Goal: Task Accomplishment & Management: Manage account settings

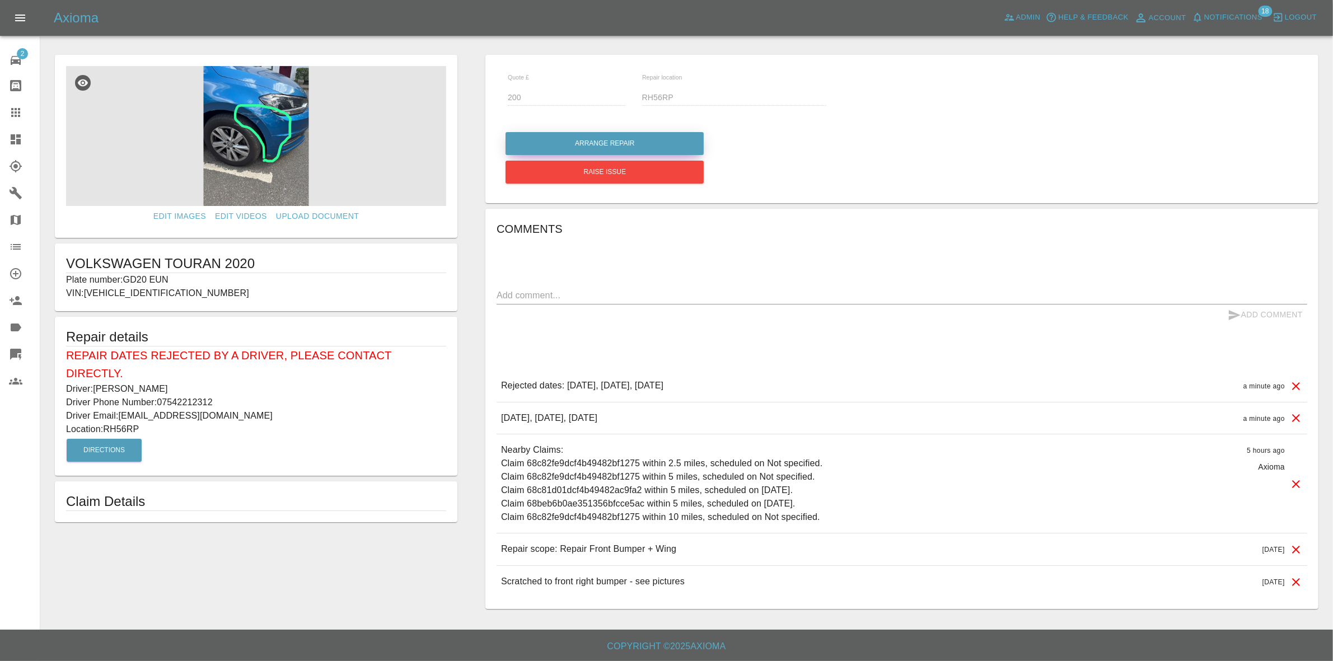
click at [589, 137] on button "Arrange Repair" at bounding box center [605, 143] width 198 height 23
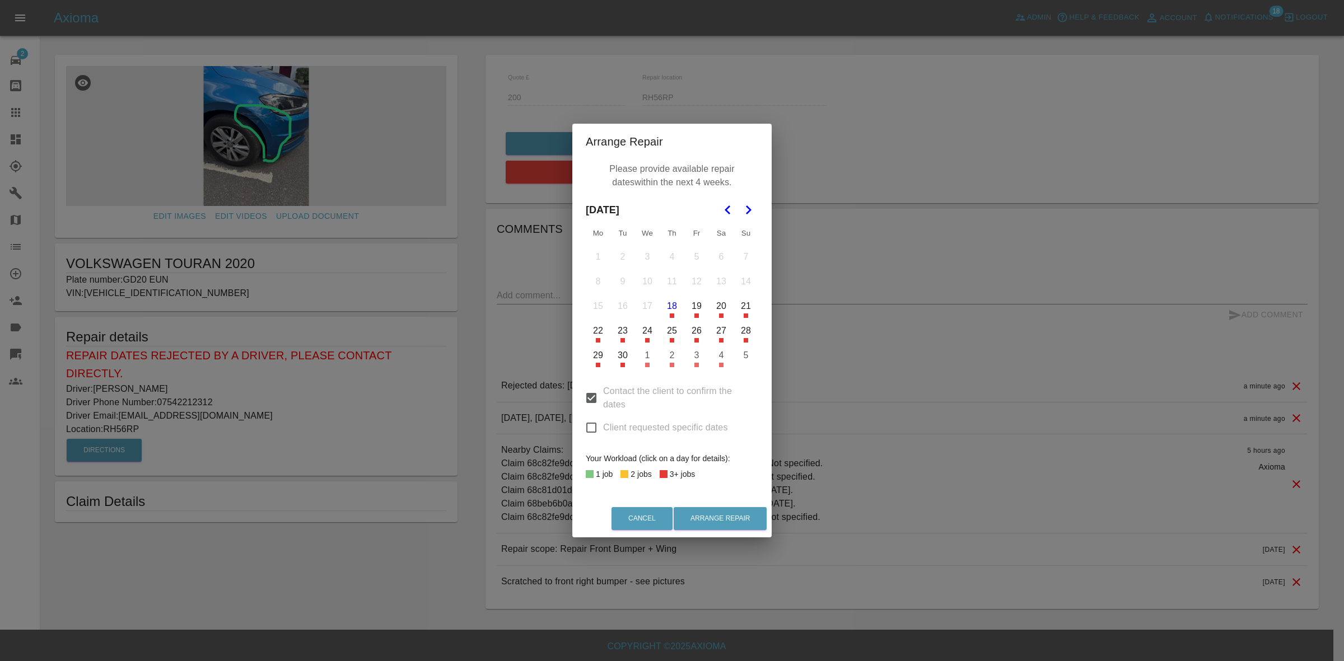
click at [589, 421] on input "Client requested specific dates" at bounding box center [592, 428] width 24 height 24
checkbox input "true"
click at [740, 213] on button "Go to the Next Month" at bounding box center [748, 210] width 20 height 20
click at [600, 352] on button "27" at bounding box center [598, 356] width 24 height 24
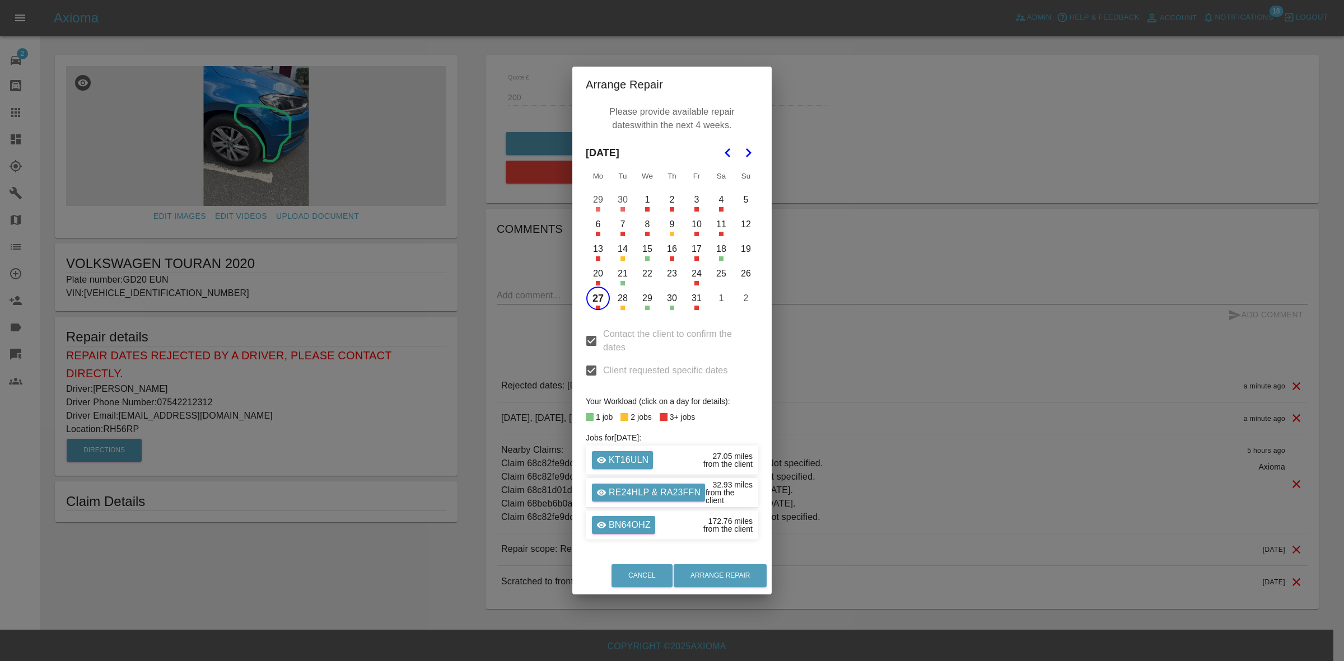
click at [624, 287] on button "28" at bounding box center [623, 299] width 24 height 24
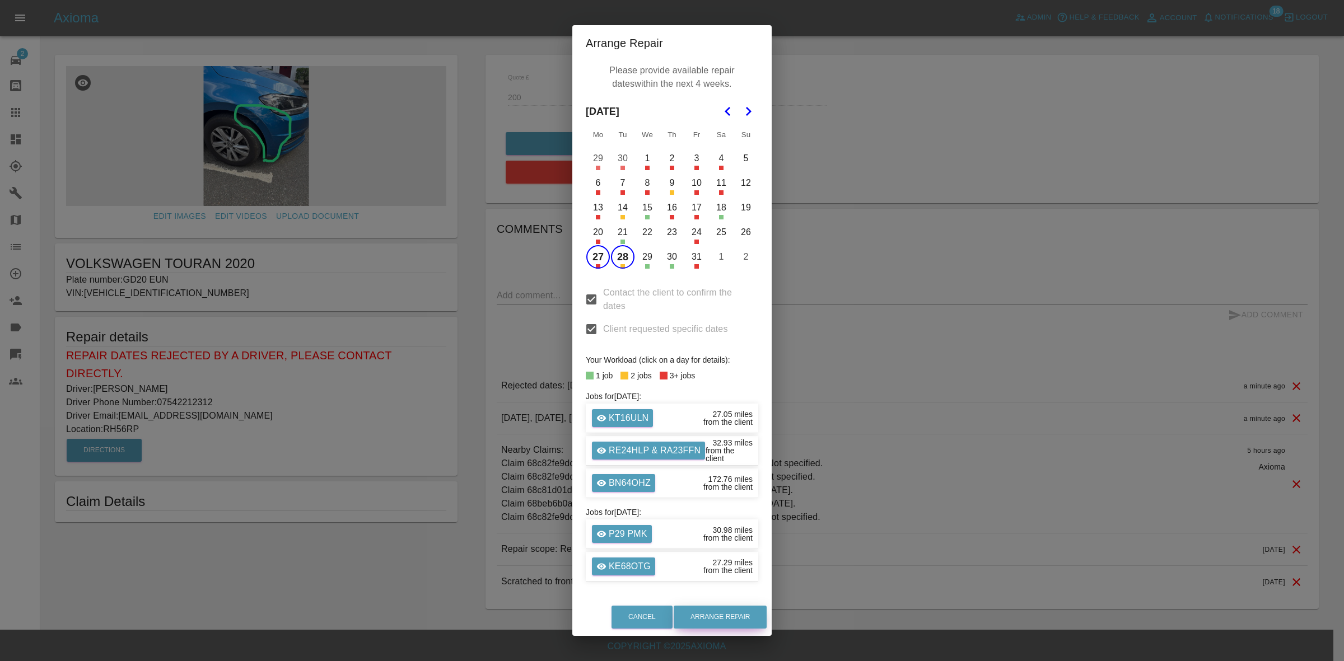
click at [734, 619] on button "Arrange Repair" at bounding box center [720, 617] width 93 height 23
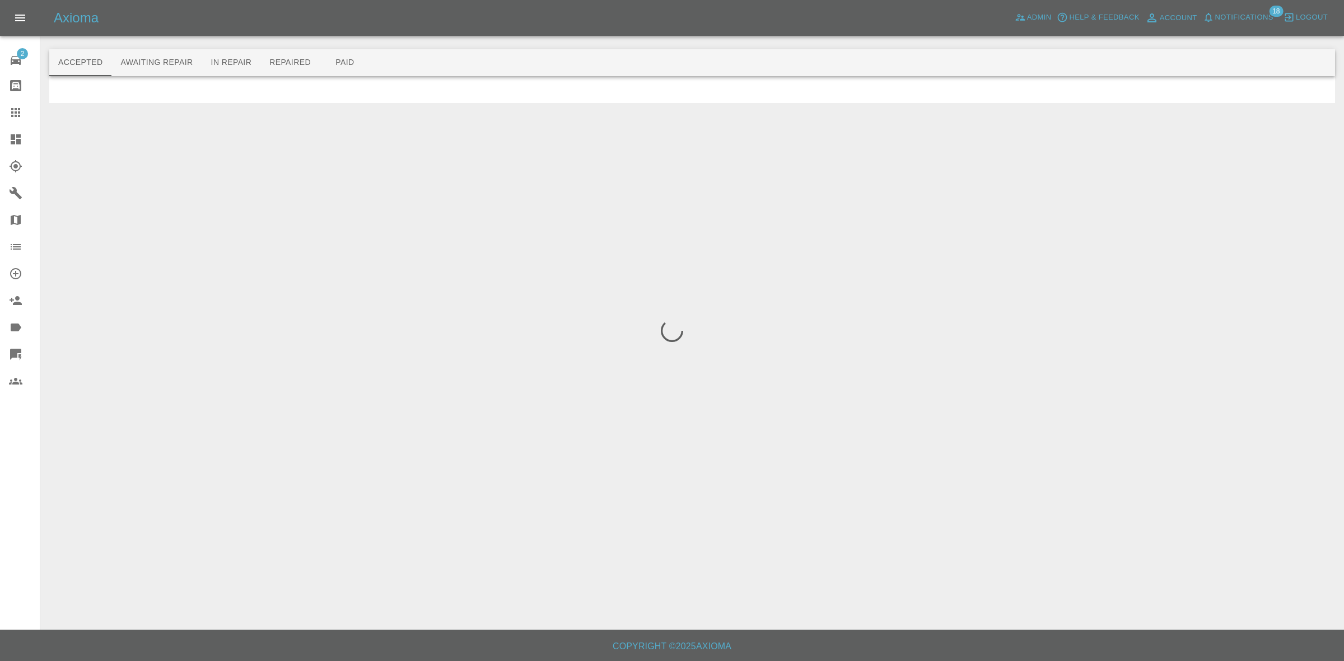
click at [0, 133] on link "Dashboard" at bounding box center [20, 139] width 40 height 27
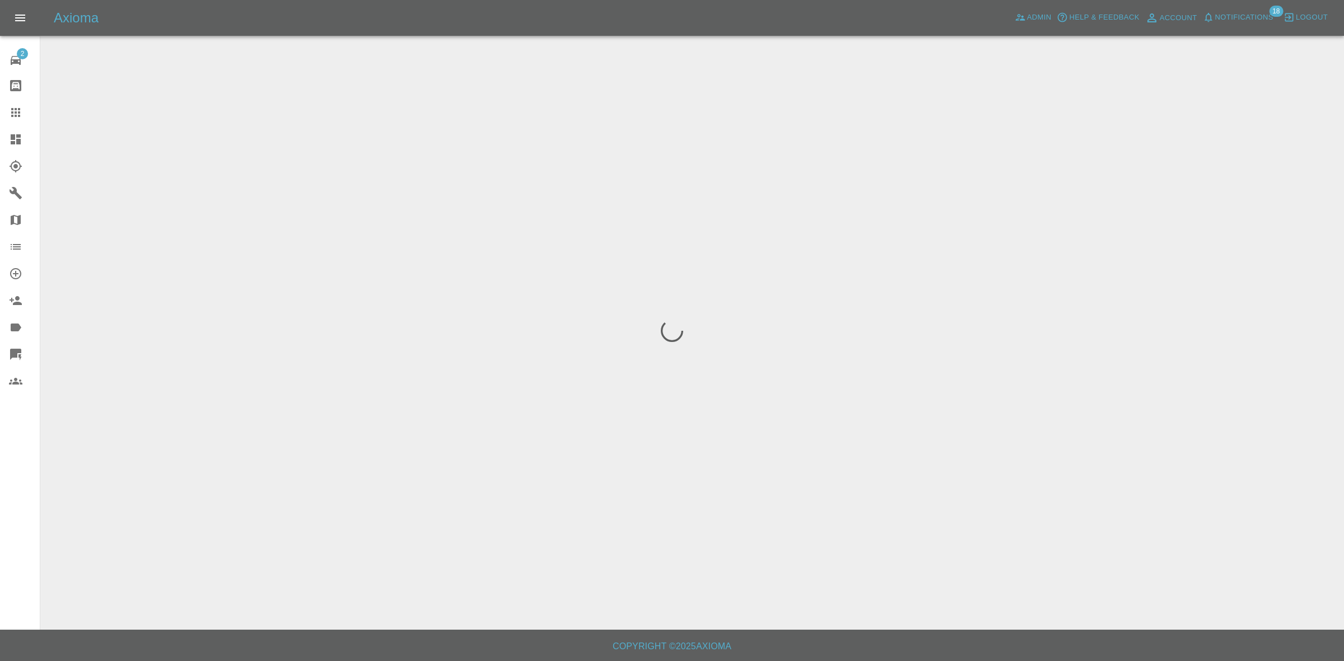
click at [1240, 21] on span "Notifications" at bounding box center [1244, 17] width 58 height 13
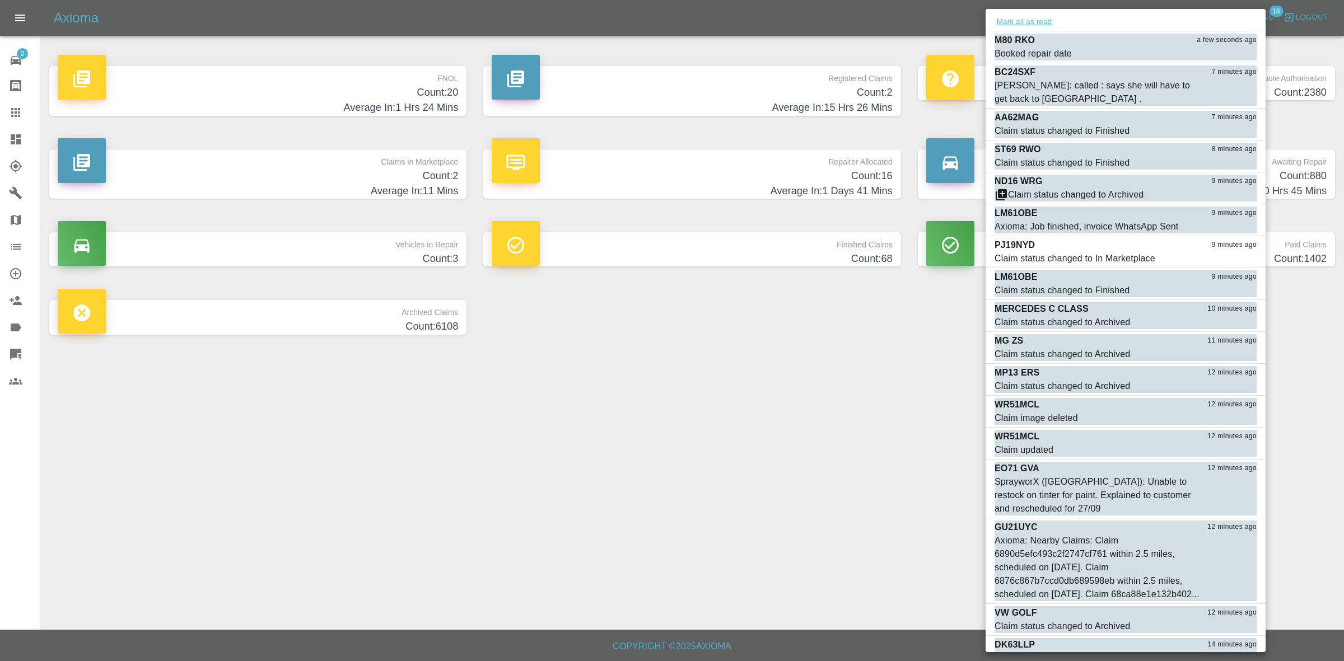
click at [1037, 24] on button "Mark all as read" at bounding box center [1024, 22] width 59 height 13
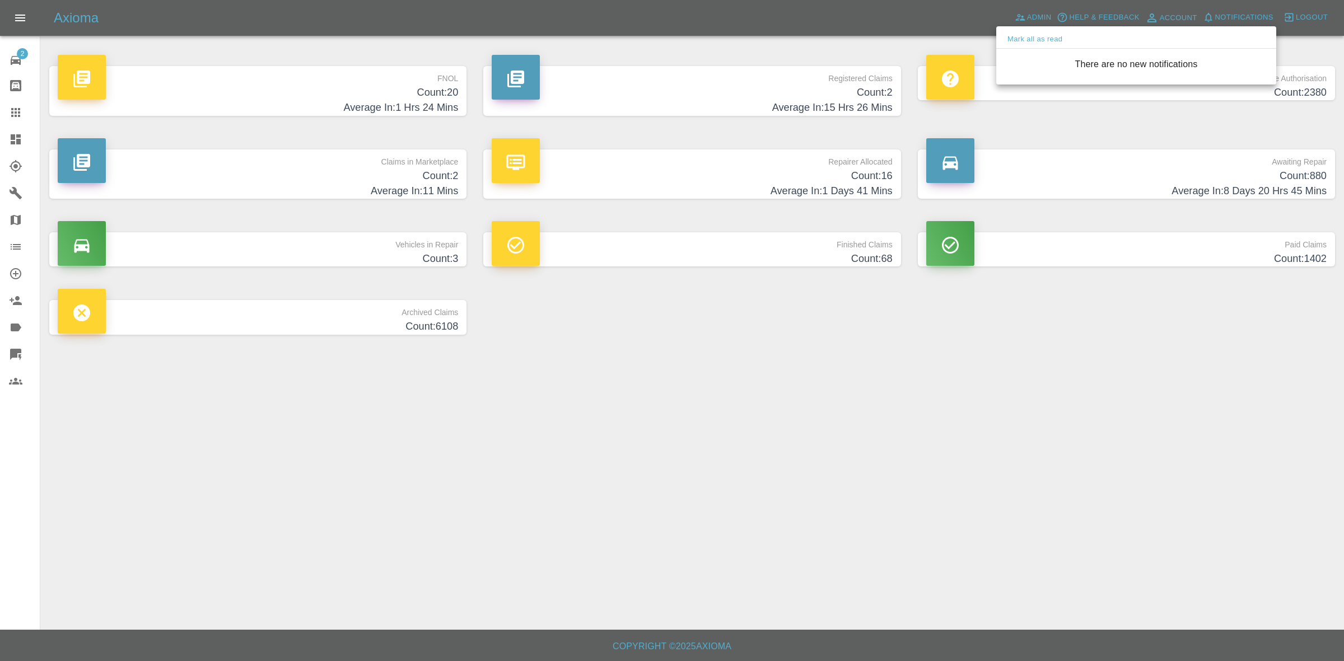
click at [875, 328] on div at bounding box center [672, 330] width 1344 height 661
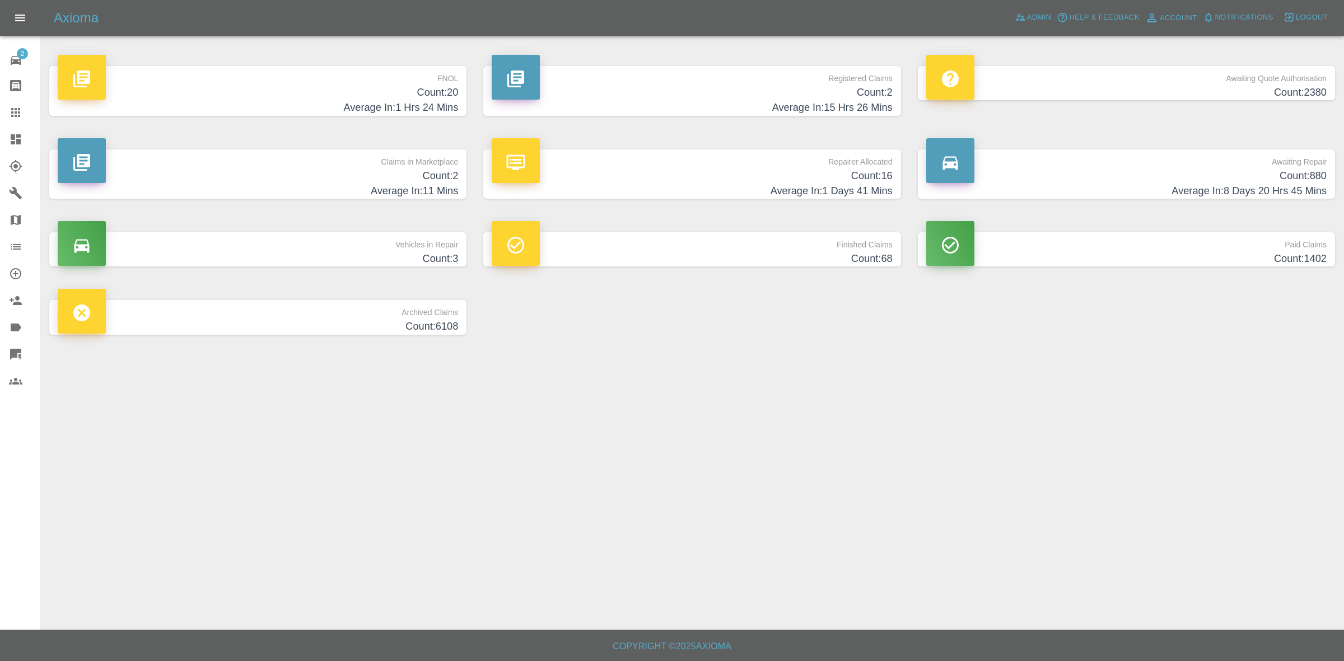
click at [376, 172] on h4 "Count: 2" at bounding box center [258, 176] width 400 height 15
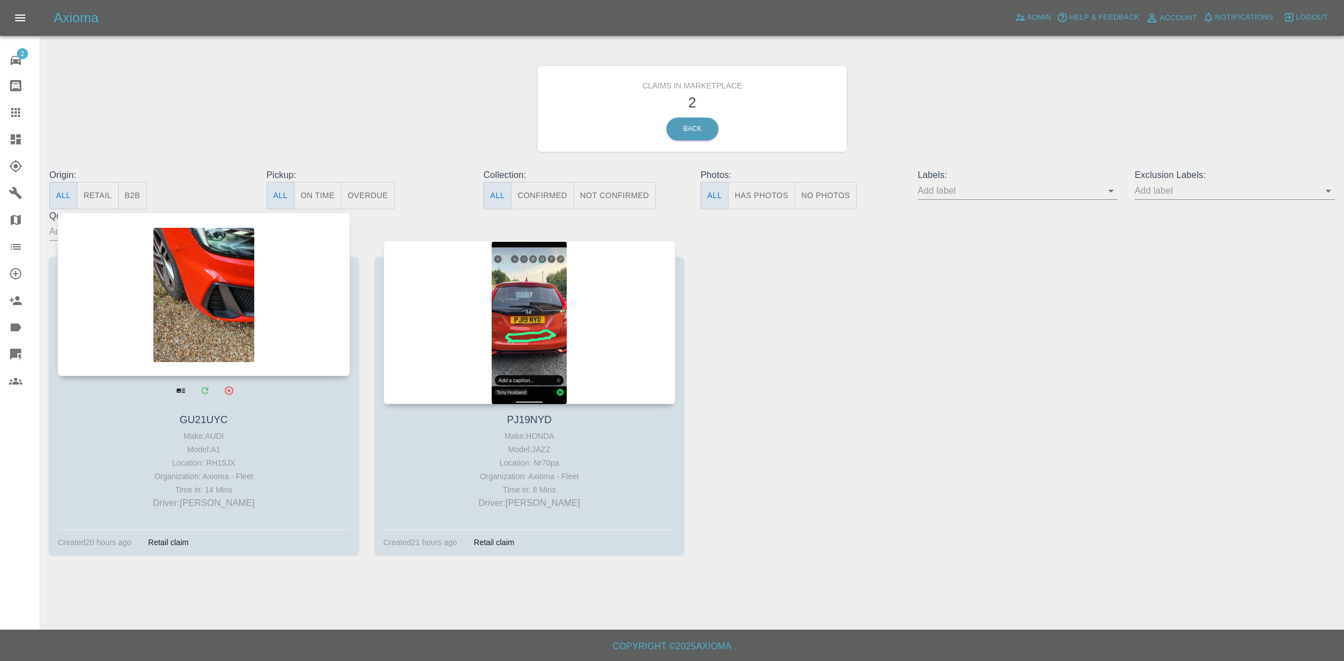
drag, startPoint x: 252, startPoint y: 307, endPoint x: 354, endPoint y: 315, distance: 102.8
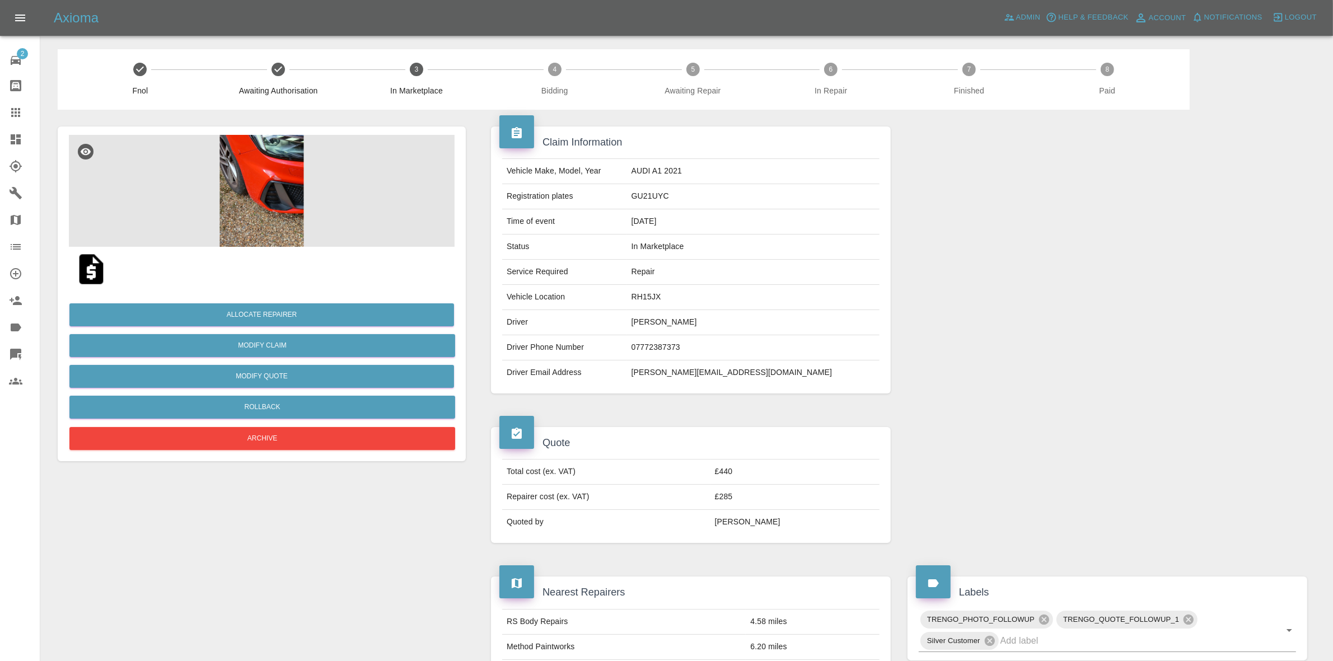
click at [306, 185] on img at bounding box center [262, 191] width 386 height 112
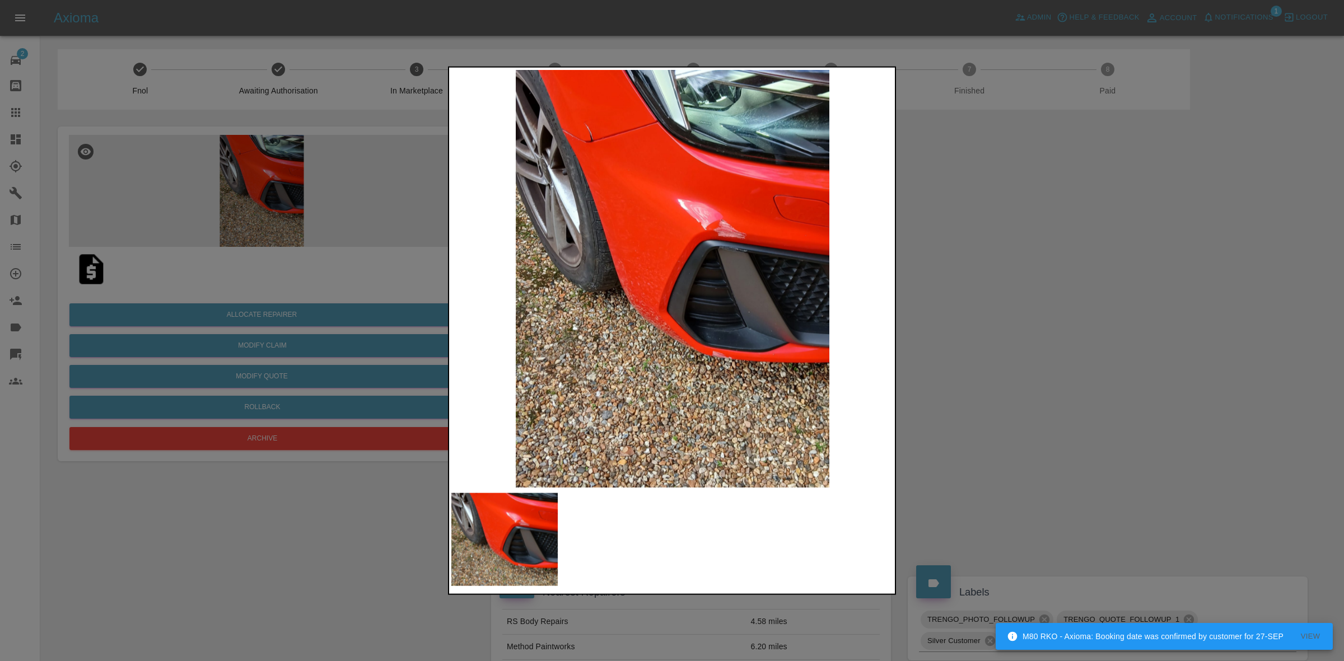
click at [931, 281] on div at bounding box center [672, 330] width 1344 height 661
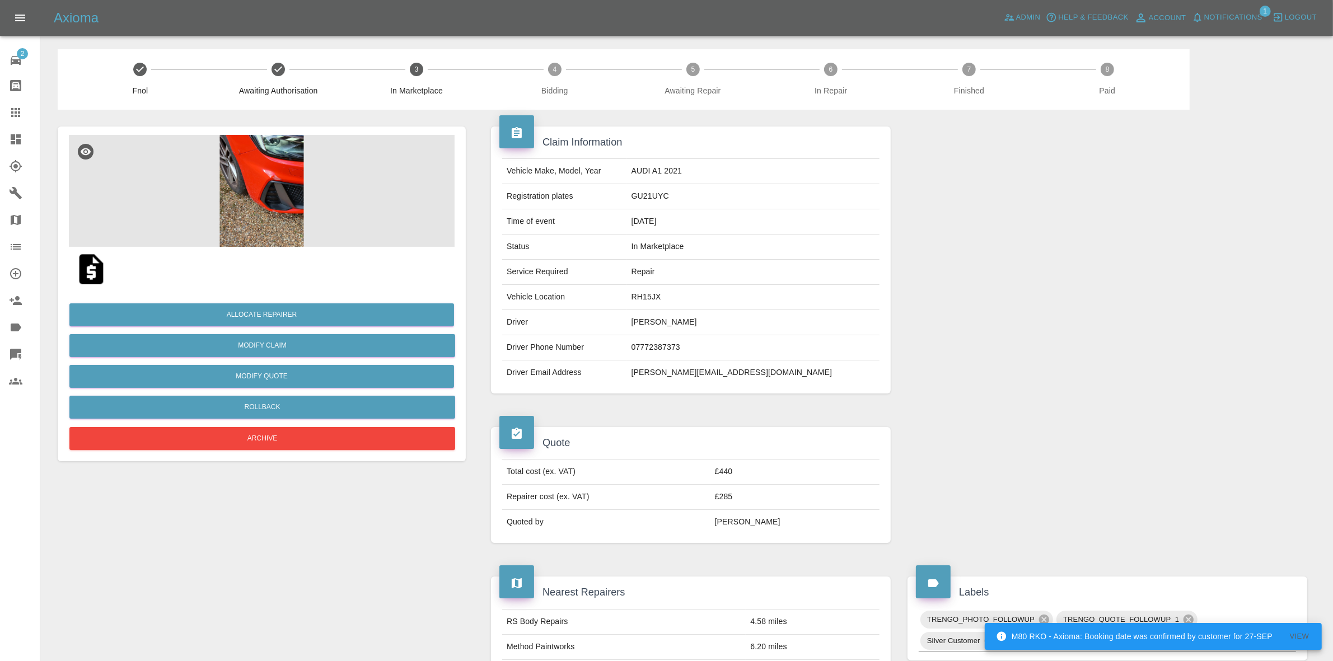
click at [337, 162] on img at bounding box center [262, 191] width 386 height 112
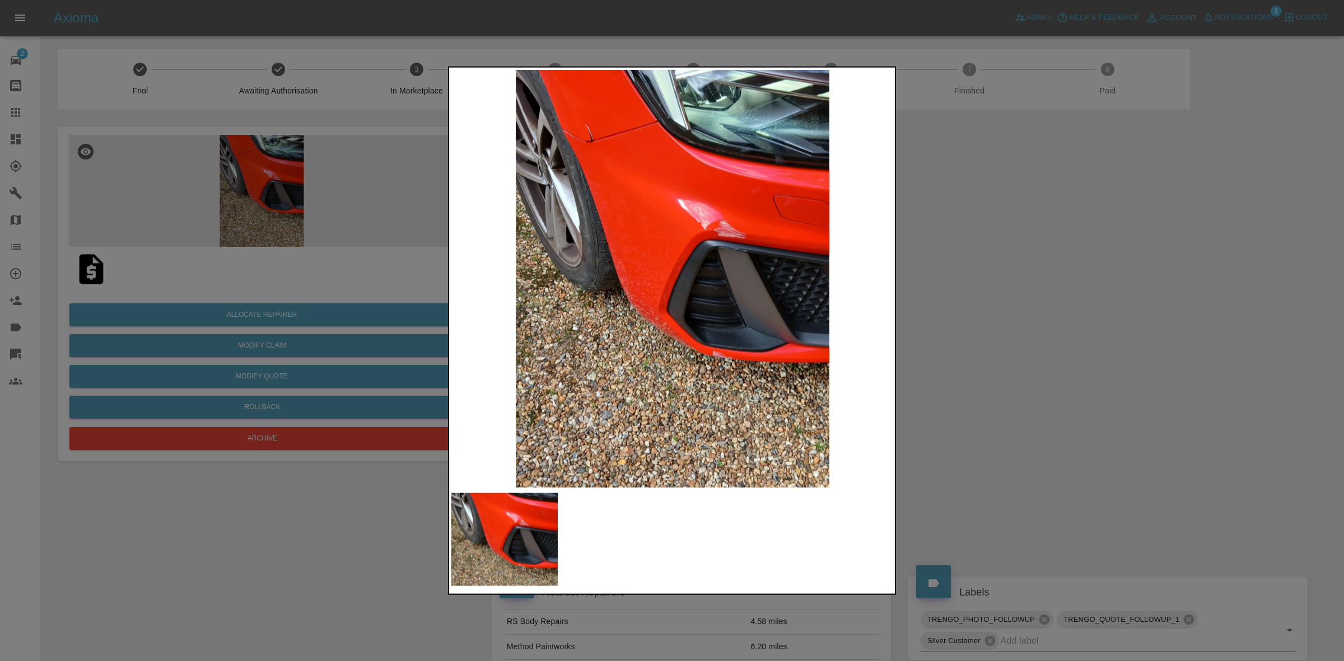
click at [612, 179] on img at bounding box center [672, 278] width 442 height 418
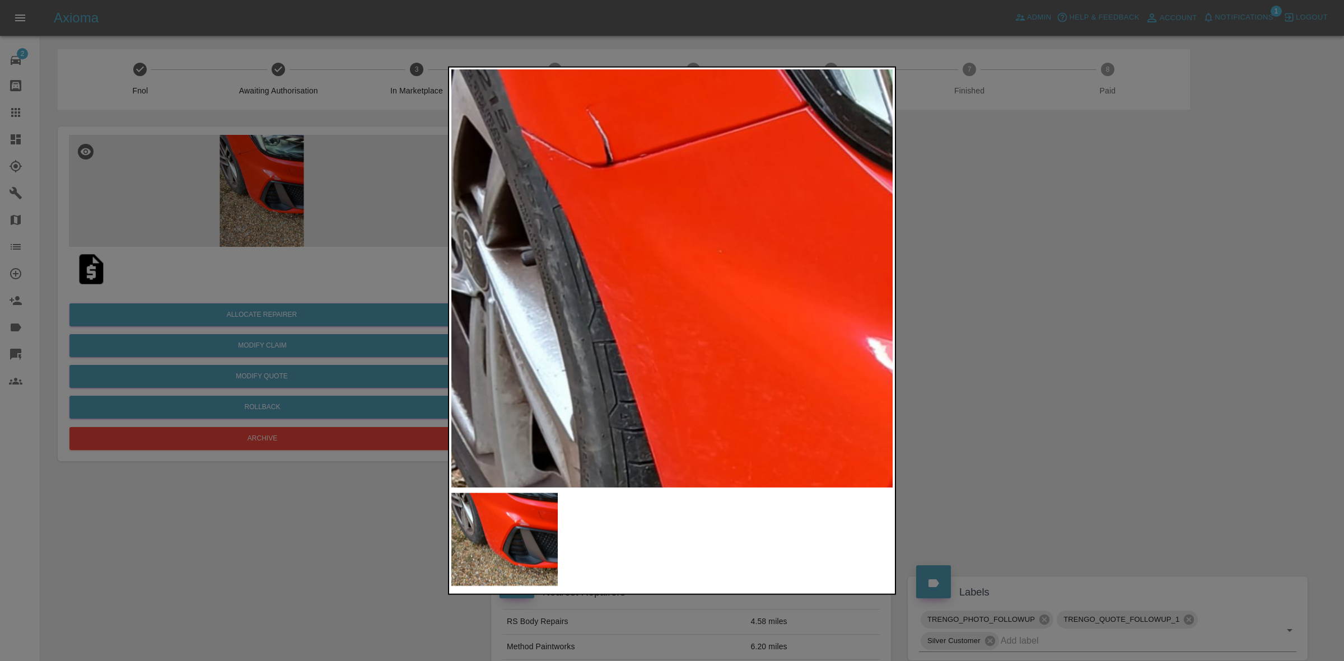
click at [612, 171] on img at bounding box center [851, 577] width 1327 height 1254
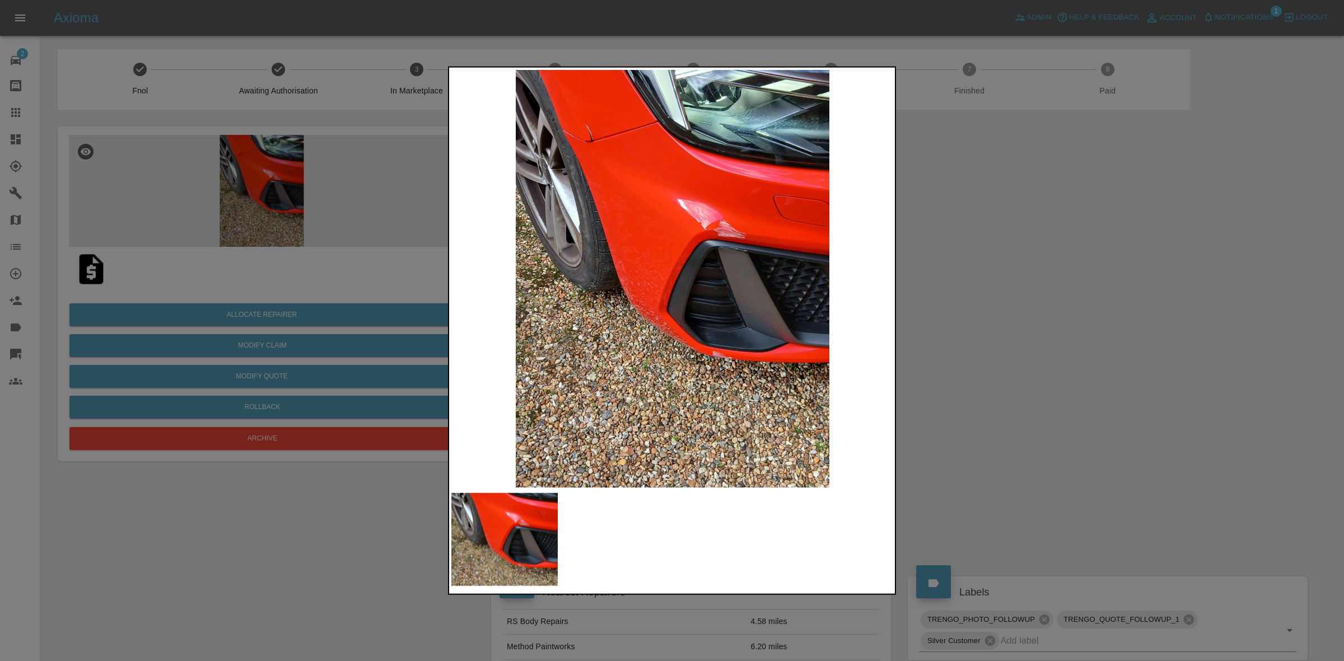
drag, startPoint x: 1081, startPoint y: 315, endPoint x: 659, endPoint y: 316, distance: 422.3
click at [1082, 315] on div at bounding box center [672, 330] width 1344 height 661
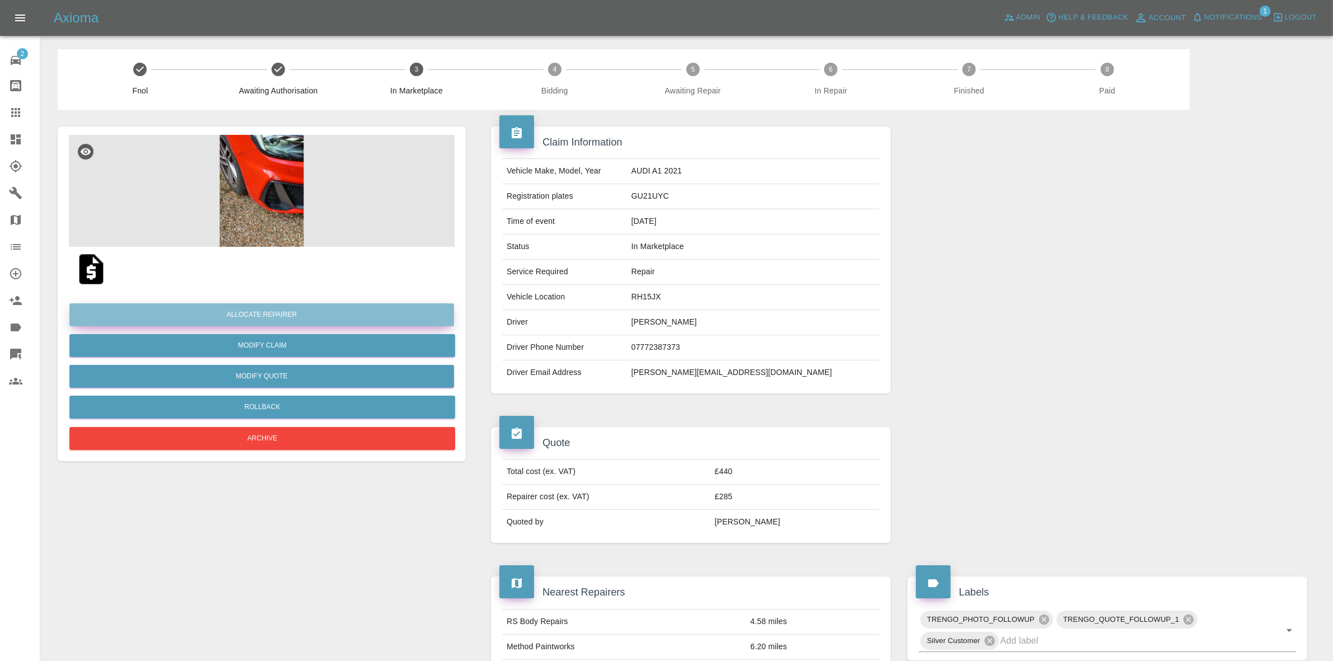
click at [263, 304] on button "Allocate Repairer" at bounding box center [261, 315] width 385 height 23
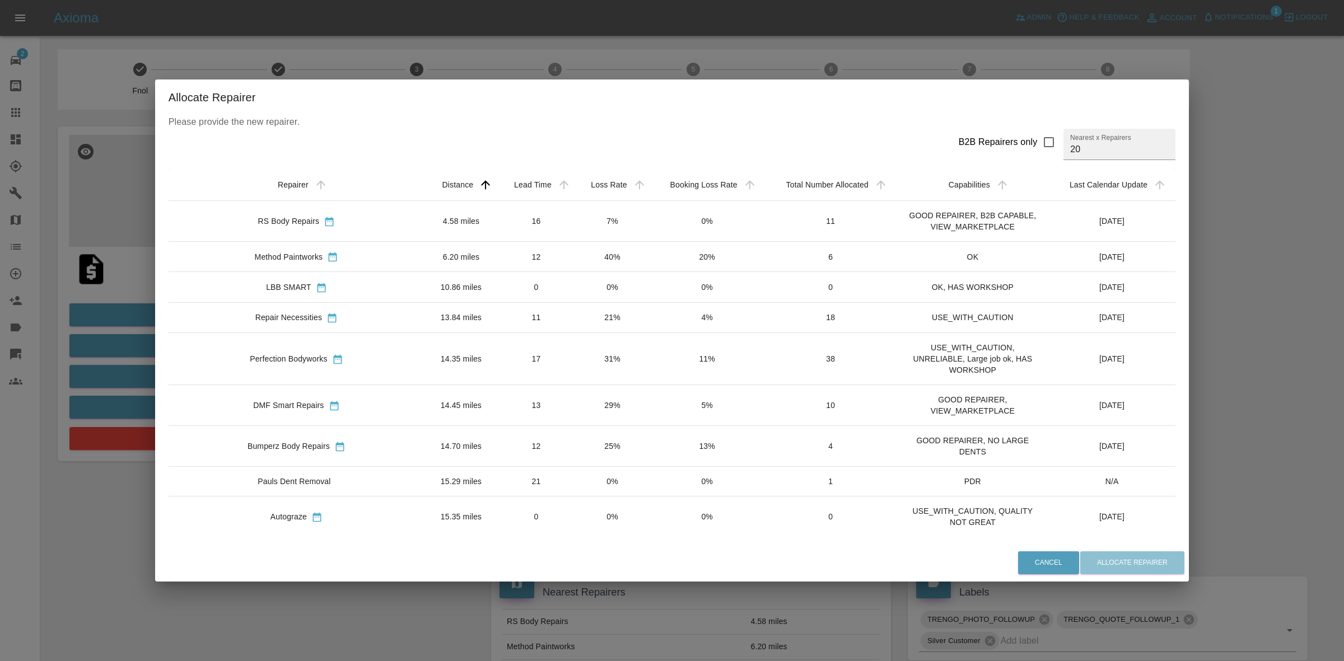
click at [575, 379] on td "31%" at bounding box center [613, 359] width 76 height 52
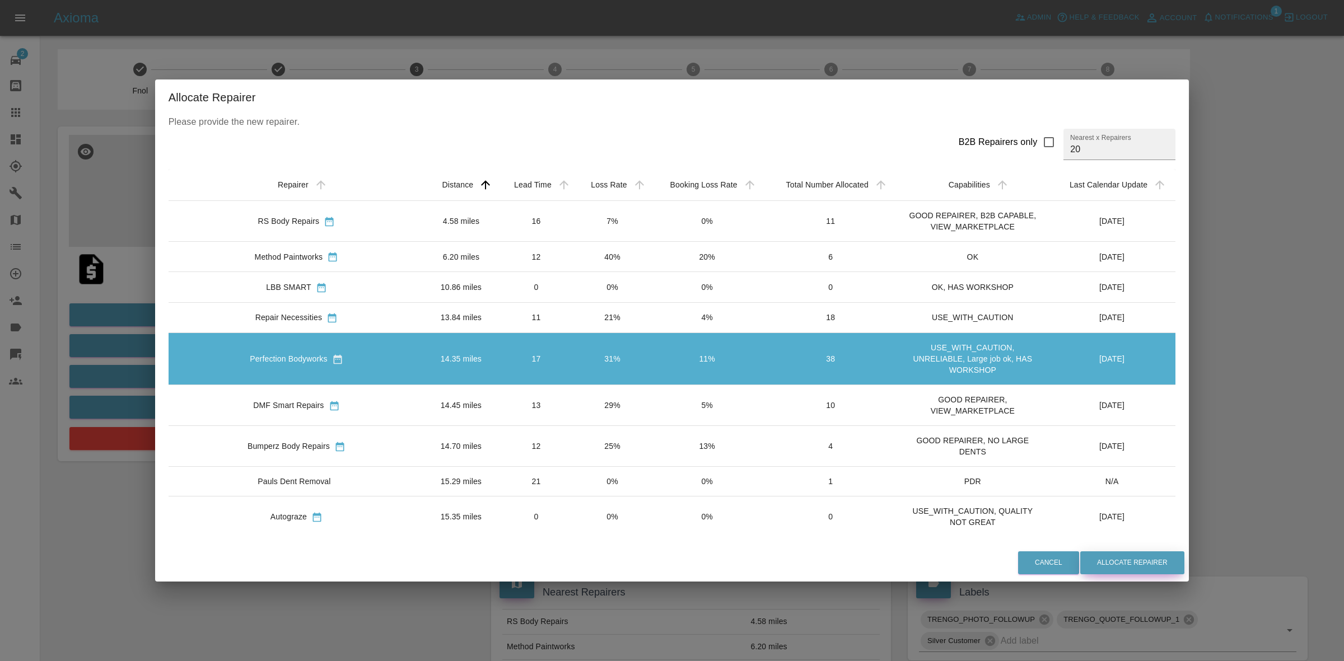
click at [1080, 566] on button "Allocate Repairer" at bounding box center [1132, 563] width 104 height 23
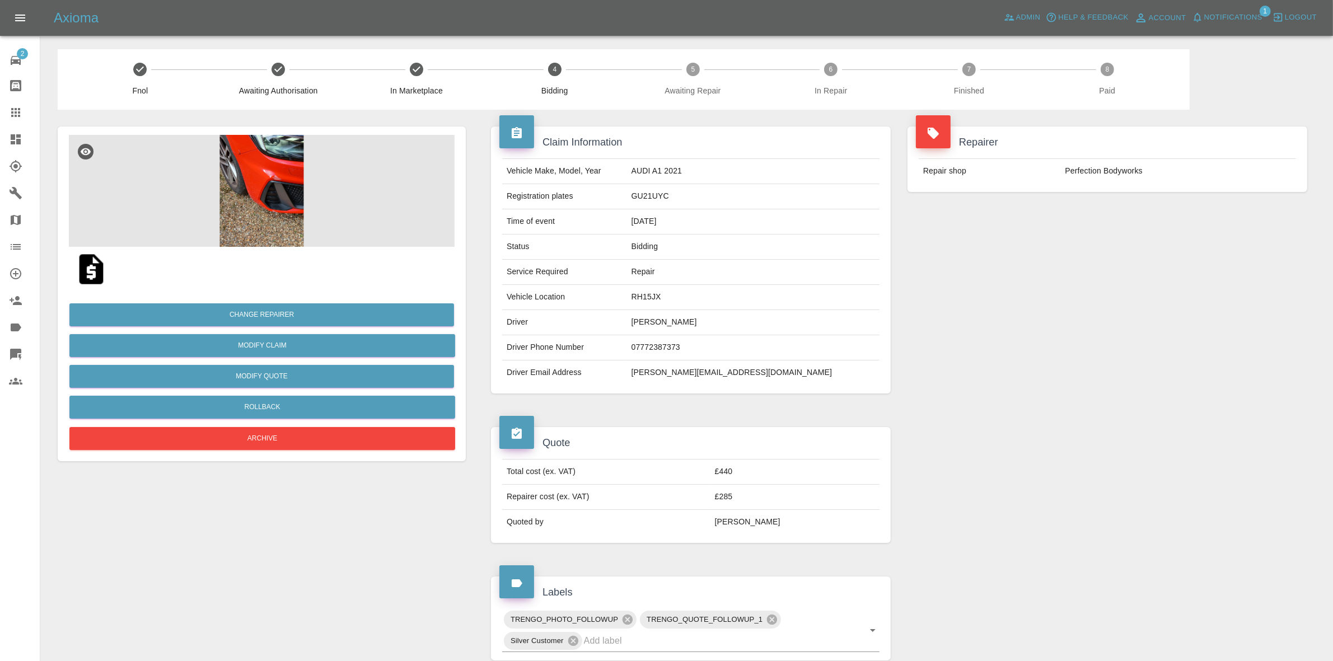
click at [1252, 217] on div "Repairer Repair shop Perfection Bodyworks" at bounding box center [1107, 260] width 417 height 301
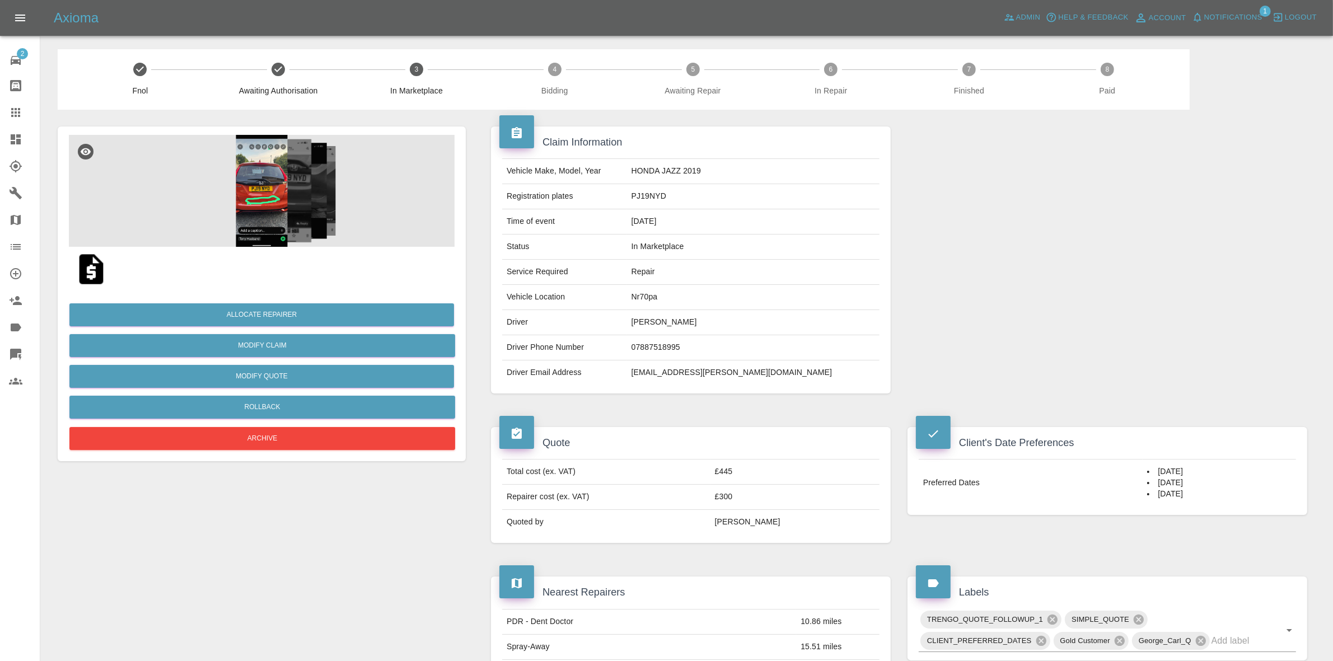
click at [324, 189] on img at bounding box center [262, 191] width 386 height 112
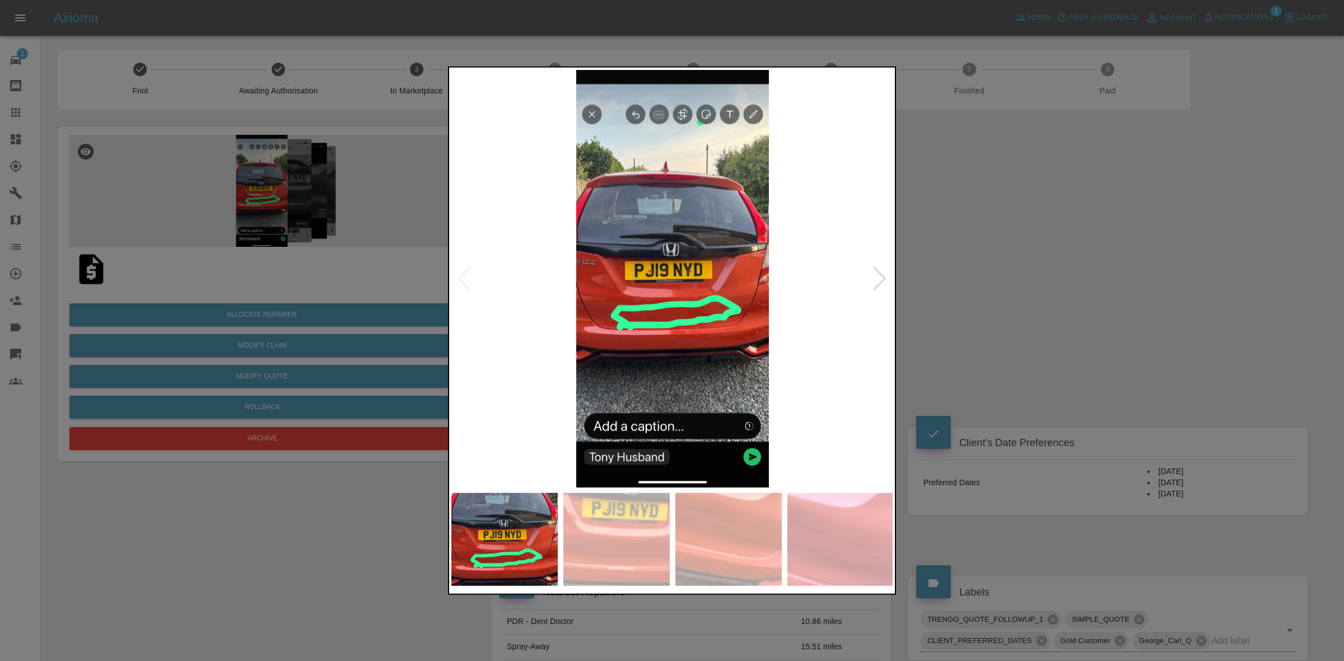
click at [884, 274] on div at bounding box center [879, 278] width 15 height 25
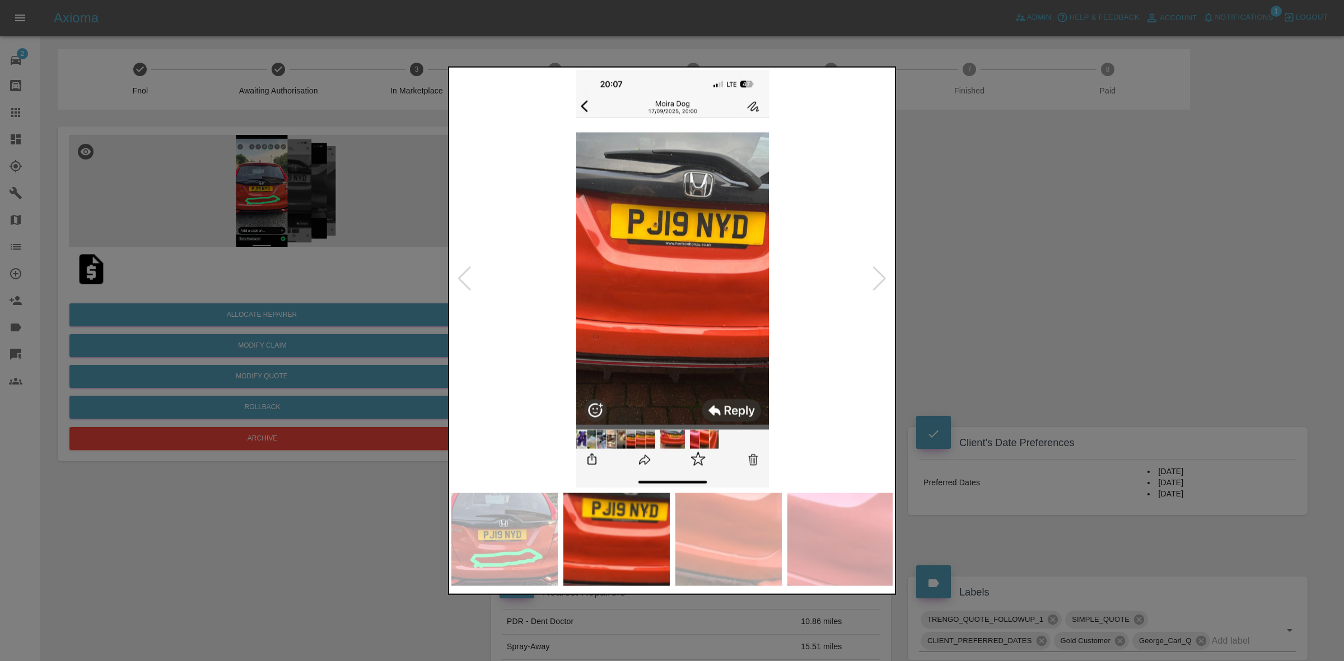
click at [884, 274] on div at bounding box center [879, 278] width 15 height 25
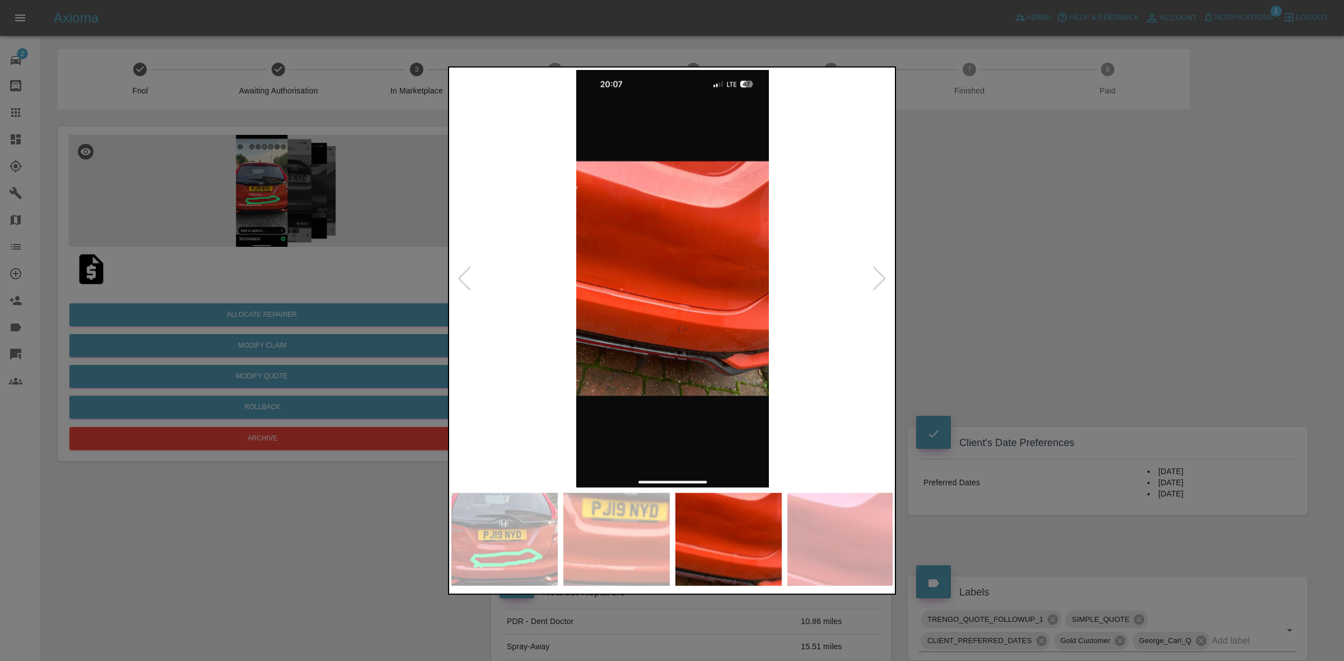
click at [884, 274] on div at bounding box center [879, 278] width 15 height 25
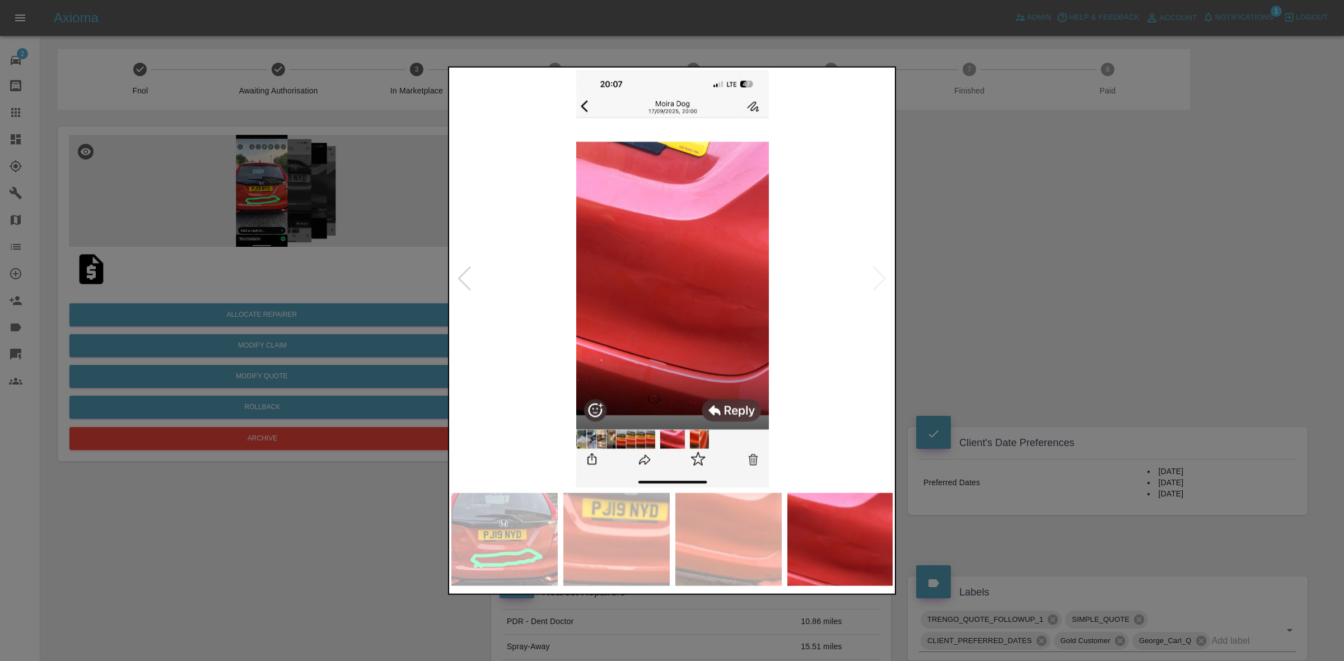
click at [884, 274] on img at bounding box center [672, 278] width 442 height 418
click at [465, 273] on div at bounding box center [464, 278] width 15 height 25
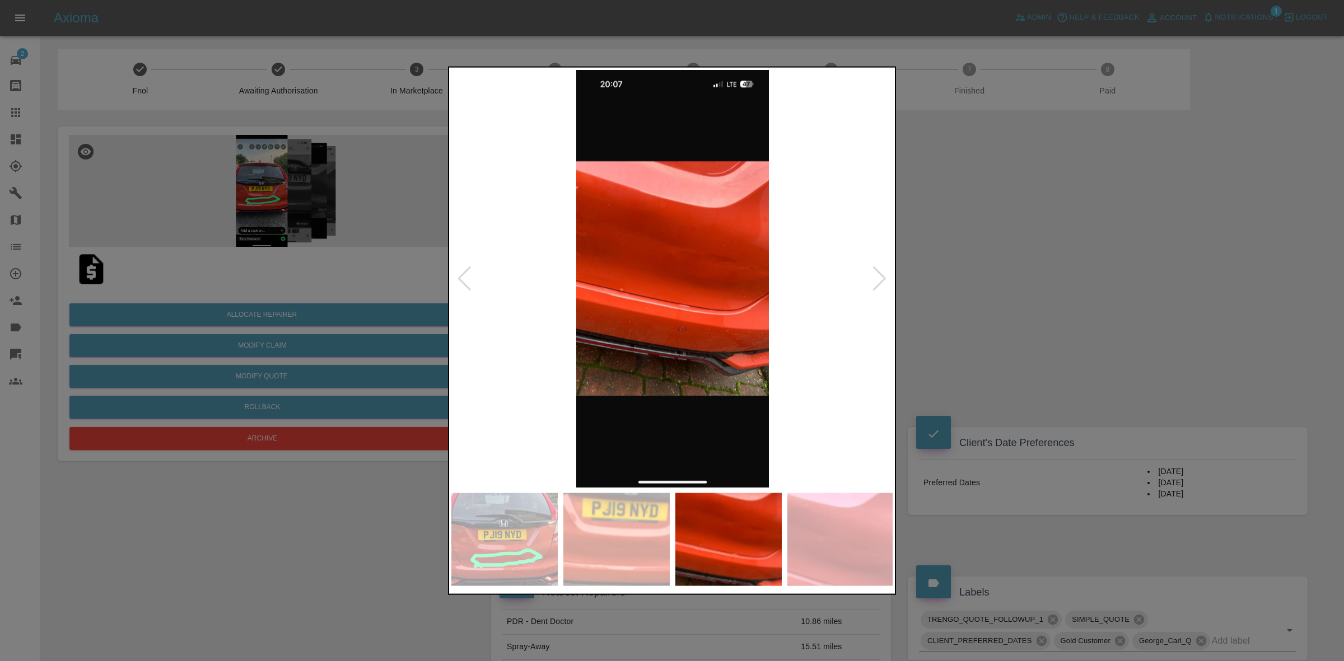
click at [465, 273] on div at bounding box center [464, 278] width 15 height 25
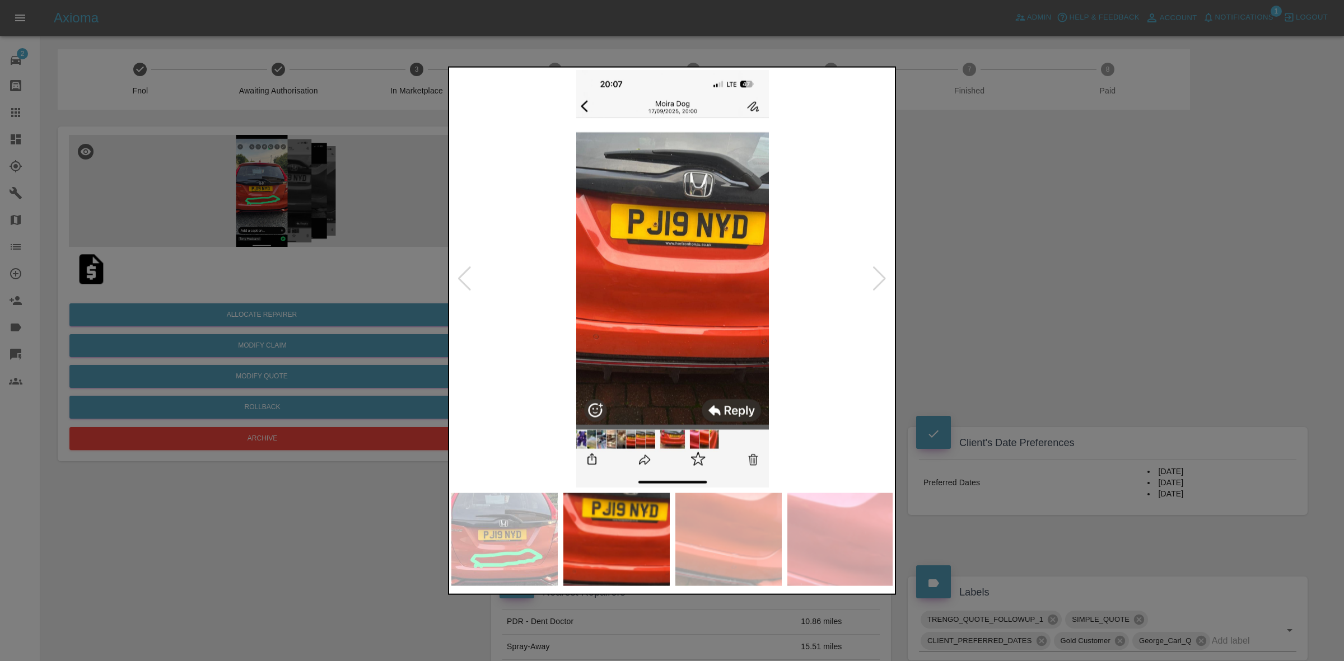
click at [465, 273] on div at bounding box center [464, 278] width 15 height 25
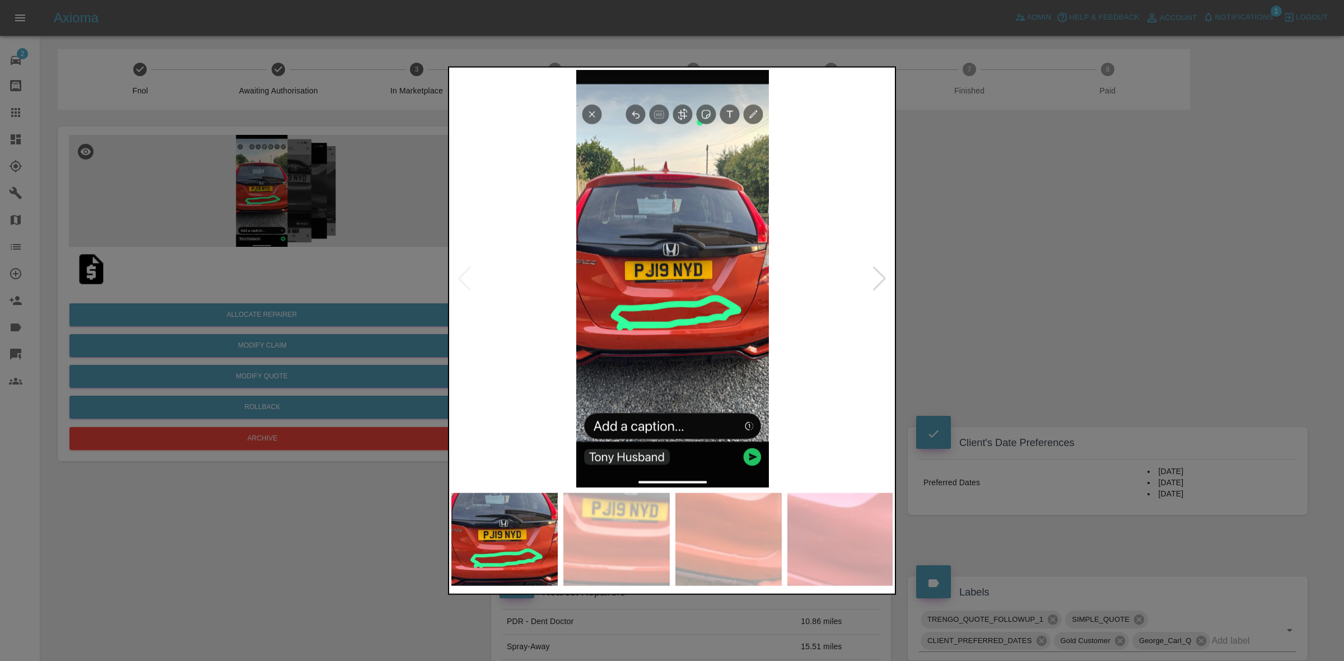
click at [465, 273] on img at bounding box center [672, 278] width 442 height 418
click at [1071, 389] on div at bounding box center [672, 330] width 1344 height 661
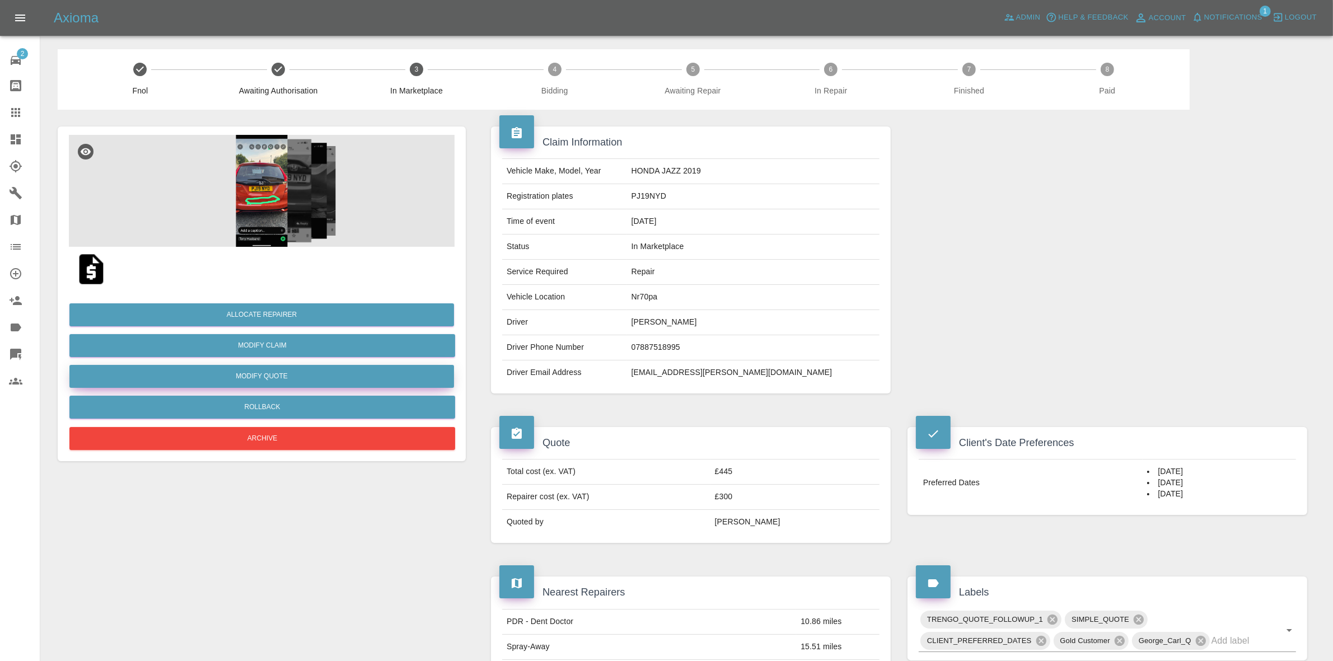
click at [249, 375] on button "Modify Quote" at bounding box center [261, 376] width 385 height 23
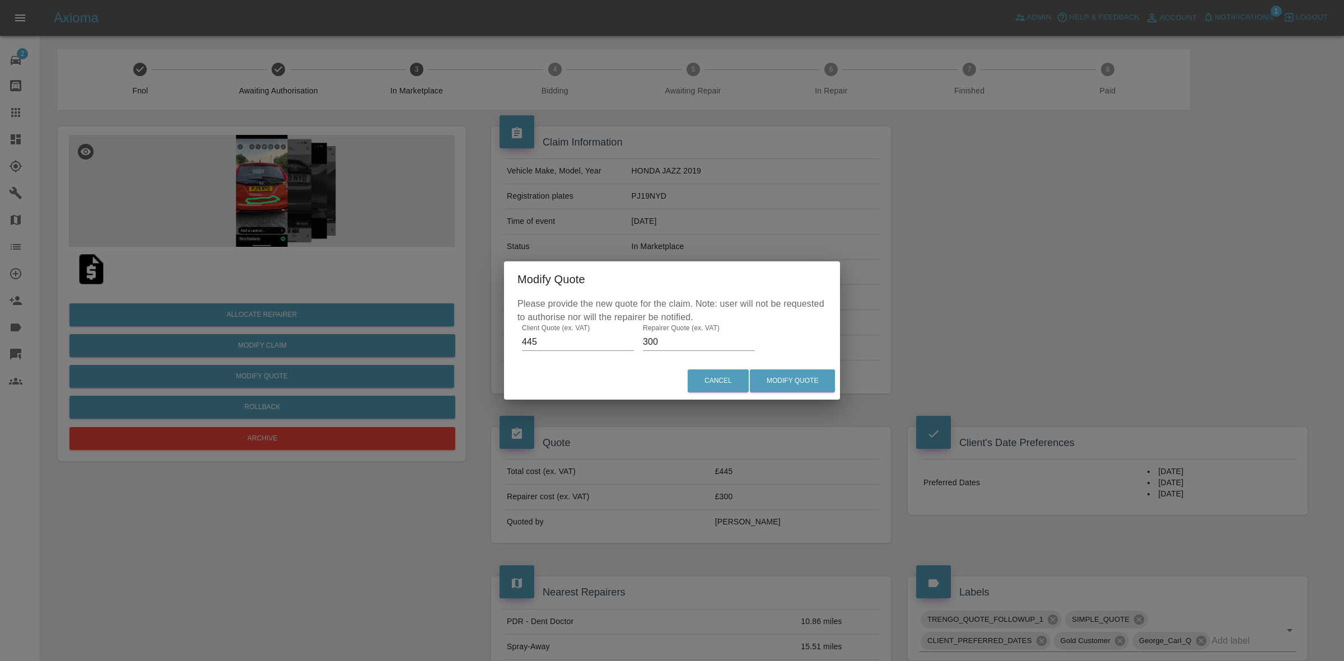
click at [334, 413] on div "Modify Quote Please provide the new quote for the claim. Note: user will not be…" at bounding box center [672, 330] width 1344 height 661
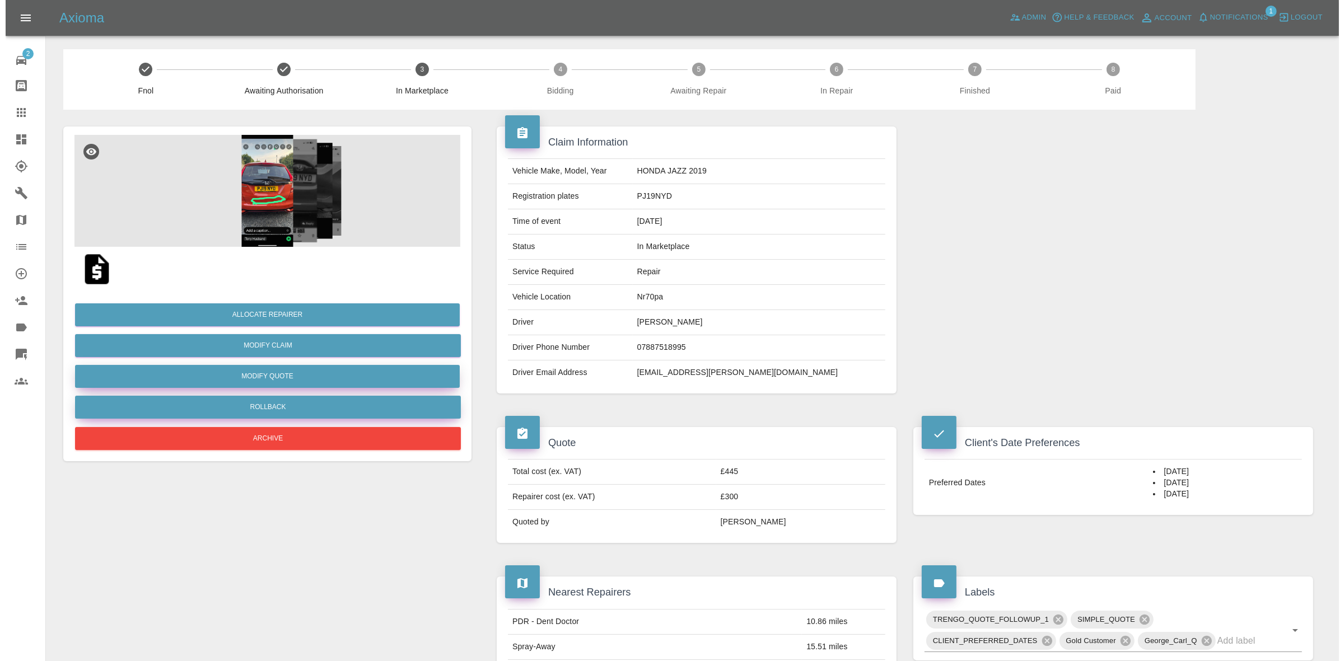
scroll to position [70, 0]
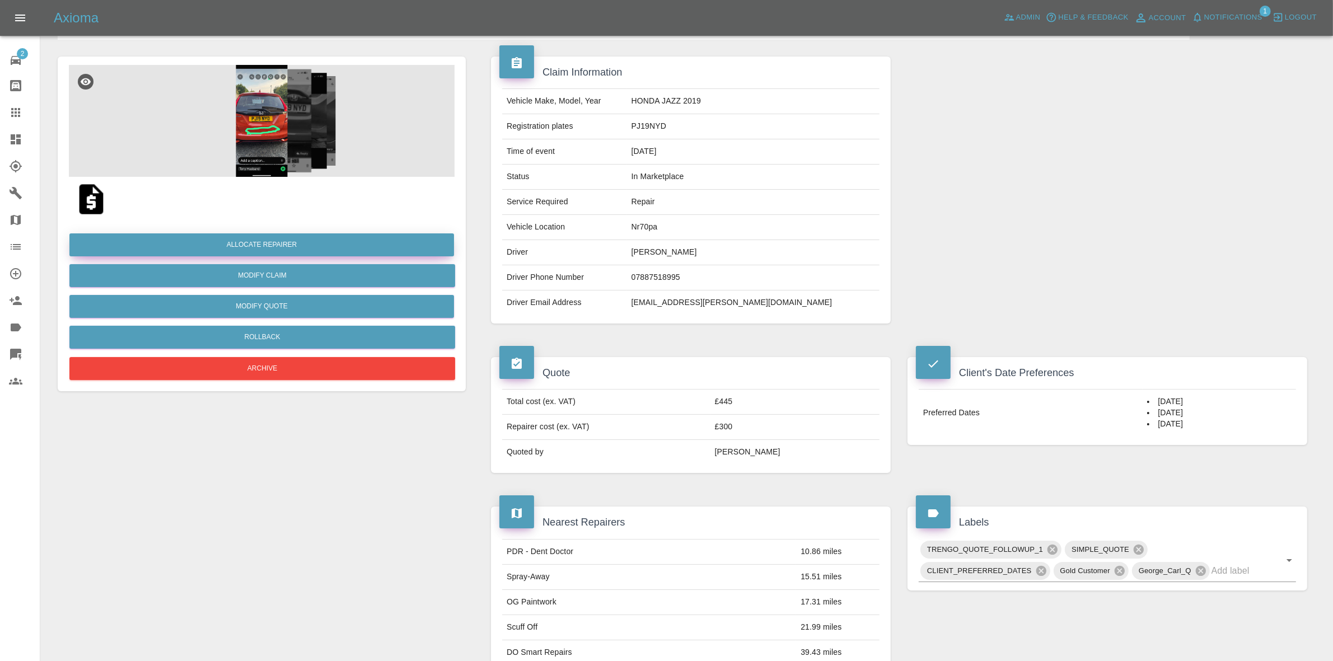
click at [268, 242] on button "Allocate Repairer" at bounding box center [261, 245] width 385 height 23
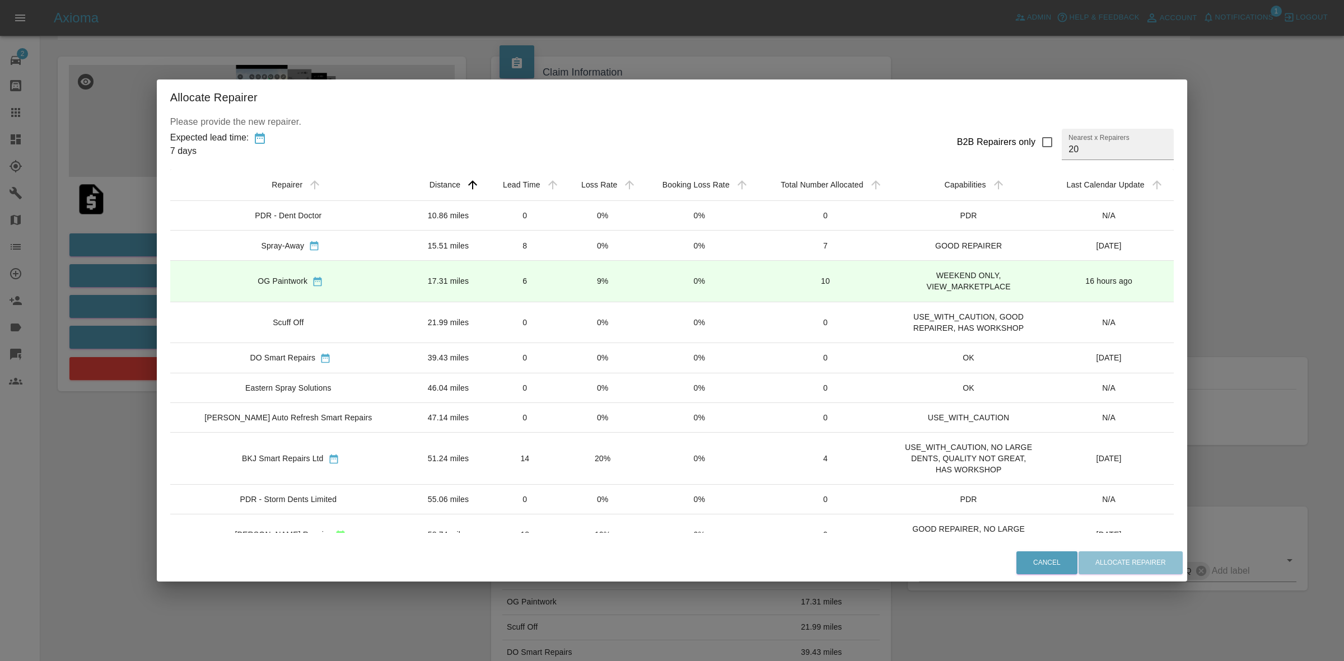
click at [519, 288] on td "6" at bounding box center [525, 281] width 78 height 41
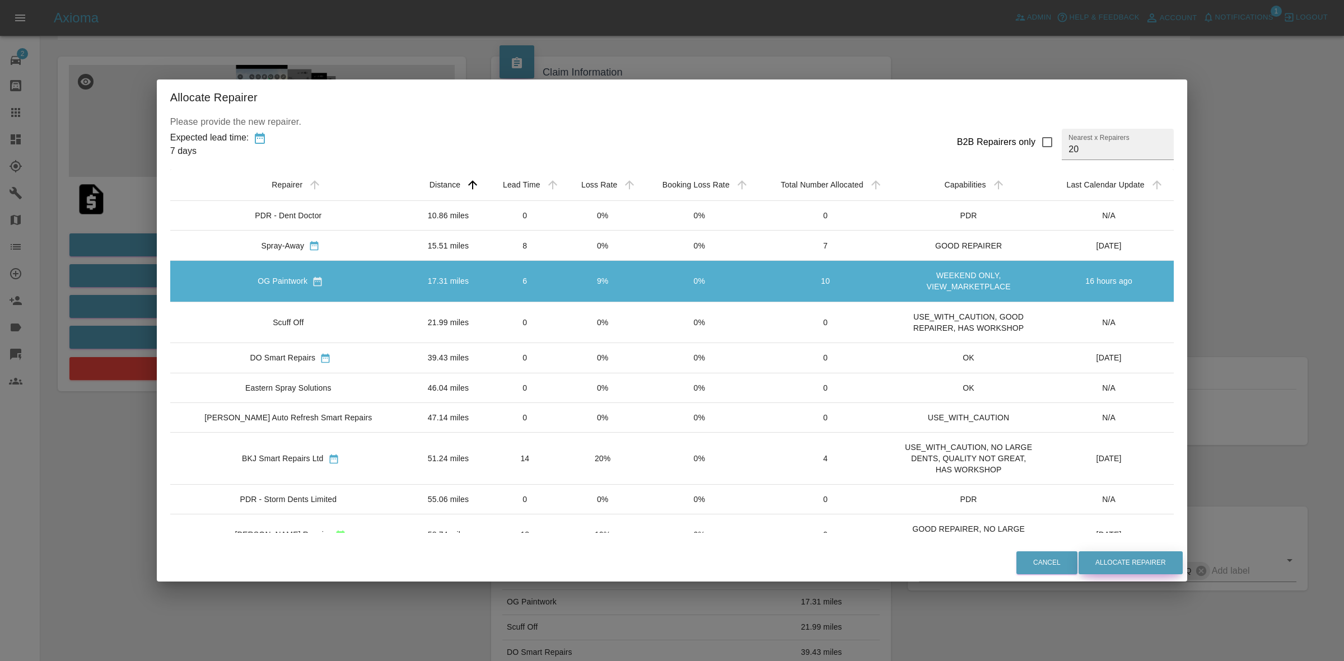
click at [1109, 555] on button "Allocate Repairer" at bounding box center [1131, 563] width 104 height 23
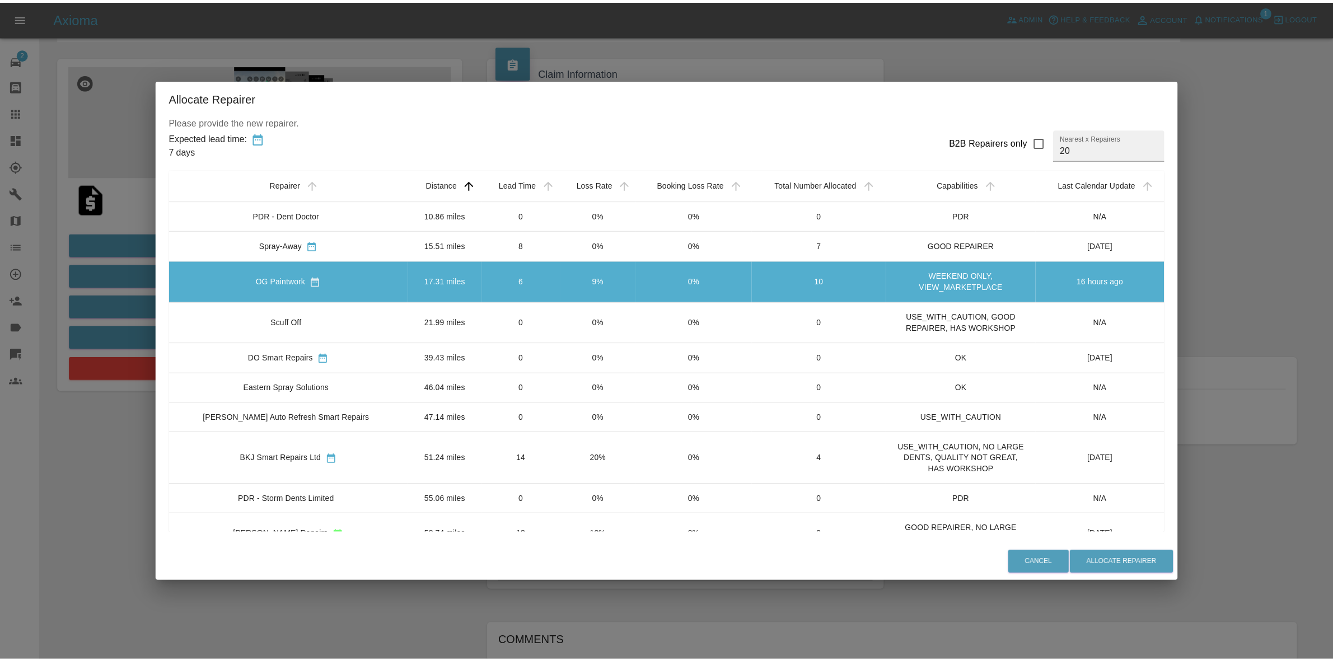
scroll to position [0, 0]
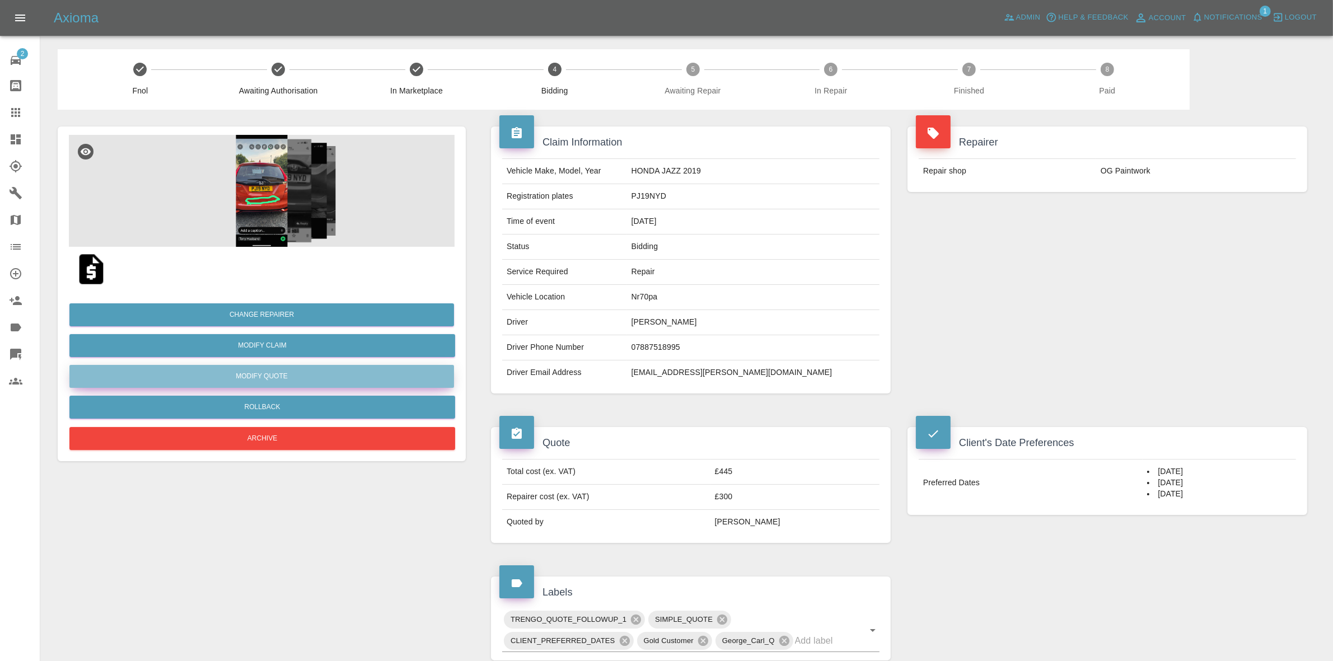
click at [266, 374] on button "Modify Quote" at bounding box center [261, 376] width 385 height 23
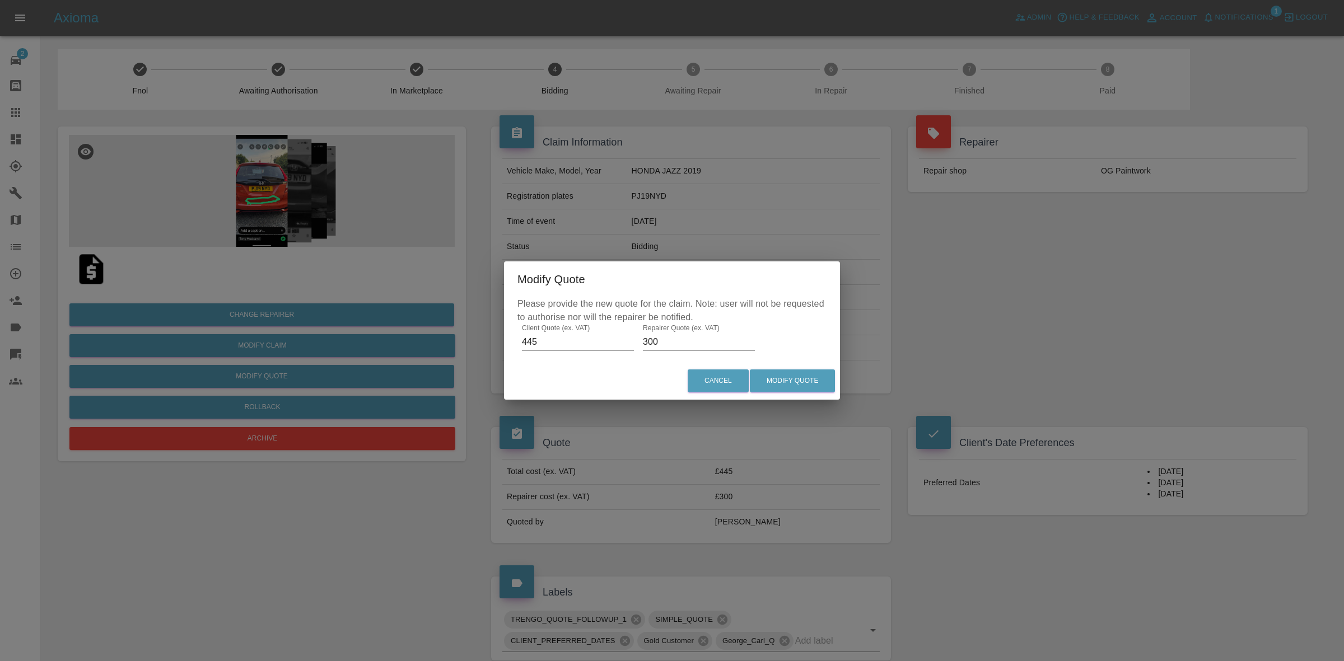
click at [660, 345] on input "300" at bounding box center [699, 342] width 112 height 18
type input "290"
click at [817, 386] on button "Modify Quote" at bounding box center [792, 381] width 85 height 23
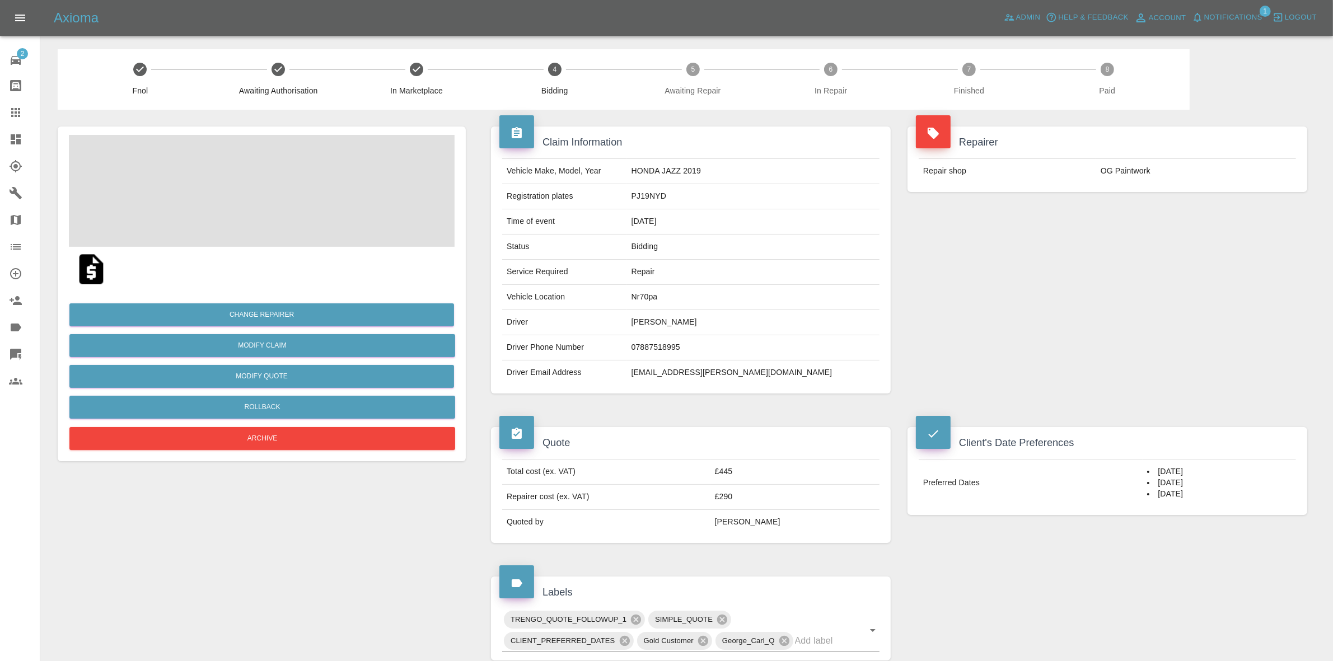
click at [692, 200] on td "PJ19NYD" at bounding box center [753, 196] width 253 height 25
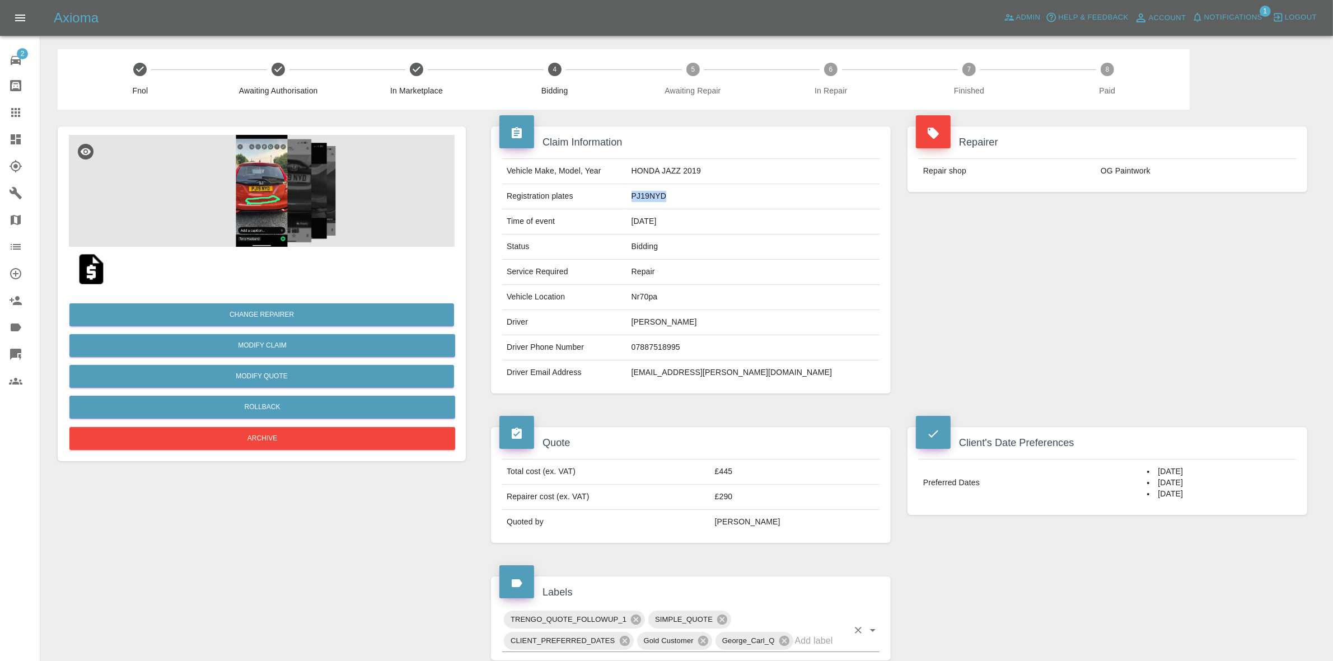
copy td "PJ19NYD"
click at [1173, 289] on div "Repairer Repair shop OG Paintwork" at bounding box center [1107, 260] width 417 height 301
click at [1291, 216] on div "Repairer Repair shop OG Paintwork" at bounding box center [1107, 260] width 417 height 301
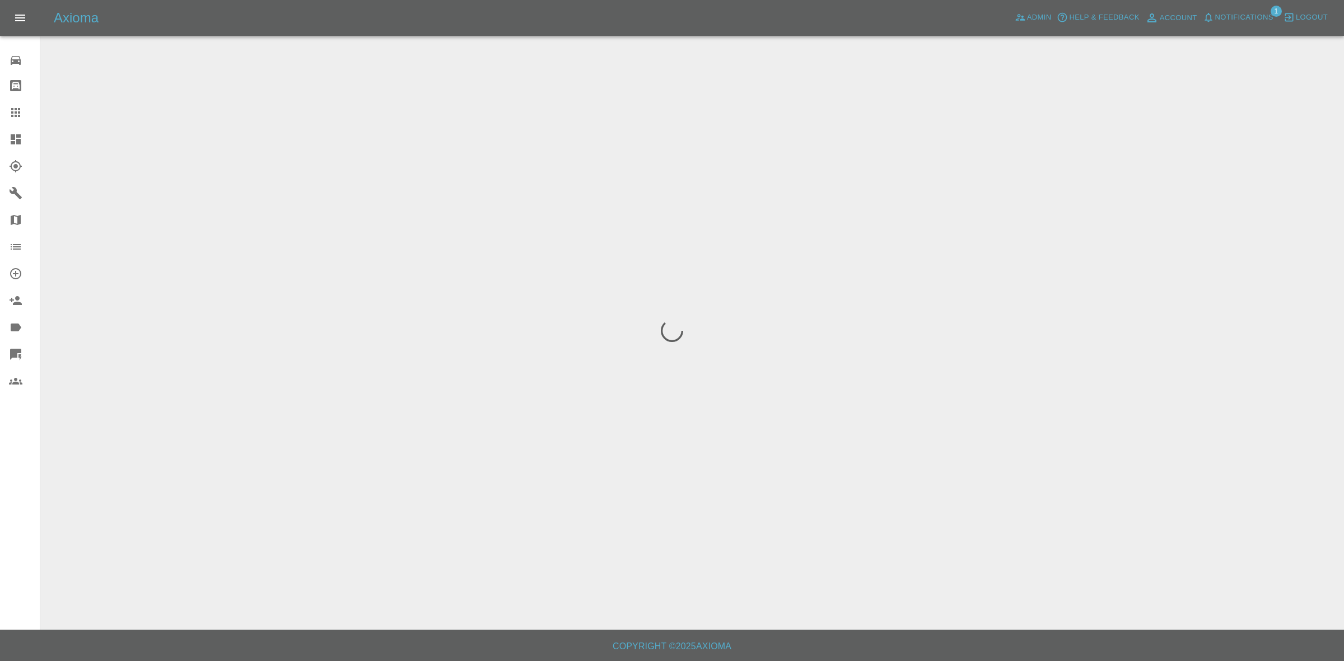
click at [1224, 12] on span "Notifications" at bounding box center [1244, 17] width 58 height 13
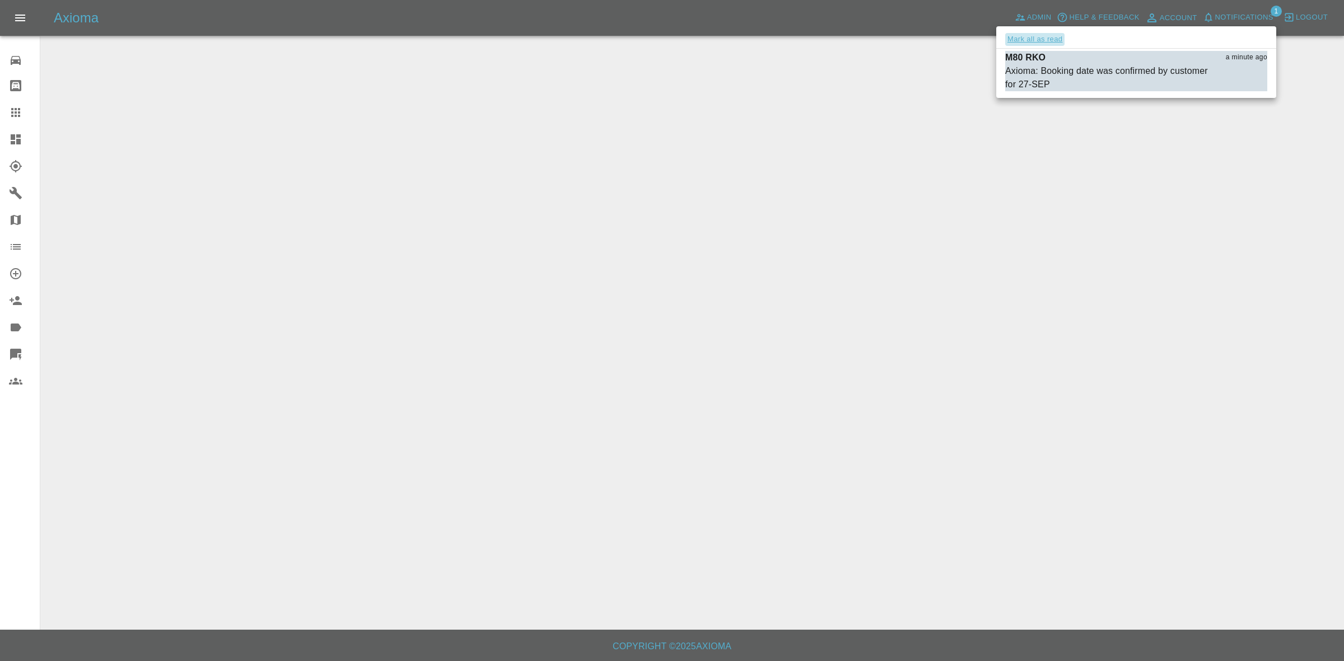
click at [1052, 38] on button "Mark all as read" at bounding box center [1034, 39] width 59 height 13
click at [1211, 200] on div at bounding box center [672, 330] width 1344 height 661
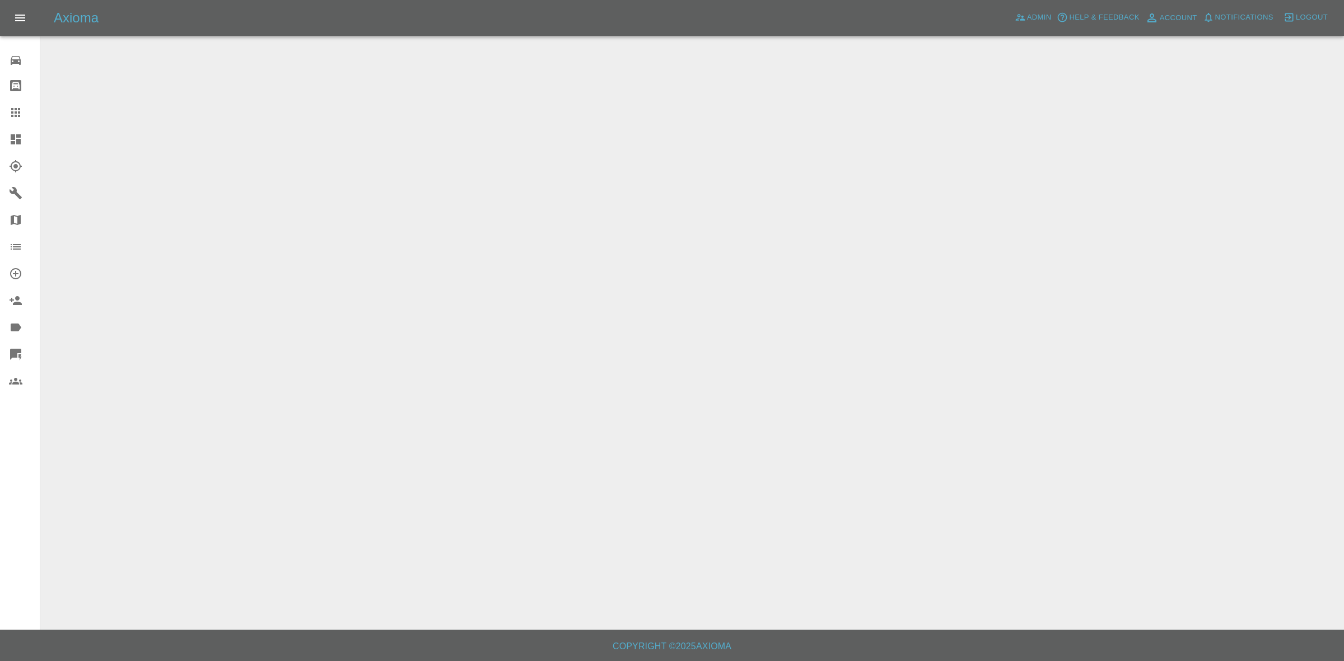
click at [0, 142] on link "Dashboard" at bounding box center [20, 139] width 40 height 27
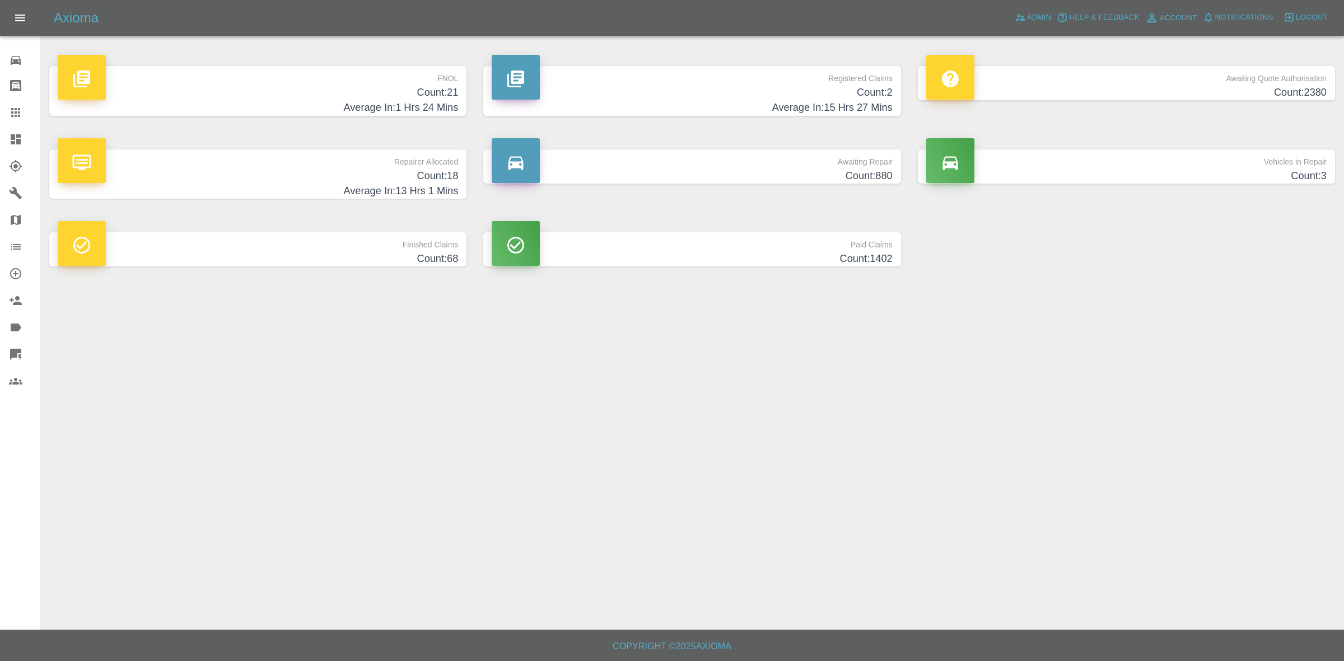
click at [328, 176] on h4 "Count: 18" at bounding box center [258, 176] width 400 height 15
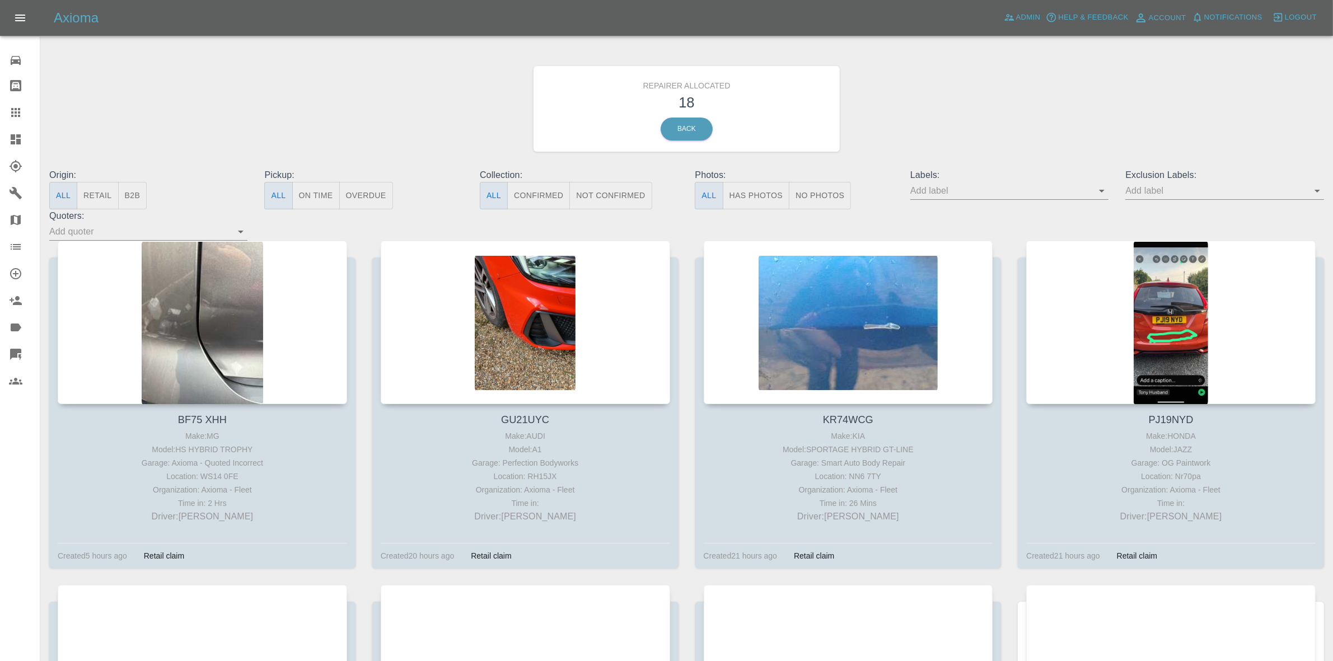
drag, startPoint x: 100, startPoint y: 199, endPoint x: 113, endPoint y: 211, distance: 17.4
click at [100, 199] on button "Retail" at bounding box center [97, 195] width 41 height 27
click at [93, 208] on button "Retail" at bounding box center [97, 195] width 41 height 27
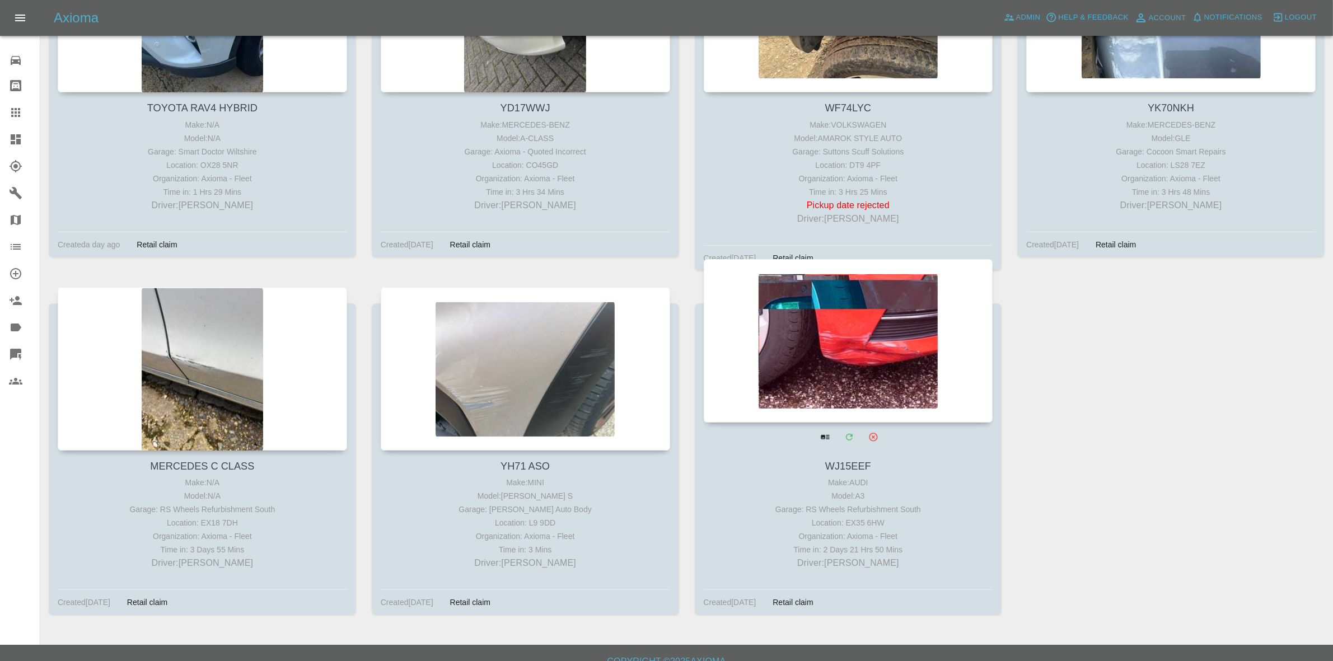
scroll to position [672, 0]
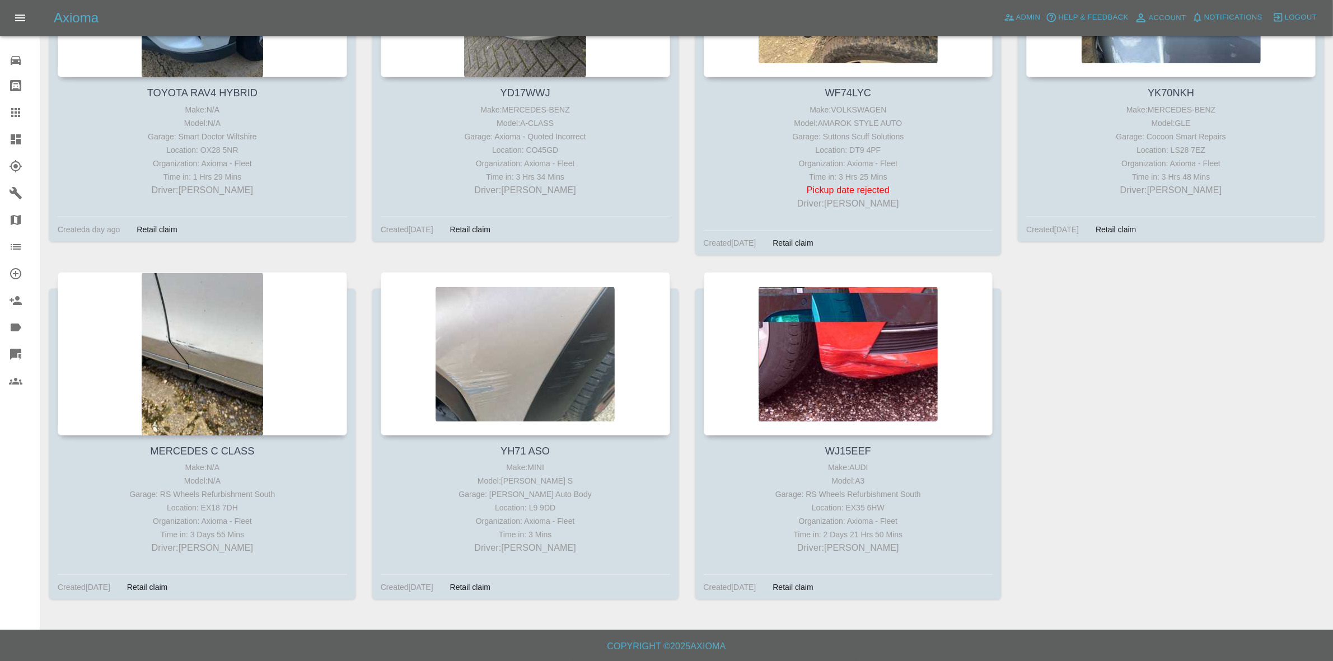
click at [0, 132] on link "Dashboard" at bounding box center [20, 139] width 40 height 27
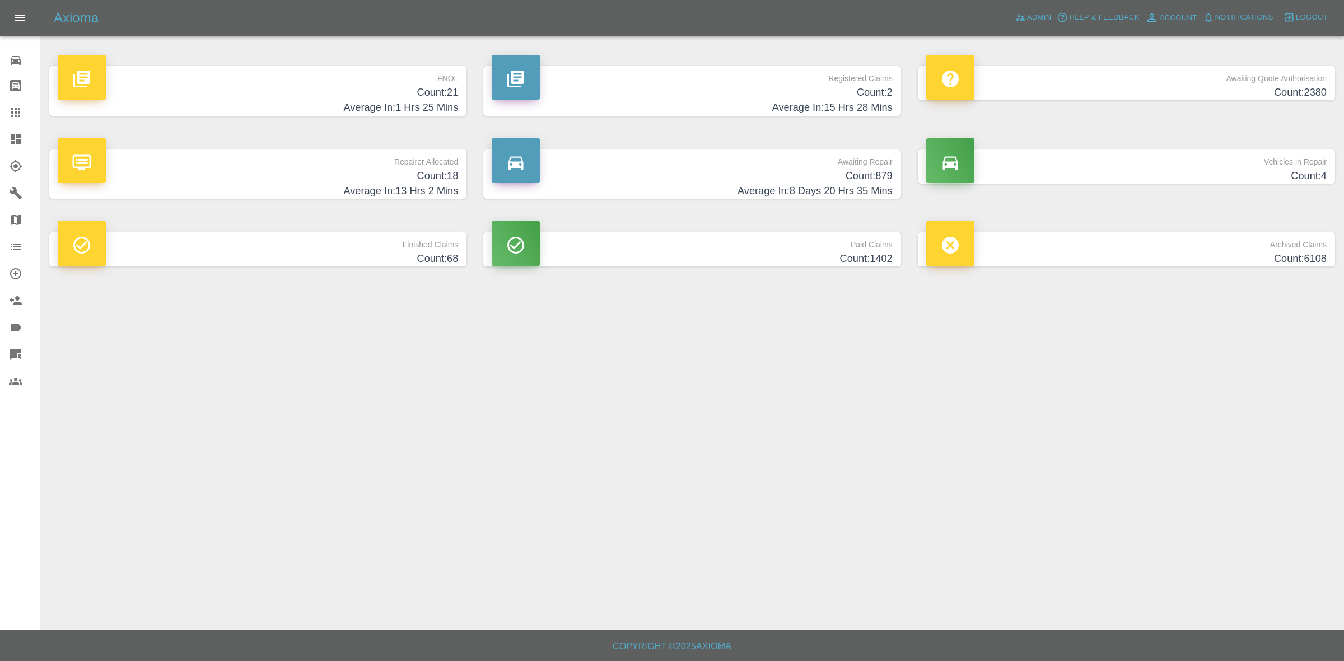
click at [388, 96] on h4 "Count: 21" at bounding box center [258, 92] width 400 height 15
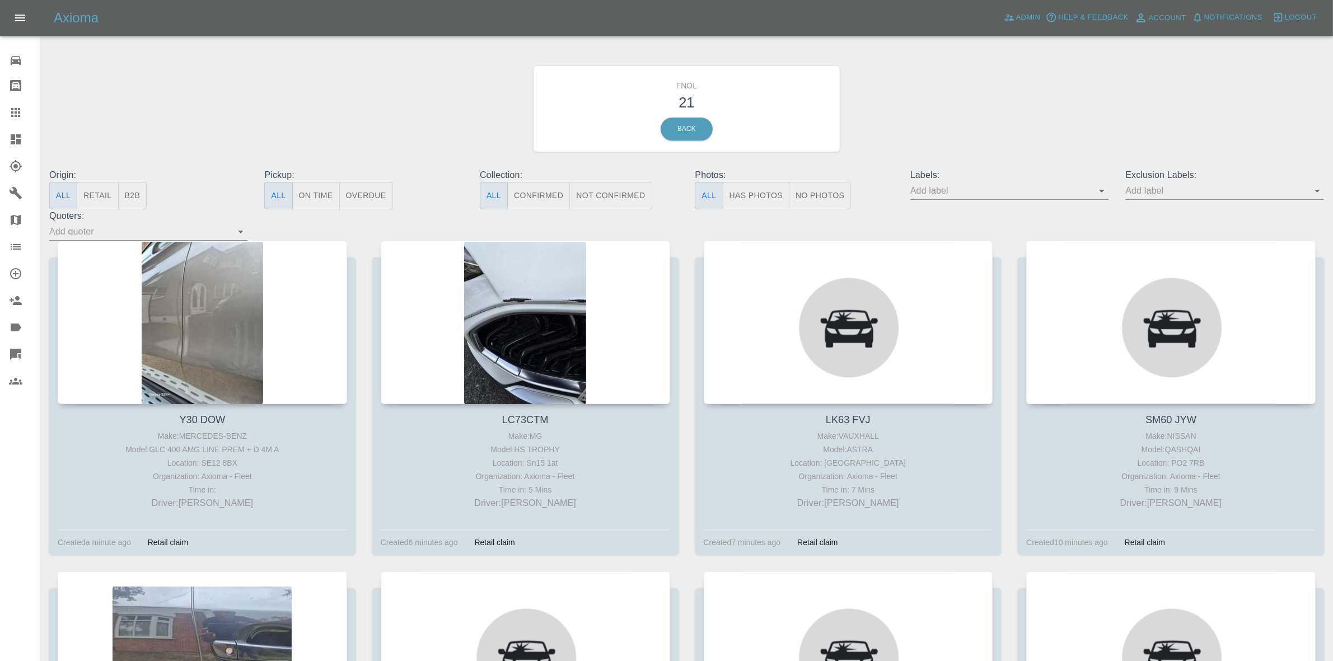
click at [0, 348] on link "Quick Quote" at bounding box center [20, 354] width 40 height 27
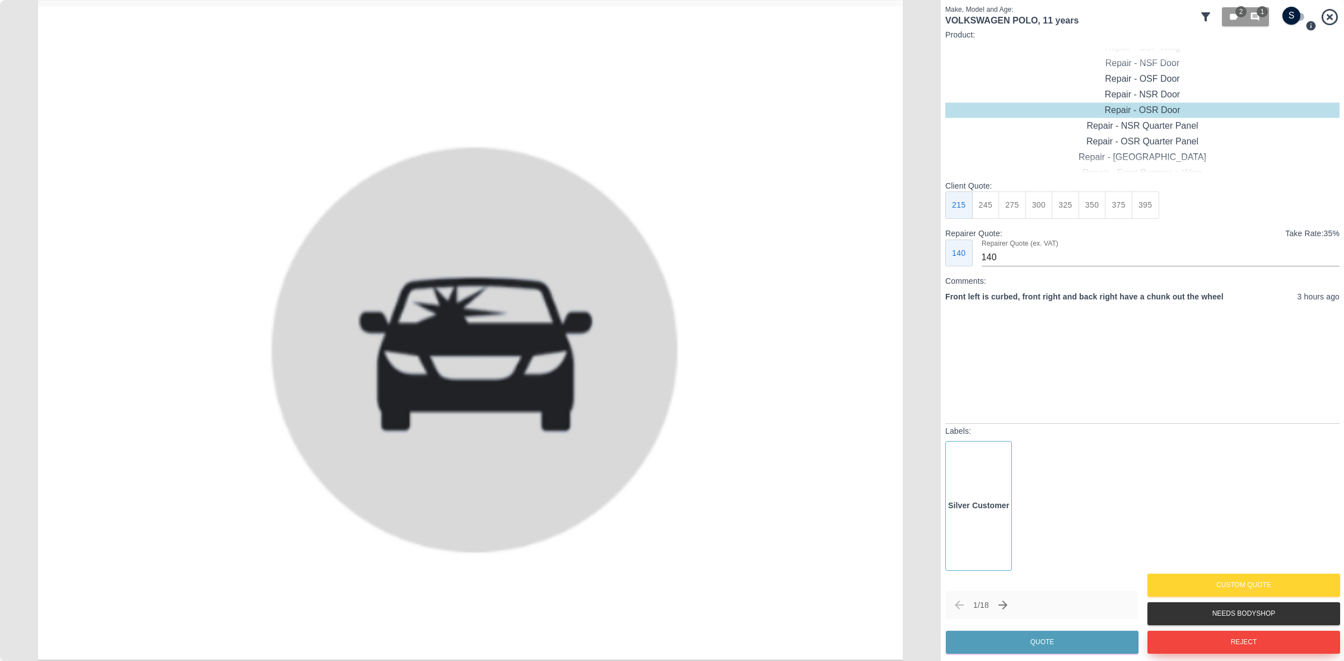
click at [1231, 633] on button "Reject" at bounding box center [1243, 642] width 193 height 23
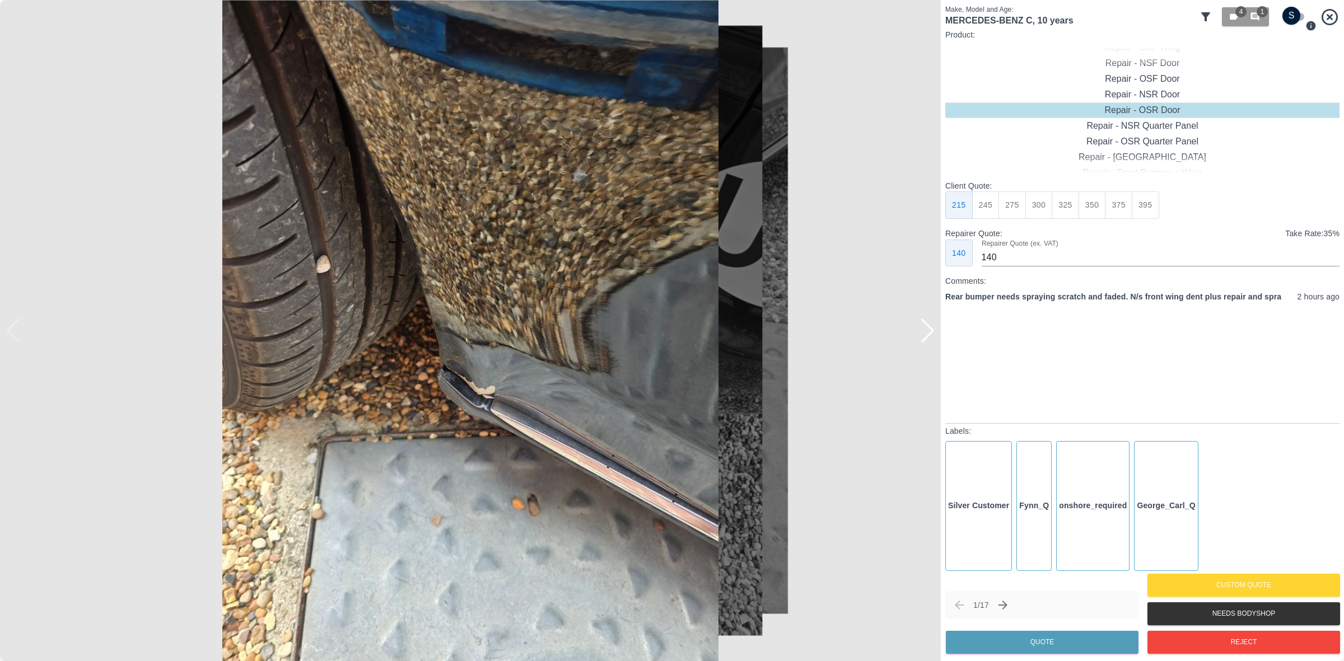
click at [924, 339] on div at bounding box center [927, 331] width 15 height 25
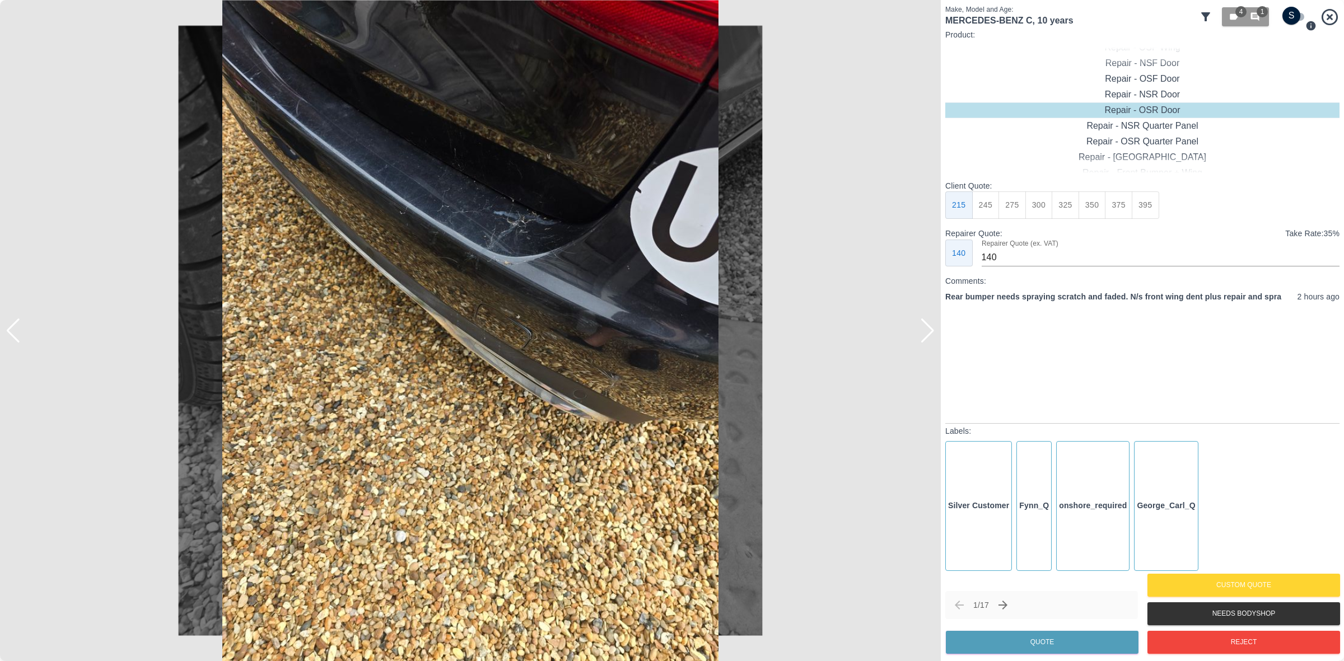
click at [924, 339] on div at bounding box center [927, 331] width 15 height 25
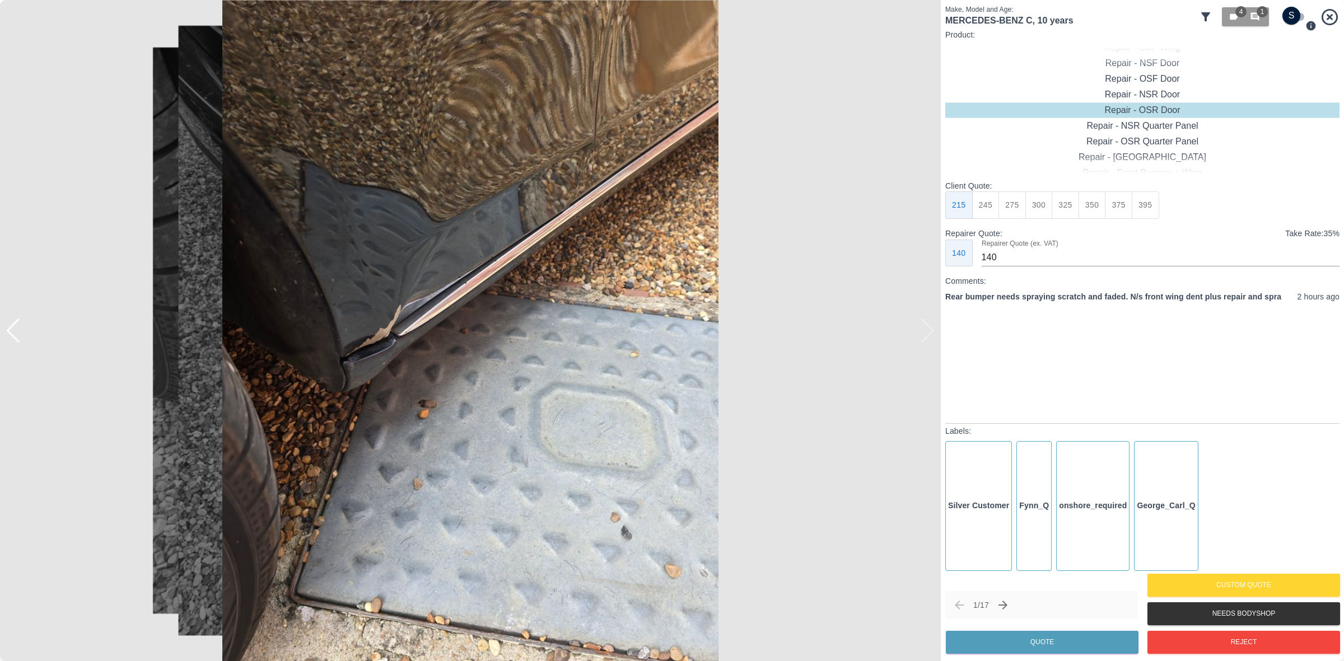
click at [924, 339] on img at bounding box center [470, 330] width 941 height 661
click at [998, 608] on button "Next claim" at bounding box center [1002, 605] width 19 height 19
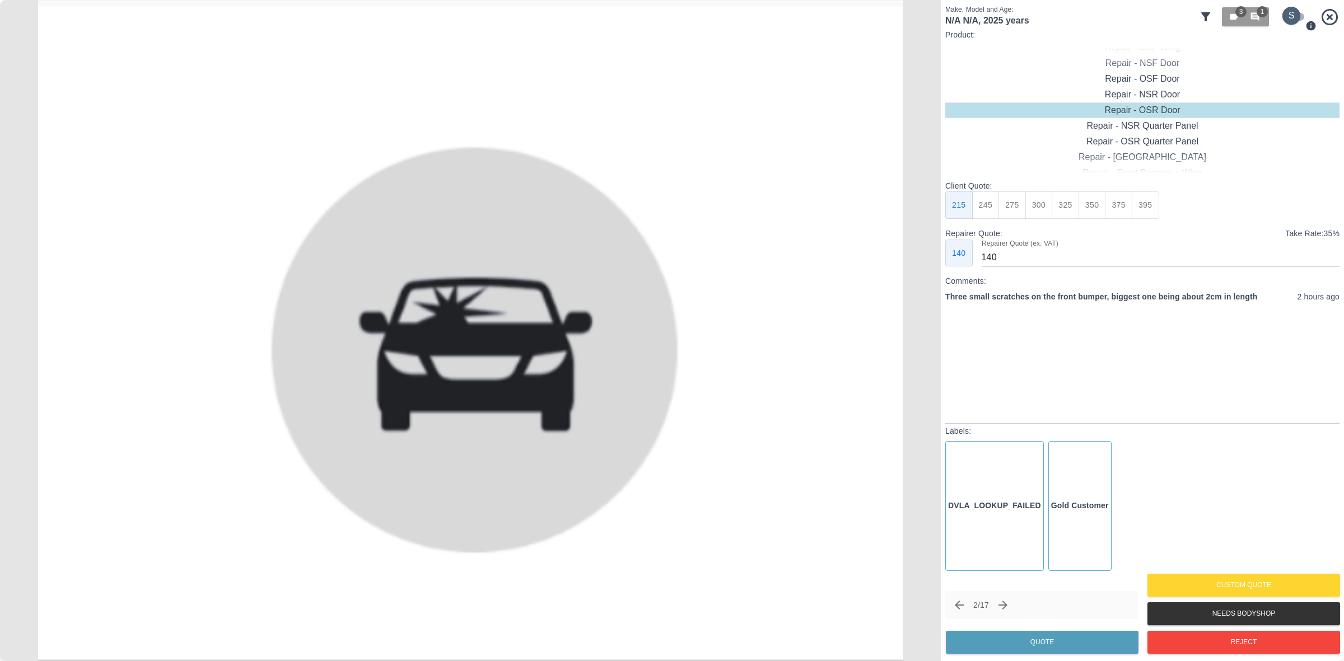
click at [1284, 21] on input "checkbox" at bounding box center [1292, 16] width 54 height 18
checkbox input "true"
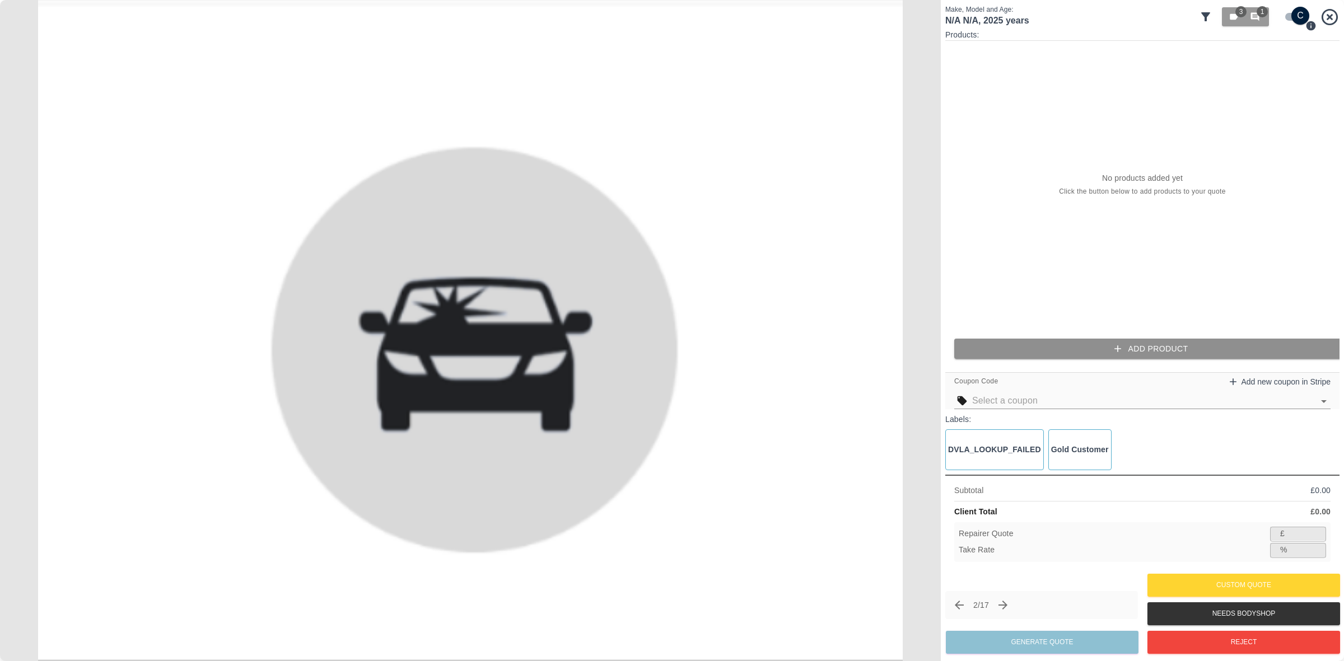
click at [1032, 343] on button "Add Product" at bounding box center [1151, 349] width 394 height 21
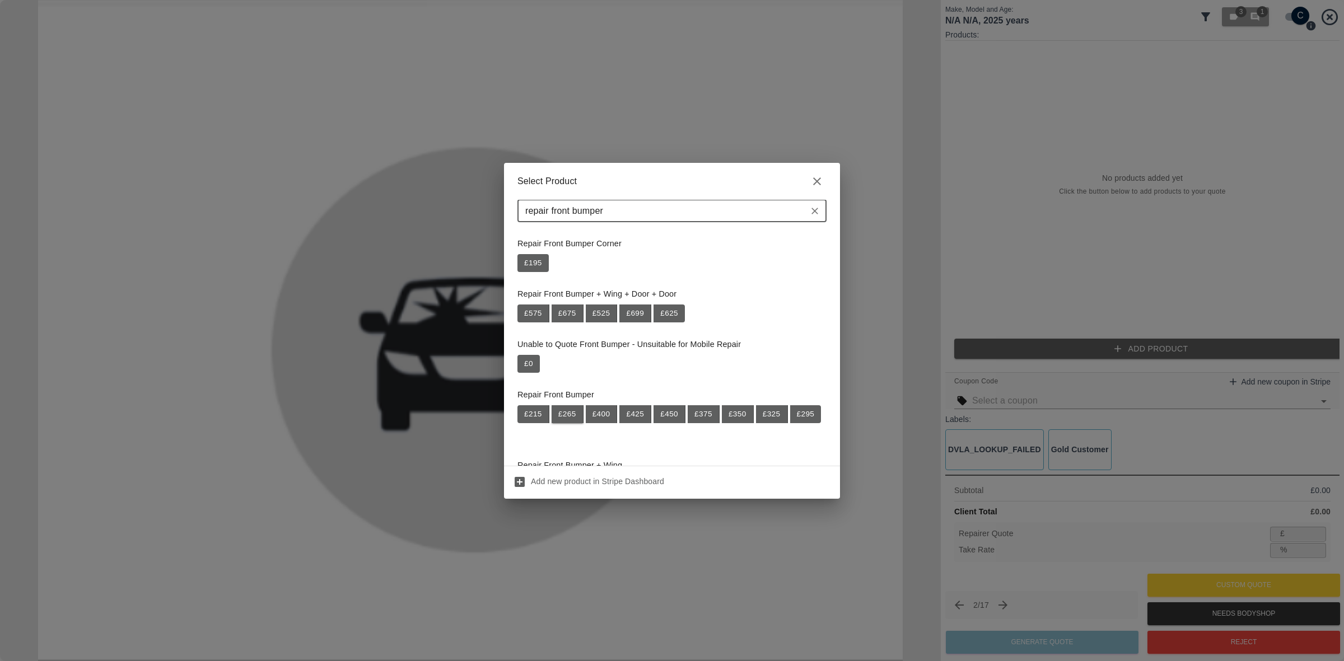
type input "repair front bumper"
click at [563, 417] on button "£ 265" at bounding box center [568, 414] width 32 height 18
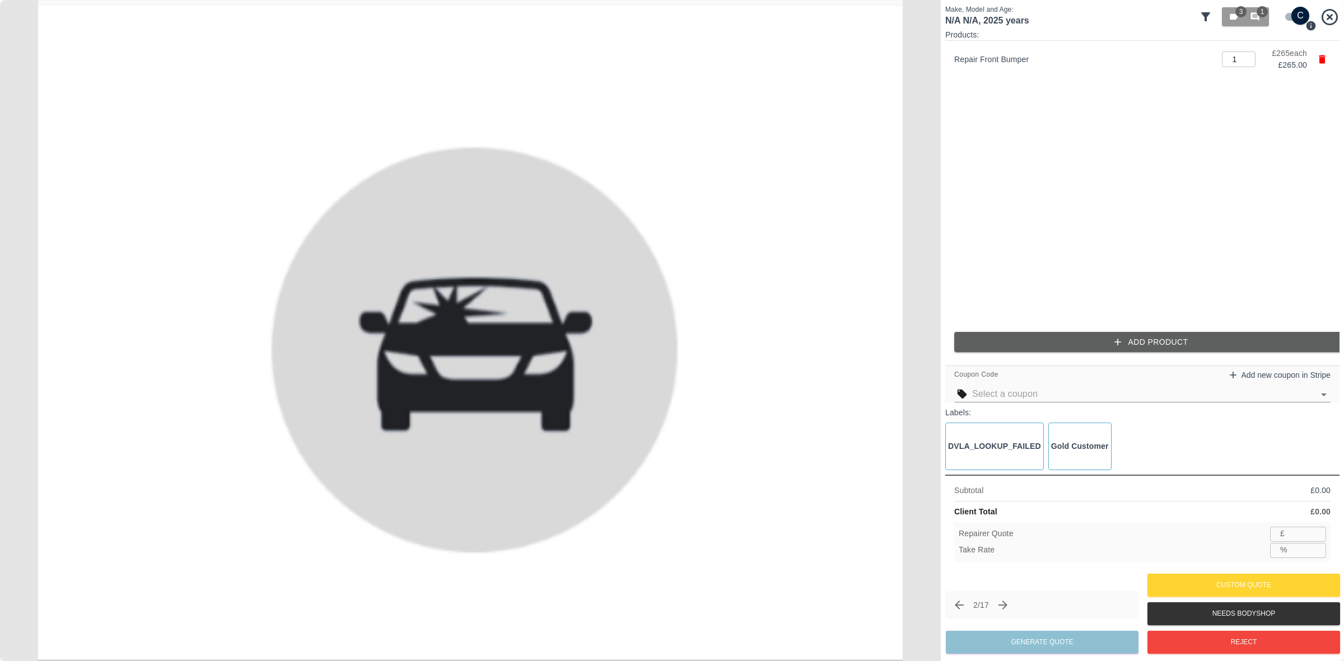
type input "172"
type input "35.1"
click at [1006, 340] on button "Add Product" at bounding box center [1151, 342] width 394 height 21
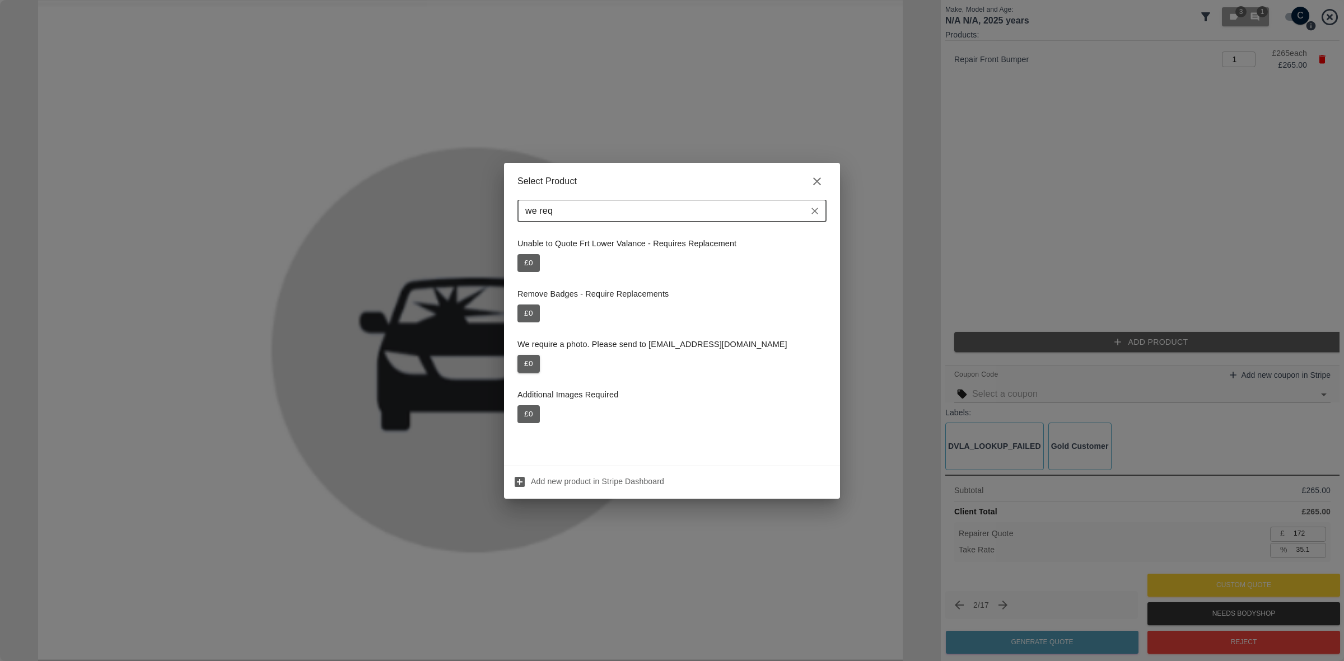
type input "we req"
click at [529, 365] on button "£ 0" at bounding box center [528, 364] width 22 height 18
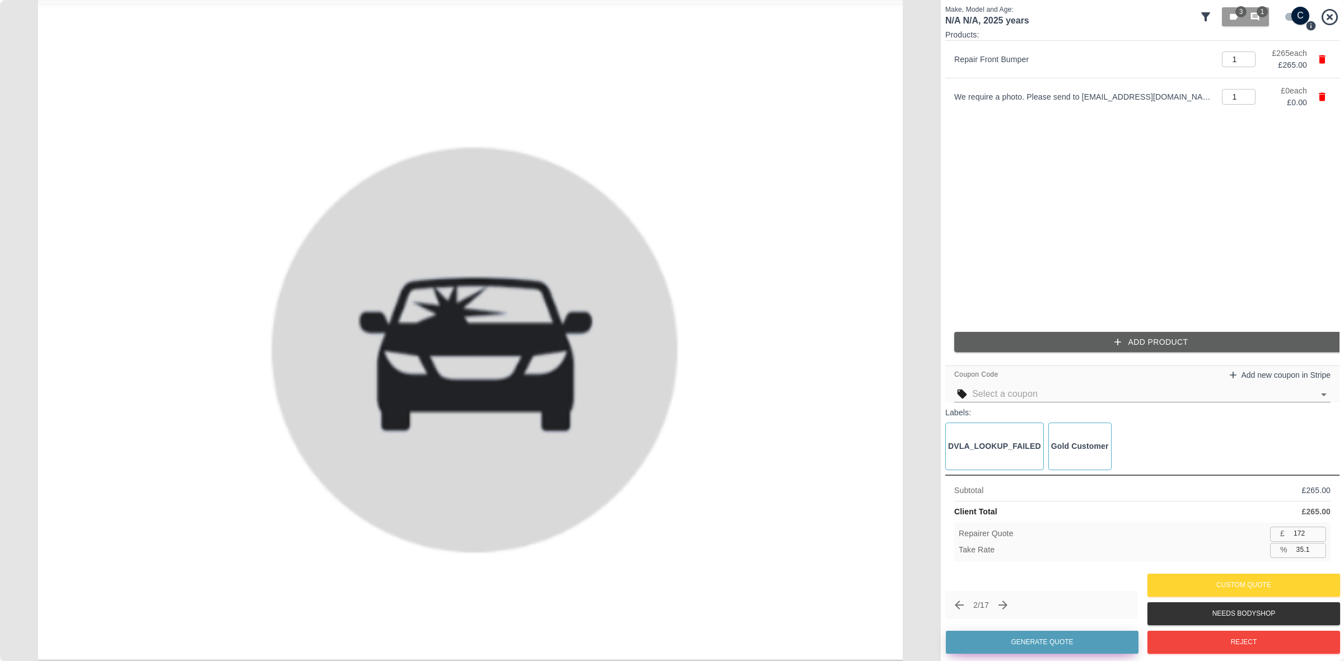
click at [1028, 633] on button "Generate Quote" at bounding box center [1042, 642] width 193 height 23
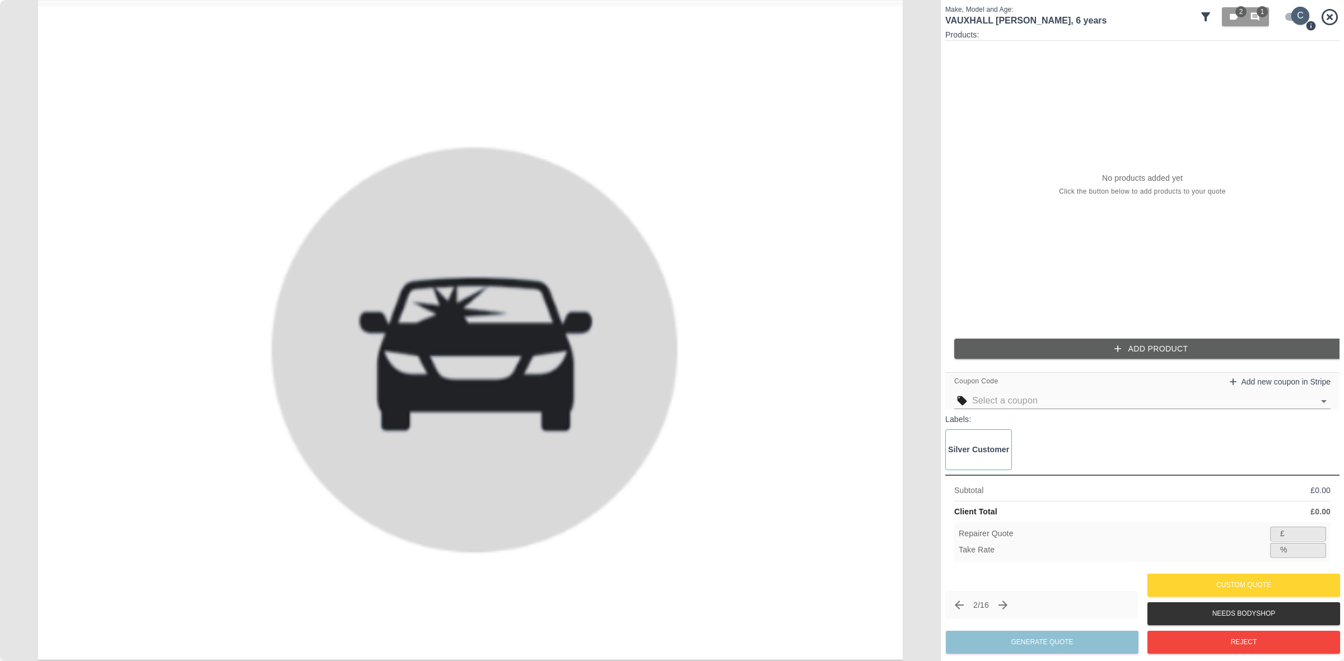
click at [1298, 14] on input "checkbox" at bounding box center [1300, 16] width 54 height 18
checkbox input "false"
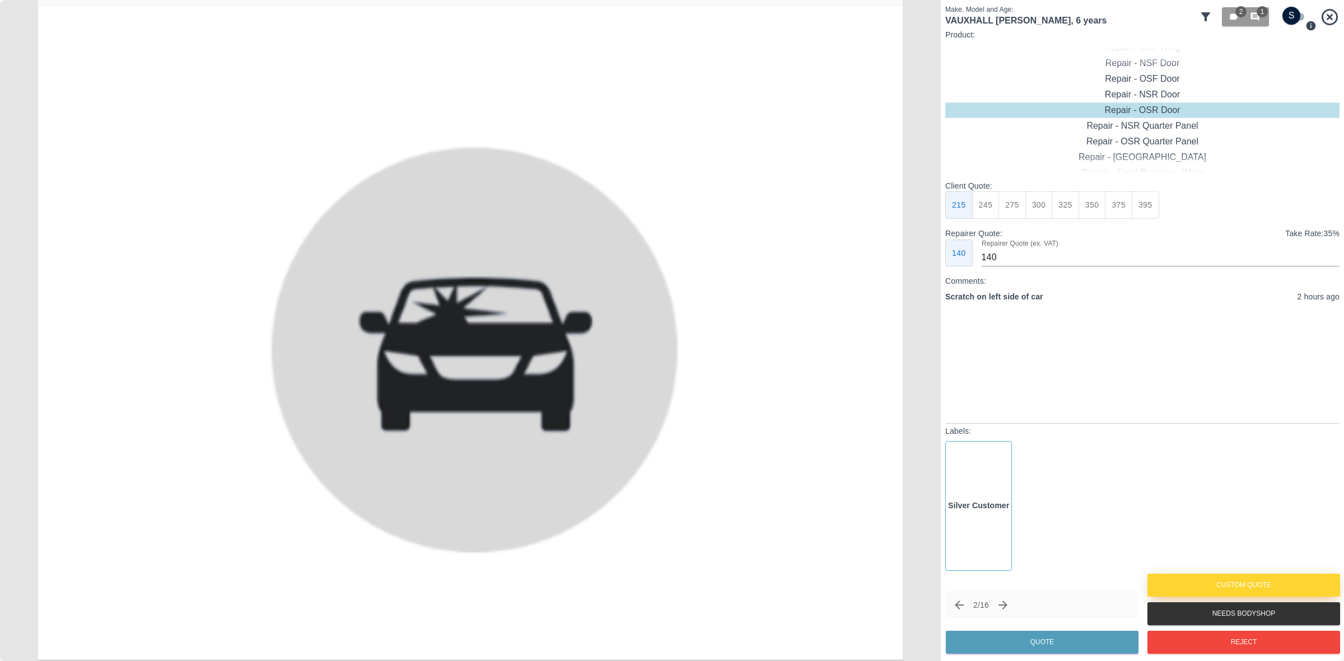
click at [1199, 577] on button "Custom Quote" at bounding box center [1243, 585] width 193 height 23
click at [1280, 18] on input "checkbox" at bounding box center [1292, 16] width 54 height 18
checkbox input "true"
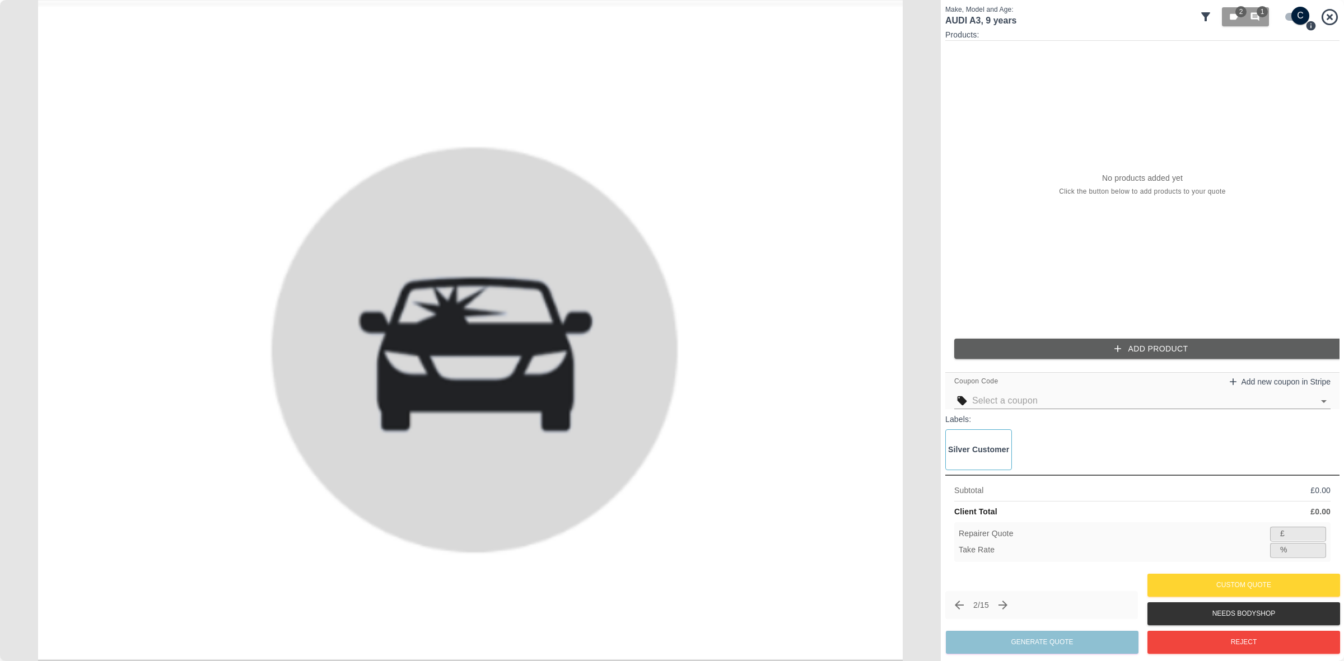
click at [1069, 346] on button "Add Product" at bounding box center [1151, 349] width 394 height 21
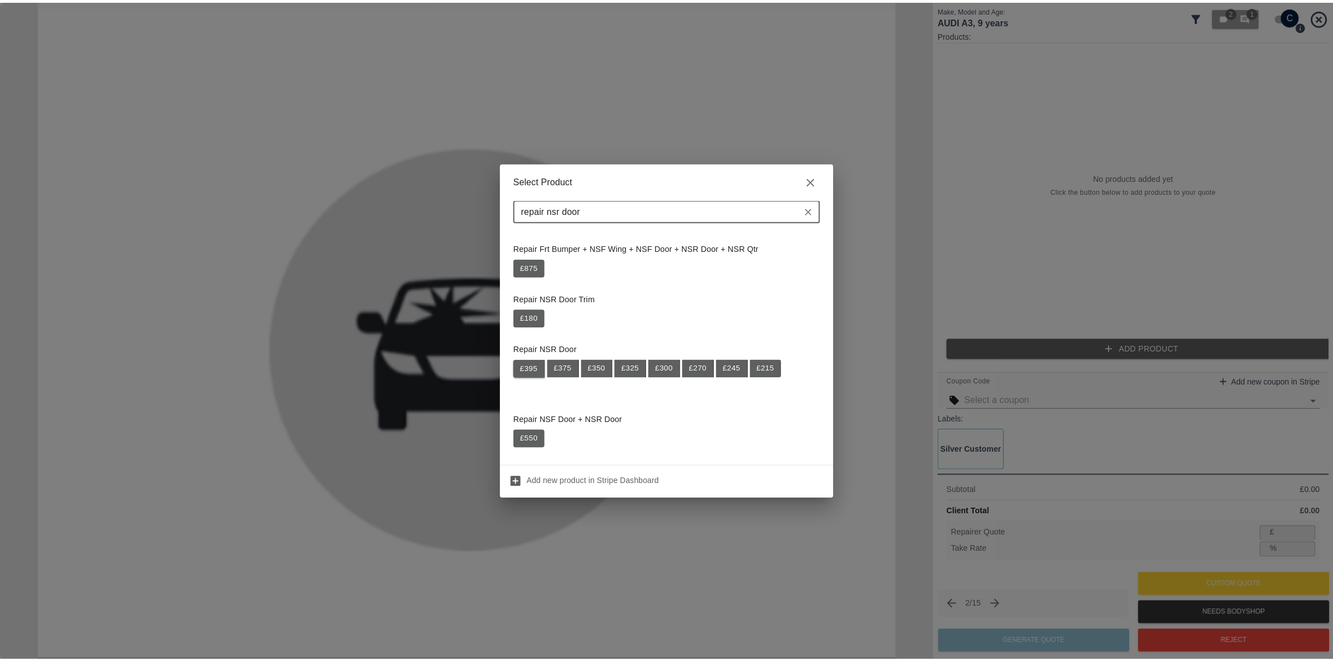
scroll to position [70, 0]
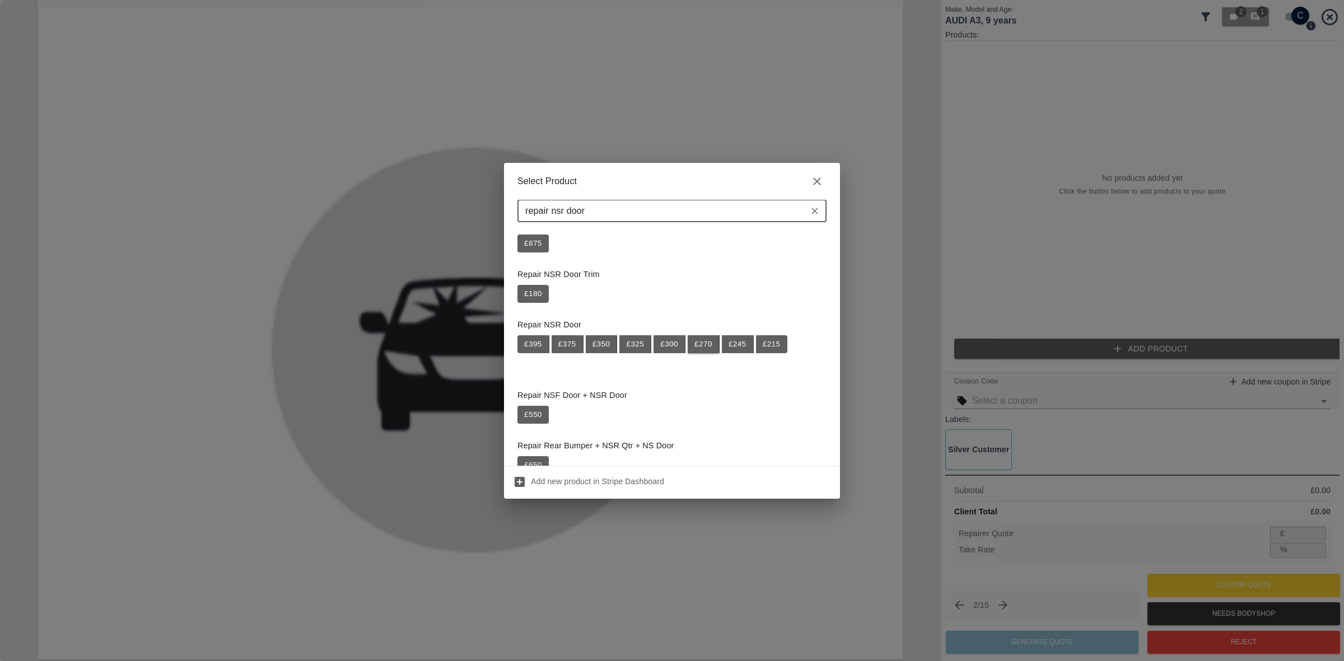
type input "repair nsr door"
click at [706, 347] on button "£ 270" at bounding box center [704, 344] width 32 height 18
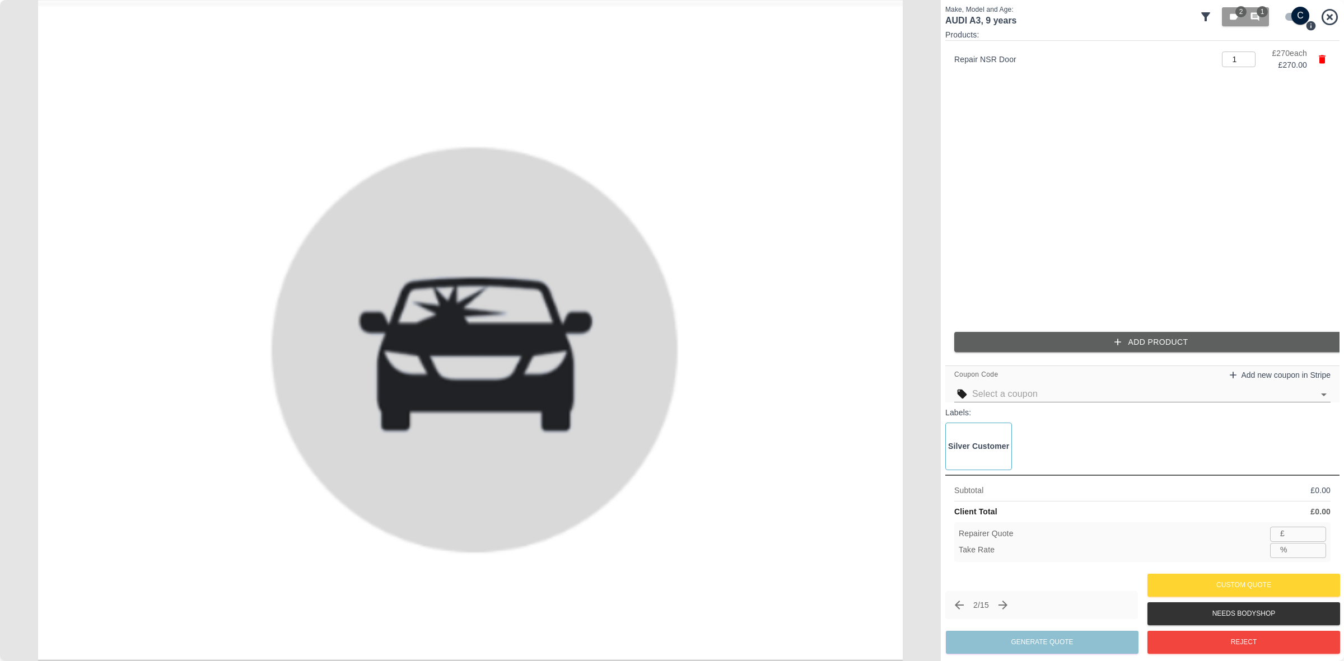
type input "175"
type input "35.2"
click at [1293, 528] on input "175" at bounding box center [1307, 534] width 37 height 14
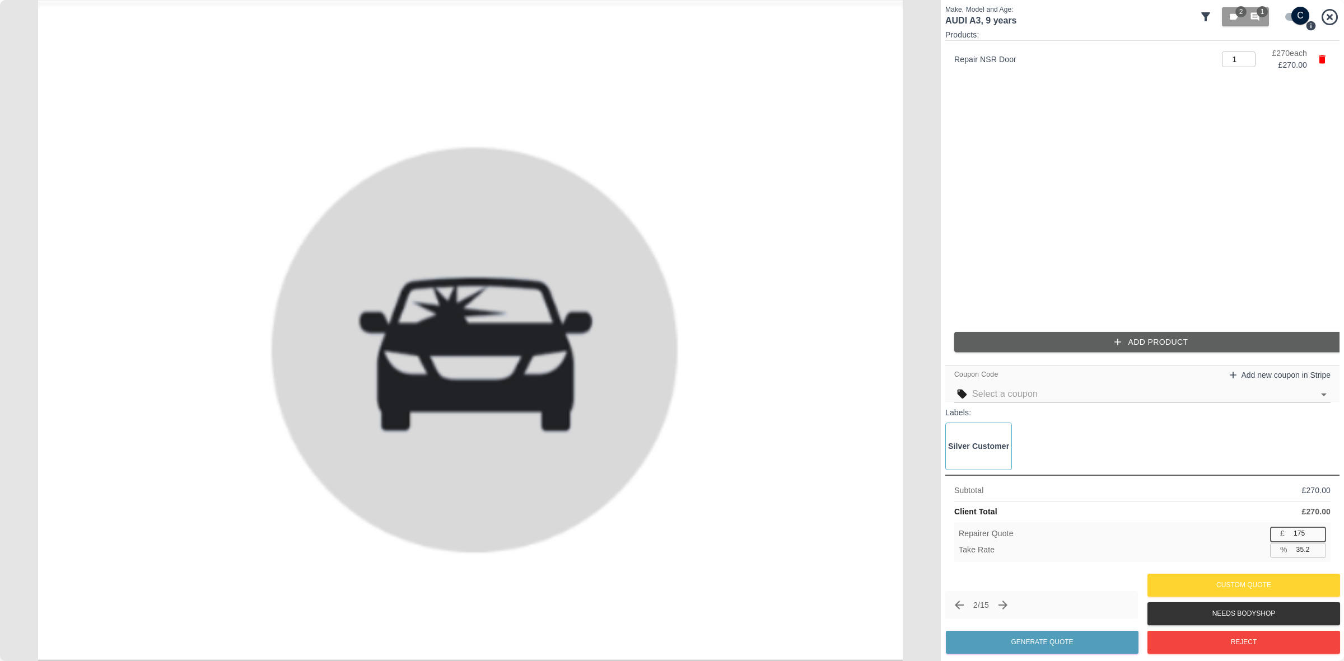
type input "1"
type input "99.6"
type input "17"
type input "93.7"
type input "170"
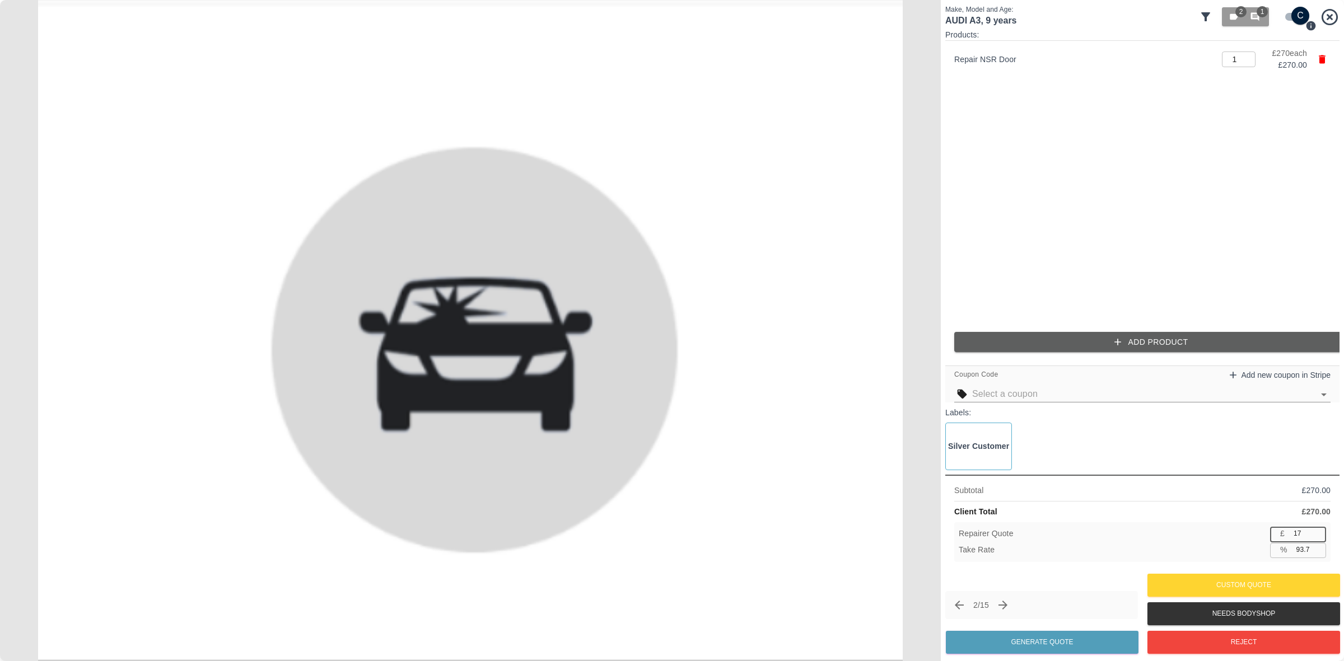
type input "37.0"
type input "170"
click at [1046, 344] on button "Add Product" at bounding box center [1151, 342] width 394 height 21
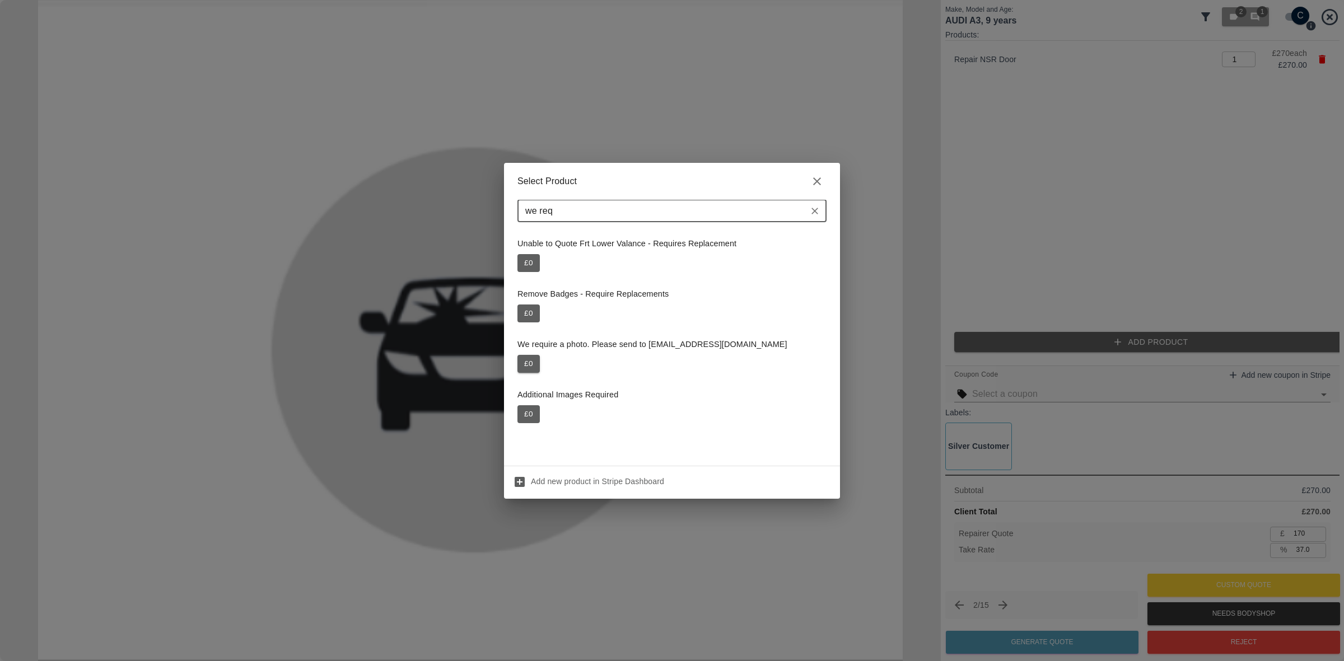
type input "we req"
click at [533, 360] on button "£ 0" at bounding box center [528, 364] width 22 height 18
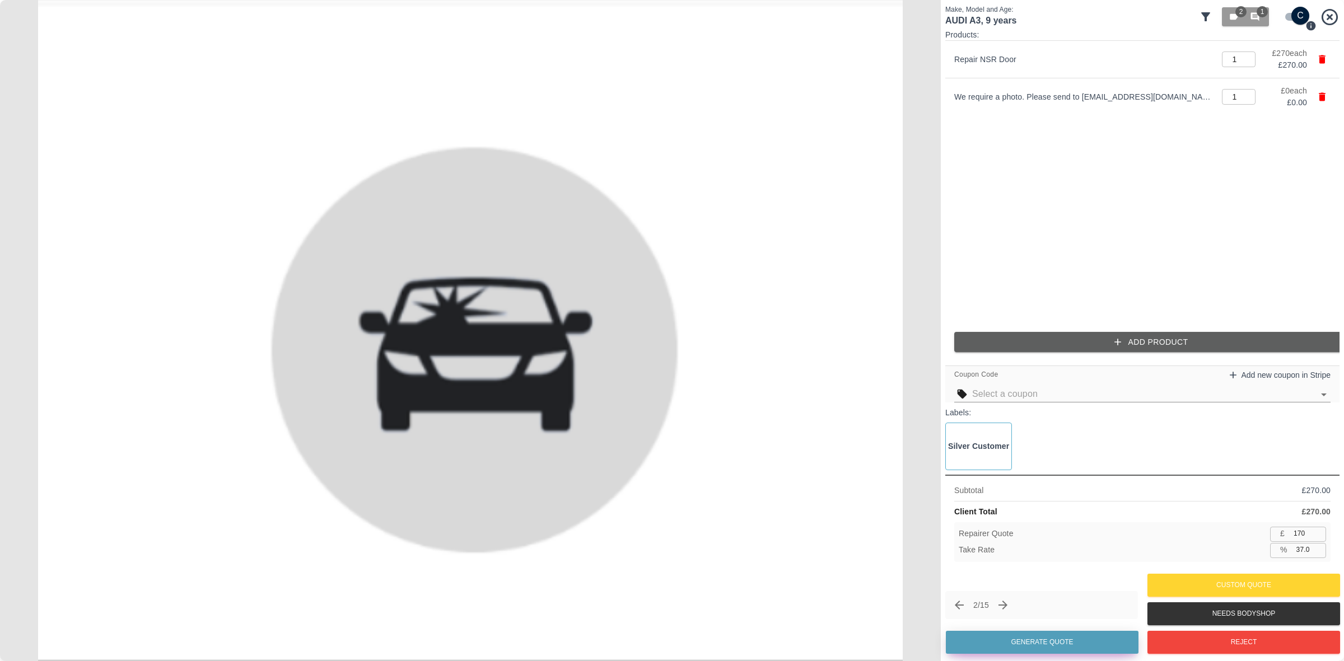
click at [1024, 640] on button "Generate Quote" at bounding box center [1042, 642] width 193 height 23
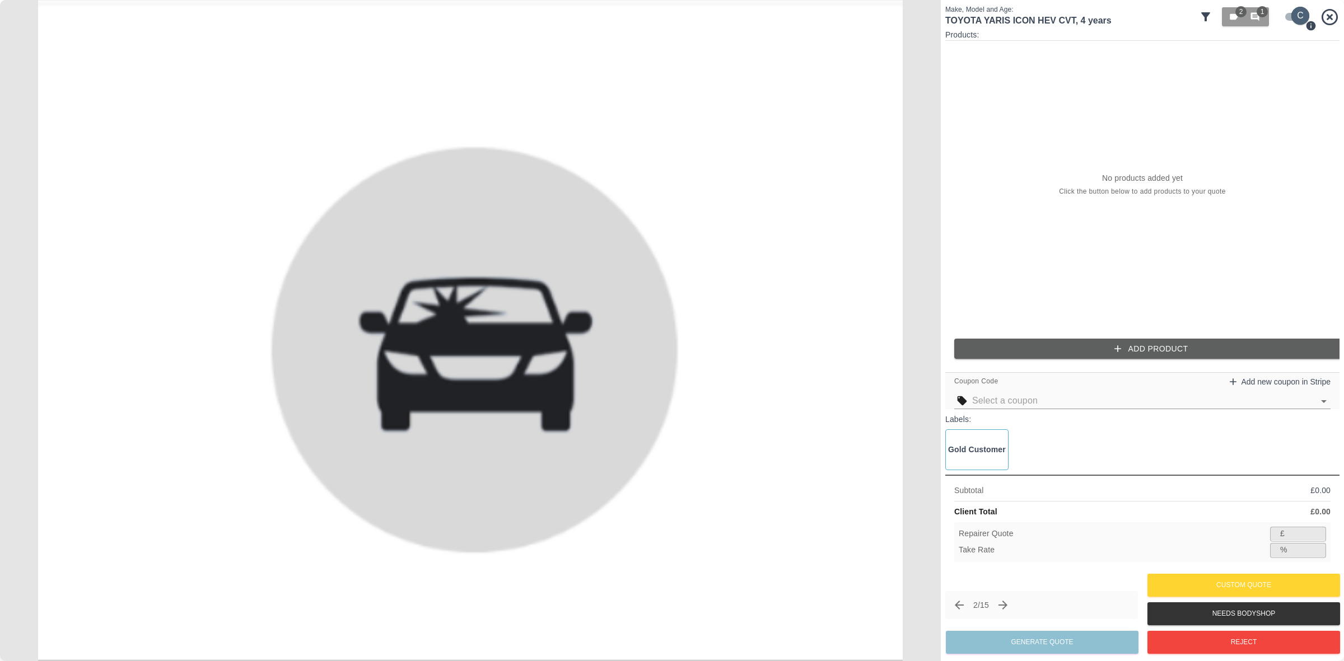
click at [1296, 20] on input "checkbox" at bounding box center [1300, 16] width 54 height 18
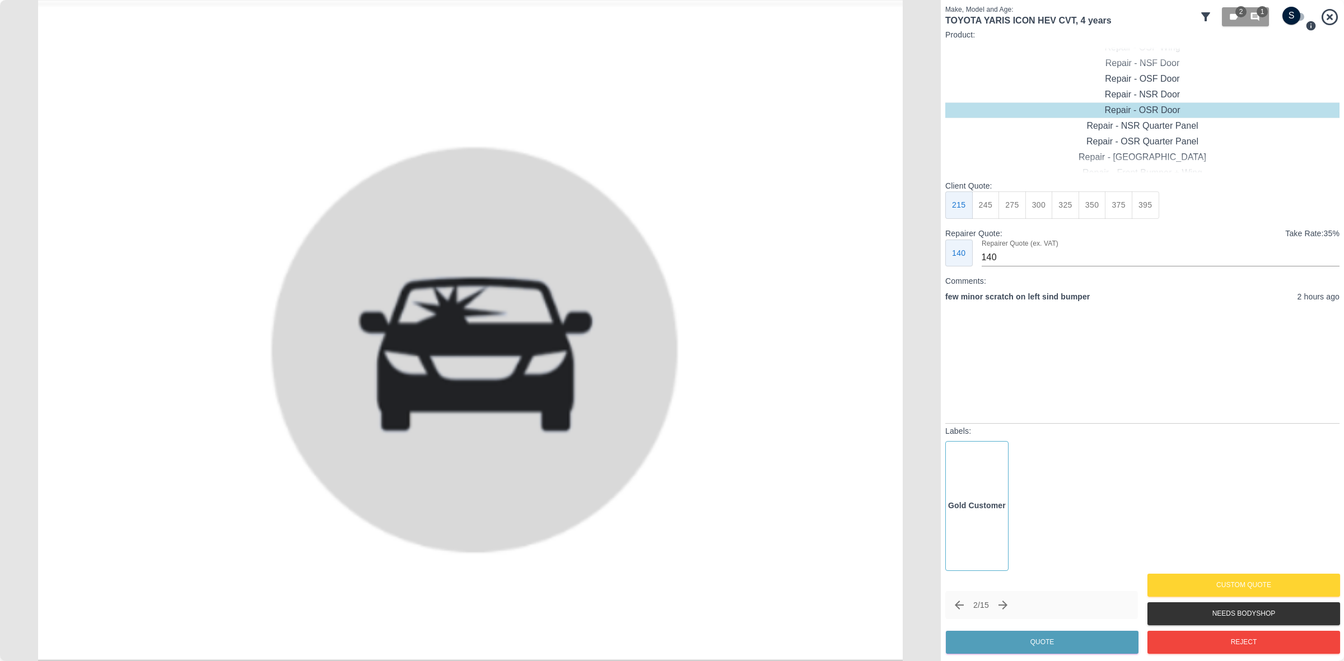
click at [1286, 17] on input "checkbox" at bounding box center [1292, 16] width 54 height 18
checkbox input "true"
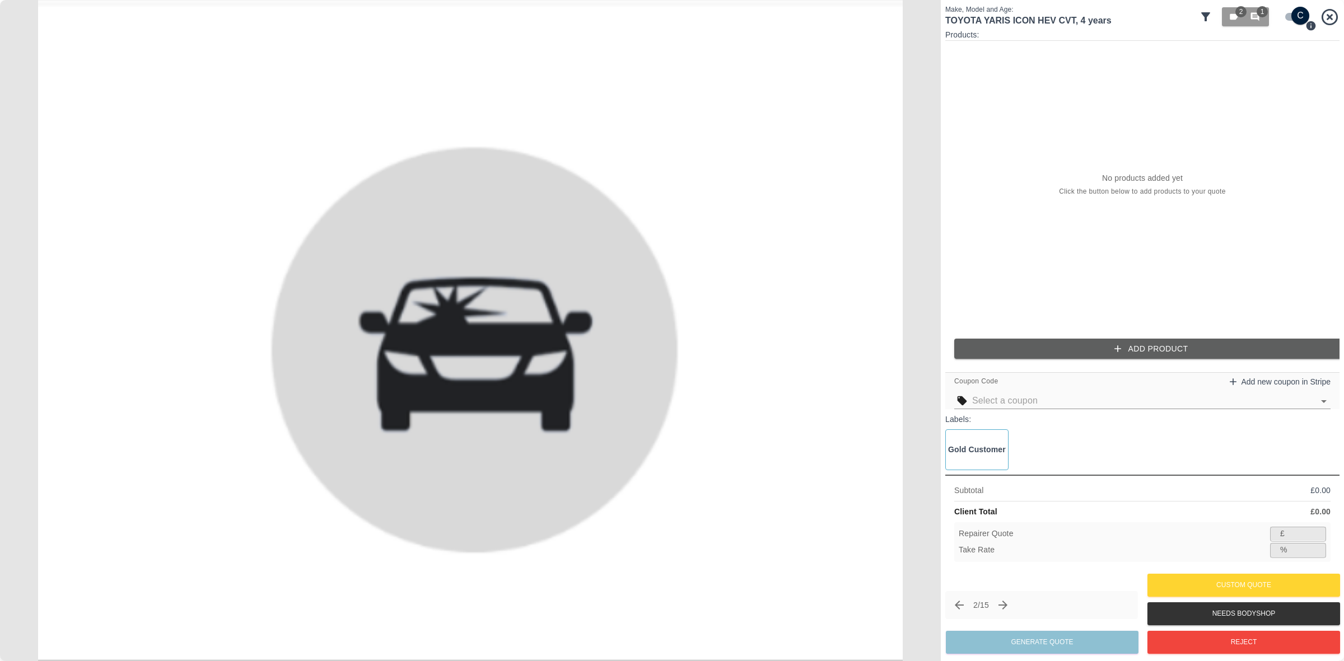
click at [1132, 348] on button "Add Product" at bounding box center [1151, 349] width 394 height 21
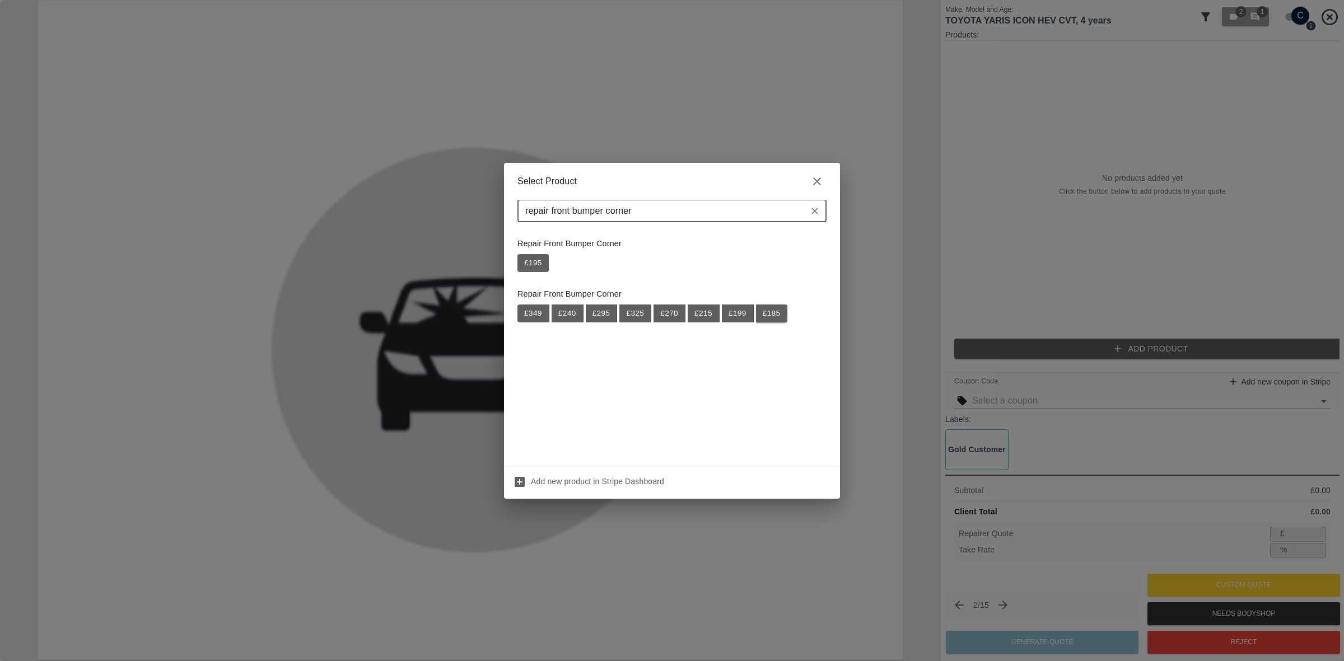
type input "repair front bumper corner"
click at [787, 312] on button "£ 185" at bounding box center [771, 314] width 31 height 18
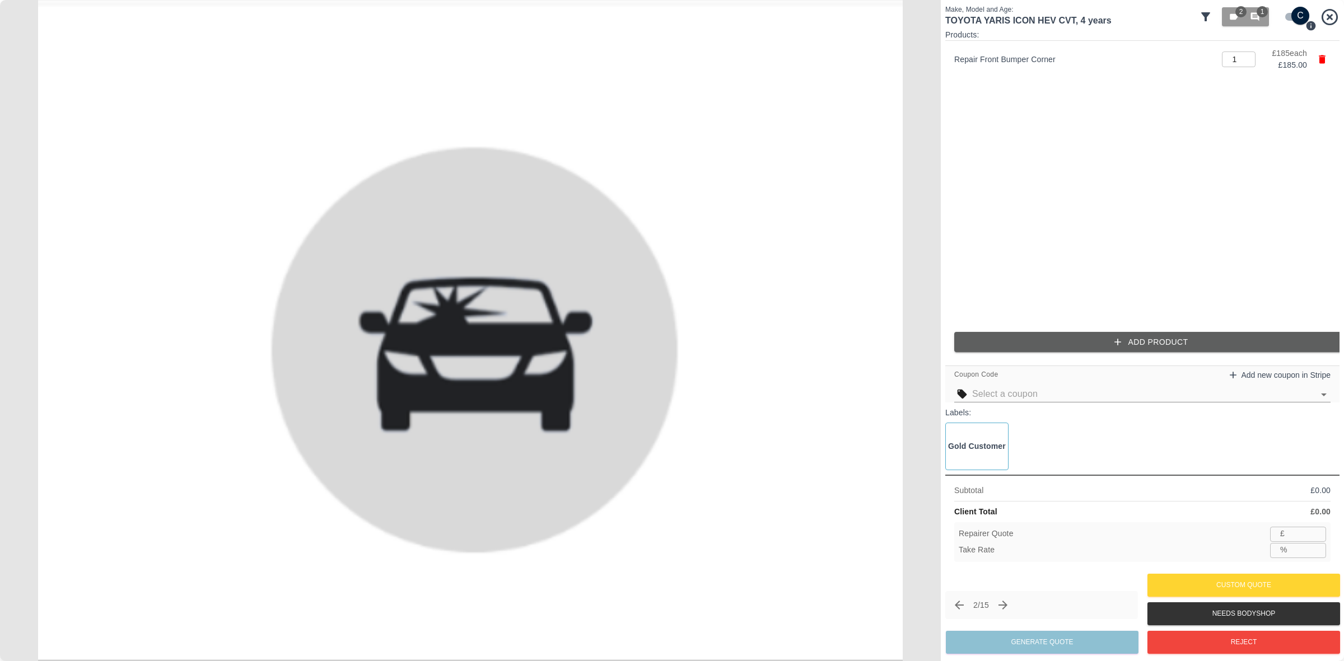
type input "120"
type input "35.1"
click at [1076, 350] on button "Add Product" at bounding box center [1151, 342] width 394 height 21
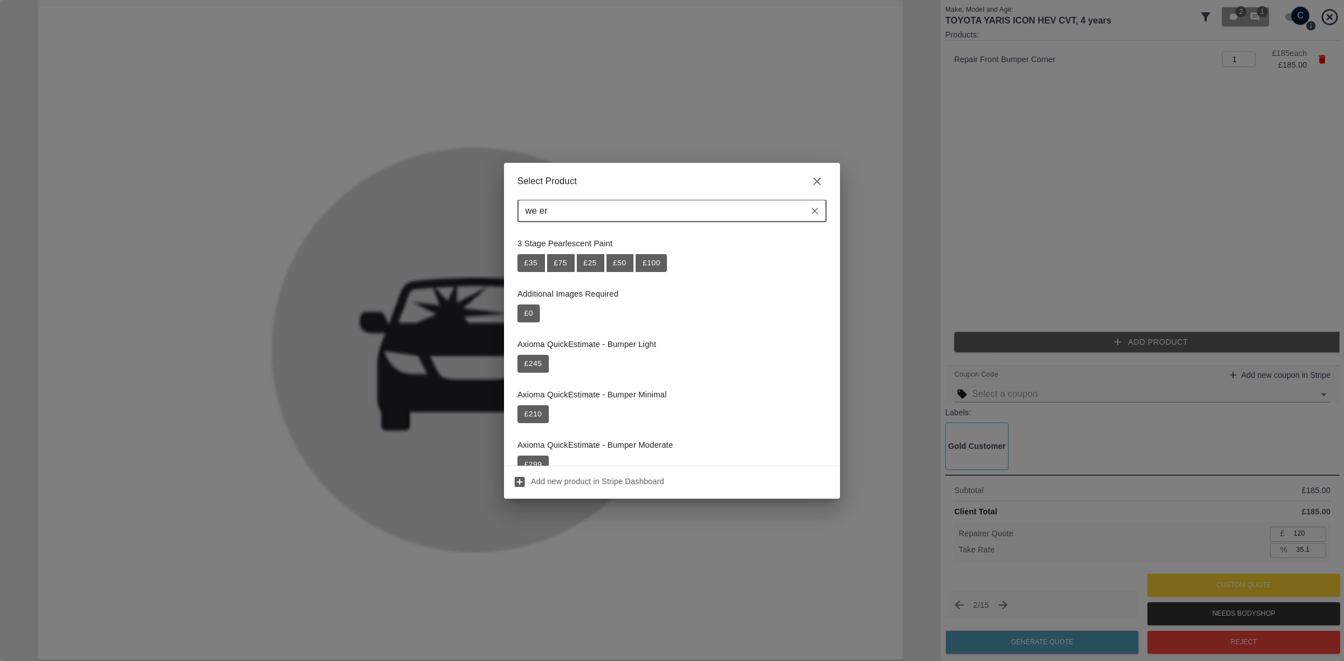
type input "we er"
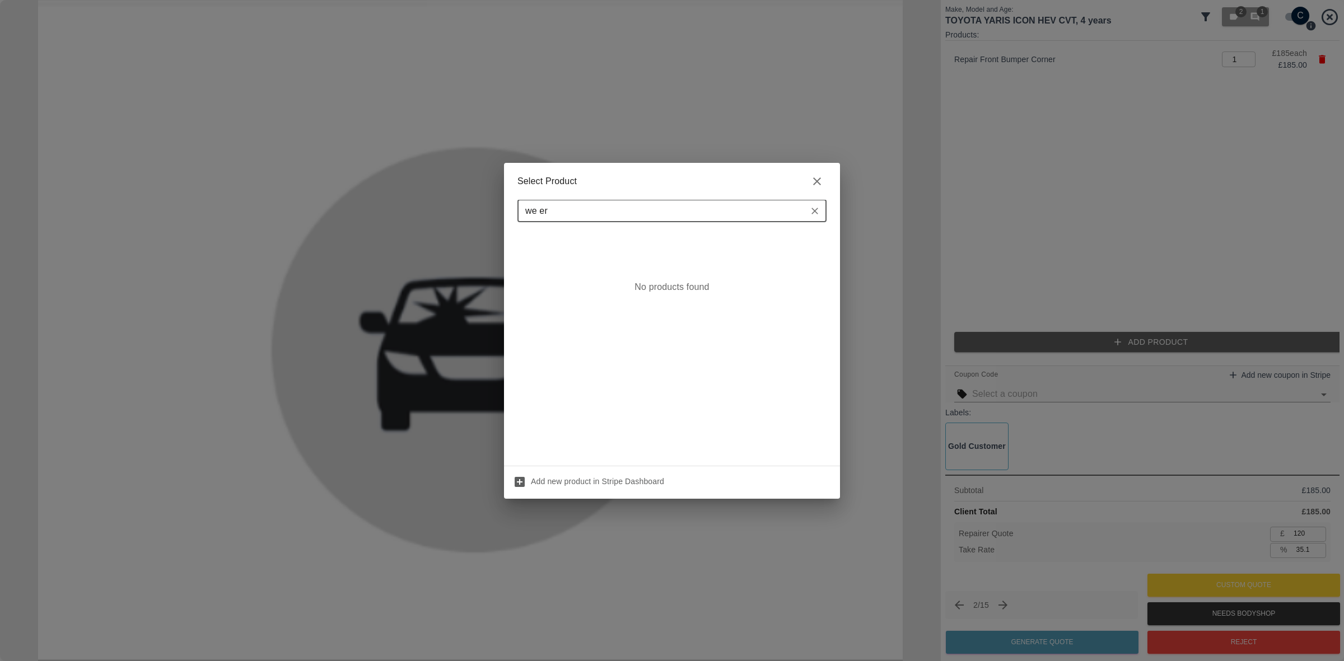
click at [610, 213] on input "we er" at bounding box center [663, 211] width 284 height 16
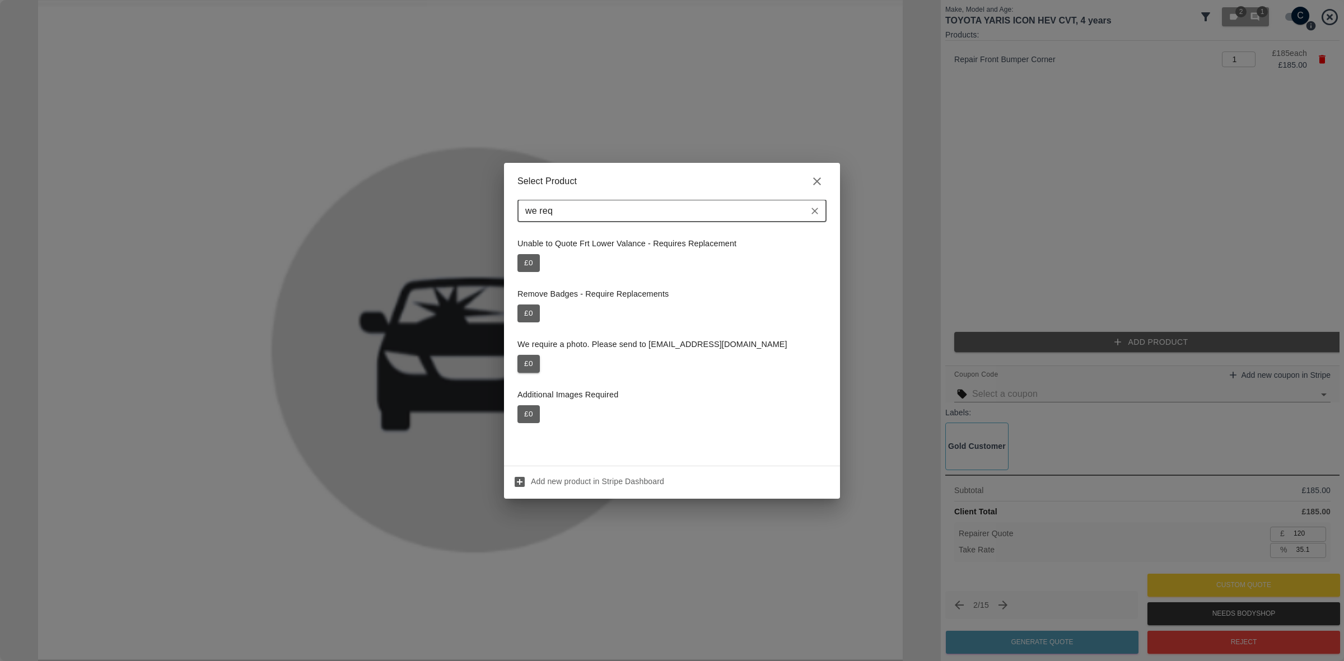
type input "we req"
click at [528, 364] on button "£ 0" at bounding box center [528, 364] width 22 height 18
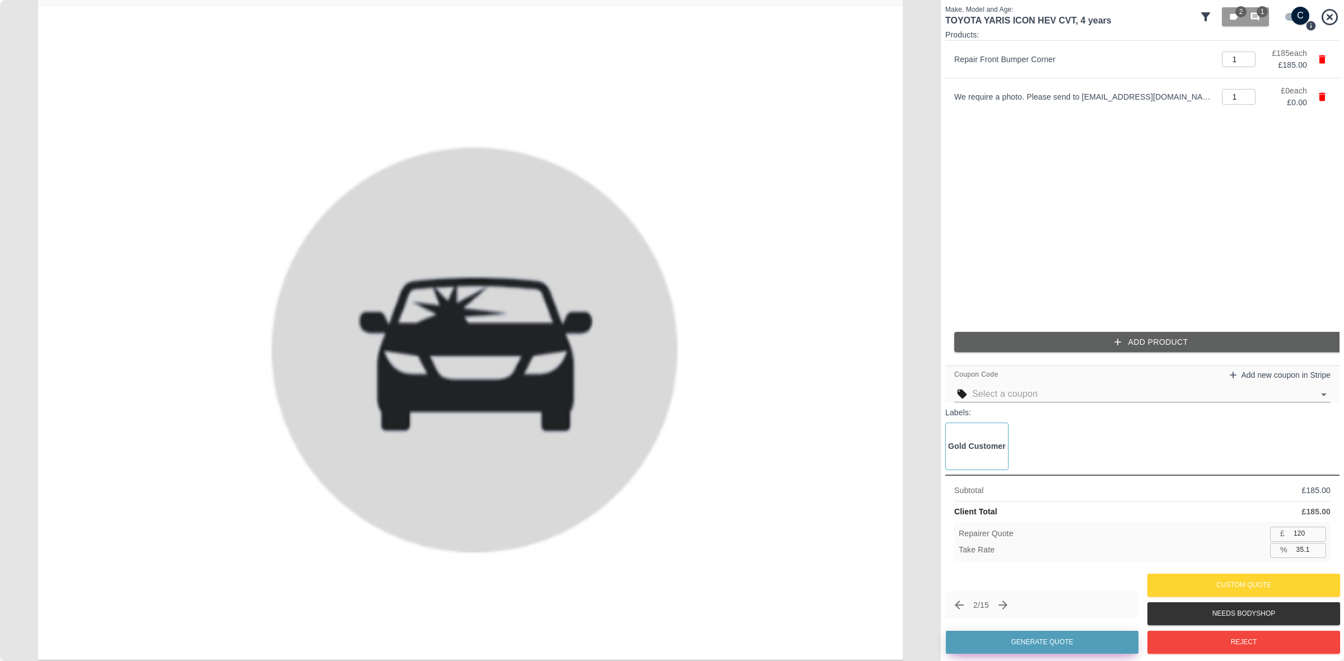
click at [1020, 643] on button "Generate Quote" at bounding box center [1042, 642] width 193 height 23
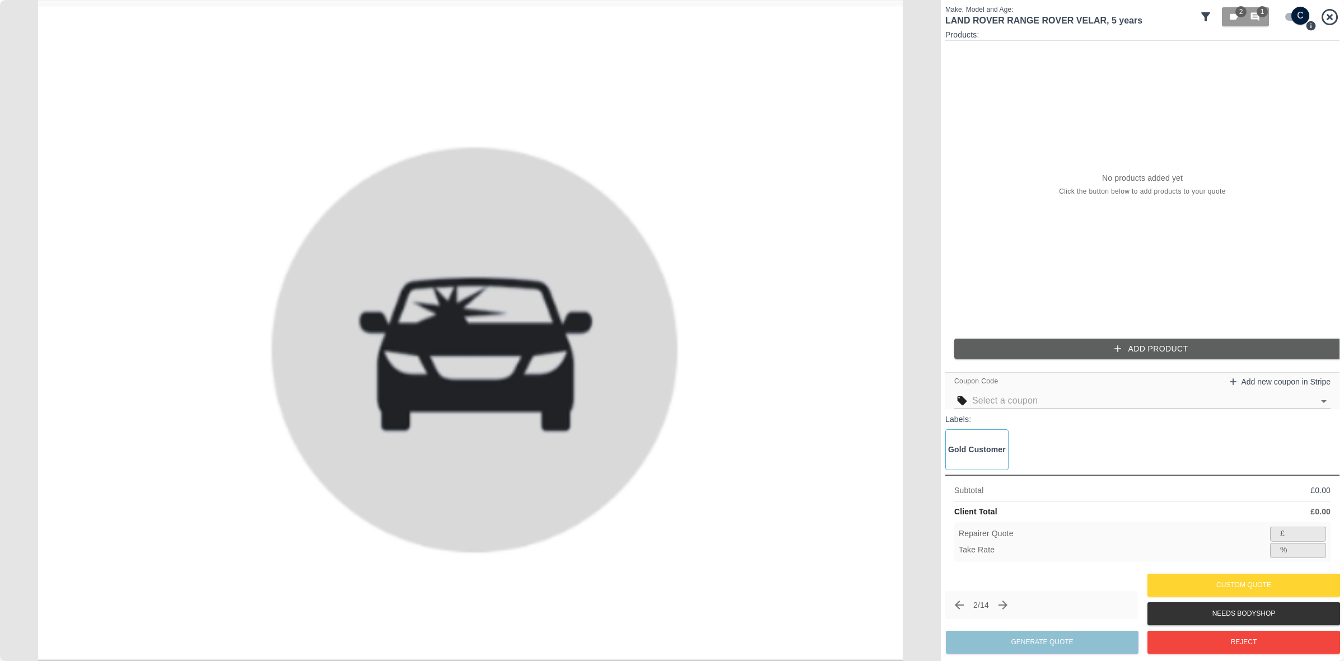
click at [1298, 21] on input "checkbox" at bounding box center [1300, 16] width 54 height 18
checkbox input "false"
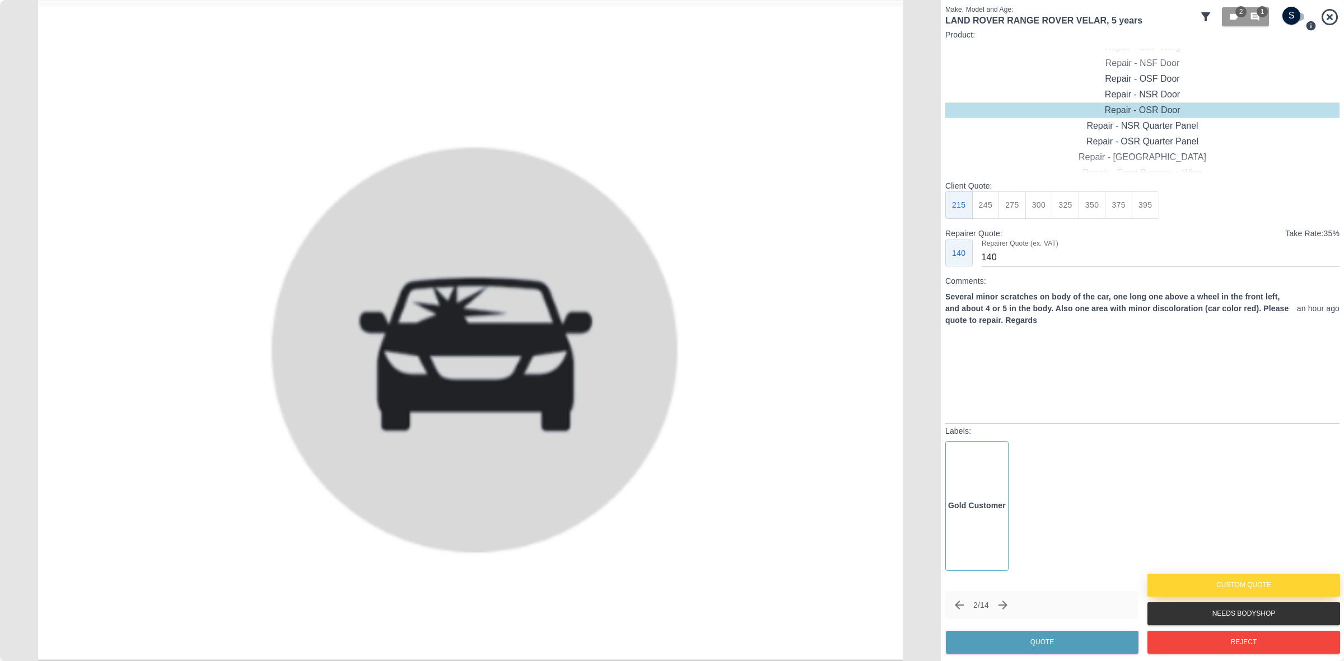
click at [1197, 585] on button "Custom Quote" at bounding box center [1243, 585] width 193 height 23
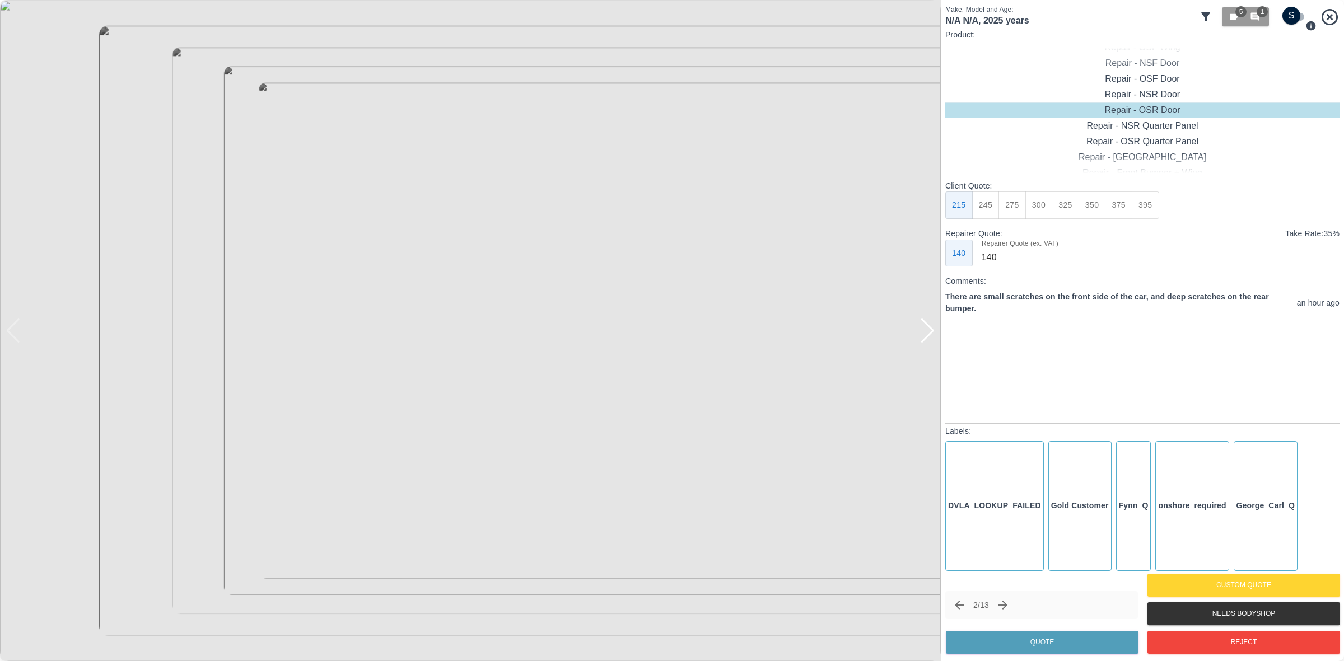
click at [920, 323] on div at bounding box center [927, 331] width 15 height 25
click at [1003, 608] on icon "Next claim" at bounding box center [1002, 605] width 13 height 13
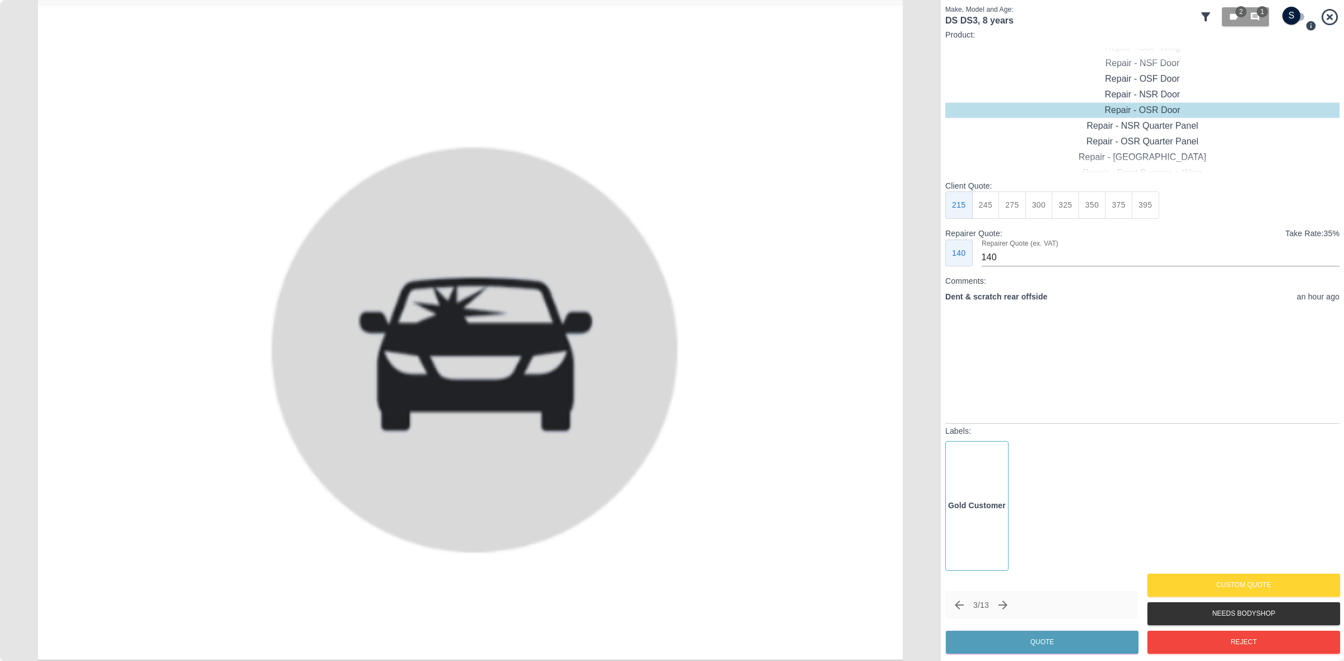
click at [1289, 17] on input "checkbox" at bounding box center [1292, 16] width 54 height 18
checkbox input "true"
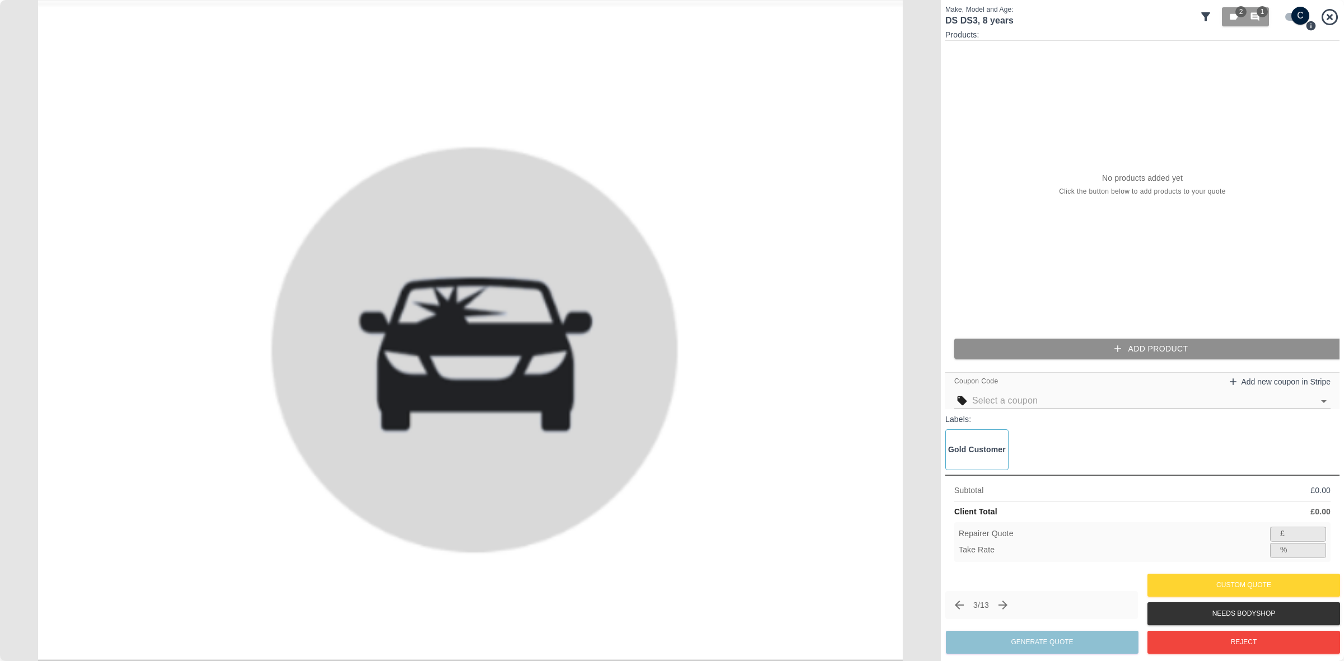
click at [1031, 348] on button "Add Product" at bounding box center [1151, 349] width 394 height 21
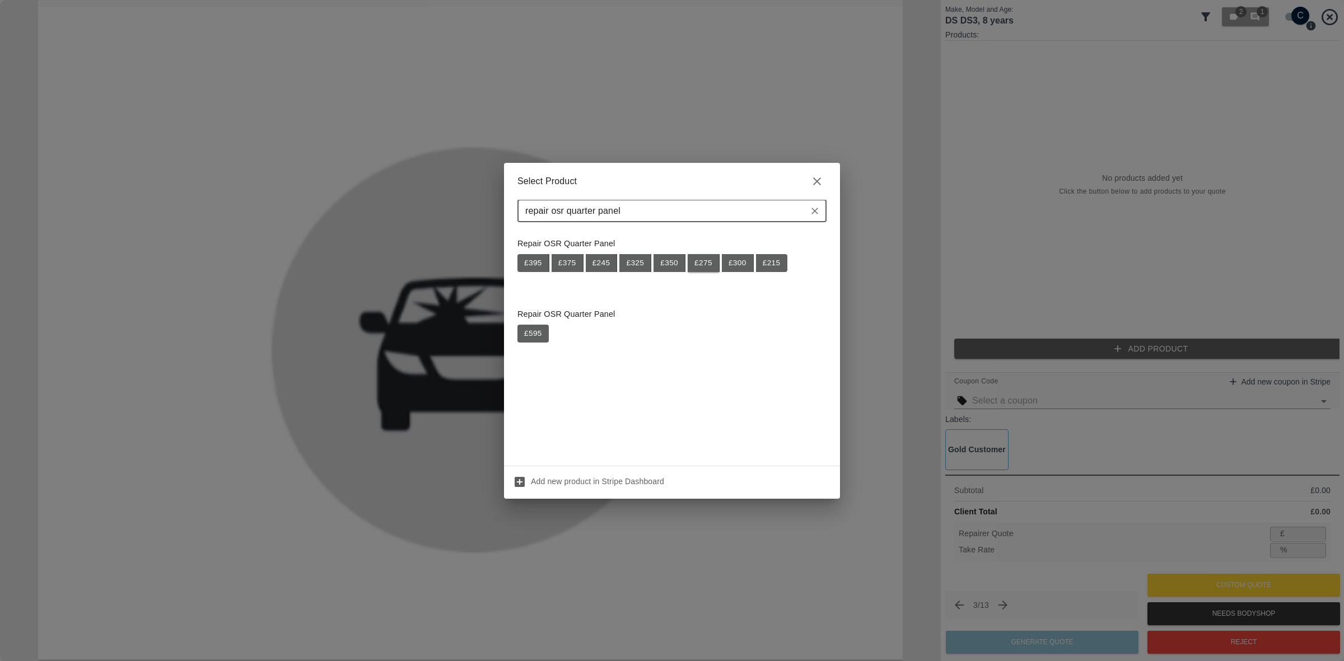
type input "repair osr quarter panel"
click at [698, 263] on button "£ 275" at bounding box center [704, 263] width 32 height 18
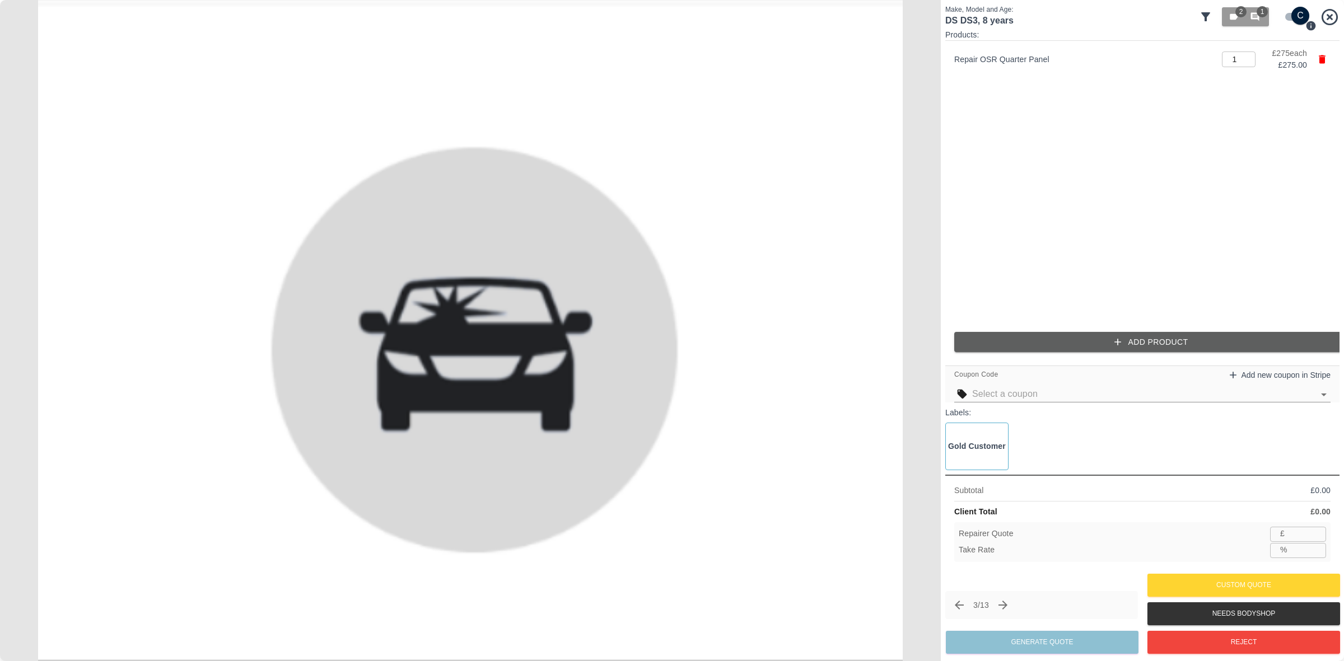
type input "178"
type input "35.3"
click at [1056, 349] on button "Add Product" at bounding box center [1151, 342] width 394 height 21
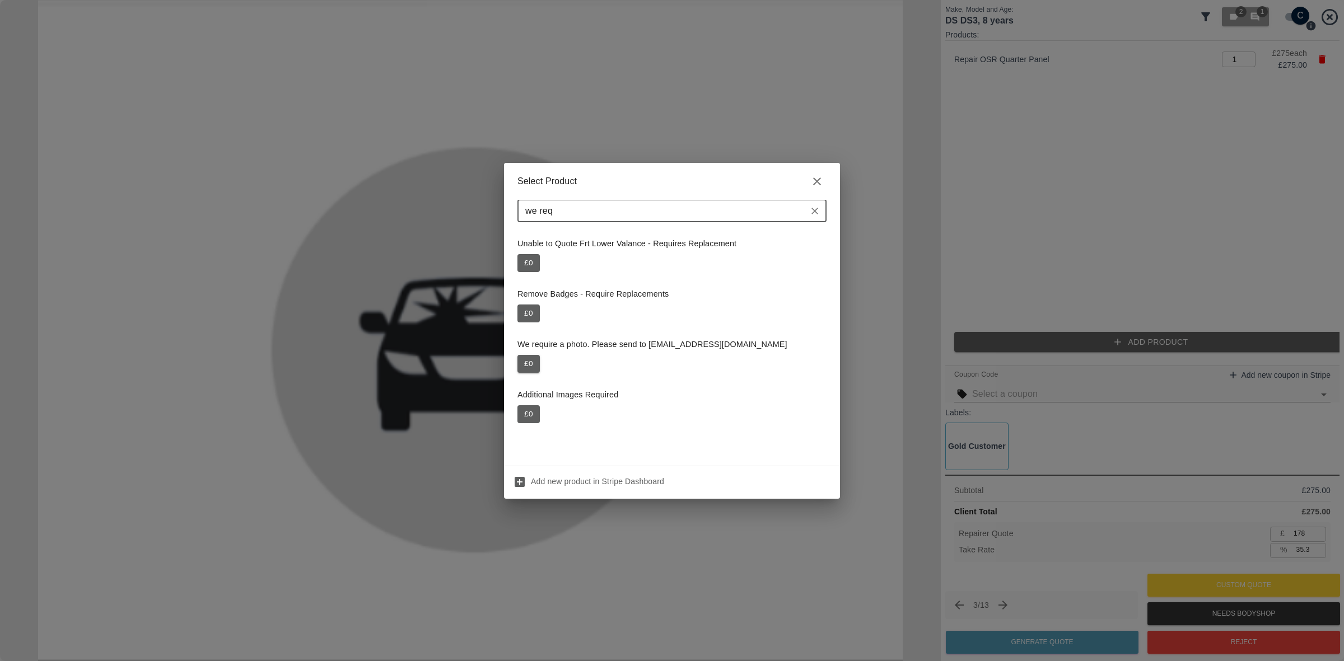
type input "we req"
click at [533, 364] on button "£ 0" at bounding box center [528, 364] width 22 height 18
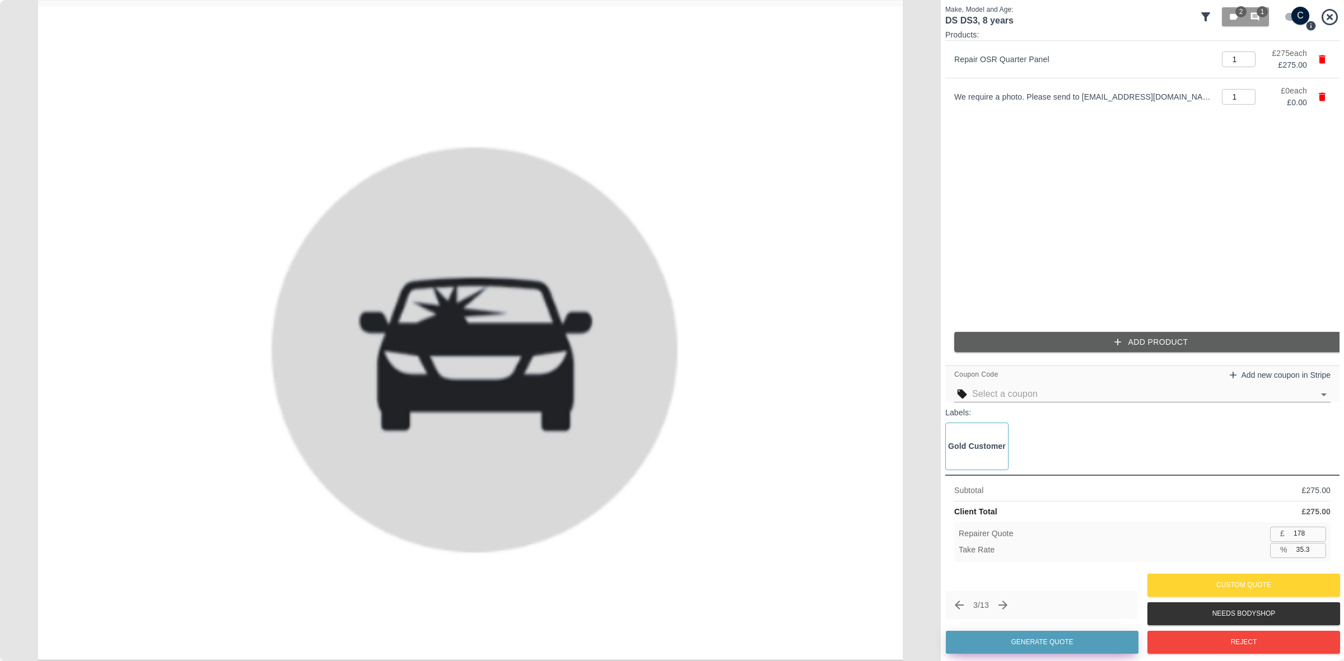
click at [1048, 645] on button "Generate Quote" at bounding box center [1042, 642] width 193 height 23
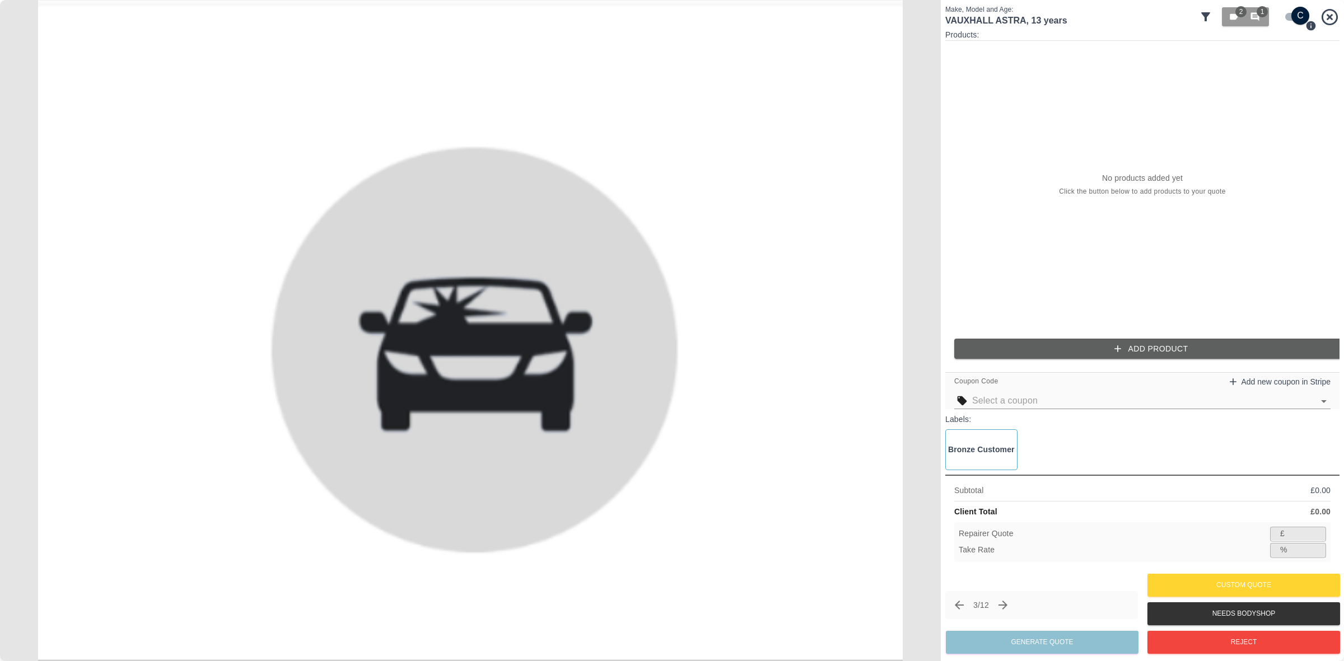
click at [1297, 11] on input "checkbox" at bounding box center [1300, 16] width 54 height 18
checkbox input "false"
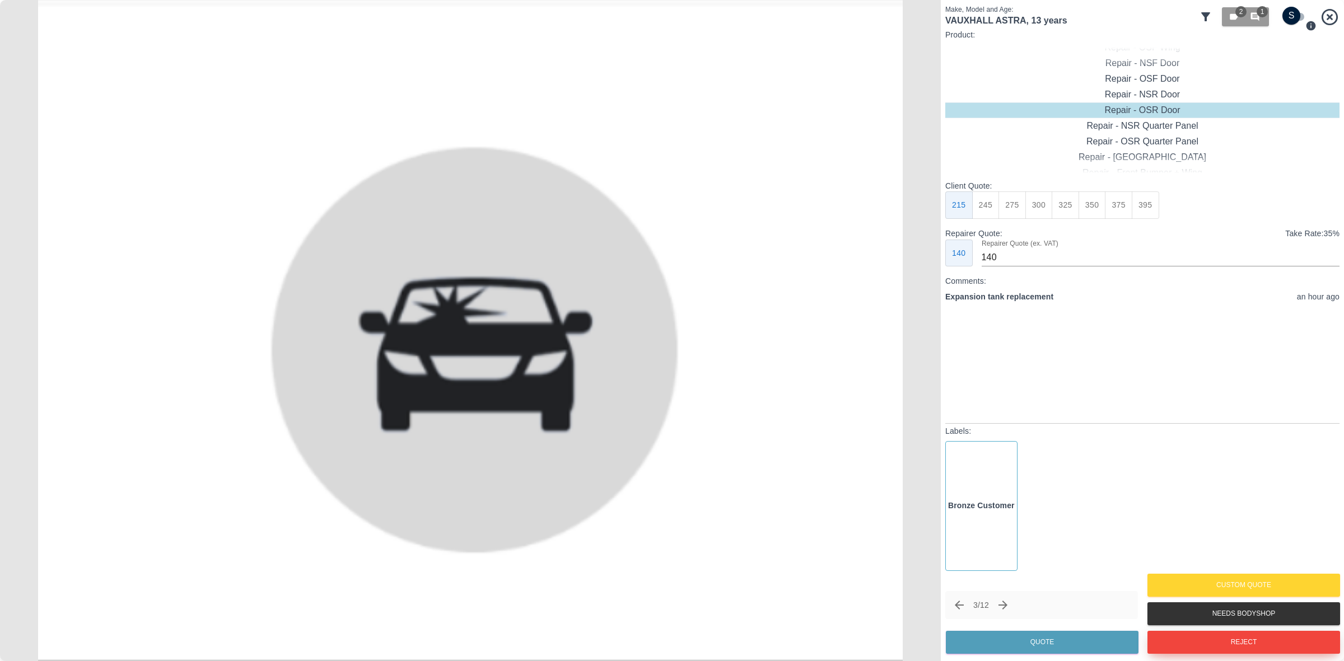
click at [1218, 648] on button "Reject" at bounding box center [1243, 642] width 193 height 23
click at [1211, 581] on button "Custom Quote" at bounding box center [1243, 585] width 193 height 23
click at [1239, 633] on button "Reject" at bounding box center [1243, 642] width 193 height 23
click at [1242, 637] on button "Reject" at bounding box center [1243, 642] width 193 height 23
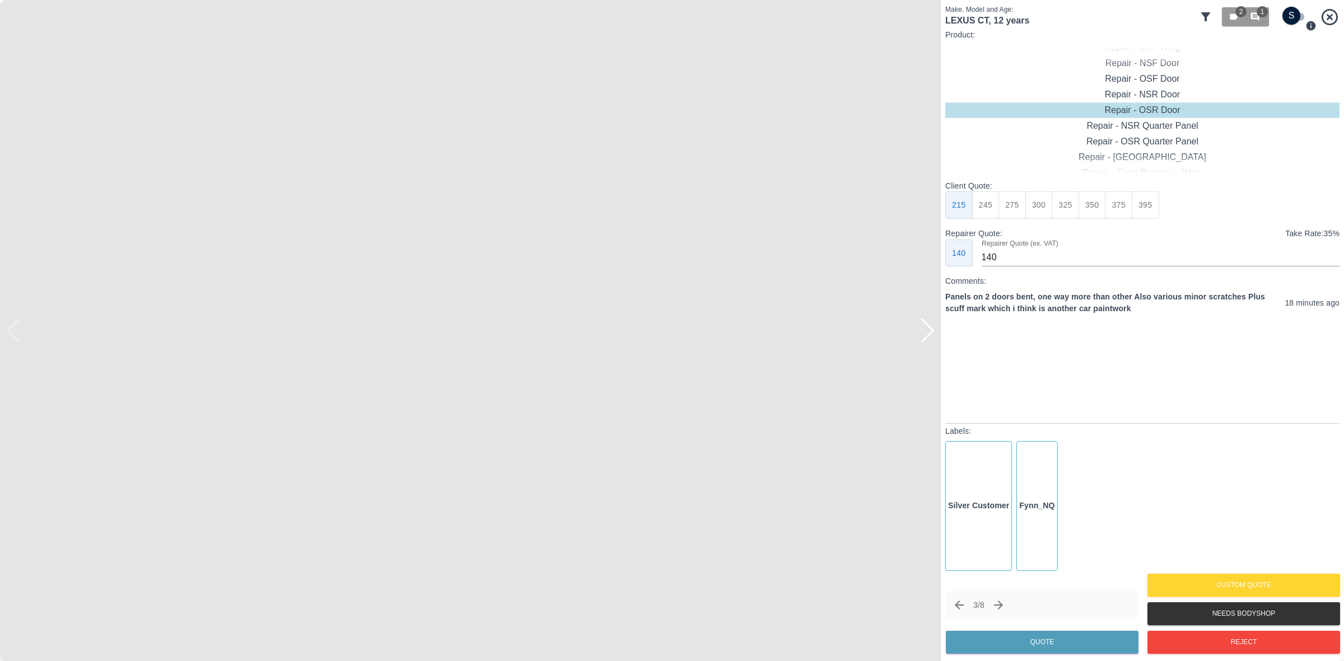
click at [934, 325] on div at bounding box center [927, 331] width 15 height 25
click at [934, 325] on img at bounding box center [470, 330] width 941 height 661
click at [1000, 613] on button "Next claim" at bounding box center [998, 605] width 19 height 19
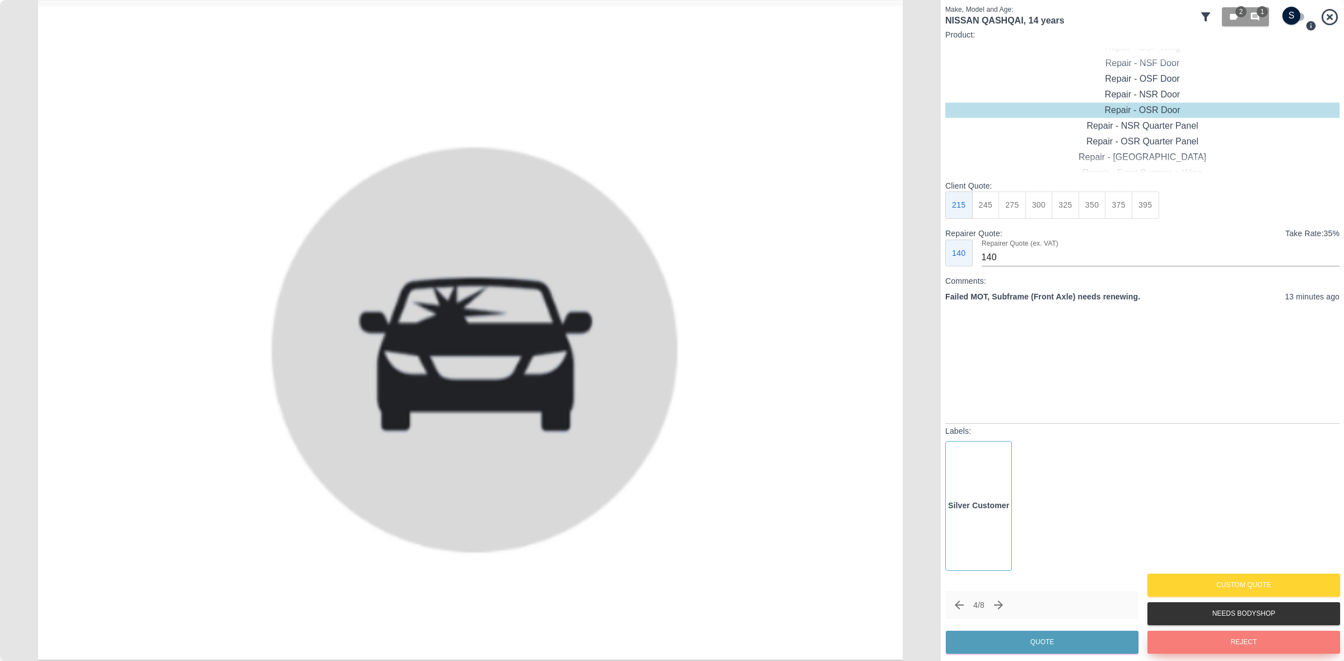
click at [1221, 637] on button "Reject" at bounding box center [1243, 642] width 193 height 23
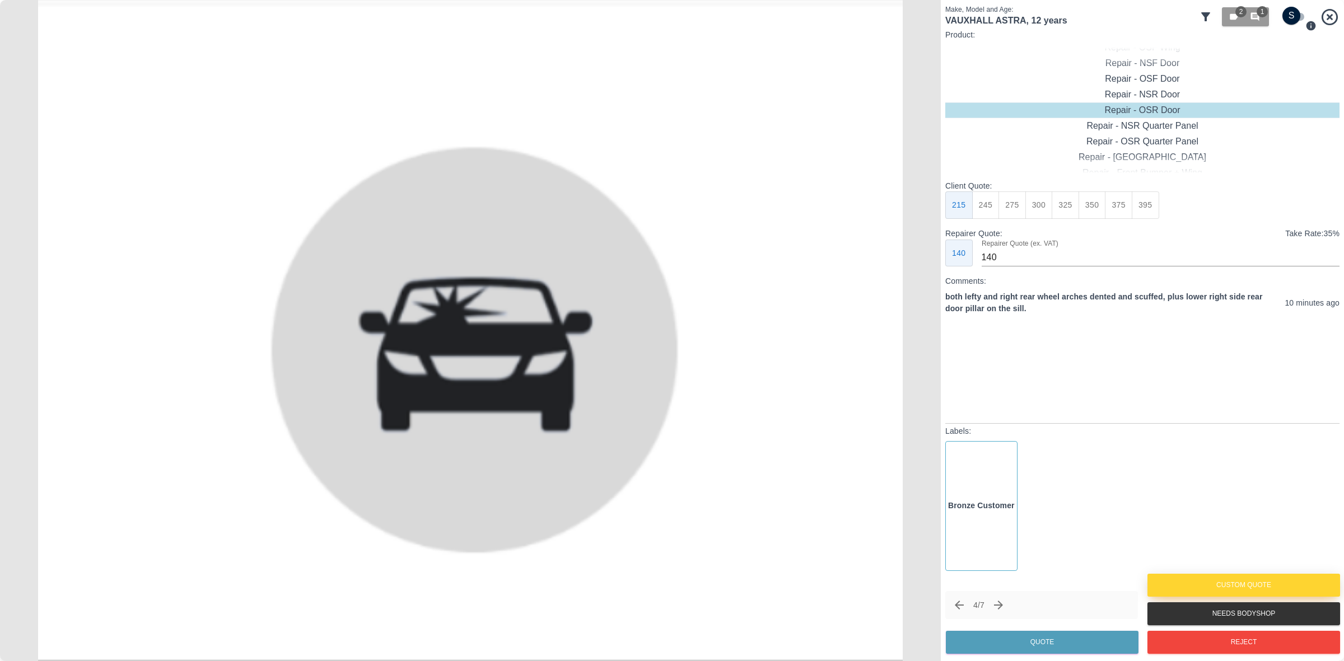
click at [1243, 584] on button "Custom Quote" at bounding box center [1243, 585] width 193 height 23
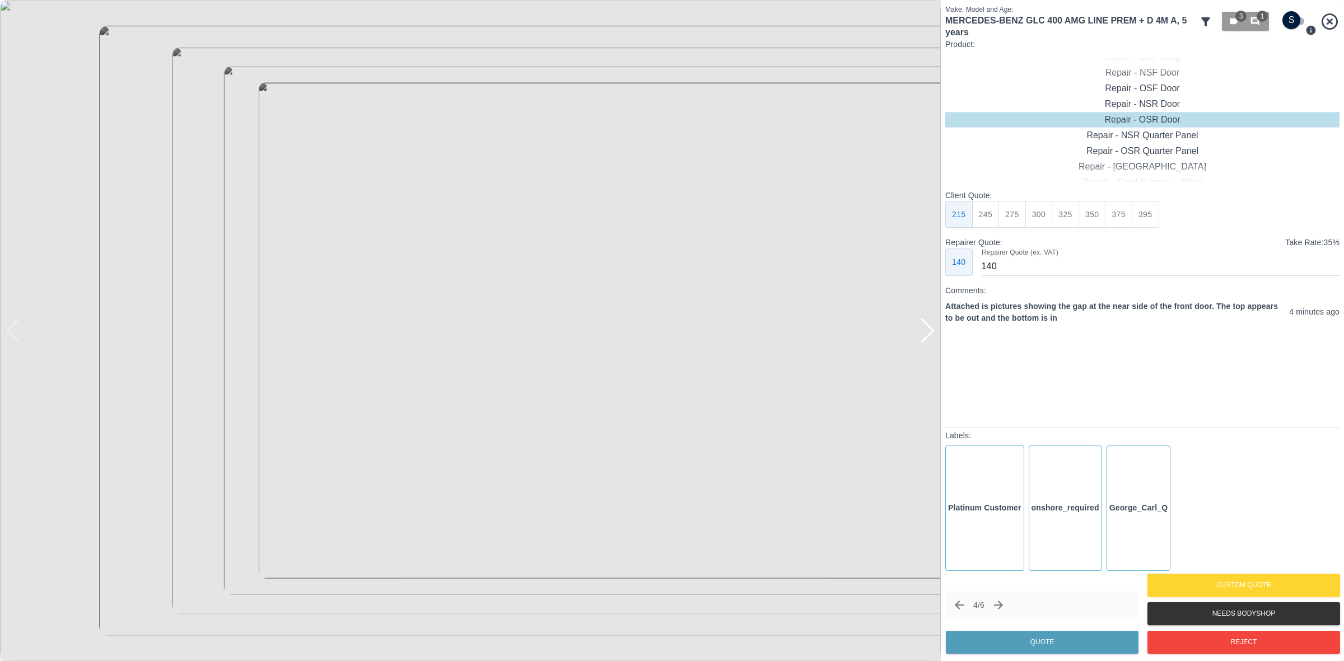
click at [924, 334] on div at bounding box center [927, 331] width 15 height 25
click at [997, 608] on icon "Next claim" at bounding box center [998, 605] width 13 height 13
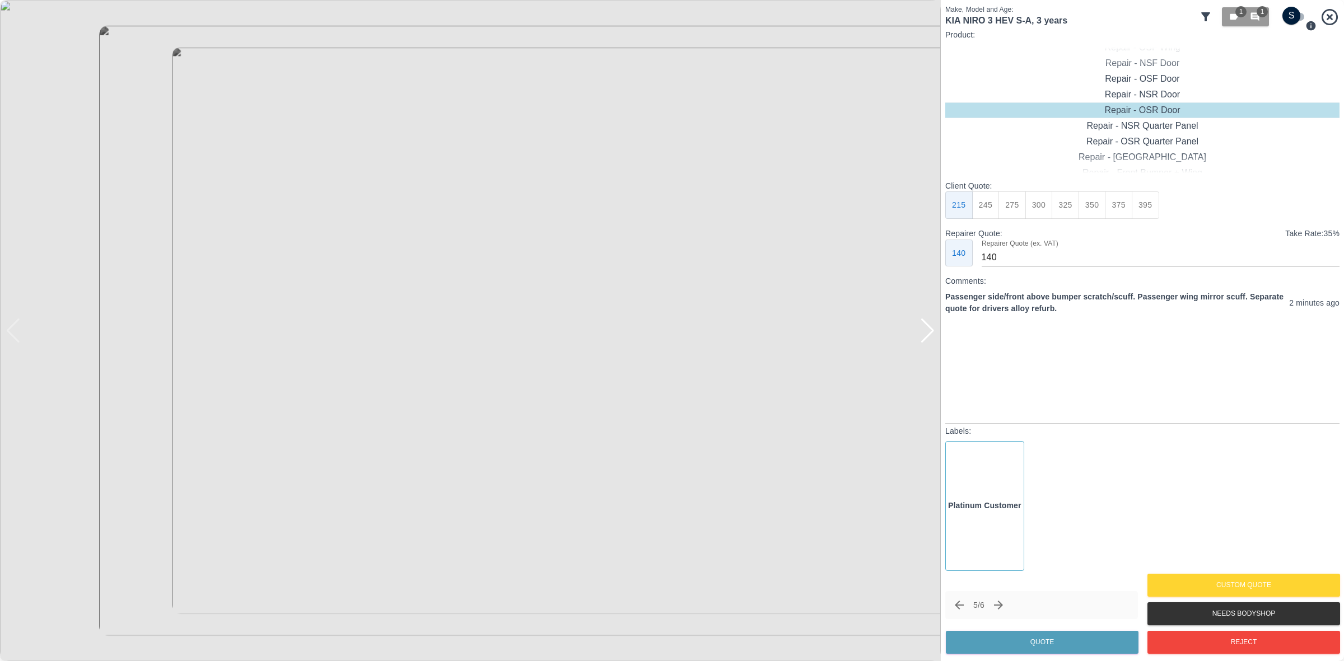
click at [930, 334] on div at bounding box center [927, 331] width 15 height 25
click at [930, 334] on img at bounding box center [470, 330] width 941 height 661
click at [1001, 601] on icon "Next claim" at bounding box center [998, 605] width 13 height 13
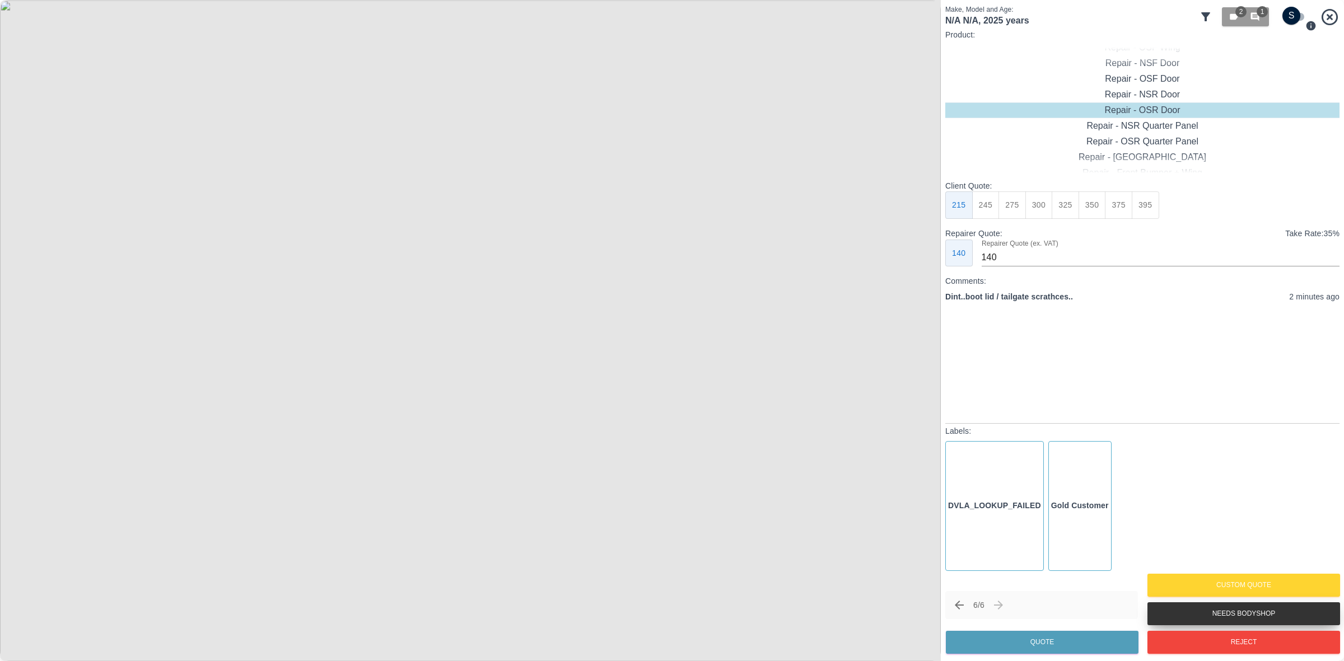
click at [1237, 607] on button "Needs Bodyshop" at bounding box center [1243, 614] width 193 height 23
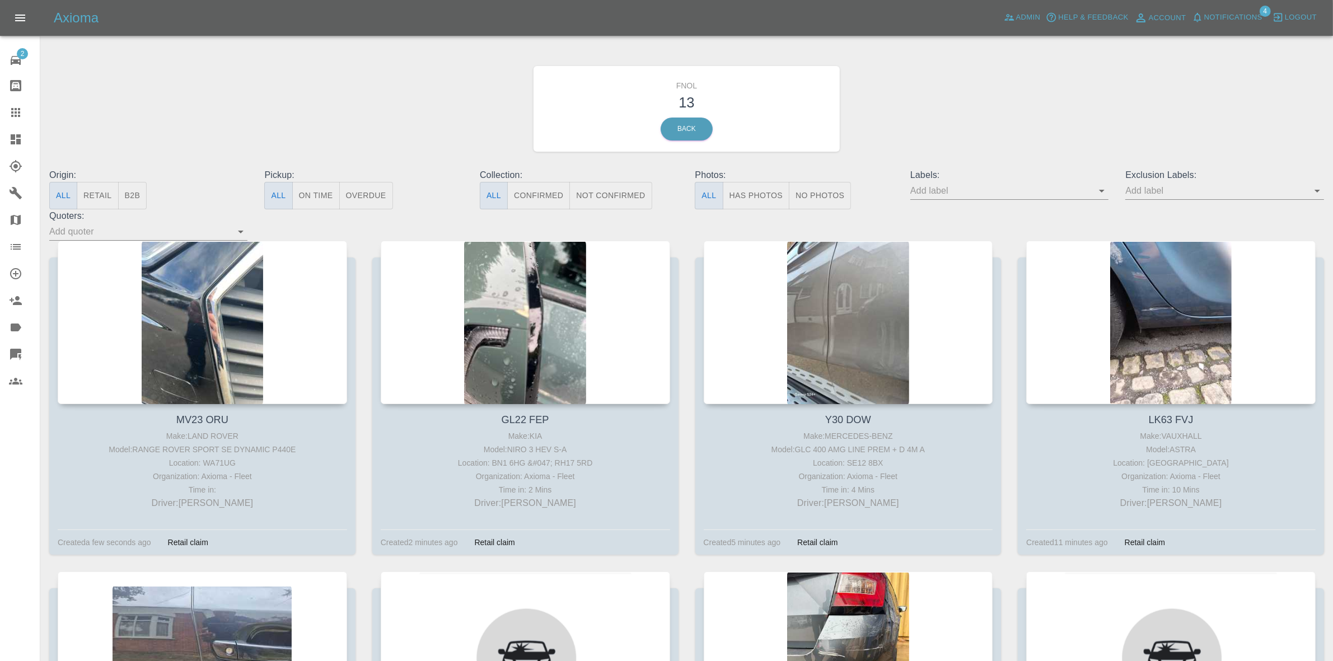
click at [771, 196] on button "Has Photos" at bounding box center [756, 195] width 67 height 27
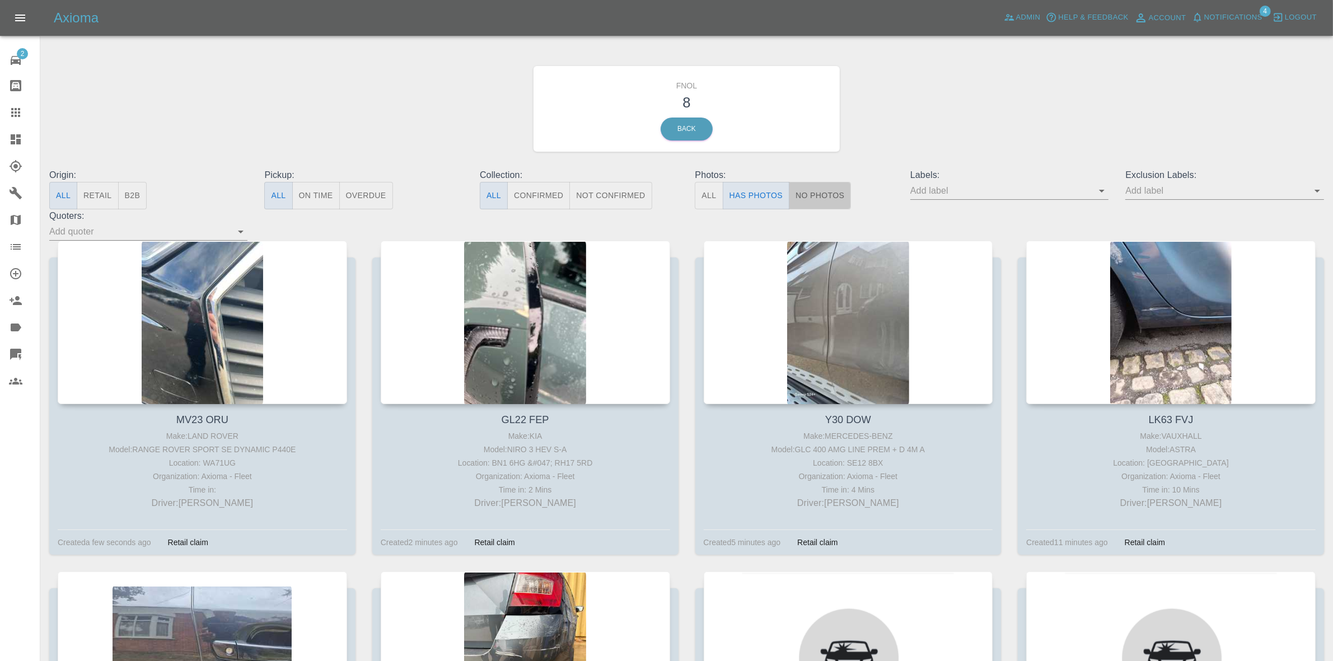
click at [817, 197] on button "No Photos" at bounding box center [820, 195] width 62 height 27
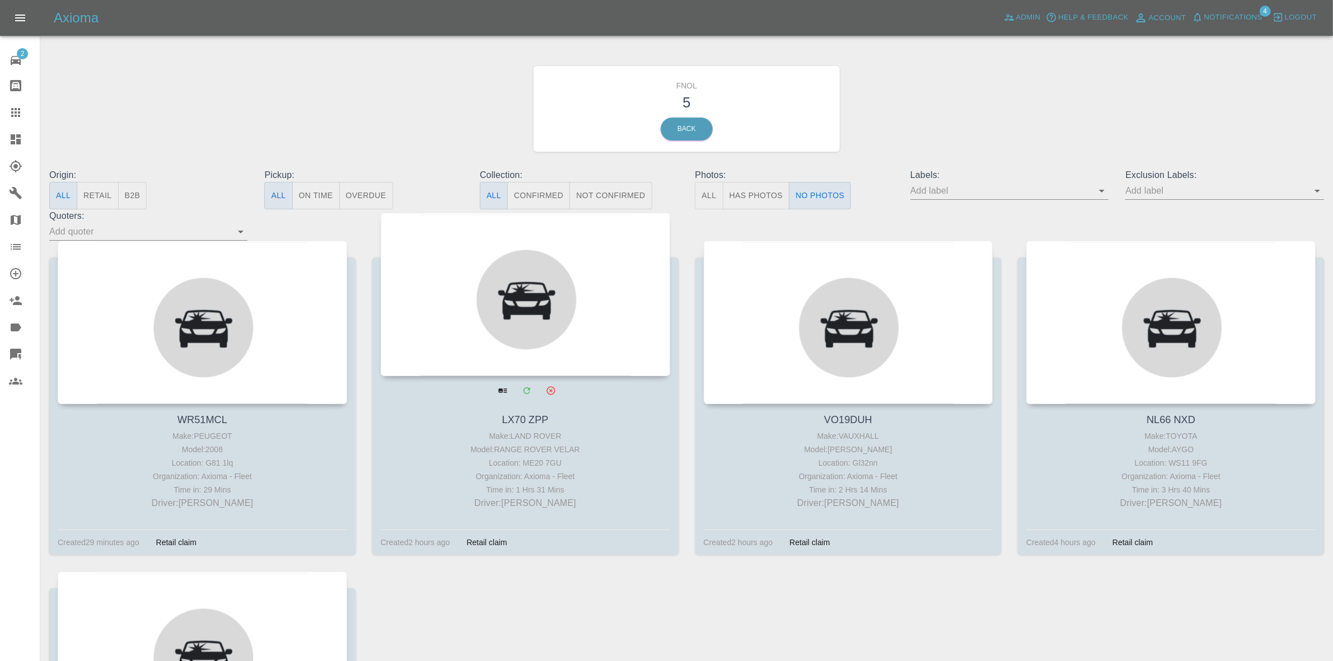
drag, startPoint x: 244, startPoint y: 343, endPoint x: 465, endPoint y: 343, distance: 221.2
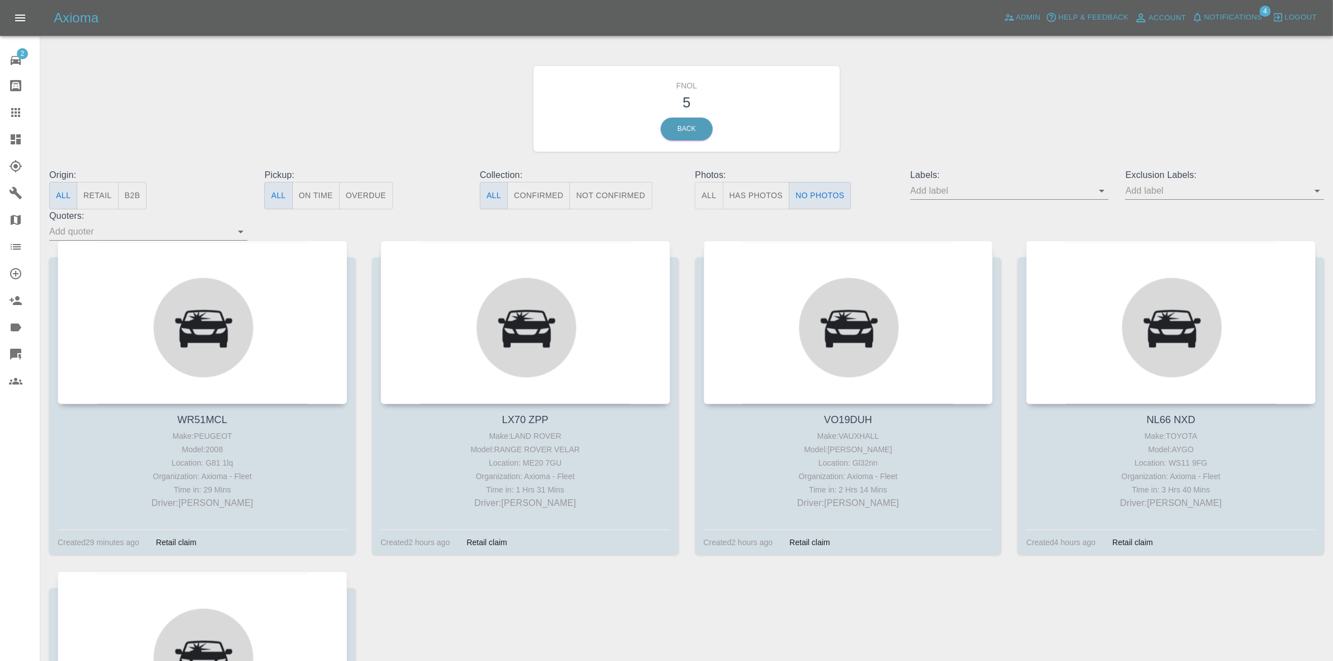
drag, startPoint x: 538, startPoint y: 338, endPoint x: 687, endPoint y: 329, distance: 149.2
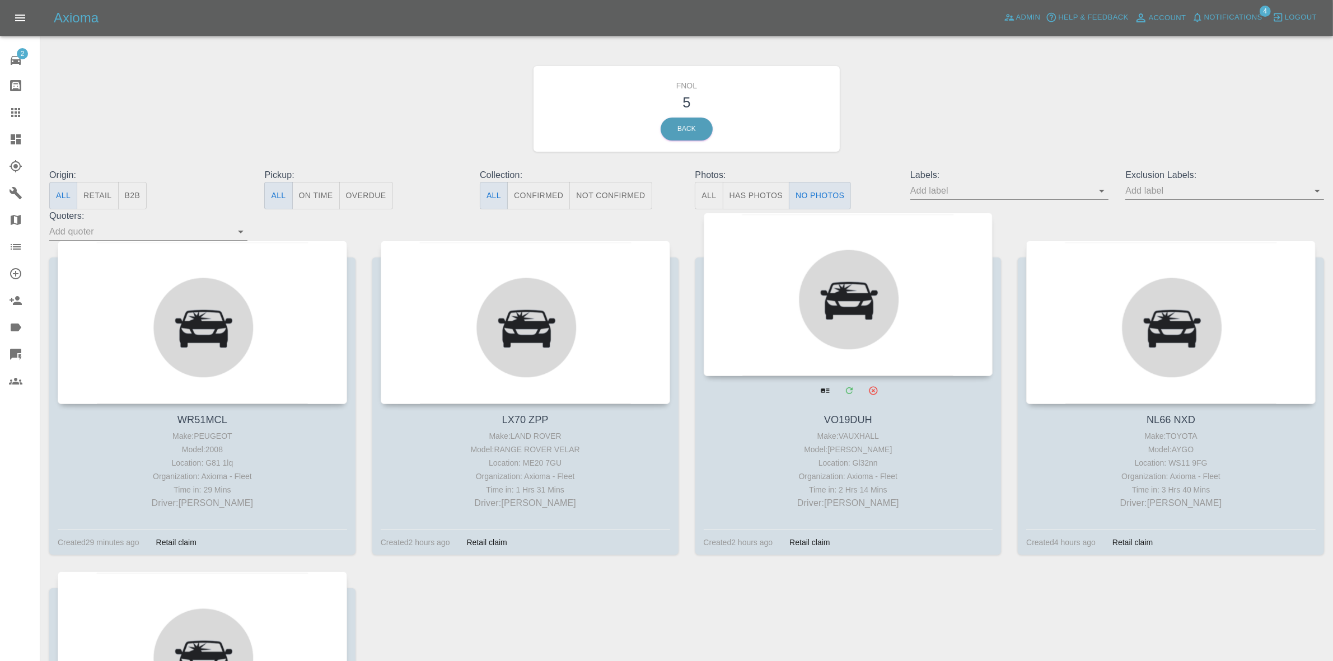
drag, startPoint x: 865, startPoint y: 329, endPoint x: 903, endPoint y: 329, distance: 38.1
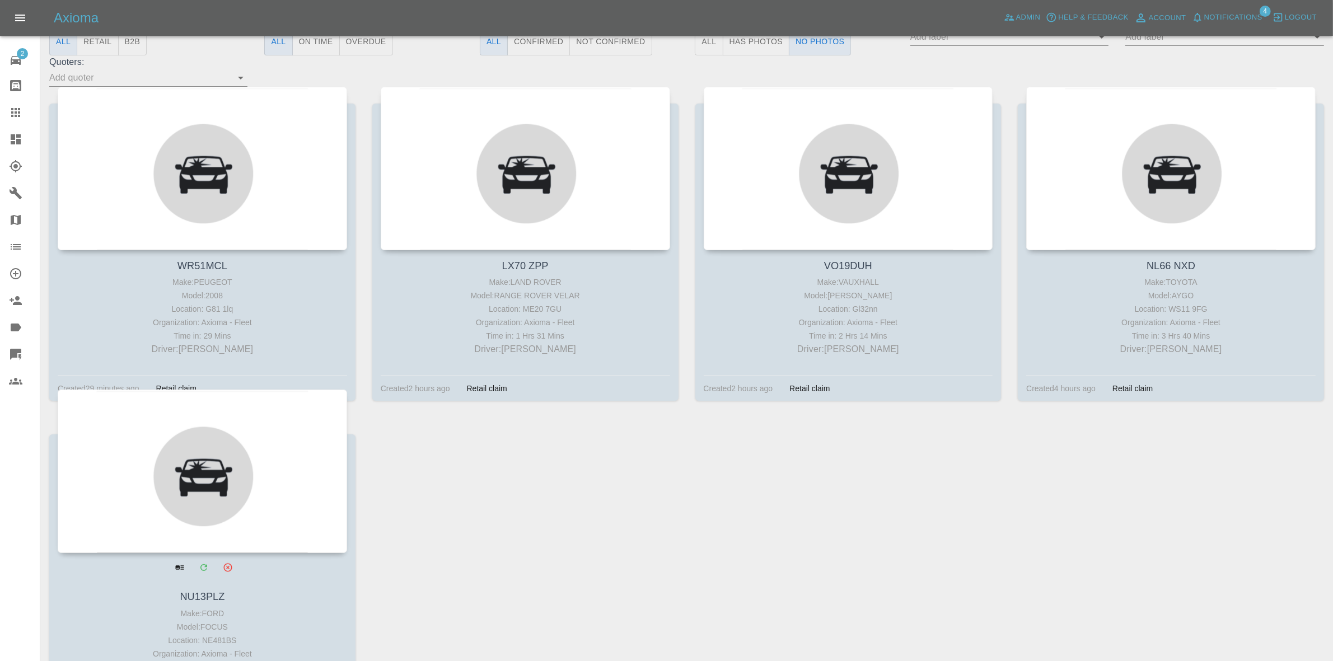
scroll to position [287, 0]
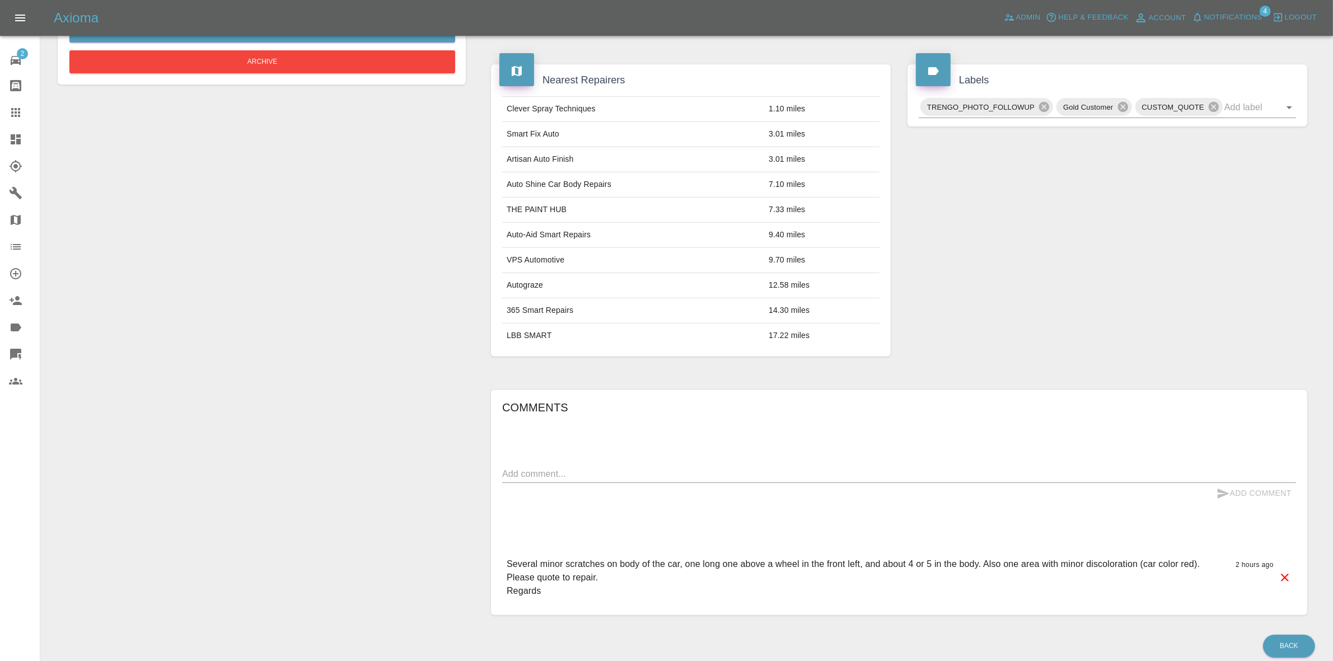
scroll to position [409, 0]
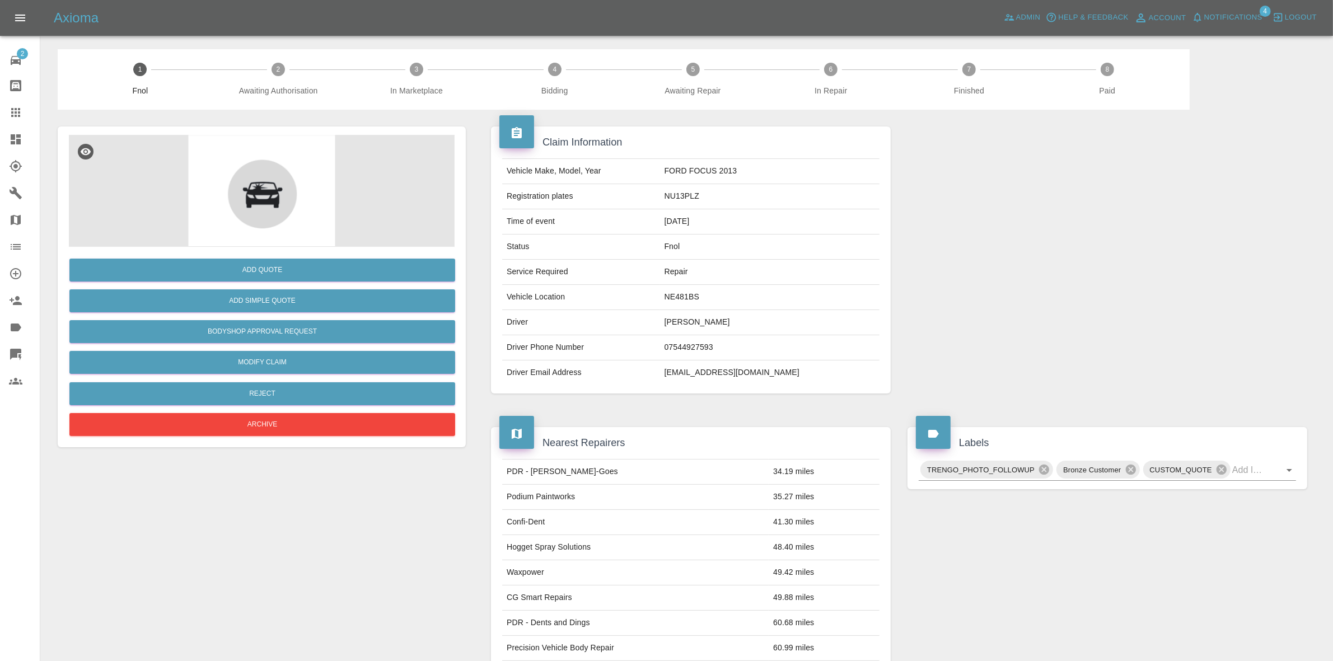
scroll to position [431, 0]
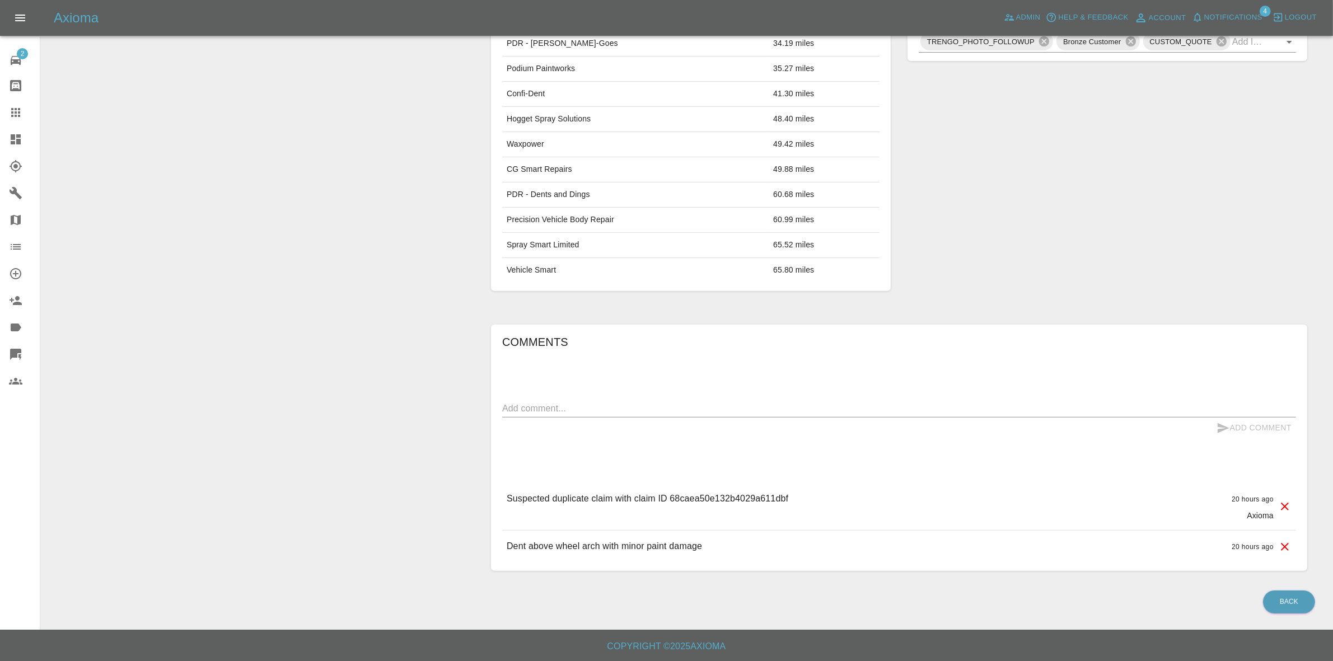
click at [767, 500] on p "Suspected duplicate claim with claim ID 68caea50e132b4029a611dbf" at bounding box center [648, 498] width 282 height 13
copy p "68caea50e132b4029a611dbf"
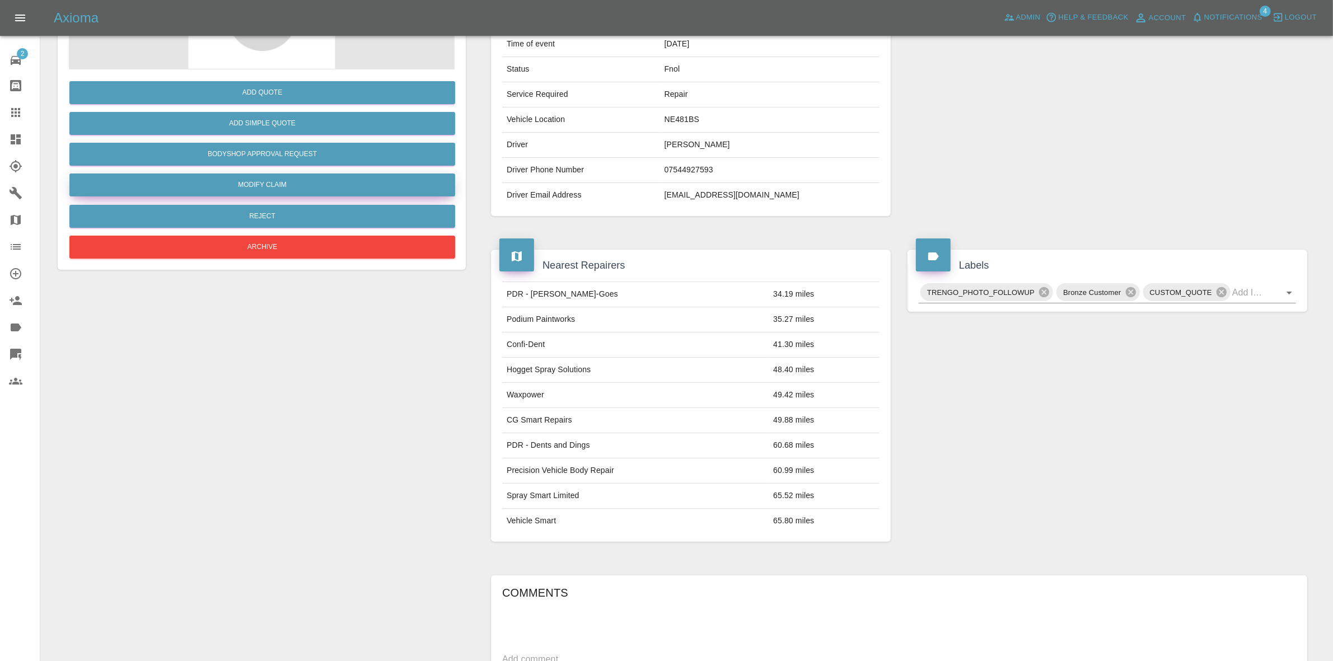
scroll to position [0, 0]
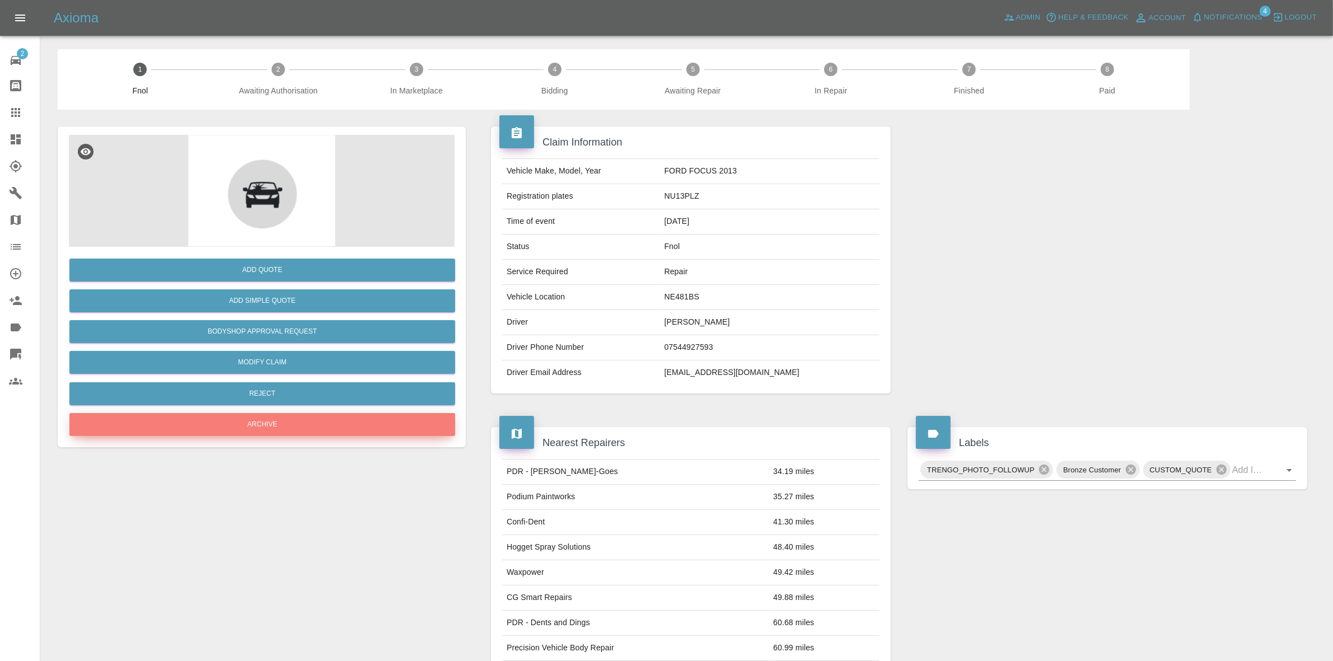
click at [262, 418] on button "Archive" at bounding box center [262, 424] width 386 height 23
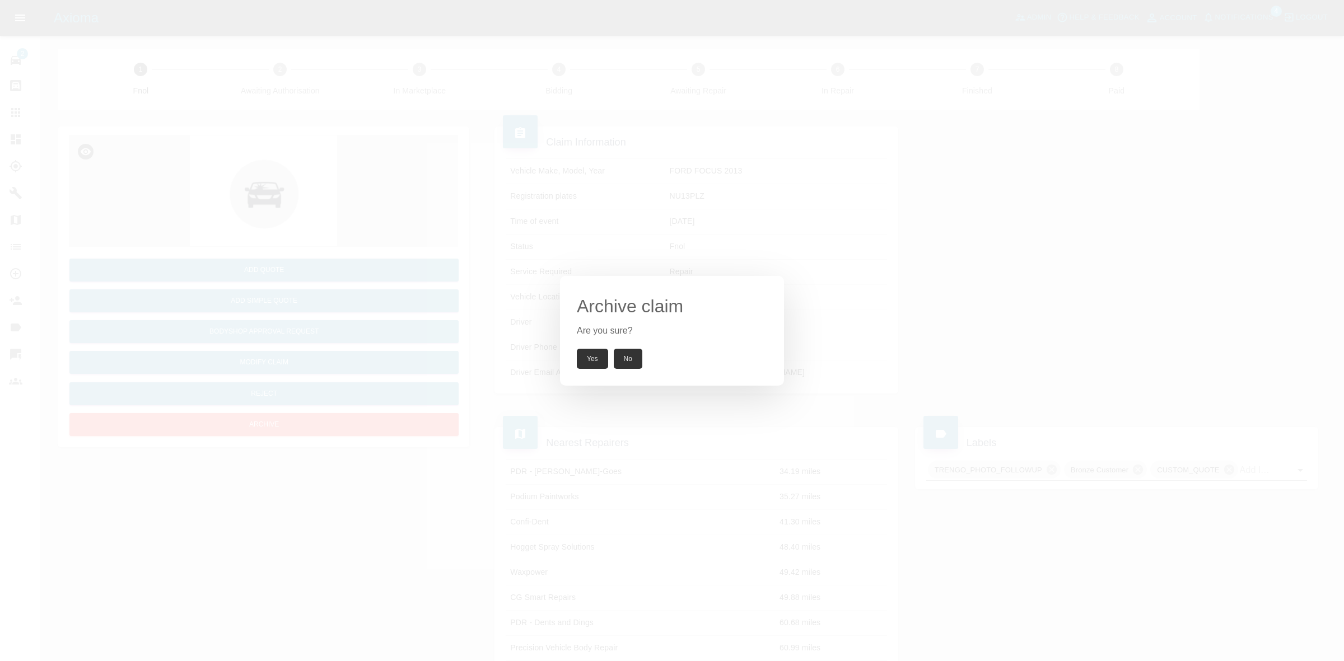
click at [594, 353] on button "Yes" at bounding box center [592, 359] width 31 height 20
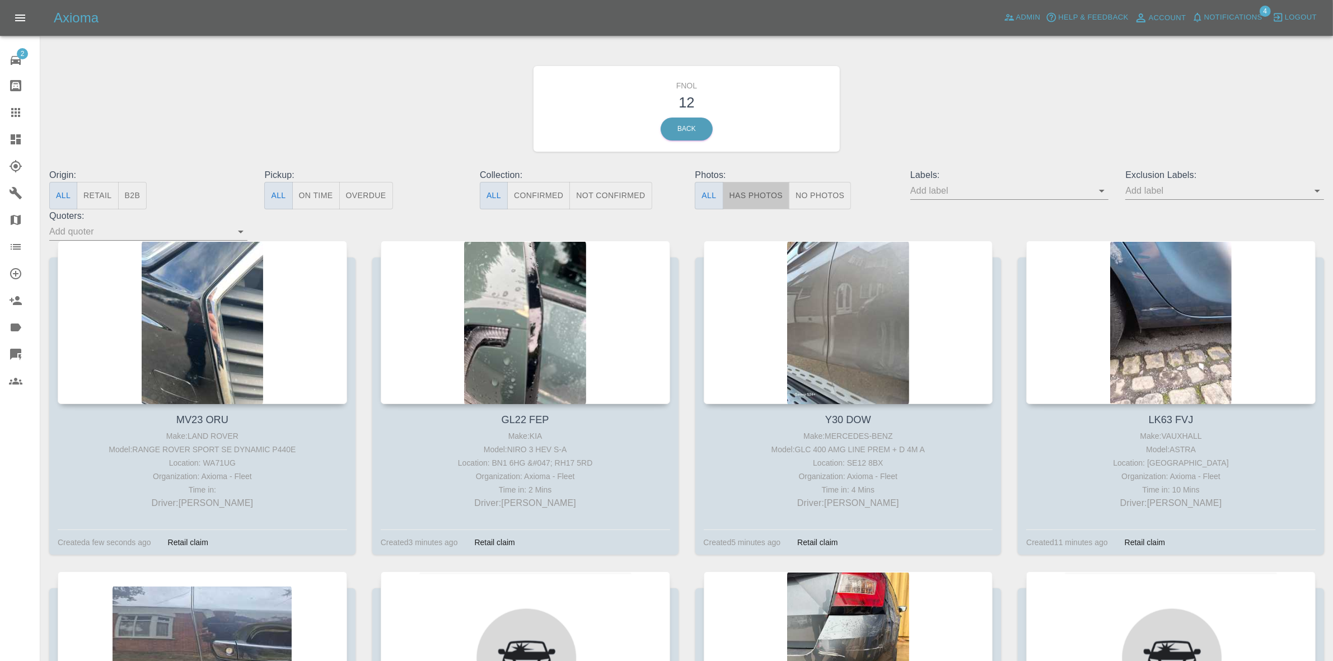
click at [749, 186] on button "Has Photos" at bounding box center [756, 195] width 67 height 27
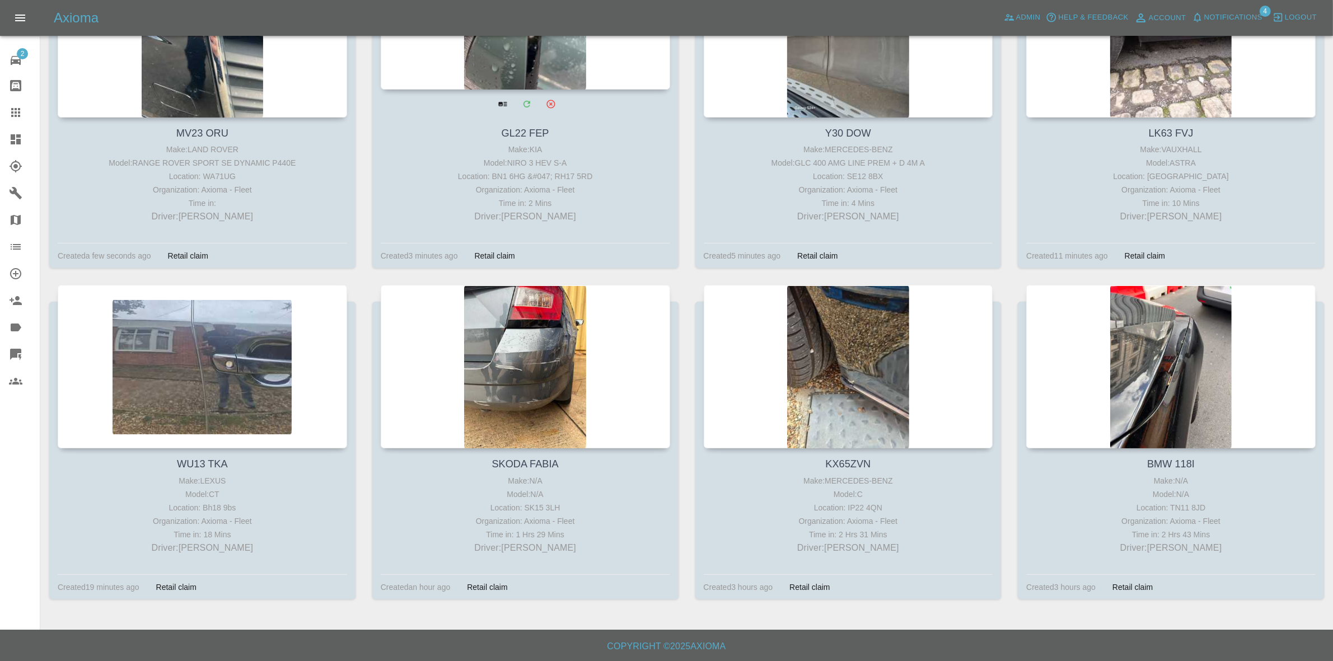
scroll to position [7, 0]
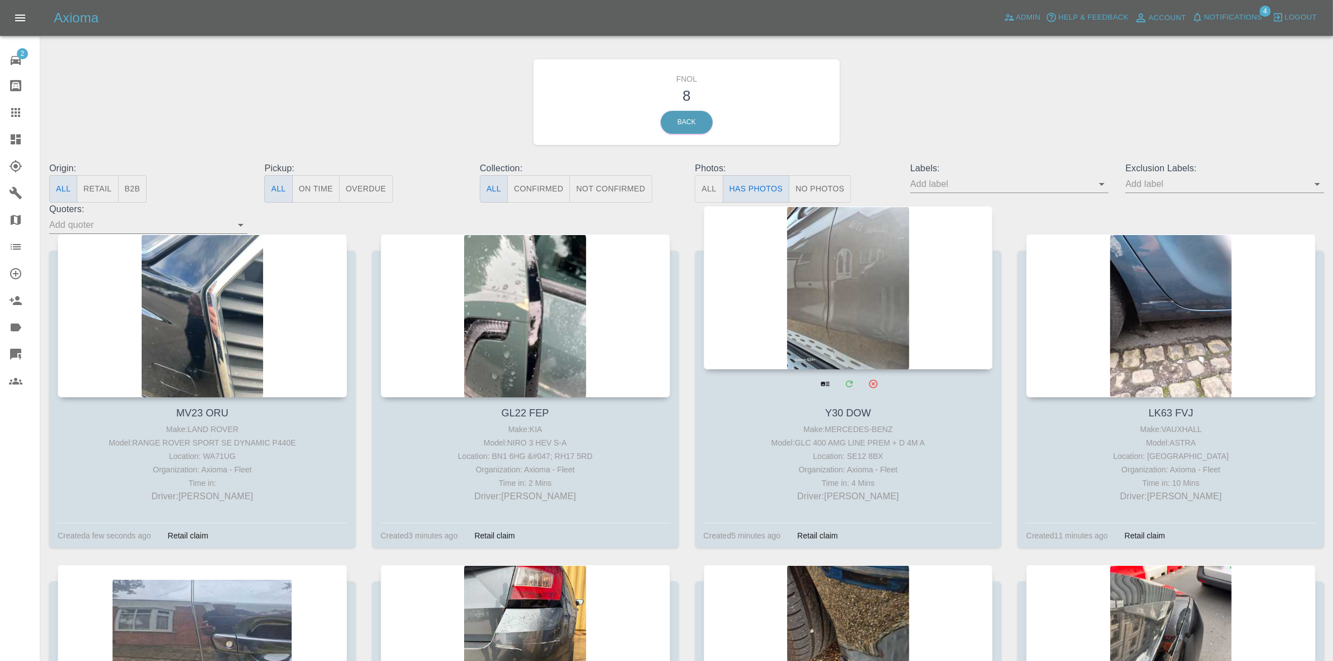
drag, startPoint x: 807, startPoint y: 306, endPoint x: 535, endPoint y: 317, distance: 272.4
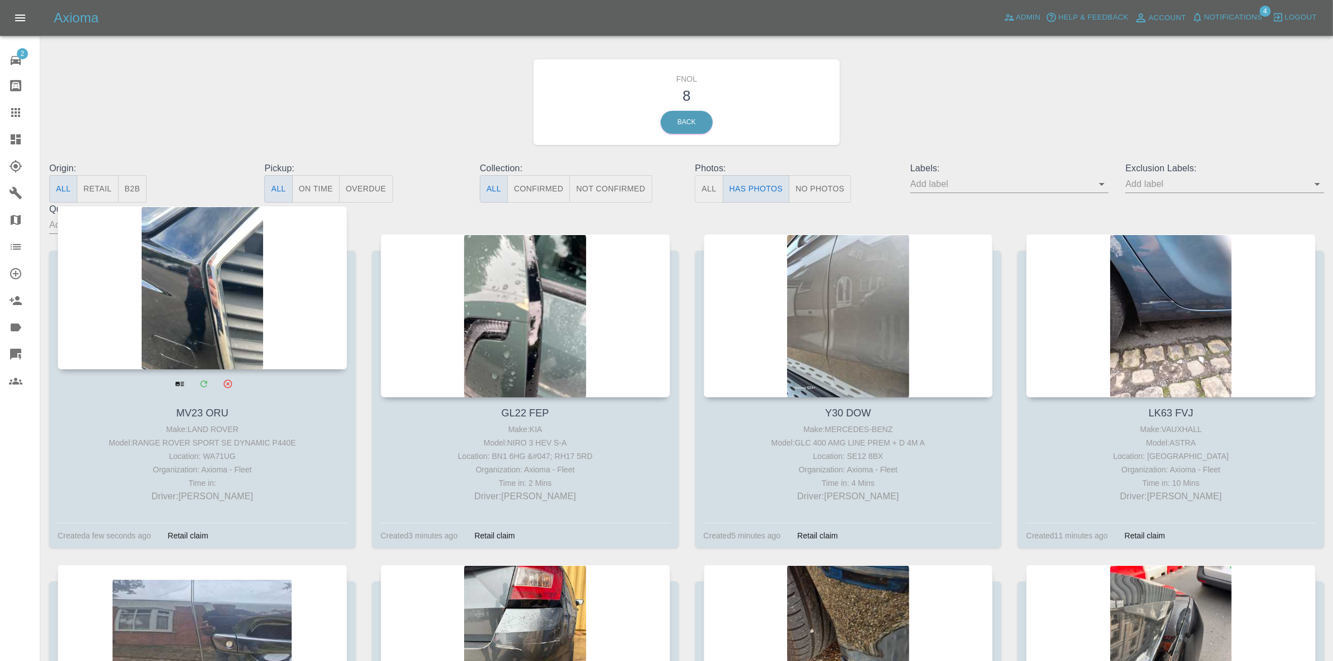
drag, startPoint x: 497, startPoint y: 317, endPoint x: 264, endPoint y: 318, distance: 233.0
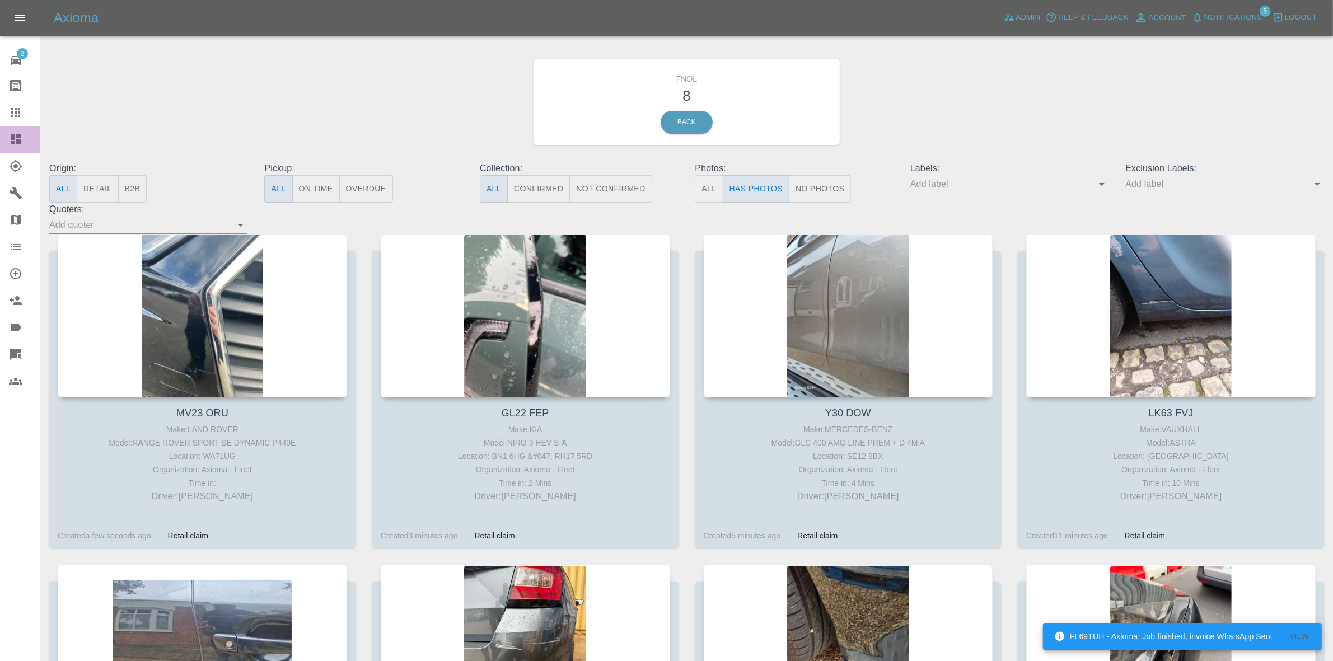
click at [0, 133] on link "Dashboard" at bounding box center [20, 139] width 40 height 27
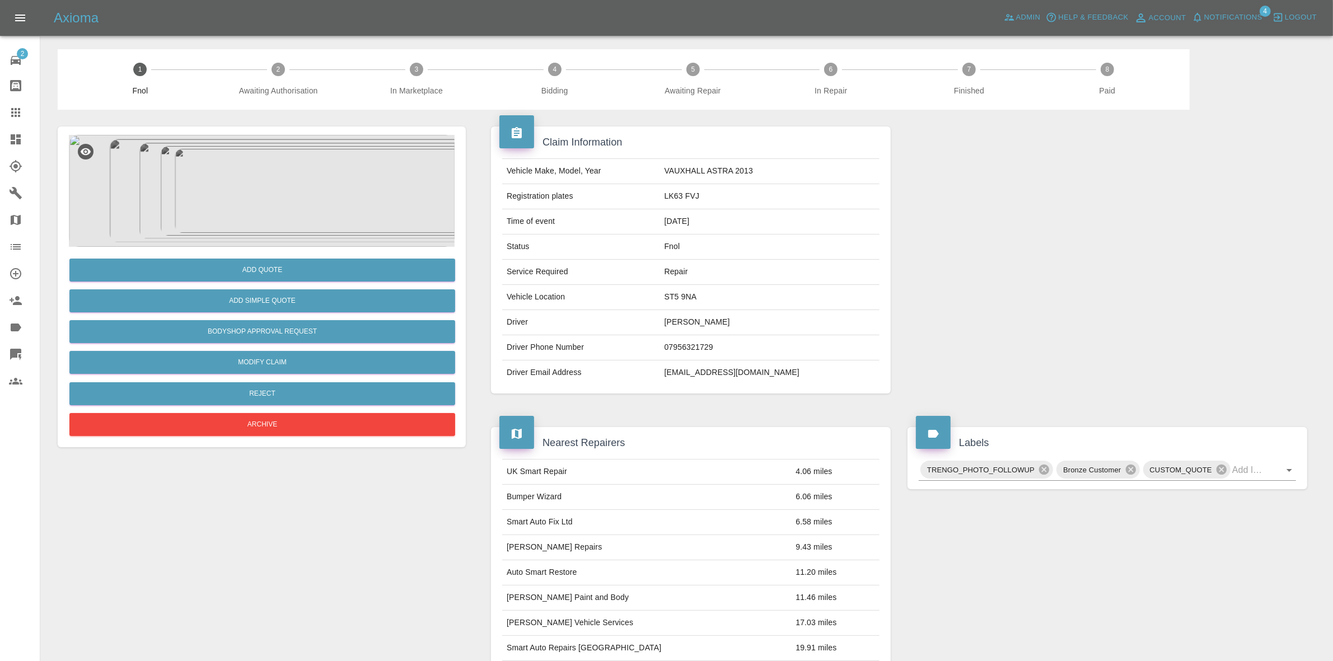
click at [311, 213] on img at bounding box center [262, 191] width 386 height 112
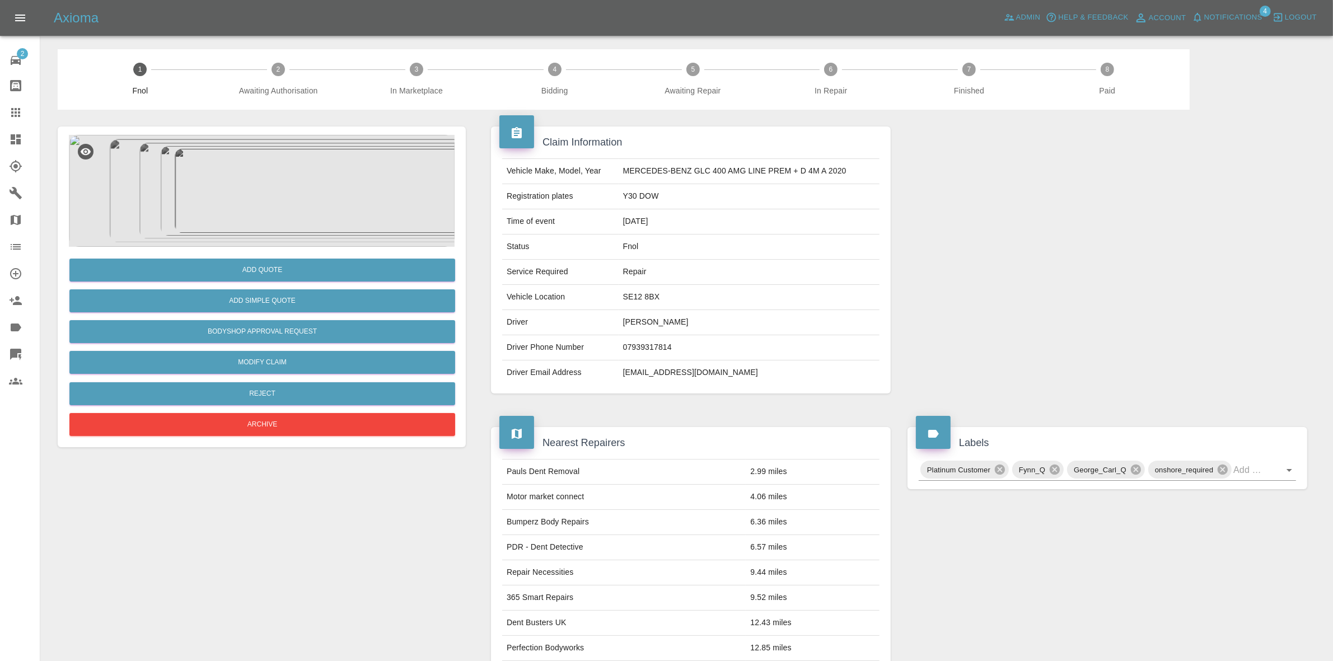
click at [231, 199] on img at bounding box center [262, 191] width 386 height 112
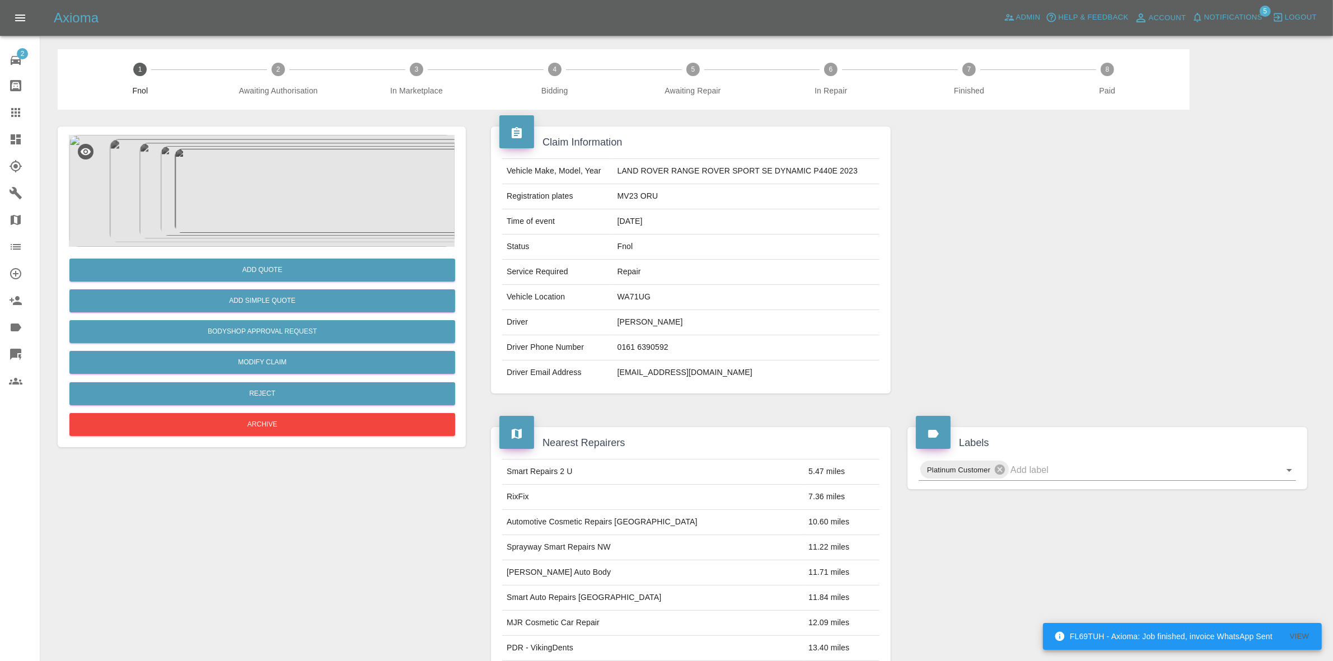
click at [298, 160] on img at bounding box center [262, 191] width 386 height 112
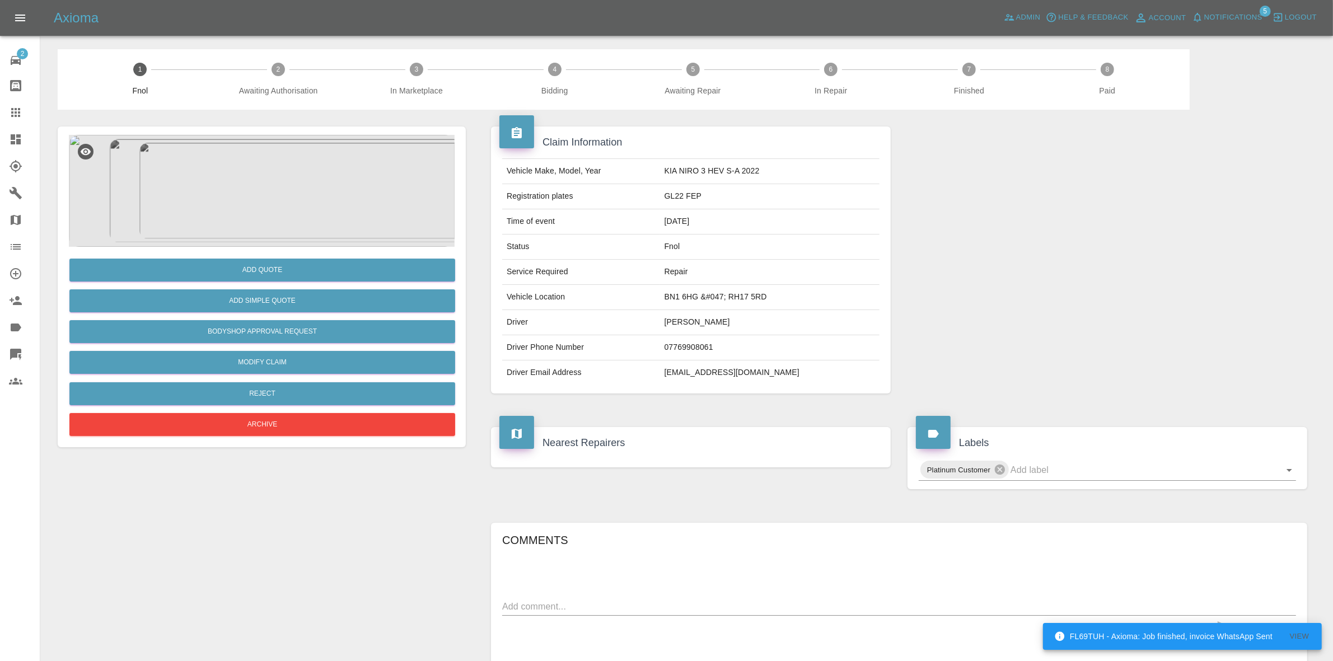
click at [290, 189] on img at bounding box center [262, 191] width 386 height 112
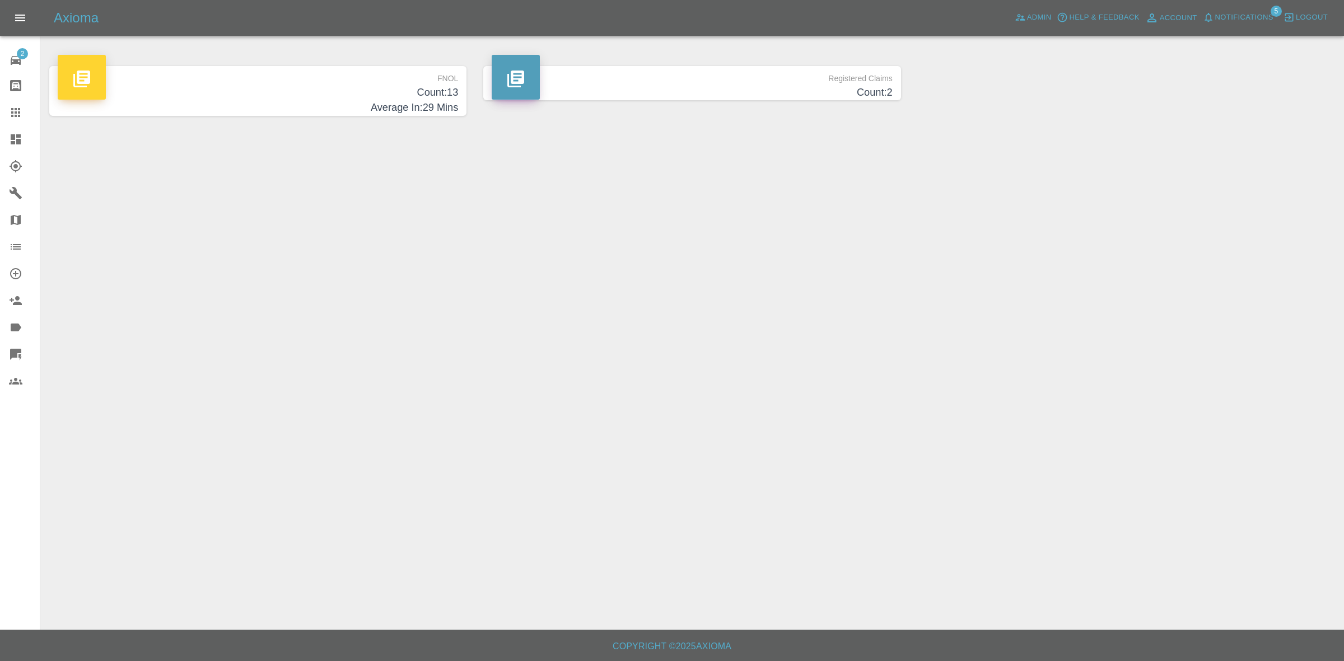
click at [1244, 20] on span "Notifications" at bounding box center [1244, 17] width 58 height 13
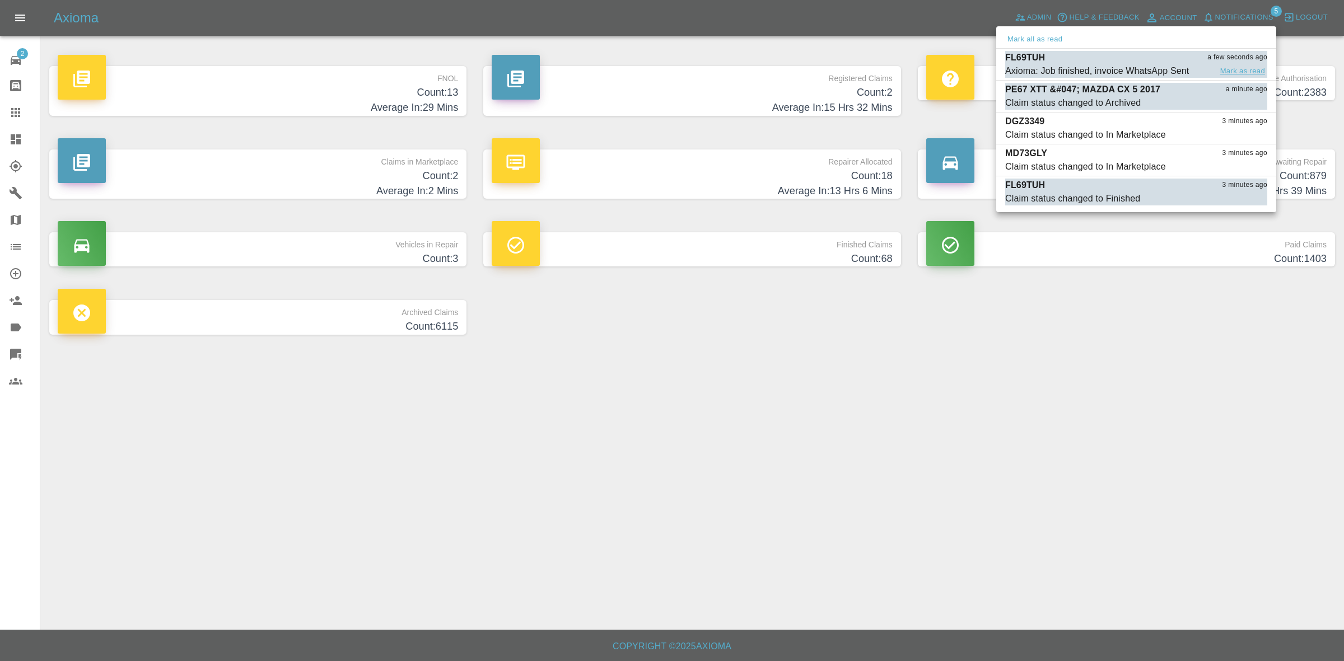
click at [1238, 73] on button "Mark as read" at bounding box center [1242, 71] width 49 height 13
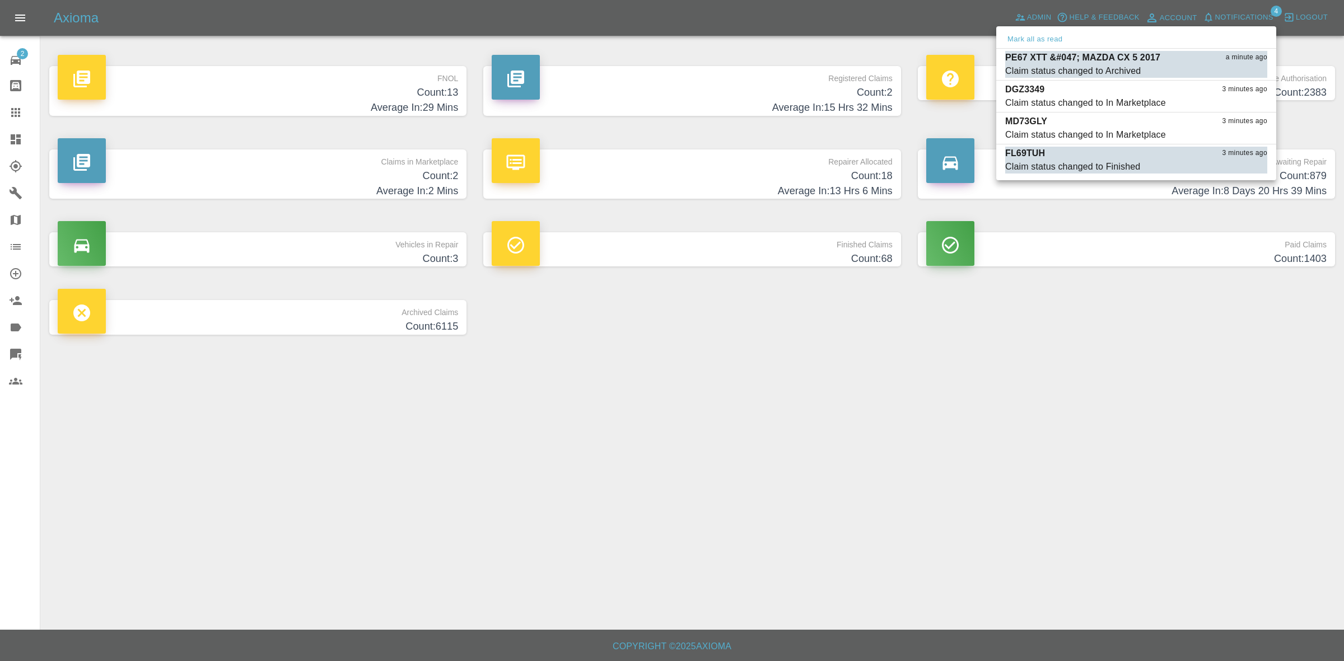
click at [1238, 73] on button "Mark as read" at bounding box center [1242, 71] width 49 height 13
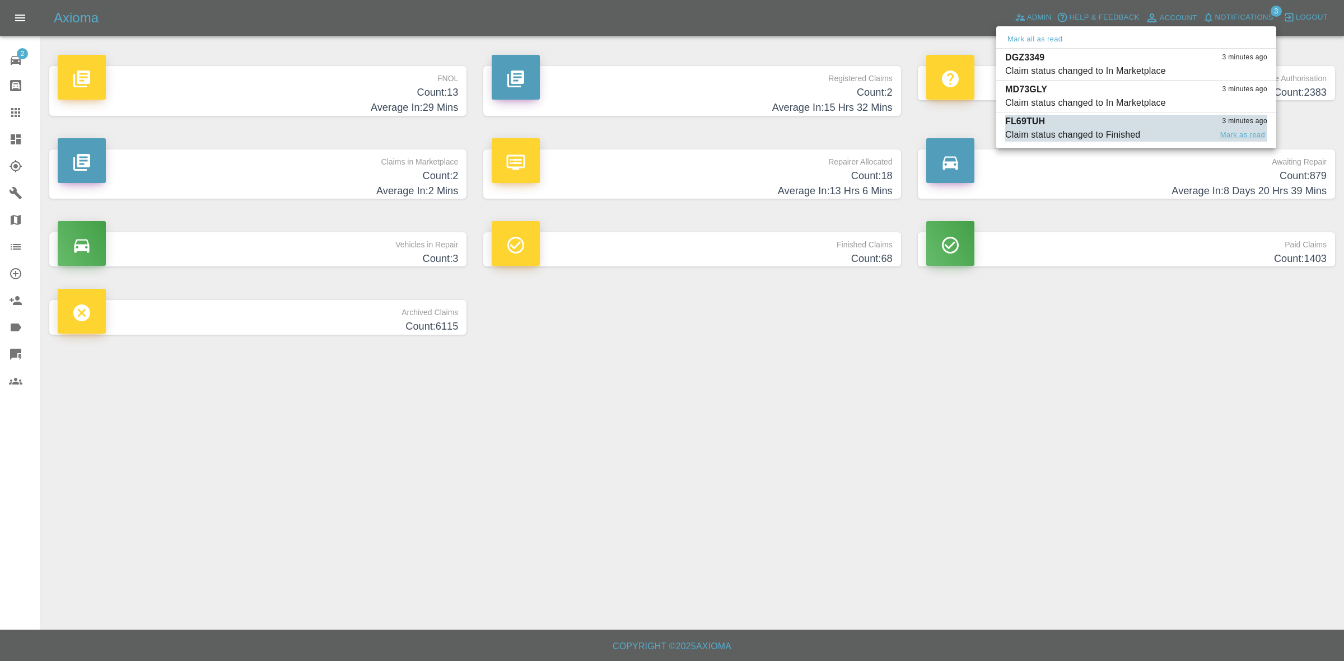
click at [1238, 134] on button "Mark as read" at bounding box center [1242, 135] width 49 height 13
click at [1182, 343] on div at bounding box center [672, 330] width 1344 height 661
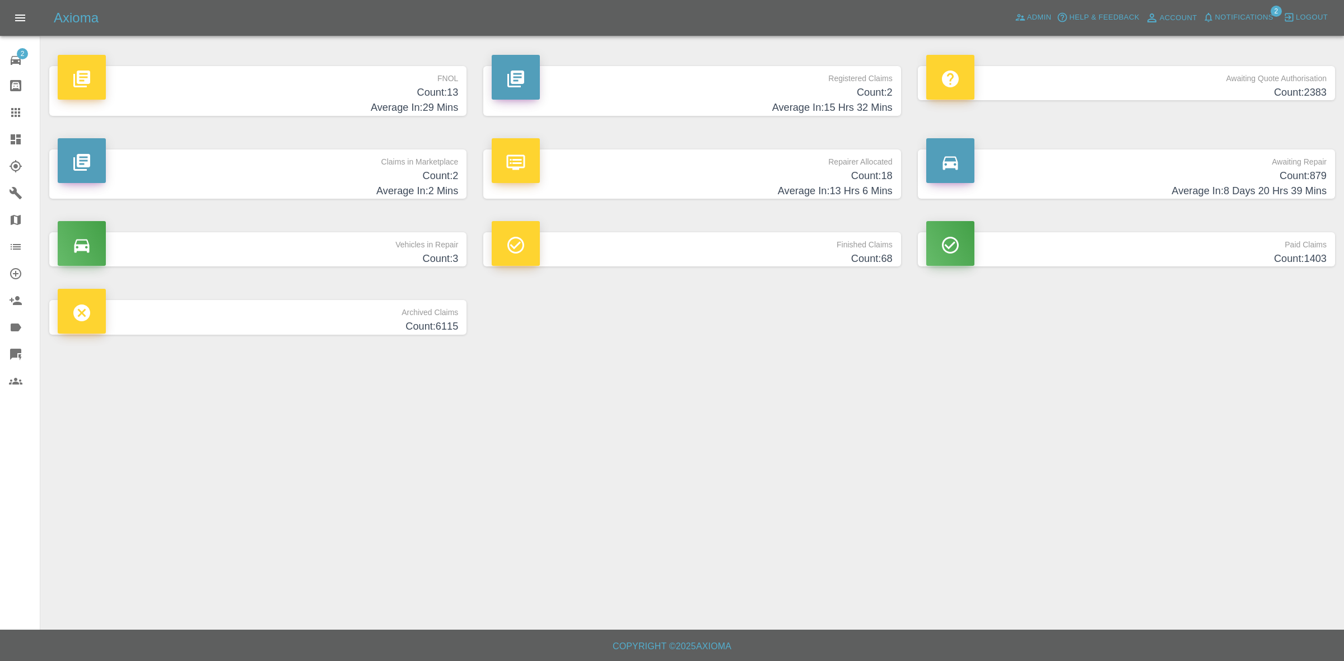
click at [362, 176] on h4 "Count: 2" at bounding box center [258, 176] width 400 height 15
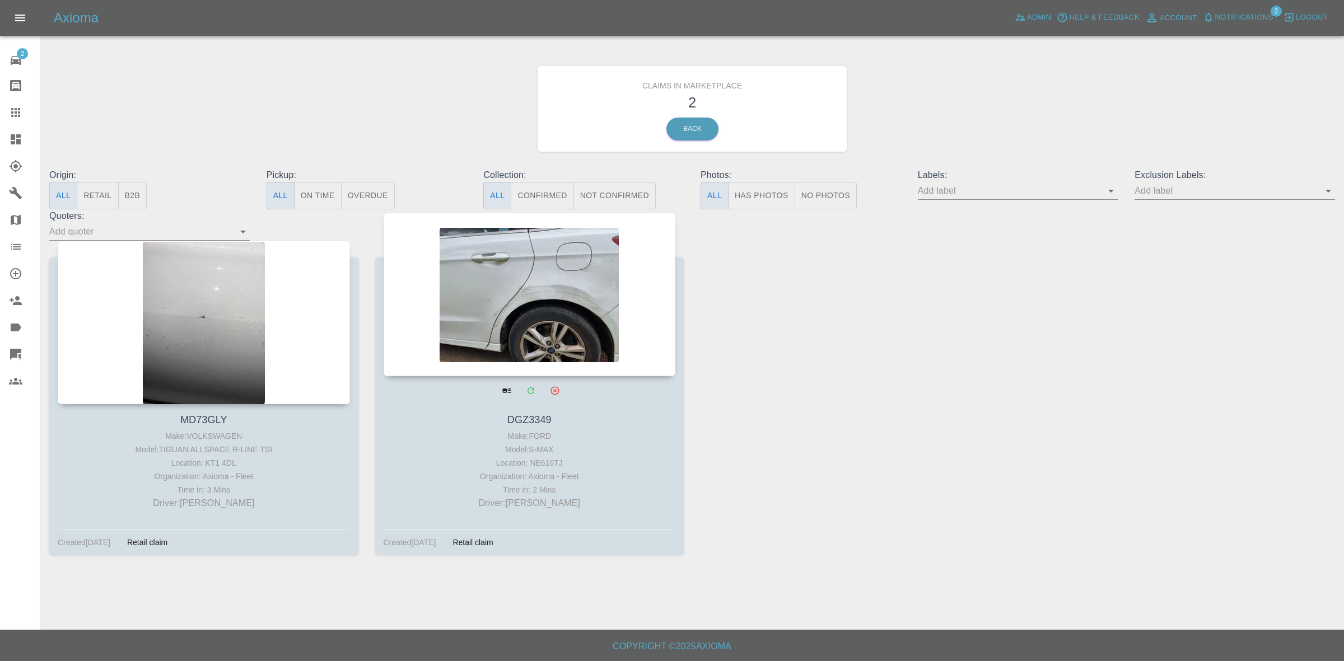
drag, startPoint x: 352, startPoint y: 220, endPoint x: 395, endPoint y: 331, distance: 119.0
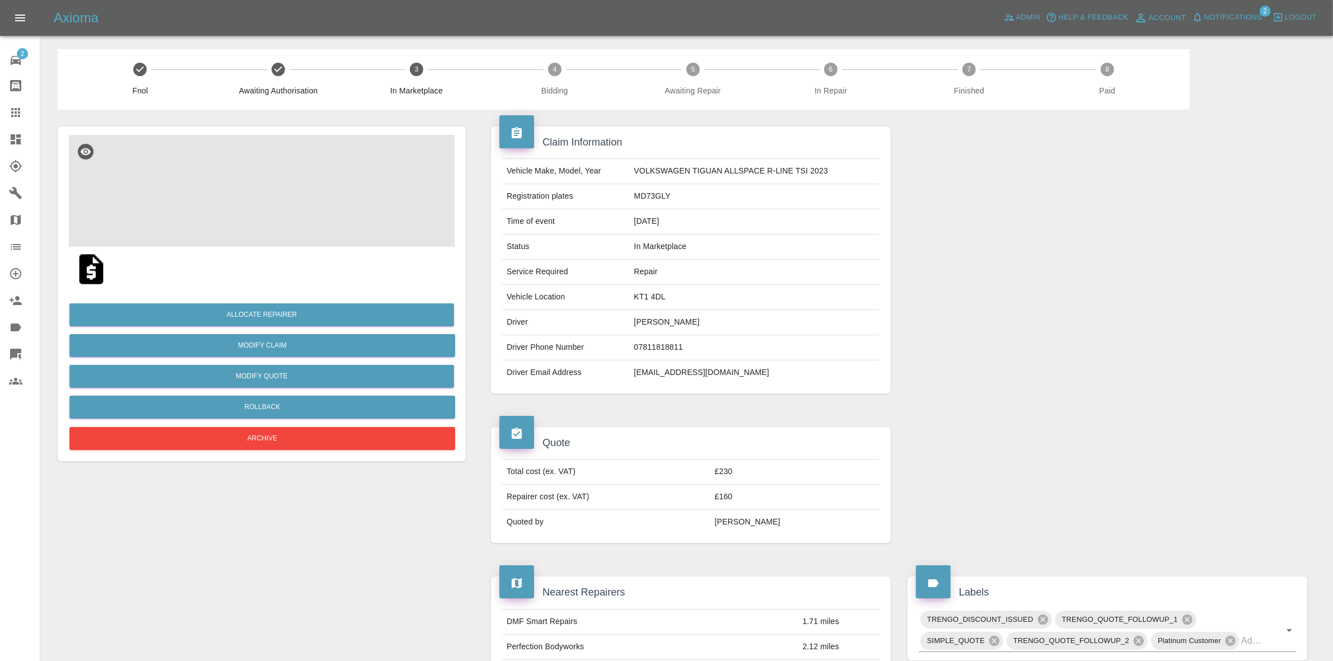
click at [316, 241] on img at bounding box center [262, 191] width 386 height 112
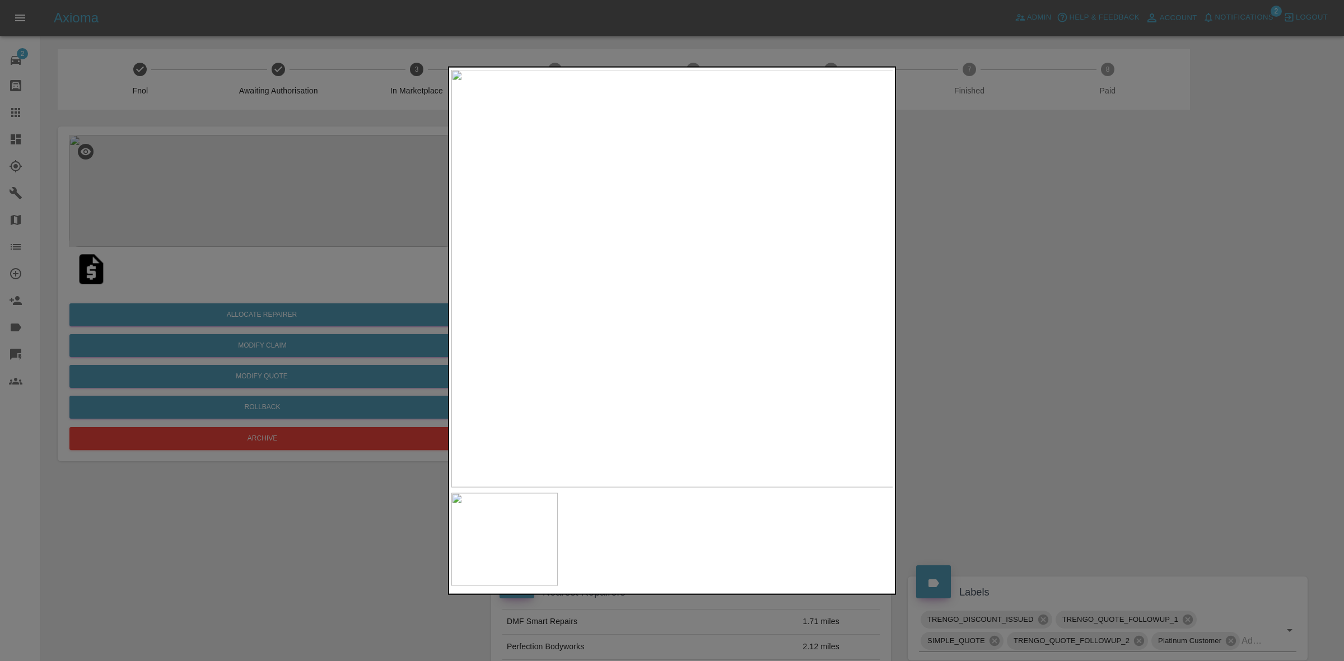
click at [1023, 306] on div at bounding box center [672, 330] width 1344 height 661
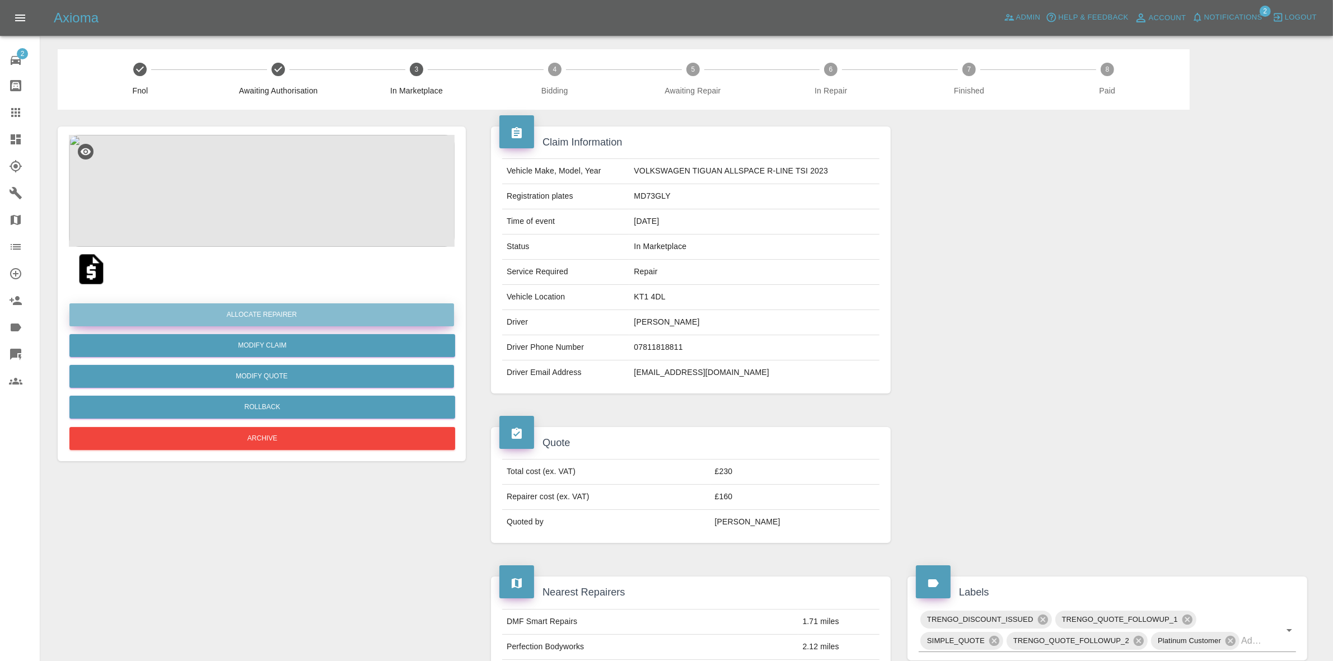
click at [269, 311] on button "Allocate Repairer" at bounding box center [261, 315] width 385 height 23
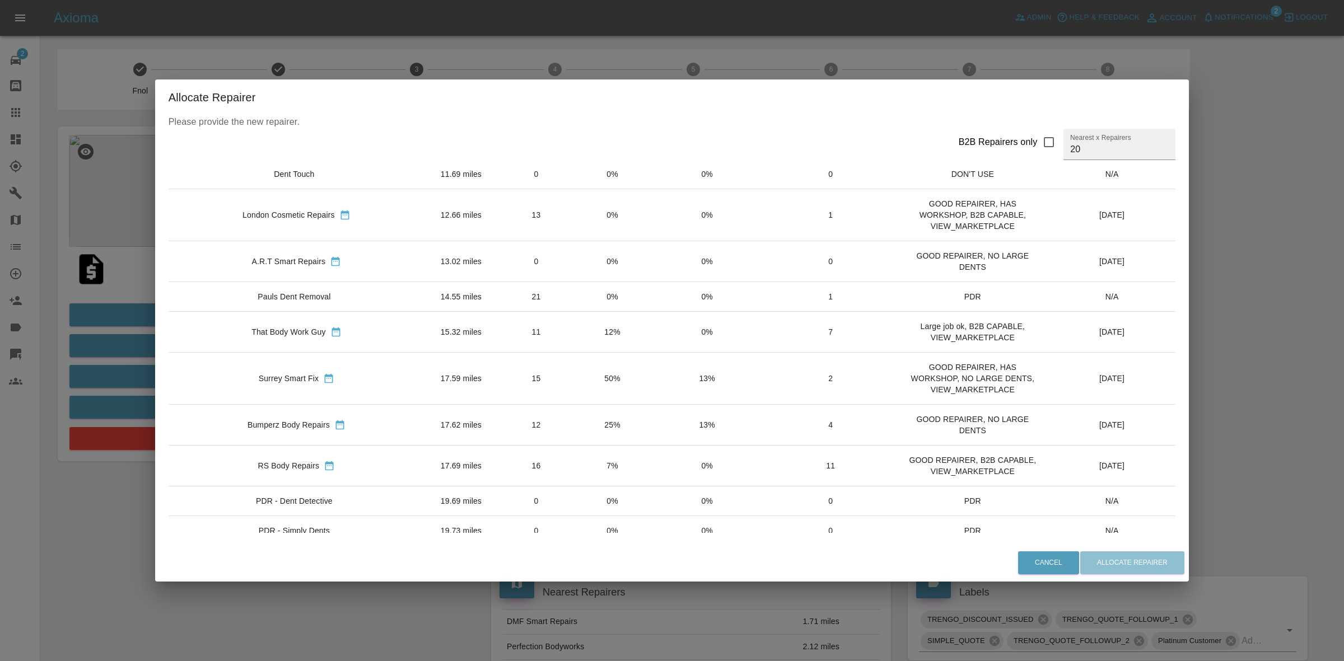
scroll to position [458, 0]
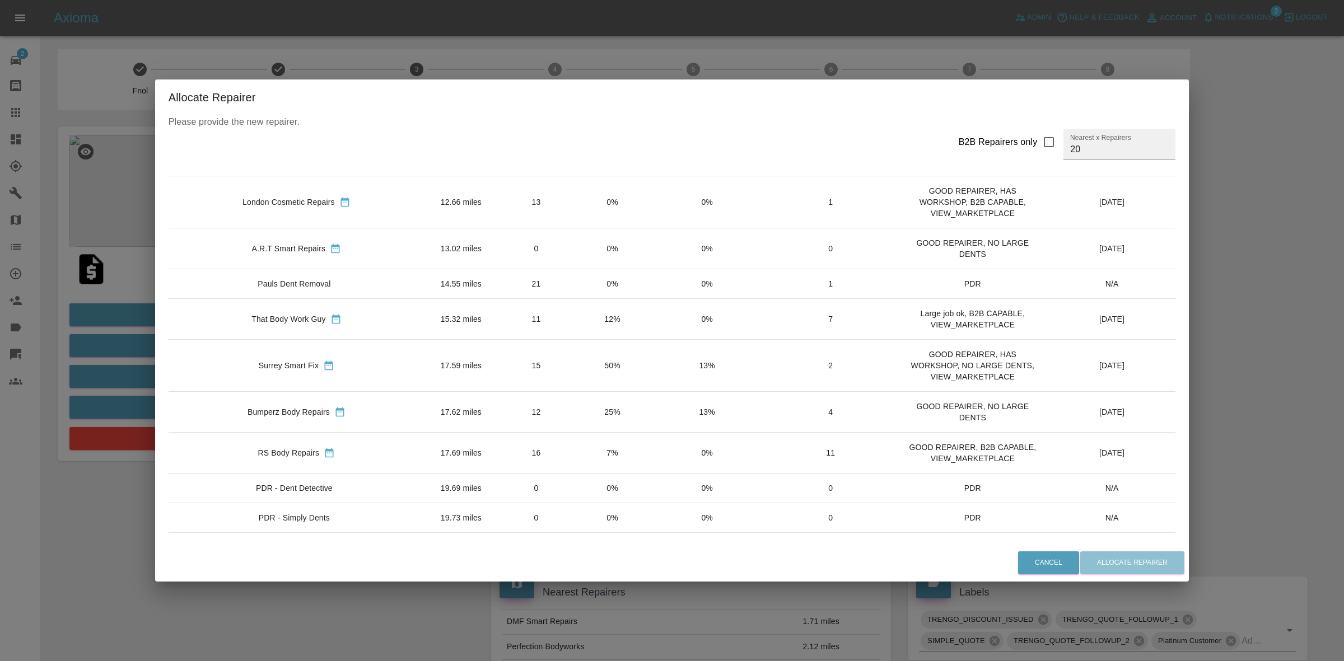
click at [575, 455] on td "7%" at bounding box center [613, 452] width 76 height 41
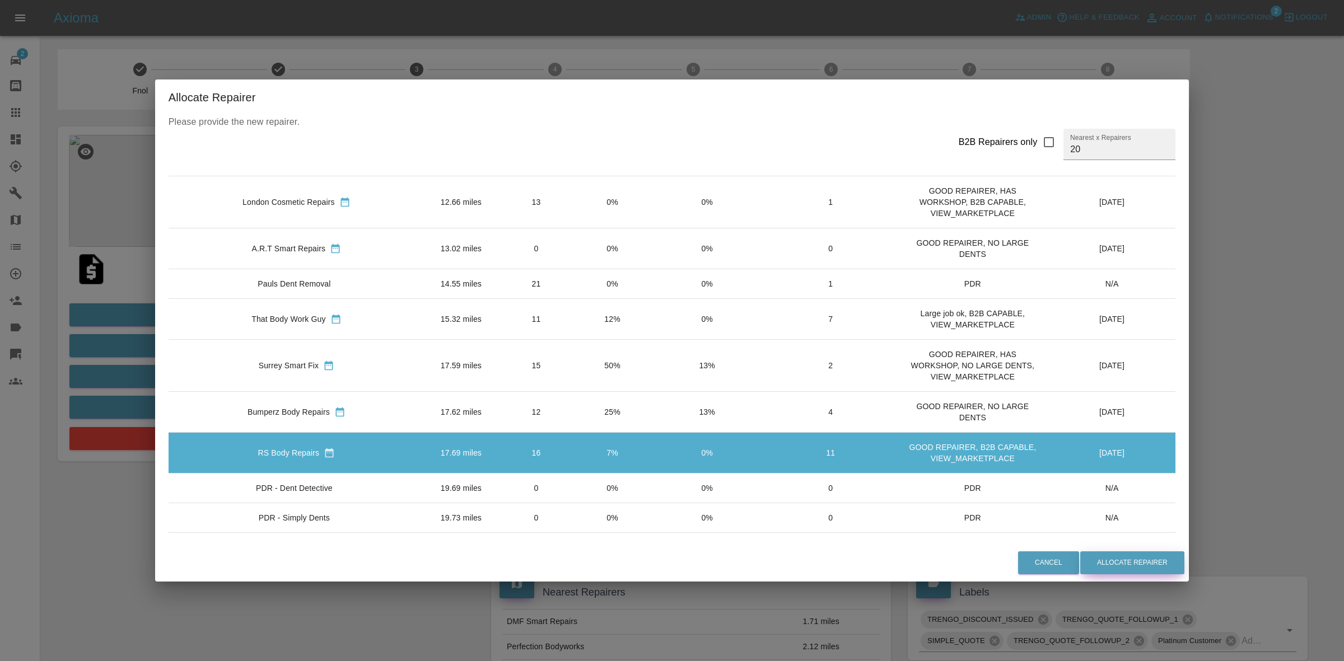
click at [1081, 552] on button "Allocate Repairer" at bounding box center [1132, 563] width 104 height 23
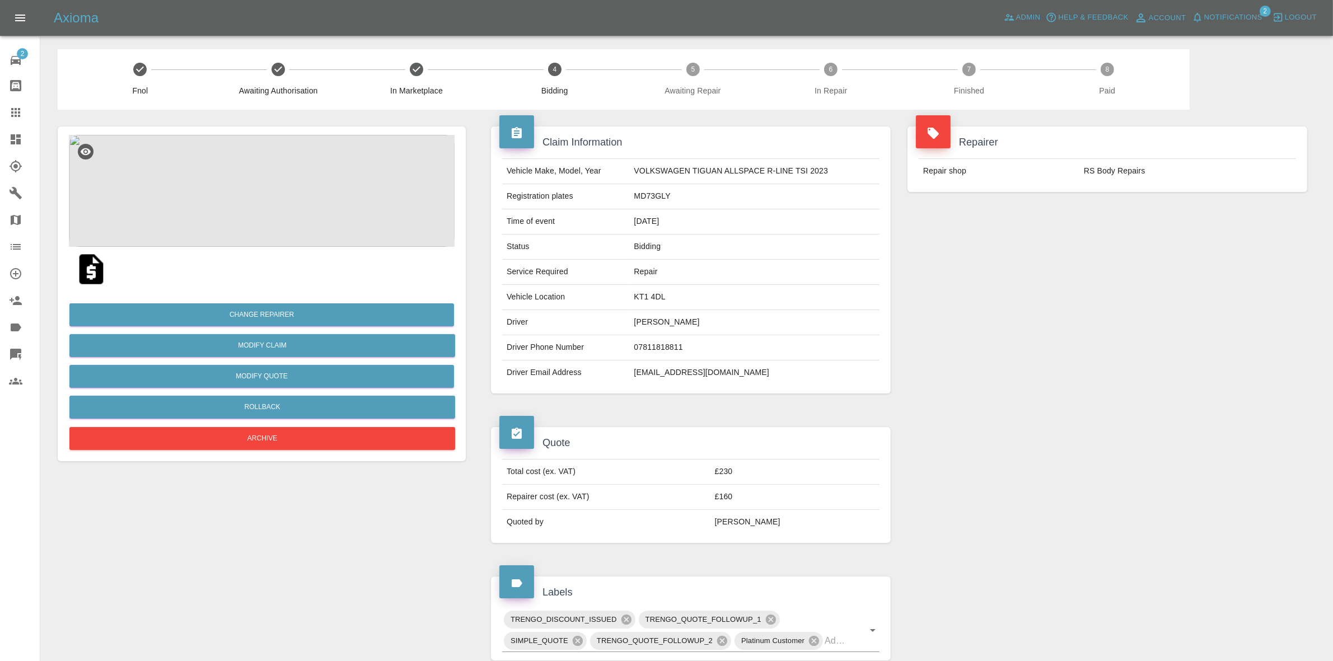
click at [1253, 276] on div "Repairer Repair shop RS Body Repairs" at bounding box center [1107, 260] width 417 height 301
click at [244, 306] on button "Change Repairer" at bounding box center [261, 315] width 385 height 23
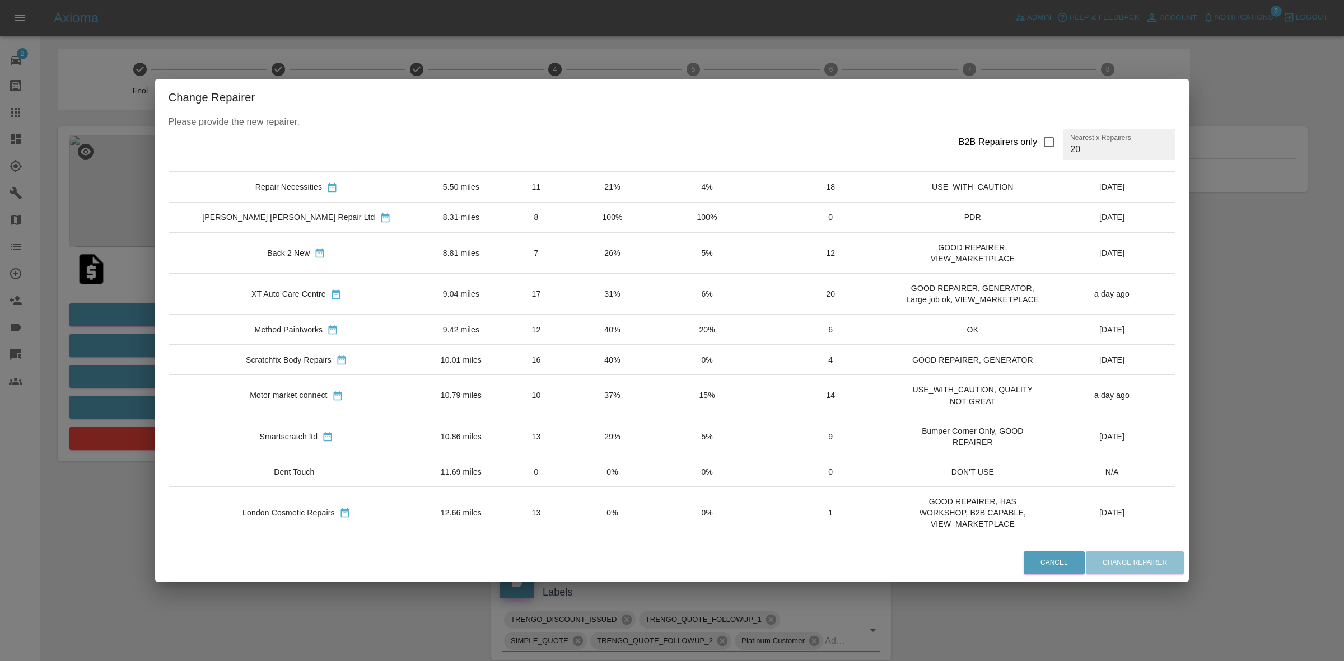
scroll to position [0, 0]
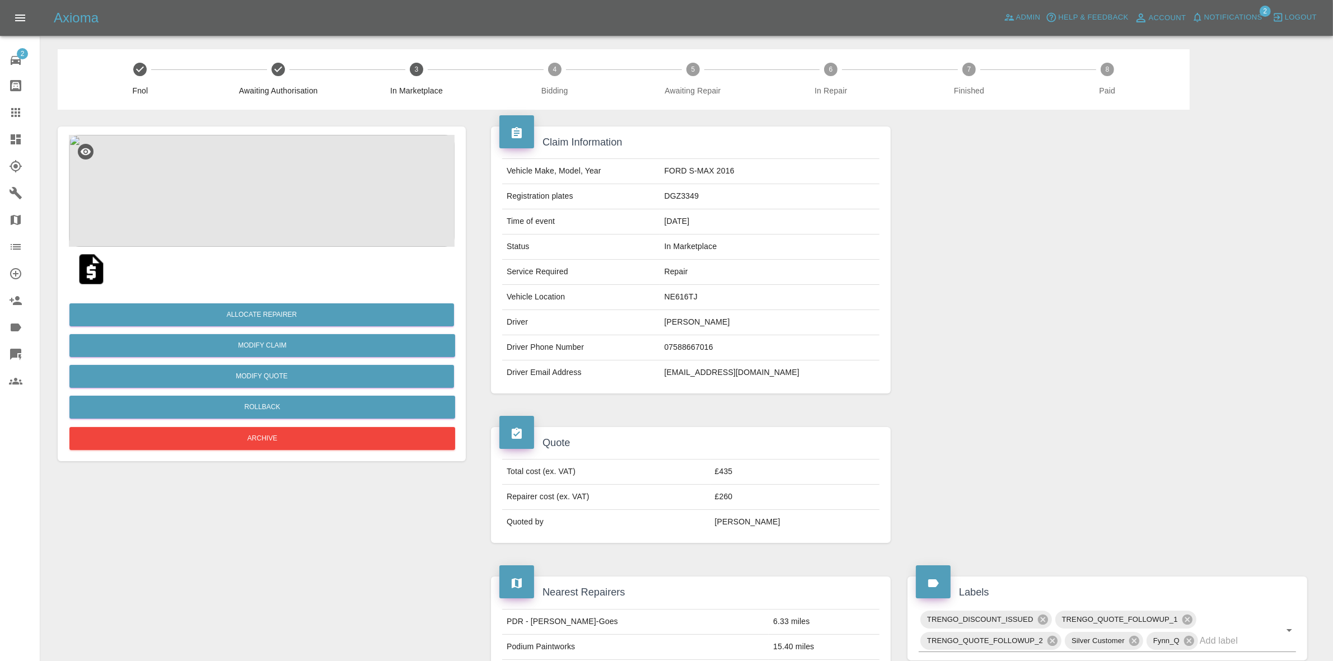
click at [281, 183] on img at bounding box center [262, 191] width 386 height 112
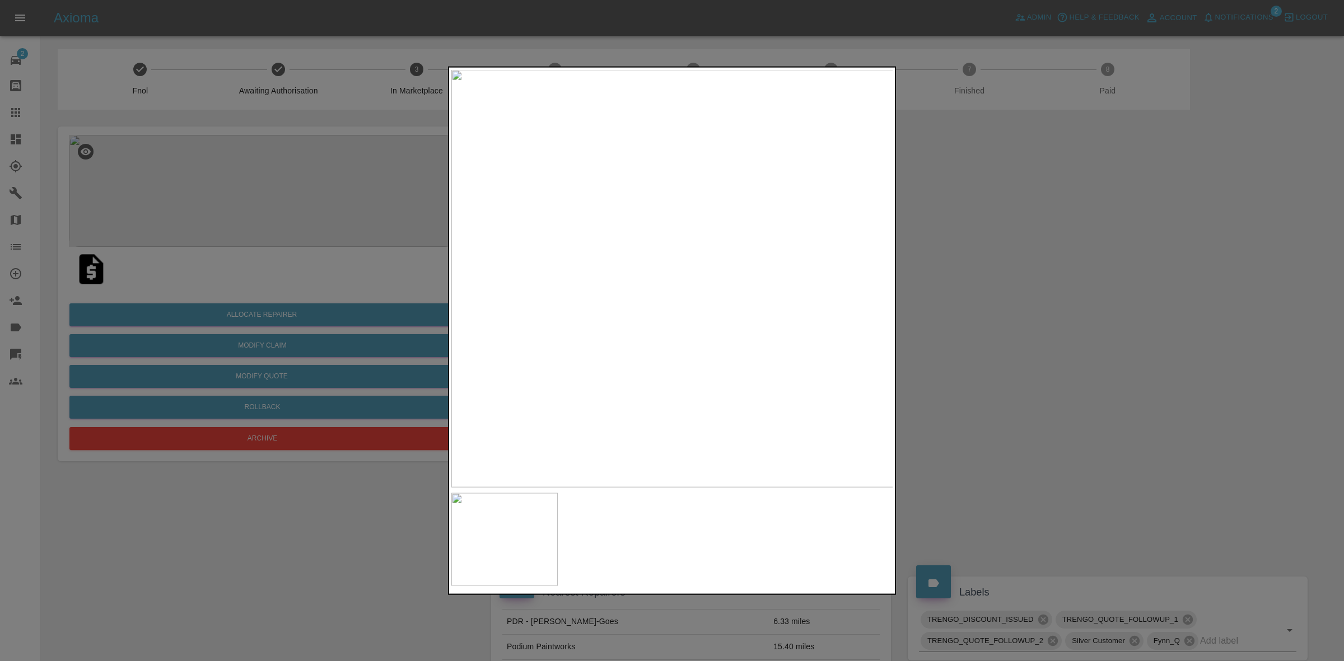
click at [954, 294] on div at bounding box center [672, 330] width 1344 height 661
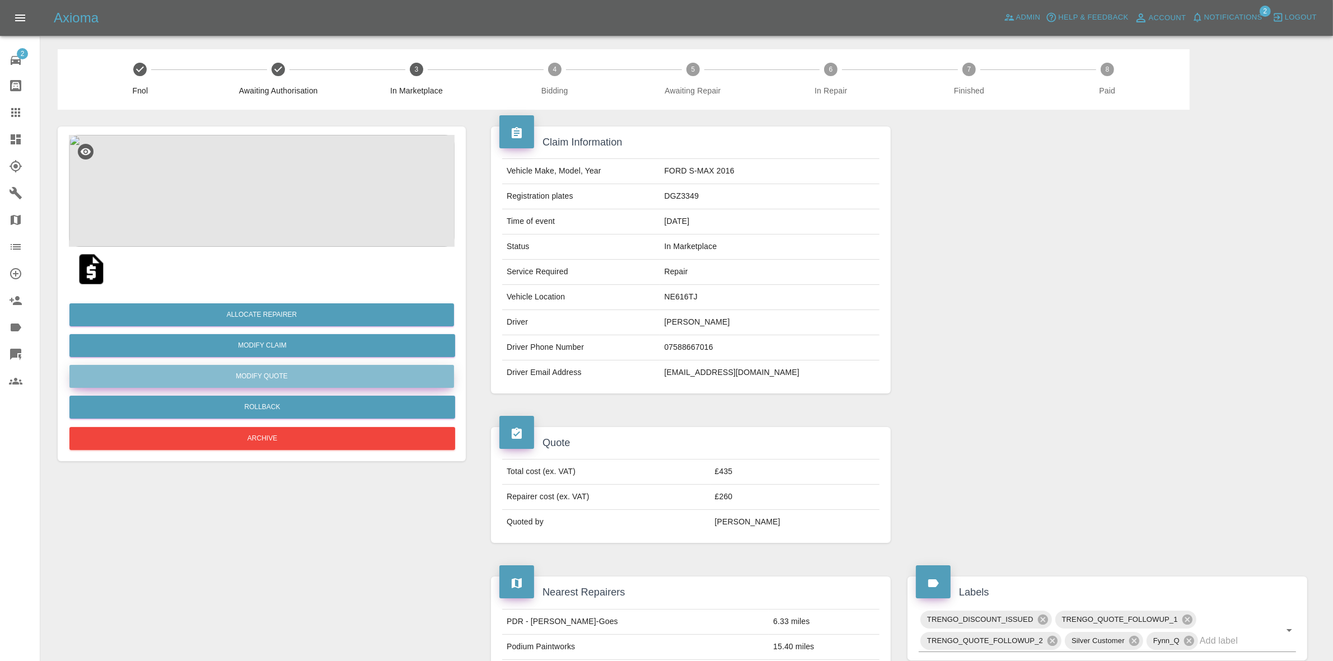
click at [265, 371] on button "Modify Quote" at bounding box center [261, 376] width 385 height 23
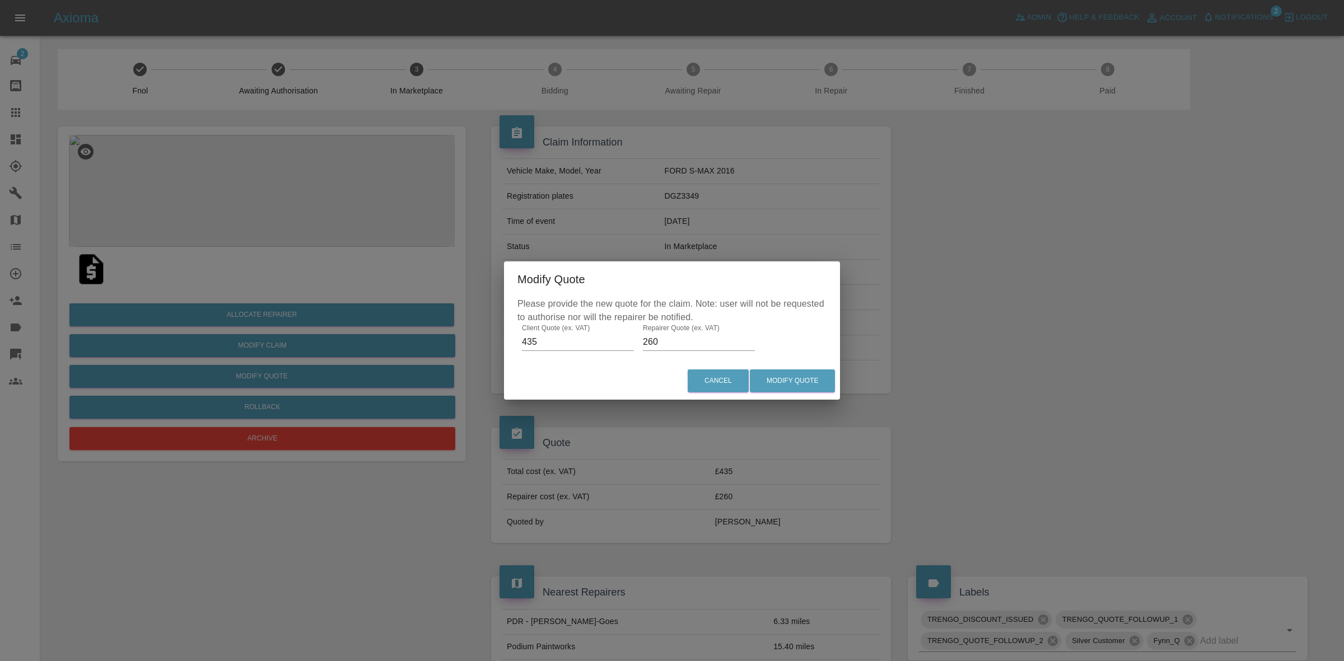
click at [658, 343] on input "260" at bounding box center [699, 342] width 112 height 18
type input "280"
click at [810, 386] on button "Modify Quote" at bounding box center [792, 381] width 85 height 23
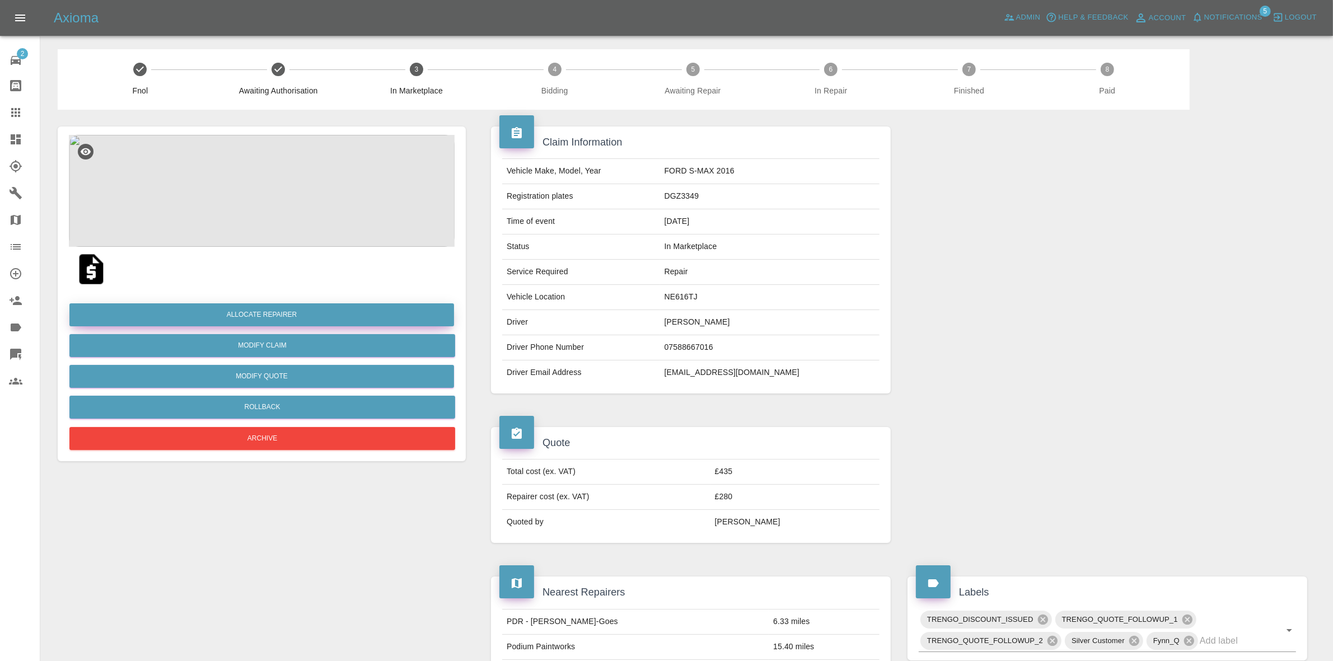
click at [255, 308] on button "Allocate Repairer" at bounding box center [261, 315] width 385 height 23
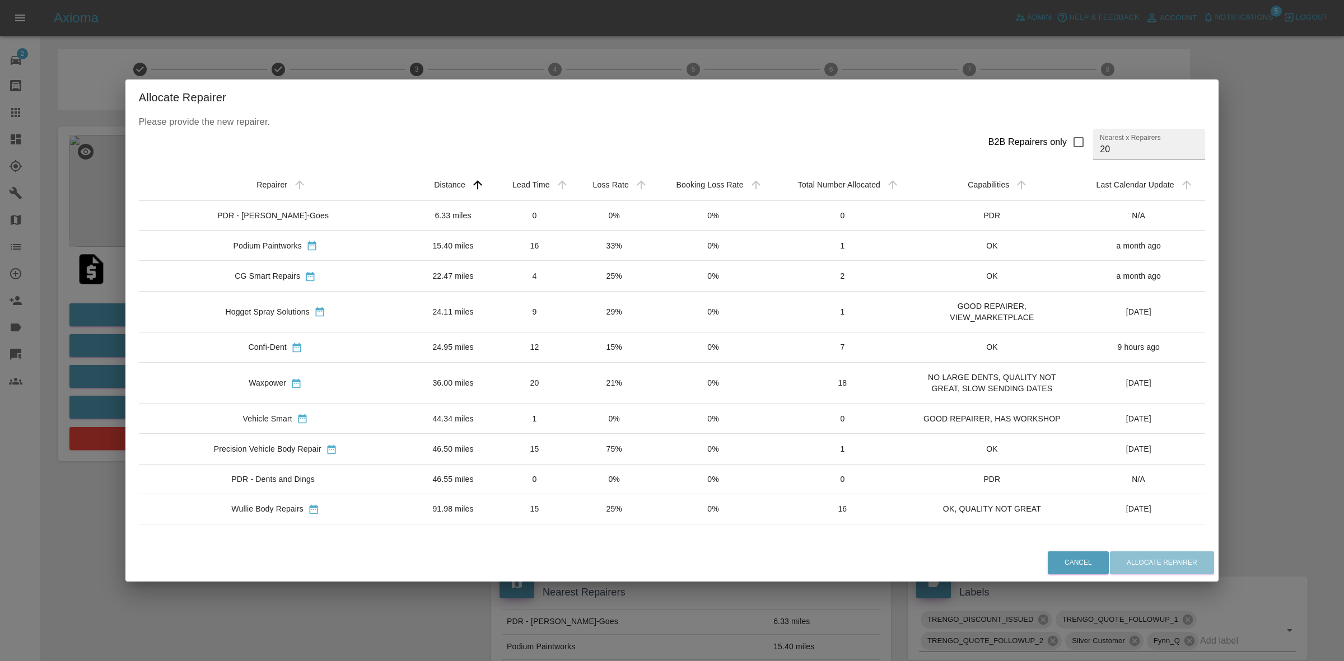
click at [591, 247] on td "33%" at bounding box center [614, 246] width 79 height 30
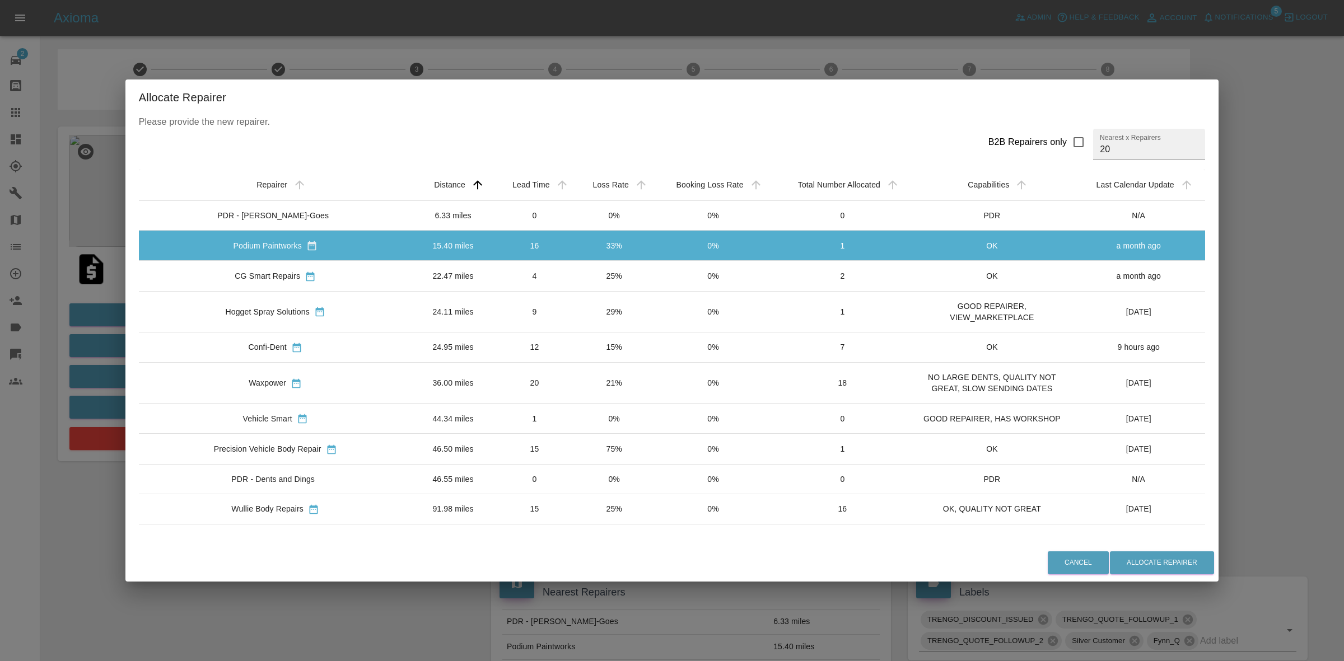
click at [589, 277] on td "25%" at bounding box center [614, 276] width 79 height 30
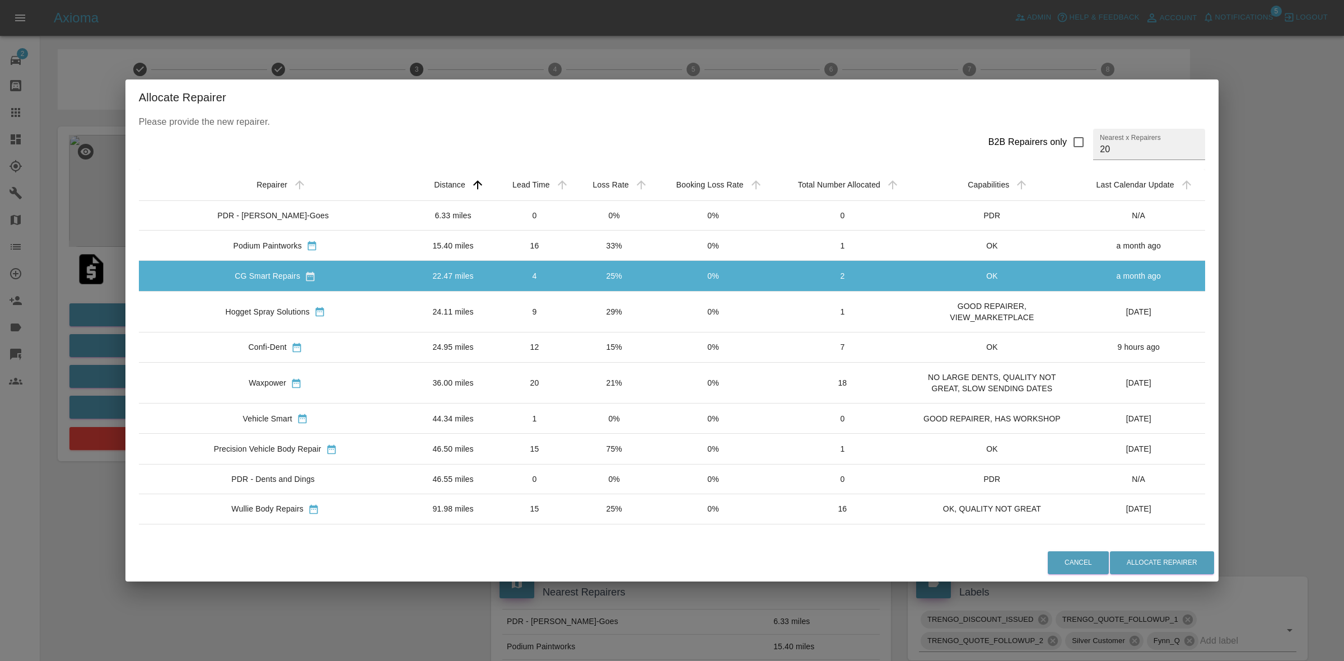
click at [586, 307] on td "29%" at bounding box center [614, 311] width 79 height 41
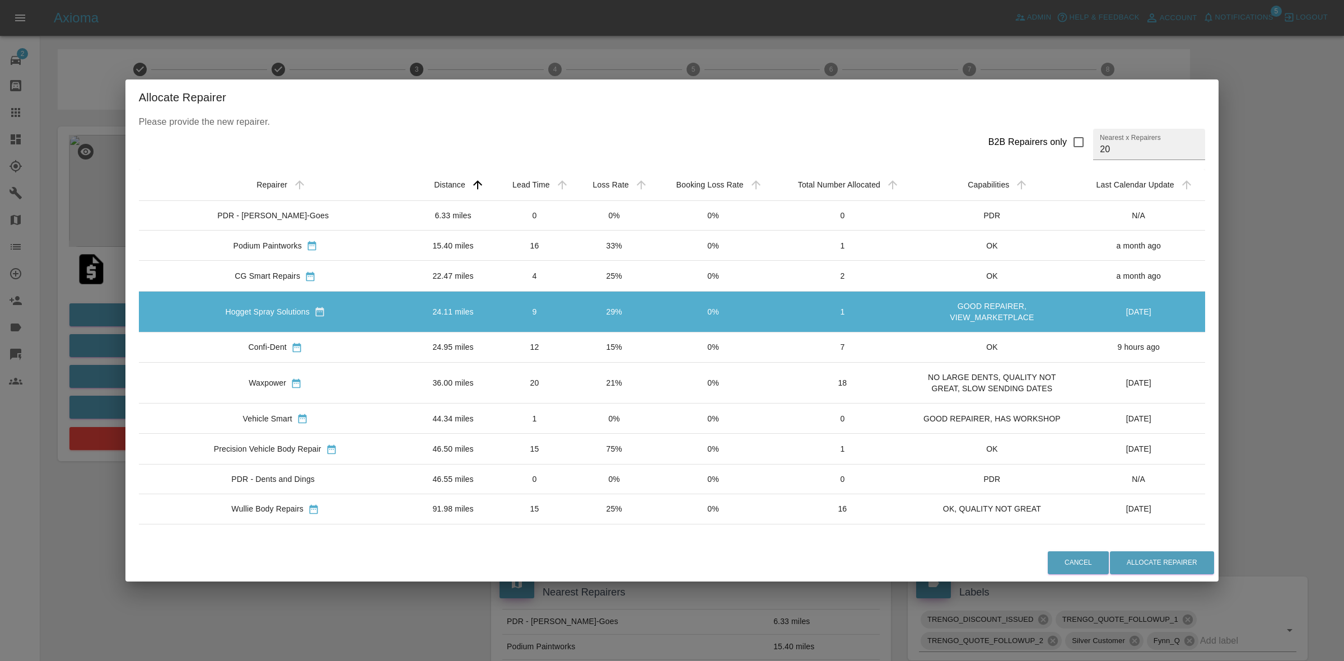
click at [582, 337] on td "15%" at bounding box center [614, 347] width 79 height 30
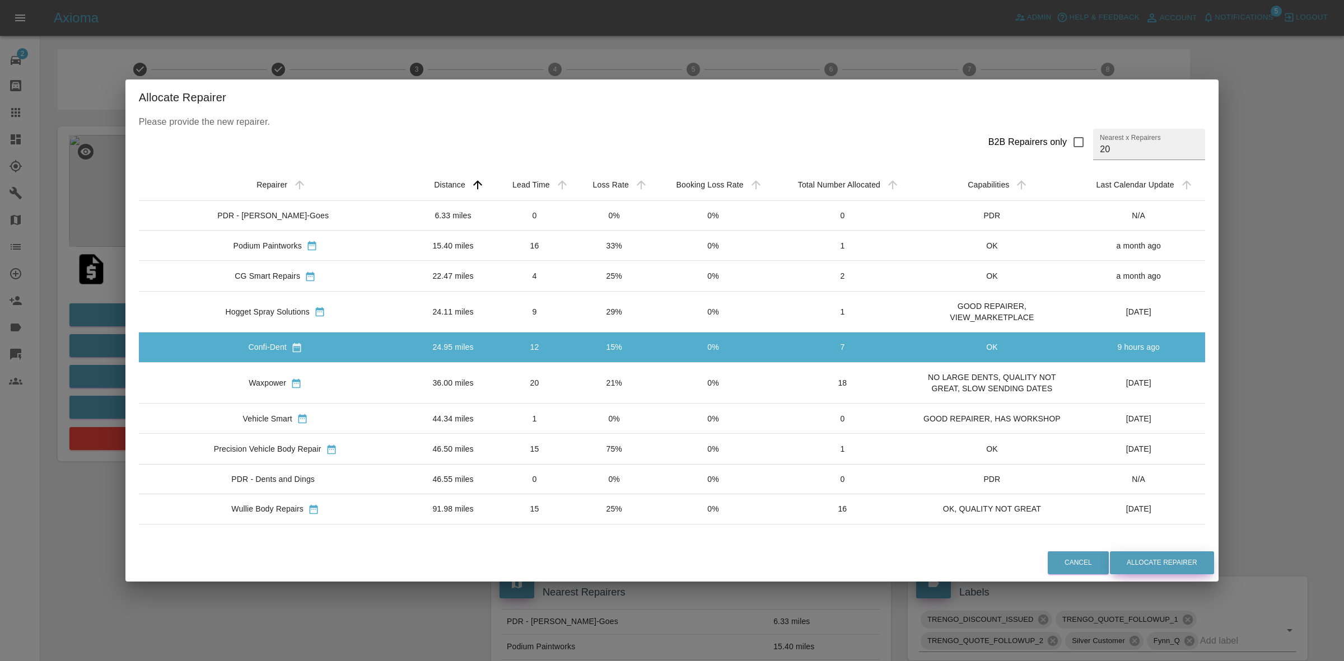
click at [1146, 554] on button "Allocate Repairer" at bounding box center [1162, 563] width 104 height 23
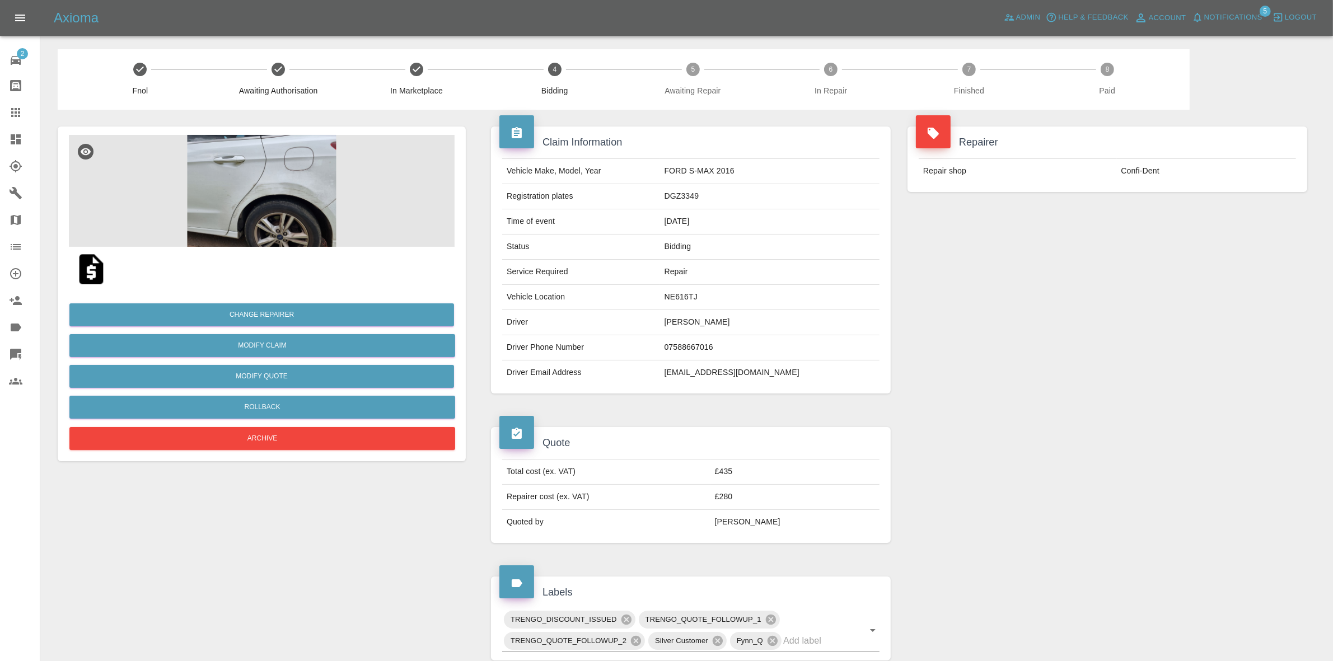
click at [1090, 245] on div "Repairer Repair shop Confi-Dent" at bounding box center [1107, 260] width 417 height 301
click at [275, 222] on img at bounding box center [262, 191] width 386 height 112
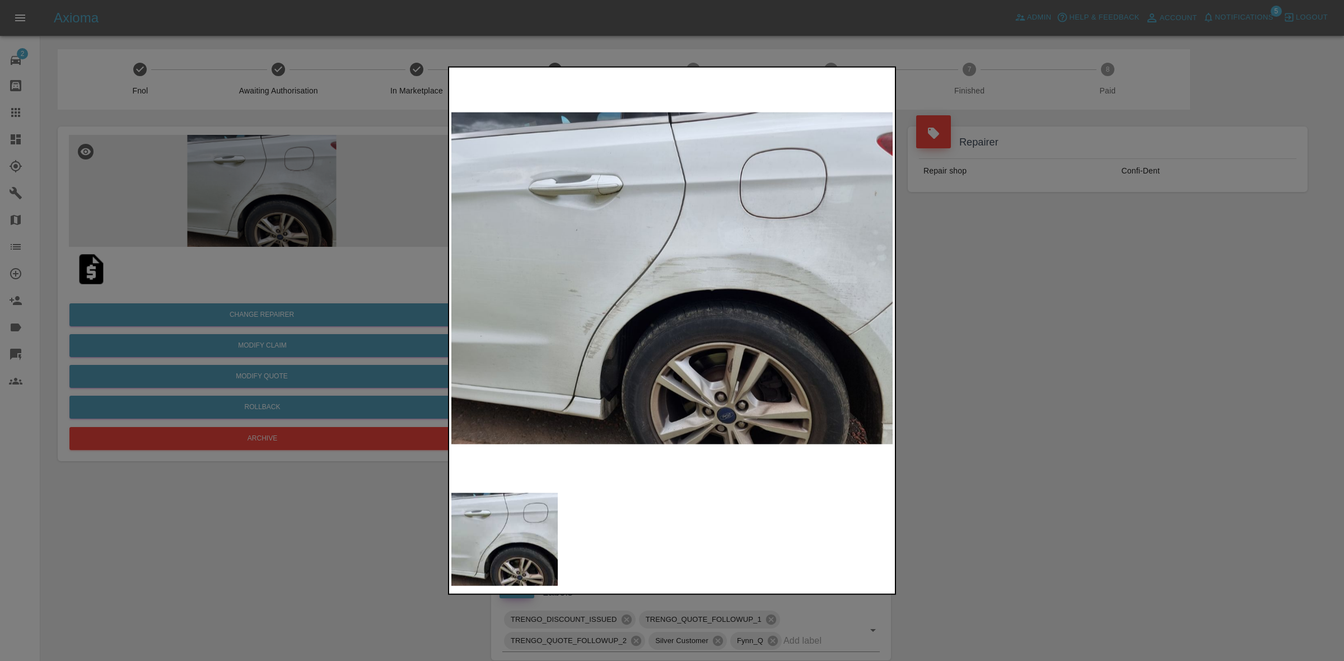
click at [275, 222] on div at bounding box center [672, 330] width 1344 height 661
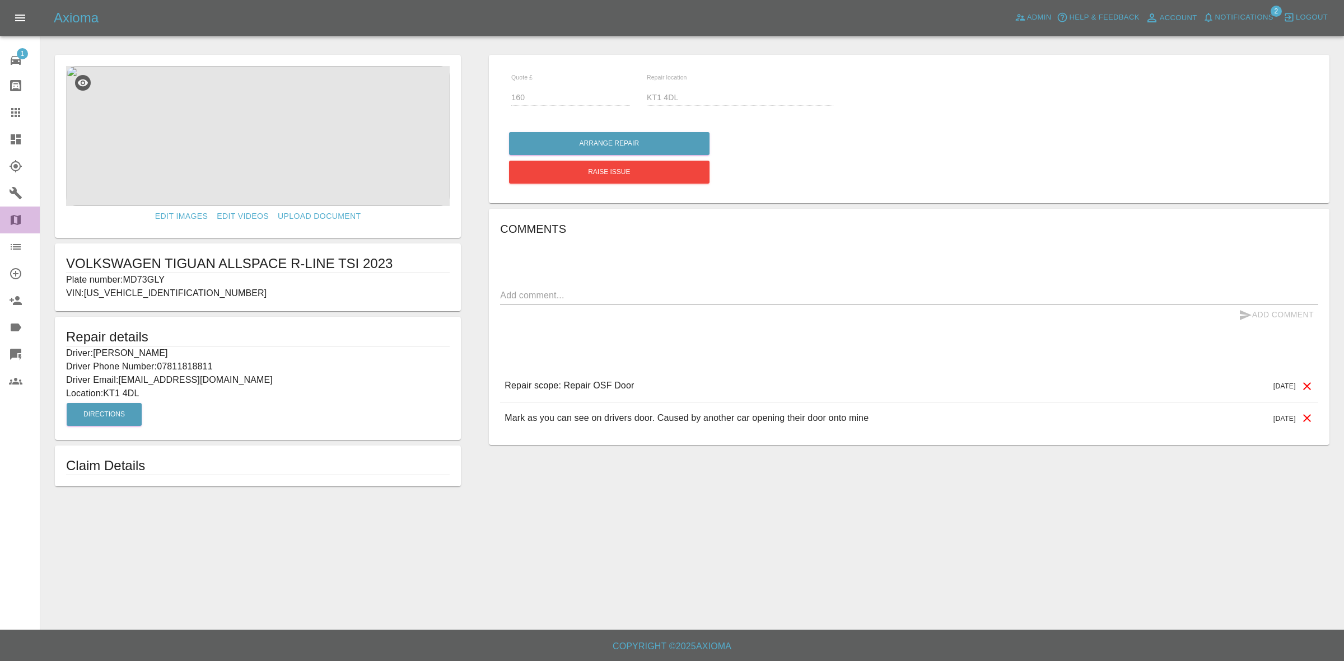
click at [0, 209] on link "Map" at bounding box center [20, 220] width 40 height 27
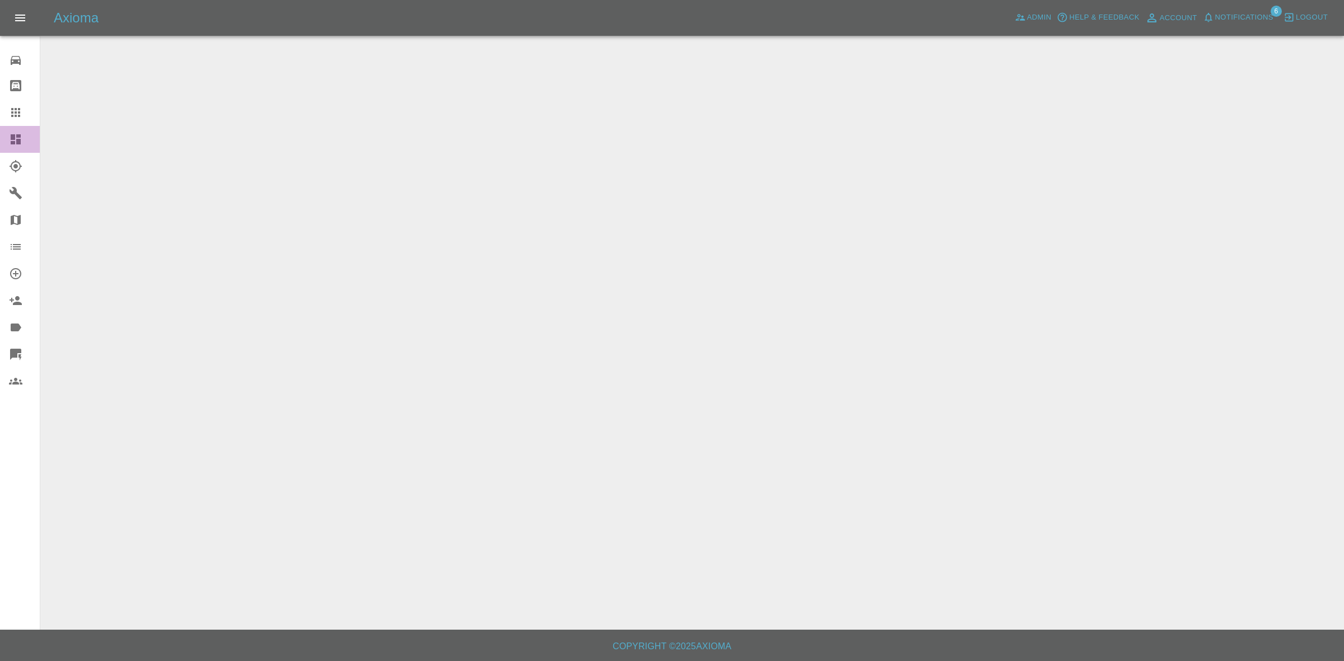
click at [0, 138] on link "Dashboard" at bounding box center [20, 139] width 40 height 27
click at [1233, 13] on span "Notifications" at bounding box center [1244, 17] width 58 height 13
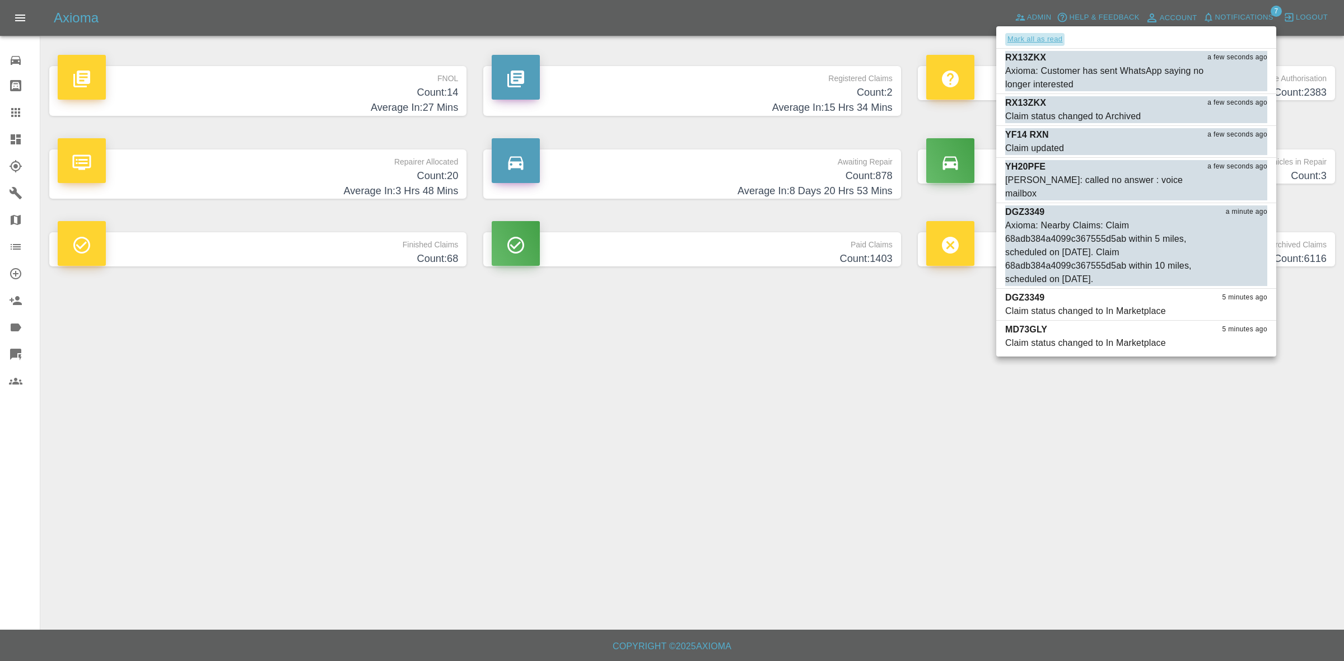
click at [1044, 41] on button "Mark all as read" at bounding box center [1034, 39] width 59 height 13
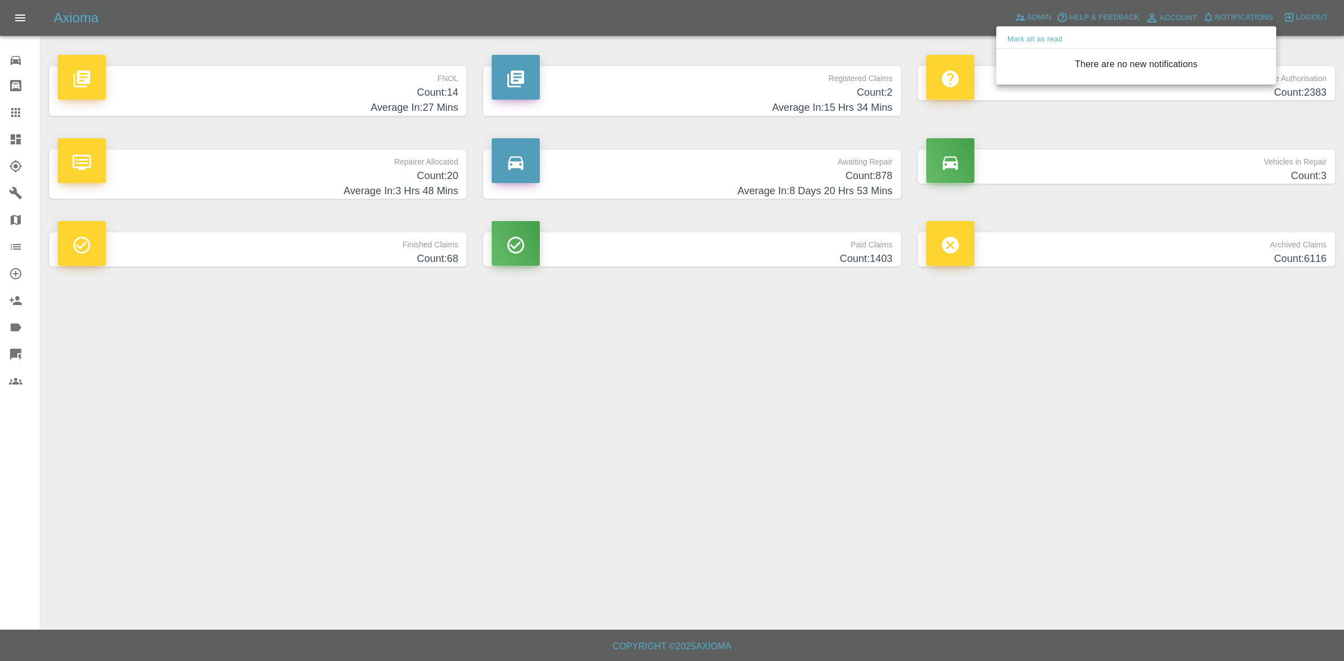
drag, startPoint x: 881, startPoint y: 479, endPoint x: 615, endPoint y: 363, distance: 290.2
click at [880, 480] on div at bounding box center [672, 330] width 1344 height 661
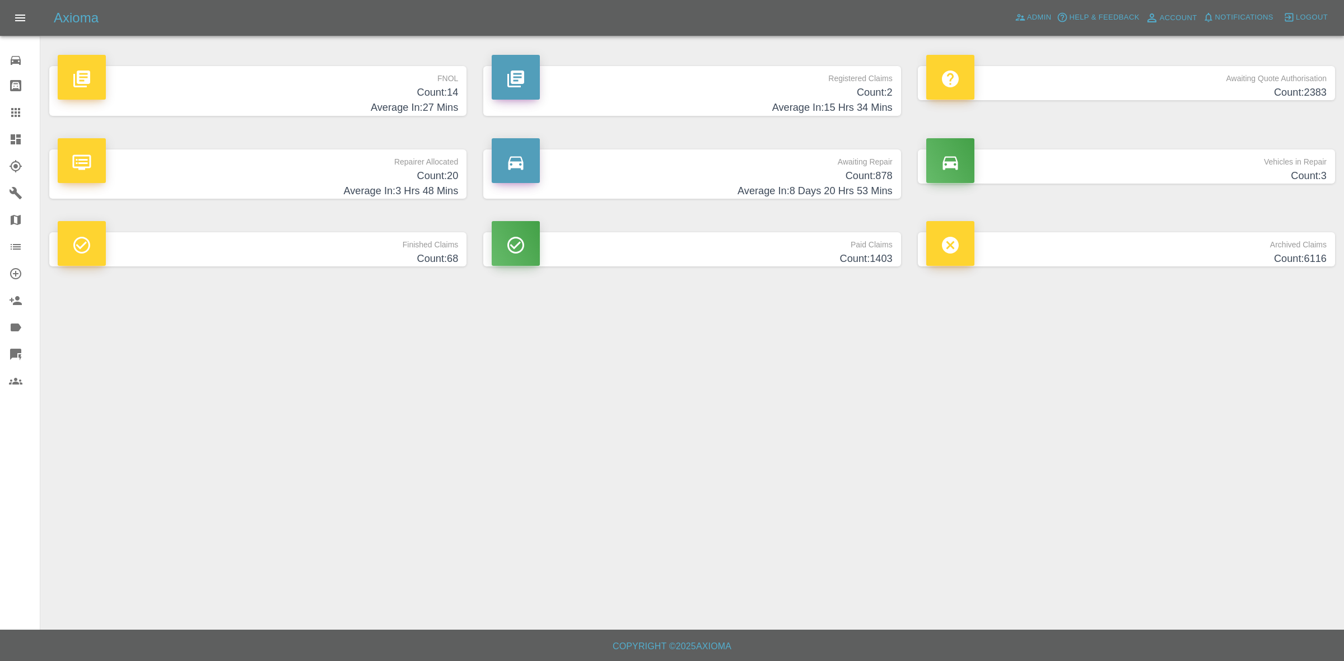
click at [323, 181] on h4 "Count: 20" at bounding box center [258, 176] width 400 height 15
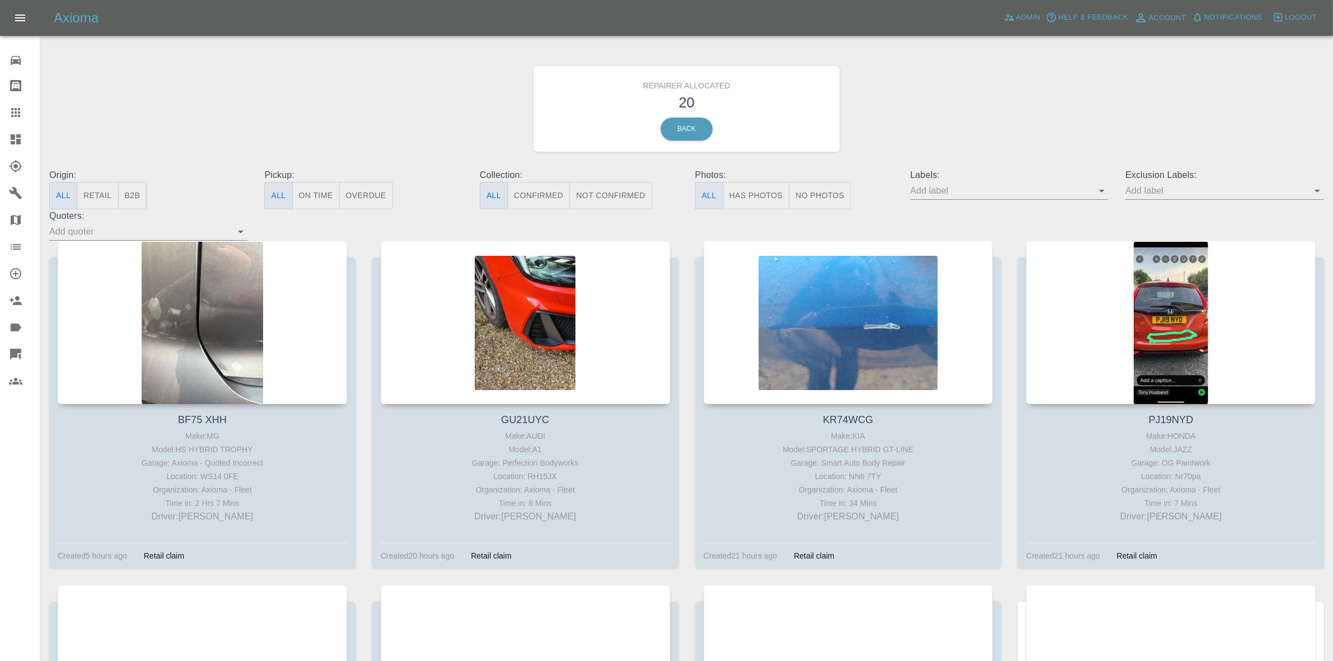
click at [99, 202] on button "Retail" at bounding box center [97, 195] width 41 height 27
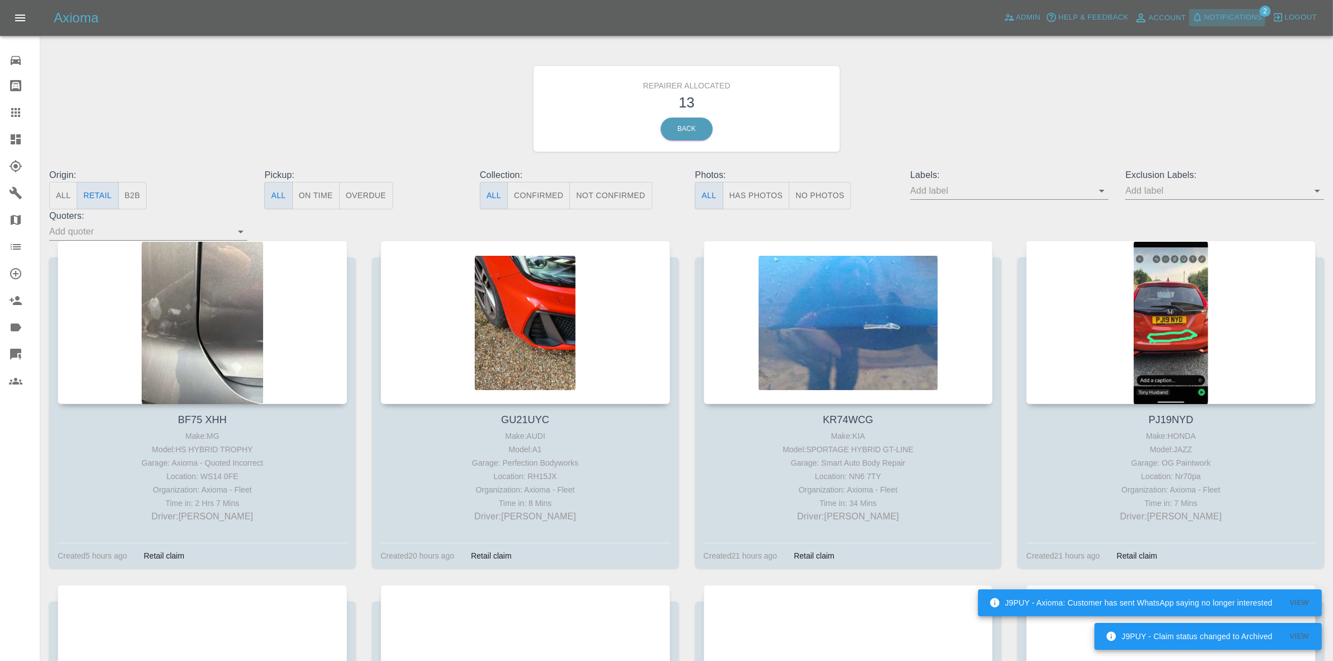
click at [1211, 12] on span "Notifications" at bounding box center [1234, 17] width 58 height 13
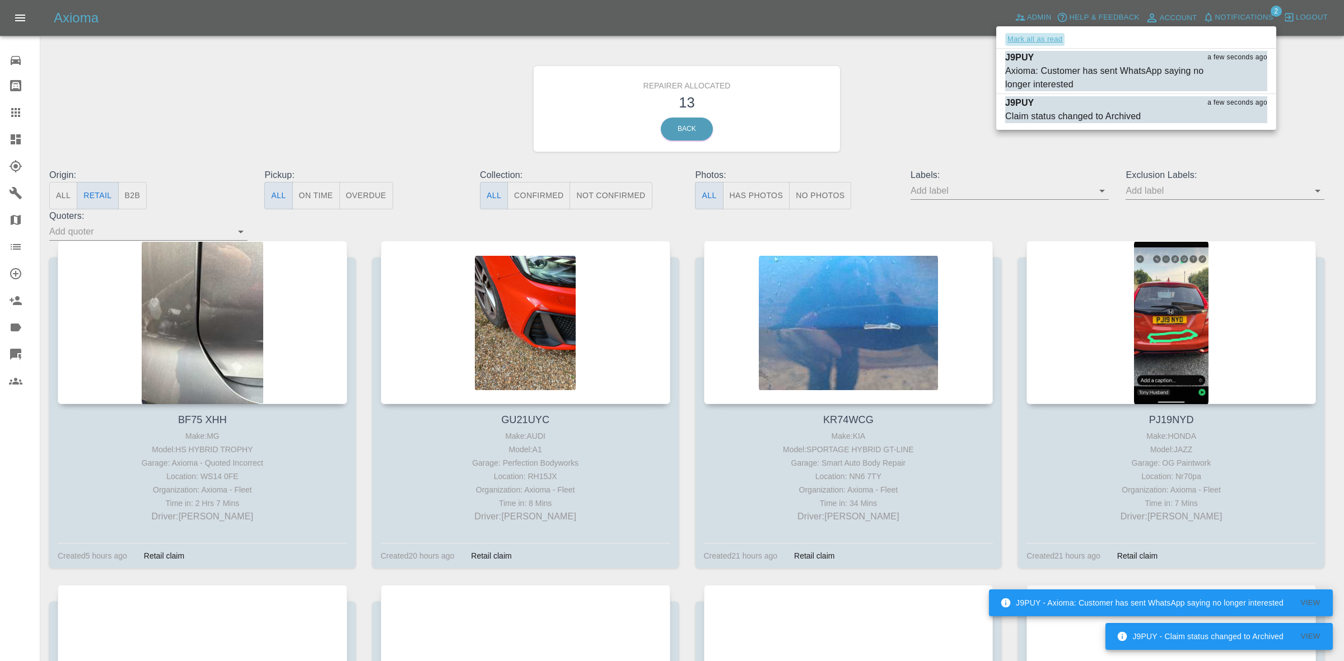
click at [1048, 37] on button "Mark all as read" at bounding box center [1034, 39] width 59 height 13
click at [950, 130] on div at bounding box center [672, 330] width 1344 height 661
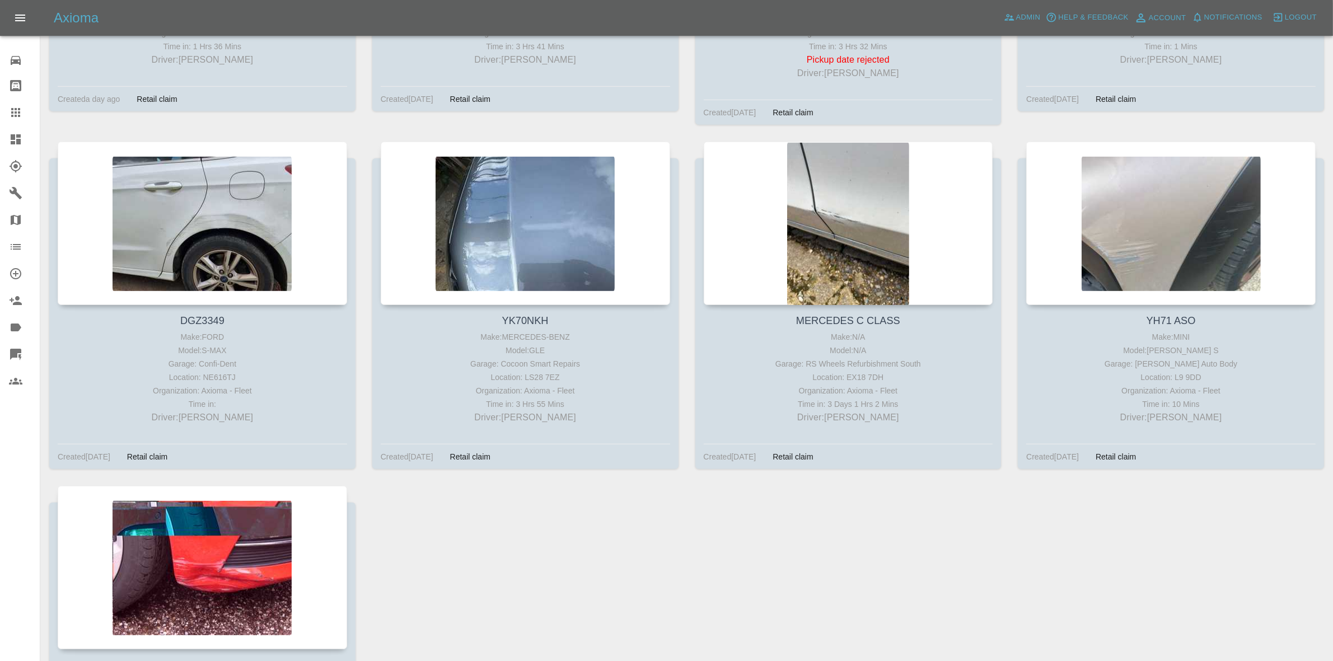
scroll to position [1016, 0]
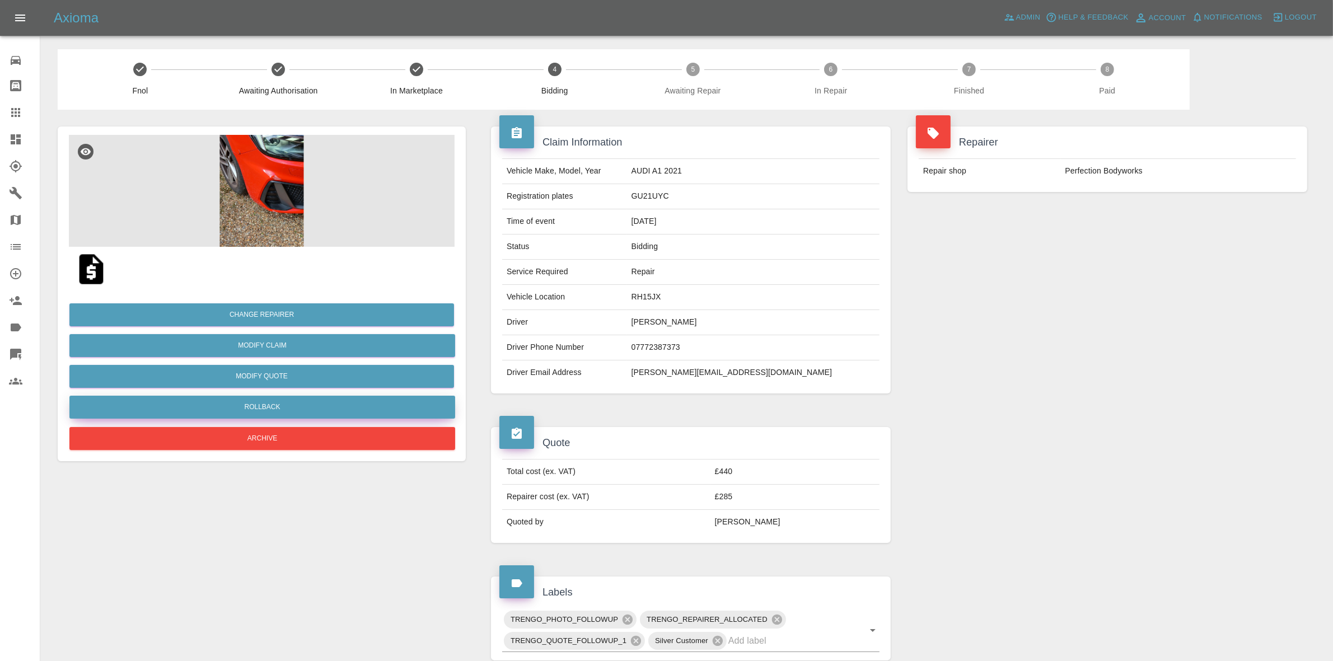
click at [265, 399] on button "Rollback" at bounding box center [262, 407] width 386 height 23
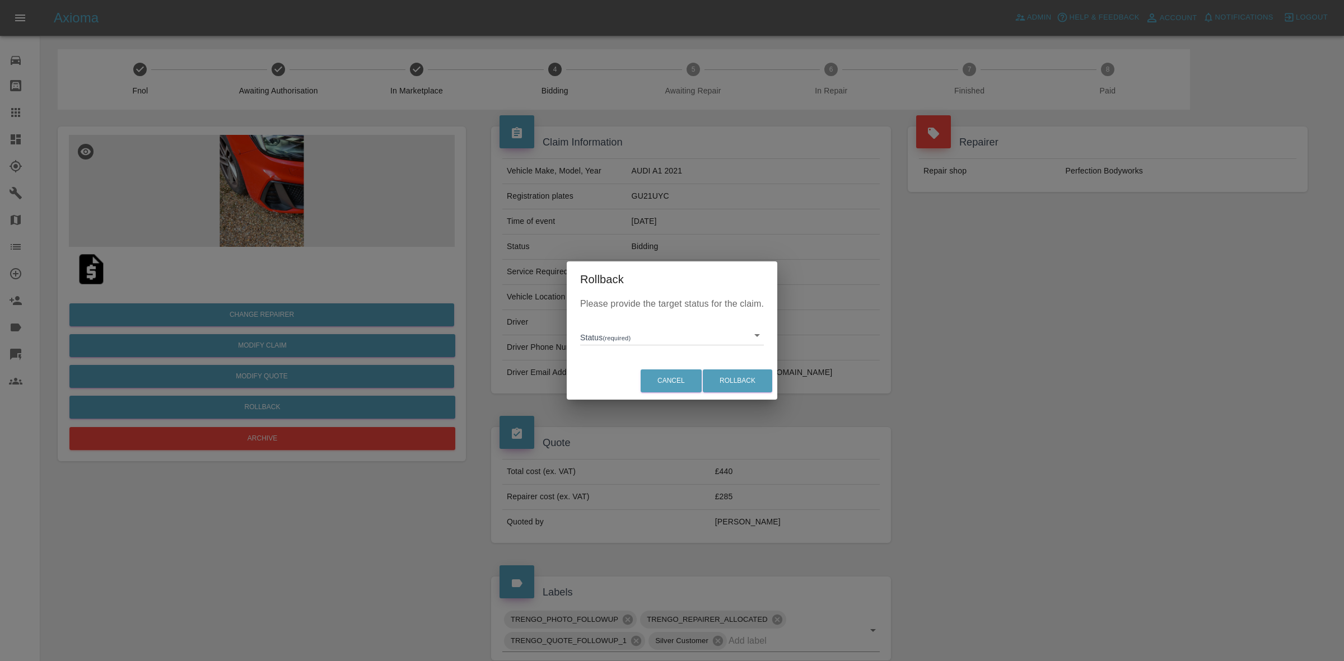
click at [631, 340] on body "Axioma Admin Help & Feedback Account Notifications 0 Logout Repair home Bodysho…" at bounding box center [672, 570] width 1344 height 1141
click at [646, 393] on li "In Marketplace" at bounding box center [672, 387] width 178 height 26
type input "in-marketplace"
click at [731, 381] on button "Rollback" at bounding box center [737, 381] width 69 height 23
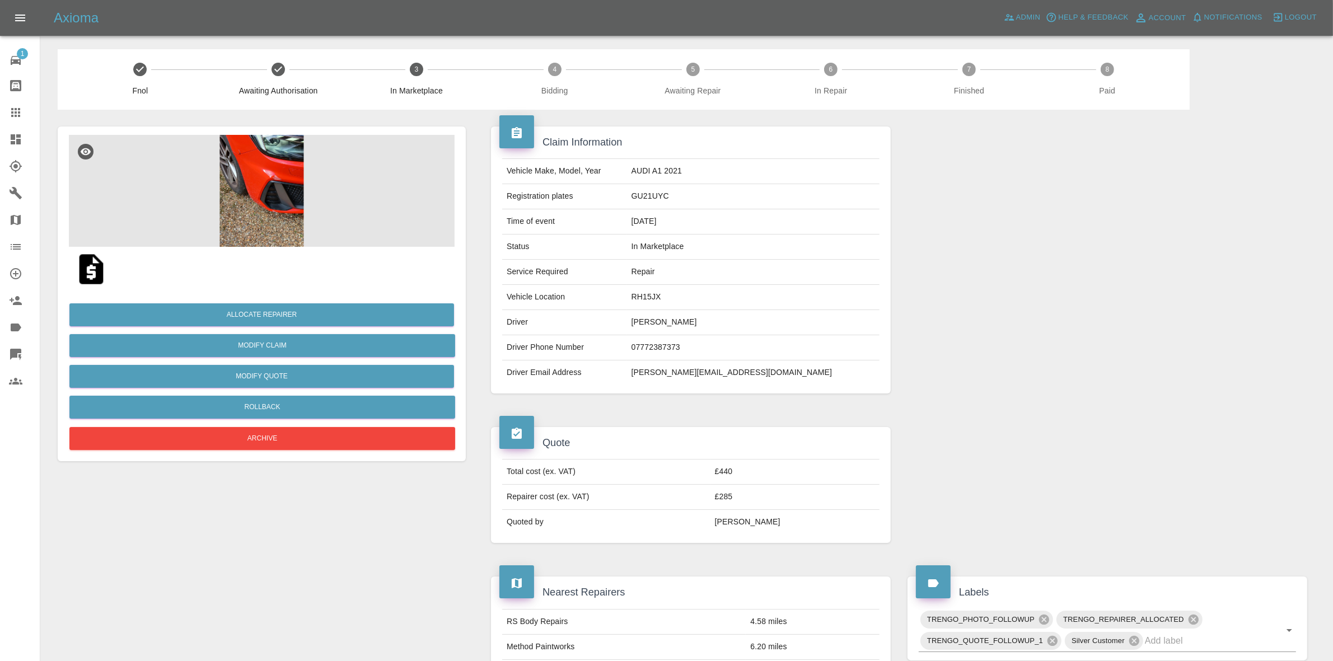
click at [1066, 138] on div at bounding box center [1107, 260] width 417 height 301
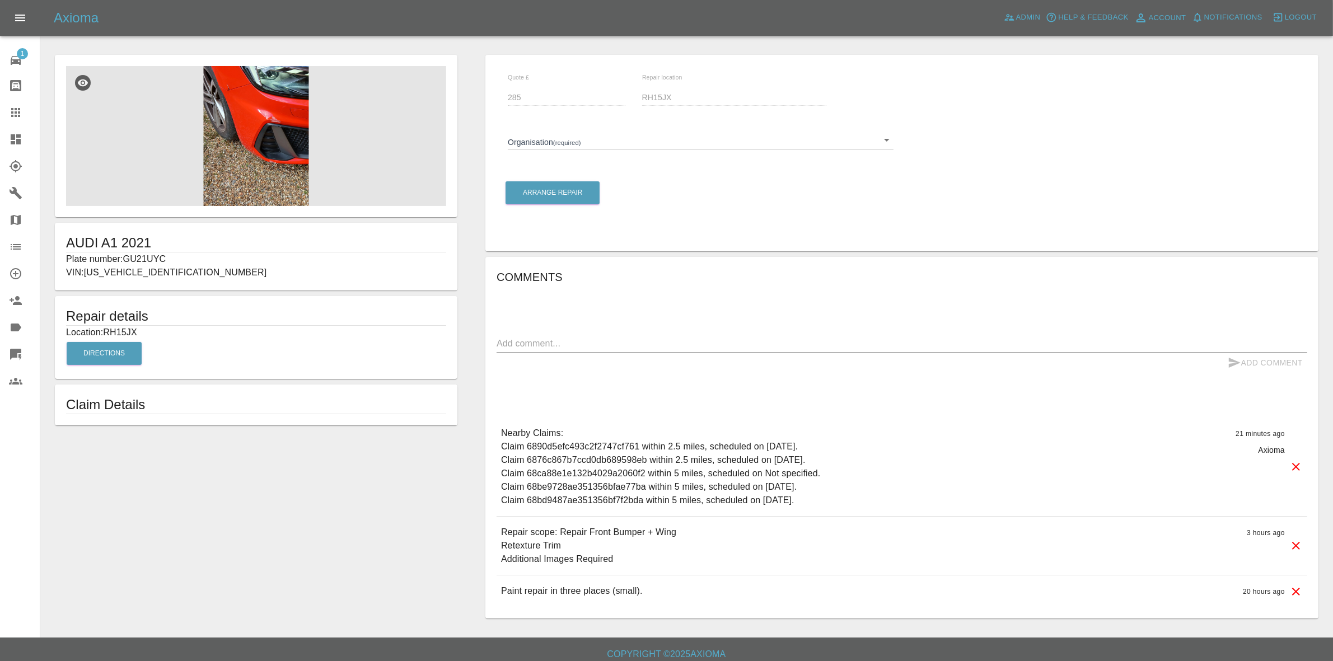
click at [563, 137] on body "Axioma Admin Help & Feedback Account Notifications 0 Logout 1 Repair home Bodys…" at bounding box center [666, 334] width 1333 height 669
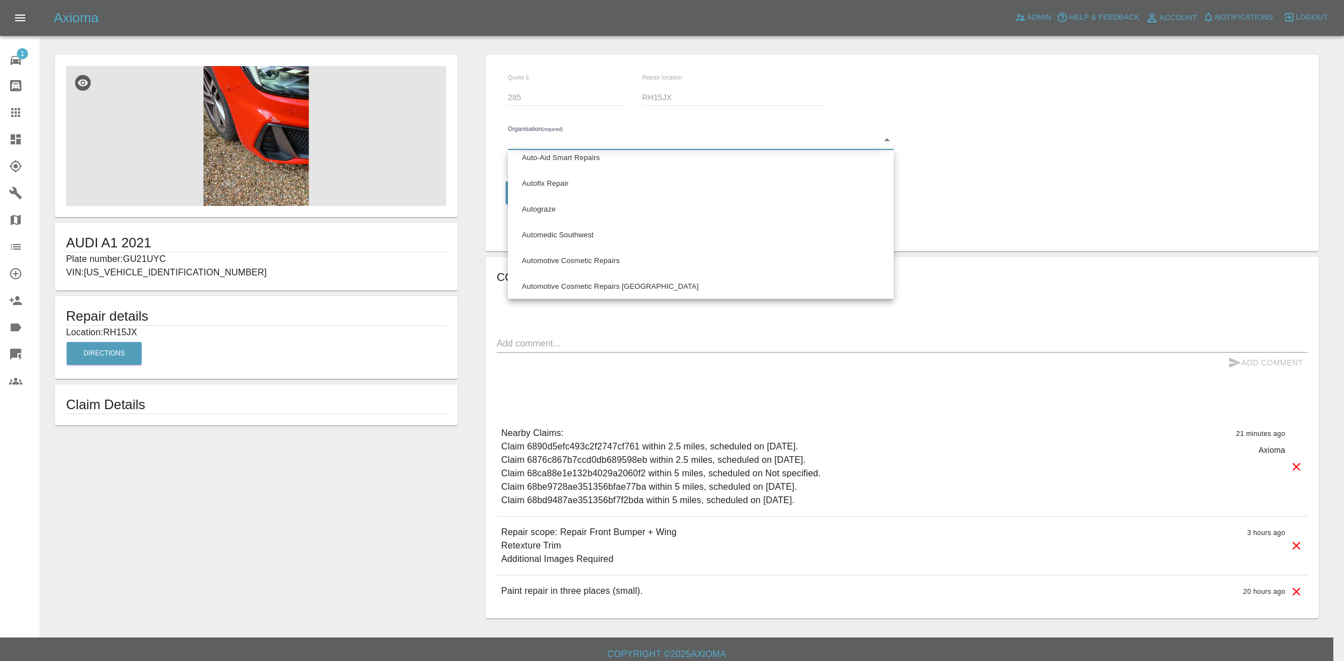
scroll to position [490, 0]
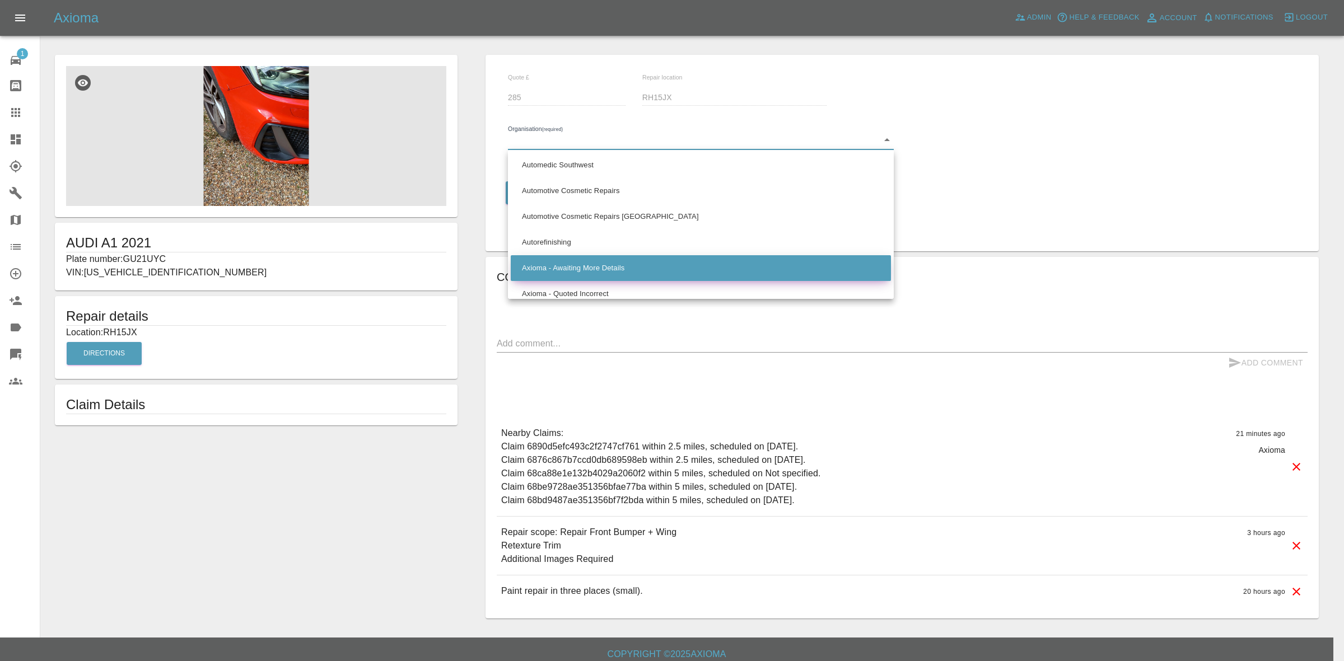
click at [556, 267] on li "Axioma - Awaiting More Details" at bounding box center [701, 268] width 380 height 26
type input "66cdd8825c84a2557c7b9596"
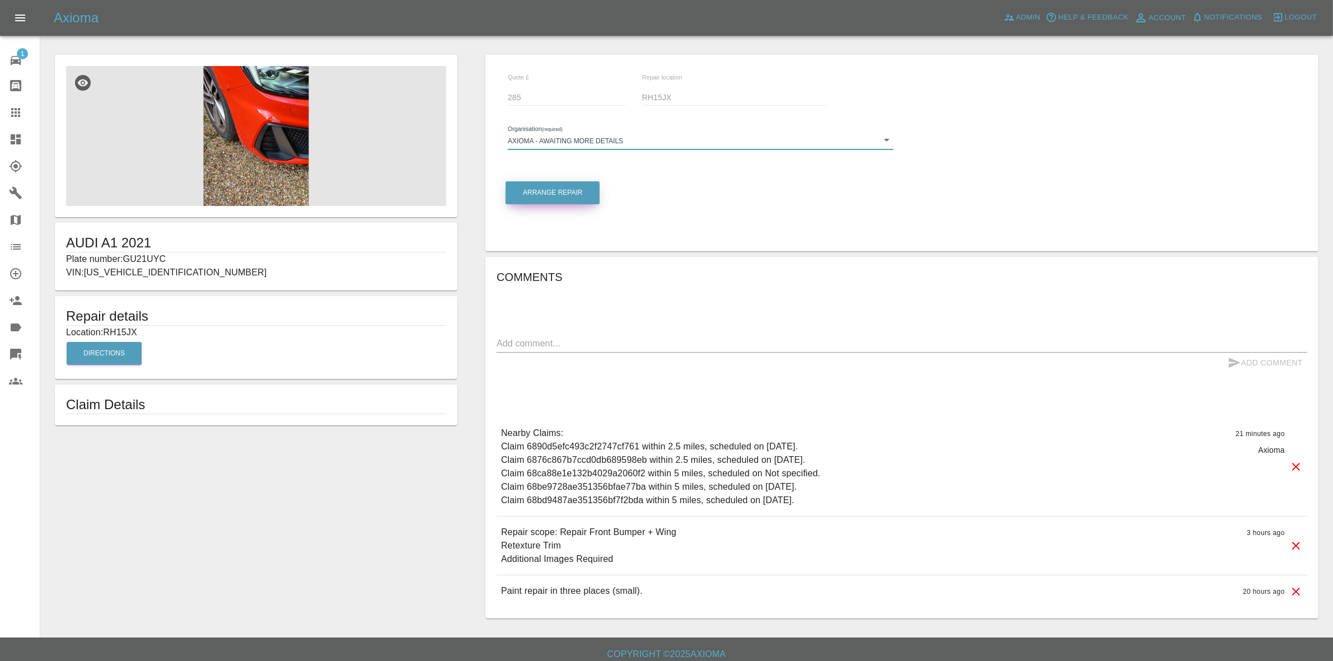
click at [549, 189] on button "Arrange Repair" at bounding box center [553, 192] width 94 height 23
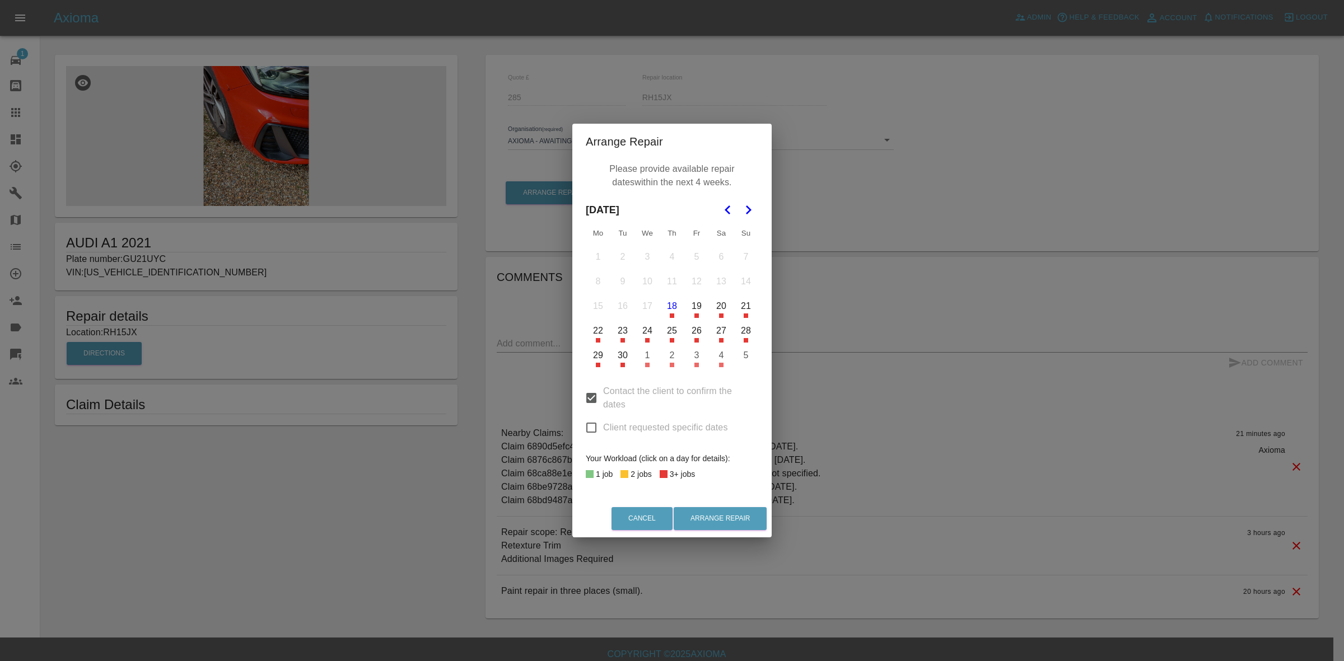
click at [589, 428] on input "Client requested specific dates" at bounding box center [592, 428] width 24 height 24
checkbox input "true"
click at [586, 413] on div "Contact the client to confirm the dates Client requested specific dates" at bounding box center [672, 409] width 172 height 71
click at [586, 400] on input "Contact the client to confirm the dates" at bounding box center [592, 398] width 24 height 24
checkbox input "false"
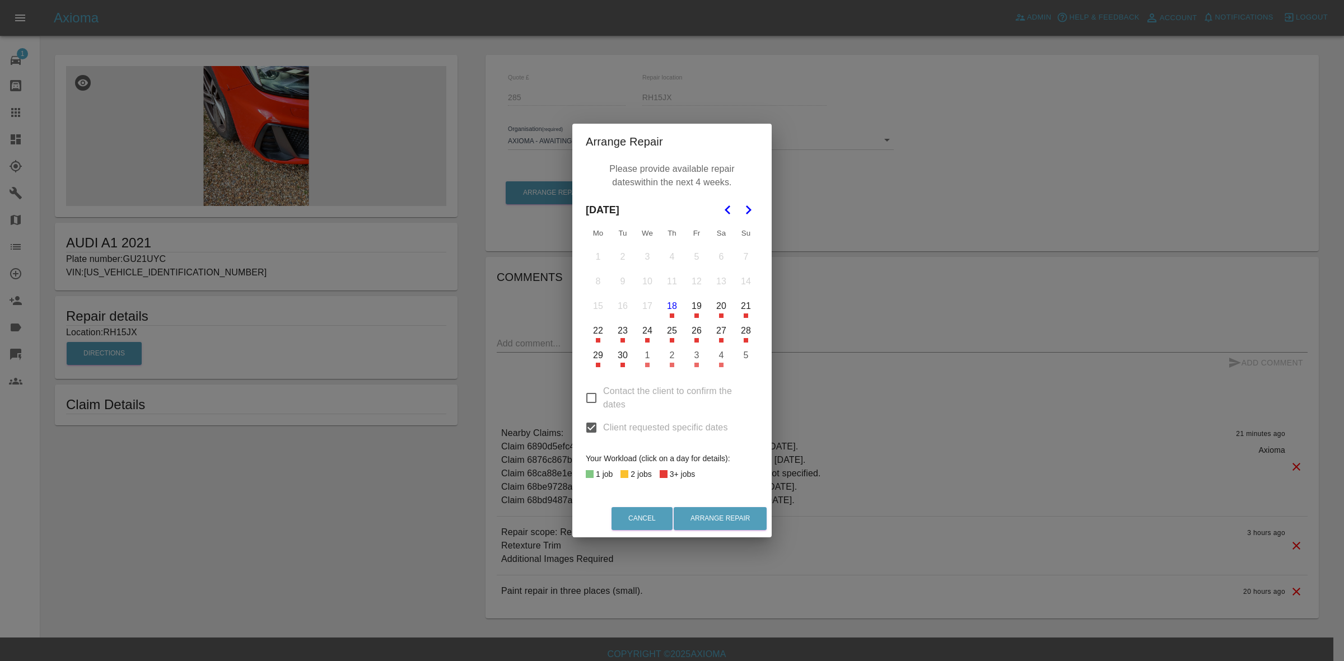
click at [670, 307] on button "18" at bounding box center [672, 307] width 24 height 24
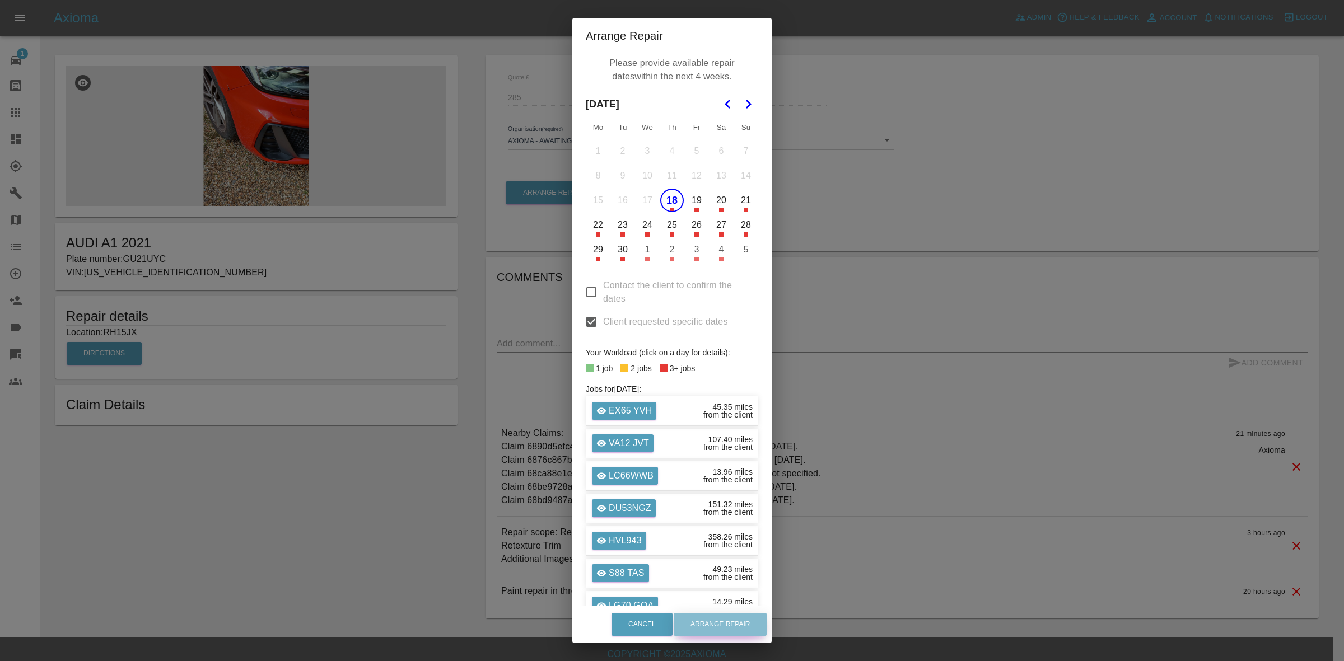
click at [718, 631] on button "Arrange Repair" at bounding box center [720, 624] width 93 height 23
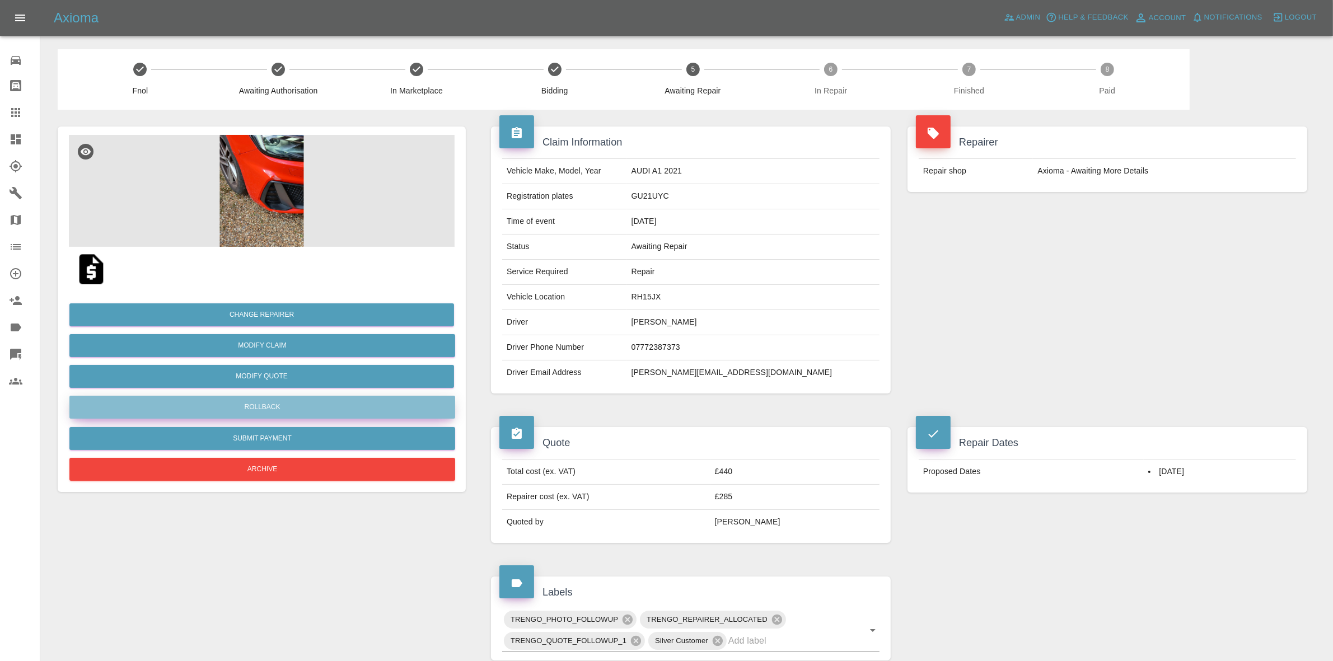
click at [259, 413] on button "Rollback" at bounding box center [262, 407] width 386 height 23
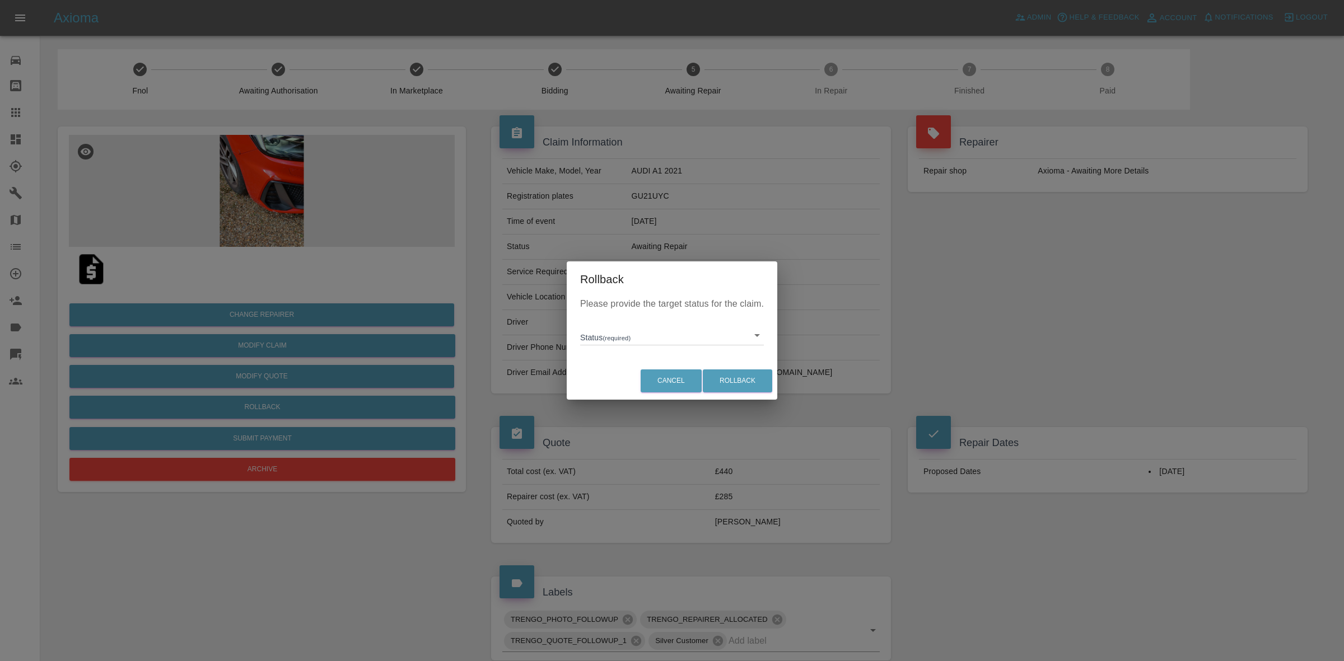
click at [610, 339] on body "Axioma Admin Help & Feedback Account Notifications 0 Logout Repair home Bodysho…" at bounding box center [672, 570] width 1344 height 1141
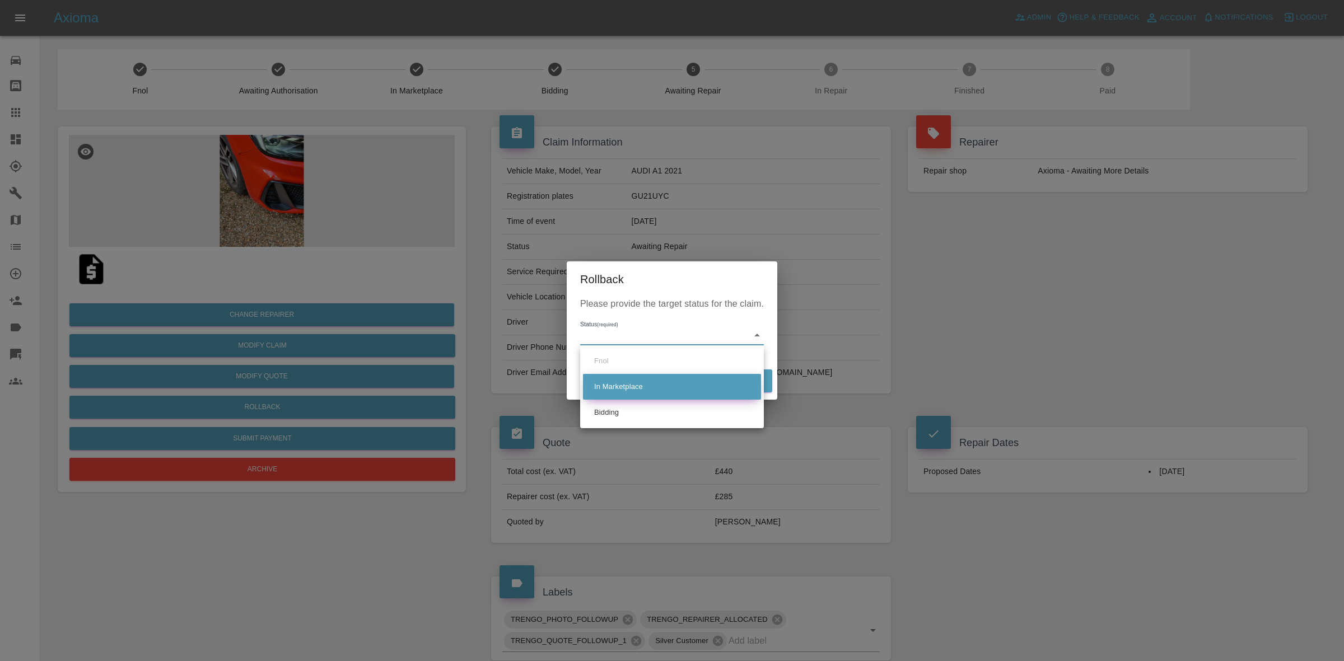
drag, startPoint x: 684, startPoint y: 410, endPoint x: 724, endPoint y: 395, distance: 42.5
click at [687, 410] on li "Bidding" at bounding box center [672, 413] width 178 height 26
type input "bidding"
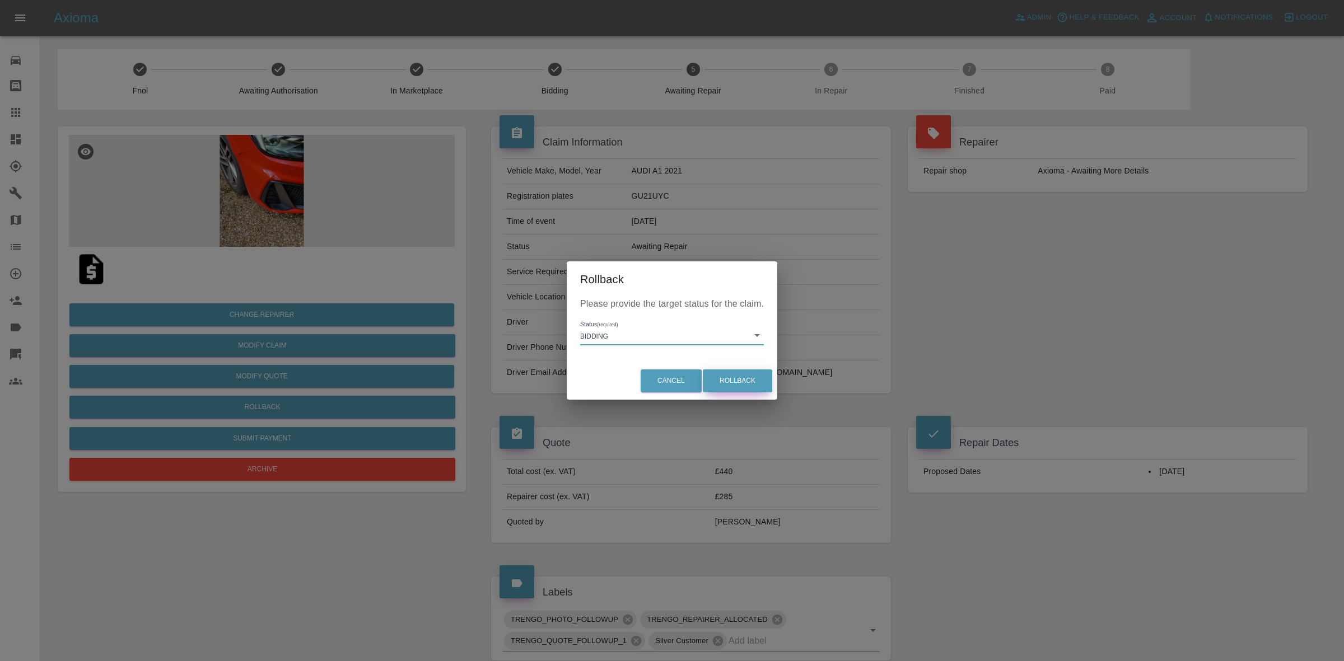
click at [744, 384] on button "Rollback" at bounding box center [737, 381] width 69 height 23
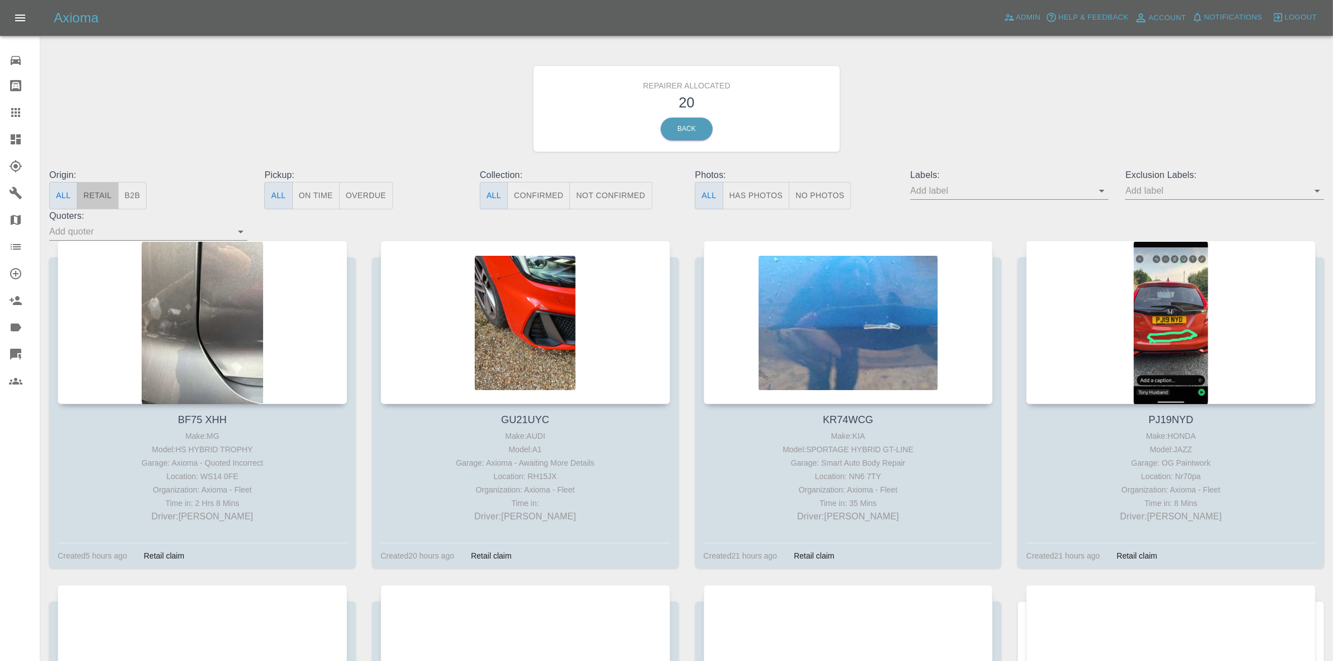
click at [110, 197] on button "Retail" at bounding box center [97, 195] width 41 height 27
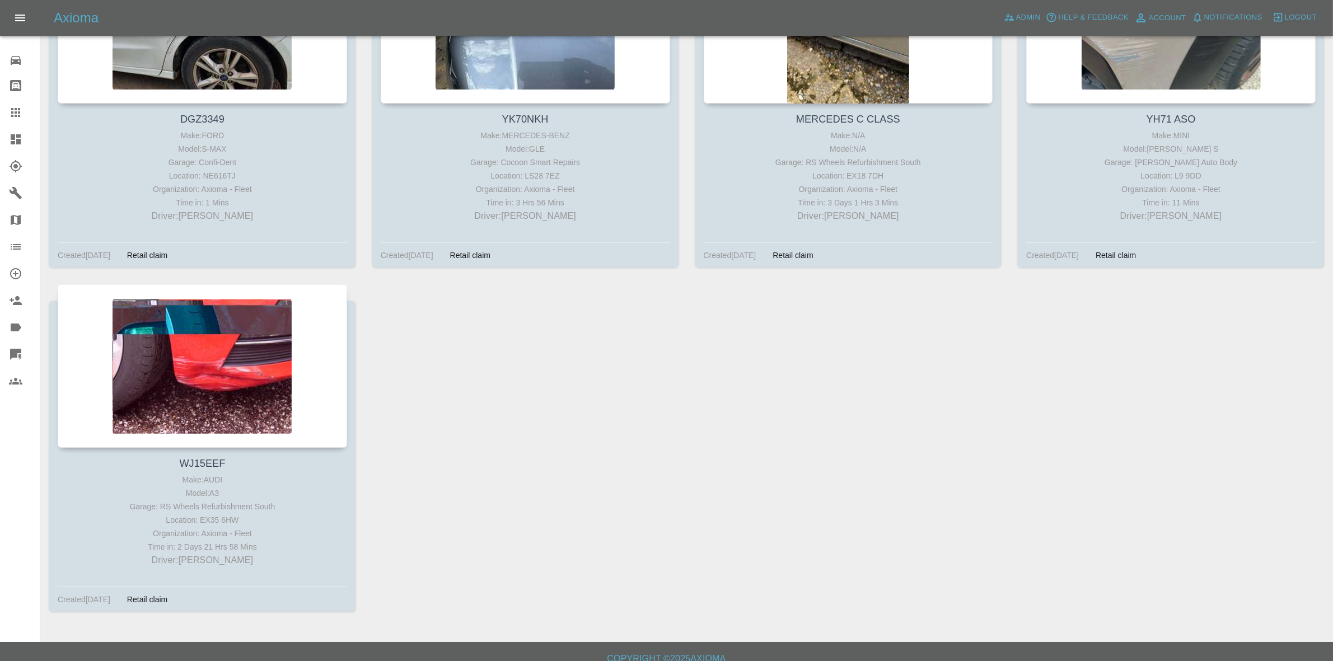
scroll to position [1016, 0]
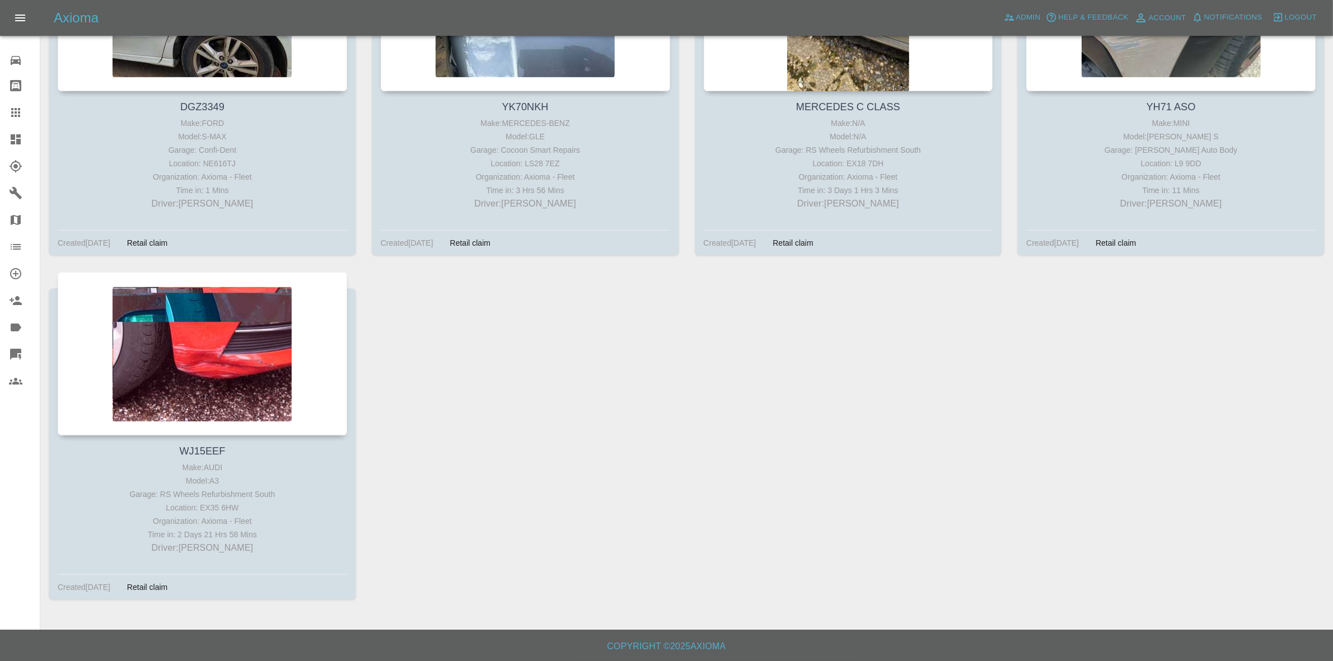
click at [0, 129] on link "Dashboard" at bounding box center [20, 139] width 40 height 27
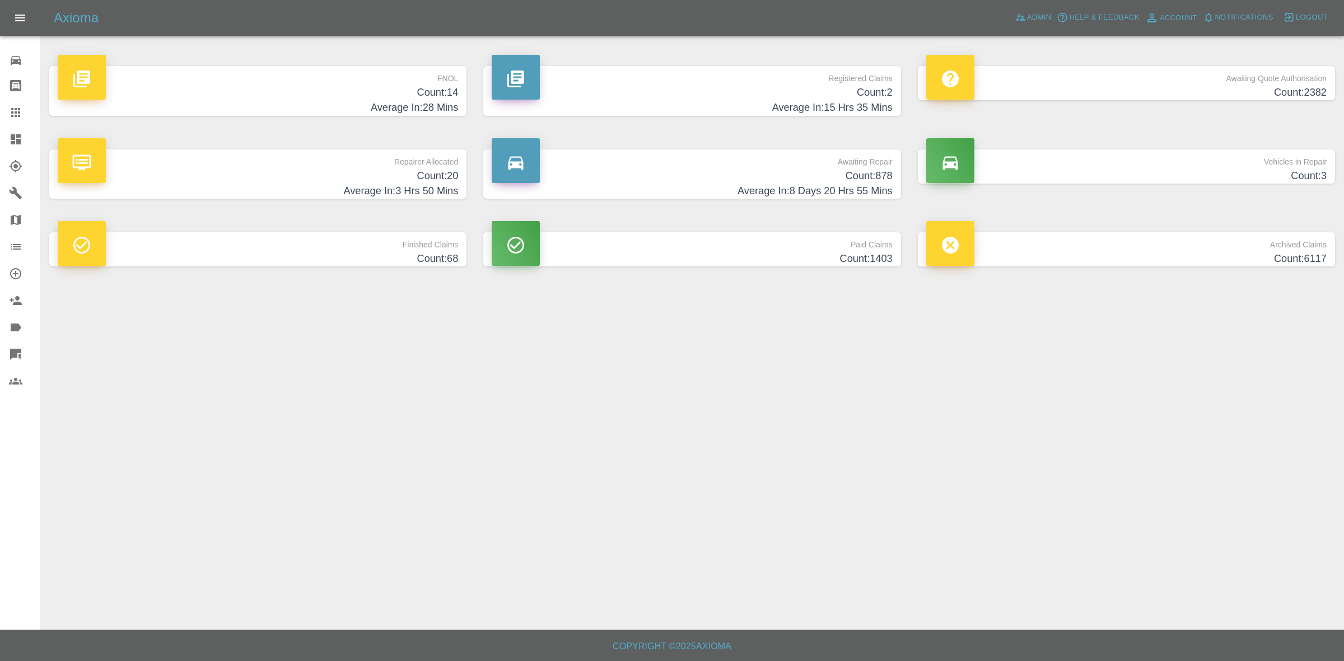
click at [745, 169] on h4 "Count: 878" at bounding box center [692, 176] width 400 height 15
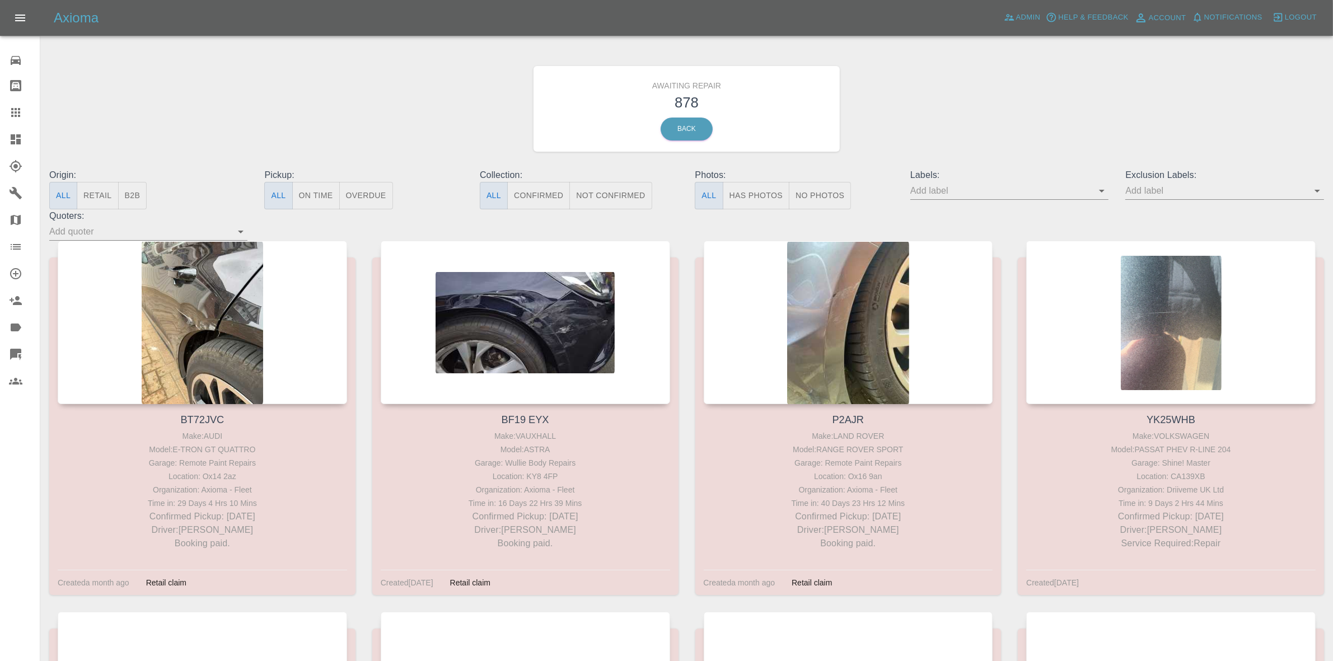
click at [595, 196] on button "Not Confirmed" at bounding box center [611, 195] width 82 height 27
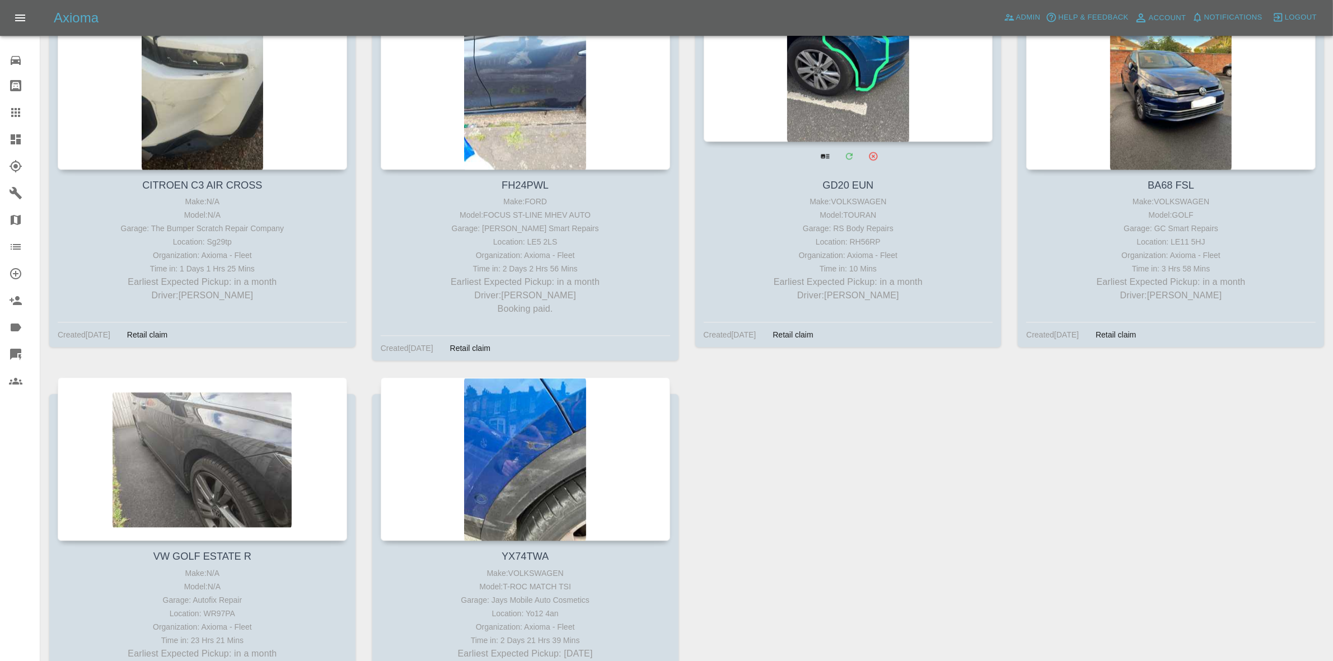
scroll to position [8790, 0]
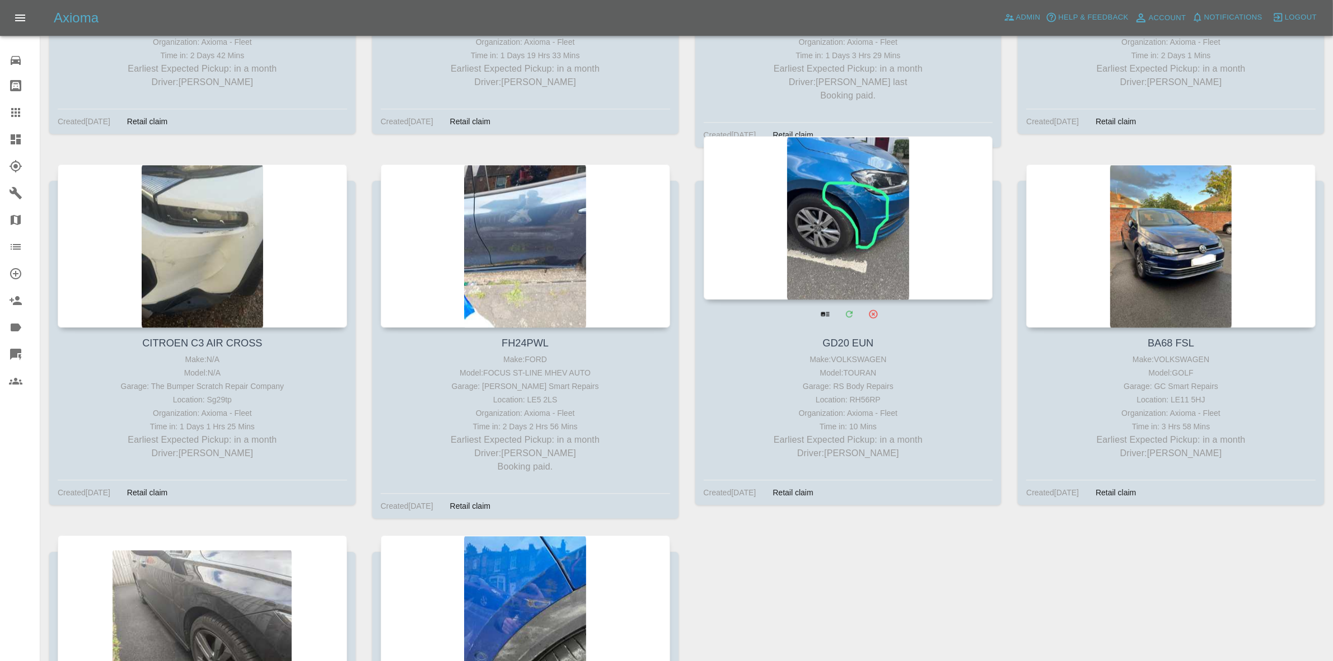
drag, startPoint x: 871, startPoint y: 237, endPoint x: 801, endPoint y: 238, distance: 70.0
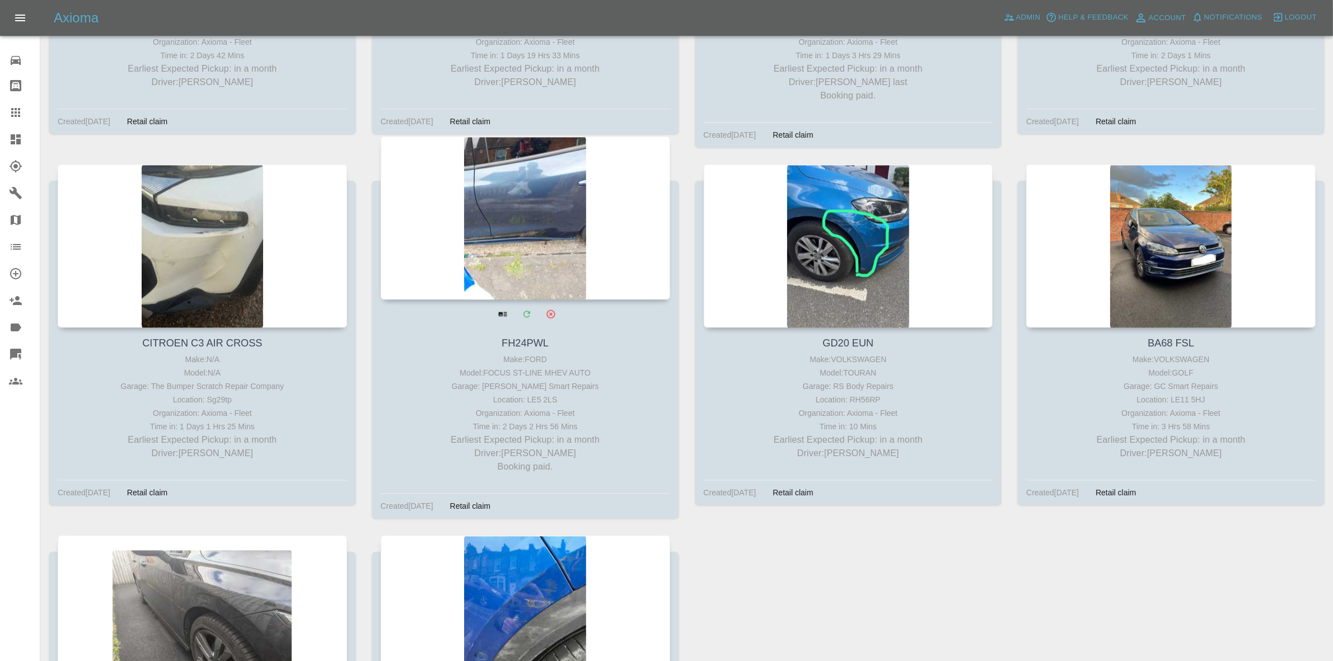
drag, startPoint x: 572, startPoint y: 238, endPoint x: 360, endPoint y: 239, distance: 212.2
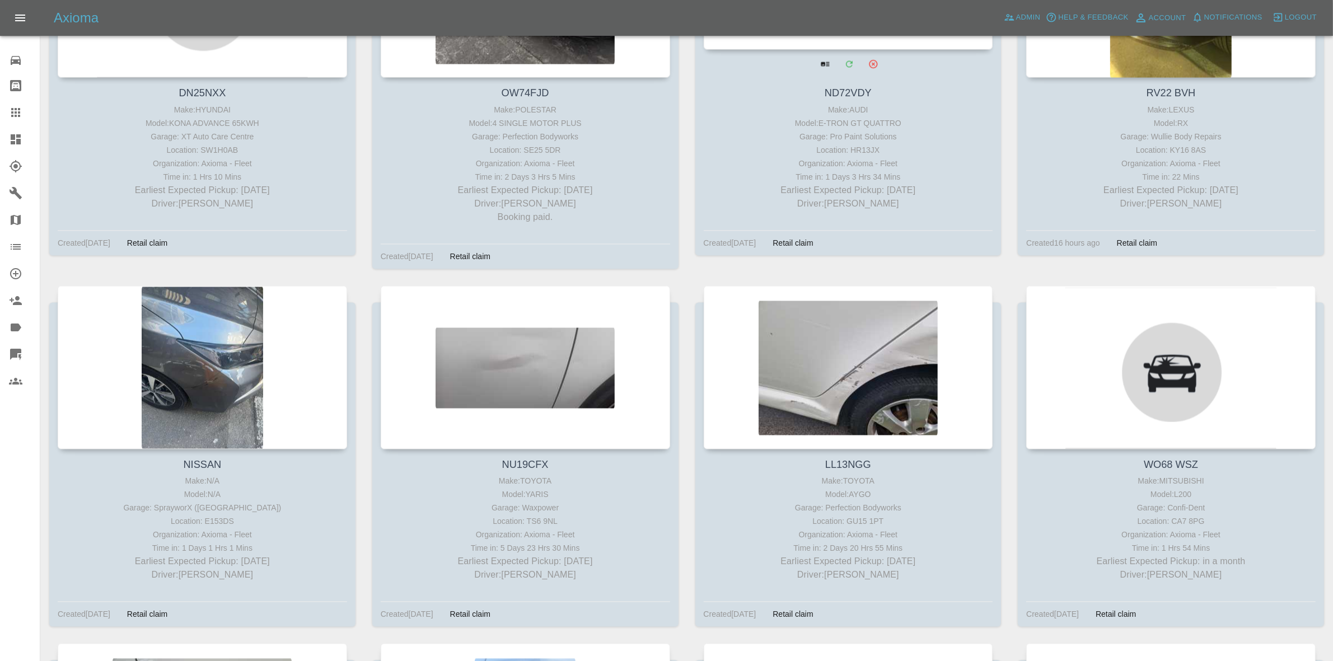
scroll to position [7754, 0]
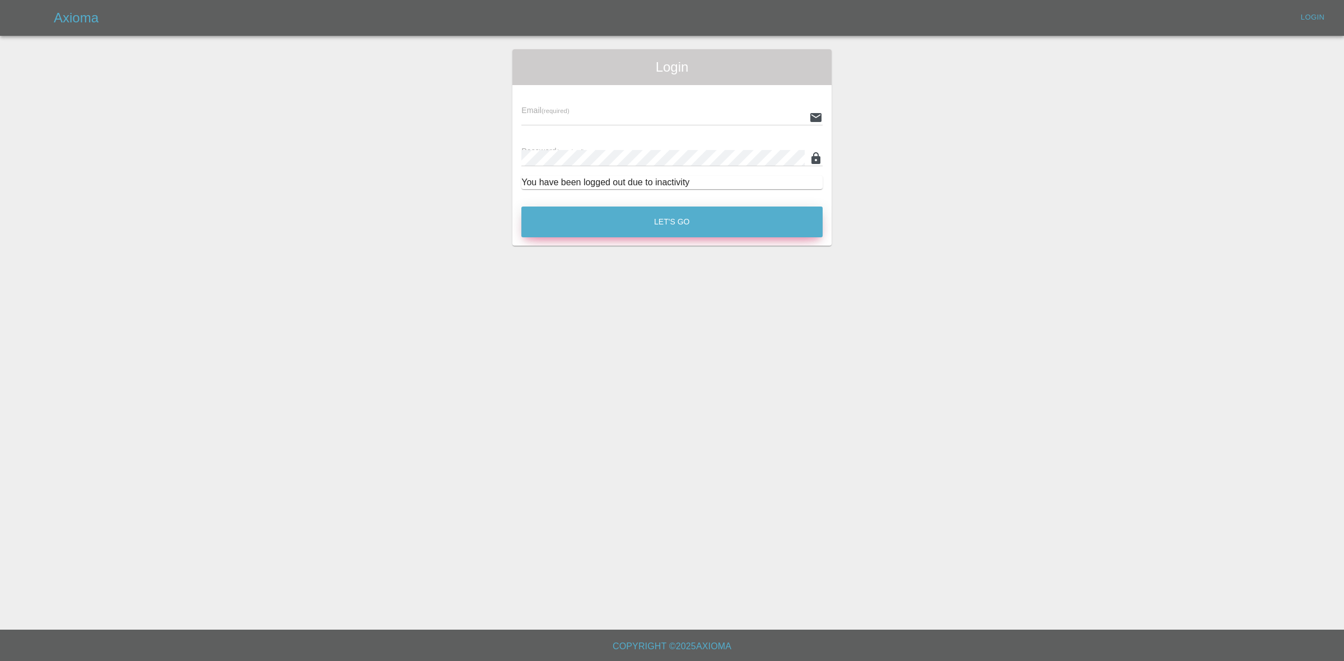
type input "georgecreedon1@icloud.com"
click at [631, 227] on button "Let's Go" at bounding box center [671, 222] width 301 height 31
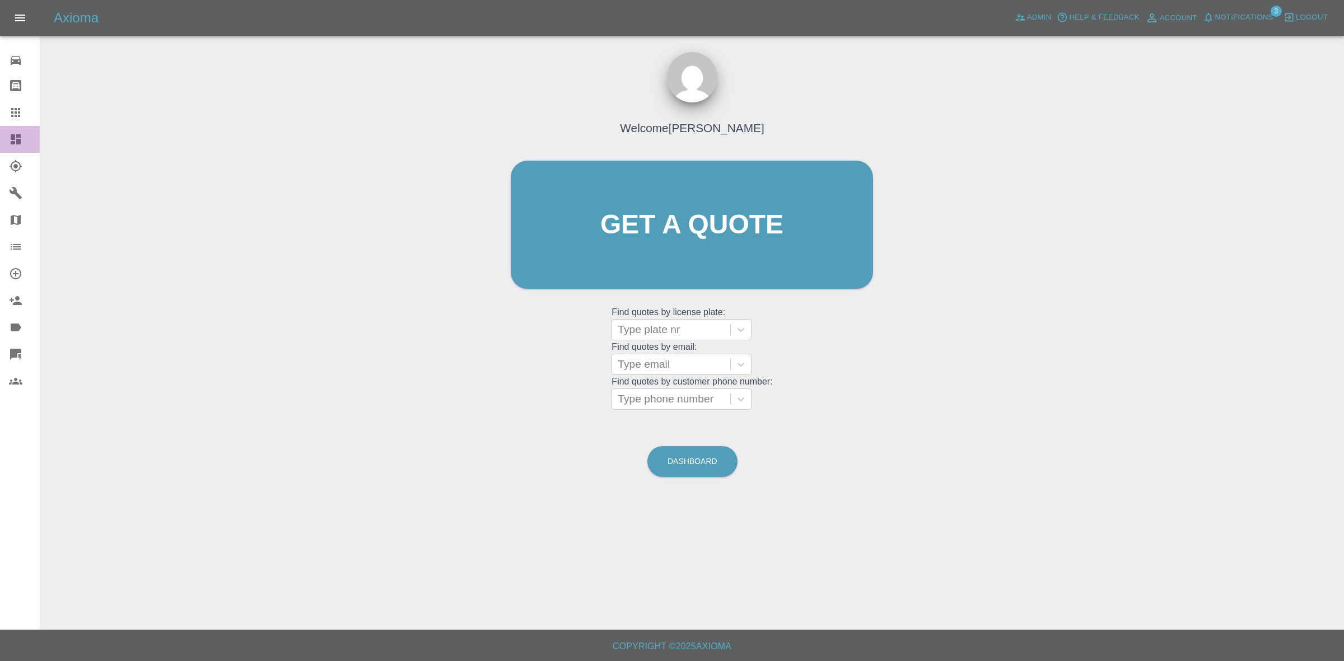
click at [0, 128] on link "Dashboard" at bounding box center [20, 139] width 40 height 27
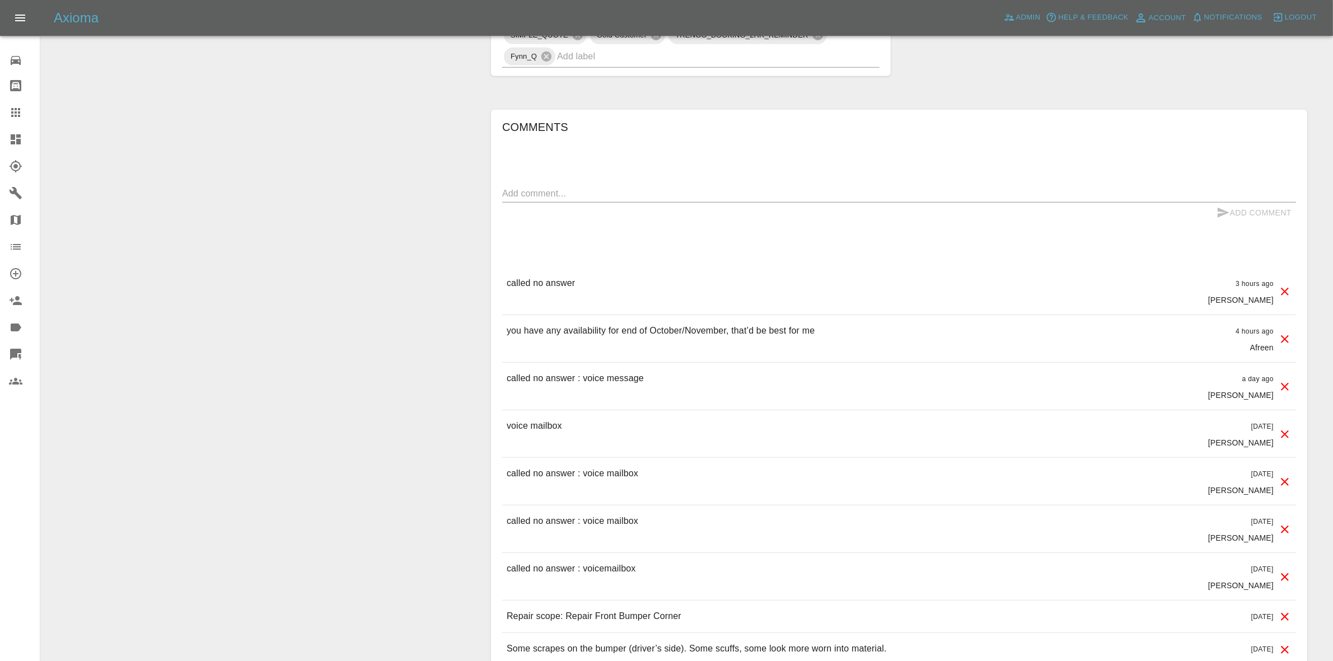
scroll to position [70, 0]
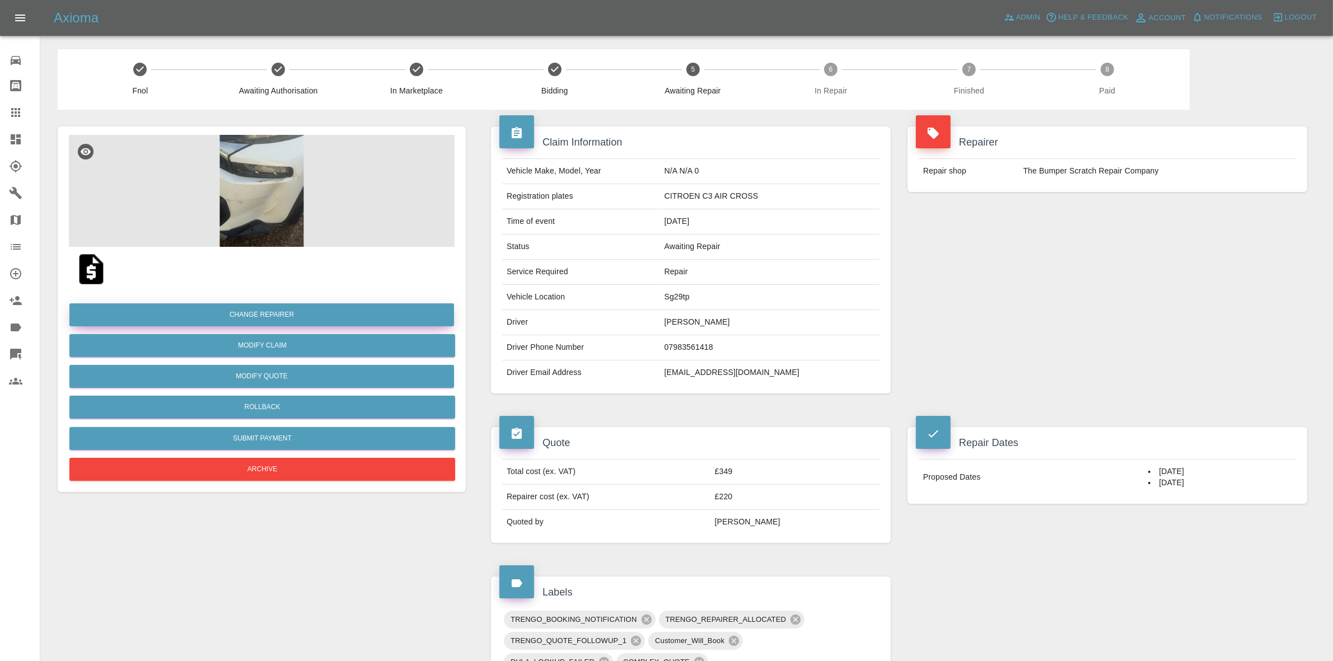
click at [269, 314] on button "Change Repairer" at bounding box center [261, 315] width 385 height 23
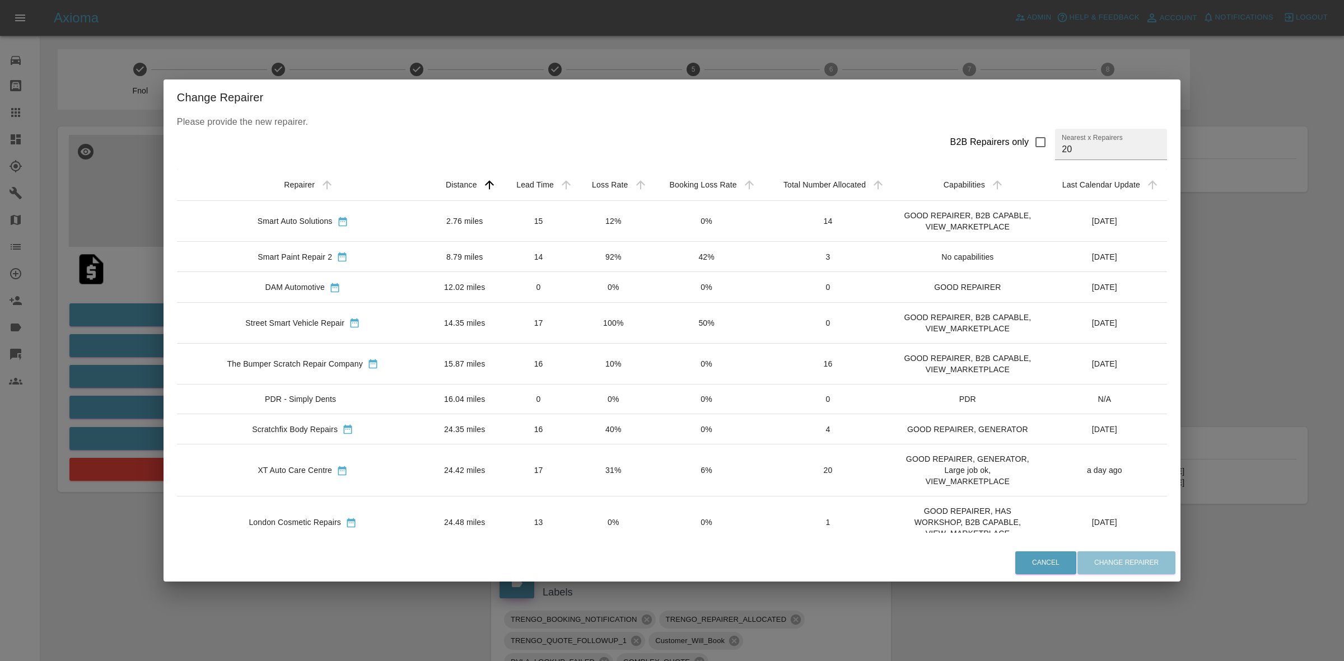
click at [1222, 386] on div "Change Repairer Please provide the new repairer. B2B Repairers only Nearest x R…" at bounding box center [672, 330] width 1344 height 661
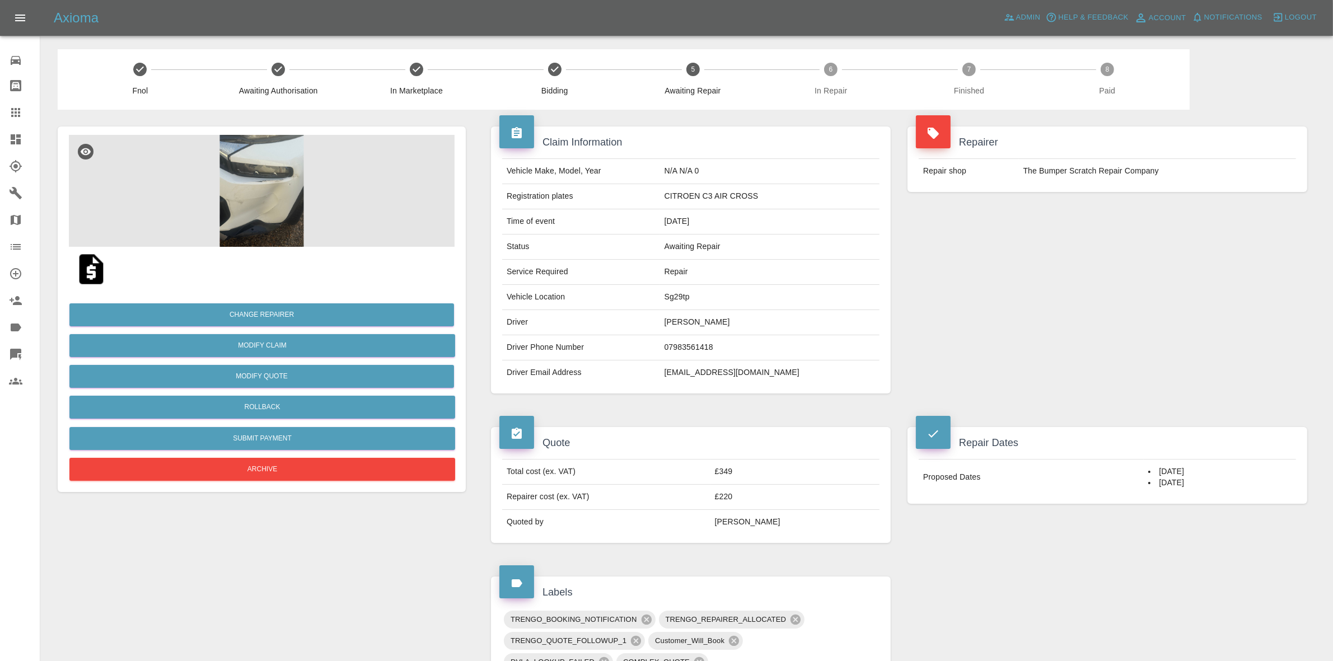
click at [709, 301] on td "Sg29tp" at bounding box center [770, 297] width 220 height 25
copy td "Sg29tp"
click at [287, 311] on button "Change Repairer" at bounding box center [261, 315] width 385 height 23
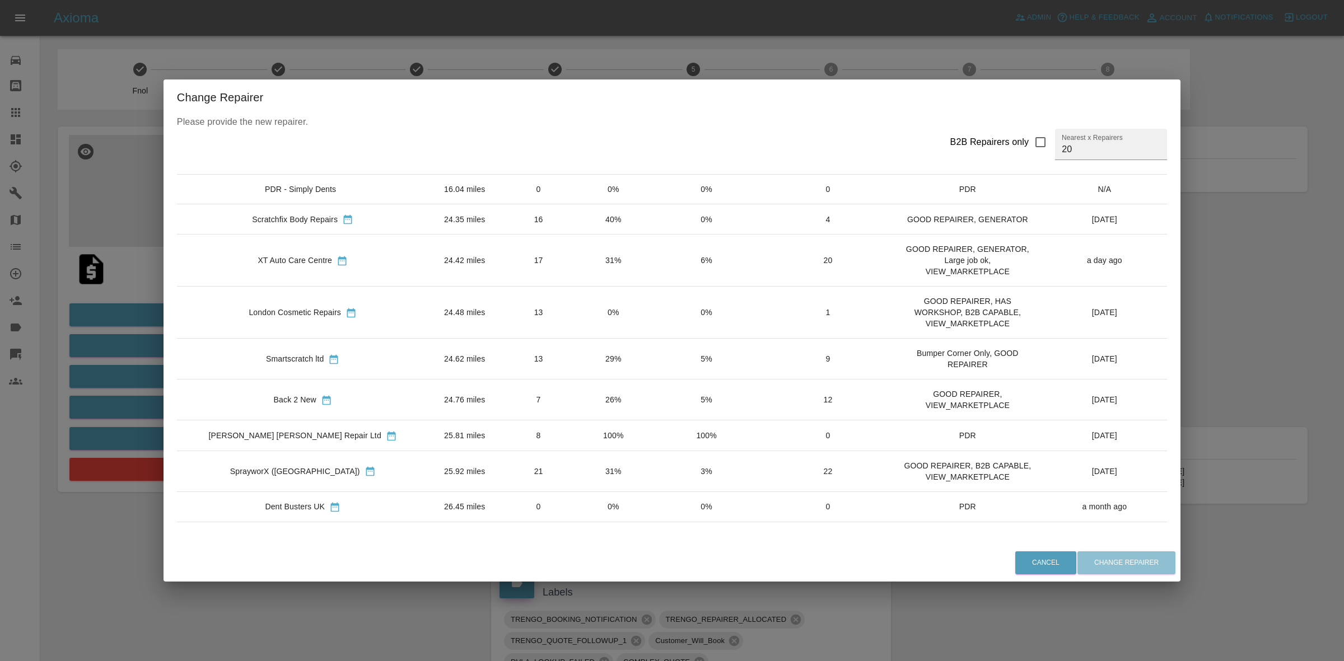
scroll to position [280, 0]
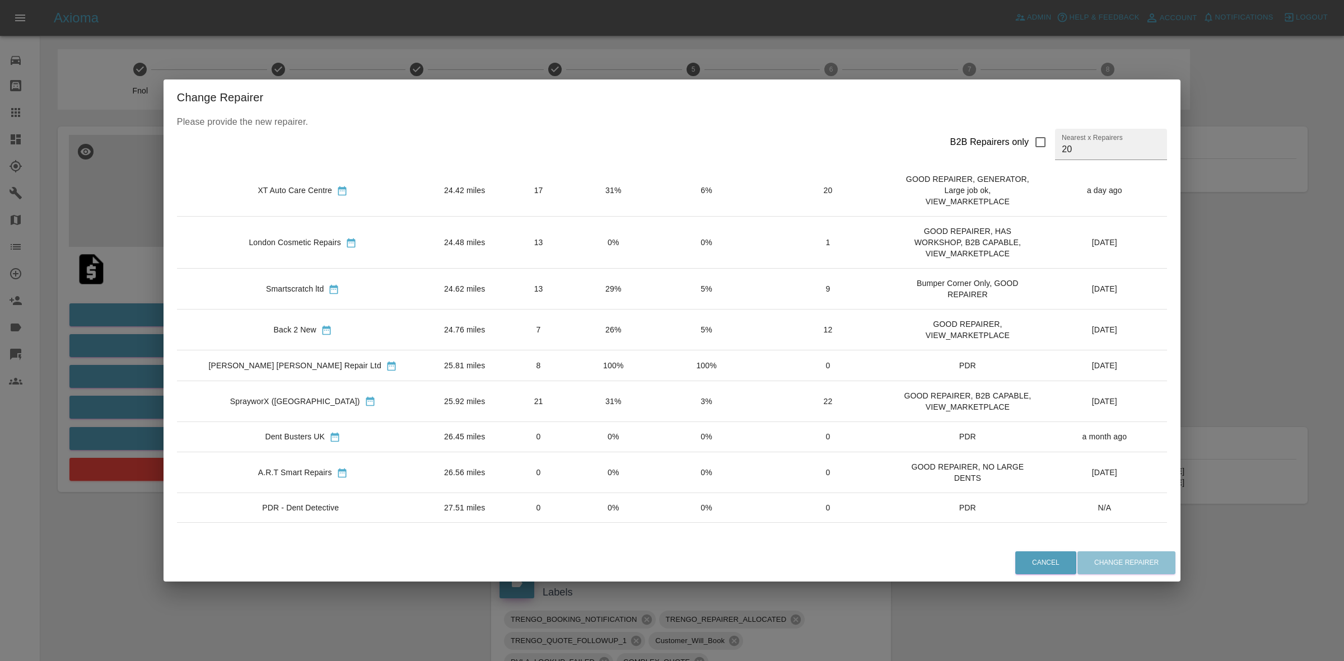
click at [99, 332] on div "Change Repairer Please provide the new repairer. B2B Repairers only Nearest x R…" at bounding box center [672, 330] width 1344 height 661
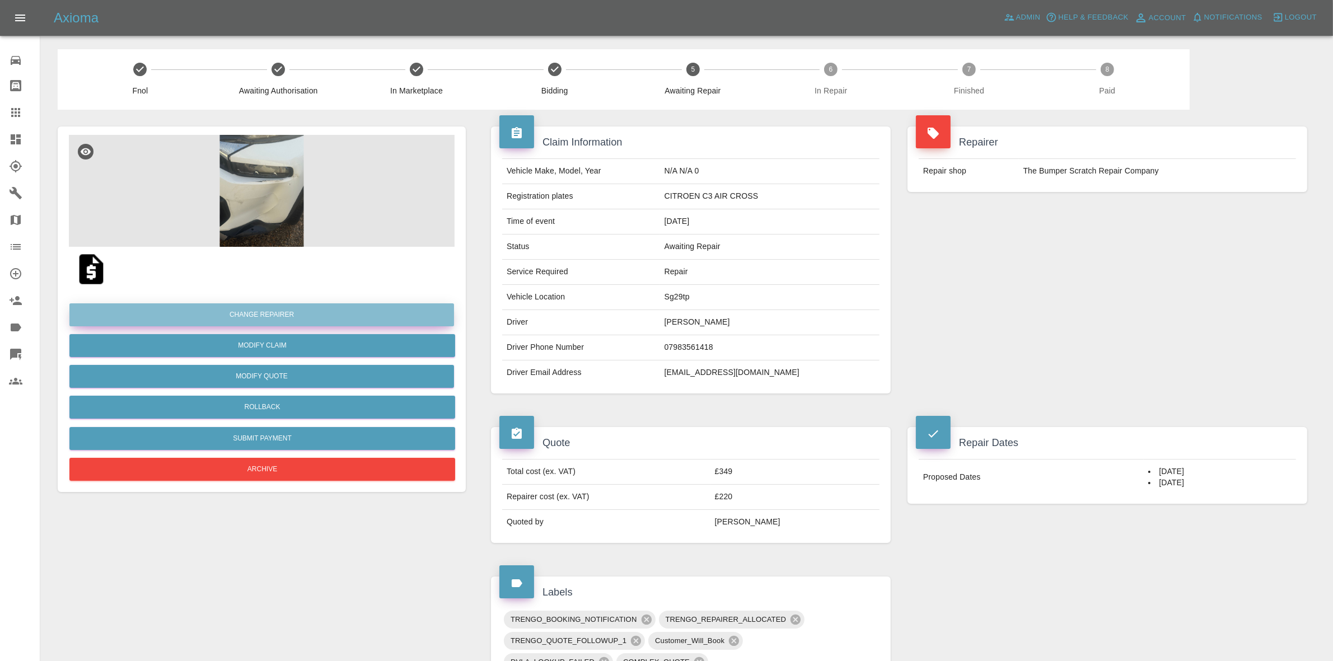
click at [216, 320] on button "Change Repairer" at bounding box center [261, 315] width 385 height 23
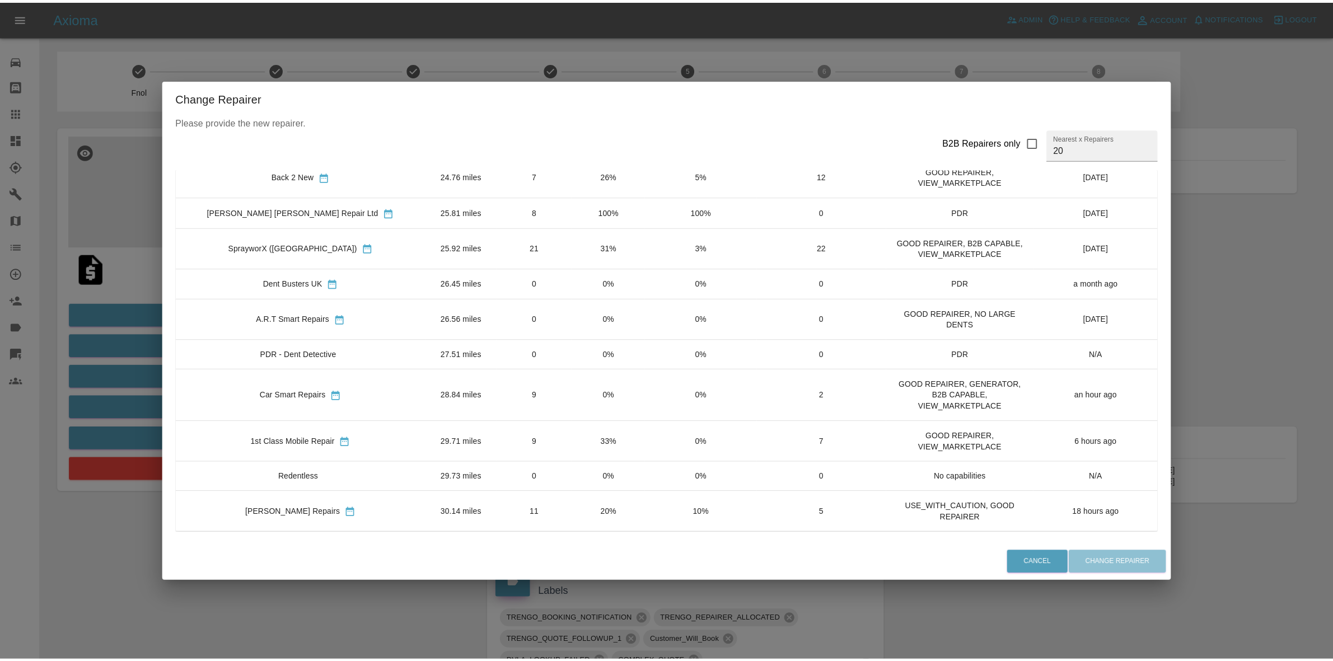
scroll to position [436, 0]
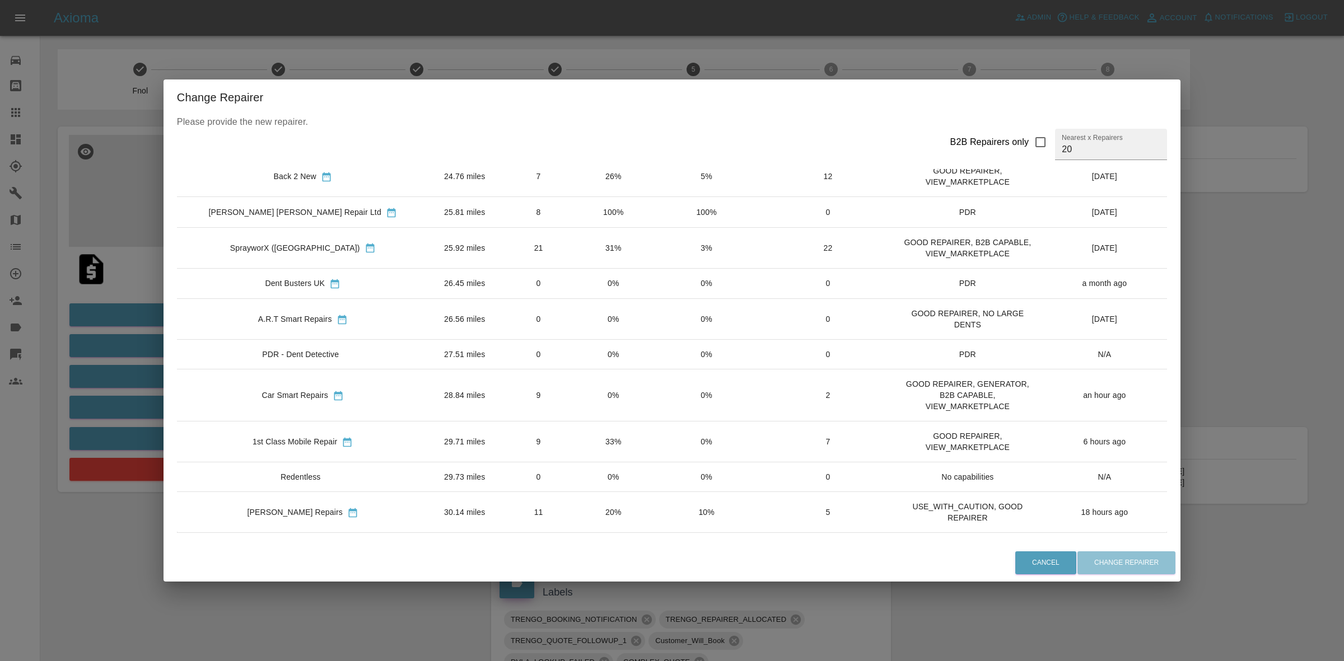
click at [111, 325] on div "Change Repairer Please provide the new repairer. B2B Repairers only Nearest x R…" at bounding box center [672, 330] width 1344 height 661
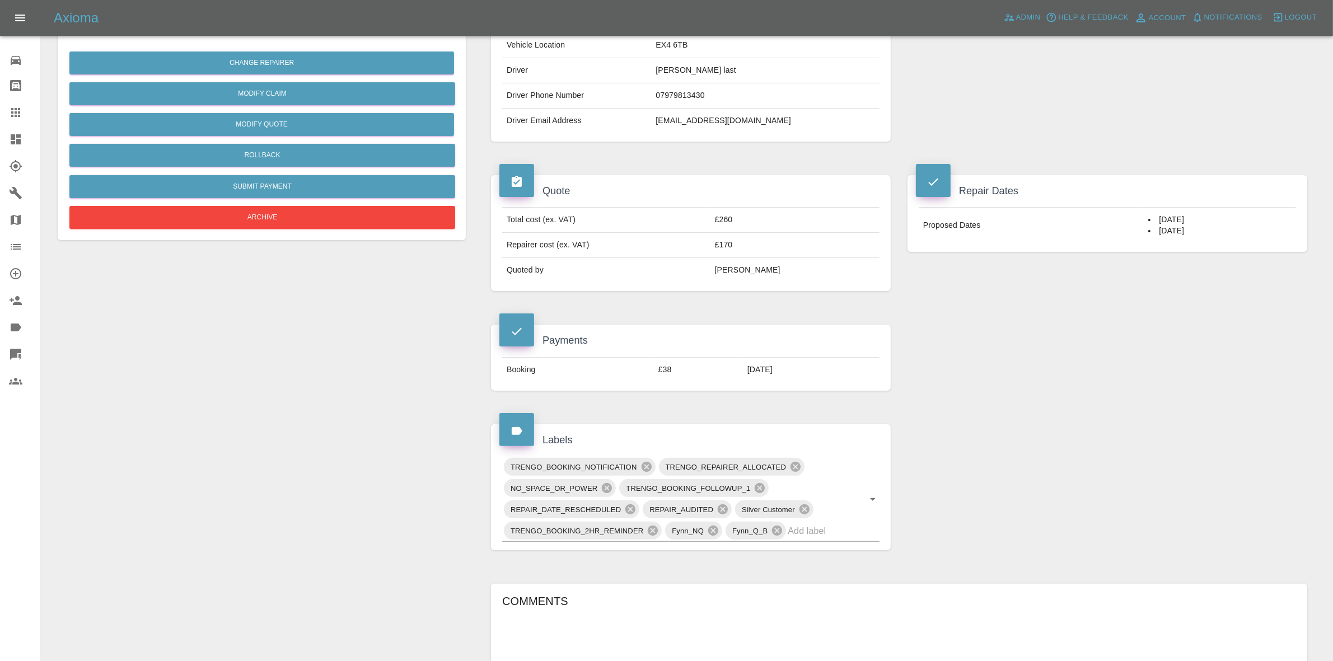
scroll to position [140, 0]
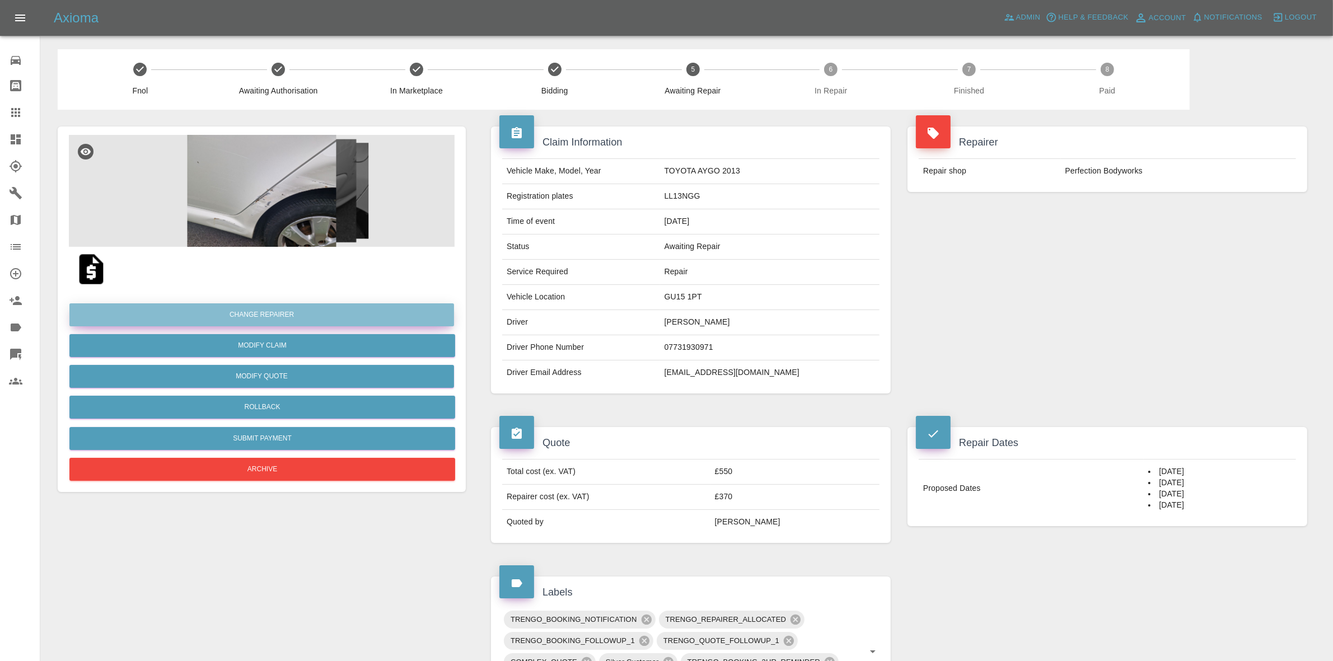
click at [245, 312] on button "Change Repairer" at bounding box center [261, 315] width 385 height 23
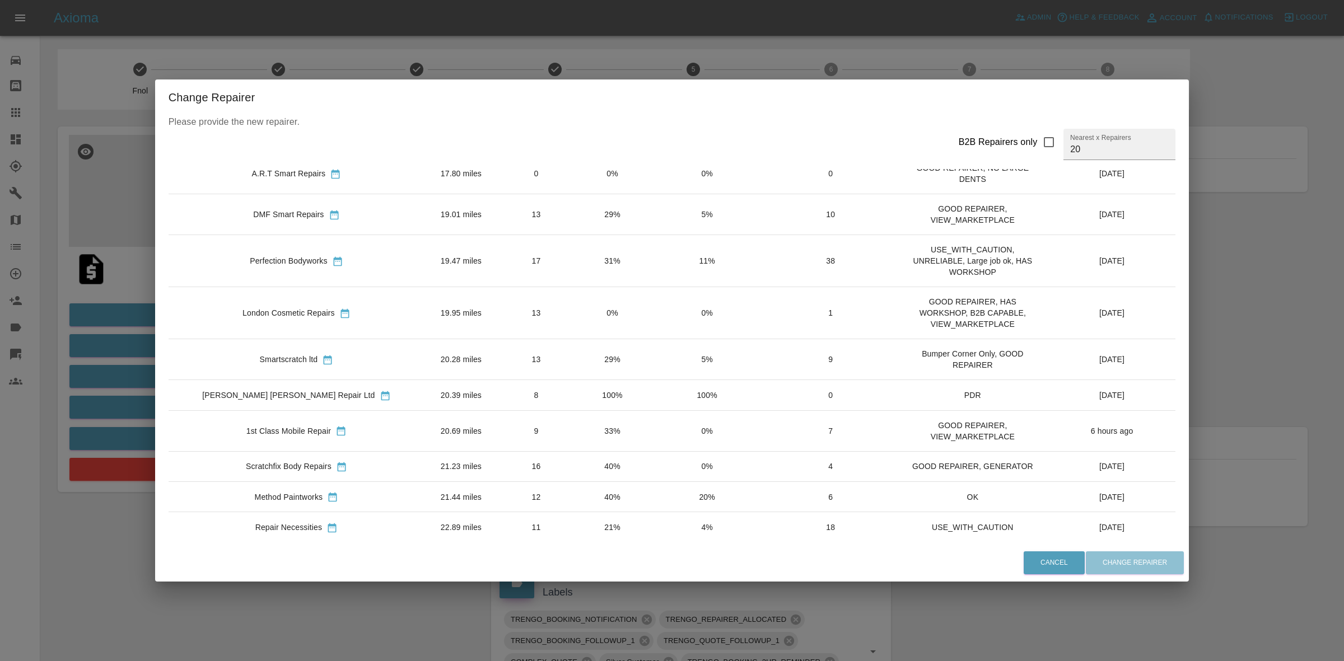
scroll to position [320, 0]
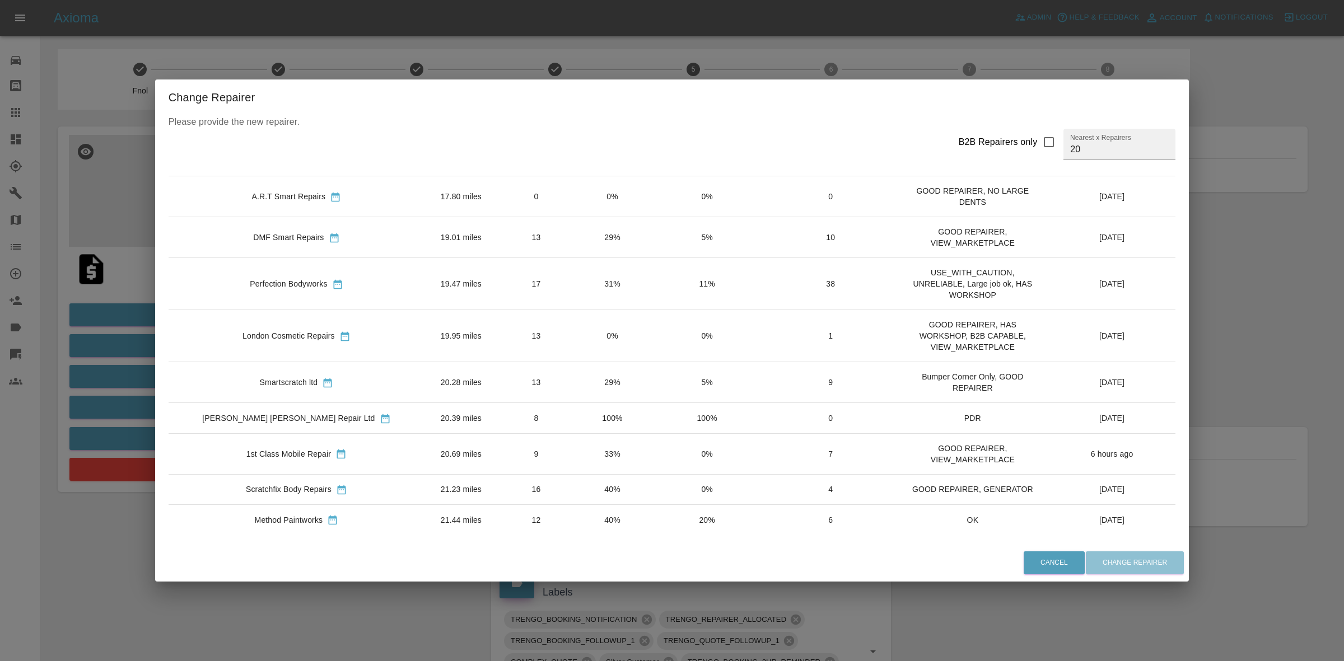
click at [130, 322] on div "Change Repairer Please provide the new repairer. B2B Repairers only Nearest x R…" at bounding box center [672, 330] width 1344 height 661
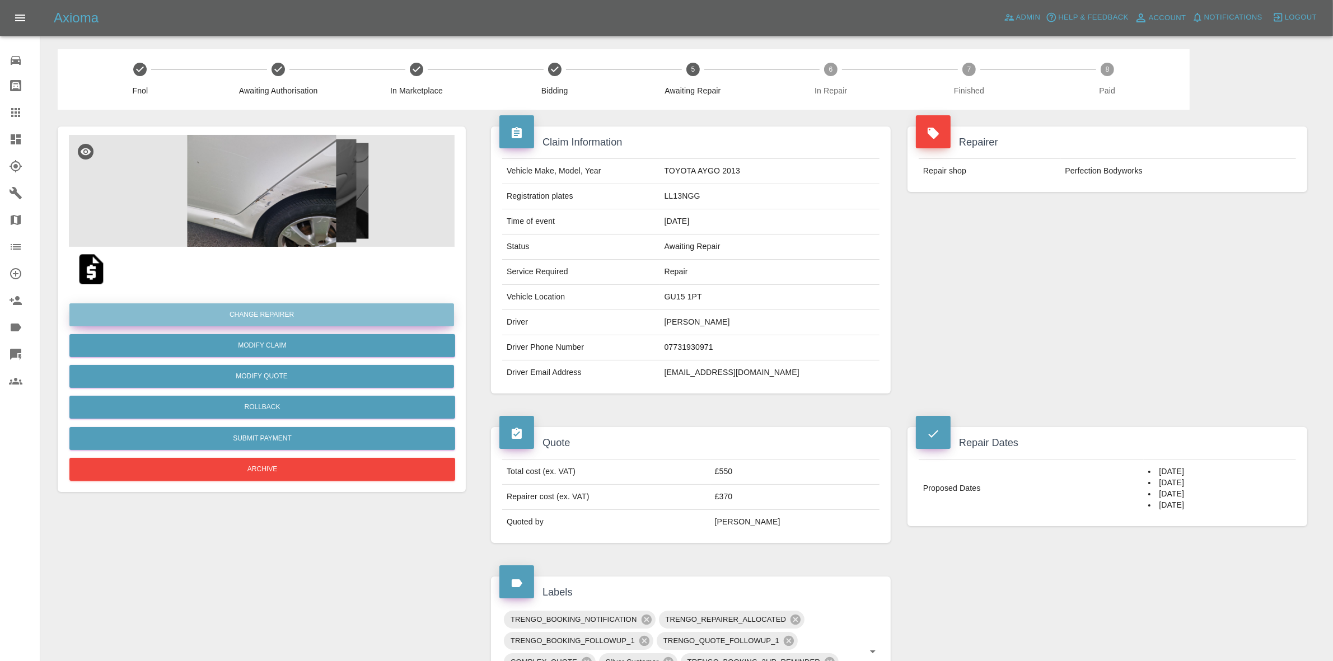
click at [259, 314] on button "Change Repairer" at bounding box center [261, 315] width 385 height 23
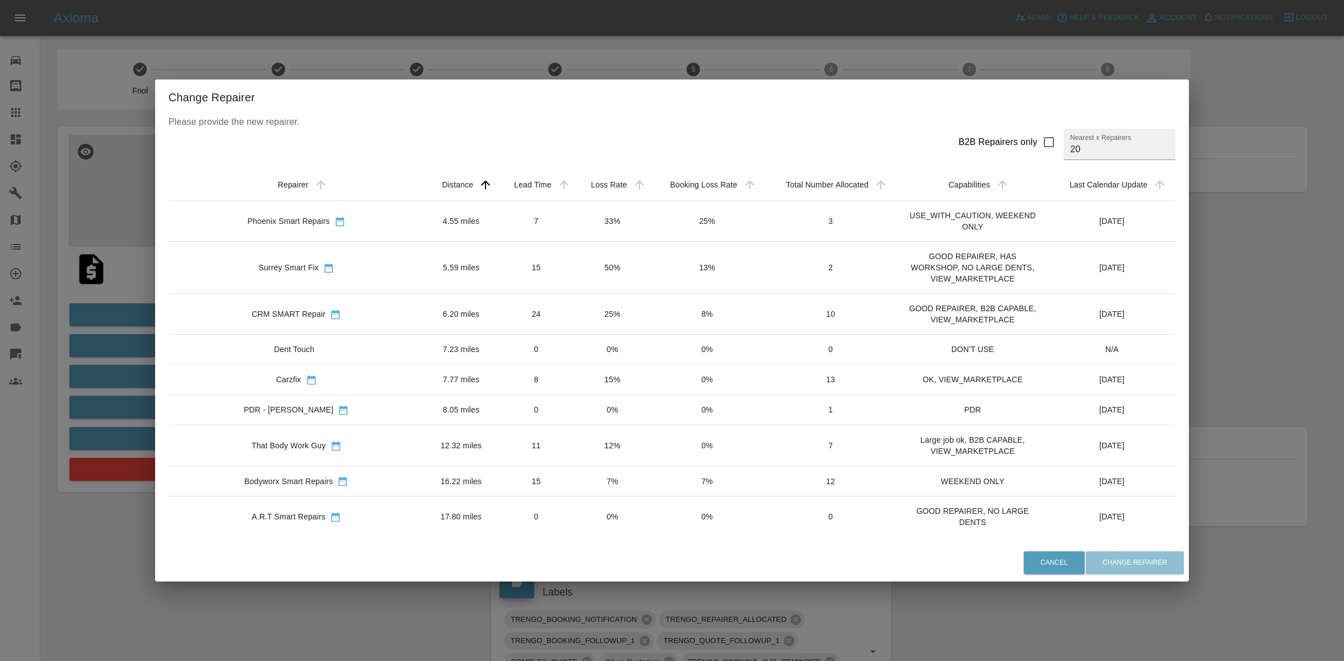
click at [594, 63] on div "Change Repairer Please provide the new repairer. B2B Repairers only Nearest x R…" at bounding box center [672, 330] width 1344 height 661
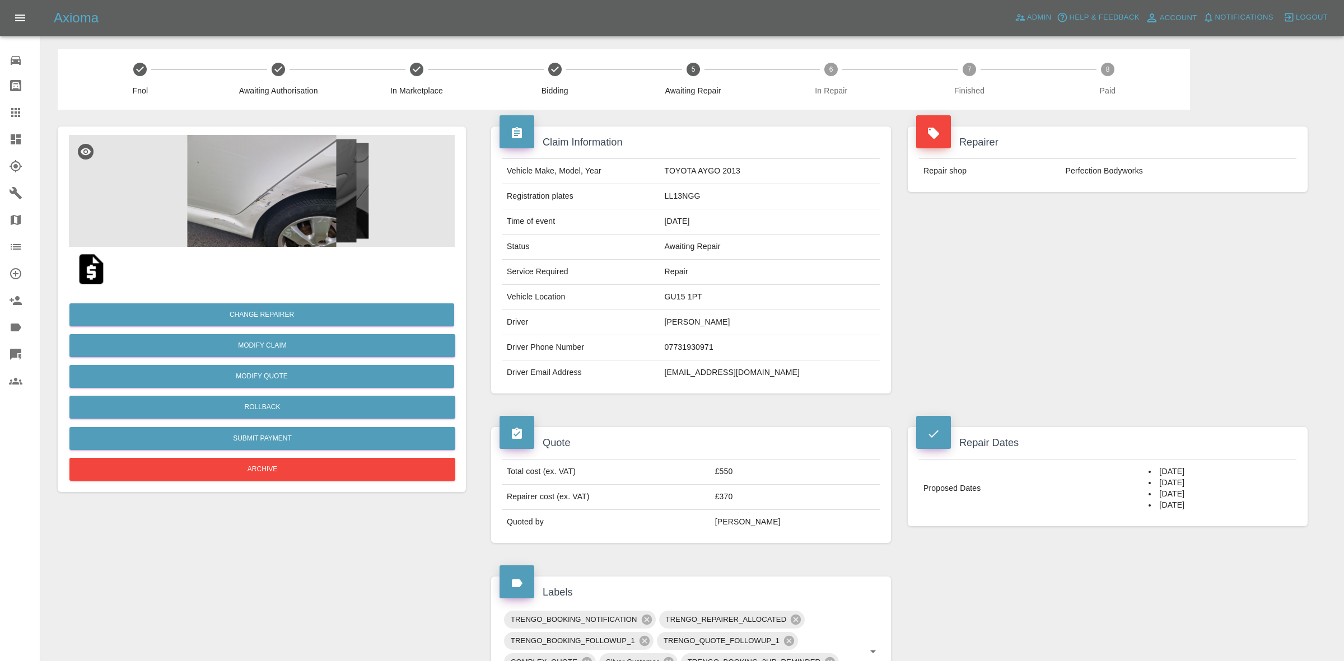
click at [183, 200] on img at bounding box center [262, 191] width 386 height 112
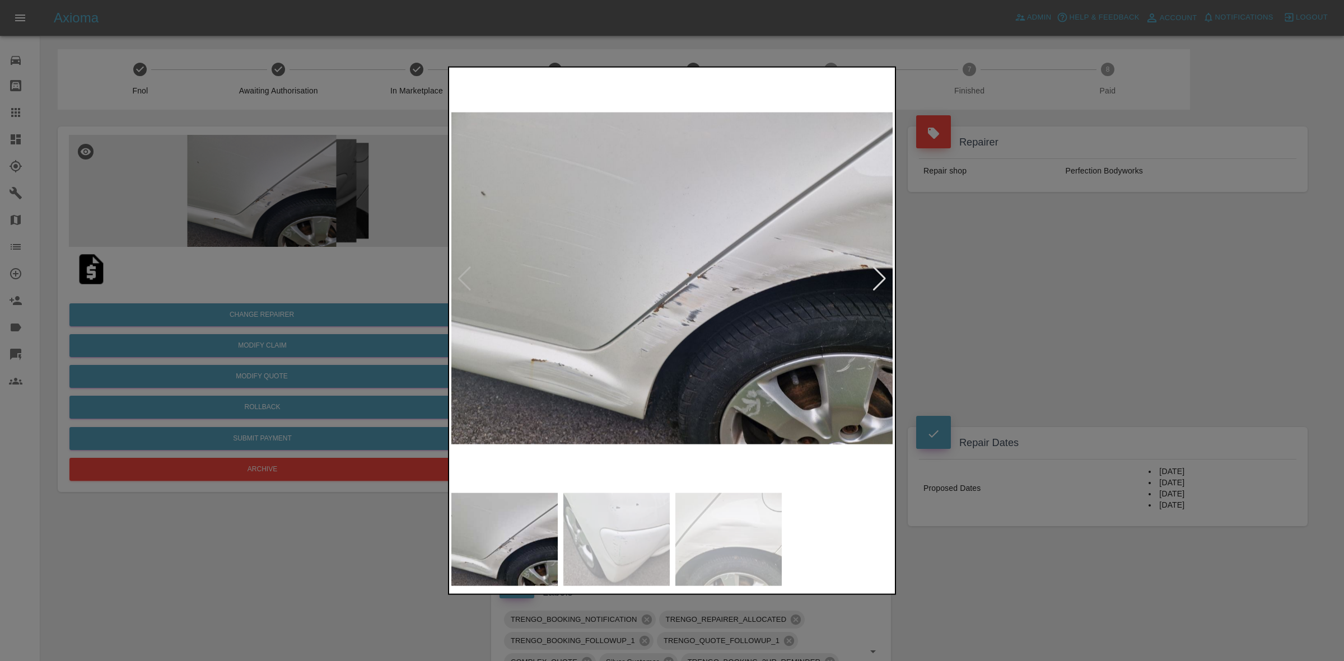
click at [875, 274] on div at bounding box center [879, 278] width 15 height 25
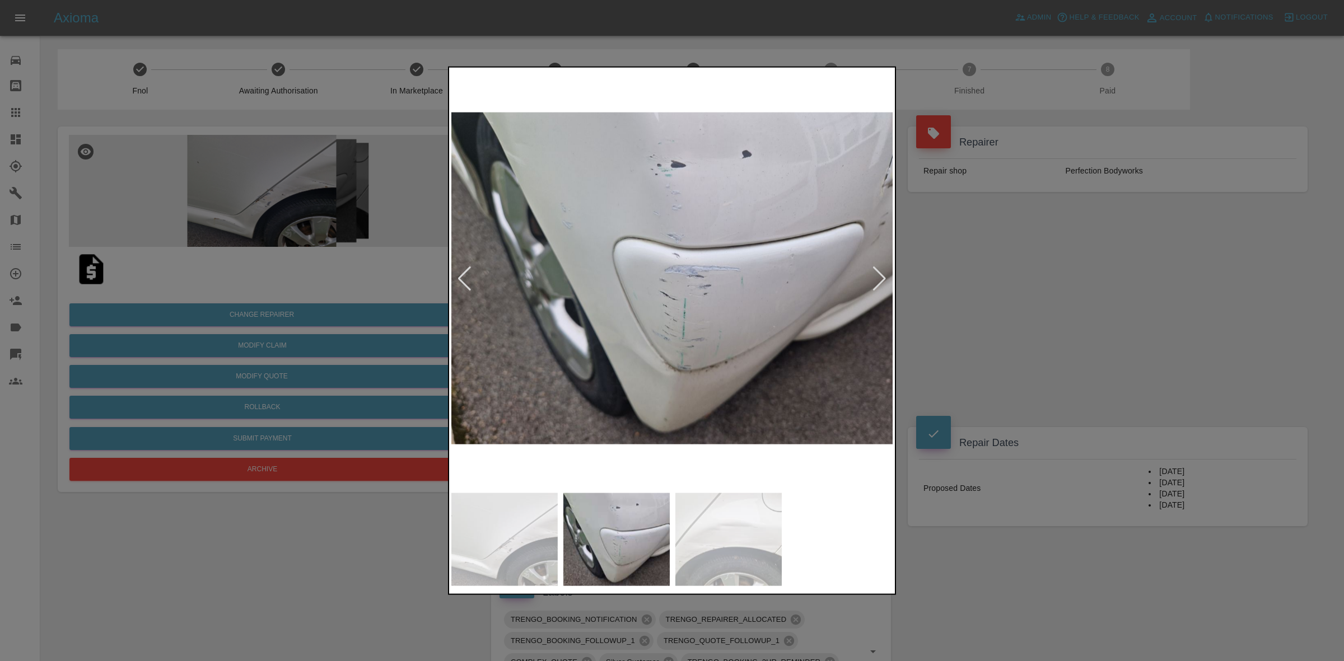
click at [875, 274] on div at bounding box center [879, 278] width 15 height 25
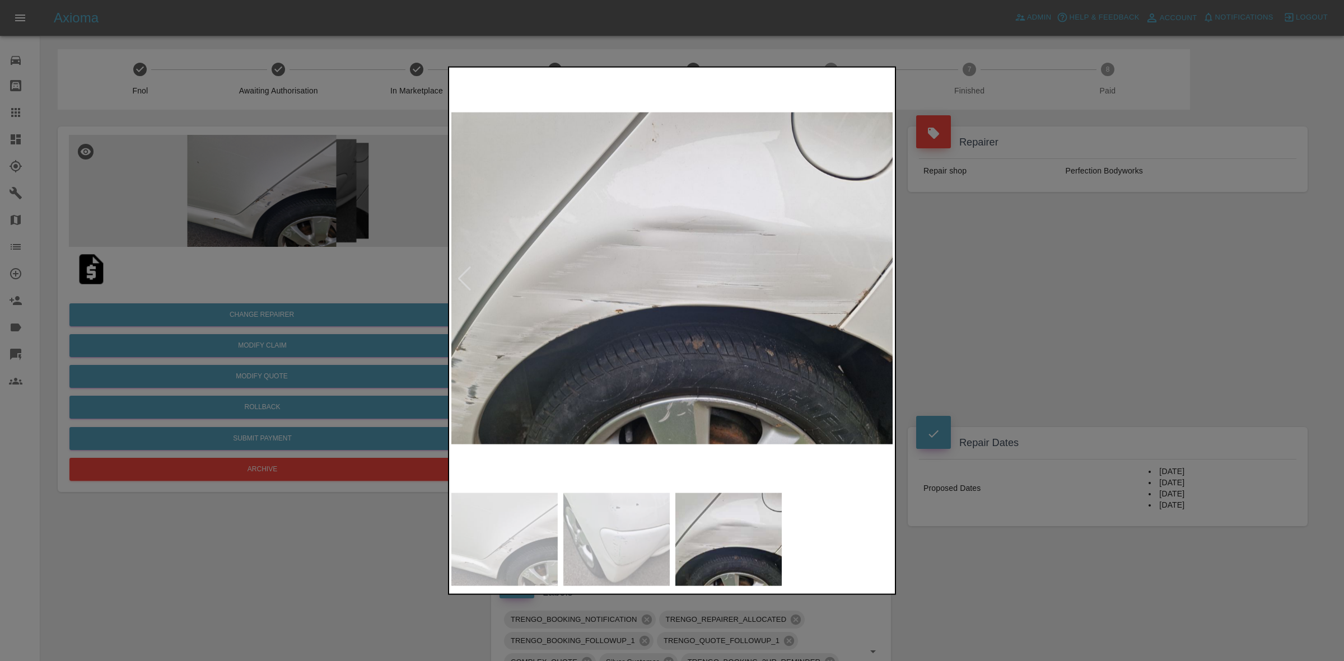
click at [875, 274] on img at bounding box center [672, 278] width 442 height 418
click at [967, 290] on div at bounding box center [672, 330] width 1344 height 661
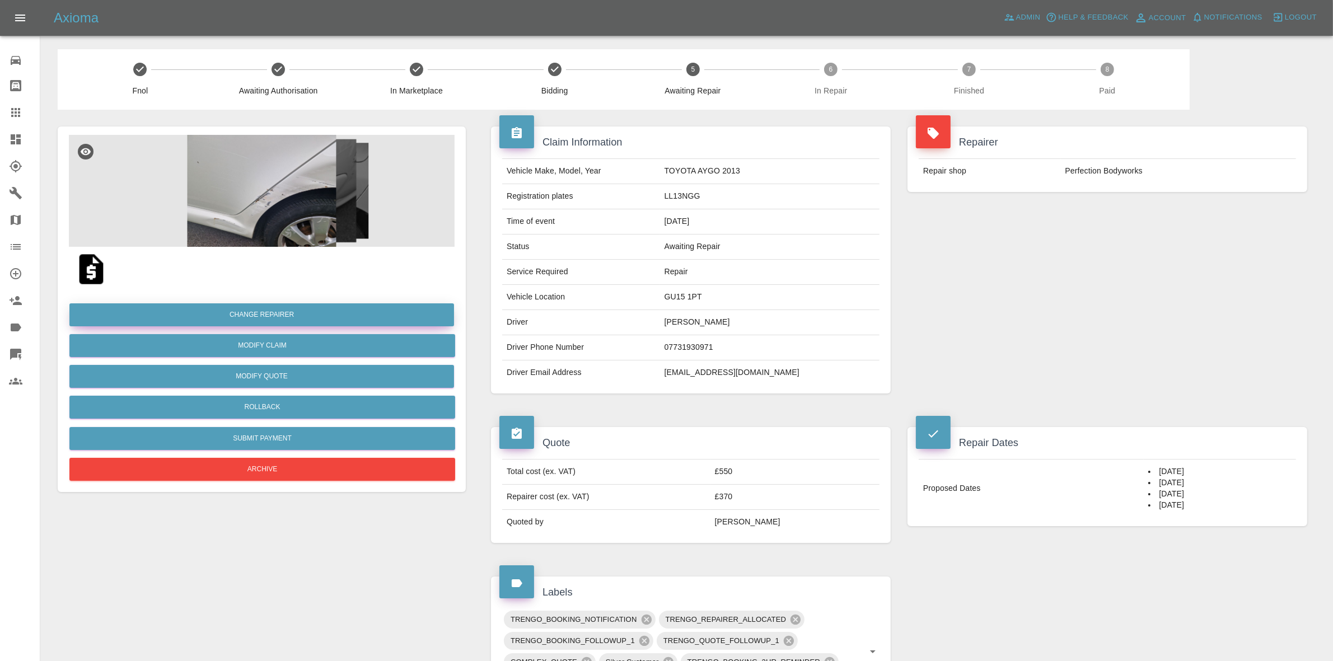
click at [212, 314] on button "Change Repairer" at bounding box center [261, 315] width 385 height 23
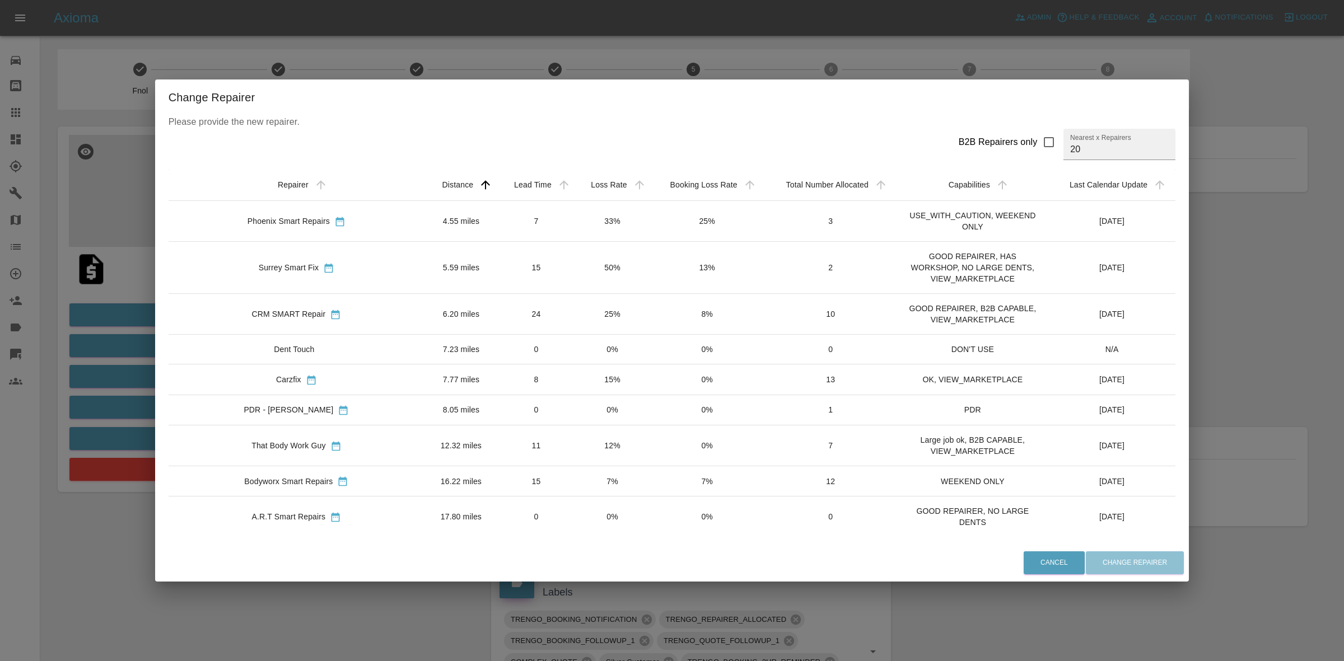
click at [1207, 360] on div "Change Repairer Please provide the new repairer. B2B Repairers only Nearest x R…" at bounding box center [672, 330] width 1344 height 661
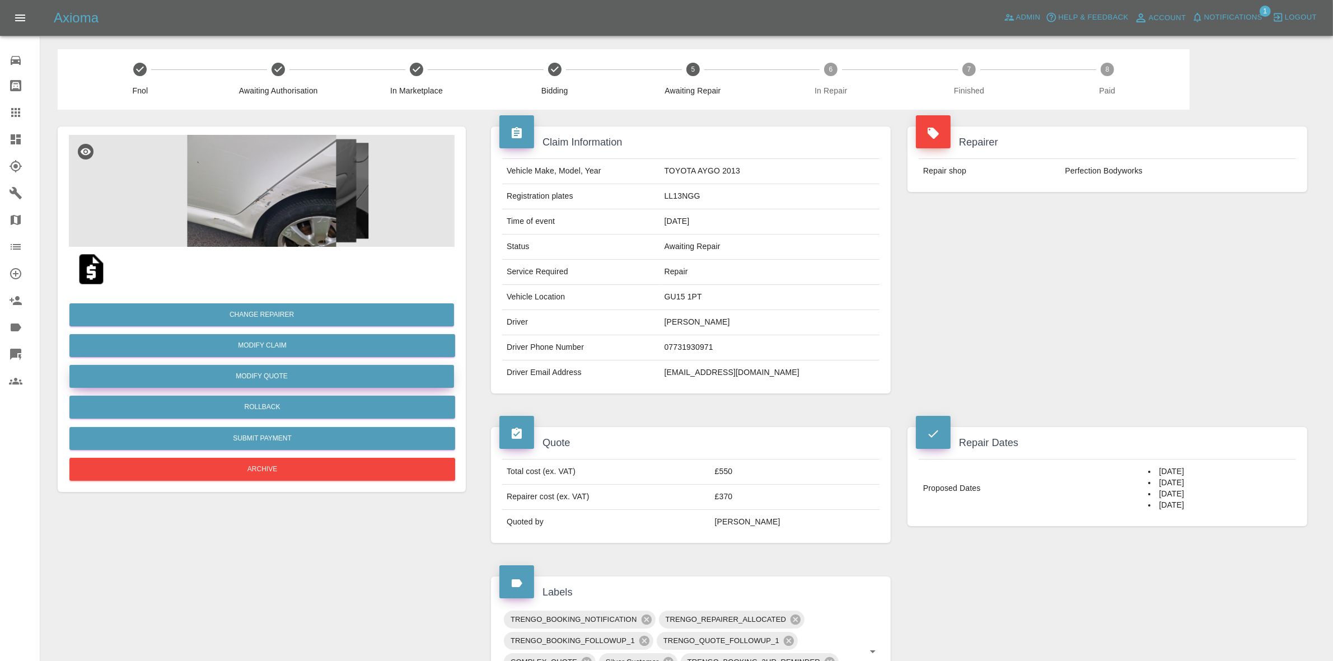
click at [255, 380] on button "Modify Quote" at bounding box center [261, 376] width 385 height 23
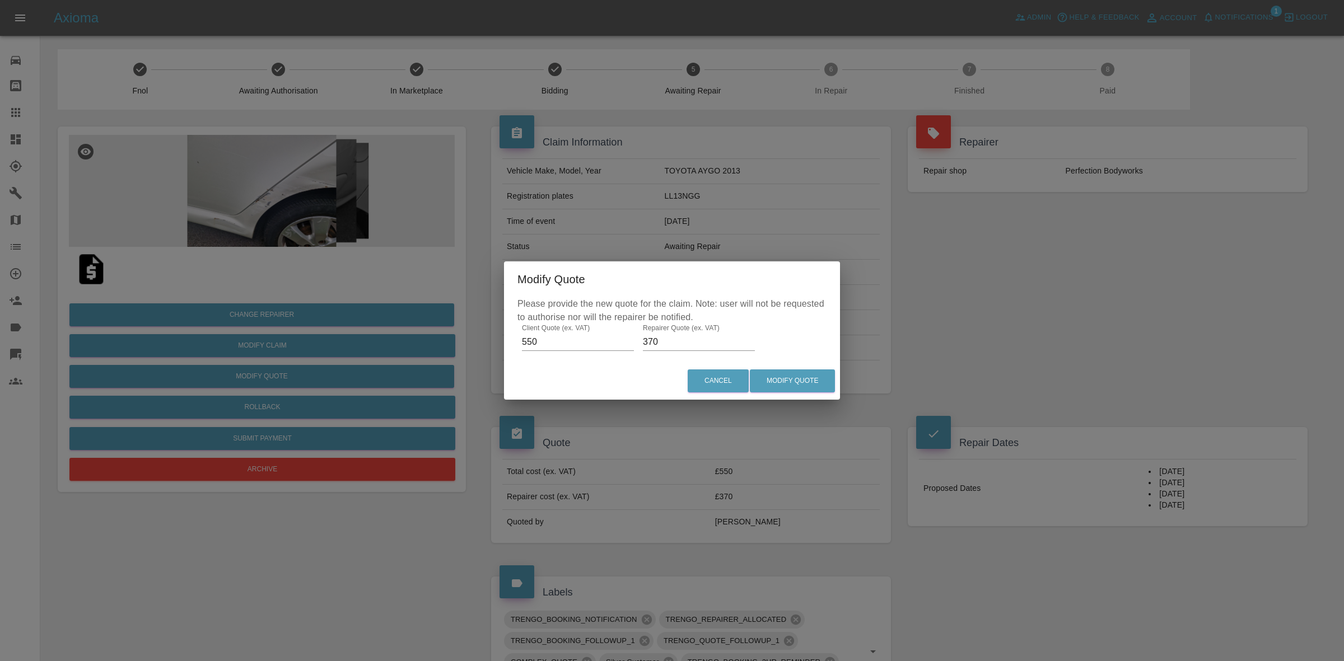
click at [661, 345] on input "370" at bounding box center [699, 342] width 112 height 18
click at [999, 353] on div "Modify Quote Please provide the new quote for the claim. Note: user will not be…" at bounding box center [672, 330] width 1344 height 661
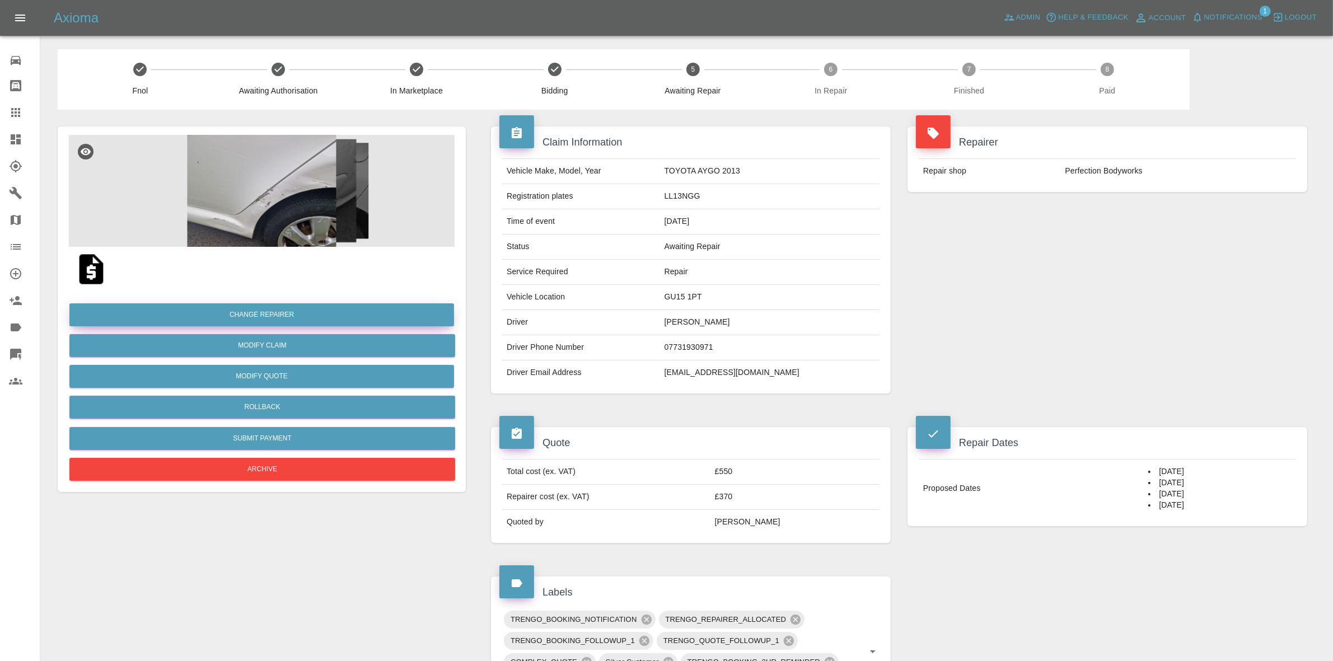
click at [284, 317] on button "Change Repairer" at bounding box center [261, 315] width 385 height 23
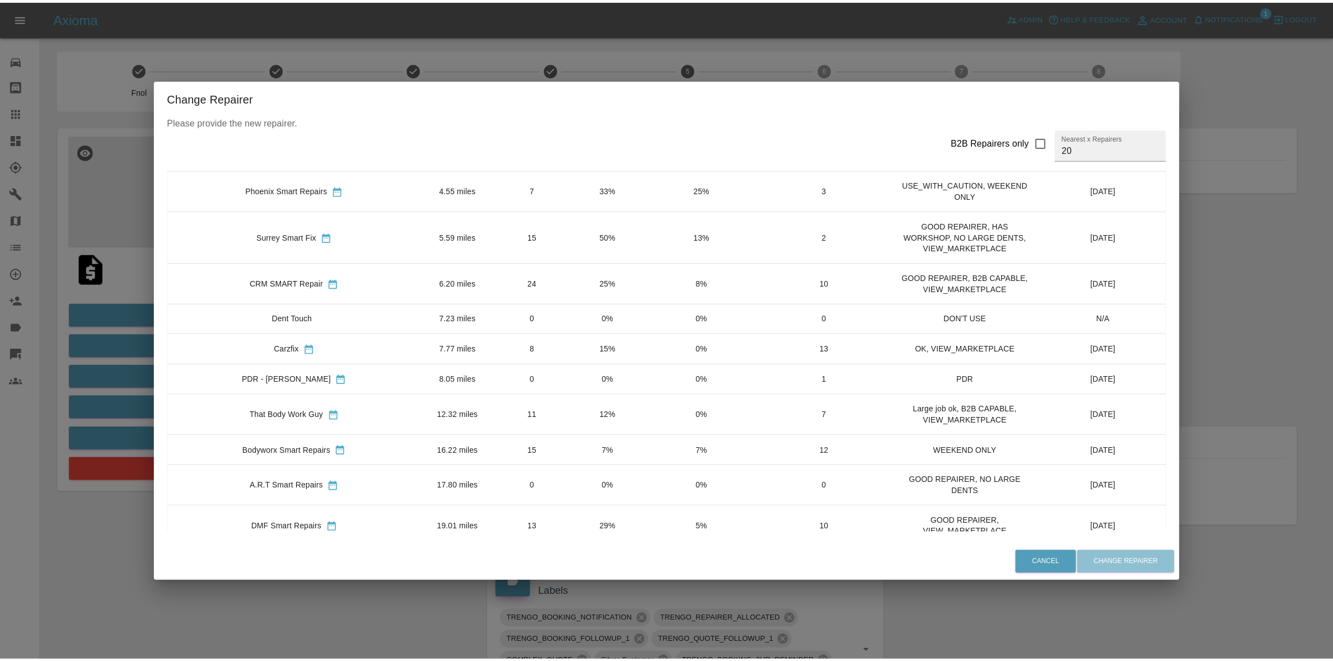
scroll to position [0, 0]
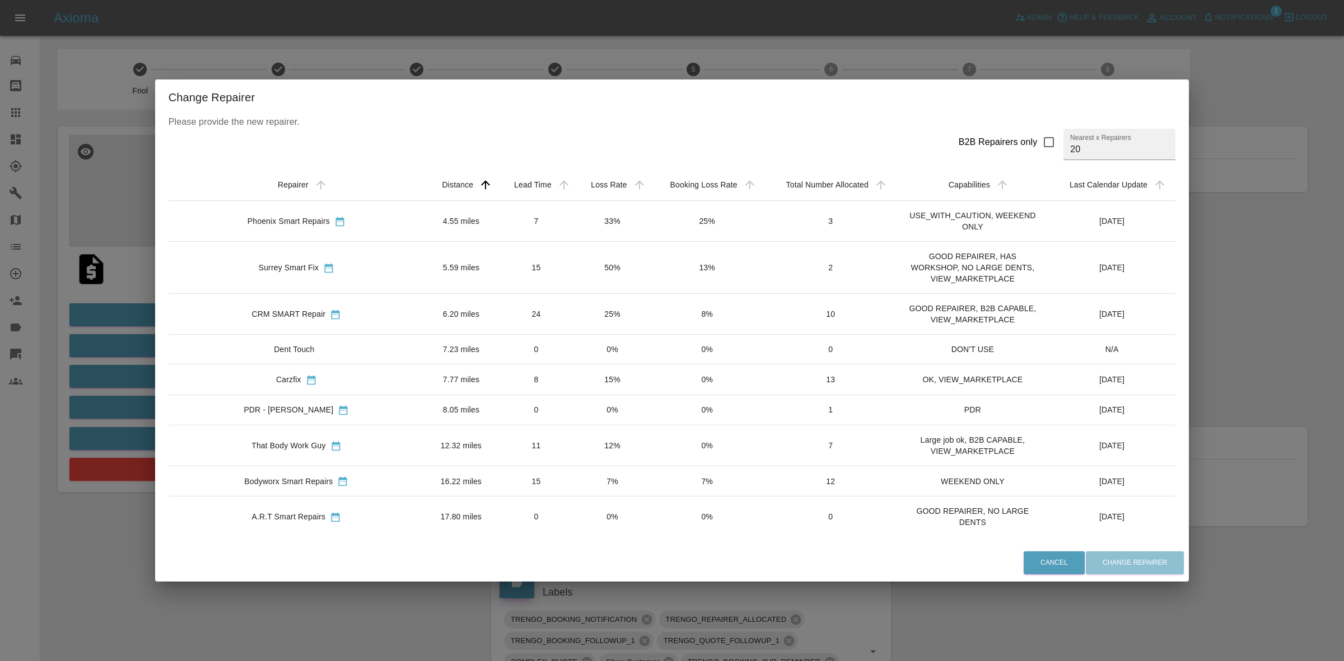
click at [565, 45] on div "Change Repairer Please provide the new repairer. B2B Repairers only Nearest x R…" at bounding box center [672, 330] width 1344 height 661
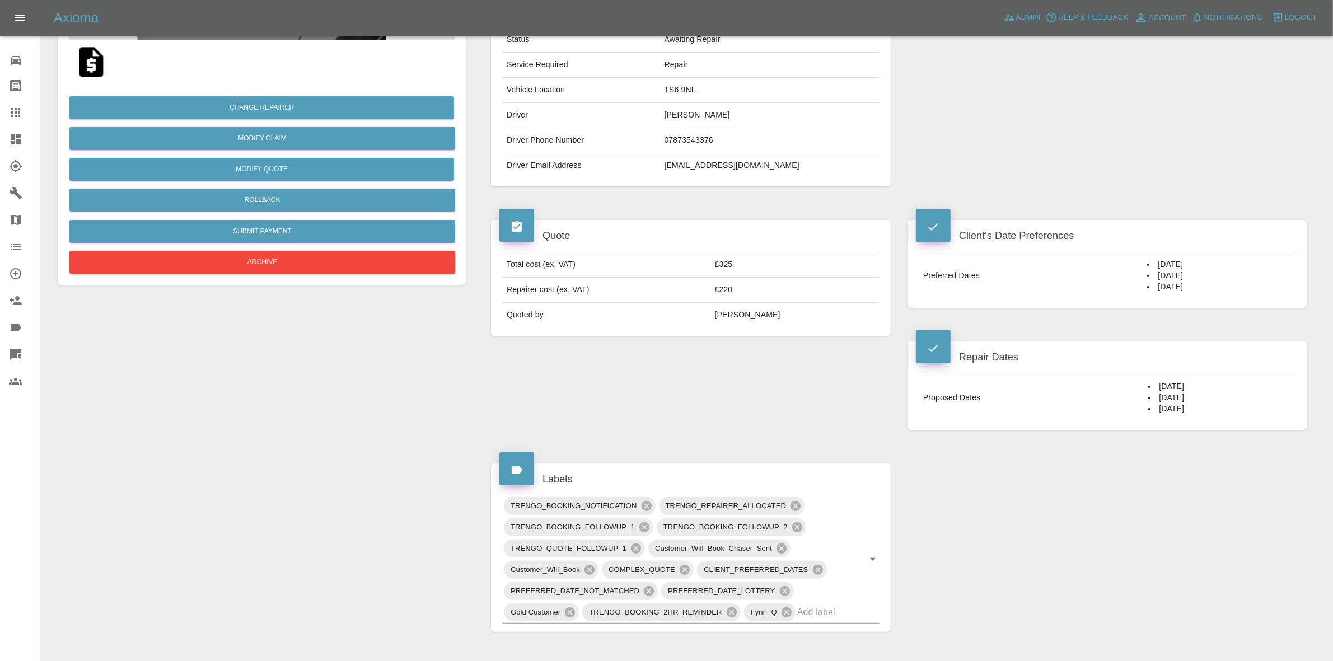
scroll to position [64, 0]
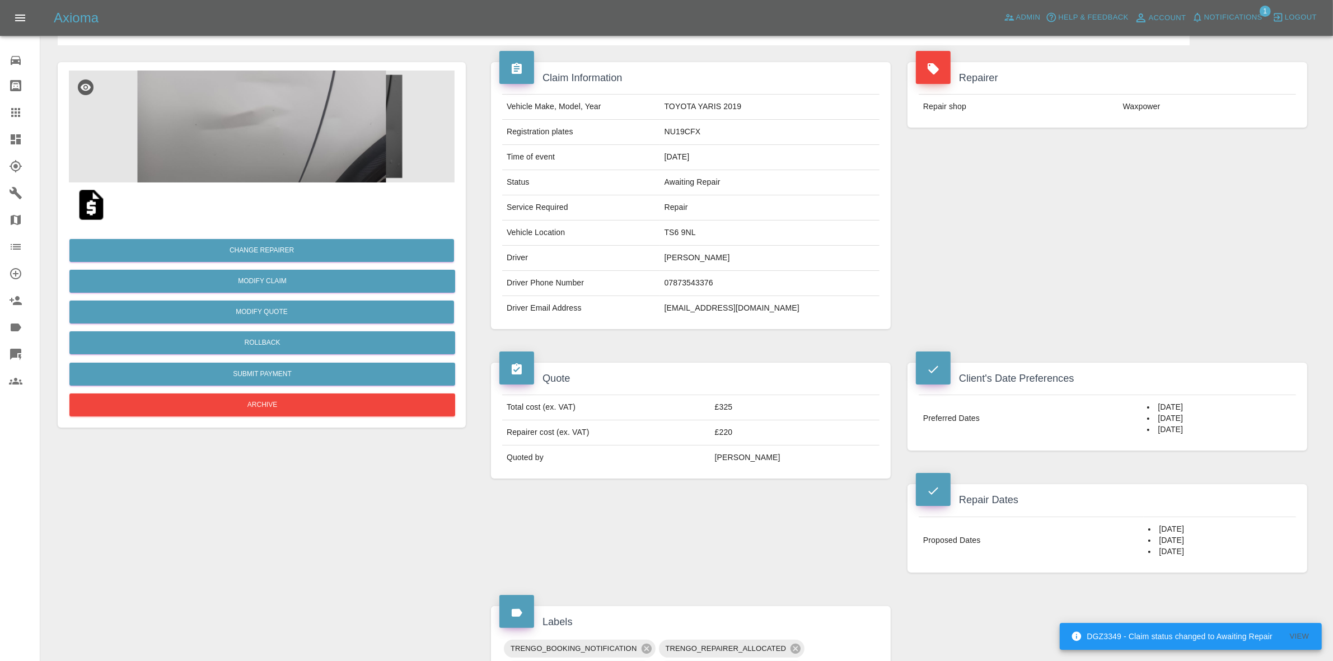
click at [1215, 16] on span "Notifications" at bounding box center [1234, 17] width 58 height 13
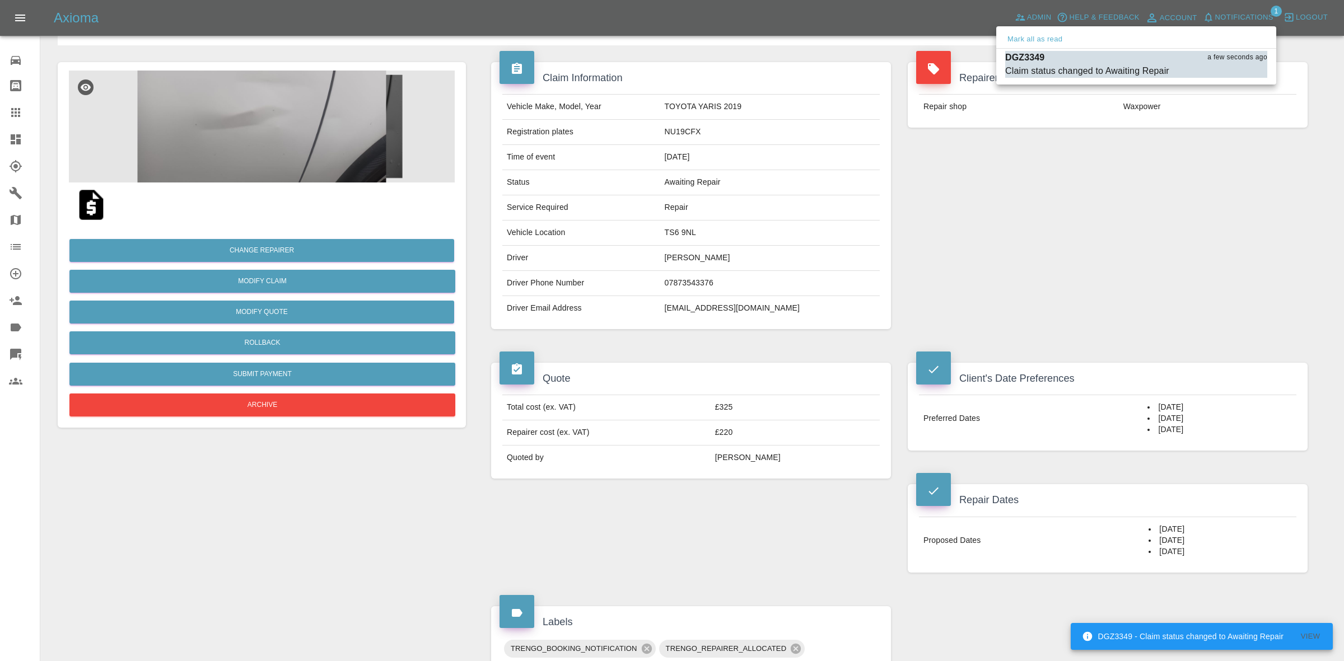
click at [1107, 82] on ul "Mark all as read DGZ3349 a few seconds ago Claim status changed to Awaiting Rep…" at bounding box center [1136, 55] width 280 height 58
click at [1051, 68] on div "Claim status changed to Awaiting Repair" at bounding box center [1087, 70] width 164 height 13
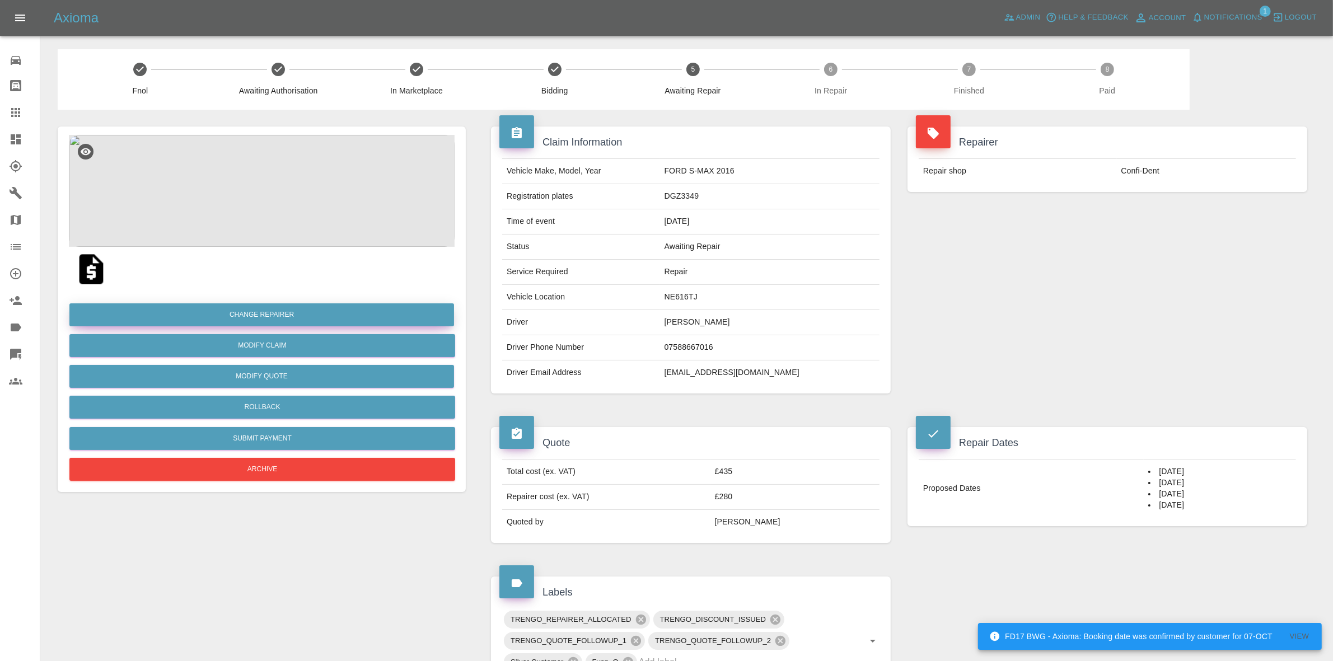
click at [256, 310] on button "Change Repairer" at bounding box center [261, 315] width 385 height 23
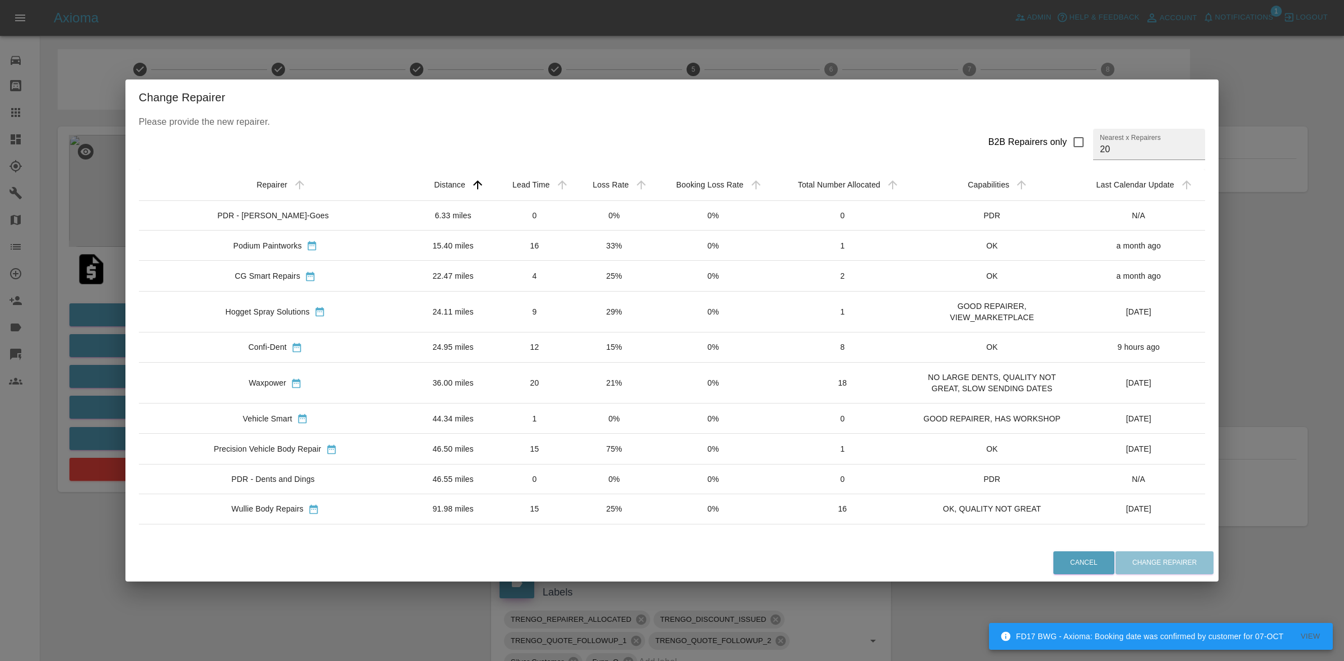
click at [575, 281] on td "25%" at bounding box center [614, 276] width 79 height 30
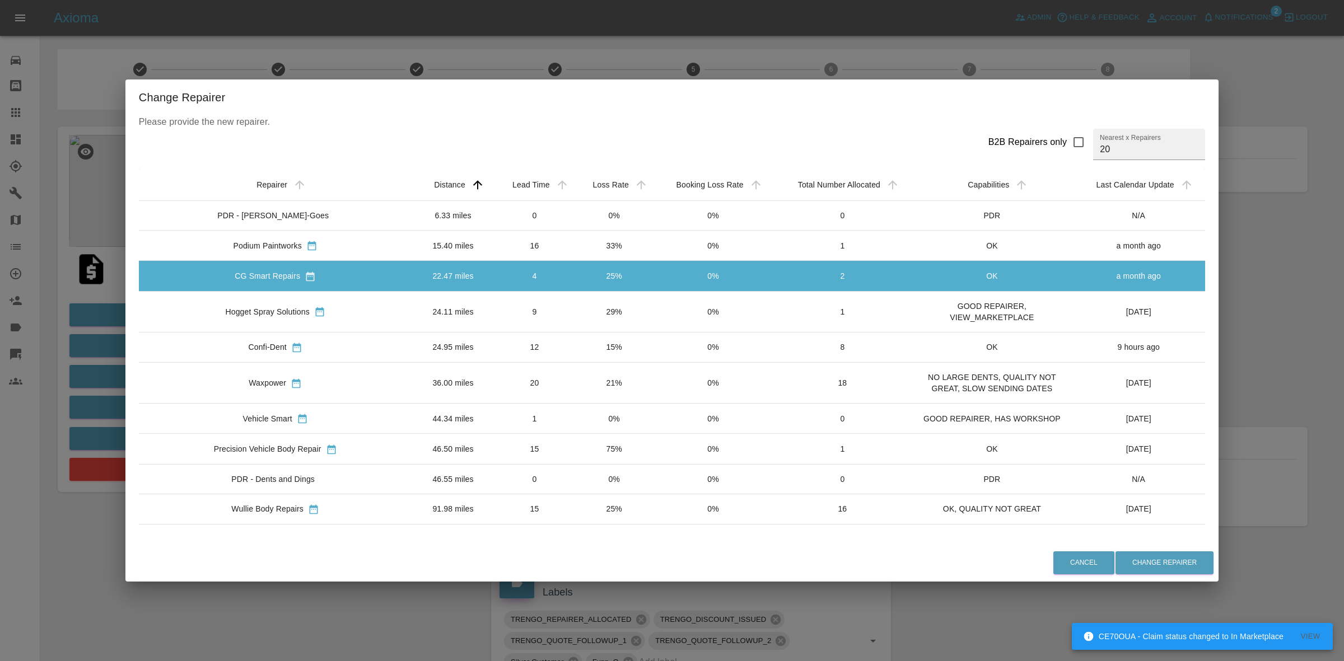
click at [118, 314] on div "Change Repairer Please provide the new repairer. B2B Repairers only Nearest x R…" at bounding box center [672, 330] width 1344 height 661
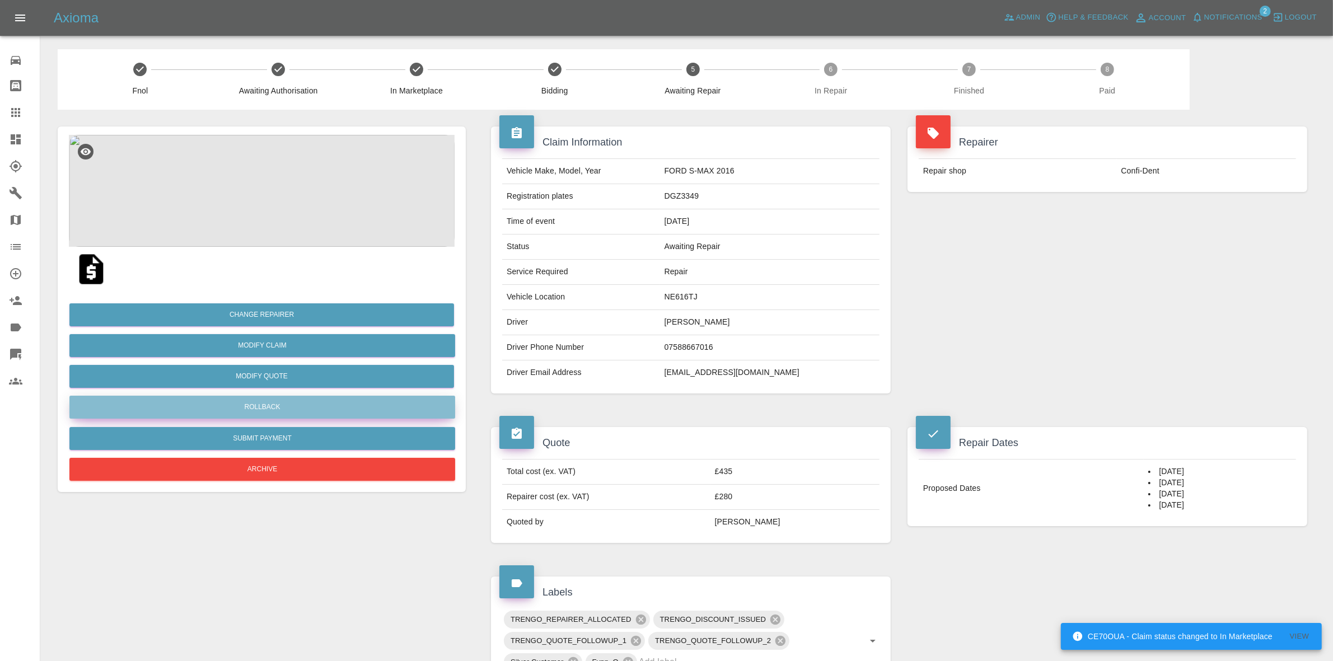
click at [263, 400] on button "Rollback" at bounding box center [262, 407] width 386 height 23
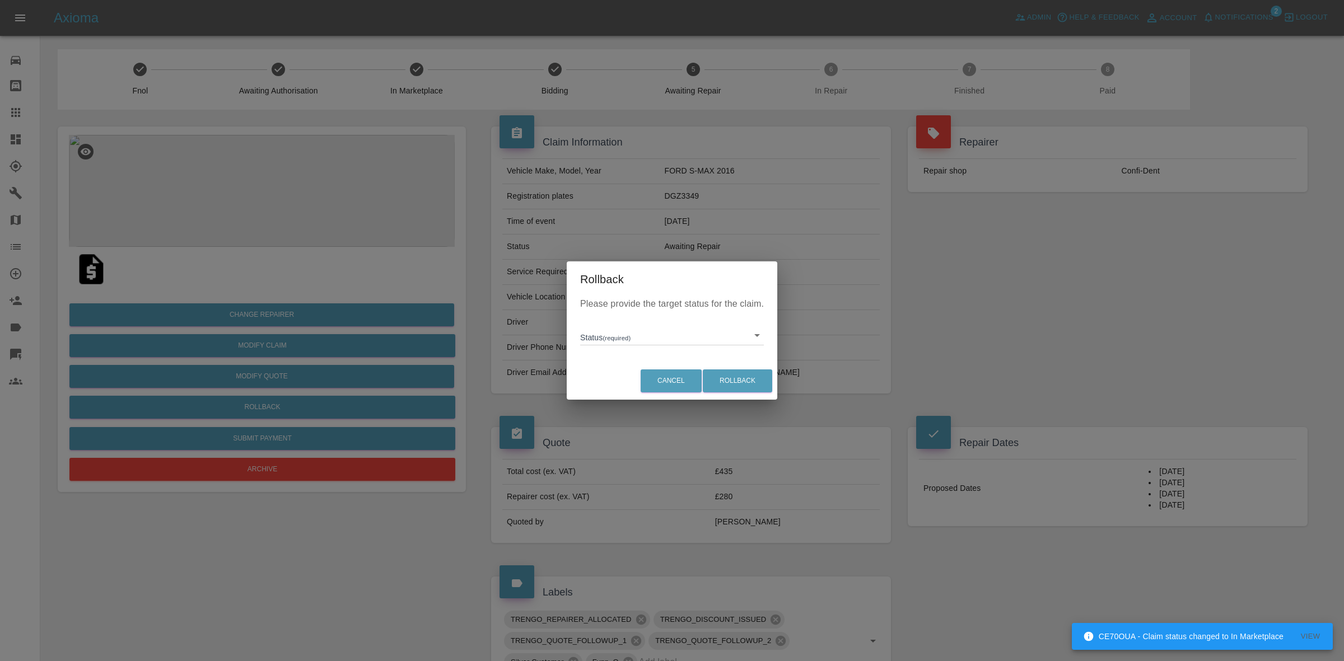
click at [617, 339] on body "CE70OUA - Claim status changed to In Marketplace View Axioma Admin Help & Feedb…" at bounding box center [672, 554] width 1344 height 1109
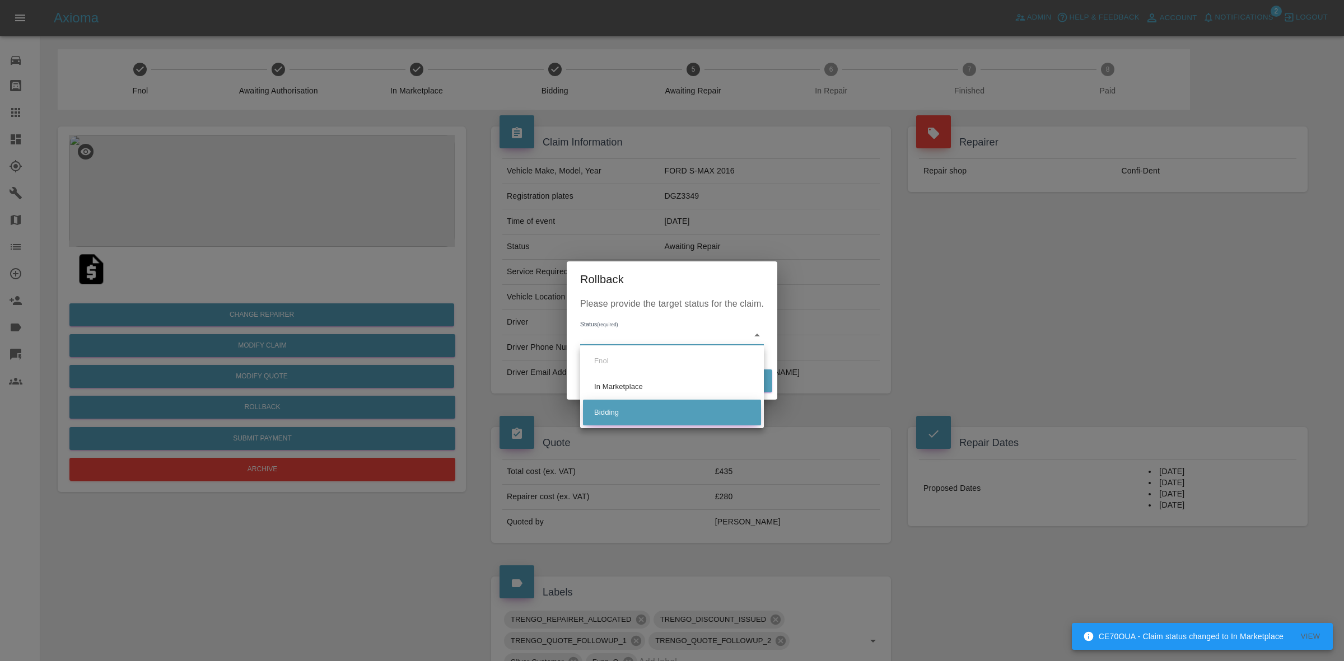
click at [651, 403] on li "Bidding" at bounding box center [672, 413] width 178 height 26
type input "bidding"
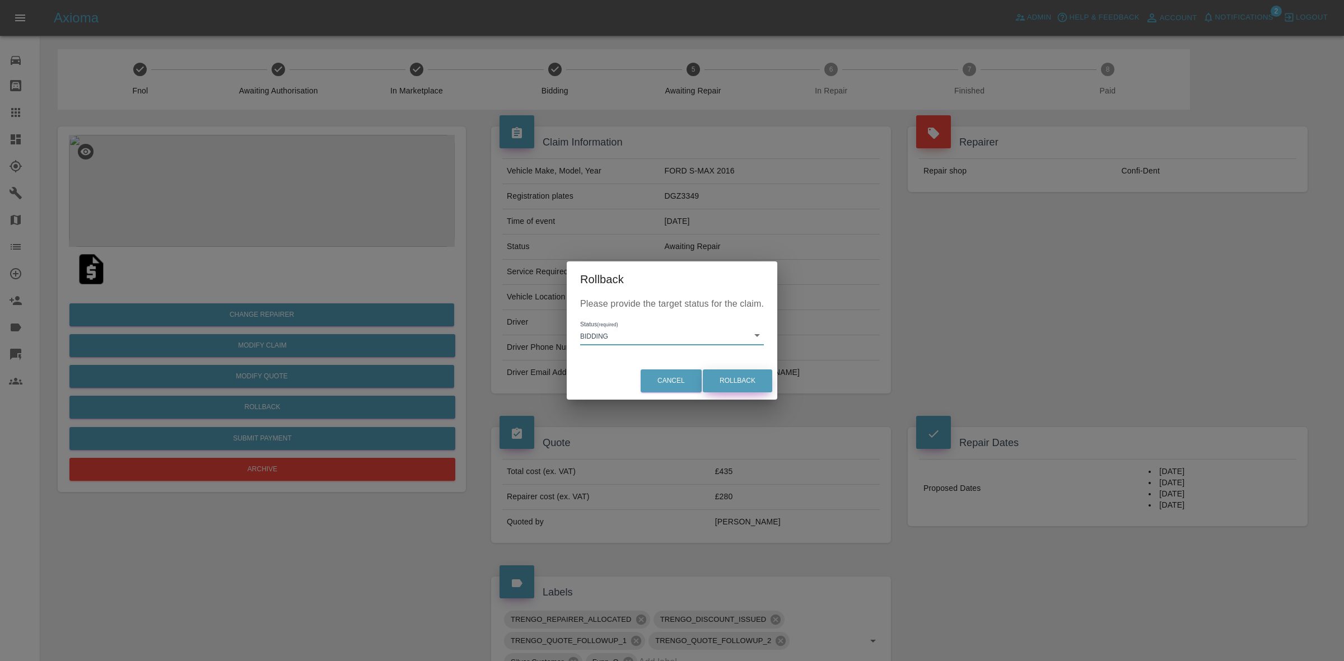
click at [735, 376] on button "Rollback" at bounding box center [737, 381] width 69 height 23
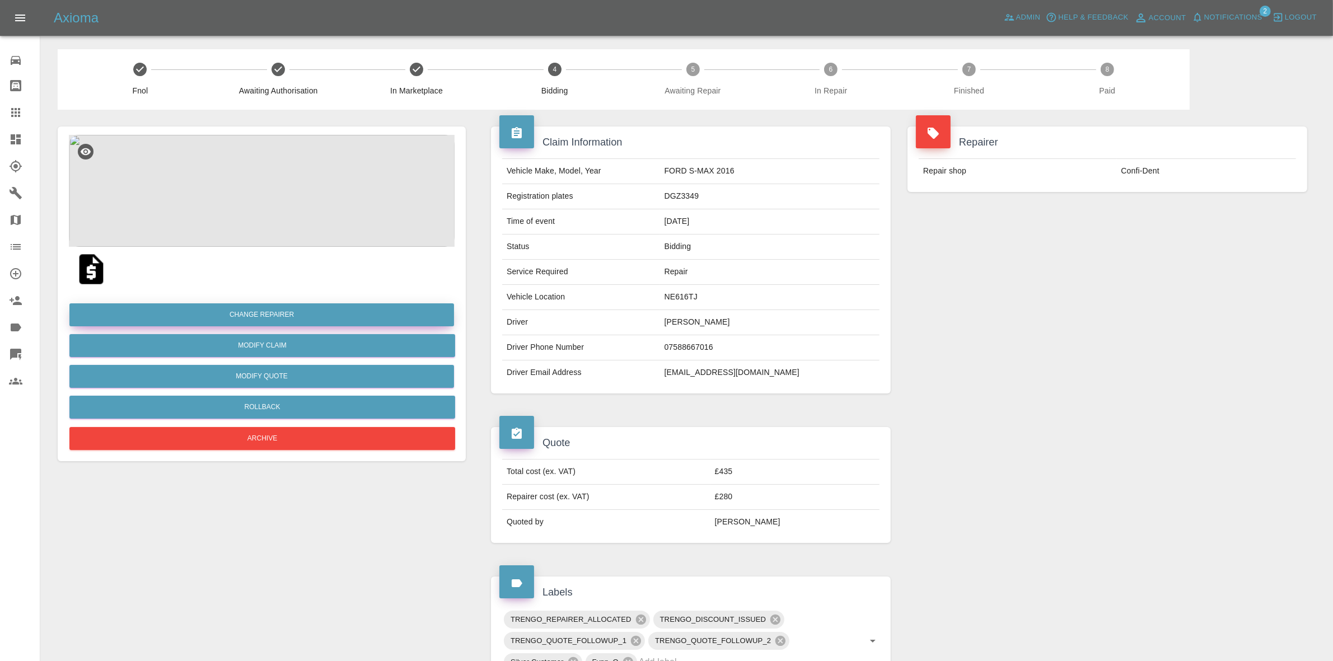
click at [250, 315] on button "Change Repairer" at bounding box center [261, 315] width 385 height 23
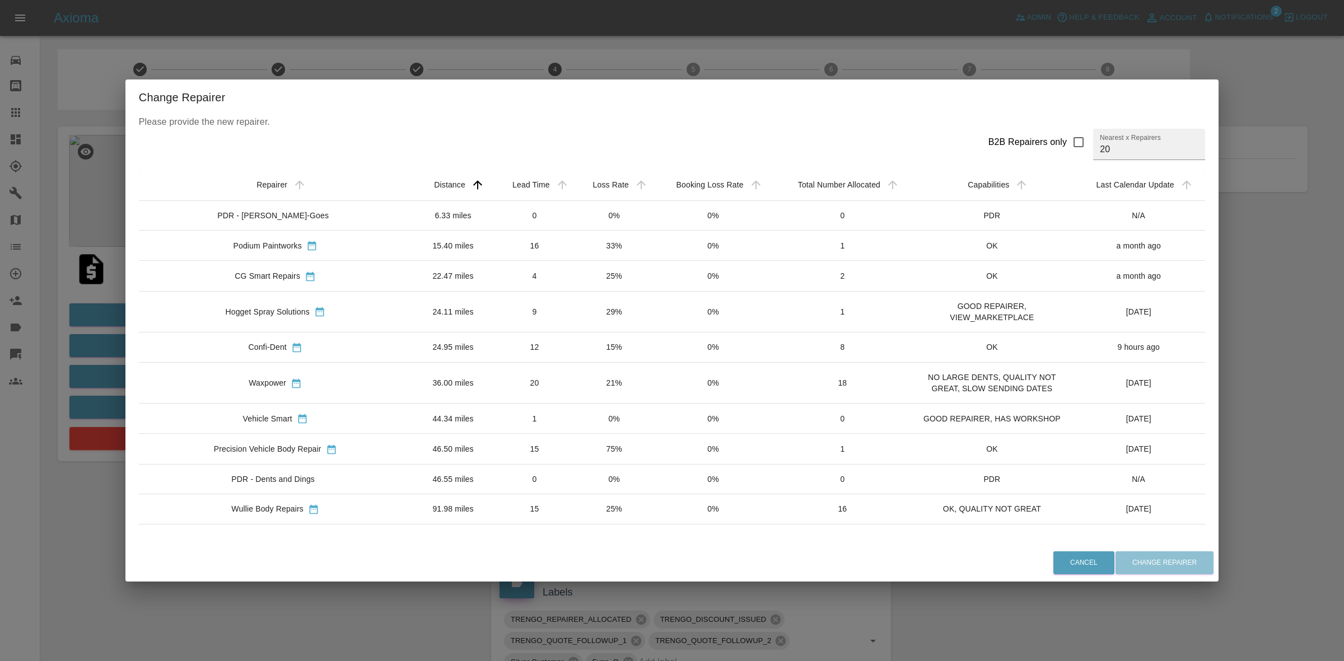
click at [578, 287] on td "25%" at bounding box center [614, 276] width 79 height 30
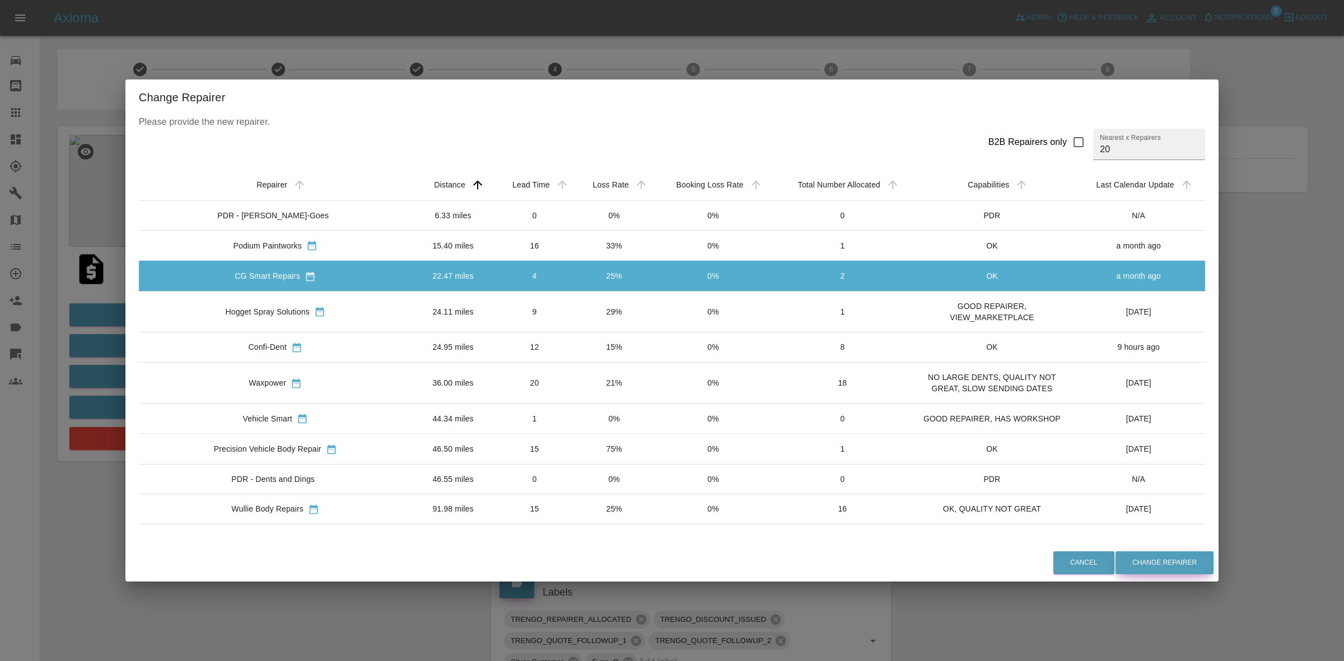
click at [1130, 567] on button "Change Repairer" at bounding box center [1165, 563] width 98 height 23
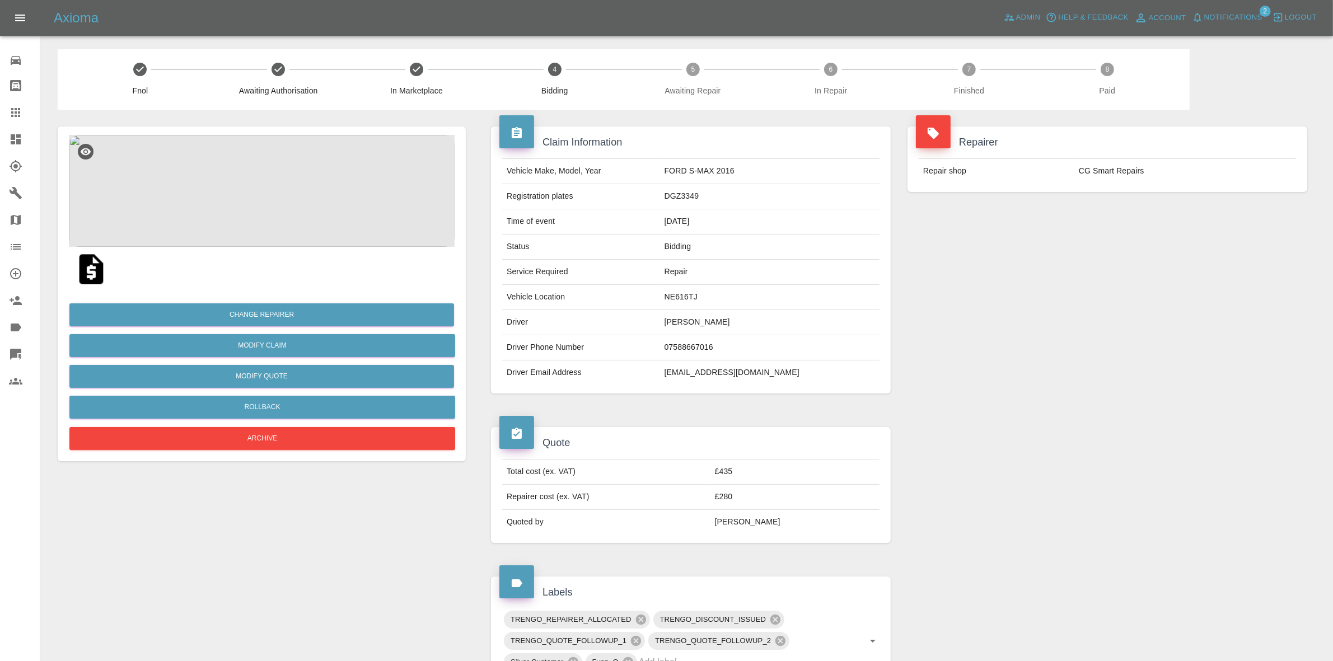
click at [1107, 248] on div "Repairer Repair shop CG Smart Repairs" at bounding box center [1107, 260] width 417 height 301
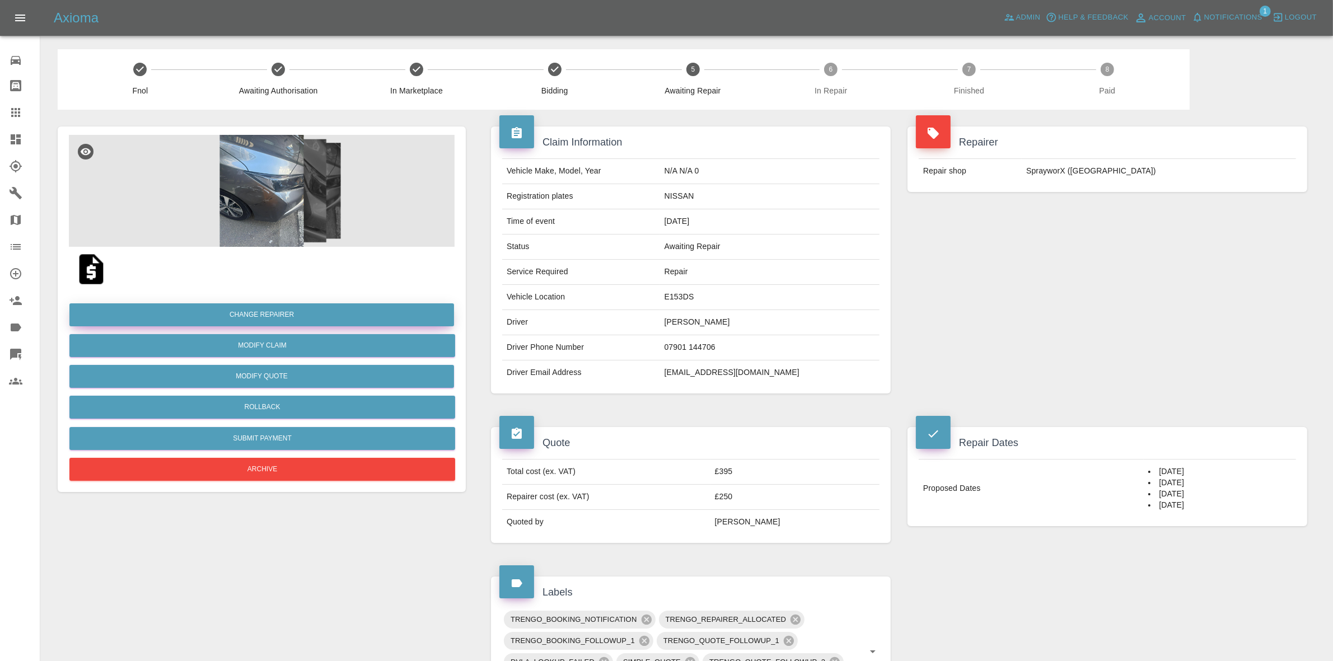
click at [254, 316] on button "Change Repairer" at bounding box center [261, 315] width 385 height 23
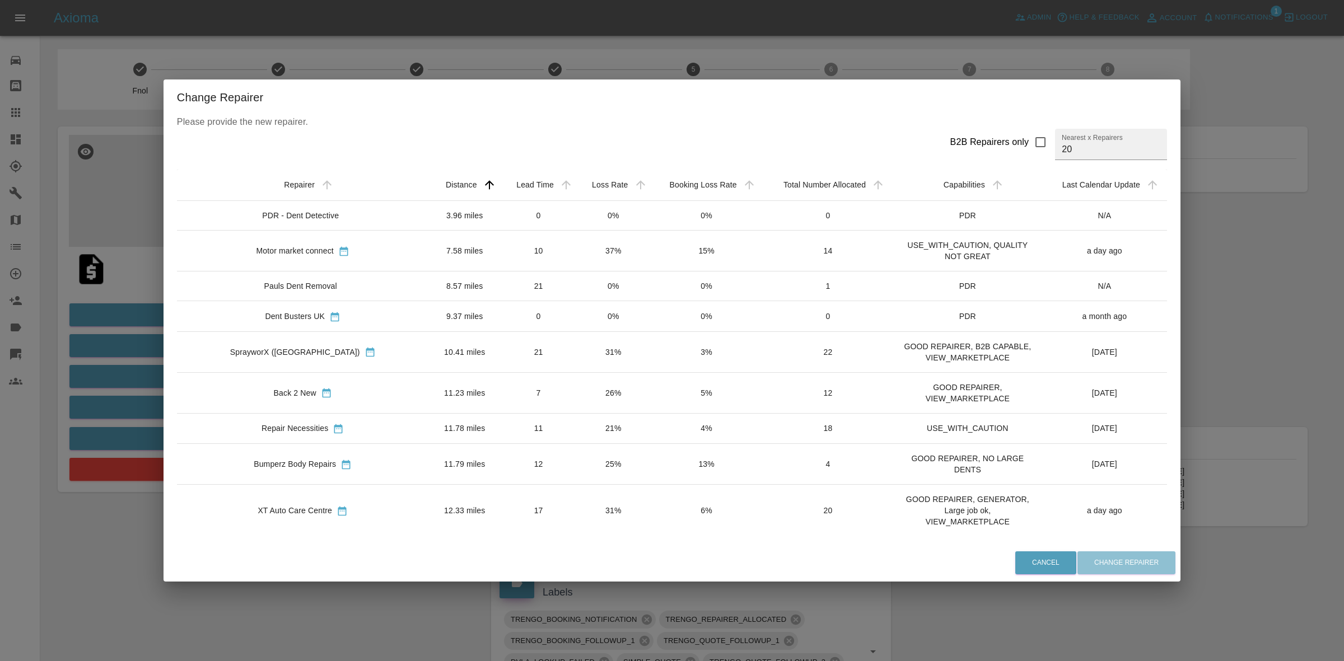
click at [576, 521] on td "31%" at bounding box center [613, 510] width 74 height 52
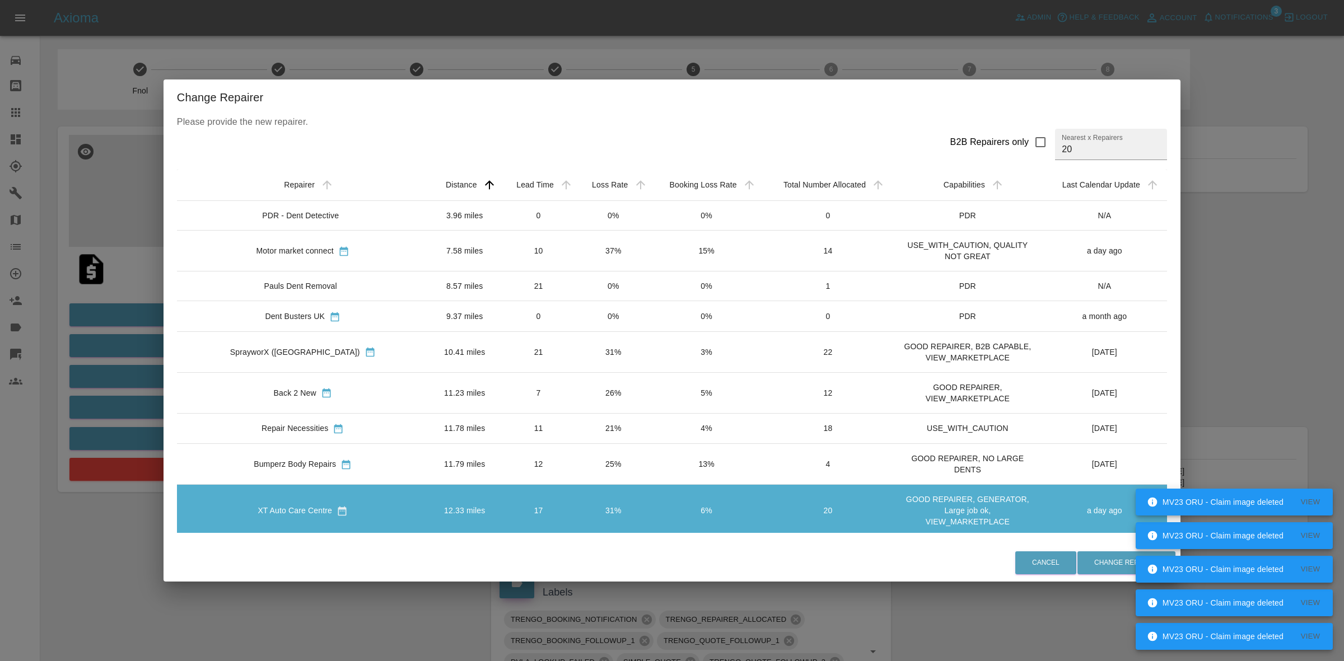
click at [1252, 365] on div "Change Repairer Please provide the new repairer. B2B Repairers only Nearest x R…" at bounding box center [672, 330] width 1344 height 661
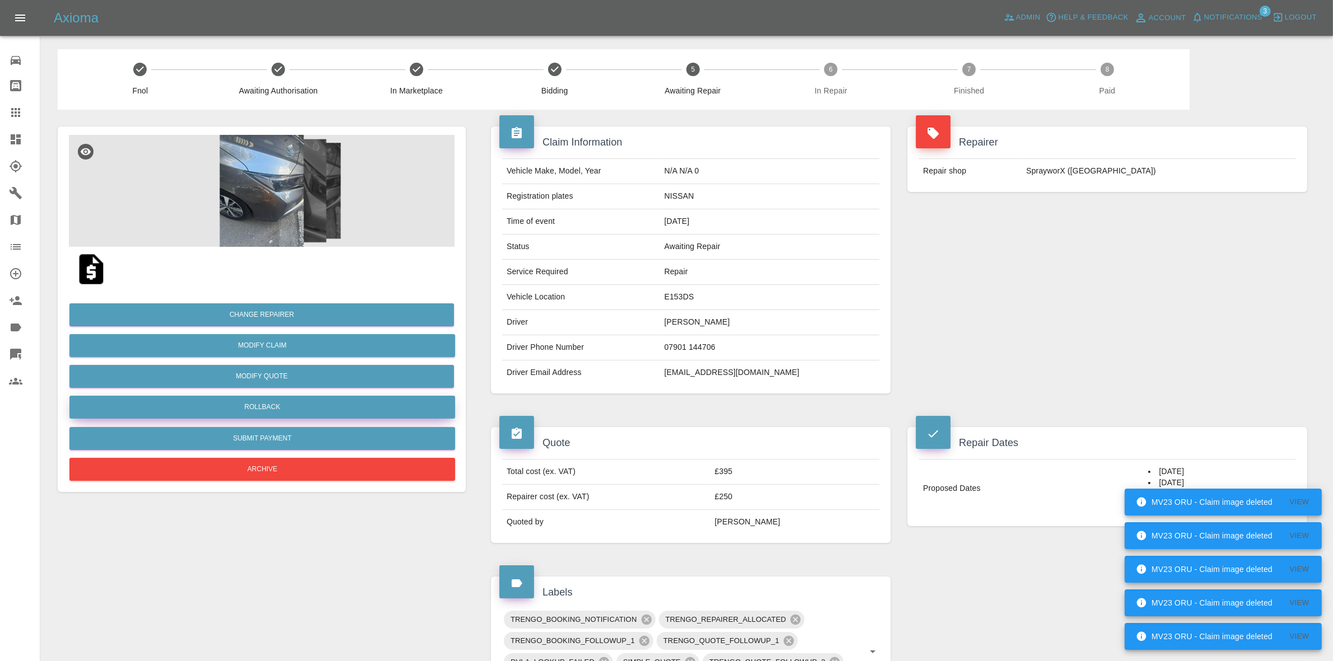
click at [264, 413] on button "Rollback" at bounding box center [262, 407] width 386 height 23
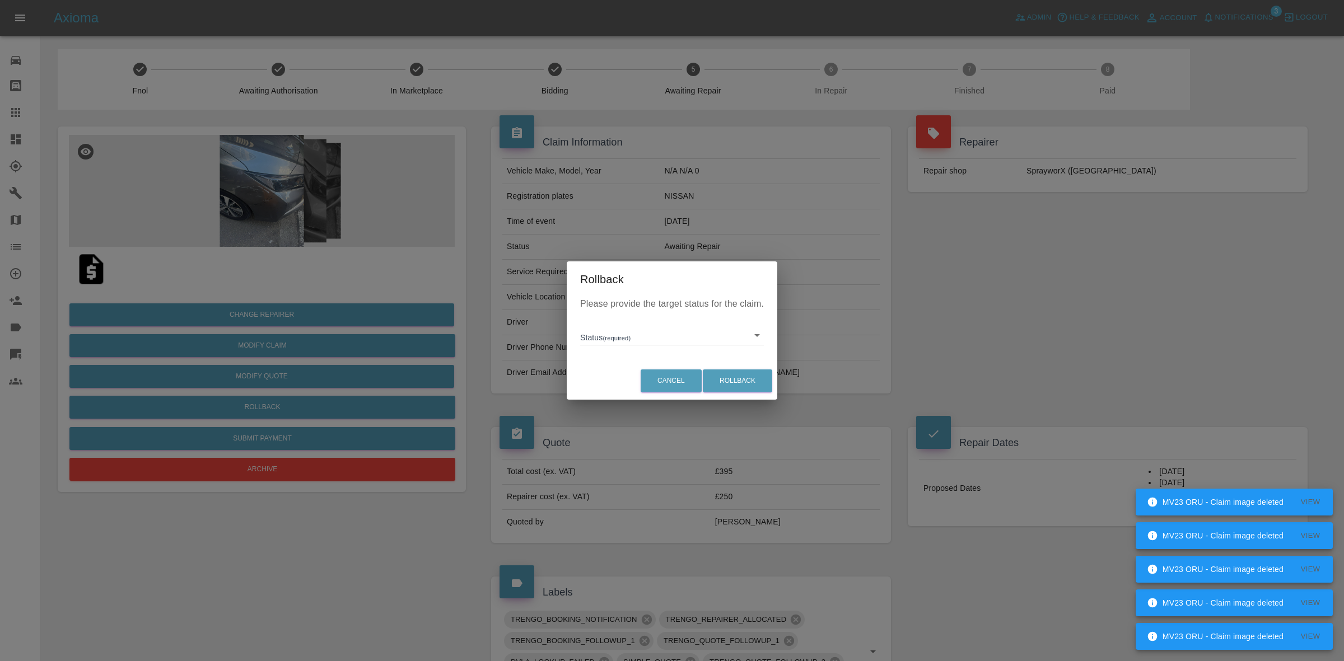
click at [624, 336] on body "MV23 ORU - Claim image deleted View MV23 ORU - Claim image deleted View MV23 OR…" at bounding box center [672, 611] width 1344 height 1223
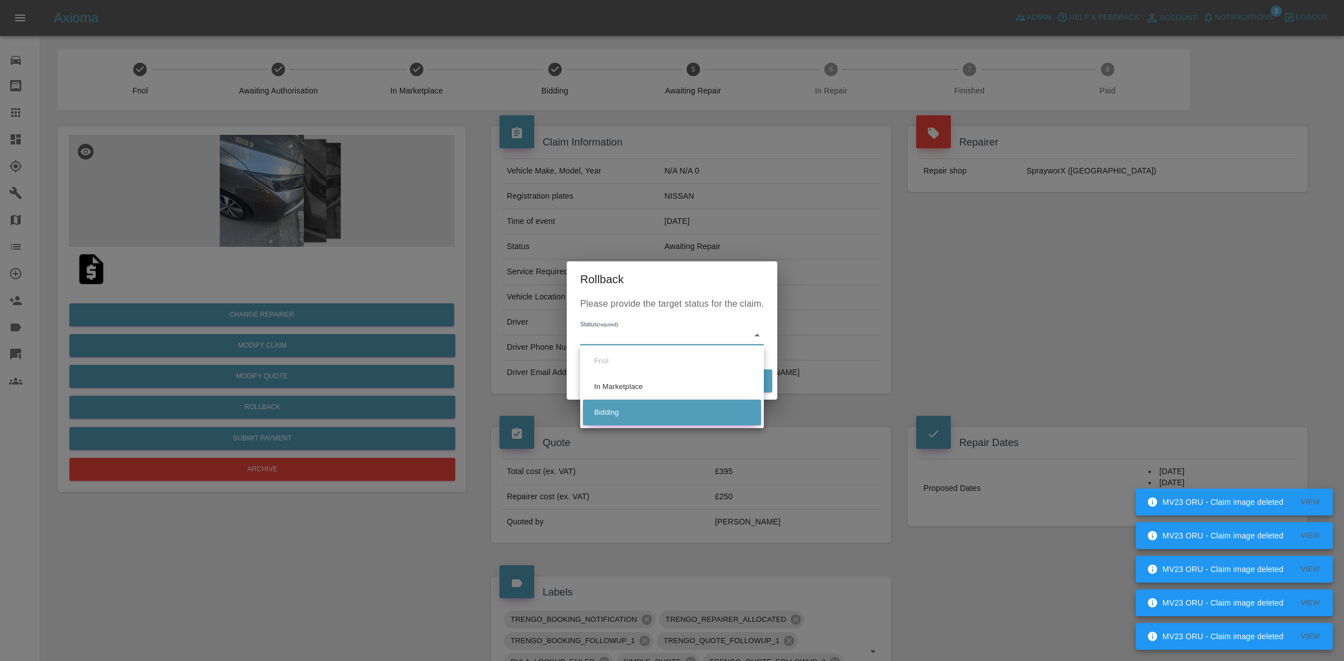
click at [647, 402] on li "Bidding" at bounding box center [672, 413] width 178 height 26
type input "bidding"
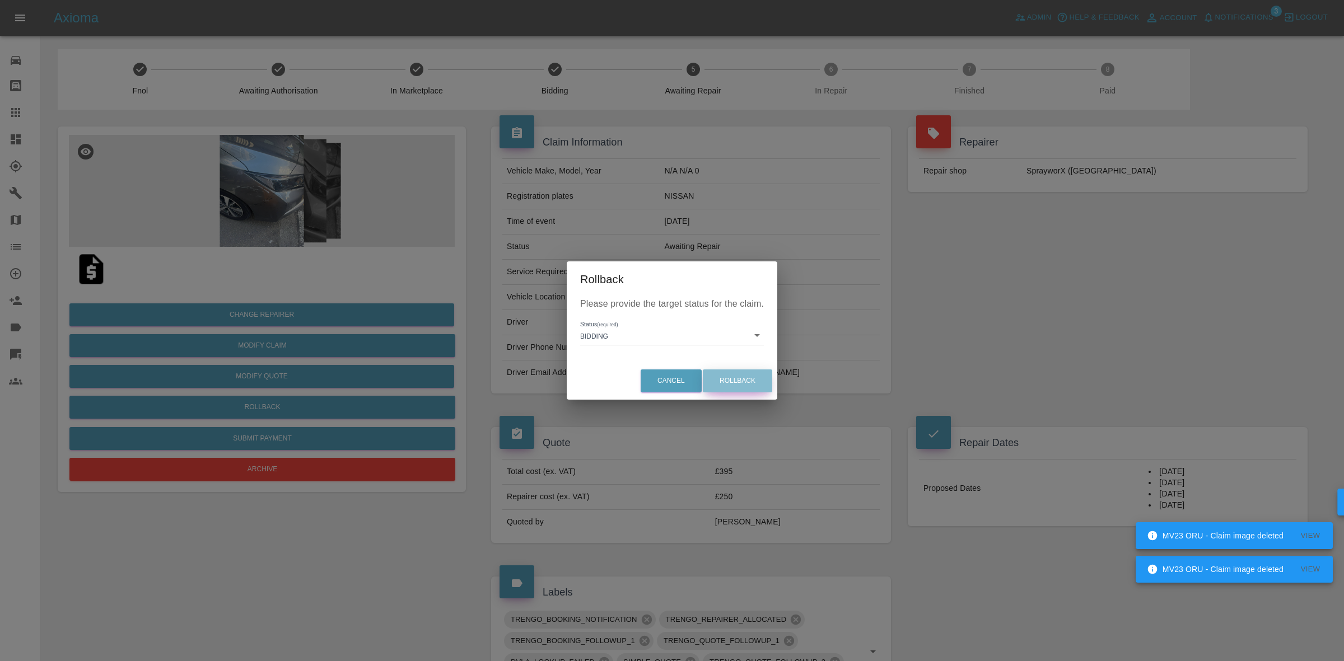
click at [737, 381] on button "Rollback" at bounding box center [737, 381] width 69 height 23
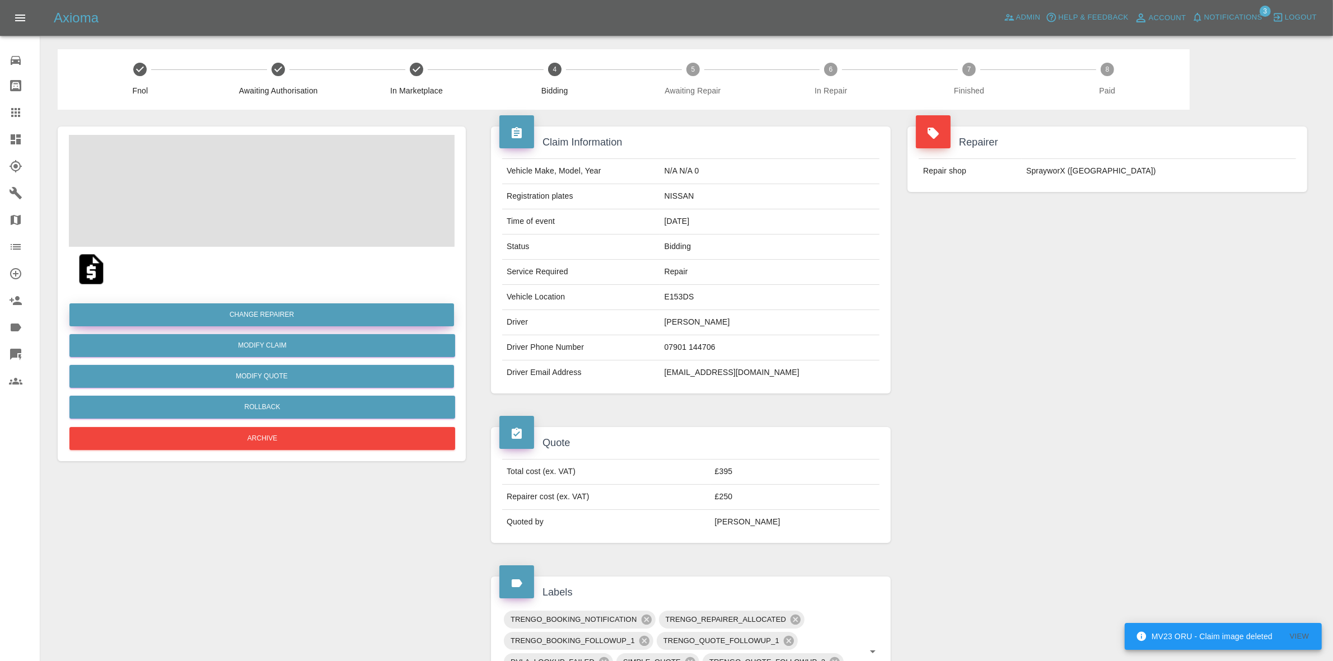
click at [258, 315] on button "Change Repairer" at bounding box center [261, 315] width 385 height 23
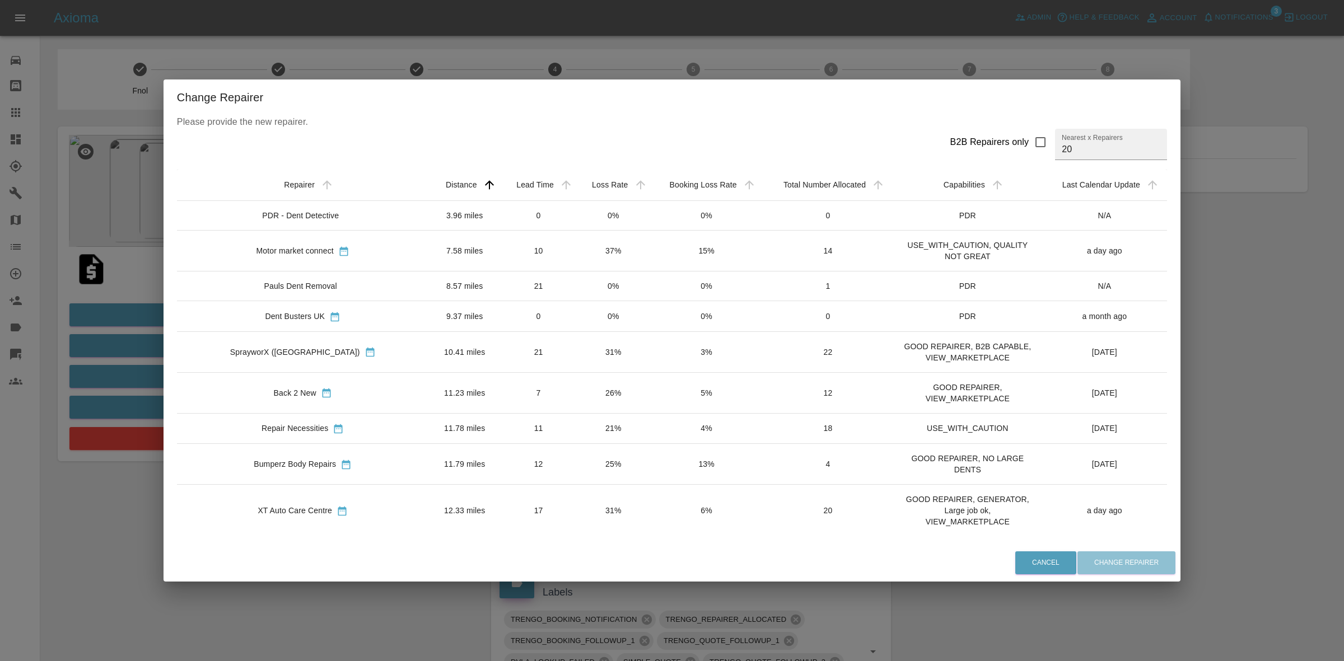
click at [650, 530] on td "6%" at bounding box center [706, 510] width 112 height 52
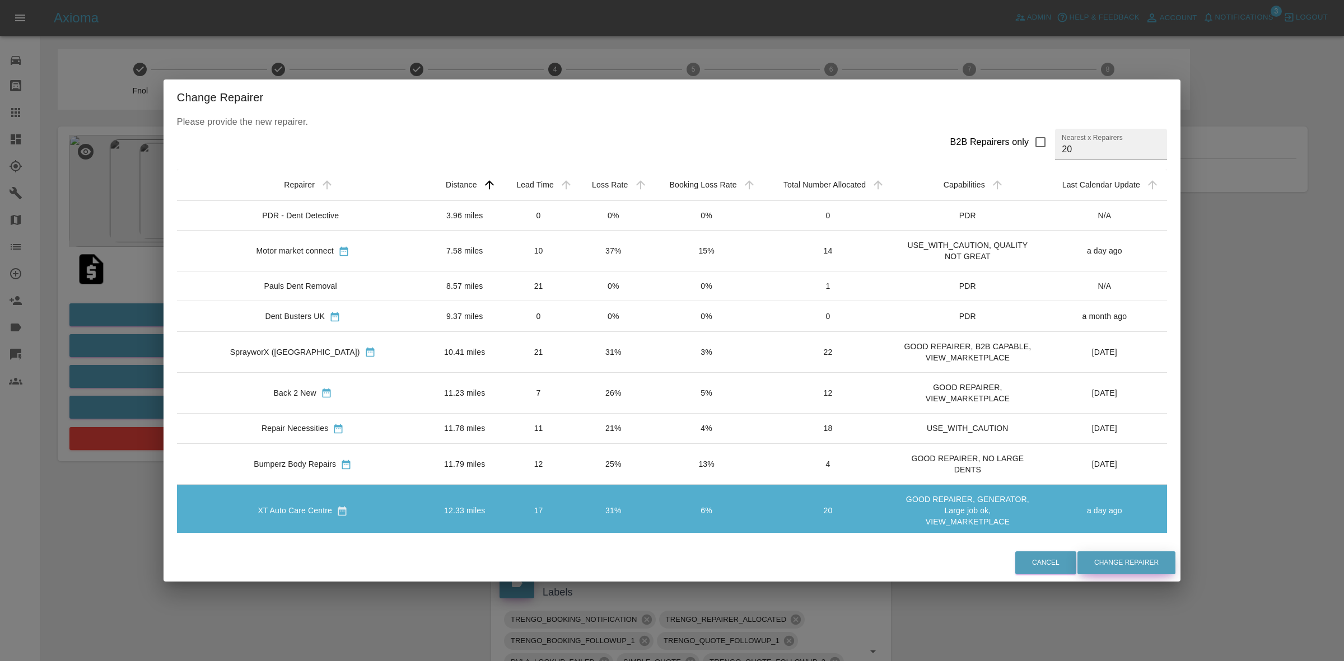
click at [1077, 566] on button "Change Repairer" at bounding box center [1126, 563] width 98 height 23
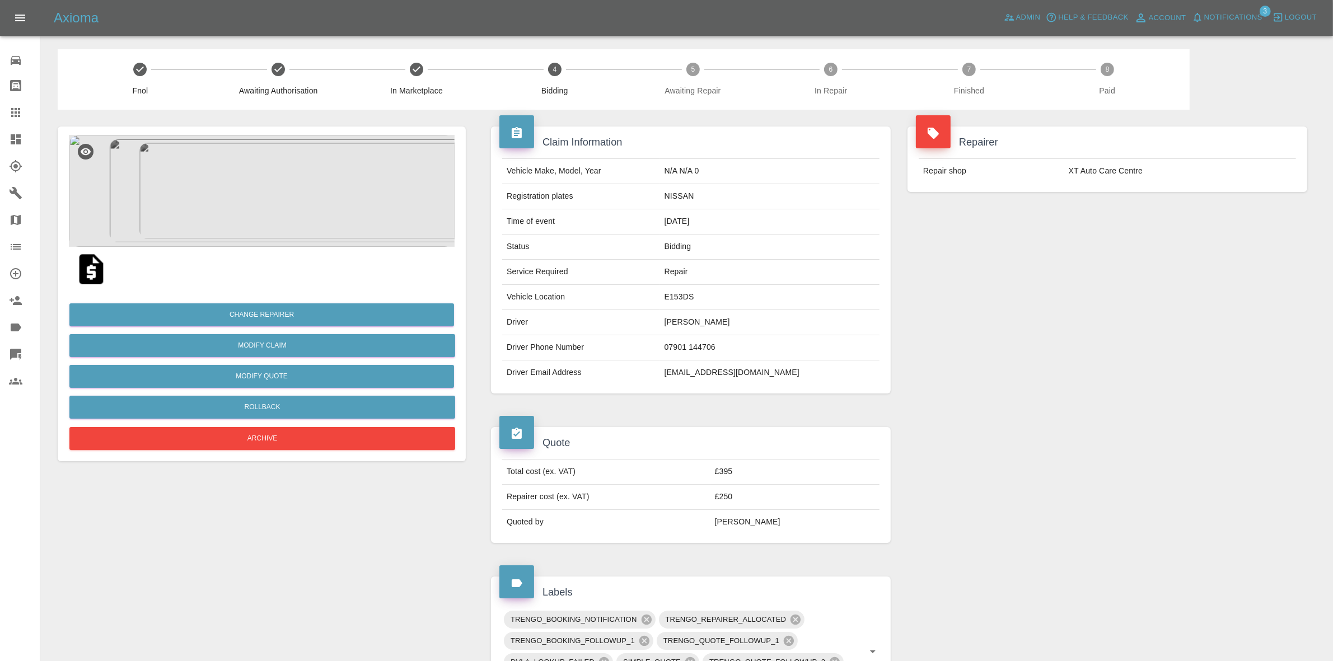
click at [1070, 228] on div "Repairer Repair shop XT Auto Care Centre" at bounding box center [1107, 260] width 417 height 301
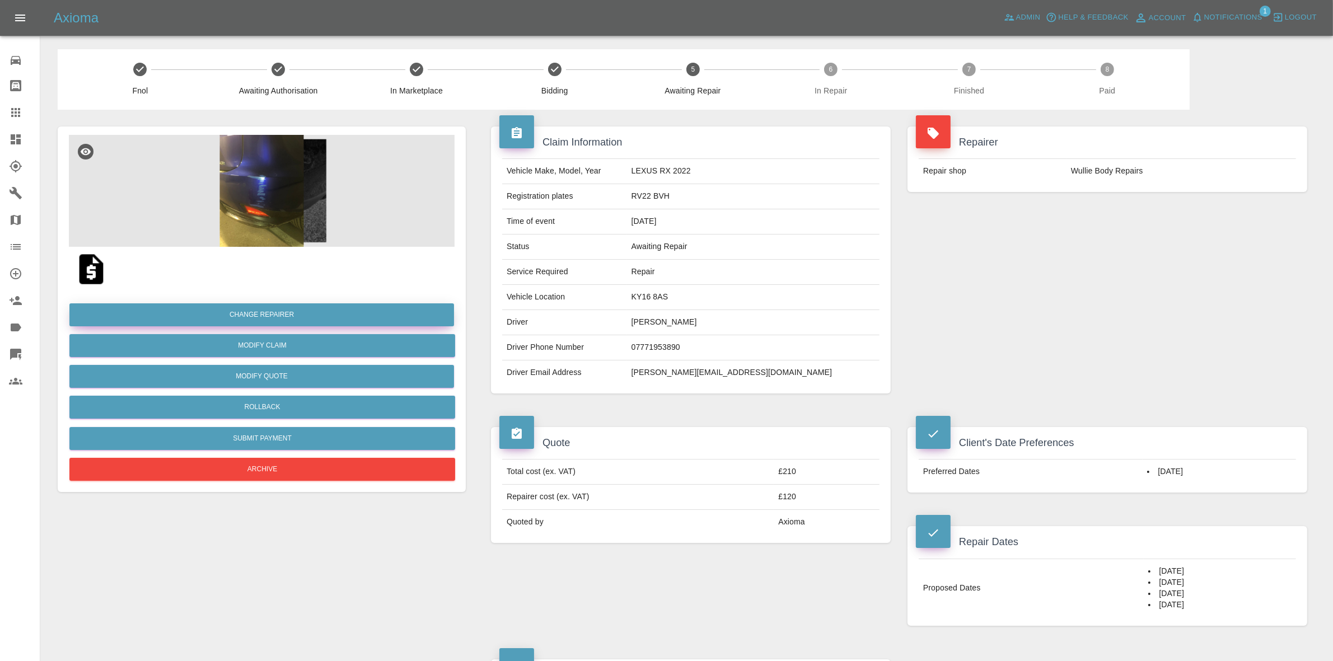
click at [270, 314] on button "Change Repairer" at bounding box center [261, 315] width 385 height 23
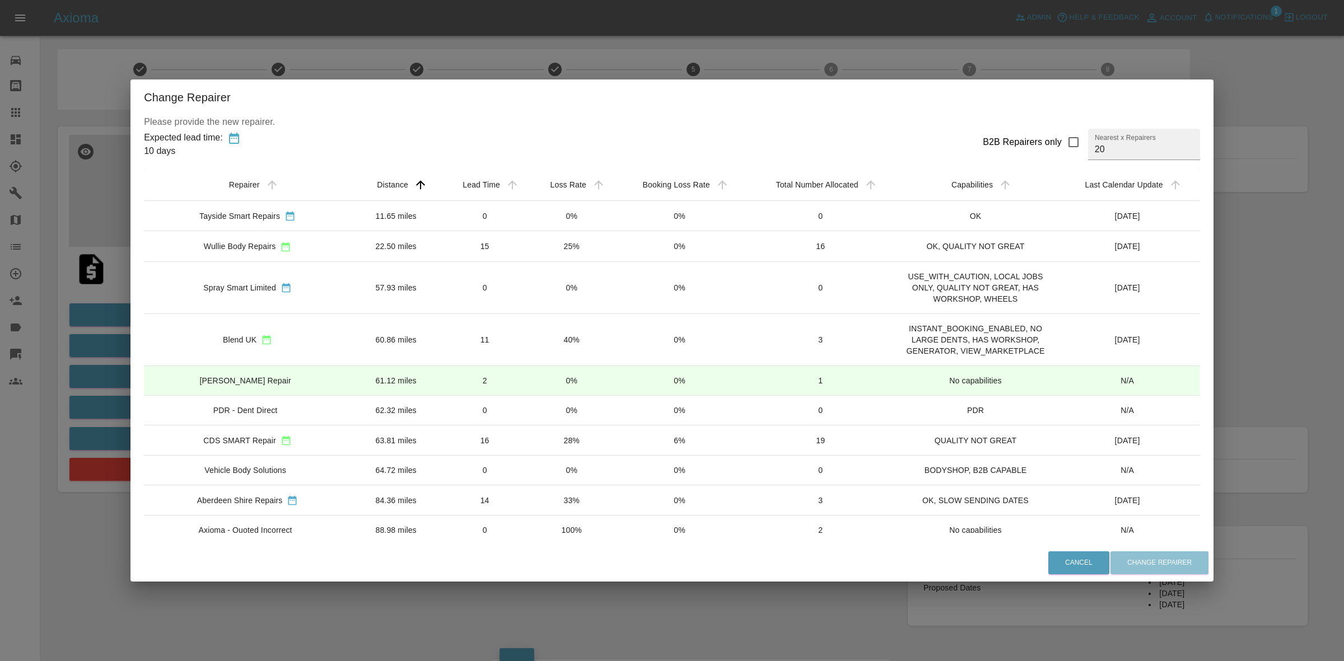
click at [544, 38] on div "Change Repairer Please provide the new repairer. Expected lead time: 10 days B2…" at bounding box center [672, 330] width 1344 height 661
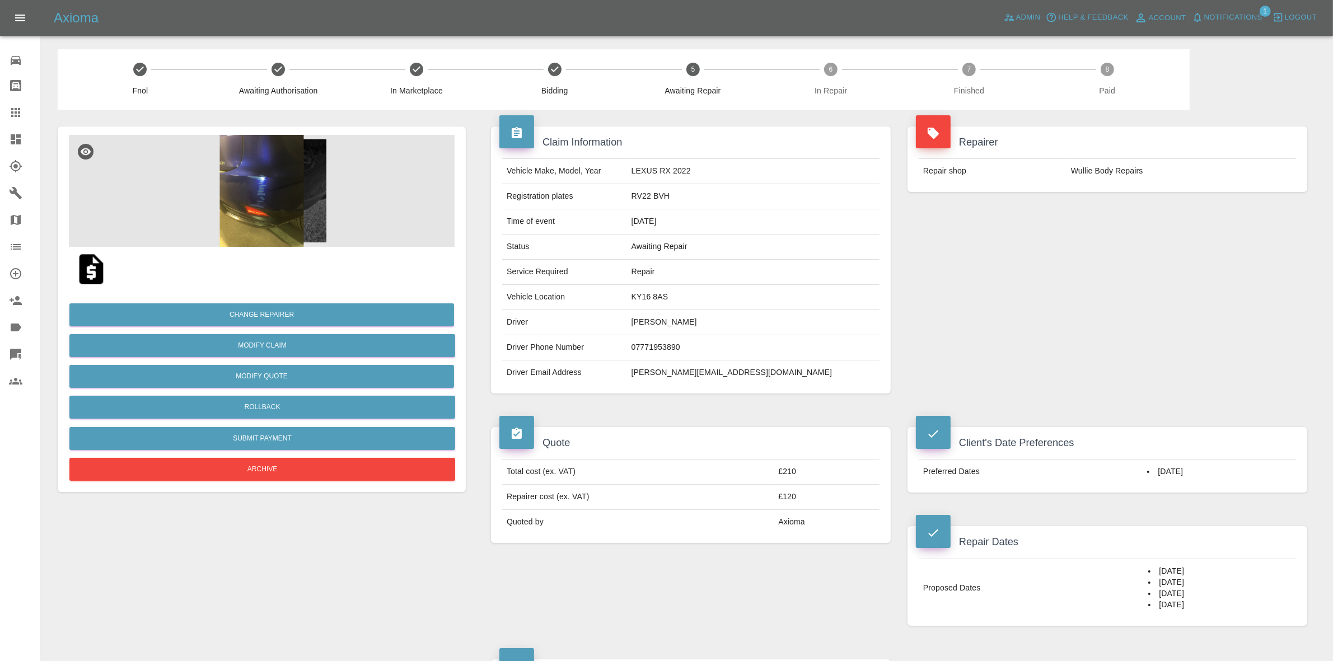
click at [260, 189] on img at bounding box center [262, 191] width 386 height 112
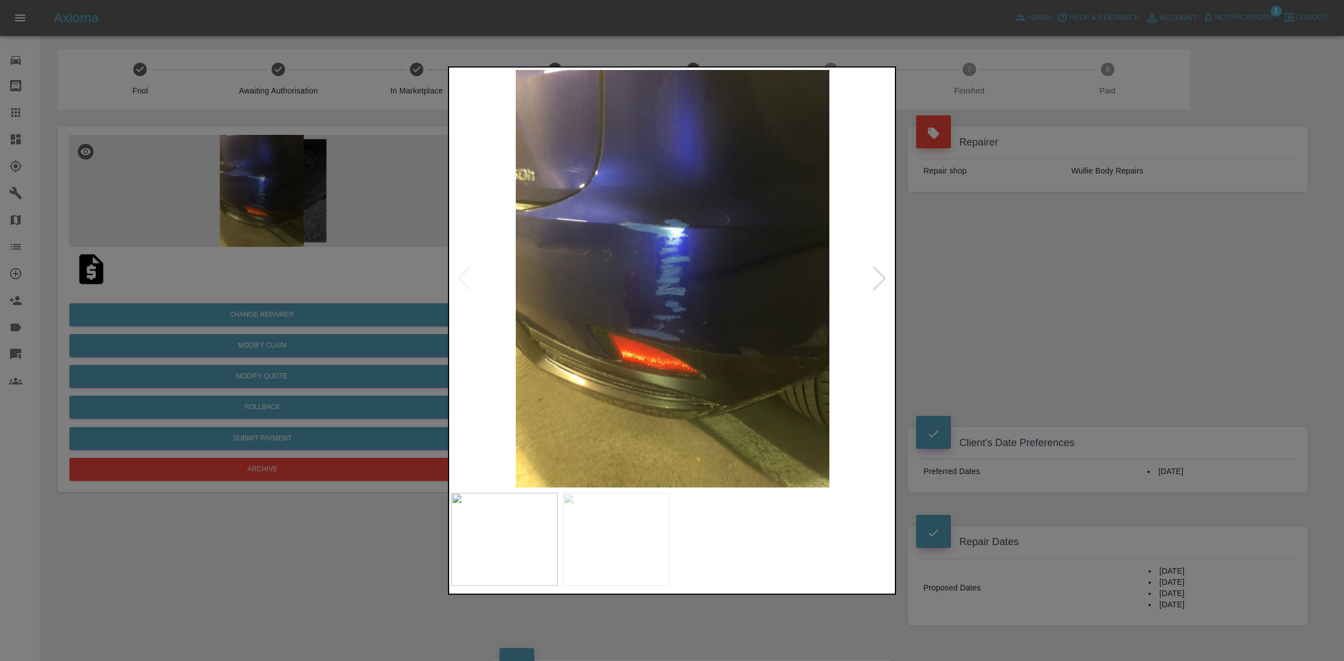
click at [874, 273] on div at bounding box center [879, 278] width 15 height 25
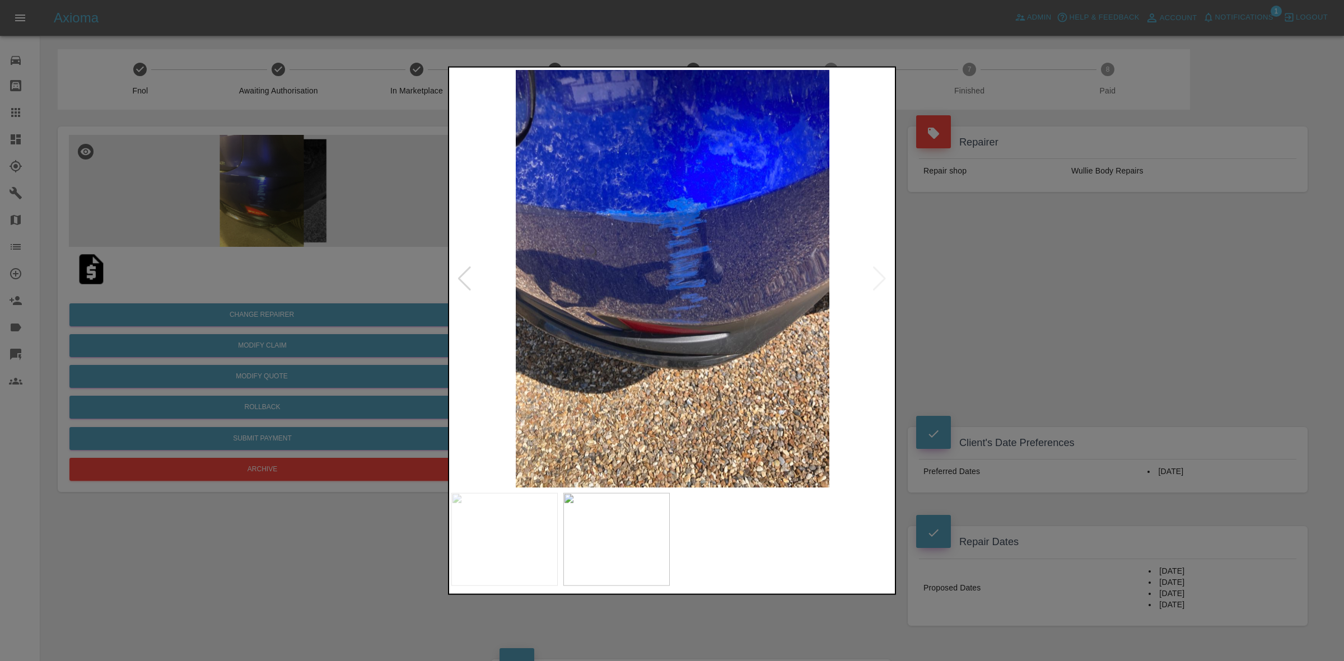
drag, startPoint x: 968, startPoint y: 323, endPoint x: 953, endPoint y: 340, distance: 22.7
click at [968, 323] on div at bounding box center [672, 330] width 1344 height 661
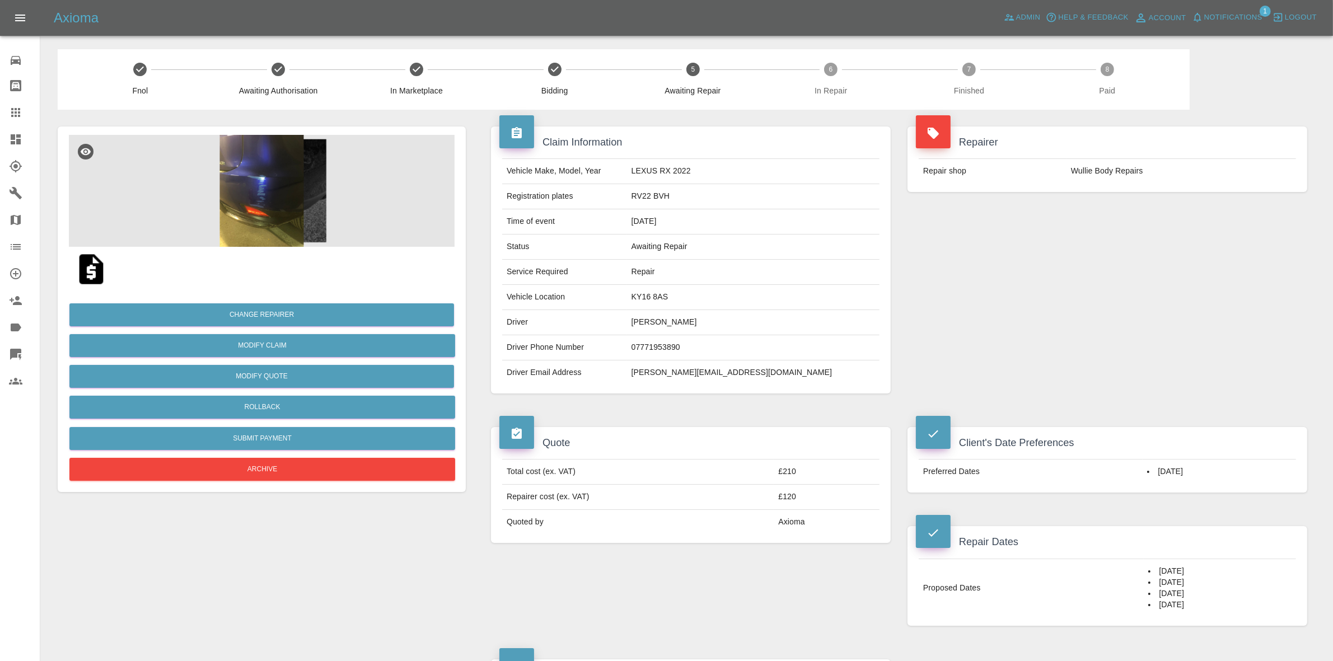
click at [706, 297] on td "KY16 8AS" at bounding box center [753, 297] width 253 height 25
copy td "KY16 8AS"
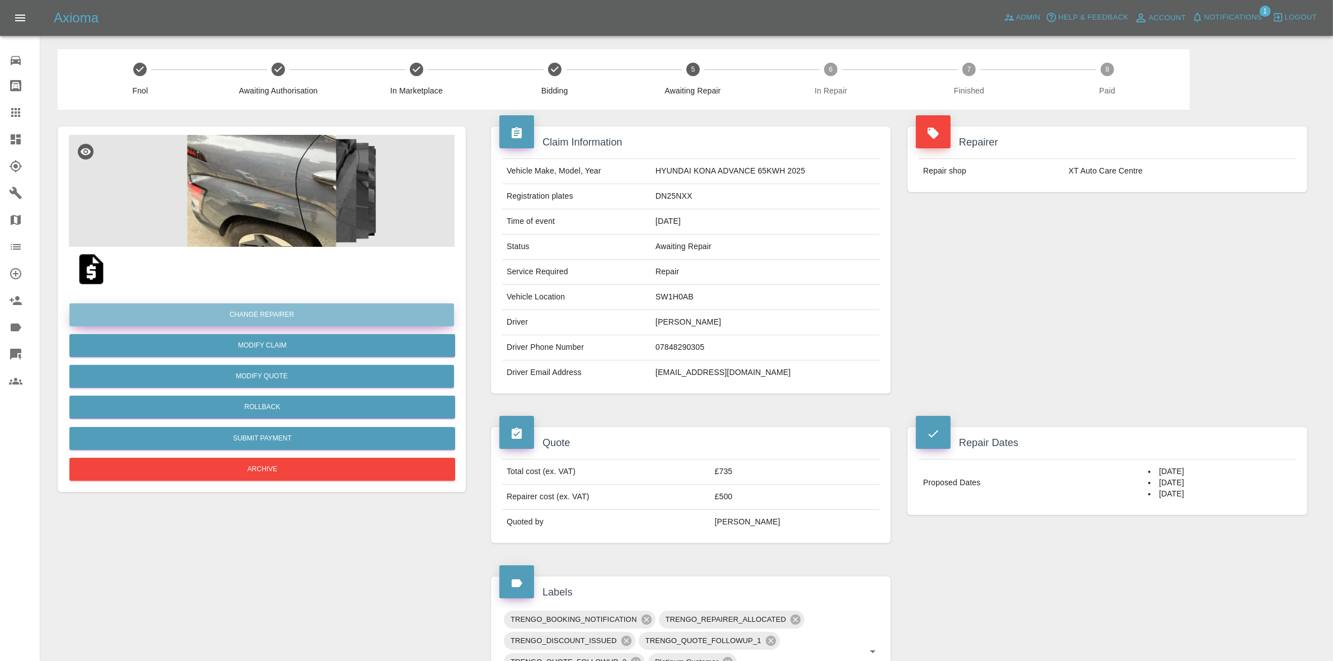
click at [258, 312] on button "Change Repairer" at bounding box center [261, 315] width 385 height 23
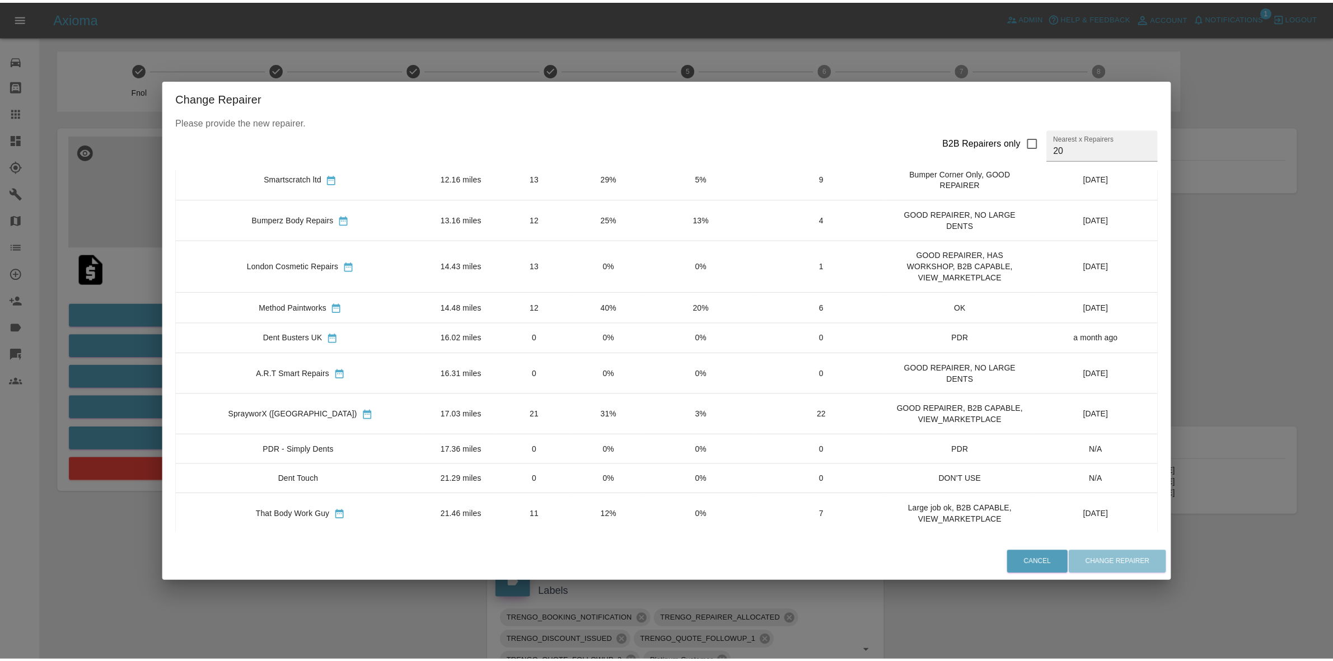
scroll to position [446, 0]
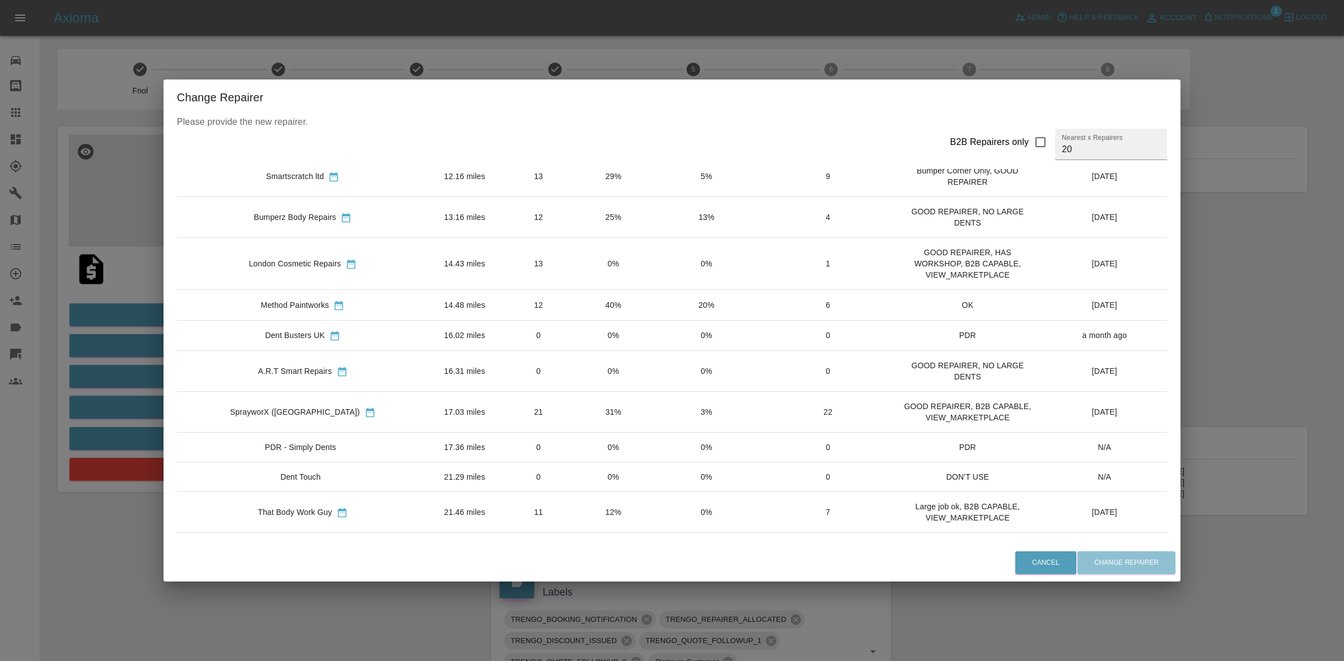
click at [166, 283] on div "Change Repairer Please provide the new repairer. B2B Repairers only Nearest x R…" at bounding box center [672, 330] width 1344 height 661
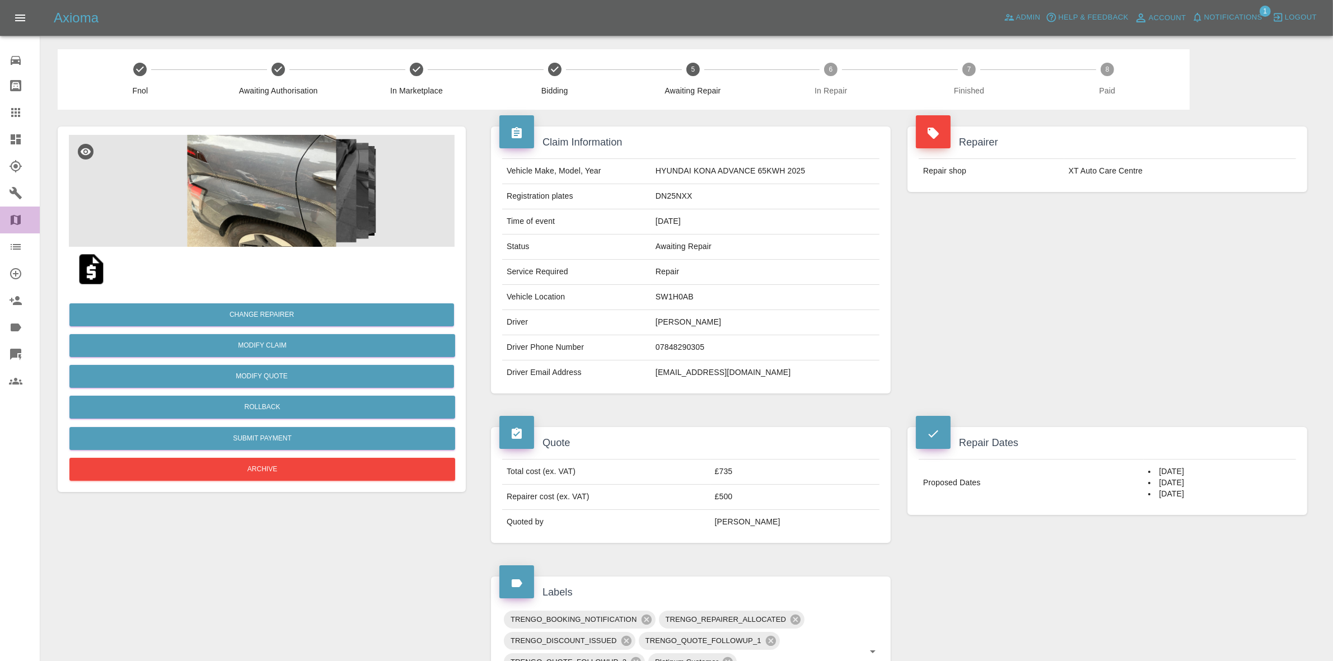
click at [26, 216] on div at bounding box center [24, 219] width 31 height 13
click at [262, 312] on button "Change Repairer" at bounding box center [261, 315] width 385 height 23
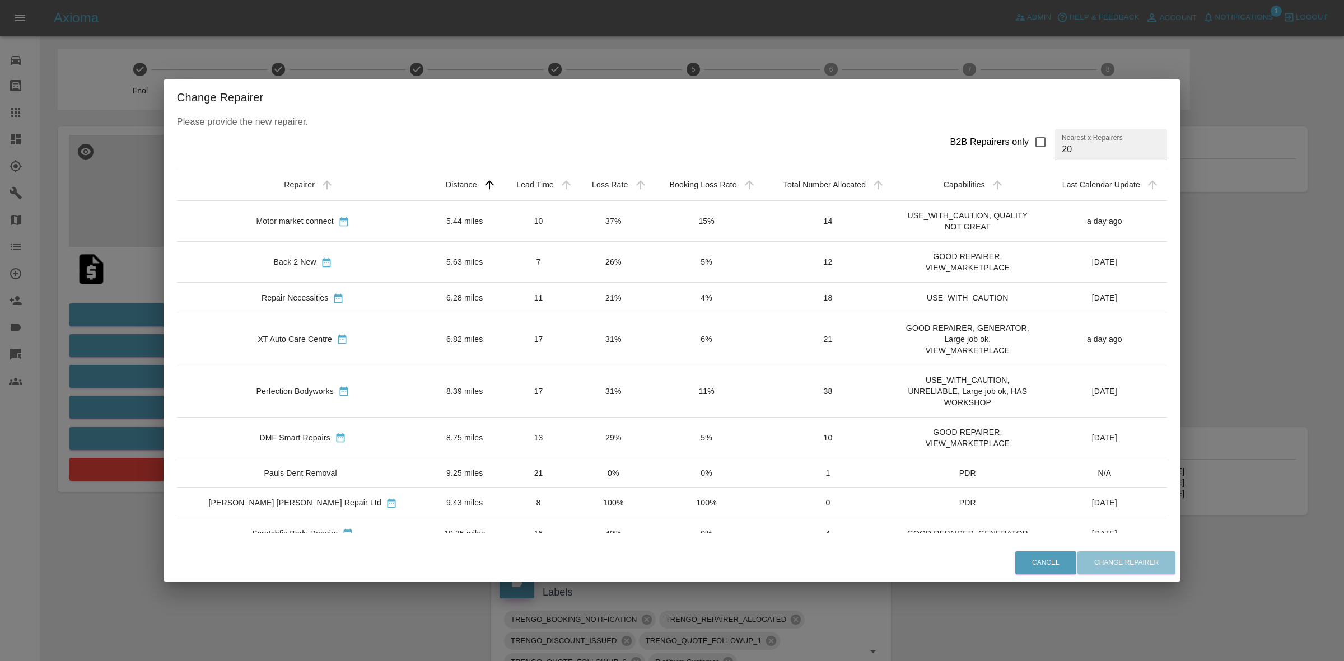
click at [87, 283] on div "Change Repairer Please provide the new repairer. B2B Repairers only Nearest x R…" at bounding box center [672, 330] width 1344 height 661
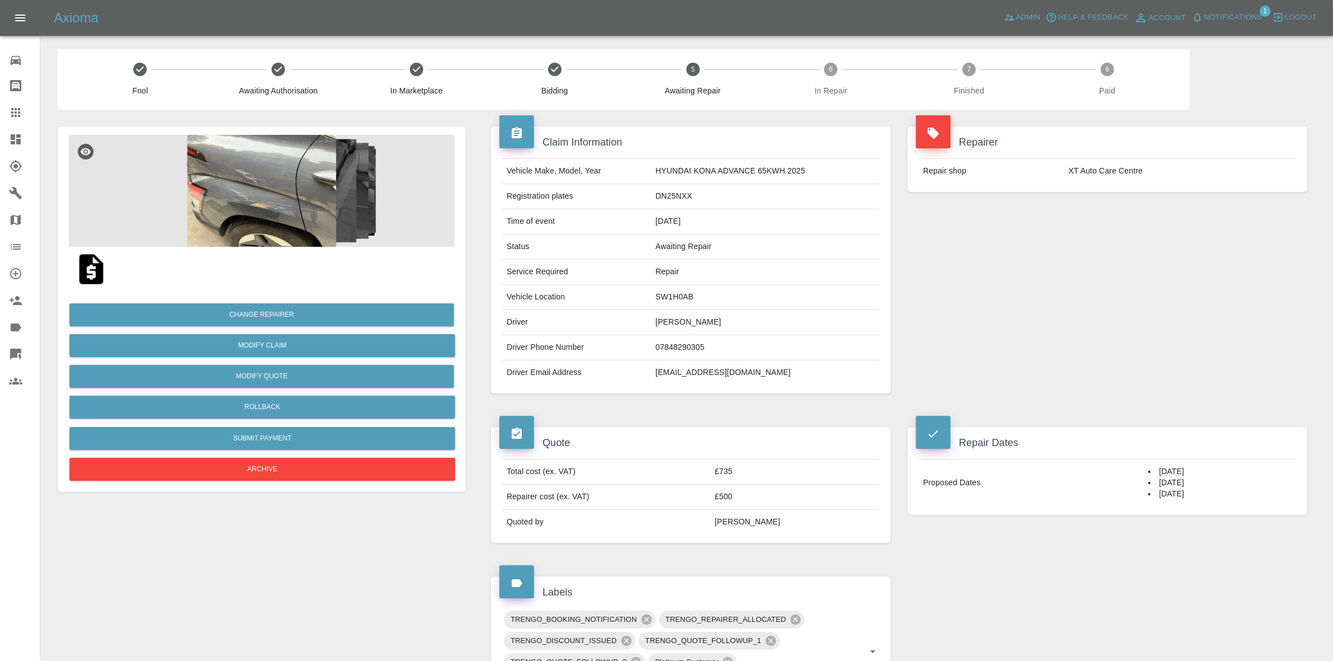
click at [670, 300] on td "SW1H0AB" at bounding box center [765, 297] width 228 height 25
copy td "SW1H0AB"
click at [242, 217] on img at bounding box center [262, 191] width 386 height 112
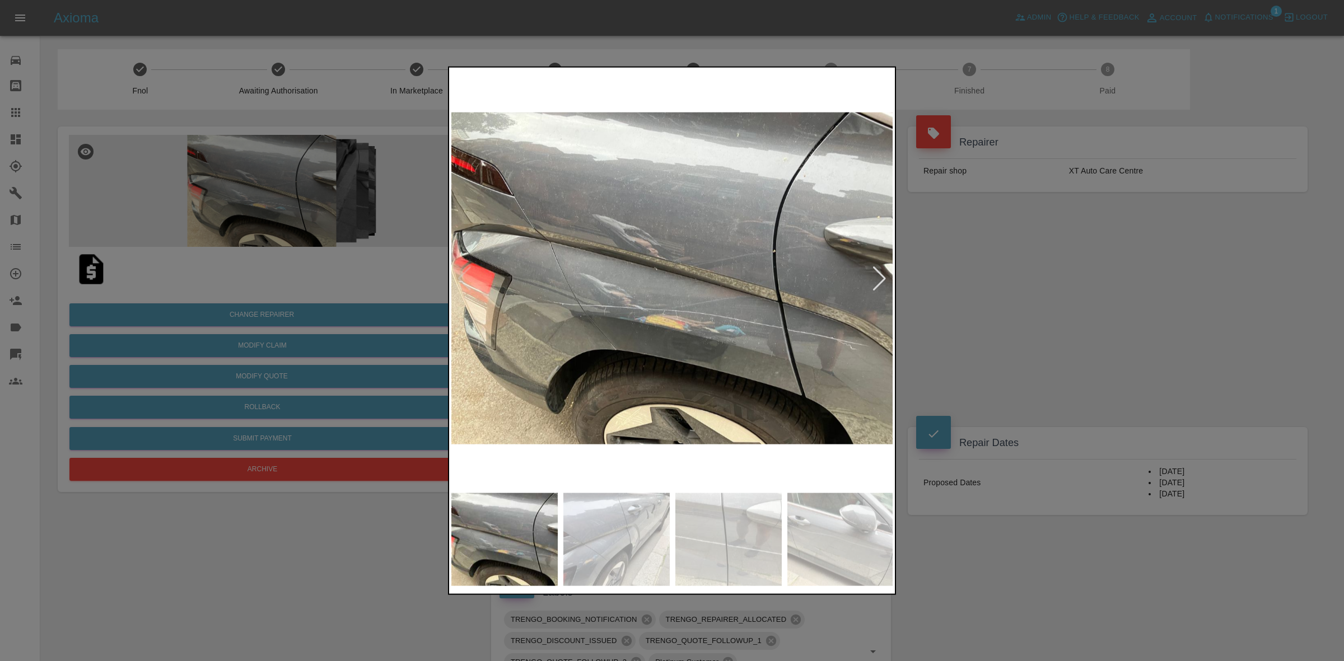
click at [873, 283] on div at bounding box center [879, 278] width 15 height 25
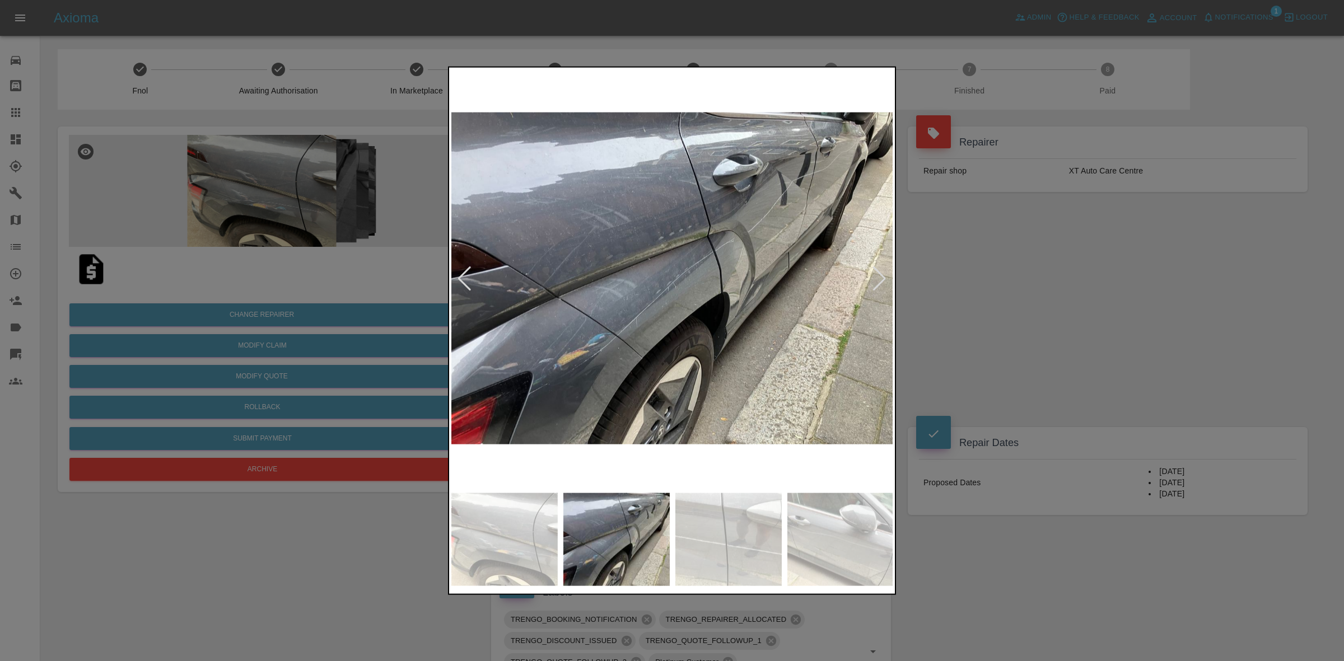
click at [873, 283] on div at bounding box center [879, 278] width 15 height 25
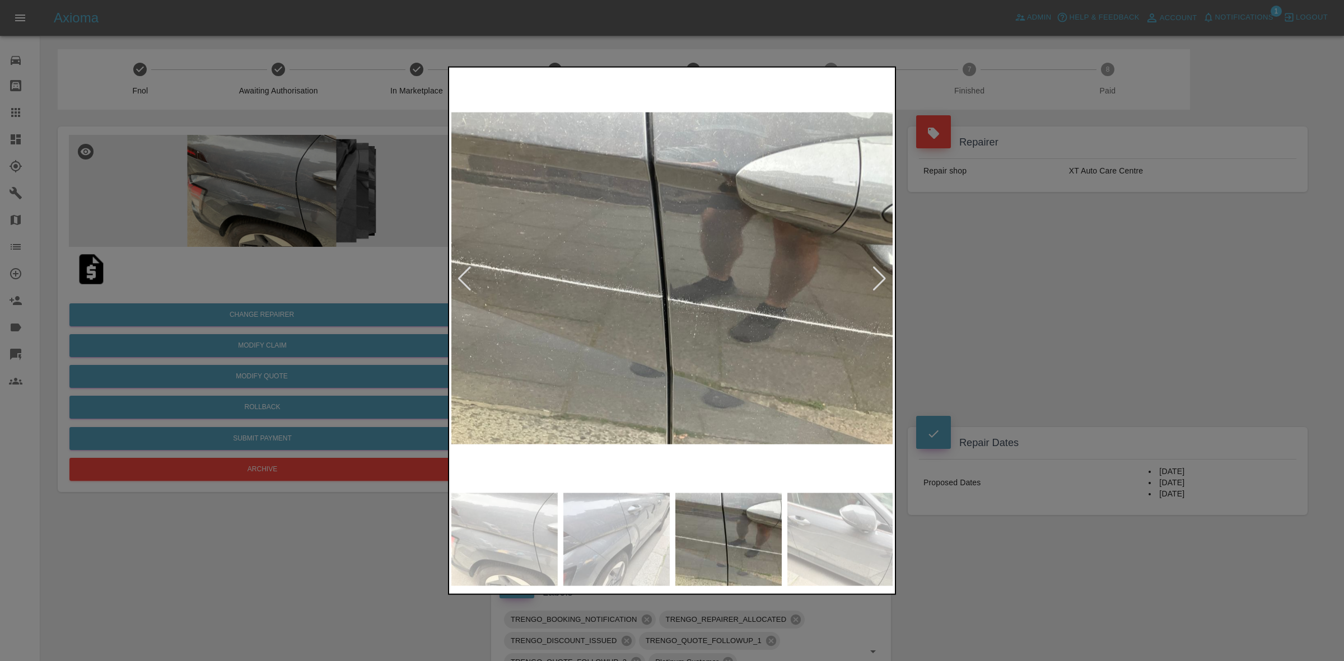
click at [973, 298] on div at bounding box center [672, 330] width 1344 height 661
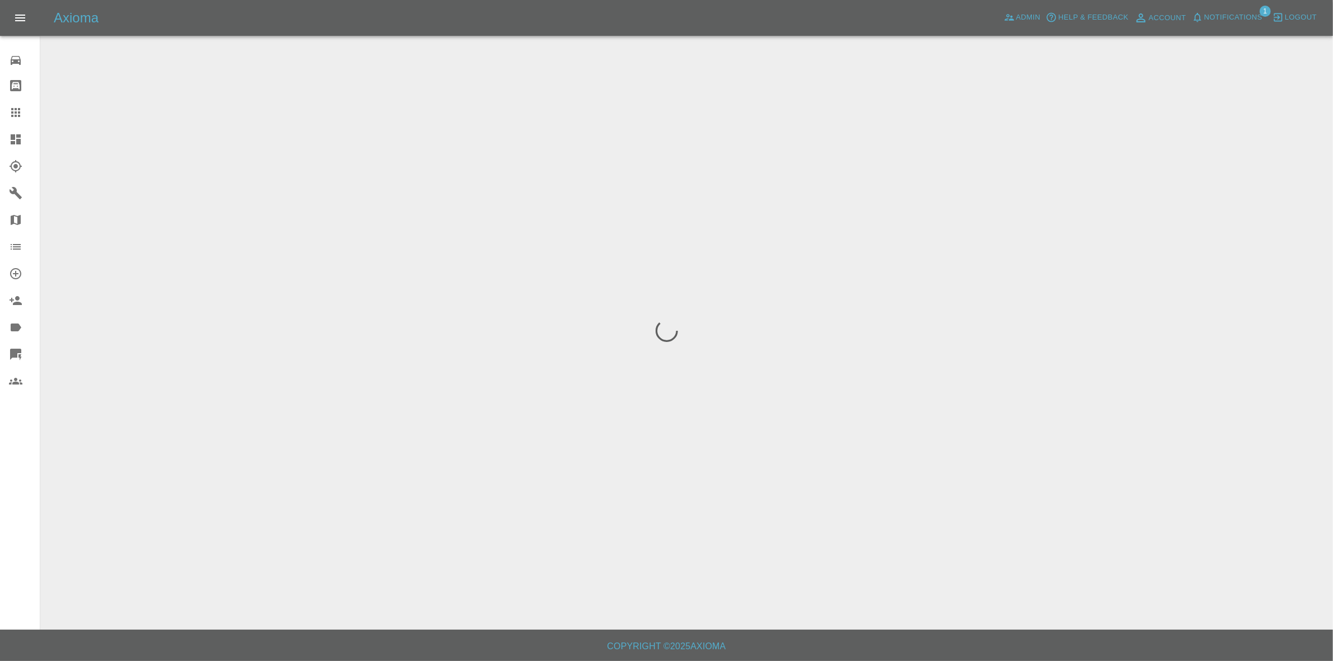
click at [1256, 24] on span "Notifications" at bounding box center [1234, 17] width 58 height 13
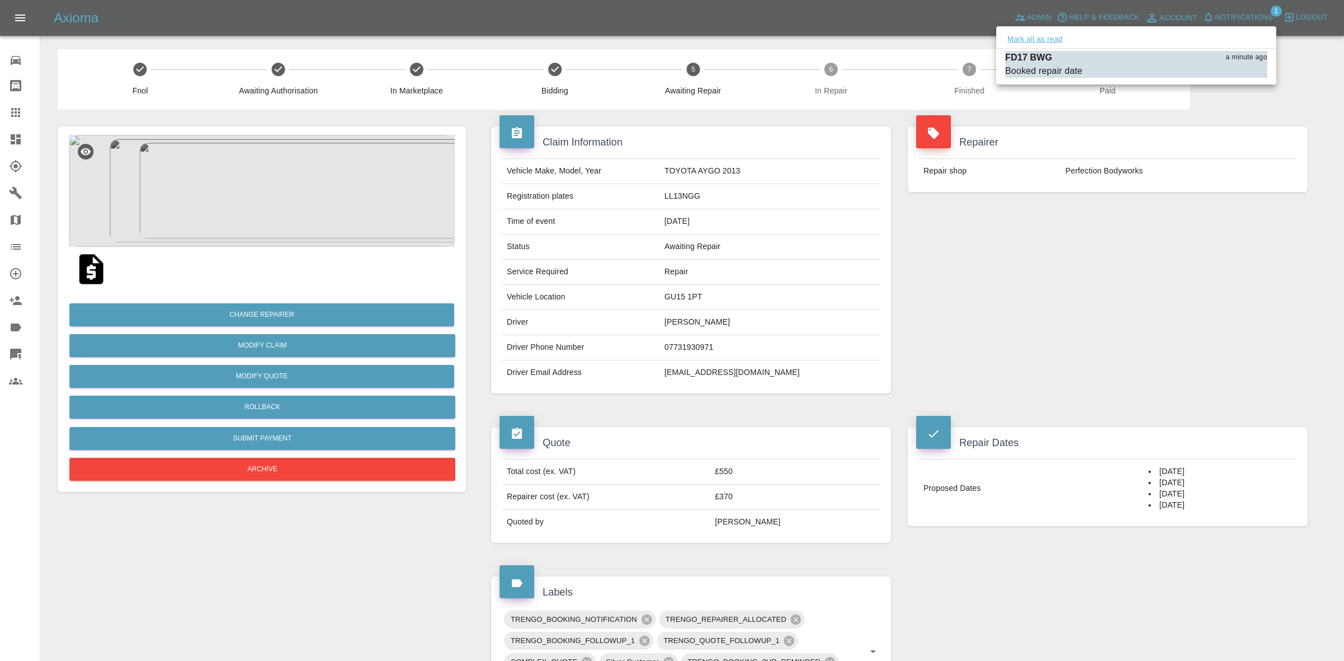
click at [1035, 37] on button "Mark all as read" at bounding box center [1034, 39] width 59 height 13
drag, startPoint x: 1111, startPoint y: 190, endPoint x: 1071, endPoint y: 208, distance: 42.9
click at [1117, 200] on div at bounding box center [672, 330] width 1344 height 661
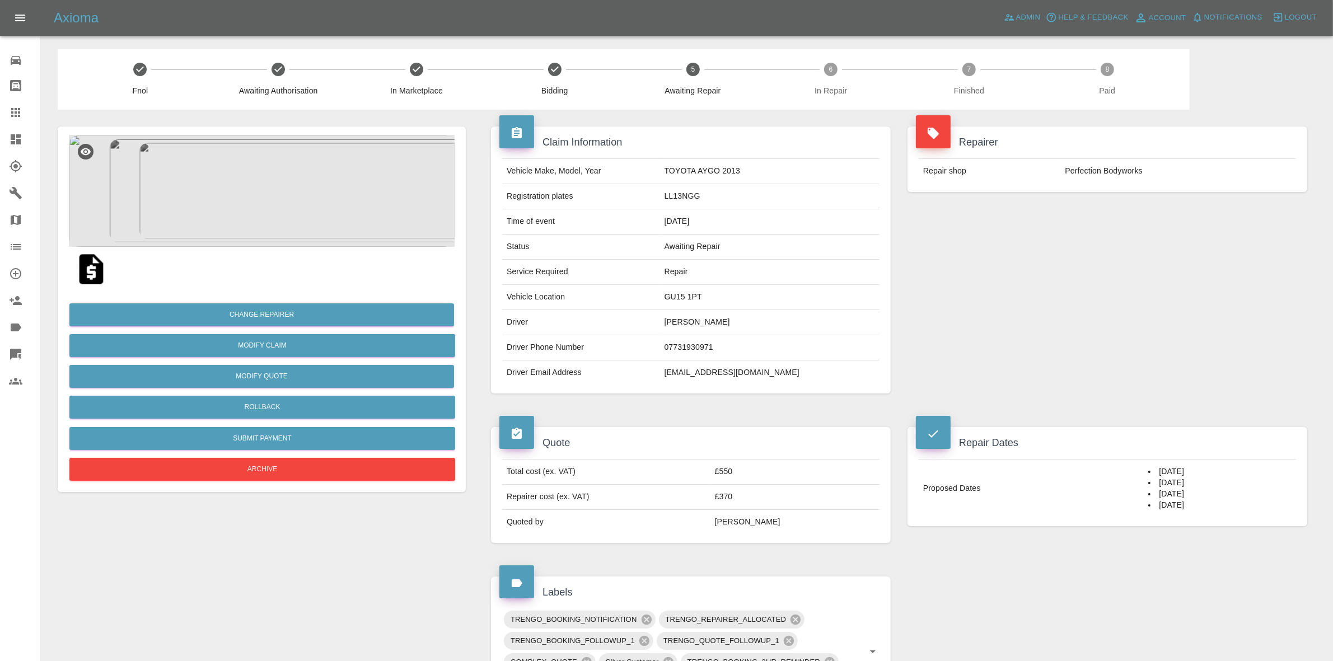
click at [709, 300] on td "GU15 1PT" at bounding box center [770, 297] width 220 height 25
copy td "GU15 1PT"
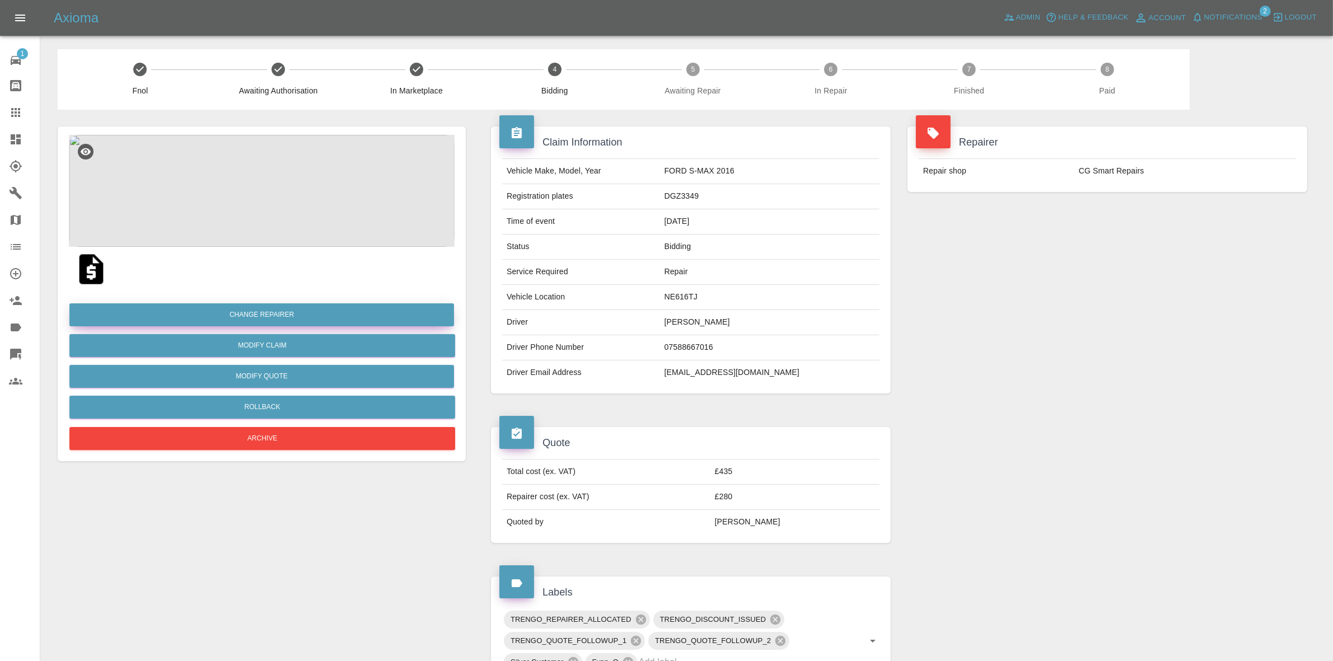
click at [255, 310] on button "Change Repairer" at bounding box center [261, 315] width 385 height 23
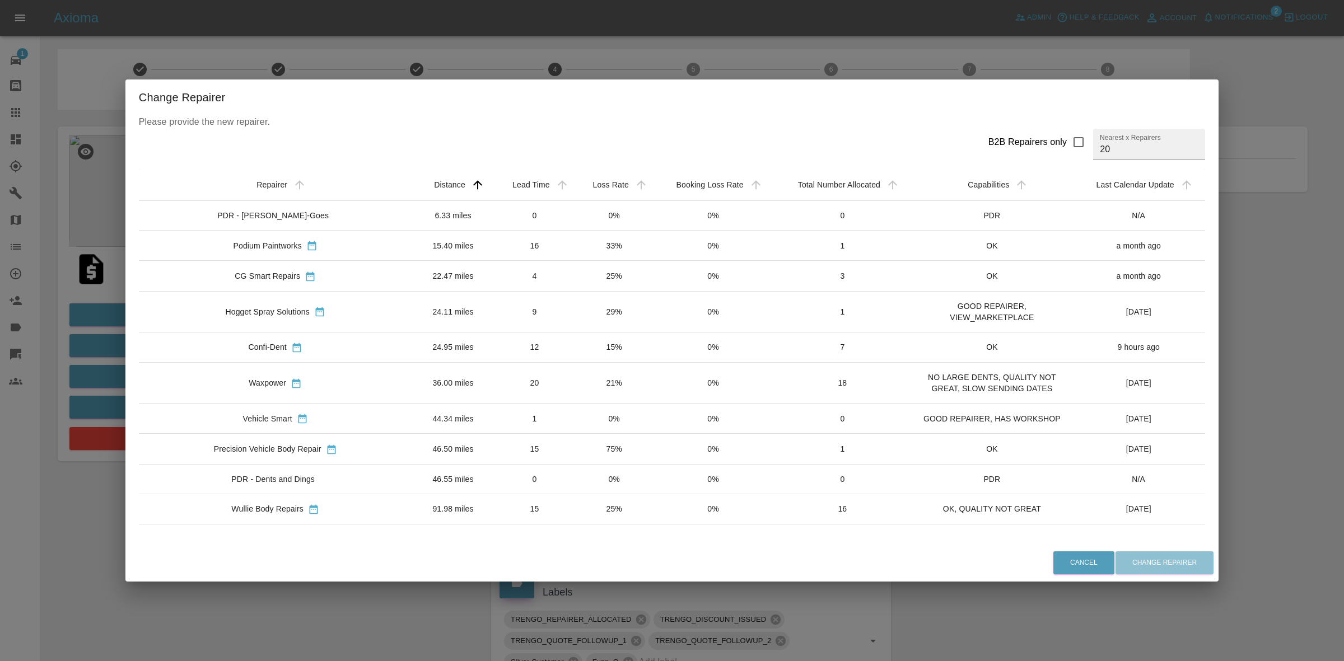
click at [575, 221] on td "0%" at bounding box center [614, 216] width 79 height 30
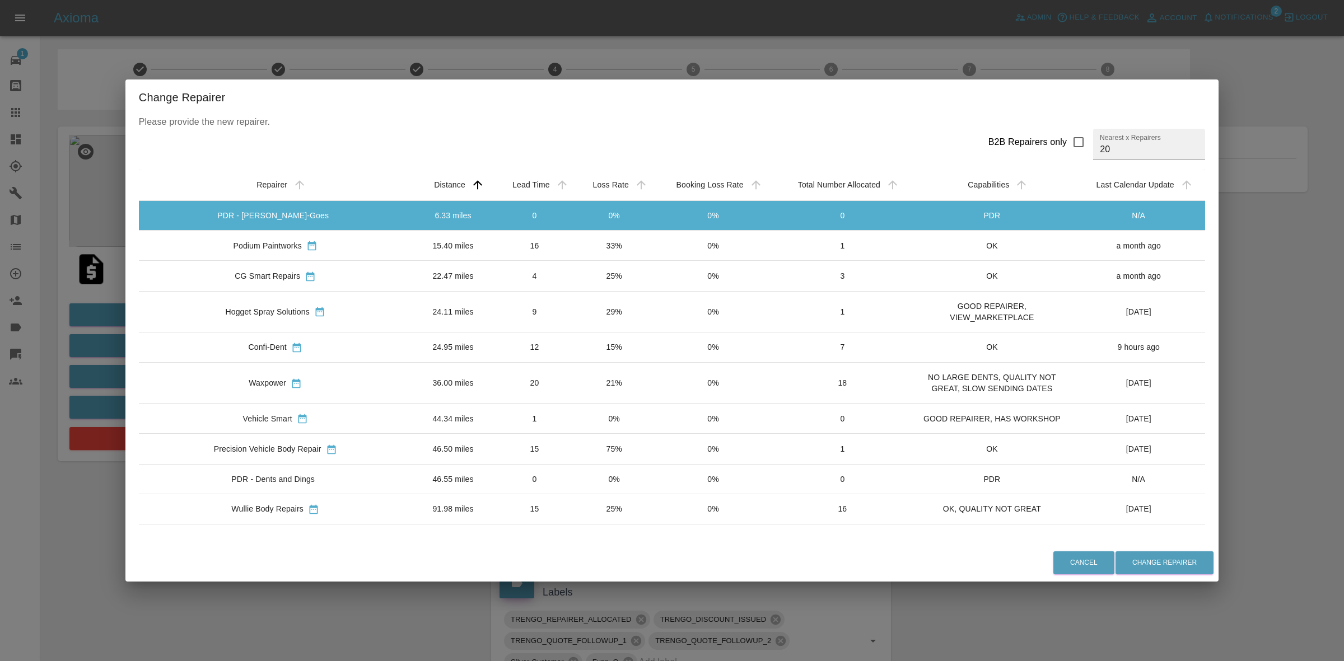
click at [575, 250] on td "33%" at bounding box center [614, 246] width 79 height 30
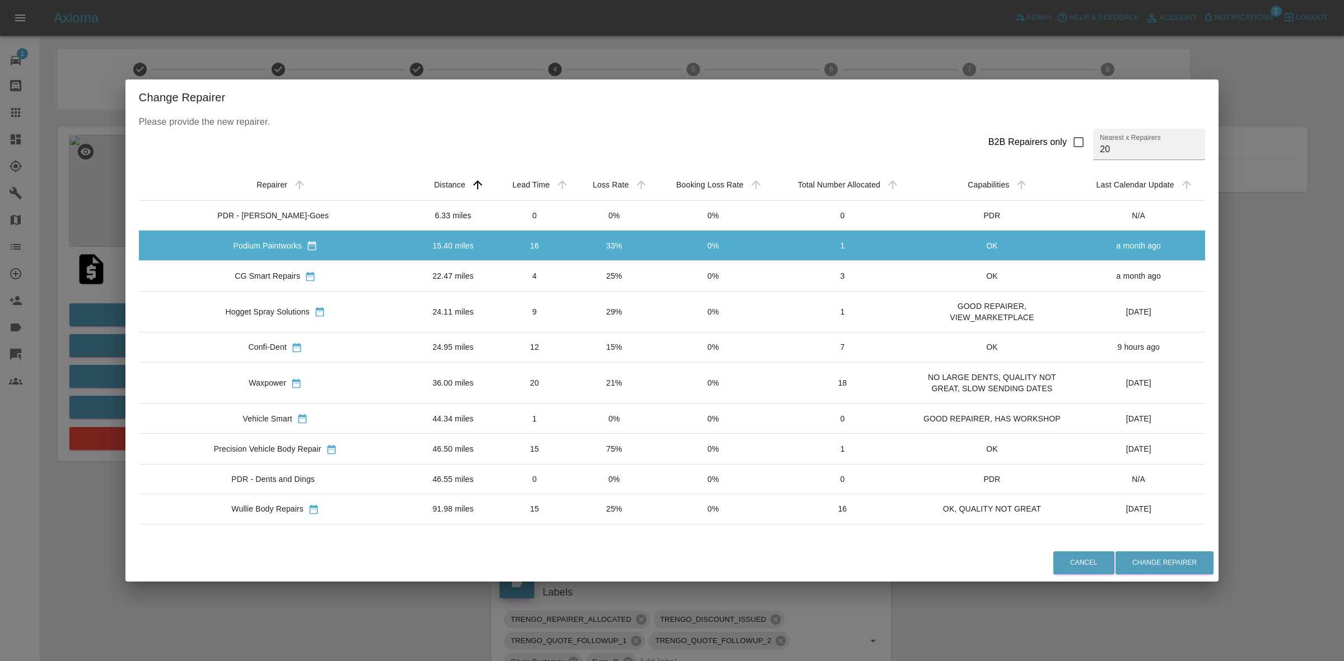
click at [113, 315] on div "Change Repairer Please provide the new repairer. B2B Repairers only Nearest x R…" at bounding box center [672, 330] width 1344 height 661
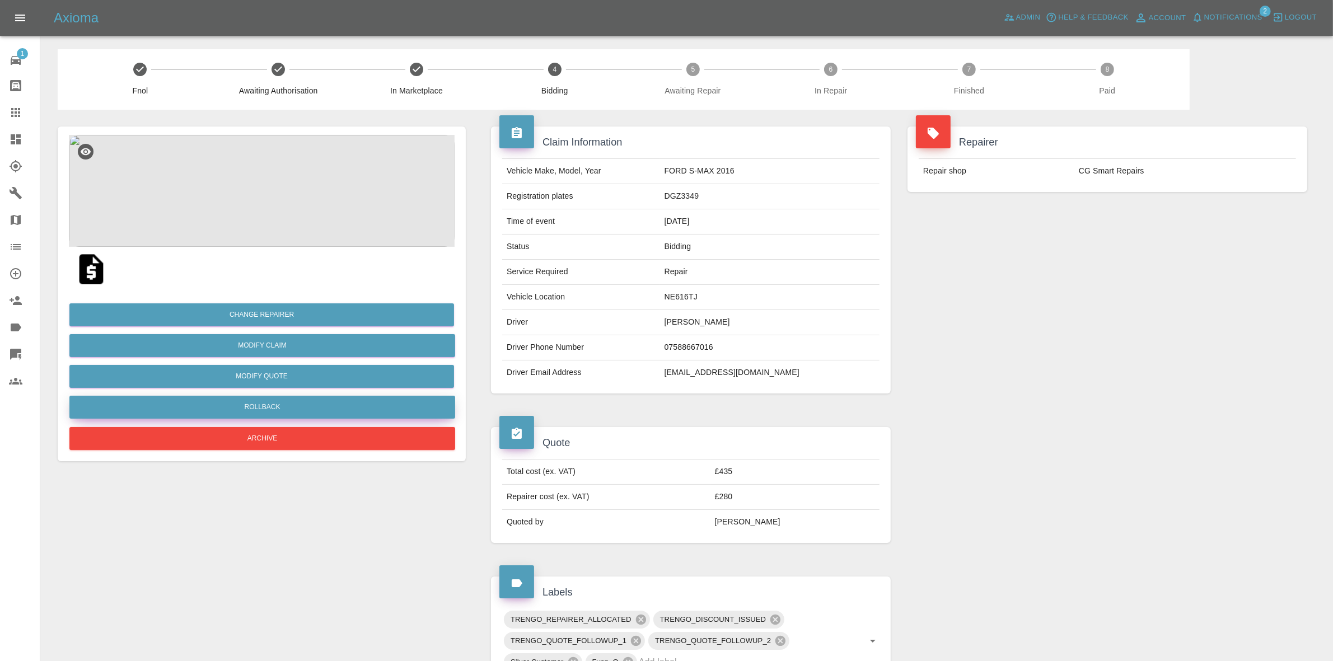
click at [254, 407] on button "Rollback" at bounding box center [262, 407] width 386 height 23
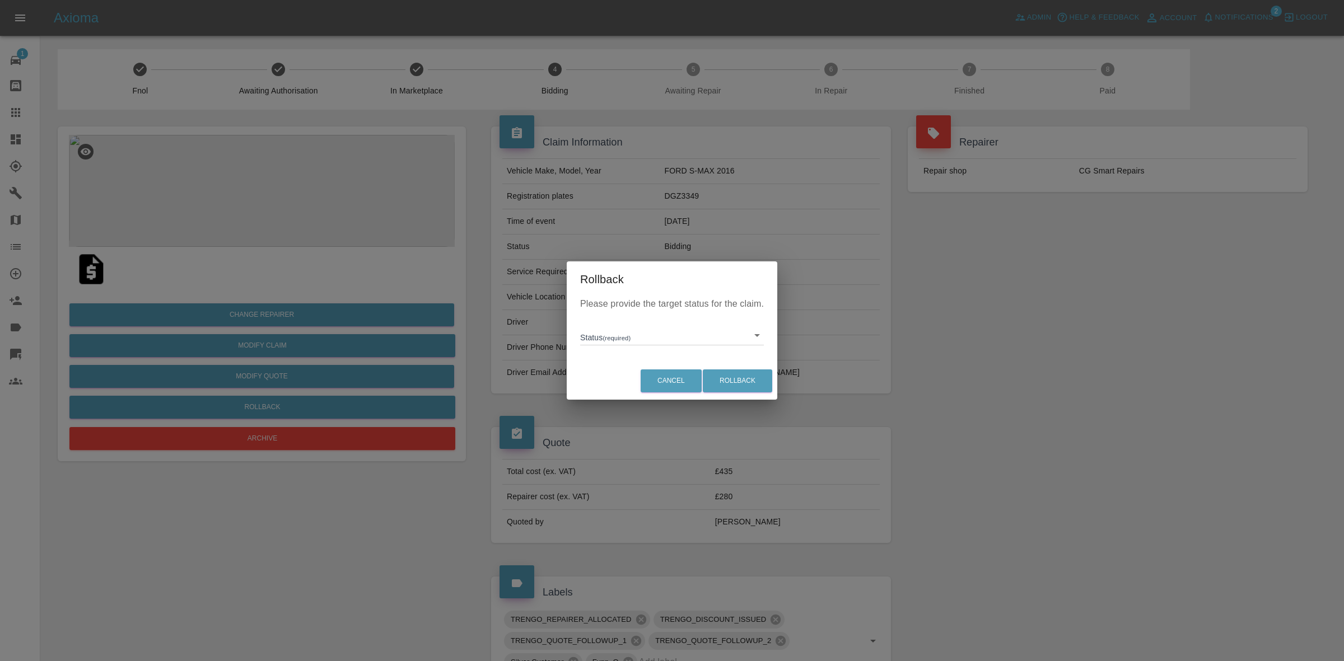
click at [384, 323] on div "Rollback Please provide the target status for the claim. Status (required) ​ Ca…" at bounding box center [672, 330] width 1344 height 661
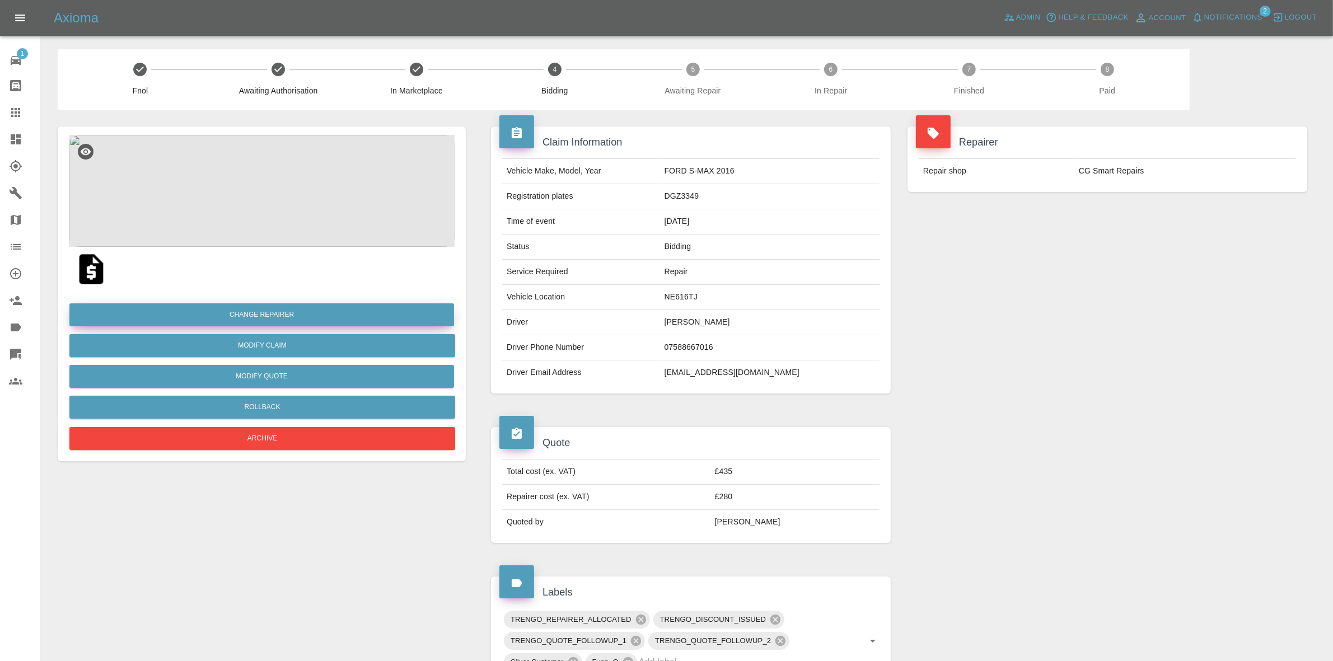
click at [269, 312] on button "Change Repairer" at bounding box center [261, 315] width 385 height 23
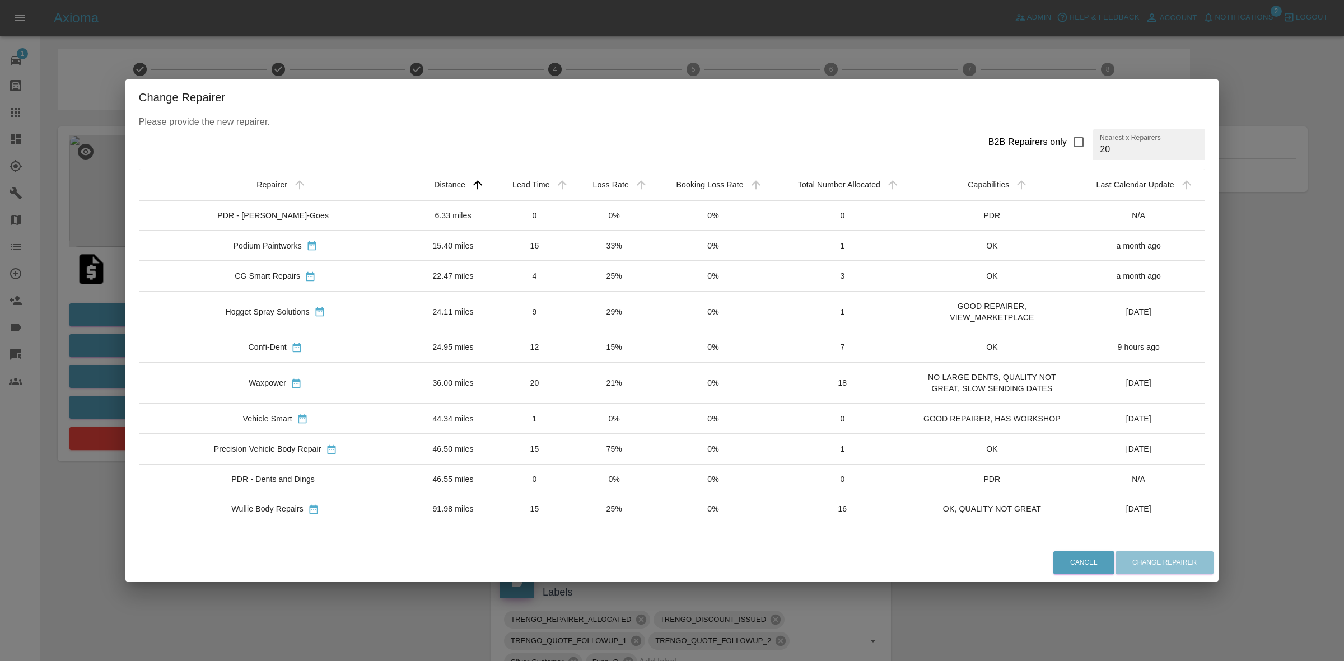
click at [575, 315] on td "29%" at bounding box center [614, 311] width 79 height 41
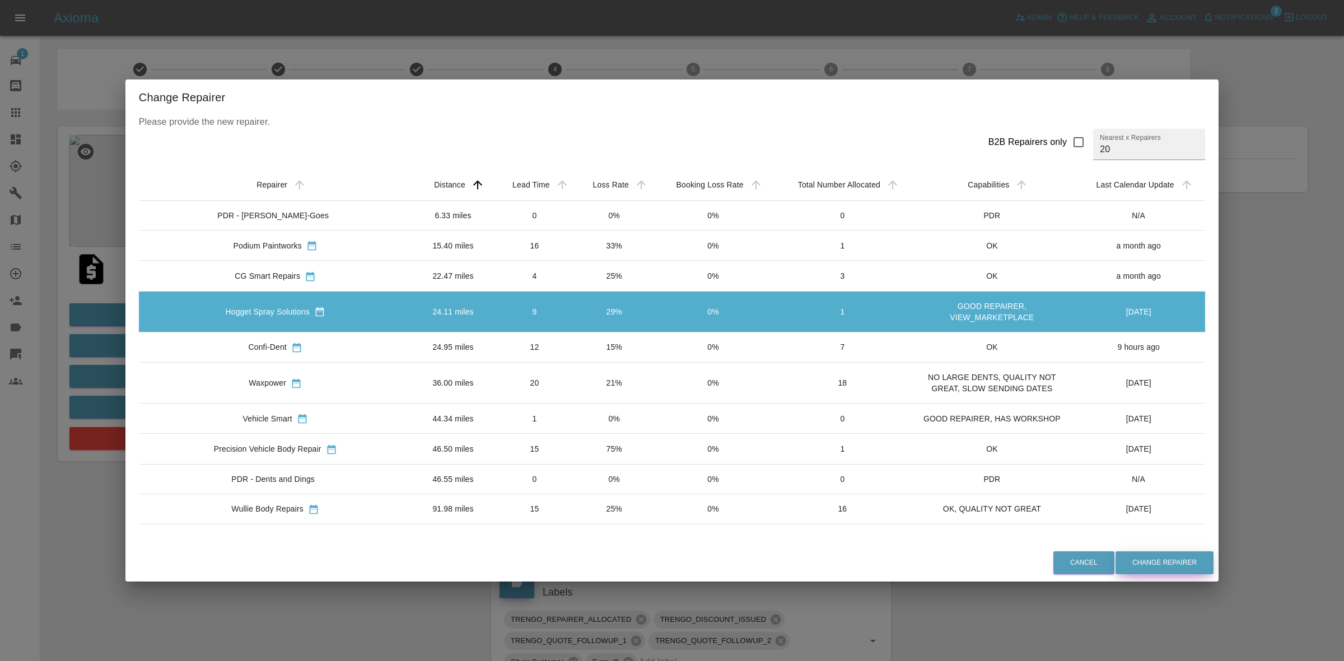
drag, startPoint x: 1153, startPoint y: 563, endPoint x: 1109, endPoint y: 572, distance: 44.6
click at [1152, 564] on button "Change Repairer" at bounding box center [1165, 563] width 98 height 23
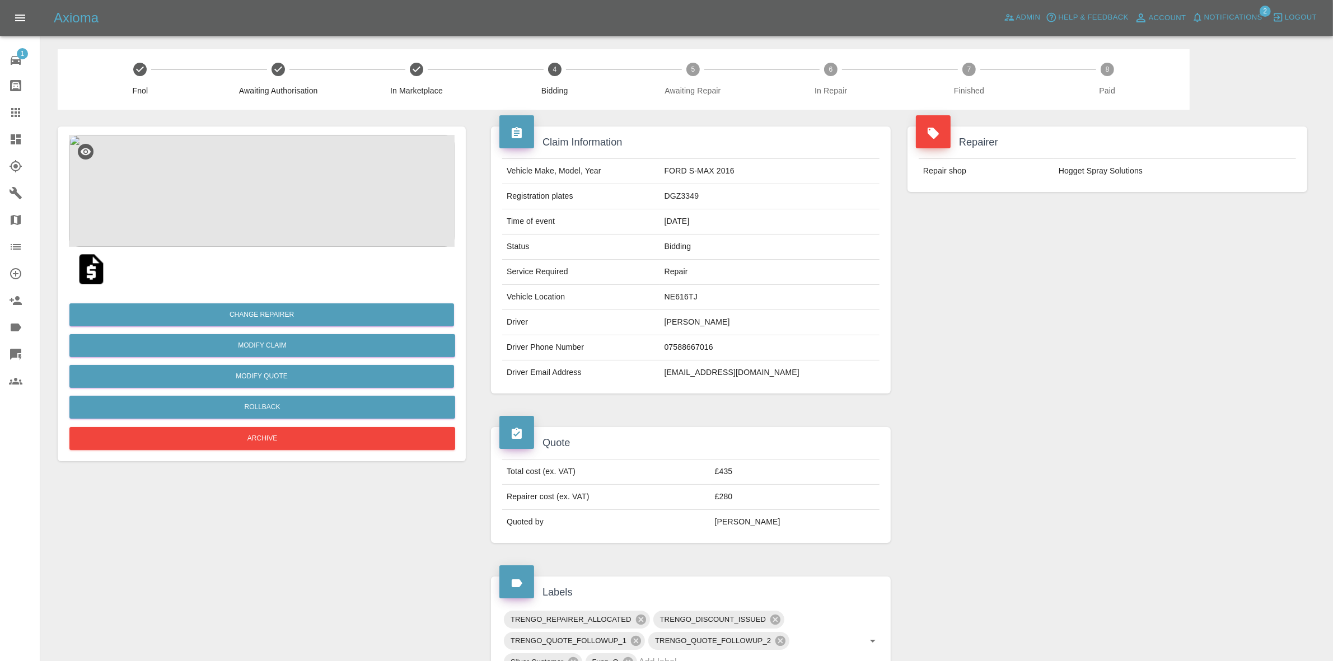
click at [1082, 274] on div "Repairer Repair shop Hogget Spray Solutions" at bounding box center [1107, 260] width 417 height 301
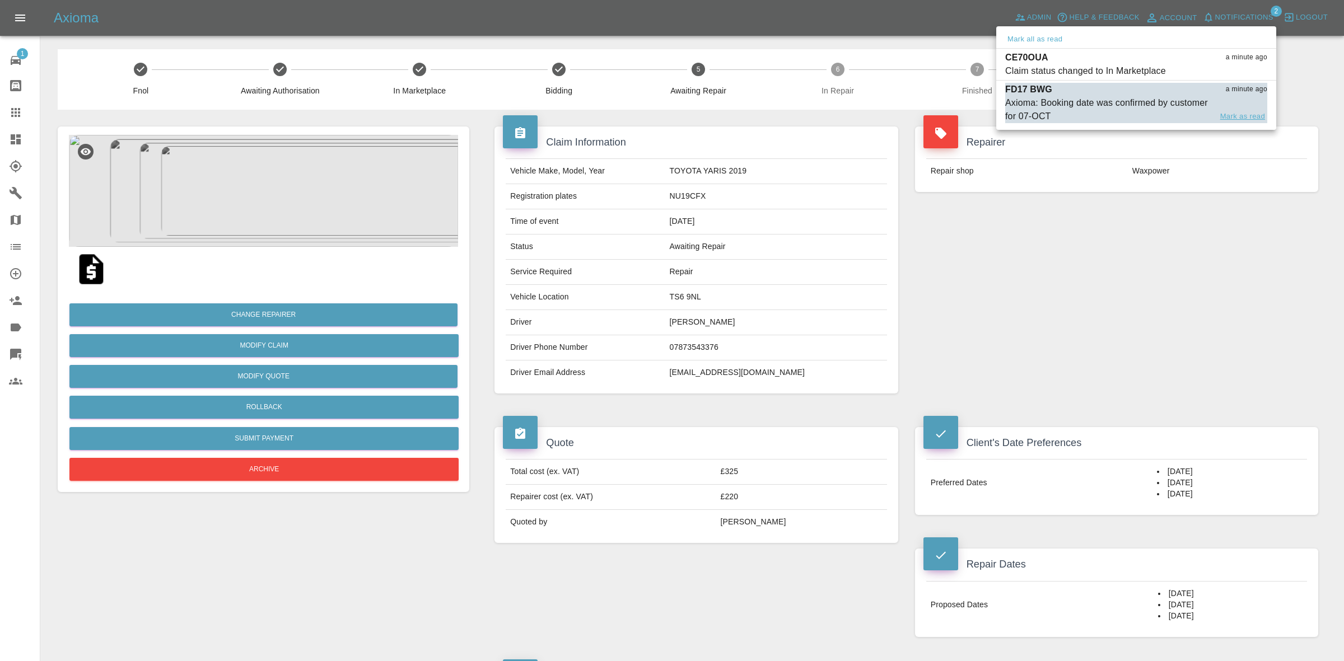
click at [1235, 113] on button "Mark as read" at bounding box center [1242, 116] width 49 height 13
drag, startPoint x: 1210, startPoint y: 186, endPoint x: 1155, endPoint y: 230, distance: 69.8
click at [1203, 199] on div at bounding box center [672, 330] width 1344 height 661
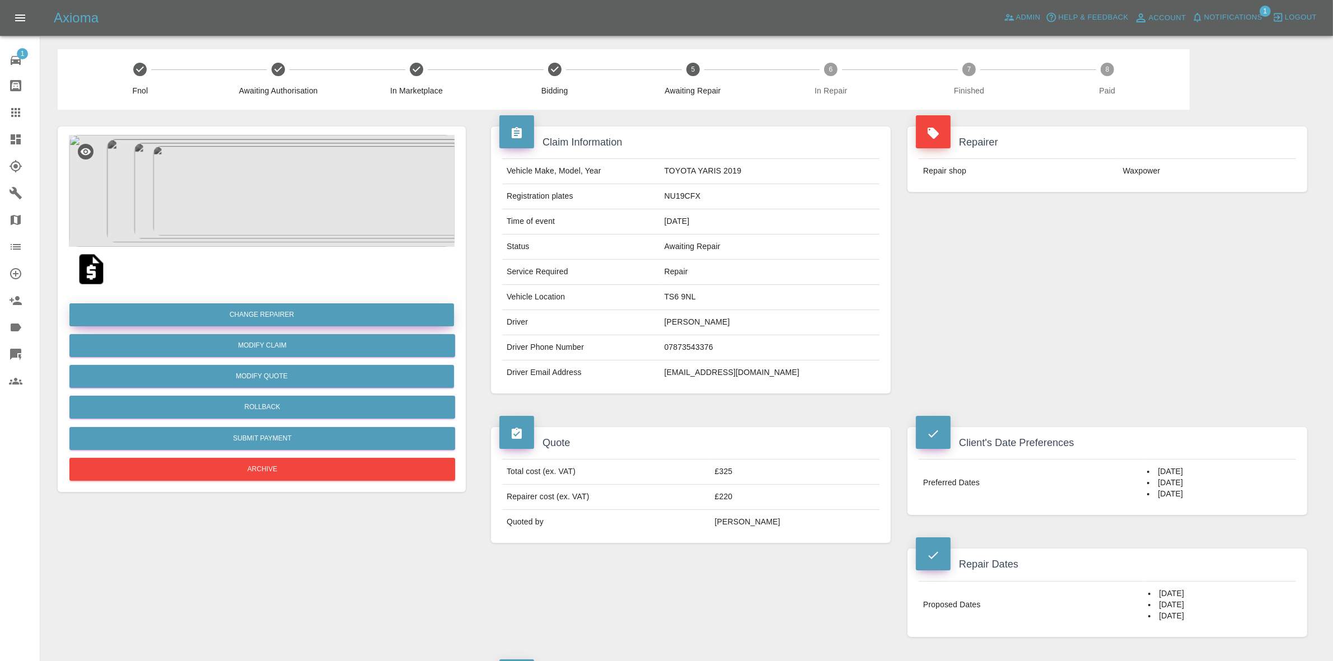
click at [255, 311] on button "Change Repairer" at bounding box center [261, 315] width 385 height 23
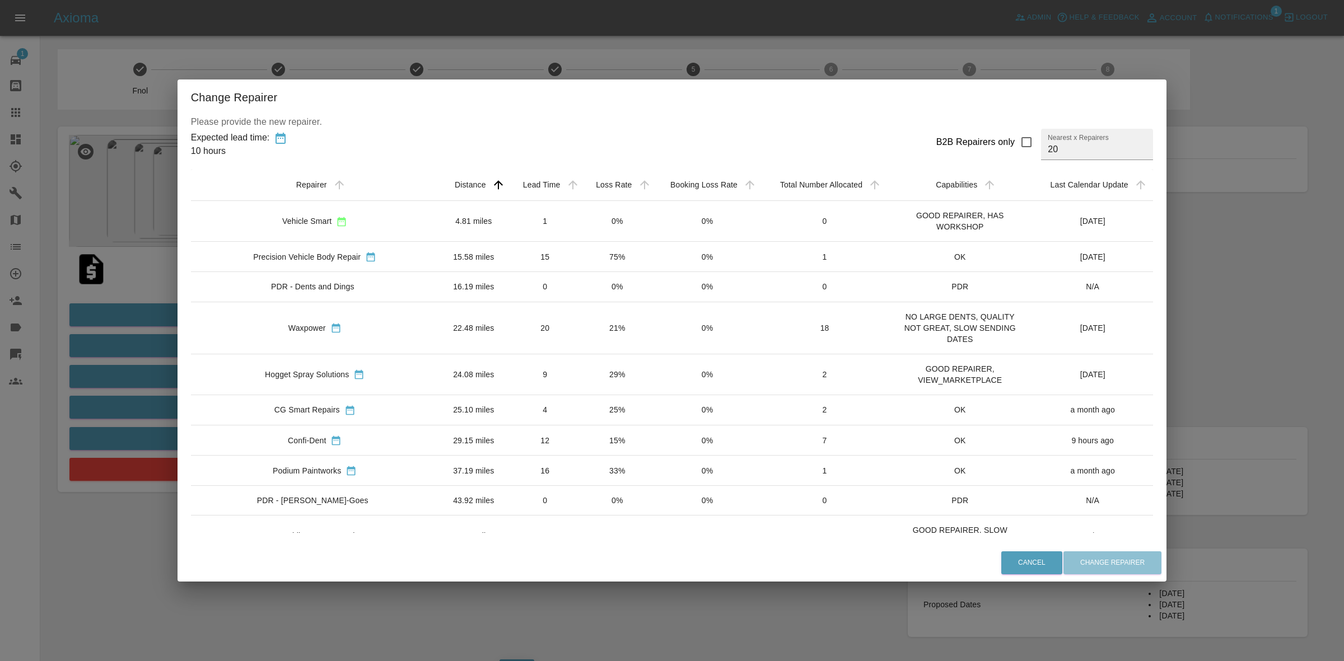
click at [162, 284] on div "Change Repairer Please provide the new repairer. Expected lead time: 10 hours B…" at bounding box center [672, 330] width 1344 height 661
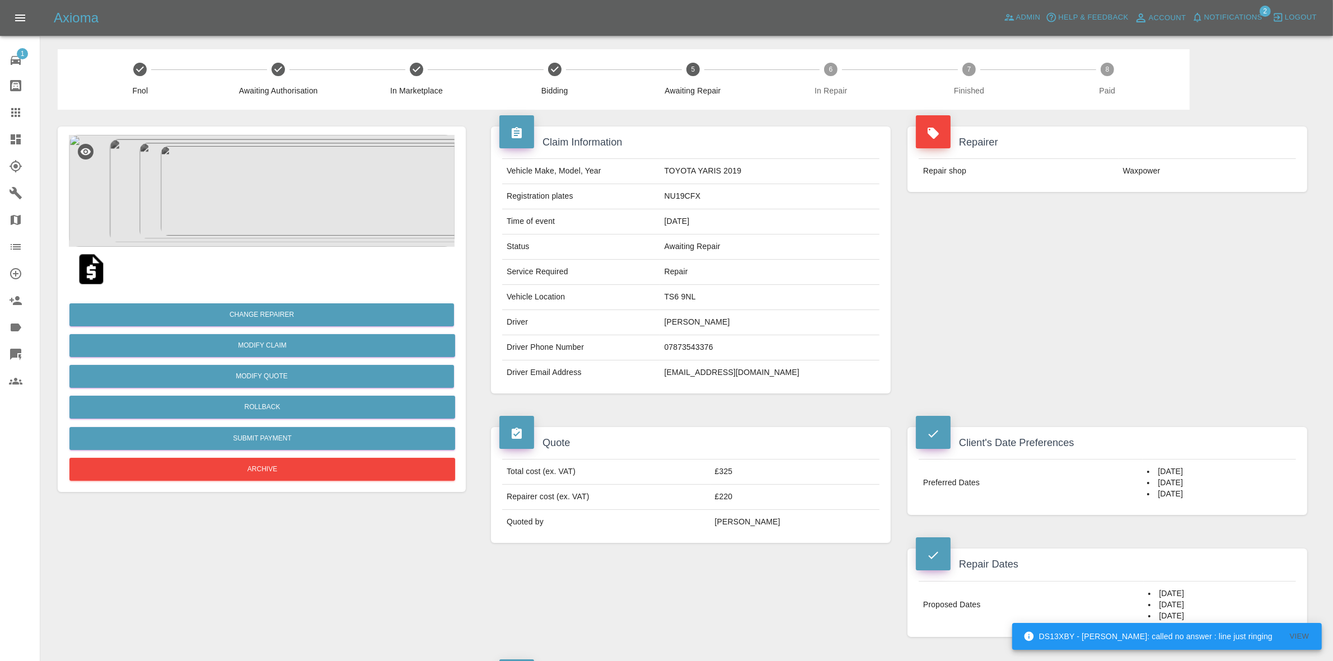
click at [1229, 18] on span "Notifications" at bounding box center [1234, 17] width 58 height 13
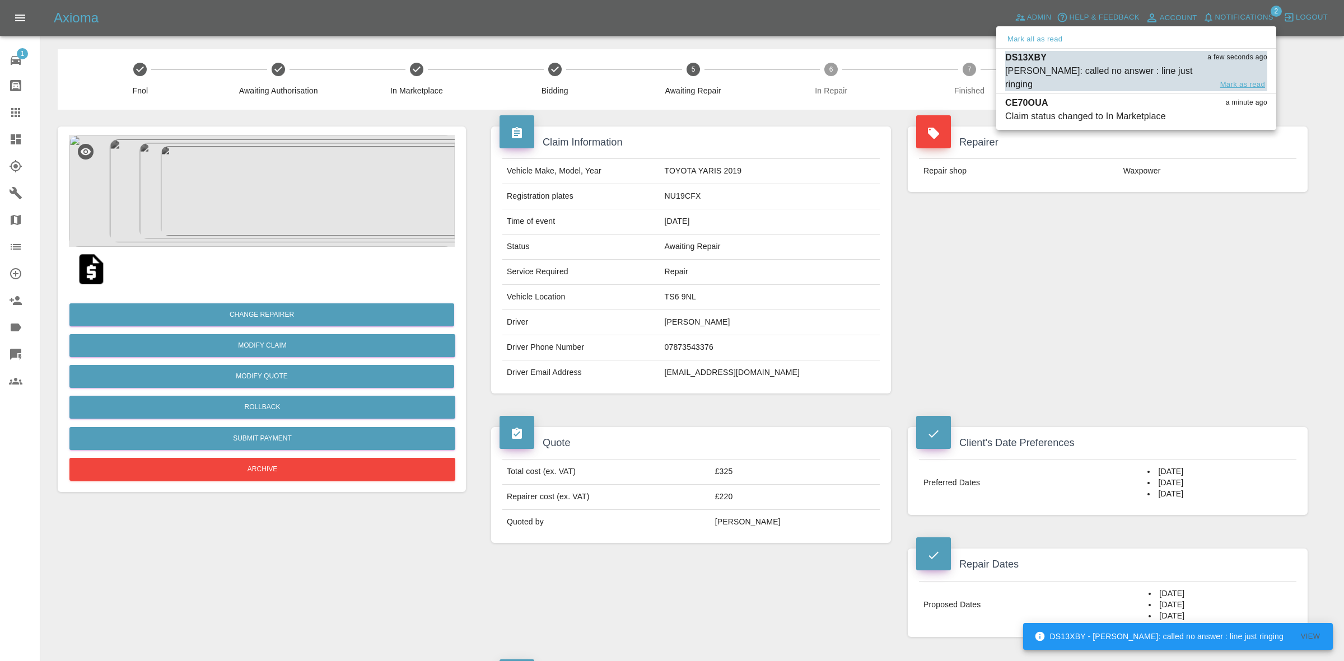
click at [1248, 78] on button "Mark as read" at bounding box center [1242, 84] width 49 height 13
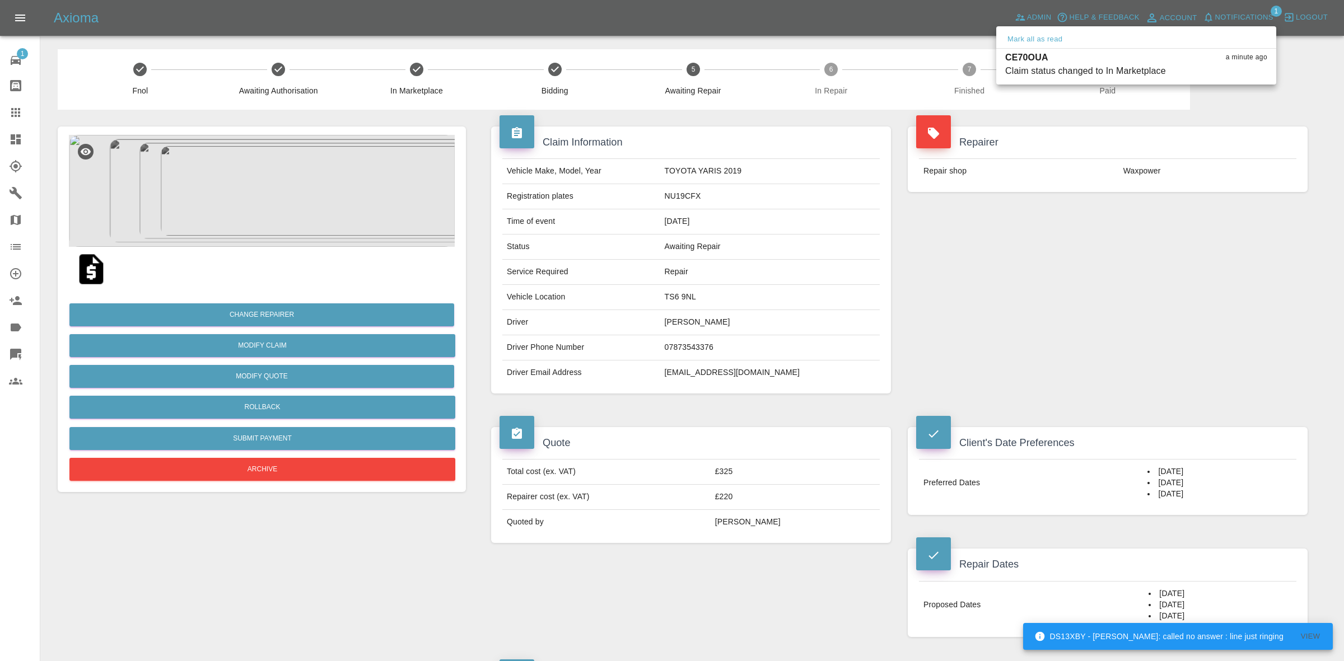
drag, startPoint x: 1239, startPoint y: 289, endPoint x: 867, endPoint y: 152, distance: 396.9
click at [1238, 304] on div at bounding box center [672, 330] width 1344 height 661
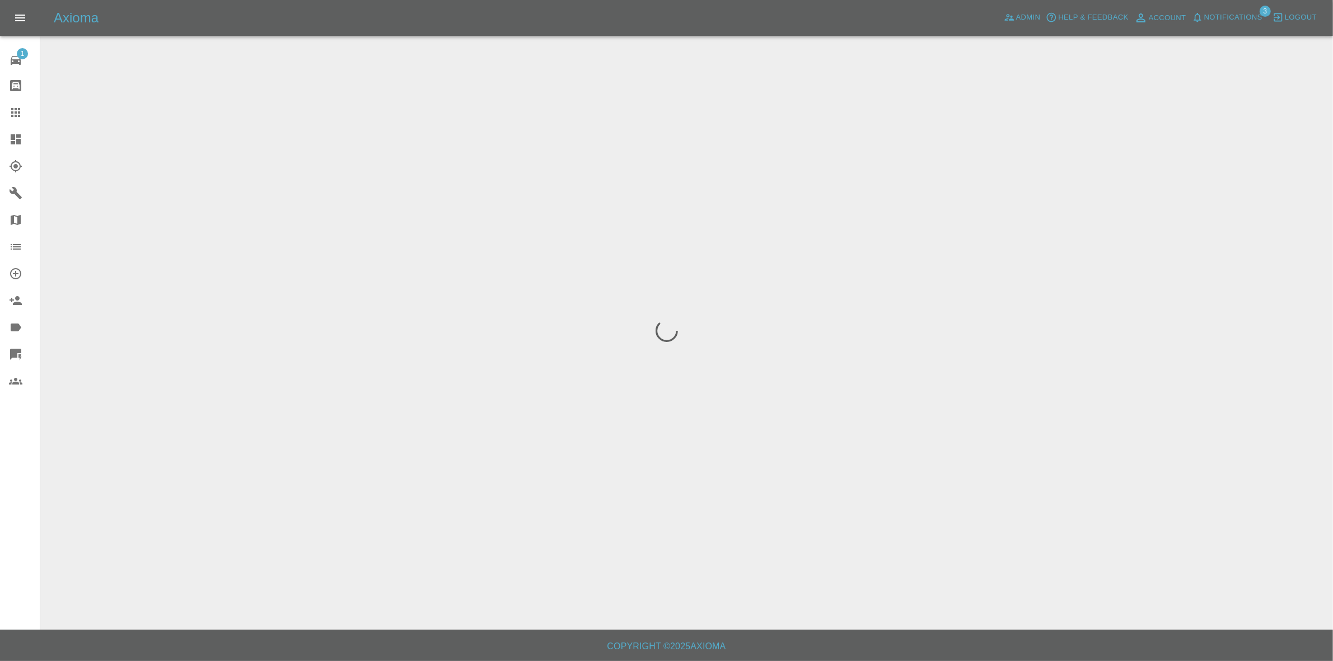
click at [1239, 20] on span "Notifications" at bounding box center [1234, 17] width 58 height 13
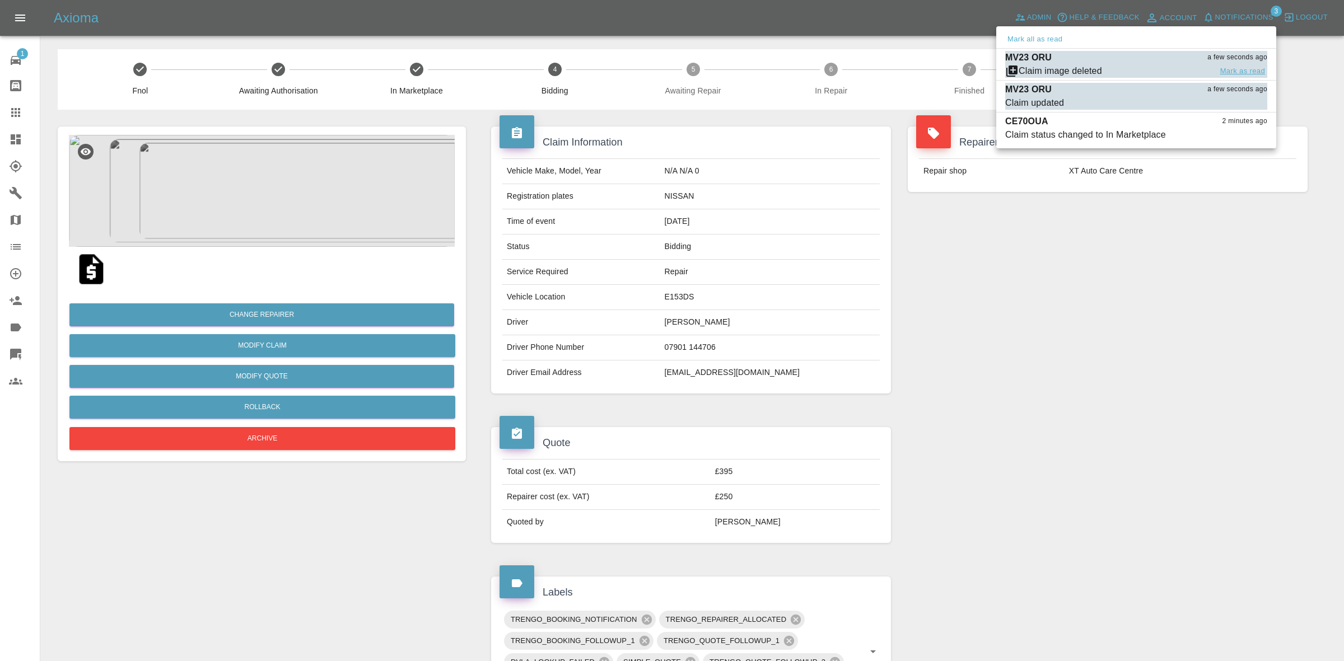
click at [1239, 68] on button "Mark as read" at bounding box center [1242, 71] width 49 height 13
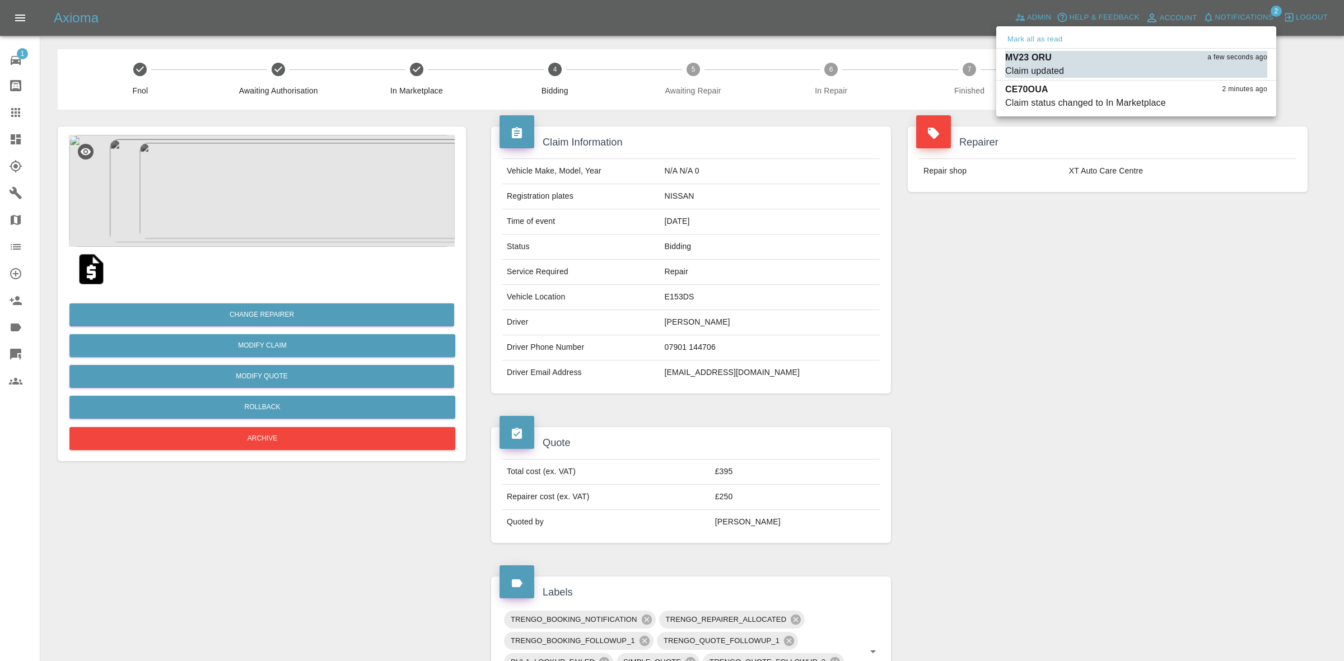
click at [1239, 68] on button "Mark as read" at bounding box center [1242, 71] width 49 height 13
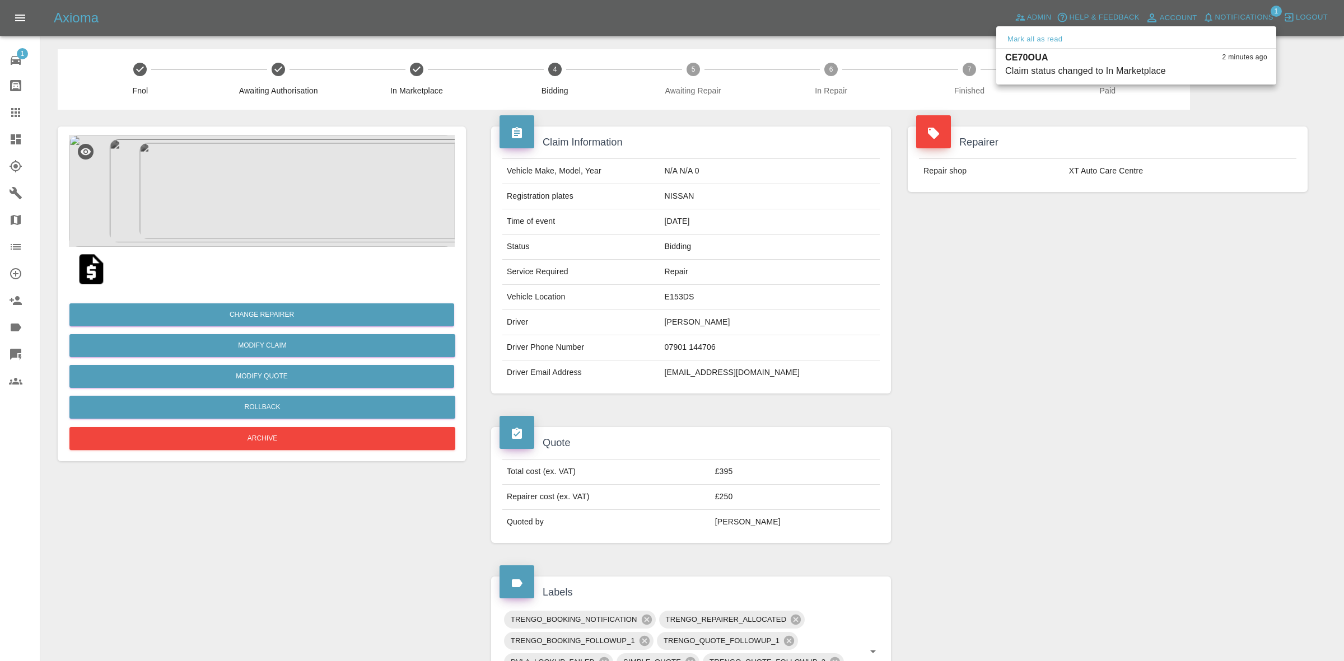
click at [1234, 220] on div at bounding box center [672, 330] width 1344 height 661
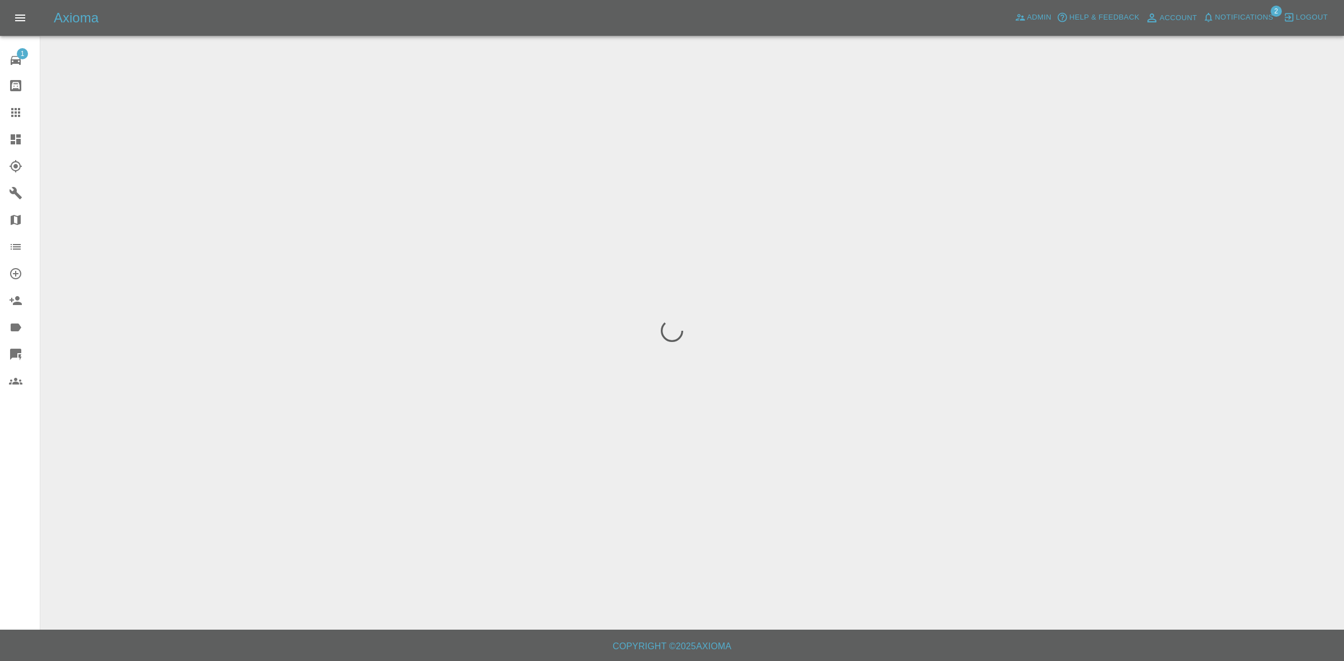
click at [1224, 12] on span "Notifications" at bounding box center [1244, 17] width 58 height 13
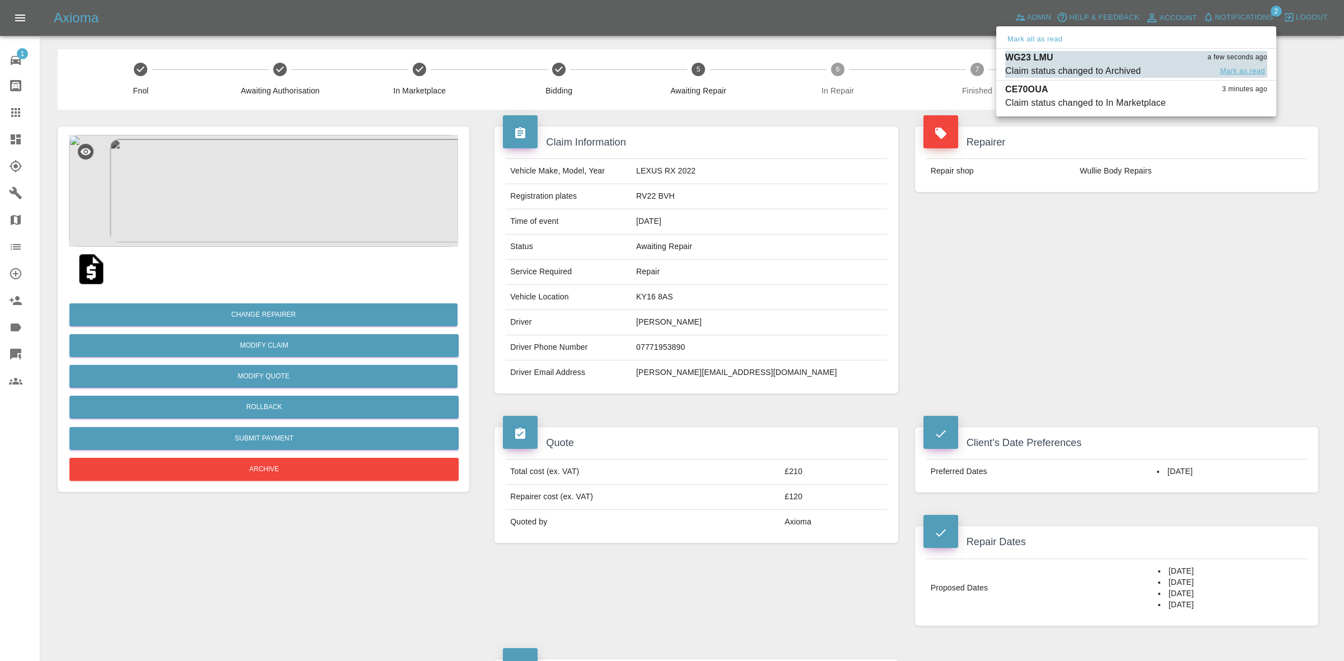
click at [1244, 71] on button "Mark as read" at bounding box center [1242, 71] width 49 height 13
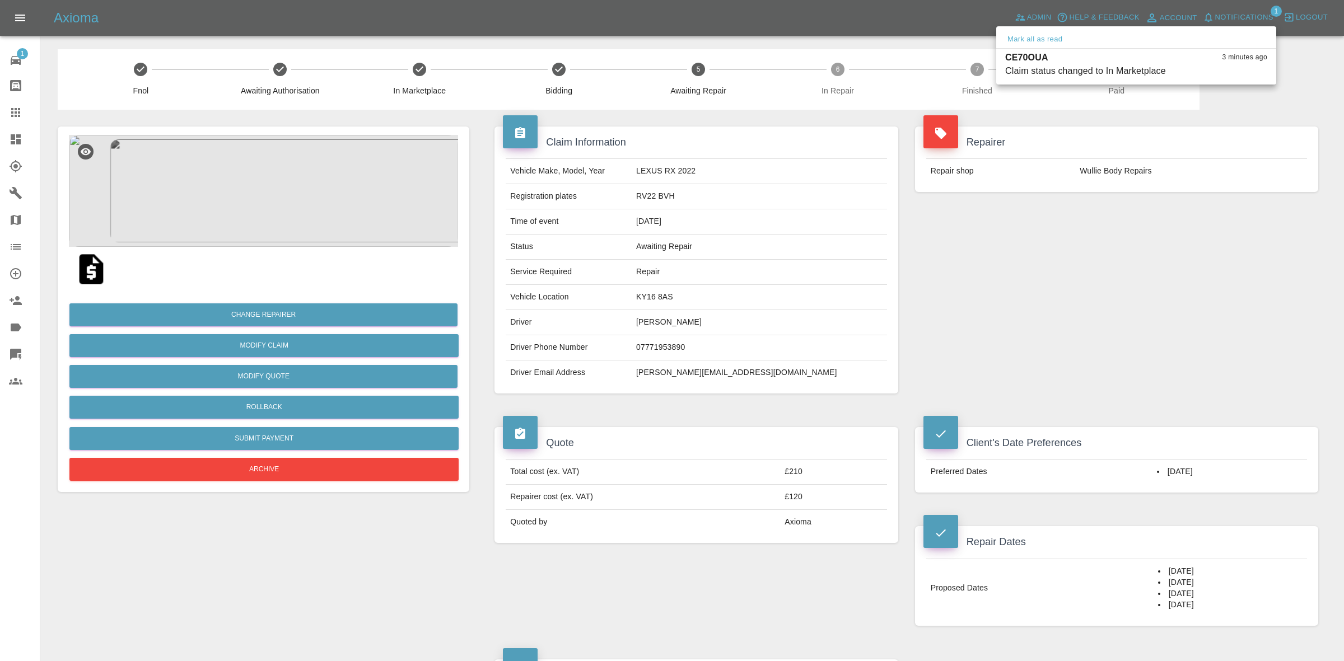
drag, startPoint x: 1262, startPoint y: 258, endPoint x: 1232, endPoint y: 258, distance: 29.7
click at [1266, 267] on div at bounding box center [672, 330] width 1344 height 661
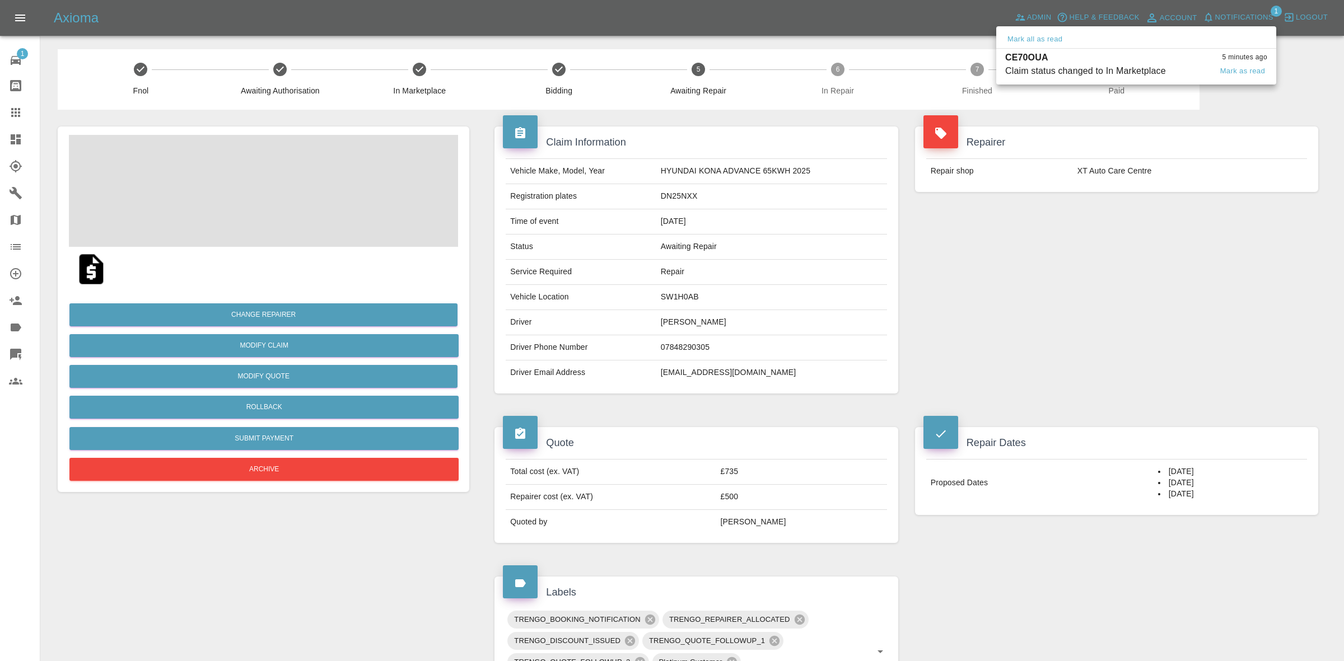
click at [1090, 71] on div "Claim status changed to In Marketplace" at bounding box center [1085, 70] width 161 height 13
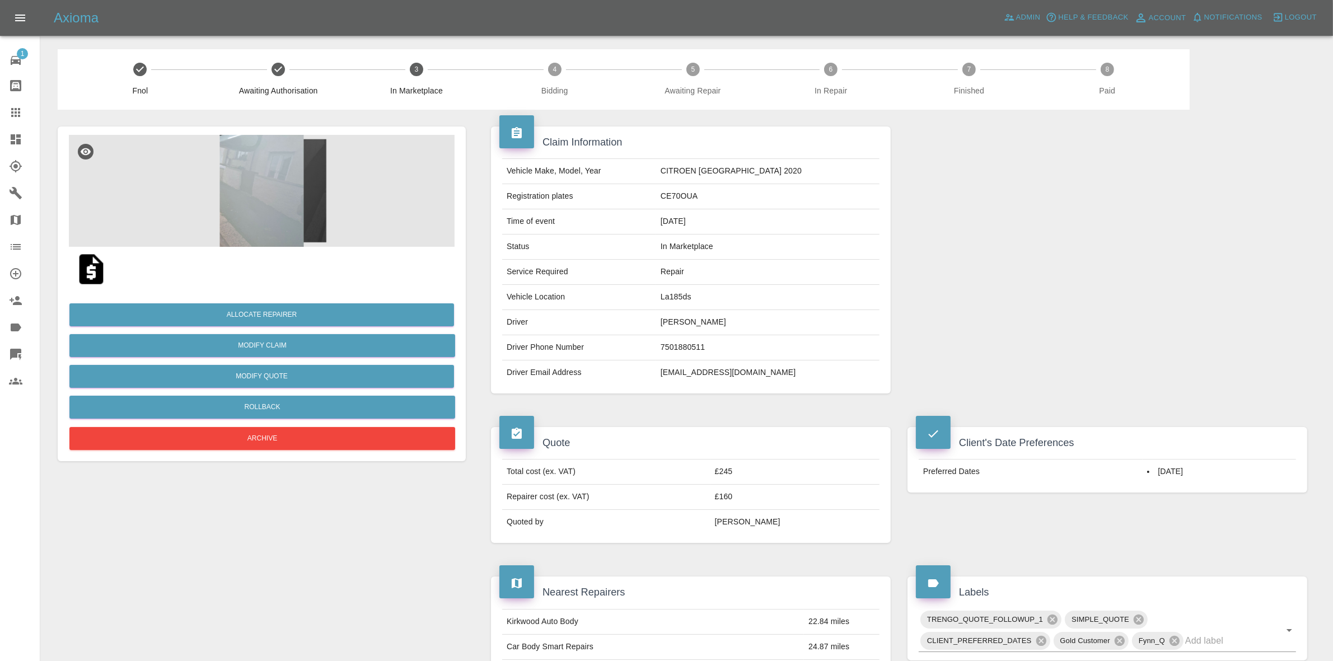
click at [272, 216] on img at bounding box center [262, 191] width 386 height 112
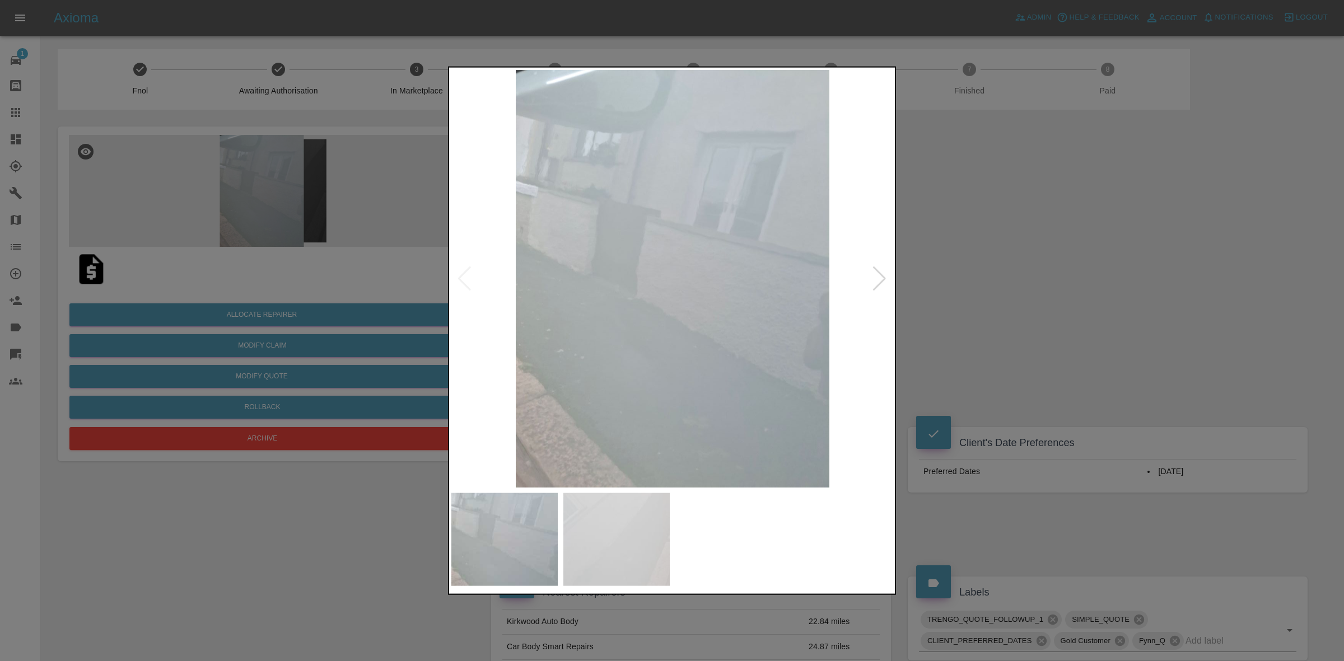
click at [876, 274] on div at bounding box center [879, 278] width 15 height 25
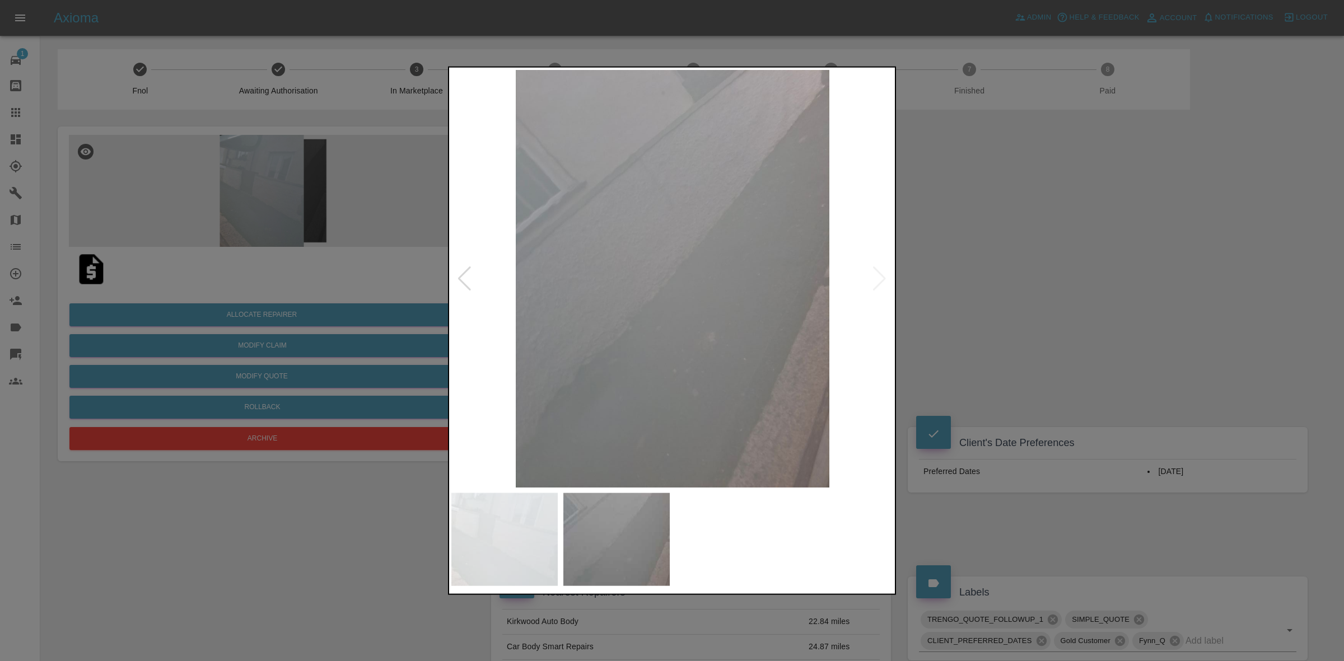
click at [876, 274] on img at bounding box center [672, 278] width 442 height 418
drag, startPoint x: 975, startPoint y: 304, endPoint x: 899, endPoint y: 297, distance: 75.9
click at [976, 304] on div at bounding box center [672, 330] width 1344 height 661
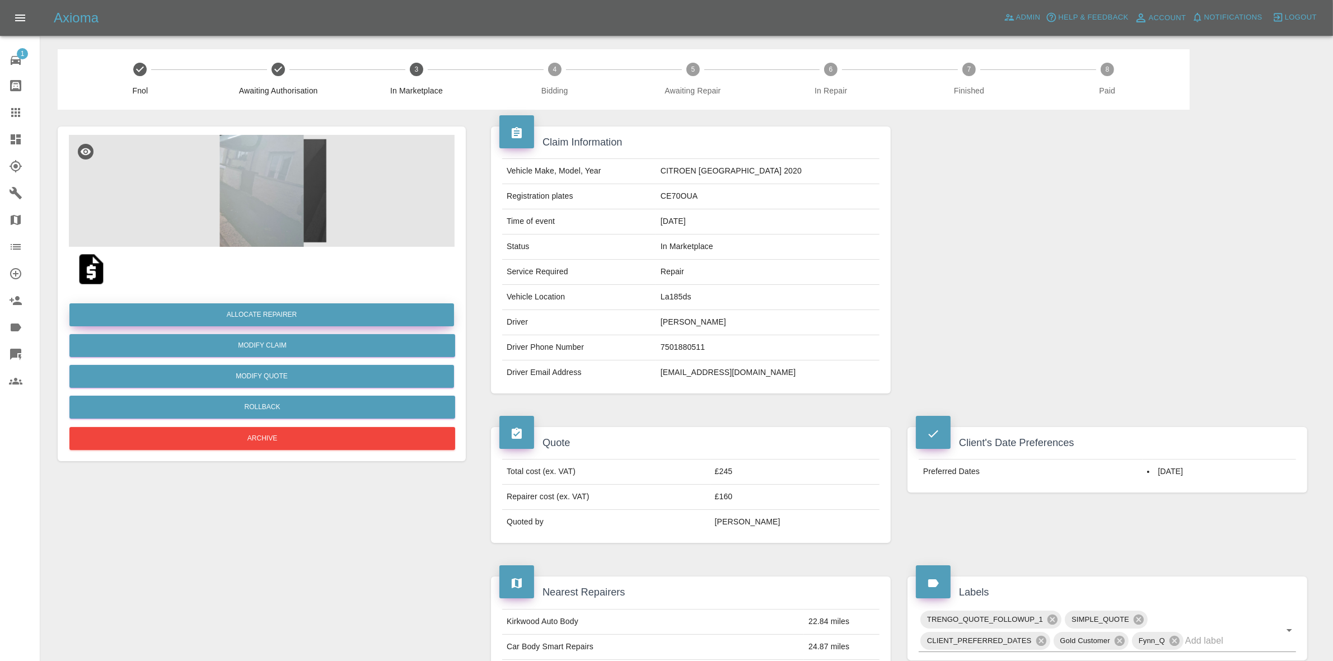
click at [264, 311] on button "Allocate Repairer" at bounding box center [261, 315] width 385 height 23
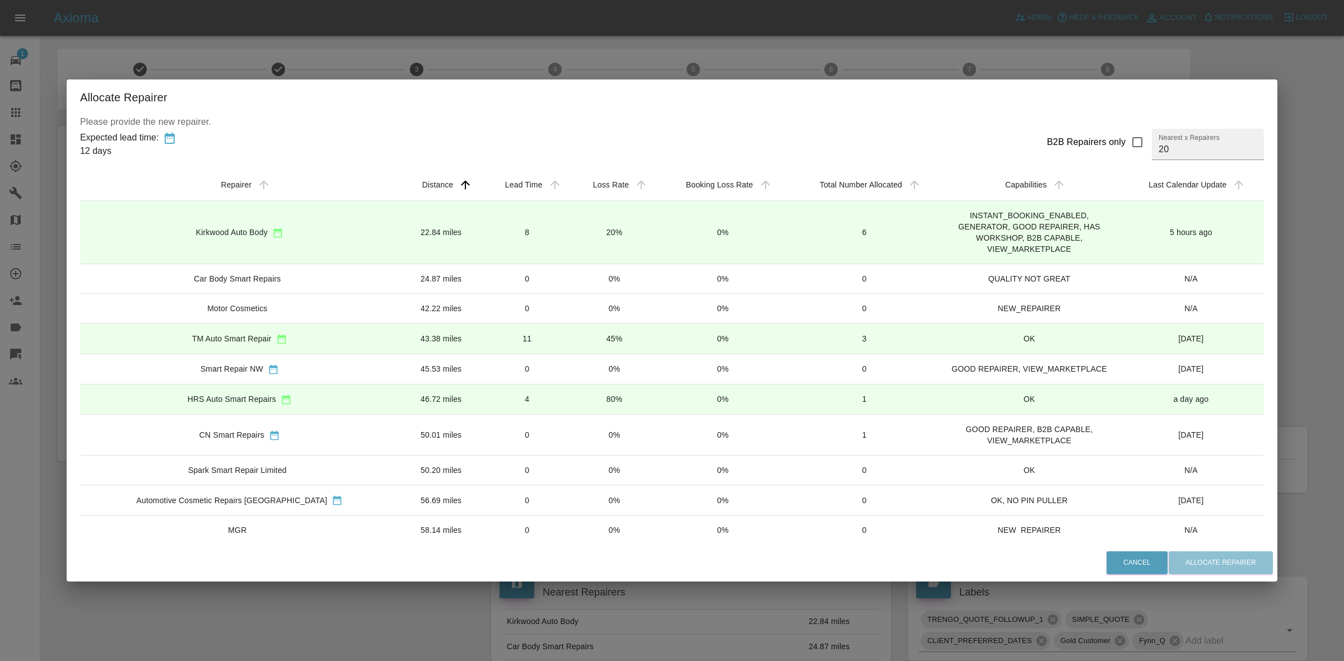
drag, startPoint x: 551, startPoint y: 331, endPoint x: 551, endPoint y: 339, distance: 7.8
click at [571, 332] on td "45%" at bounding box center [614, 339] width 86 height 30
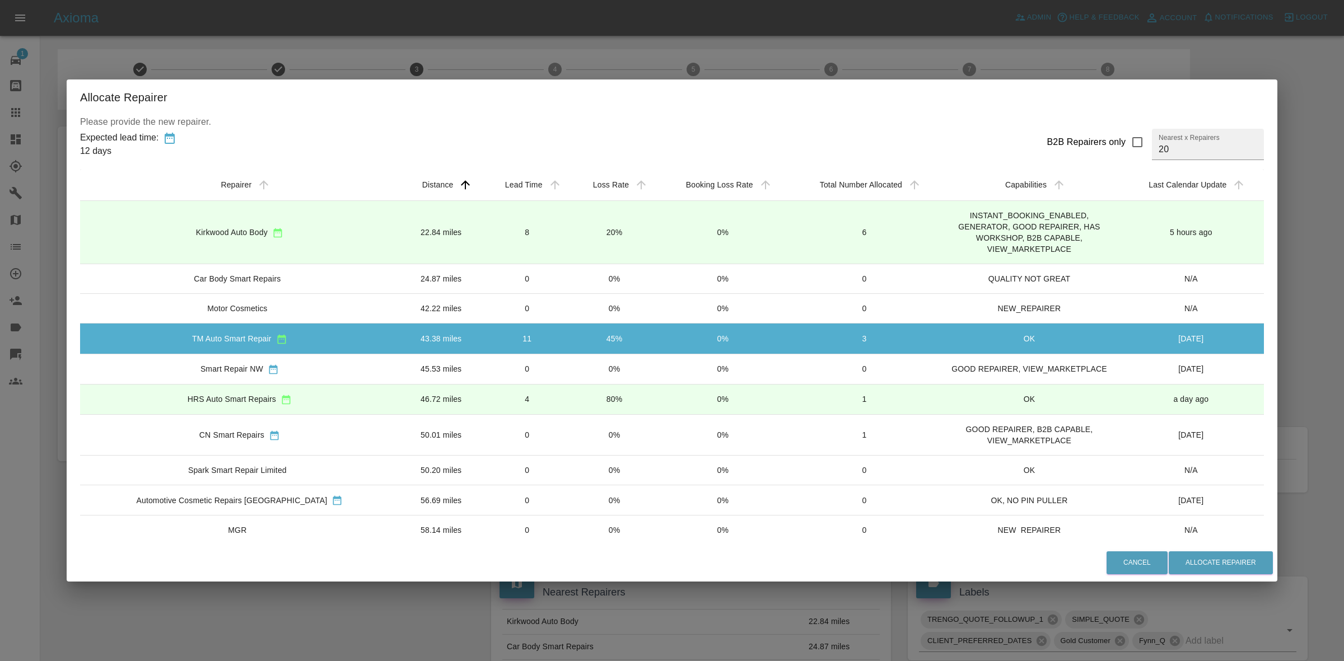
click at [571, 256] on td "20%" at bounding box center [614, 232] width 86 height 63
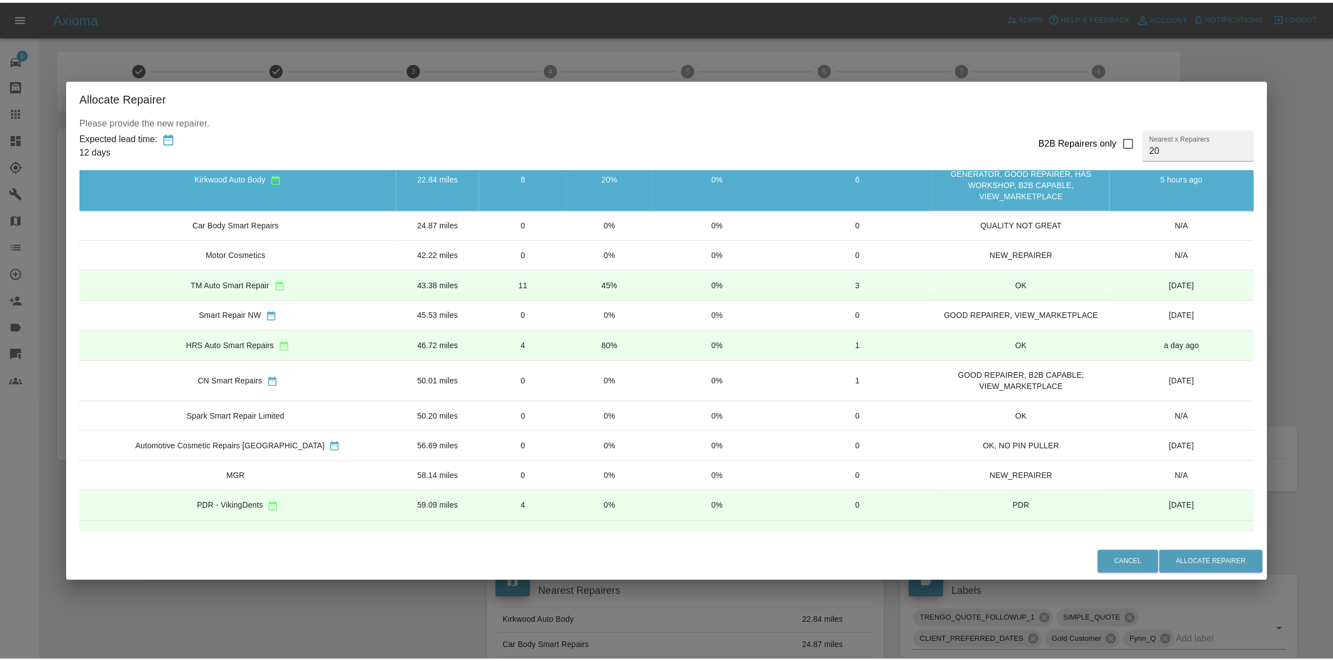
scroll to position [70, 0]
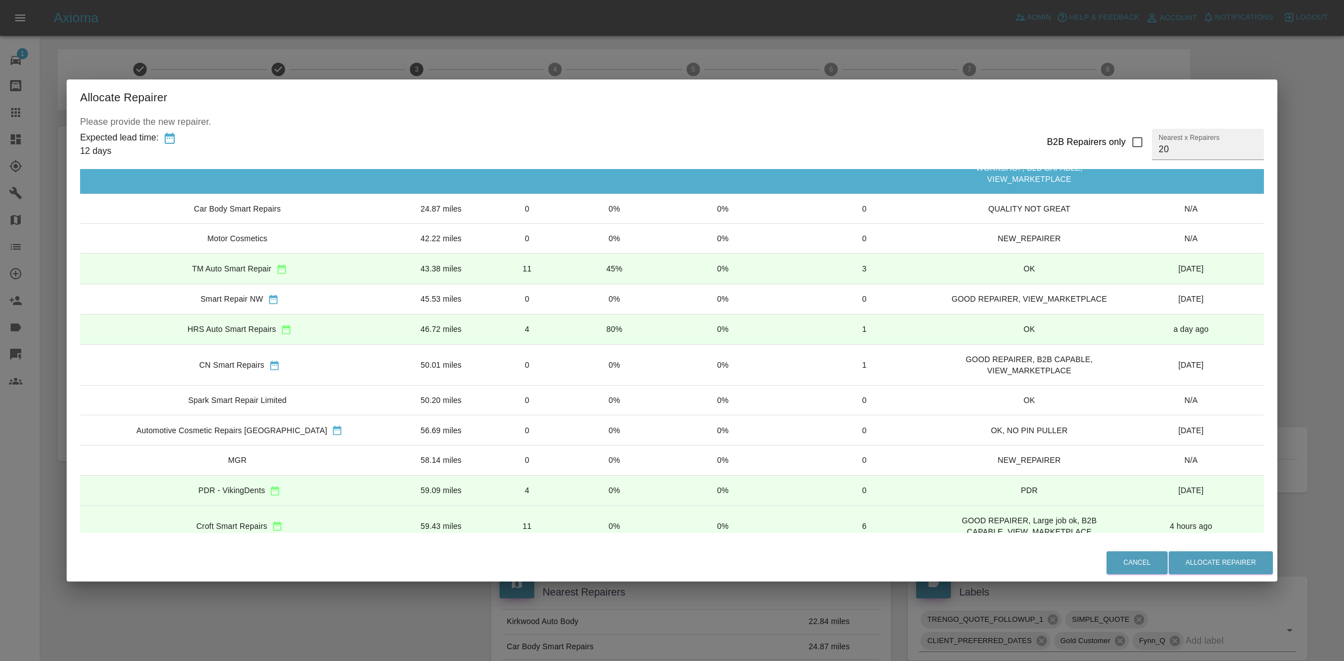
click at [564, 52] on div "Allocate Repairer Please provide the new repairer. Expected lead time: 12 days …" at bounding box center [672, 330] width 1344 height 661
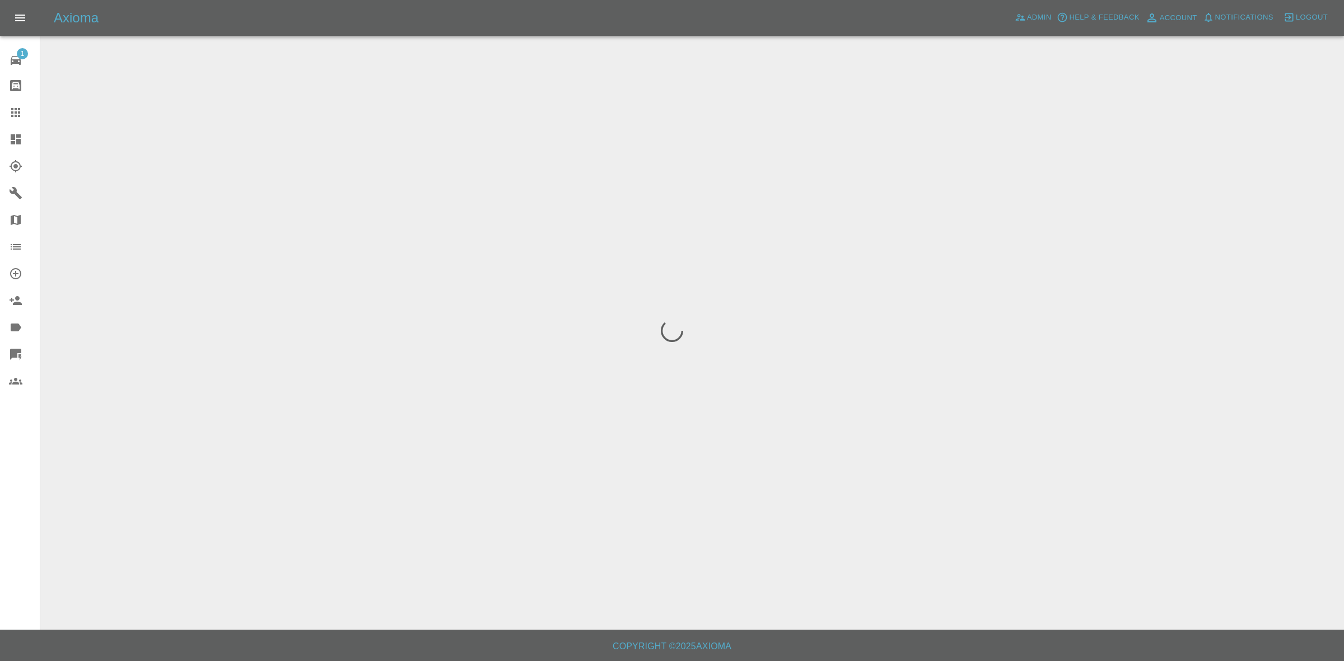
click at [9, 221] on icon at bounding box center [15, 219] width 13 height 13
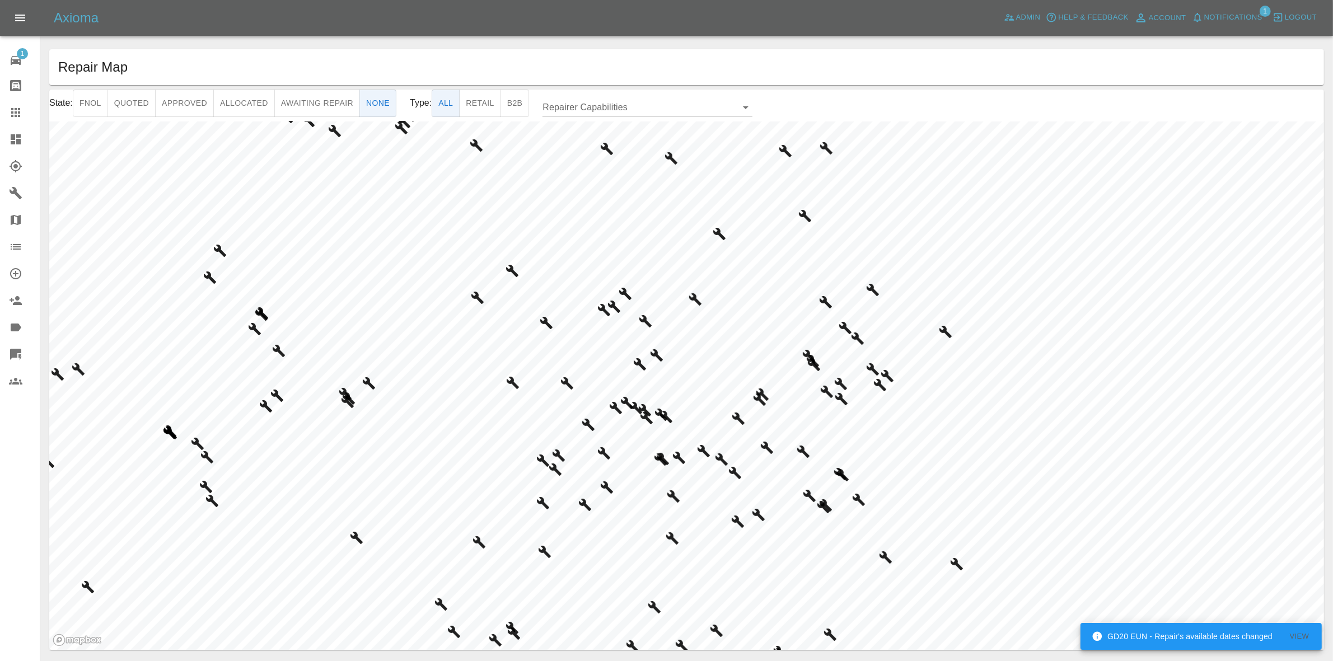
click at [170, 104] on button "Approved" at bounding box center [184, 103] width 59 height 27
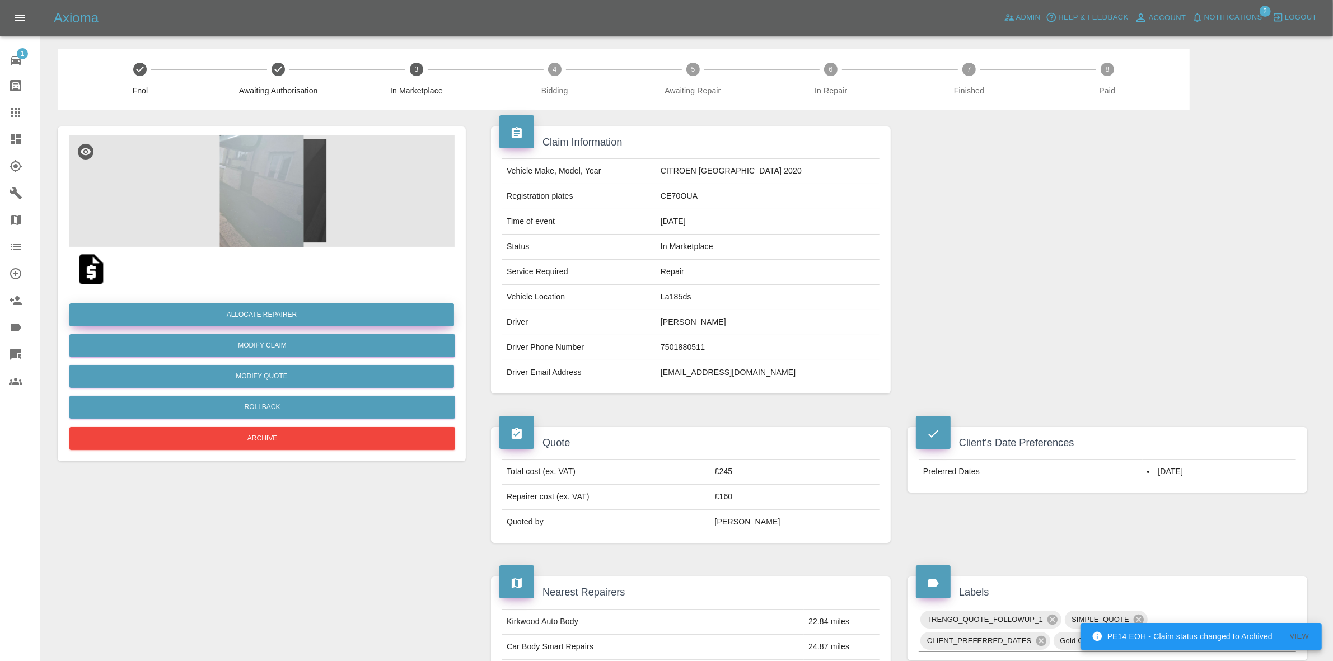
click at [242, 316] on button "Allocate Repairer" at bounding box center [261, 315] width 385 height 23
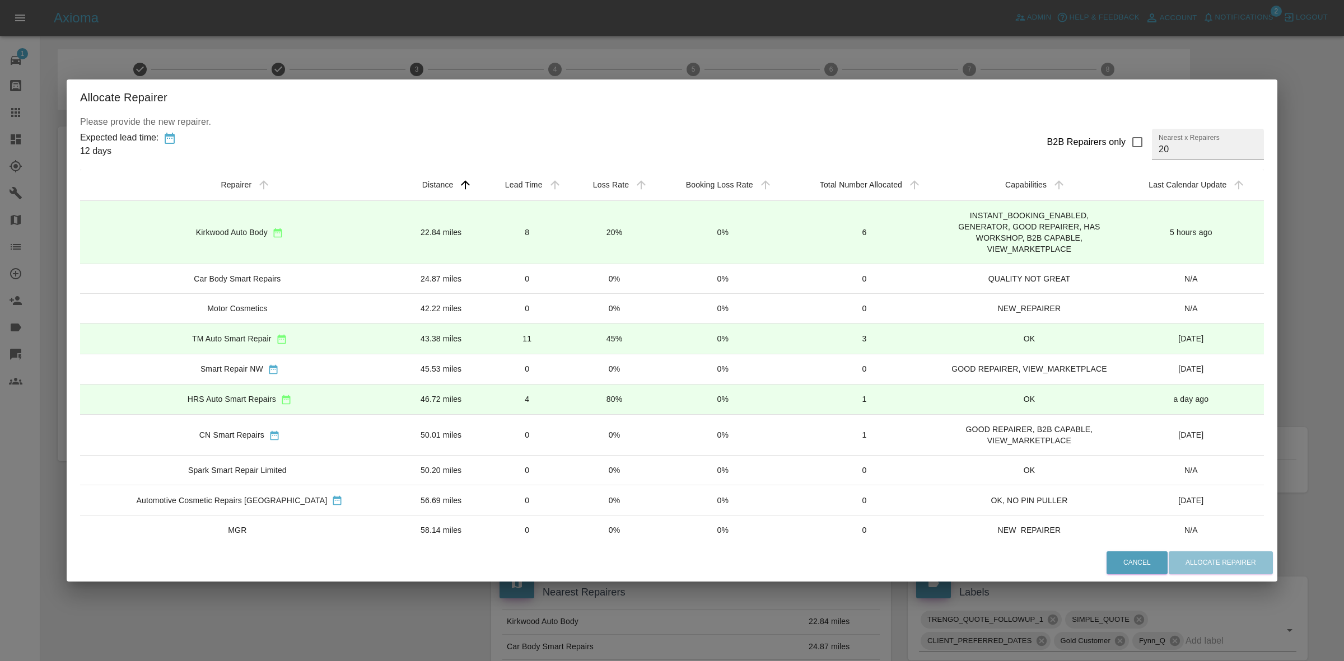
click at [510, 337] on td "11" at bounding box center [527, 339] width 88 height 30
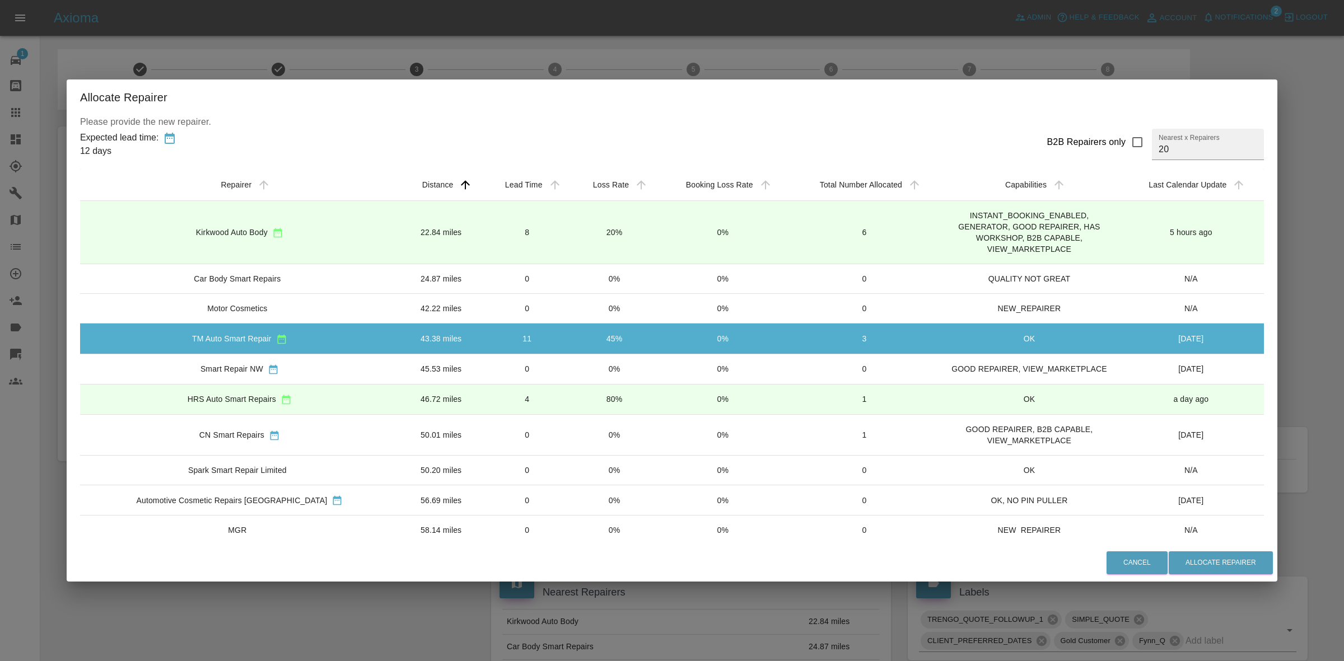
click at [1190, 550] on div "Cancel Allocate Repairer" at bounding box center [672, 563] width 1211 height 38
click at [1190, 554] on button "Allocate Repairer" at bounding box center [1221, 563] width 104 height 23
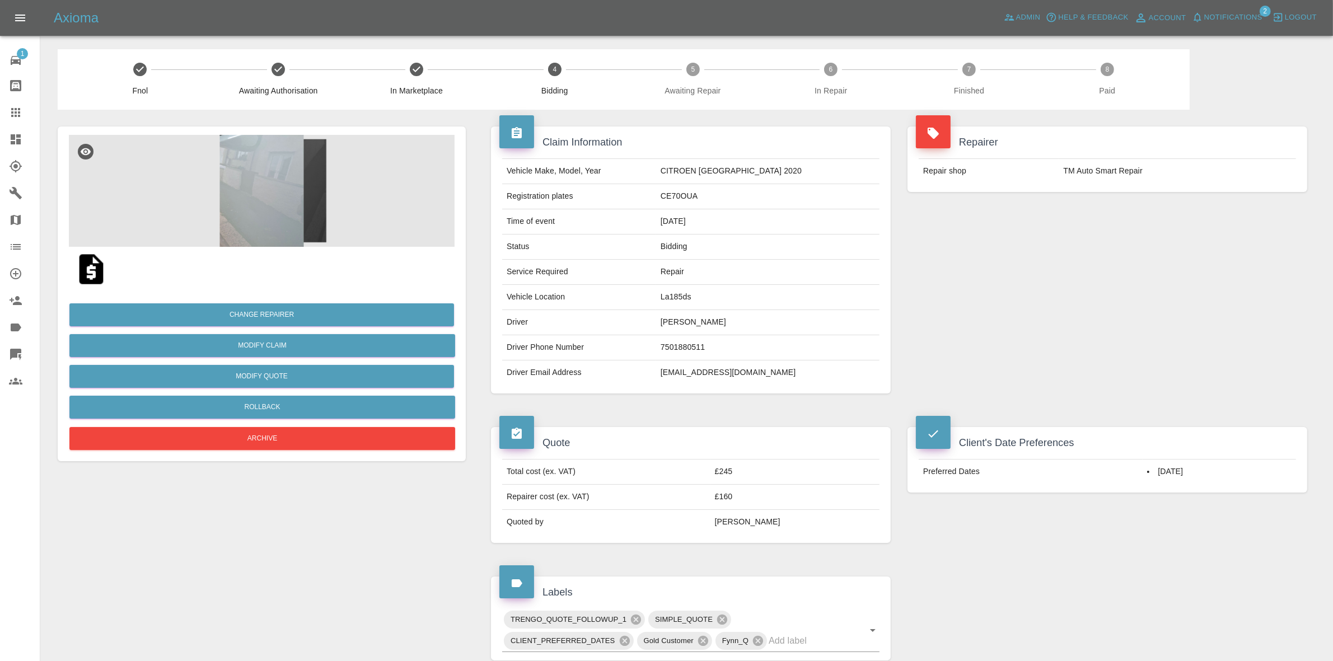
drag, startPoint x: 1141, startPoint y: 281, endPoint x: 1105, endPoint y: 270, distance: 37.8
click at [1141, 281] on div "Repairer Repair shop TM Auto Smart Repair" at bounding box center [1107, 260] width 417 height 301
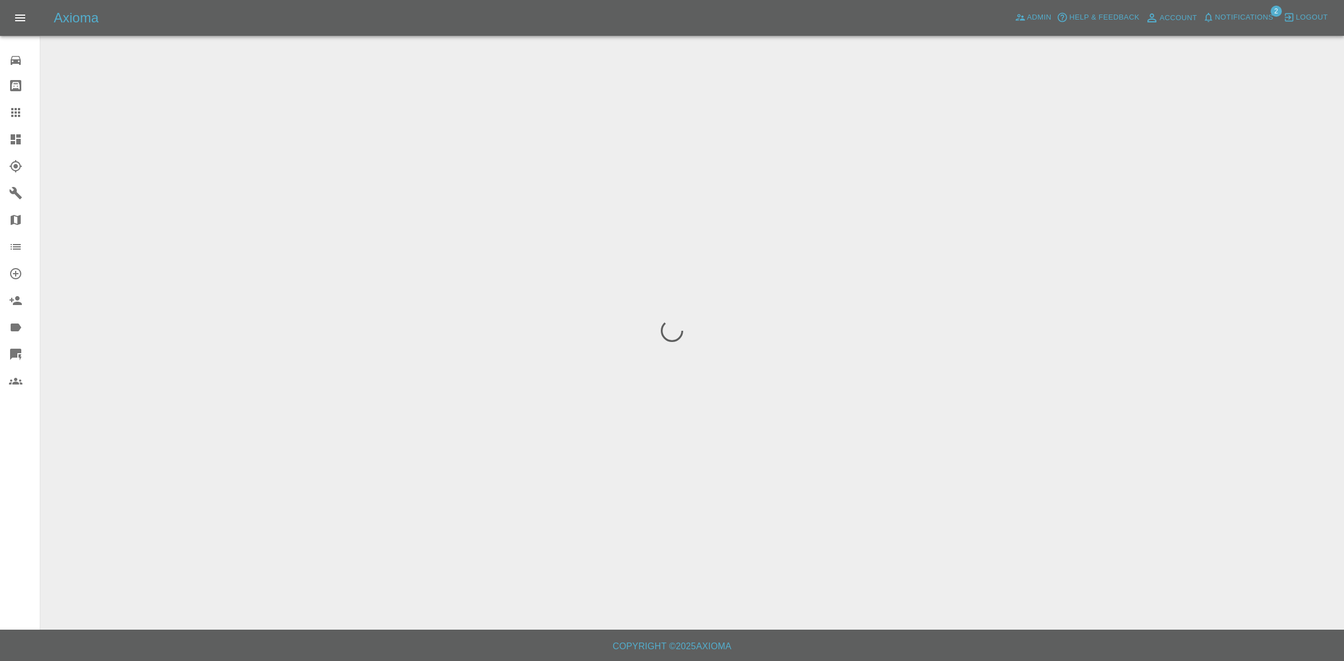
click at [1235, 15] on span "Notifications" at bounding box center [1244, 17] width 58 height 13
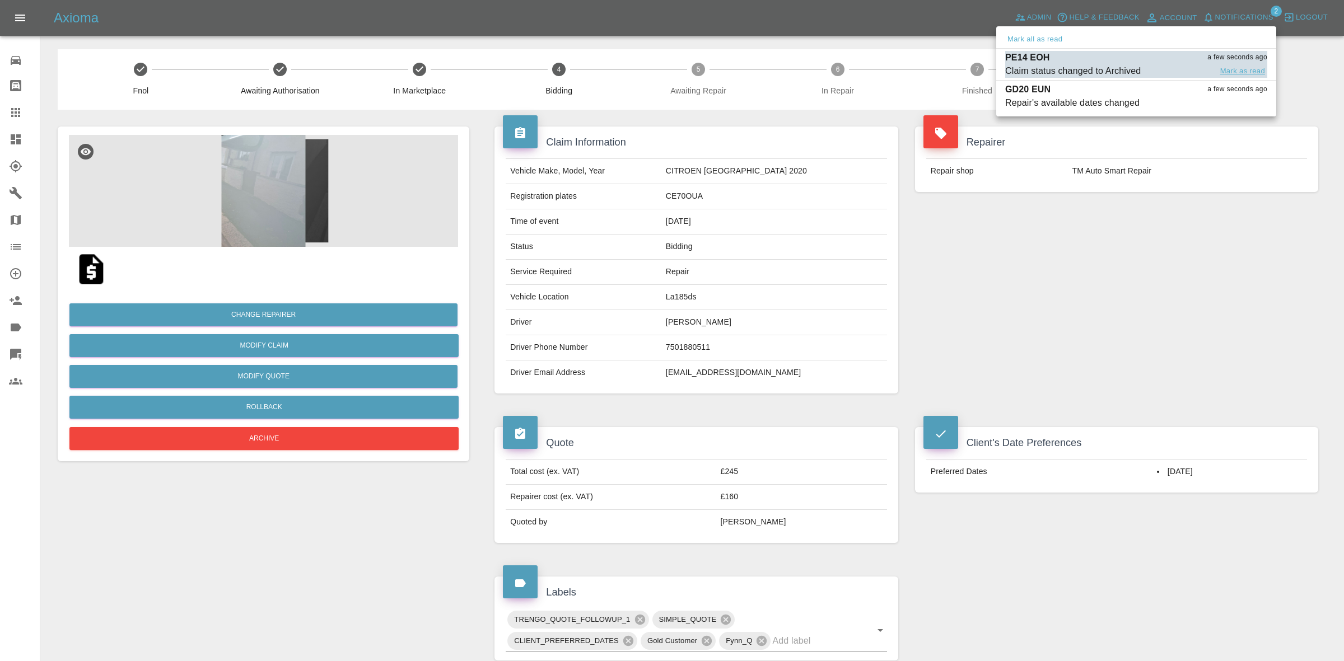
click at [1234, 66] on button "Mark as read" at bounding box center [1242, 71] width 49 height 13
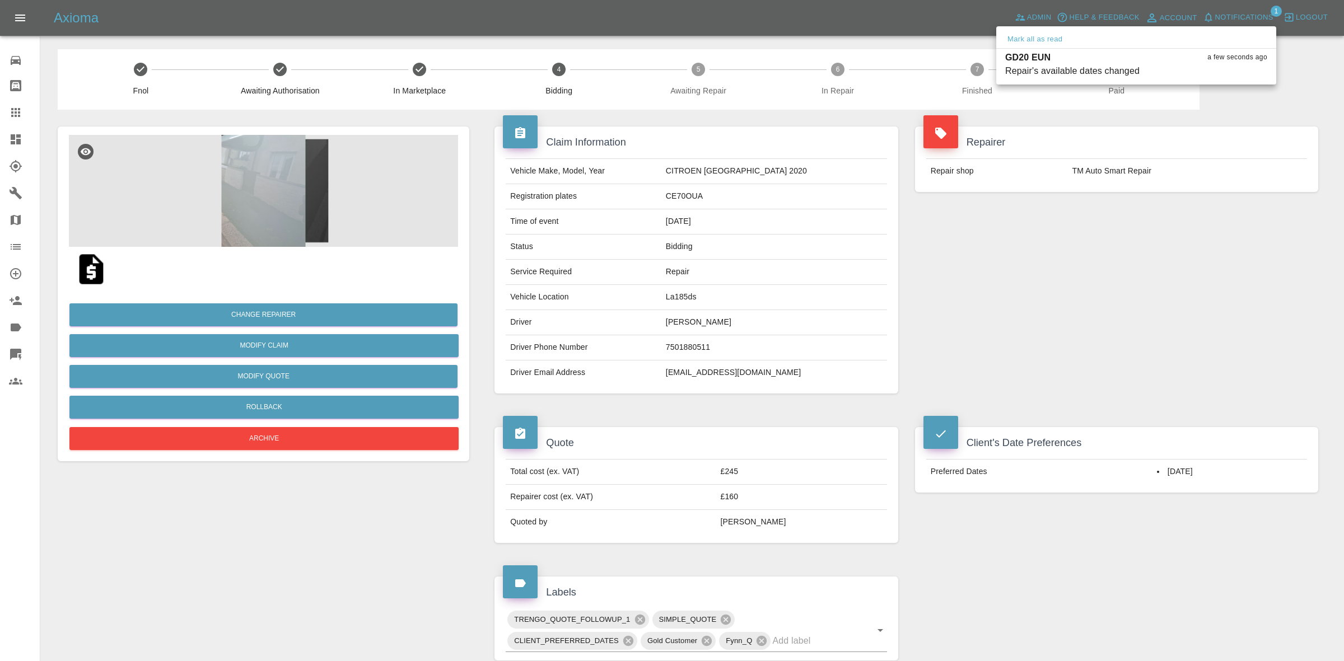
click at [1234, 66] on button "Mark as read" at bounding box center [1242, 71] width 49 height 13
click at [1253, 138] on div at bounding box center [672, 330] width 1344 height 661
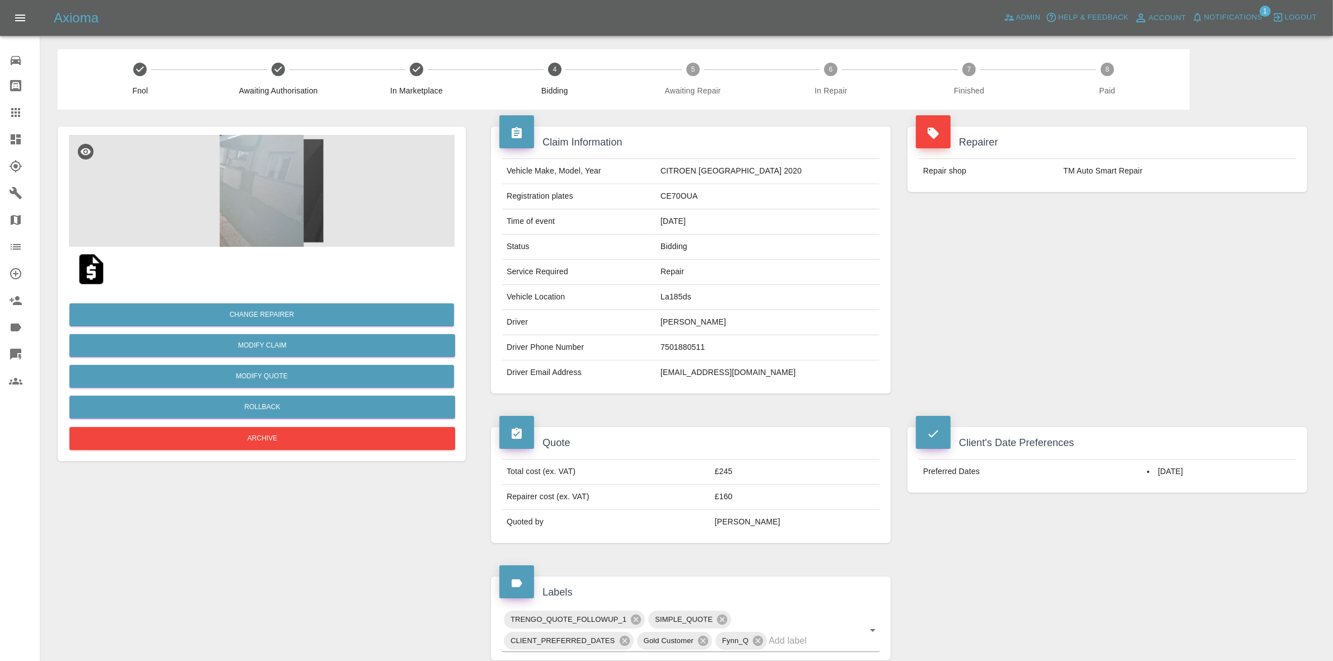
click at [1234, 15] on span "Notifications" at bounding box center [1234, 17] width 58 height 13
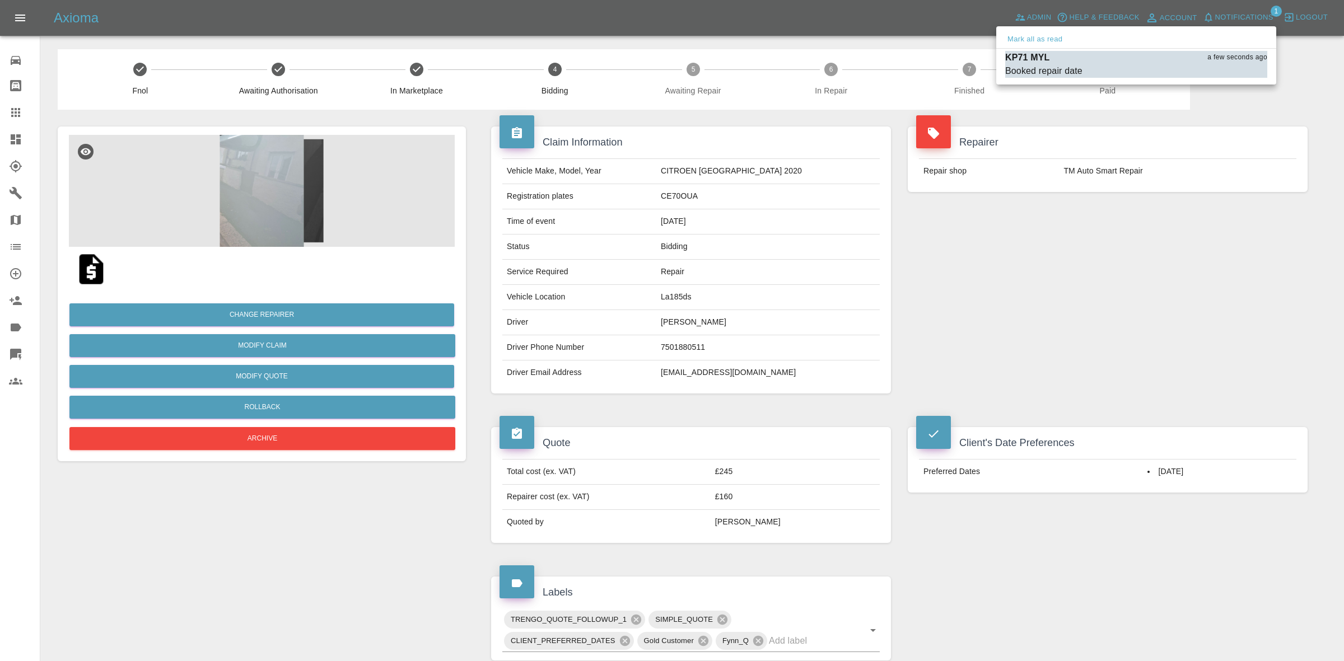
drag, startPoint x: 1038, startPoint y: 42, endPoint x: 1076, endPoint y: 130, distance: 95.8
click at [1038, 42] on button "Mark all as read" at bounding box center [1034, 39] width 59 height 13
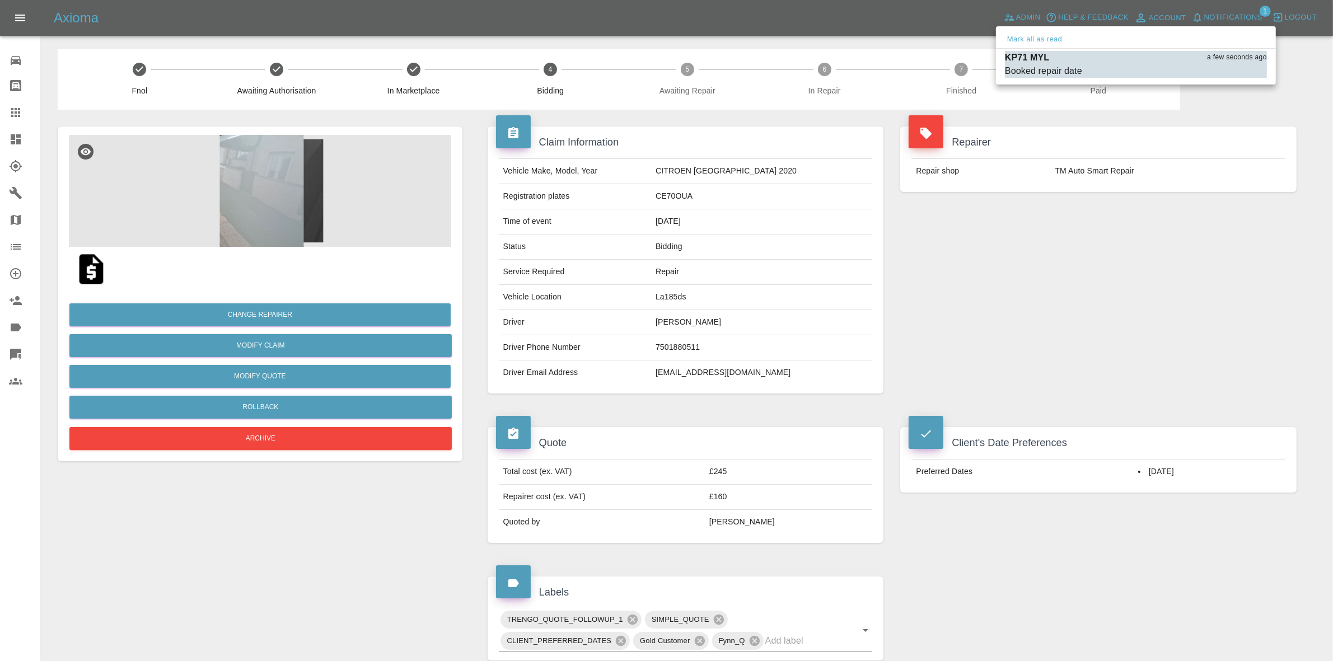
drag, startPoint x: 1112, startPoint y: 212, endPoint x: 1112, endPoint y: 325, distance: 113.1
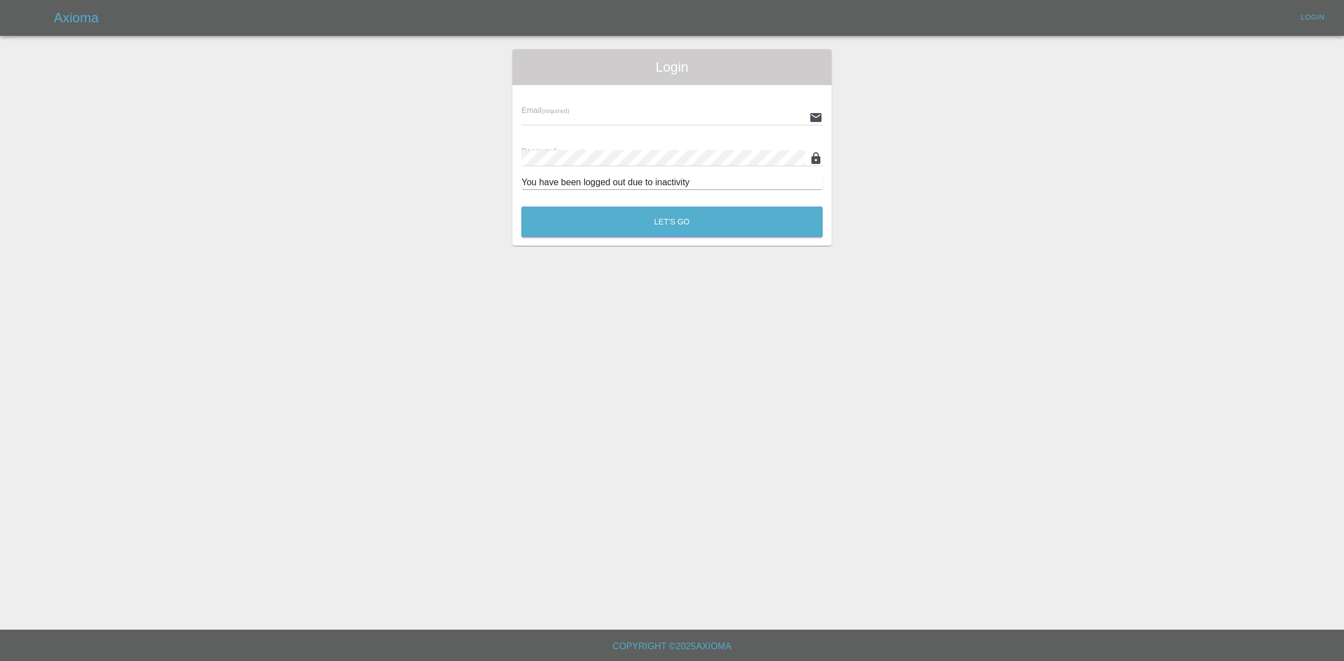
type input "georgecreedon1@icloud.com"
click at [675, 230] on button "Let's Go" at bounding box center [671, 222] width 301 height 31
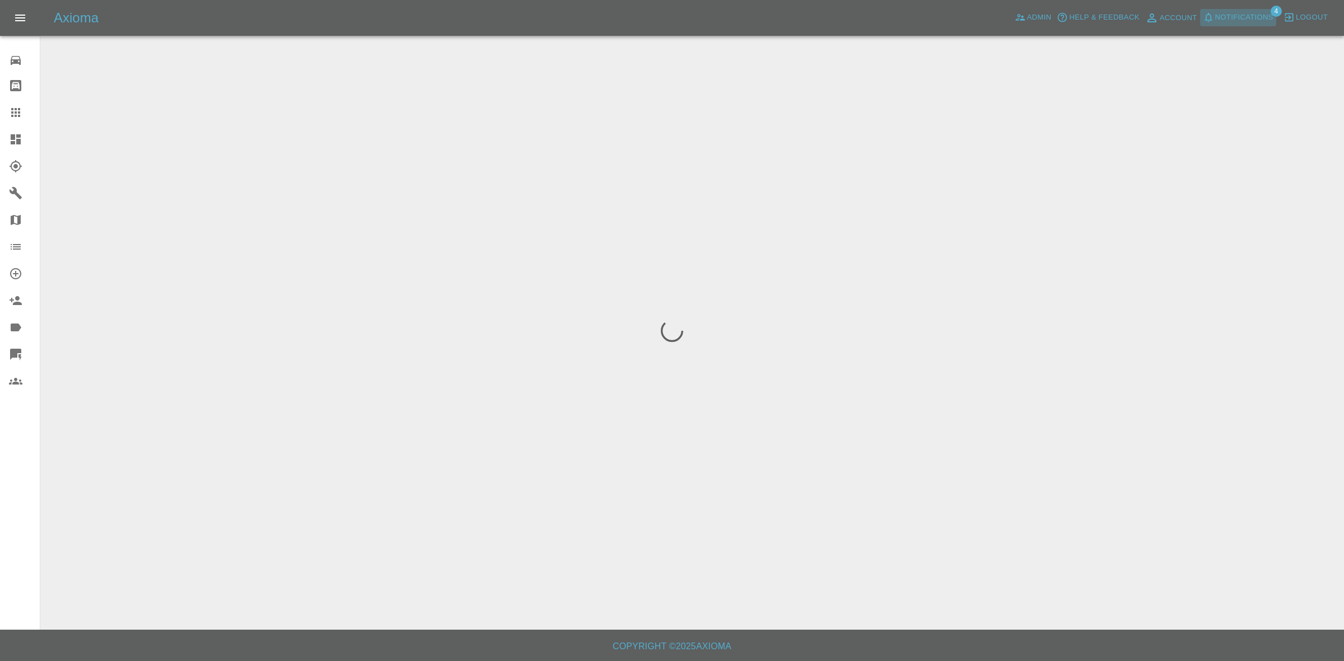
click at [1236, 17] on span "Notifications" at bounding box center [1244, 17] width 58 height 13
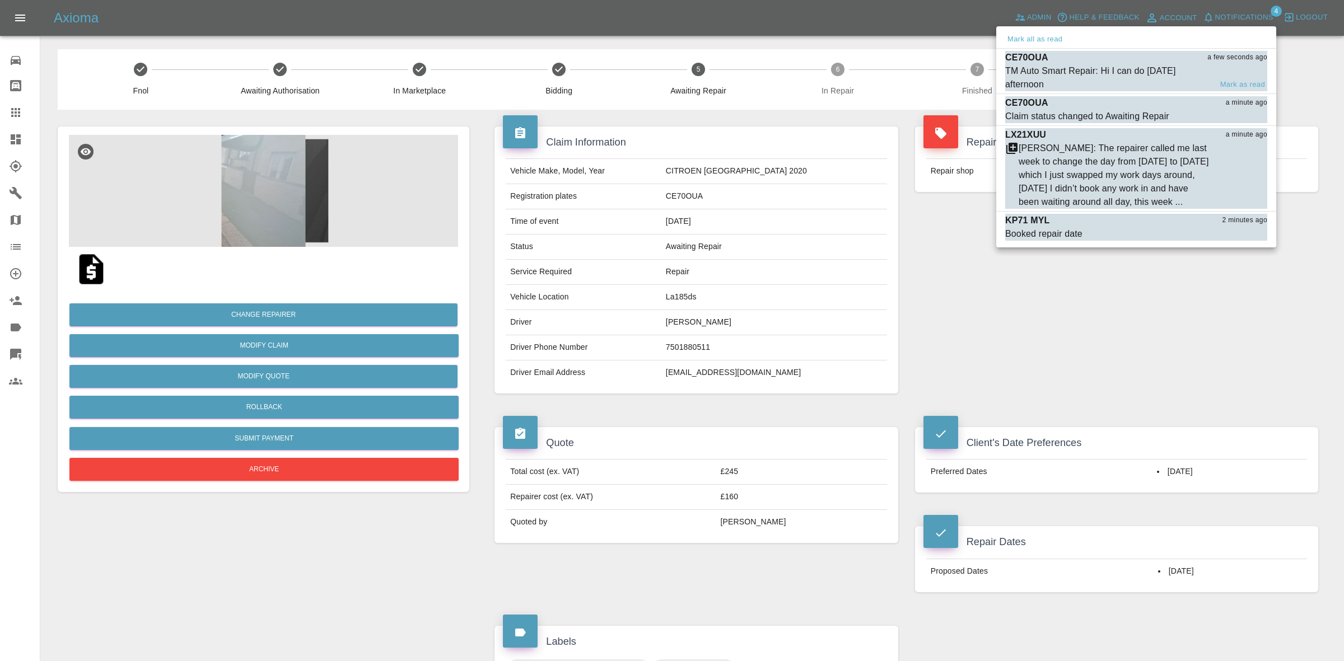
click at [1151, 76] on div "TM Auto Smart Repair: Hi I can do [DATE] afternoon" at bounding box center [1108, 77] width 206 height 27
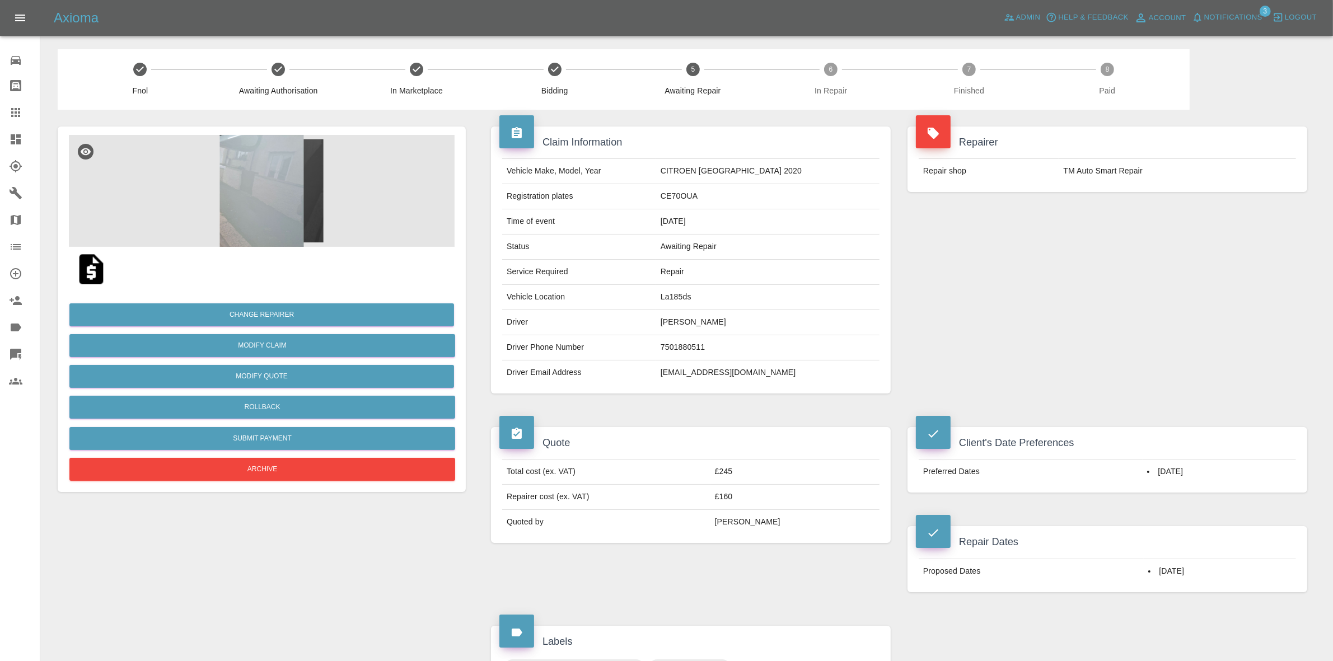
drag, startPoint x: 9, startPoint y: 133, endPoint x: 13, endPoint y: 129, distance: 6.0
click at [9, 133] on icon at bounding box center [15, 139] width 13 height 13
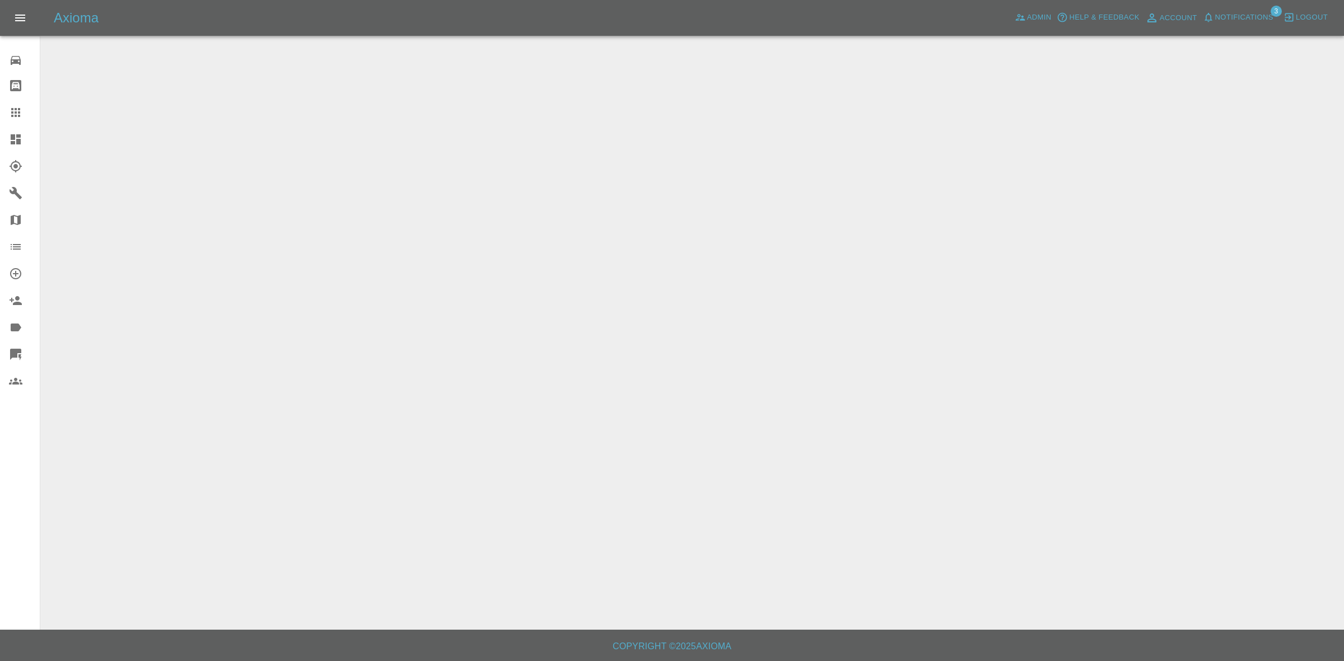
click at [1249, 20] on span "Notifications" at bounding box center [1244, 17] width 58 height 13
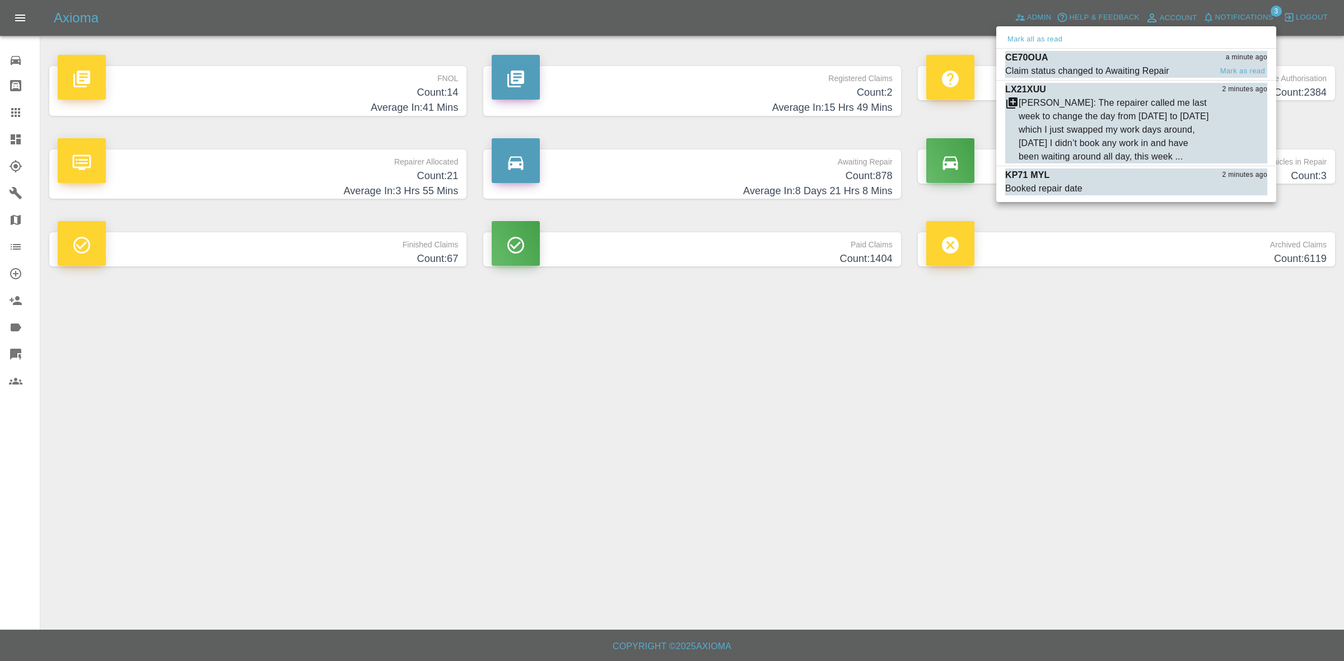
click at [1130, 60] on div "CE70OUA a minute ago" at bounding box center [1136, 57] width 262 height 13
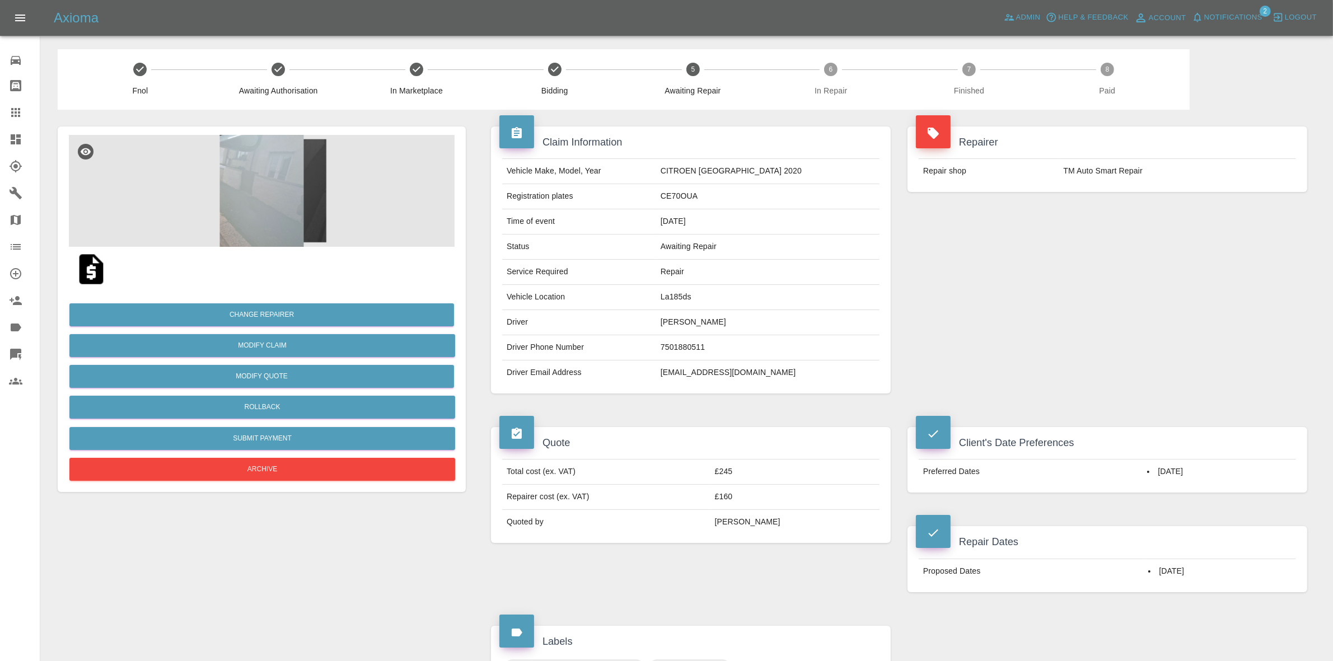
click at [1234, 16] on span "Notifications" at bounding box center [1234, 17] width 58 height 13
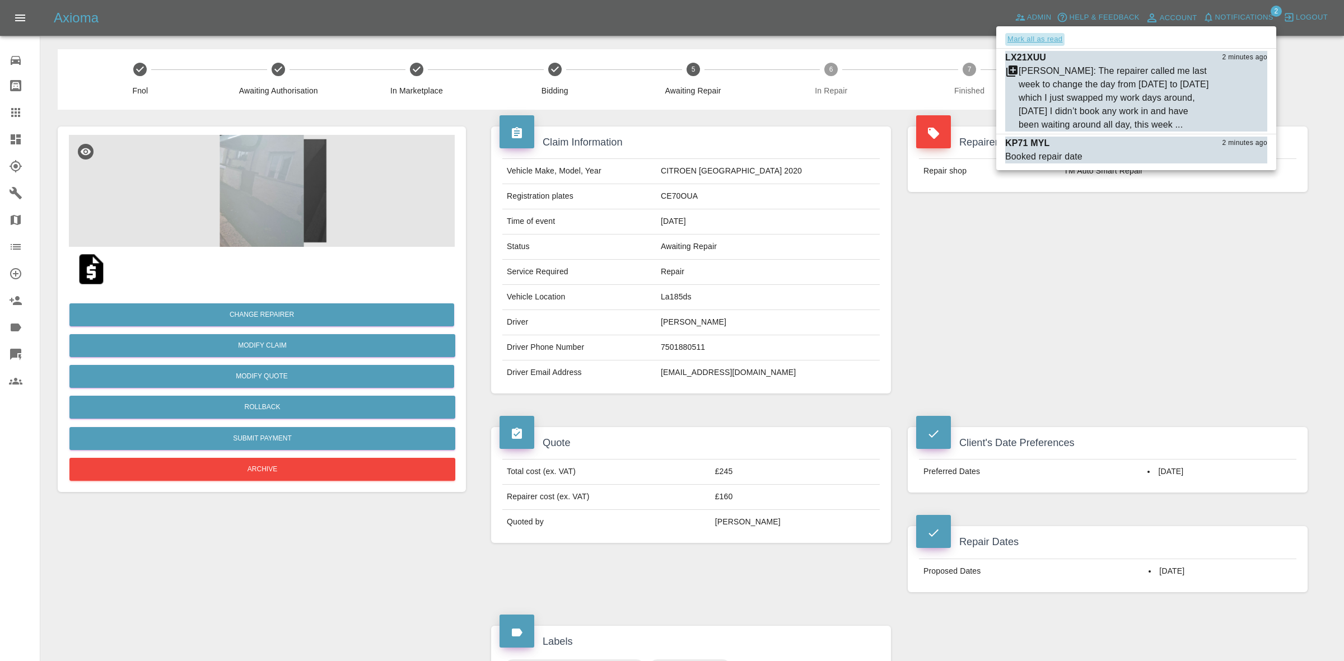
click at [1044, 34] on button "Mark all as read" at bounding box center [1034, 39] width 59 height 13
click at [1113, 277] on div at bounding box center [672, 330] width 1344 height 661
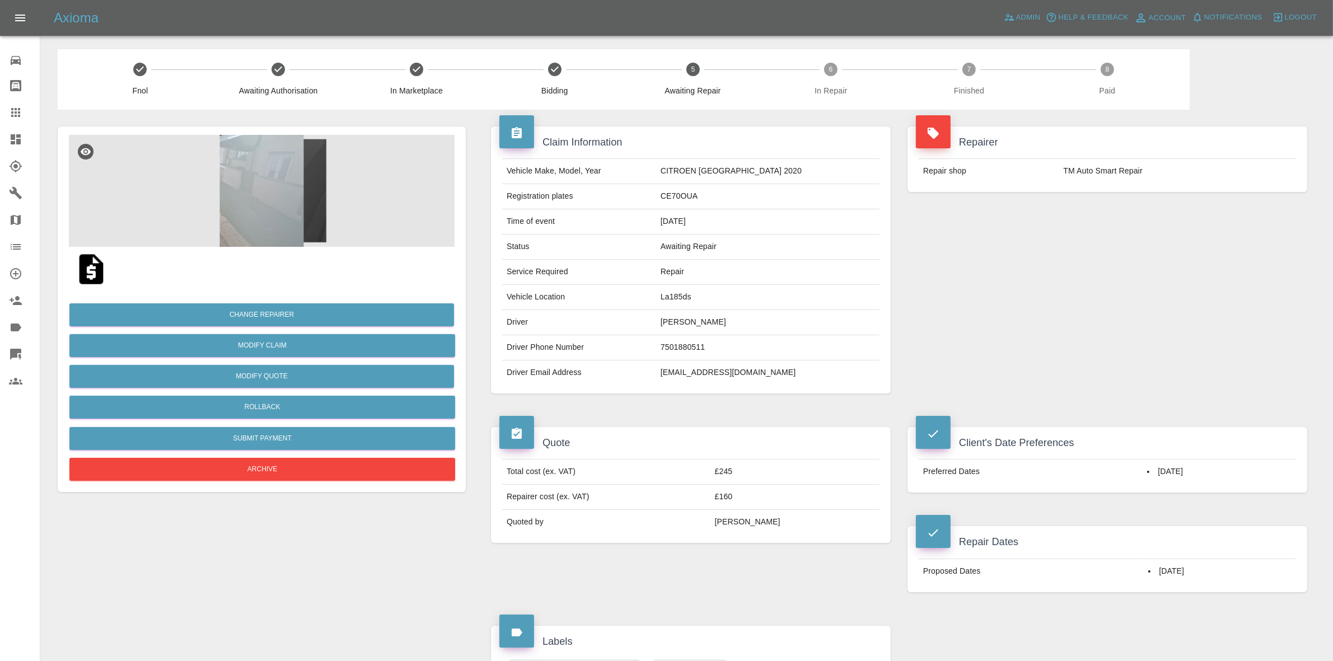
click at [2, 147] on link "Dashboard" at bounding box center [20, 139] width 40 height 27
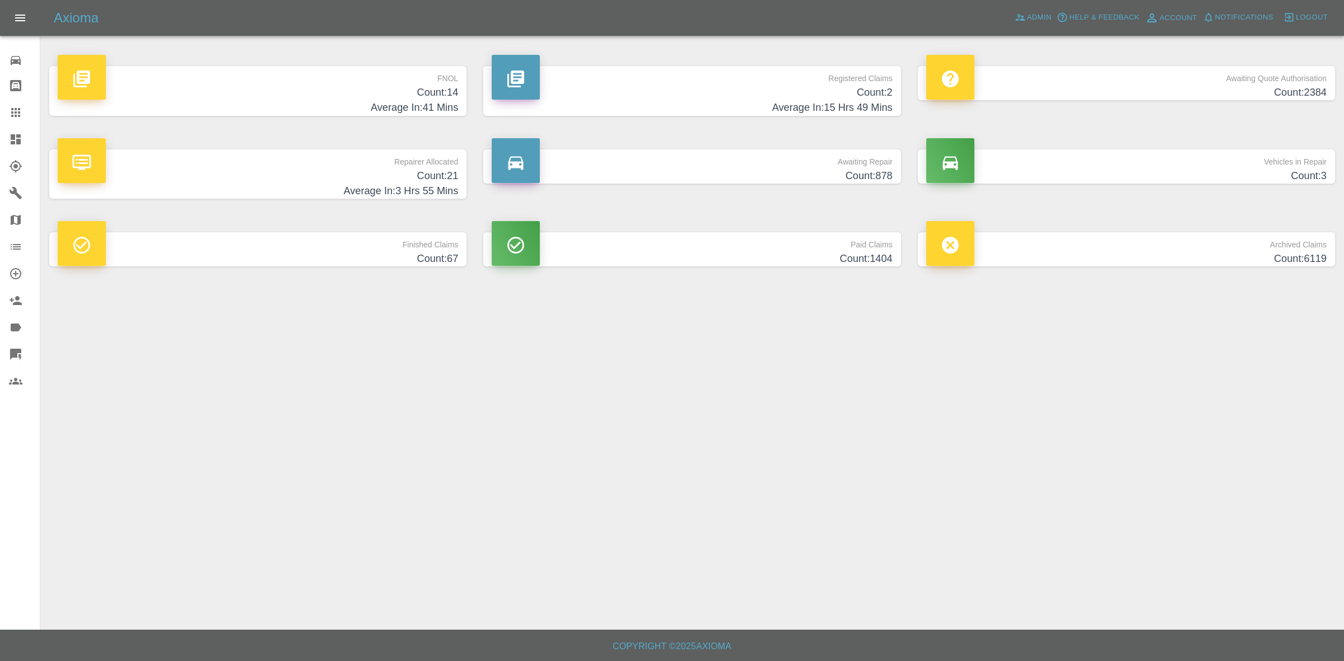
click at [348, 172] on h4 "Count: 21" at bounding box center [258, 176] width 400 height 15
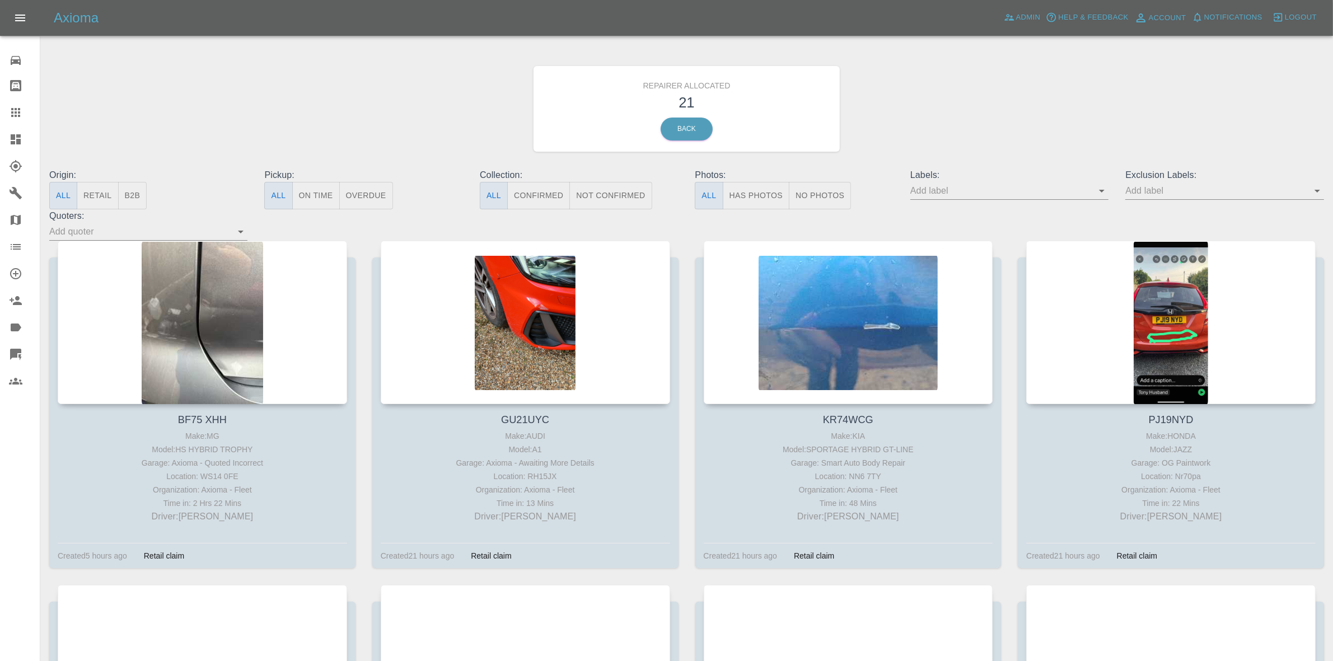
click at [94, 200] on button "Retail" at bounding box center [97, 195] width 41 height 27
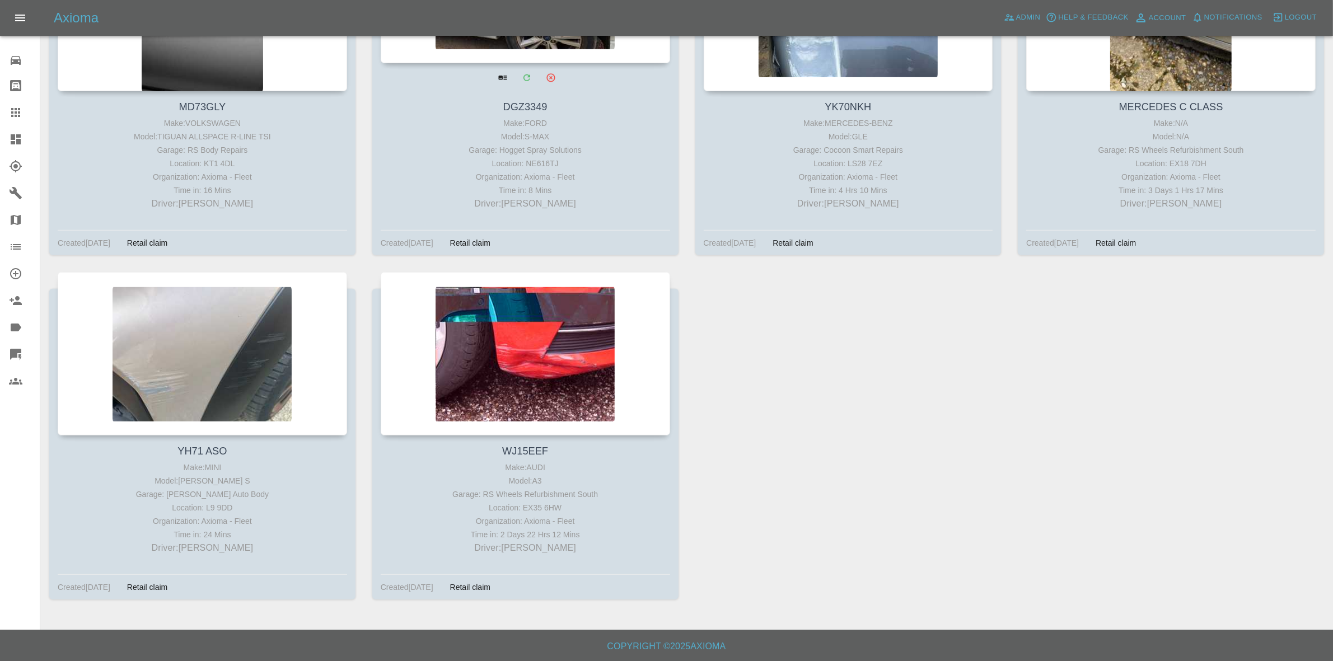
scroll to position [666, 0]
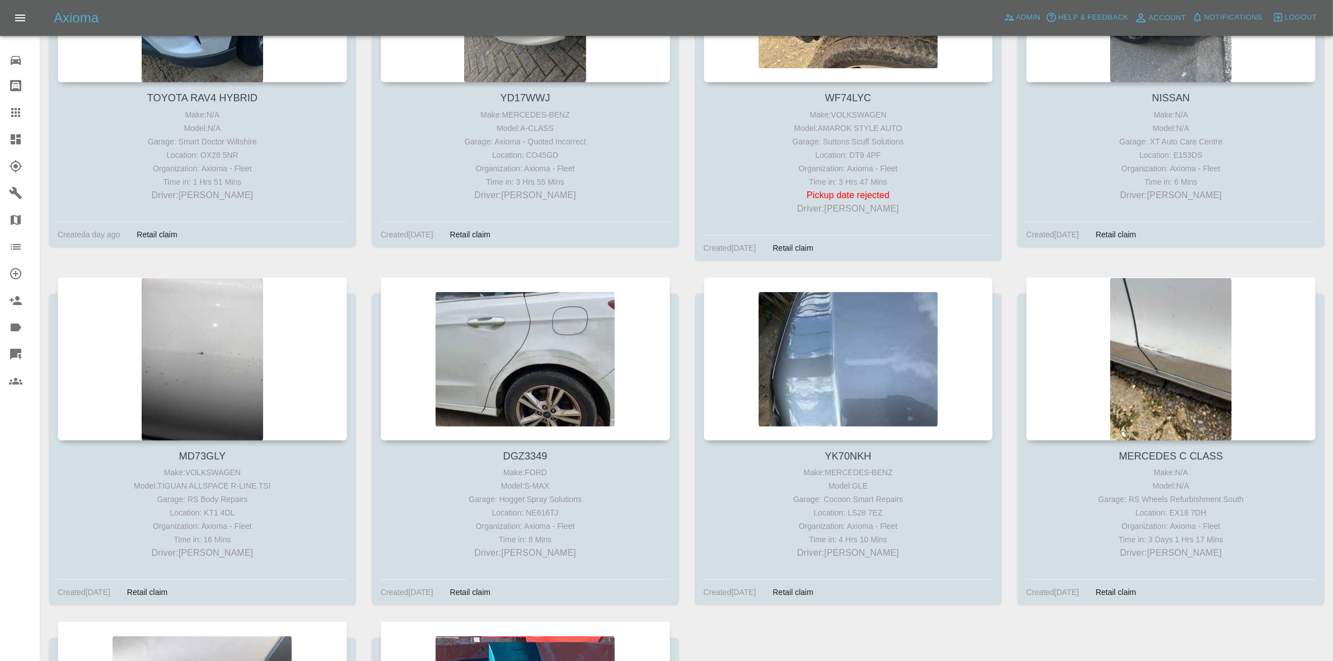
click at [0, 133] on link "Dashboard" at bounding box center [20, 139] width 40 height 27
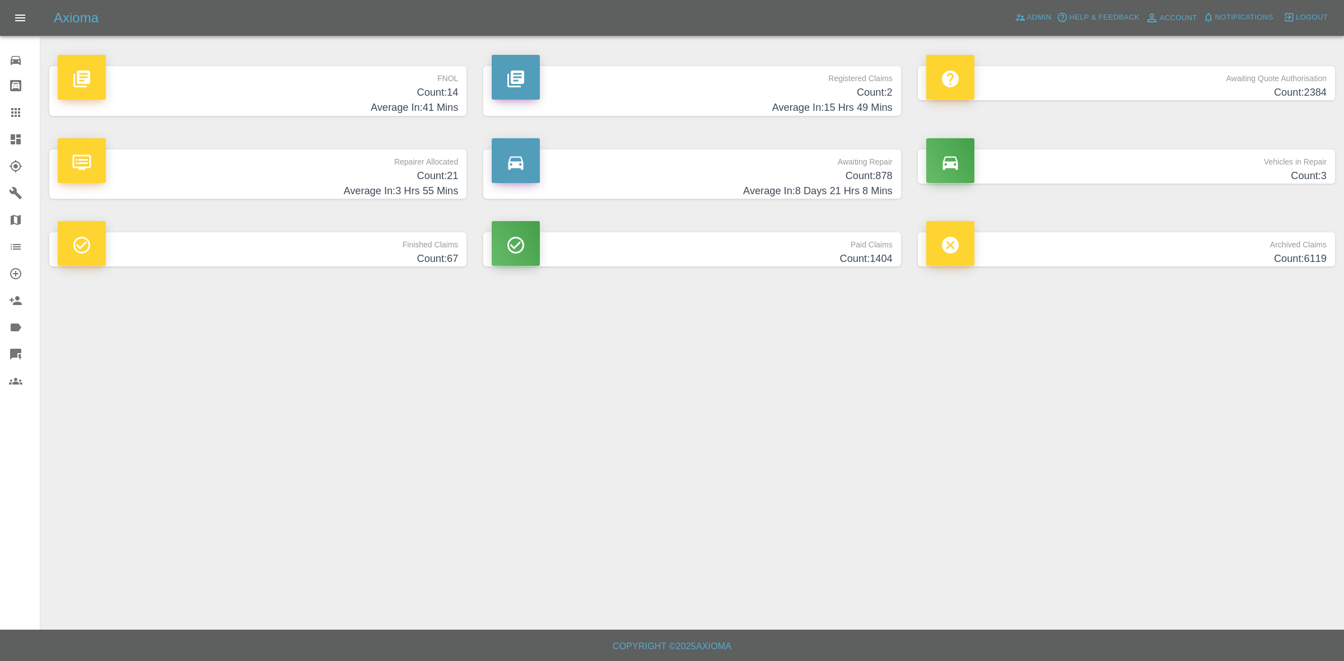
click at [658, 172] on h4 "Count: 878" at bounding box center [692, 176] width 400 height 15
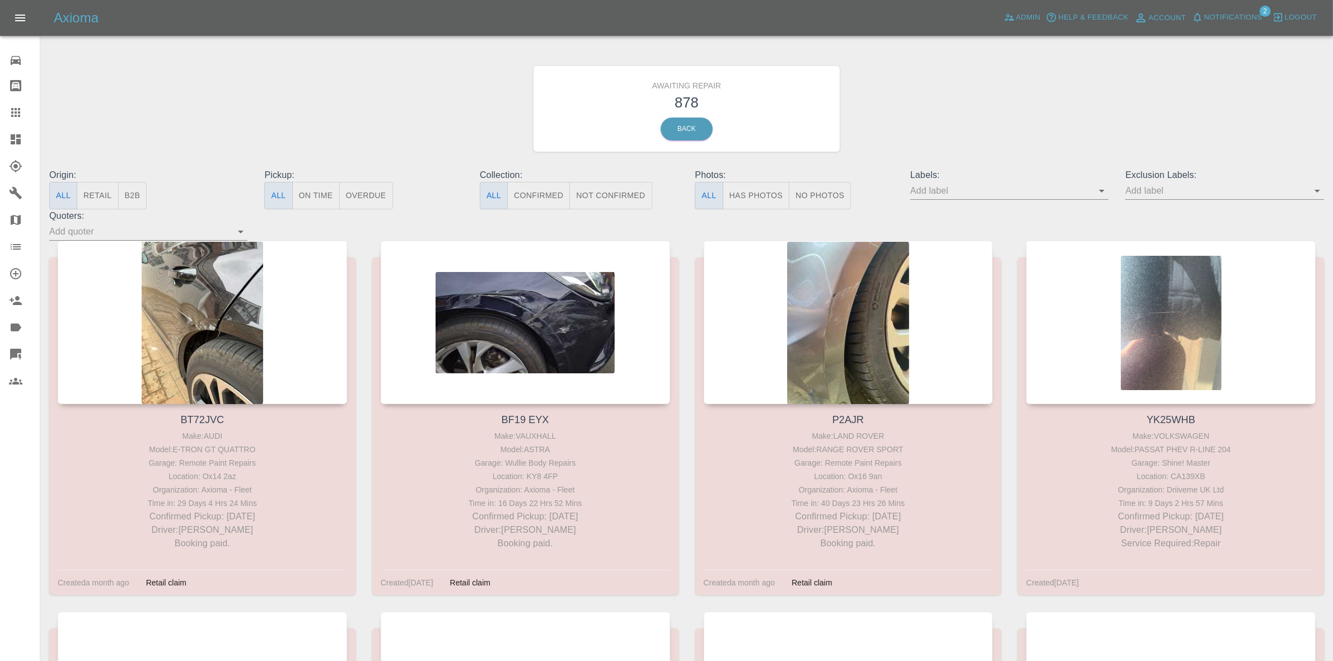
drag, startPoint x: 637, startPoint y: 195, endPoint x: 1051, endPoint y: 69, distance: 432.6
click at [637, 195] on button "Not Confirmed" at bounding box center [611, 195] width 82 height 27
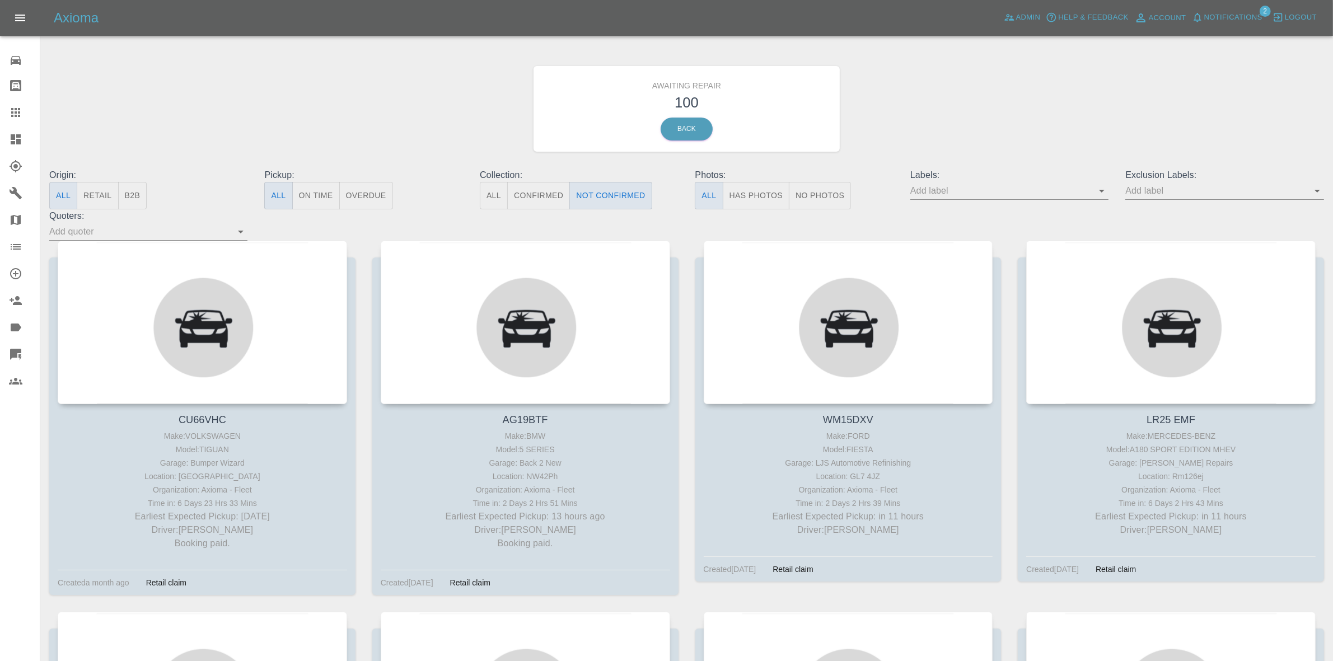
click at [1248, 12] on span "Notifications" at bounding box center [1234, 17] width 58 height 13
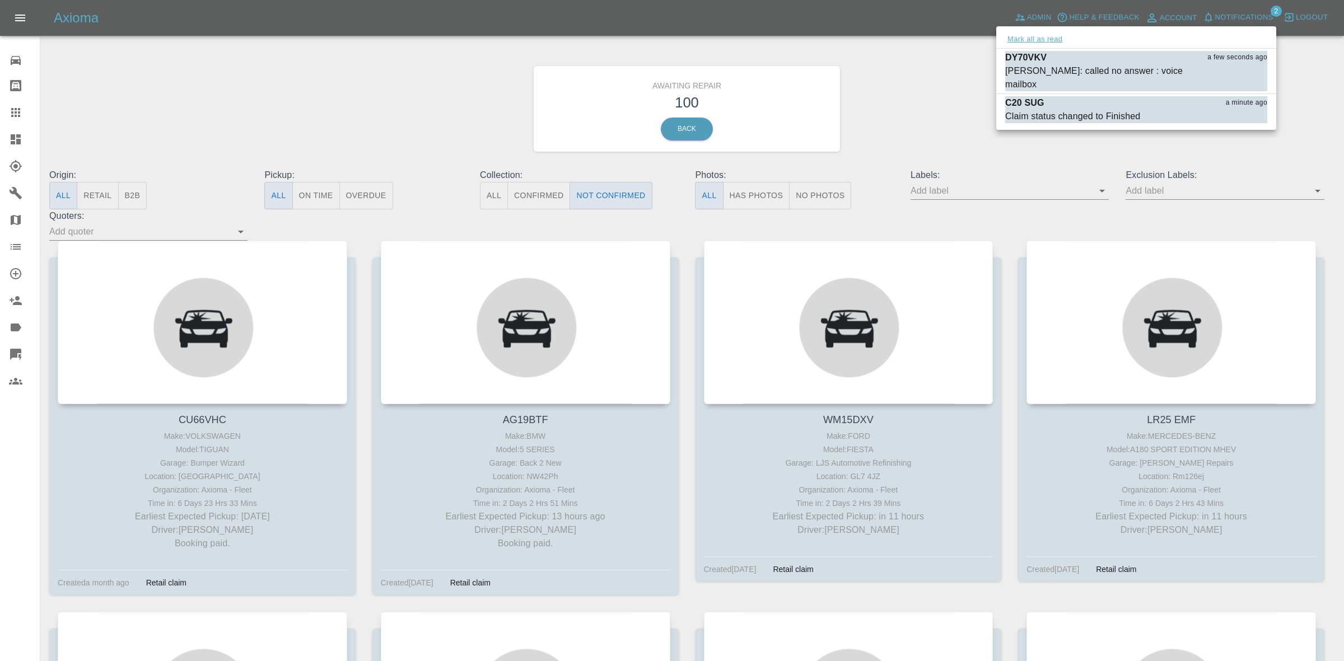
click at [1040, 40] on button "Mark all as read" at bounding box center [1034, 39] width 59 height 13
click at [955, 66] on div at bounding box center [672, 330] width 1344 height 661
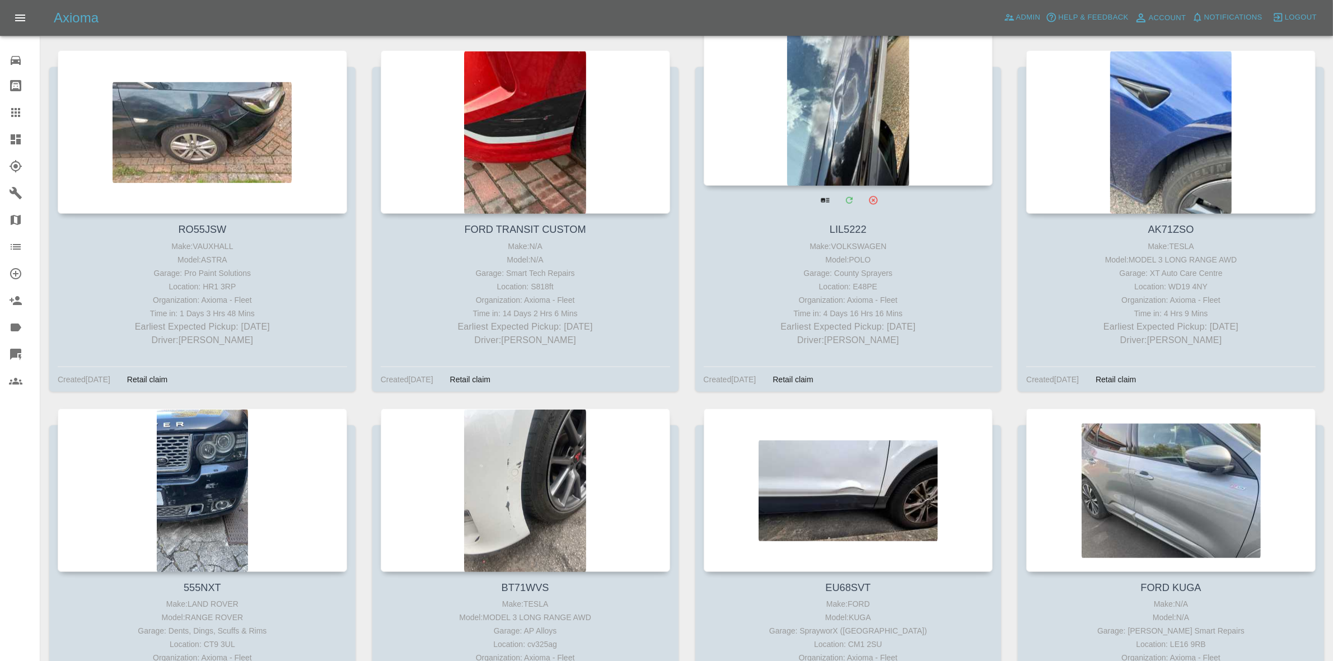
scroll to position [6613, 0]
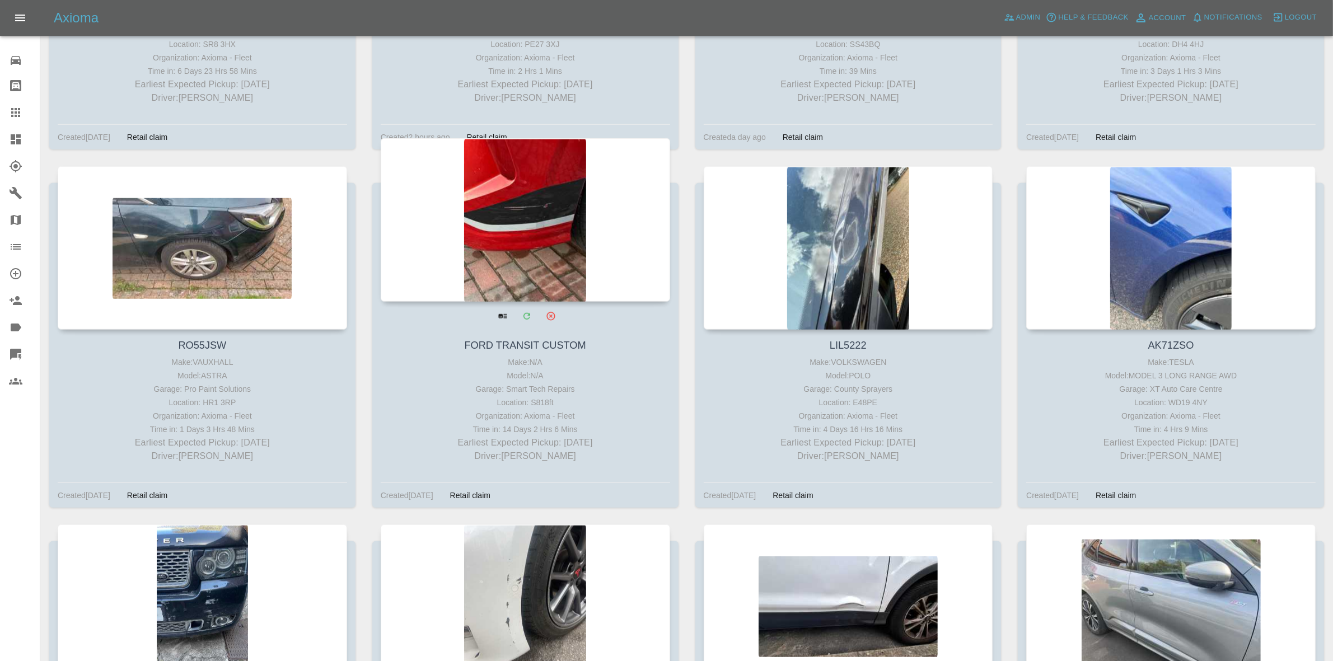
drag, startPoint x: 885, startPoint y: 241, endPoint x: 572, endPoint y: 254, distance: 313.3
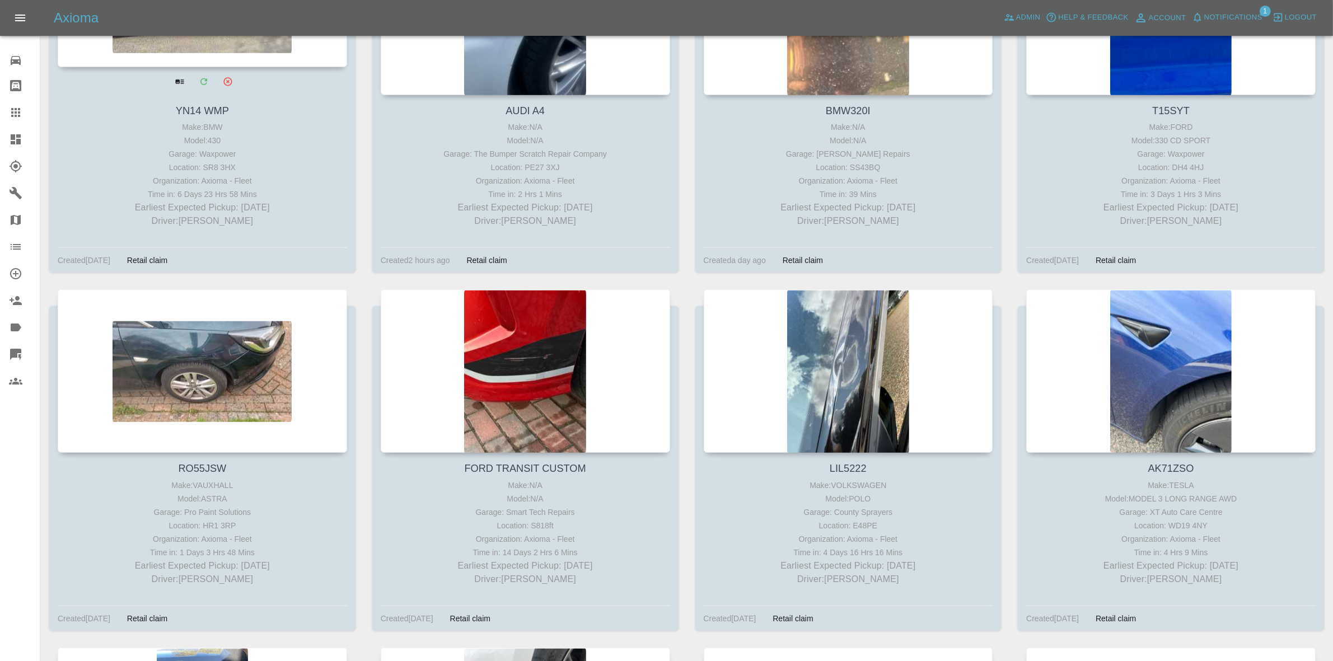
scroll to position [6333, 0]
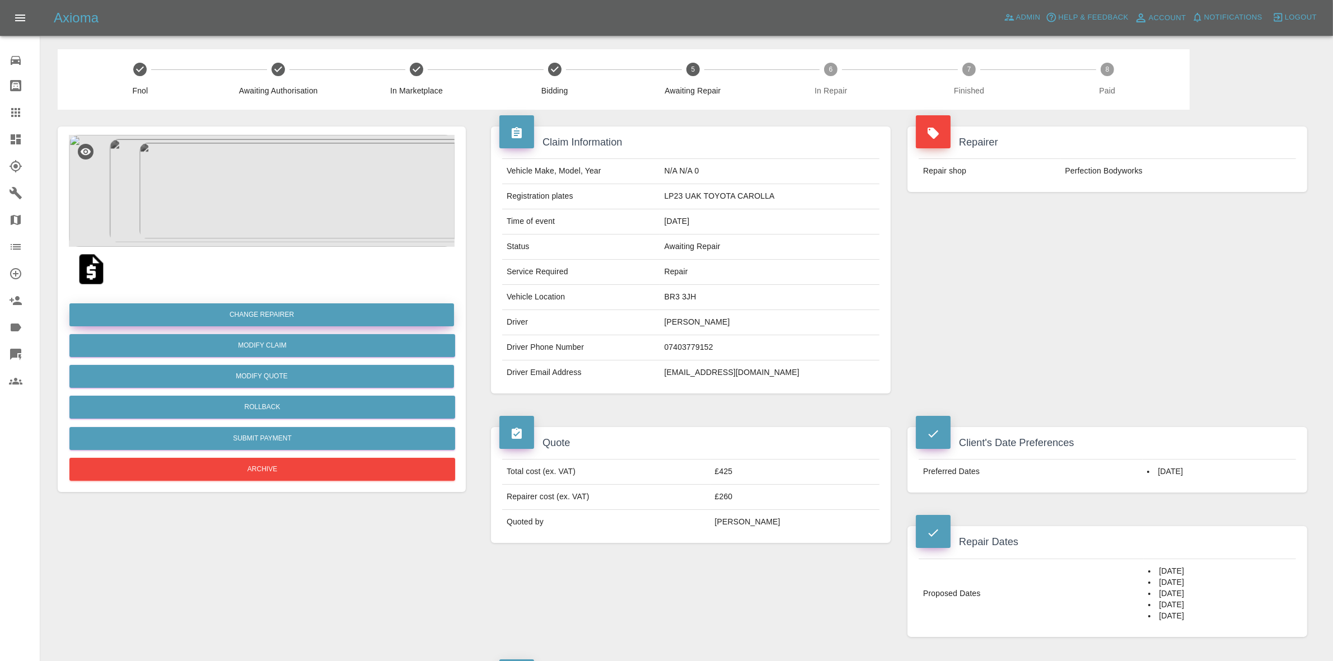
click at [221, 311] on button "Change Repairer" at bounding box center [261, 315] width 385 height 23
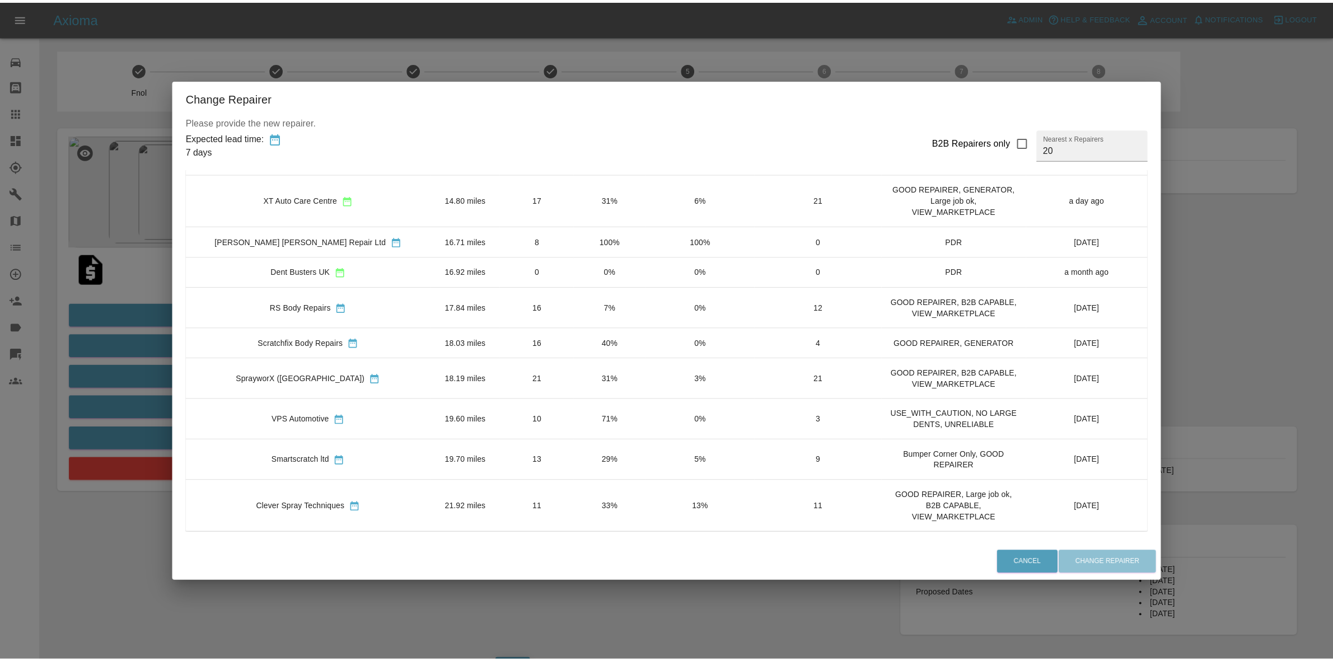
scroll to position [469, 0]
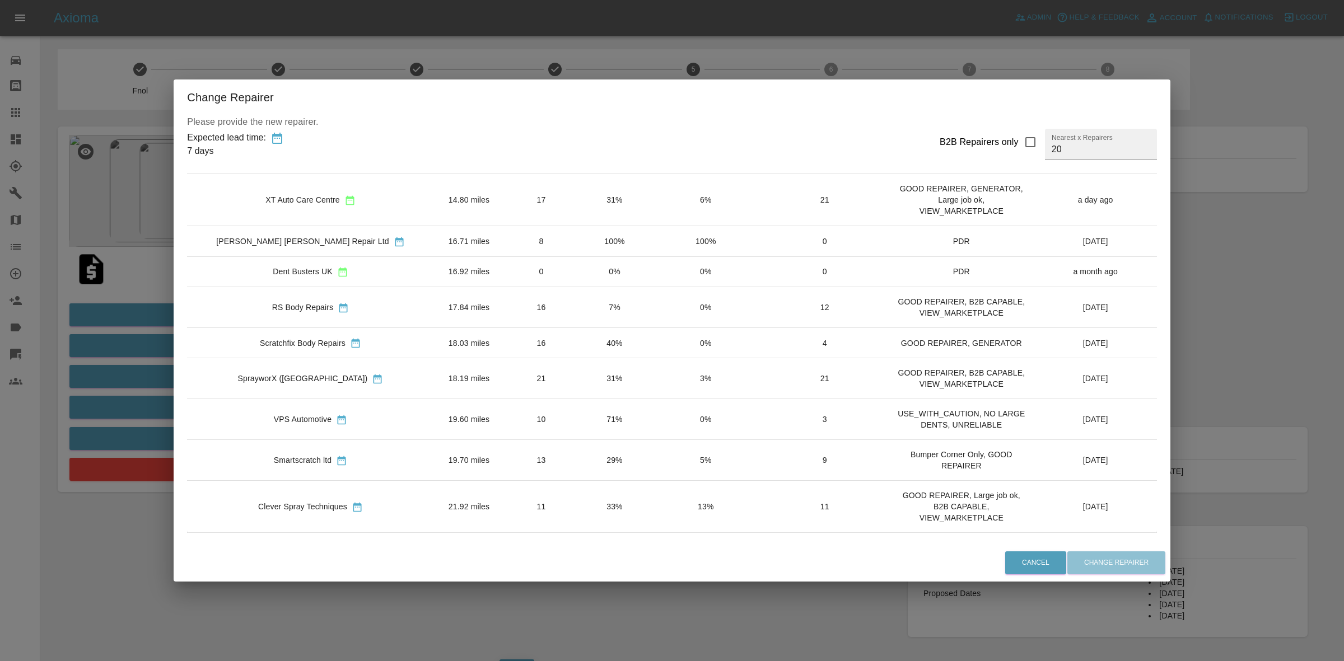
click at [141, 264] on div "Change Repairer Please provide the new repairer. Expected lead time: 7 days B2B…" at bounding box center [672, 330] width 1344 height 661
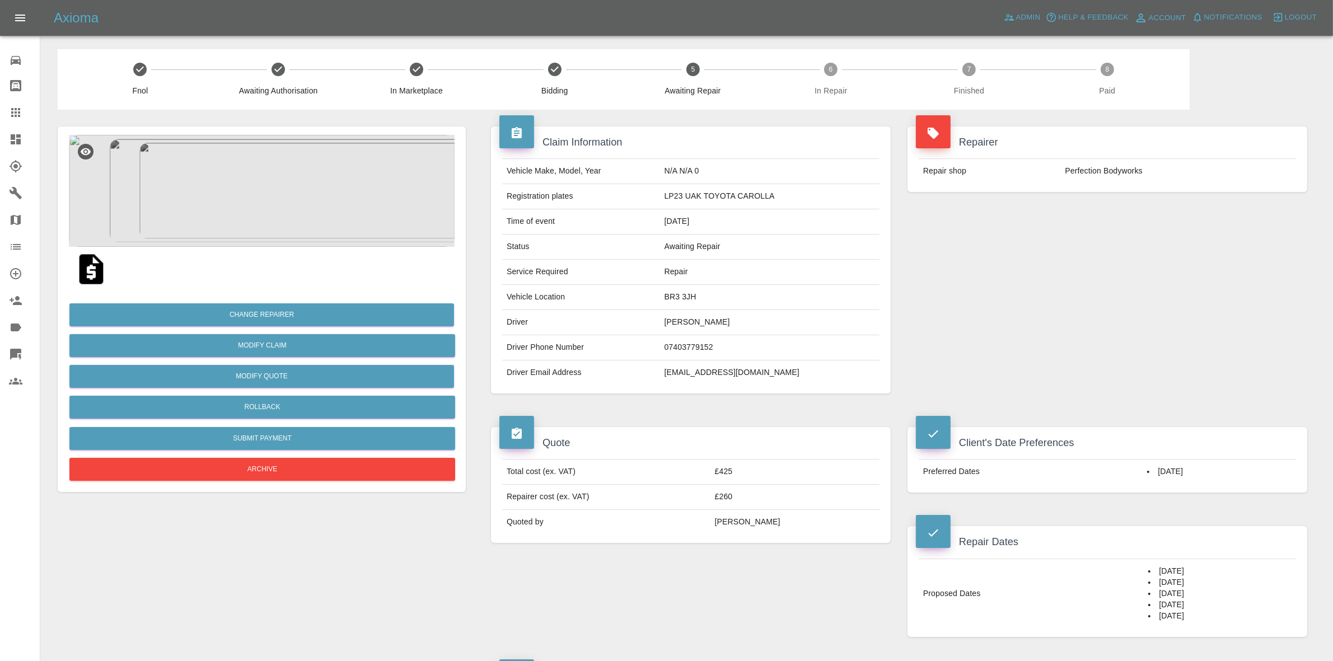
click at [262, 193] on img at bounding box center [262, 191] width 386 height 112
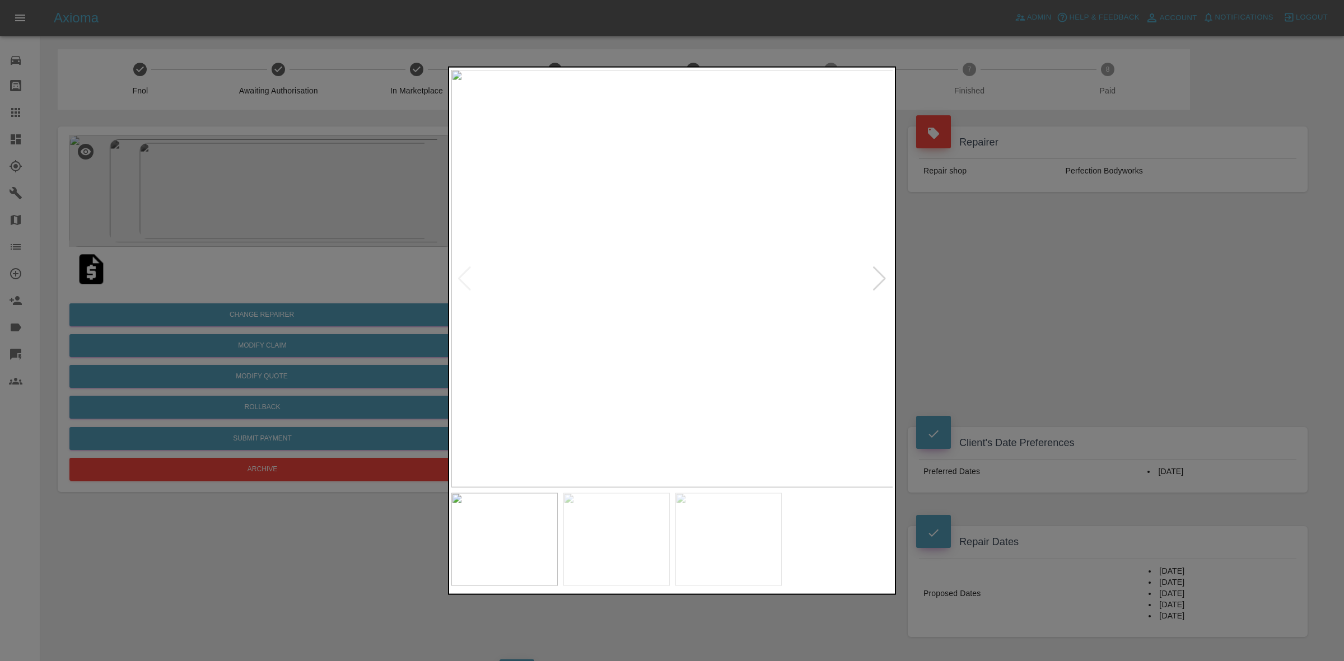
click at [640, 234] on img at bounding box center [672, 278] width 442 height 418
click at [705, 292] on img at bounding box center [769, 413] width 1327 height 1254
click at [881, 272] on div at bounding box center [879, 278] width 15 height 25
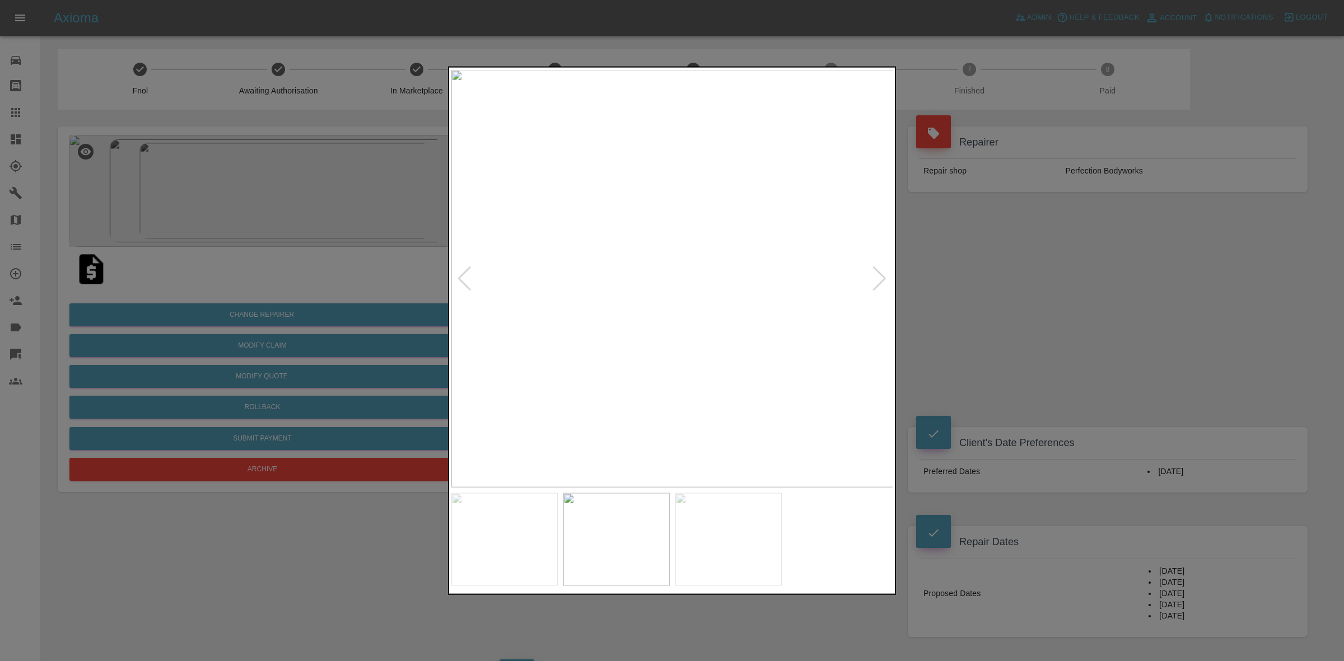
click at [881, 272] on div at bounding box center [879, 278] width 15 height 25
drag, startPoint x: 951, startPoint y: 318, endPoint x: 930, endPoint y: 348, distance: 37.4
click at [951, 318] on div at bounding box center [672, 330] width 1344 height 661
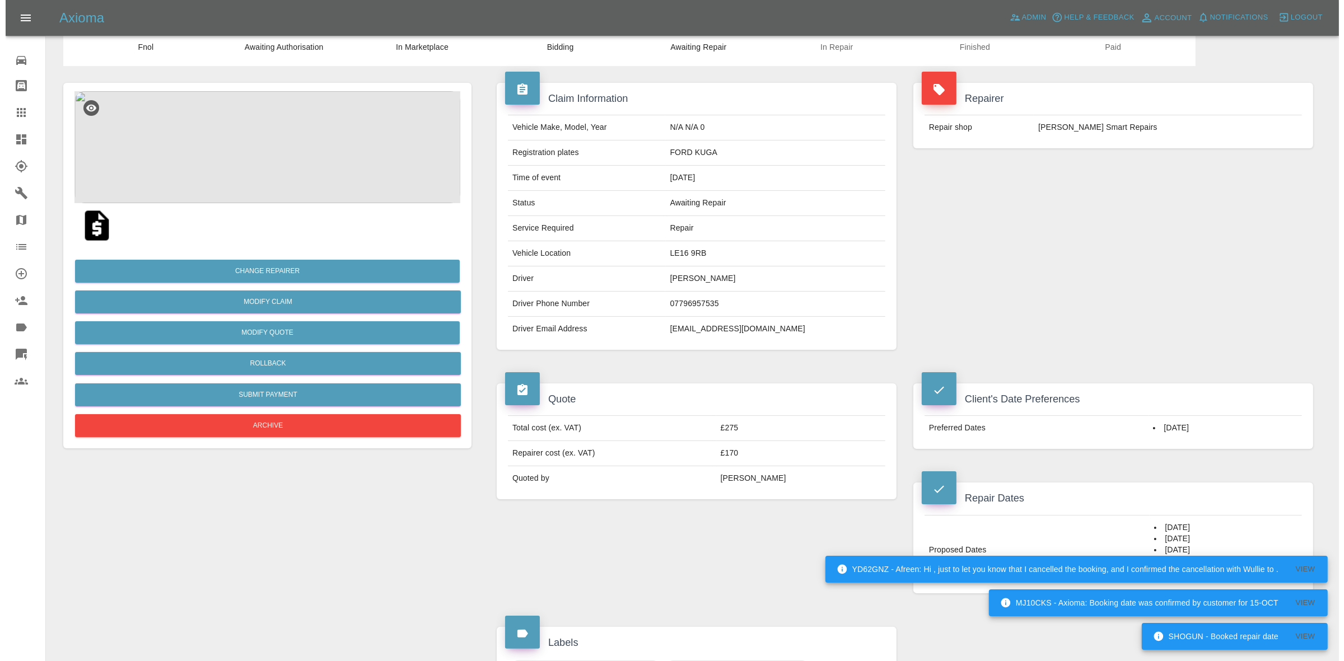
scroll to position [70, 0]
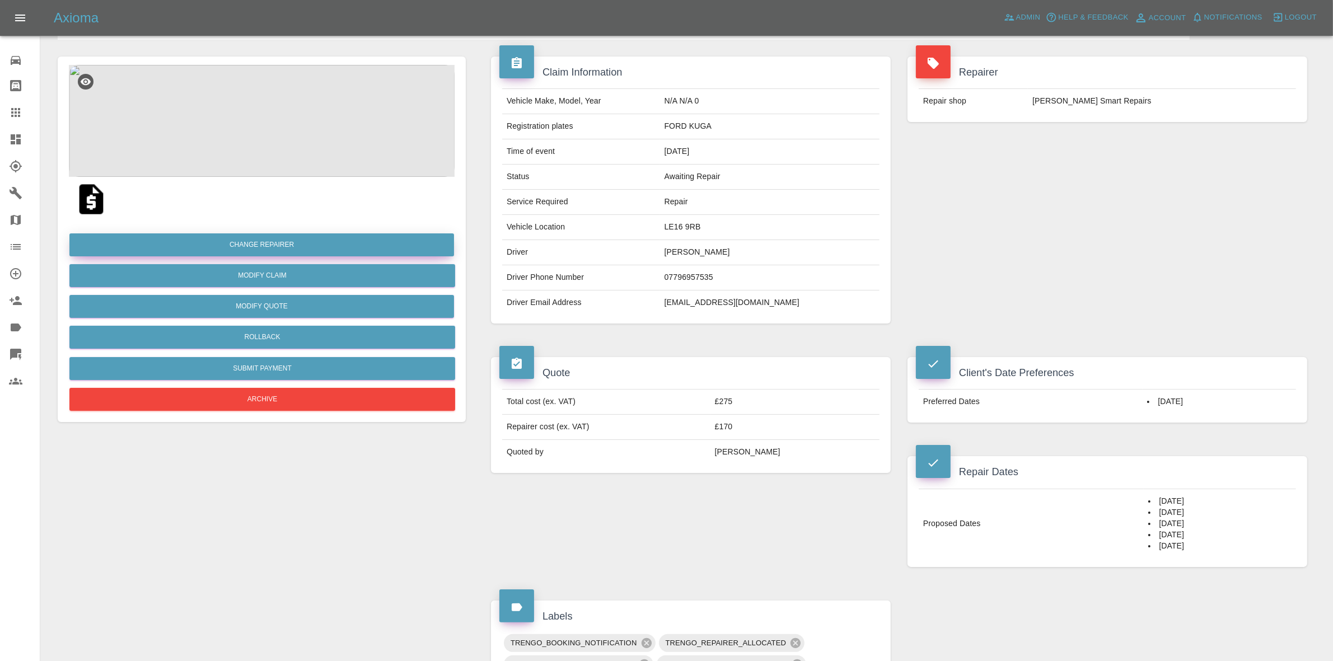
click at [238, 240] on button "Change Repairer" at bounding box center [261, 245] width 385 height 23
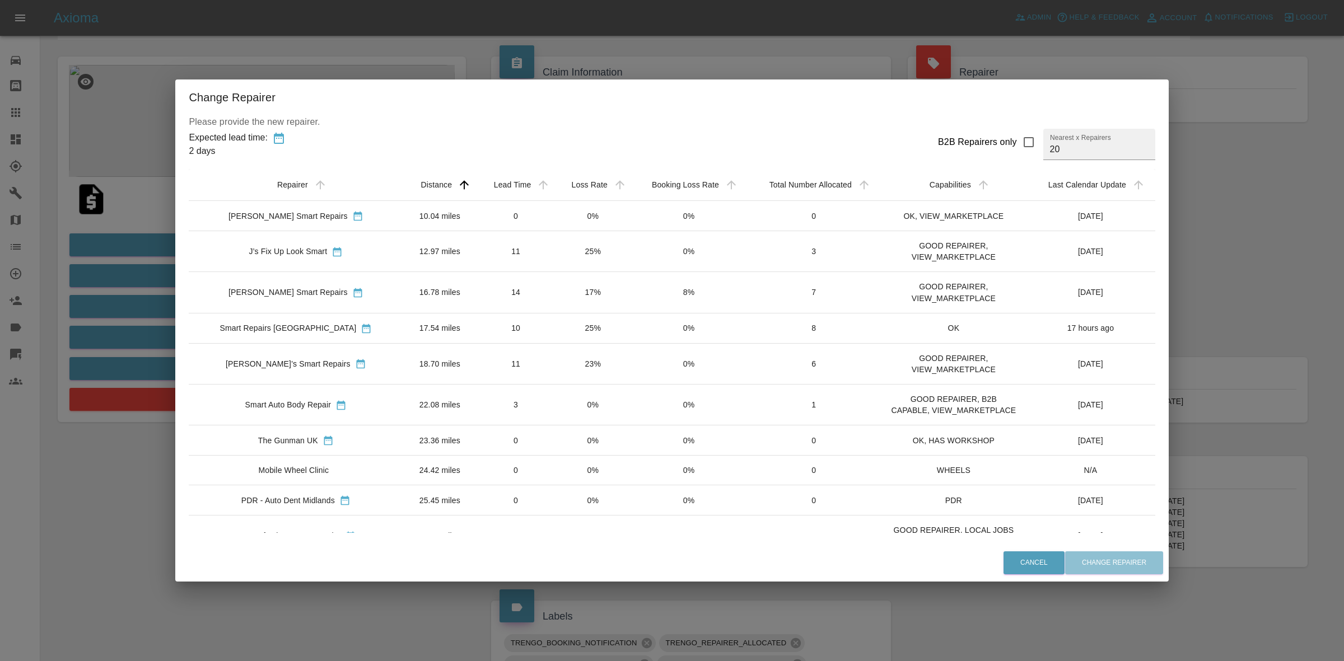
click at [133, 228] on div "Change Repairer Please provide the new repairer. Expected lead time: 2 days B2B…" at bounding box center [672, 330] width 1344 height 661
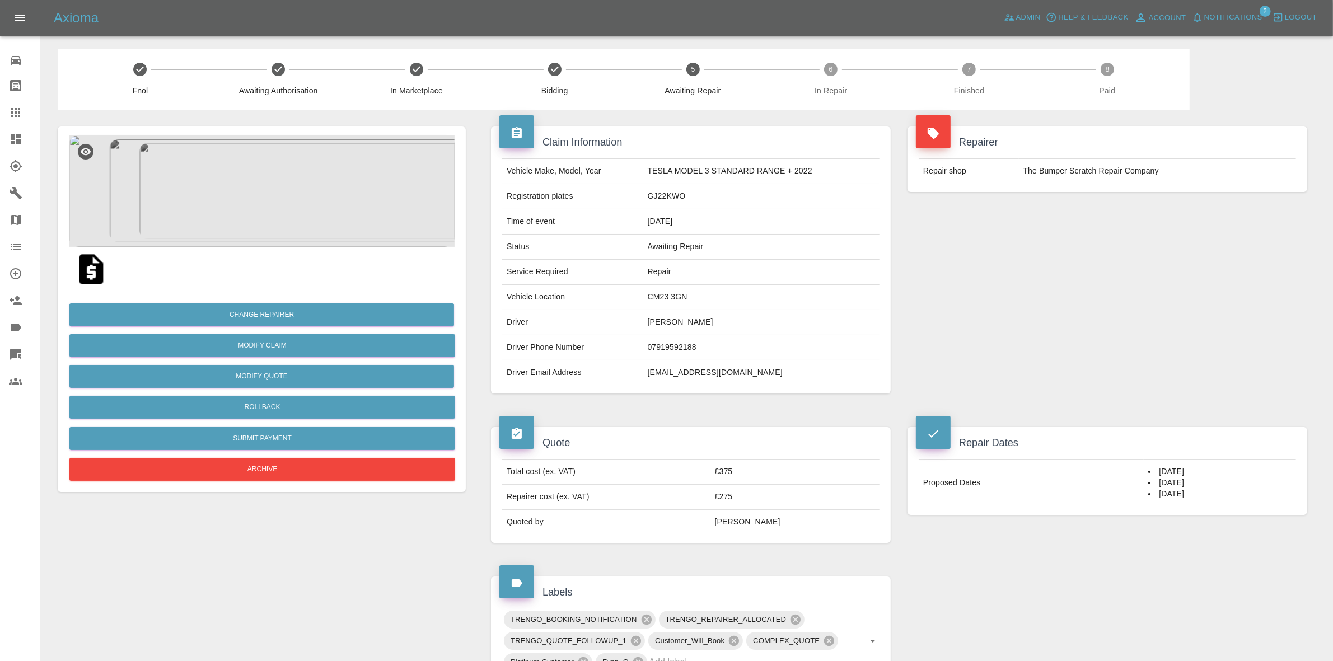
click at [1251, 14] on span "Notifications" at bounding box center [1234, 17] width 58 height 13
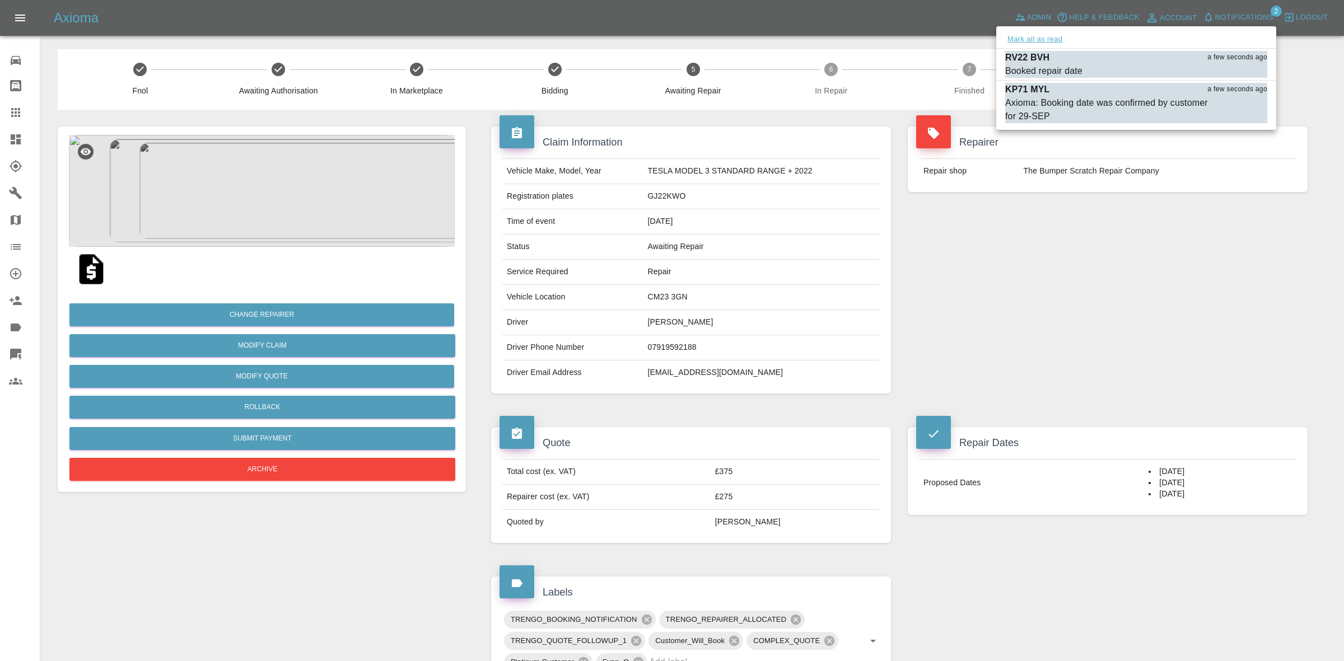
click at [1052, 35] on button "Mark all as read" at bounding box center [1034, 39] width 59 height 13
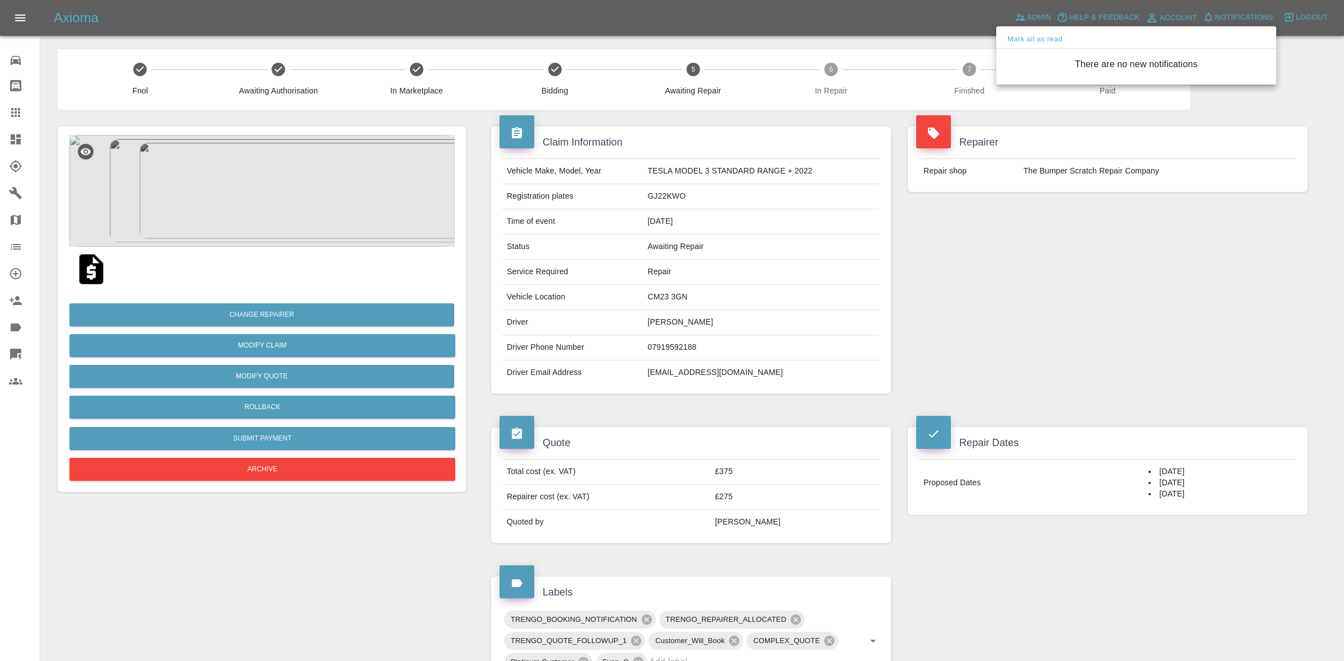
drag, startPoint x: 1099, startPoint y: 307, endPoint x: 836, endPoint y: 322, distance: 264.2
click at [1099, 308] on div at bounding box center [672, 330] width 1344 height 661
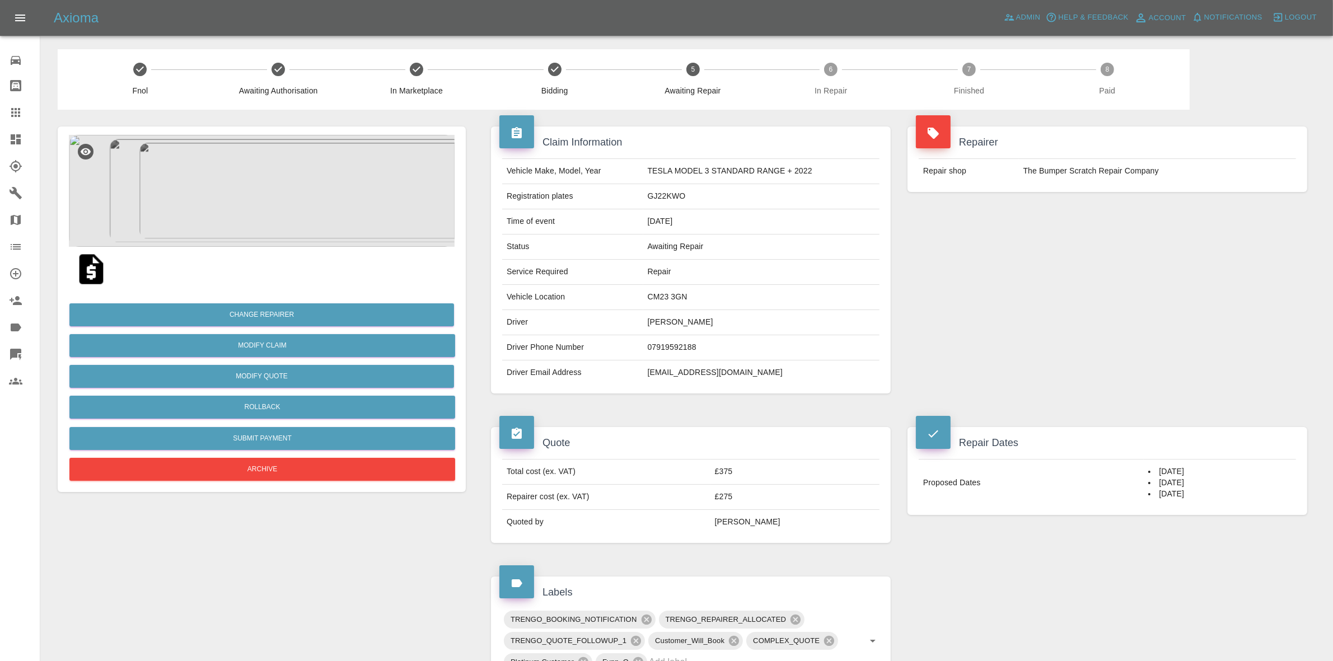
click at [293, 211] on img at bounding box center [262, 191] width 386 height 112
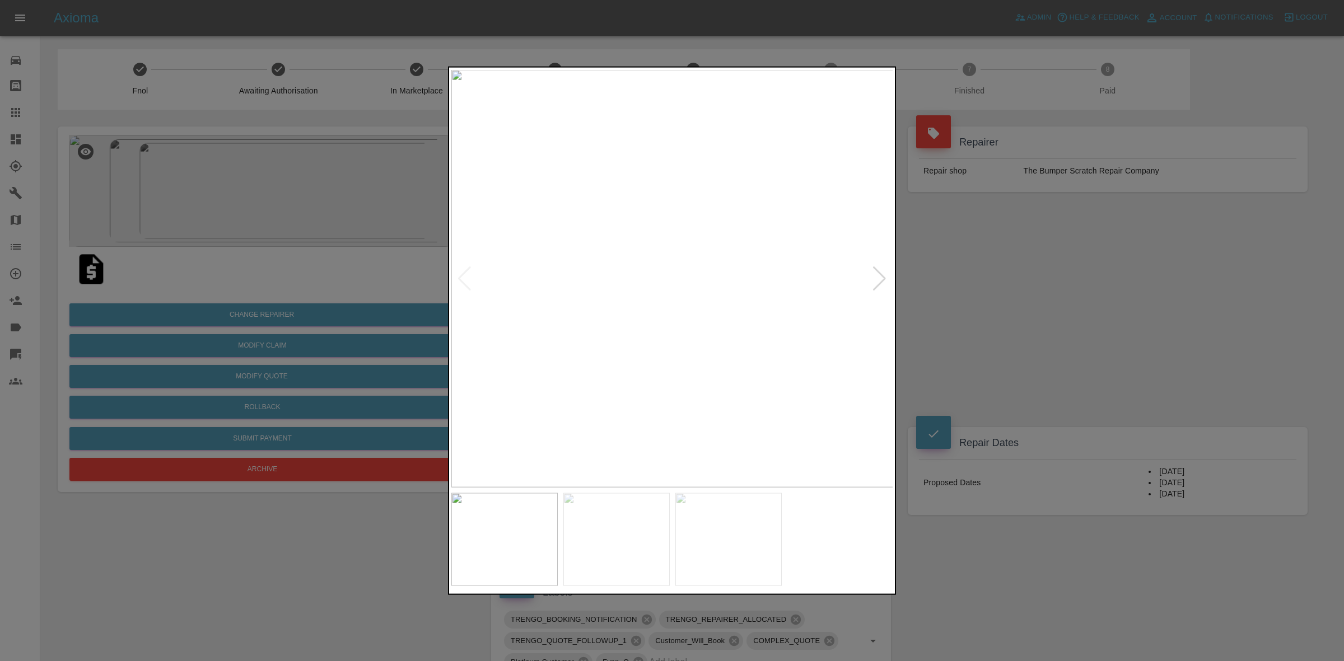
click at [882, 278] on div at bounding box center [879, 278] width 15 height 25
click at [993, 297] on div at bounding box center [672, 330] width 1344 height 661
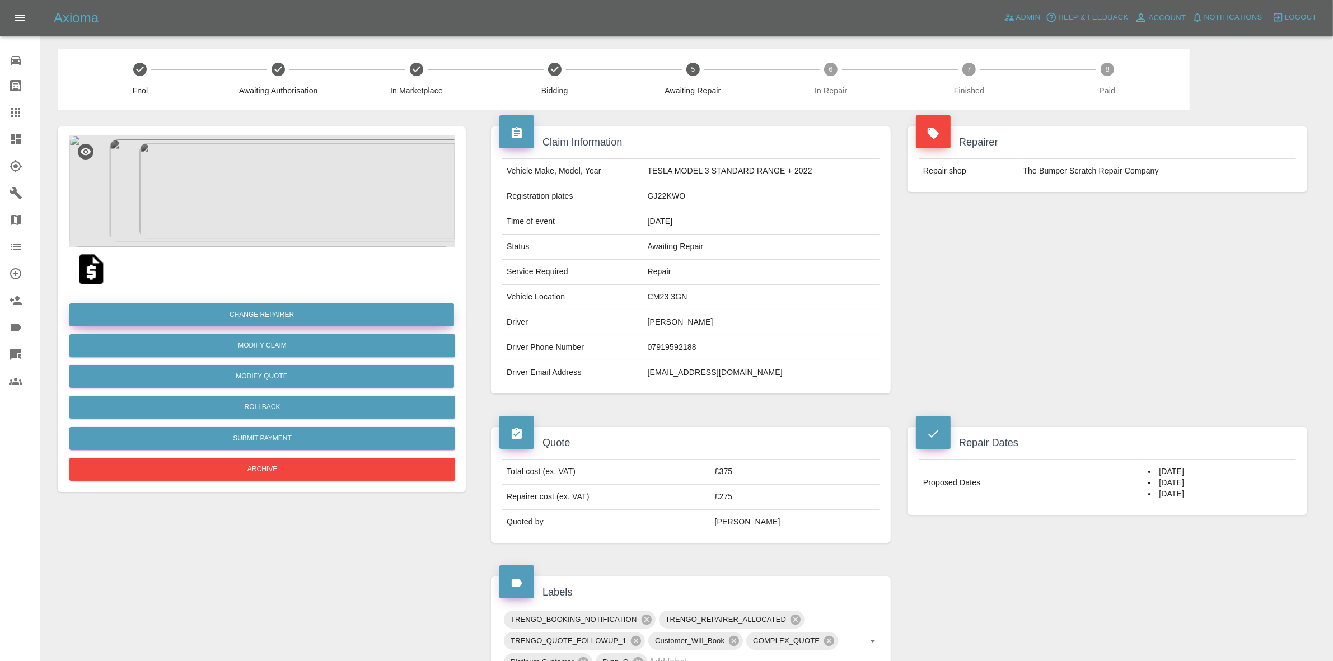
click at [259, 316] on button "Change Repairer" at bounding box center [261, 315] width 385 height 23
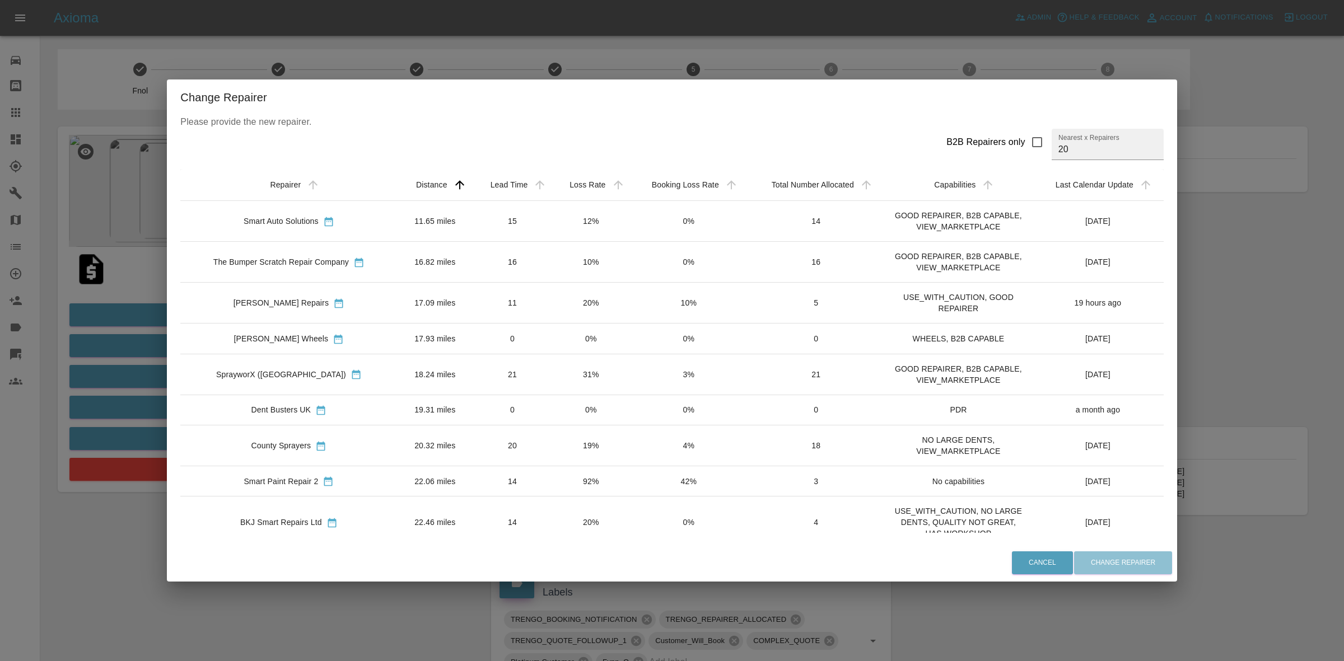
click at [497, 53] on div "Change Repairer Please provide the new repairer. B2B Repairers only Nearest x R…" at bounding box center [672, 330] width 1344 height 661
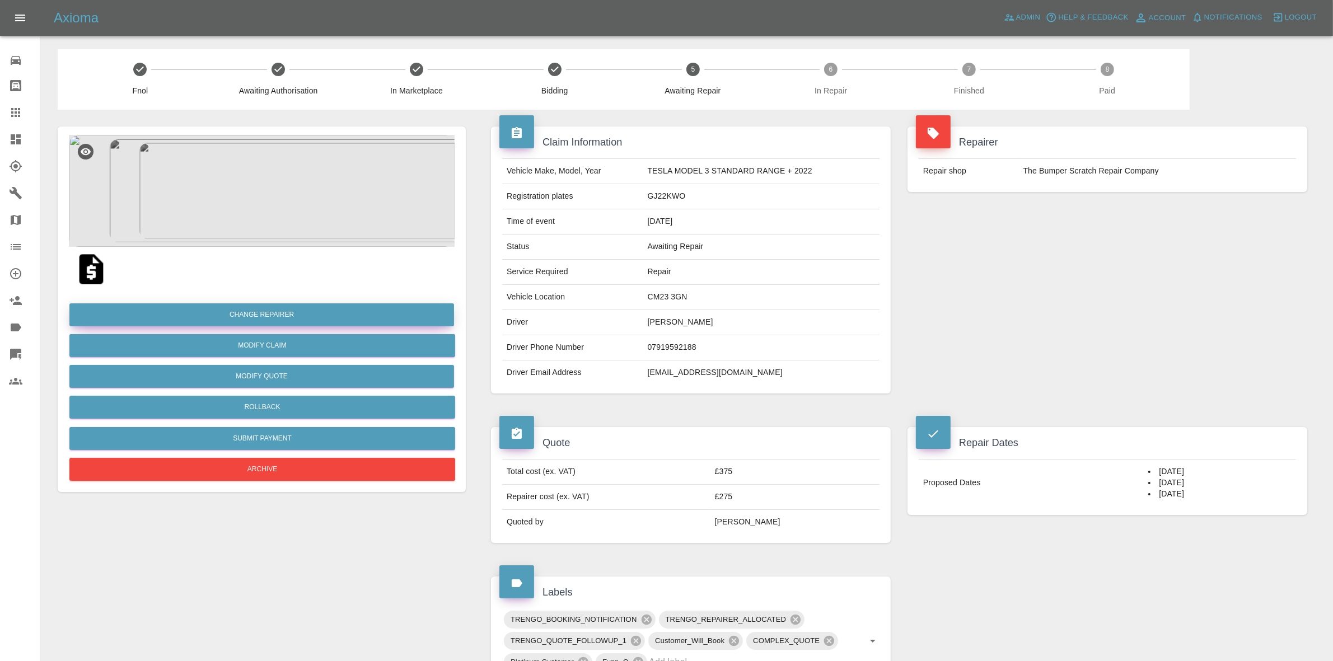
click at [272, 312] on button "Change Repairer" at bounding box center [261, 315] width 385 height 23
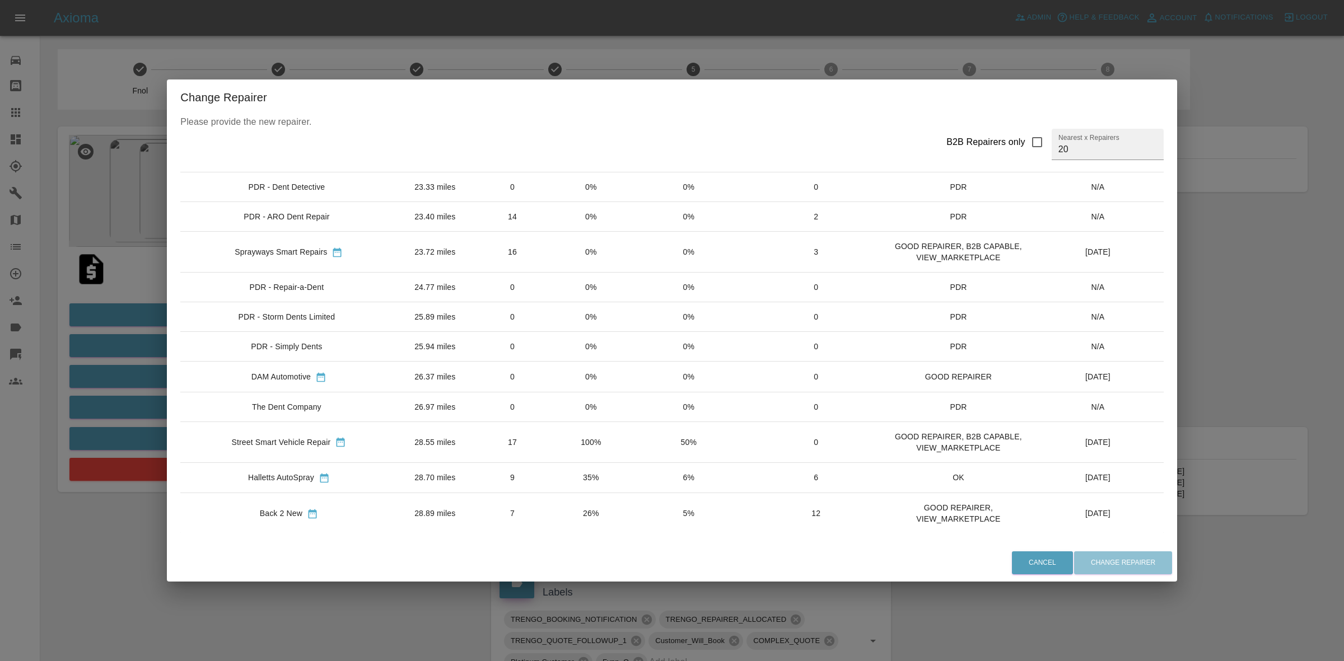
scroll to position [380, 0]
click at [119, 275] on div "Change Repairer Please provide the new repairer. B2B Repairers only Nearest x R…" at bounding box center [672, 330] width 1344 height 661
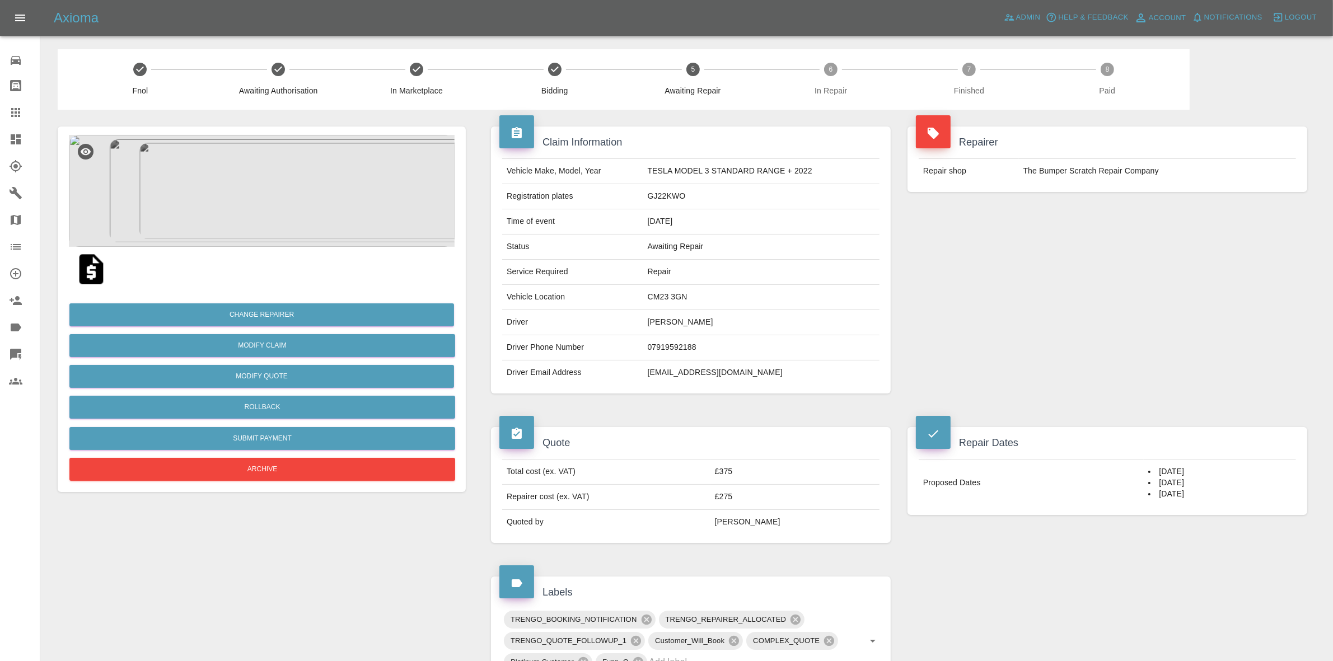
click at [330, 210] on img at bounding box center [262, 191] width 386 height 112
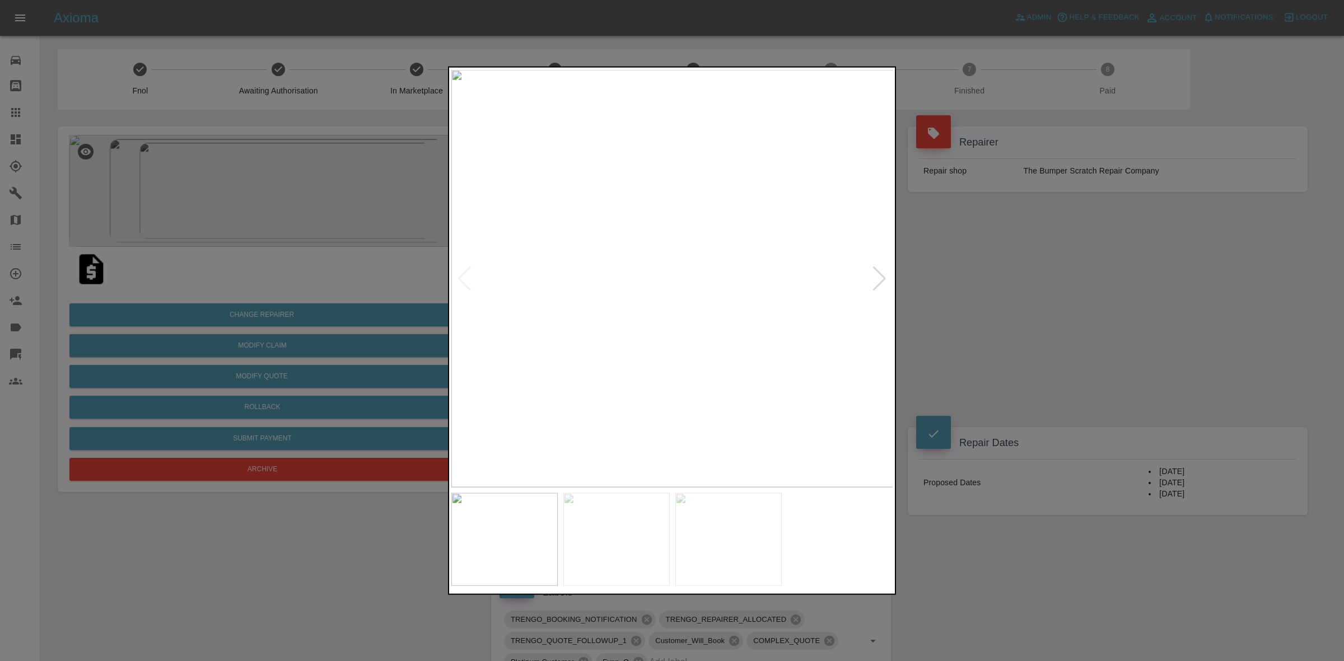
click at [878, 272] on div at bounding box center [879, 278] width 15 height 25
click at [878, 272] on img at bounding box center [672, 278] width 442 height 418
click at [959, 291] on div at bounding box center [672, 330] width 1344 height 661
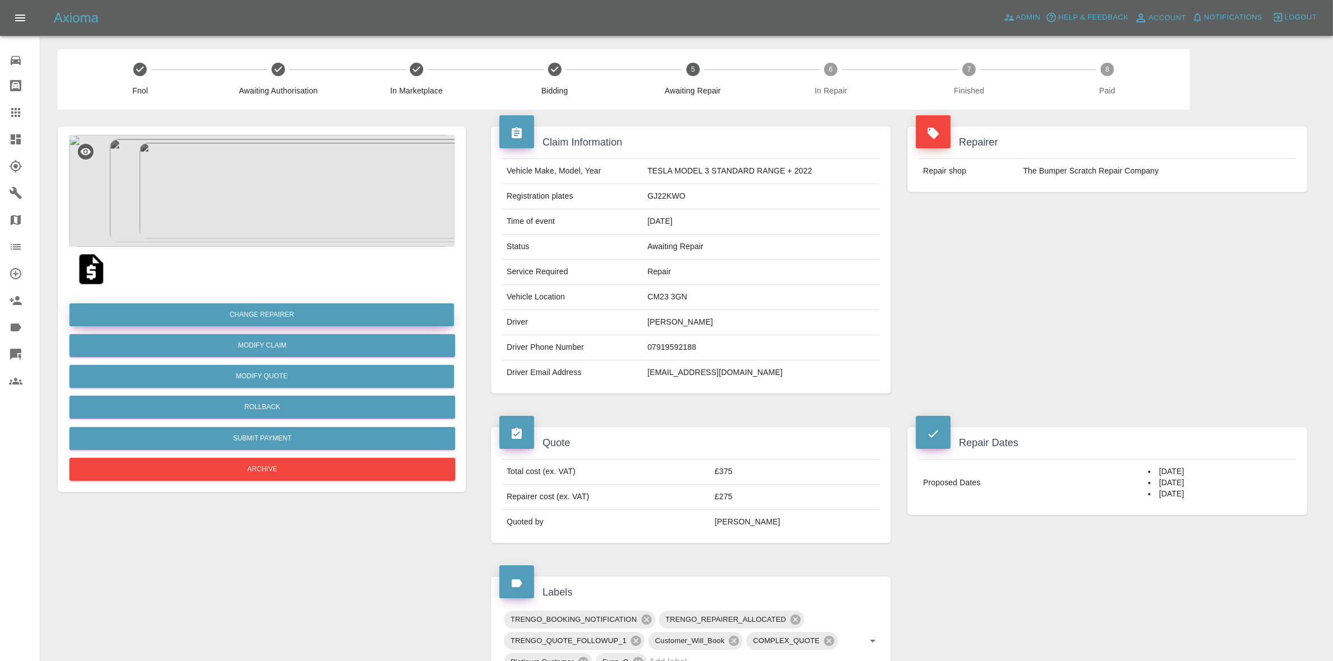
click at [262, 305] on button "Change Repairer" at bounding box center [261, 315] width 385 height 23
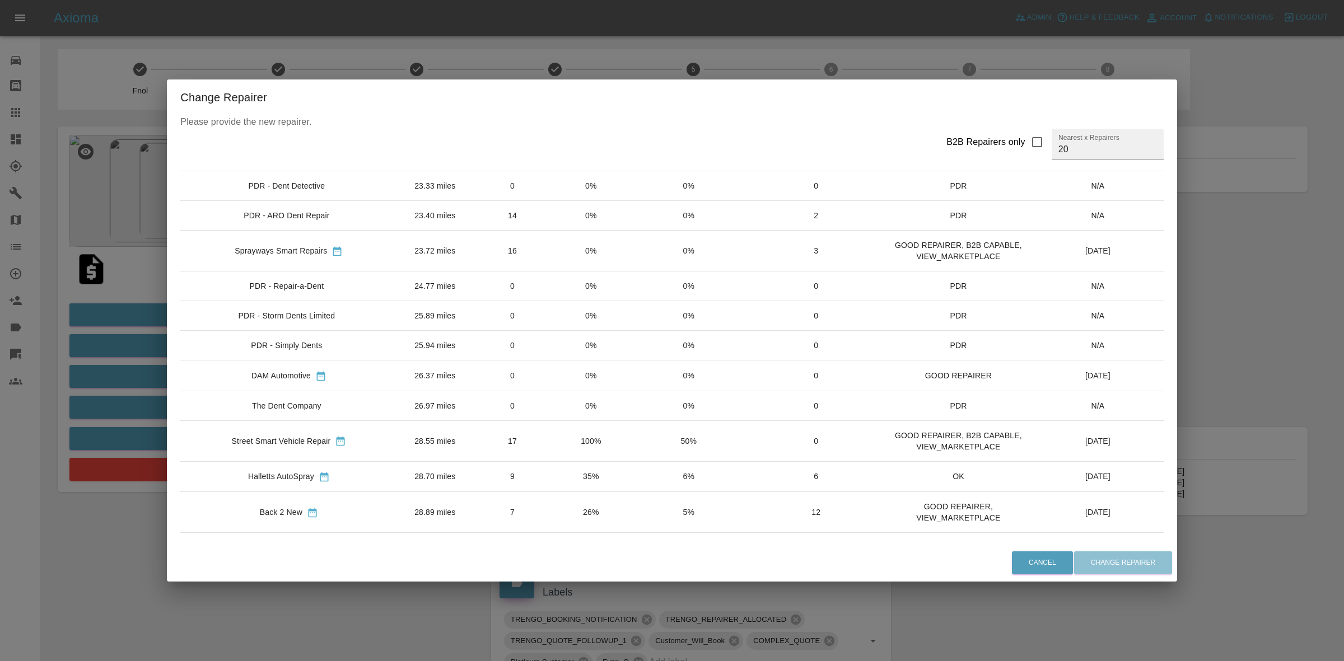
click at [92, 382] on div "Change Repairer Please provide the new repairer. B2B Repairers only Nearest x R…" at bounding box center [672, 330] width 1344 height 661
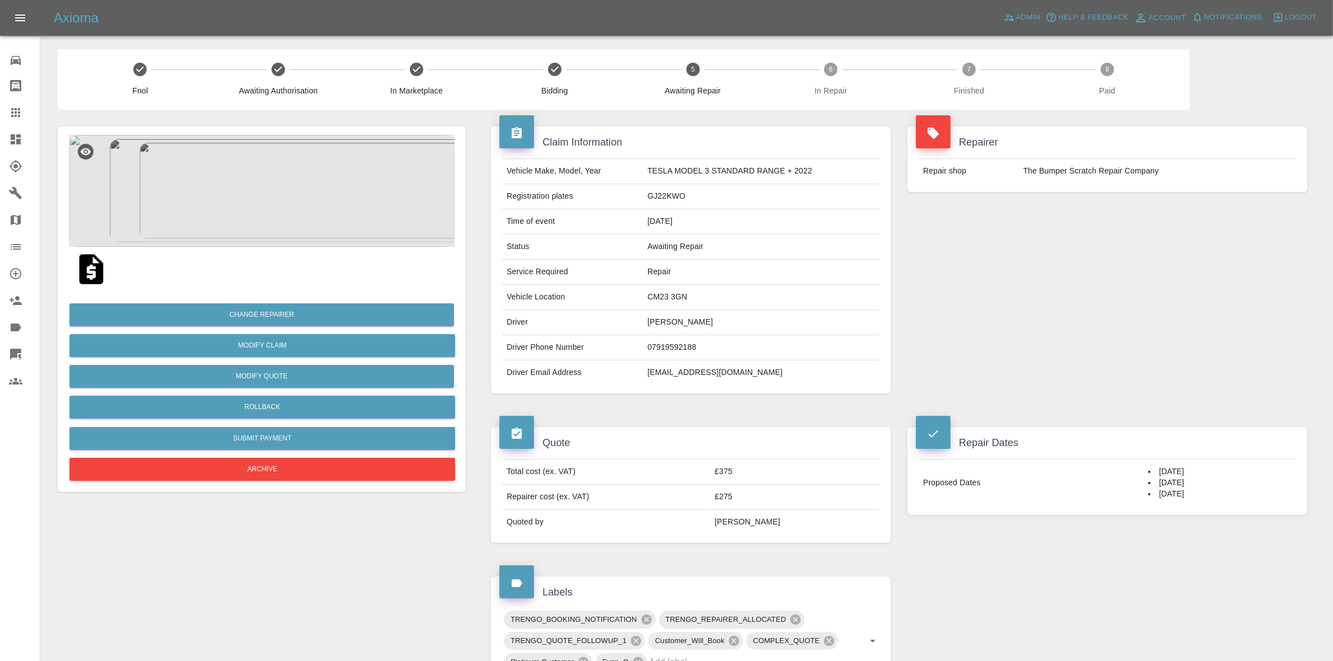
click at [658, 301] on td "CM23 3GN" at bounding box center [761, 297] width 236 height 25
copy td "CM23 3GN"
click at [281, 307] on button "Change Repairer" at bounding box center [261, 315] width 385 height 23
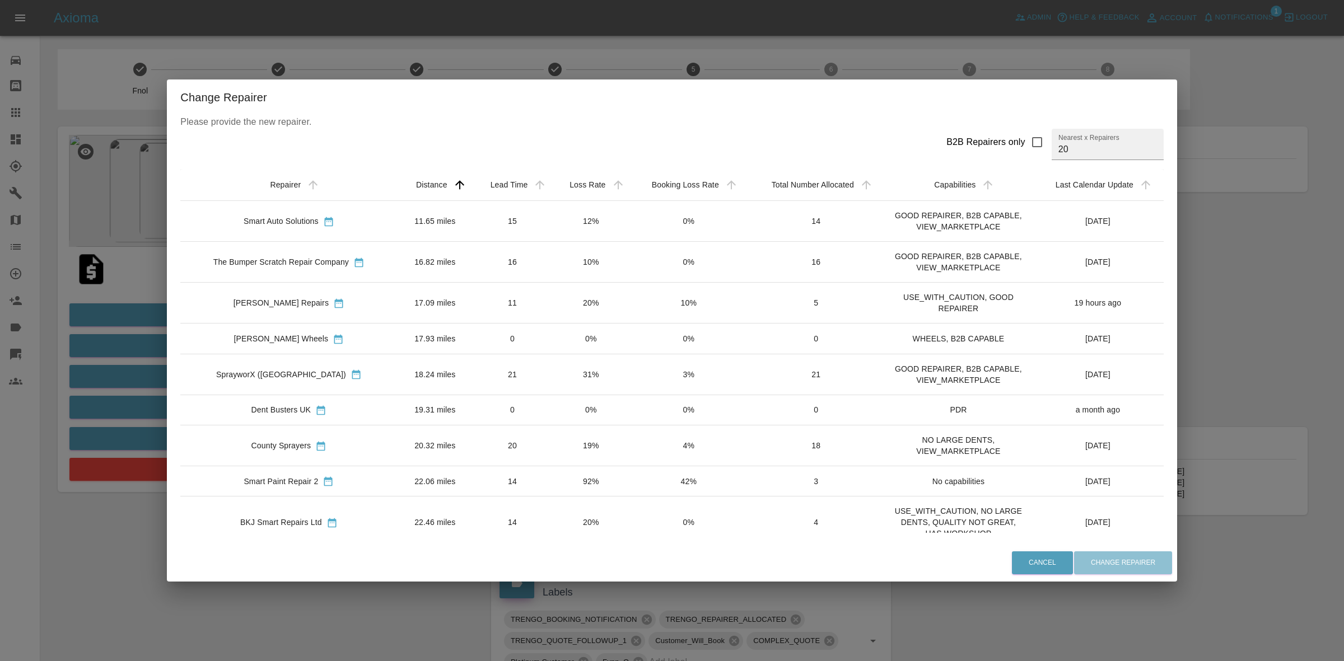
click at [44, 338] on div "Change Repairer Please provide the new repairer. B2B Repairers only Nearest x R…" at bounding box center [672, 330] width 1344 height 661
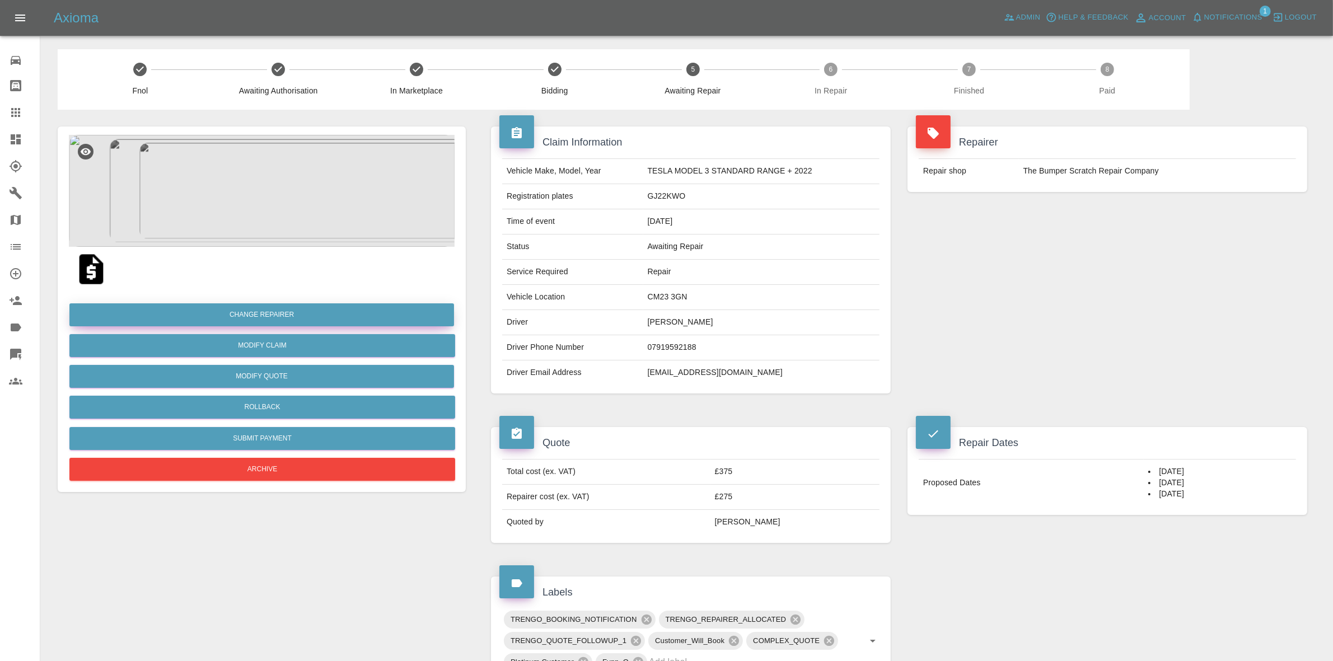
click at [244, 315] on button "Change Repairer" at bounding box center [261, 315] width 385 height 23
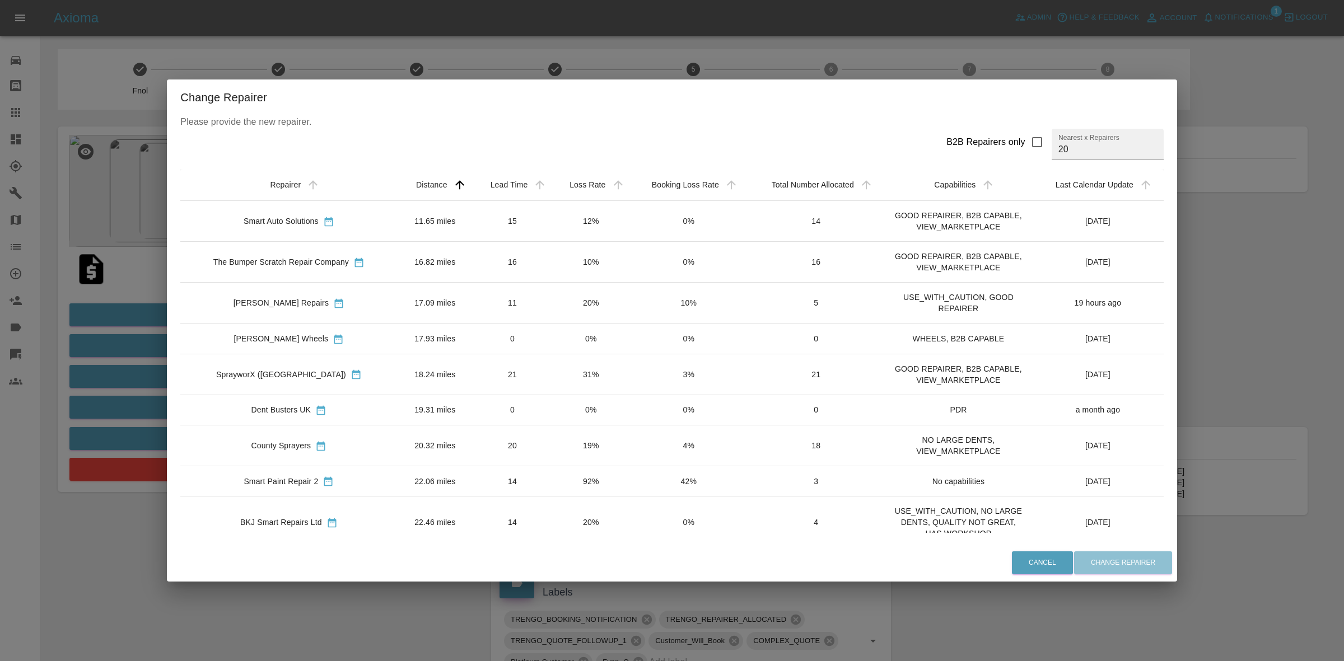
click at [608, 38] on div "Change Repairer Please provide the new repairer. B2B Repairers only Nearest x R…" at bounding box center [672, 330] width 1344 height 661
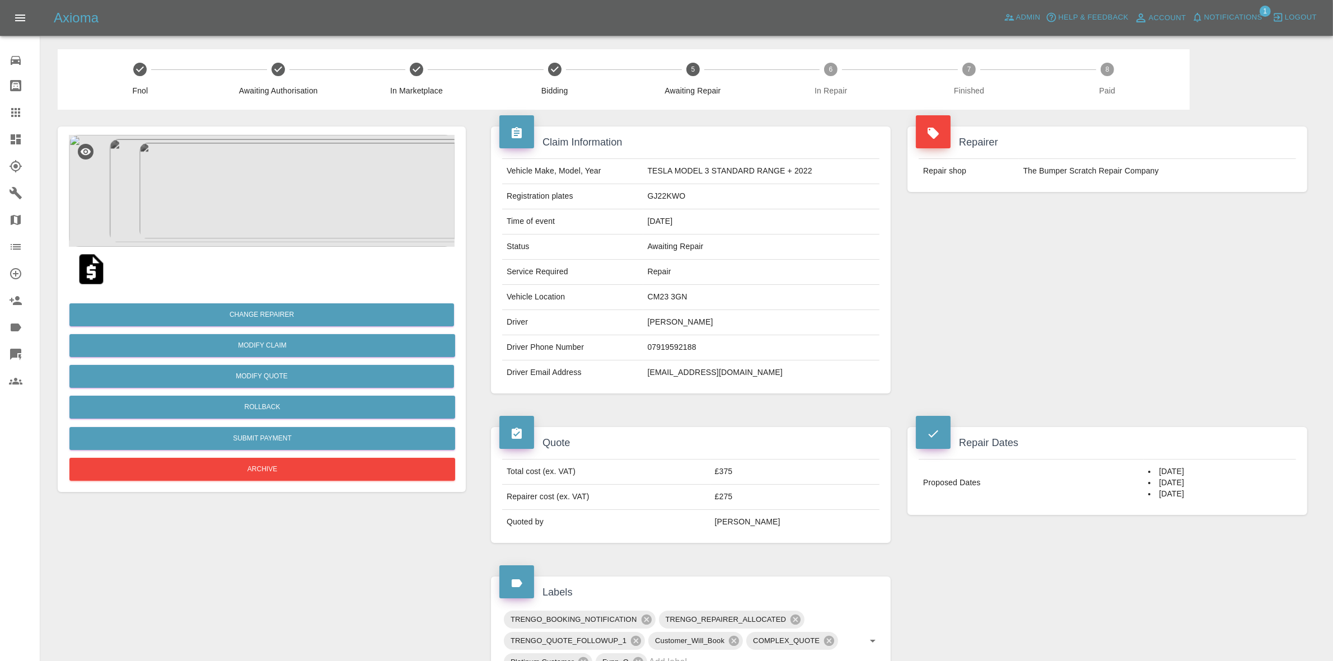
click at [297, 185] on img at bounding box center [262, 191] width 386 height 112
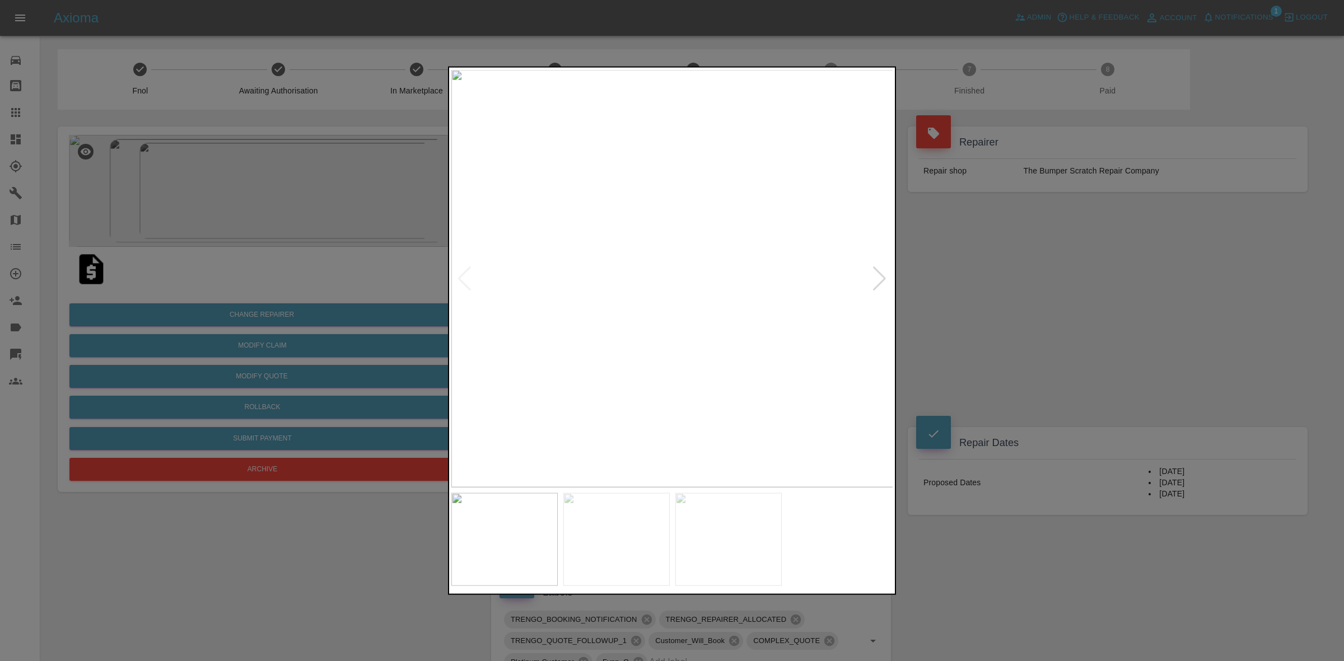
click at [874, 269] on div at bounding box center [879, 278] width 15 height 25
click at [874, 269] on img at bounding box center [672, 278] width 442 height 418
click at [466, 279] on div at bounding box center [464, 278] width 15 height 25
drag, startPoint x: 1121, startPoint y: 325, endPoint x: 1093, endPoint y: 324, distance: 28.6
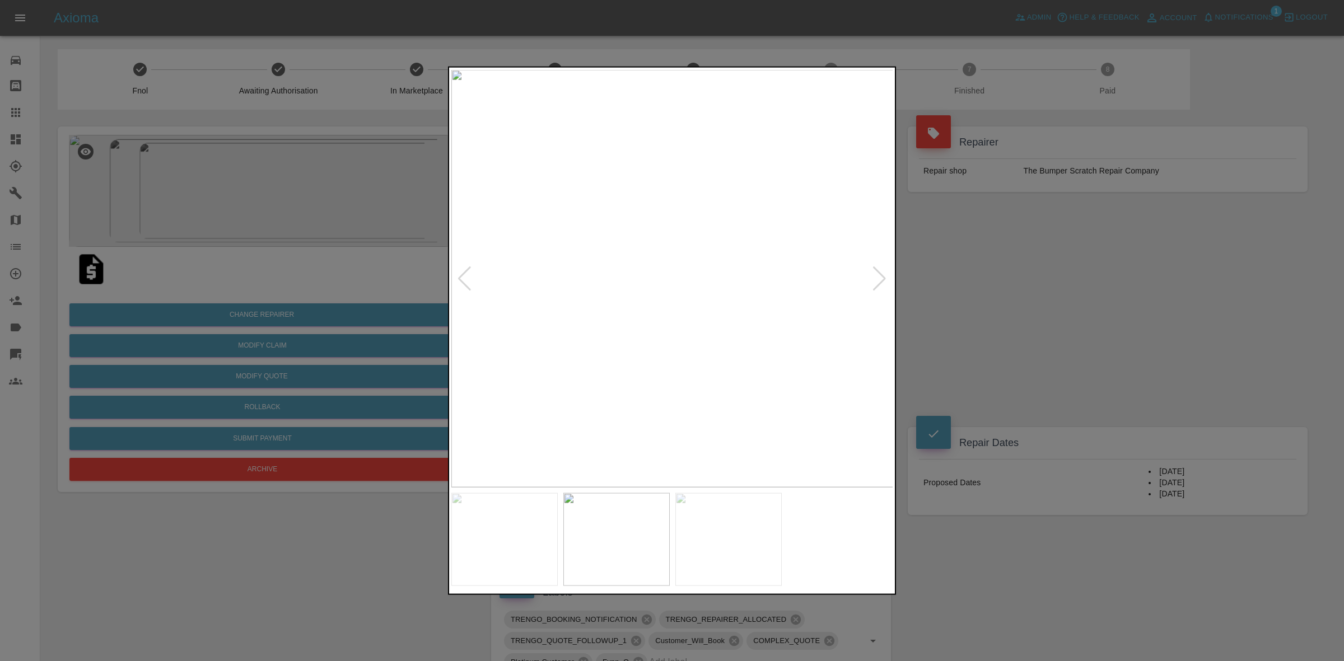
click at [1119, 325] on div at bounding box center [672, 330] width 1344 height 661
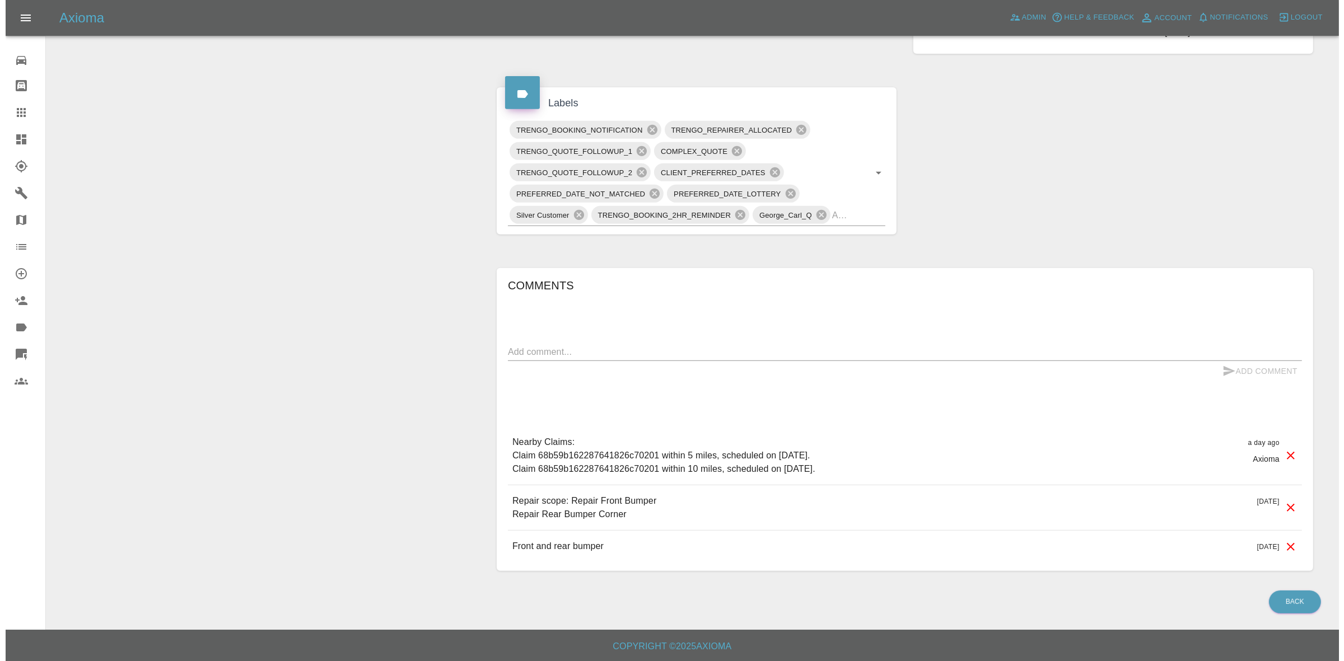
scroll to position [73, 0]
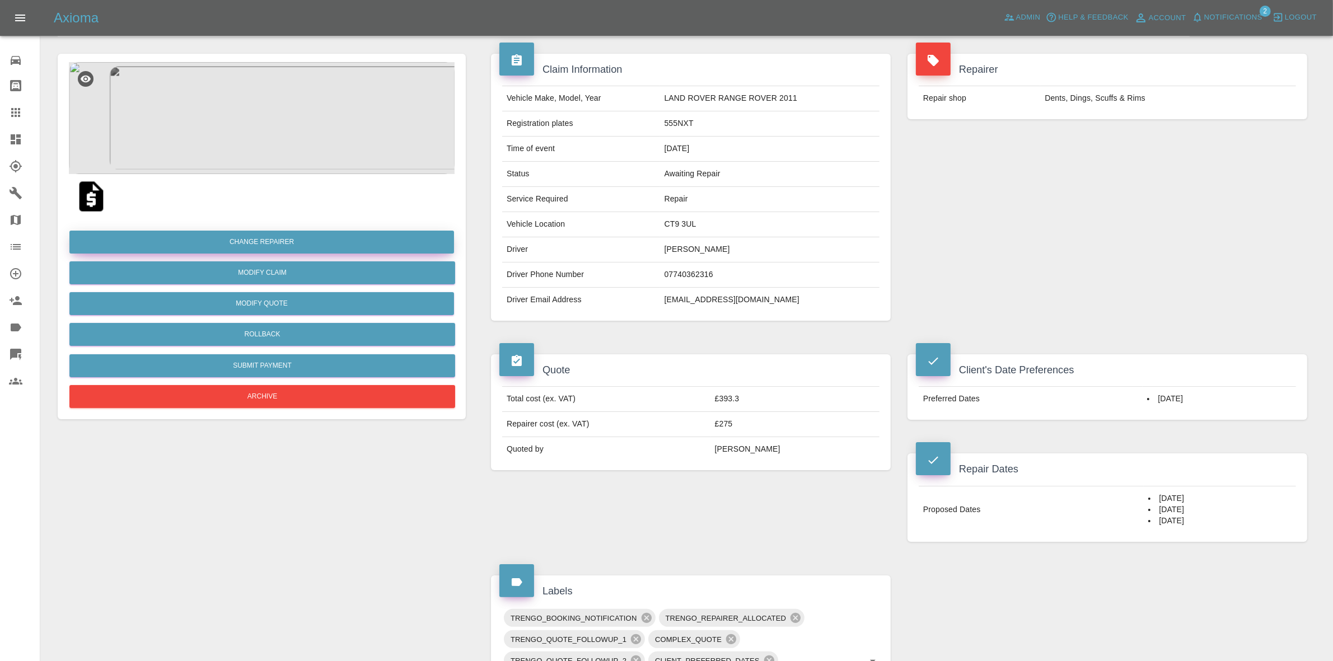
click at [269, 239] on button "Change Repairer" at bounding box center [261, 242] width 385 height 23
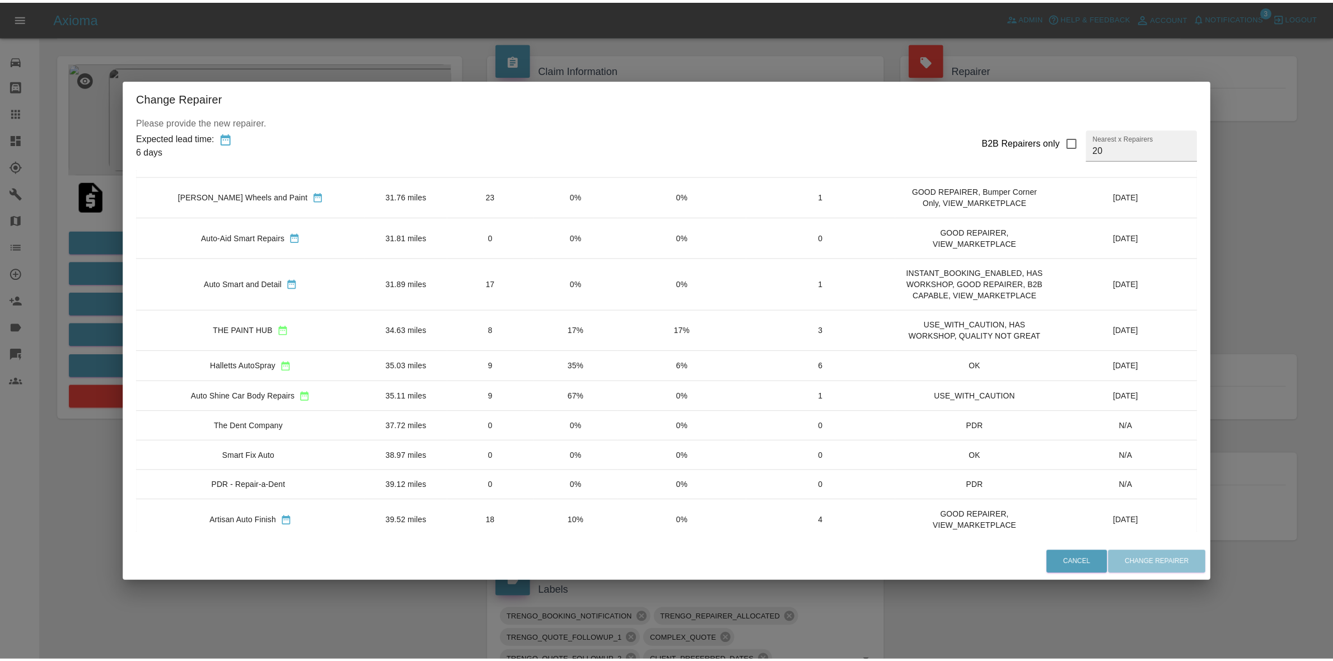
scroll to position [133, 0]
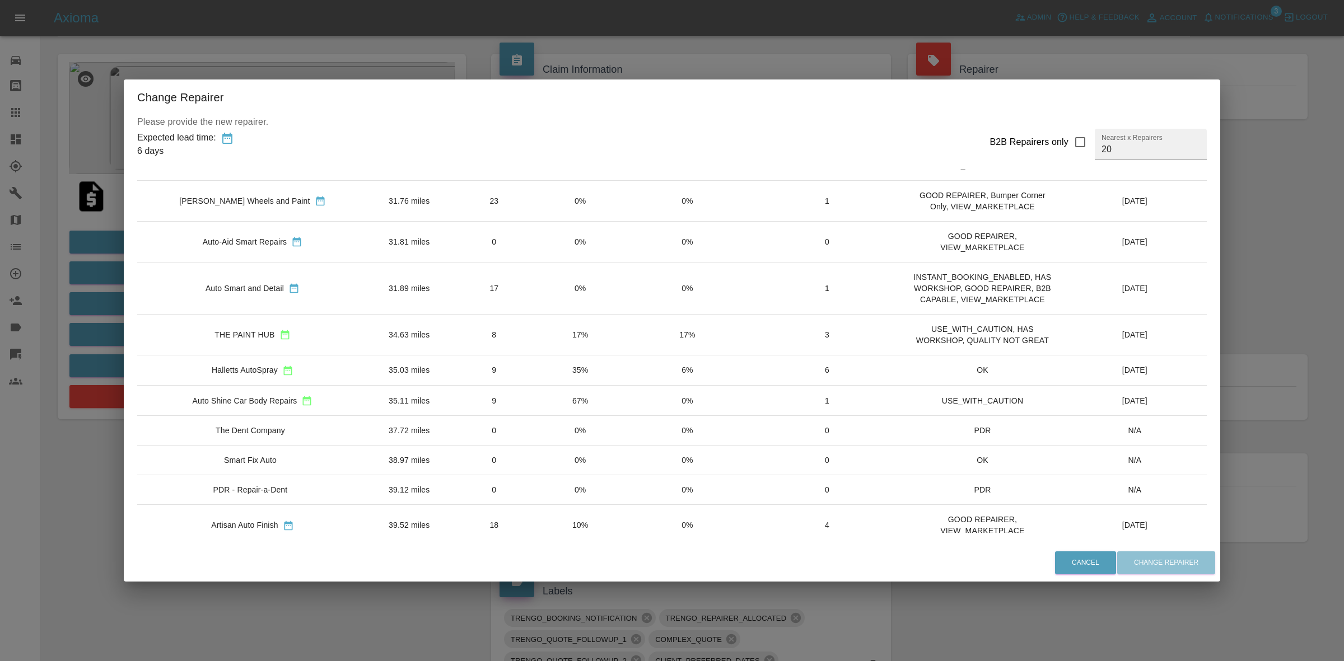
click at [625, 54] on div "Change Repairer Please provide the new repairer. Expected lead time: 6 days B2B…" at bounding box center [672, 330] width 1344 height 661
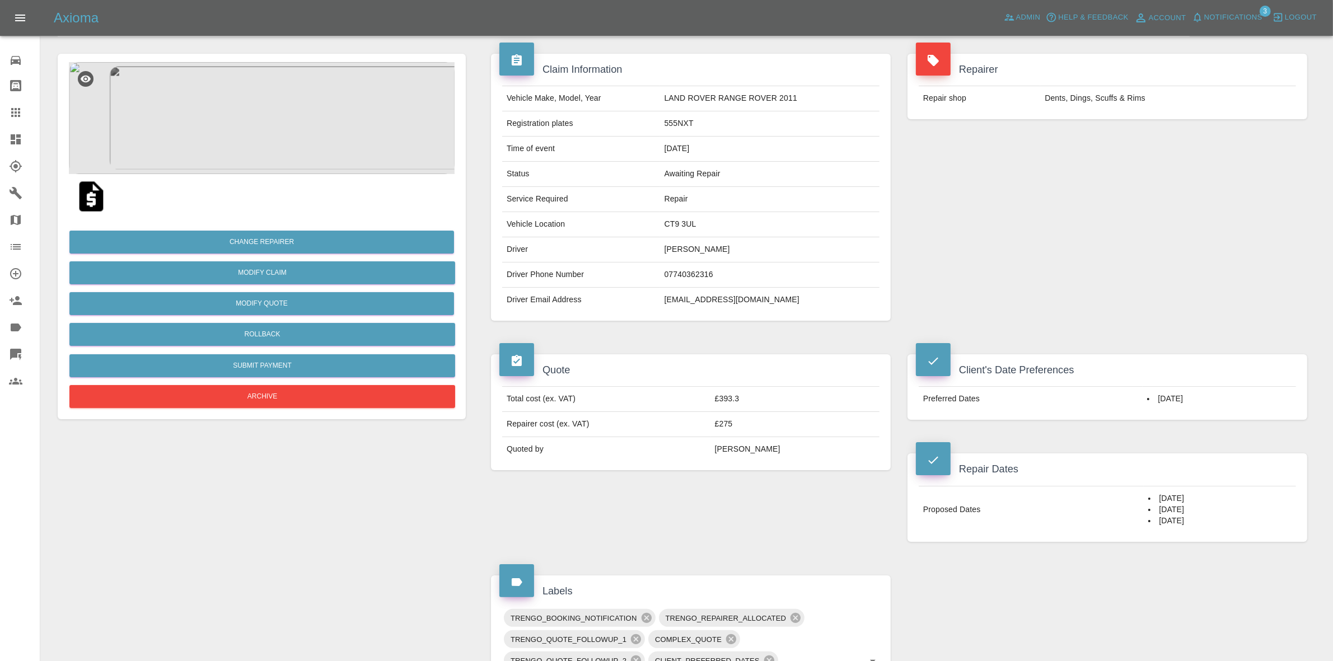
click at [675, 220] on td "CT9 3UL" at bounding box center [770, 224] width 220 height 25
copy td "CT9 3UL"
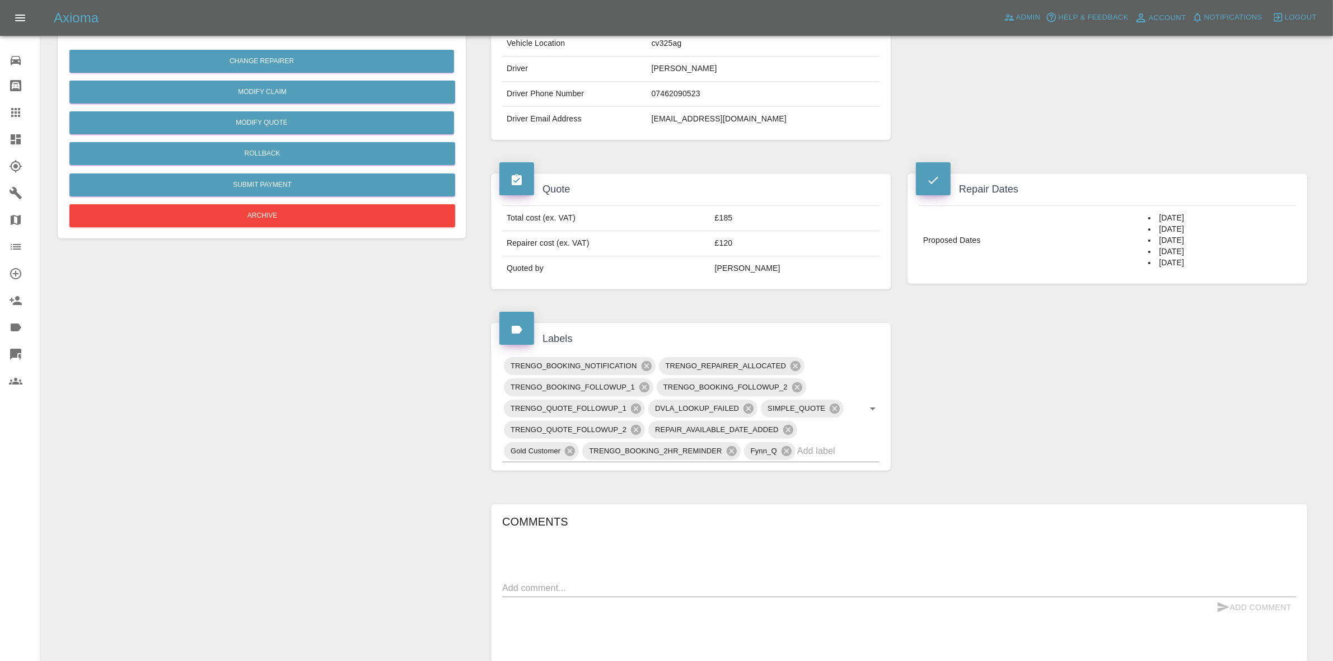
scroll to position [41, 0]
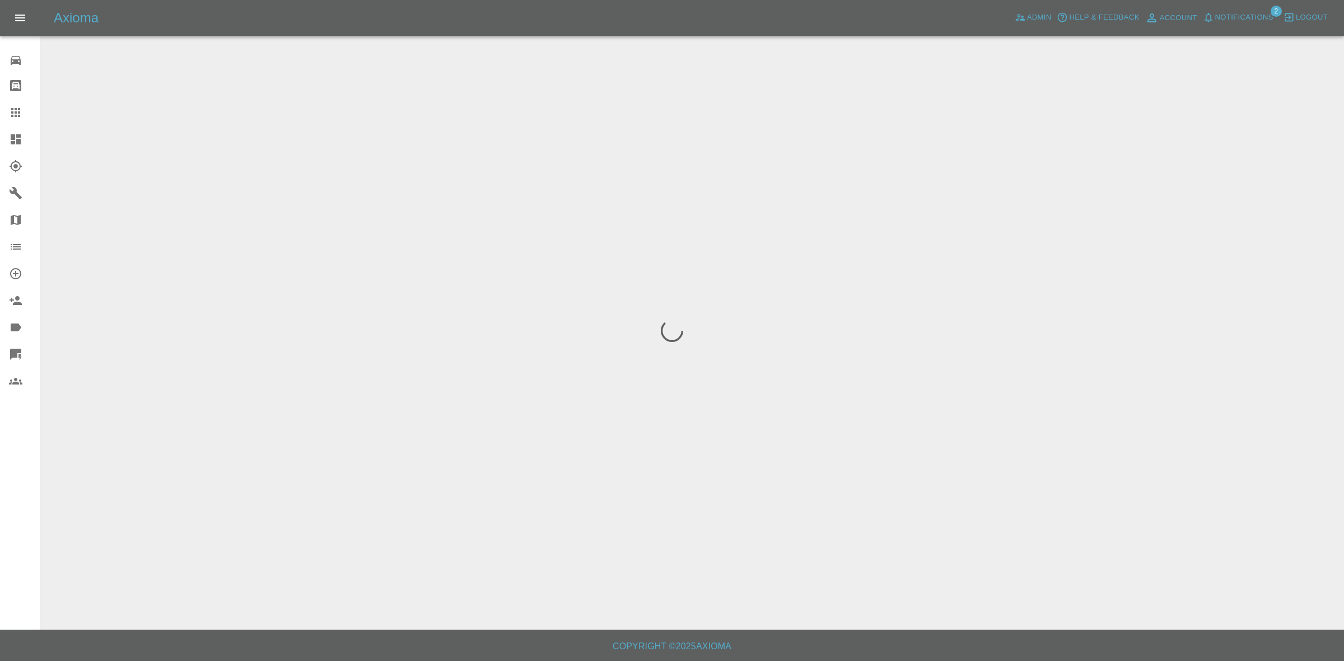
click at [1233, 18] on span "Notifications" at bounding box center [1244, 17] width 58 height 13
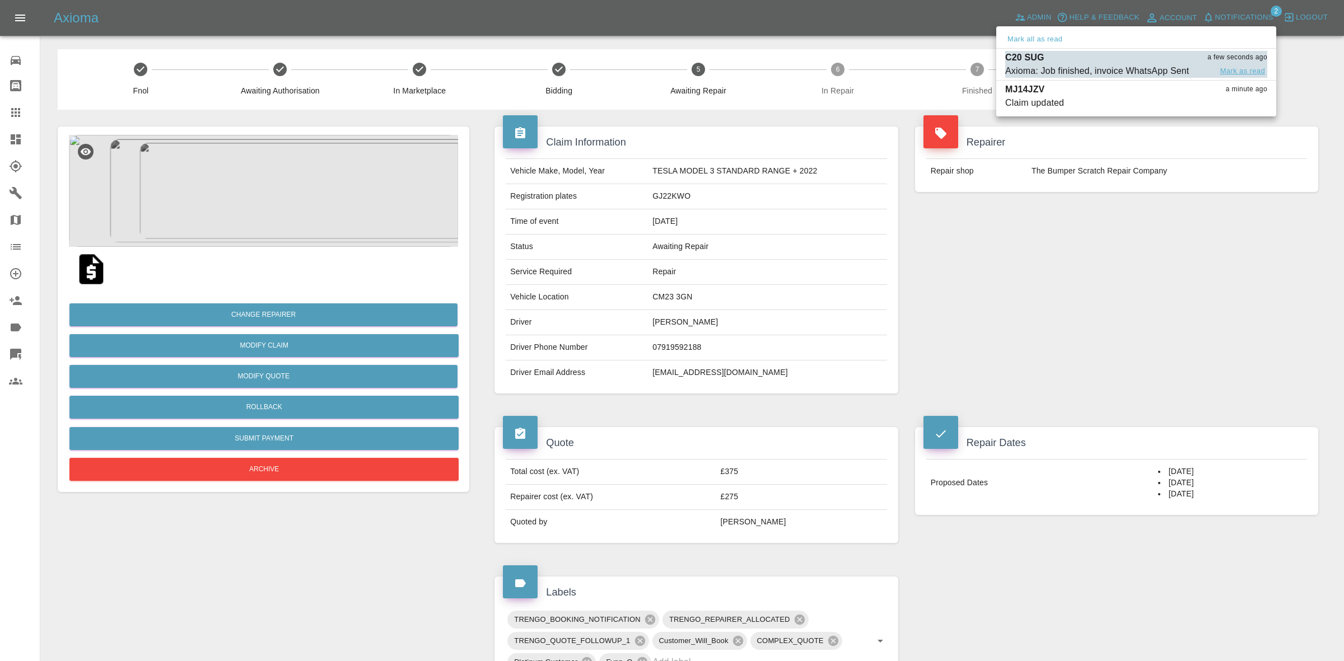
click at [1239, 71] on button "Mark as read" at bounding box center [1242, 71] width 49 height 13
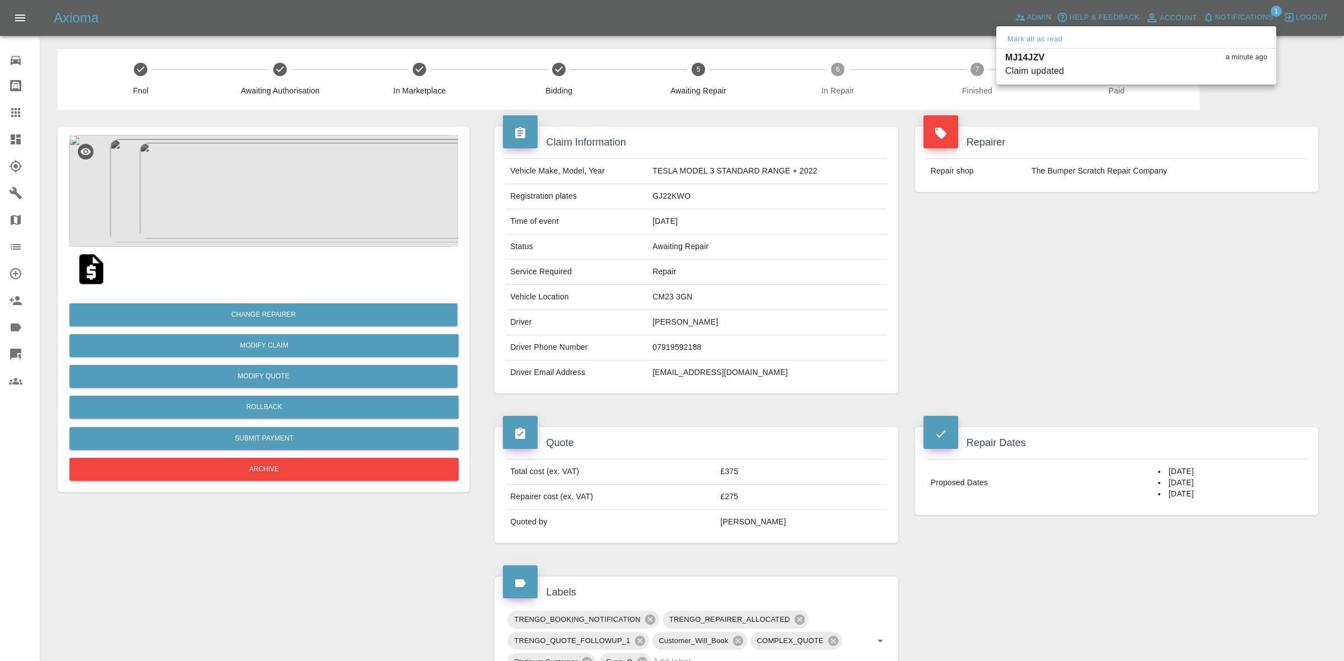
click at [1239, 71] on button "Mark as read" at bounding box center [1242, 71] width 49 height 13
drag, startPoint x: 1248, startPoint y: 202, endPoint x: 1073, endPoint y: 189, distance: 175.2
click at [1249, 206] on div at bounding box center [672, 330] width 1344 height 661
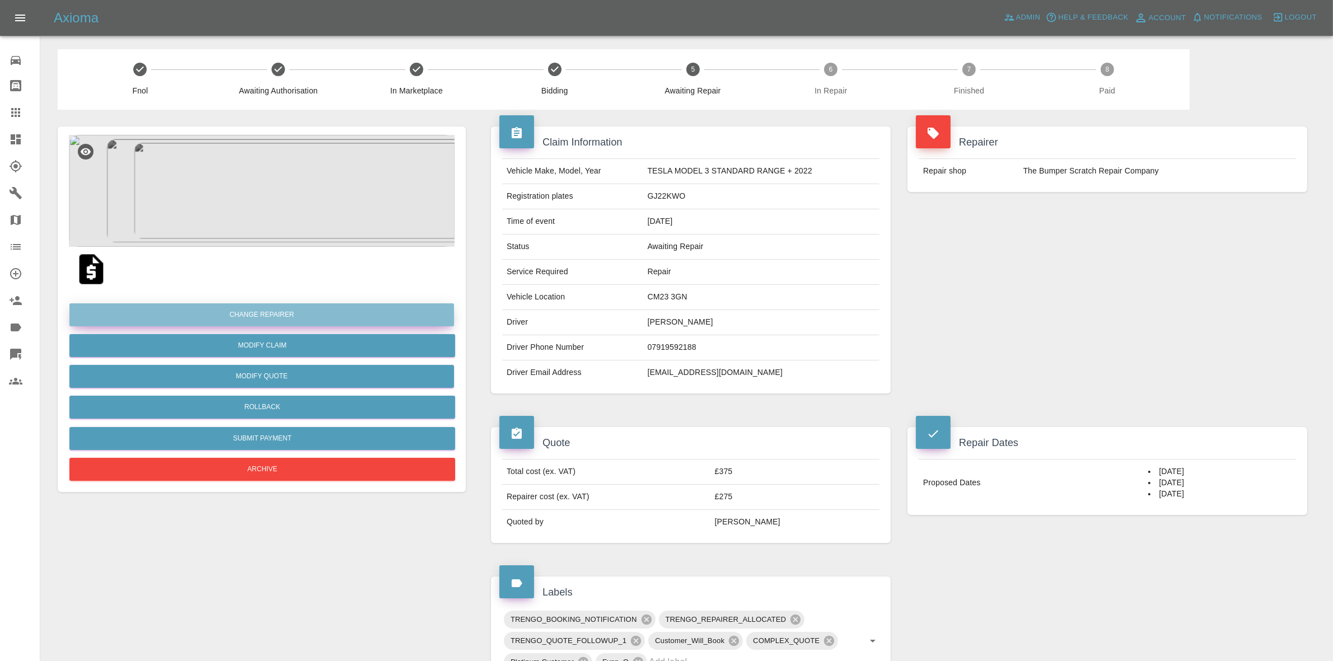
click at [255, 318] on button "Change Repairer" at bounding box center [261, 315] width 385 height 23
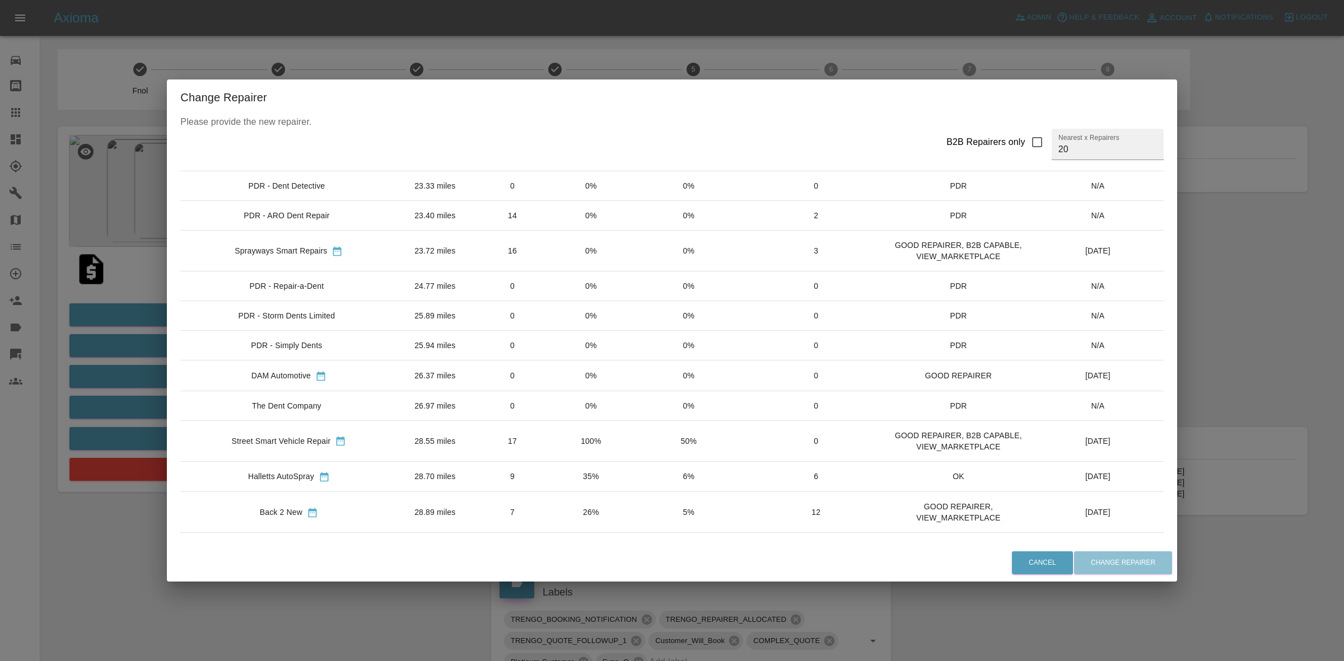
scroll to position [380, 0]
click at [1081, 147] on input "20" at bounding box center [1108, 144] width 112 height 31
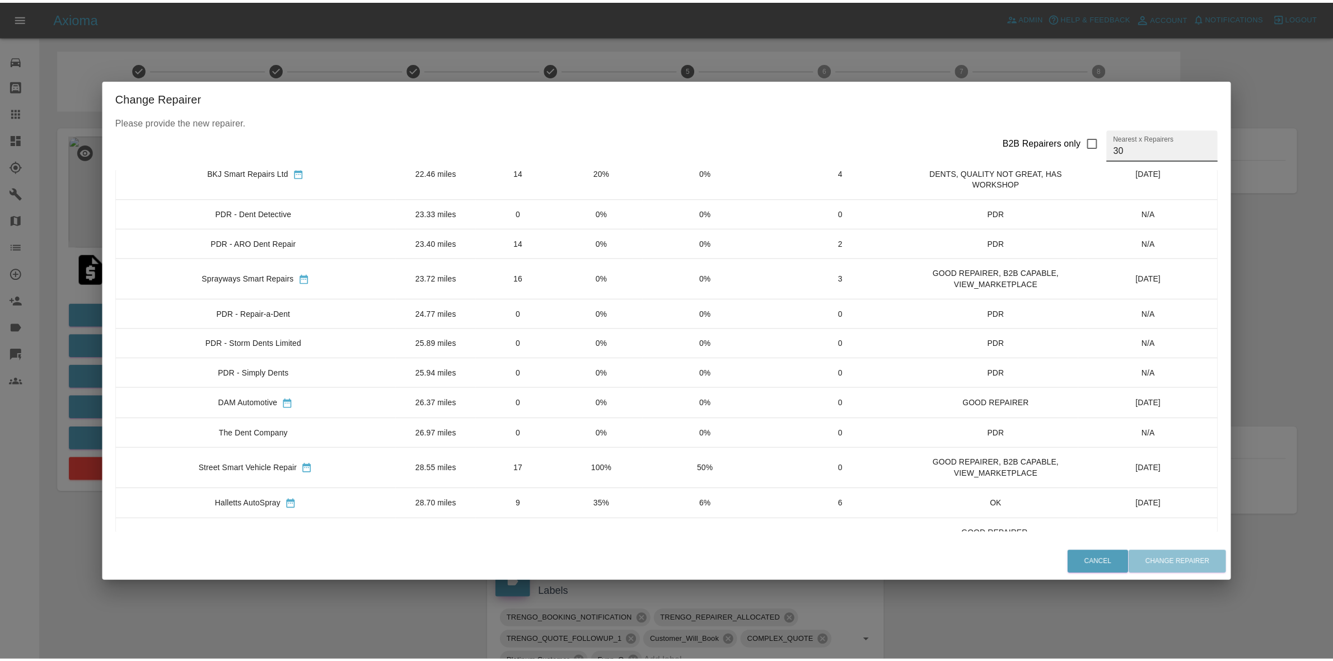
scroll to position [0, 0]
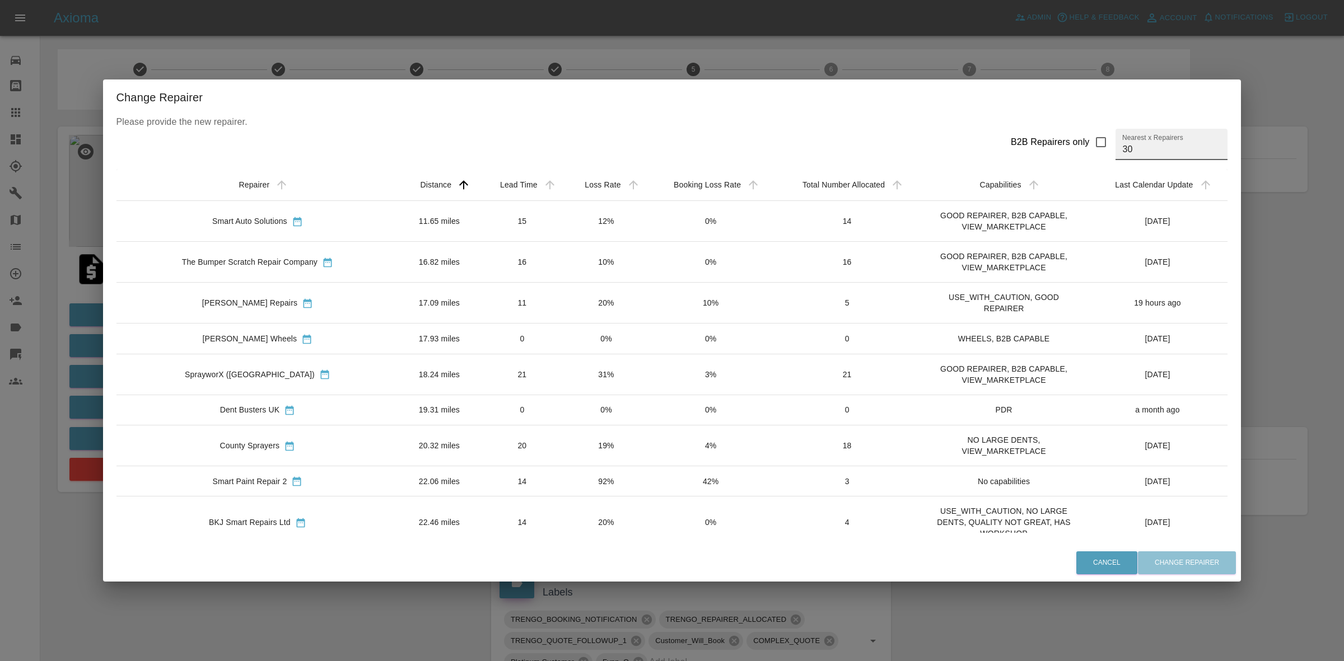
click at [533, 59] on div "Change Repairer Please provide the new repairer. B2B Repairers only Nearest x R…" at bounding box center [672, 330] width 1344 height 661
type input "20"
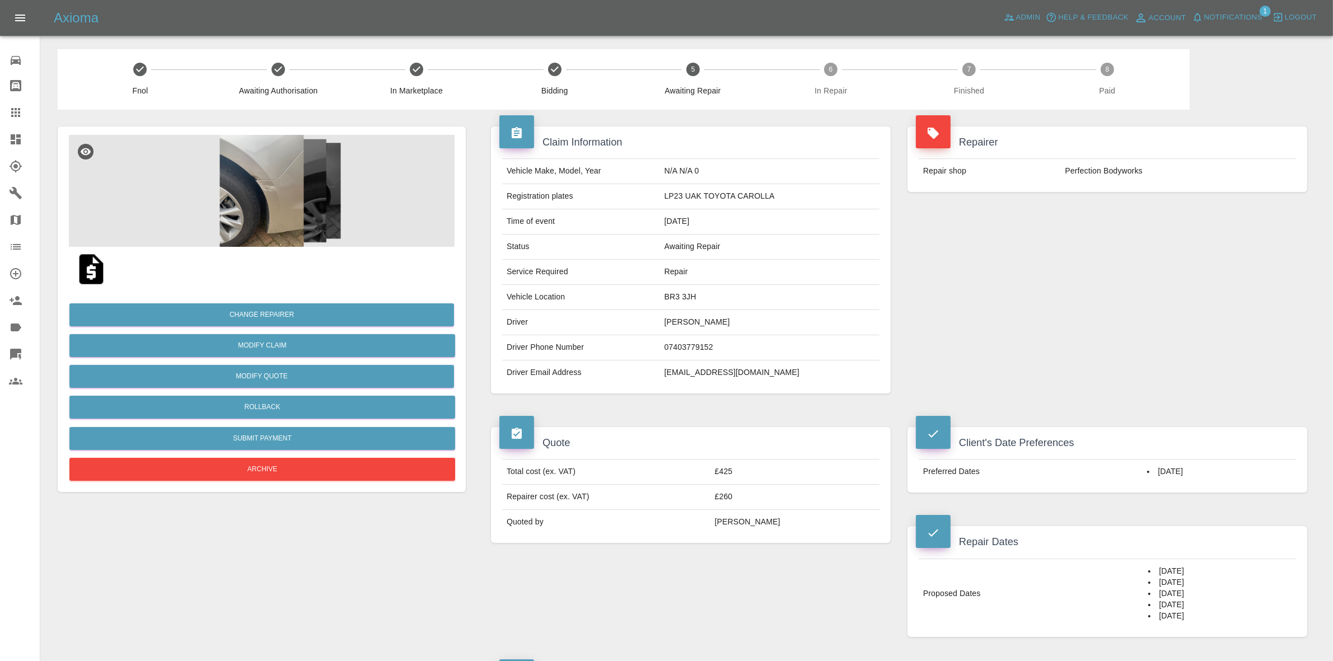
click at [1249, 18] on span "Notifications" at bounding box center [1234, 17] width 58 height 13
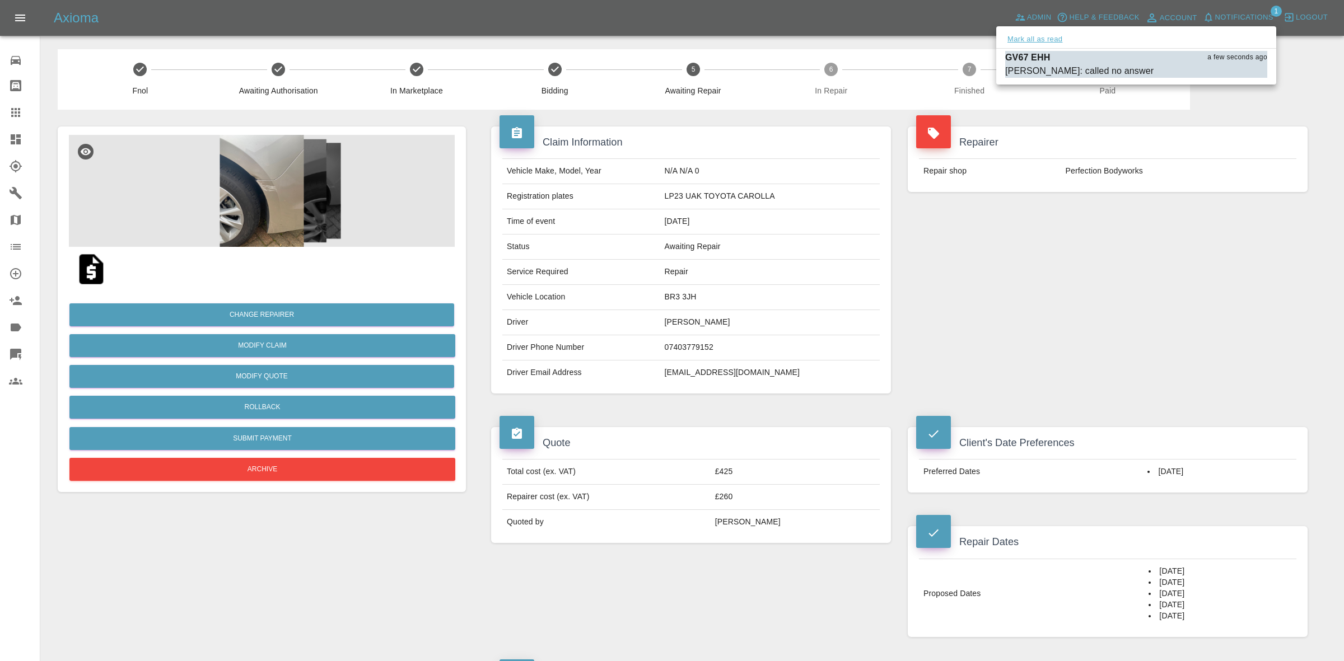
click at [1058, 39] on button "Mark all as read" at bounding box center [1034, 39] width 59 height 13
click at [1219, 267] on div at bounding box center [672, 330] width 1344 height 661
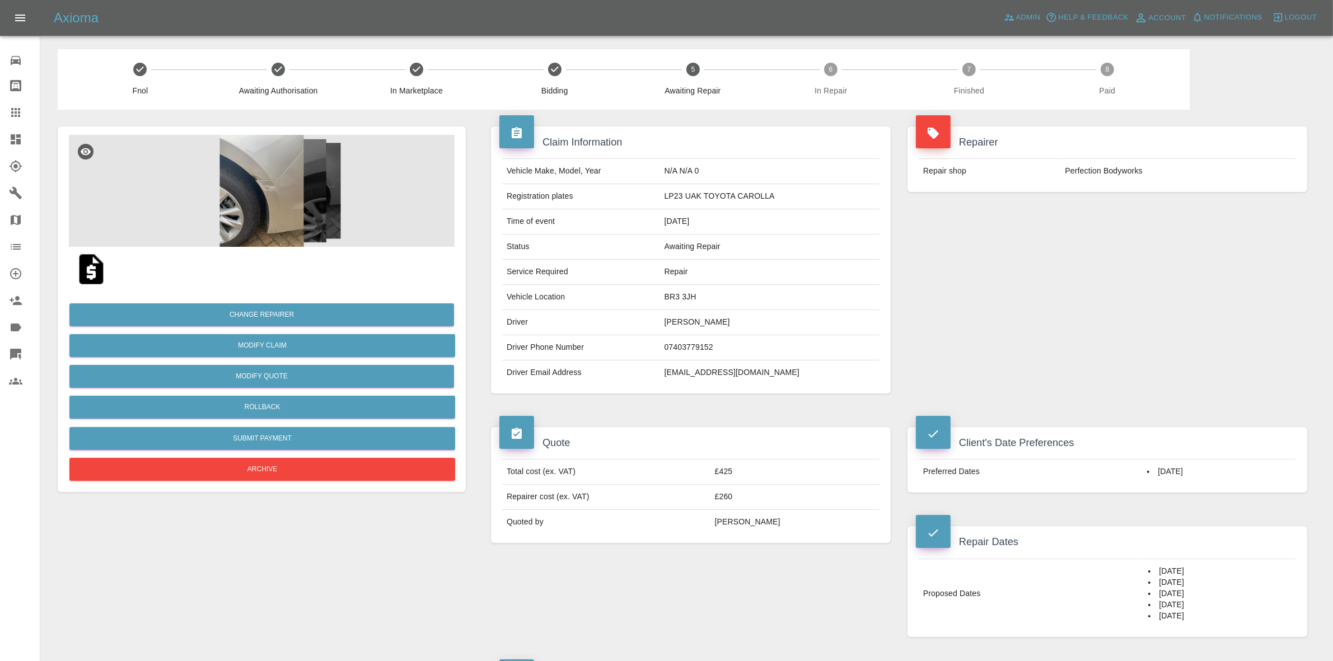
click at [695, 297] on td "BR3 3JH" at bounding box center [770, 297] width 220 height 25
copy td "BR3 3JH"
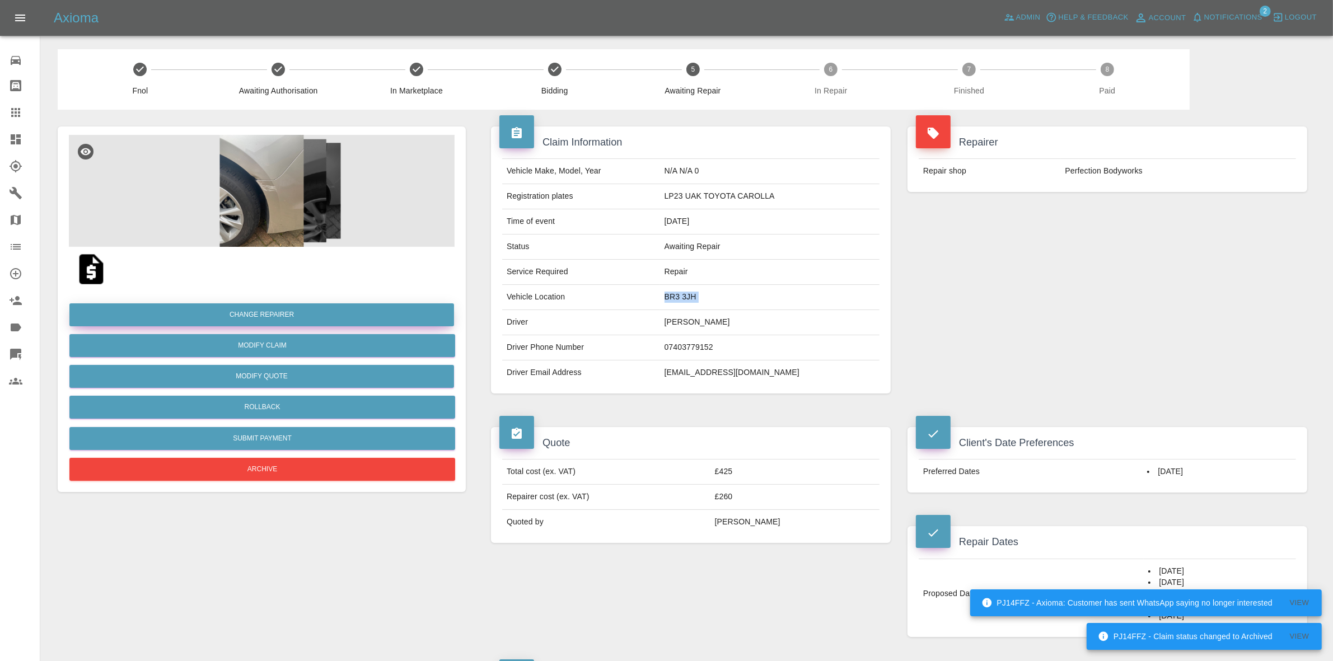
click at [279, 310] on button "Change Repairer" at bounding box center [261, 315] width 385 height 23
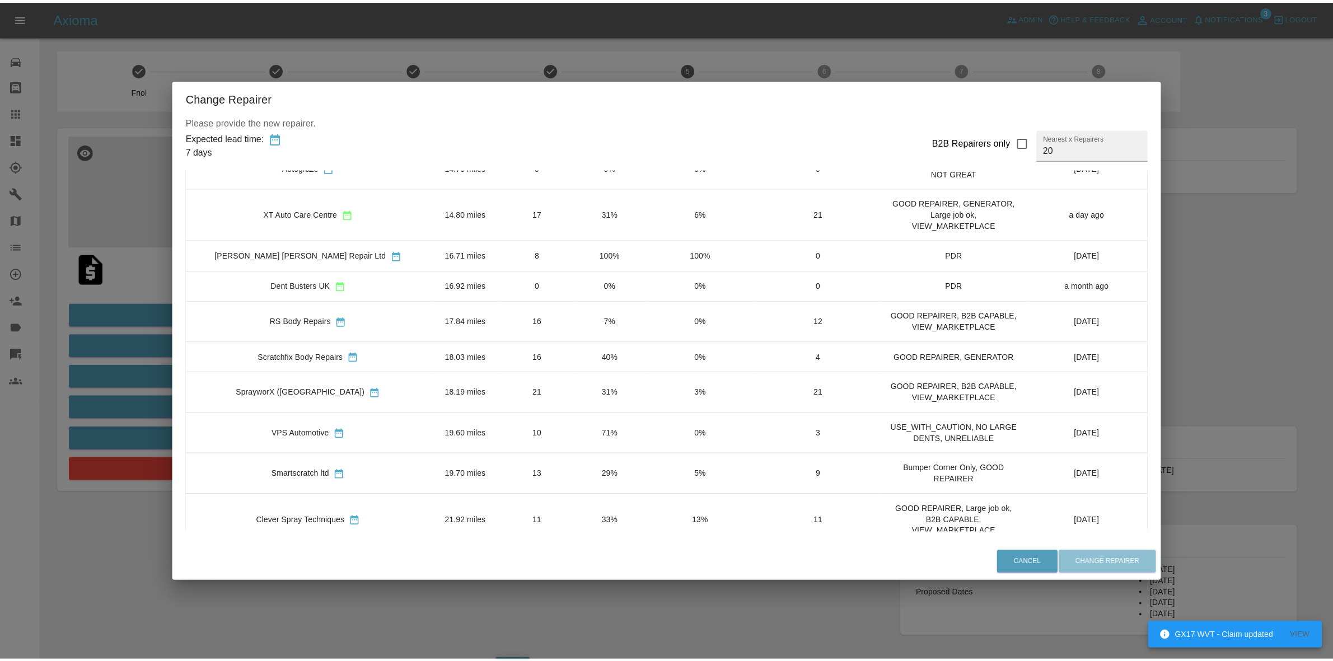
scroll to position [469, 0]
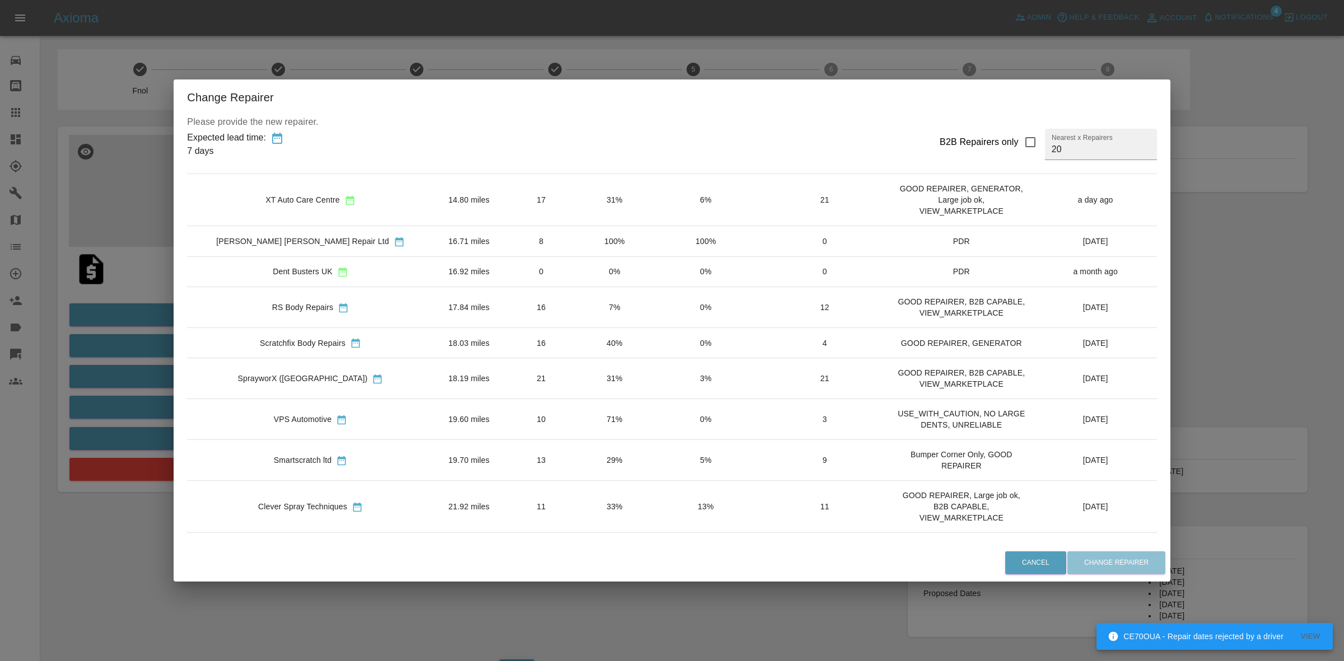
click at [371, 20] on div "Change Repairer Please provide the new repairer. Expected lead time: 7 days B2B…" at bounding box center [672, 330] width 1344 height 661
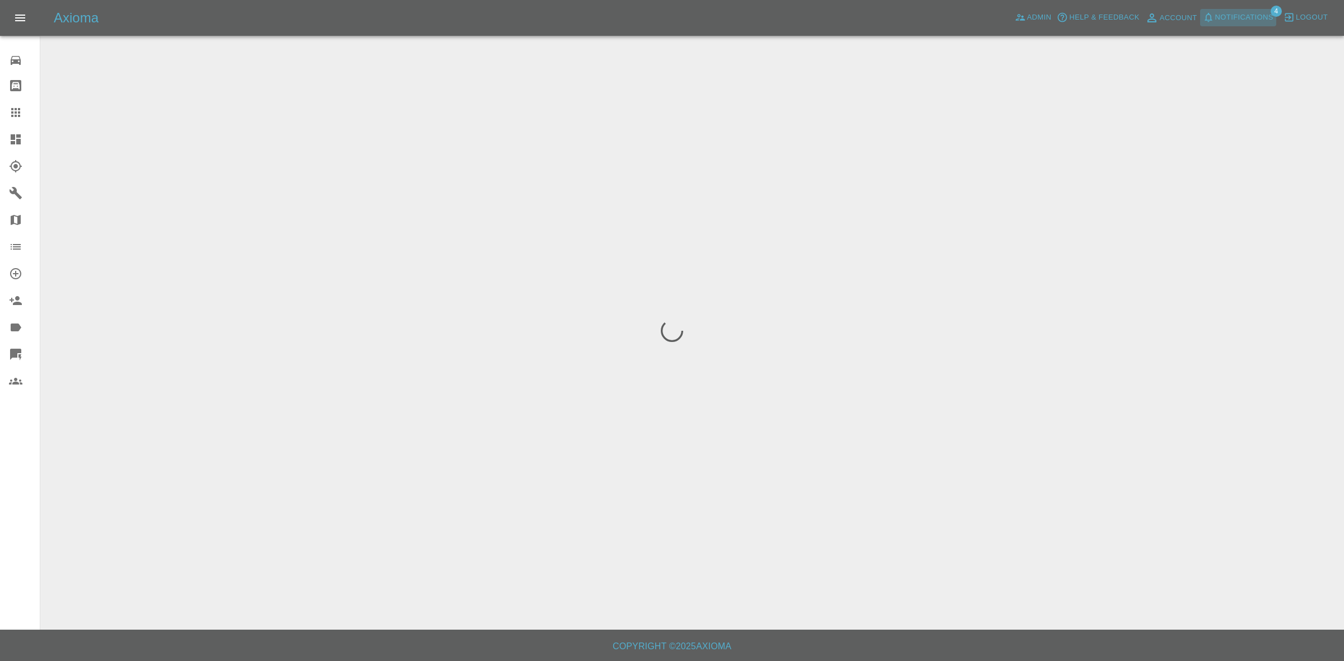
click at [1251, 17] on span "Notifications" at bounding box center [1244, 17] width 58 height 13
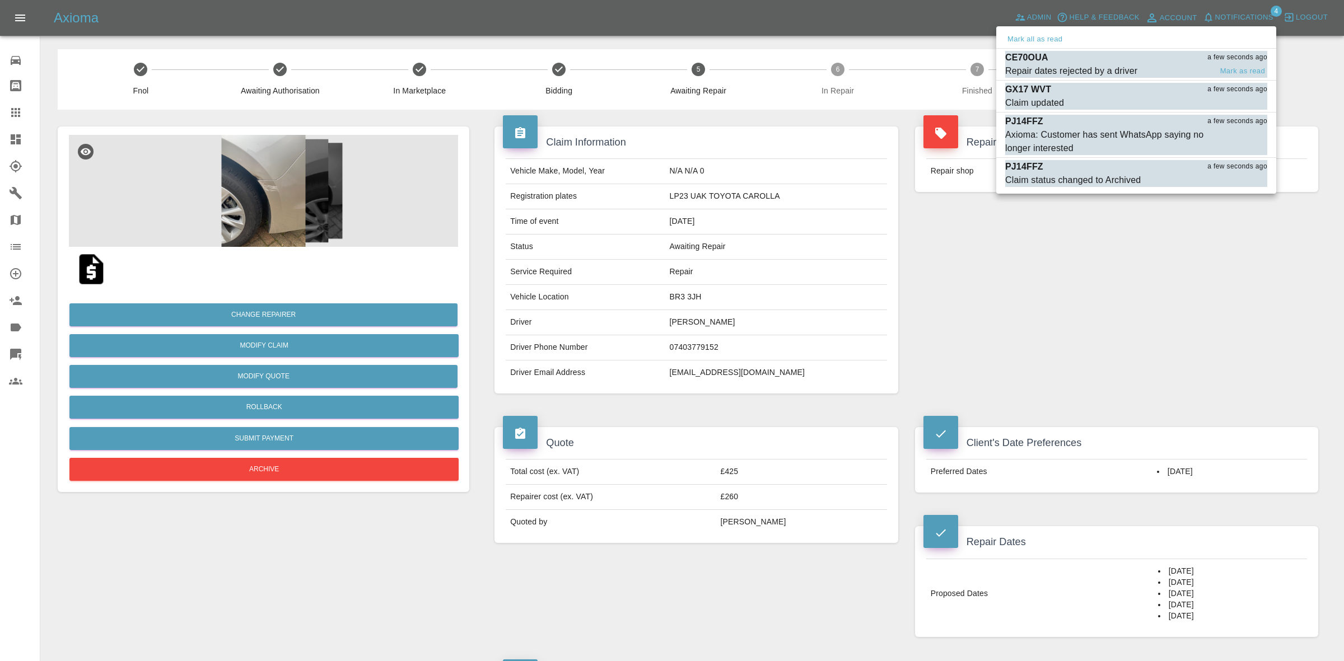
click at [1121, 68] on div "Repair dates rejected by a driver" at bounding box center [1071, 70] width 132 height 13
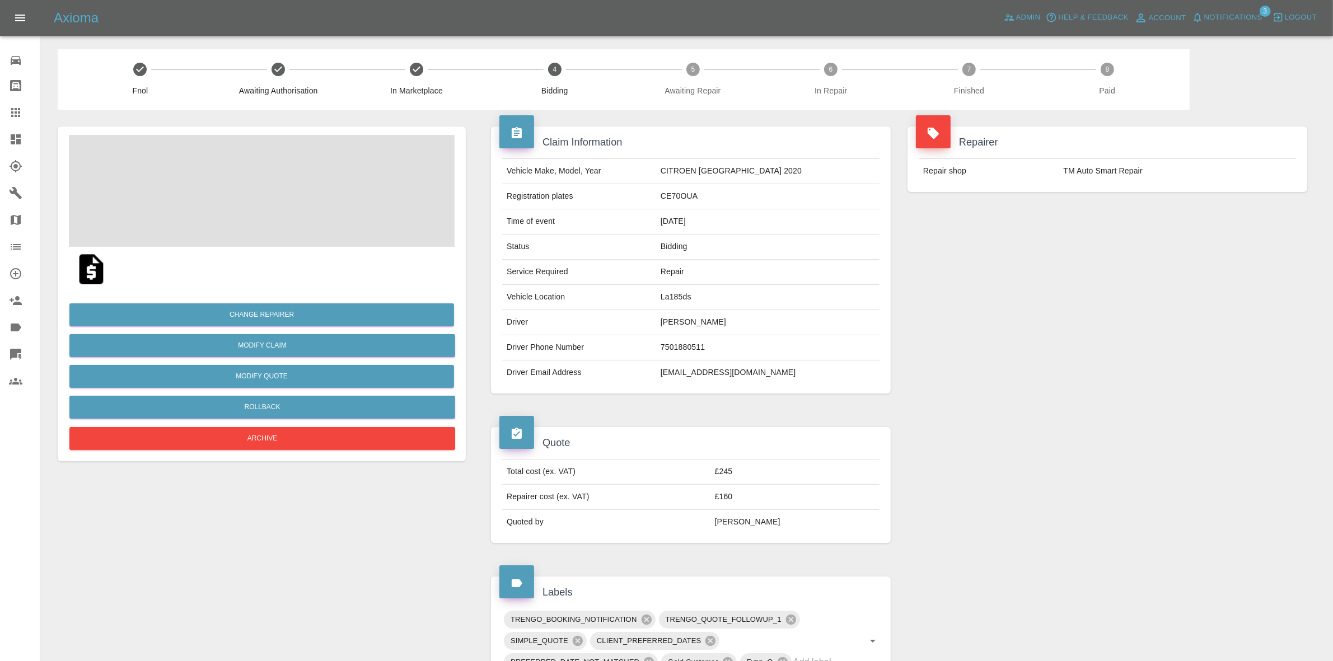
click at [1233, 16] on span "Notifications" at bounding box center [1234, 17] width 58 height 13
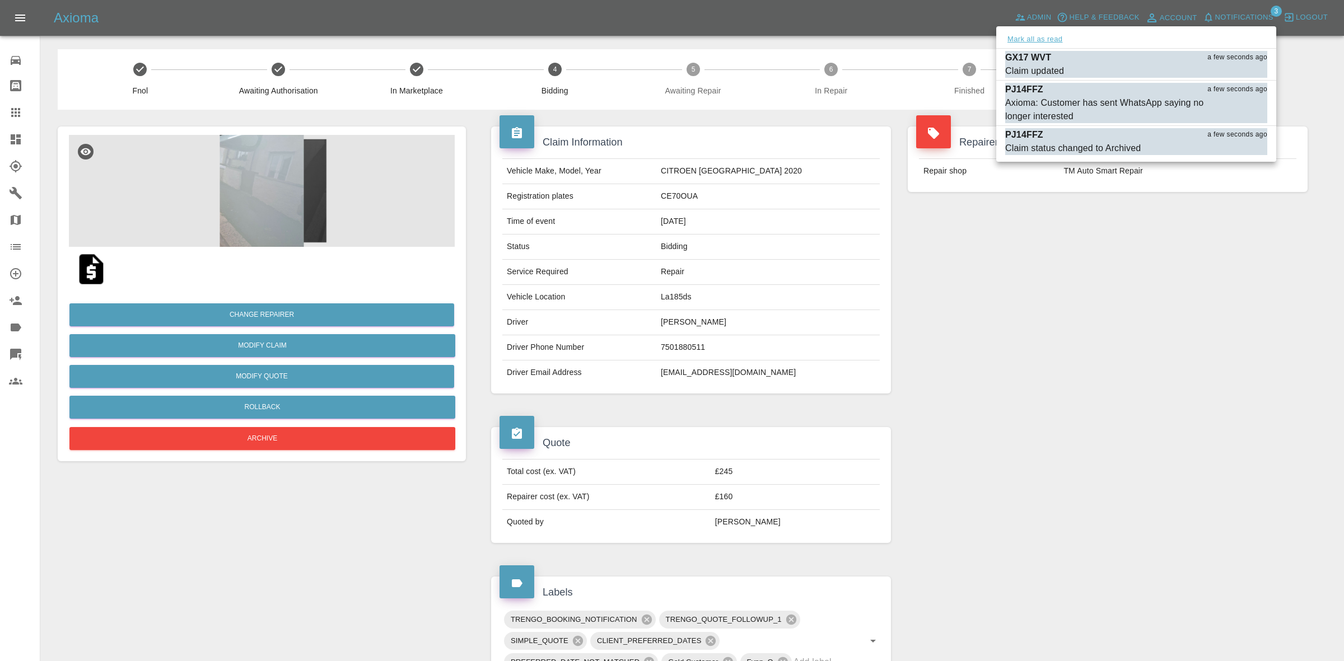
click at [1027, 40] on button "Mark all as read" at bounding box center [1034, 39] width 59 height 13
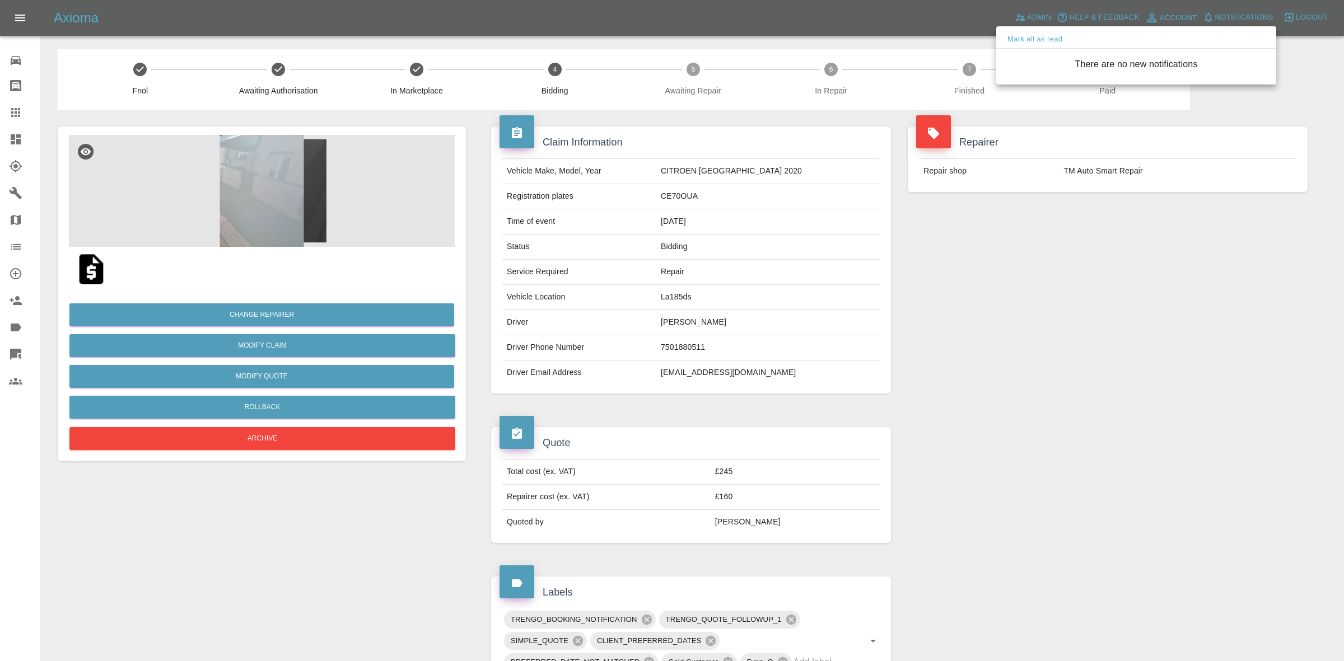
click at [1118, 179] on div at bounding box center [672, 330] width 1344 height 661
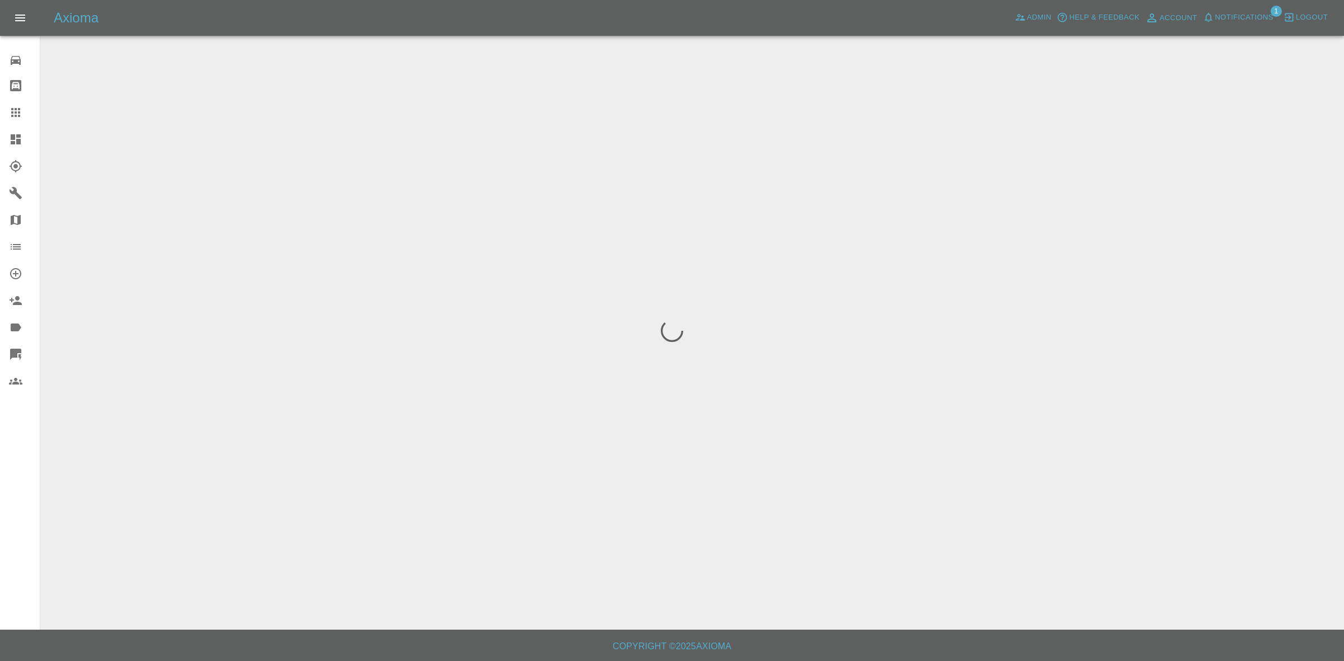
click at [1249, 20] on span "Notifications" at bounding box center [1244, 17] width 58 height 13
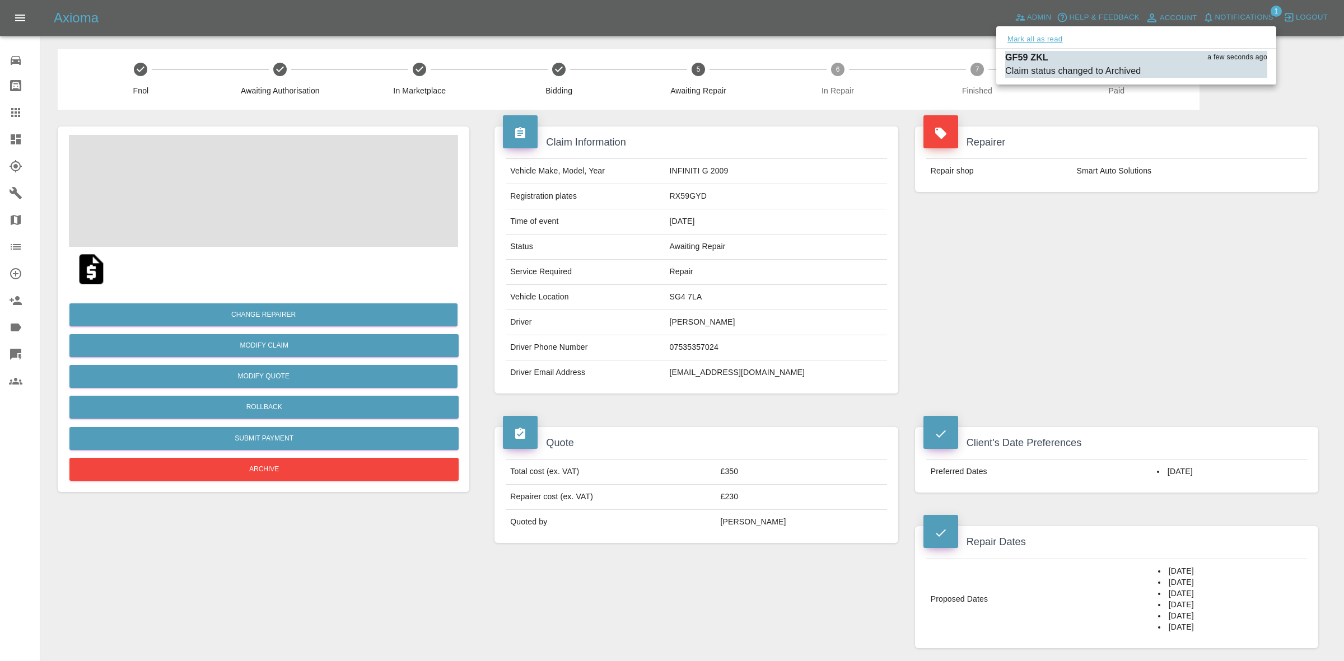
click at [1037, 36] on button "Mark all as read" at bounding box center [1034, 39] width 59 height 13
click at [1107, 191] on div at bounding box center [672, 330] width 1344 height 661
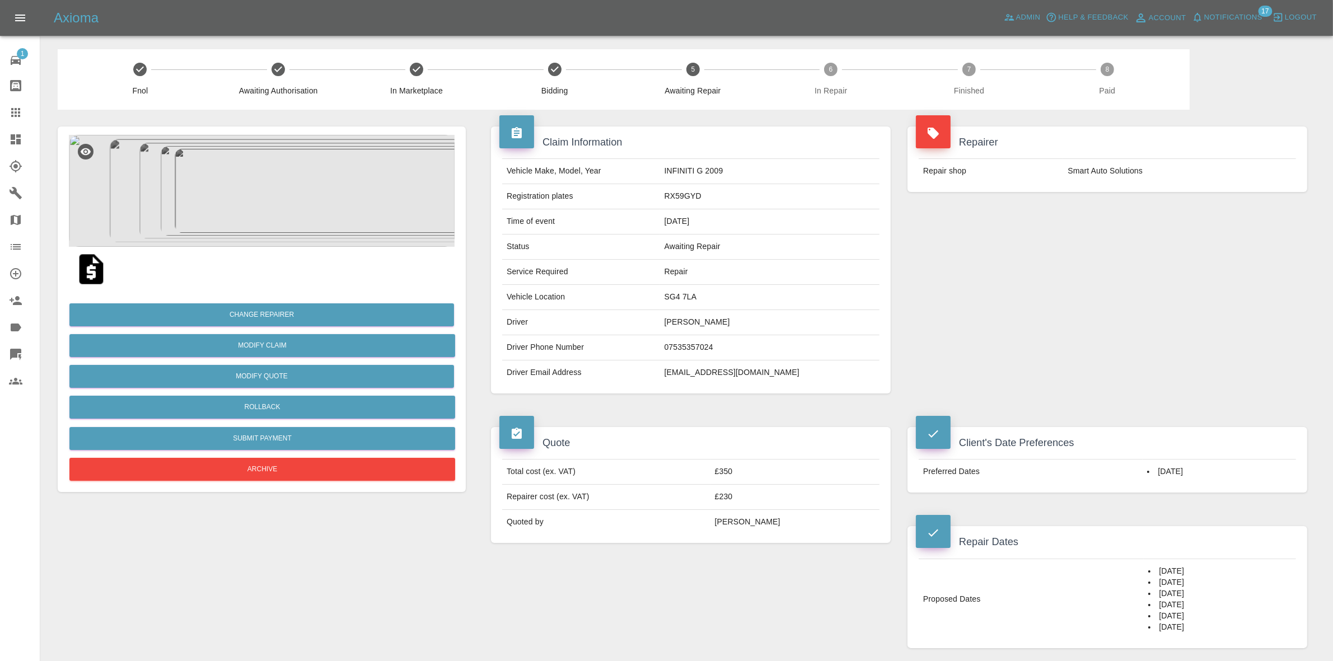
click at [1246, 22] on span "Notifications" at bounding box center [1234, 17] width 58 height 13
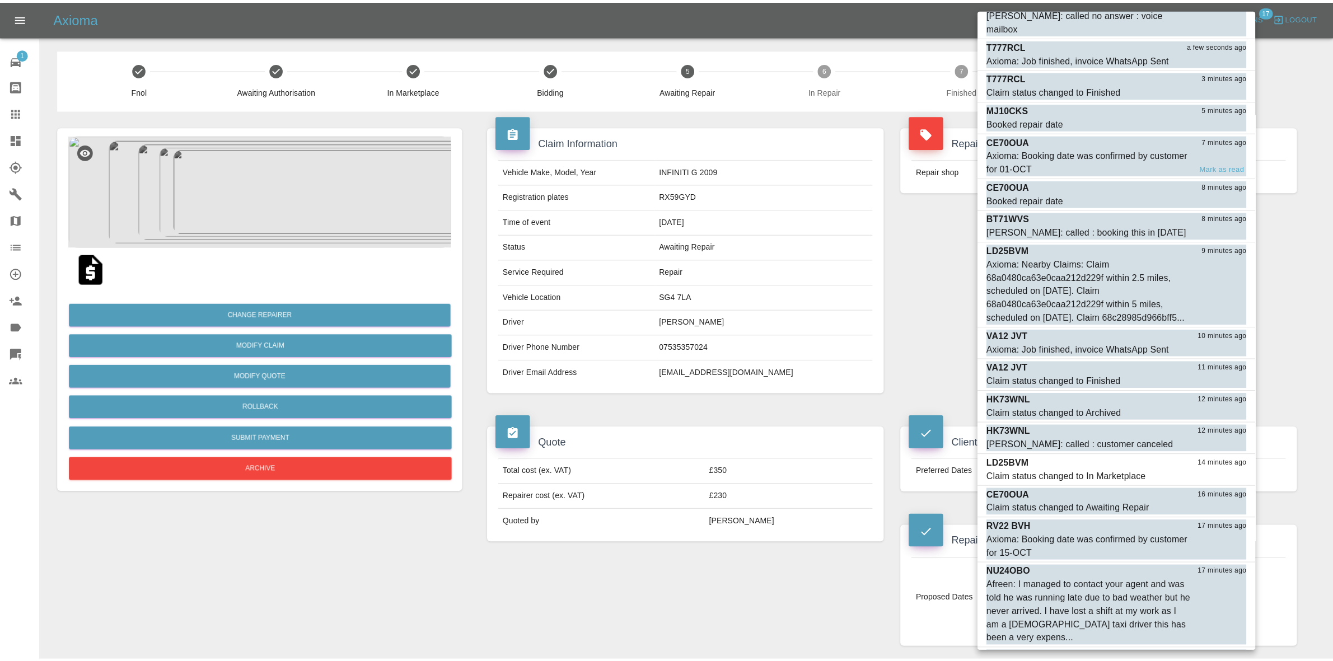
scroll to position [74, 0]
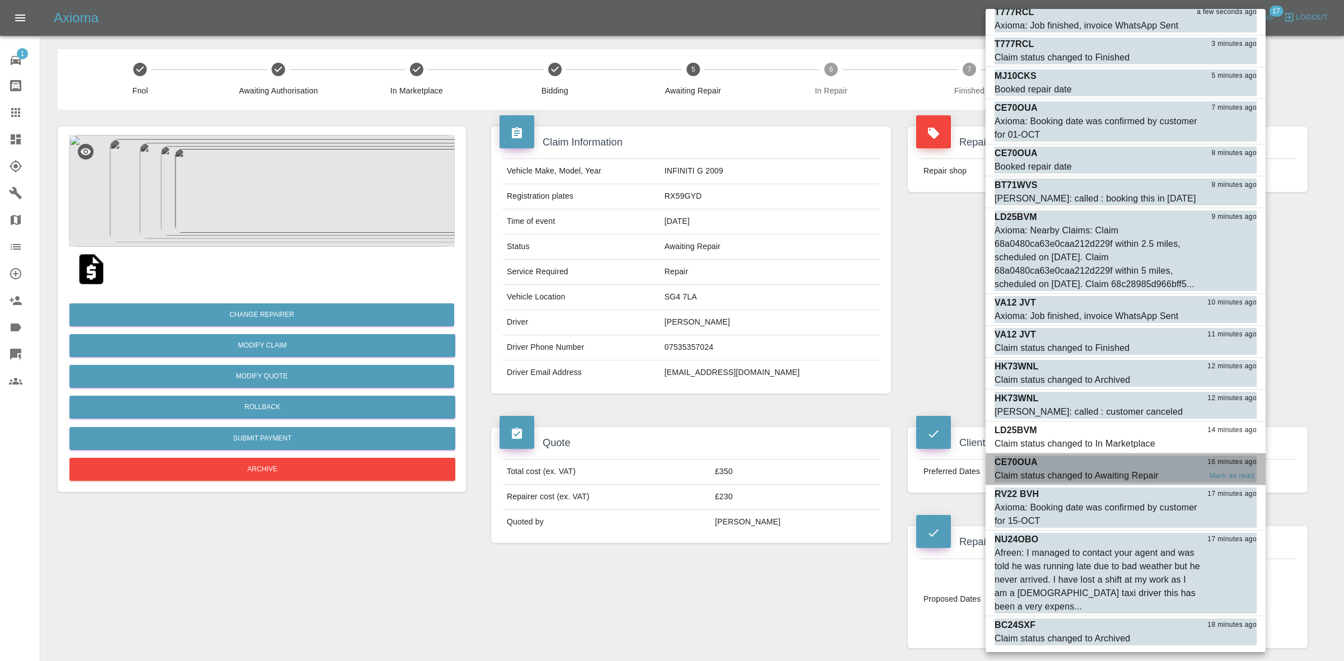
click at [1107, 472] on div "Claim status changed to Awaiting Repair" at bounding box center [1077, 475] width 164 height 13
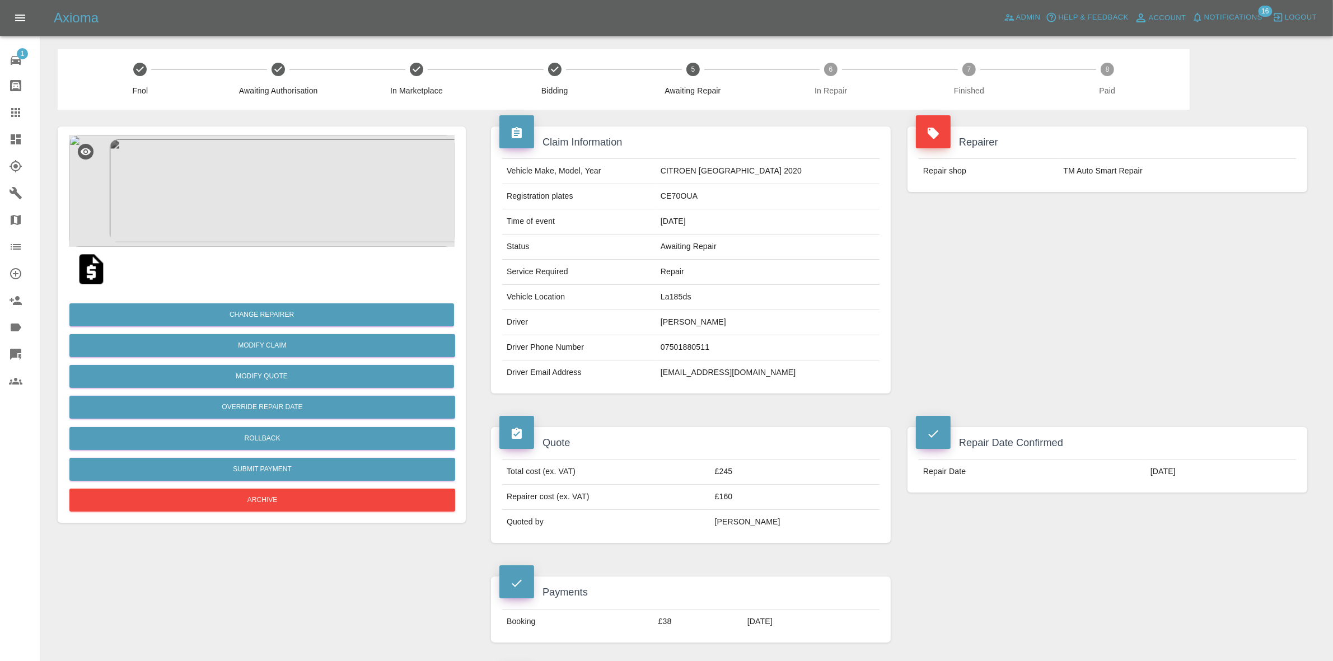
click at [1239, 15] on span "Notifications" at bounding box center [1234, 17] width 58 height 13
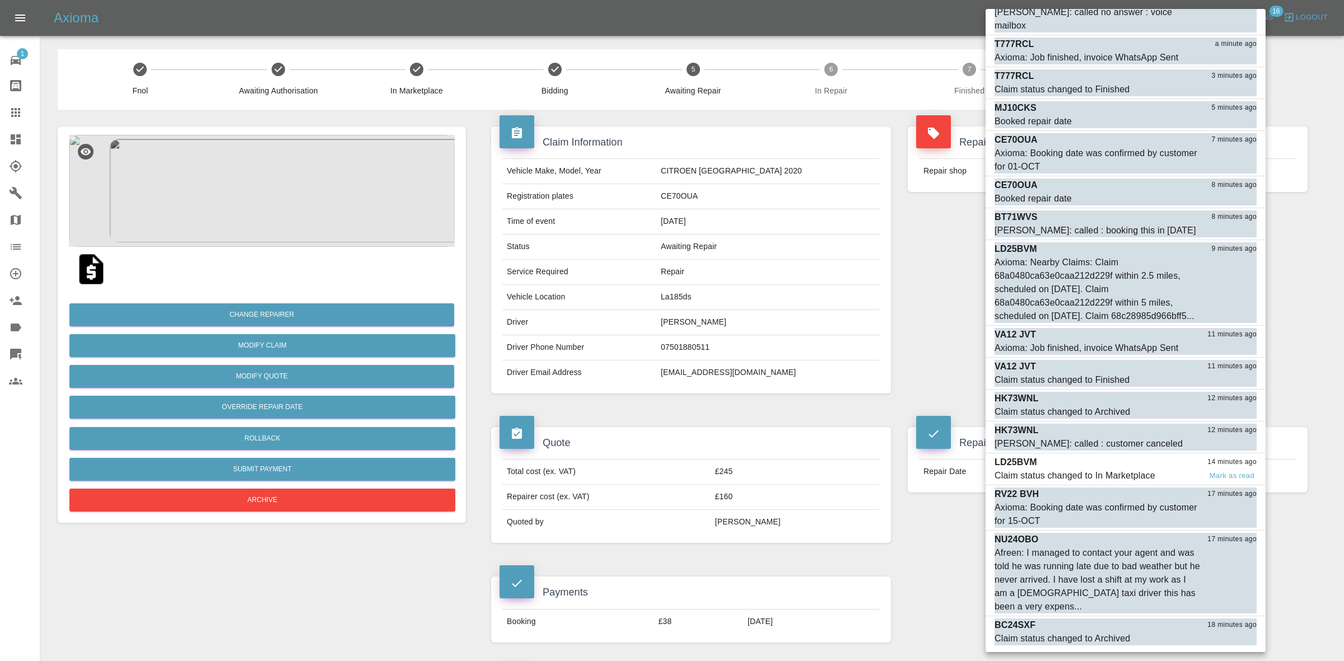
click at [1102, 474] on div "Claim status changed to In Marketplace" at bounding box center [1075, 475] width 161 height 13
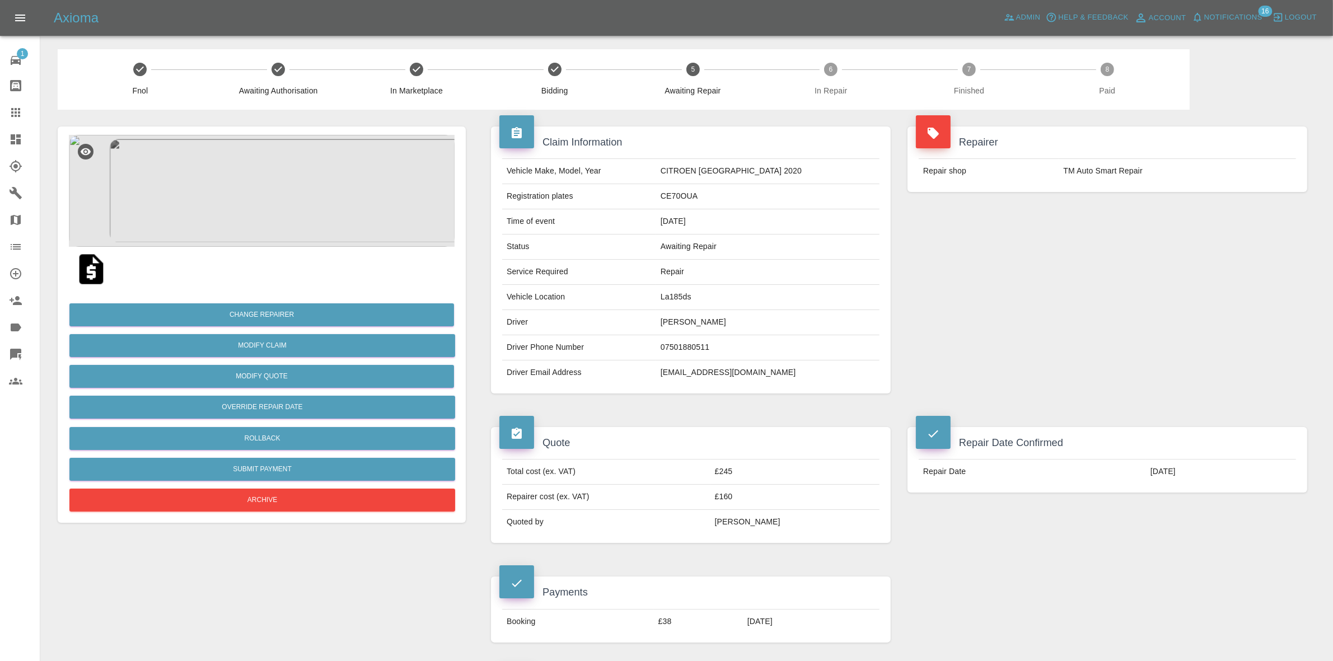
scroll to position [11, 0]
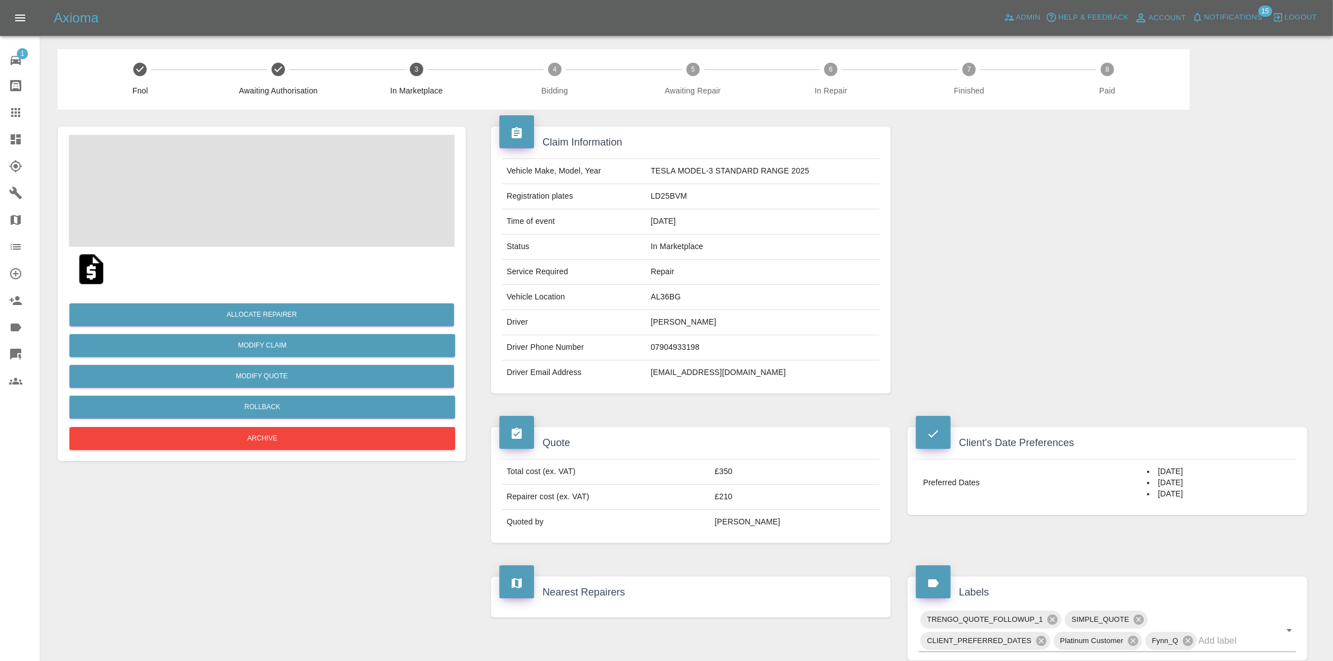
click at [1225, 13] on span "Notifications" at bounding box center [1234, 17] width 58 height 13
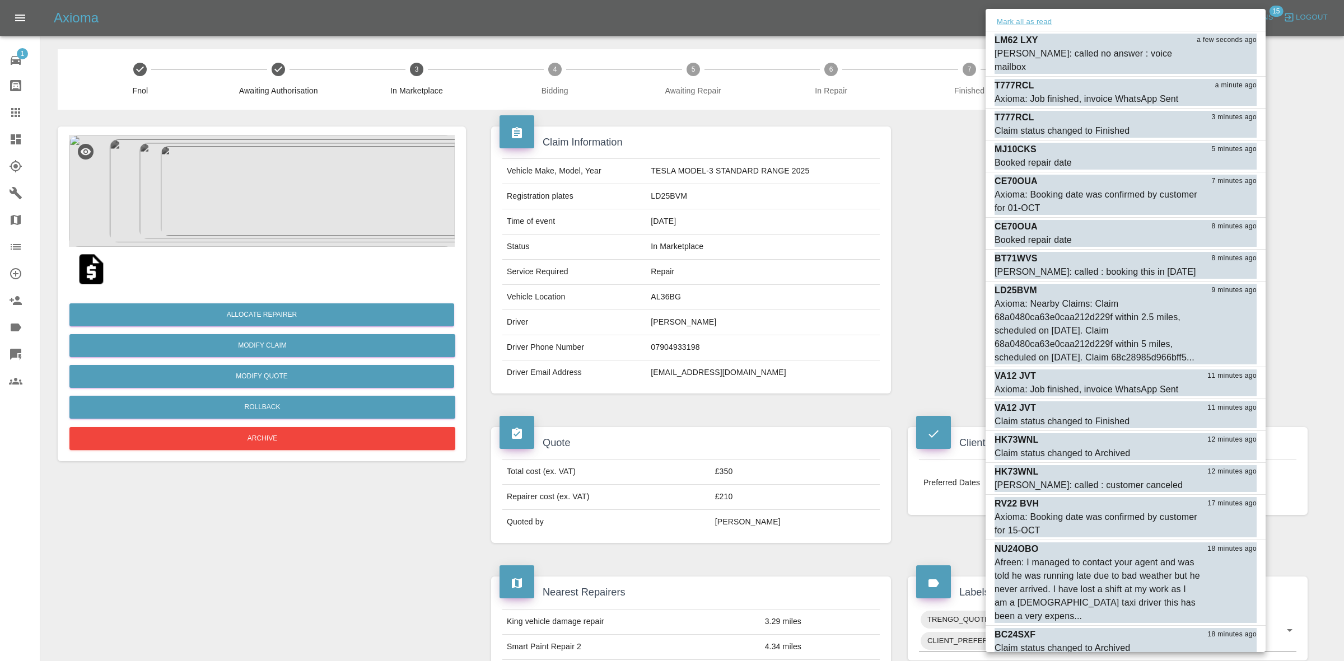
click at [1034, 24] on button "Mark all as read" at bounding box center [1024, 22] width 59 height 13
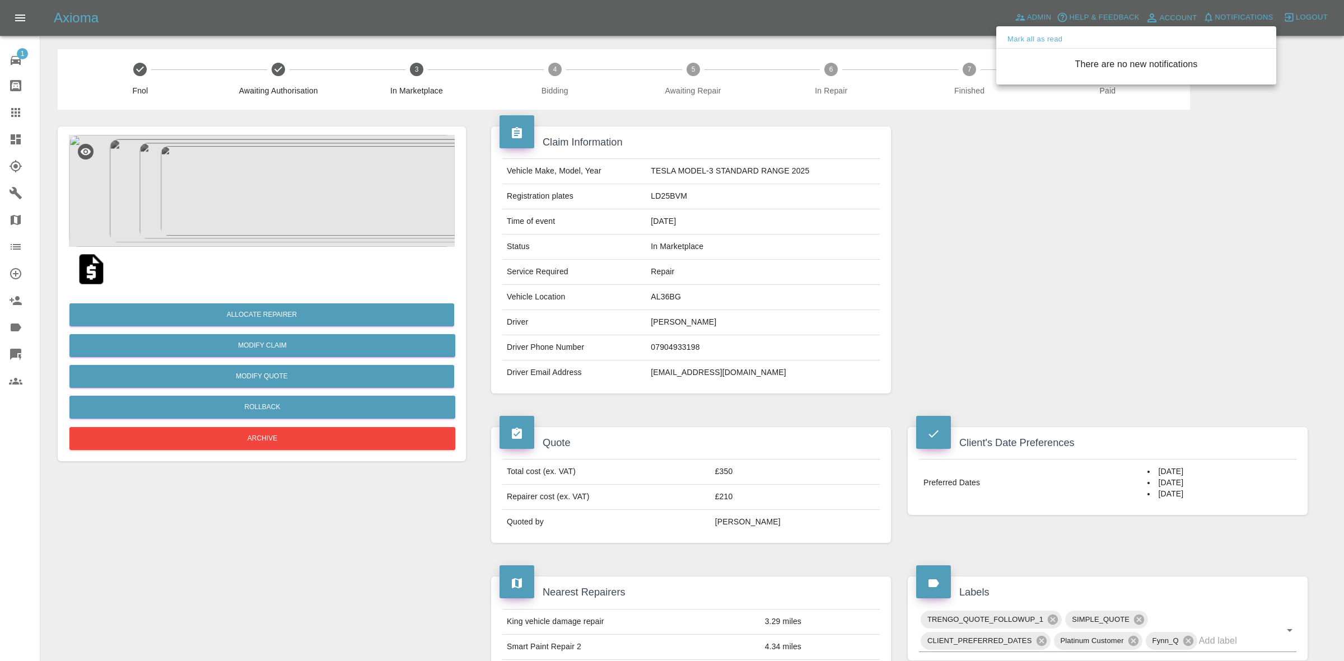
click at [809, 213] on div at bounding box center [672, 330] width 1344 height 661
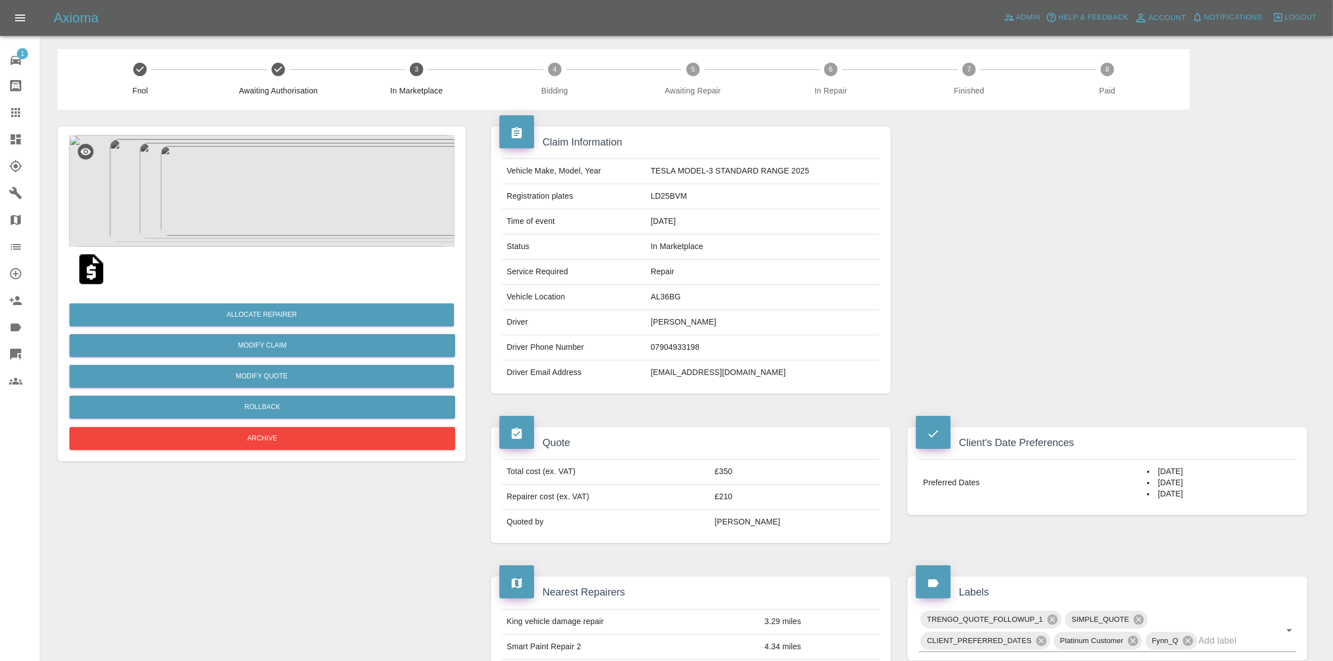
click at [284, 195] on img at bounding box center [262, 191] width 386 height 112
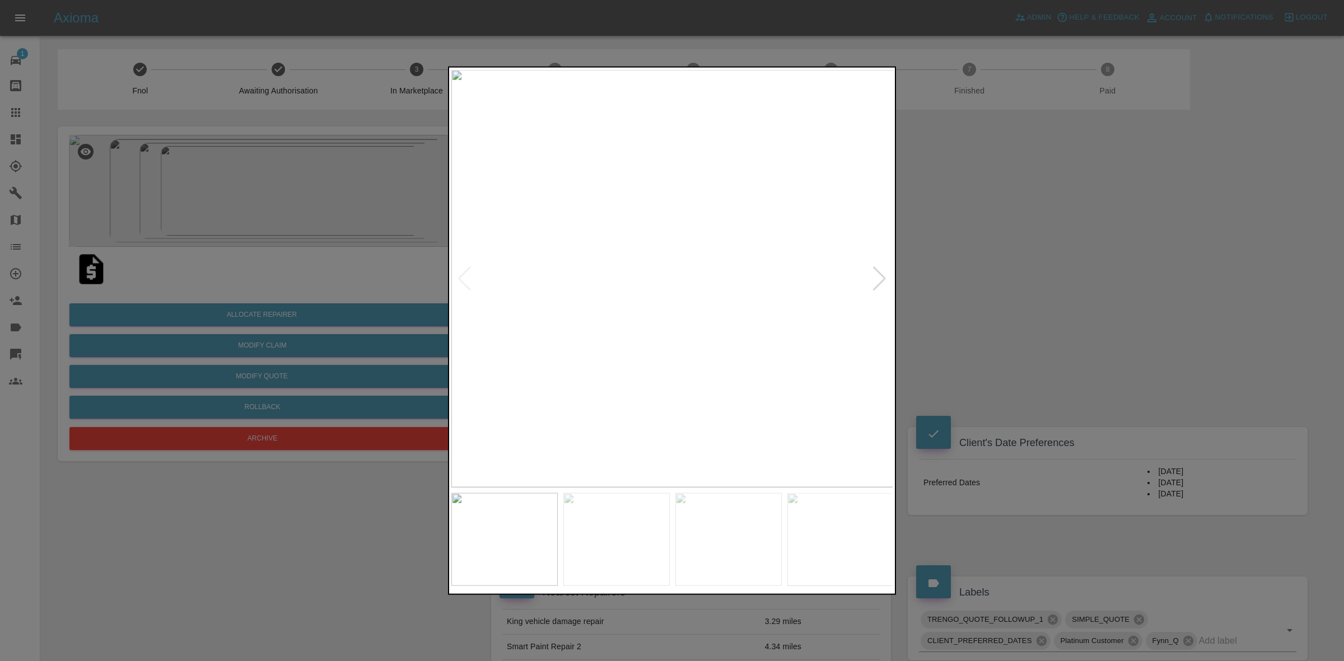
click at [344, 298] on div at bounding box center [672, 330] width 1344 height 661
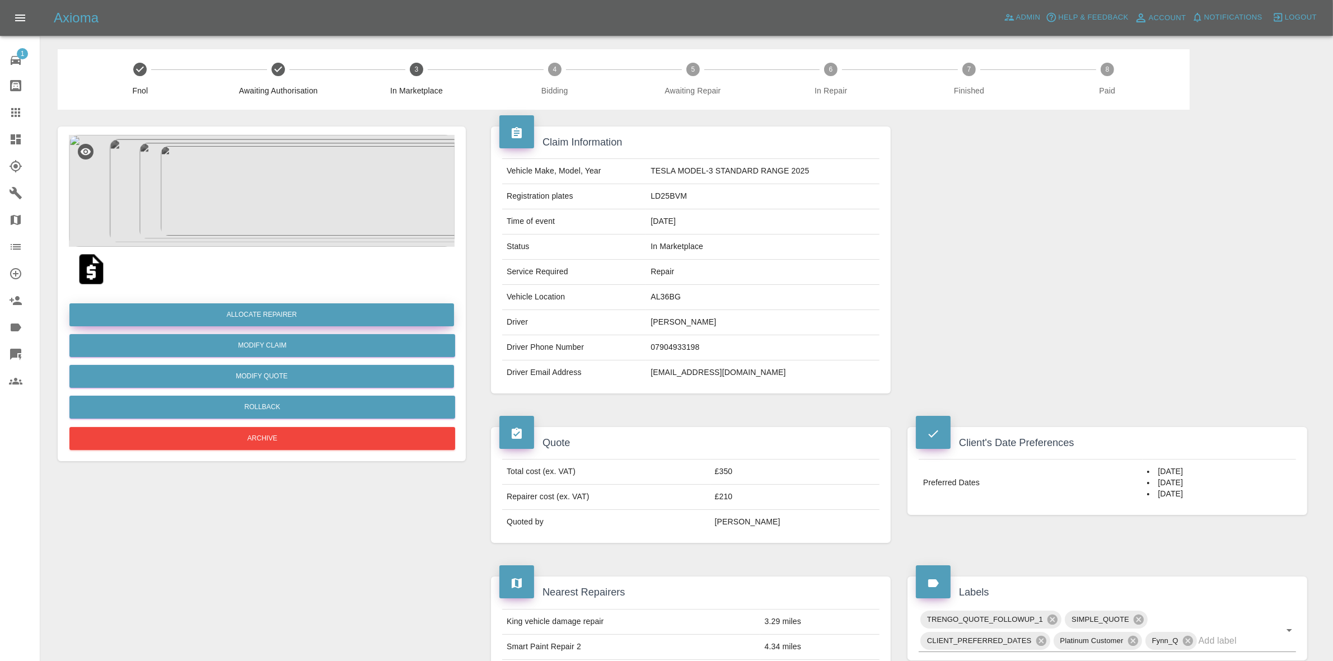
click at [263, 311] on button "Allocate Repairer" at bounding box center [261, 315] width 385 height 23
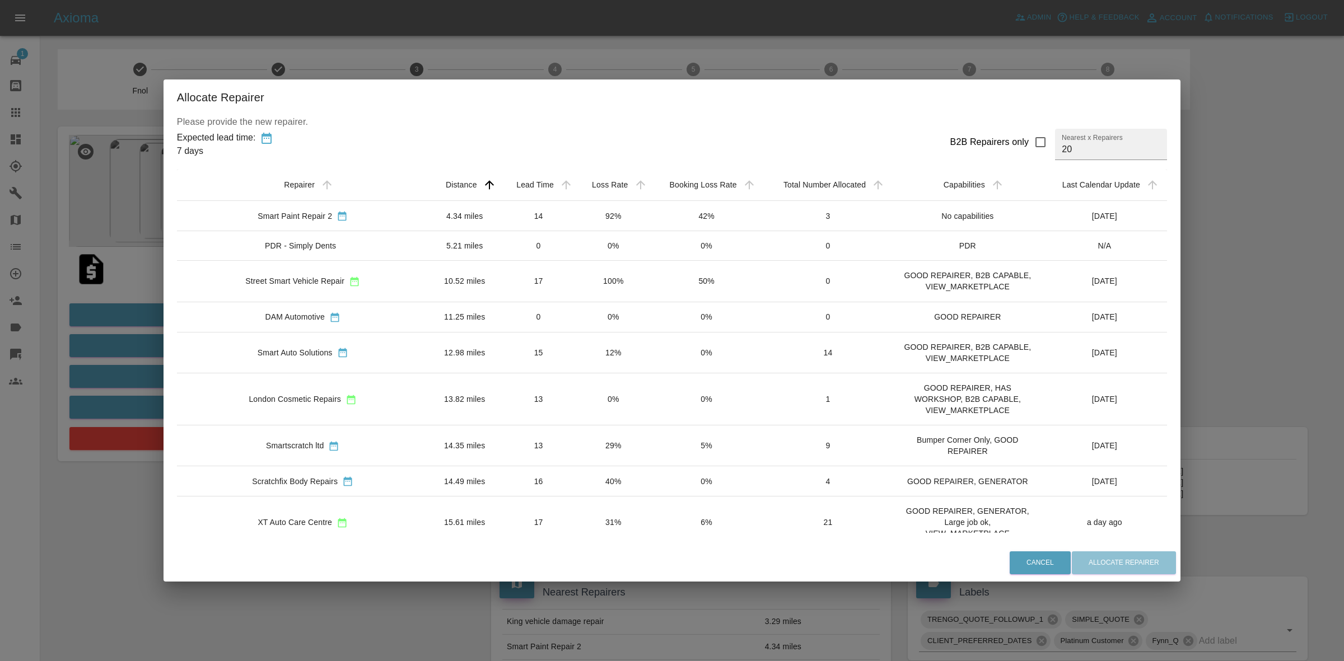
click at [576, 360] on td "12%" at bounding box center [613, 352] width 74 height 41
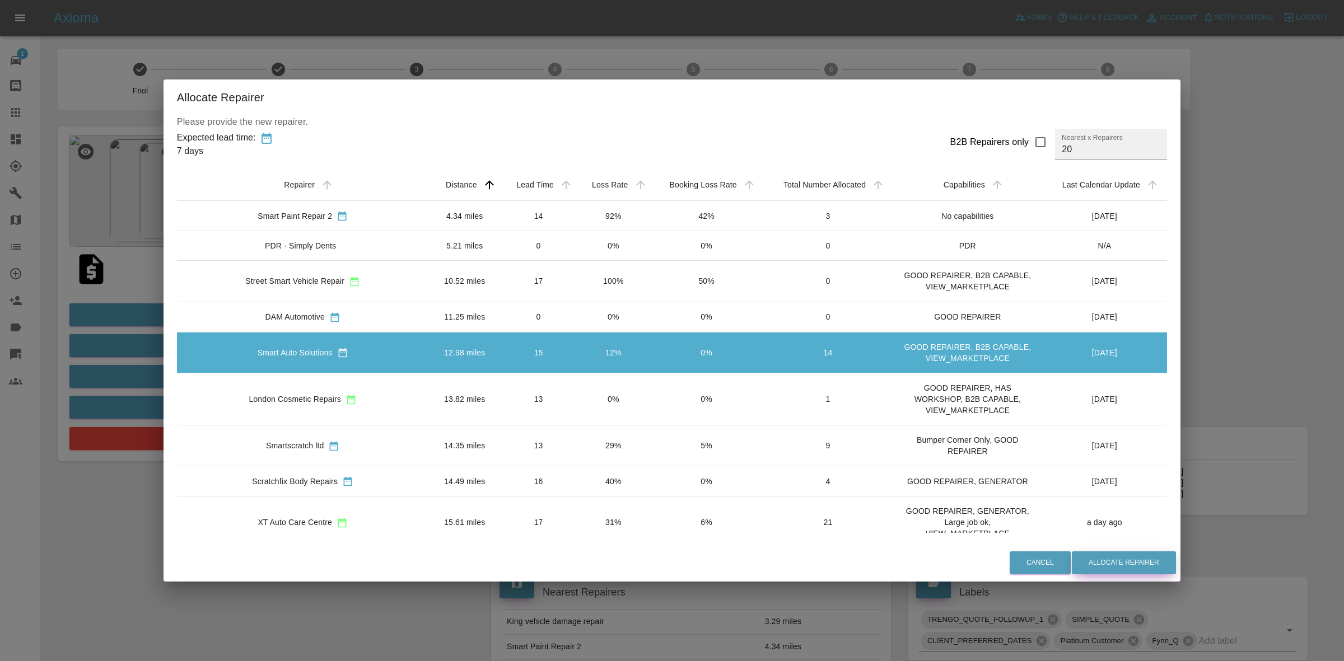
click at [1102, 556] on button "Allocate Repairer" at bounding box center [1124, 563] width 104 height 23
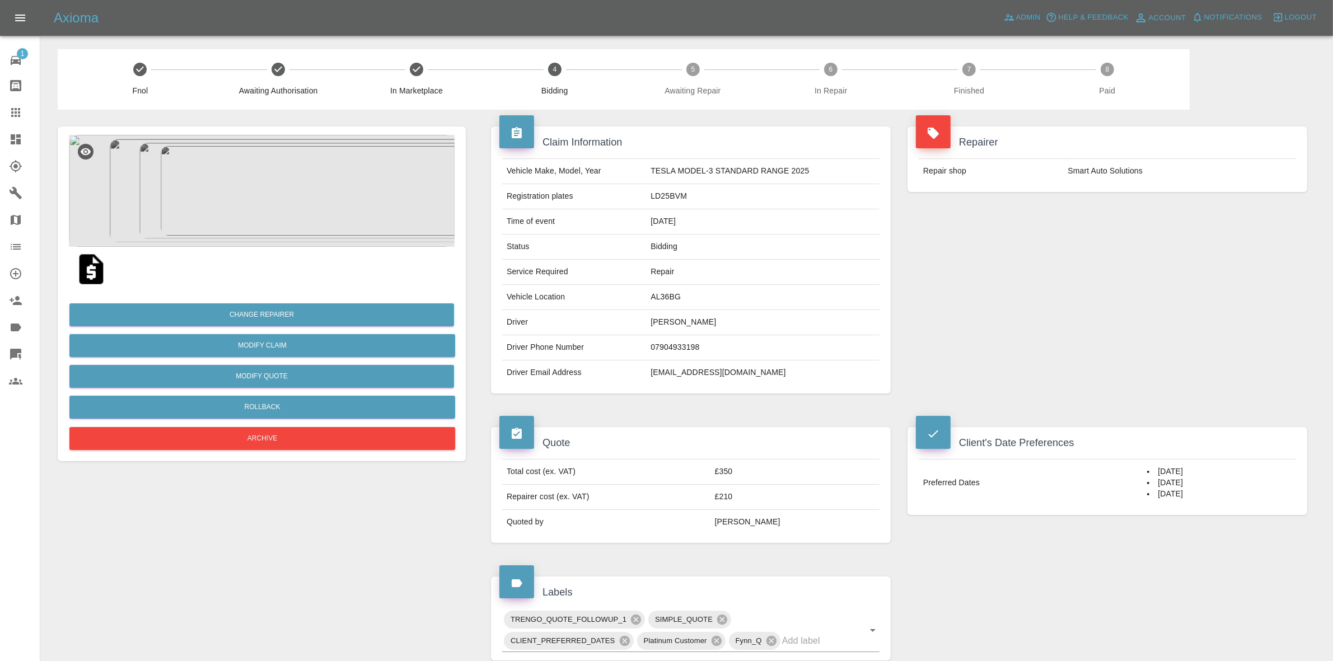
click at [1070, 240] on div "Repairer Repair shop Smart Auto Solutions" at bounding box center [1107, 260] width 417 height 301
click at [286, 309] on button "Change Repairer" at bounding box center [261, 315] width 385 height 23
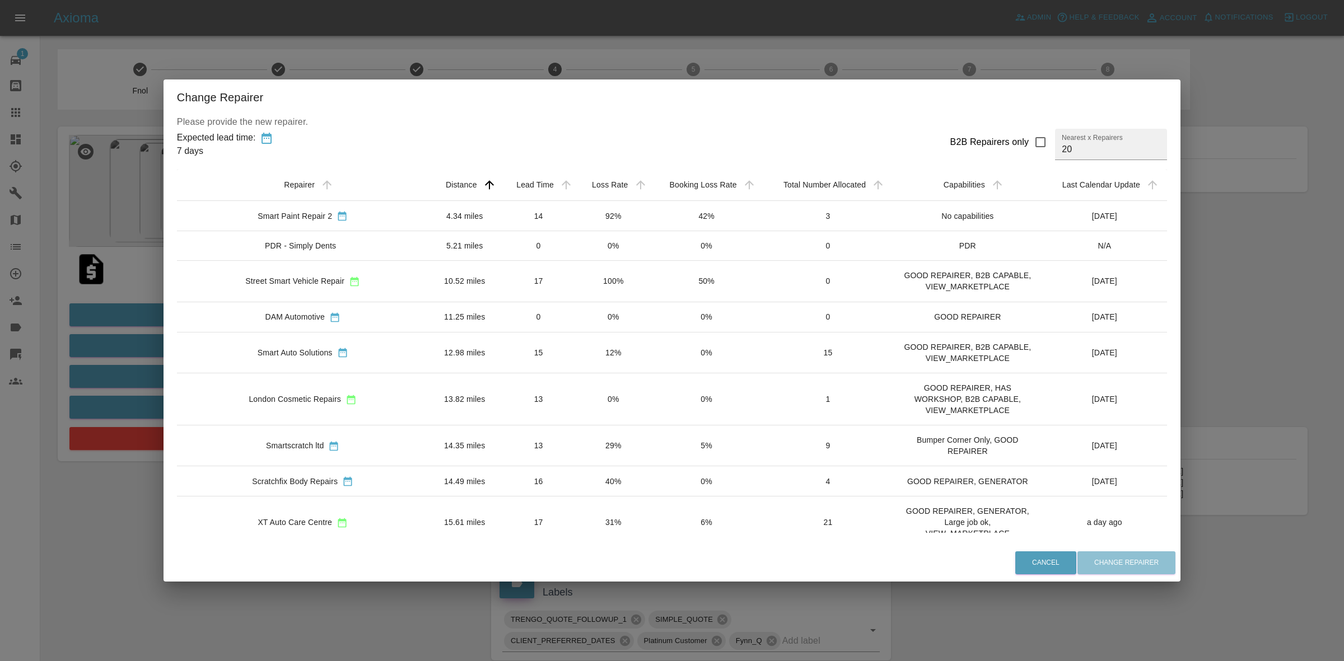
click at [576, 466] on td "29%" at bounding box center [613, 445] width 74 height 41
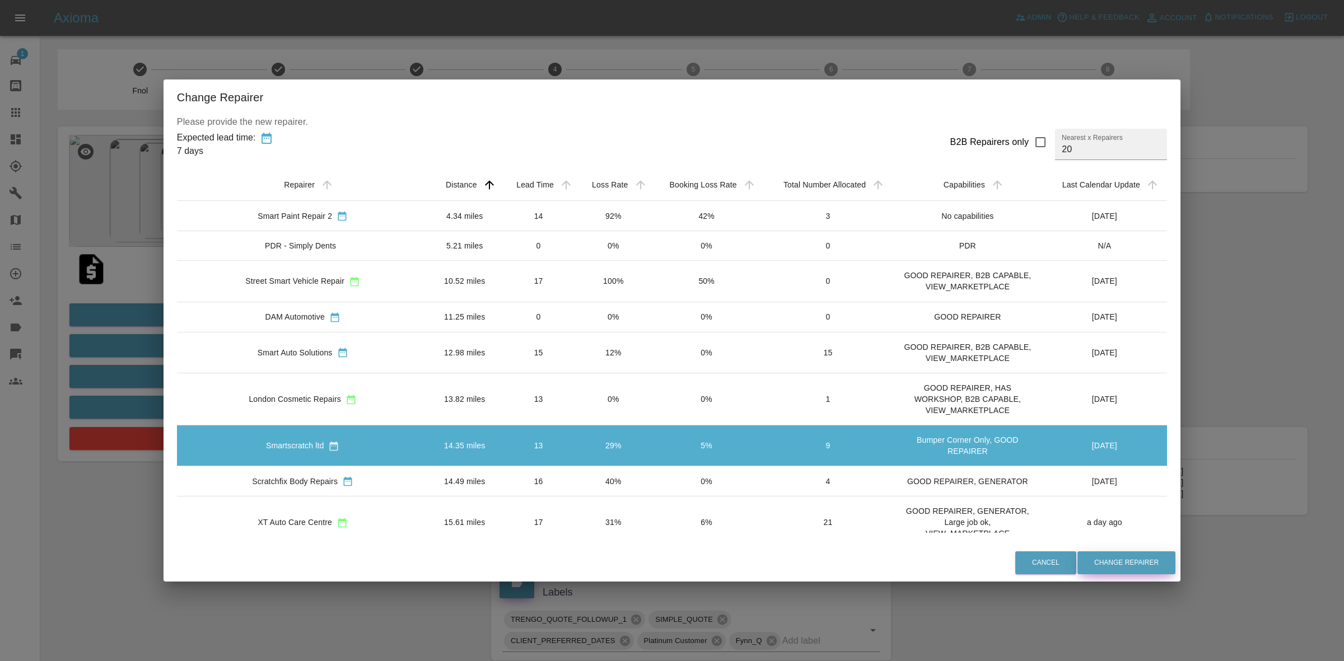
click at [1077, 557] on button "Change Repairer" at bounding box center [1126, 563] width 98 height 23
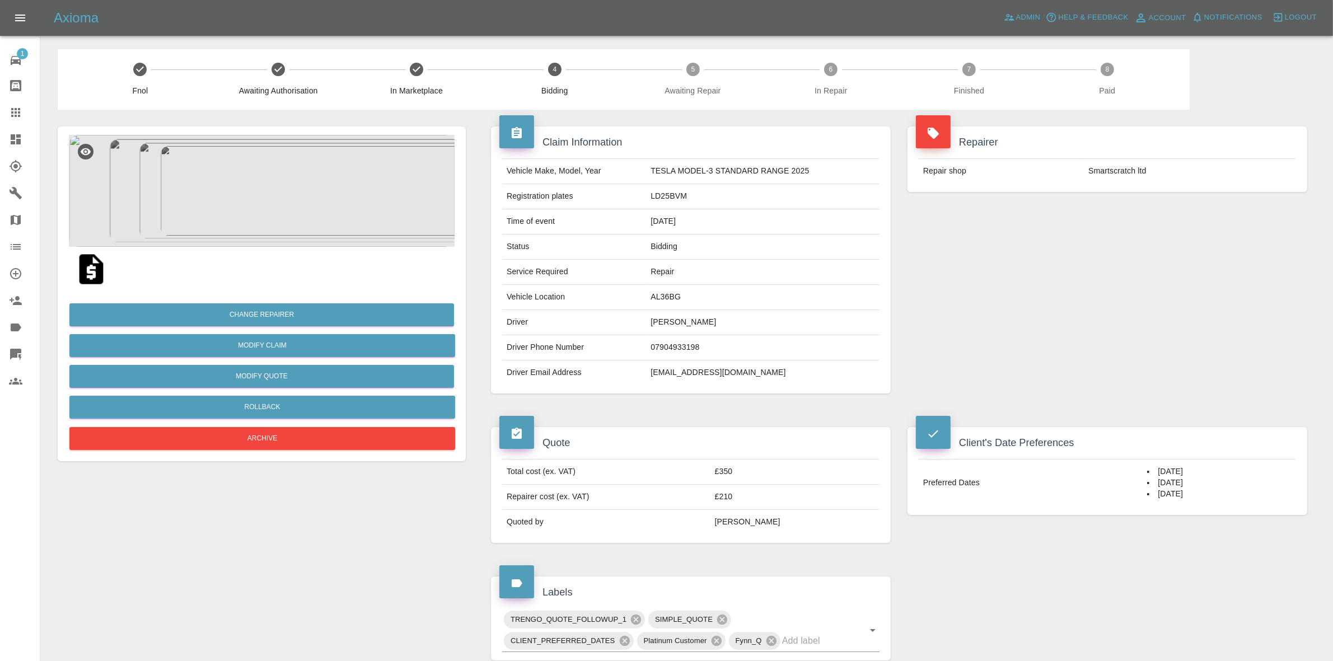
click at [1082, 217] on div "Repairer Repair shop Smartscratch ltd" at bounding box center [1107, 260] width 417 height 301
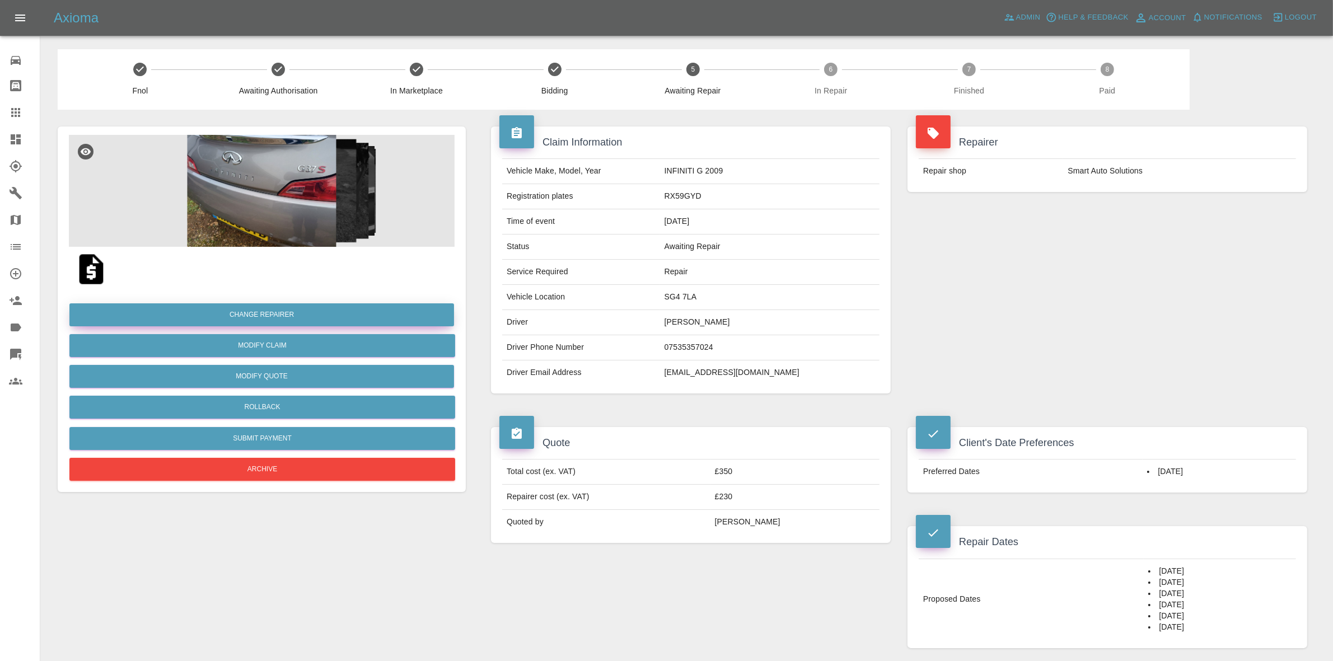
click at [266, 310] on button "Change Repairer" at bounding box center [261, 315] width 385 height 23
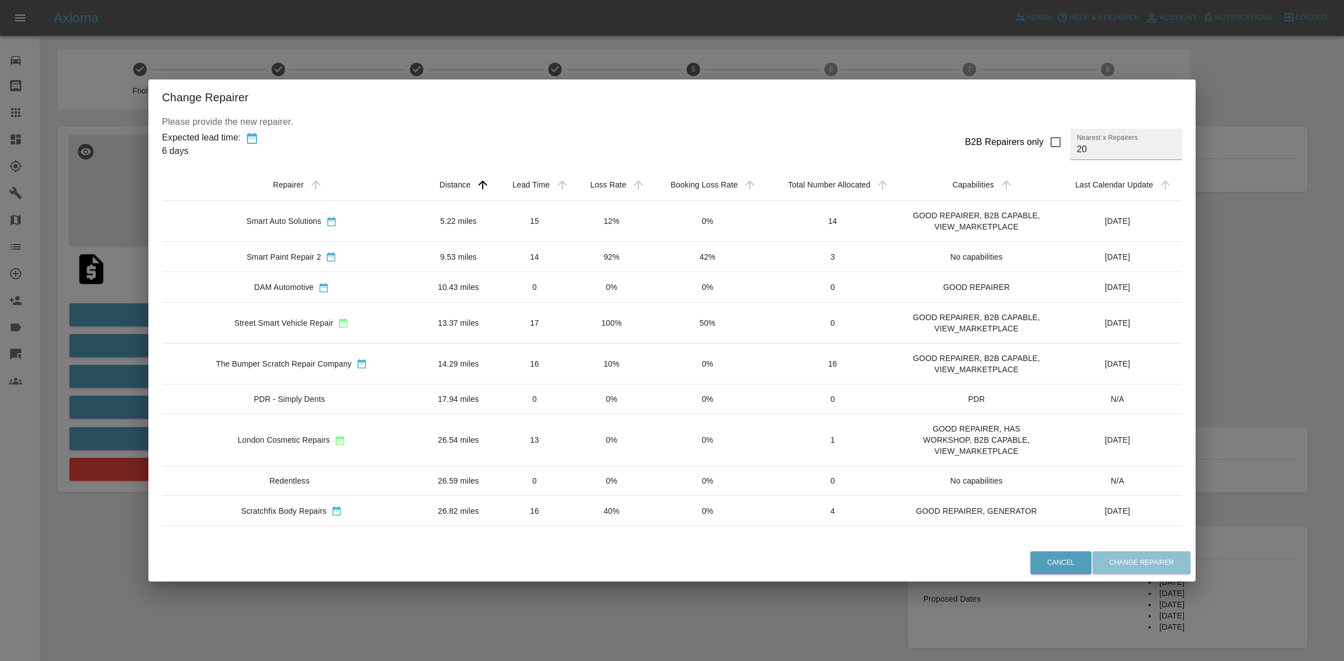
click at [115, 291] on div "Change Repairer Please provide the new repairer. Expected lead time: 6 days B2B…" at bounding box center [672, 330] width 1344 height 661
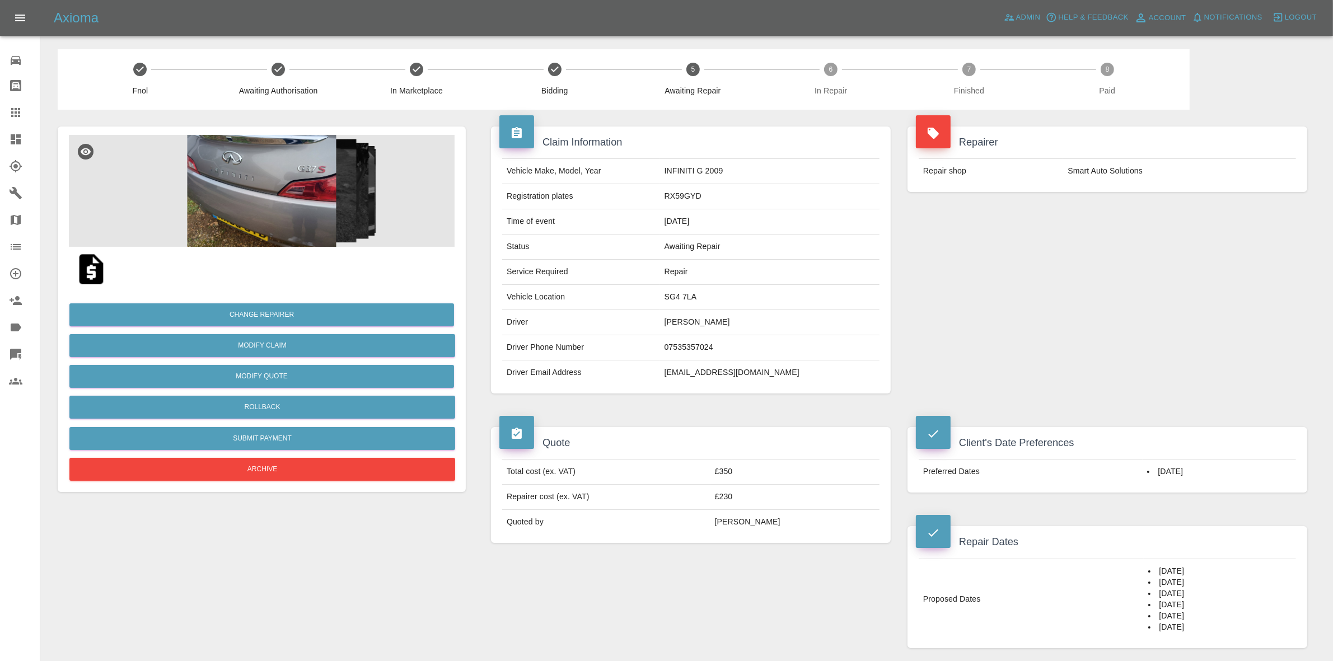
click at [924, 365] on div "Repairer Repair shop Smart Auto Solutions" at bounding box center [1107, 260] width 417 height 301
click at [319, 213] on img at bounding box center [262, 191] width 386 height 112
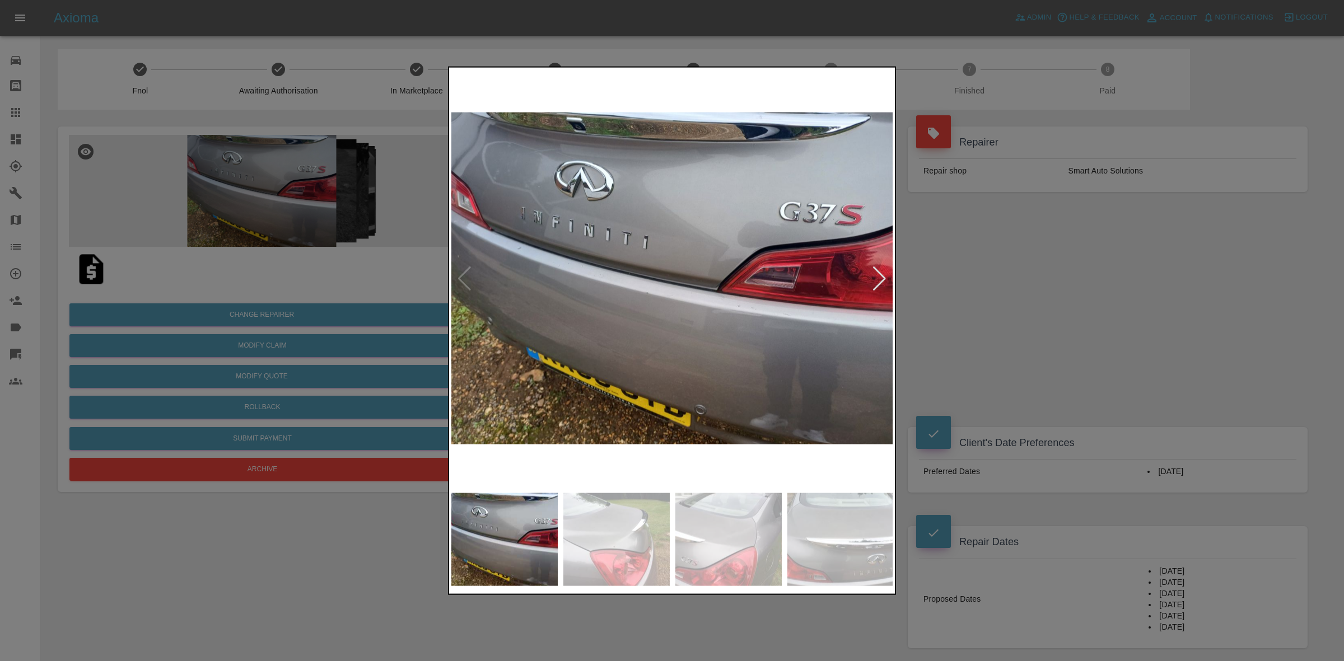
click at [883, 278] on div at bounding box center [879, 278] width 15 height 25
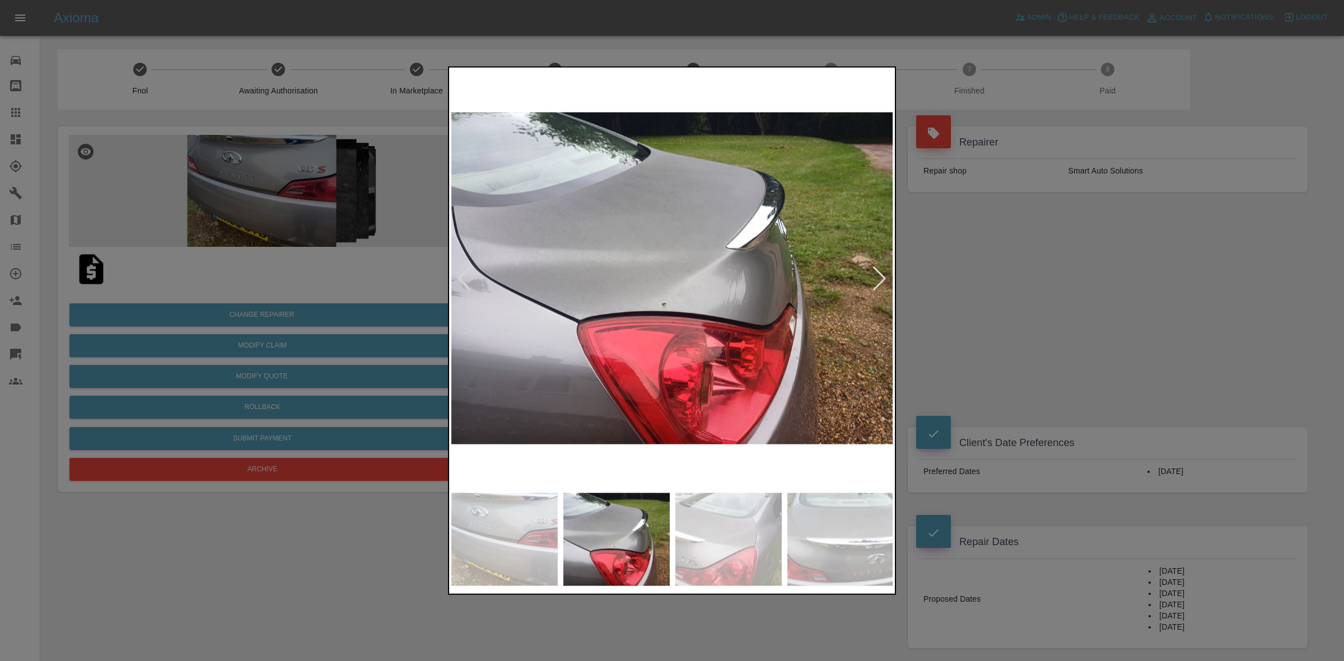
click at [983, 289] on div at bounding box center [672, 330] width 1344 height 661
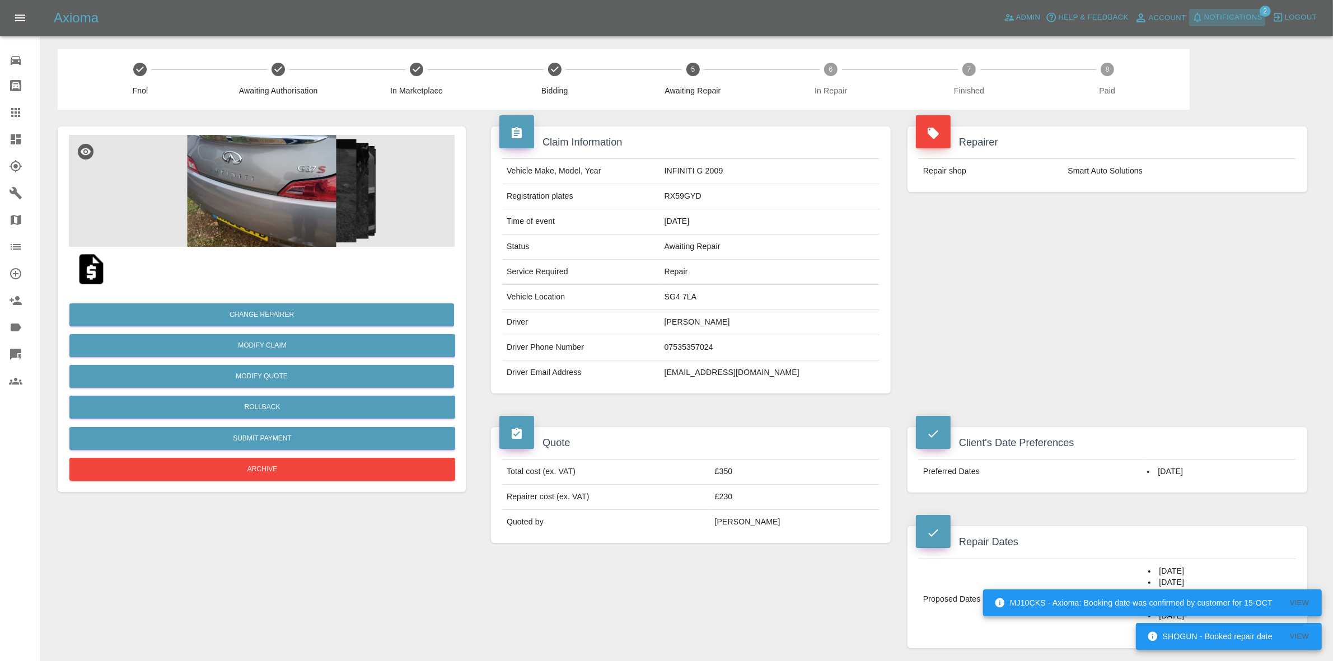
click at [1235, 26] on button "Notifications" at bounding box center [1227, 17] width 76 height 17
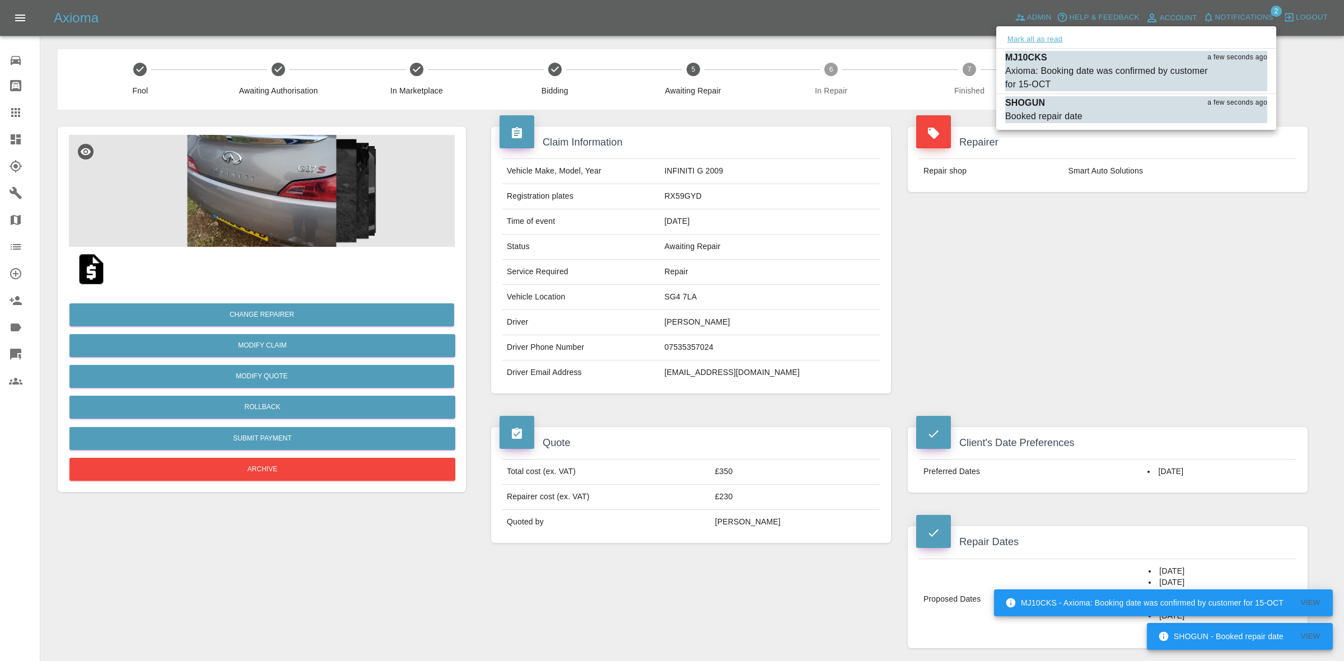
click at [1046, 35] on button "Mark all as read" at bounding box center [1034, 39] width 59 height 13
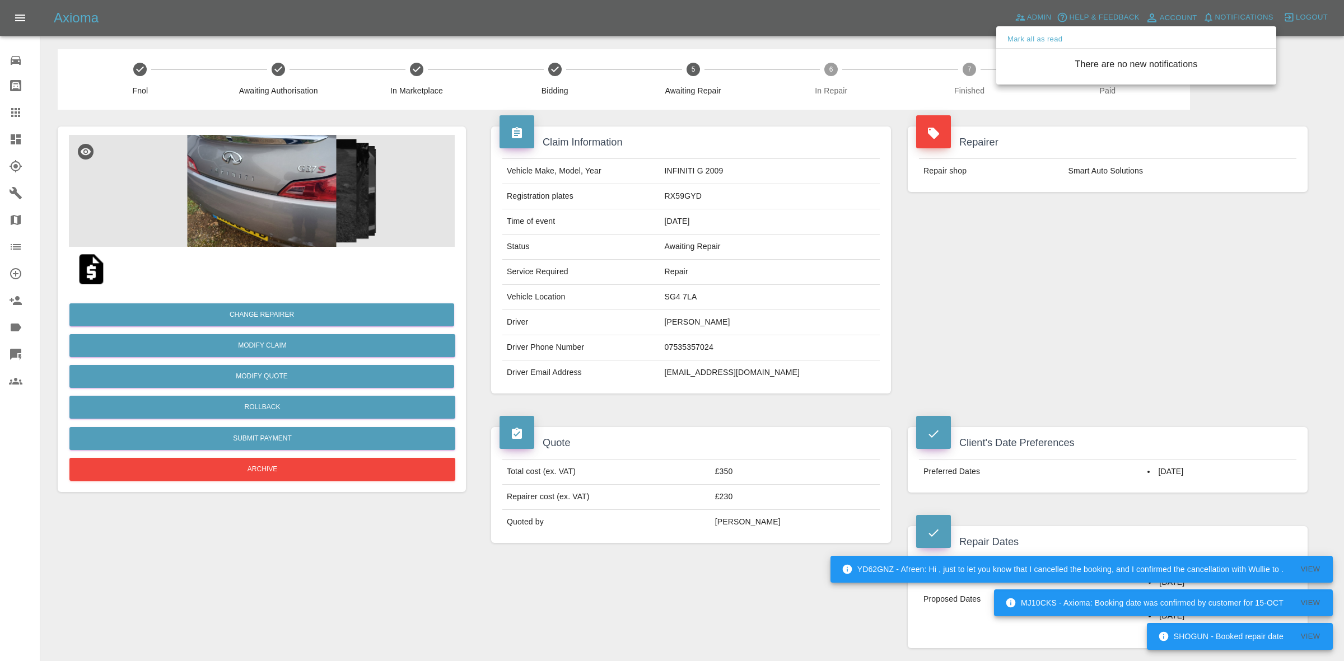
drag, startPoint x: 1140, startPoint y: 296, endPoint x: 798, endPoint y: 151, distance: 370.9
click at [1148, 339] on div at bounding box center [672, 330] width 1344 height 661
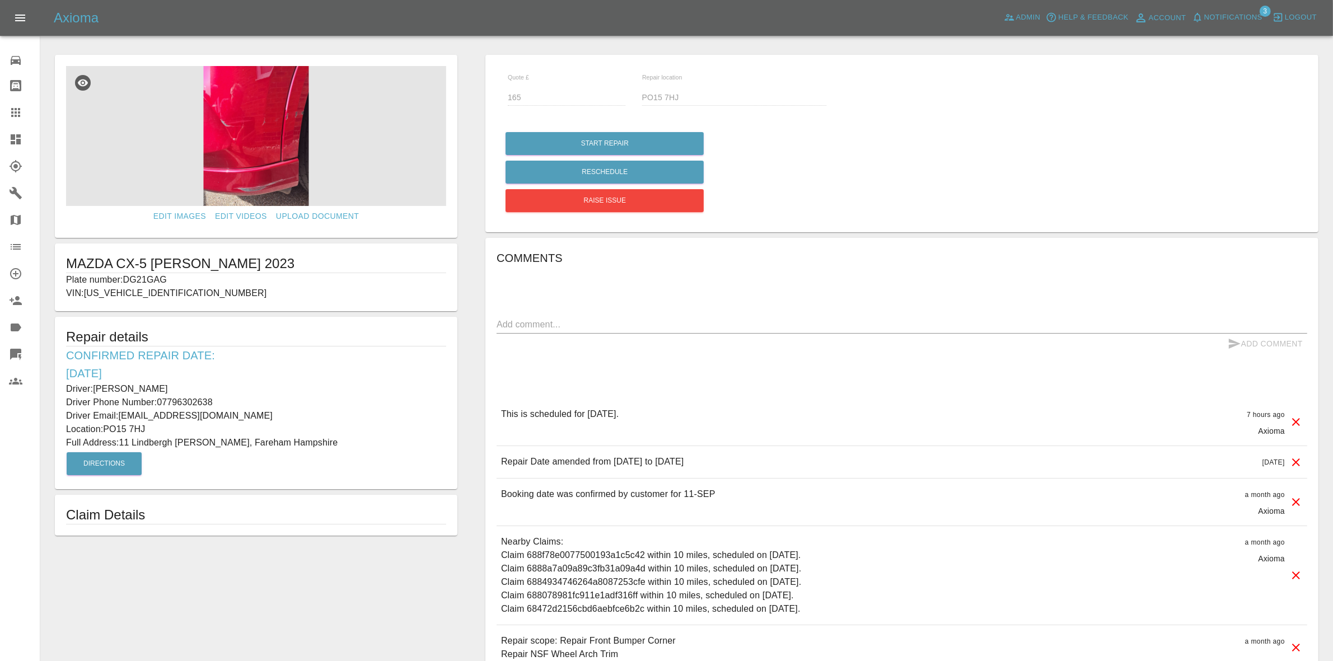
click at [160, 279] on p "Plate number: DG21GAG" at bounding box center [256, 279] width 380 height 13
copy p "DG21GAG"
click at [11, 118] on icon at bounding box center [15, 112] width 13 height 13
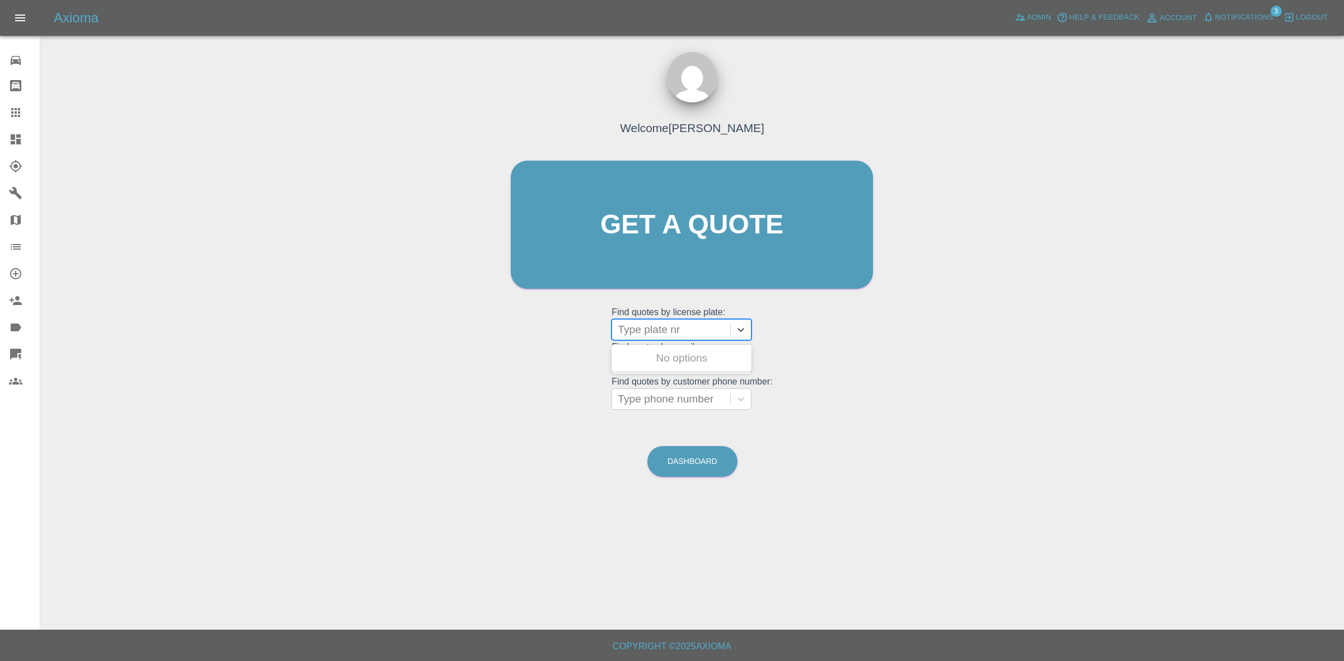
click at [676, 331] on div at bounding box center [671, 330] width 107 height 16
paste input "DG21GAG"
type input "DG21GAG"
click at [676, 354] on div "DG21GAG, Awaiting Repair" at bounding box center [682, 365] width 140 height 36
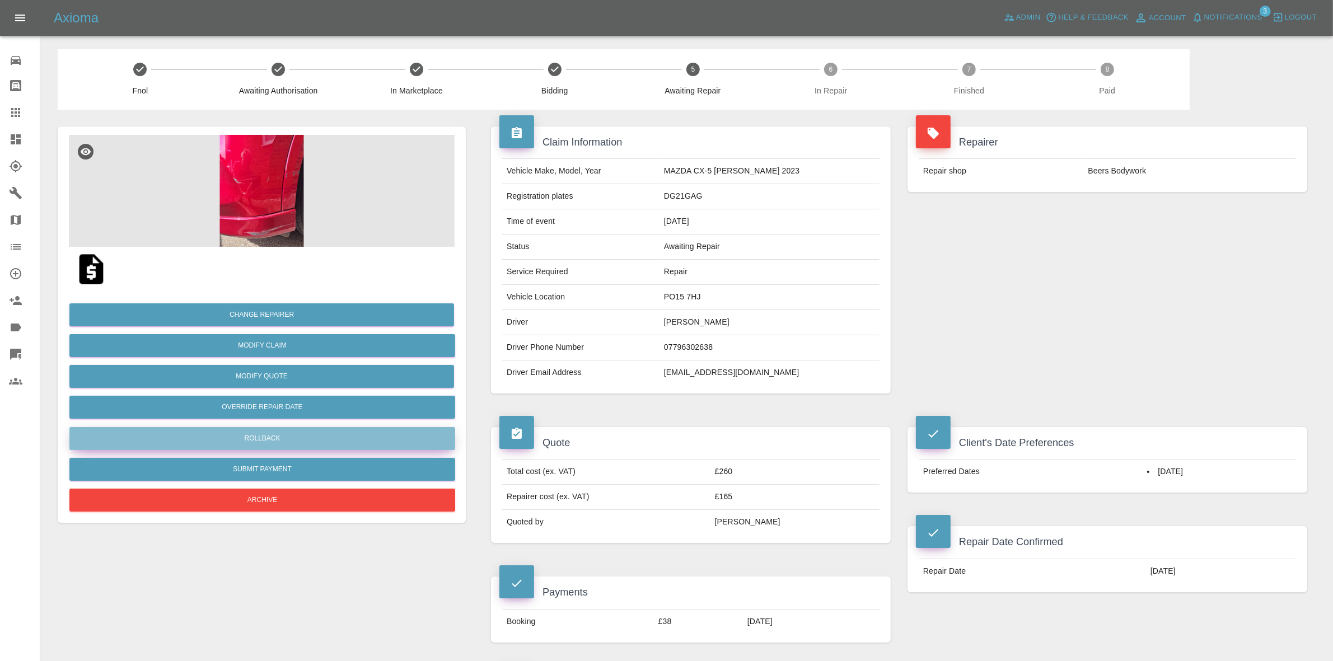
click at [253, 442] on button "Rollback" at bounding box center [262, 438] width 386 height 23
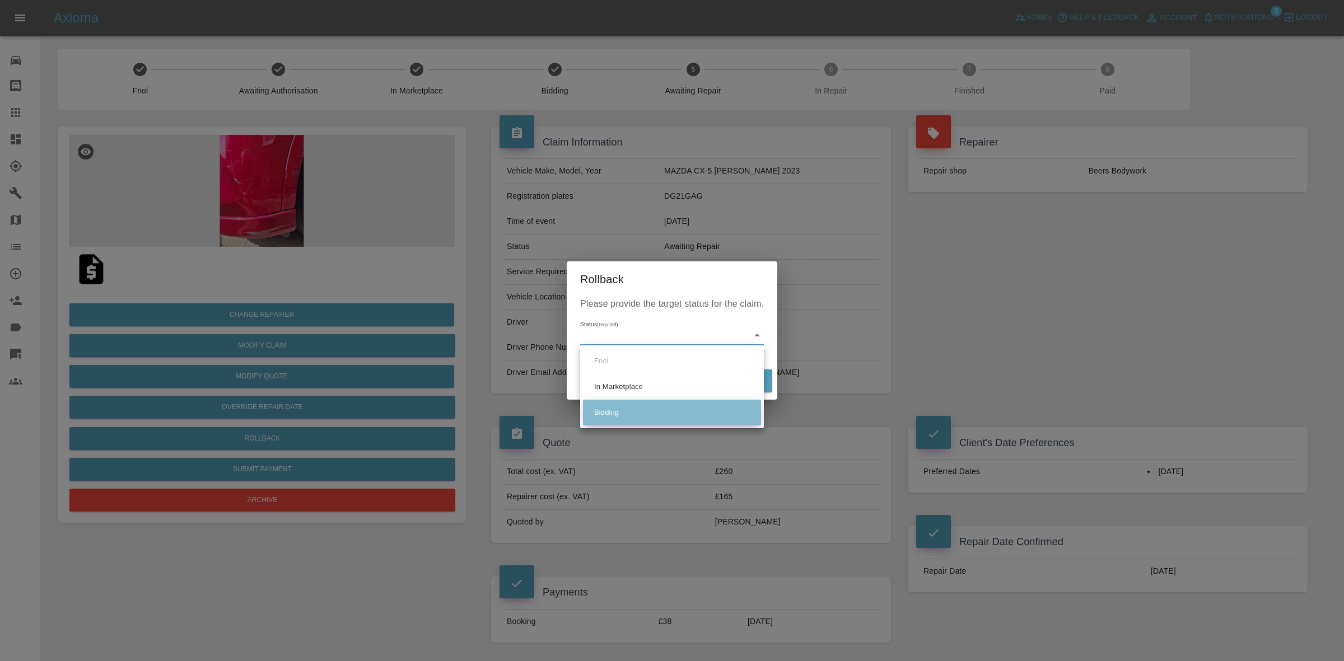
click at [687, 407] on li "Bidding" at bounding box center [672, 413] width 178 height 26
type input "bidding"
click at [734, 374] on button "Rollback" at bounding box center [737, 381] width 69 height 23
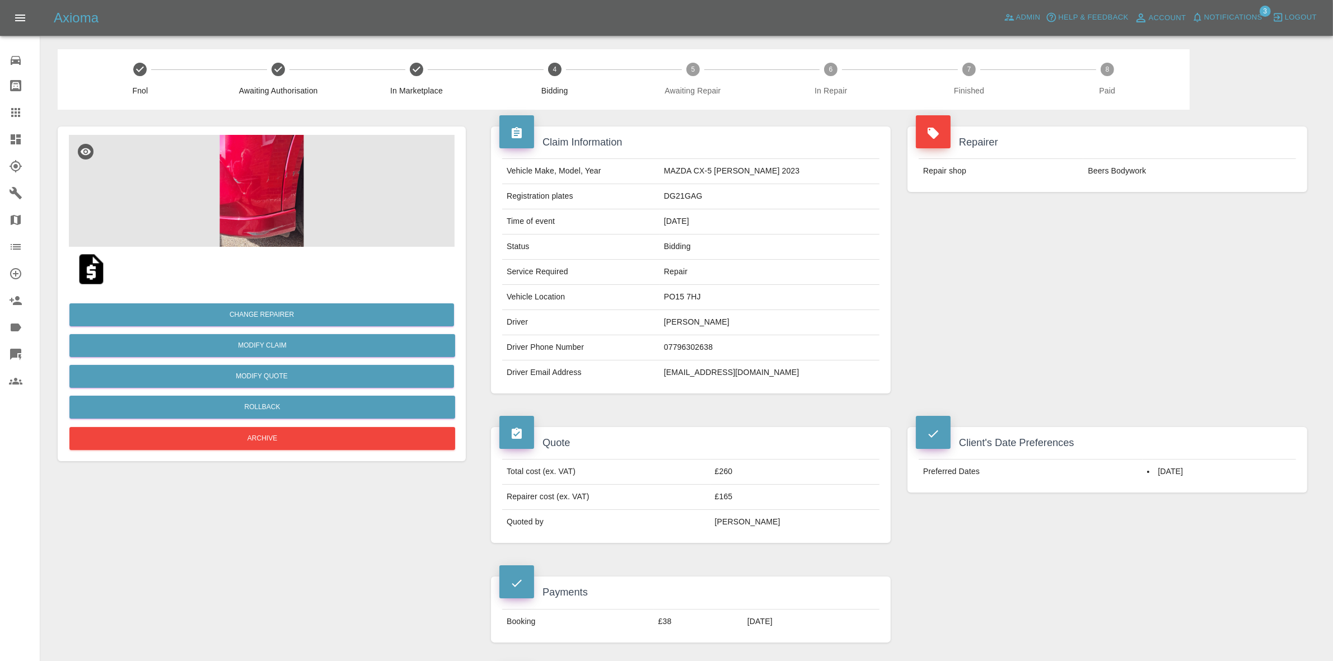
click at [1221, 248] on div "Repairer Repair shop Beers Bodywork" at bounding box center [1107, 260] width 417 height 301
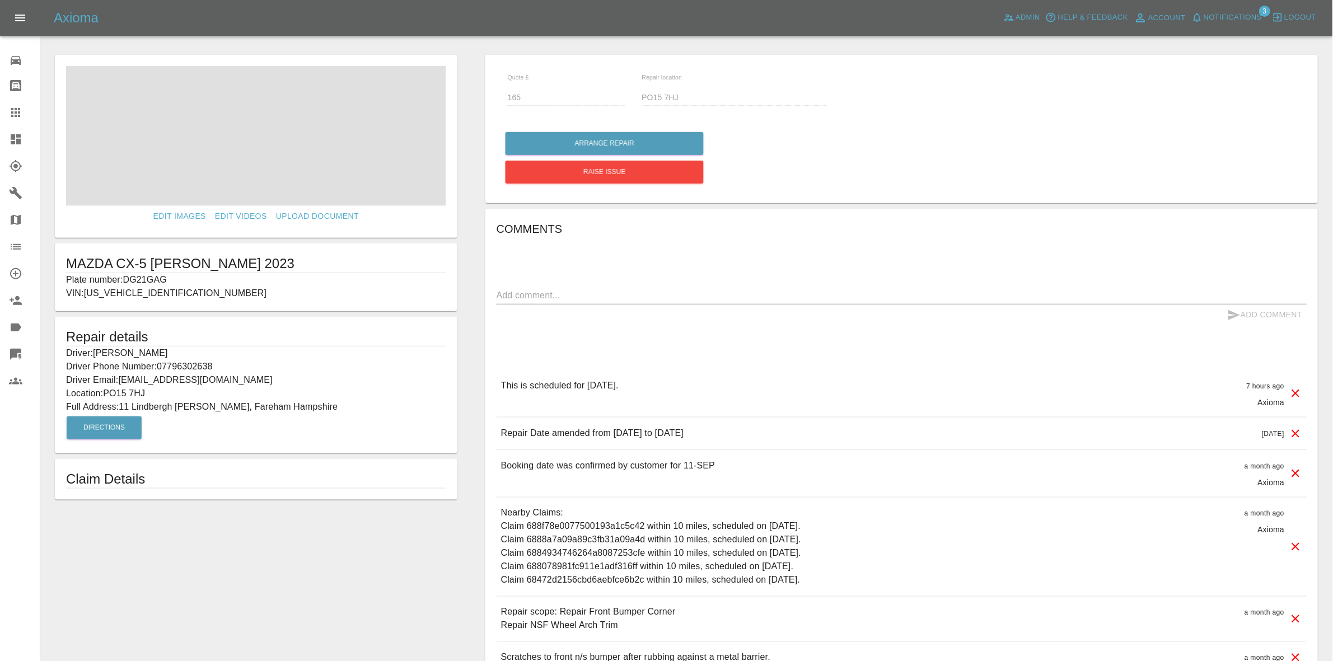
click at [1242, 15] on span "Notifications" at bounding box center [1234, 17] width 58 height 13
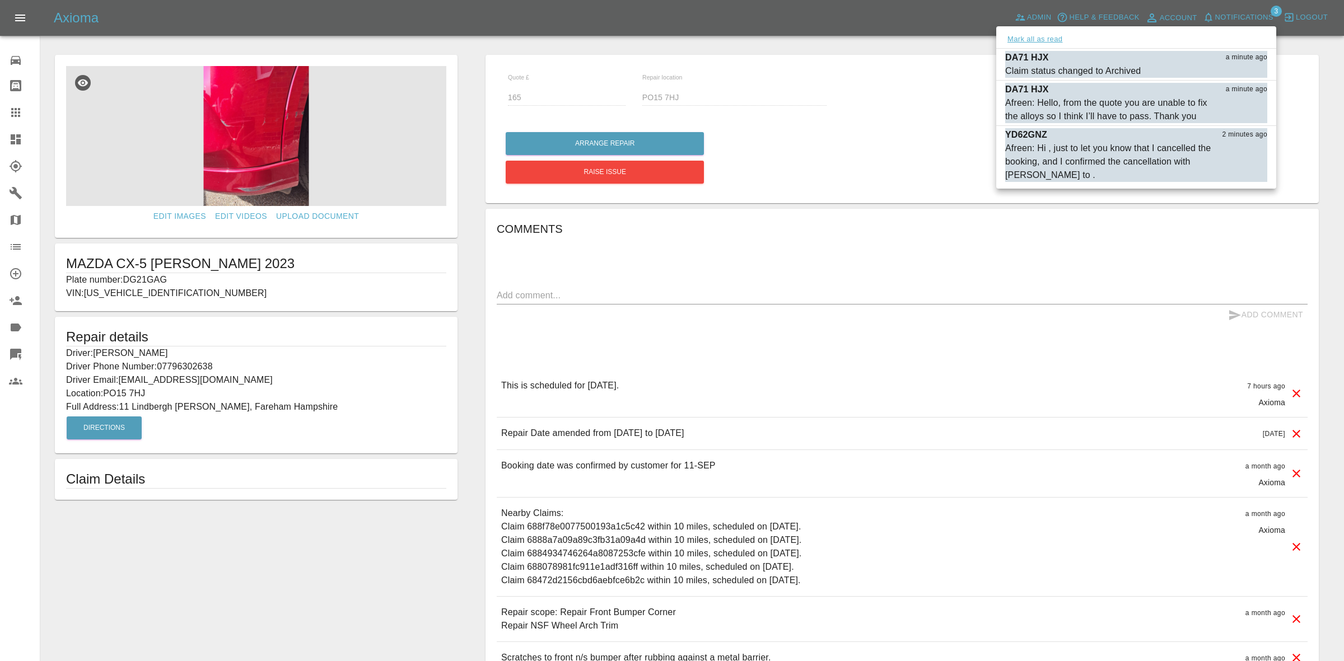
click at [1017, 34] on button "Mark all as read" at bounding box center [1034, 39] width 59 height 13
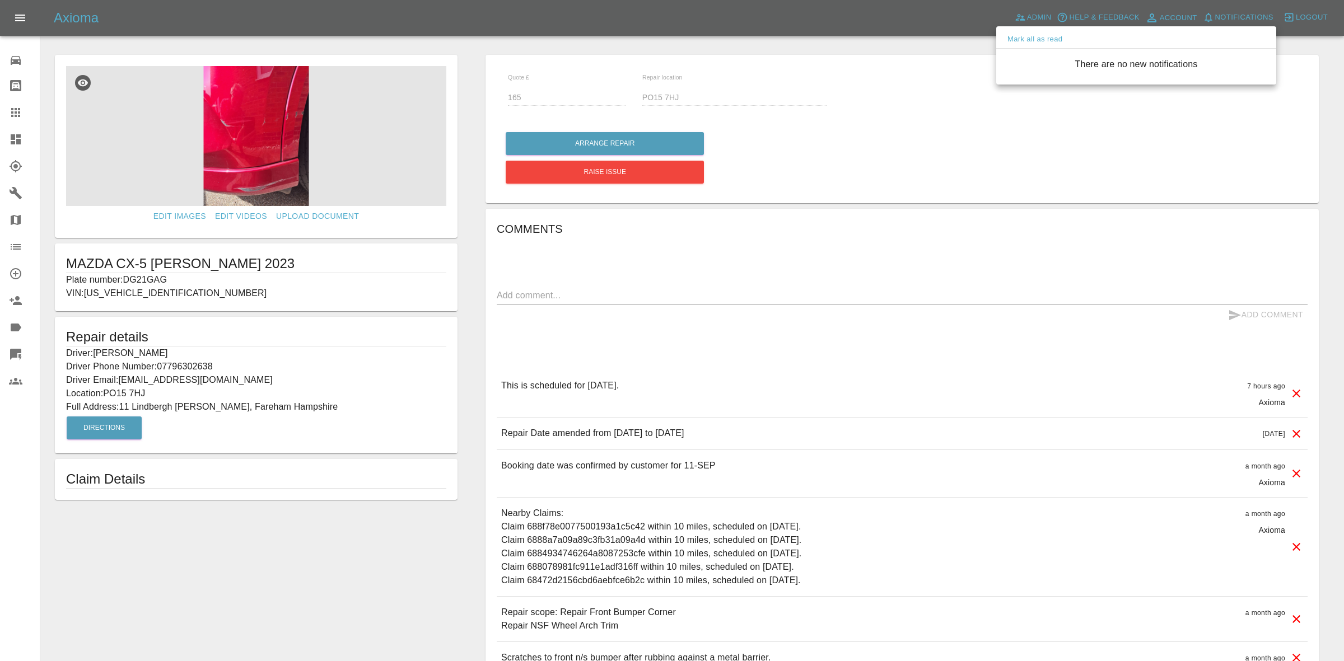
click at [887, 105] on div at bounding box center [672, 330] width 1344 height 661
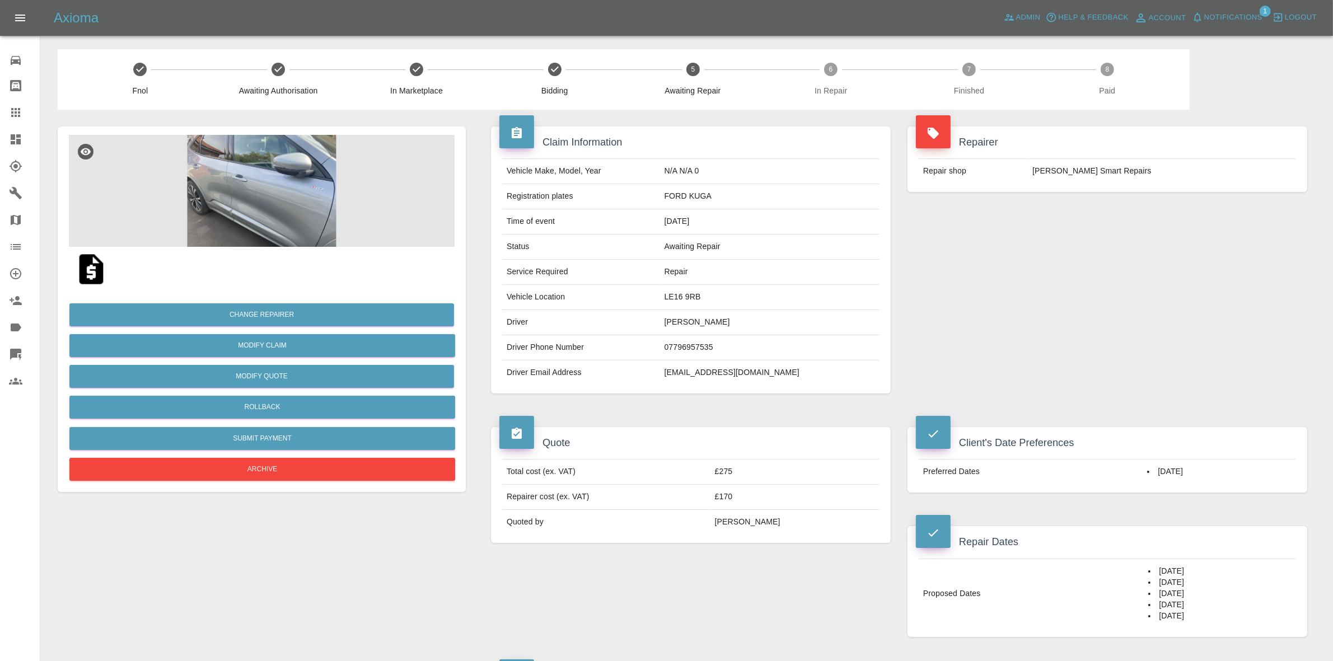
click at [1225, 15] on span "Notifications" at bounding box center [1234, 17] width 58 height 13
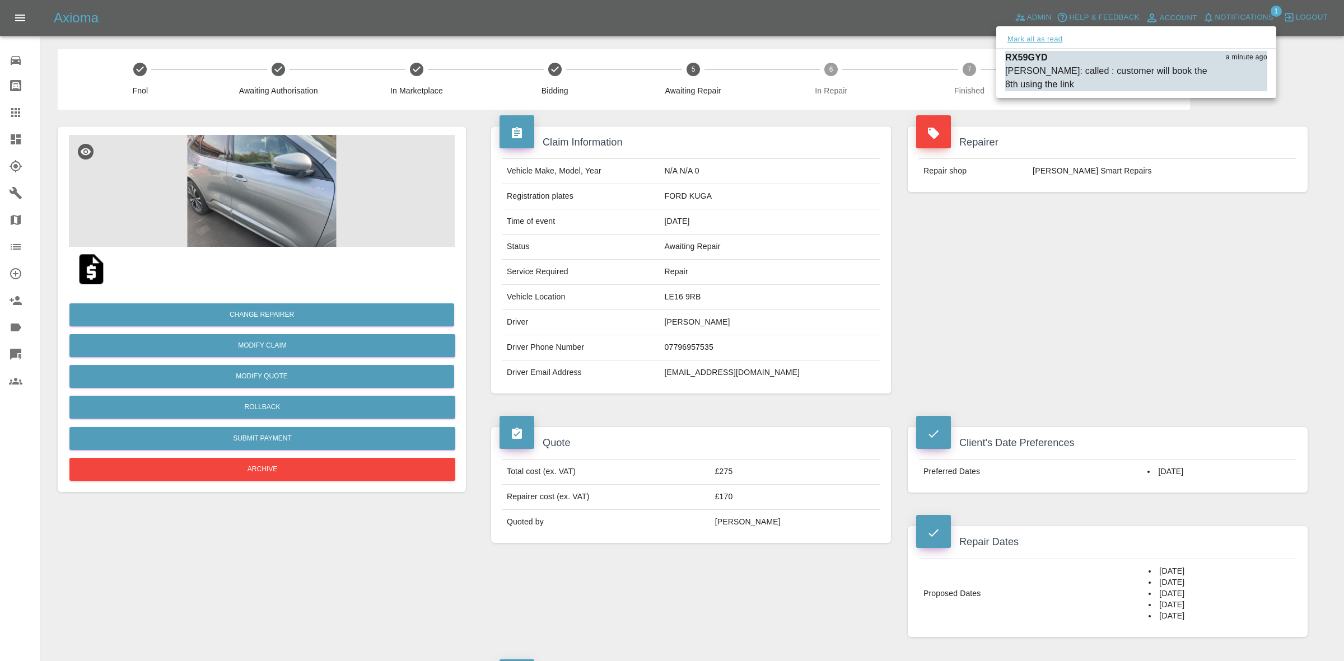
click at [1056, 37] on button "Mark all as read" at bounding box center [1034, 39] width 59 height 13
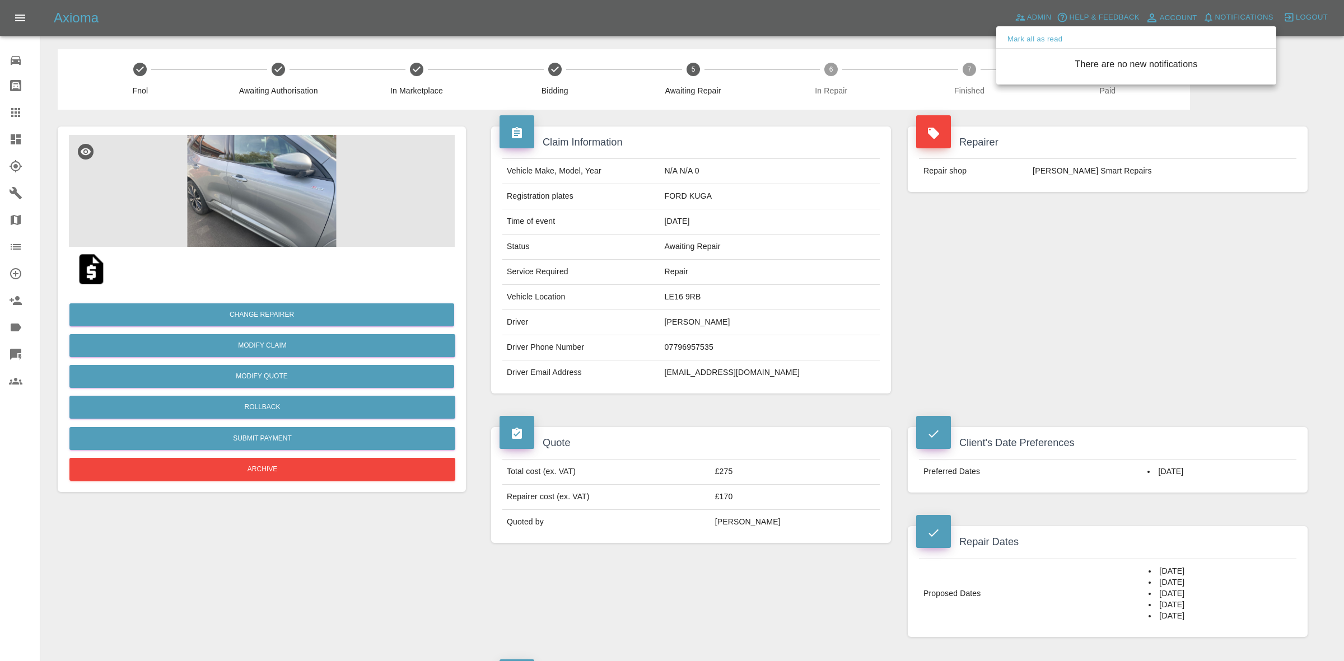
drag, startPoint x: 1168, startPoint y: 272, endPoint x: 543, endPoint y: 265, distance: 625.0
click at [1168, 273] on div at bounding box center [672, 330] width 1344 height 661
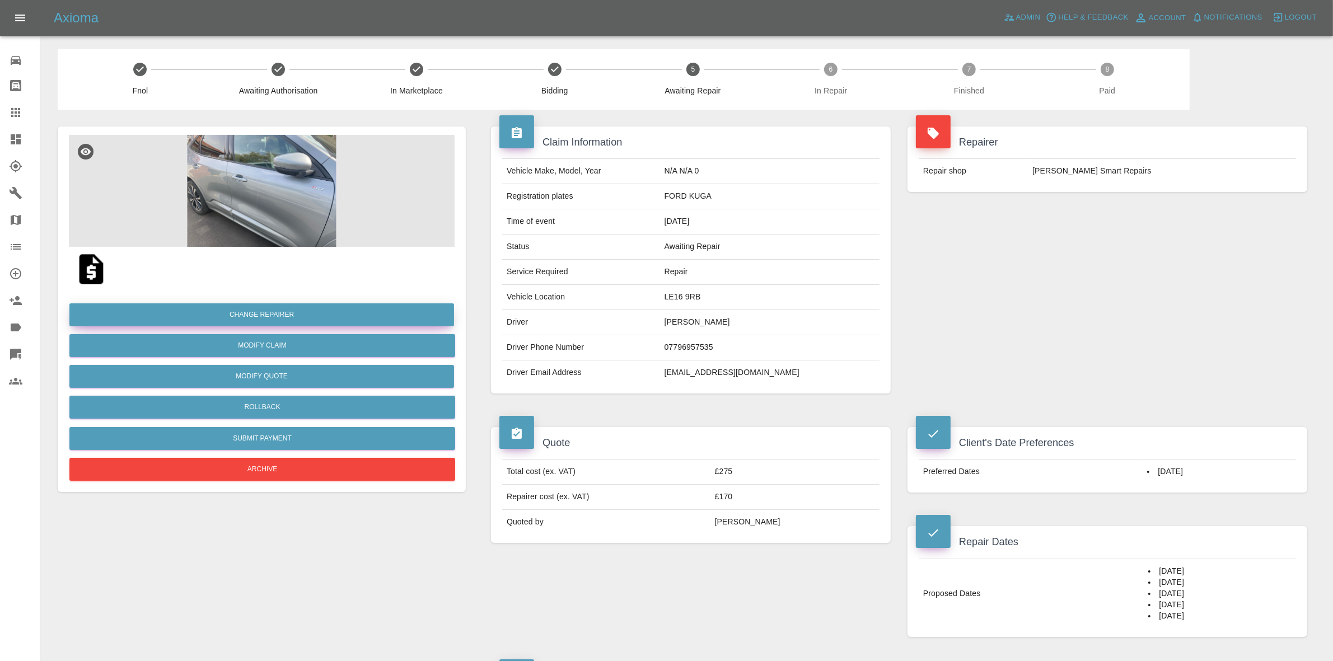
click at [255, 315] on button "Change Repairer" at bounding box center [261, 315] width 385 height 23
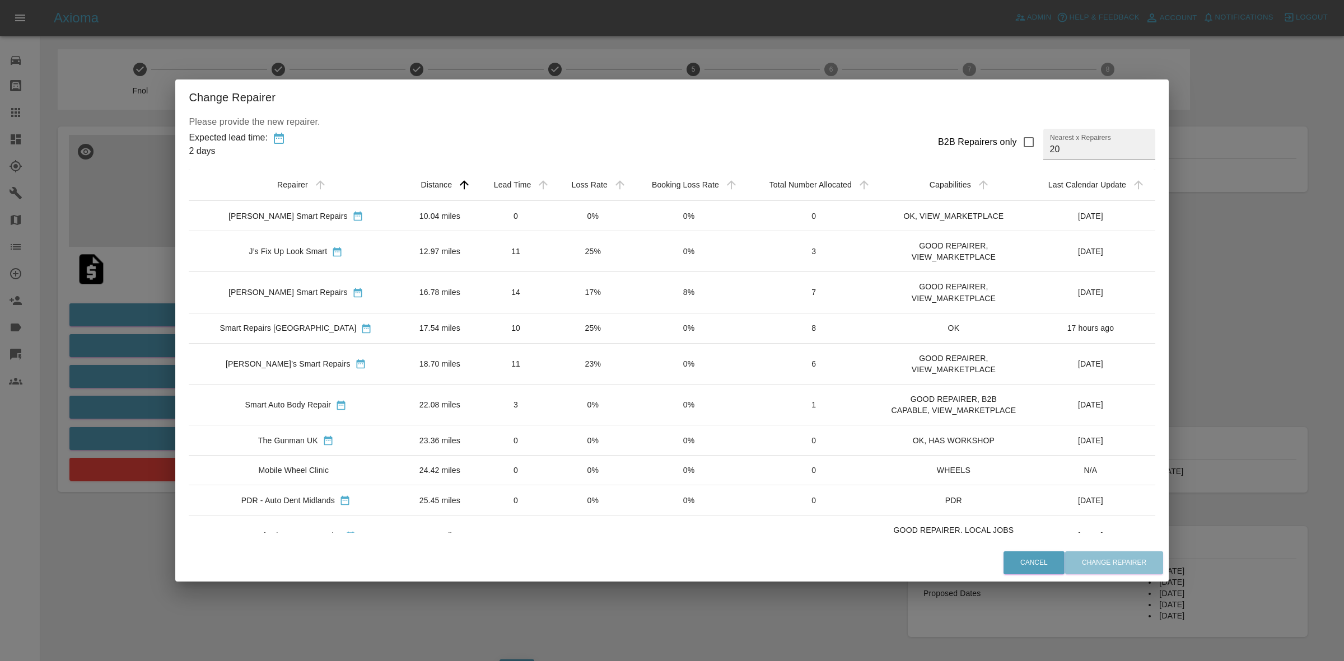
click at [608, 50] on div "Change Repairer Please provide the new repairer. Expected lead time: 2 days B2B…" at bounding box center [672, 330] width 1344 height 661
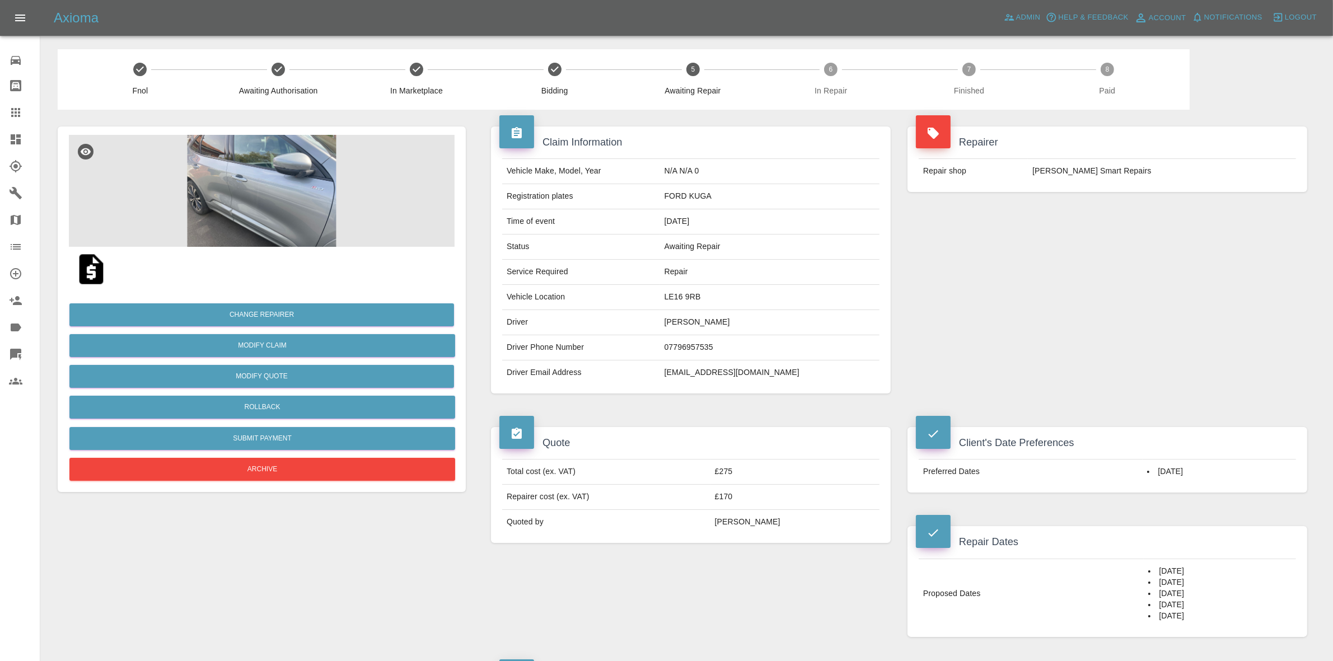
click at [763, 309] on td "LE16 9RB" at bounding box center [770, 297] width 220 height 25
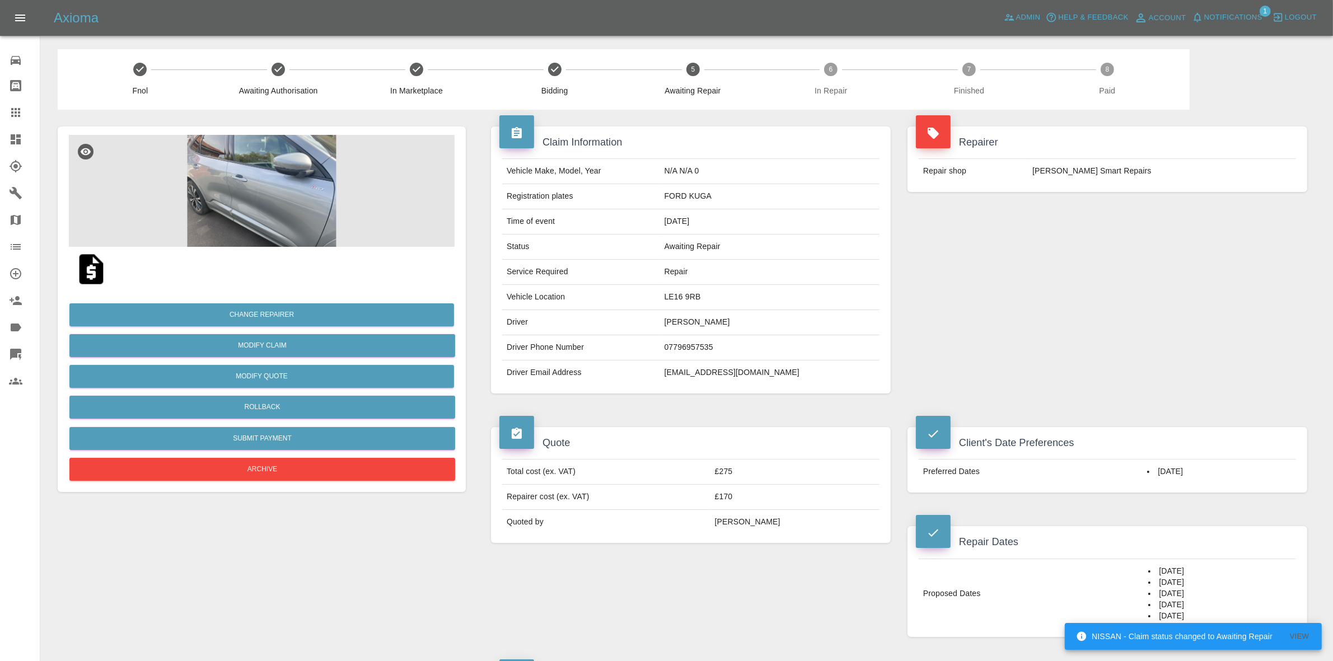
click at [1226, 21] on span "Notifications" at bounding box center [1234, 17] width 58 height 13
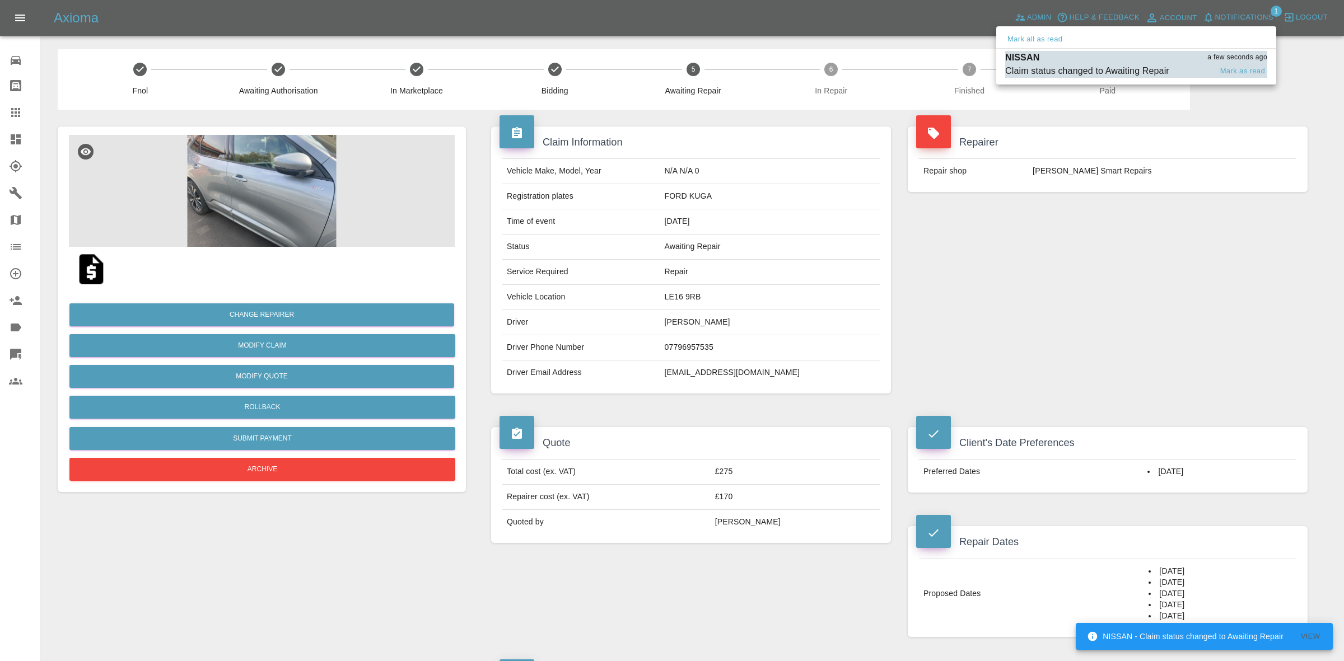
click at [1105, 73] on div "Claim status changed to Awaiting Repair" at bounding box center [1087, 70] width 164 height 13
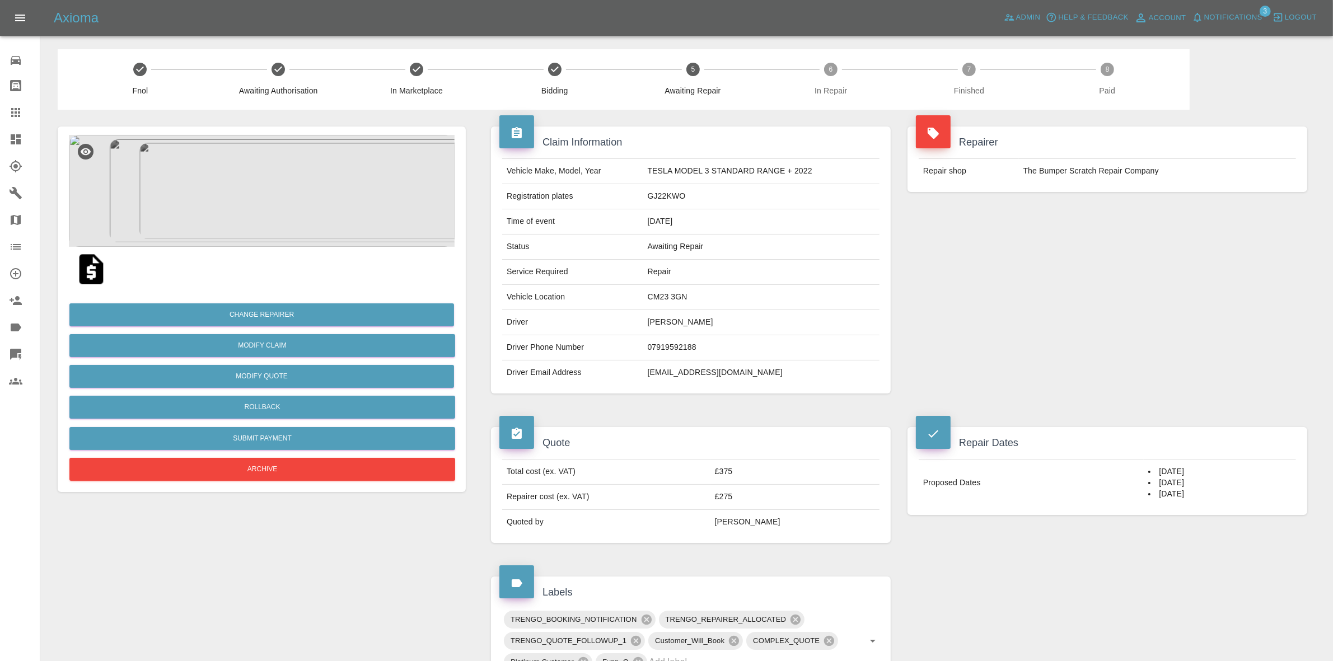
click at [1221, 18] on span "Notifications" at bounding box center [1234, 17] width 58 height 13
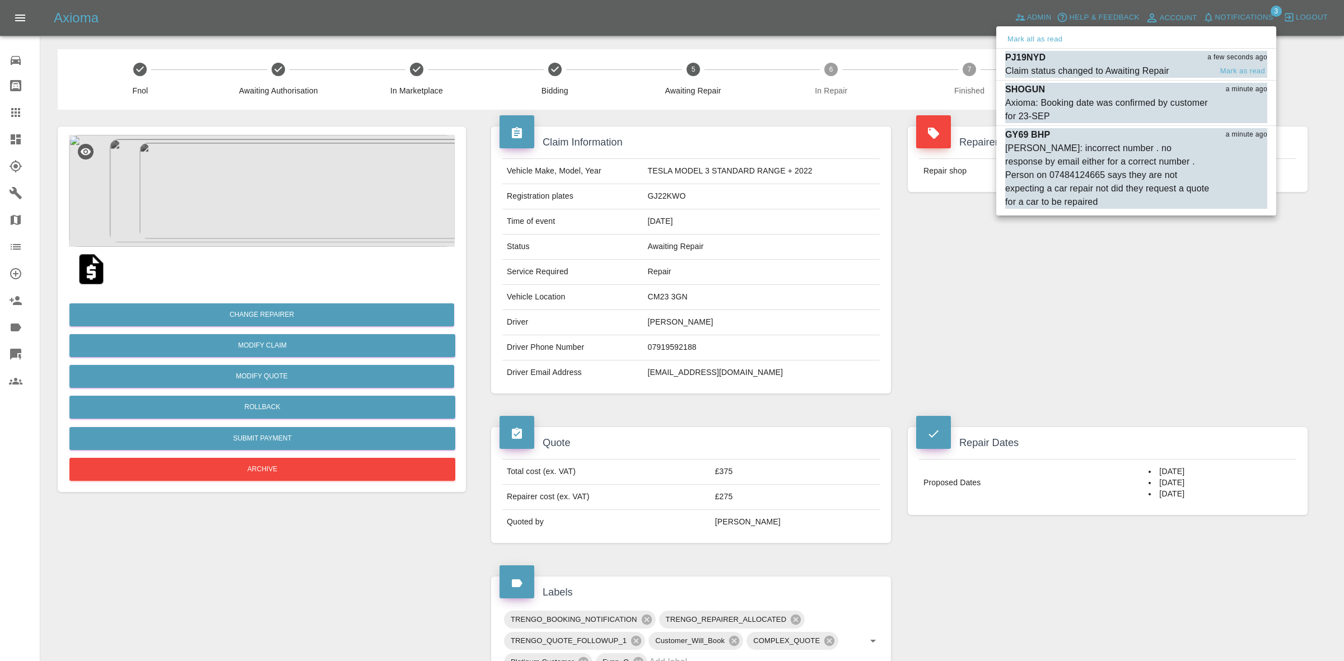
click at [1116, 64] on div "Claim status changed to Awaiting Repair" at bounding box center [1087, 70] width 164 height 13
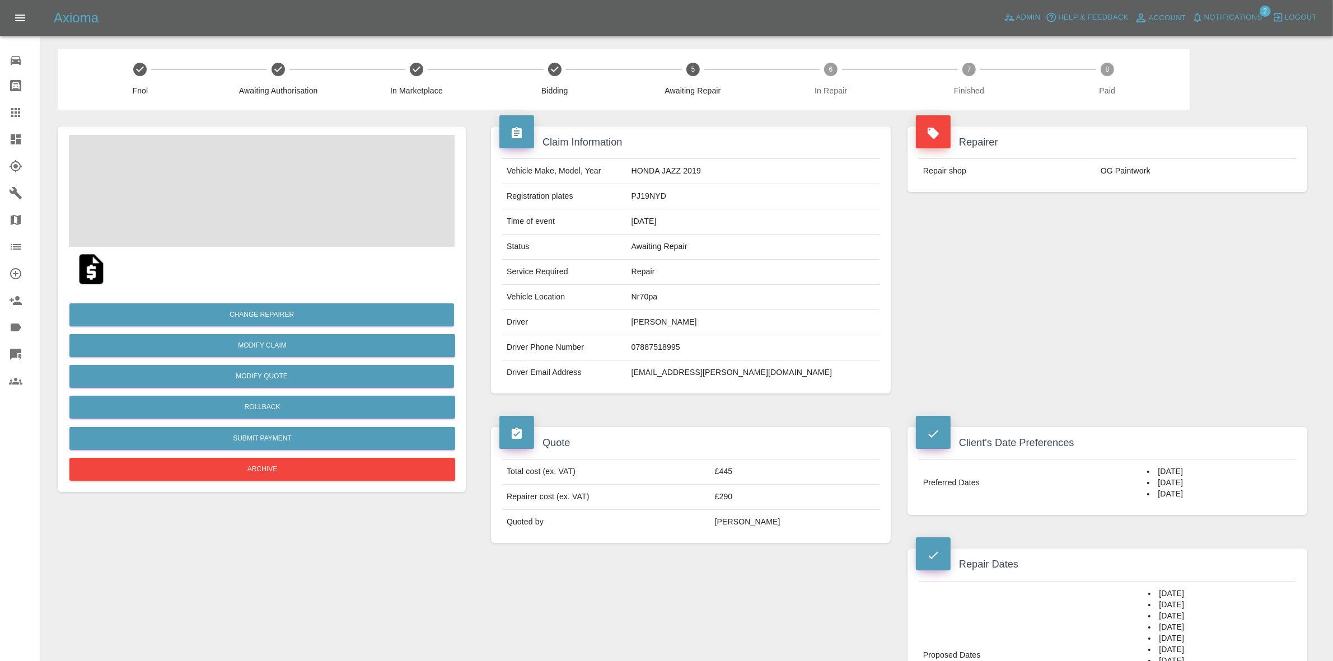
click at [1234, 18] on span "Notifications" at bounding box center [1234, 17] width 58 height 13
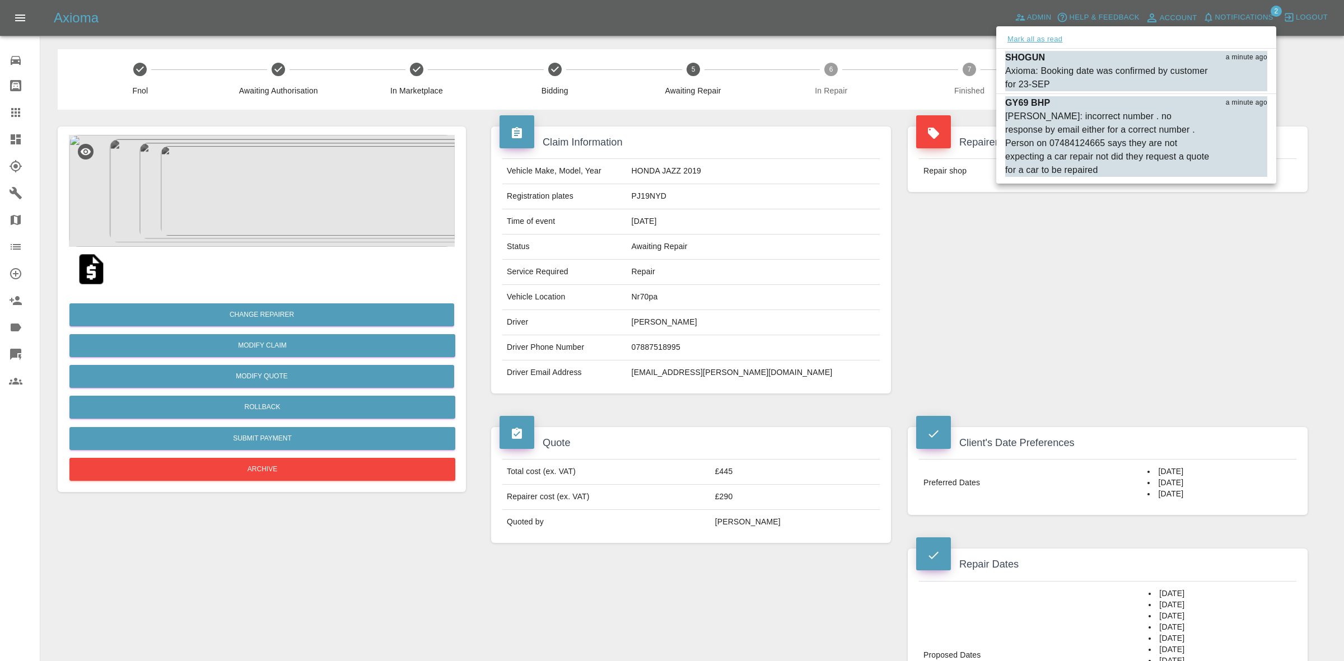
click at [1045, 40] on button "Mark all as read" at bounding box center [1034, 39] width 59 height 13
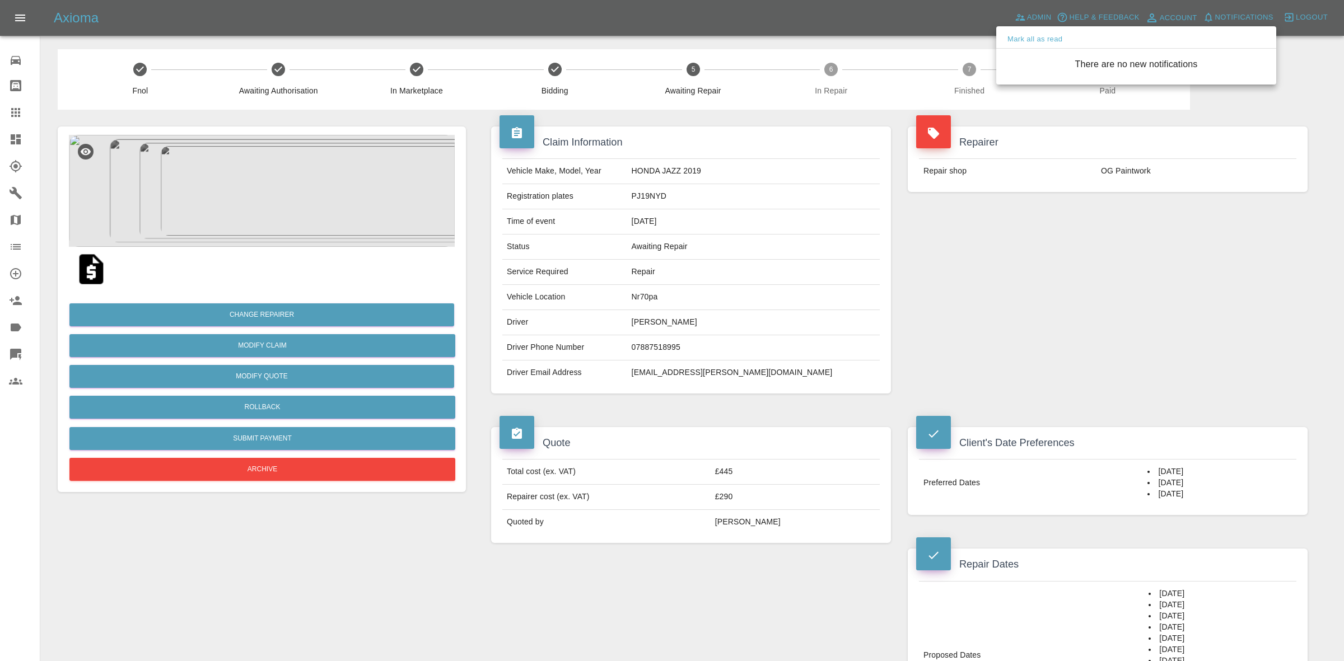
click at [1074, 297] on div at bounding box center [672, 330] width 1344 height 661
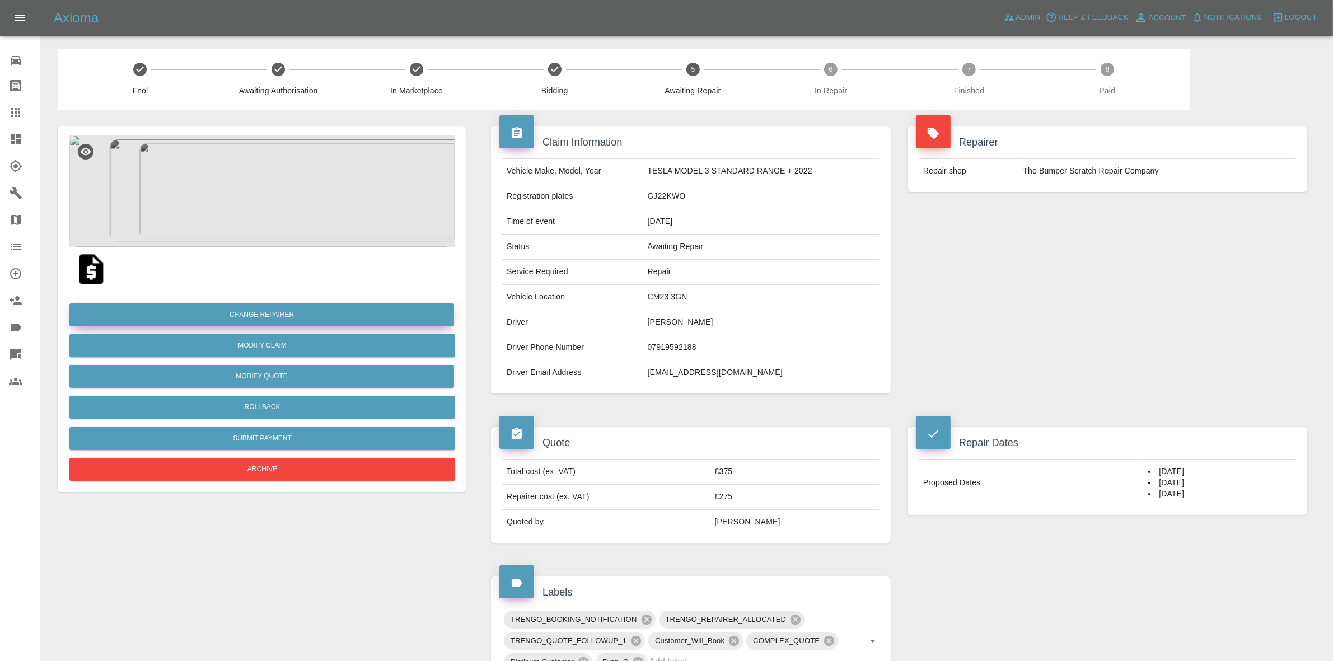
click at [267, 306] on button "Change Repairer" at bounding box center [261, 315] width 385 height 23
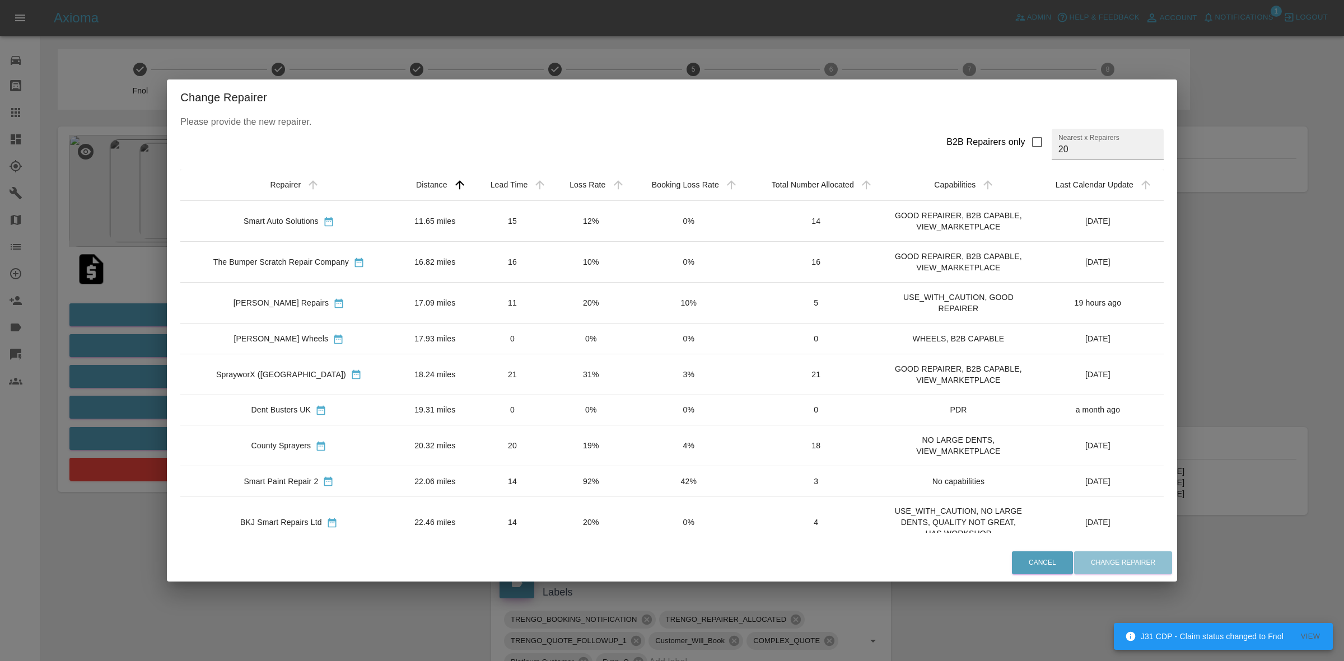
click at [105, 306] on div "Change Repairer Please provide the new repairer. B2B Repairers only Nearest x R…" at bounding box center [672, 330] width 1344 height 661
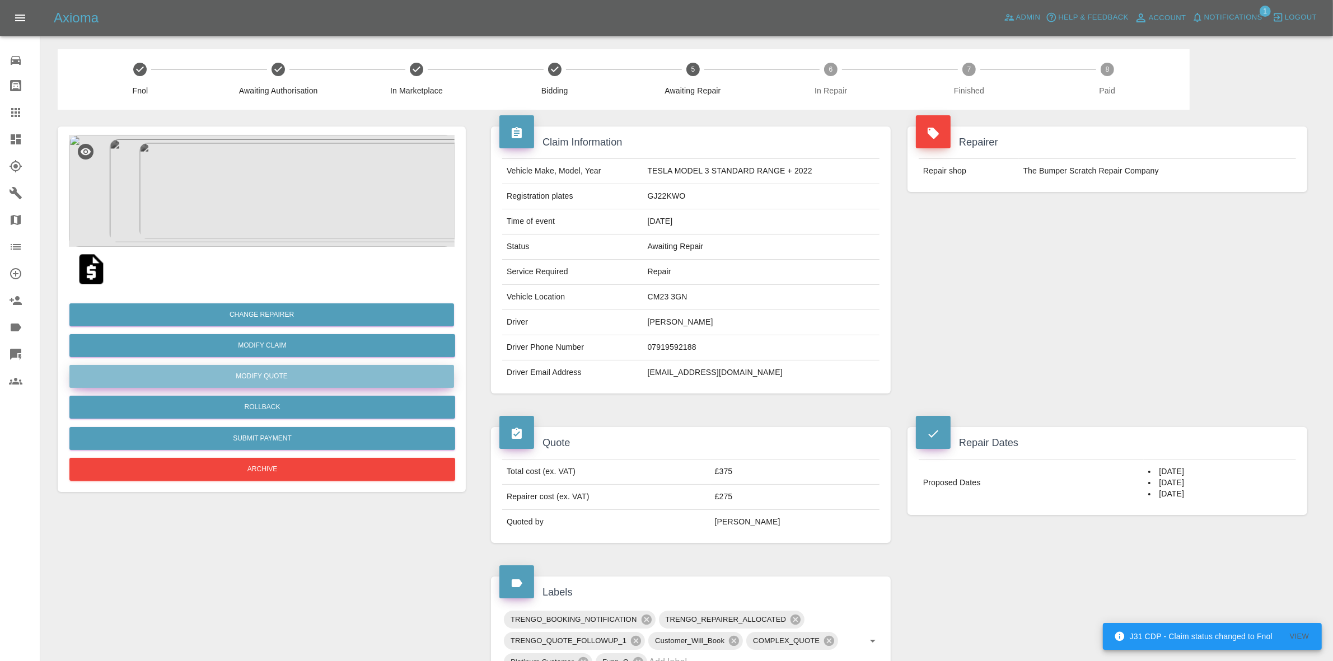
click at [259, 372] on button "Modify Quote" at bounding box center [261, 376] width 385 height 23
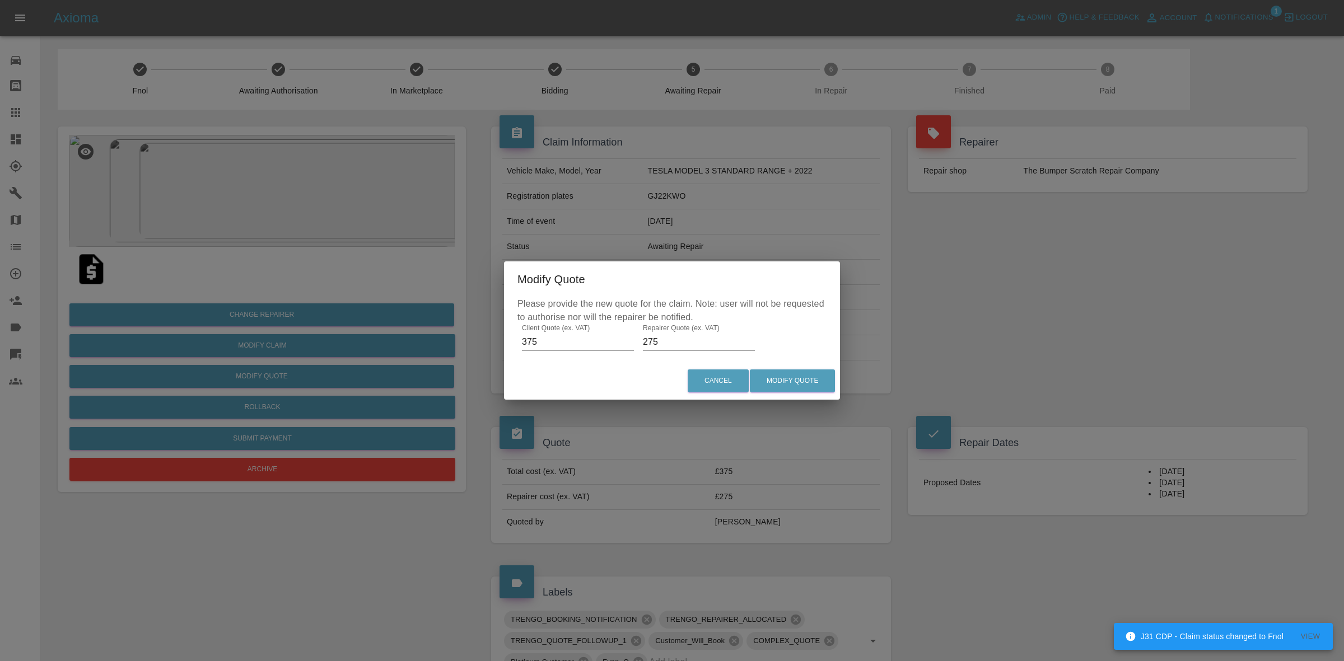
click at [235, 334] on div "Modify Quote Please provide the new quote for the claim. Note: user will not be…" at bounding box center [672, 330] width 1344 height 661
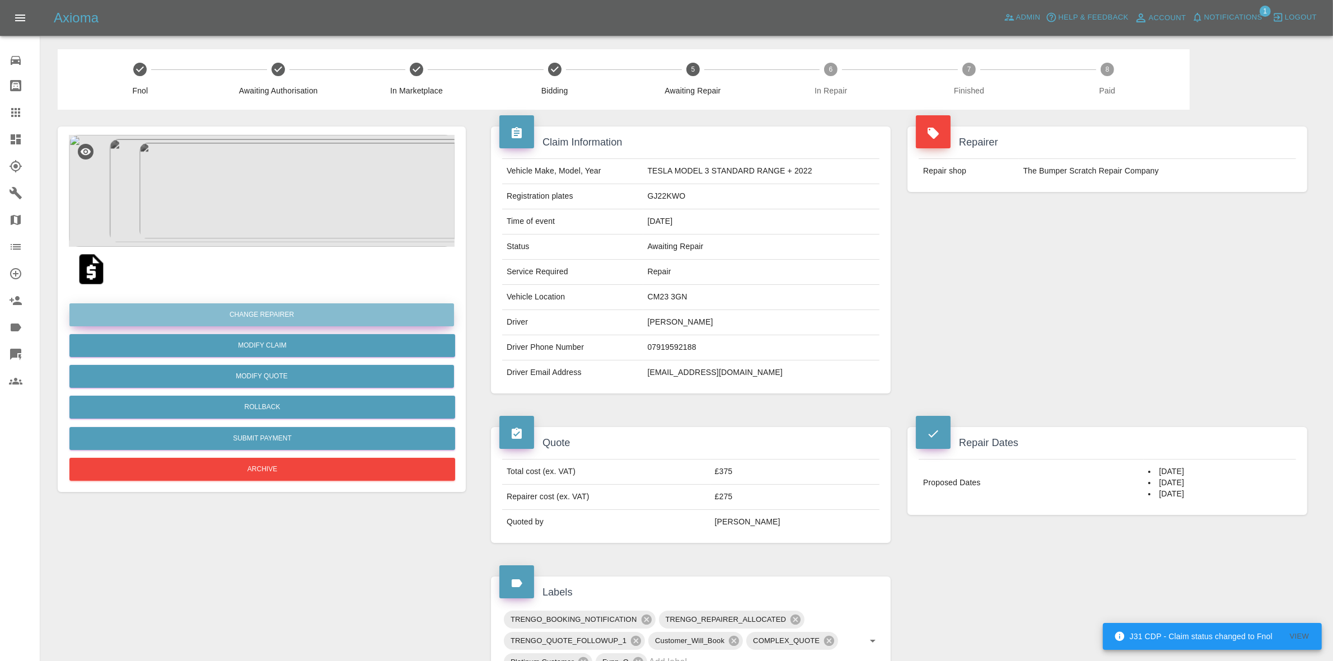
click at [246, 309] on button "Change Repairer" at bounding box center [261, 315] width 385 height 23
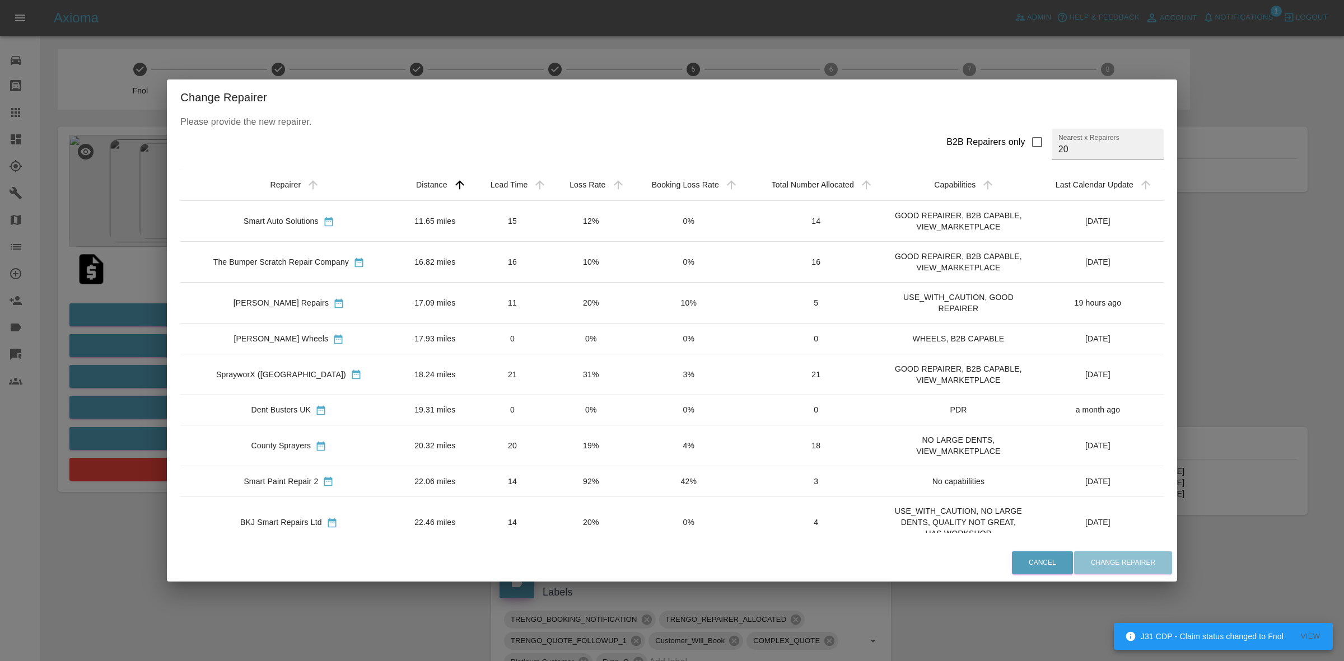
click at [82, 350] on div "Change Repairer Please provide the new repairer. B2B Repairers only Nearest x R…" at bounding box center [672, 330] width 1344 height 661
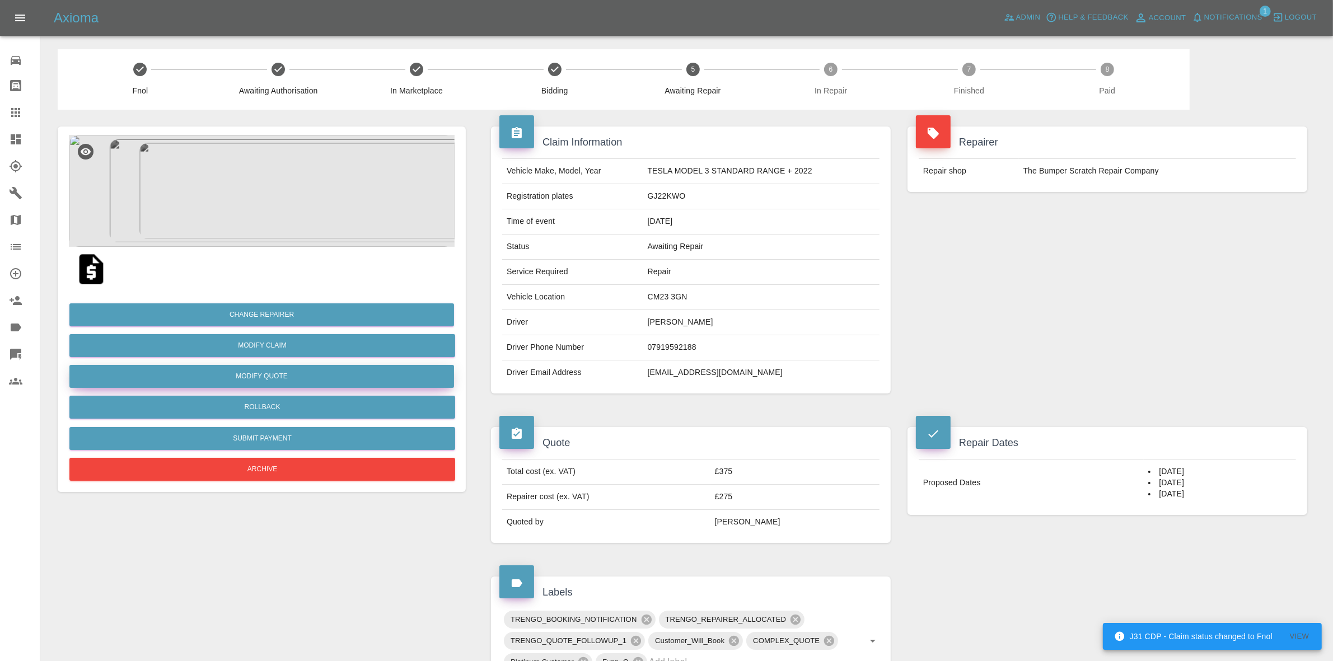
click at [256, 377] on button "Modify Quote" at bounding box center [261, 376] width 385 height 23
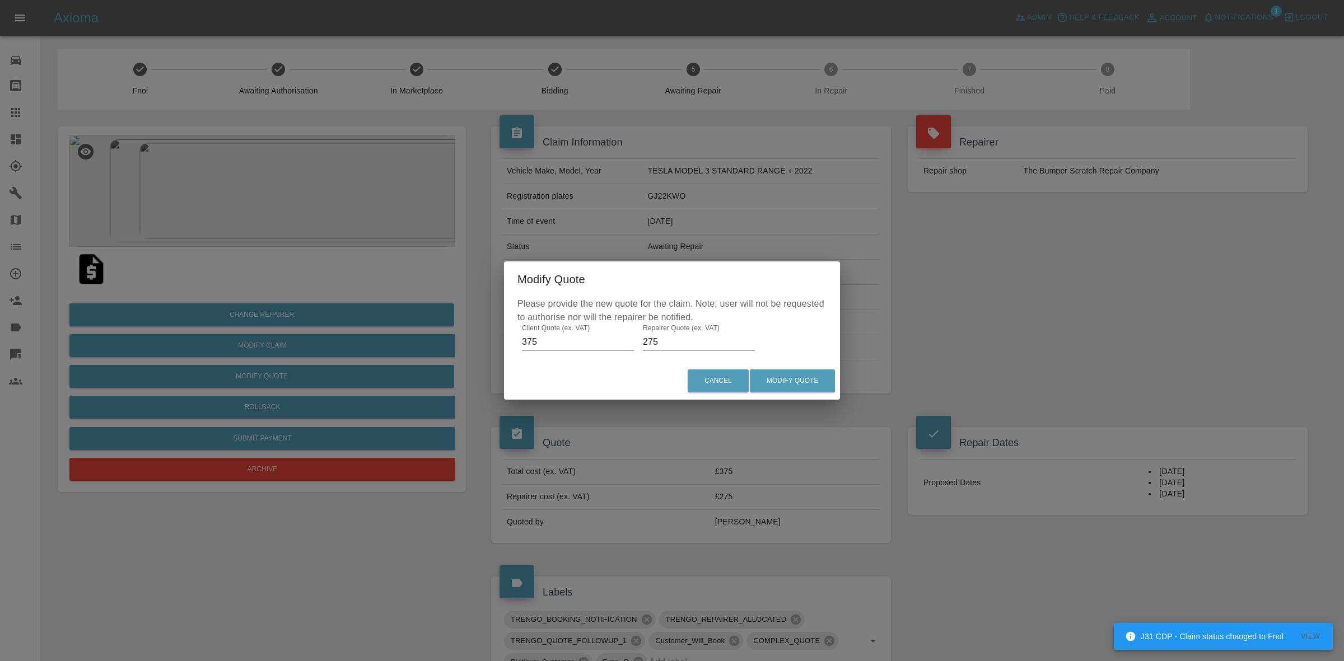
click at [651, 346] on input "275" at bounding box center [699, 342] width 112 height 18
type input "280"
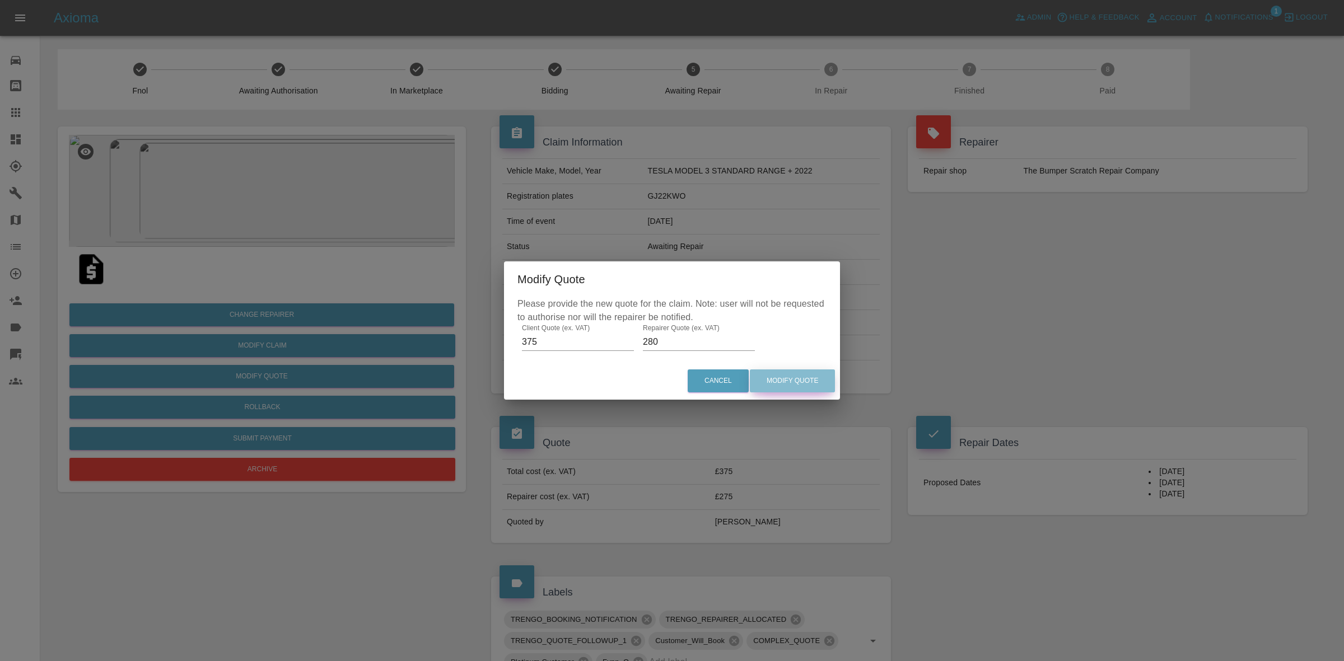
click at [802, 379] on button "Modify Quote" at bounding box center [792, 381] width 85 height 23
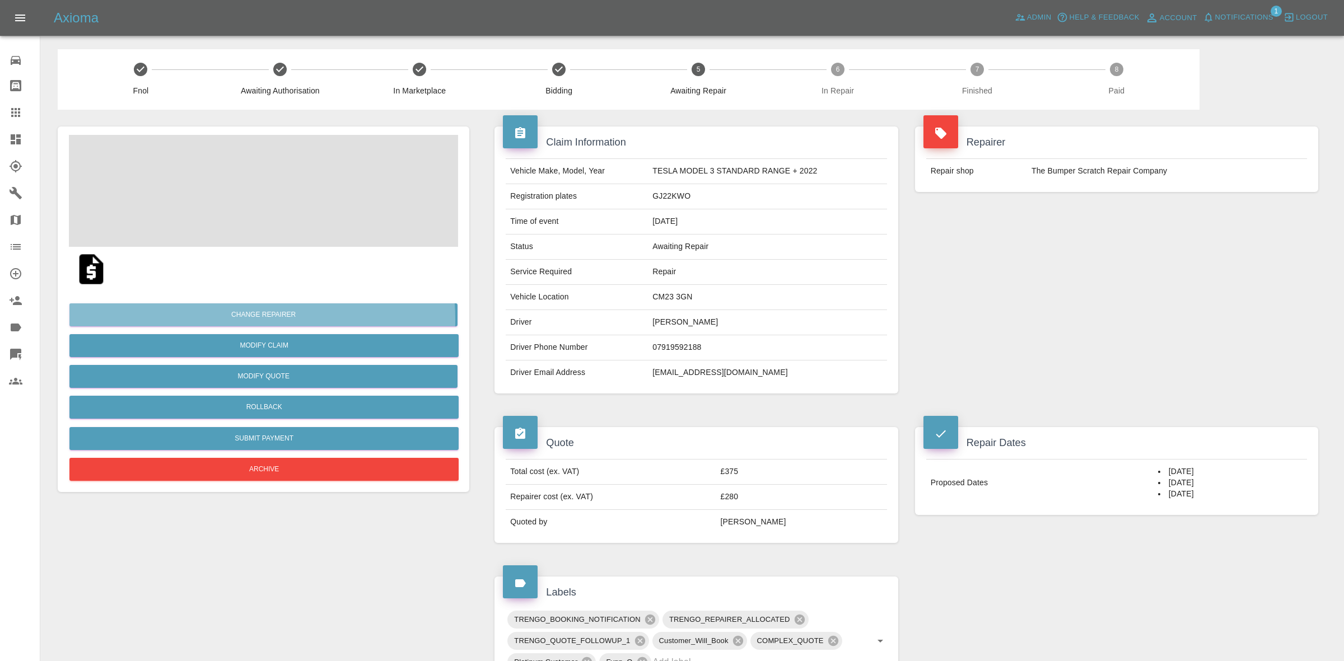
click at [248, 319] on button "Change Repairer" at bounding box center [263, 315] width 388 height 23
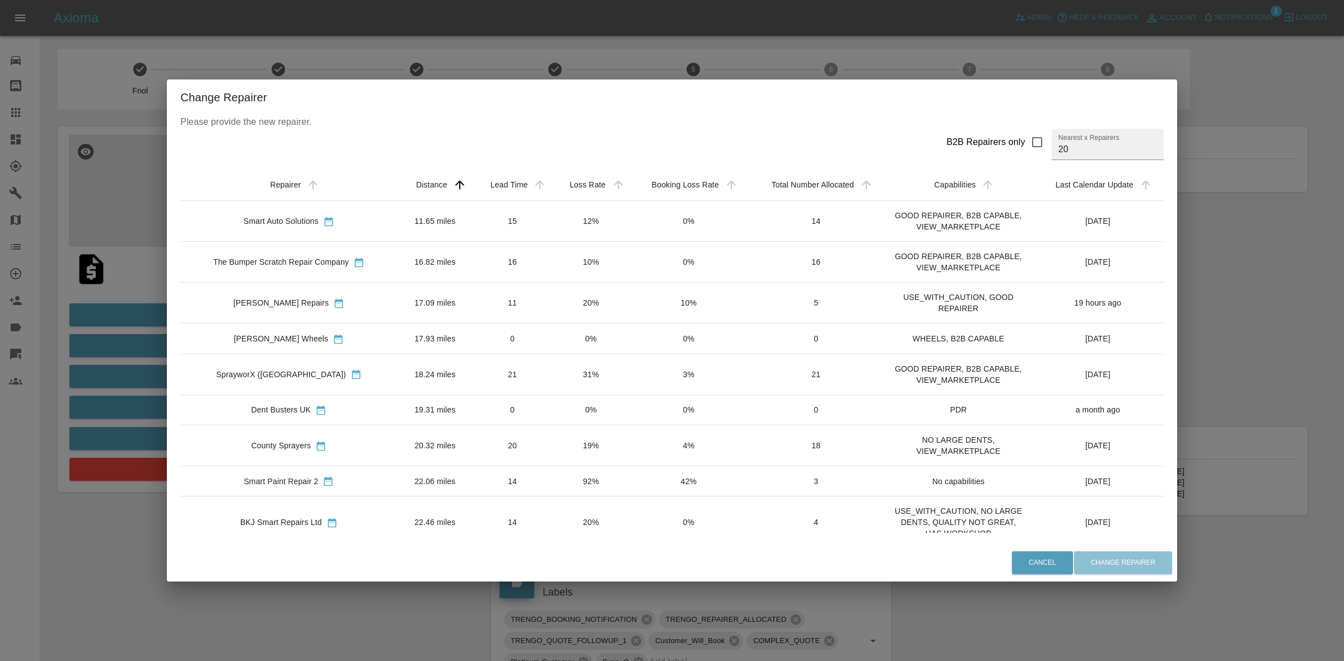
click at [531, 522] on td "14" at bounding box center [513, 523] width 80 height 52
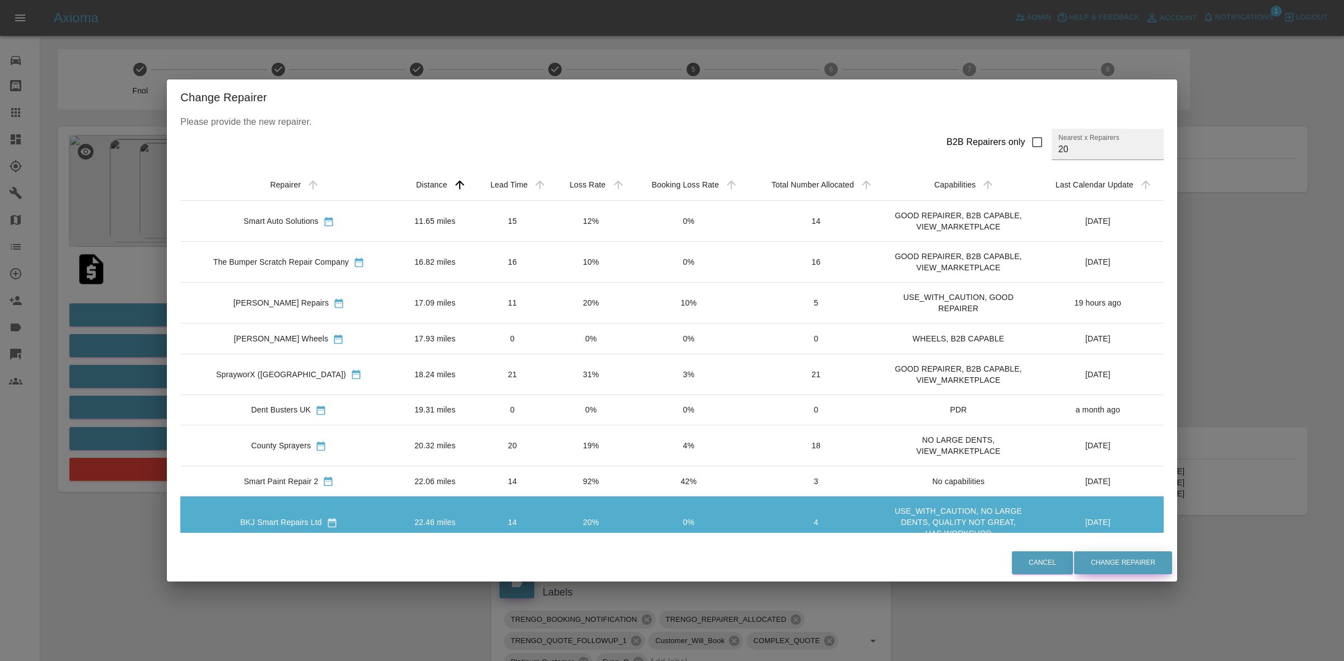
click at [1132, 565] on button "Change Repairer" at bounding box center [1123, 563] width 98 height 23
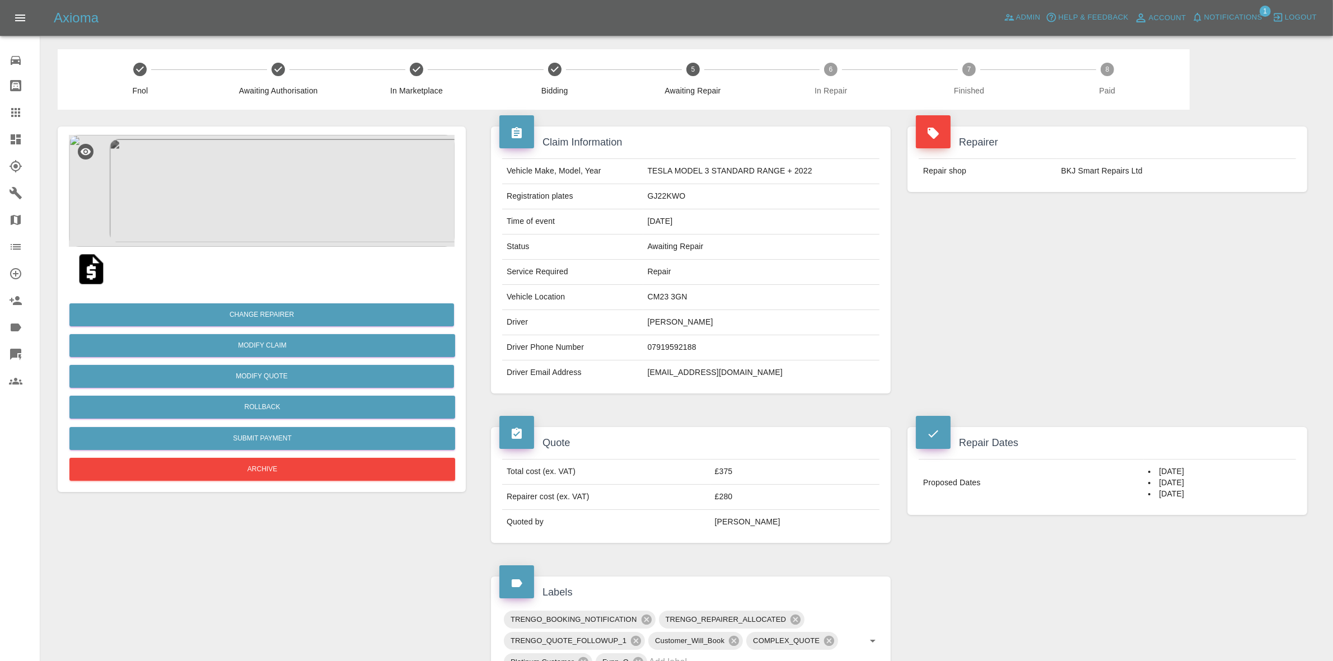
drag, startPoint x: 1062, startPoint y: 312, endPoint x: 661, endPoint y: 94, distance: 456.6
click at [1062, 312] on div "Repairer Repair shop BKJ Smart Repairs Ltd" at bounding box center [1107, 260] width 417 height 301
click at [1155, 357] on div "Repairer Repair shop BKJ Smart Repairs Ltd" at bounding box center [1107, 260] width 417 height 301
click at [253, 315] on button "Change Repairer" at bounding box center [261, 315] width 385 height 23
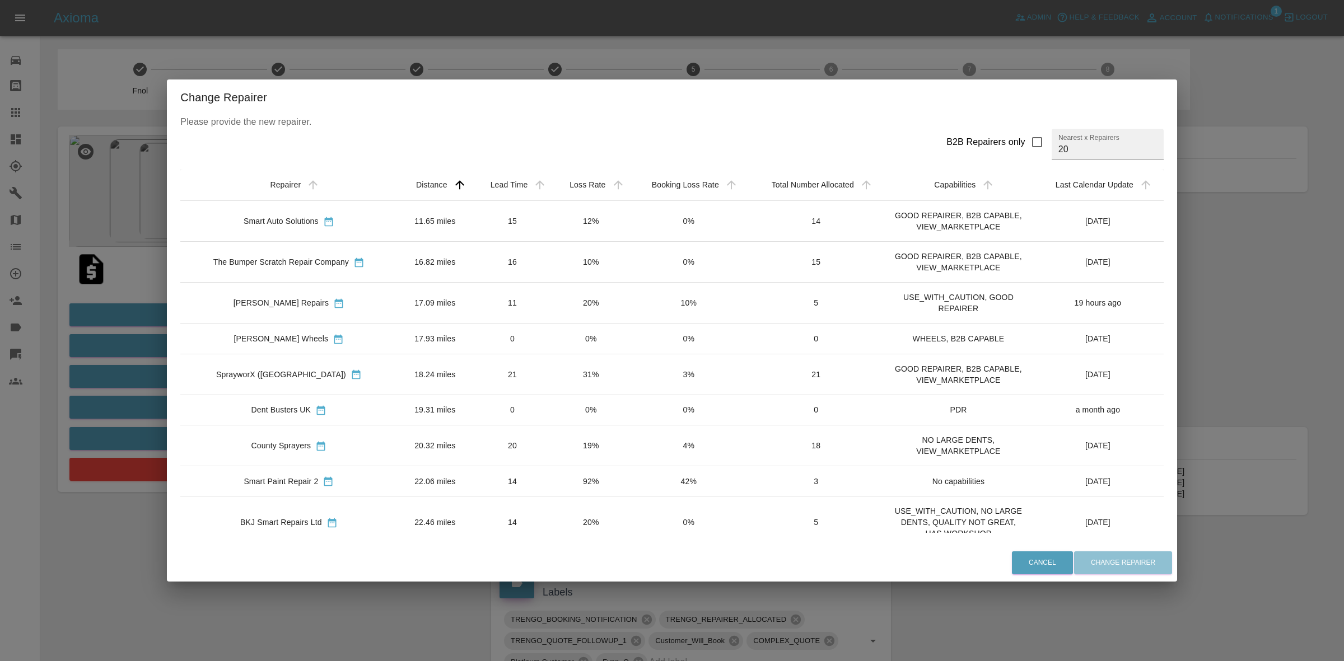
click at [96, 320] on div "Change Repairer Please provide the new repairer. B2B Repairers only Nearest x R…" at bounding box center [672, 330] width 1344 height 661
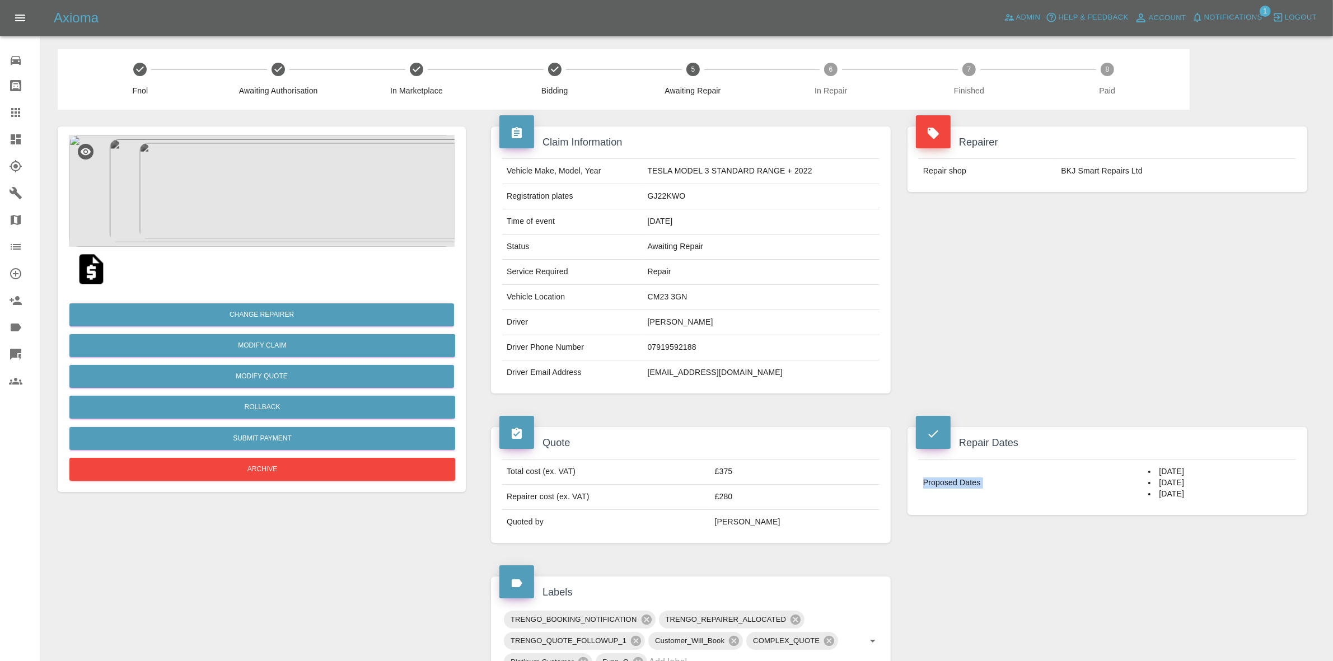
drag, startPoint x: 1145, startPoint y: 474, endPoint x: 1206, endPoint y: 512, distance: 71.5
click at [1206, 512] on div "Proposed Dates 09/10/2025 10/10/2025 13/10/2025" at bounding box center [1108, 483] width 400 height 64
copy tbody "Proposed Dates"
click at [1199, 379] on div "Repairer Repair shop BKJ Smart Repairs Ltd" at bounding box center [1107, 260] width 417 height 301
click at [1118, 256] on div "Repairer Repair shop BKJ Smart Repairs Ltd" at bounding box center [1107, 260] width 417 height 301
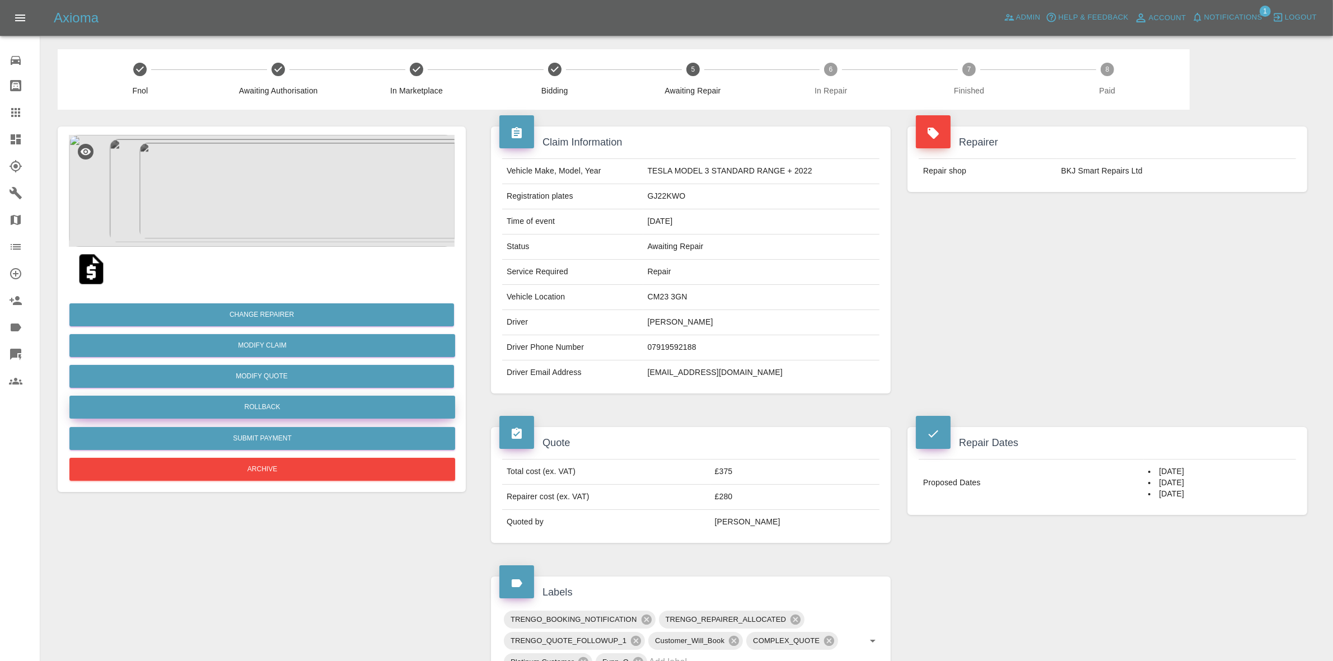
click at [265, 409] on button "Rollback" at bounding box center [262, 407] width 386 height 23
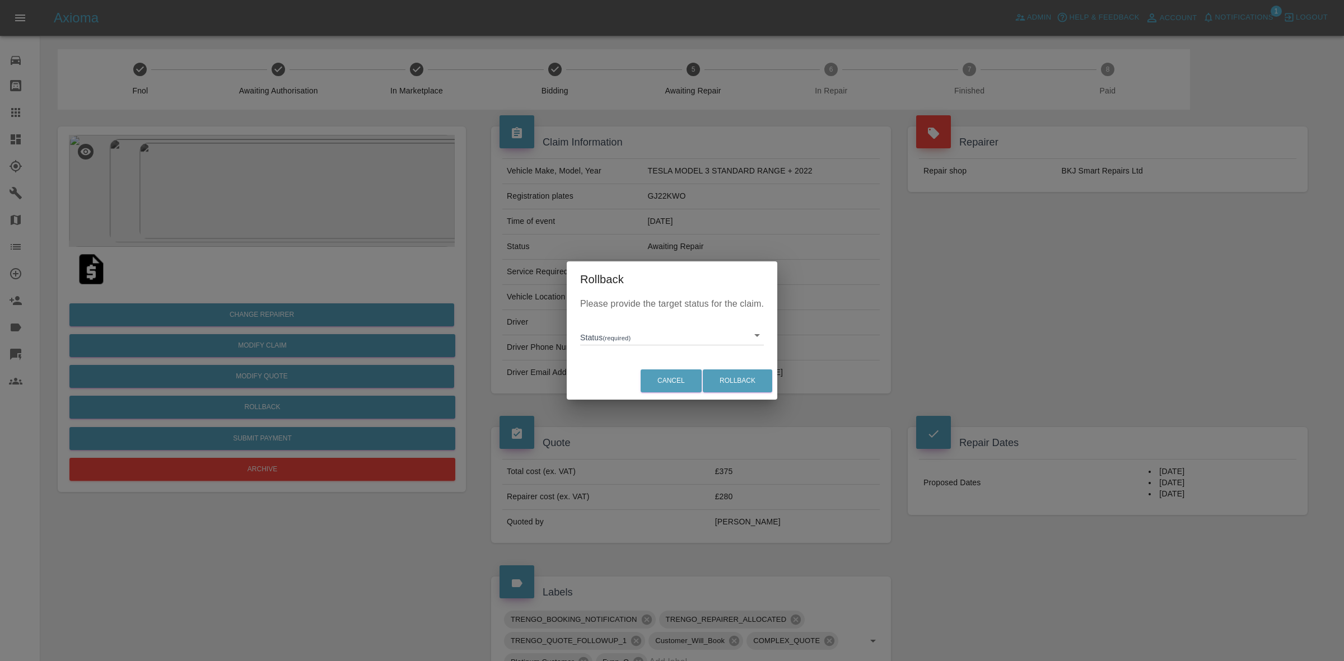
click at [628, 334] on body "Axioma Admin Help & Feedback Account Notifications 1 Logout 0 Repair home Bodys…" at bounding box center [672, 585] width 1344 height 1170
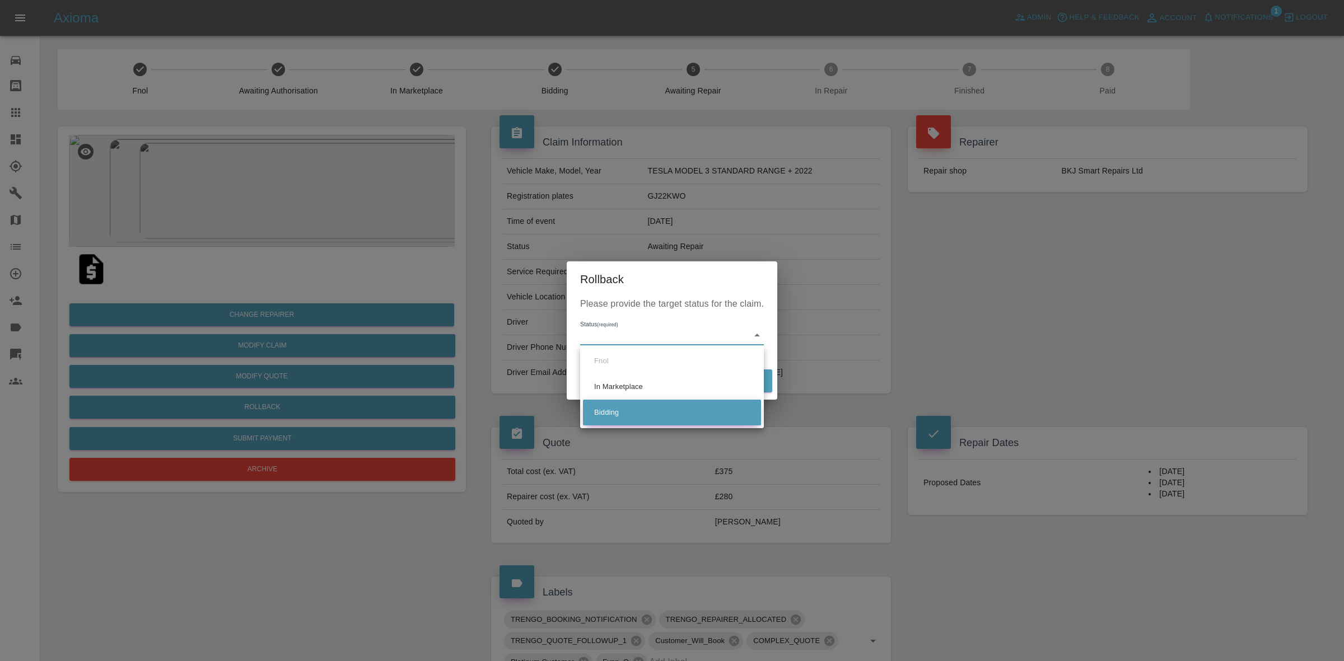
drag, startPoint x: 628, startPoint y: 412, endPoint x: 748, endPoint y: 388, distance: 122.7
click at [629, 413] on li "Bidding" at bounding box center [672, 413] width 178 height 26
type input "bidding"
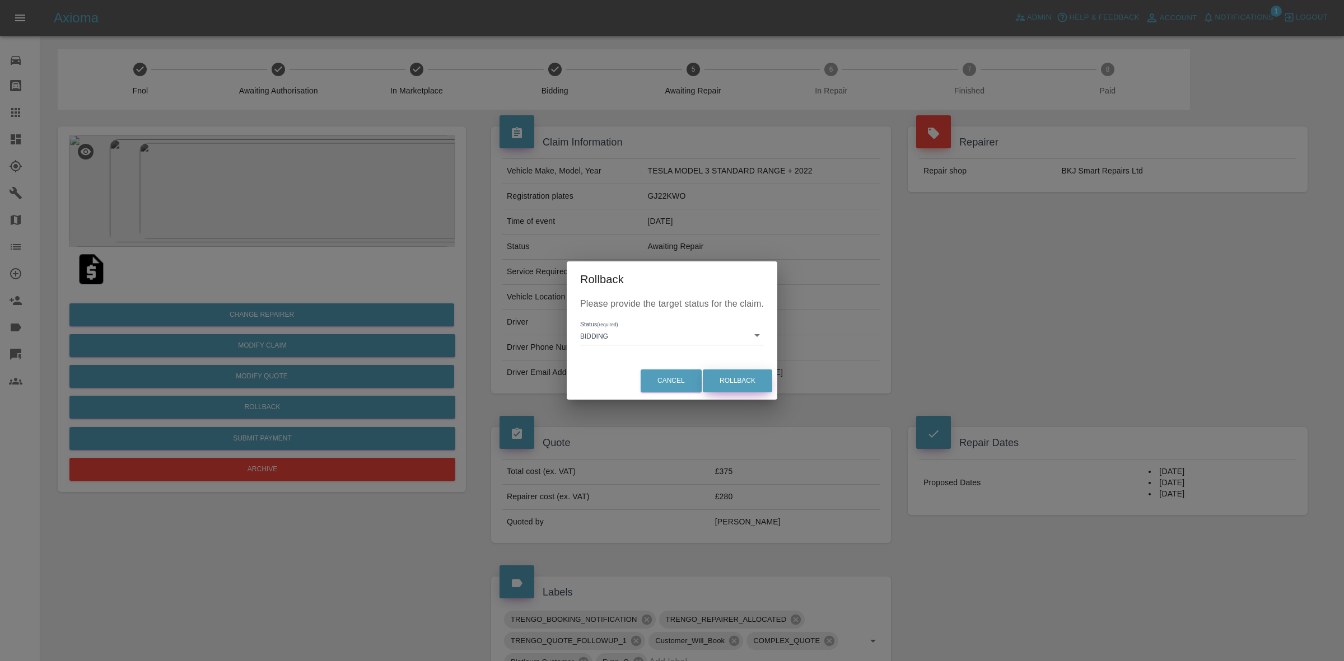
click at [732, 378] on button "Rollback" at bounding box center [737, 381] width 69 height 23
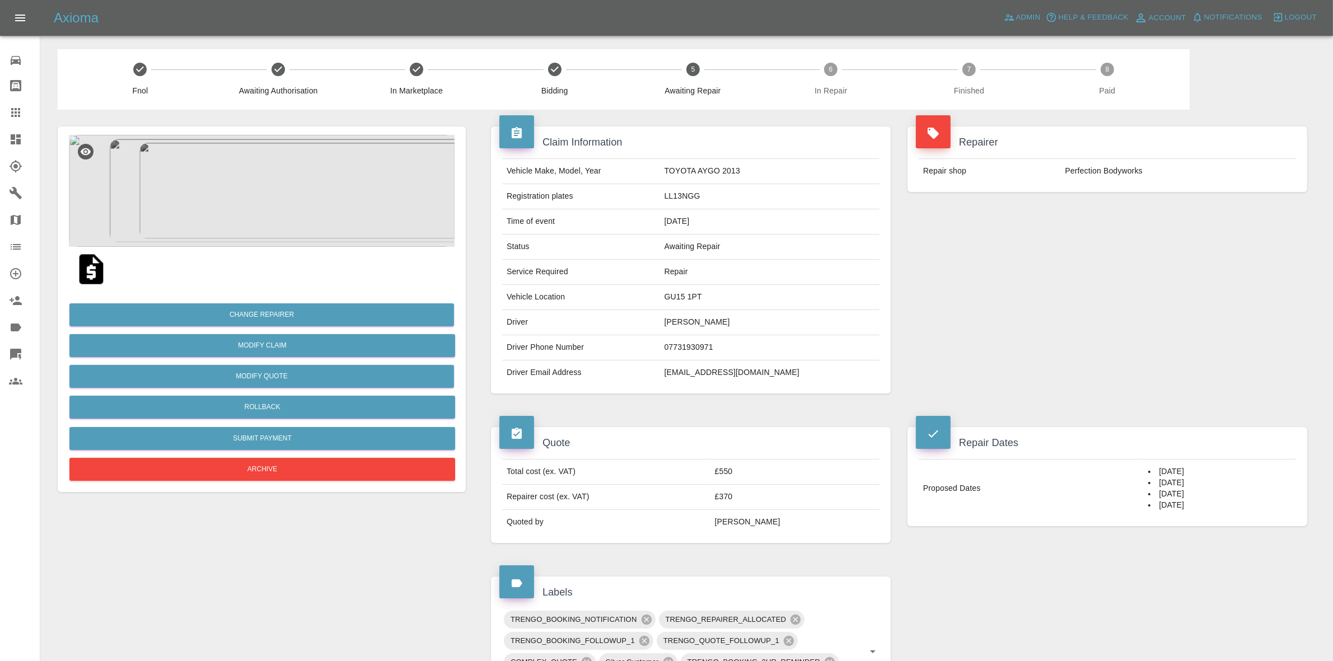
click at [1224, 406] on div "Repairer Repair shop Perfection Bodyworks" at bounding box center [1107, 260] width 417 height 301
drag, startPoint x: 1142, startPoint y: 472, endPoint x: 1057, endPoint y: 607, distance: 159.6
click at [1214, 543] on div "Repair Dates Proposed Dates 14/10/2025 15/10/2025 16/10/2025 21/10/2025" at bounding box center [1107, 476] width 417 height 133
copy tbody "Proposed Dates"
click at [1142, 265] on div "Repairer Repair shop Perfection Bodyworks" at bounding box center [1107, 260] width 417 height 301
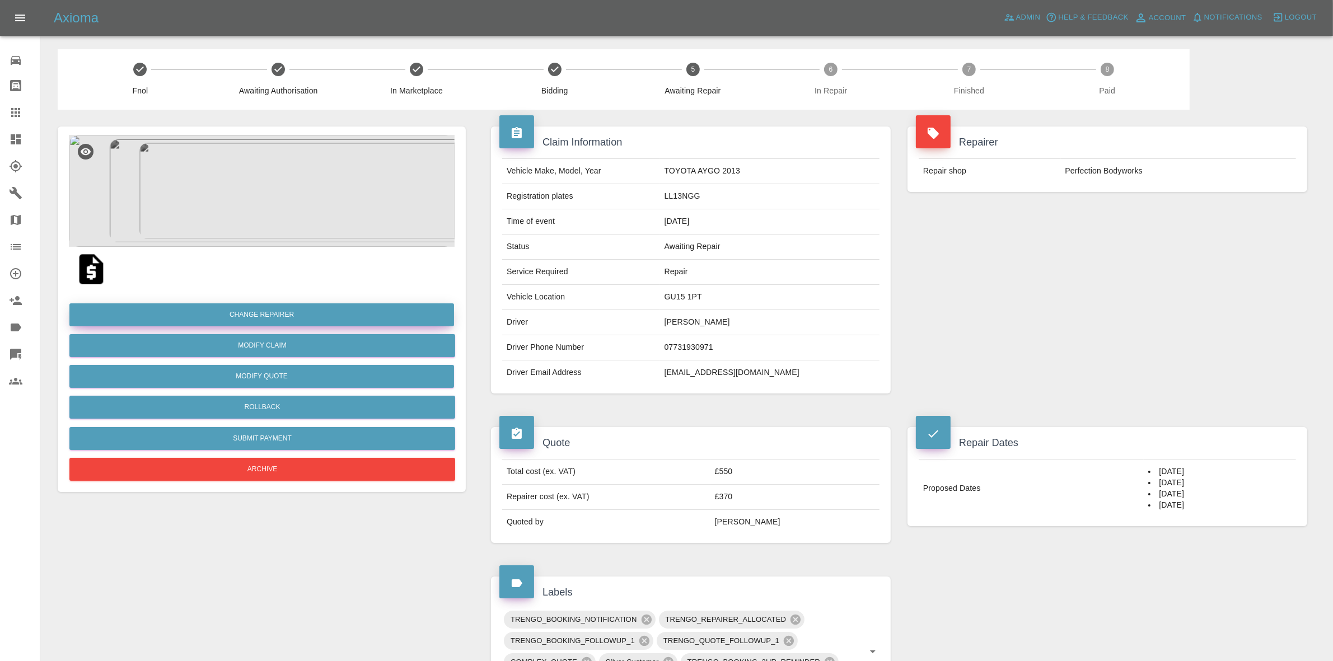
click at [255, 318] on button "Change Repairer" at bounding box center [261, 315] width 385 height 23
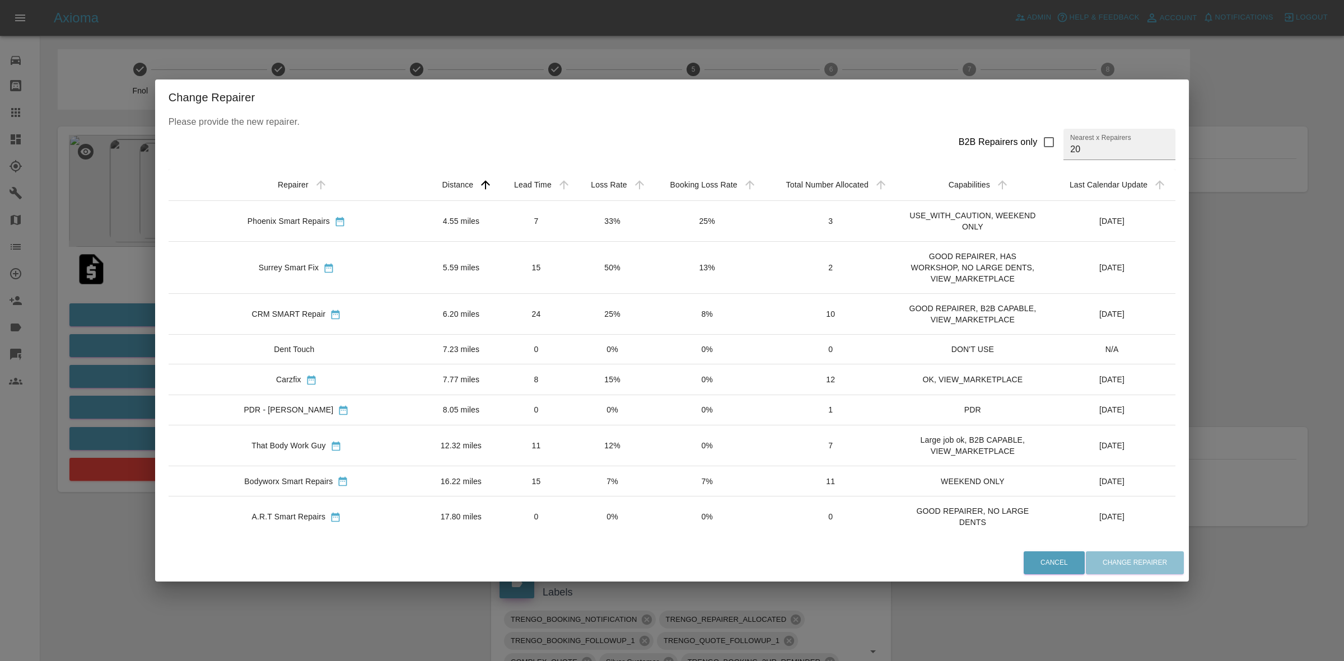
click at [575, 461] on td "12%" at bounding box center [613, 445] width 76 height 41
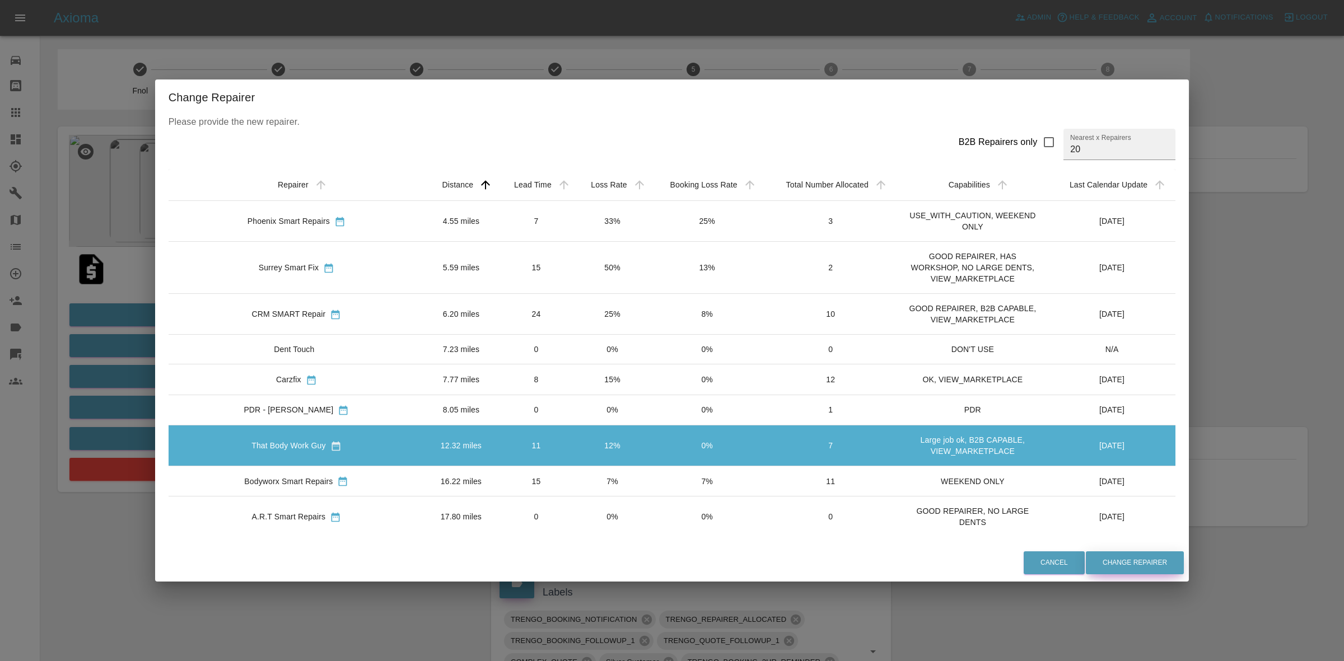
click at [1086, 570] on button "Change Repairer" at bounding box center [1135, 563] width 98 height 23
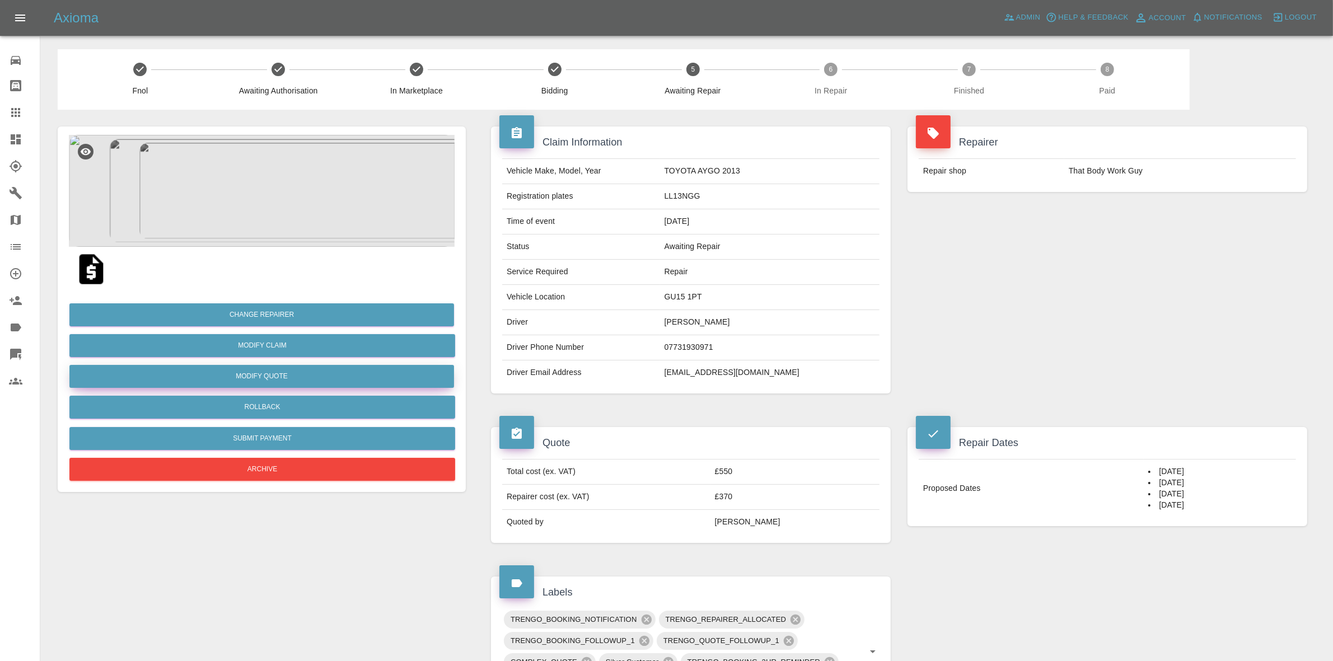
click at [256, 379] on button "Modify Quote" at bounding box center [261, 376] width 385 height 23
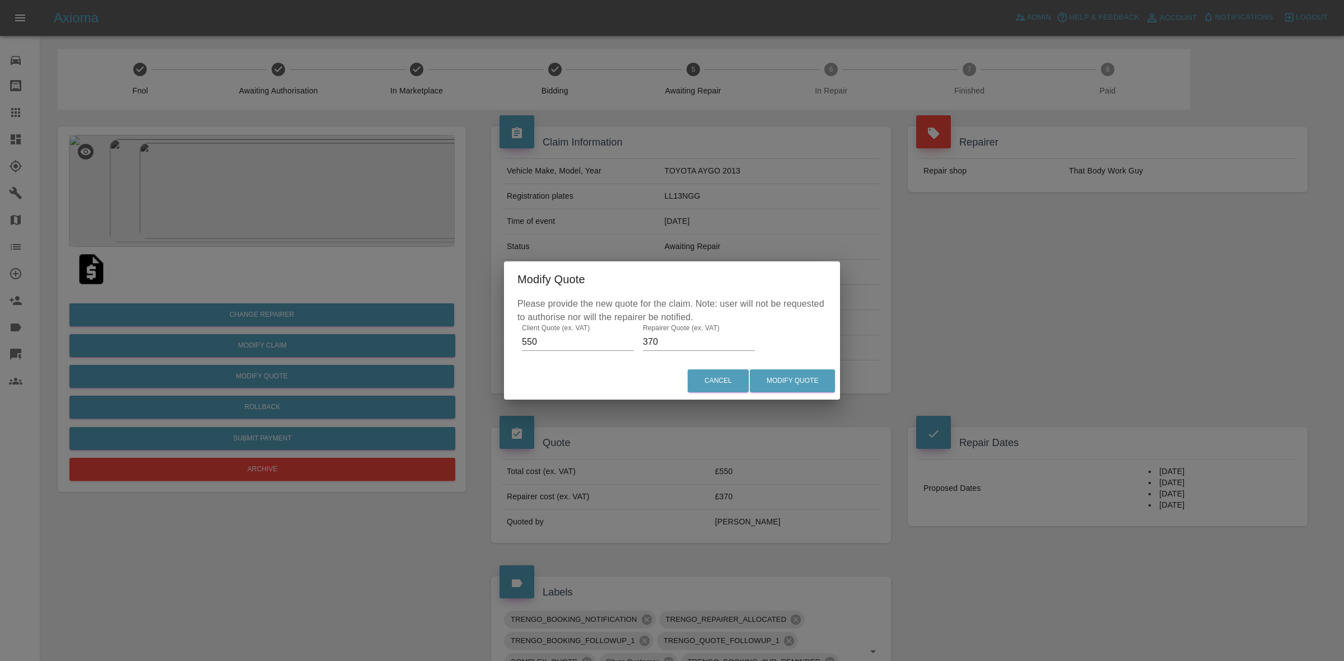
click at [653, 342] on input "370" at bounding box center [699, 342] width 112 height 18
type input "380"
click at [807, 371] on button "Modify Quote" at bounding box center [792, 381] width 85 height 23
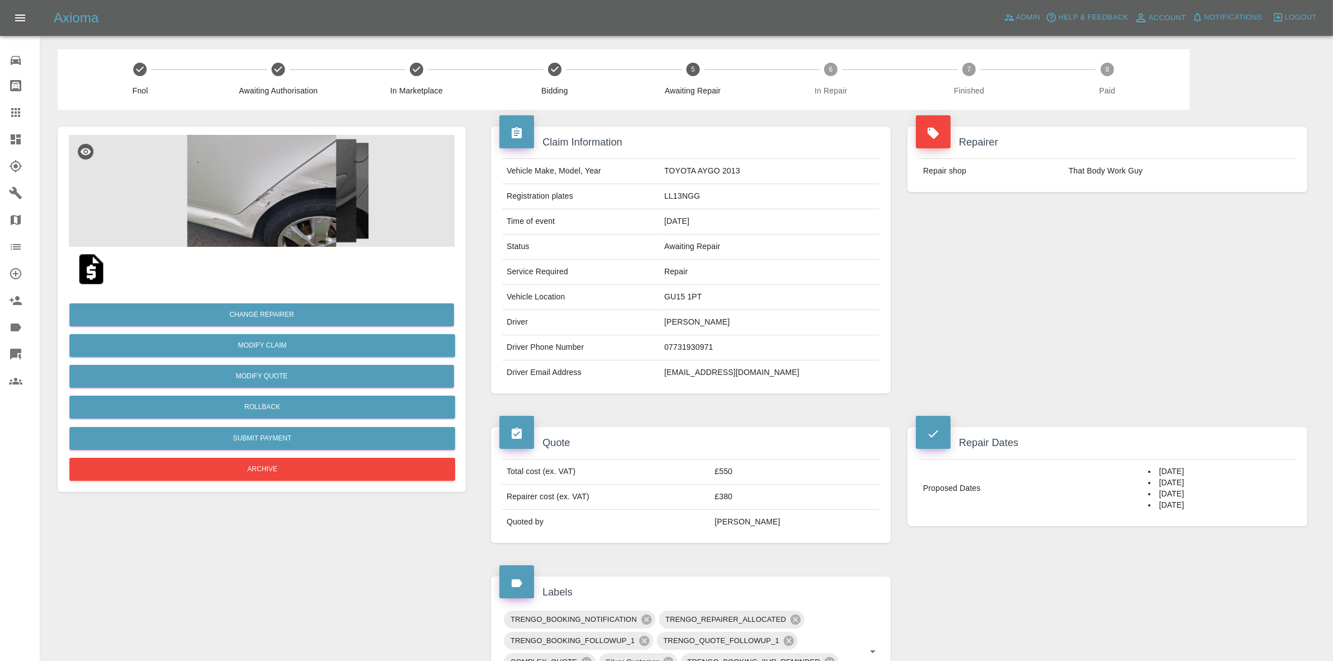
drag, startPoint x: 1104, startPoint y: 283, endPoint x: 858, endPoint y: 329, distance: 250.1
click at [1104, 283] on div "Repairer Repair shop That Body Work Guy" at bounding box center [1107, 260] width 417 height 301
click at [267, 399] on button "Rollback" at bounding box center [262, 407] width 386 height 23
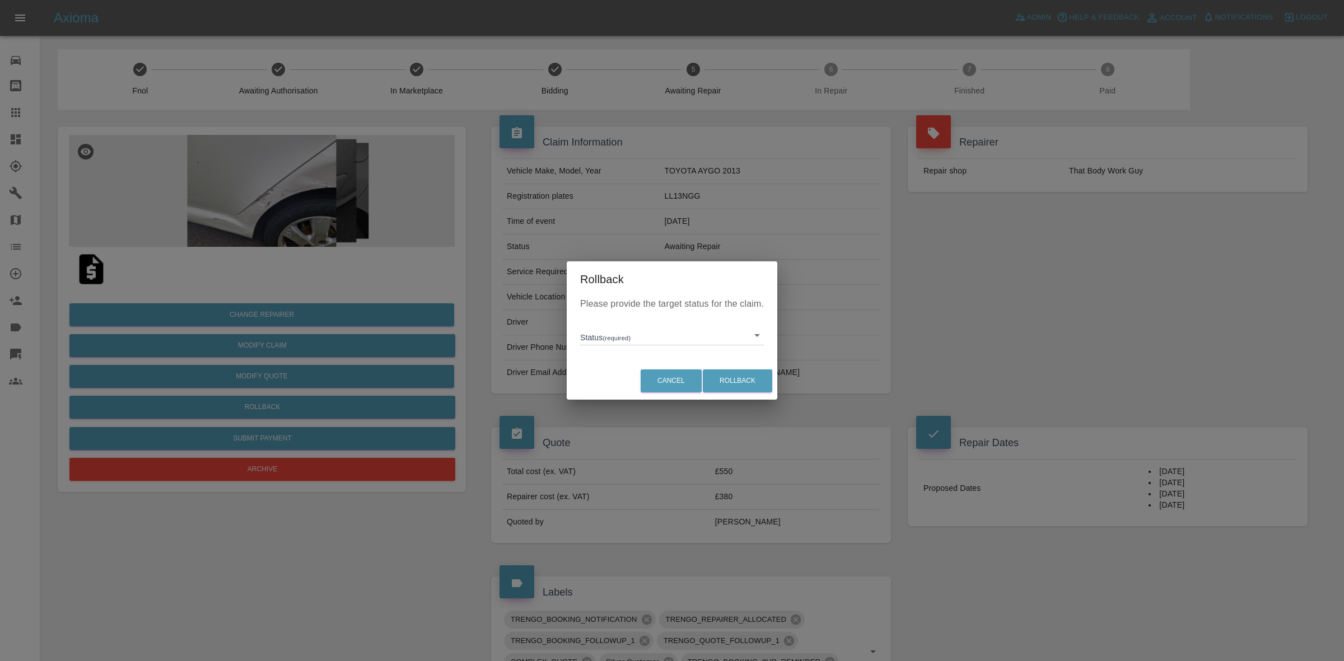
click at [607, 337] on body "Axioma Admin Help & Feedback Account Notifications 1 Logout Repair home Bodysho…" at bounding box center [672, 535] width 1344 height 1071
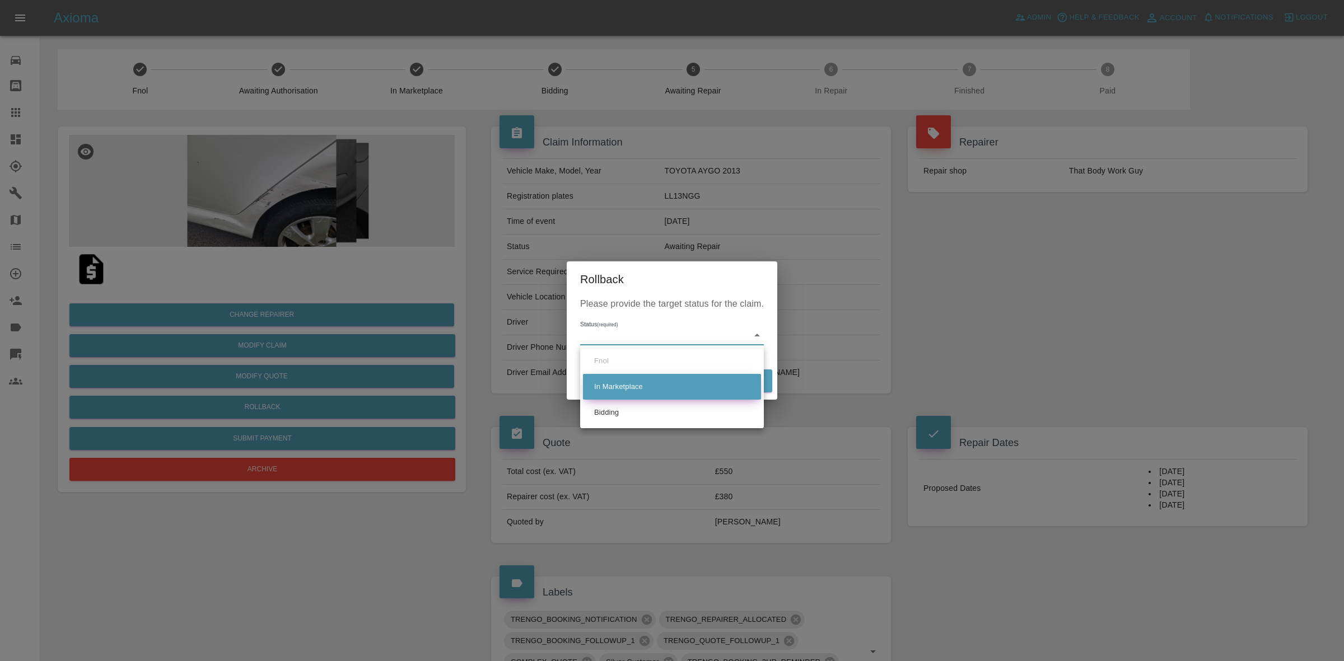
click at [631, 409] on li "Bidding" at bounding box center [672, 413] width 178 height 26
type input "bidding"
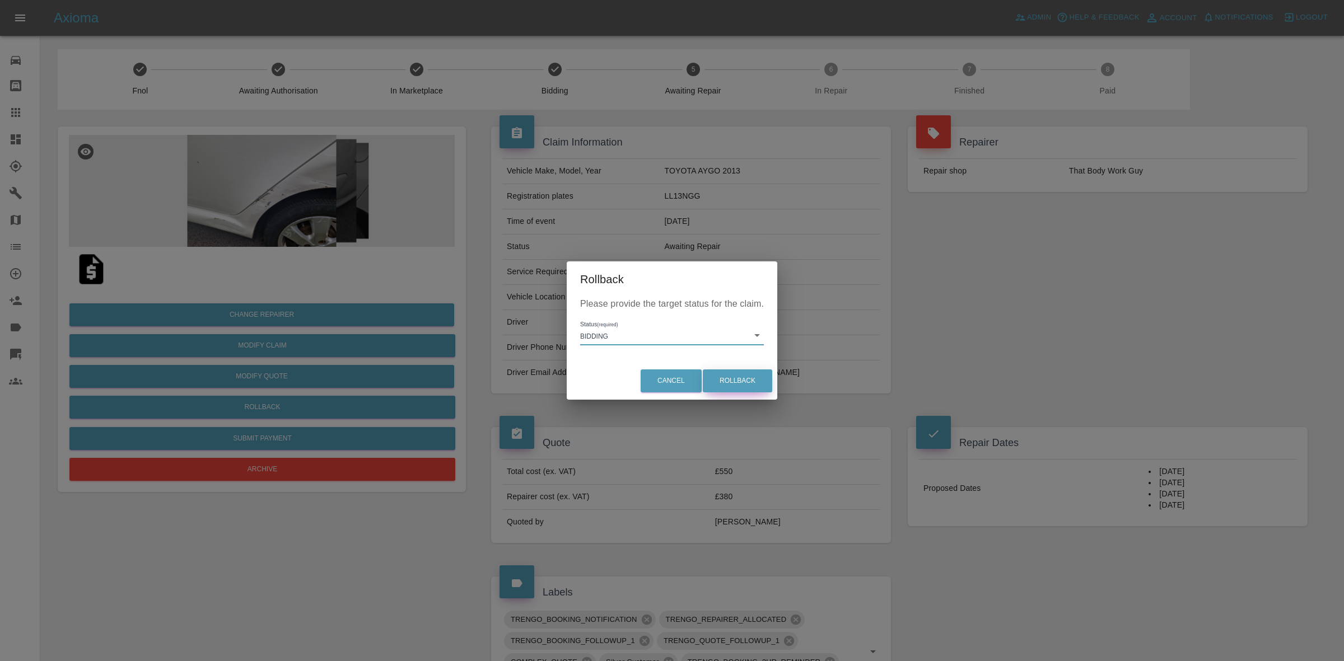
click at [749, 378] on button "Rollback" at bounding box center [737, 381] width 69 height 23
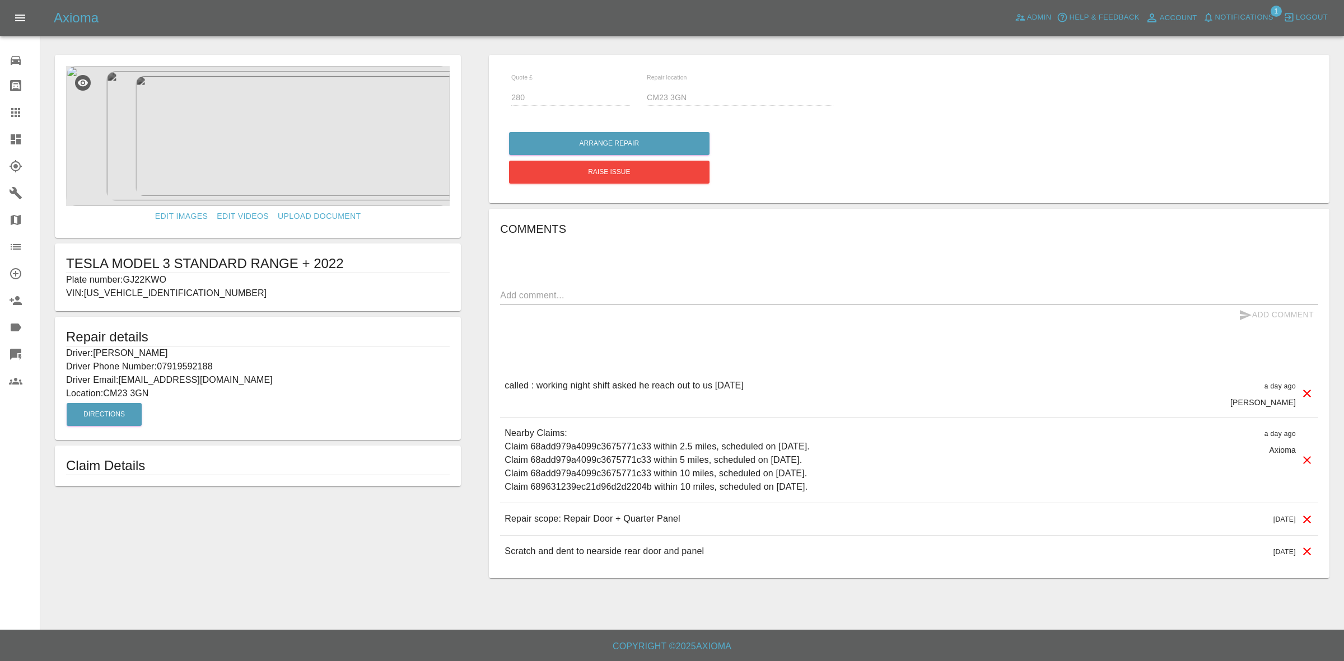
click at [1306, 394] on icon at bounding box center [1307, 394] width 8 height 8
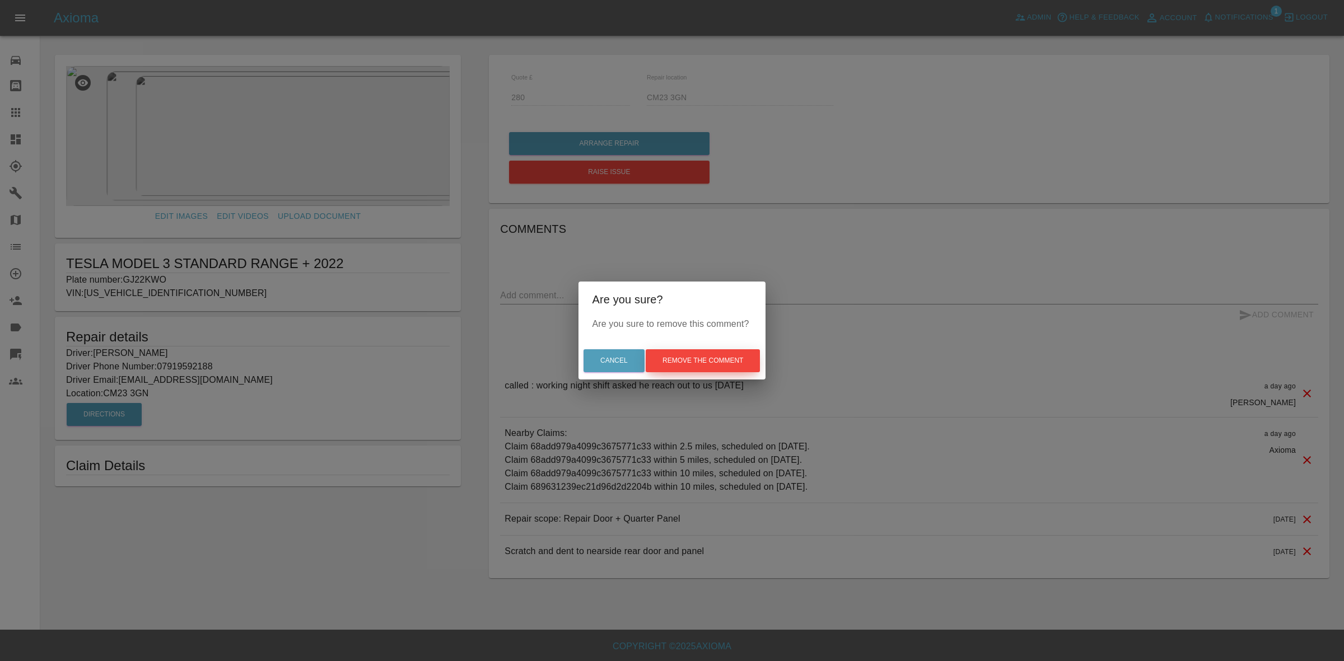
click at [706, 354] on button "Remove the comment" at bounding box center [703, 360] width 114 height 23
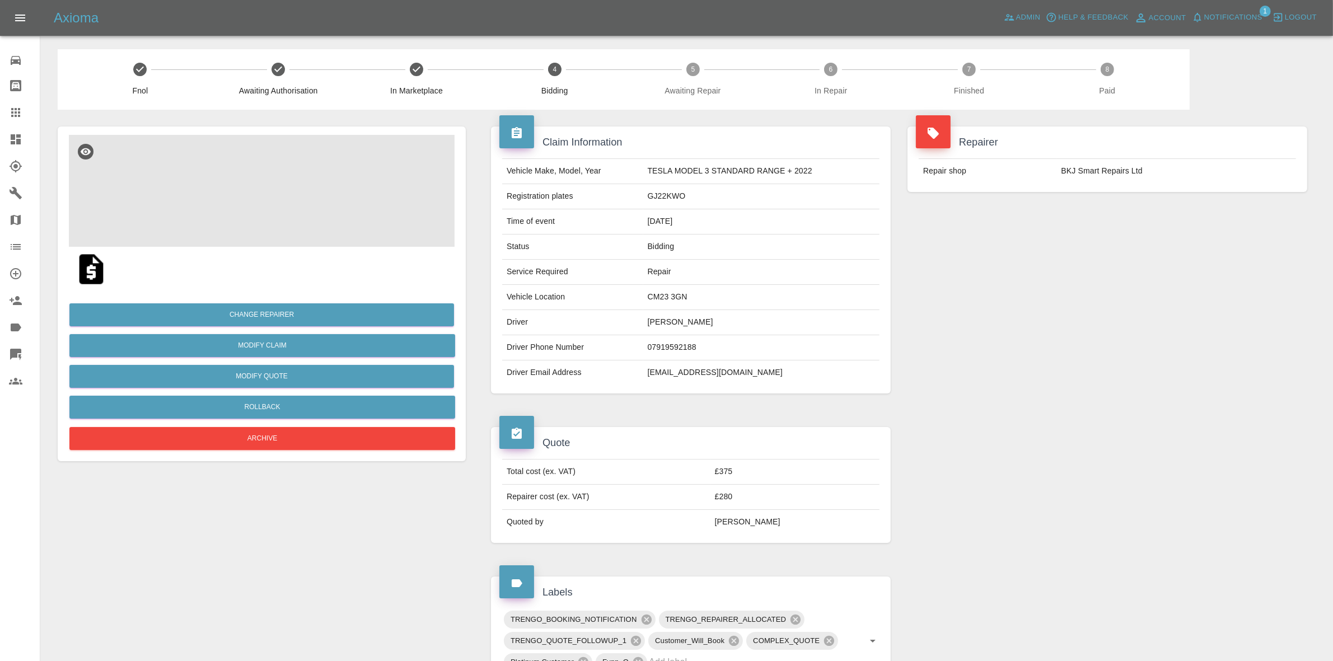
drag, startPoint x: 1250, startPoint y: 7, endPoint x: 1229, endPoint y: 27, distance: 28.5
click at [1247, 12] on div "Axioma Admin Help & Feedback Account Notifications 1 Logout" at bounding box center [666, 18] width 1333 height 36
click at [1226, 11] on span "Notifications" at bounding box center [1234, 17] width 58 height 13
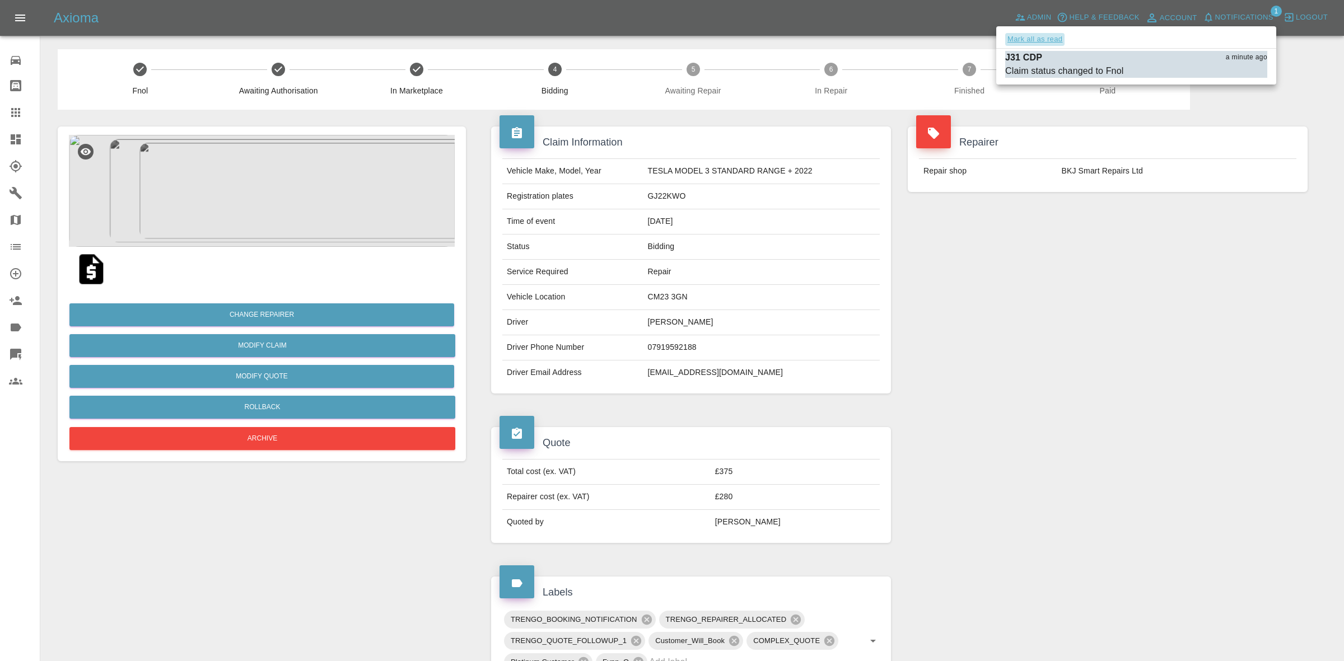
click at [1013, 36] on button "Mark all as read" at bounding box center [1034, 39] width 59 height 13
drag, startPoint x: 1046, startPoint y: 244, endPoint x: 1035, endPoint y: 259, distance: 18.8
click at [1046, 252] on div at bounding box center [672, 330] width 1344 height 661
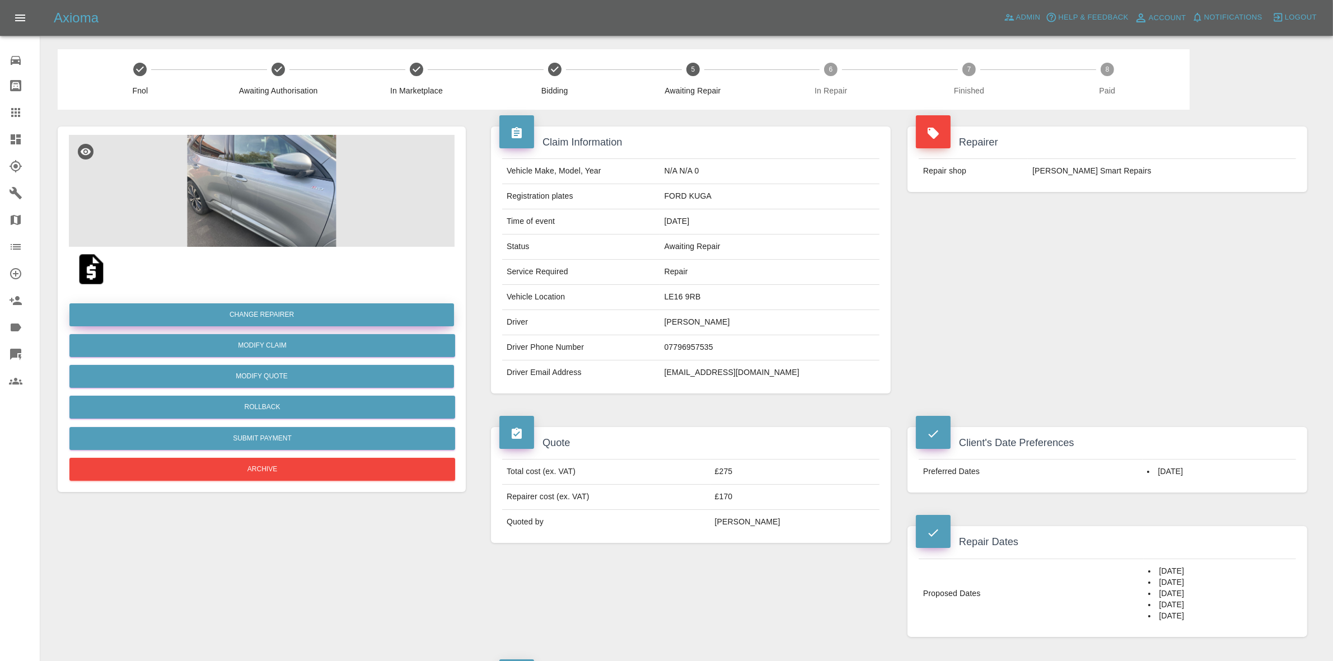
click at [244, 310] on button "Change Repairer" at bounding box center [261, 315] width 385 height 23
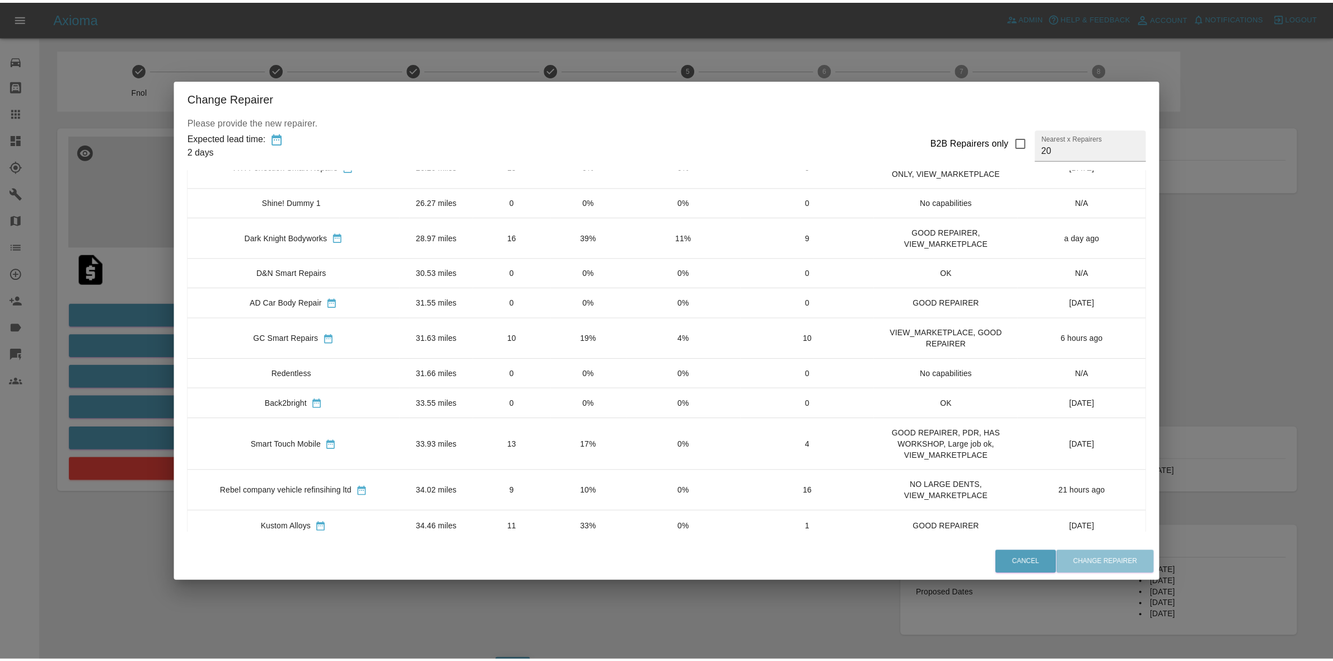
scroll to position [381, 0]
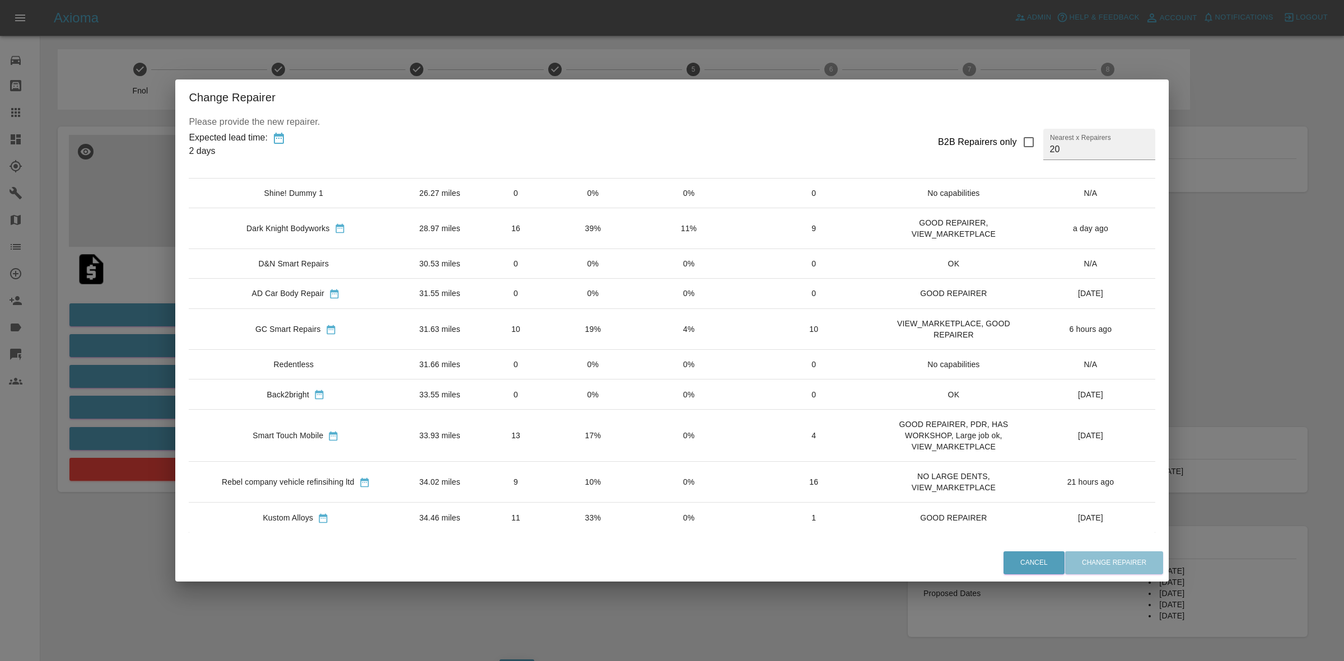
click at [586, 58] on div "Change Repairer Please provide the new repairer. Expected lead time: 2 days B2B…" at bounding box center [672, 330] width 1344 height 661
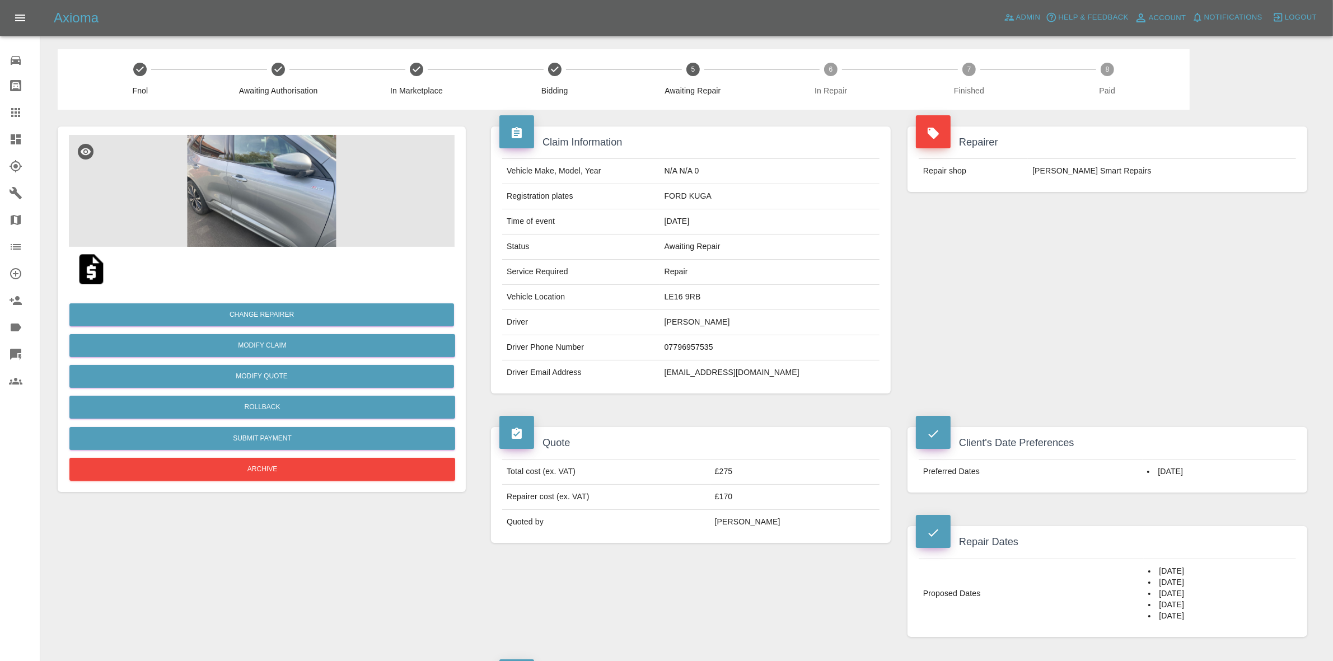
click at [722, 301] on td "LE16 9RB" at bounding box center [770, 297] width 220 height 25
copy td "LE16 9RB"
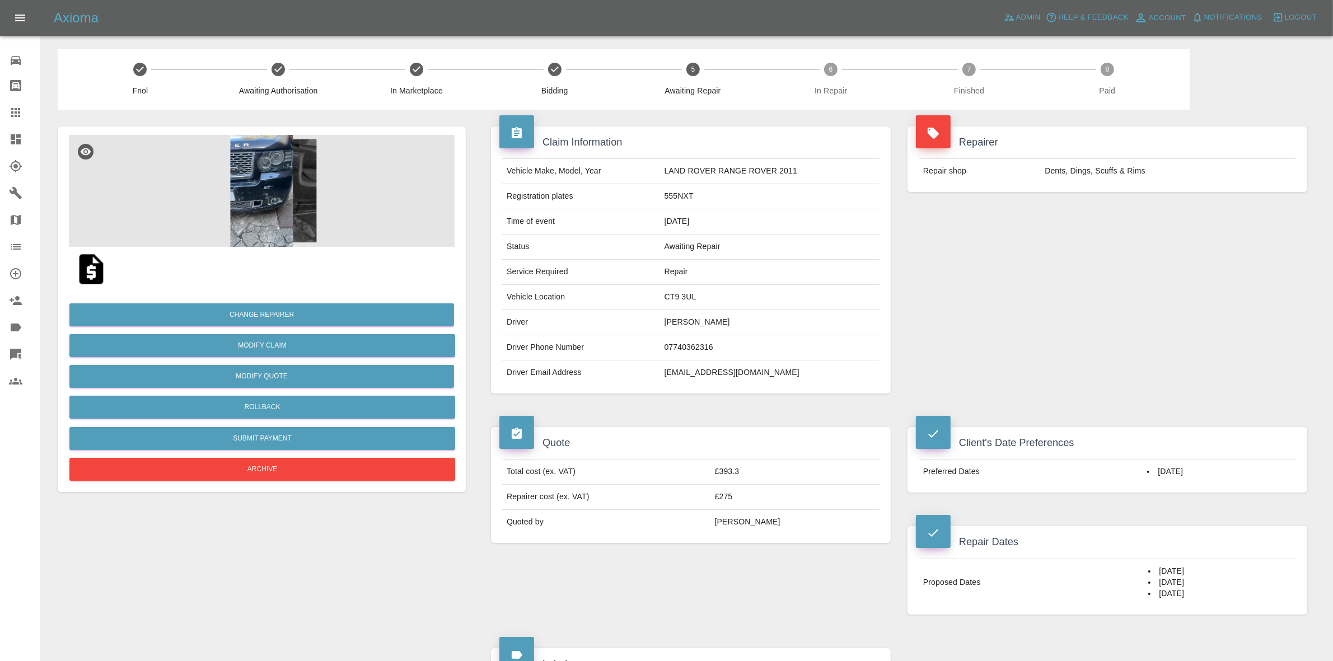
click at [670, 295] on td "CT9 3UL" at bounding box center [770, 297] width 220 height 25
copy td "CT9 3UL"
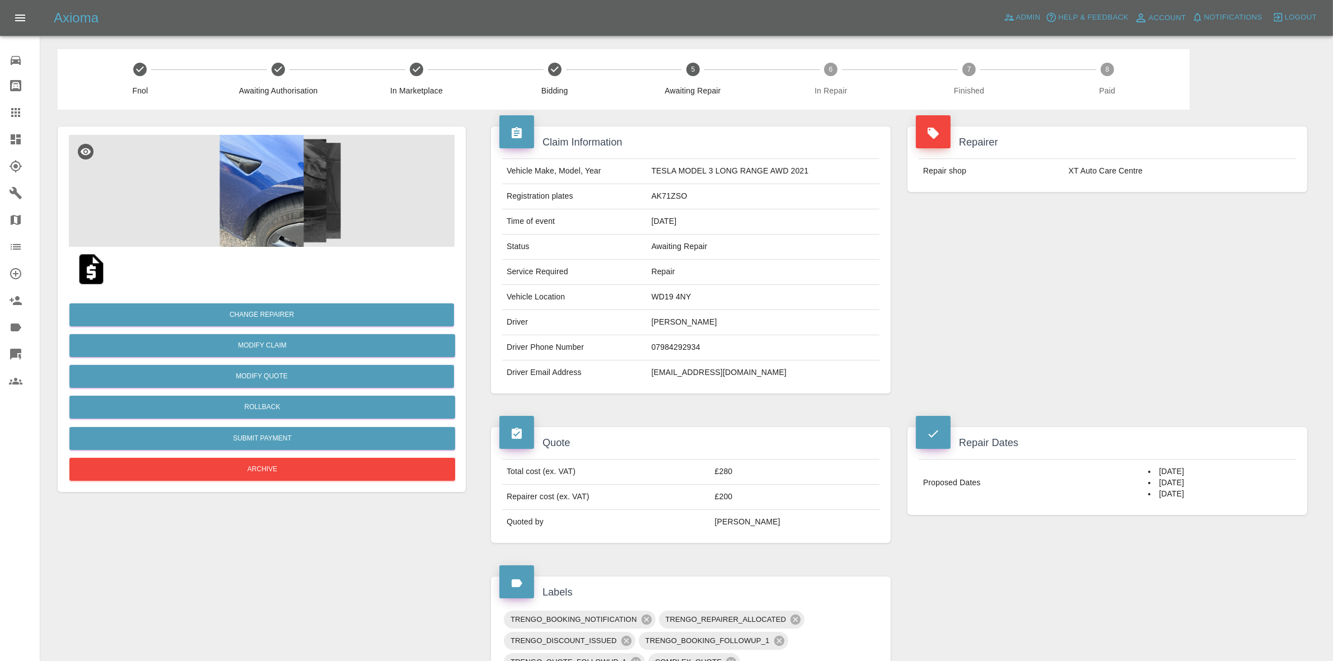
click at [893, 475] on div "Quote Total cost (ex. VAT) £280 Repairer cost (ex. VAT) £200 Quoted by George C…" at bounding box center [691, 485] width 417 height 150
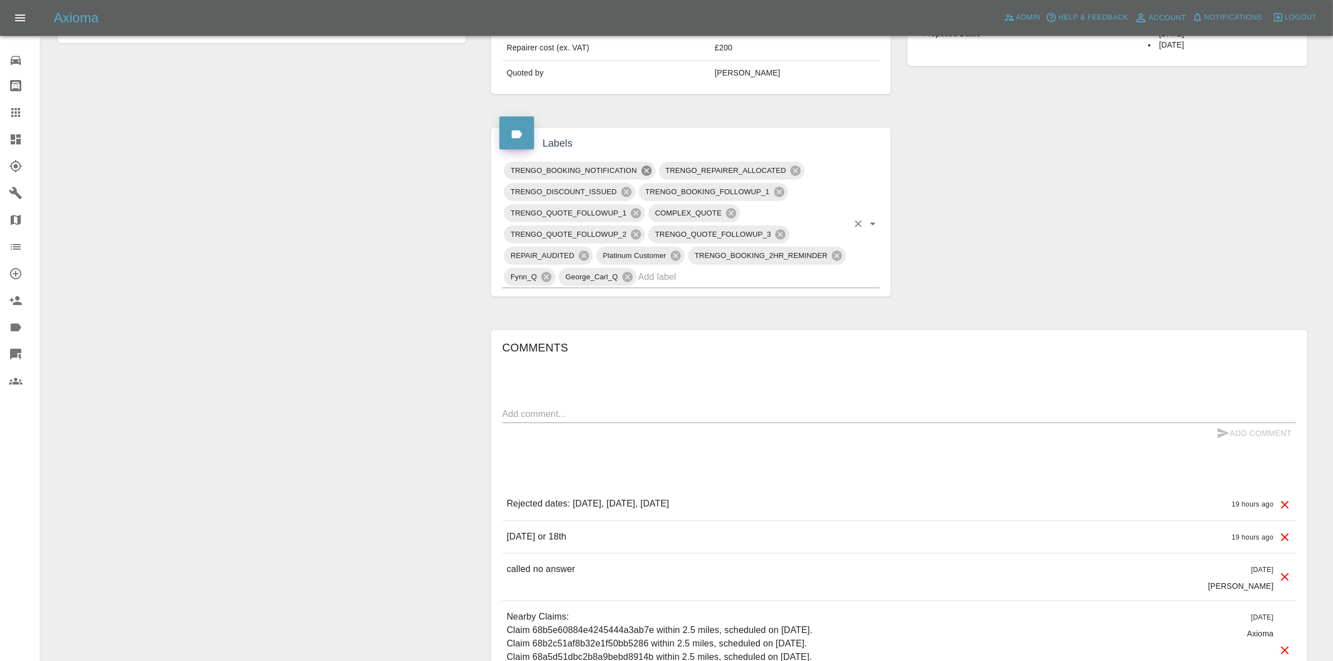
scroll to position [630, 0]
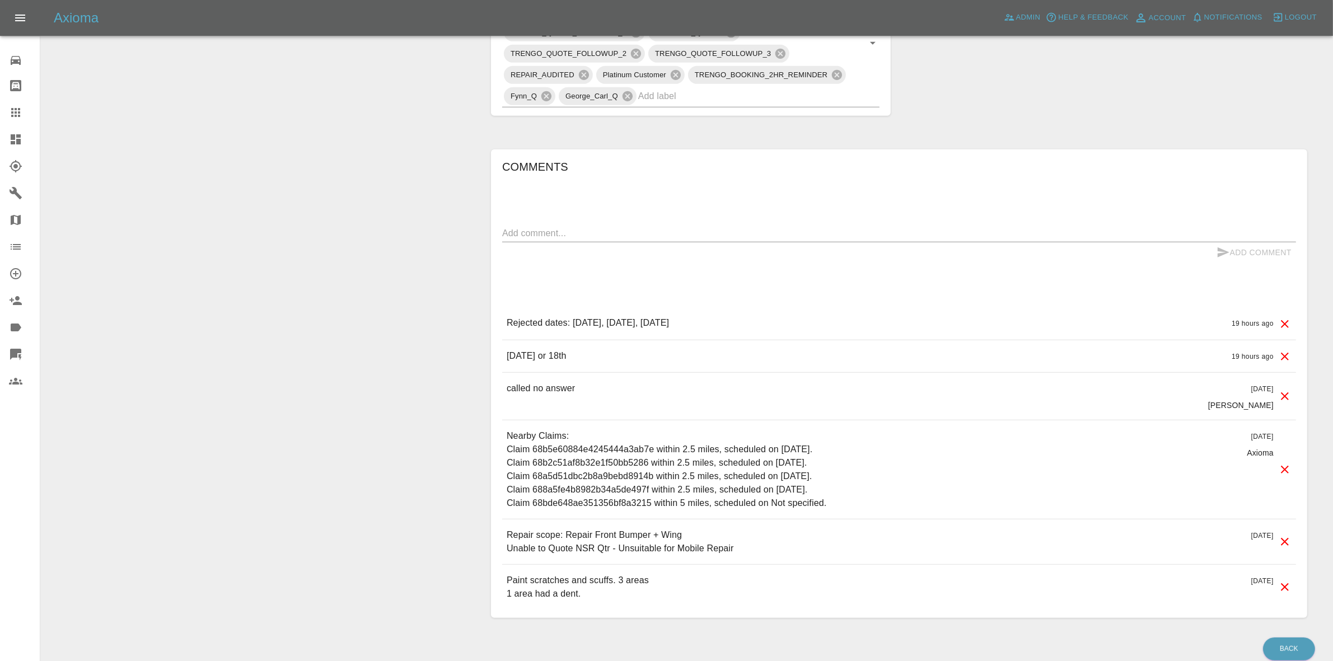
click at [874, 337] on div "Rejected dates: September 22nd 2025, September 25th 2025, September 30th 2025 1…" at bounding box center [899, 323] width 794 height 32
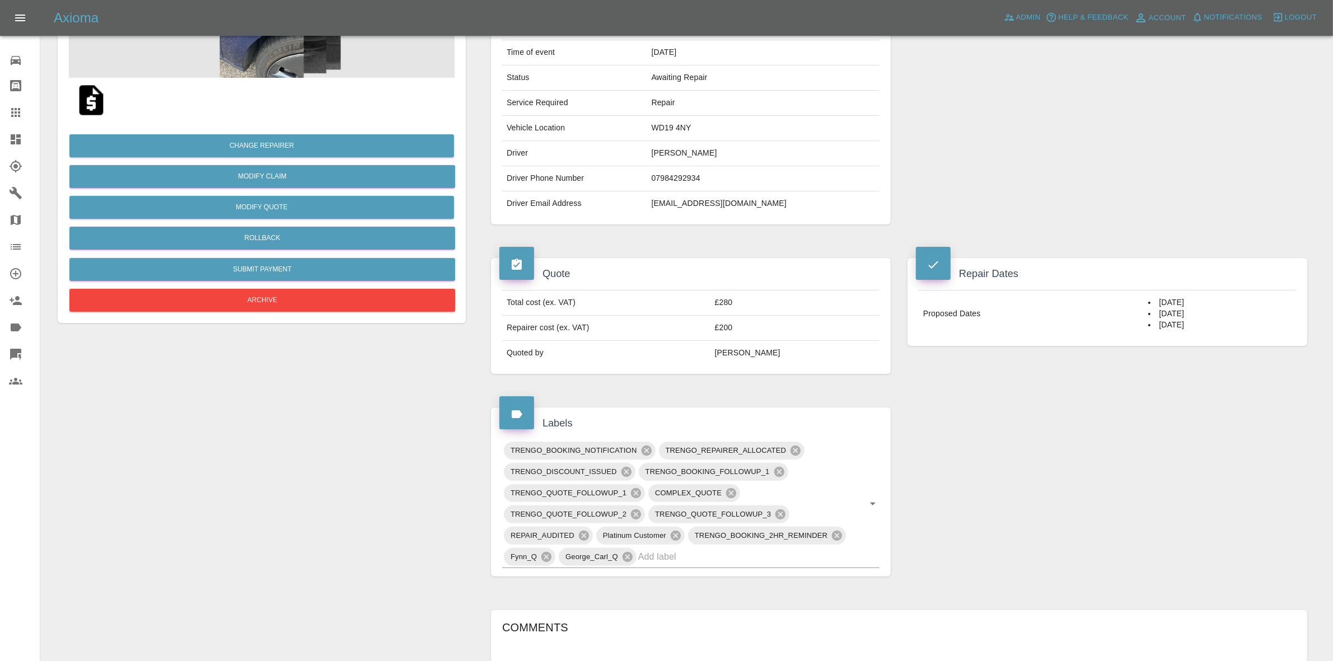
scroll to position [0, 0]
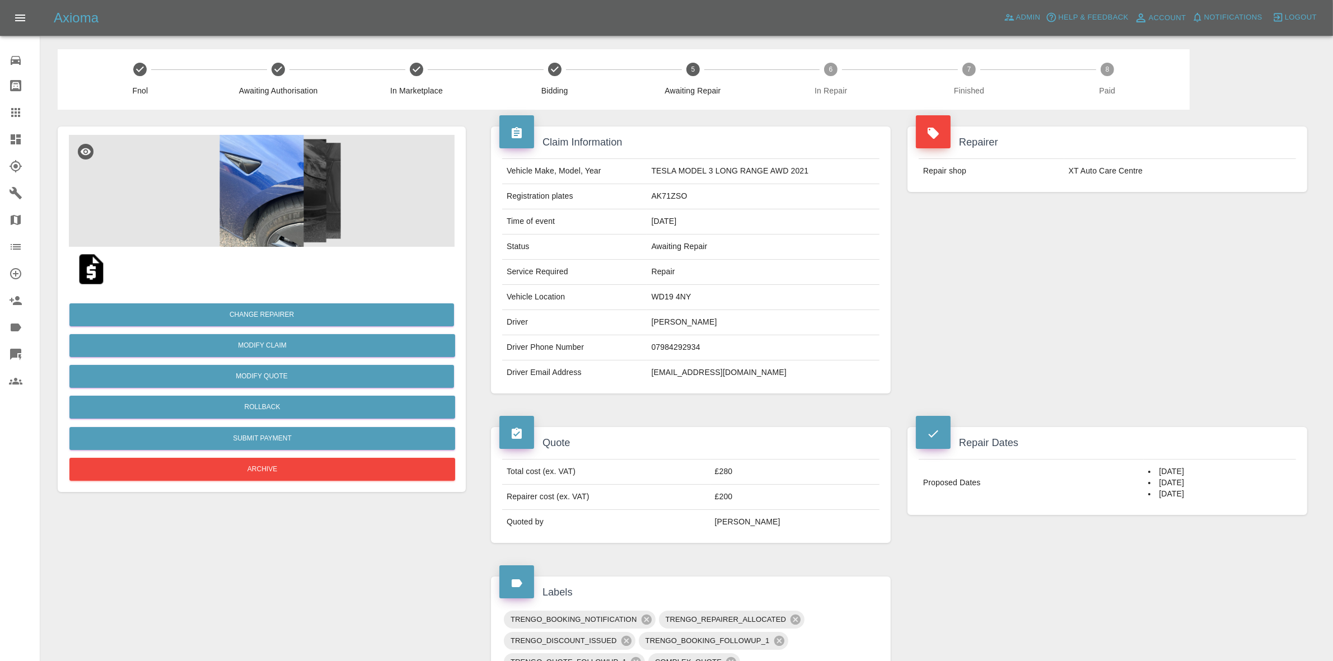
click at [782, 381] on td "adnanchowdry1@gmail.com" at bounding box center [763, 373] width 232 height 25
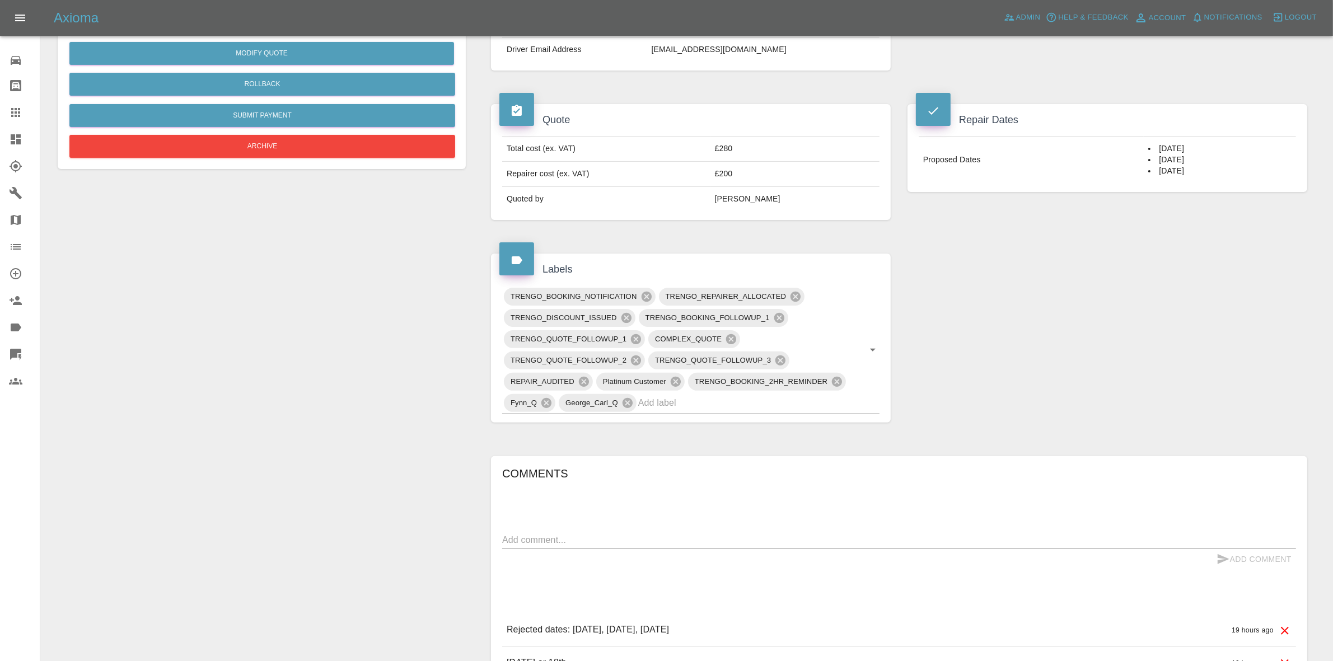
scroll to position [420, 0]
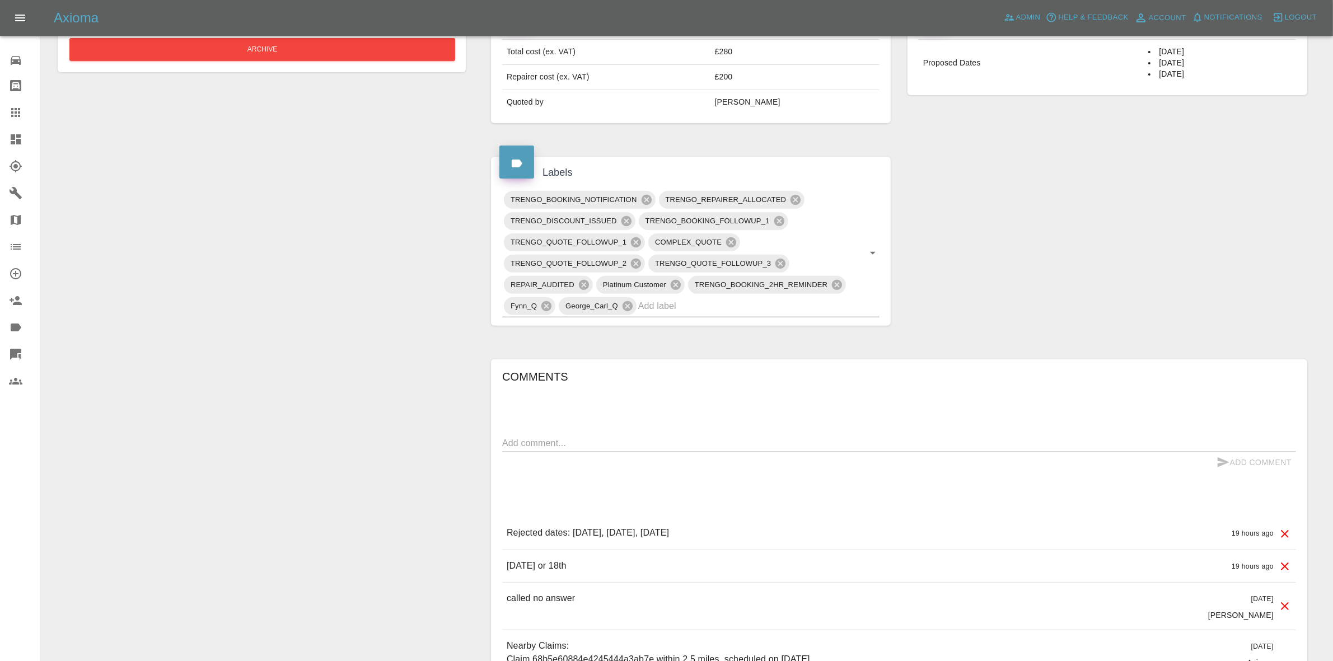
drag, startPoint x: 505, startPoint y: 570, endPoint x: 622, endPoint y: 576, distance: 117.2
click at [621, 573] on div "October 11th or 18th 19 hours ago" at bounding box center [899, 567] width 794 height 32
copy p "October 11th or 18th"
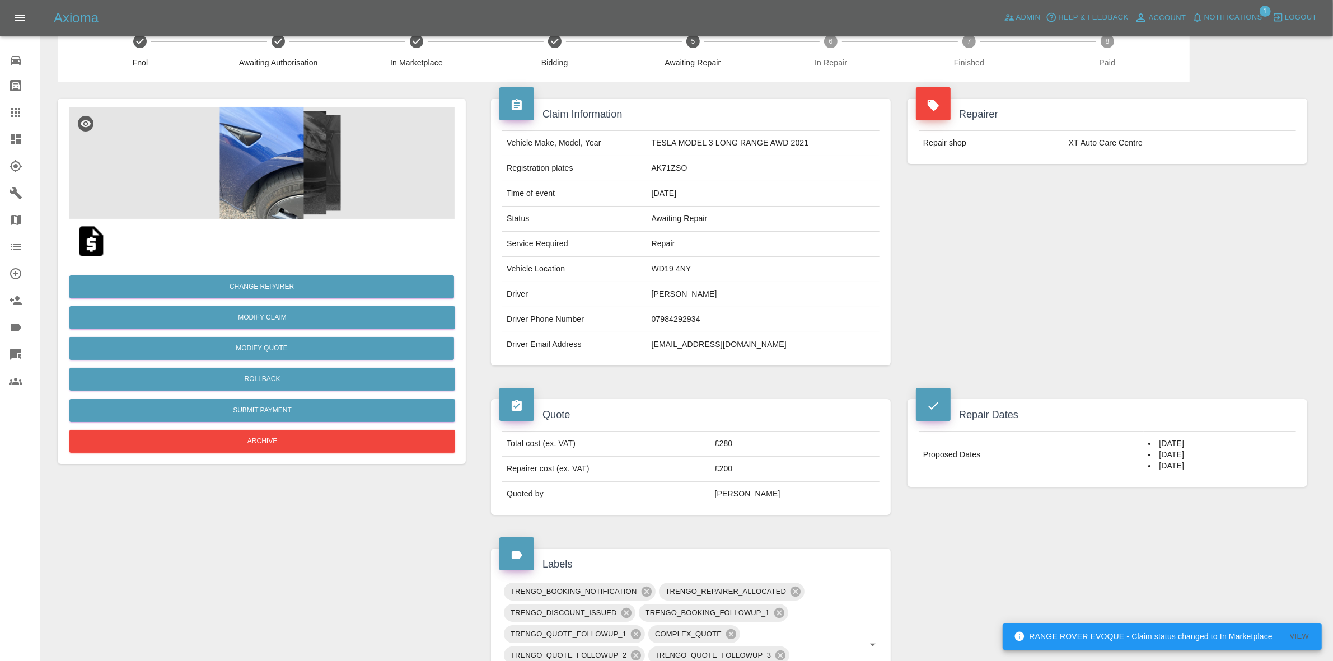
scroll to position [0, 0]
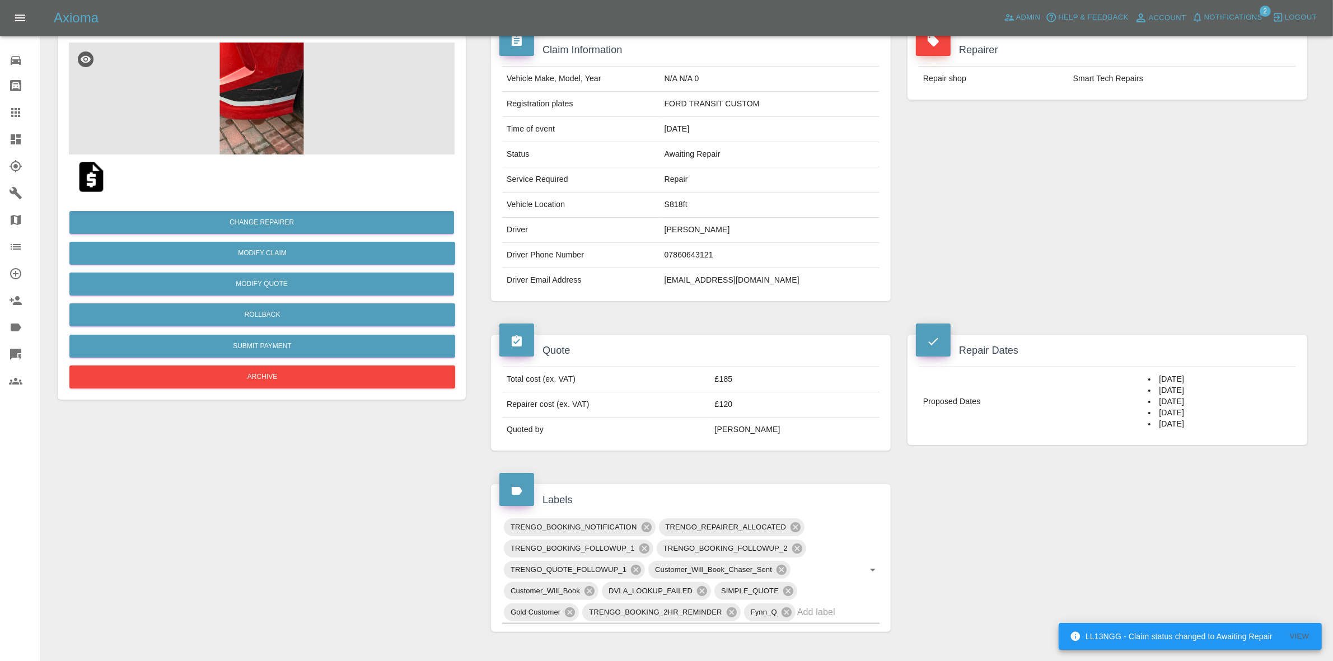
scroll to position [73, 0]
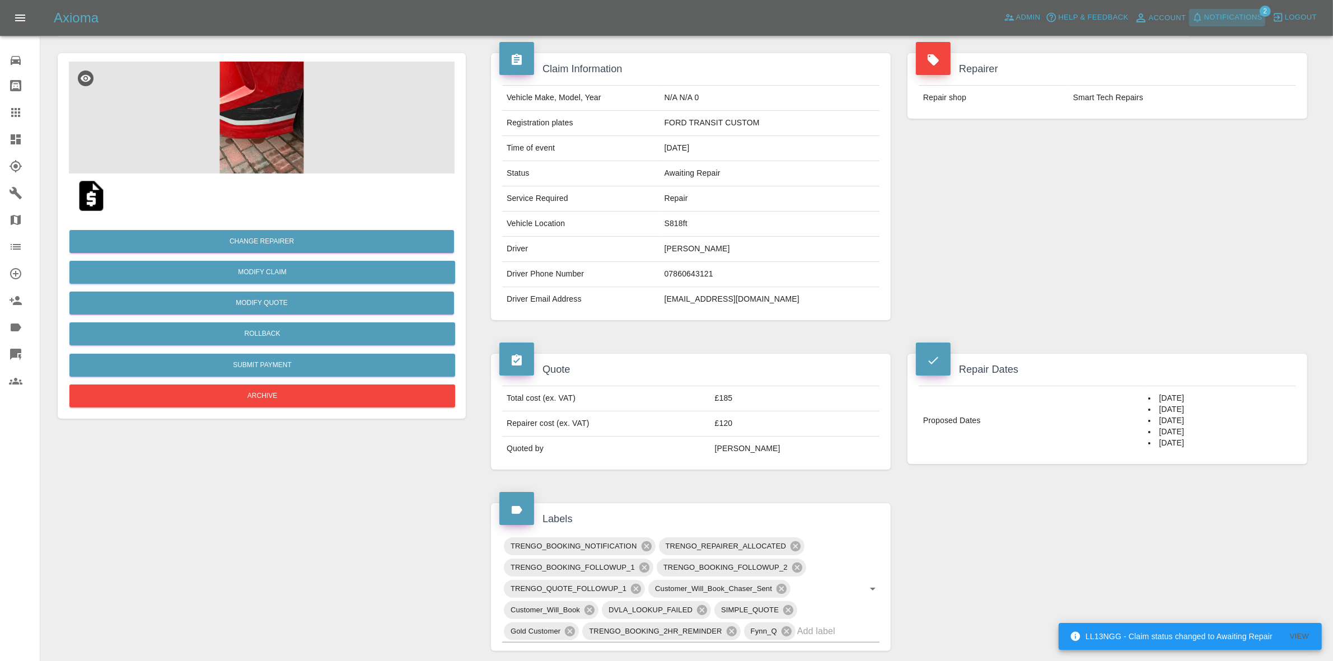
click at [1239, 10] on button "Notifications" at bounding box center [1227, 17] width 76 height 17
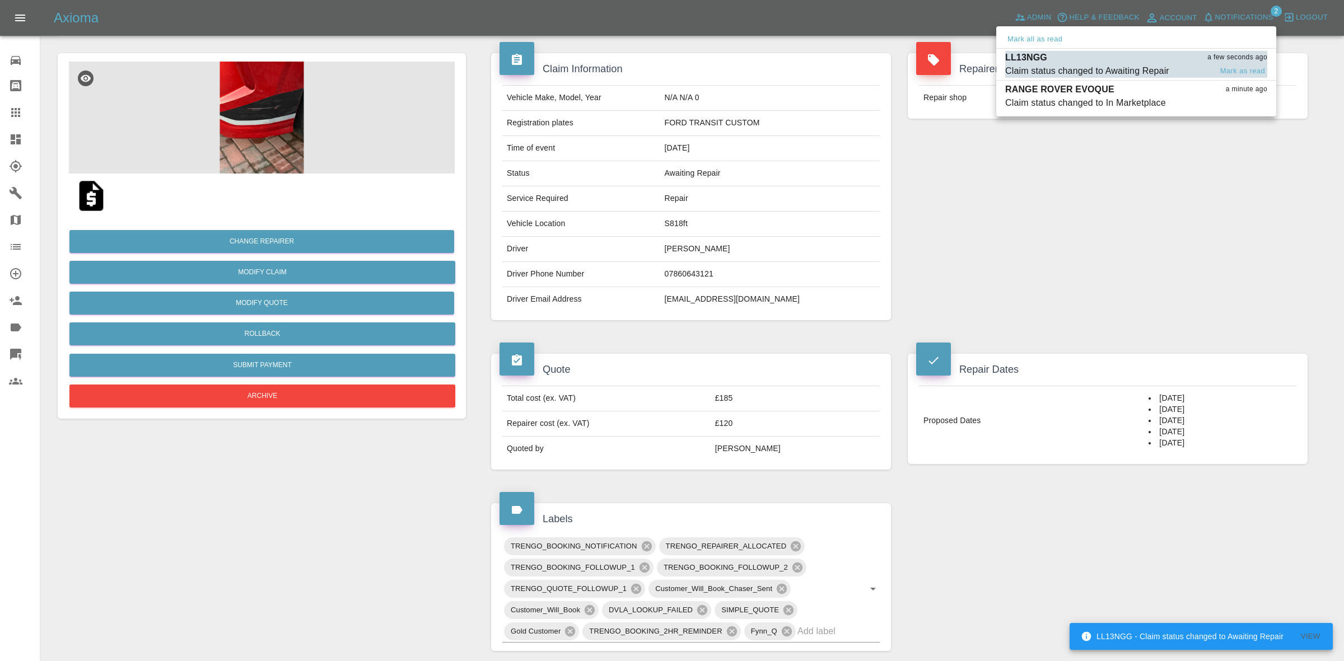
click at [1154, 56] on div "LL13NGG a few seconds ago" at bounding box center [1136, 57] width 262 height 13
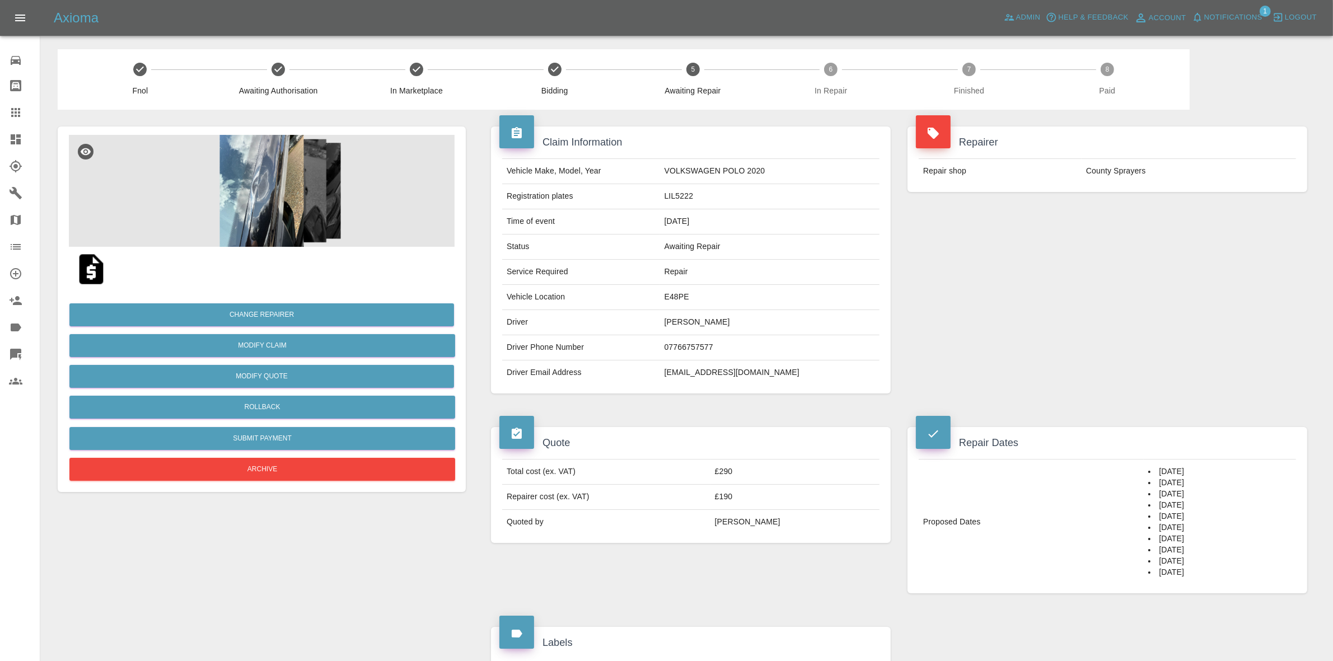
click at [310, 225] on img at bounding box center [262, 191] width 386 height 112
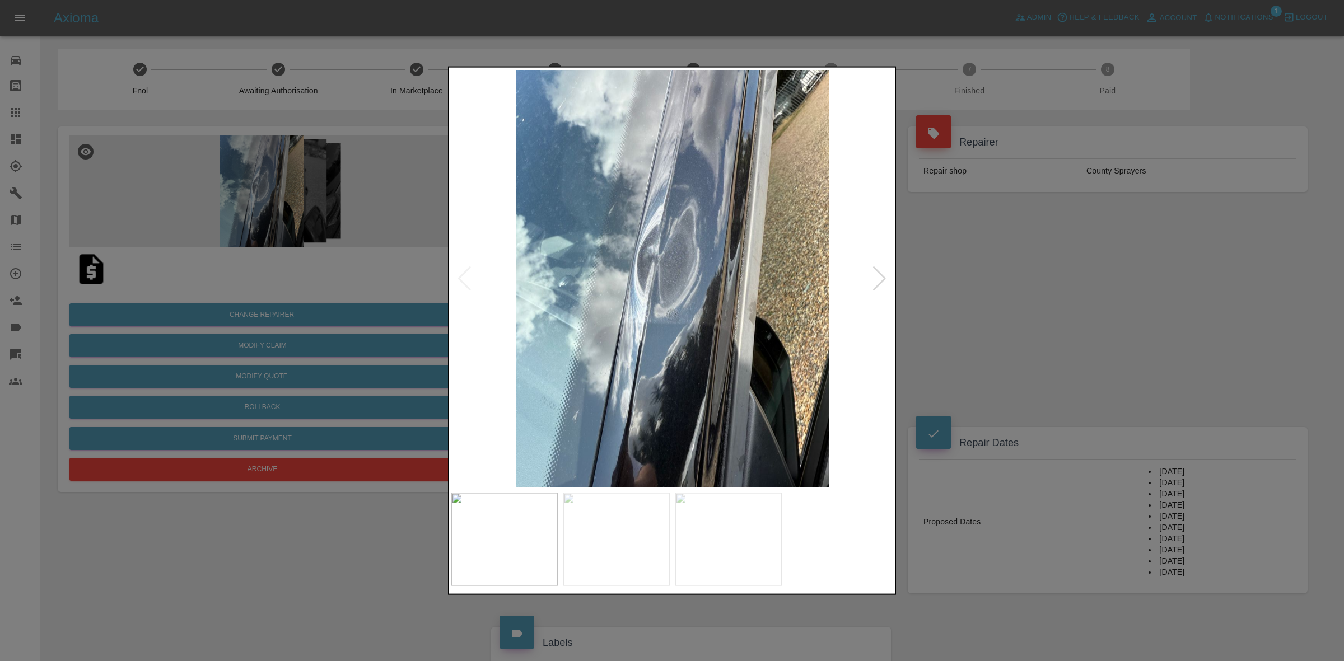
click at [888, 279] on img at bounding box center [672, 278] width 442 height 418
click at [878, 278] on div at bounding box center [879, 278] width 15 height 25
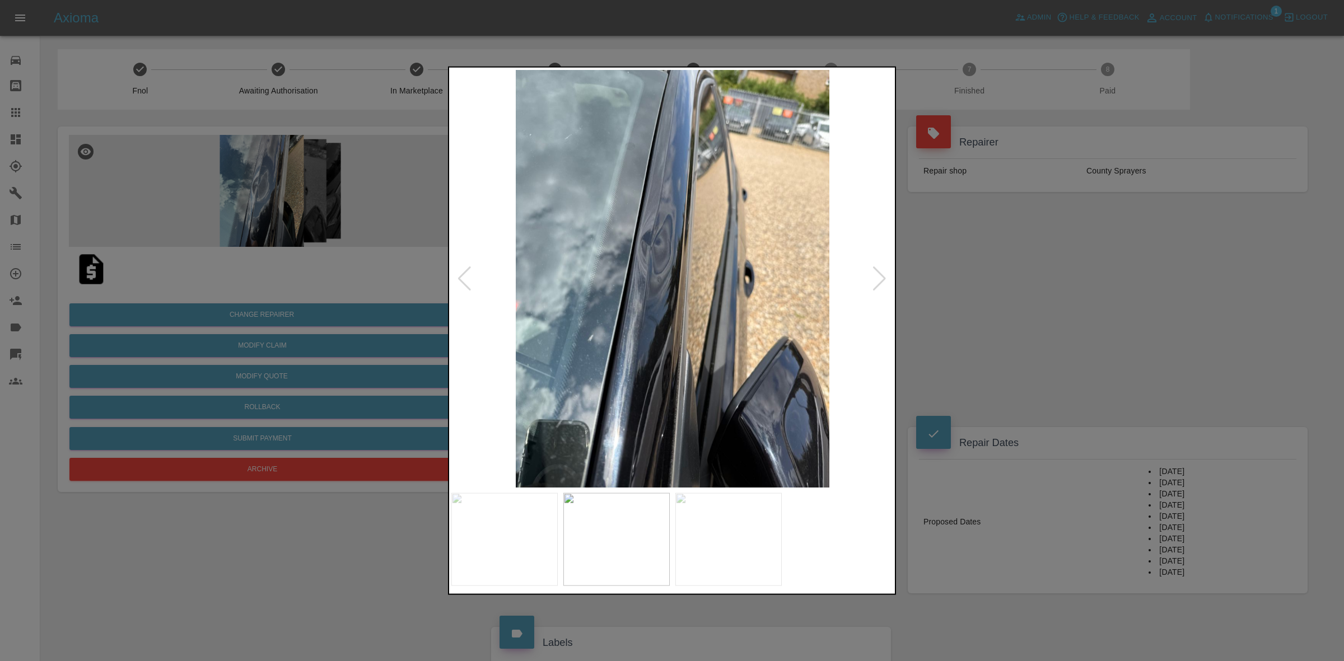
click at [878, 278] on div at bounding box center [879, 278] width 15 height 25
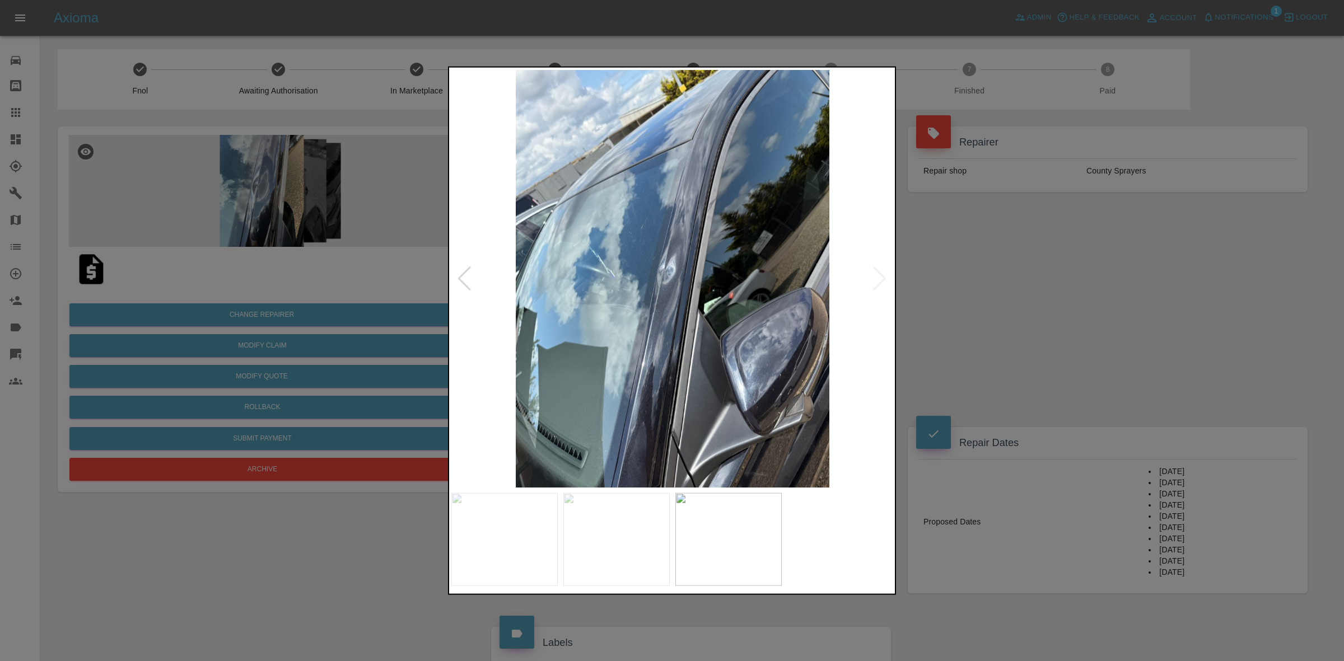
click at [1014, 298] on div at bounding box center [672, 330] width 1344 height 661
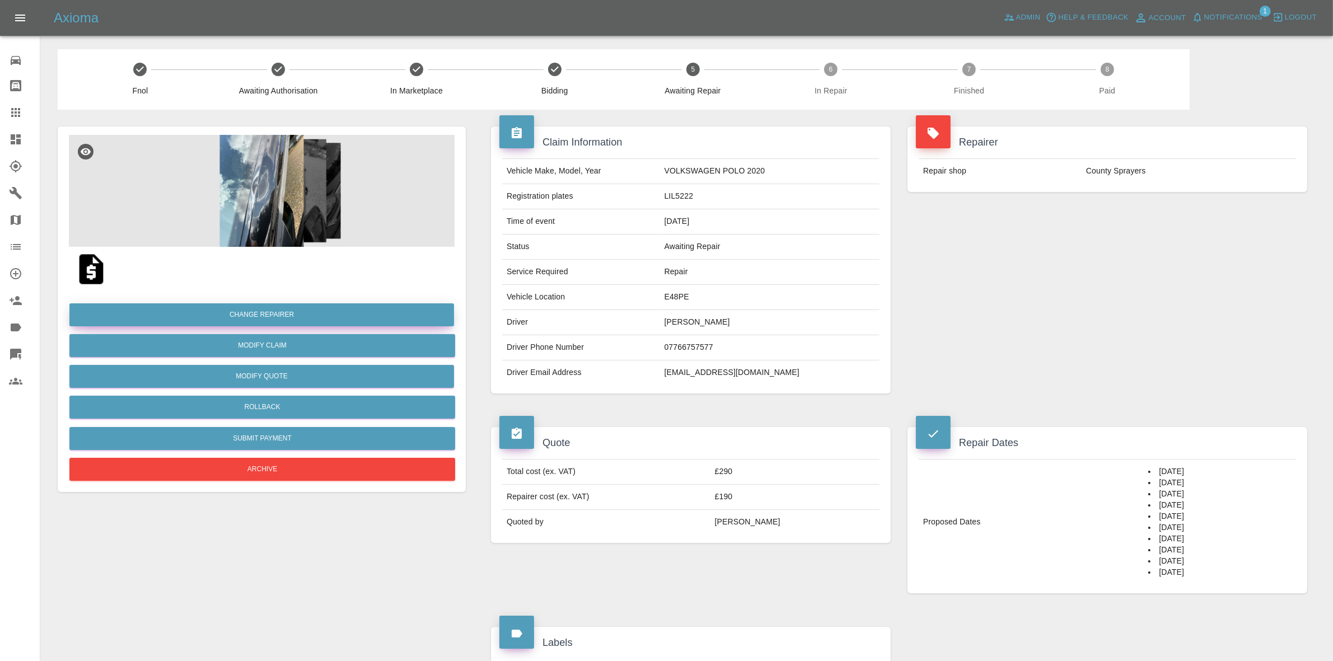
click at [244, 317] on button "Change Repairer" at bounding box center [261, 315] width 385 height 23
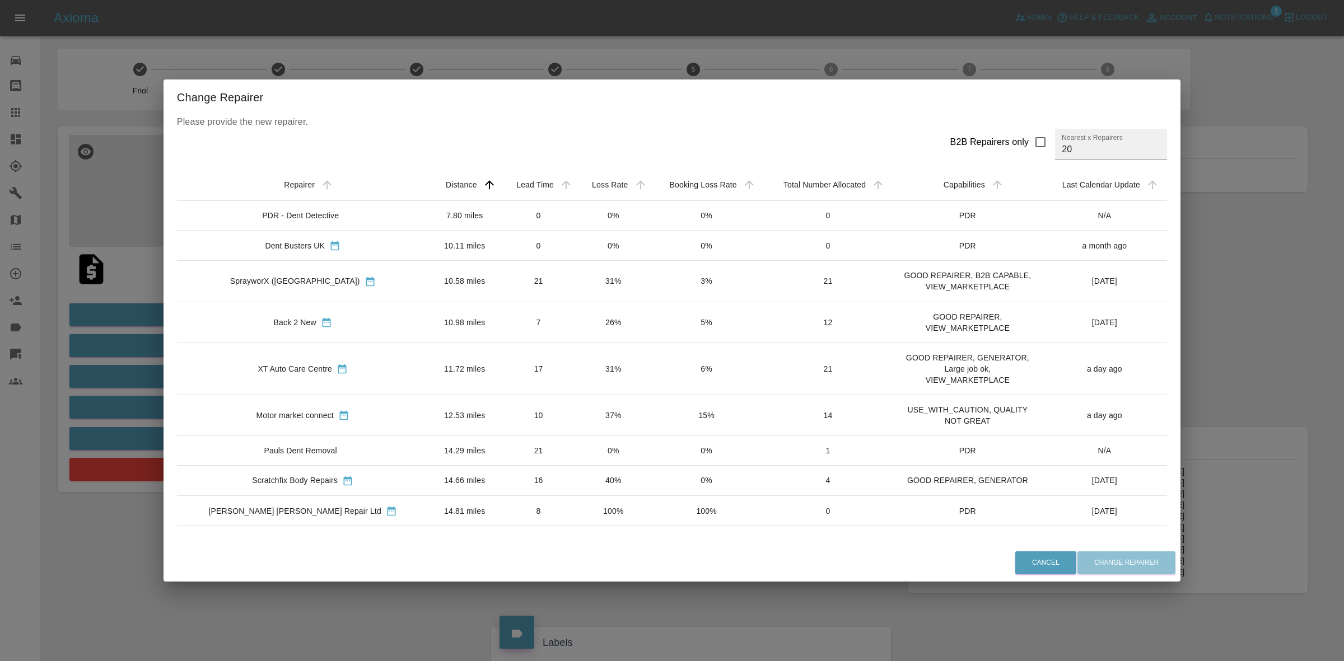
click at [136, 277] on div "Change Repairer Please provide the new repairer. B2B Repairers only Nearest x R…" at bounding box center [672, 330] width 1344 height 661
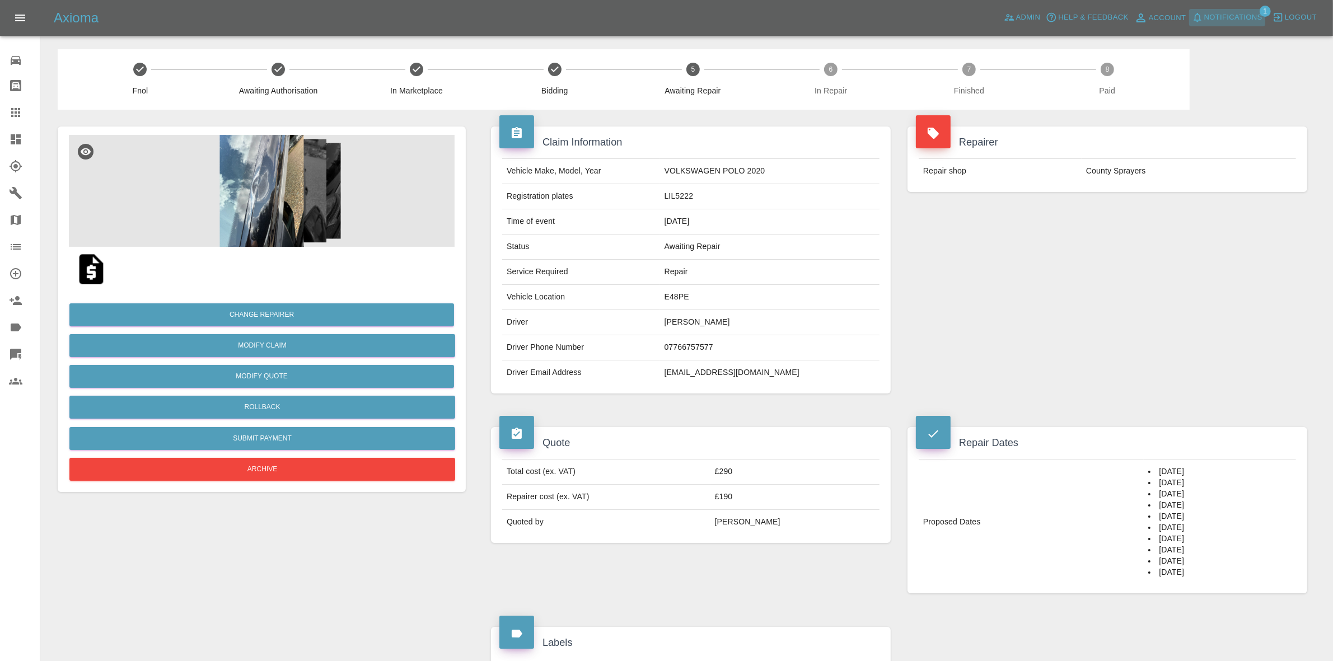
click at [1222, 18] on span "Notifications" at bounding box center [1234, 17] width 58 height 13
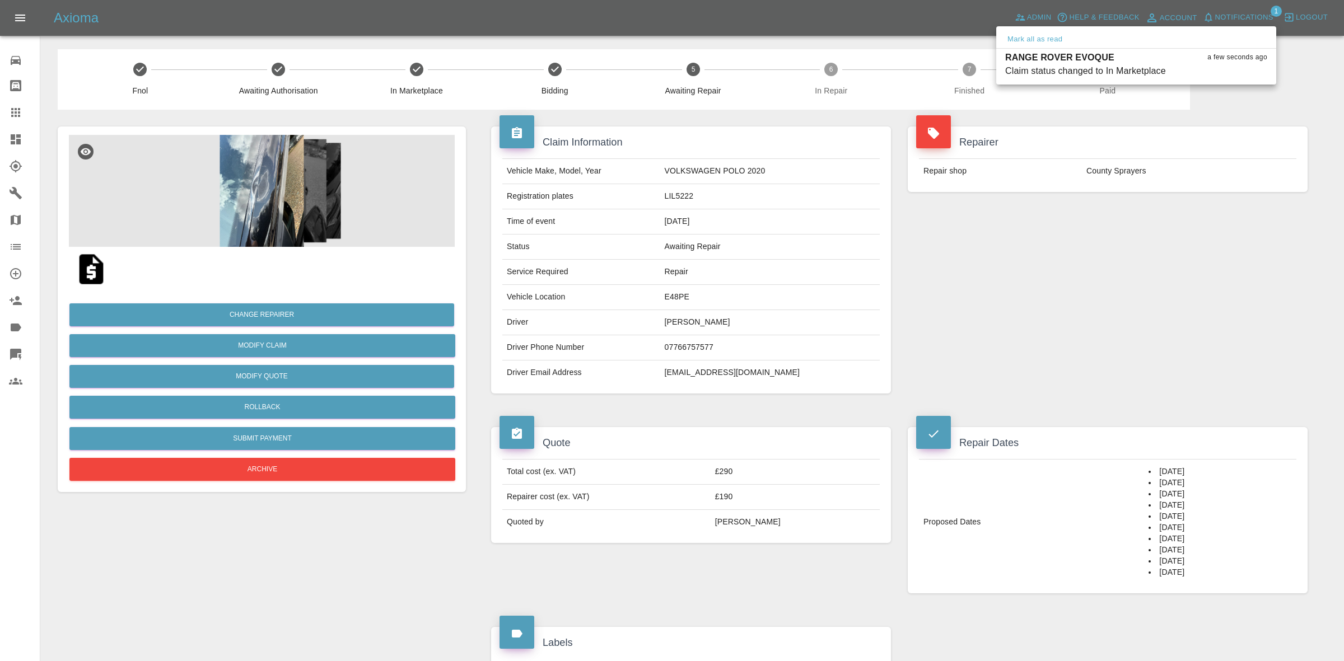
click at [1123, 216] on div at bounding box center [672, 330] width 1344 height 661
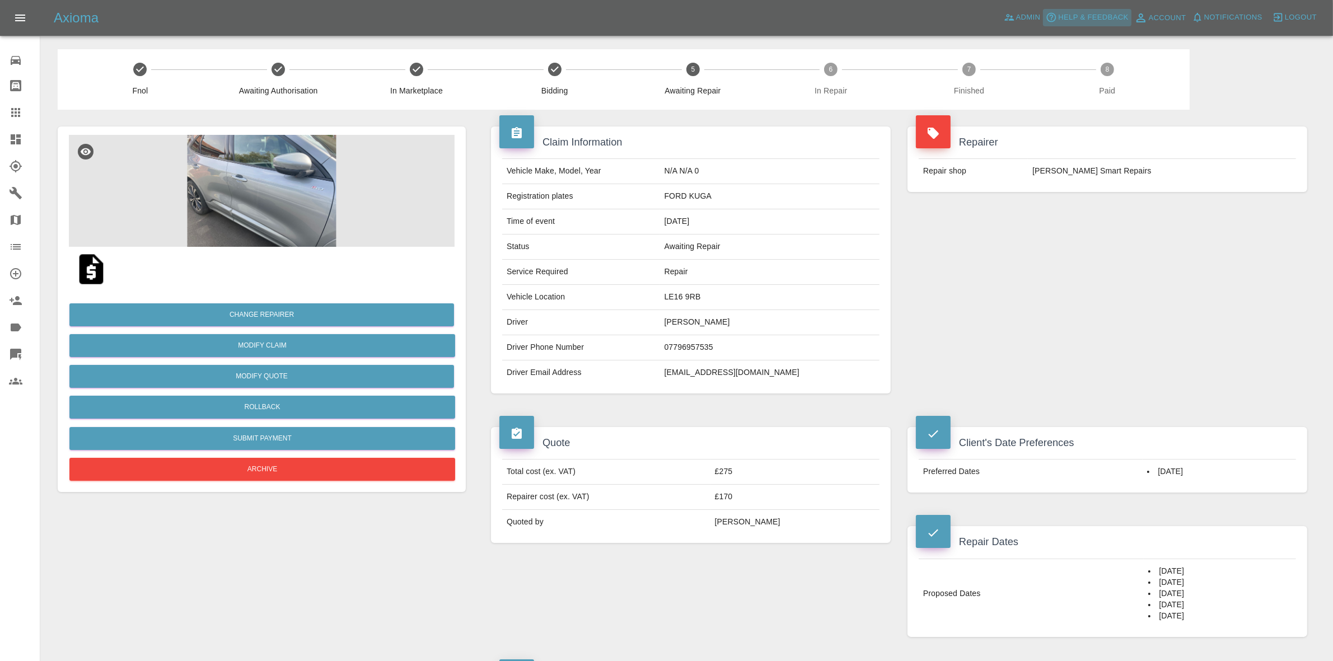
click at [1043, 21] on button "Help & Feedback" at bounding box center [1087, 17] width 88 height 17
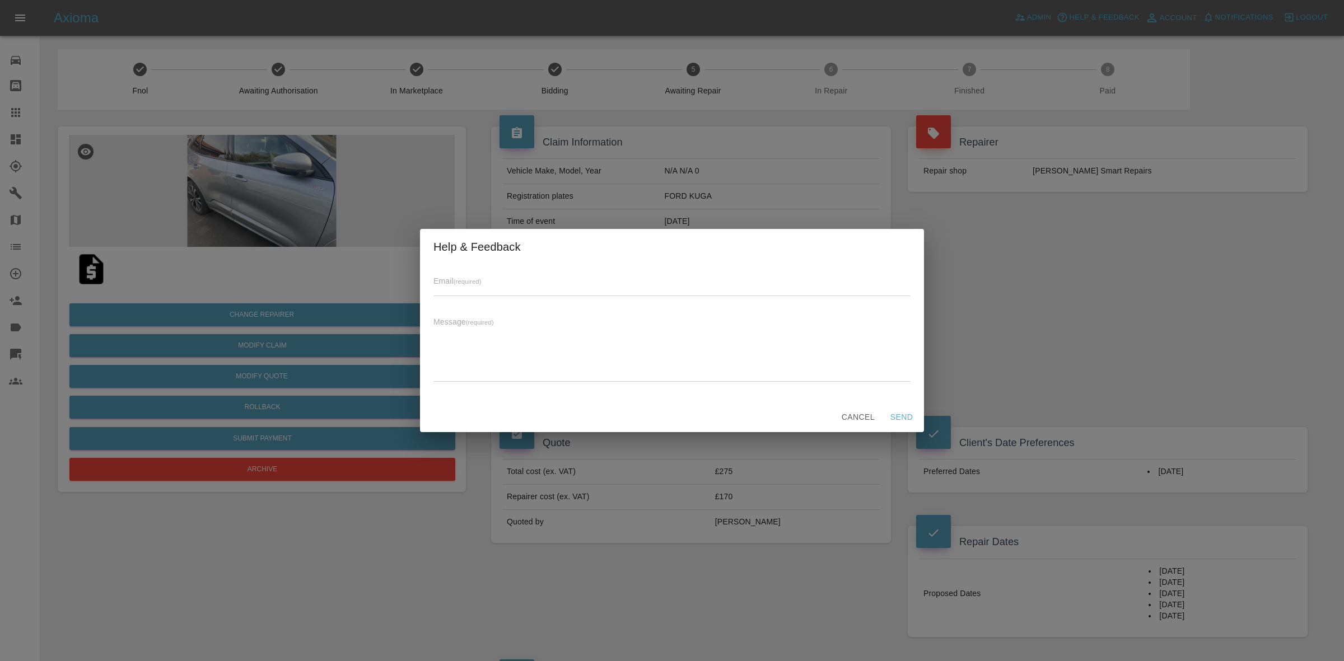
click at [990, 40] on div "Help & Feedback Email (required) Message (required) x Cancel Send" at bounding box center [672, 330] width 1344 height 661
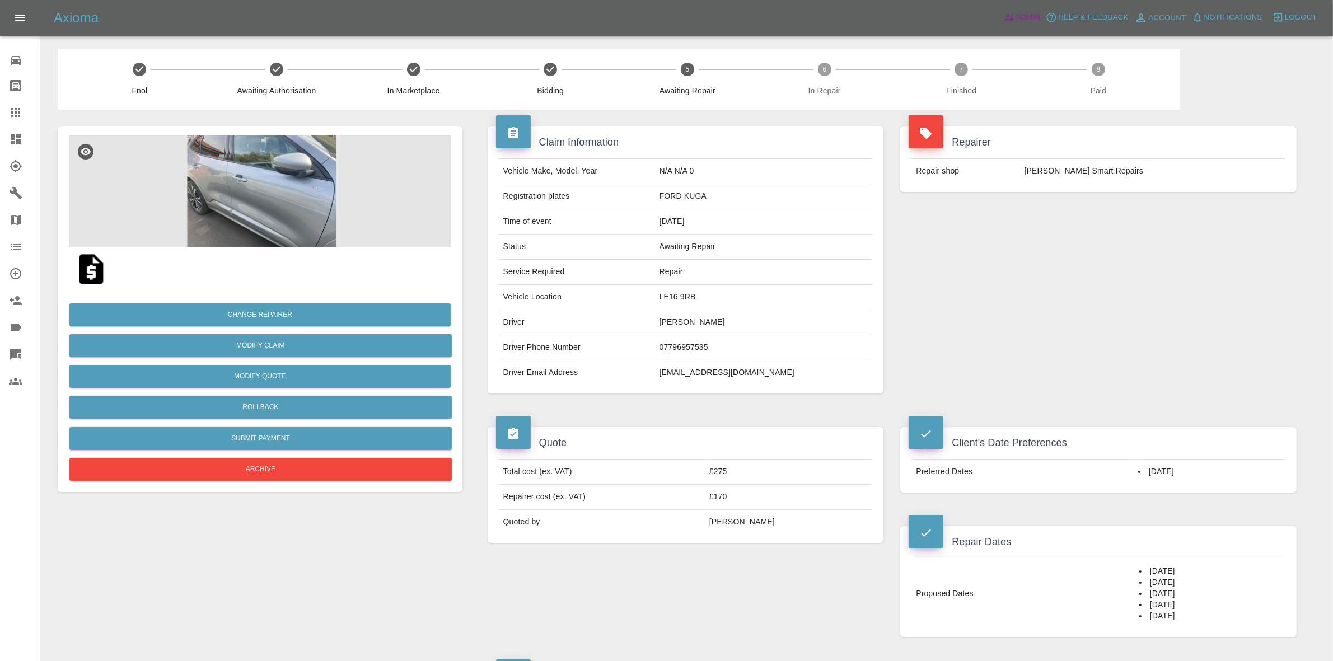
click at [1027, 12] on span "Admin" at bounding box center [1028, 17] width 25 height 13
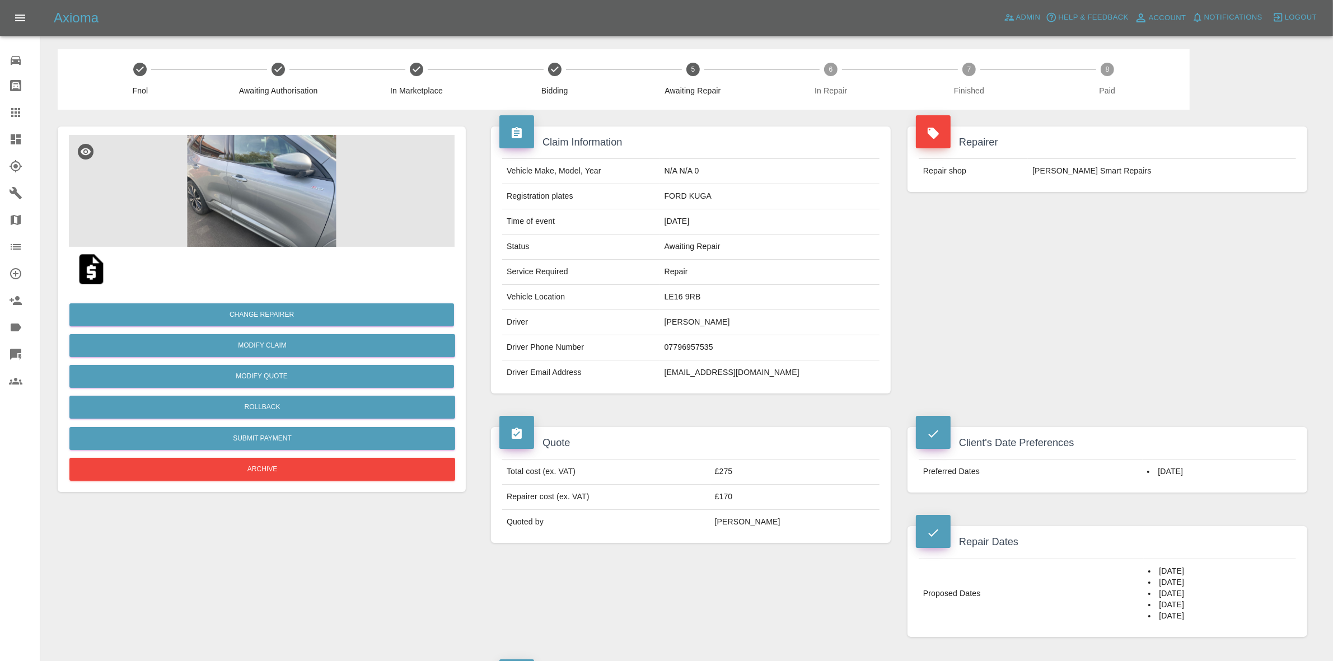
drag, startPoint x: 0, startPoint y: 120, endPoint x: 63, endPoint y: 165, distance: 77.1
click at [0, 120] on link "Claims" at bounding box center [20, 112] width 40 height 27
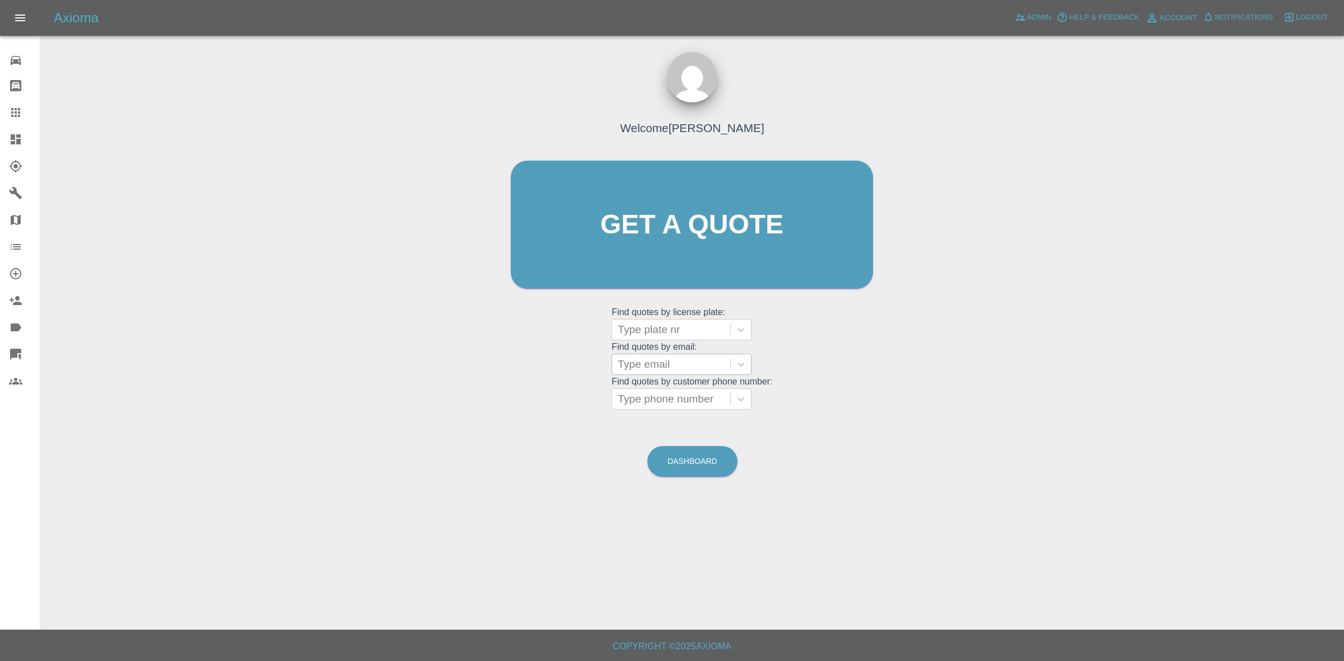
click at [652, 366] on div at bounding box center [671, 365] width 107 height 16
paste input "[EMAIL_ADDRESS][DOMAIN_NAME]"
type input "[EMAIL_ADDRESS][DOMAIN_NAME]"
click at [674, 400] on div "WJ71CDY, Awaiting Repair" at bounding box center [682, 400] width 140 height 36
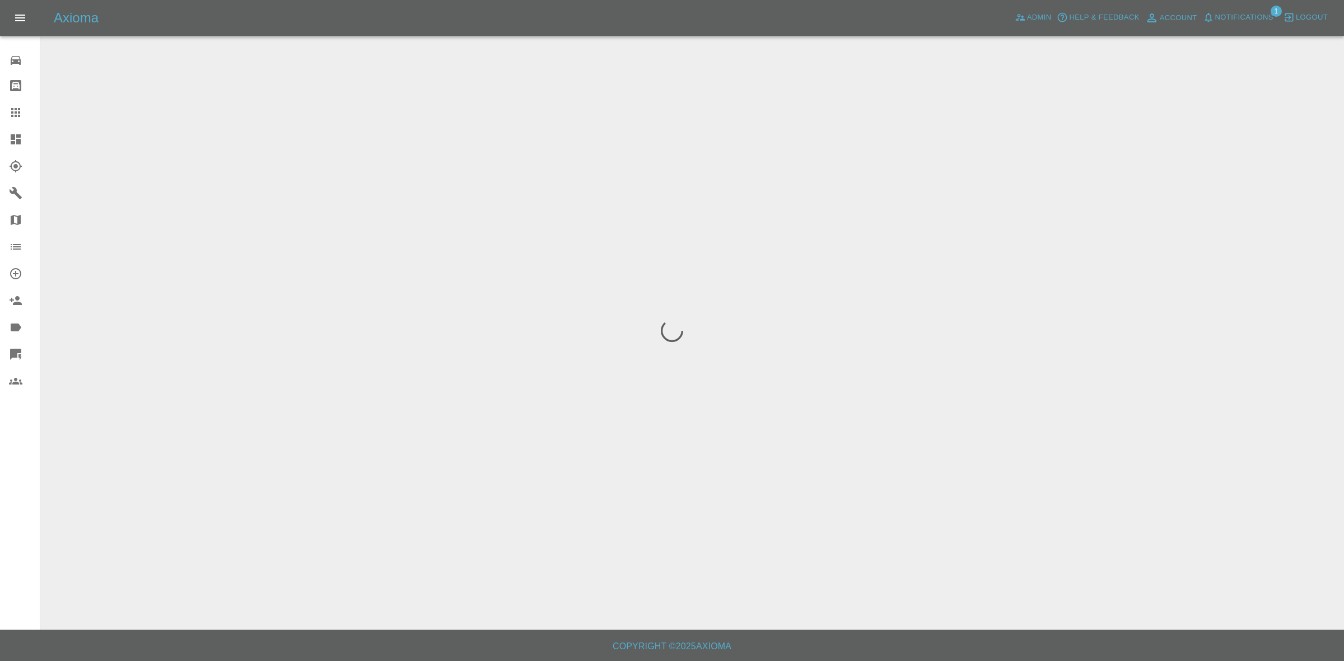
click at [1252, 17] on span "Notifications" at bounding box center [1244, 17] width 58 height 13
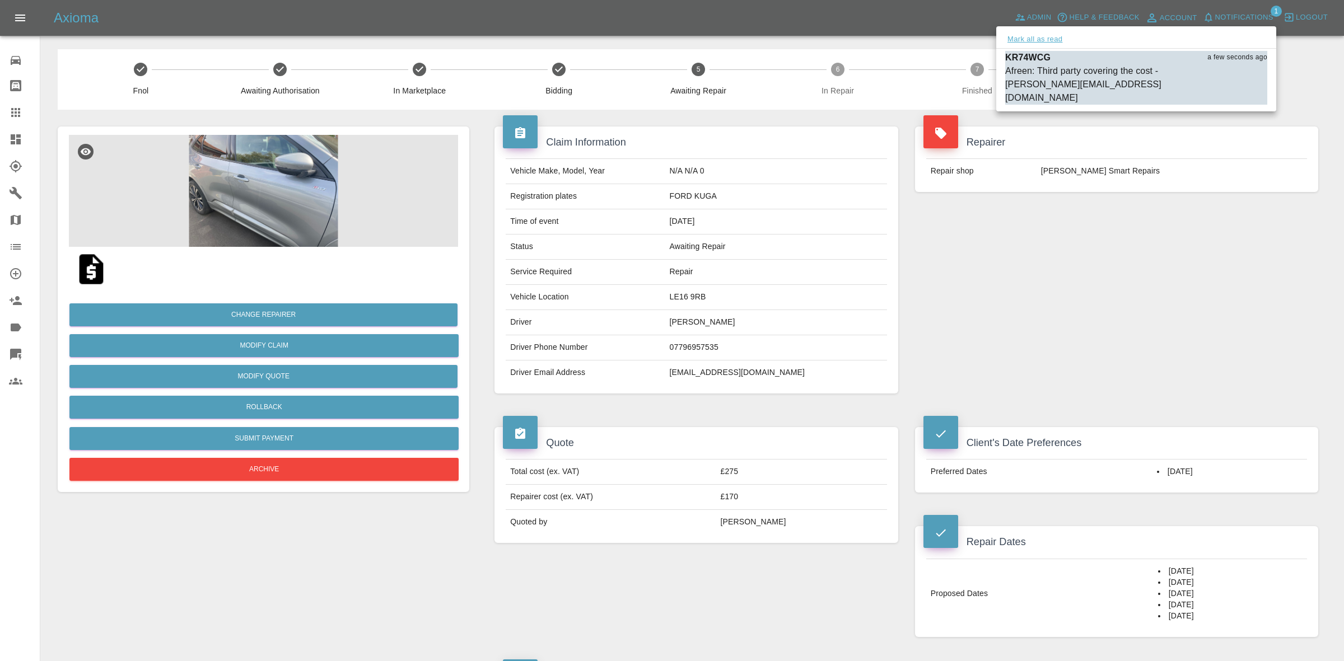
click at [1041, 41] on button "Mark all as read" at bounding box center [1034, 39] width 59 height 13
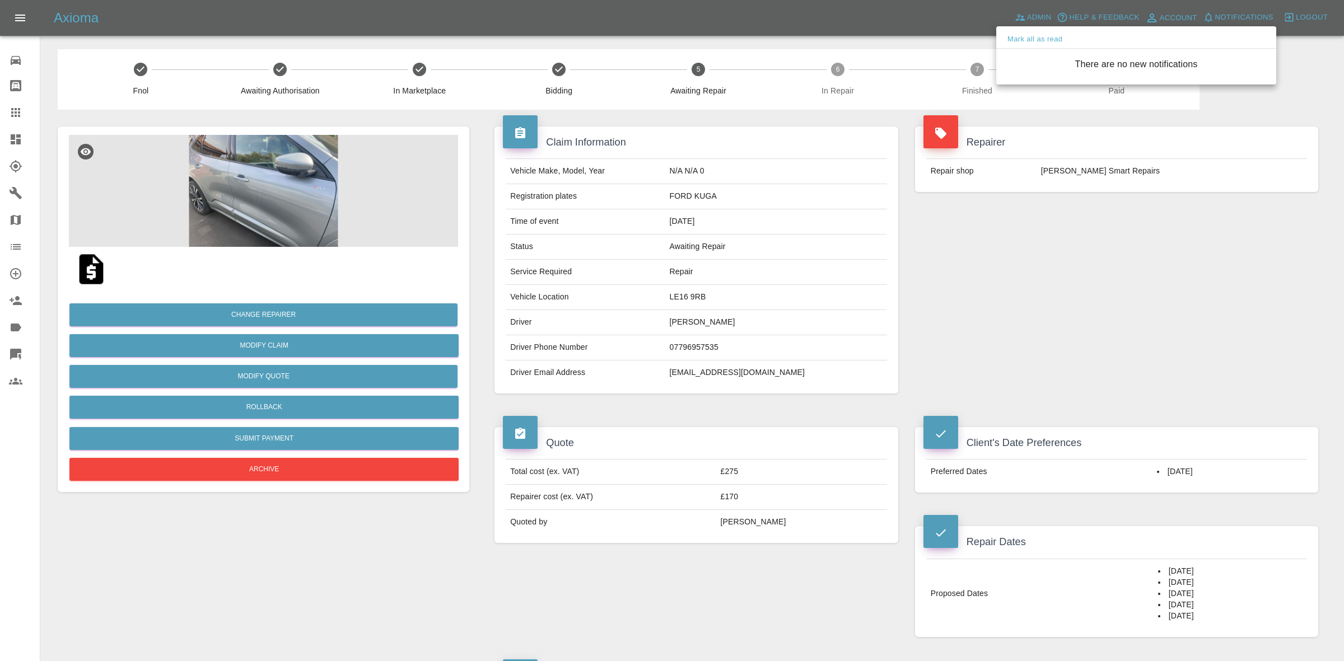
drag, startPoint x: 1074, startPoint y: 211, endPoint x: 1073, endPoint y: 217, distance: 6.3
click at [1074, 214] on div at bounding box center [672, 330] width 1344 height 661
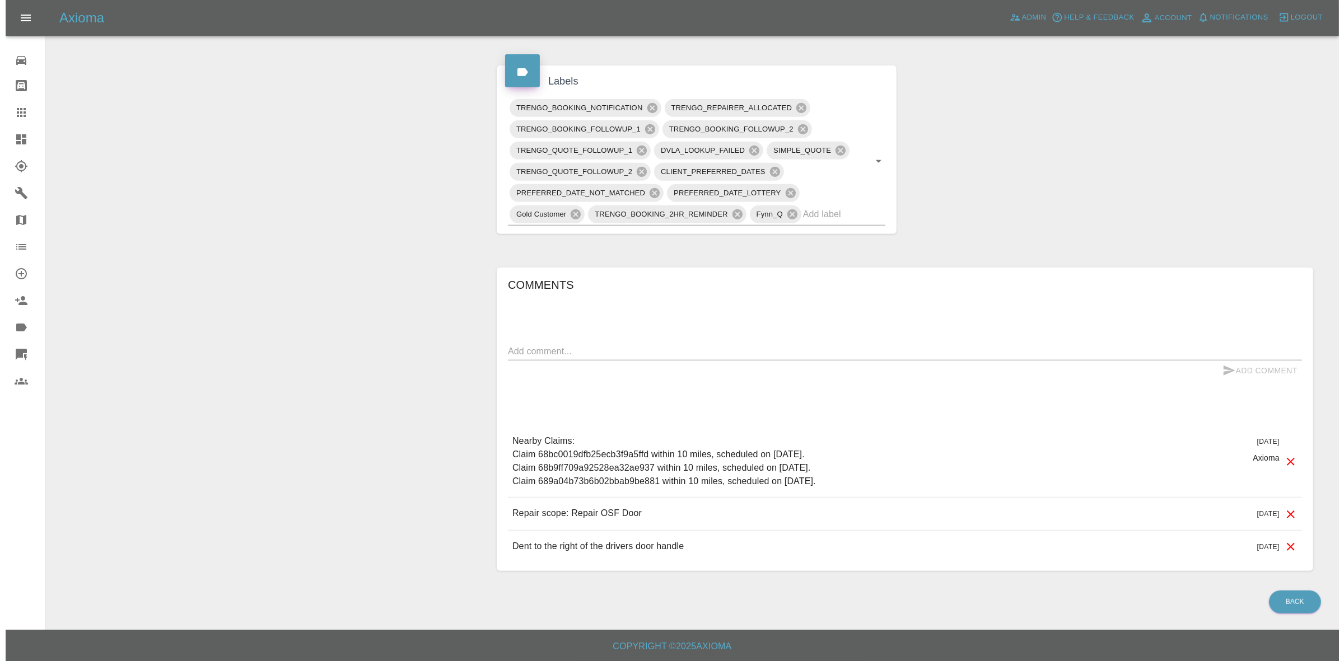
scroll to position [48, 0]
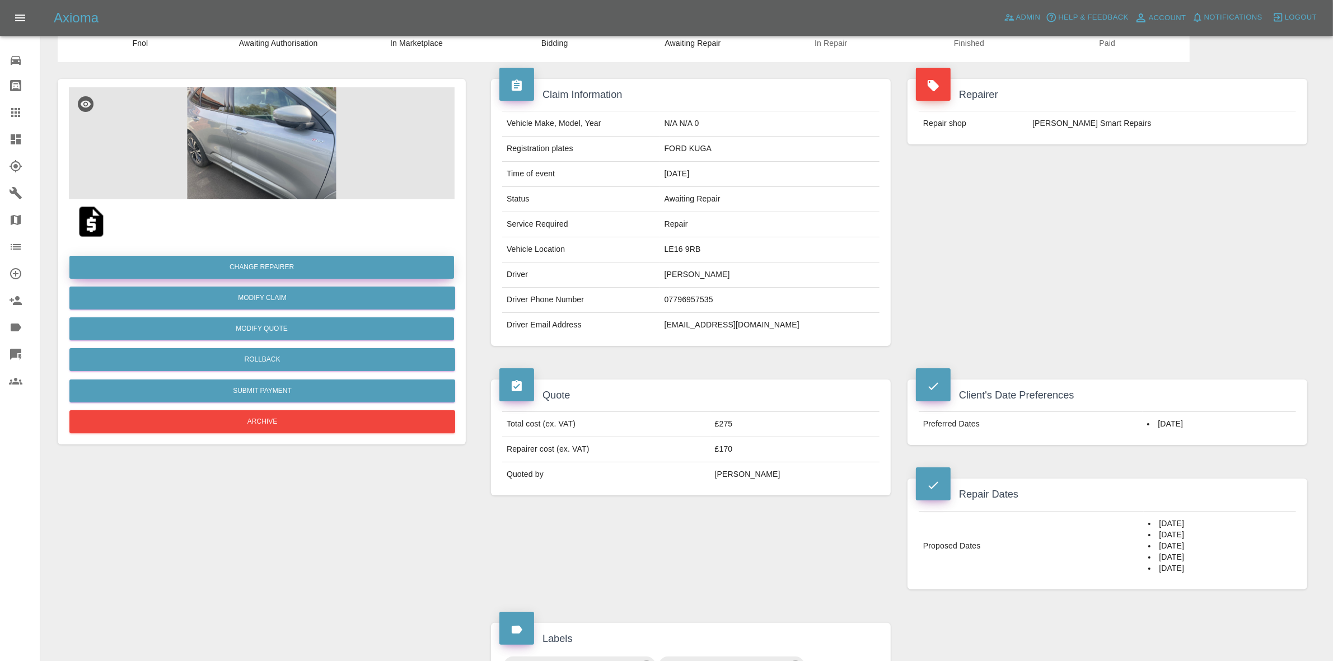
click at [261, 275] on button "Change Repairer" at bounding box center [261, 267] width 385 height 23
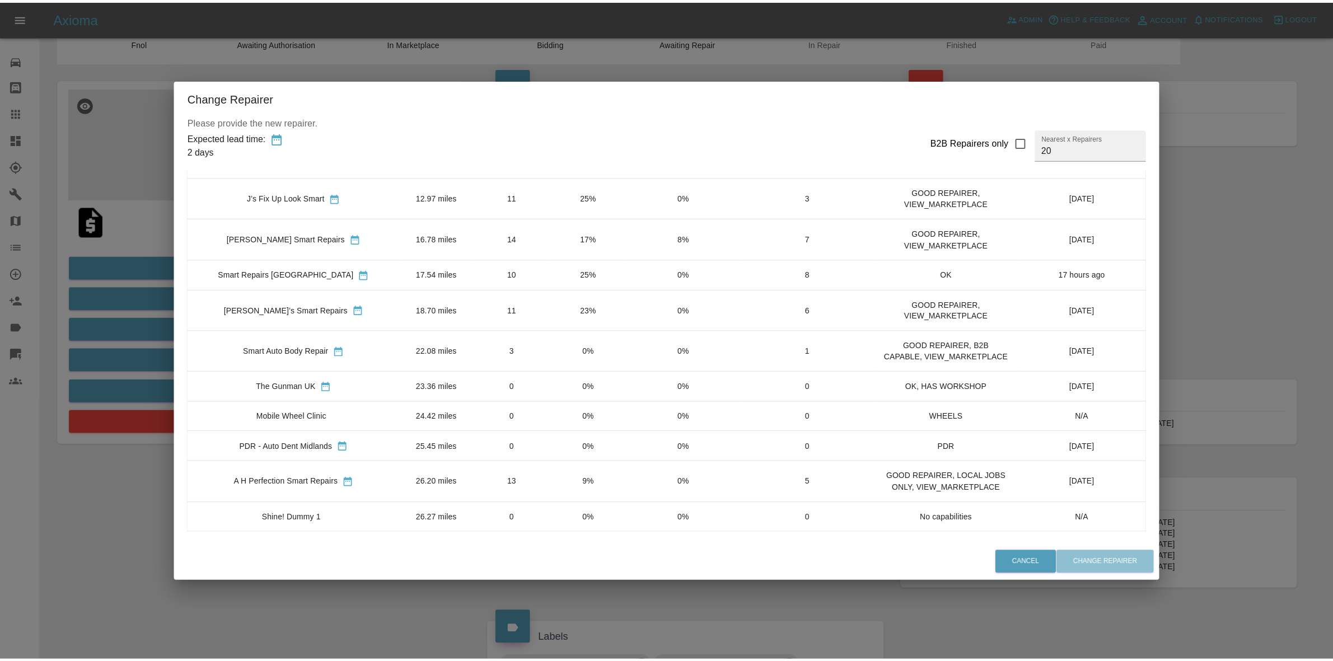
scroll to position [0, 0]
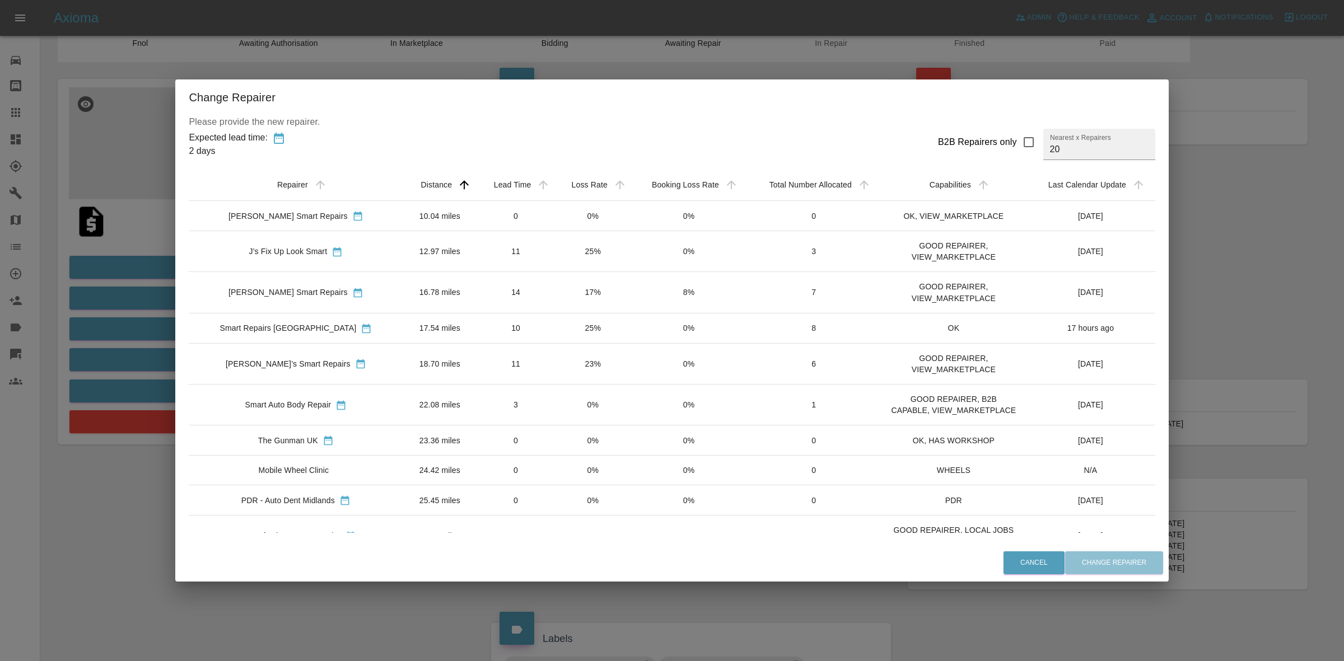
drag, startPoint x: 121, startPoint y: 218, endPoint x: 147, endPoint y: 202, distance: 30.5
click at [122, 218] on div "Change Repairer Please provide the new repairer. Expected lead time: 2 days B2B…" at bounding box center [672, 330] width 1344 height 661
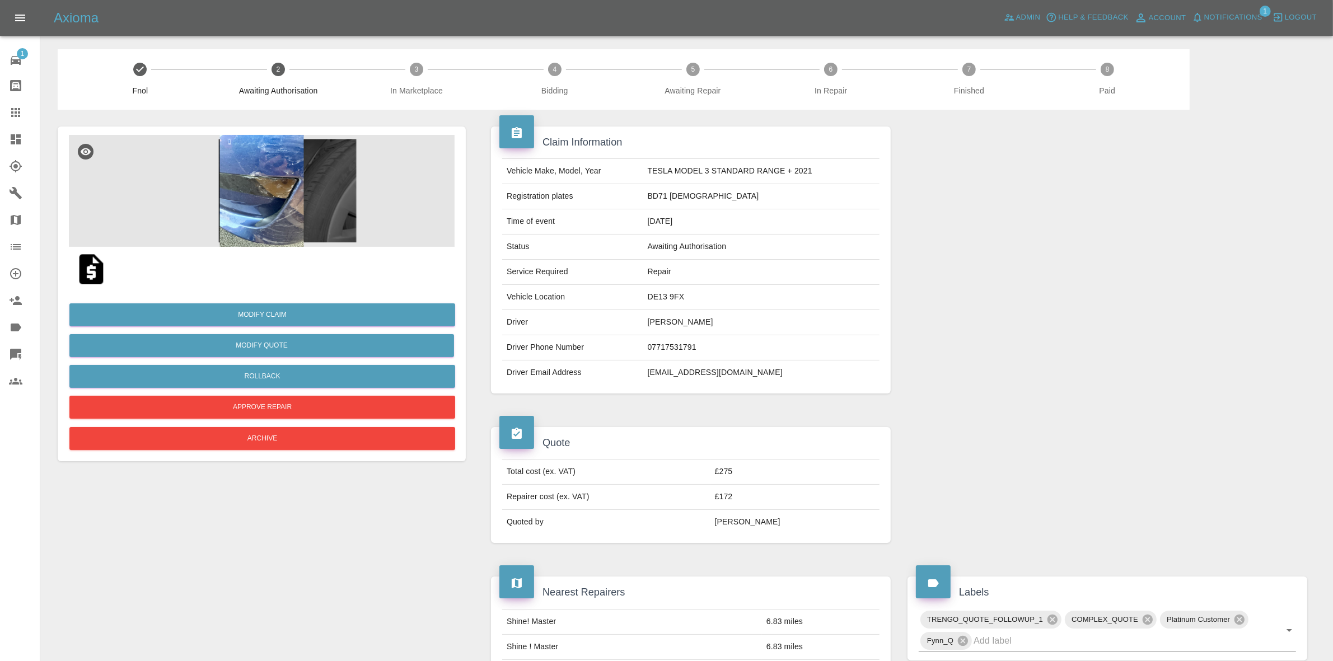
click at [371, 184] on img at bounding box center [262, 191] width 386 height 112
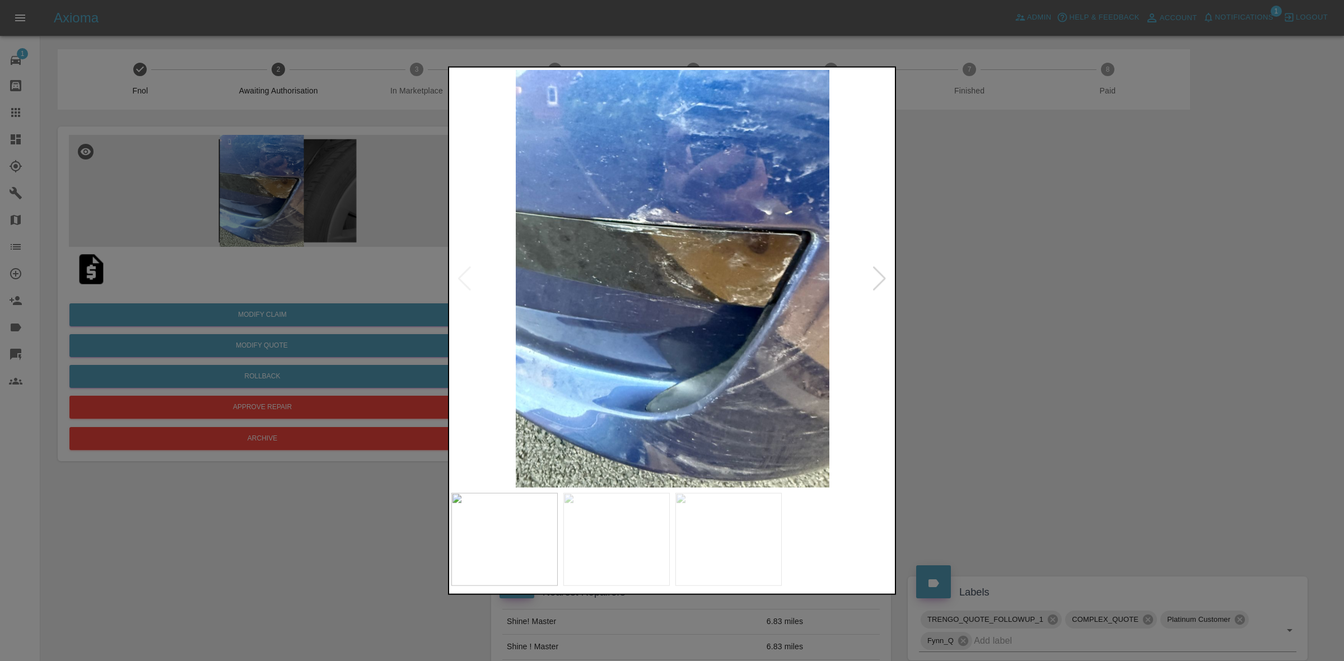
click at [878, 273] on div at bounding box center [879, 278] width 15 height 25
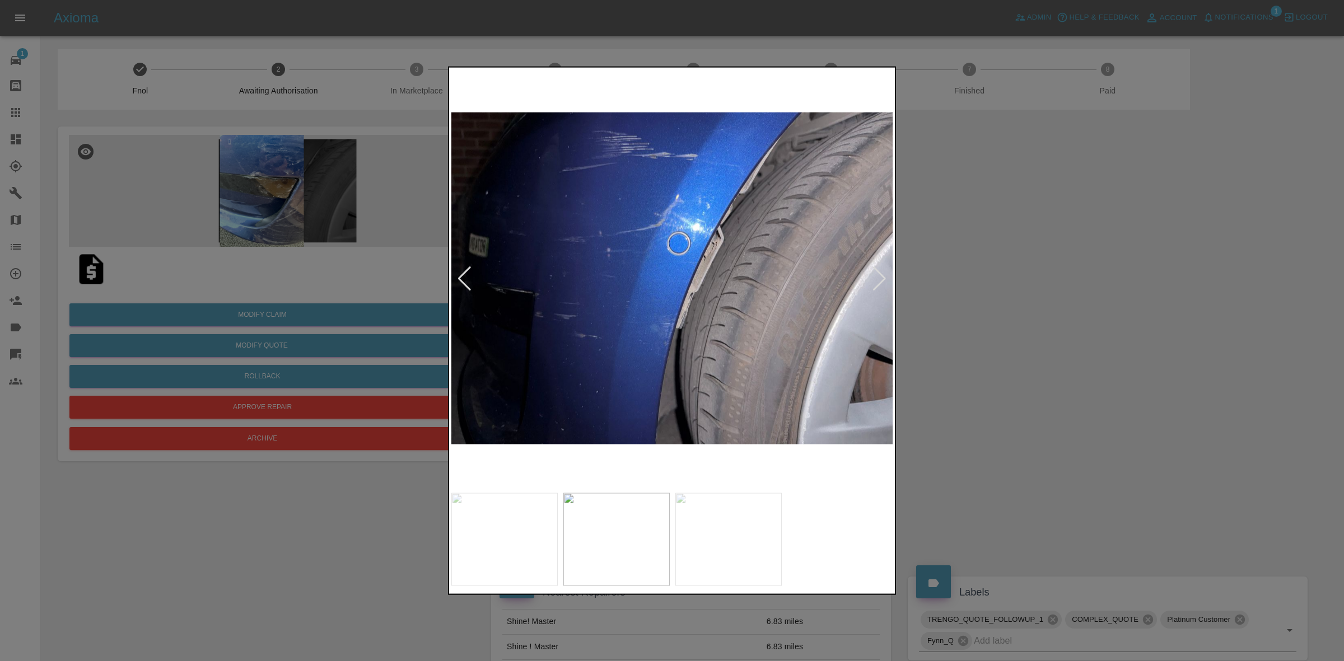
click at [878, 273] on div at bounding box center [879, 278] width 15 height 25
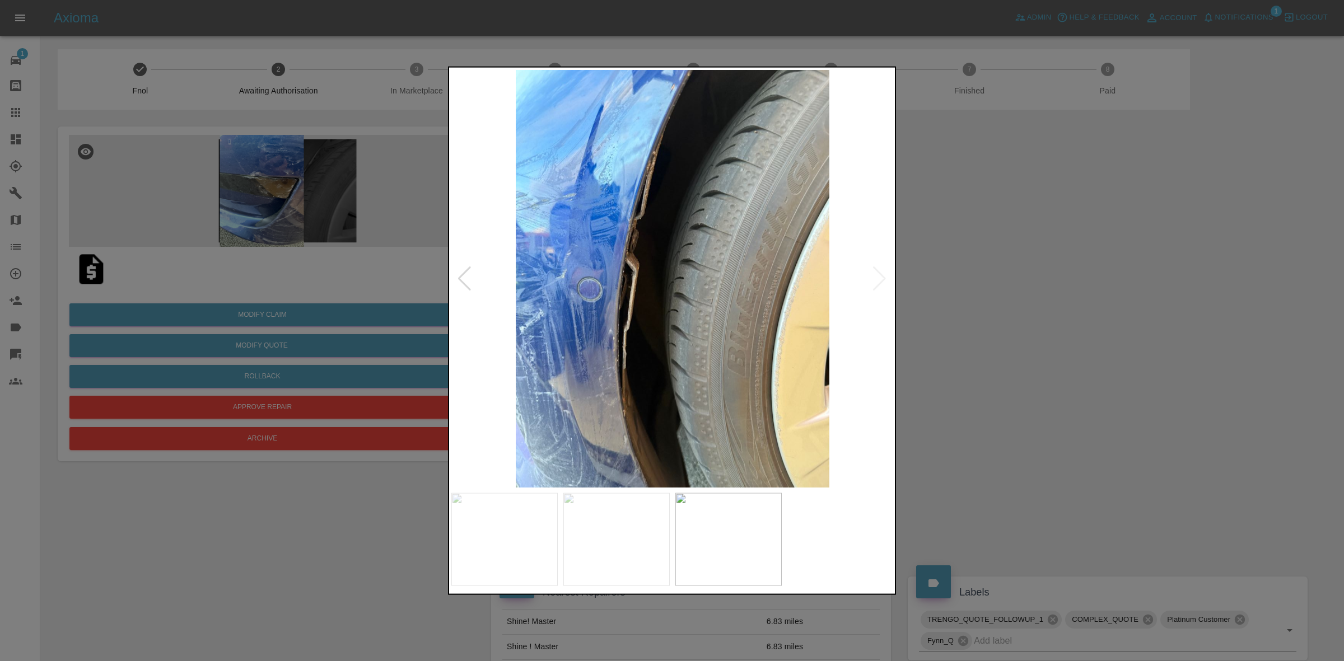
click at [933, 304] on div at bounding box center [672, 330] width 1344 height 661
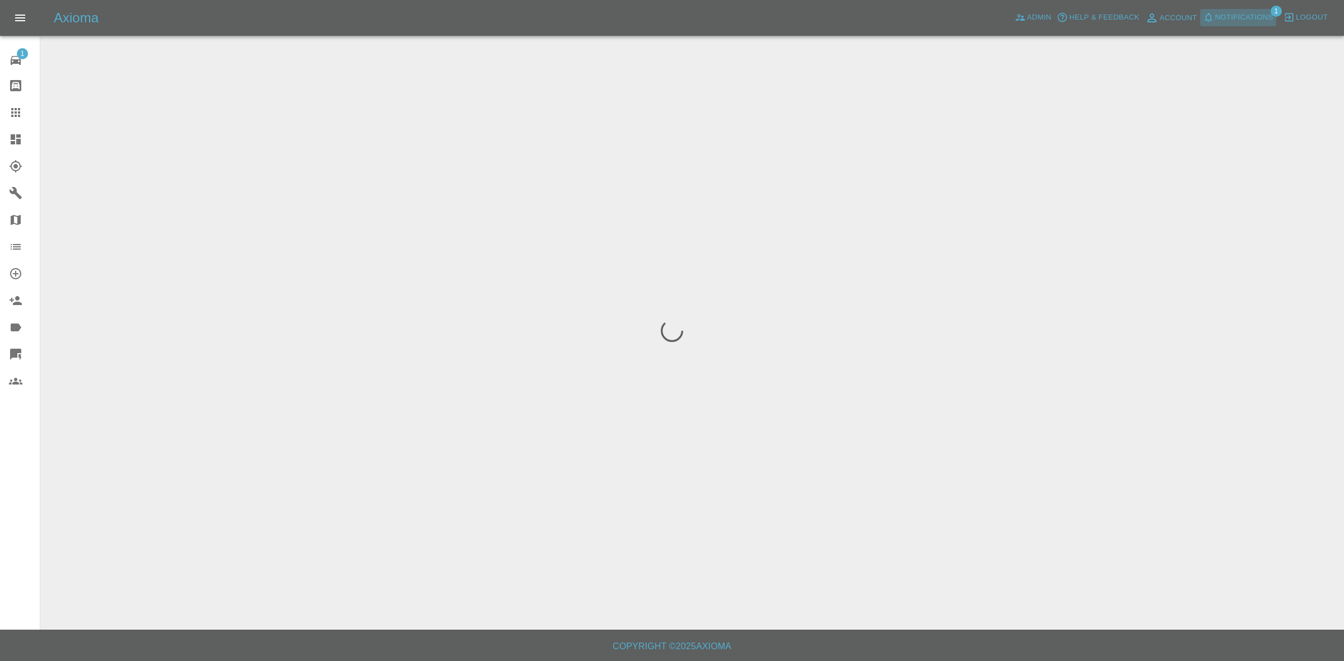
click at [1236, 20] on span "Notifications" at bounding box center [1244, 17] width 58 height 13
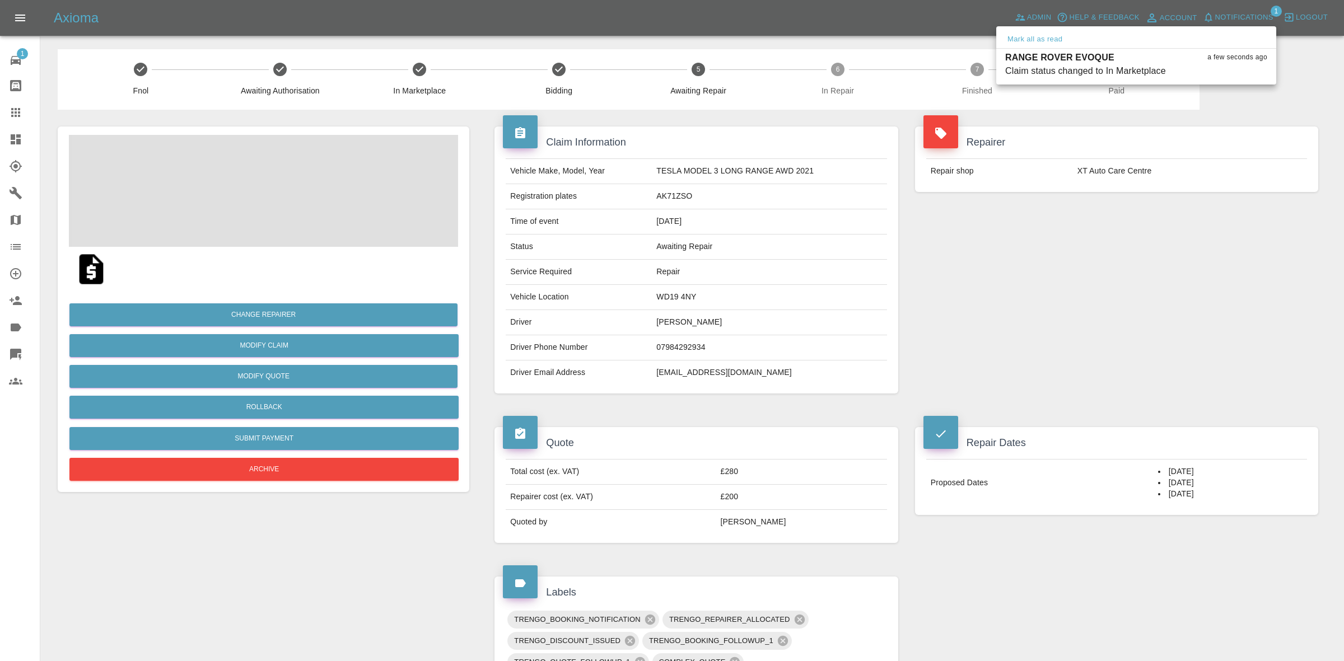
click at [1032, 276] on div at bounding box center [672, 330] width 1344 height 661
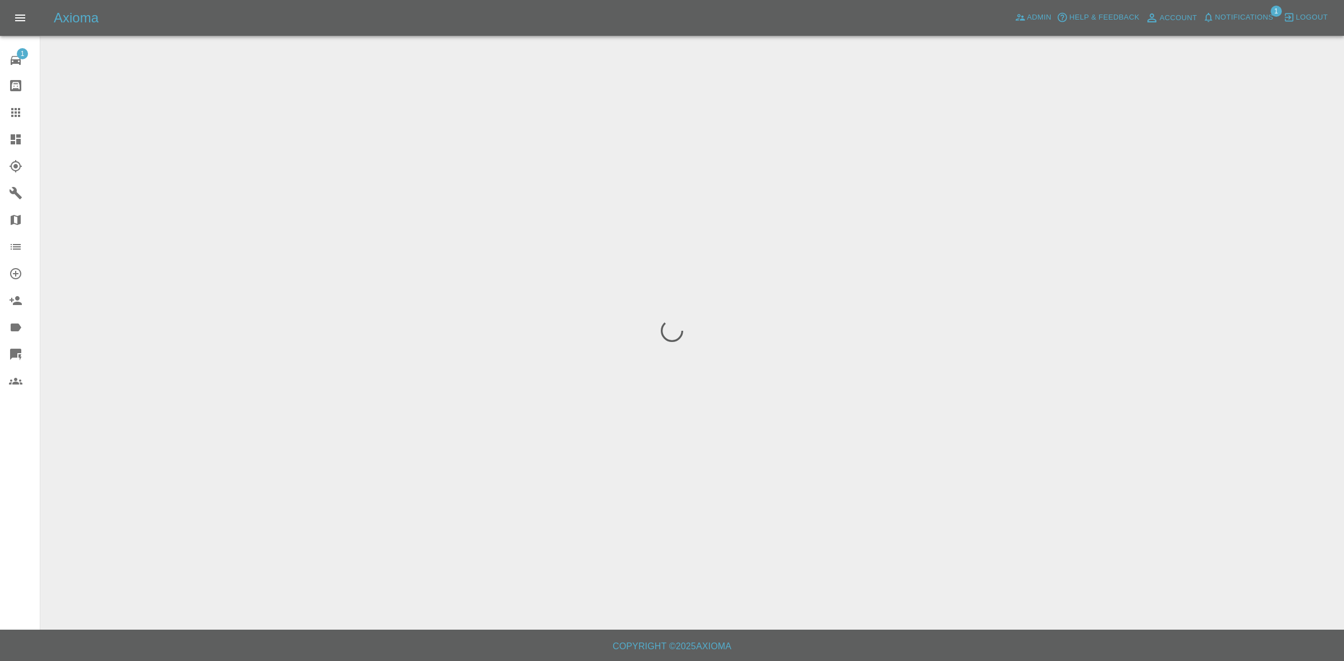
click at [1250, 20] on span "Notifications" at bounding box center [1244, 17] width 58 height 13
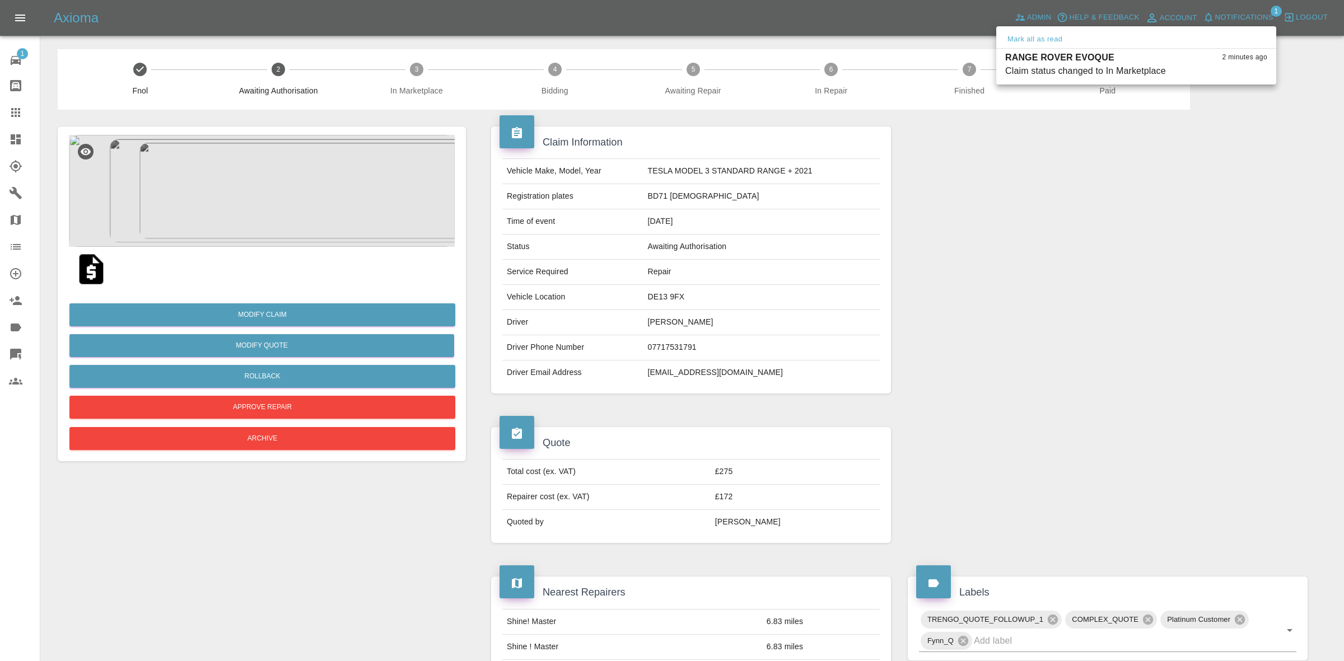
drag, startPoint x: 1141, startPoint y: 252, endPoint x: 1001, endPoint y: 255, distance: 140.0
click at [1142, 255] on div at bounding box center [672, 330] width 1344 height 661
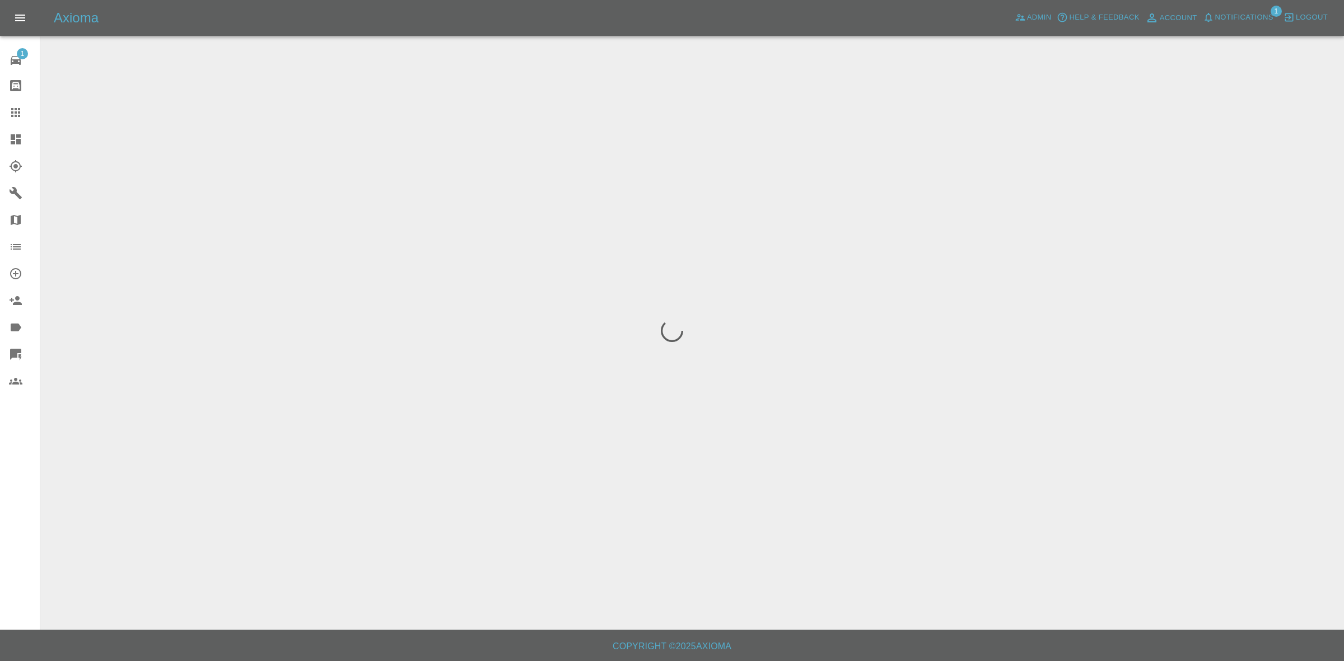
click at [1243, 14] on span "Notifications" at bounding box center [1244, 17] width 58 height 13
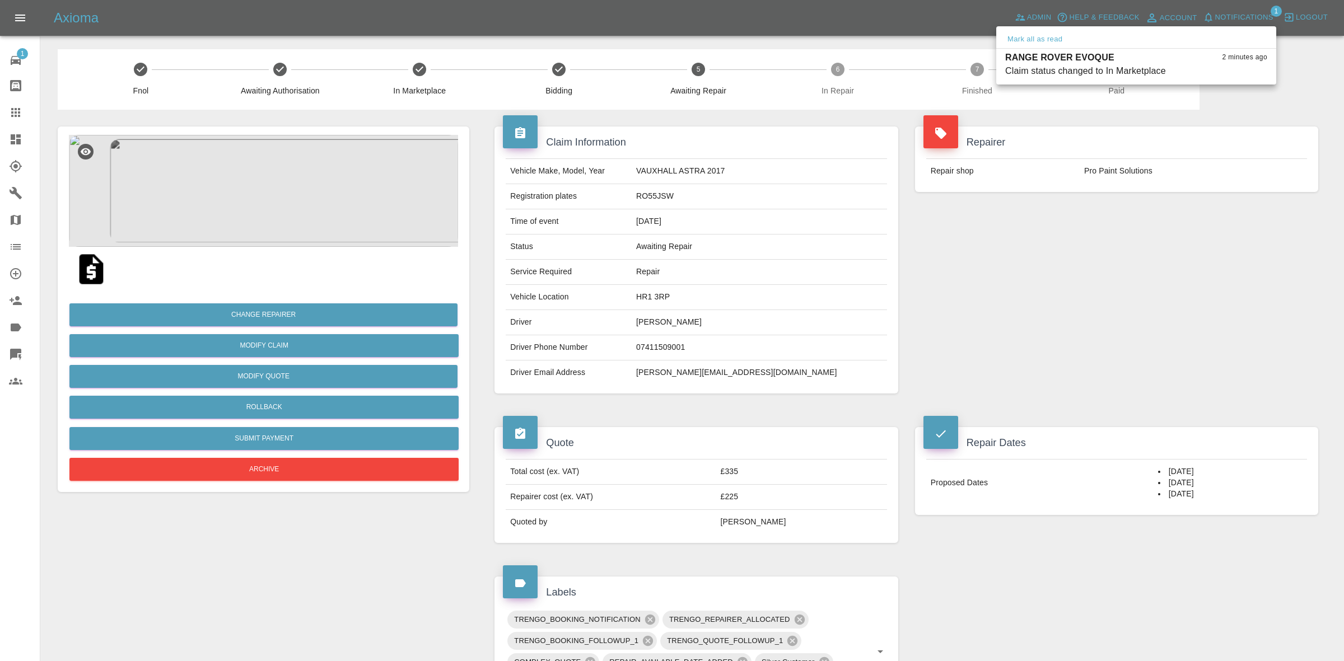
click at [1107, 206] on div at bounding box center [672, 330] width 1344 height 661
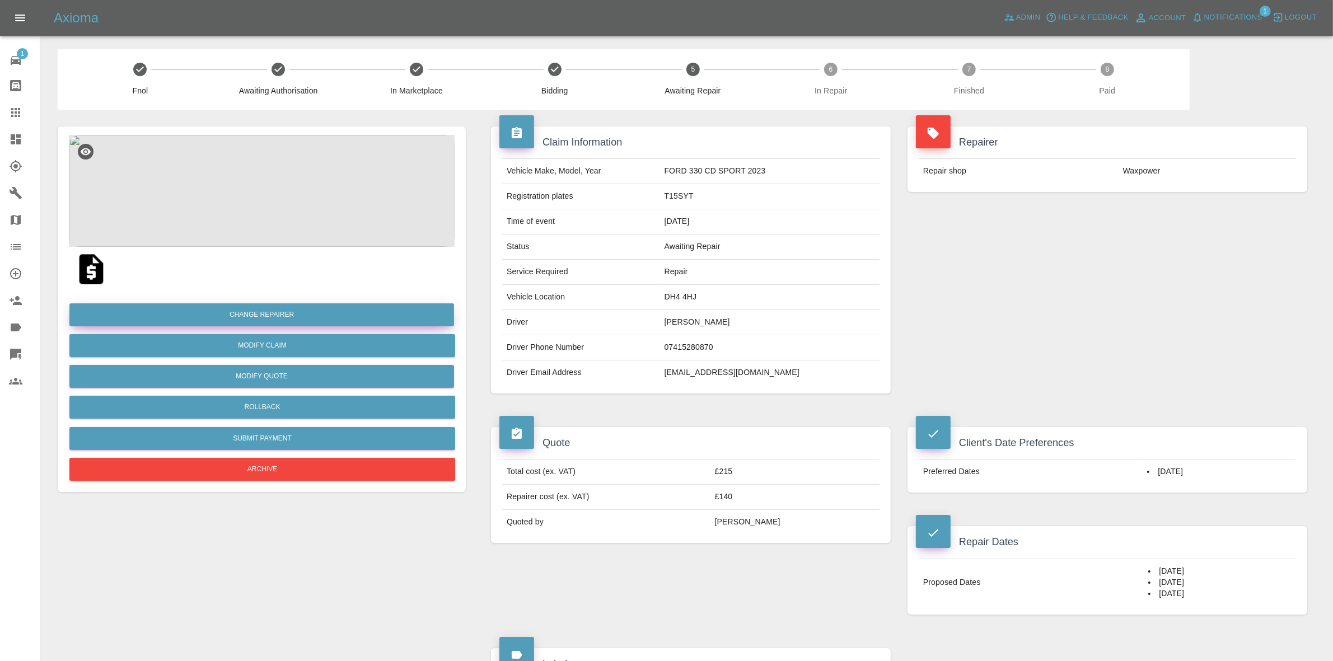
click at [224, 309] on button "Change Repairer" at bounding box center [261, 315] width 385 height 23
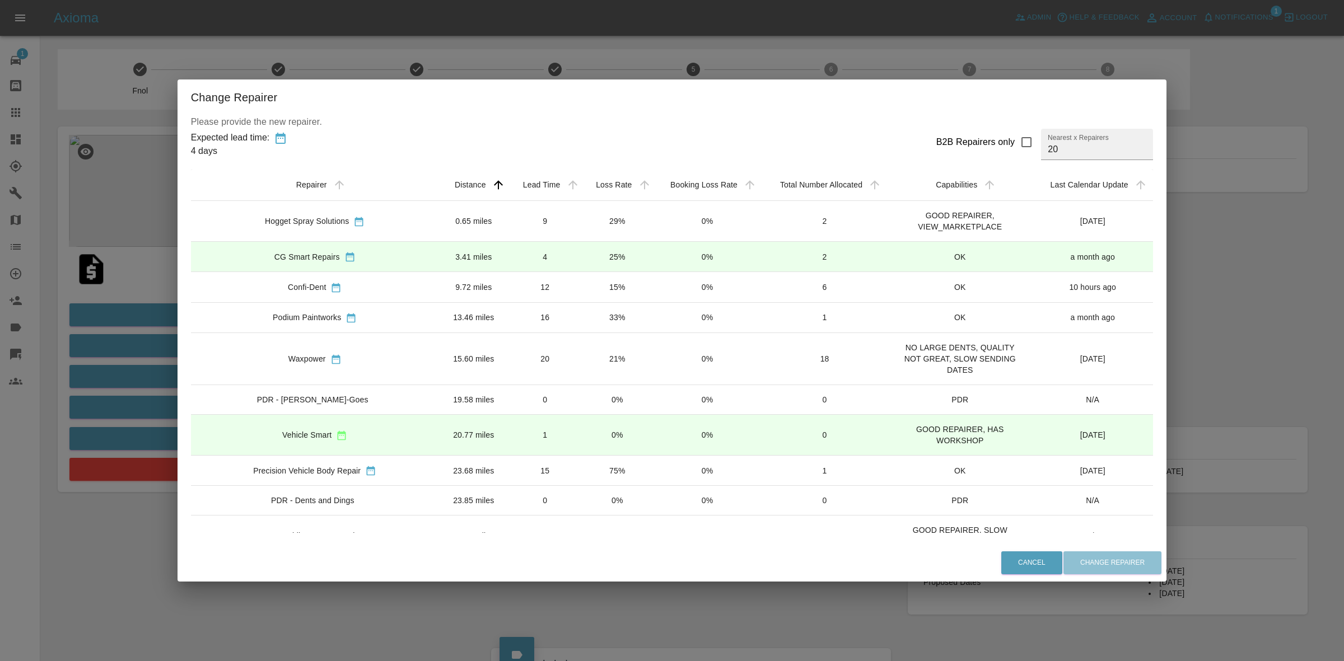
click at [122, 255] on div "Change Repairer Please provide the new repairer. Expected lead time: 4 days B2B…" at bounding box center [672, 330] width 1344 height 661
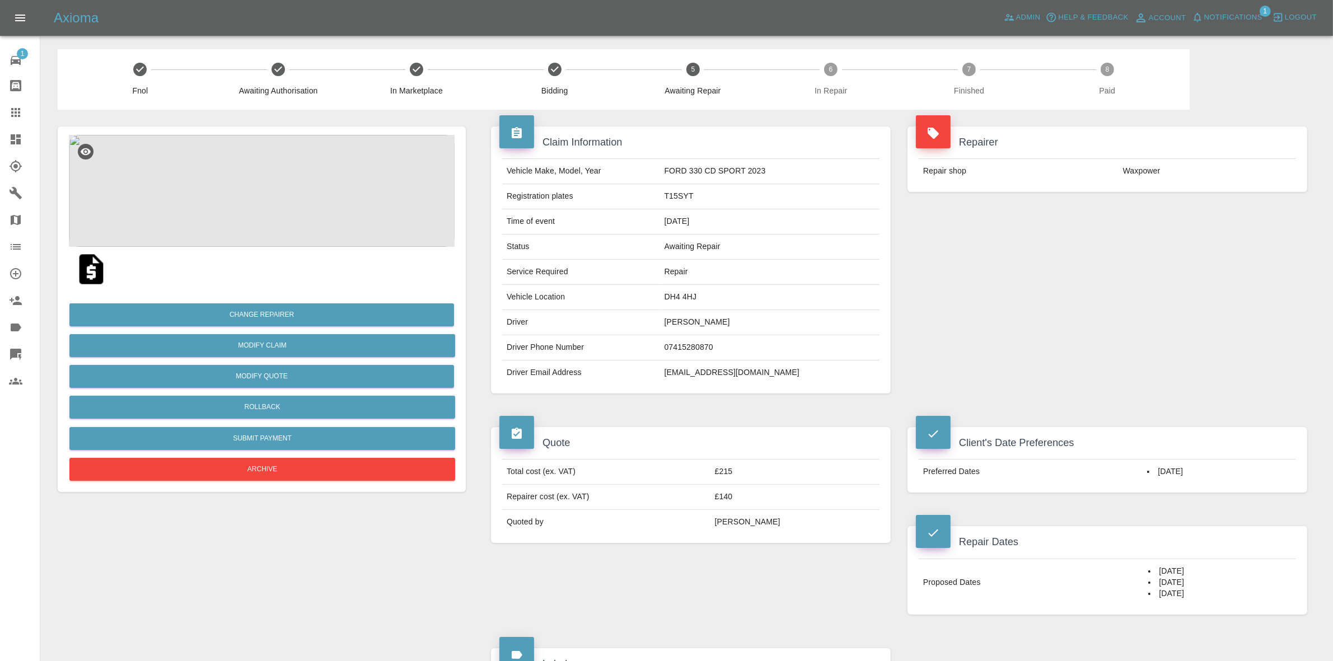
click at [701, 300] on td "DH4 4HJ" at bounding box center [770, 297] width 220 height 25
copy td "DH4 4HJ"
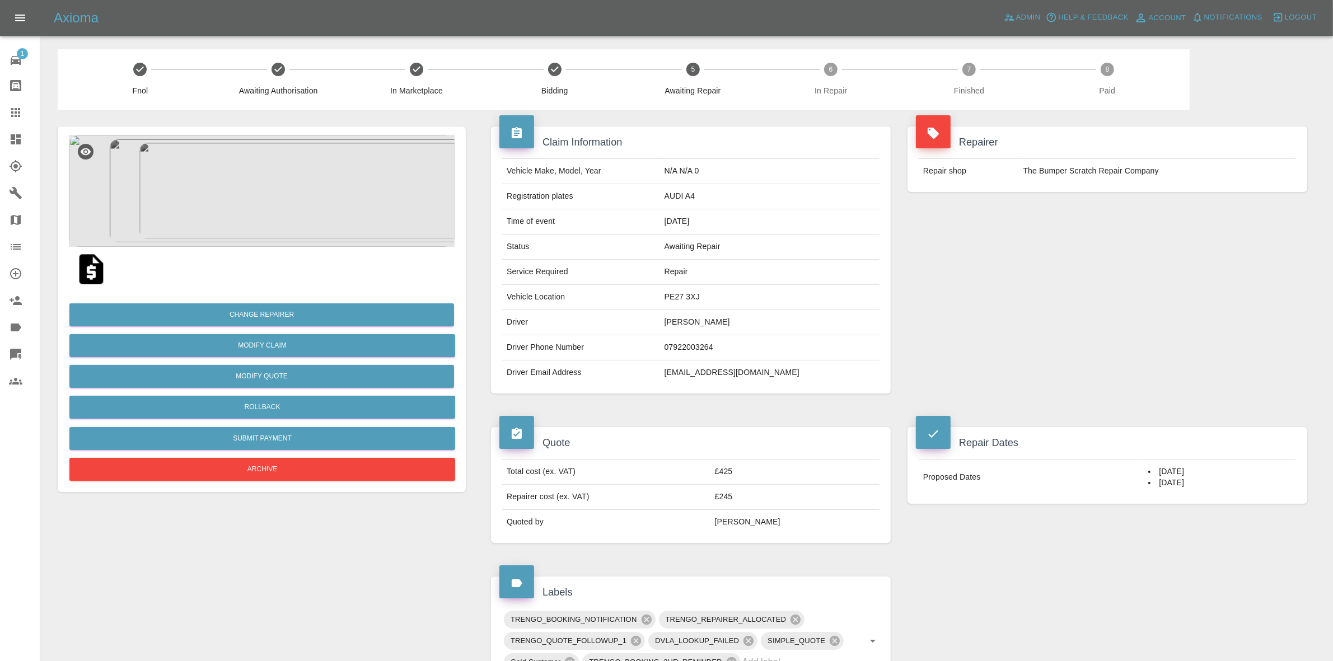
click at [295, 232] on img at bounding box center [262, 191] width 386 height 112
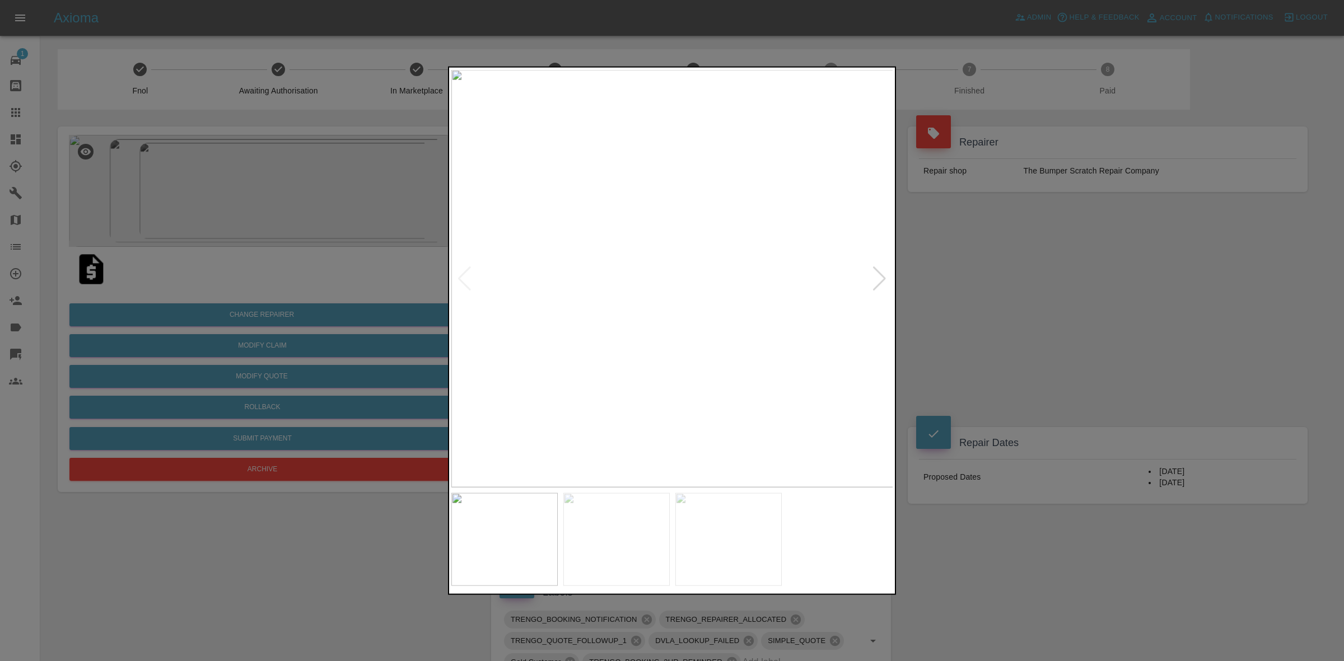
click at [286, 239] on div at bounding box center [672, 330] width 1344 height 661
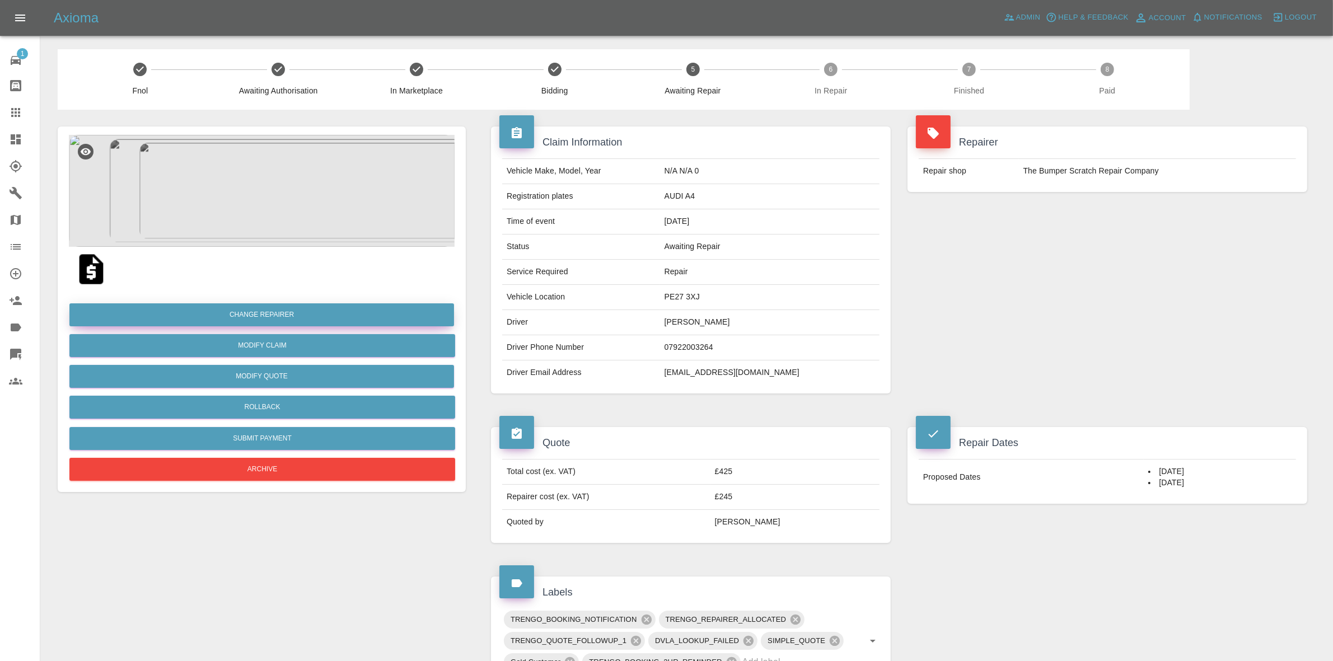
click at [253, 310] on button "Change Repairer" at bounding box center [261, 315] width 385 height 23
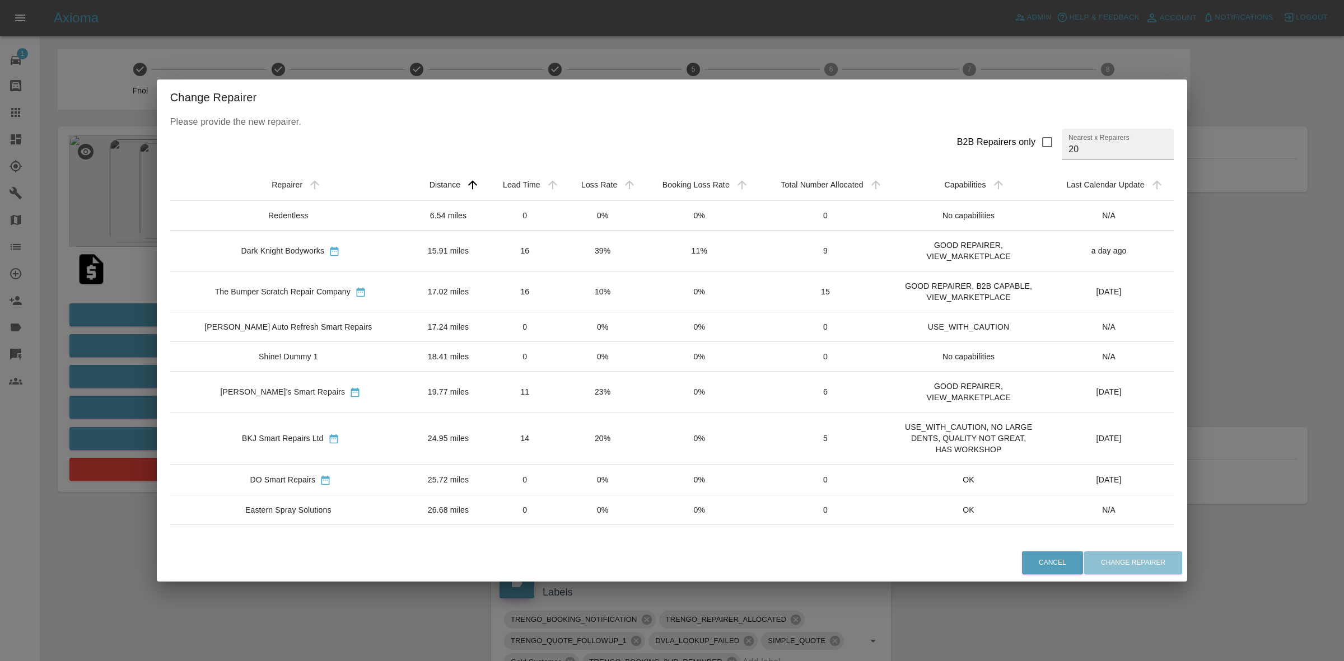
click at [97, 276] on div "Change Repairer Please provide the new repairer. B2B Repairers only Nearest x R…" at bounding box center [672, 330] width 1344 height 661
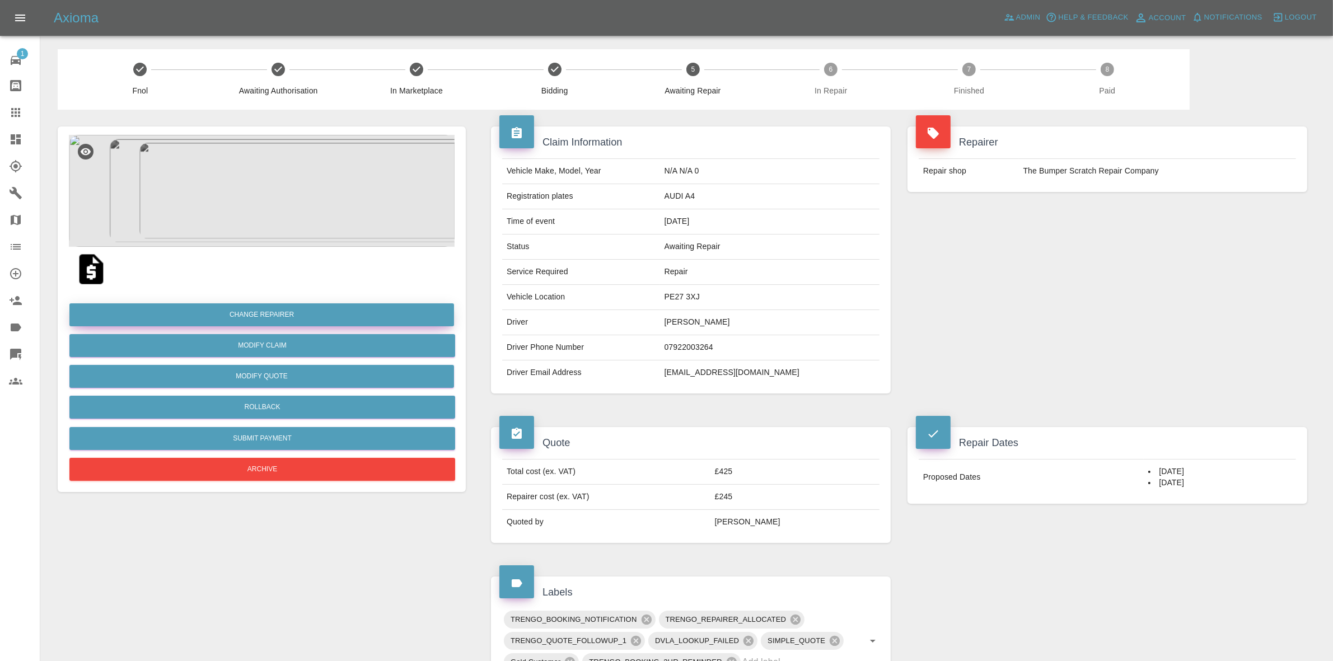
click at [259, 311] on button "Change Repairer" at bounding box center [261, 315] width 385 height 23
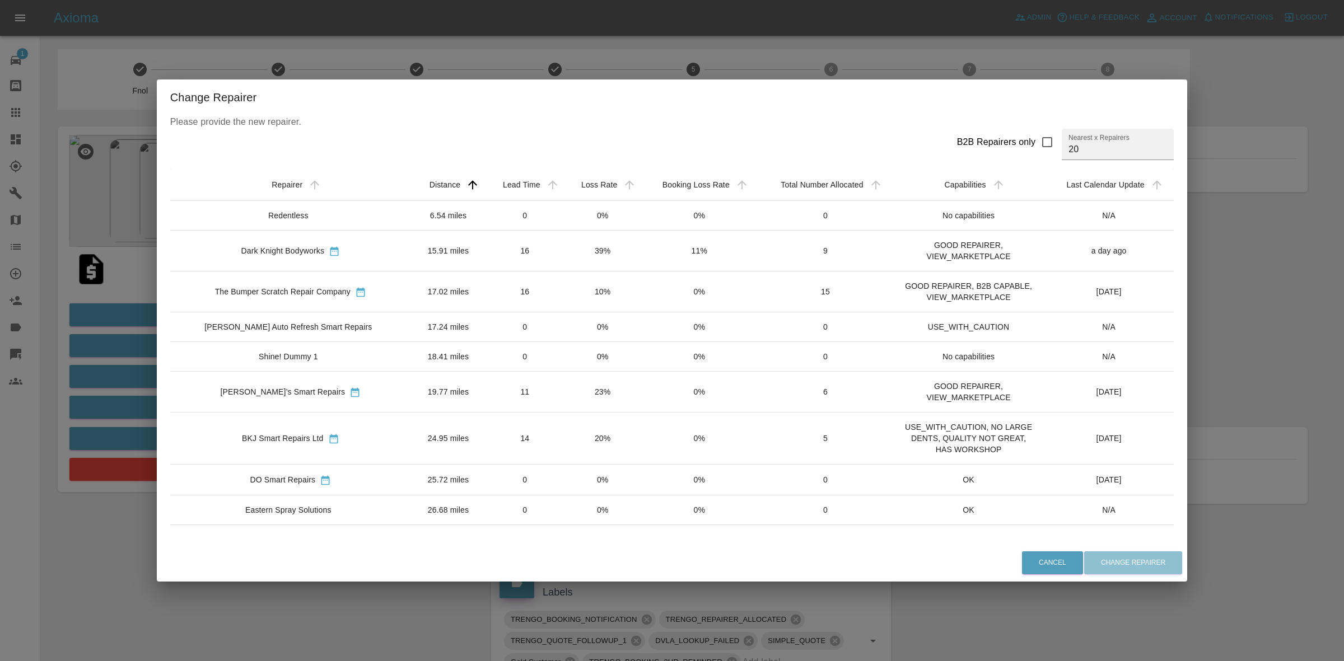
click at [1261, 317] on div "Change Repairer Please provide the new repairer. B2B Repairers only Nearest x R…" at bounding box center [672, 330] width 1344 height 661
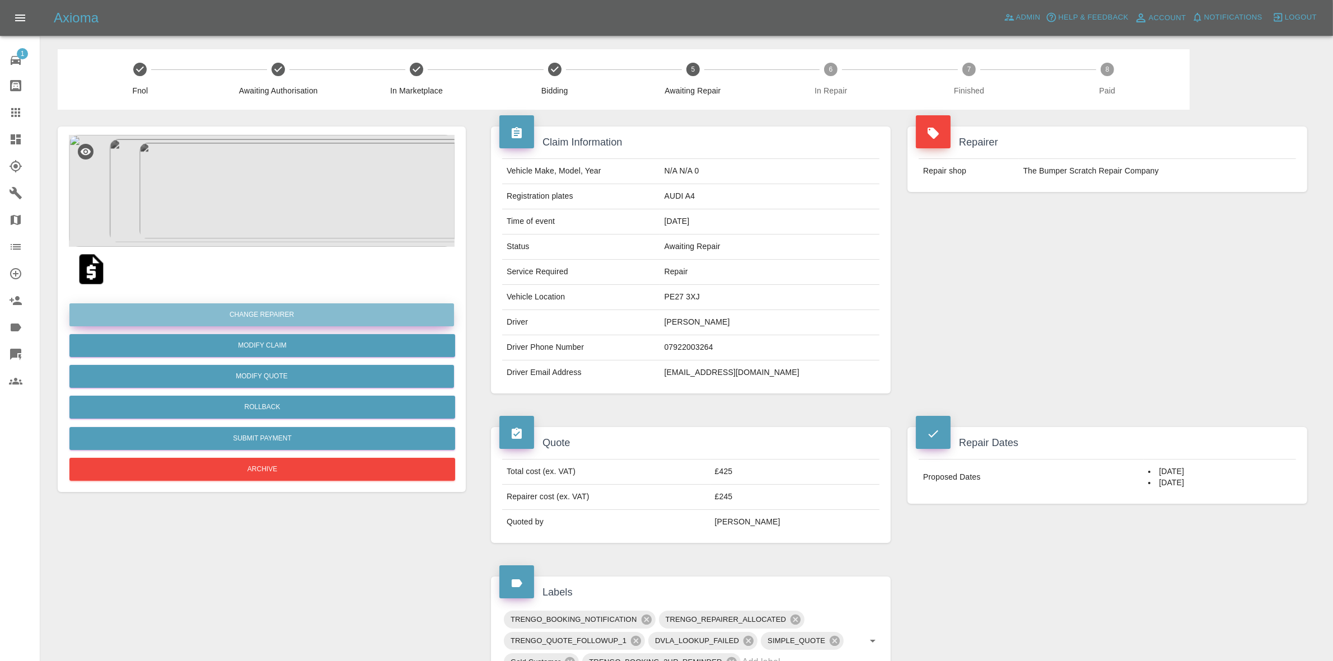
click at [246, 311] on button "Change Repairer" at bounding box center [261, 315] width 385 height 23
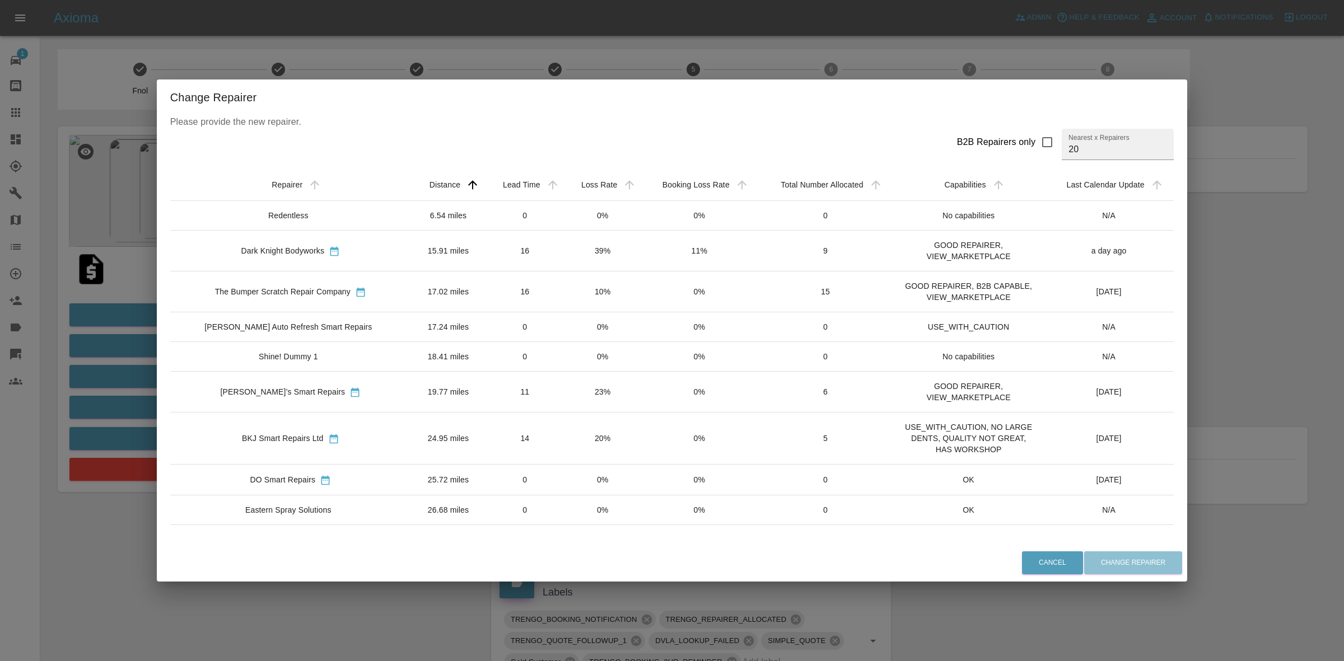
click at [584, 220] on td "0%" at bounding box center [603, 216] width 77 height 30
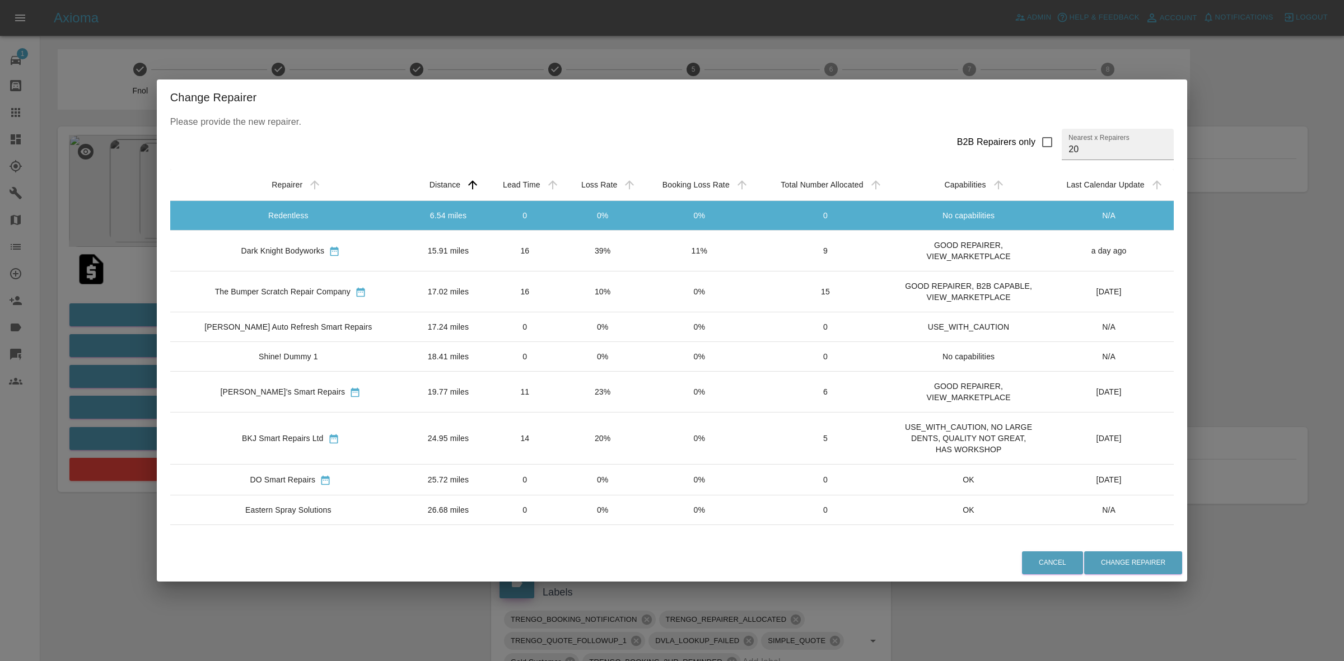
click at [581, 255] on td "39%" at bounding box center [603, 251] width 77 height 41
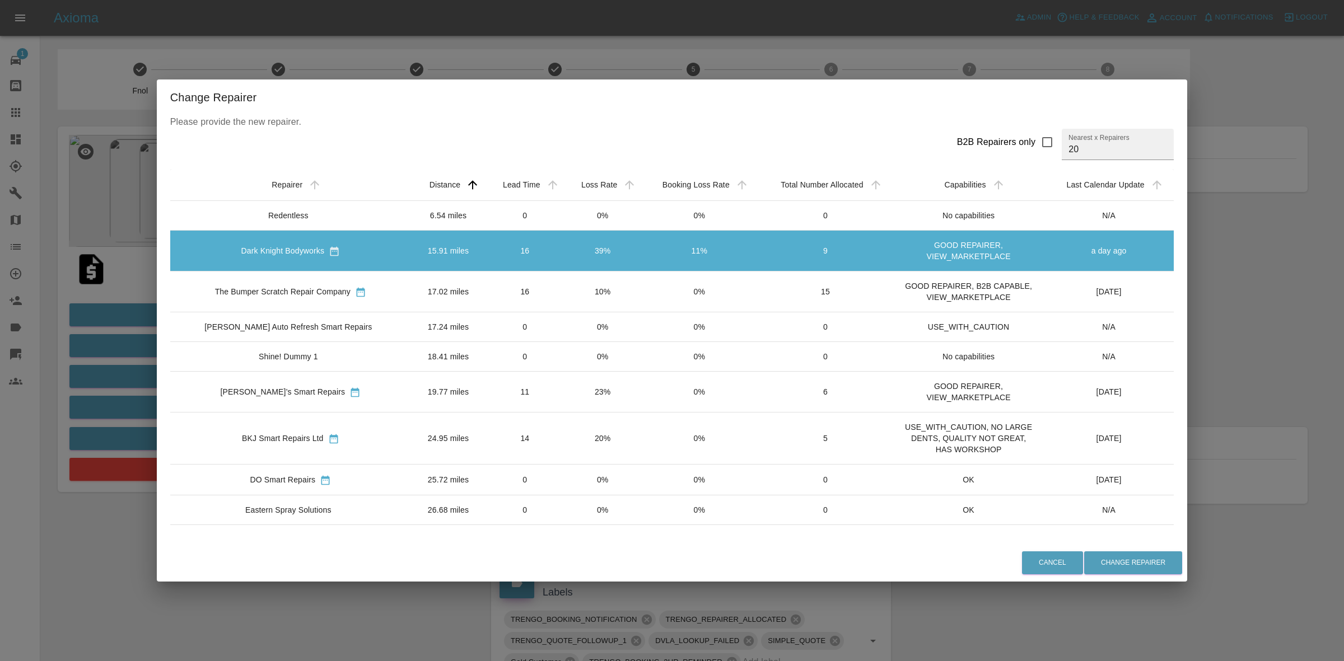
click at [577, 280] on td "10%" at bounding box center [603, 292] width 77 height 41
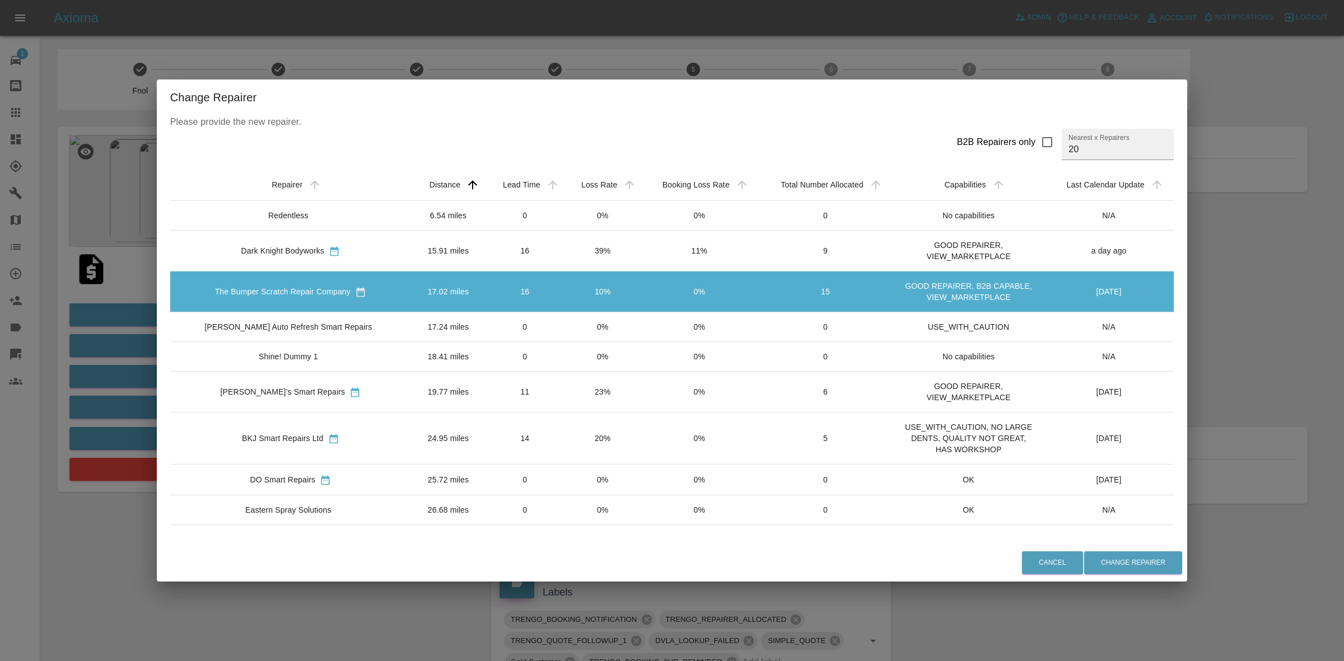
click at [1266, 318] on div "Change Repairer Please provide the new repairer. B2B Repairers only Nearest x R…" at bounding box center [672, 330] width 1344 height 661
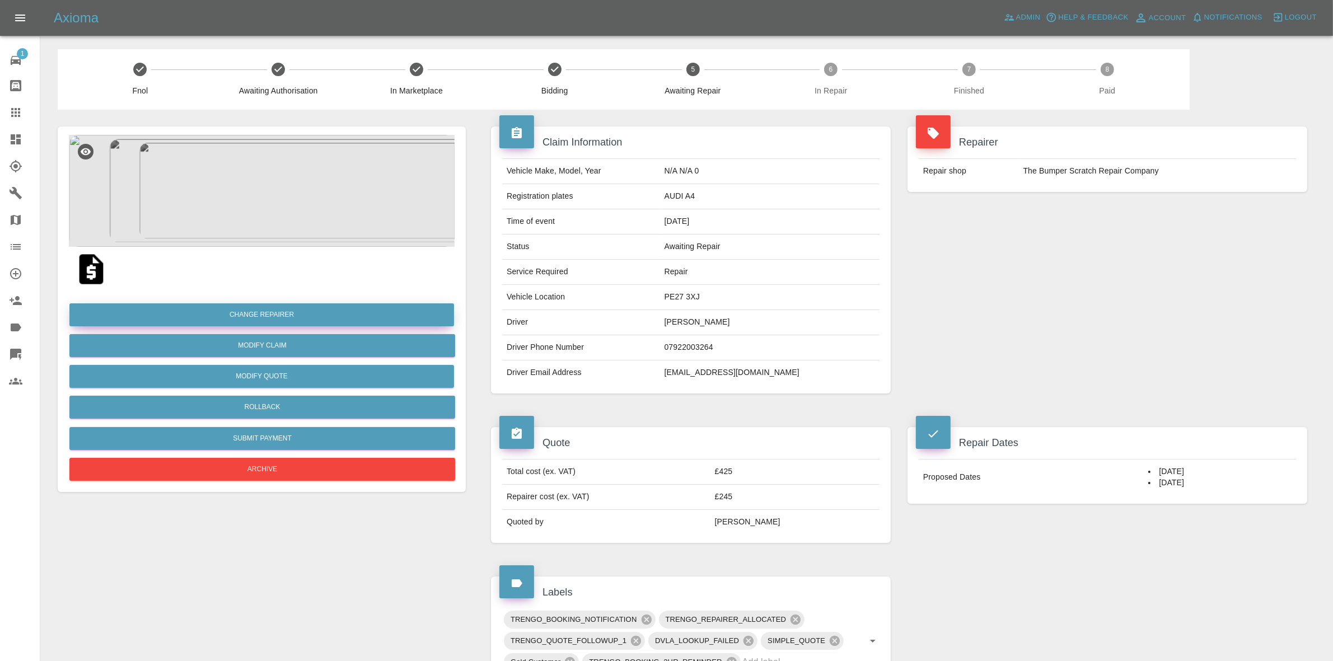
click at [239, 315] on button "Change Repairer" at bounding box center [261, 315] width 385 height 23
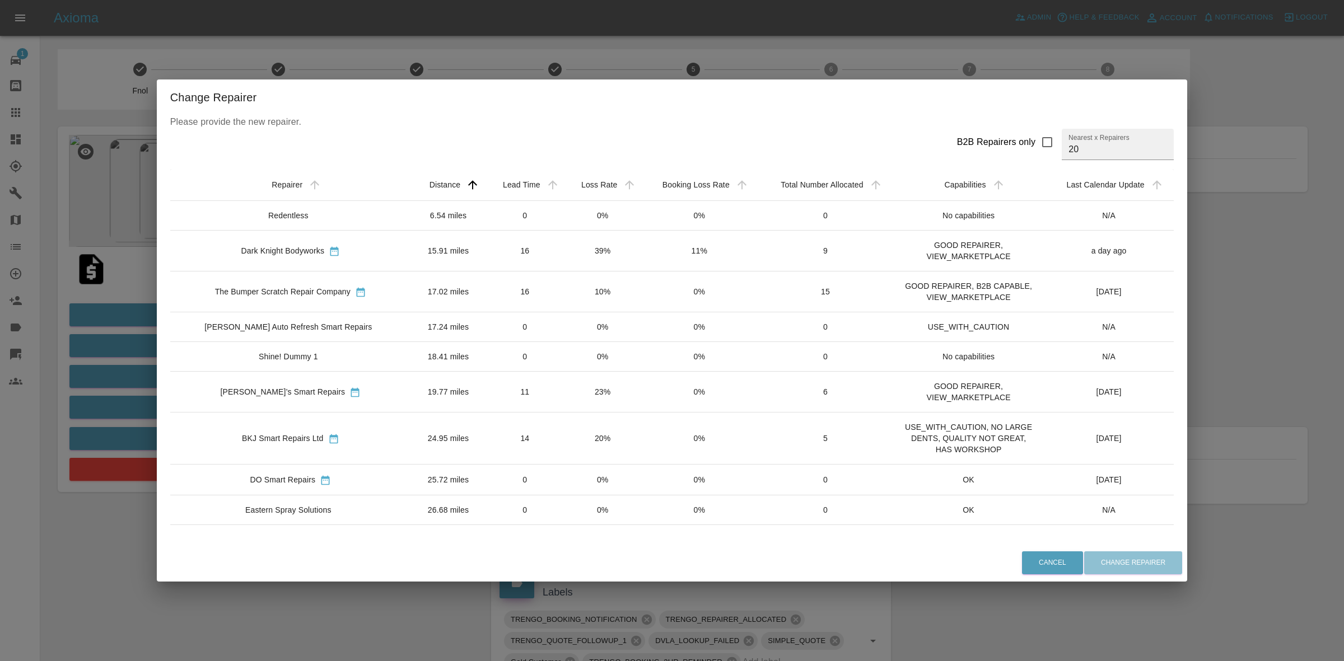
click at [622, 254] on td "39%" at bounding box center [603, 251] width 77 height 41
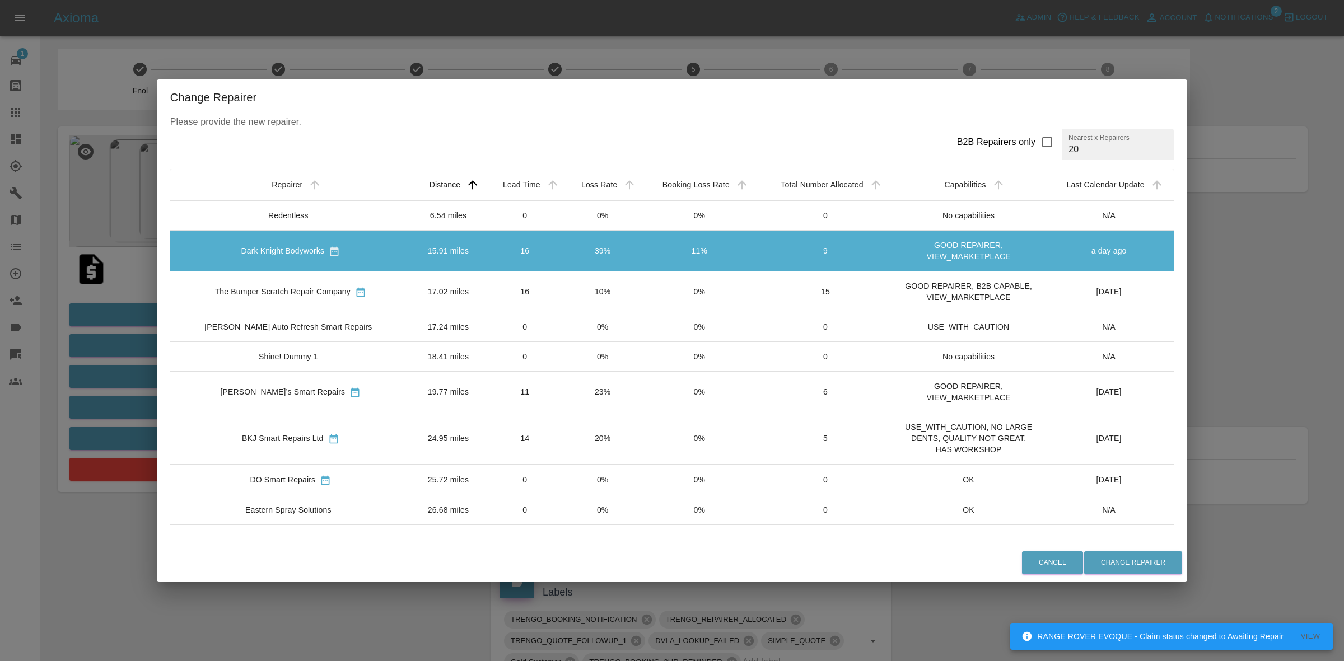
click at [116, 42] on div "Change Repairer Please provide the new repairer. B2B Repairers only Nearest x R…" at bounding box center [672, 330] width 1344 height 661
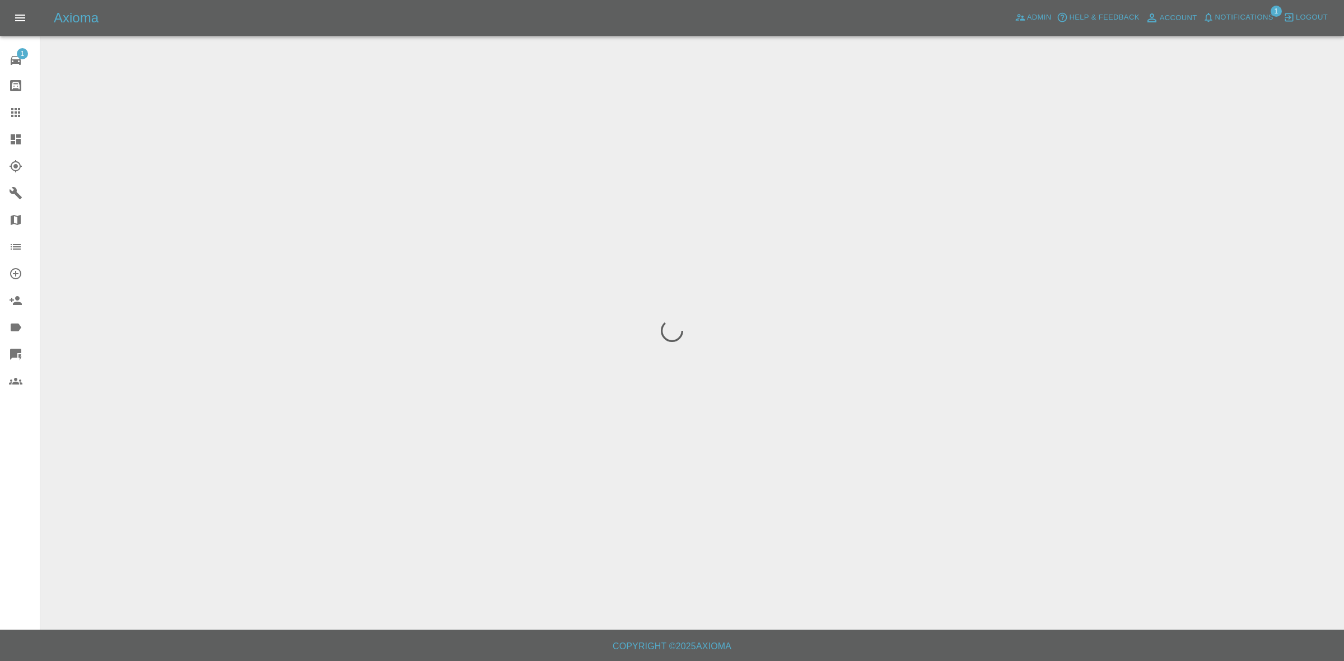
click at [1240, 18] on span "Notifications" at bounding box center [1244, 17] width 58 height 13
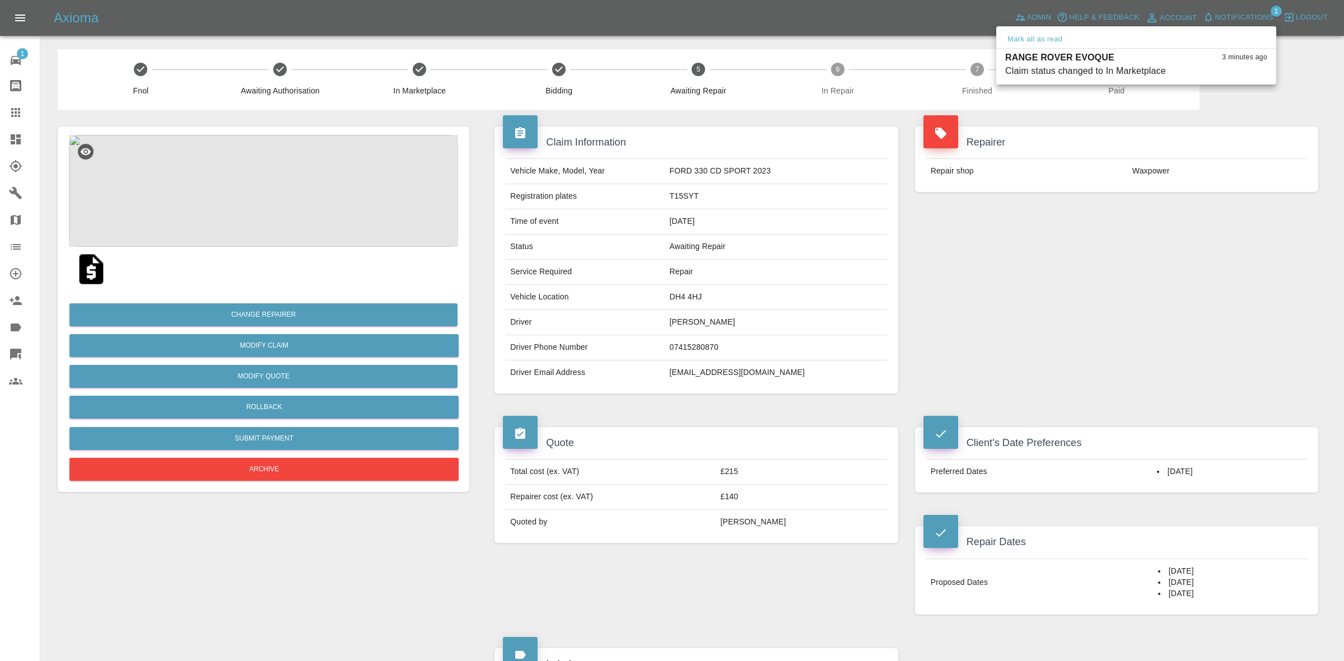
click at [1155, 268] on div at bounding box center [672, 330] width 1344 height 661
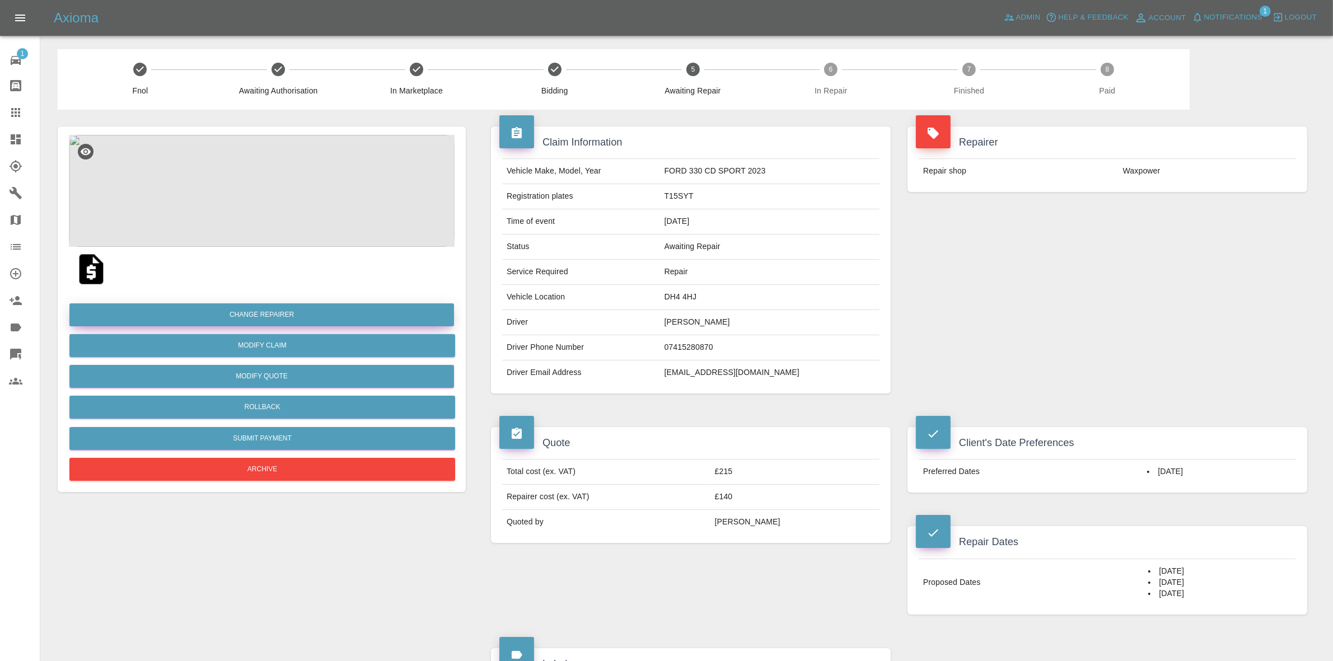
click at [245, 312] on button "Change Repairer" at bounding box center [261, 315] width 385 height 23
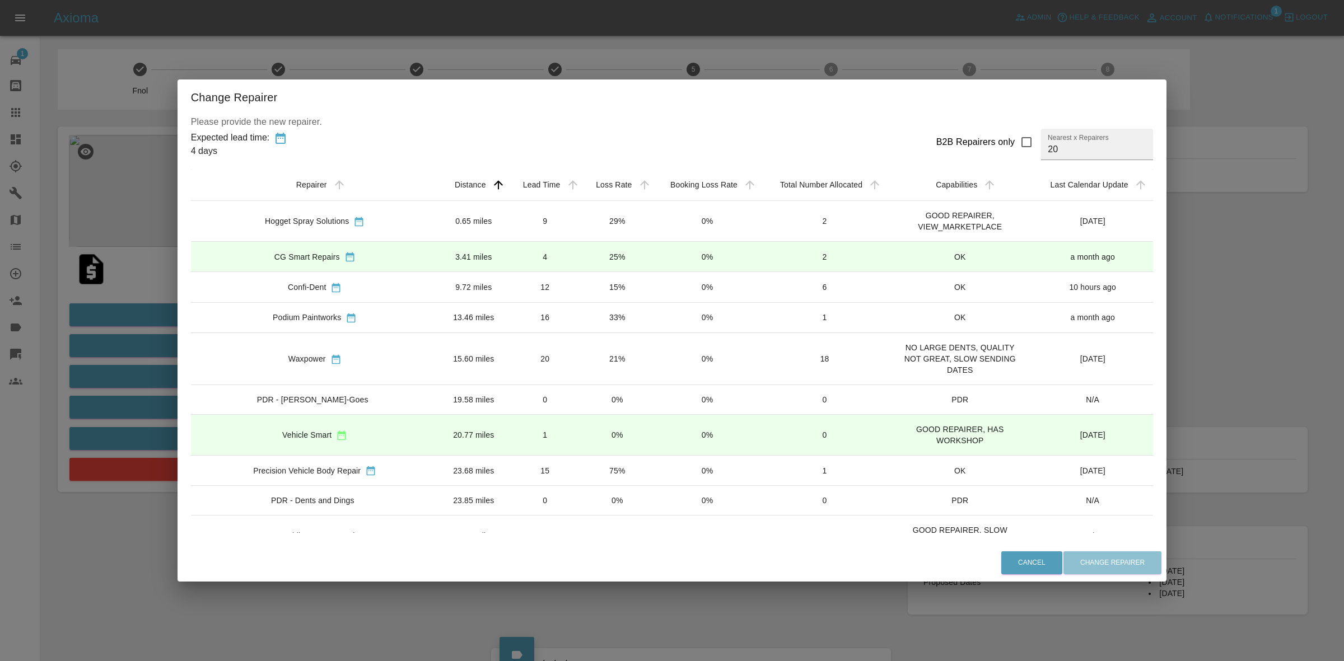
click at [130, 322] on div "Change Repairer Please provide the new repairer. Expected lead time: 4 days B2B…" at bounding box center [672, 330] width 1344 height 661
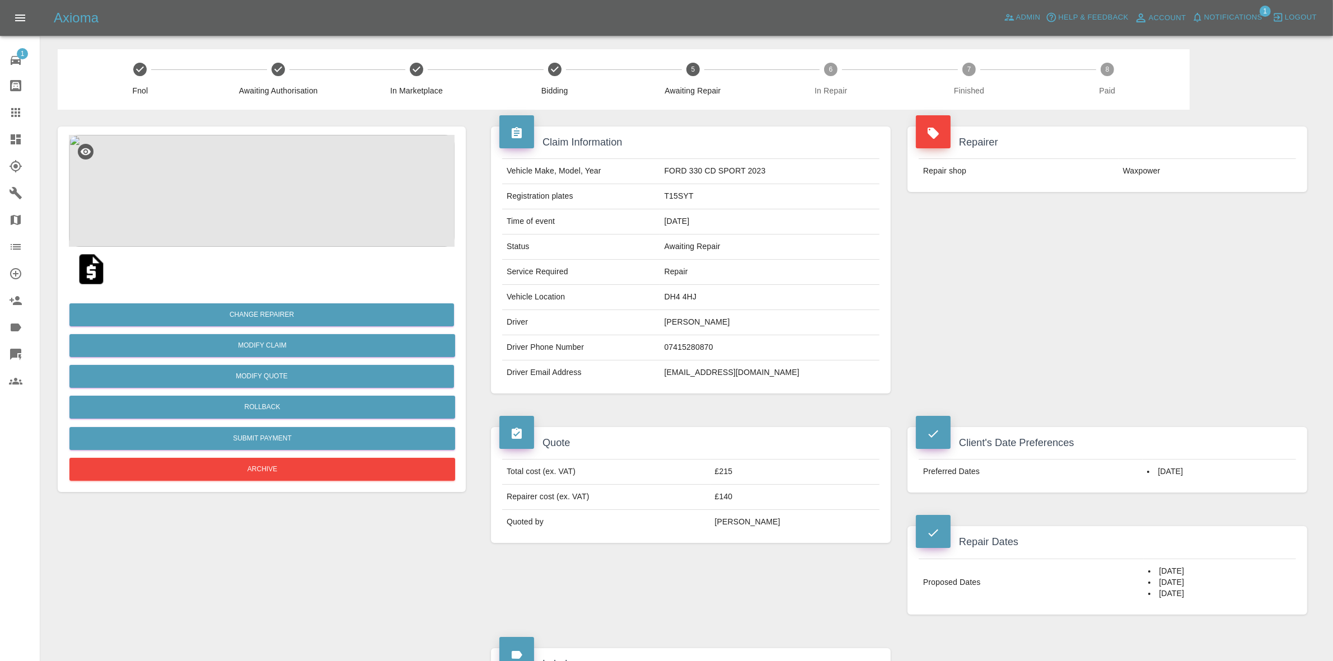
drag, startPoint x: 711, startPoint y: 563, endPoint x: 712, endPoint y: 570, distance: 6.8
click at [707, 566] on div "Quote Total cost (ex. VAT) £215 Repairer cost (ex. VAT) £140 Quoted by George C…" at bounding box center [691, 520] width 417 height 221
click at [262, 312] on button "Change Repairer" at bounding box center [261, 315] width 385 height 23
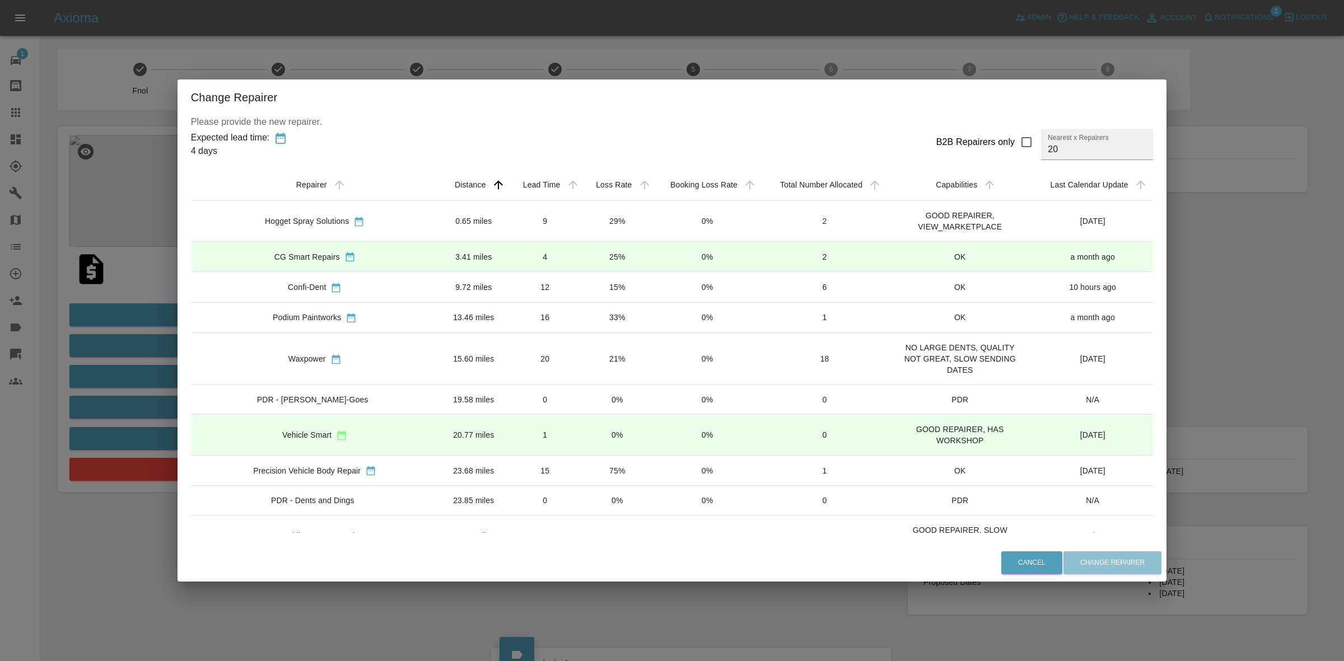
click at [122, 286] on div "Change Repairer Please provide the new repairer. Expected lead time: 4 days B2B…" at bounding box center [672, 330] width 1344 height 661
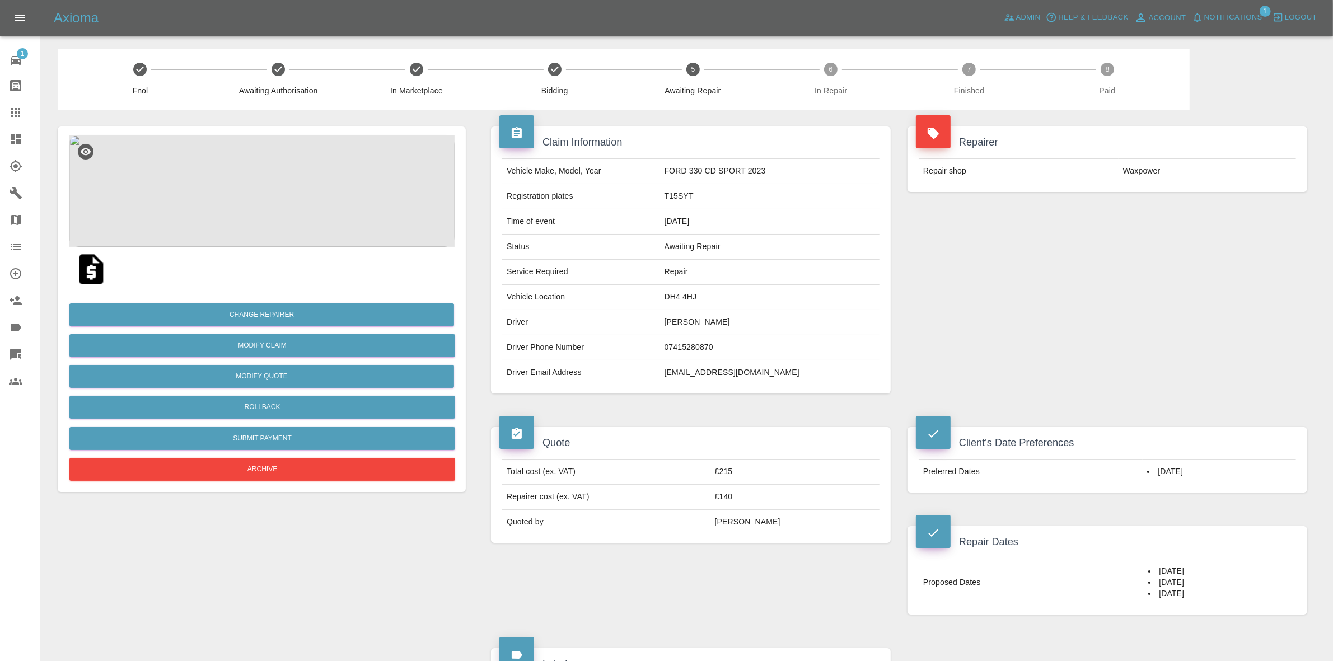
click at [701, 298] on td "DH4 4HJ" at bounding box center [770, 297] width 220 height 25
copy td "DH4 4HJ"
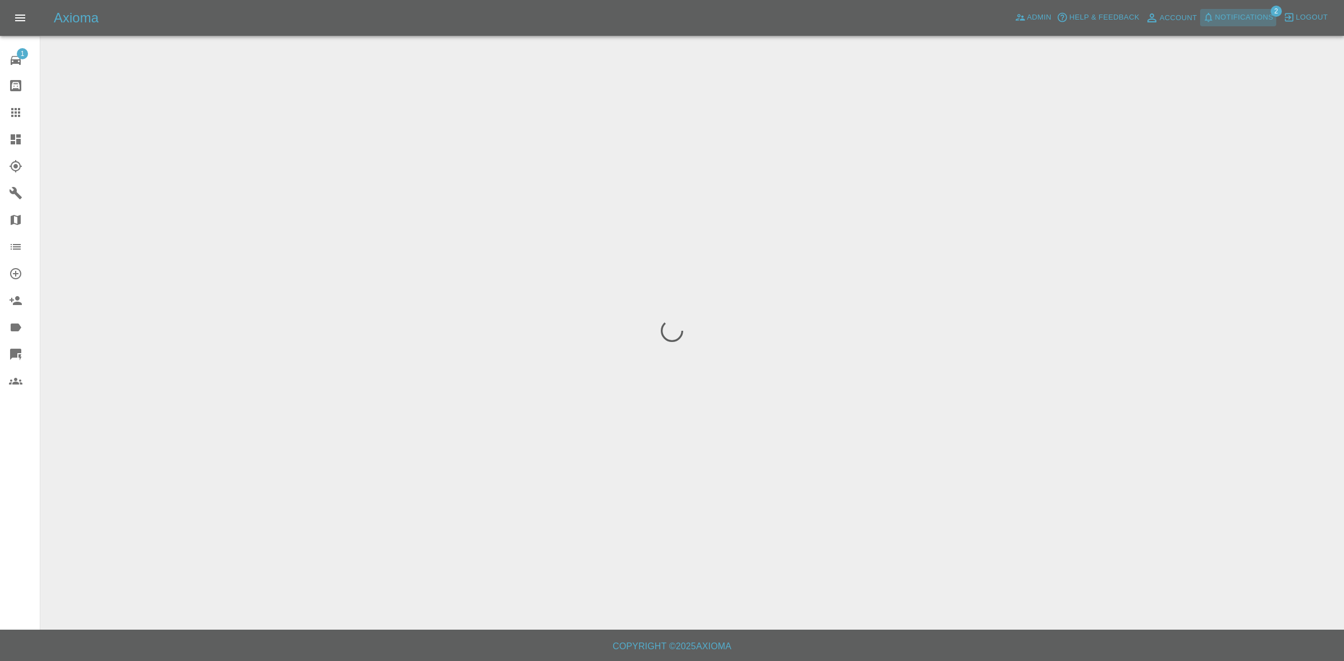
click at [1230, 17] on span "Notifications" at bounding box center [1244, 17] width 58 height 13
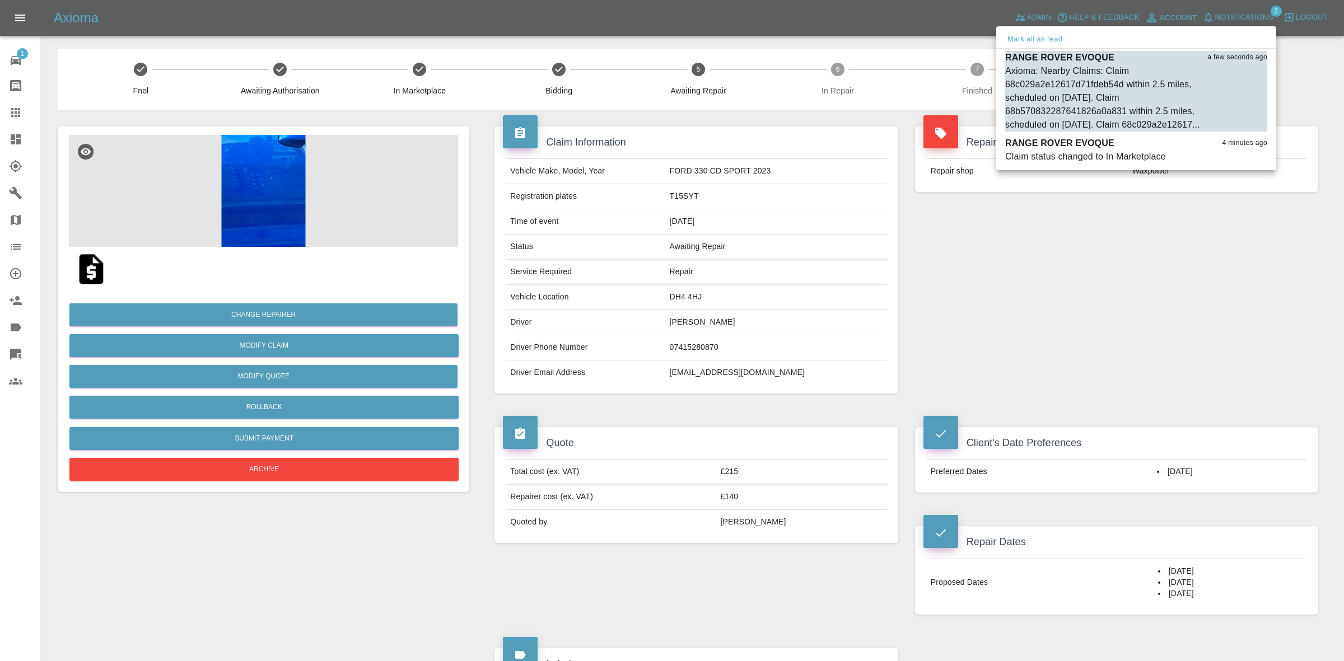
click at [1244, 132] on button "Mark as read" at bounding box center [1242, 125] width 49 height 13
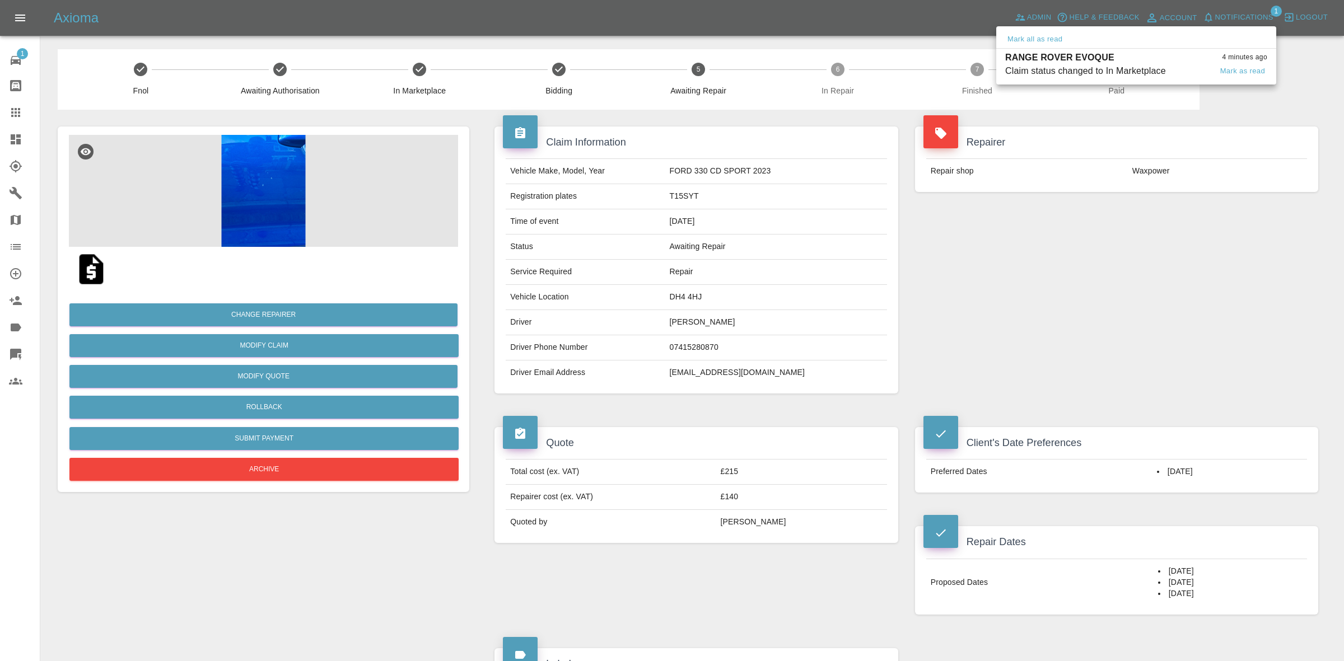
click at [1091, 71] on div "Claim status changed to In Marketplace" at bounding box center [1085, 70] width 161 height 13
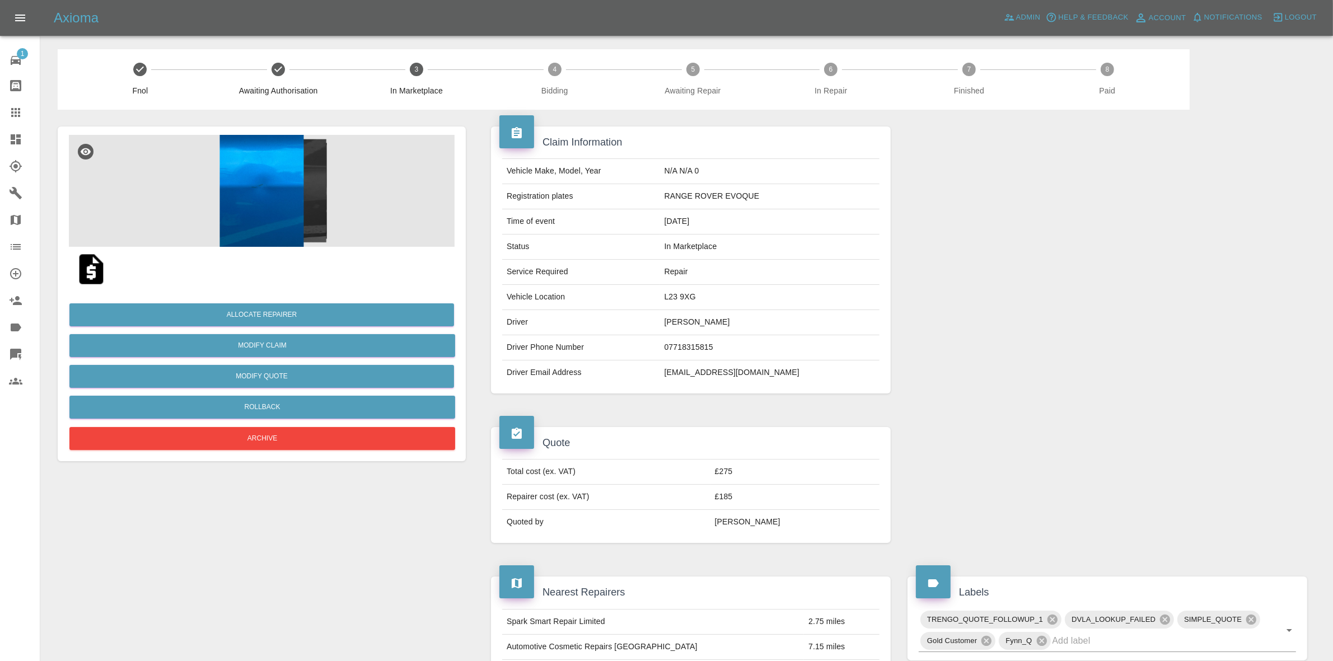
click at [278, 160] on img at bounding box center [262, 191] width 386 height 112
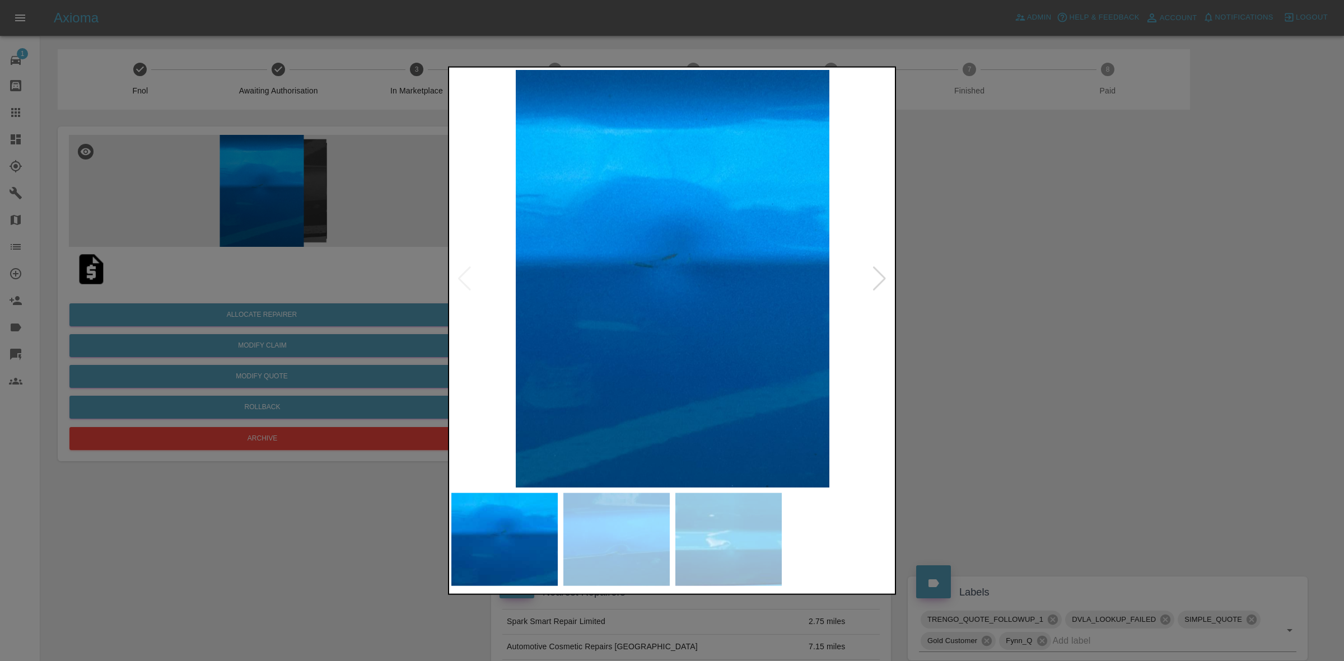
drag, startPoint x: 1085, startPoint y: 326, endPoint x: 578, endPoint y: 331, distance: 506.8
click at [1111, 331] on div at bounding box center [672, 330] width 1344 height 661
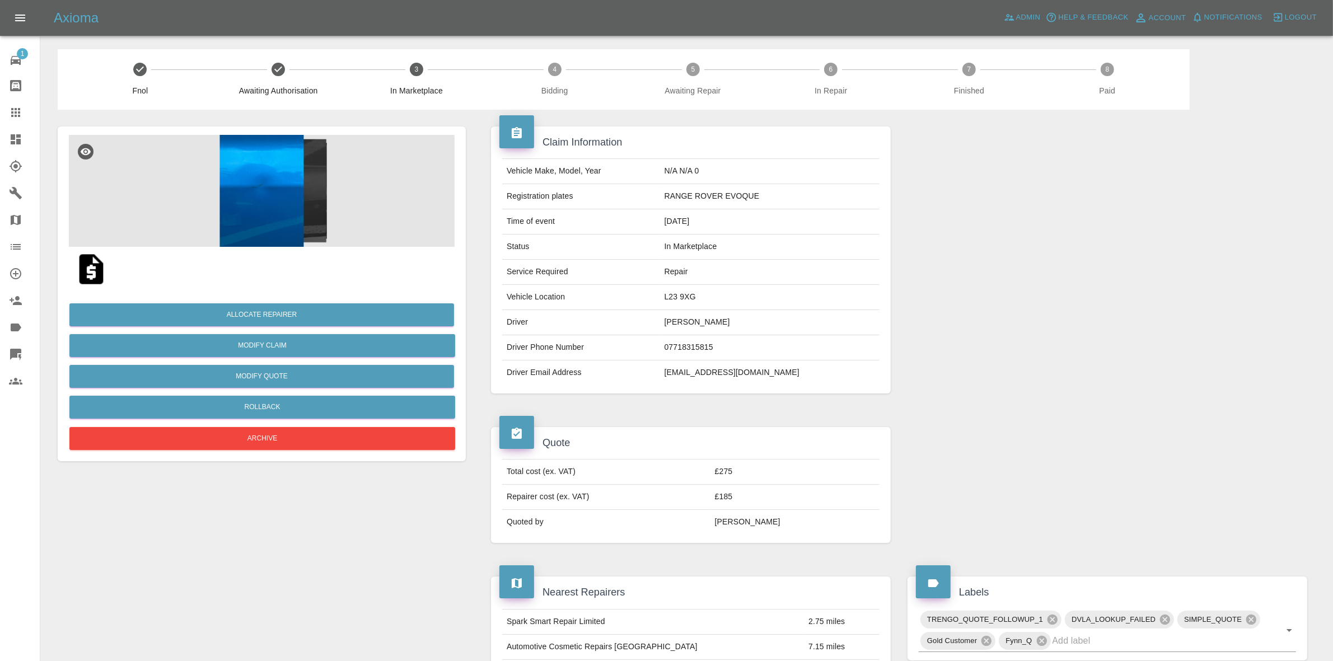
click at [256, 192] on img at bounding box center [262, 191] width 386 height 112
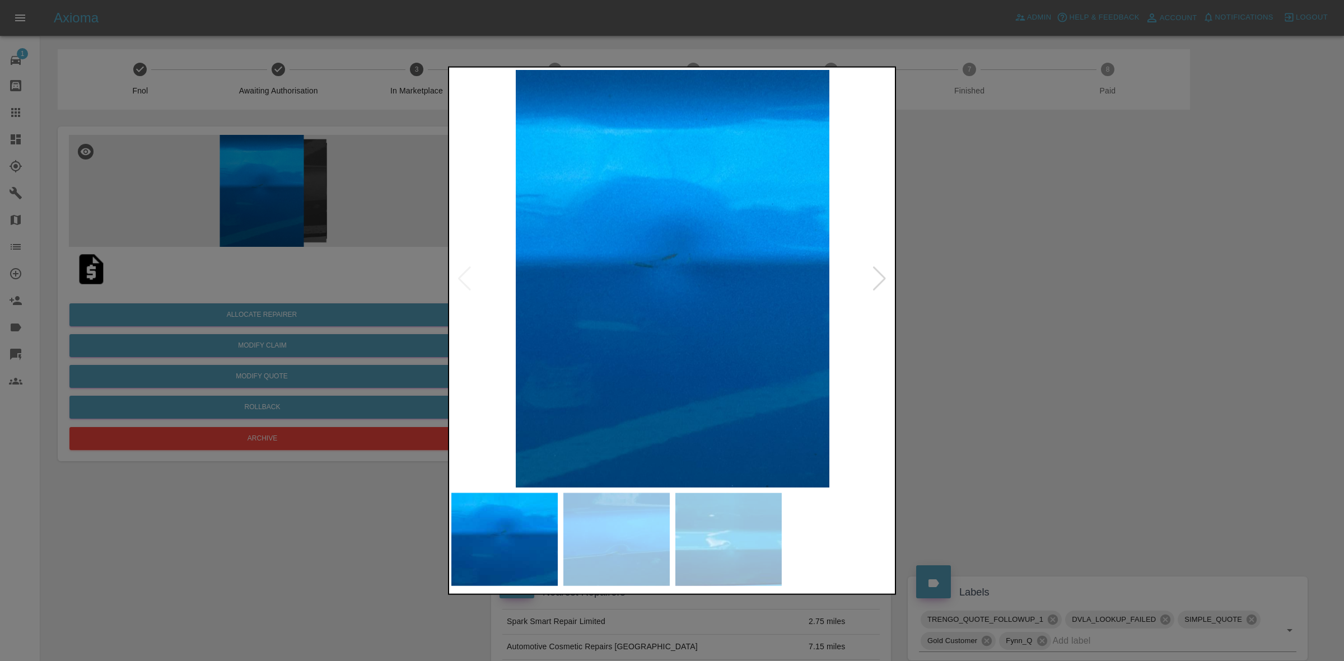
click at [880, 276] on div at bounding box center [879, 278] width 15 height 25
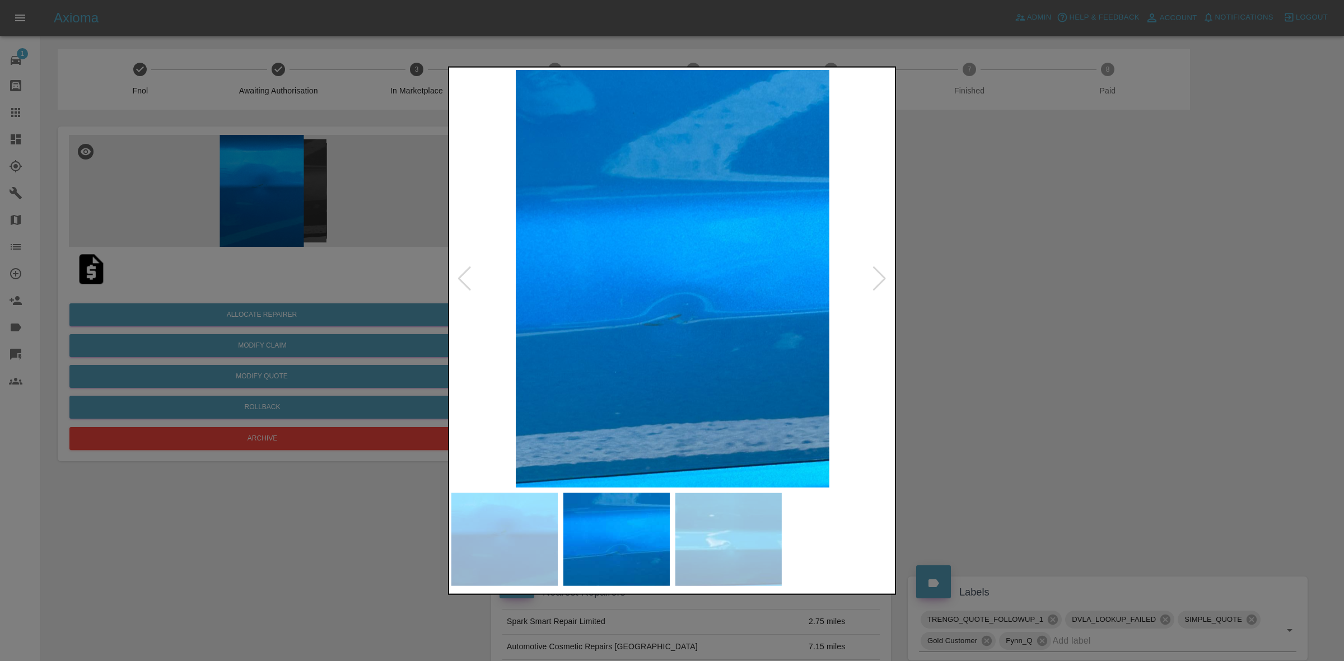
click at [880, 276] on div at bounding box center [879, 278] width 15 height 25
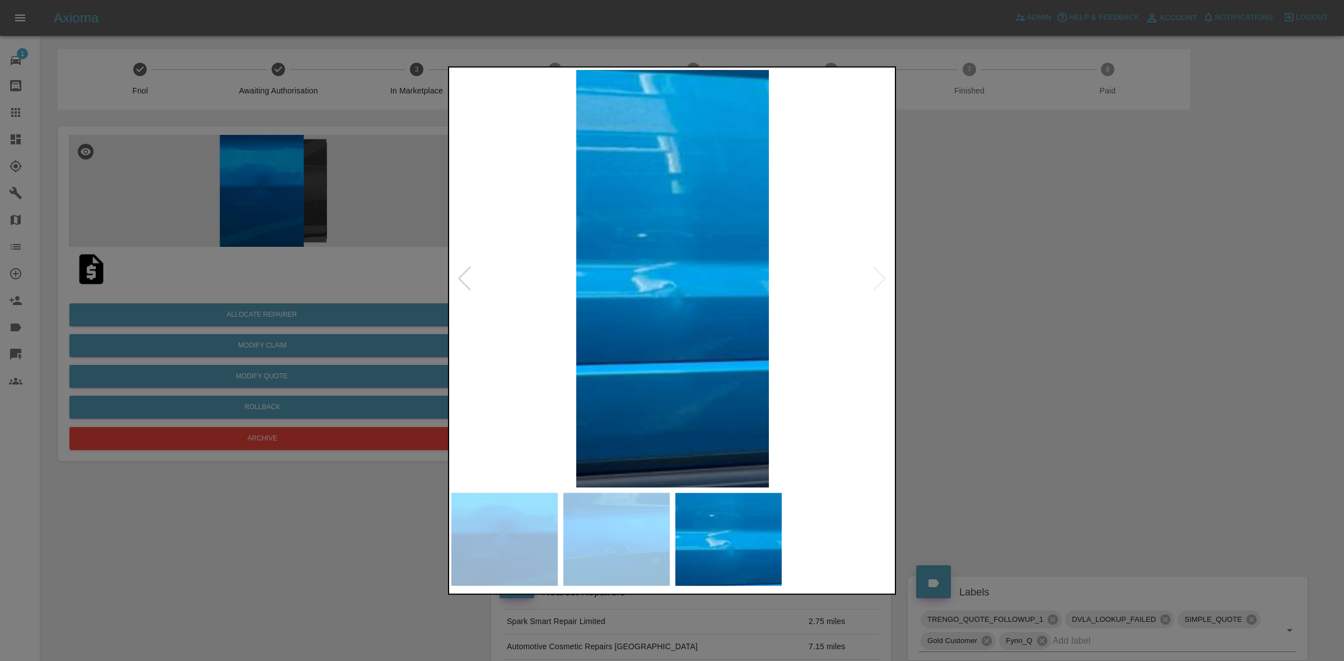
click at [1027, 309] on div at bounding box center [672, 330] width 1344 height 661
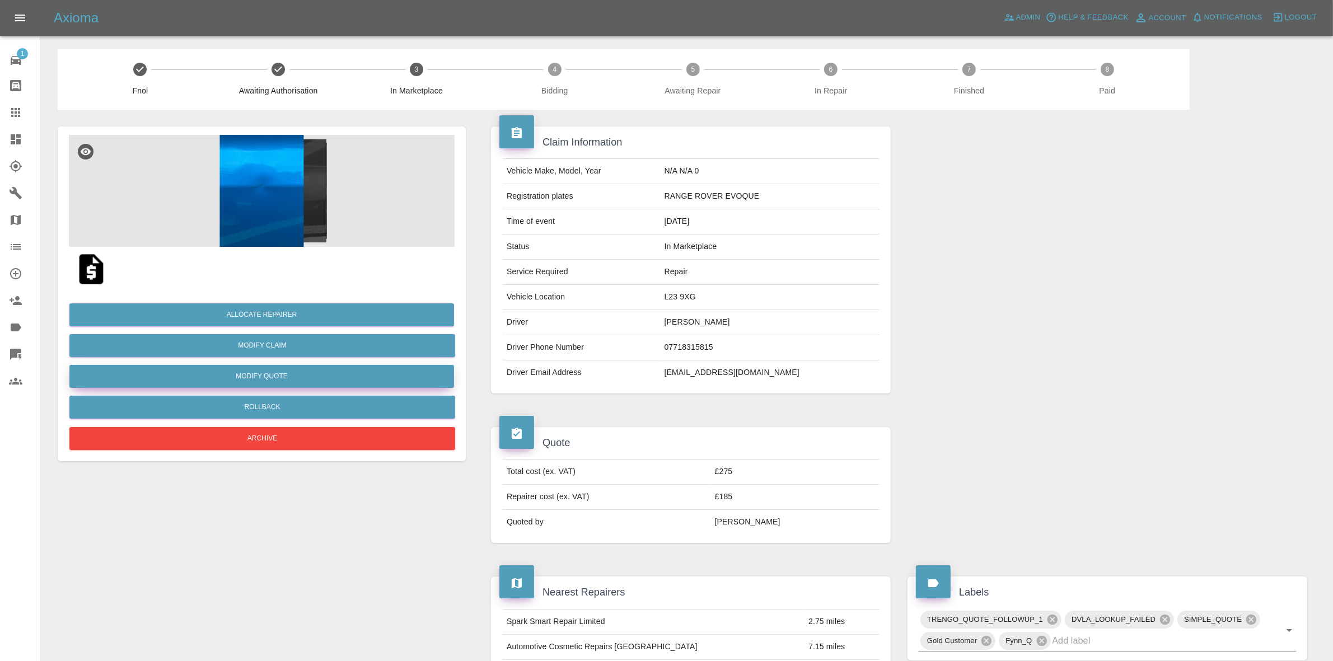
click at [269, 377] on button "Modify Quote" at bounding box center [261, 376] width 385 height 23
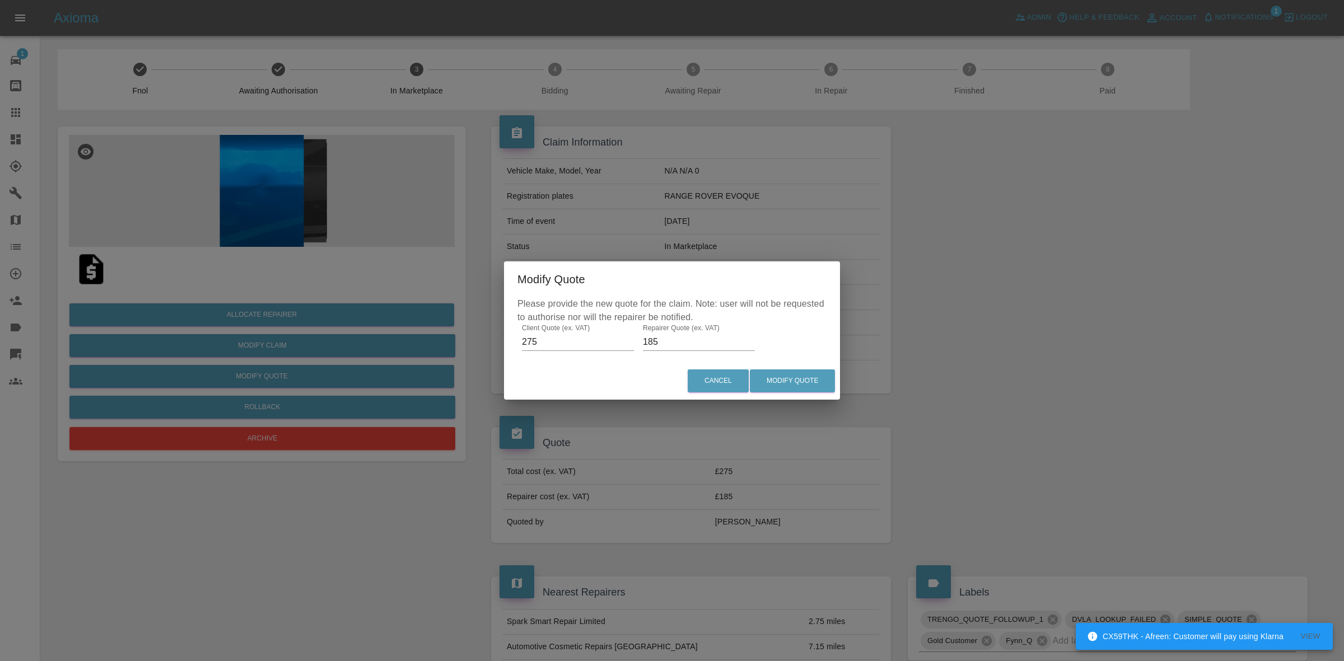
click at [643, 340] on input "185" at bounding box center [699, 342] width 112 height 18
type input "170"
click at [815, 388] on button "Modify Quote" at bounding box center [792, 381] width 85 height 23
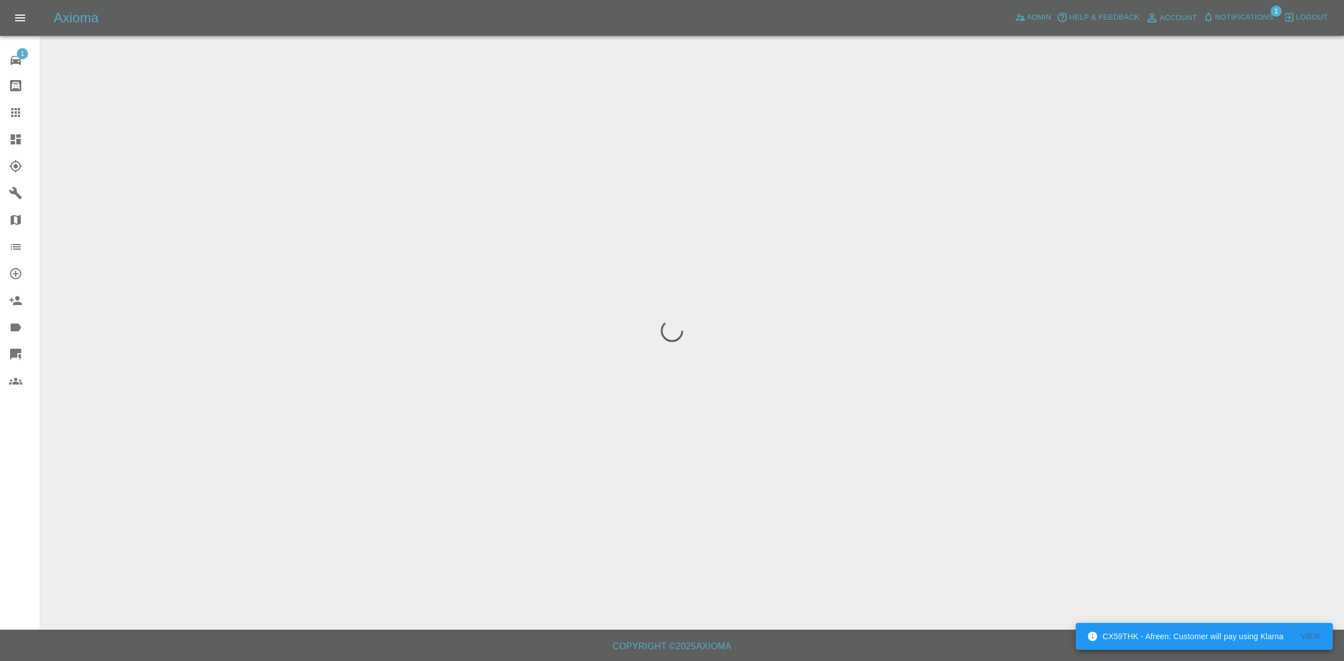
click at [710, 193] on div at bounding box center [672, 330] width 1344 height 661
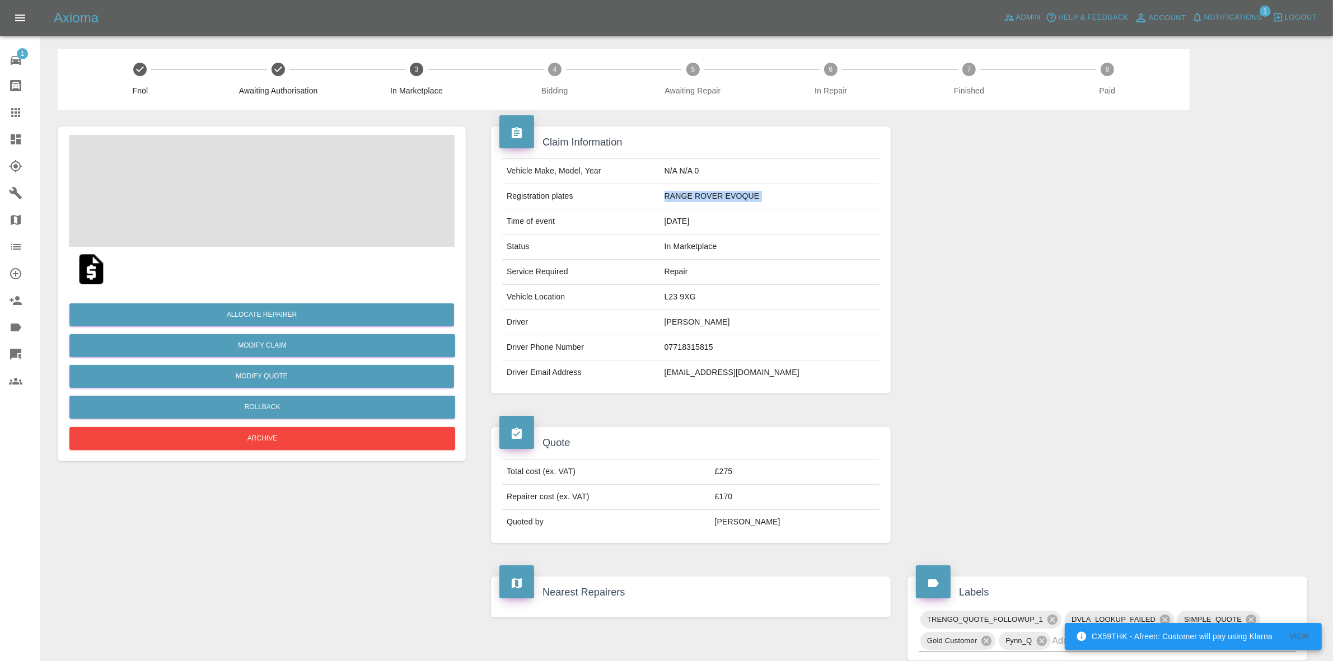
click at [710, 193] on td "RANGE ROVER EVOQUE" at bounding box center [770, 196] width 220 height 25
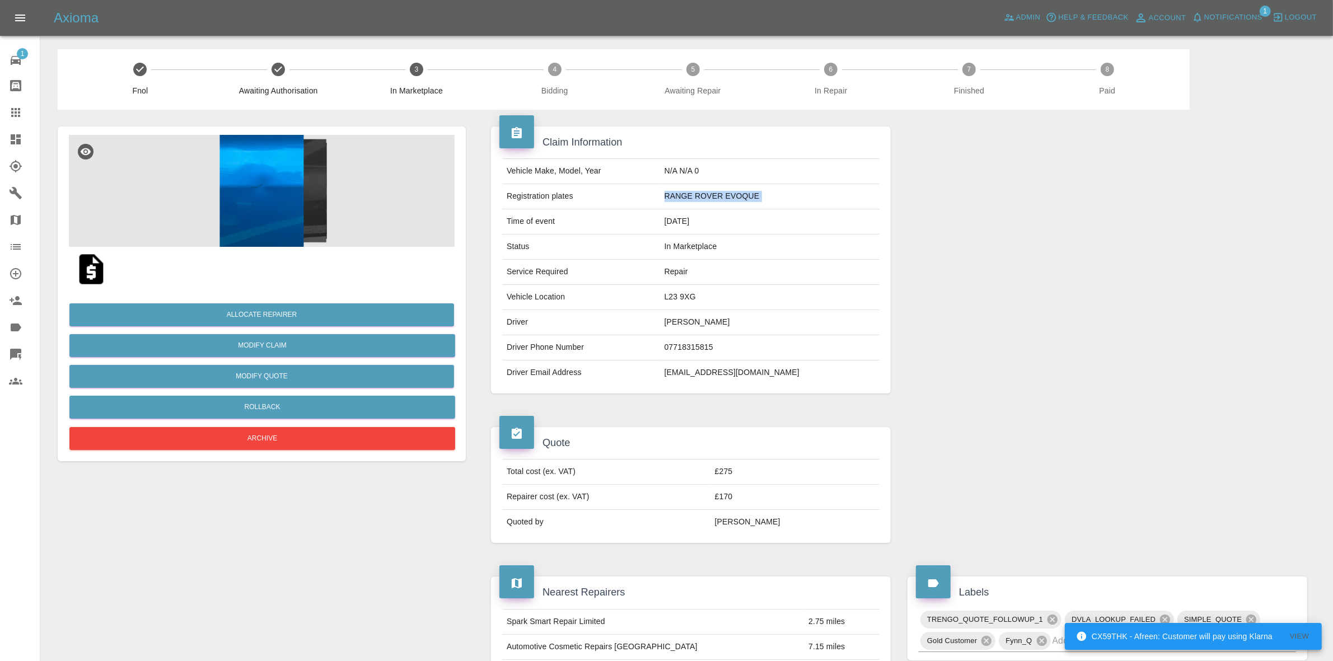
copy td "RANGE ROVER EVOQUE"
click at [1114, 284] on div at bounding box center [1107, 260] width 417 height 301
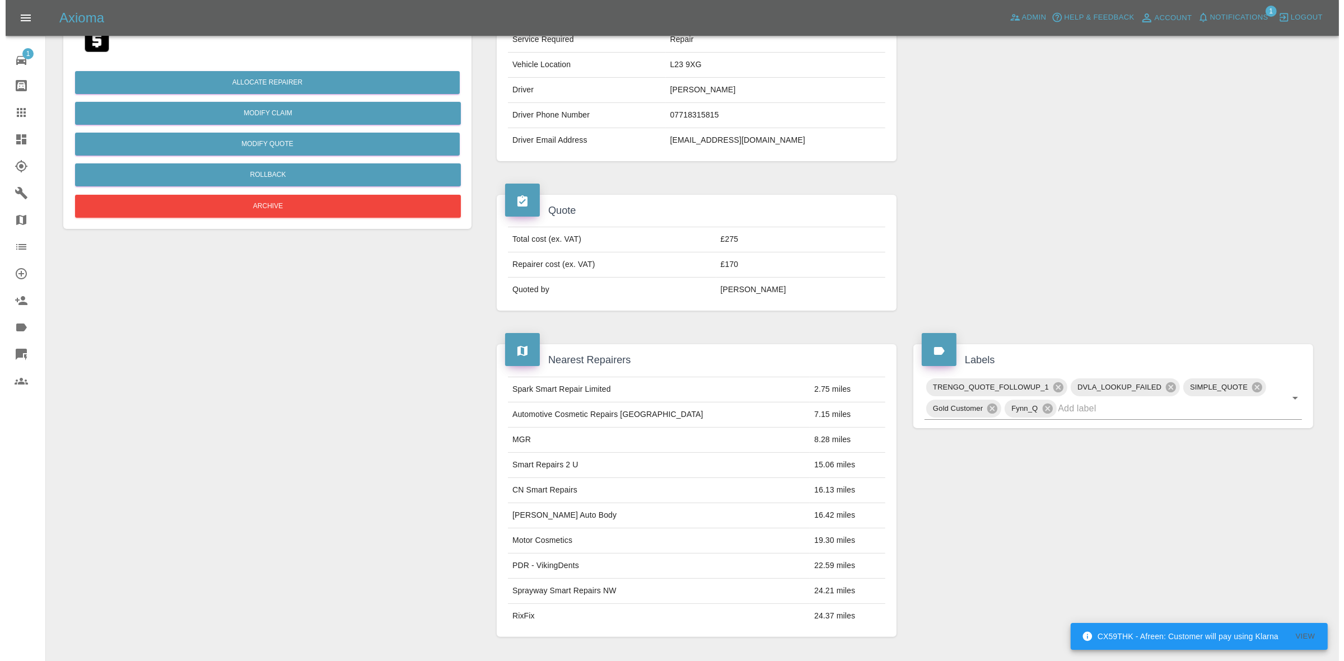
scroll to position [70, 0]
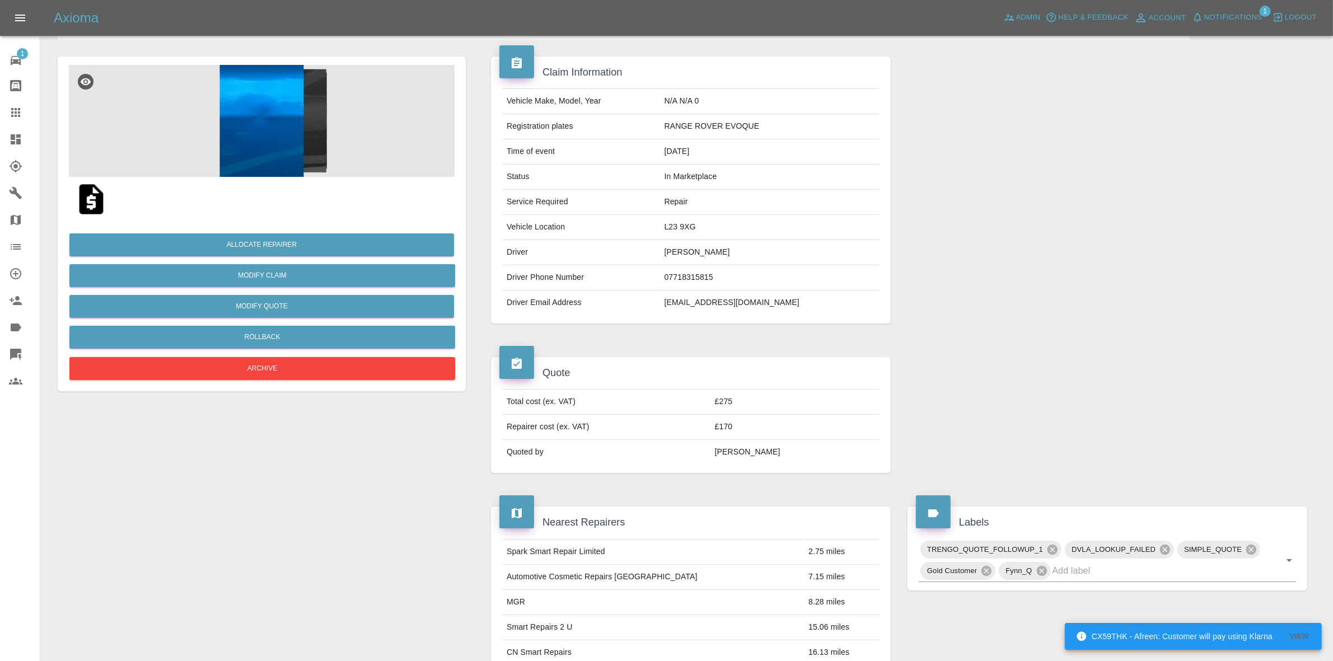
click at [699, 228] on td "L23 9XG" at bounding box center [770, 227] width 220 height 25
copy td "L23 9XG"
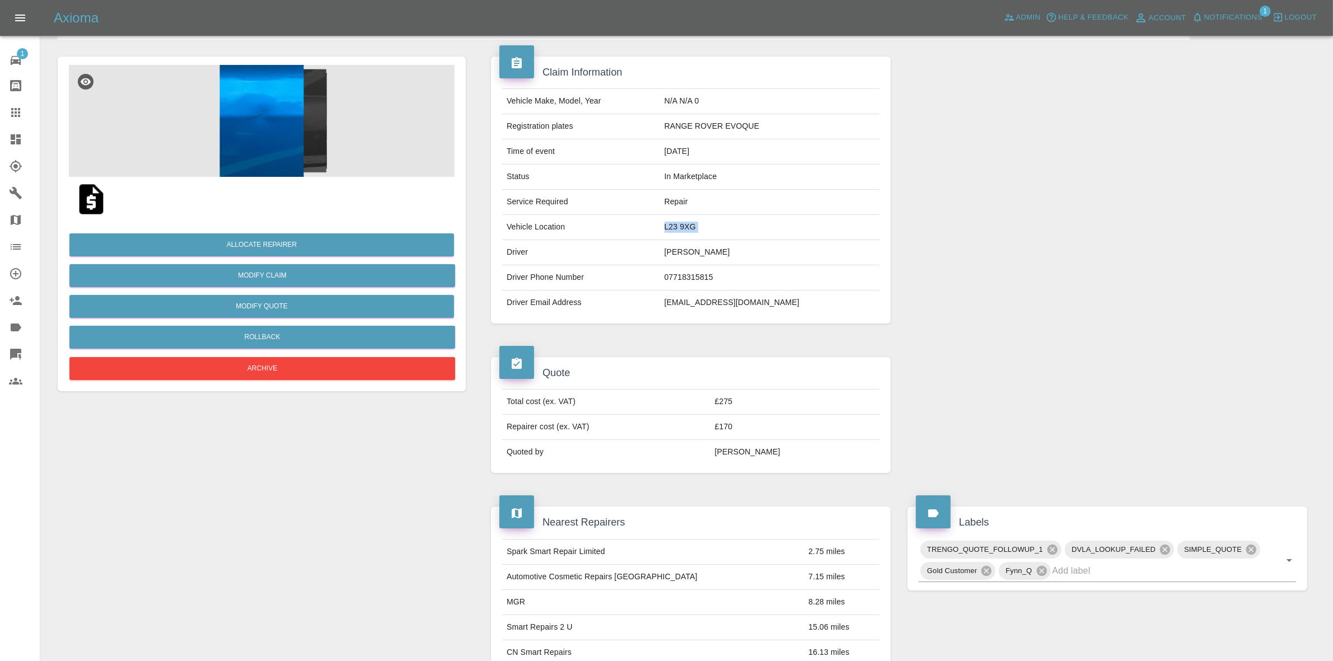
click at [1209, 298] on div at bounding box center [1107, 190] width 417 height 301
click at [250, 245] on button "Allocate Repairer" at bounding box center [261, 245] width 385 height 23
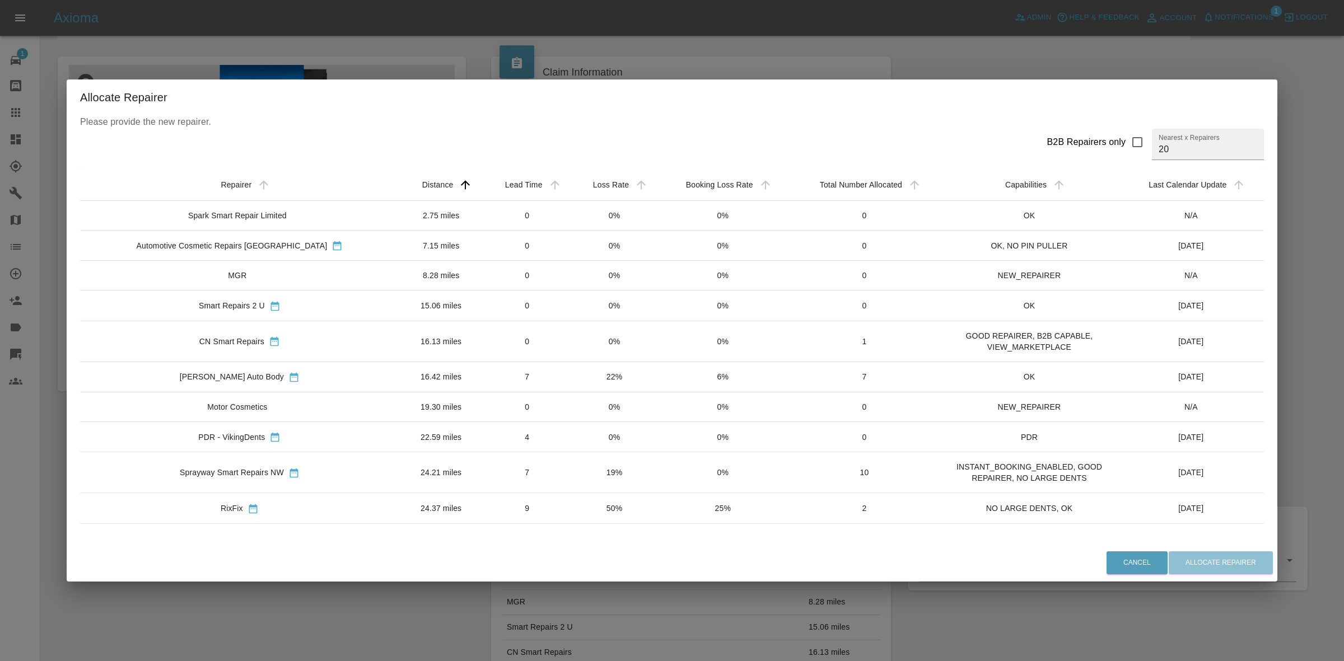
click at [589, 374] on td "22%" at bounding box center [614, 377] width 86 height 30
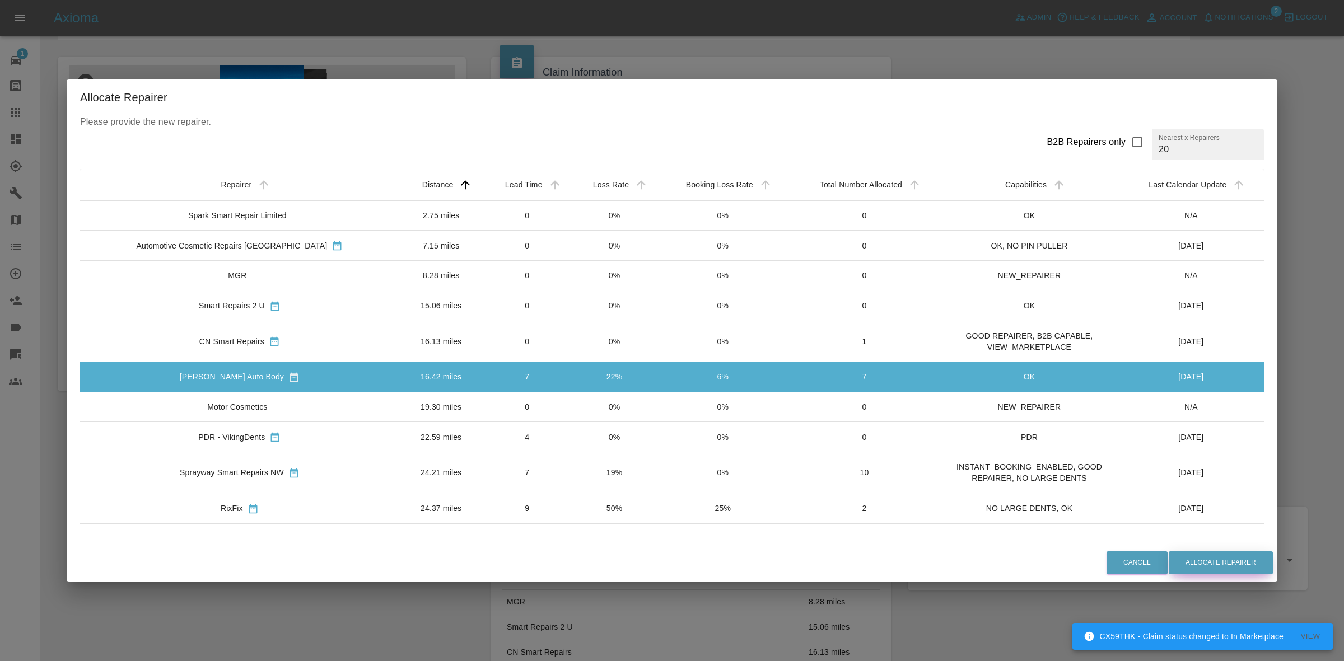
click at [1198, 566] on button "Allocate Repairer" at bounding box center [1221, 563] width 104 height 23
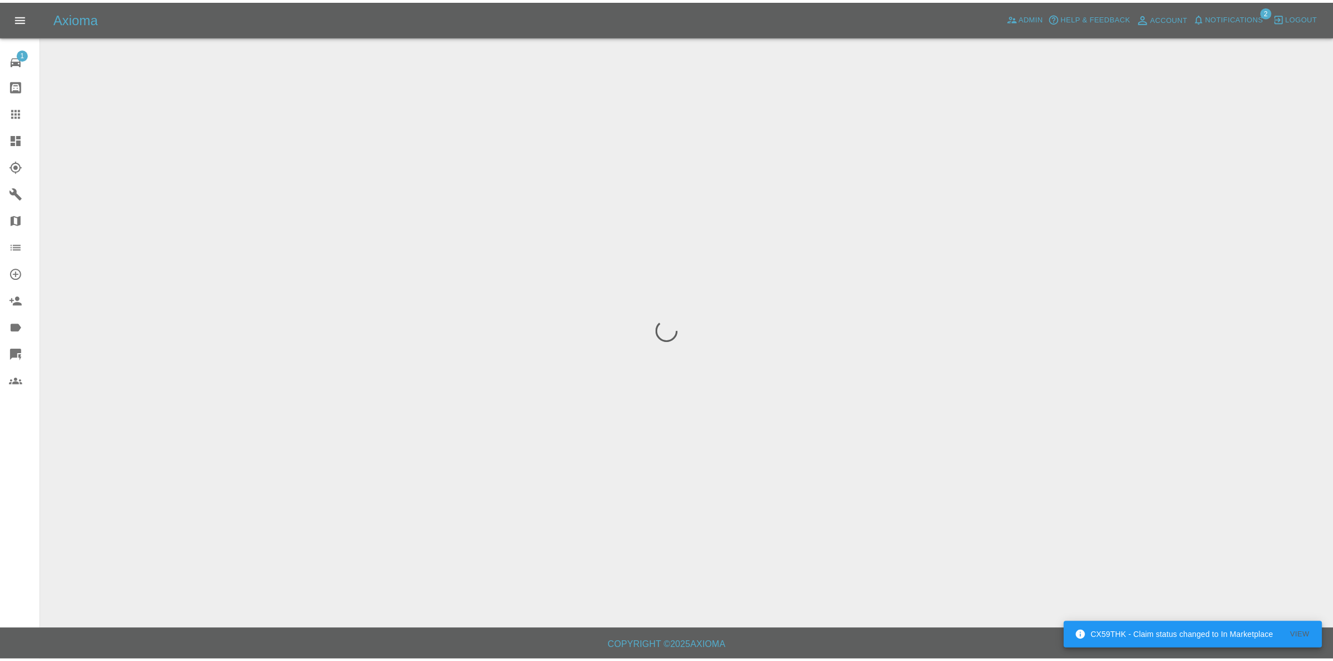
scroll to position [0, 0]
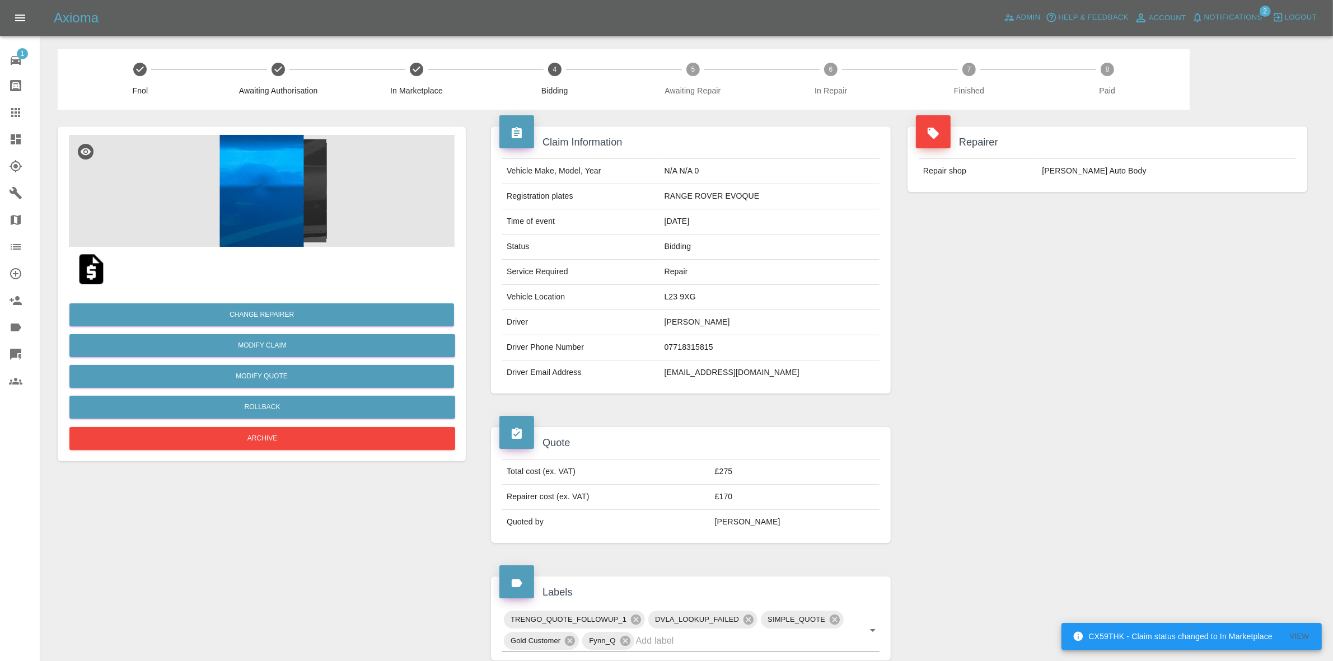
click at [1085, 196] on div "Repairer Repair shop [PERSON_NAME] Auto Body" at bounding box center [1107, 159] width 417 height 99
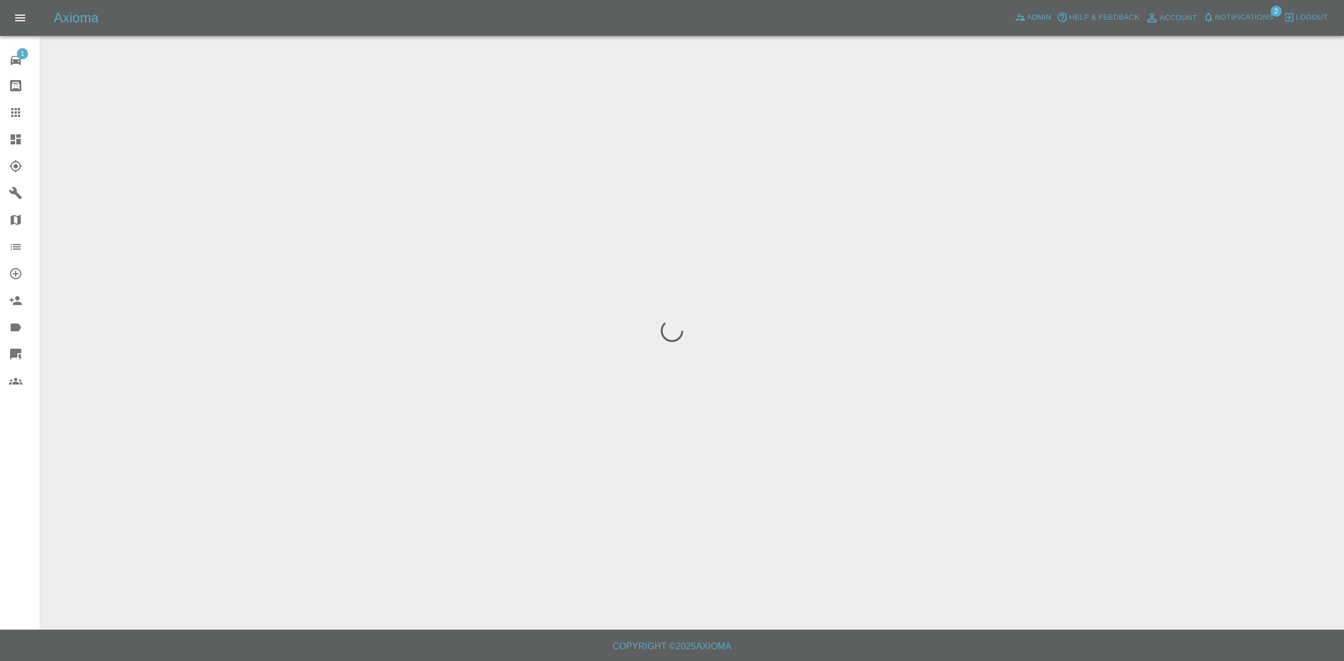
click at [1238, 14] on span "Notifications" at bounding box center [1244, 17] width 58 height 13
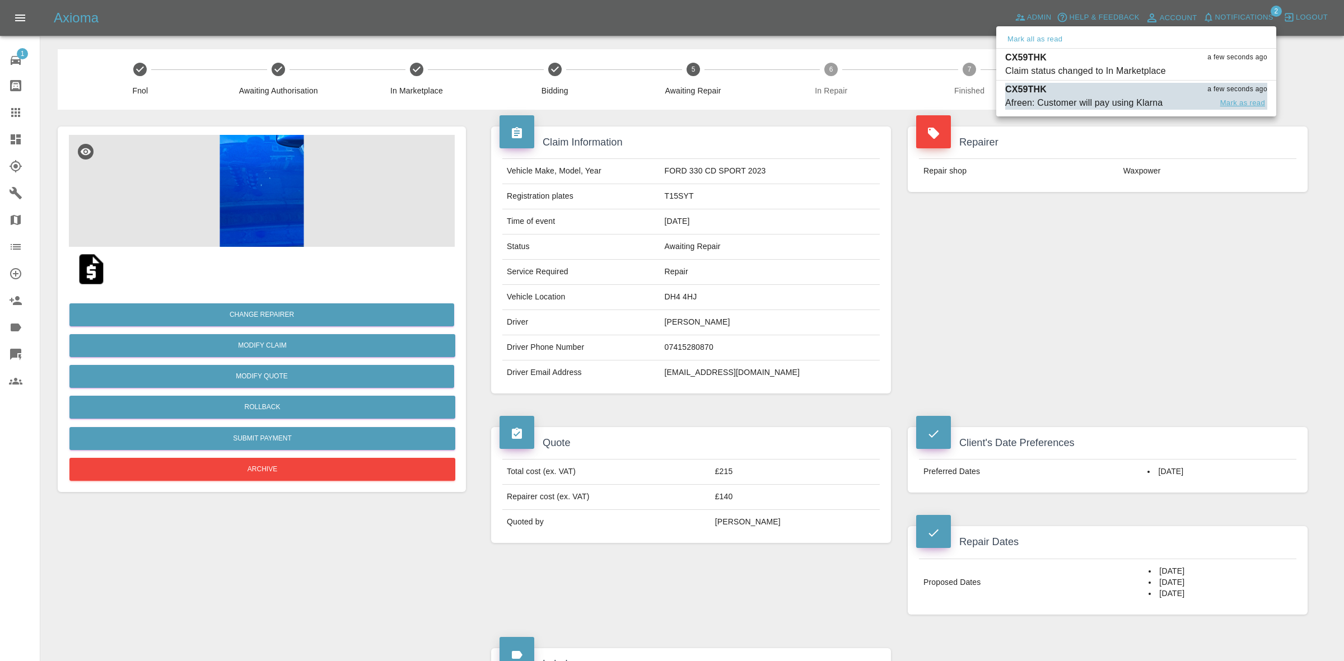
click at [1230, 104] on button "Mark as read" at bounding box center [1242, 103] width 49 height 13
drag, startPoint x: 1128, startPoint y: 244, endPoint x: 1074, endPoint y: 339, distance: 109.1
click at [1079, 326] on div at bounding box center [672, 330] width 1344 height 661
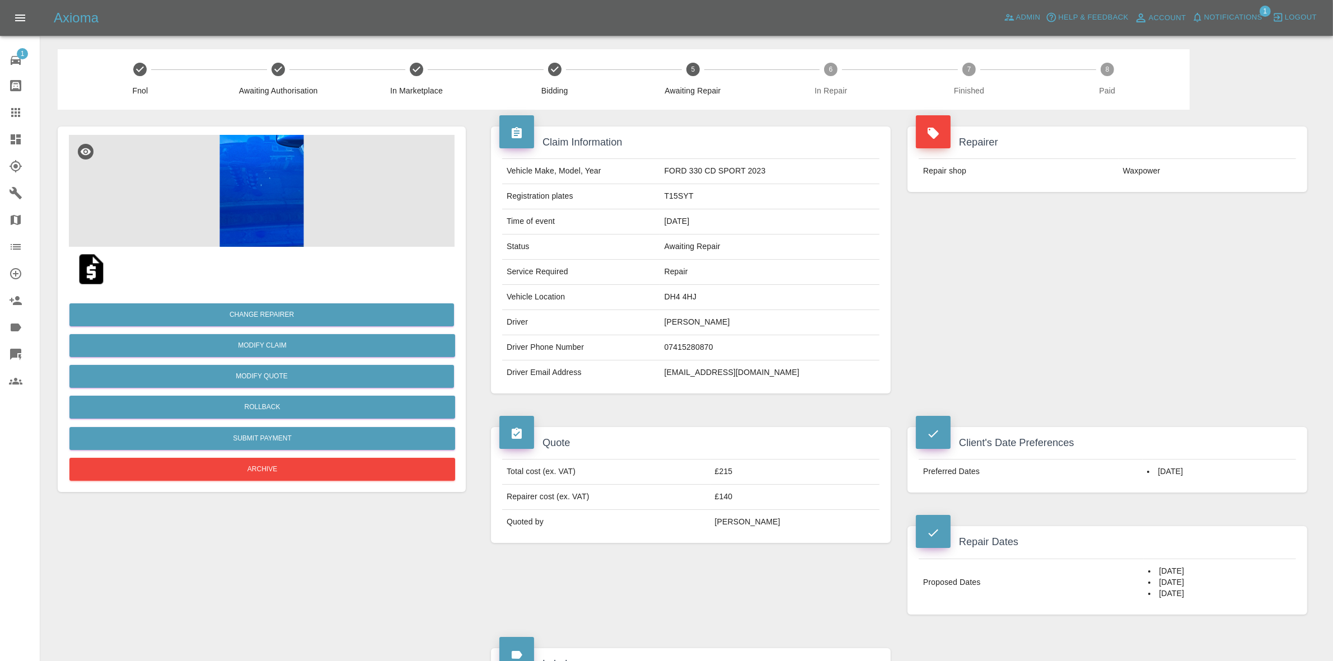
click at [280, 172] on img at bounding box center [262, 191] width 386 height 112
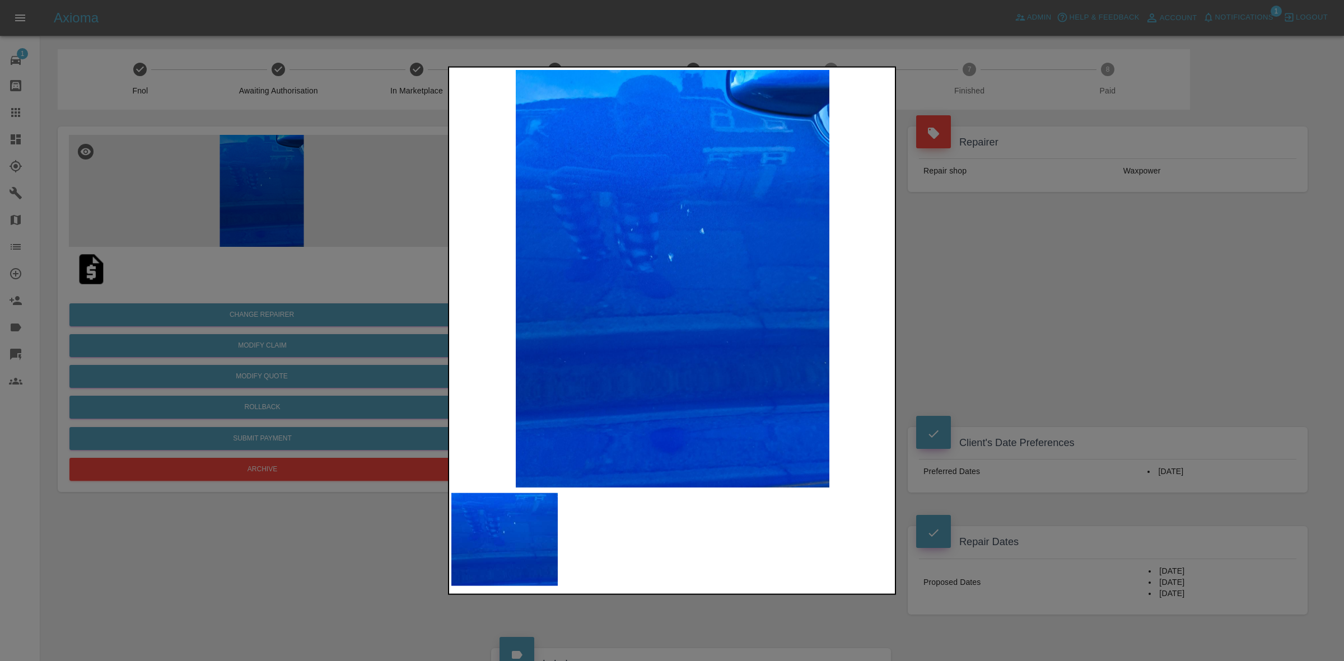
drag, startPoint x: 1075, startPoint y: 390, endPoint x: 1030, endPoint y: 451, distance: 76.2
click at [1074, 390] on div at bounding box center [672, 330] width 1344 height 661
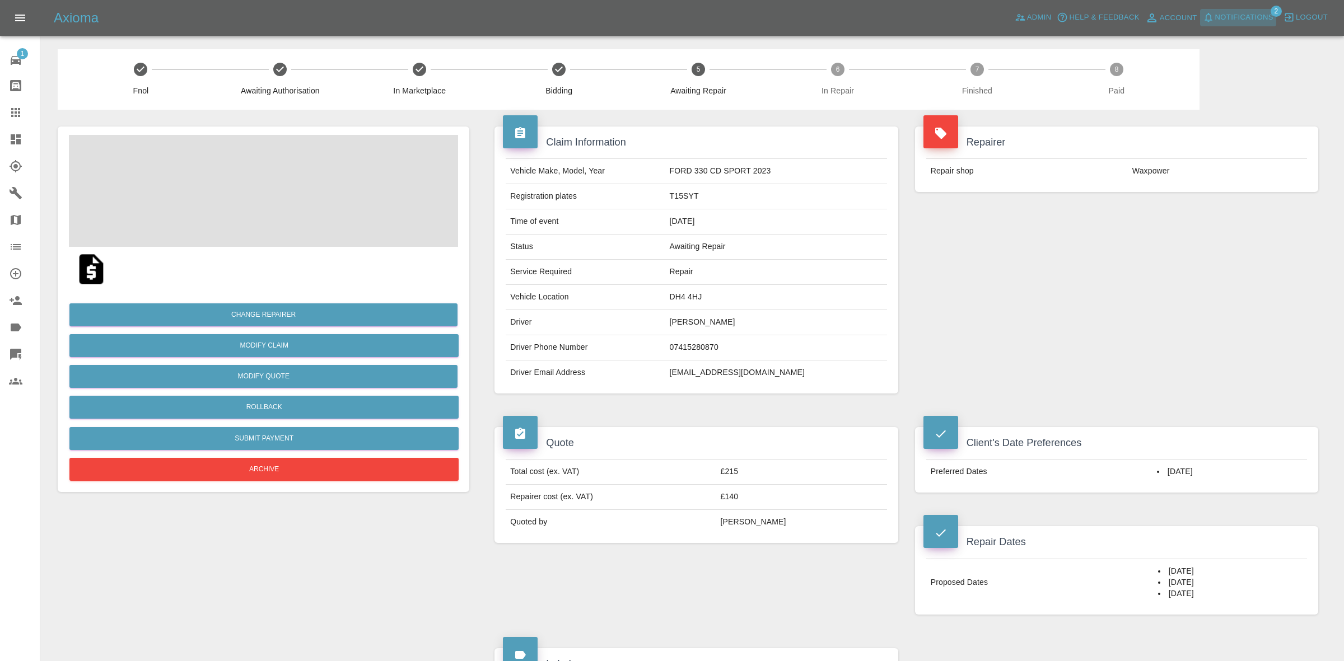
click at [1233, 18] on span "Notifications" at bounding box center [1244, 17] width 58 height 13
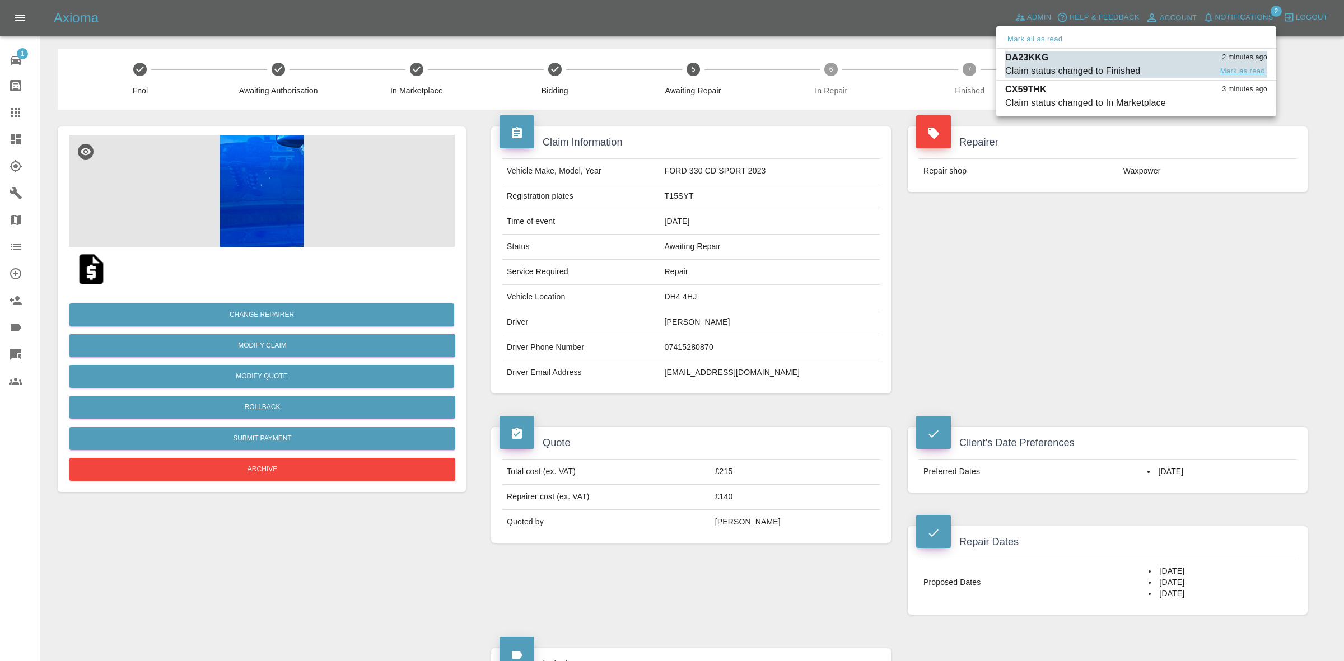
click at [1242, 70] on button "Mark as read" at bounding box center [1242, 71] width 49 height 13
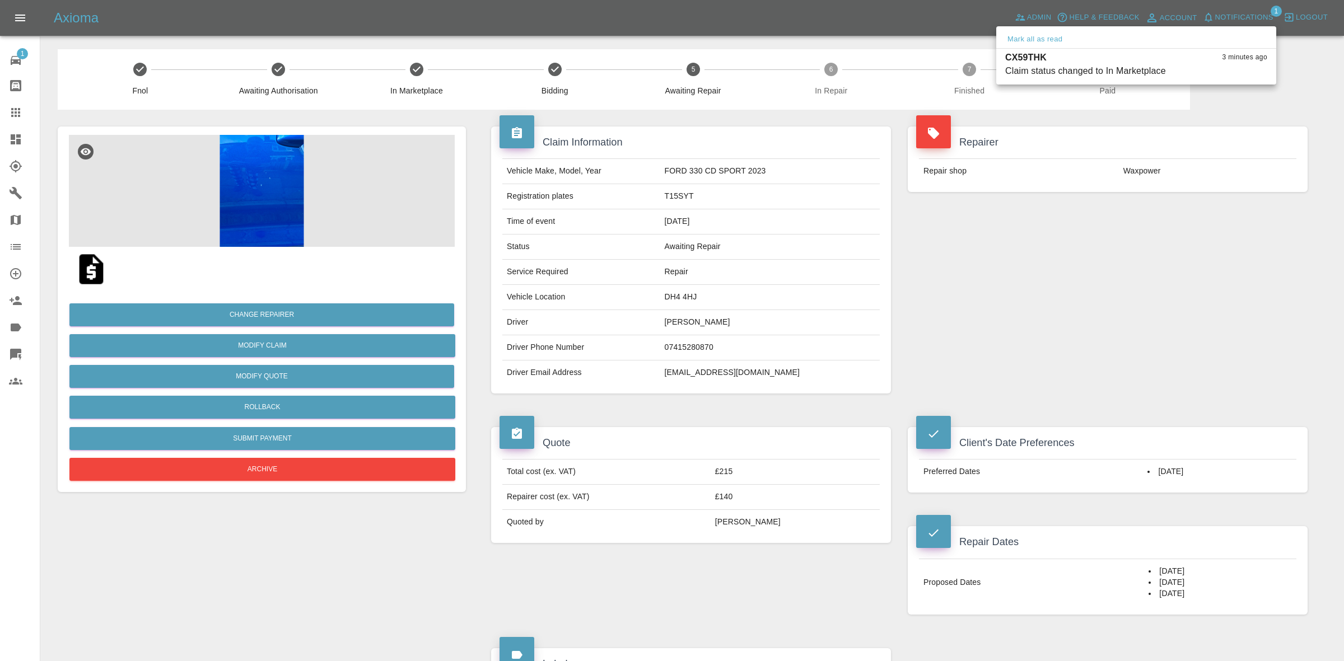
drag, startPoint x: 1215, startPoint y: 290, endPoint x: 1011, endPoint y: 236, distance: 211.4
click at [1216, 292] on div at bounding box center [672, 330] width 1344 height 661
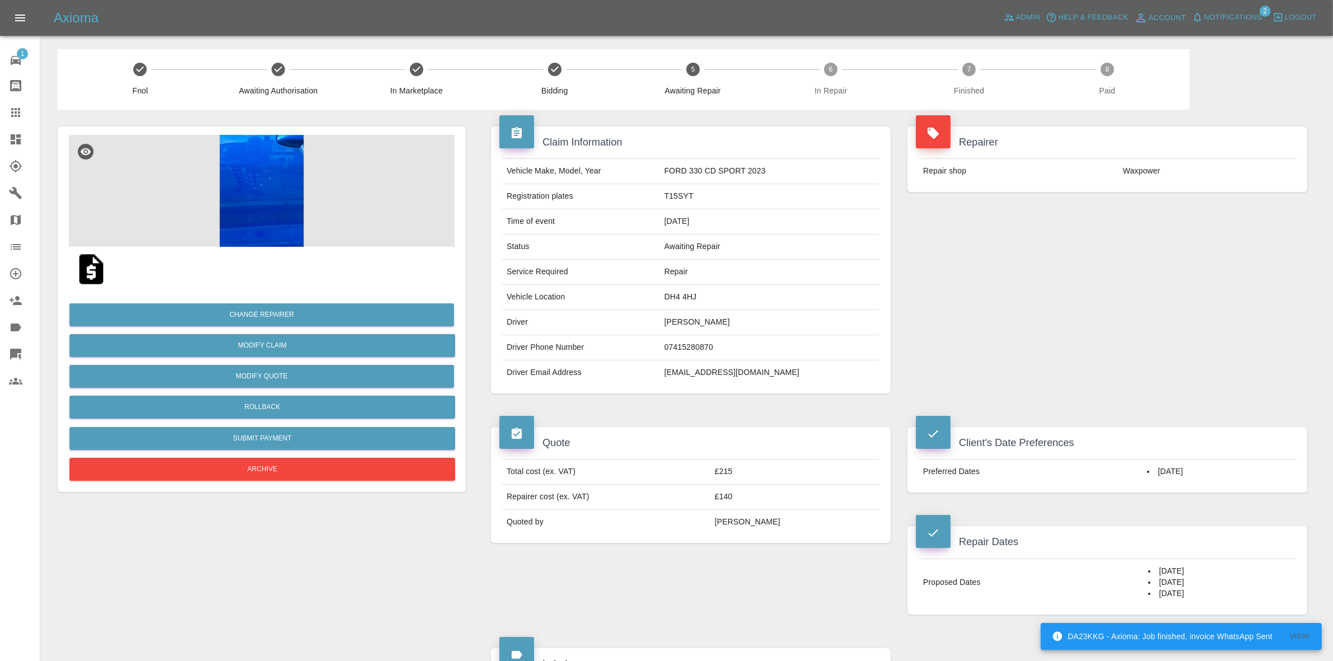
click at [1249, 16] on span "Notifications" at bounding box center [1234, 17] width 58 height 13
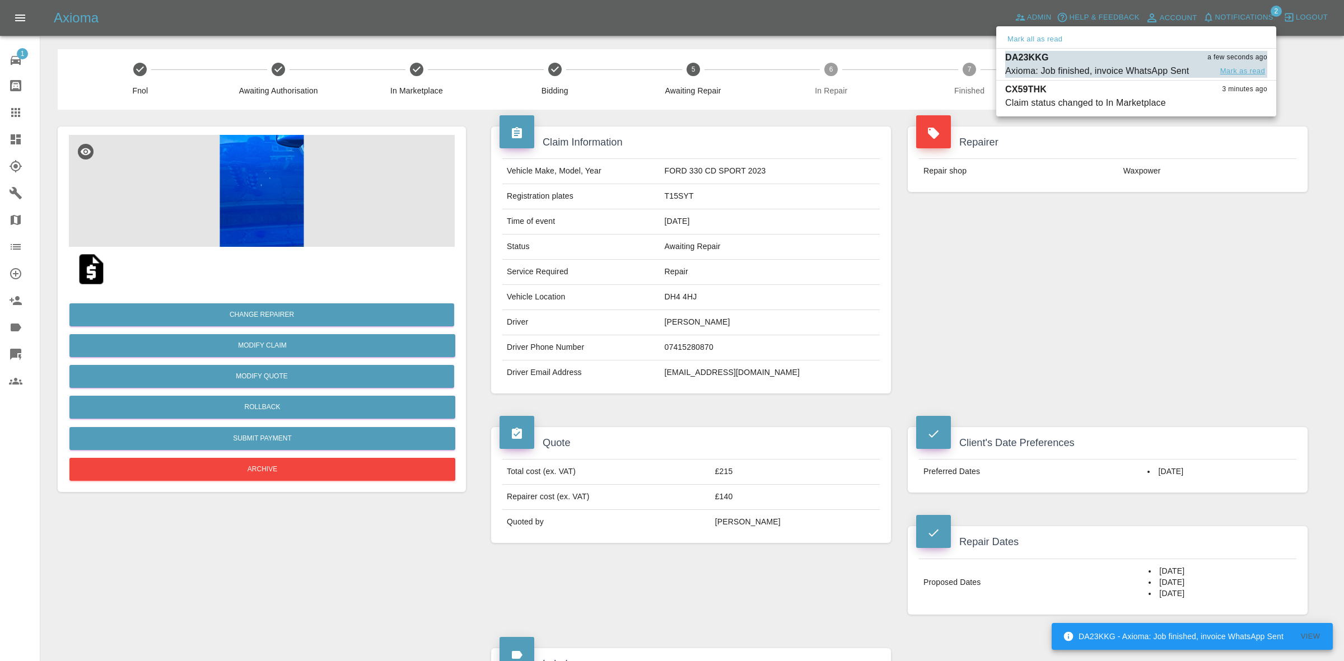
click at [1231, 76] on button "Mark as read" at bounding box center [1242, 71] width 49 height 13
click at [1253, 214] on div at bounding box center [672, 330] width 1344 height 661
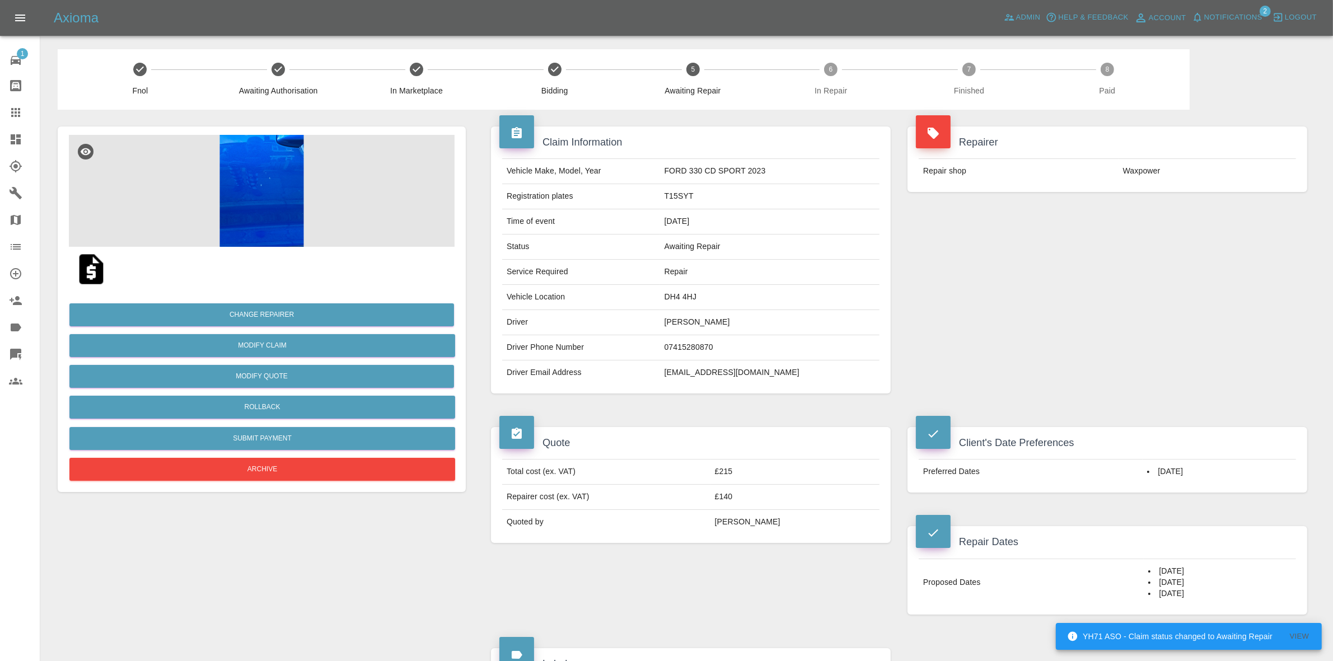
click at [1225, 21] on span "Notifications" at bounding box center [1234, 17] width 58 height 13
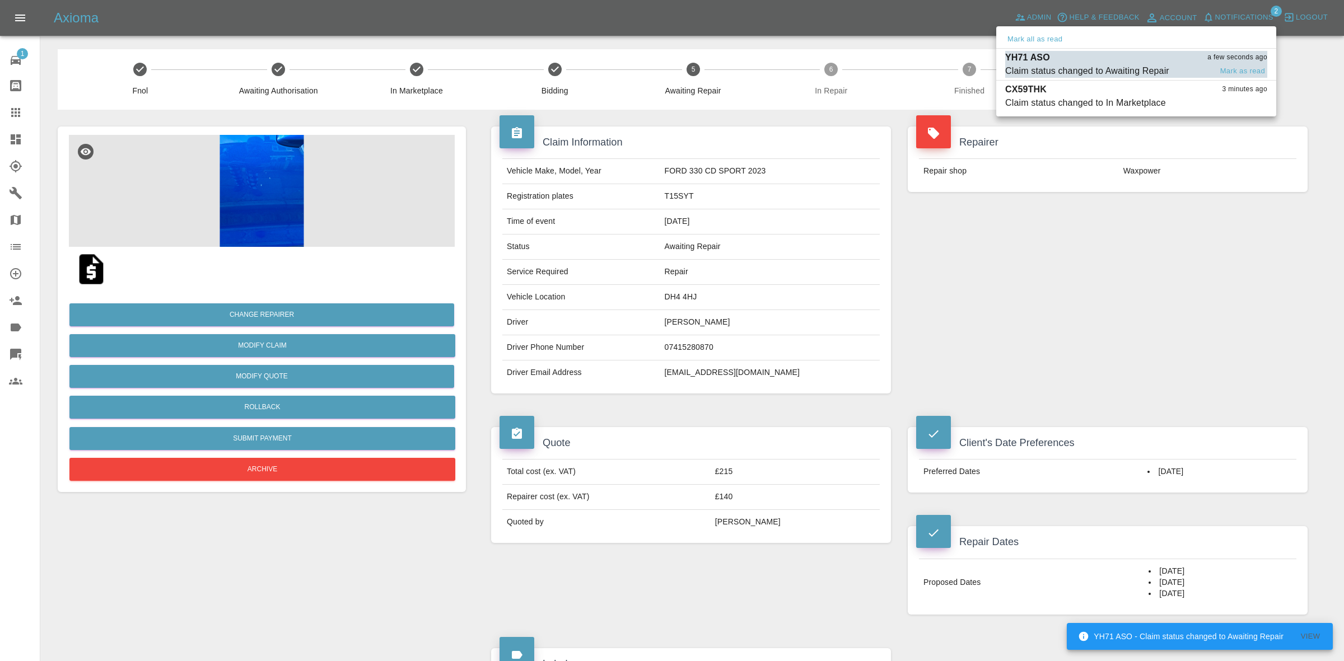
click at [1119, 65] on div "Claim status changed to Awaiting Repair" at bounding box center [1087, 70] width 164 height 13
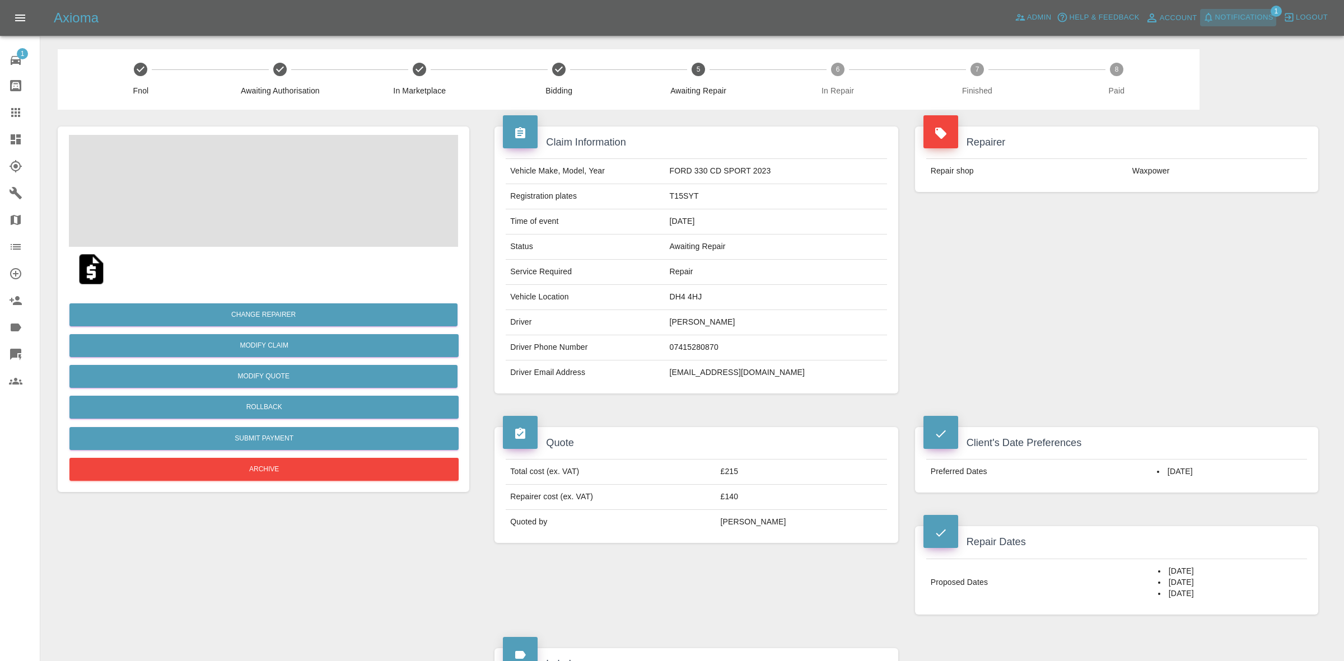
click at [1224, 16] on span "Notifications" at bounding box center [1244, 17] width 58 height 13
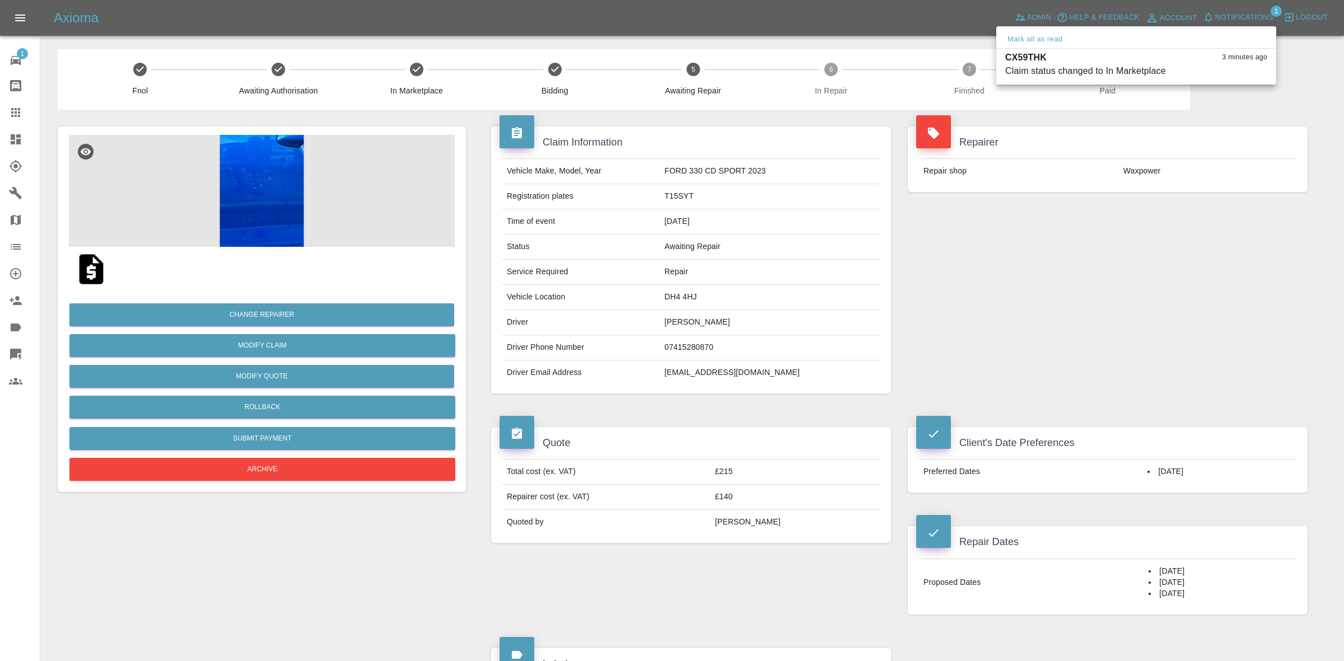
click at [1114, 212] on div at bounding box center [672, 330] width 1344 height 661
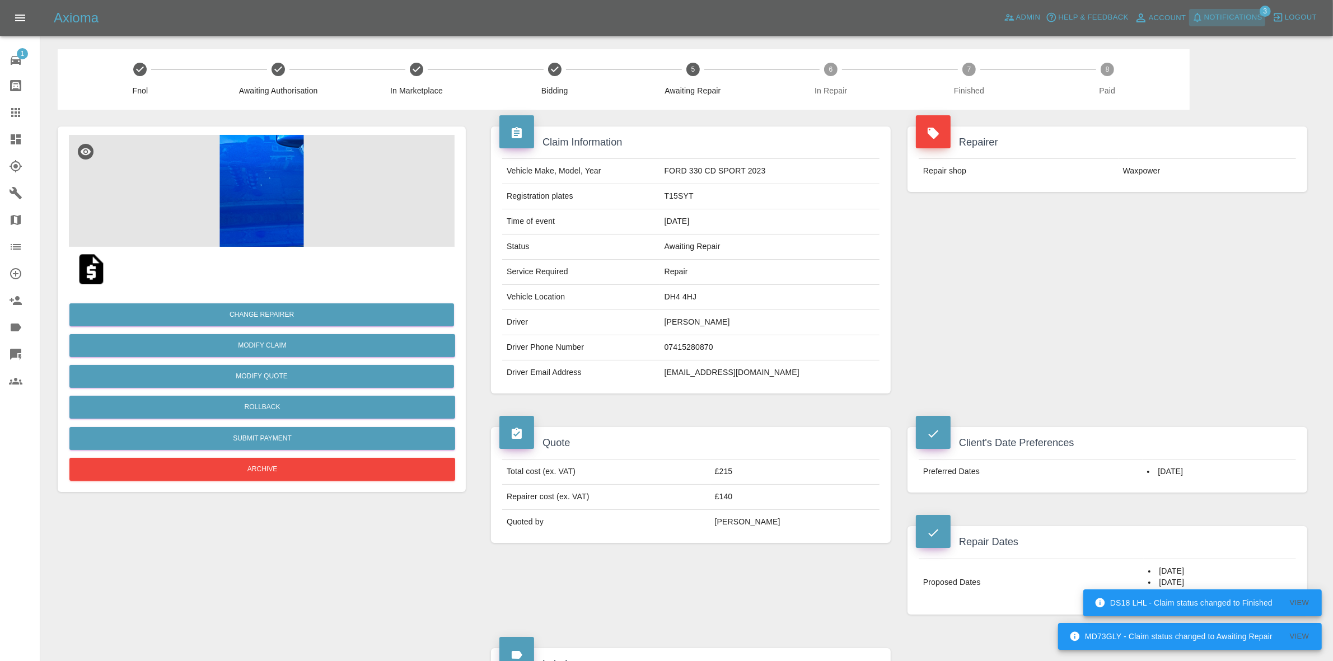
click at [1221, 20] on span "Notifications" at bounding box center [1234, 17] width 58 height 13
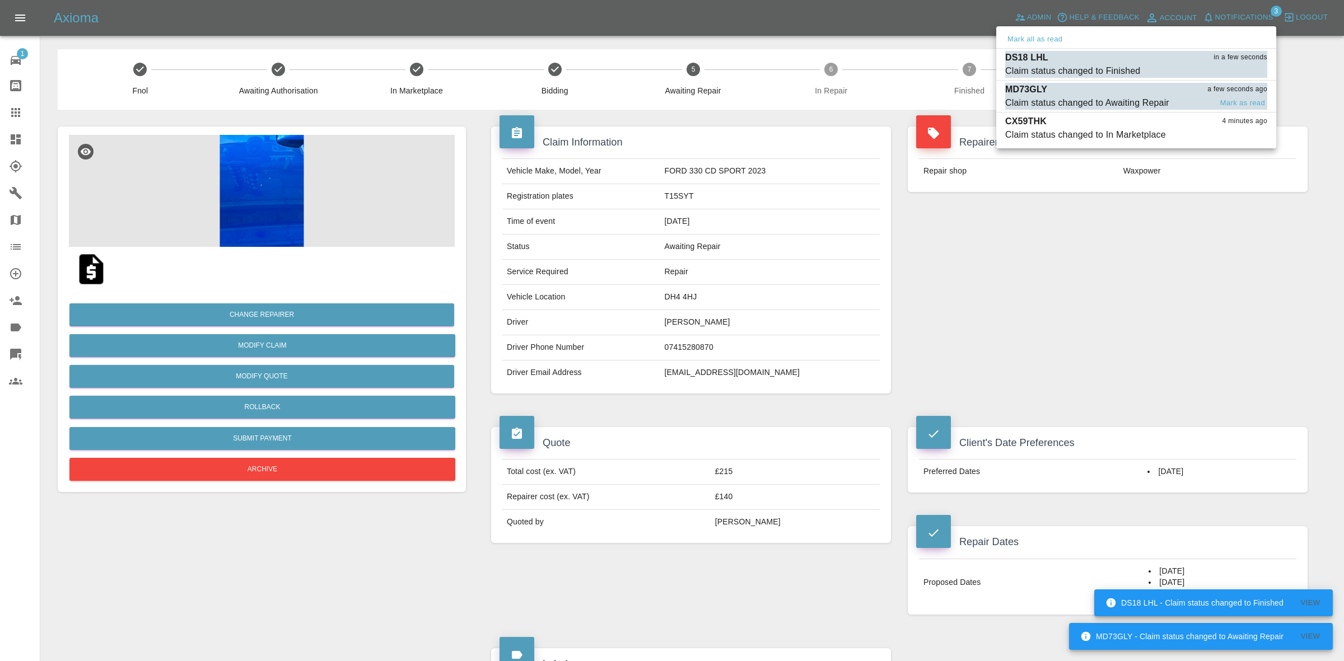
click at [1142, 87] on div "MD73GLY a few seconds ago" at bounding box center [1136, 89] width 262 height 13
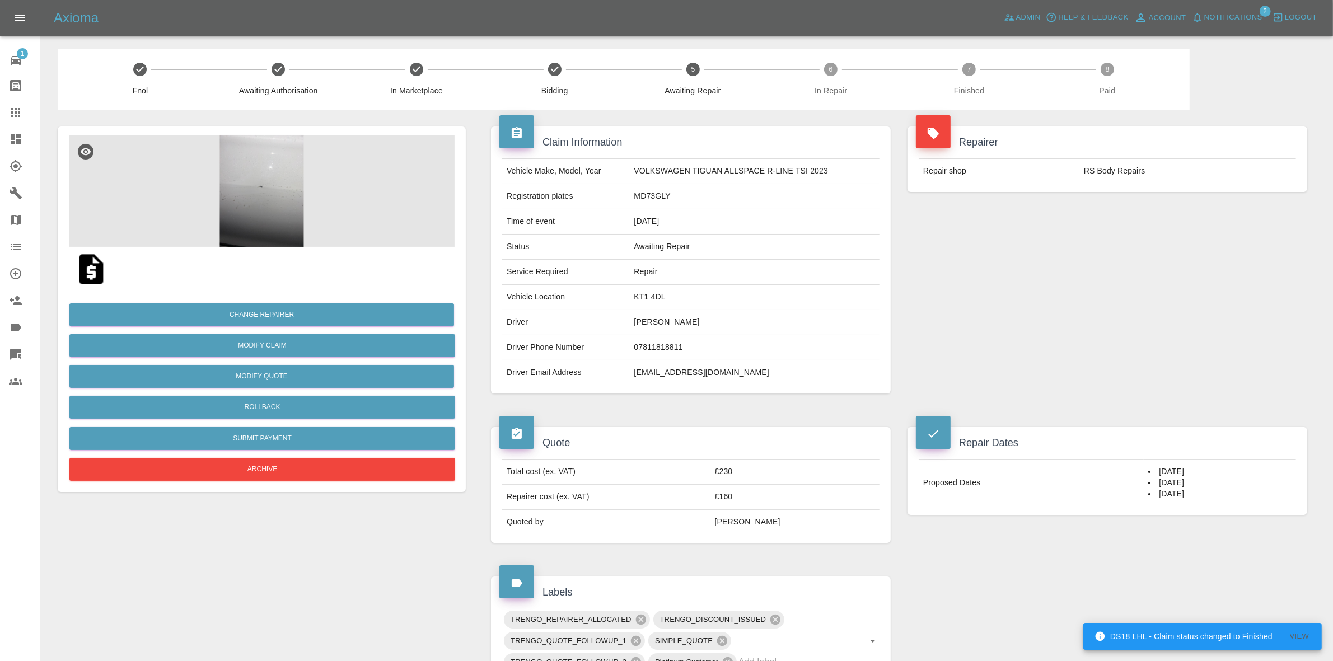
click at [1225, 12] on span "Notifications" at bounding box center [1234, 17] width 58 height 13
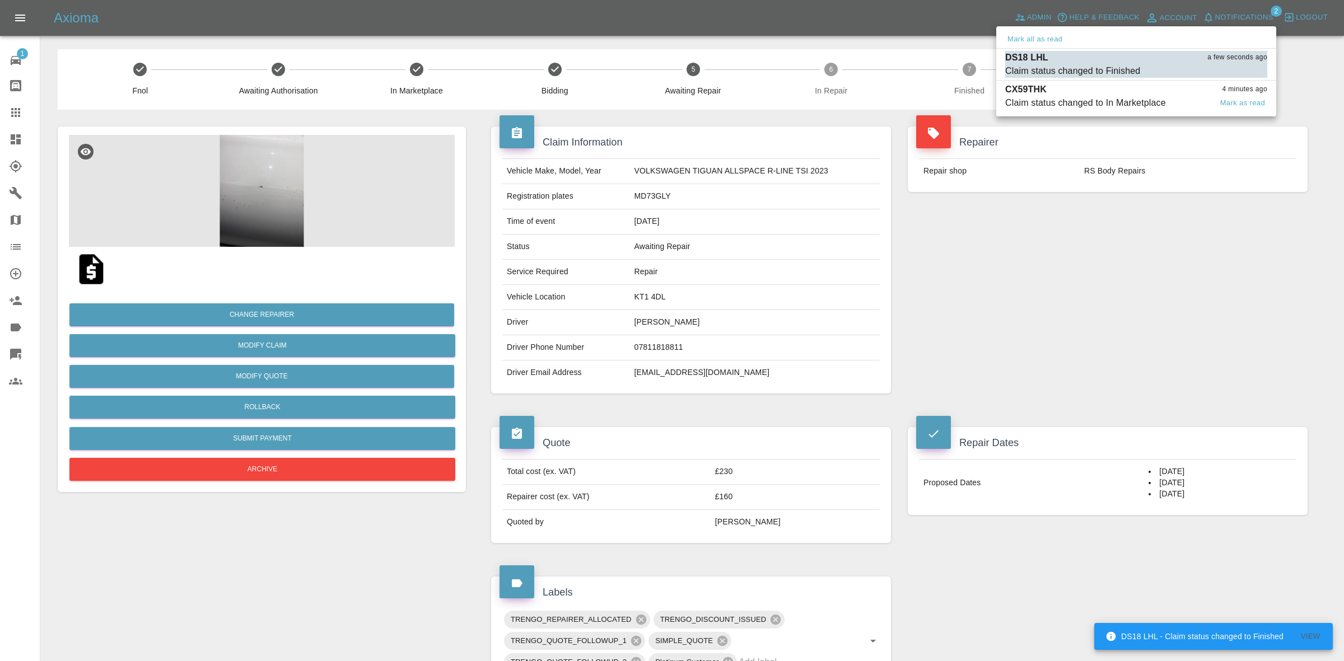
click at [1131, 96] on div "Claim status changed to In Marketplace" at bounding box center [1085, 102] width 161 height 13
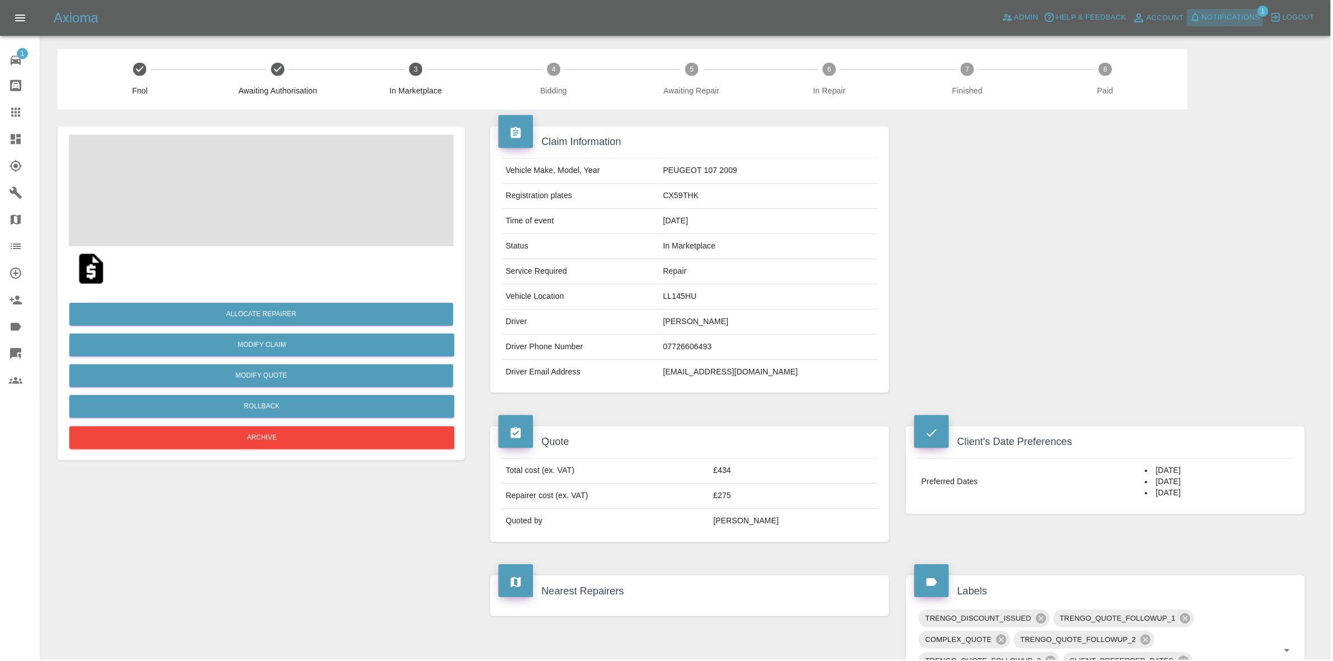
click at [1216, 15] on span "Notifications" at bounding box center [1234, 17] width 58 height 13
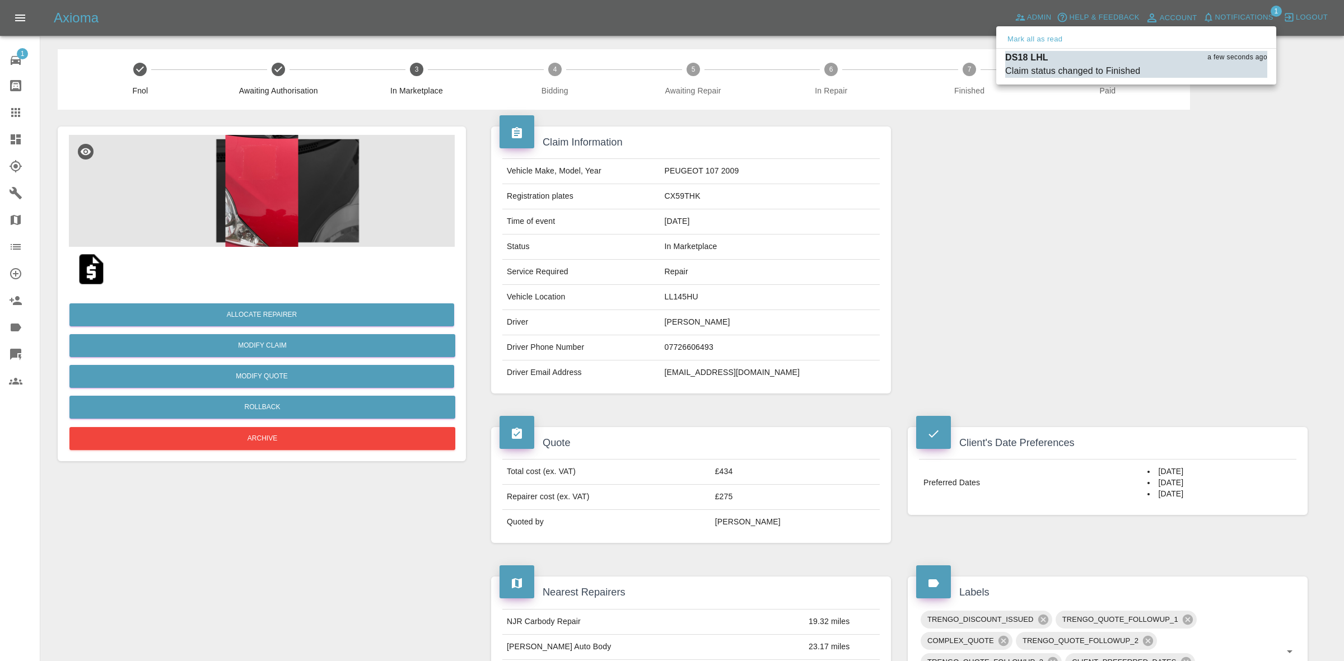
click at [1067, 37] on div "Mark all as read" at bounding box center [1136, 40] width 280 height 18
drag, startPoint x: 1155, startPoint y: 268, endPoint x: 504, endPoint y: 298, distance: 651.5
click at [1163, 277] on div at bounding box center [672, 330] width 1344 height 661
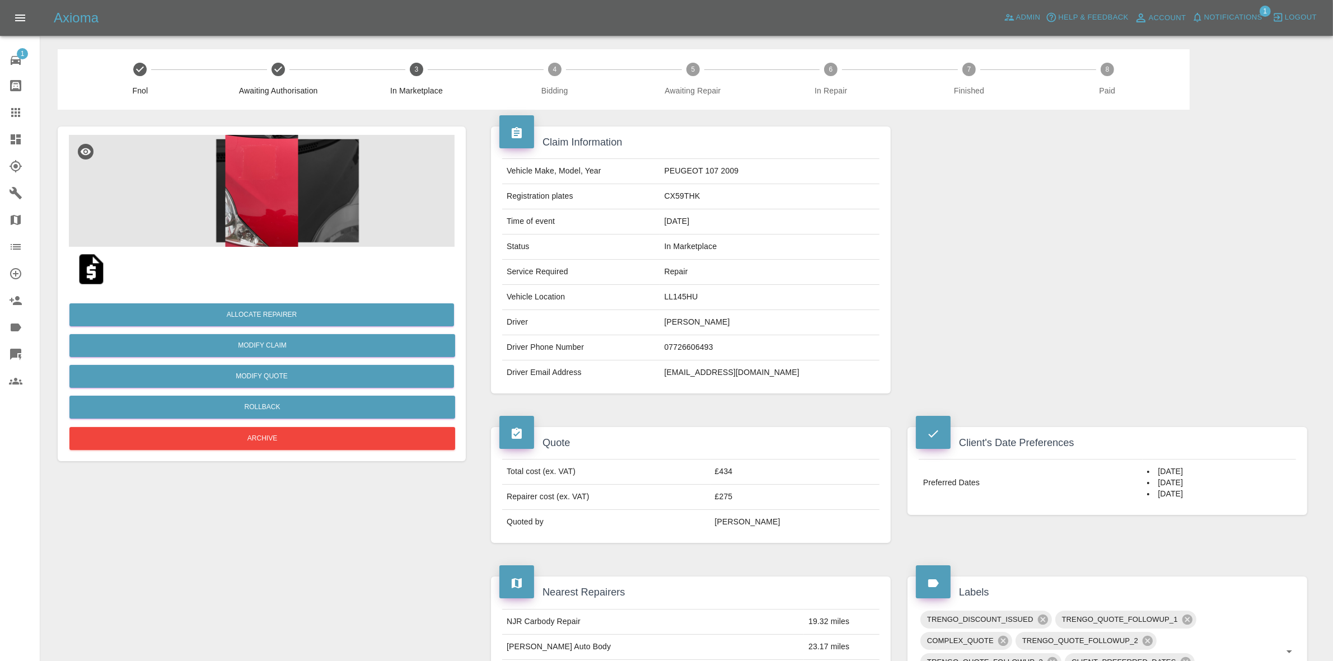
click at [288, 186] on img at bounding box center [262, 191] width 386 height 112
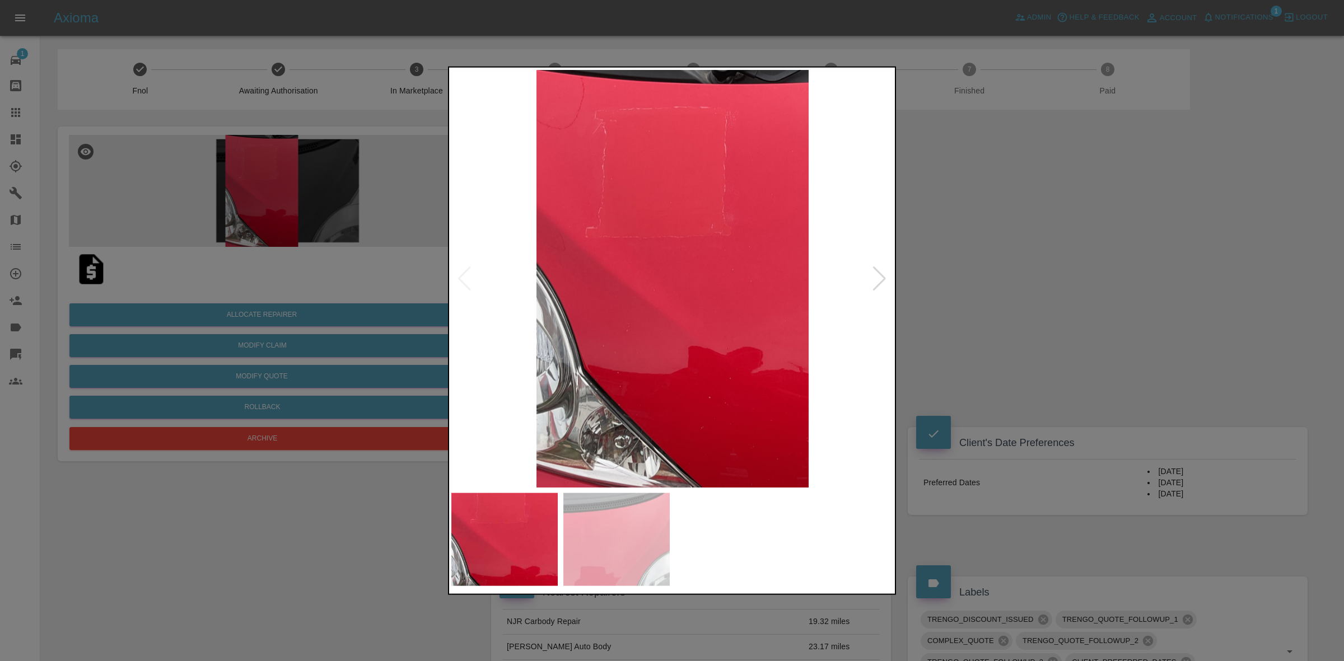
click at [870, 275] on img at bounding box center [672, 278] width 442 height 418
click at [886, 283] on div at bounding box center [879, 278] width 15 height 25
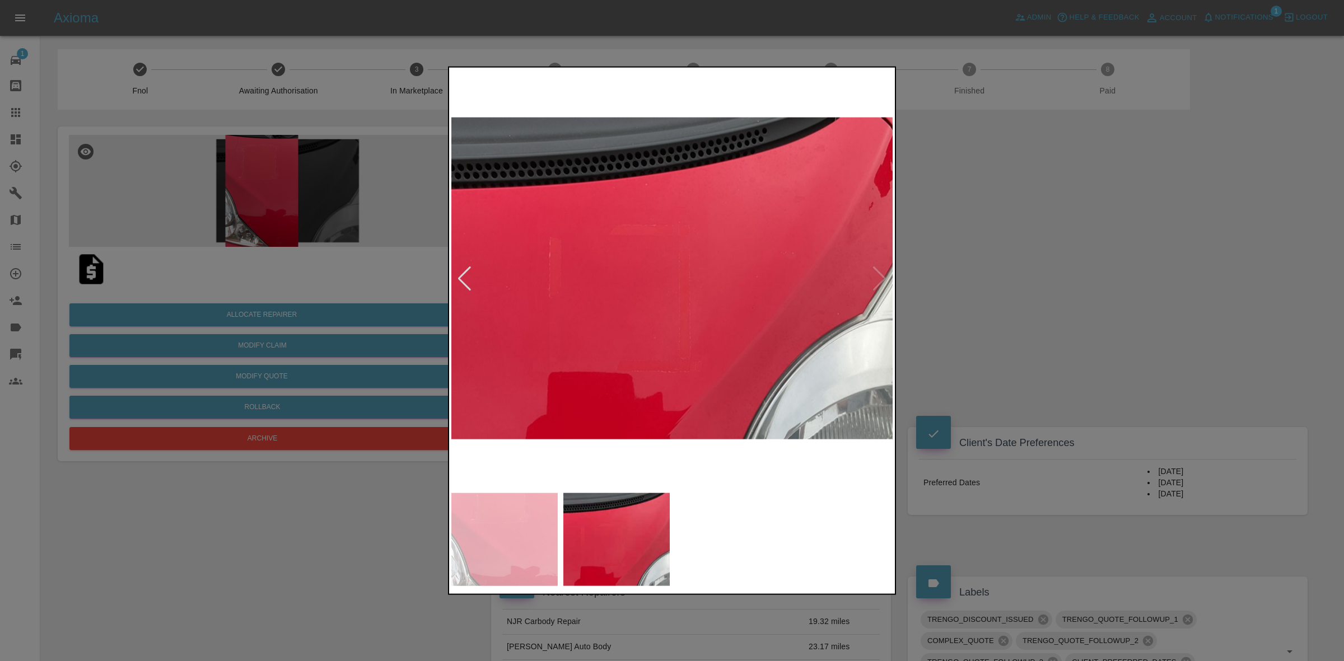
drag, startPoint x: 1009, startPoint y: 297, endPoint x: 796, endPoint y: 300, distance: 213.4
click at [1011, 297] on div at bounding box center [672, 330] width 1344 height 661
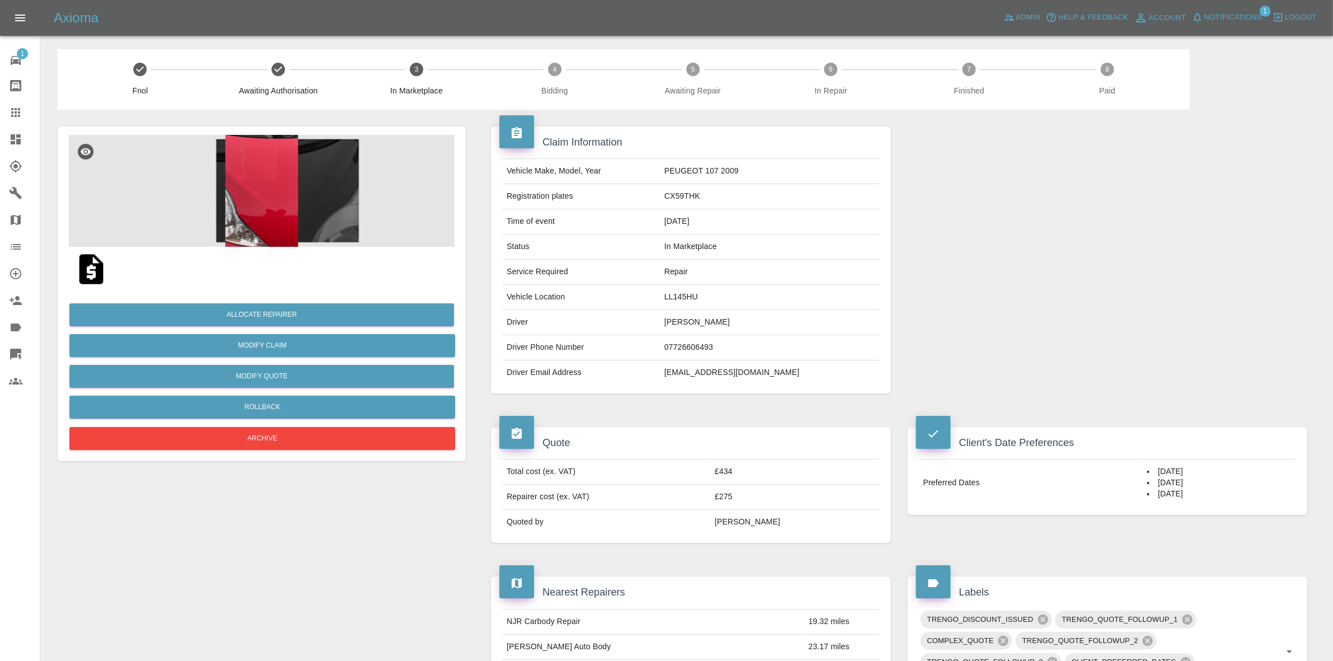
click at [281, 226] on img at bounding box center [262, 191] width 386 height 112
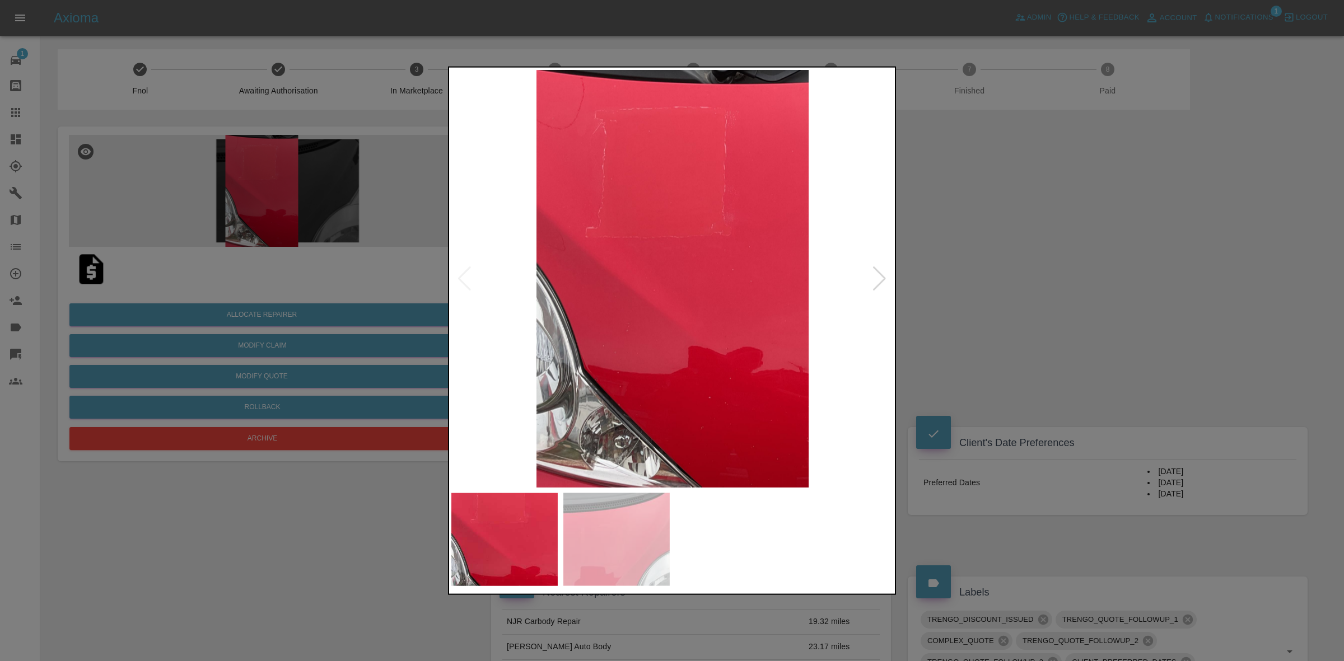
click at [880, 280] on div at bounding box center [879, 278] width 15 height 25
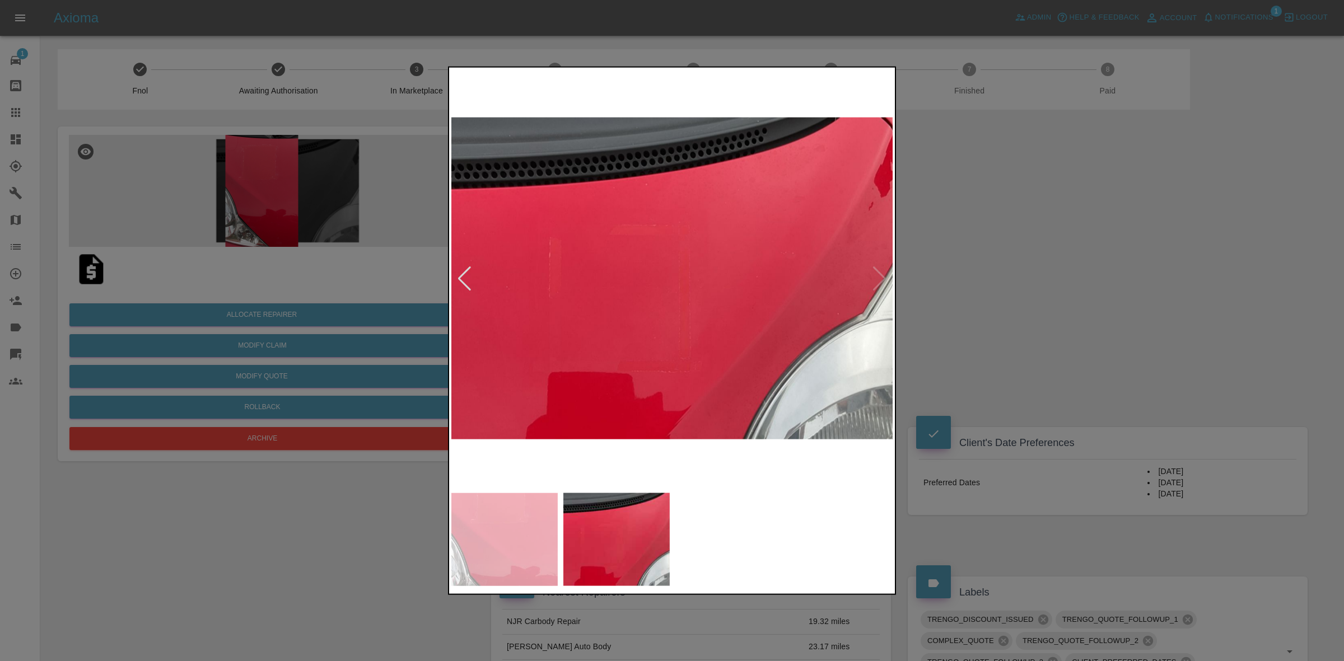
click at [1022, 290] on div at bounding box center [672, 330] width 1344 height 661
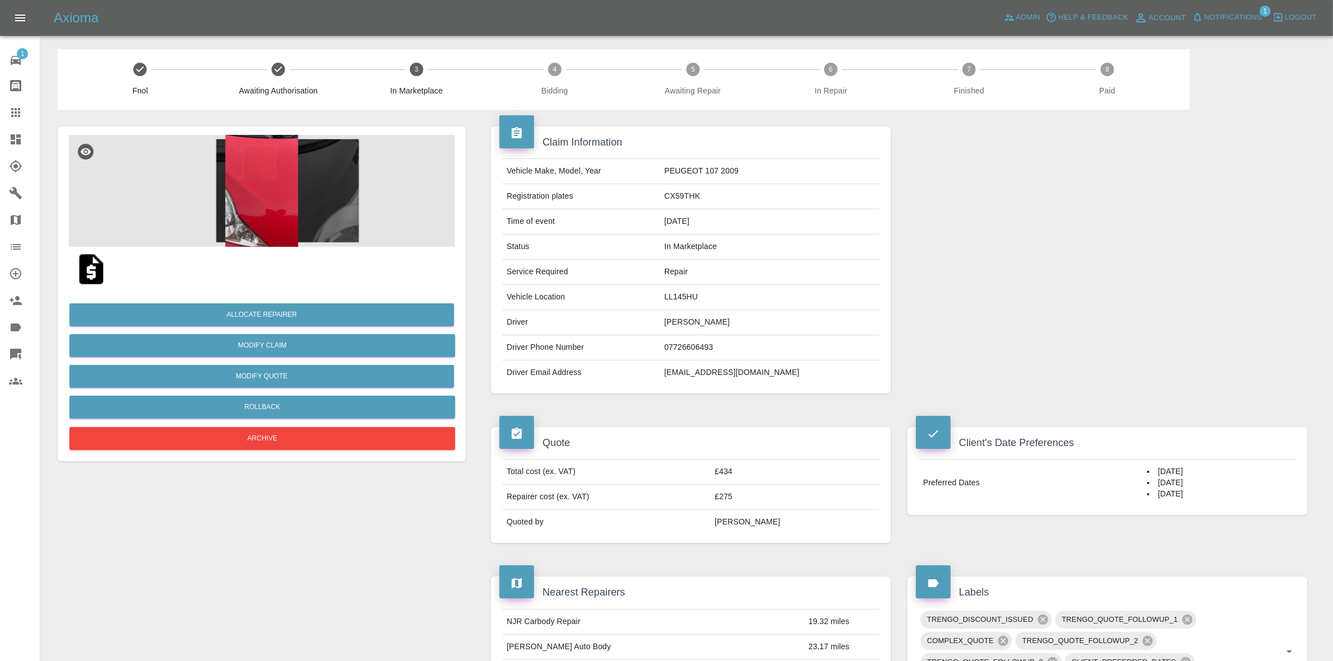
click at [258, 205] on img at bounding box center [262, 191] width 386 height 112
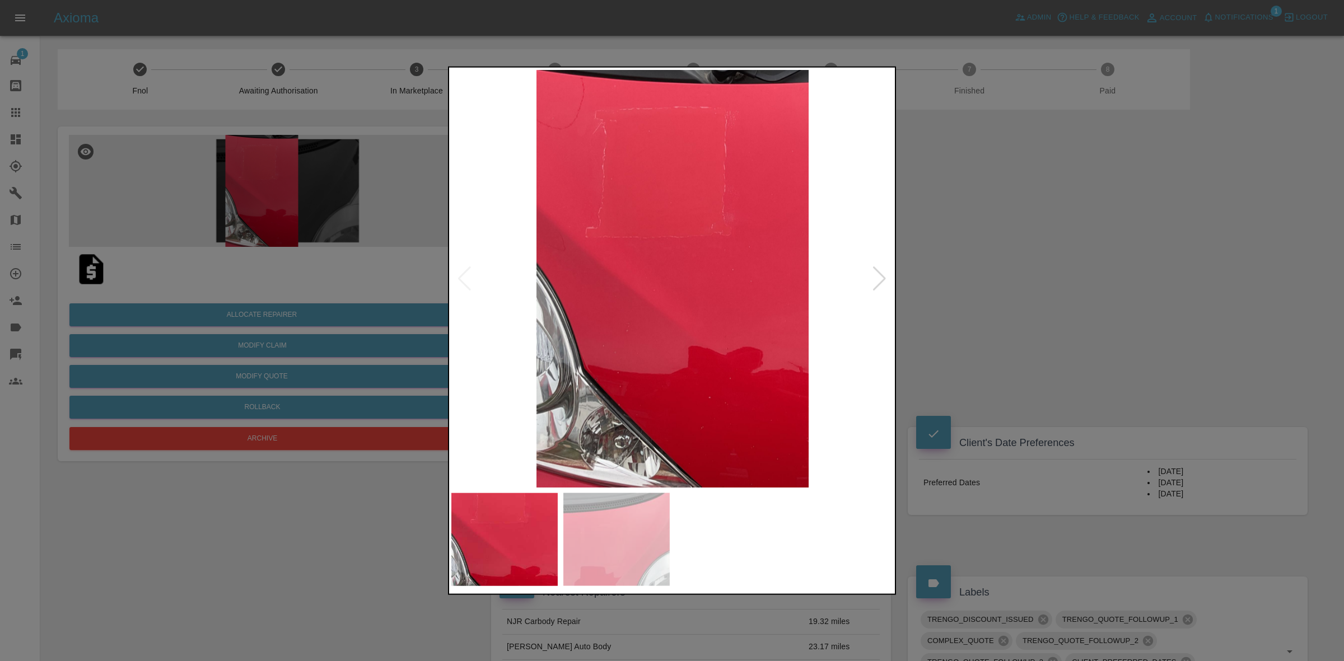
click at [884, 269] on div at bounding box center [879, 278] width 15 height 25
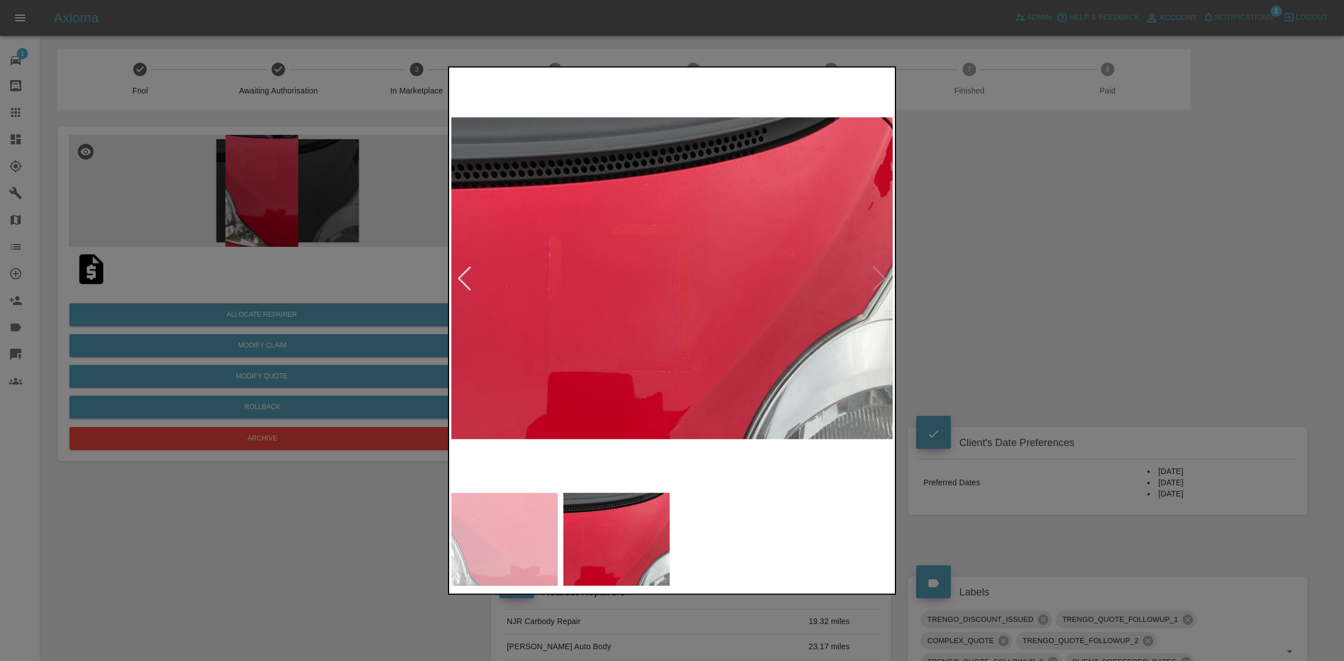
click at [464, 277] on div at bounding box center [464, 278] width 15 height 25
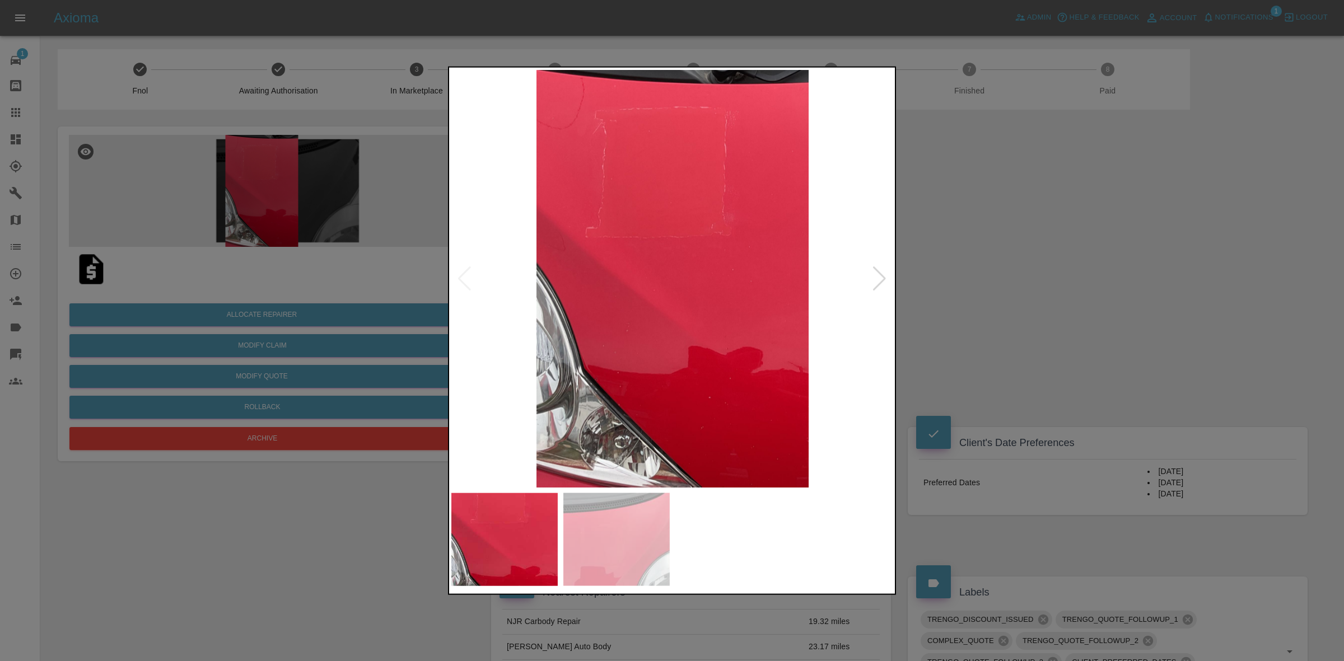
drag, startPoint x: 1116, startPoint y: 272, endPoint x: 208, endPoint y: 303, distance: 908.9
click at [1114, 272] on div at bounding box center [672, 330] width 1344 height 661
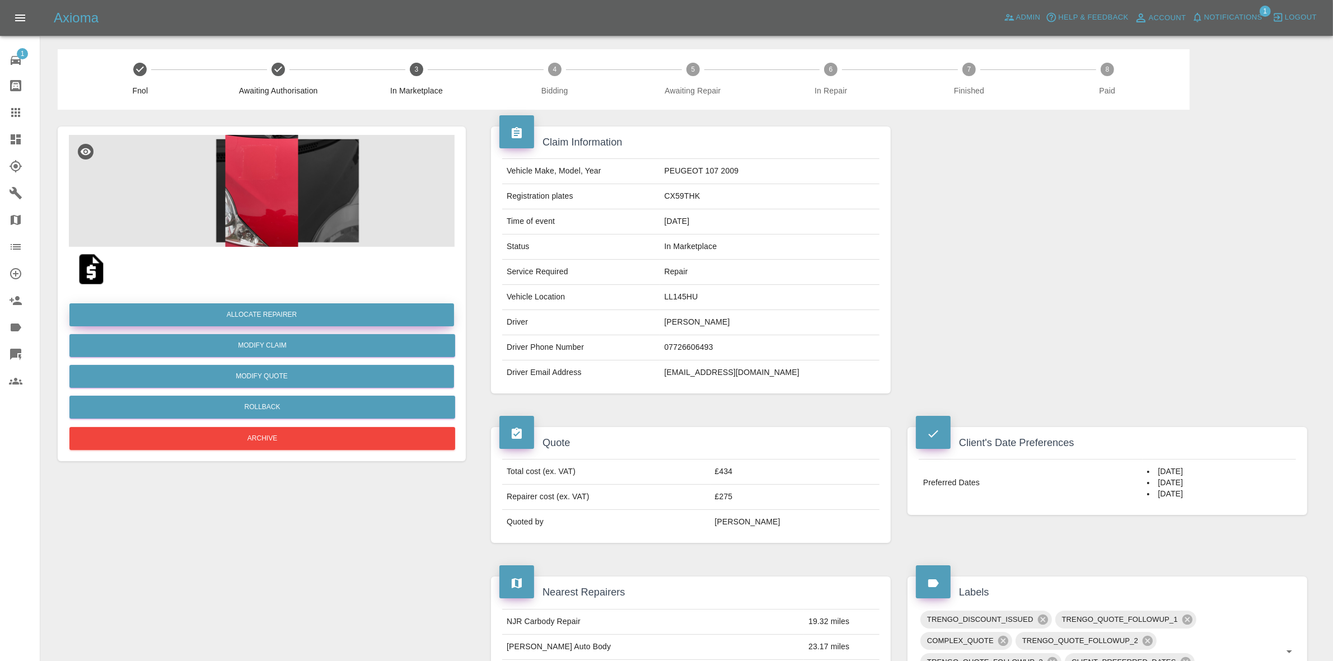
click at [261, 311] on button "Allocate Repairer" at bounding box center [261, 315] width 385 height 23
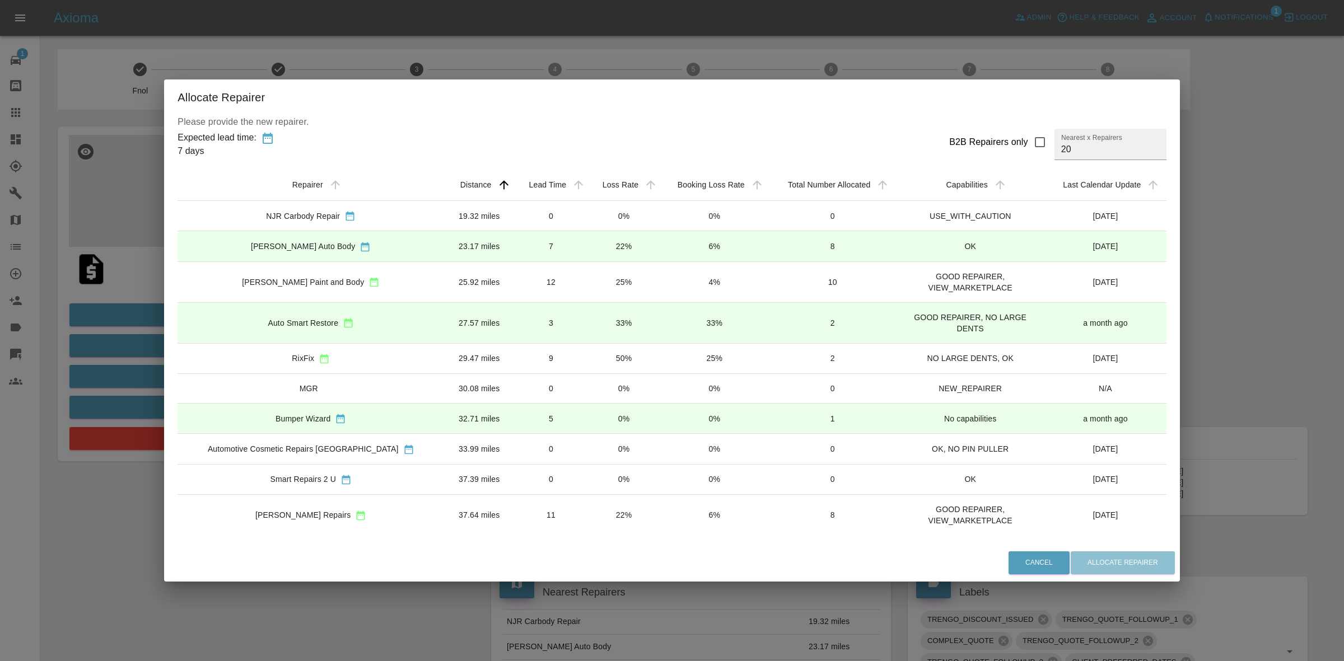
click at [133, 259] on div "Allocate Repairer Please provide the new repairer. Expected lead time: 7 days B…" at bounding box center [672, 330] width 1344 height 661
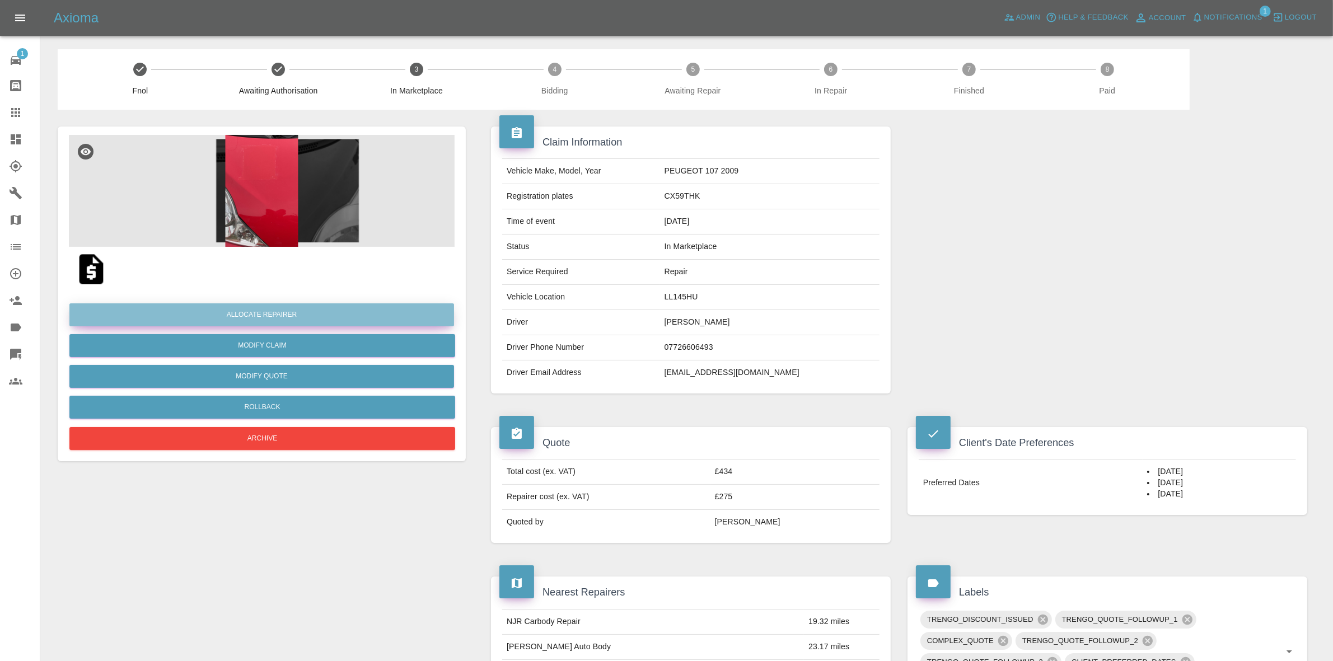
click at [256, 318] on button "Allocate Repairer" at bounding box center [261, 315] width 385 height 23
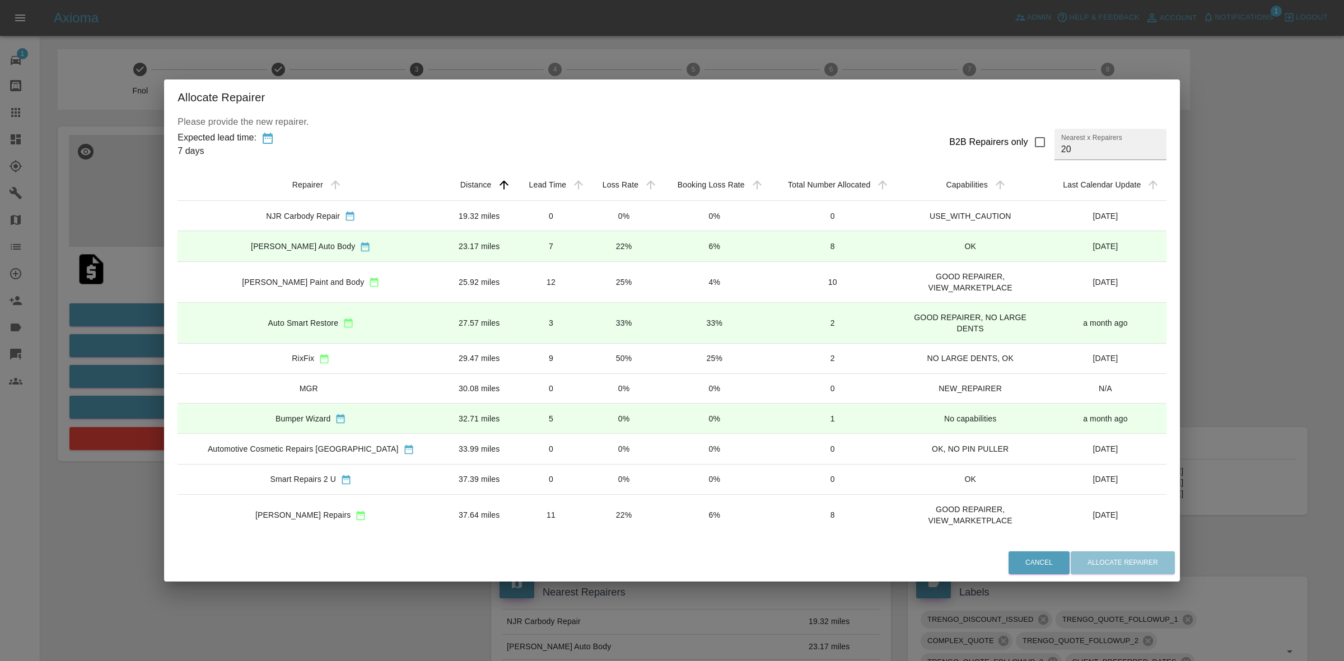
click at [588, 288] on td "25%" at bounding box center [624, 282] width 72 height 41
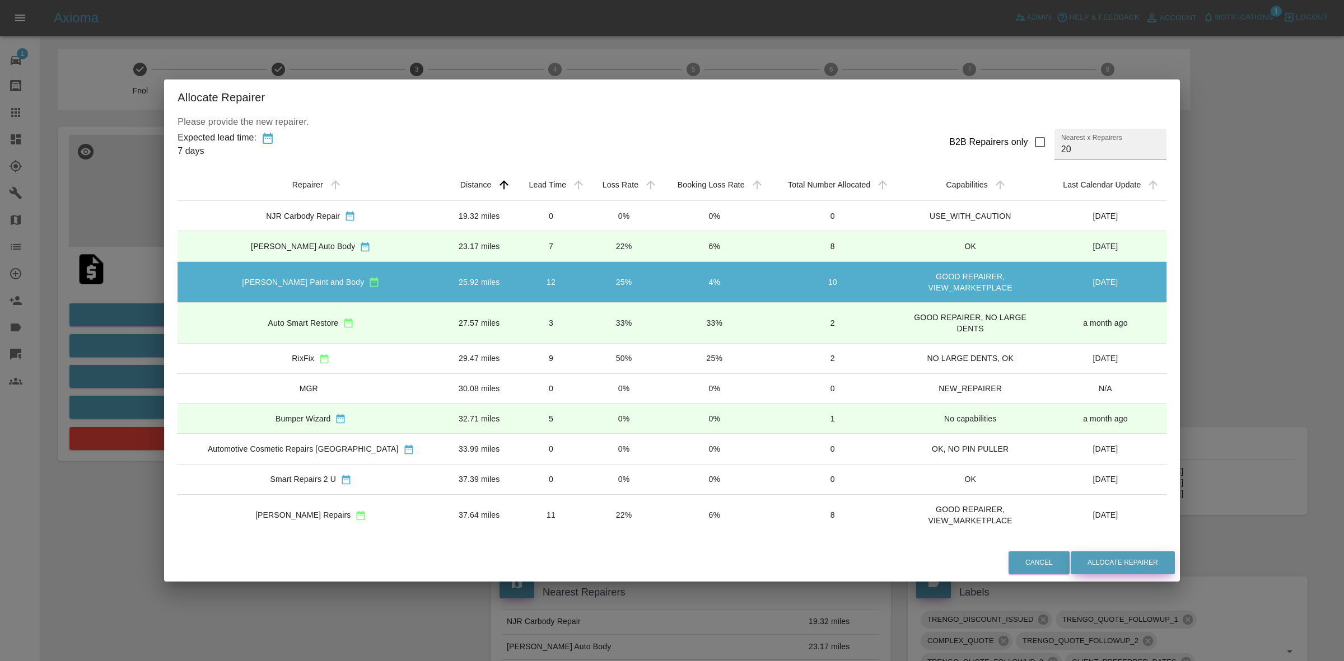
click at [1092, 557] on button "Allocate Repairer" at bounding box center [1123, 563] width 104 height 23
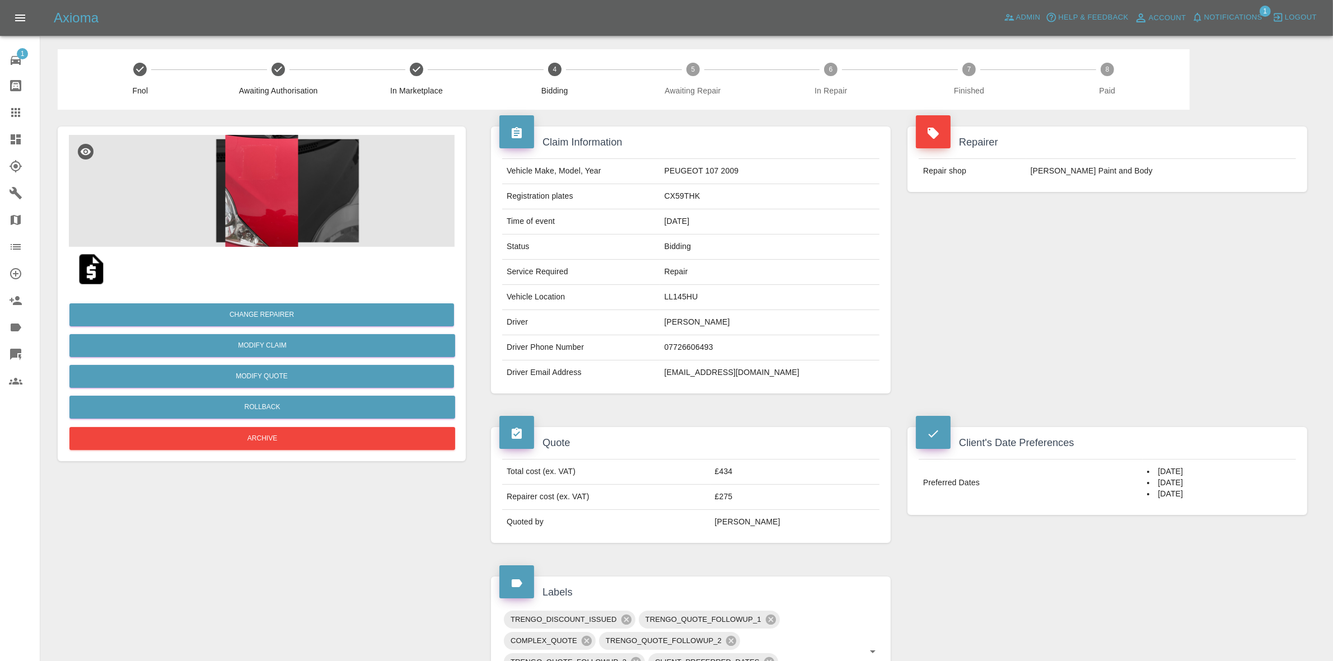
click at [1154, 231] on div "Repairer Repair shop J Taylor Paint and Body" at bounding box center [1107, 260] width 417 height 301
click at [252, 318] on button "Change Repairer" at bounding box center [261, 315] width 385 height 23
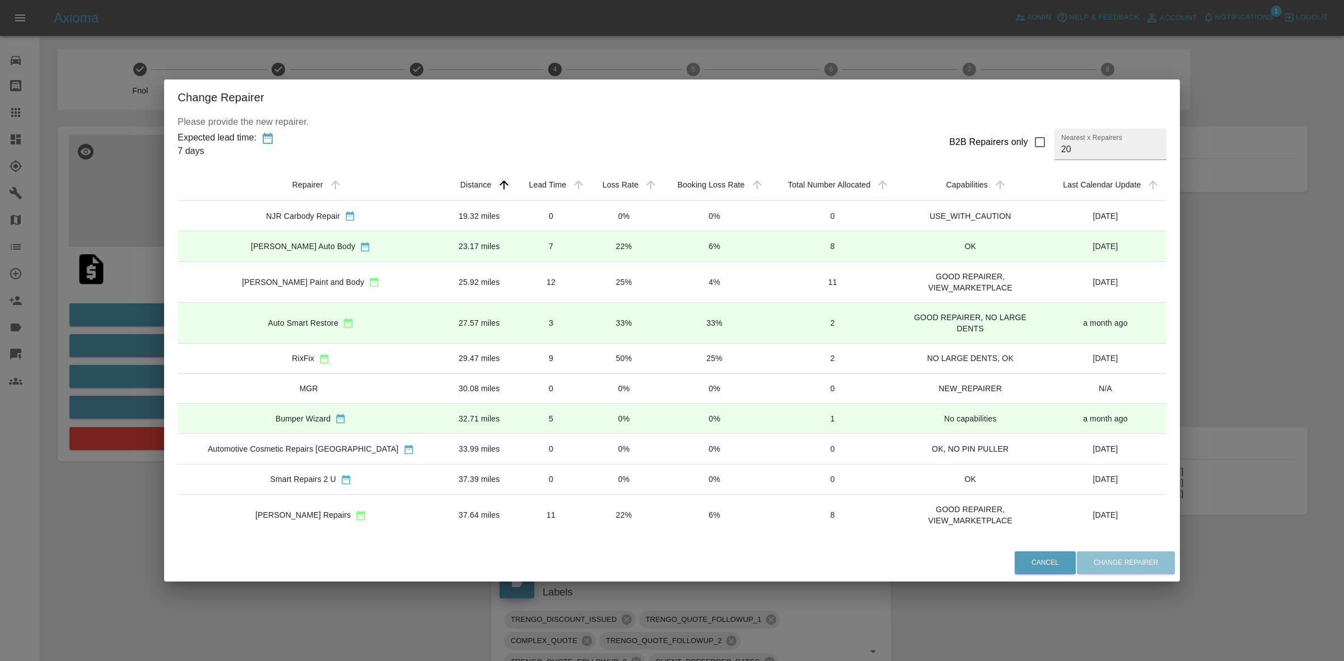
click at [137, 253] on div "Change Repairer Please provide the new repairer. Expected lead time: 7 days B2B…" at bounding box center [672, 330] width 1344 height 661
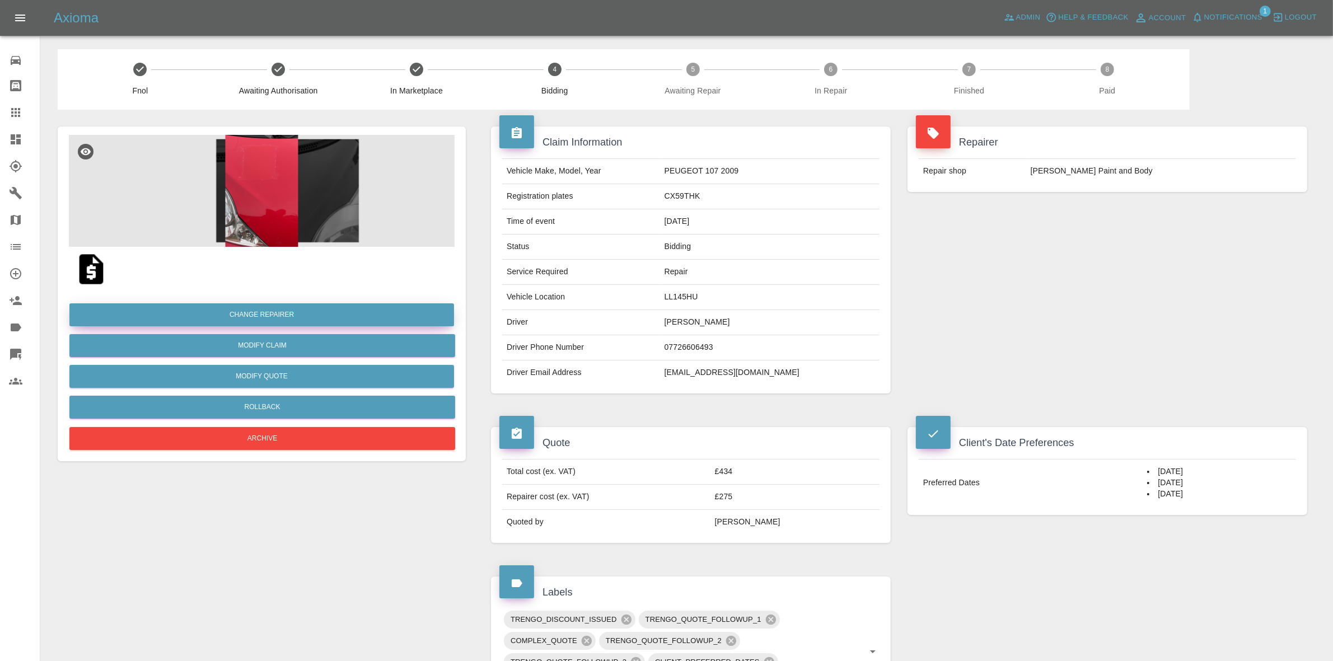
click at [235, 314] on button "Change Repairer" at bounding box center [261, 315] width 385 height 23
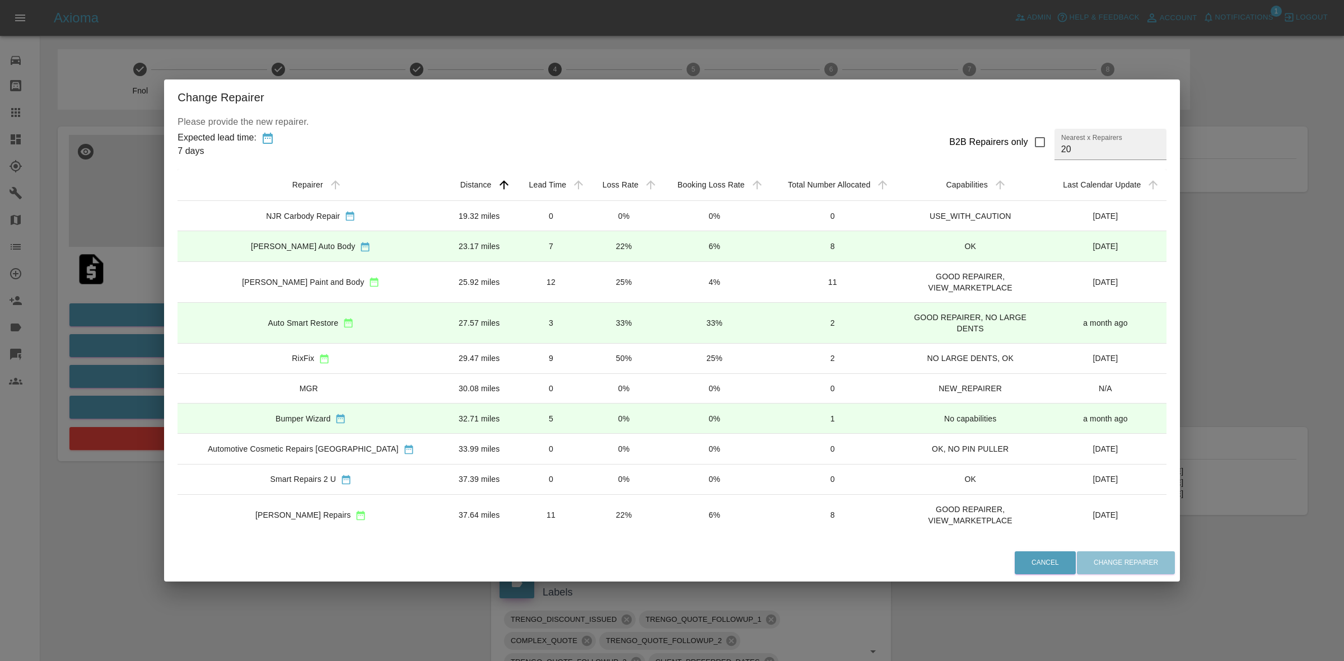
click at [158, 258] on div "Change Repairer Please provide the new repairer. Expected lead time: 7 days B2B…" at bounding box center [672, 330] width 1344 height 661
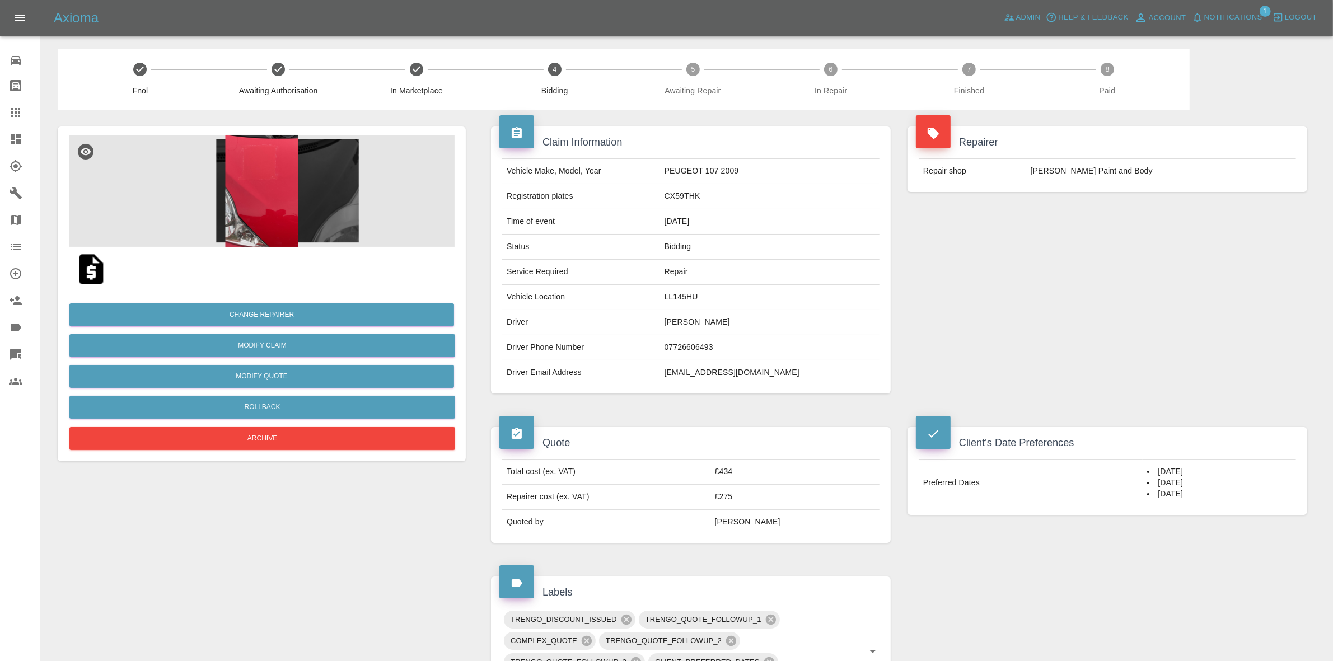
drag, startPoint x: 1119, startPoint y: 214, endPoint x: 507, endPoint y: 82, distance: 626.2
click at [1119, 214] on div "Repairer Repair shop [PERSON_NAME] Paint and Body" at bounding box center [1107, 260] width 417 height 301
click at [1226, 20] on span "Notifications" at bounding box center [1234, 17] width 58 height 13
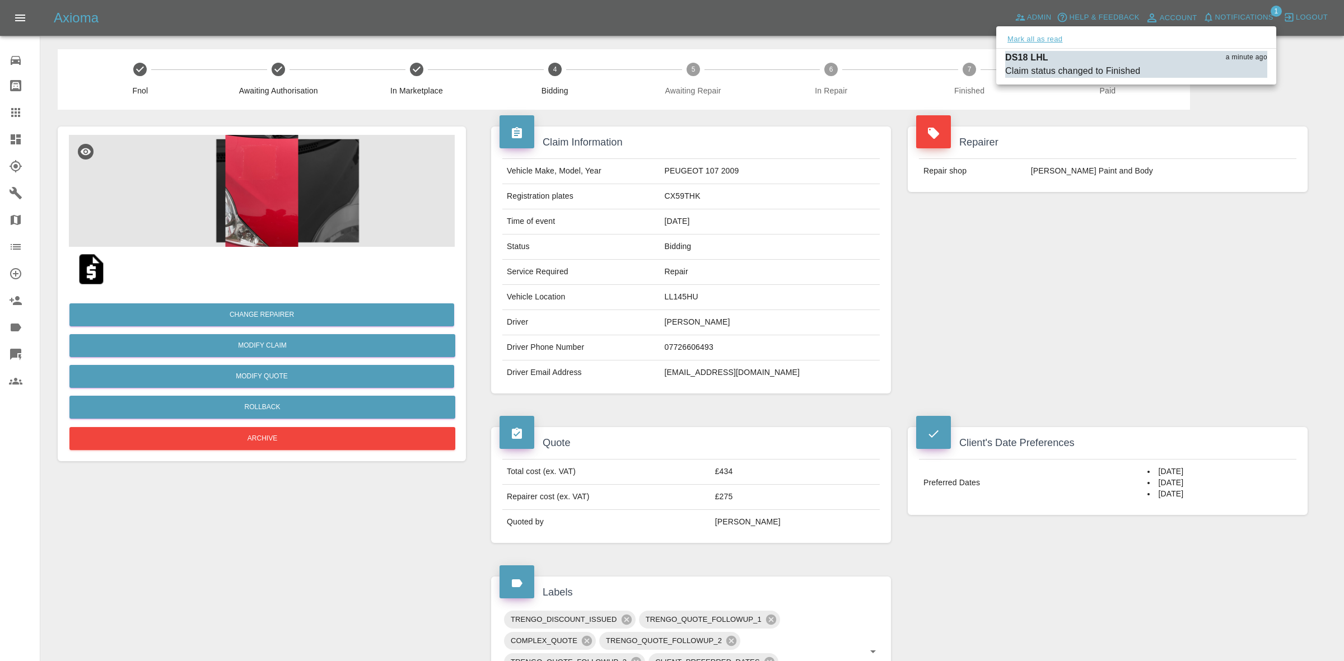
click at [1029, 37] on button "Mark all as read" at bounding box center [1034, 39] width 59 height 13
click at [1034, 253] on div at bounding box center [672, 330] width 1344 height 661
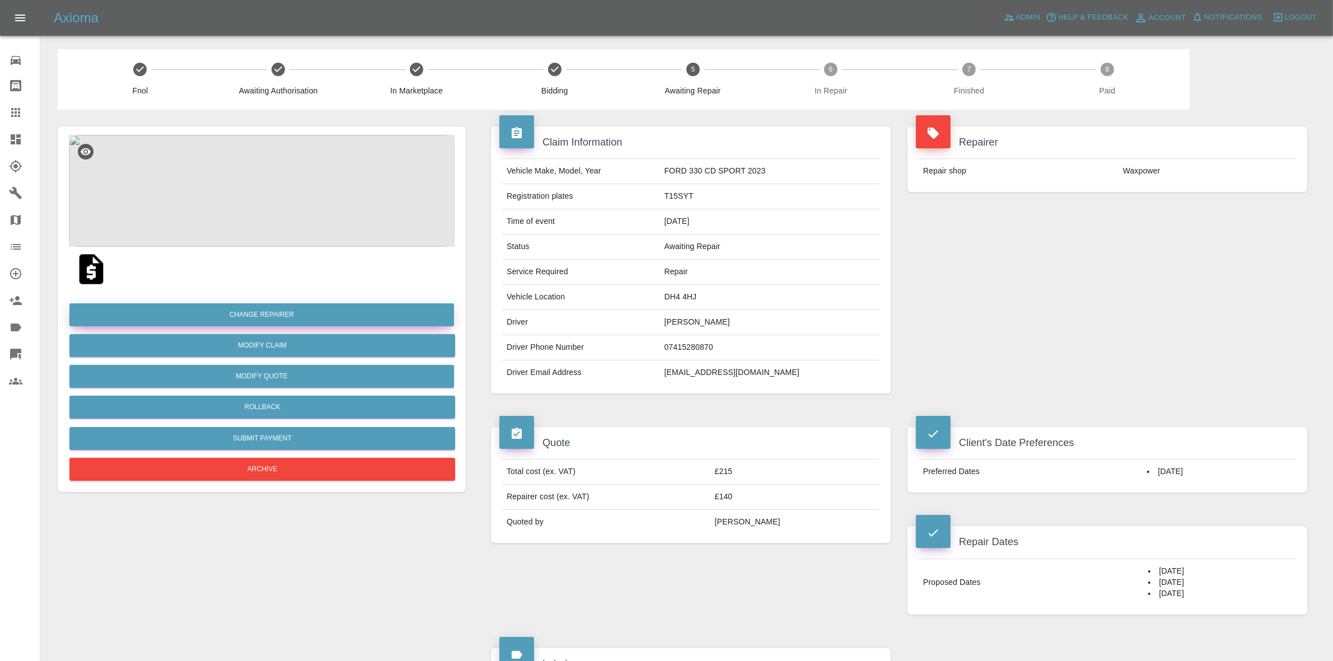
click at [242, 310] on button "Change Repairer" at bounding box center [261, 315] width 385 height 23
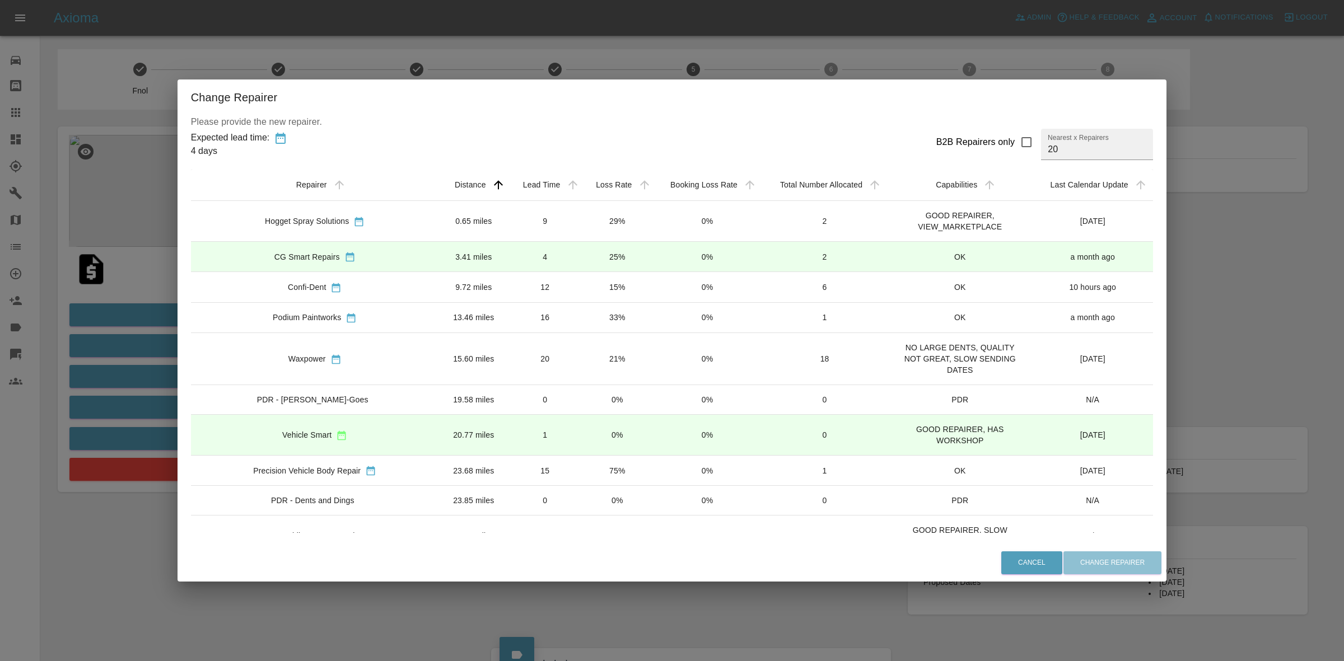
click at [104, 269] on div "Change Repairer Please provide the new repairer. Expected lead time: 4 days B2B…" at bounding box center [672, 330] width 1344 height 661
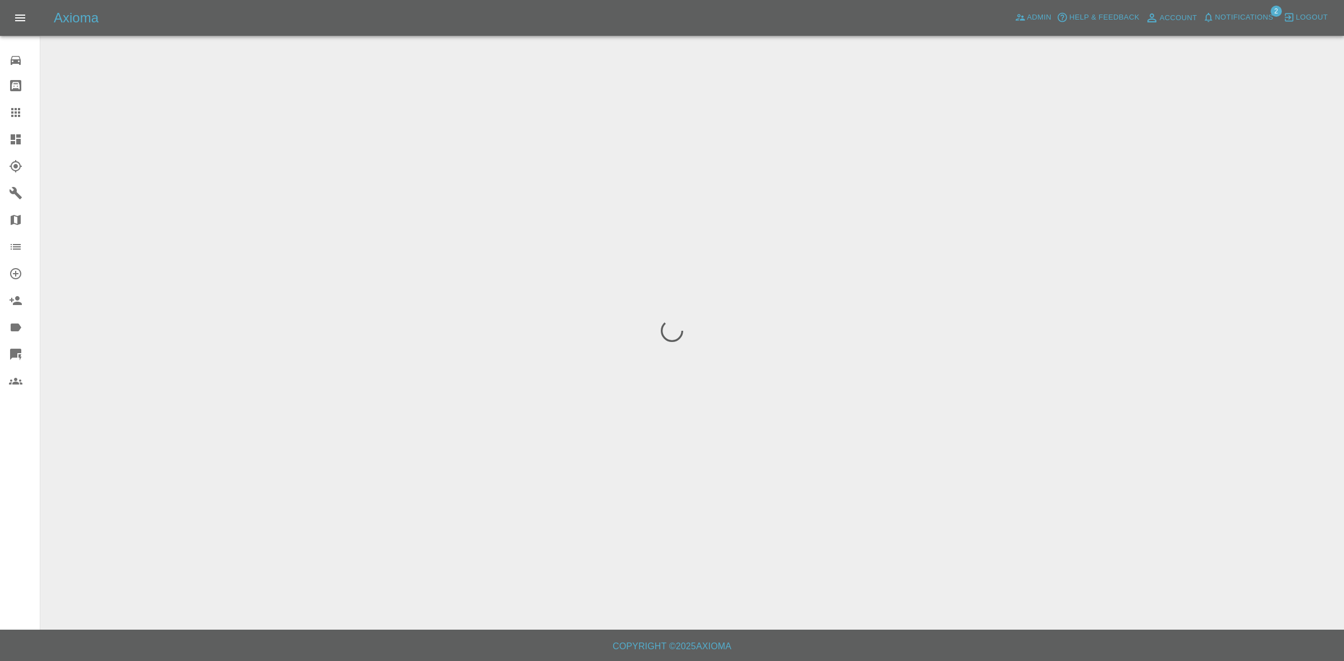
drag, startPoint x: 0, startPoint y: 0, endPoint x: 1235, endPoint y: 14, distance: 1235.5
click at [1235, 14] on span "Notifications" at bounding box center [1244, 17] width 58 height 13
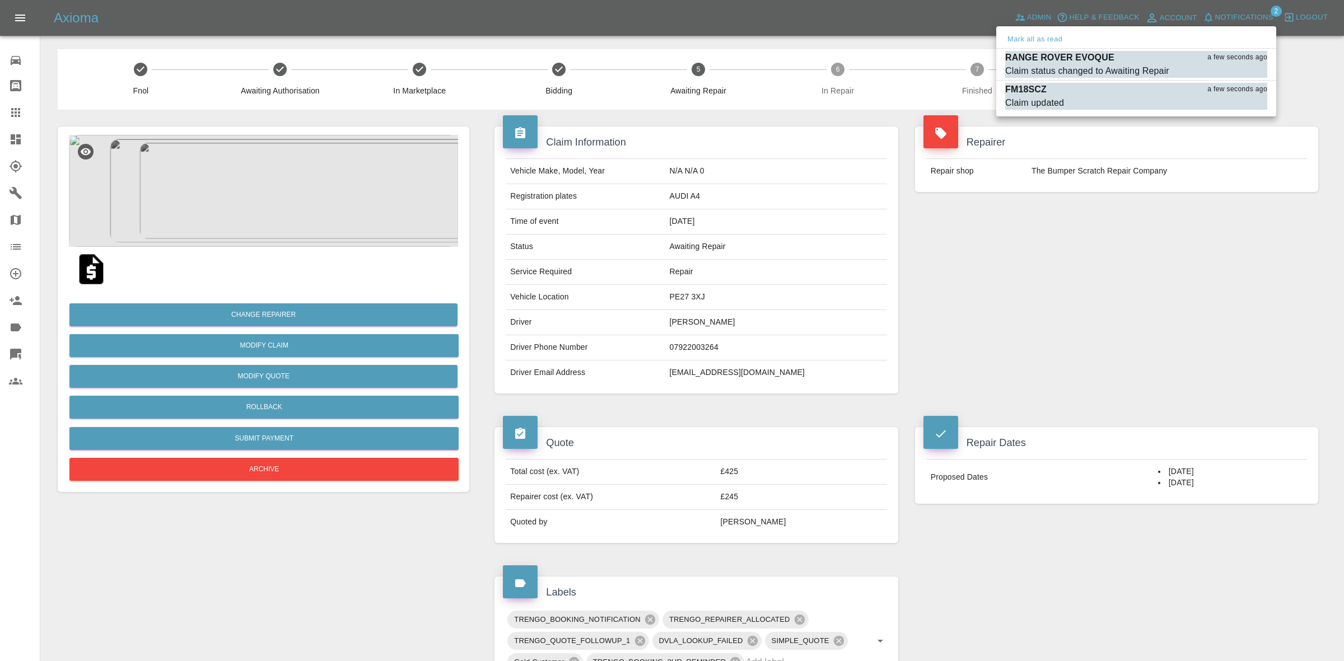
click at [1121, 62] on div "RANGE ROVER EVOQUE a few seconds ago" at bounding box center [1136, 57] width 262 height 13
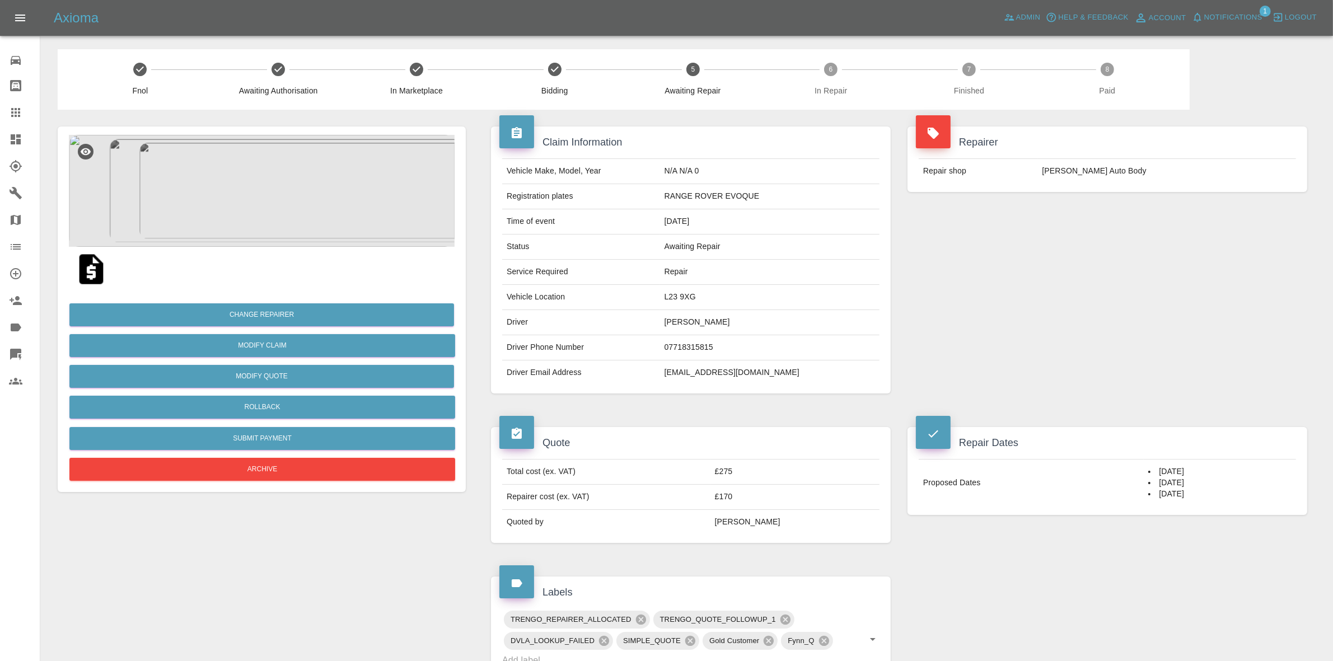
click at [1238, 20] on span "Notifications" at bounding box center [1234, 17] width 58 height 13
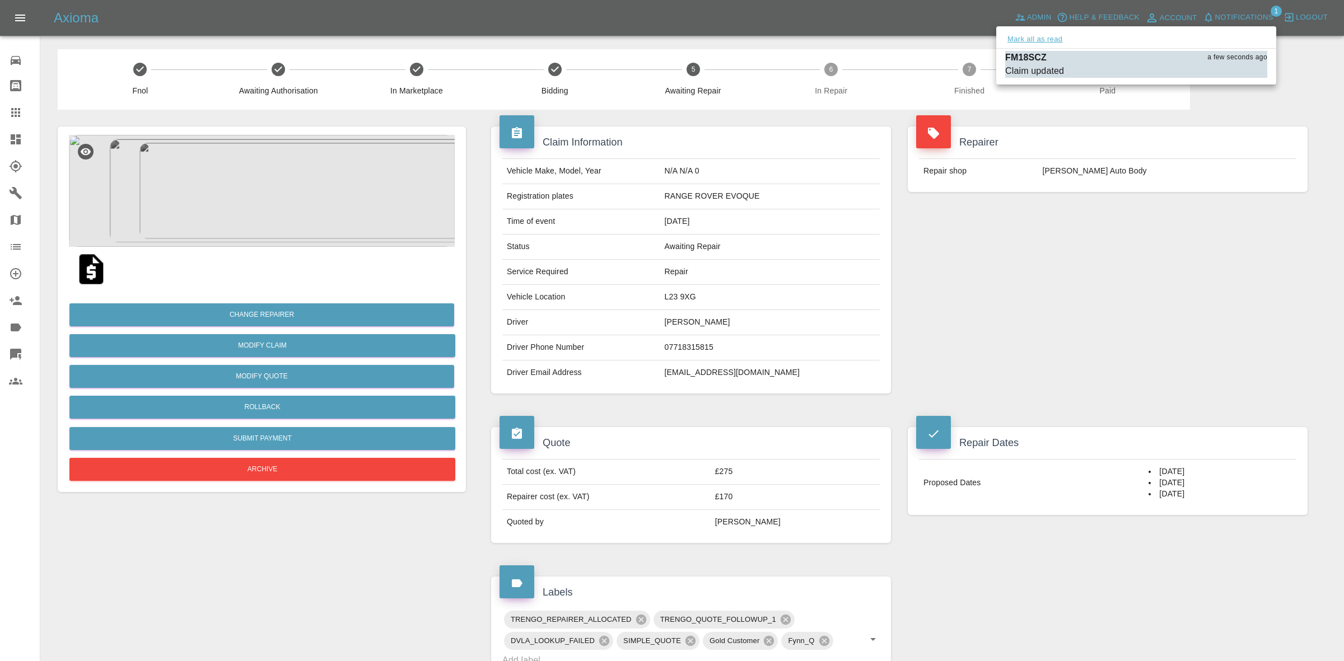
click at [1047, 38] on button "Mark all as read" at bounding box center [1034, 39] width 59 height 13
click at [1136, 161] on div at bounding box center [672, 330] width 1344 height 661
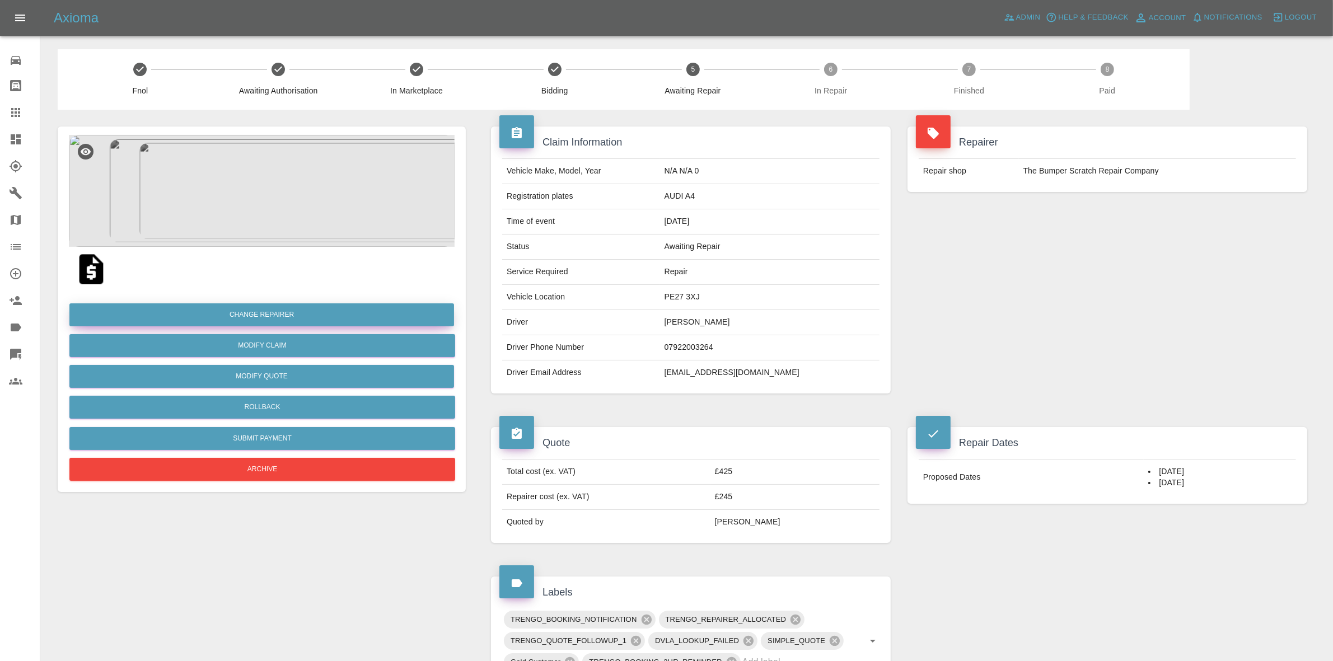
click at [269, 312] on button "Change Repairer" at bounding box center [261, 315] width 385 height 23
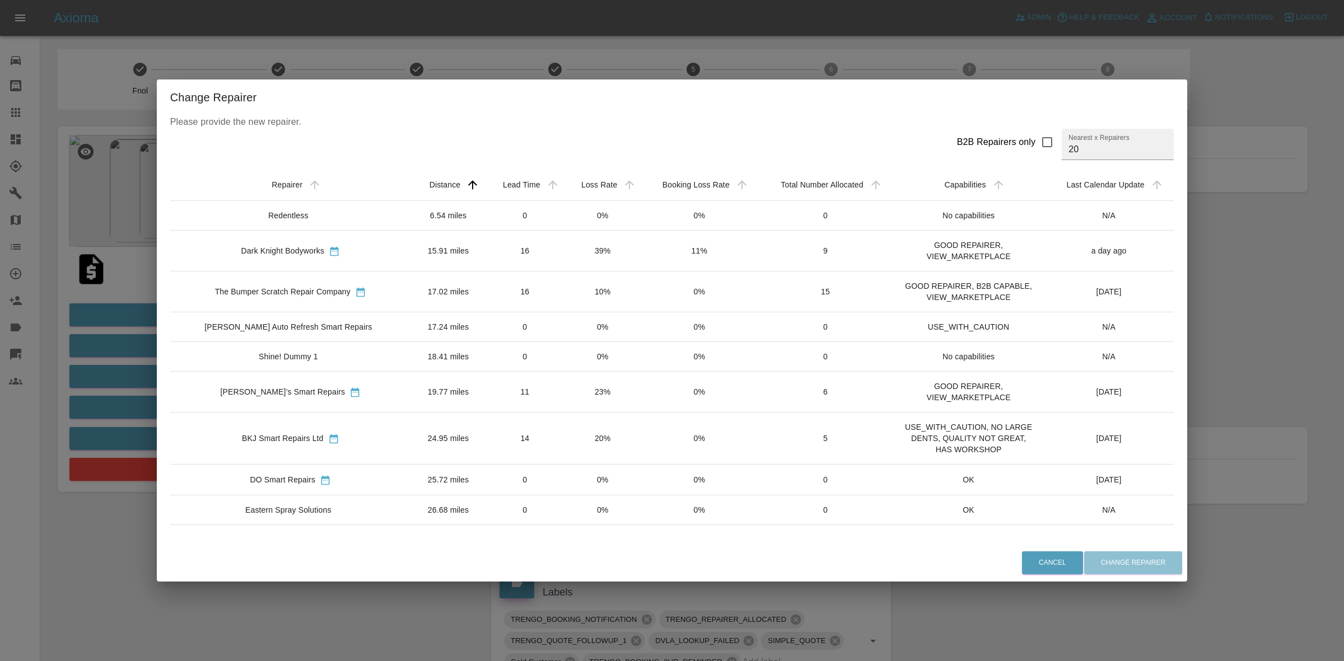
click at [82, 346] on div "Change Repairer Please provide the new repairer. B2B Repairers only Nearest x R…" at bounding box center [672, 330] width 1344 height 661
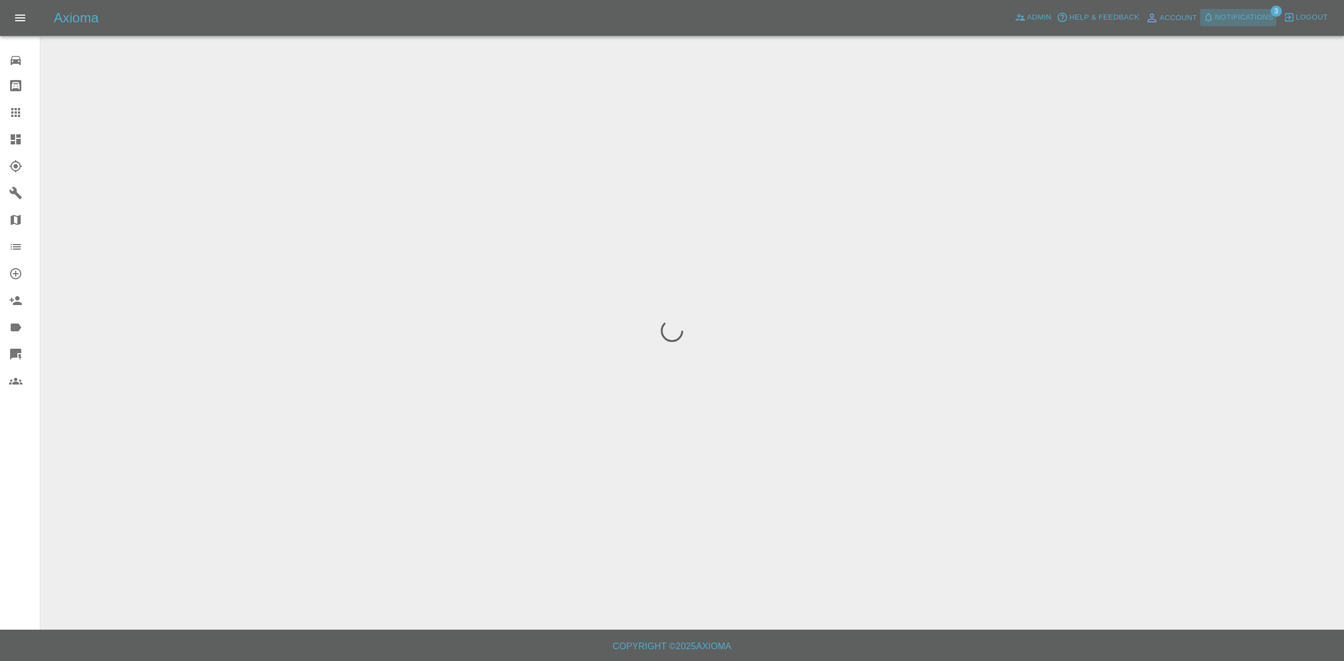
click at [1237, 10] on button "Notifications" at bounding box center [1238, 17] width 76 height 17
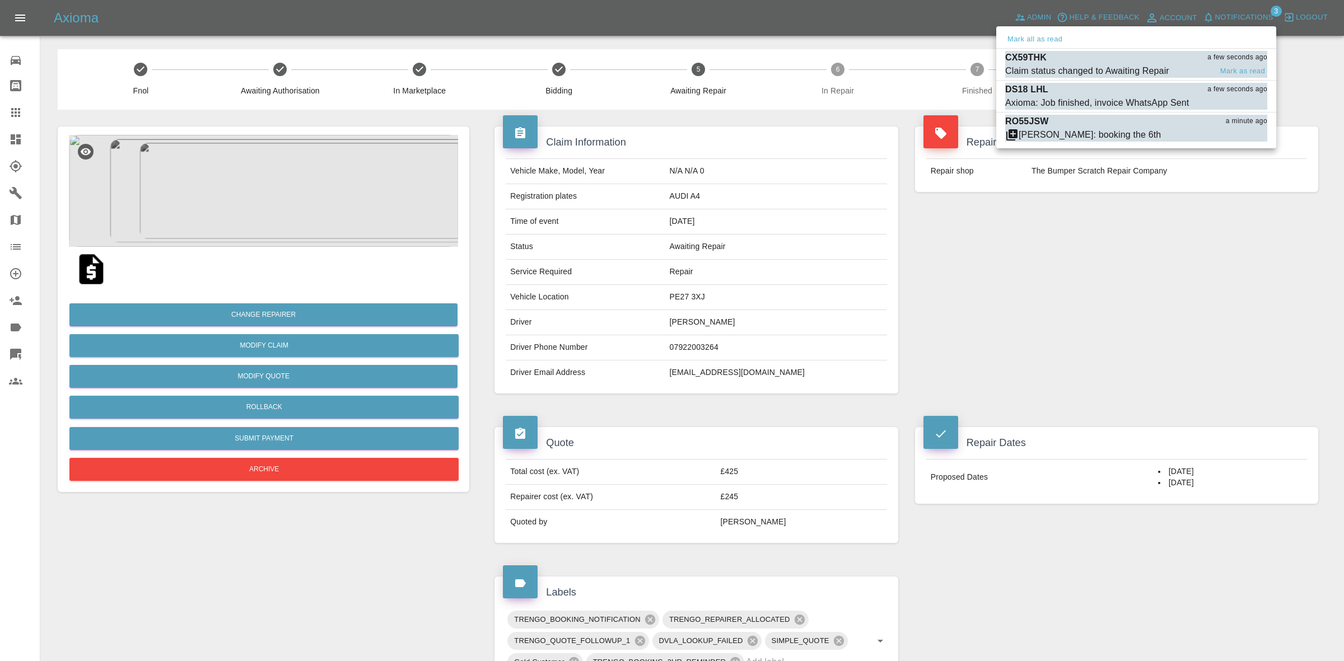
click at [1125, 67] on div "Claim status changed to Awaiting Repair" at bounding box center [1087, 70] width 164 height 13
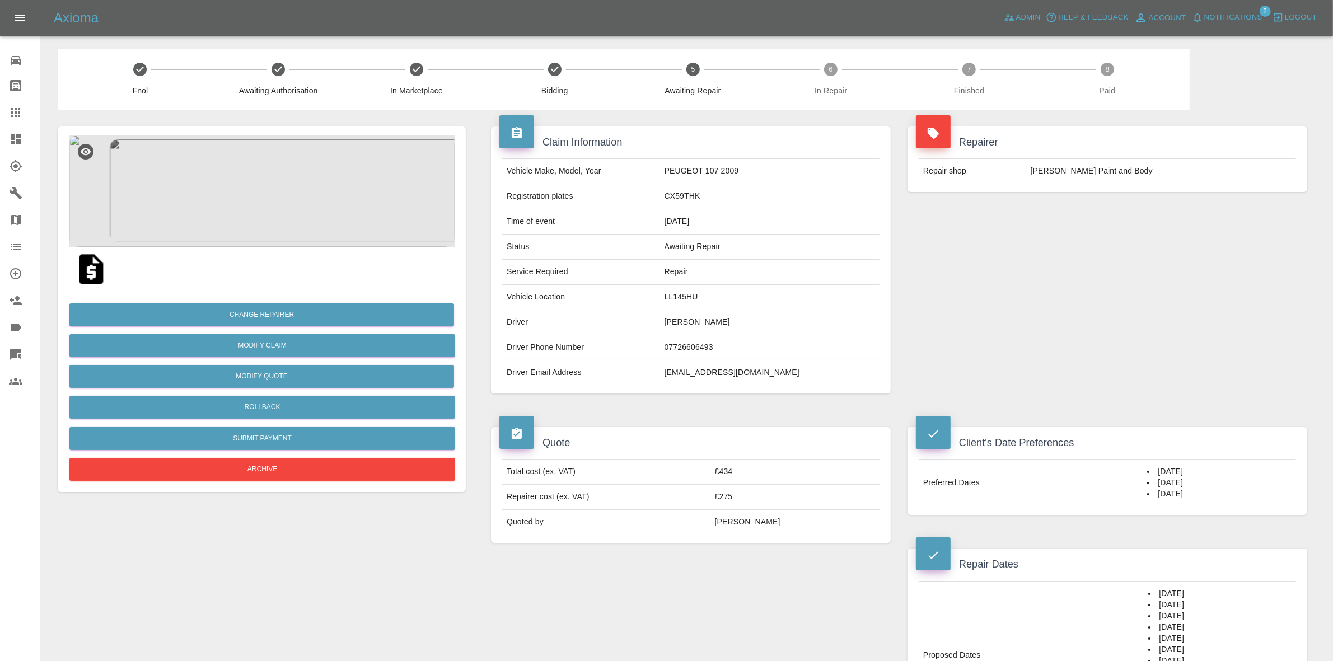
click at [1235, 12] on span "Notifications" at bounding box center [1234, 17] width 58 height 13
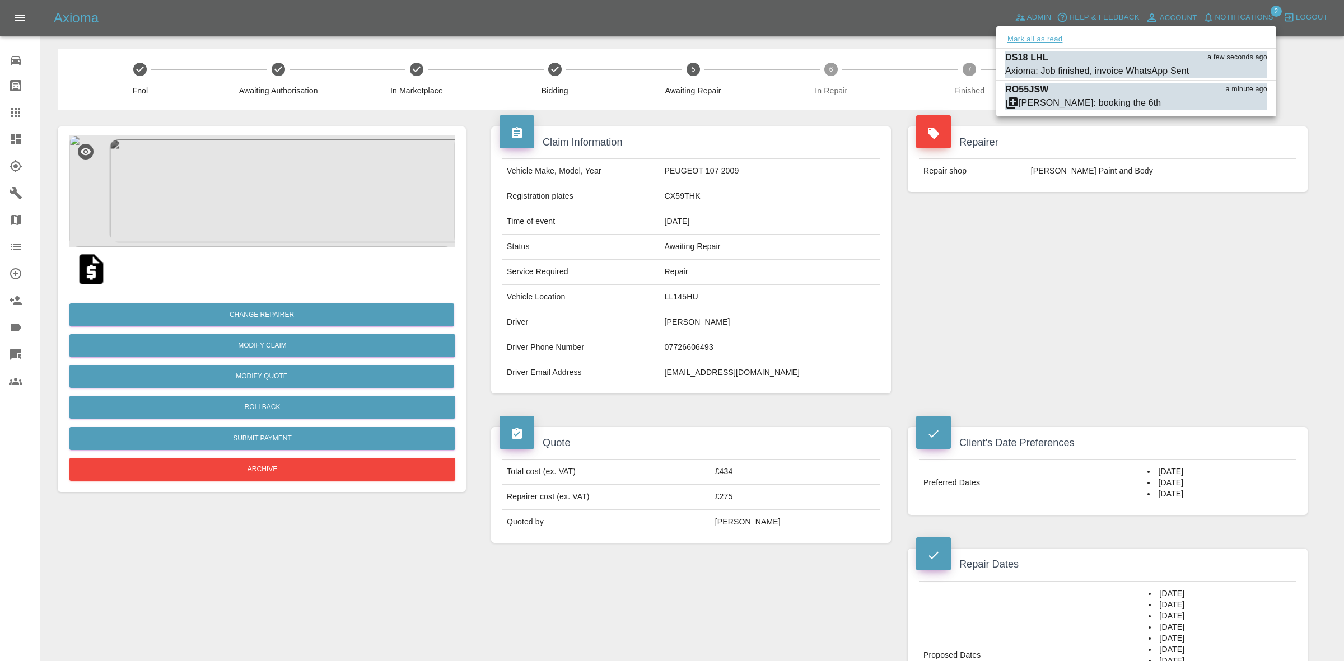
click at [1046, 38] on button "Mark all as read" at bounding box center [1034, 39] width 59 height 13
click at [1129, 262] on div at bounding box center [672, 330] width 1344 height 661
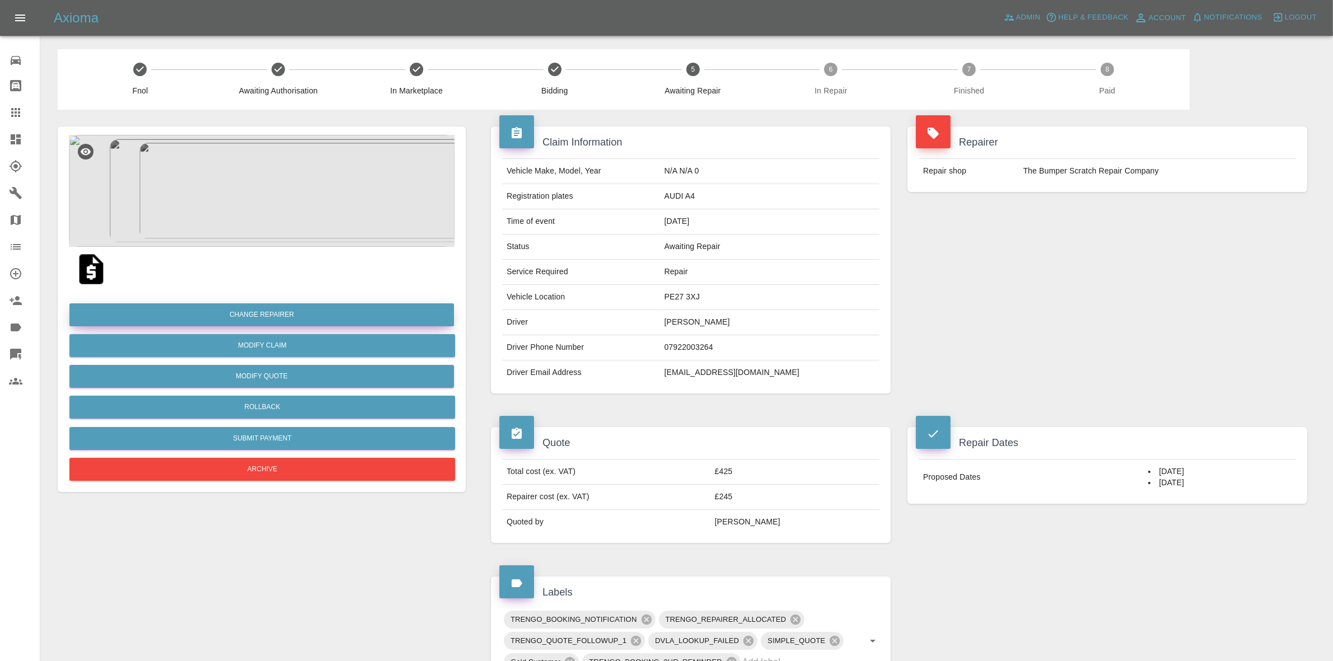
click at [256, 308] on button "Change Repairer" at bounding box center [261, 315] width 385 height 23
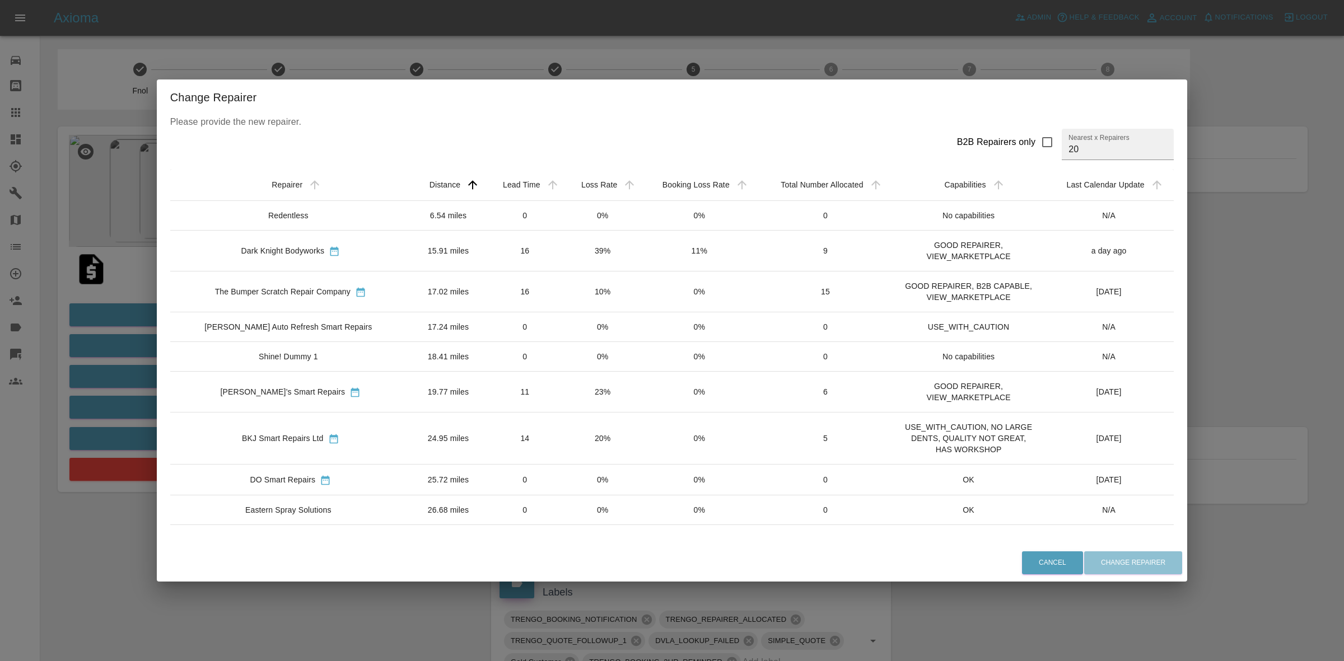
click at [112, 304] on div "Change Repairer Please provide the new repairer. B2B Repairers only Nearest x R…" at bounding box center [672, 330] width 1344 height 661
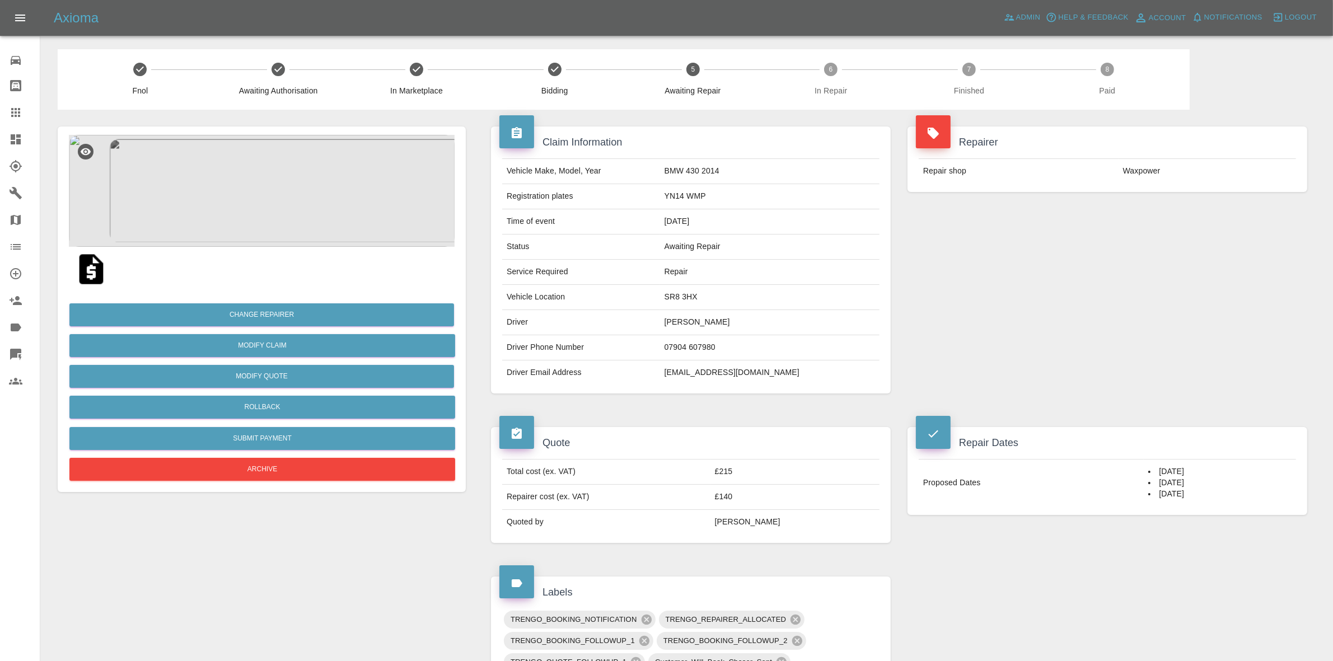
click at [971, 329] on div "Repairer Repair shop Waxpower" at bounding box center [1107, 260] width 417 height 301
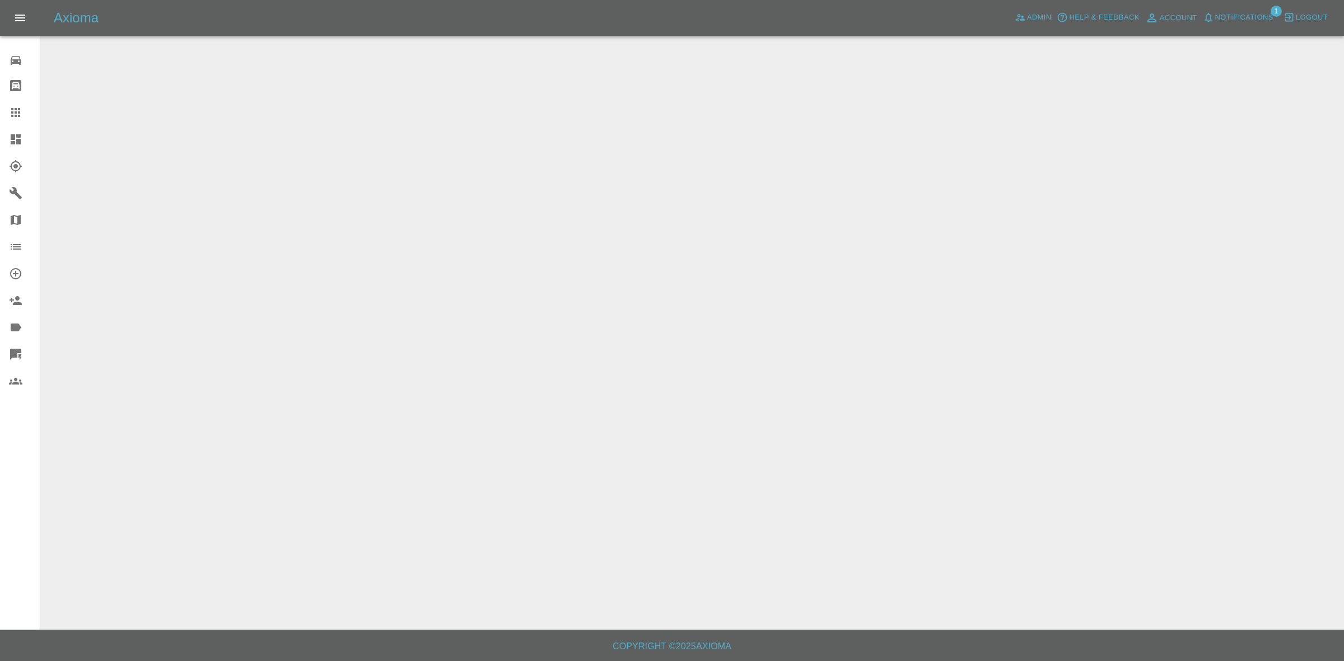
click at [1221, 14] on span "Notifications" at bounding box center [1244, 17] width 58 height 13
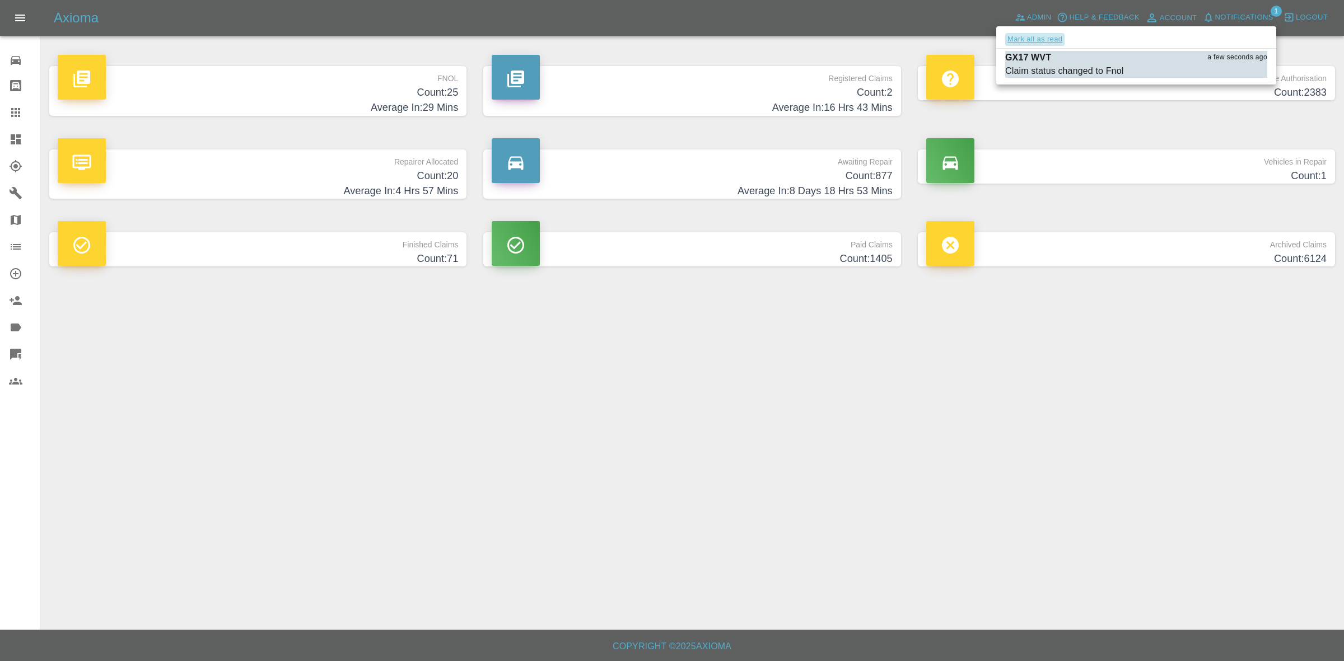
click at [1050, 35] on button "Mark all as read" at bounding box center [1034, 39] width 59 height 13
drag, startPoint x: 1138, startPoint y: 264, endPoint x: 1168, endPoint y: 320, distance: 63.9
click at [1165, 314] on div at bounding box center [672, 330] width 1344 height 661
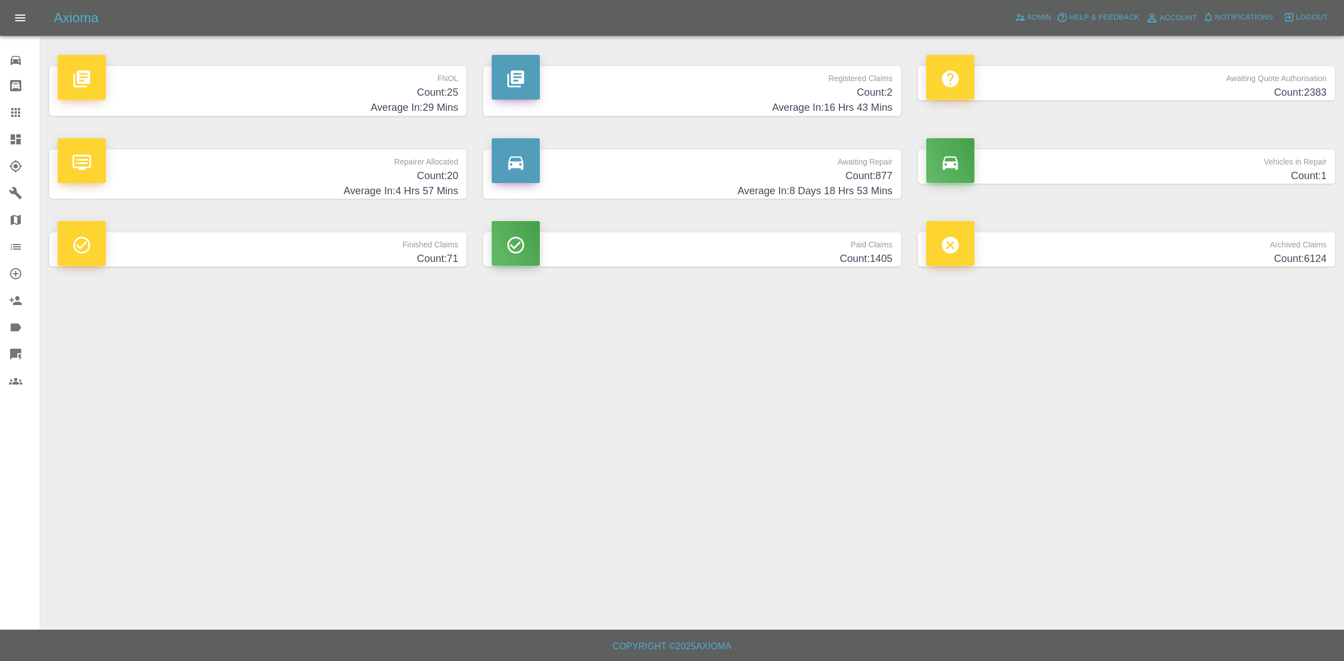
click at [314, 179] on h4 "Count: 20" at bounding box center [258, 176] width 400 height 15
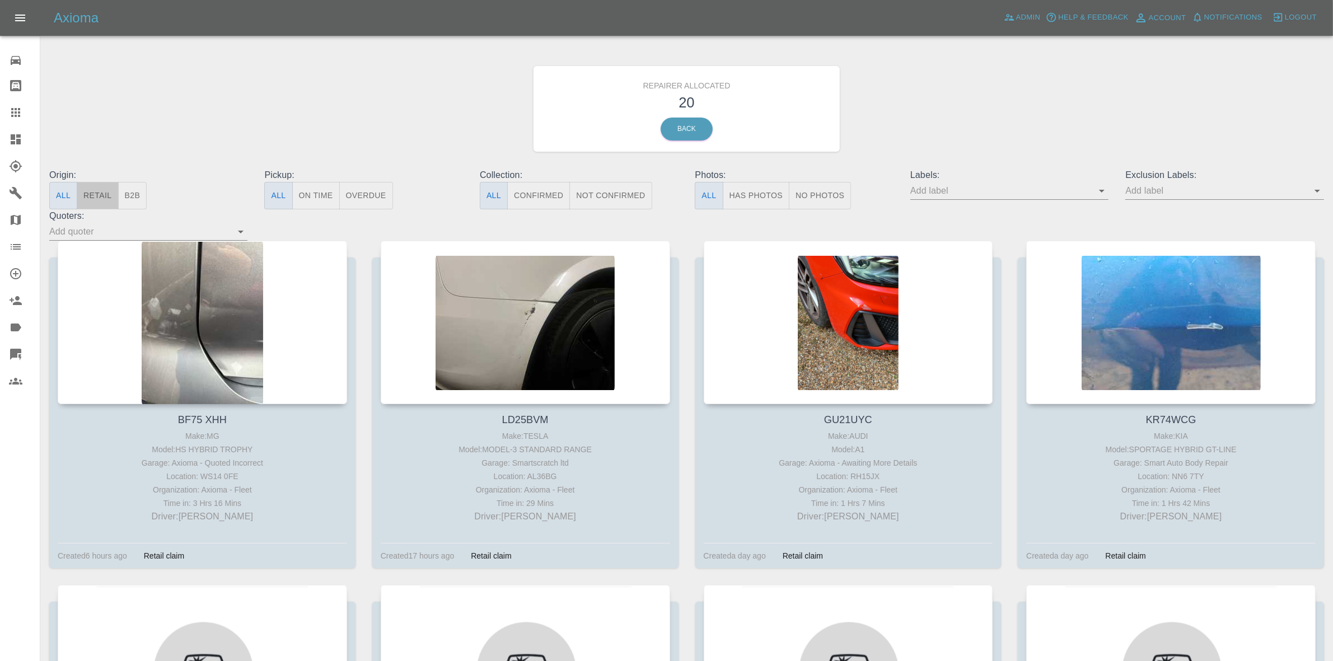
click at [93, 196] on button "Retail" at bounding box center [97, 195] width 41 height 27
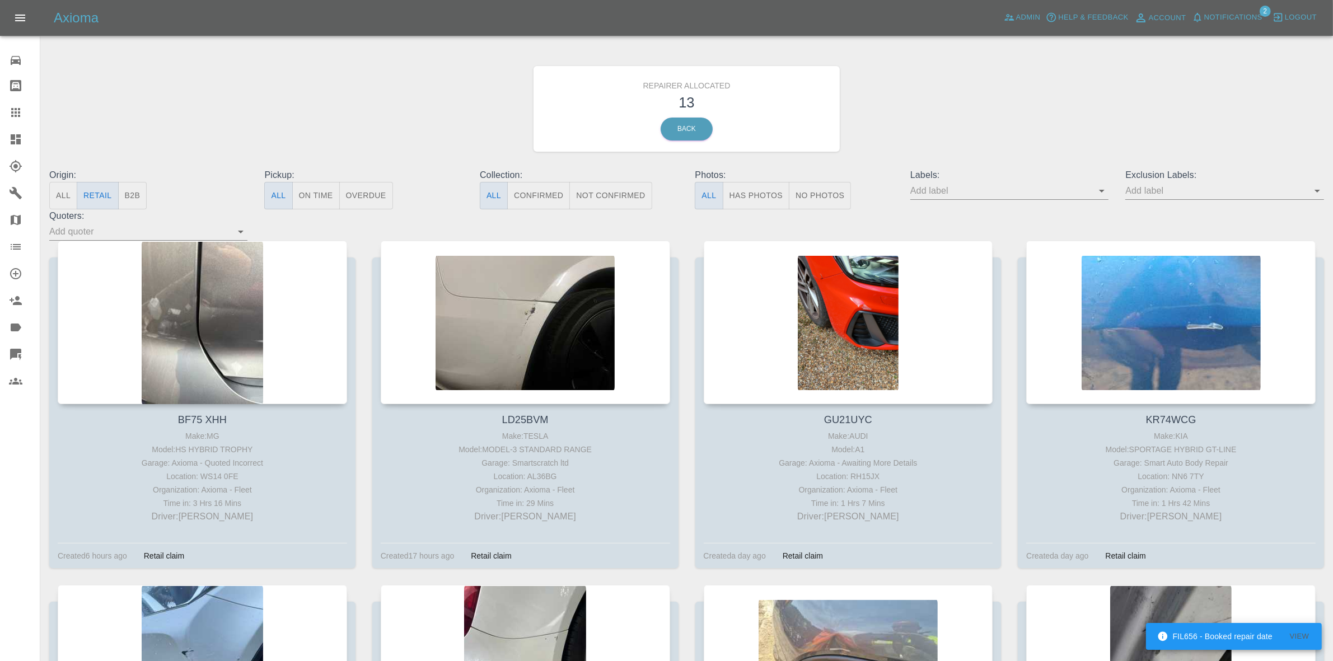
click at [1239, 4] on div "Axioma Admin Help & Feedback Account Notifications 2 Logout" at bounding box center [666, 18] width 1333 height 36
click at [1233, 18] on span "Notifications" at bounding box center [1234, 17] width 58 height 13
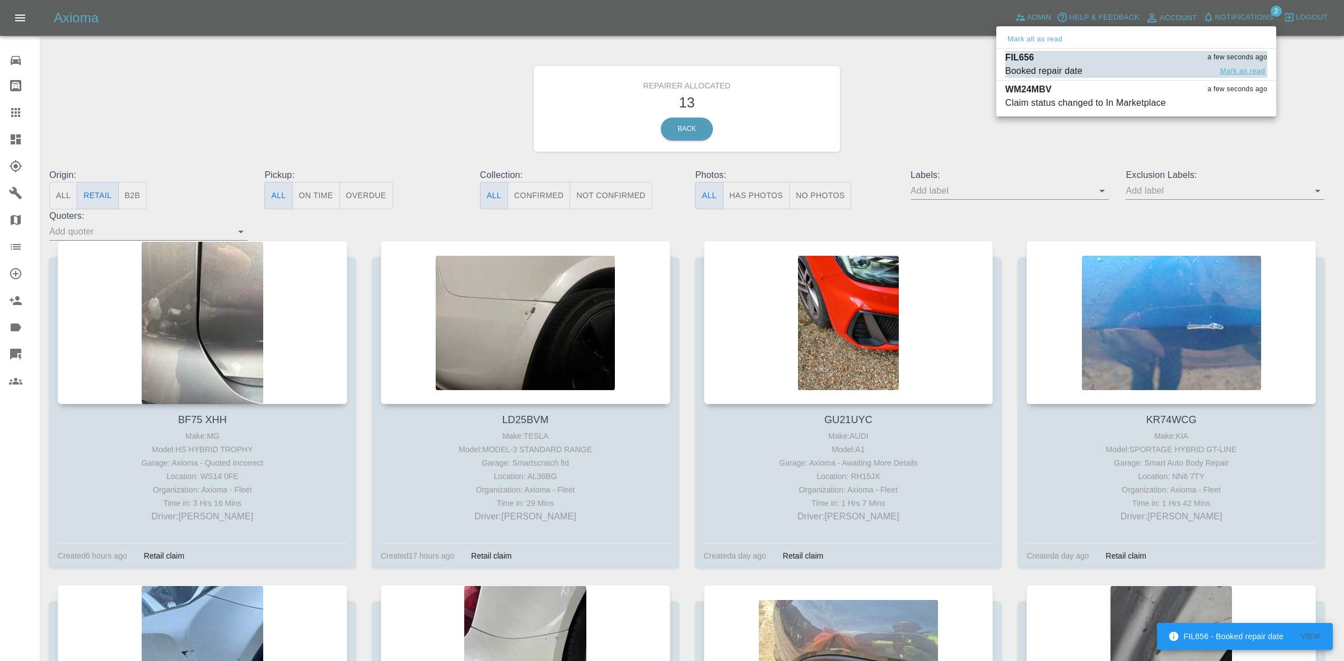
click at [1253, 73] on button "Mark as read" at bounding box center [1242, 71] width 49 height 13
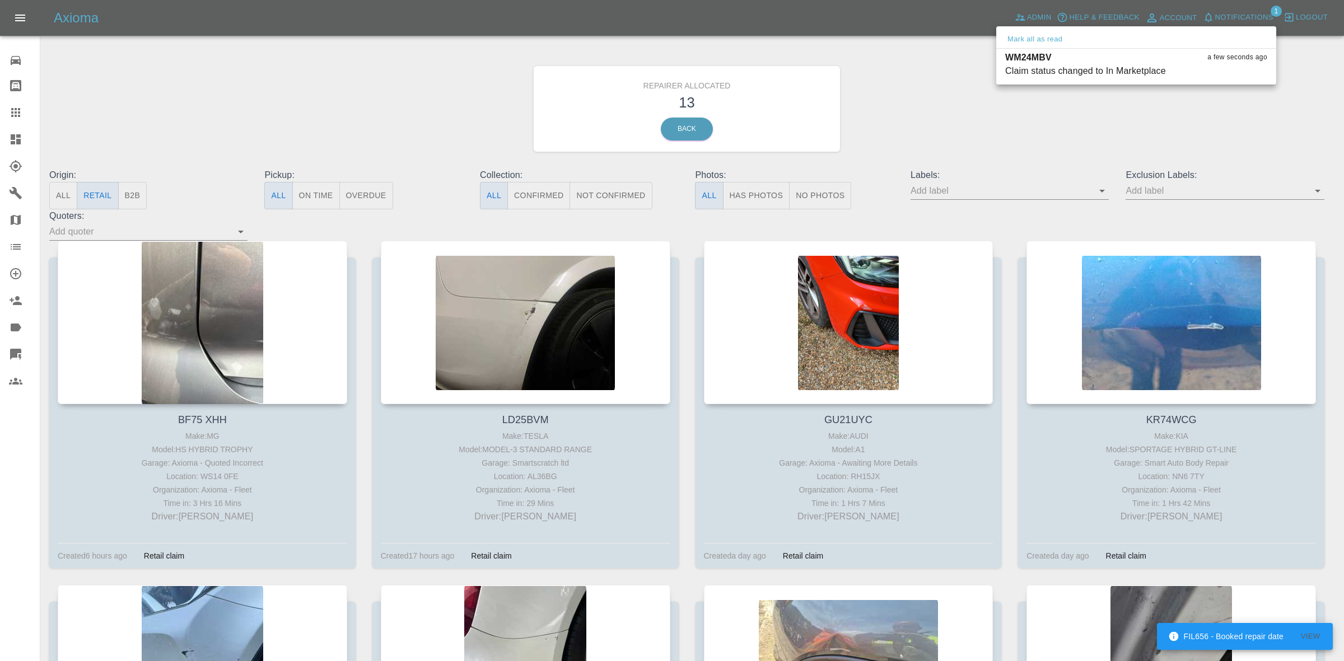
click at [1196, 122] on div at bounding box center [672, 330] width 1344 height 661
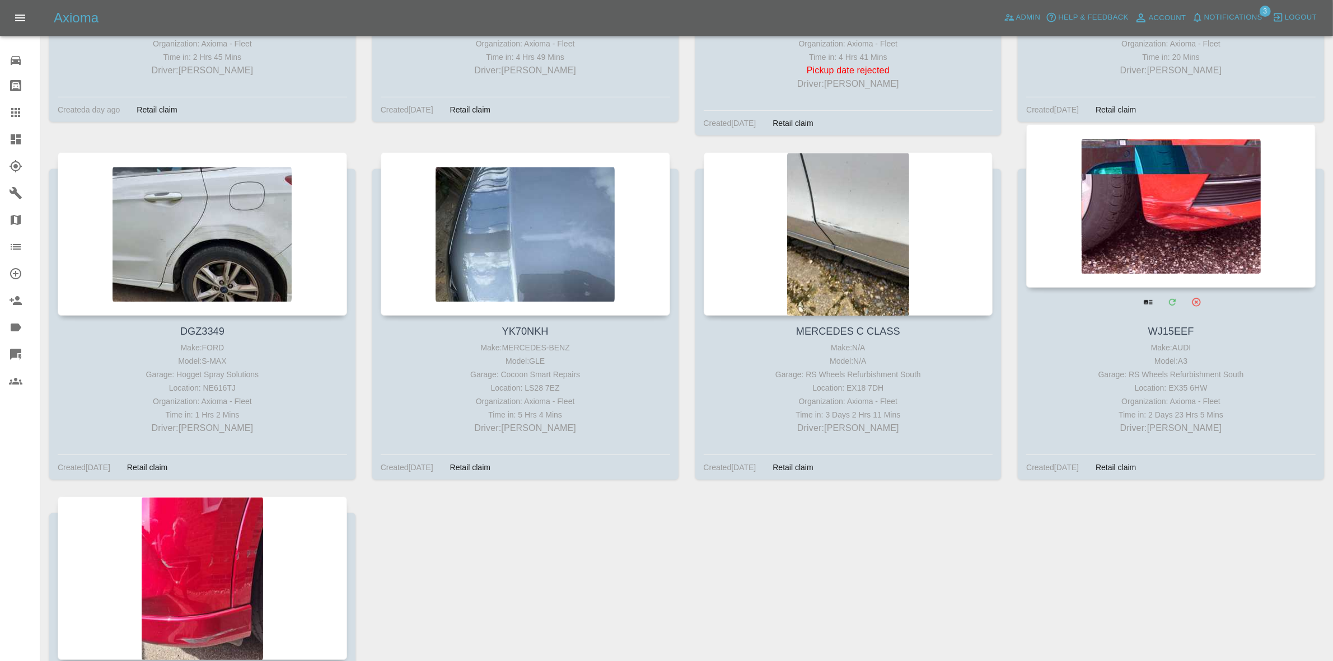
scroll to position [1029, 0]
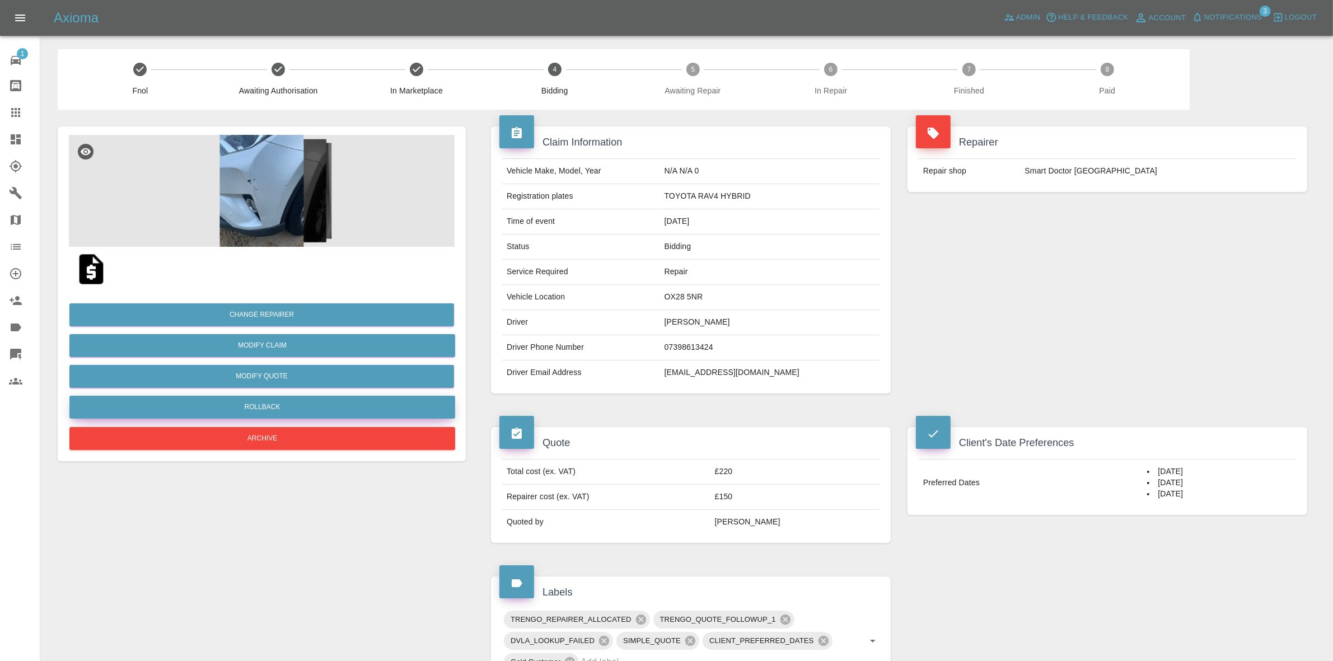
click at [264, 408] on button "Rollback" at bounding box center [262, 407] width 386 height 23
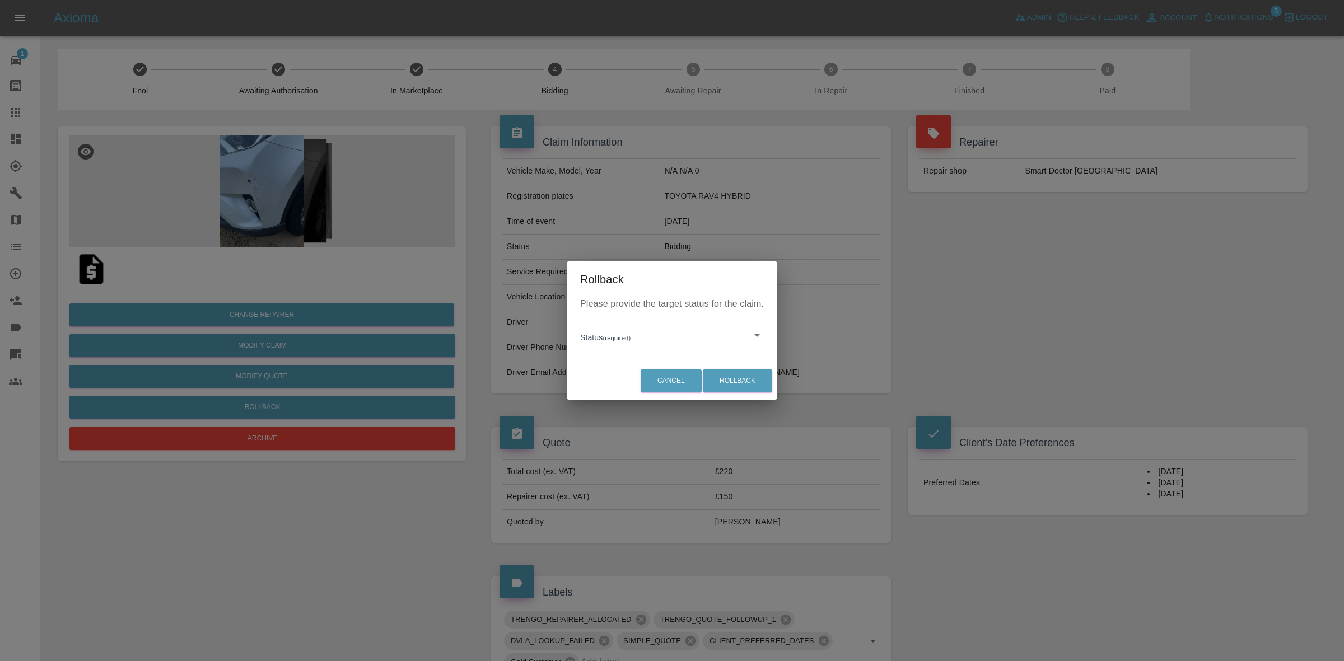
click at [614, 339] on body "Axioma Admin Help & Feedback Account Notifications 3 Logout 1 Repair home Bodys…" at bounding box center [672, 518] width 1344 height 1037
drag, startPoint x: 643, startPoint y: 379, endPoint x: 710, endPoint y: 381, distance: 67.2
click at [652, 381] on li "In Marketplace" at bounding box center [672, 387] width 178 height 26
type input "in-marketplace"
click at [730, 381] on button "Rollback" at bounding box center [737, 381] width 69 height 23
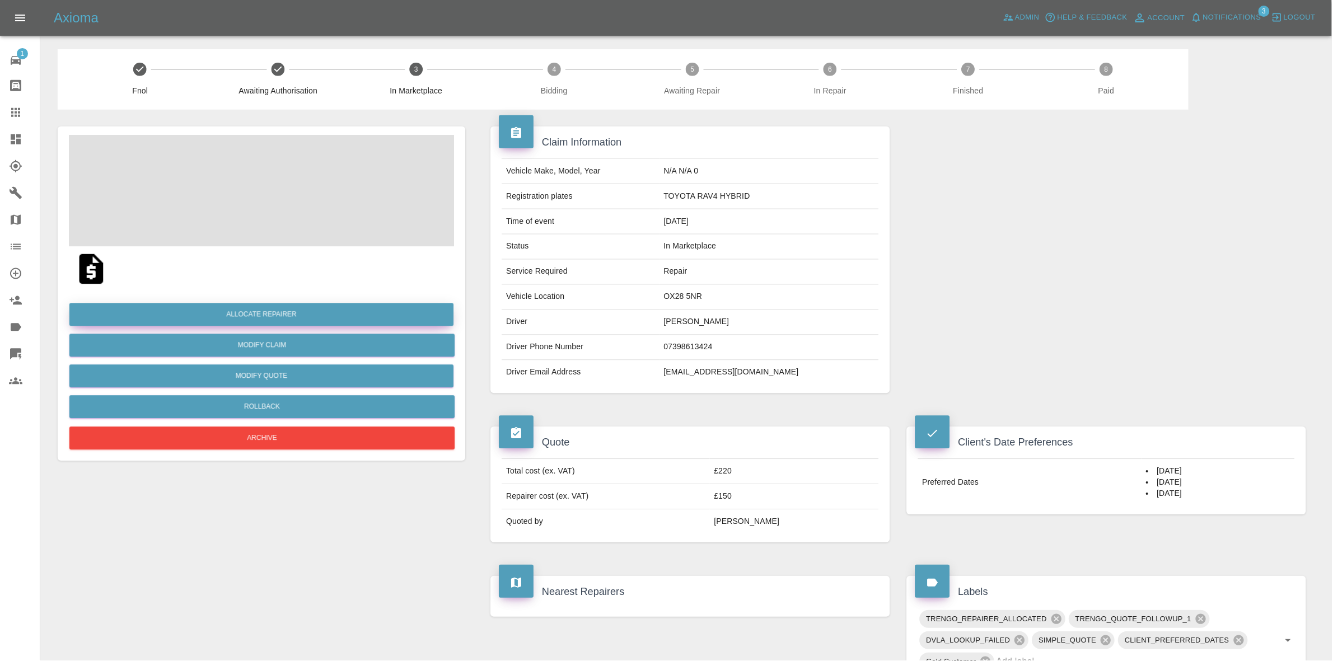
click at [259, 311] on button "Allocate Repairer" at bounding box center [261, 315] width 385 height 23
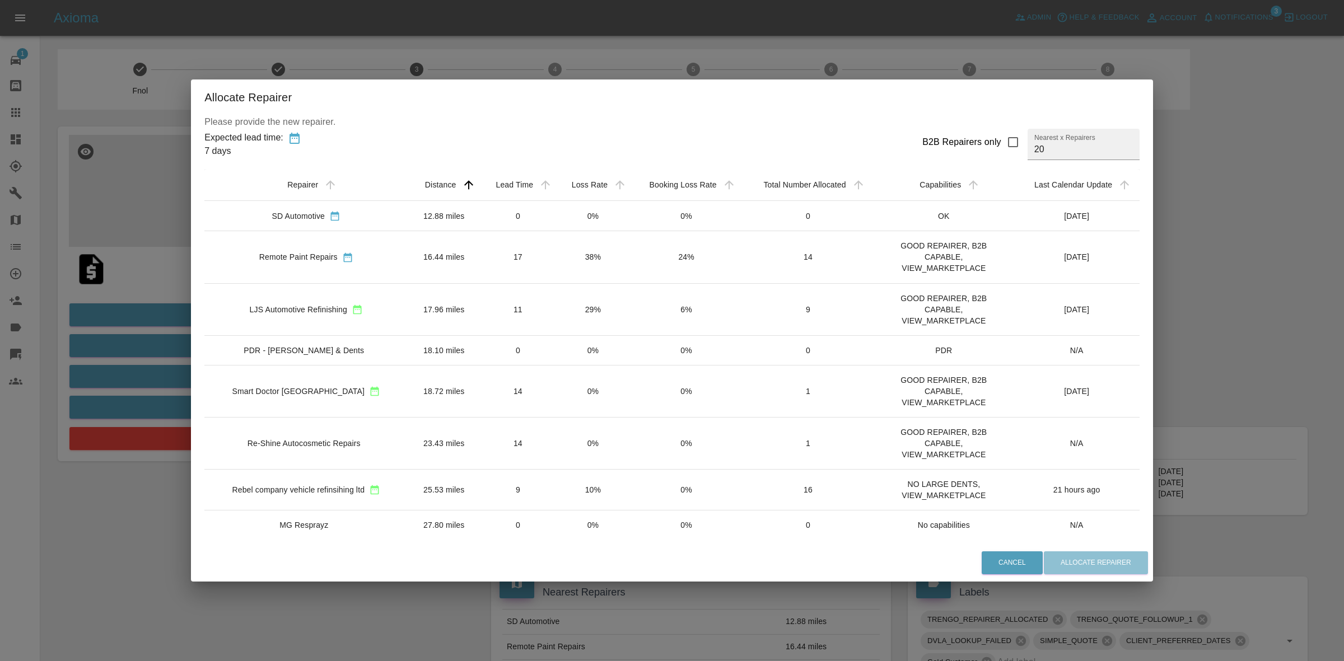
click at [578, 480] on td "10%" at bounding box center [593, 489] width 74 height 41
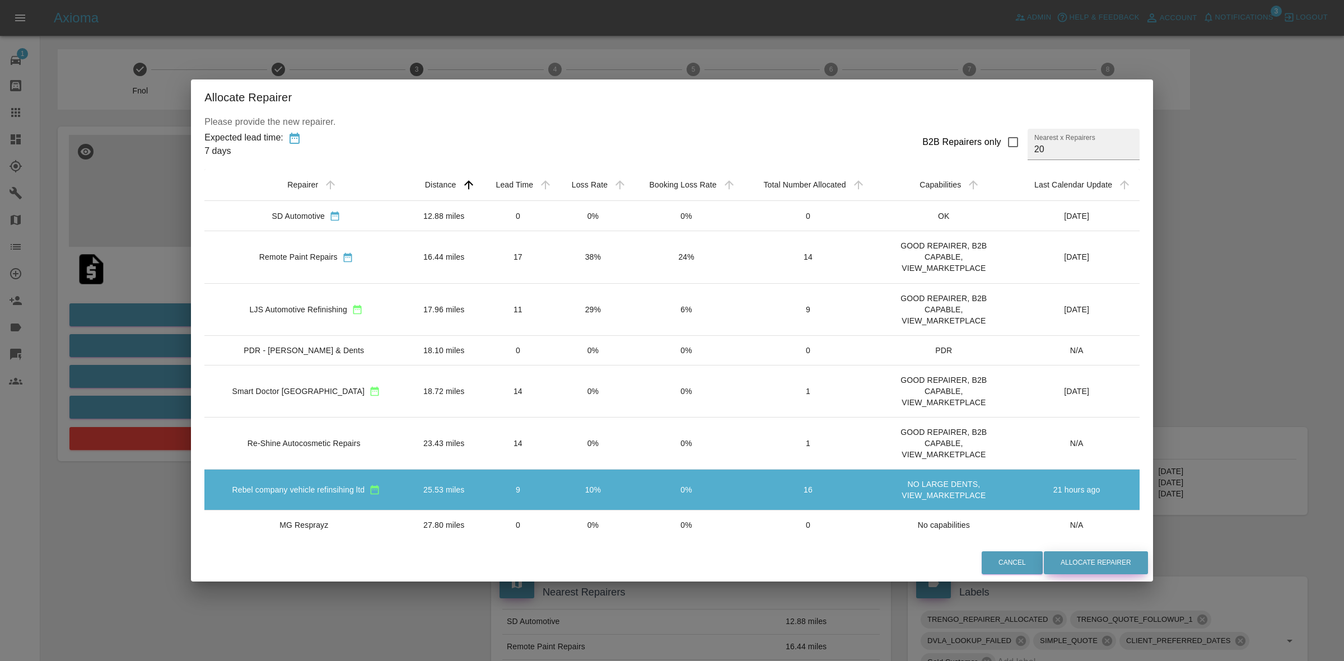
click at [1111, 563] on button "Allocate Repairer" at bounding box center [1096, 563] width 104 height 23
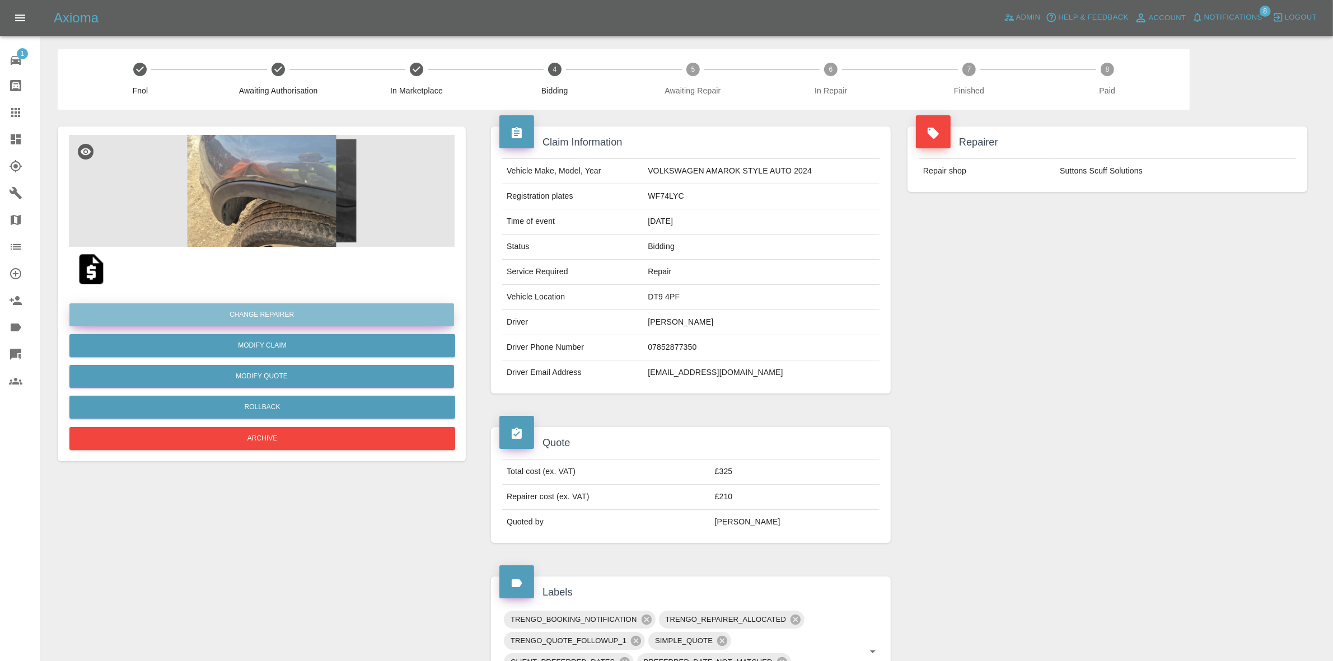
click at [275, 310] on button "Change Repairer" at bounding box center [261, 315] width 385 height 23
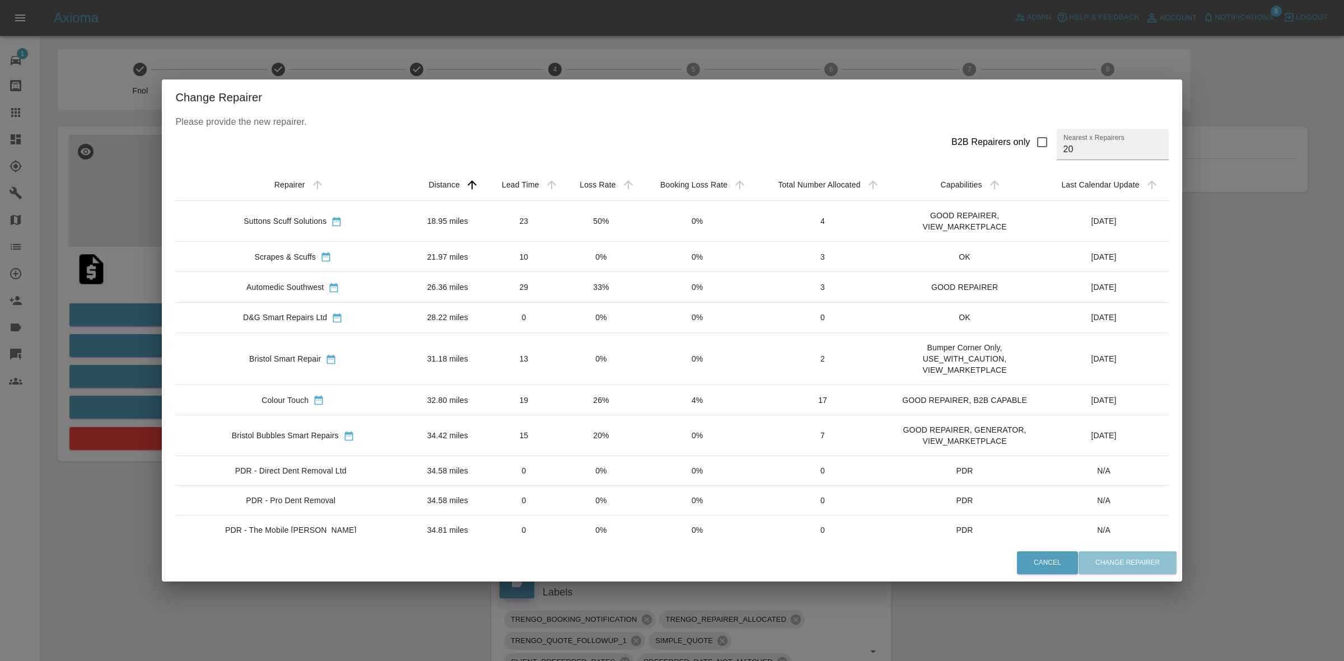
click at [136, 370] on div "Change Repairer Please provide the new repairer. B2B Repairers only Nearest x R…" at bounding box center [672, 330] width 1344 height 661
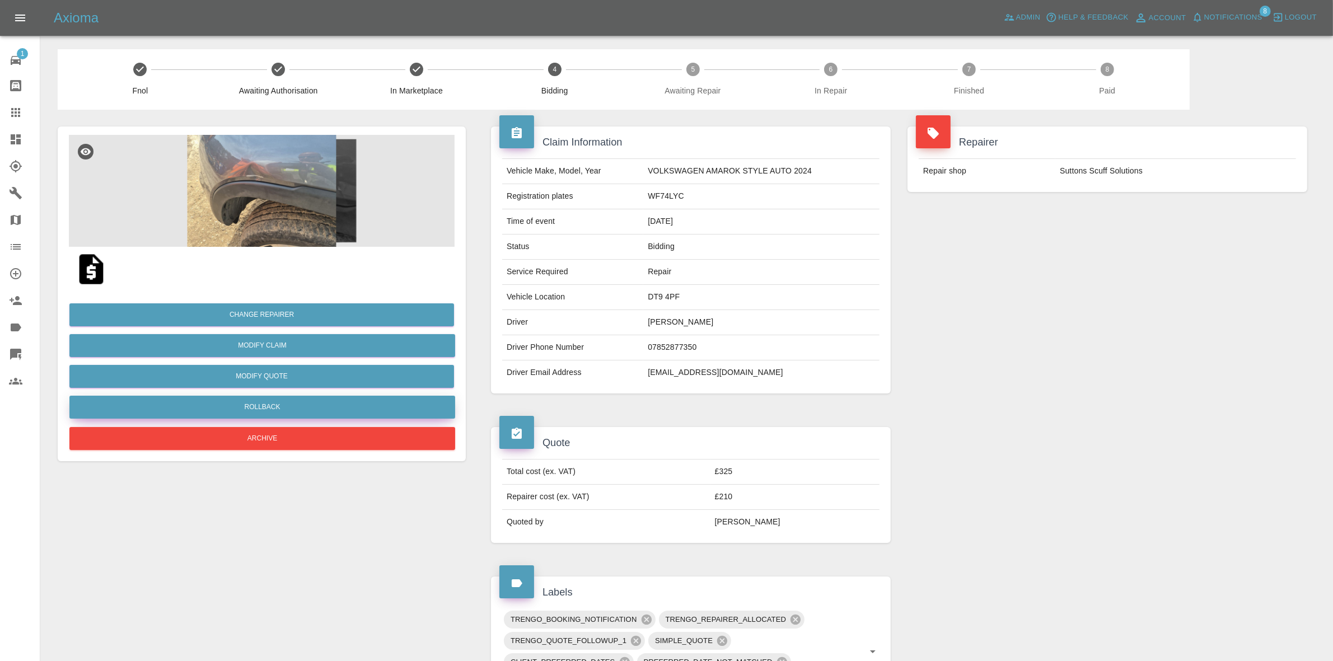
click at [270, 406] on button "Rollback" at bounding box center [262, 407] width 386 height 23
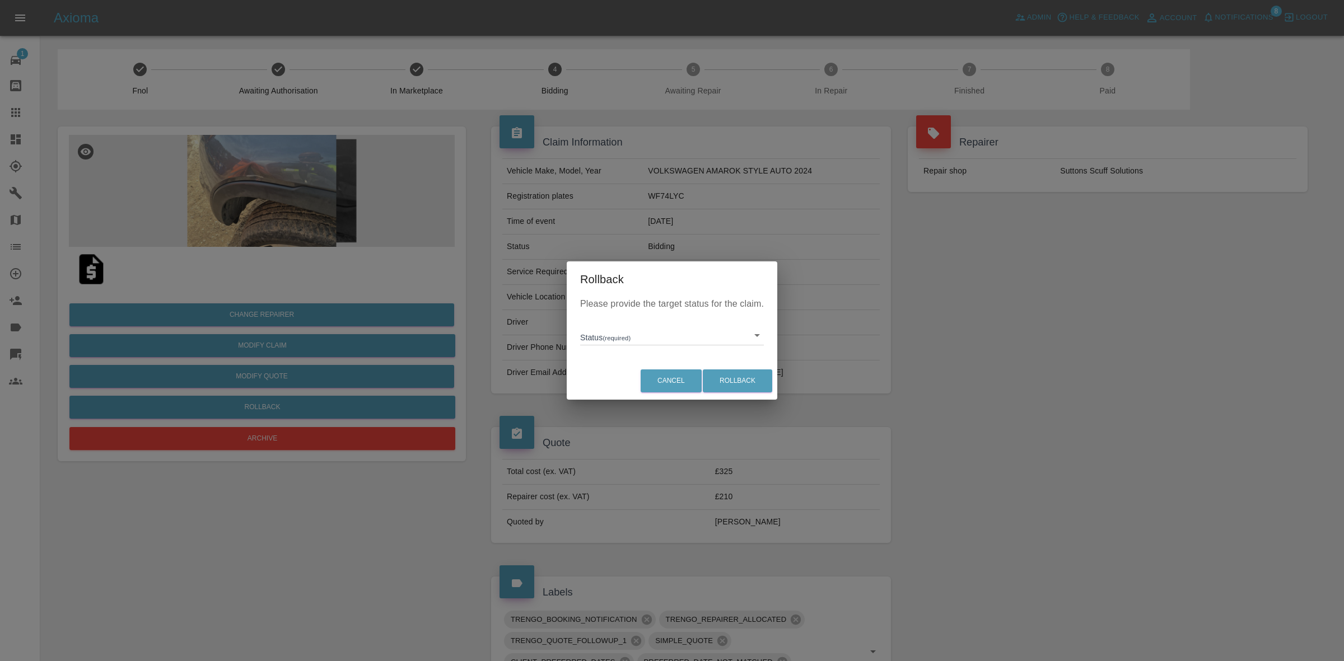
click at [640, 342] on body "Axioma Admin Help & Feedback Account Notifications 8 Logout 1 Repair home Bodys…" at bounding box center [672, 651] width 1344 height 1303
click at [626, 393] on li "In Marketplace" at bounding box center [672, 387] width 178 height 26
type input "in-marketplace"
click at [731, 377] on button "Rollback" at bounding box center [737, 381] width 69 height 23
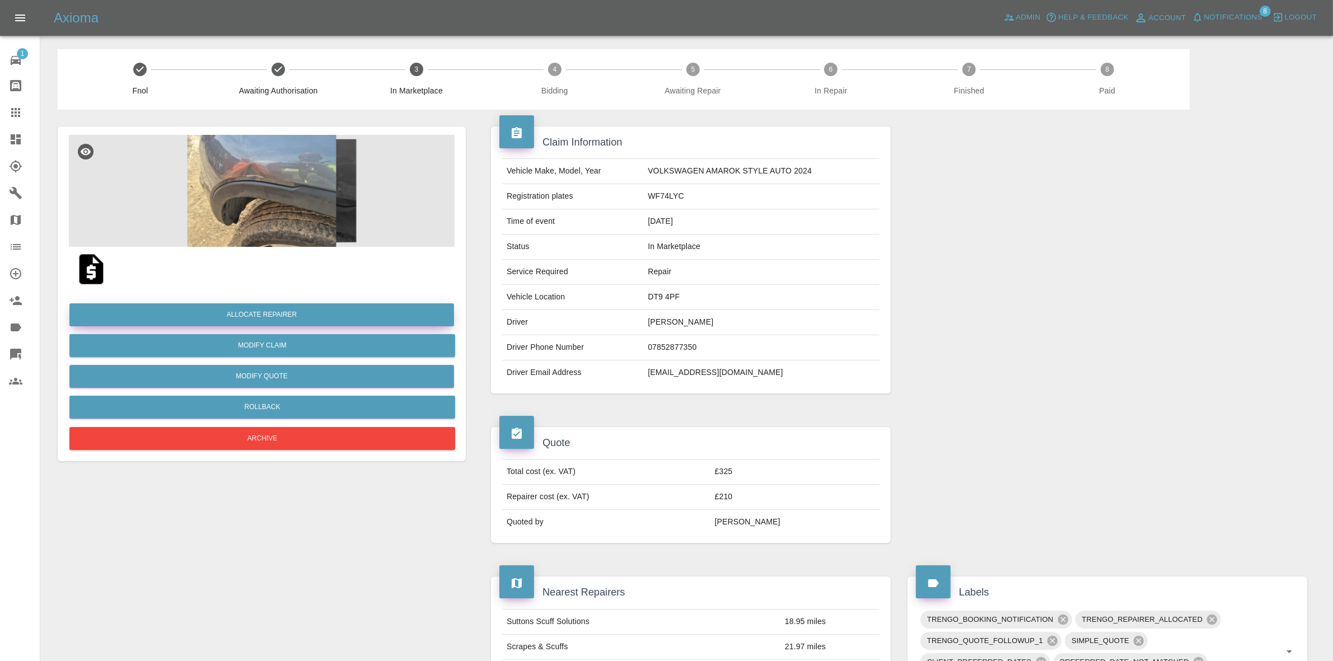
click at [255, 311] on button "Allocate Repairer" at bounding box center [261, 315] width 385 height 23
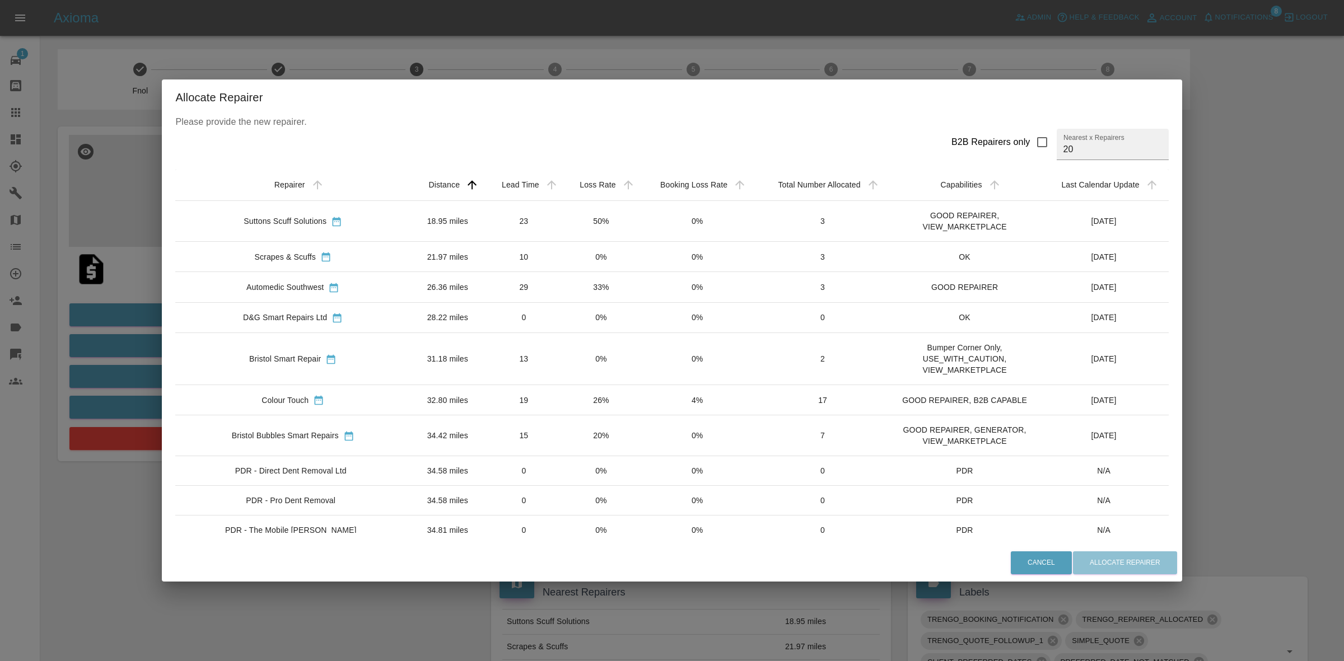
click at [563, 402] on td "26%" at bounding box center [601, 400] width 77 height 30
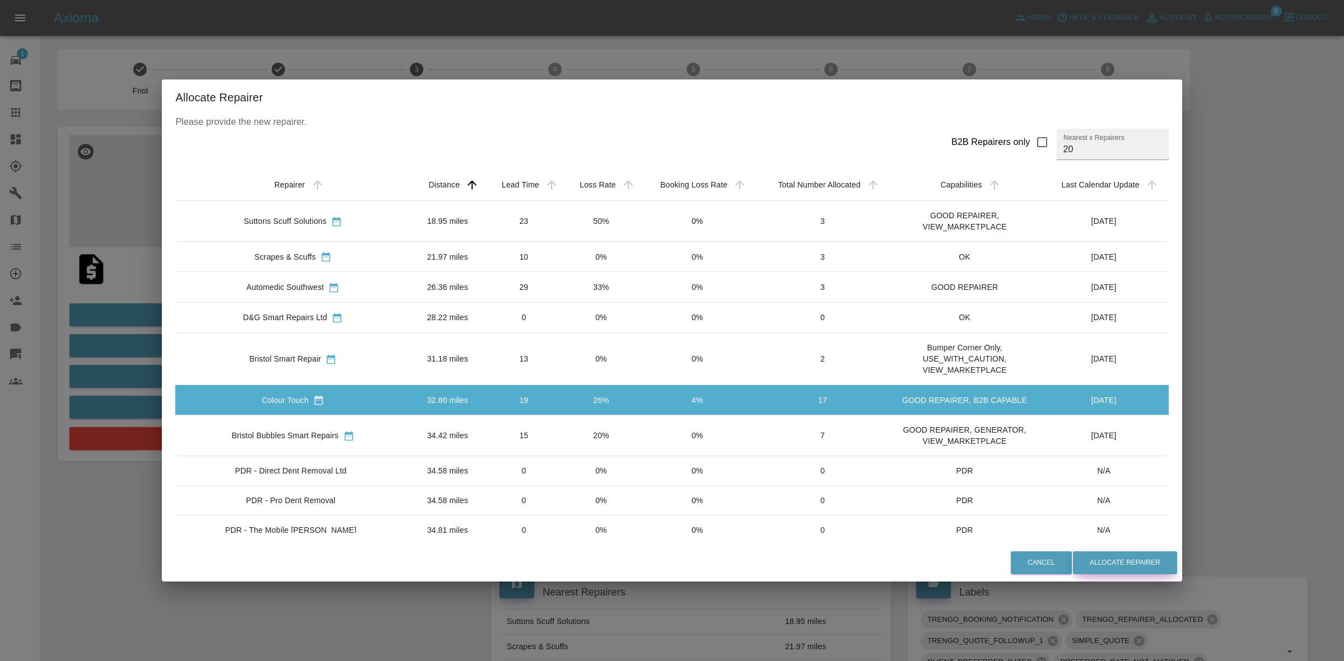
drag, startPoint x: 1112, startPoint y: 556, endPoint x: 1036, endPoint y: 581, distance: 79.5
click at [1111, 556] on button "Allocate Repairer" at bounding box center [1125, 563] width 104 height 23
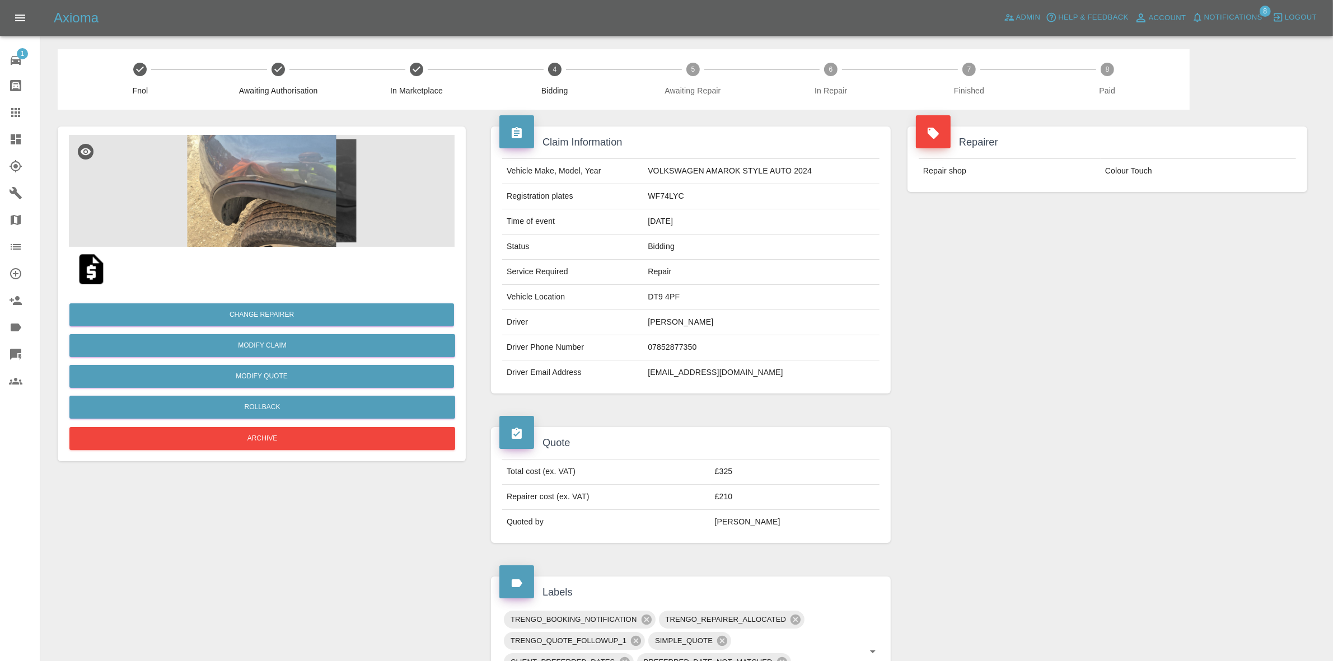
click at [1083, 258] on div "Repairer Repair shop Colour Touch" at bounding box center [1107, 260] width 417 height 301
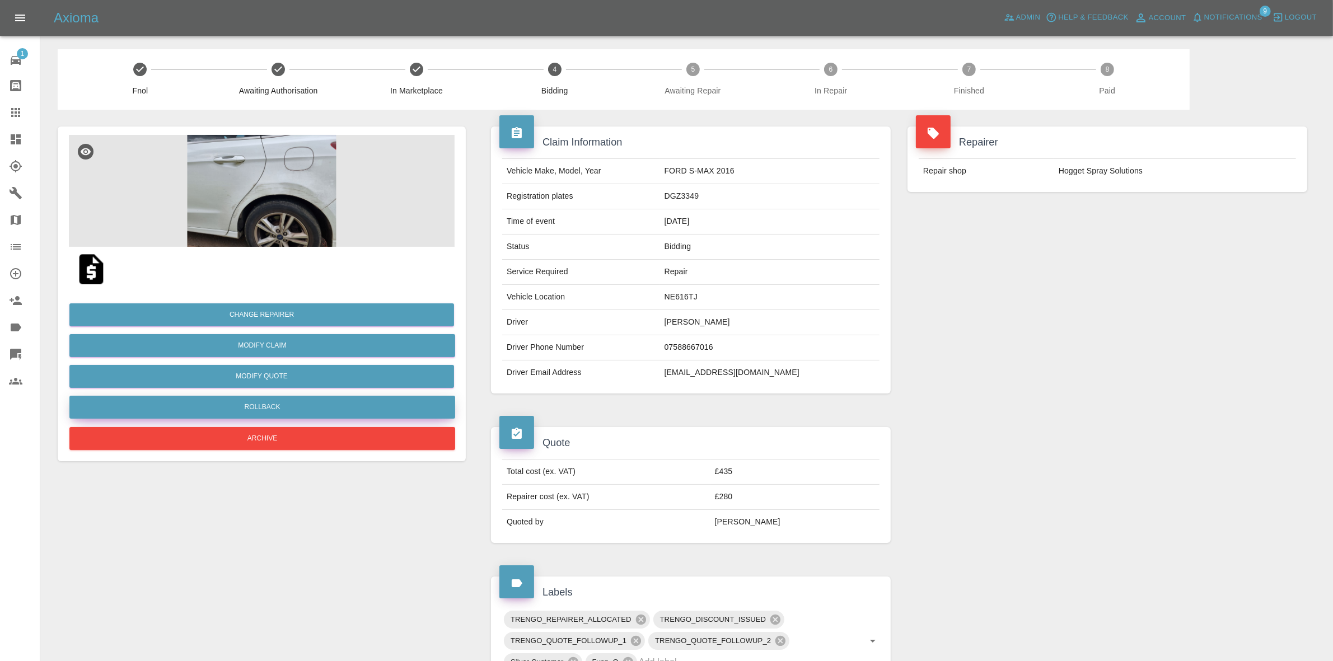
click at [260, 404] on button "Rollback" at bounding box center [262, 407] width 386 height 23
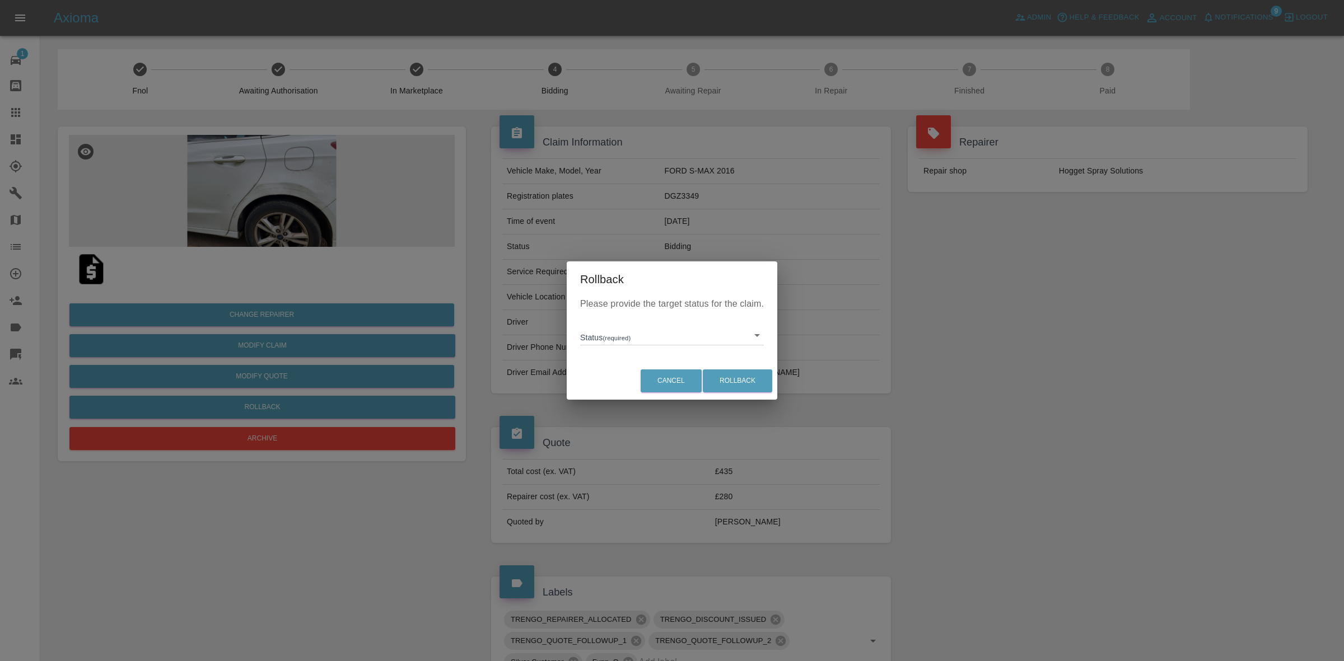
click at [637, 337] on body "Axioma Admin Help & Feedback Account Notifications 9 Logout 1 Repair home Bodys…" at bounding box center [672, 554] width 1344 height 1109
drag, startPoint x: 631, startPoint y: 386, endPoint x: 734, endPoint y: 377, distance: 102.9
click at [633, 387] on li "In Marketplace" at bounding box center [672, 387] width 178 height 26
type input "in-marketplace"
click at [734, 377] on button "Rollback" at bounding box center [737, 381] width 69 height 23
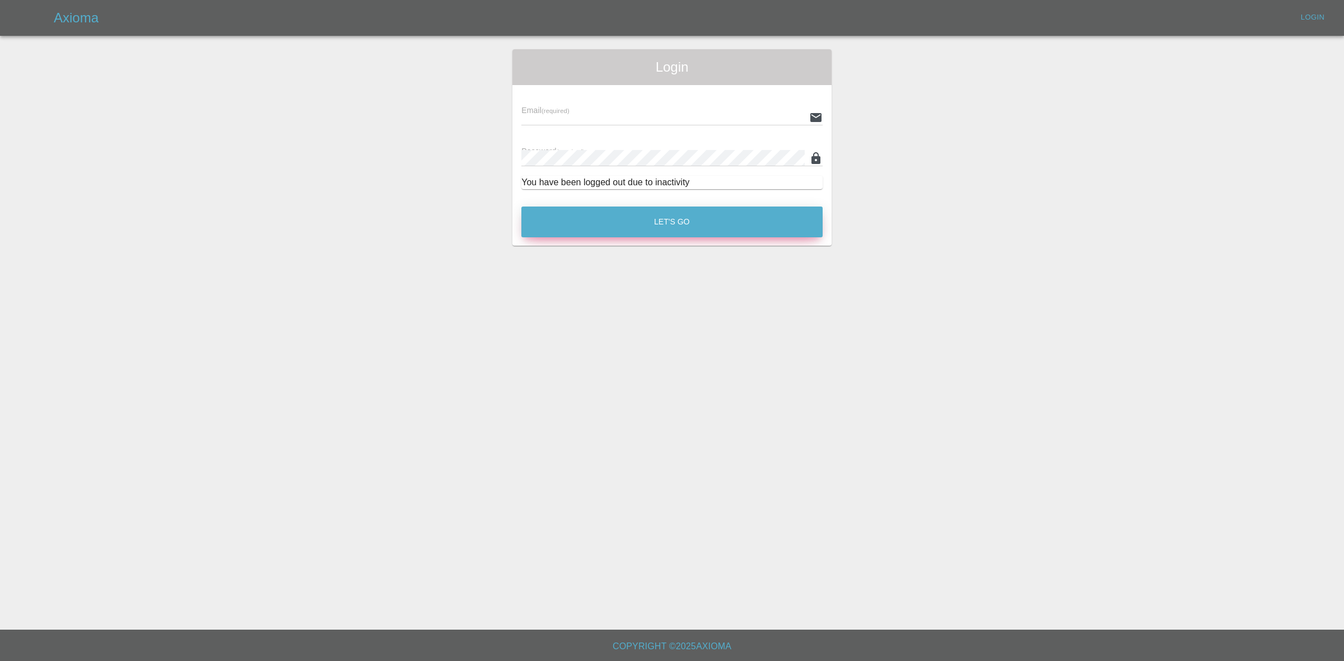
type input "georgecreedon1@icloud.com"
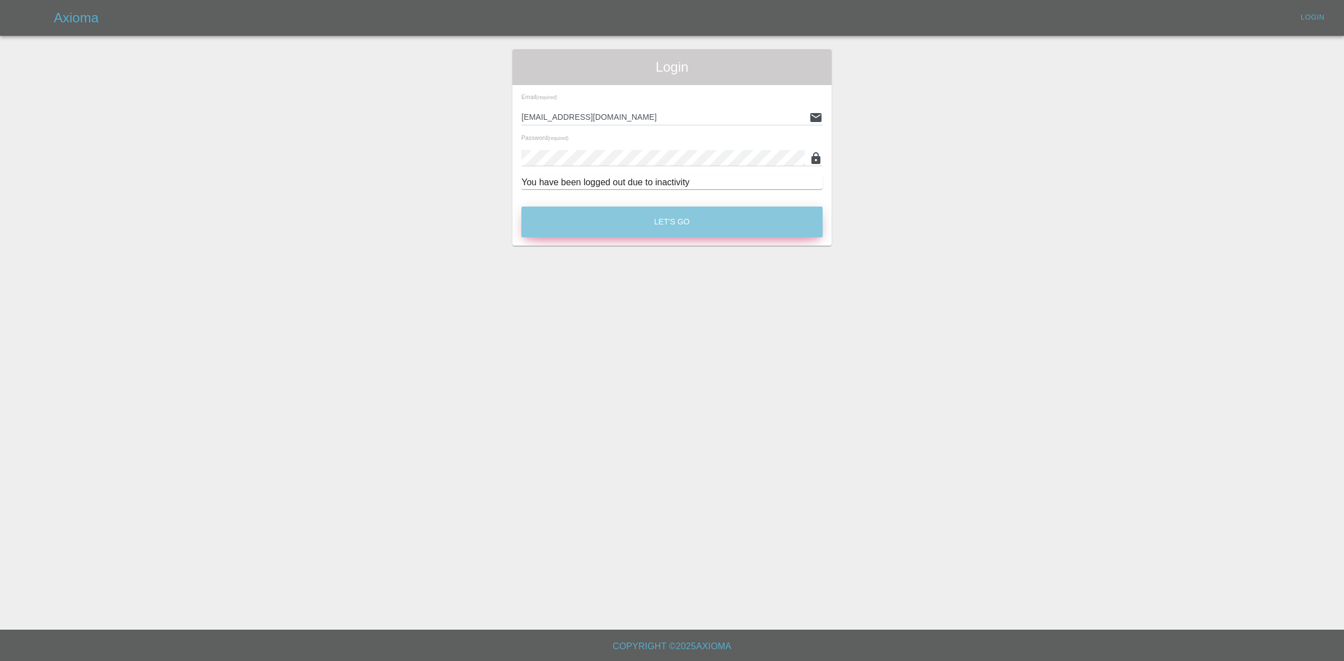
click at [619, 228] on button "Let's Go" at bounding box center [671, 222] width 301 height 31
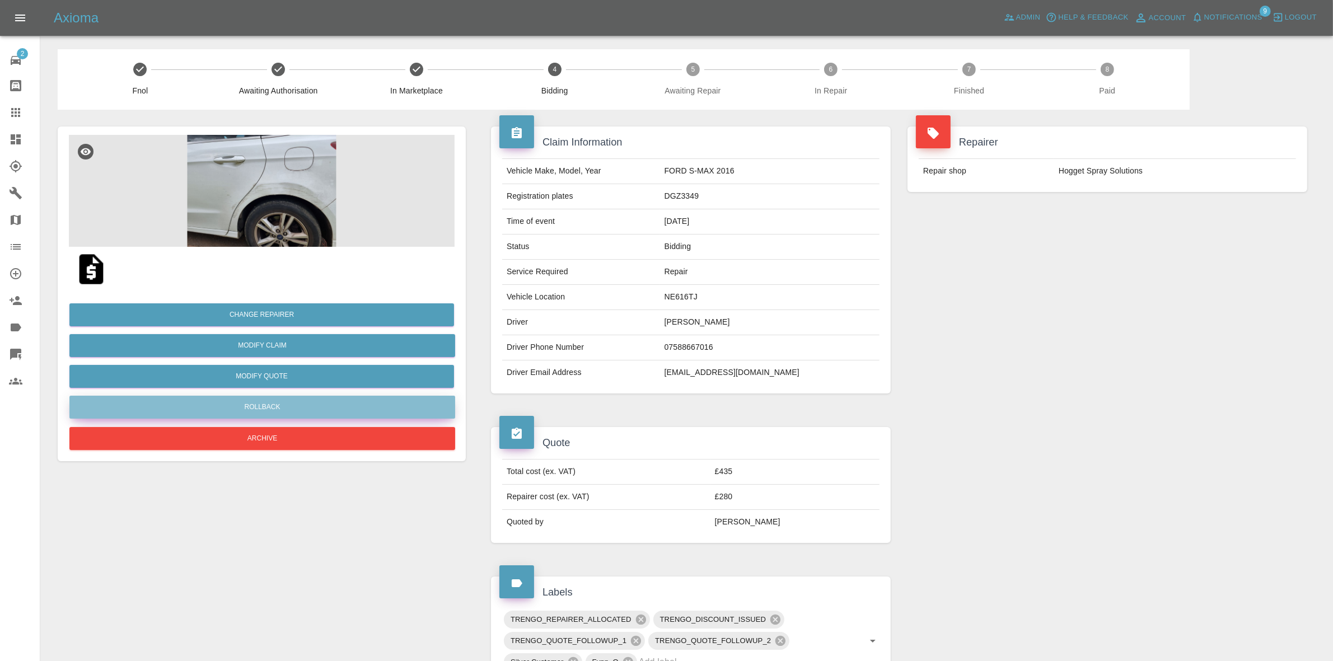
drag, startPoint x: 262, startPoint y: 398, endPoint x: 281, endPoint y: 400, distance: 19.2
click at [281, 400] on button "Rollback" at bounding box center [262, 407] width 386 height 23
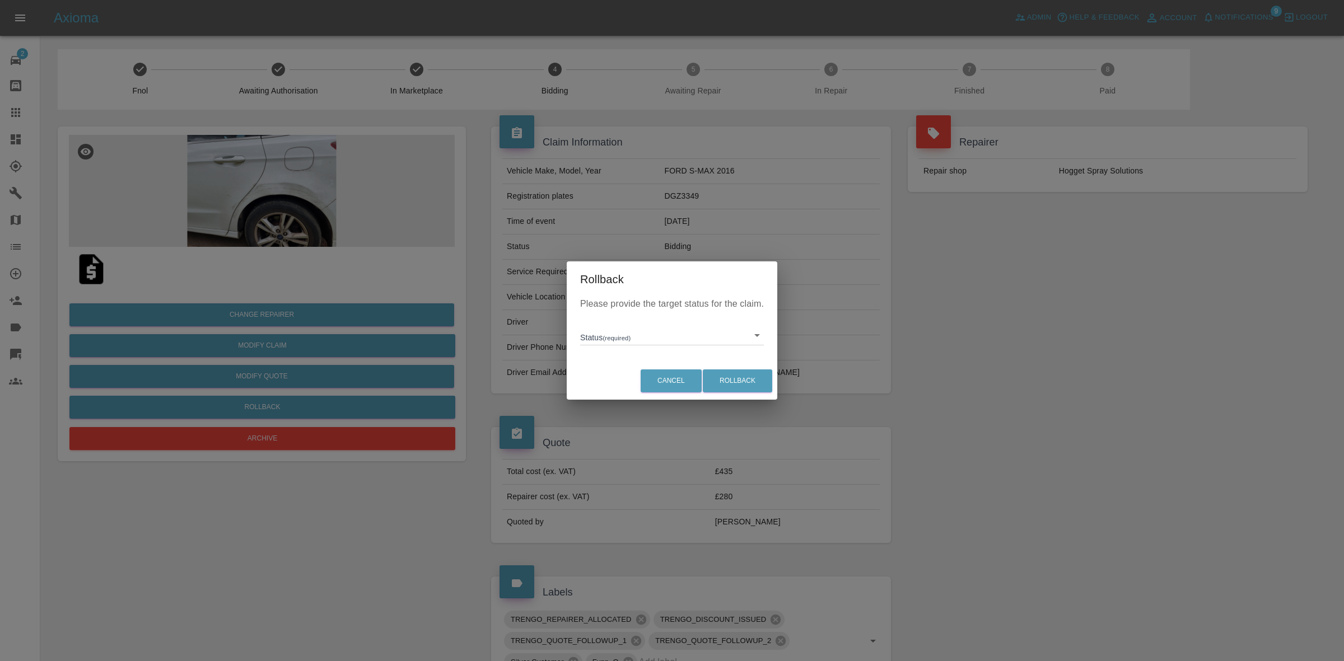
click at [620, 336] on body "Axioma Admin Help & Feedback Account Notifications 9 Logout 2 Repair home Bodys…" at bounding box center [672, 554] width 1344 height 1109
drag, startPoint x: 624, startPoint y: 395, endPoint x: 637, endPoint y: 391, distance: 13.5
click at [625, 395] on li "In Marketplace" at bounding box center [672, 387] width 178 height 26
type input "in-marketplace"
click at [726, 380] on button "Rollback" at bounding box center [737, 381] width 69 height 23
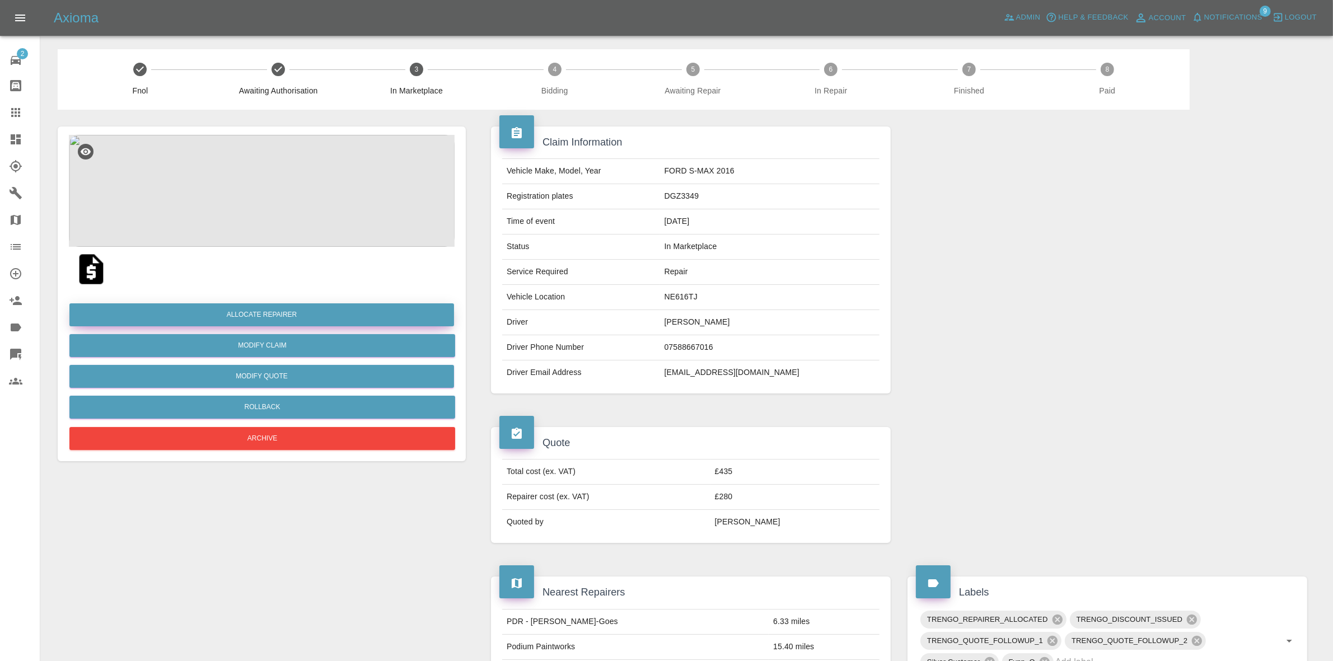
click at [280, 314] on button "Allocate Repairer" at bounding box center [261, 315] width 385 height 23
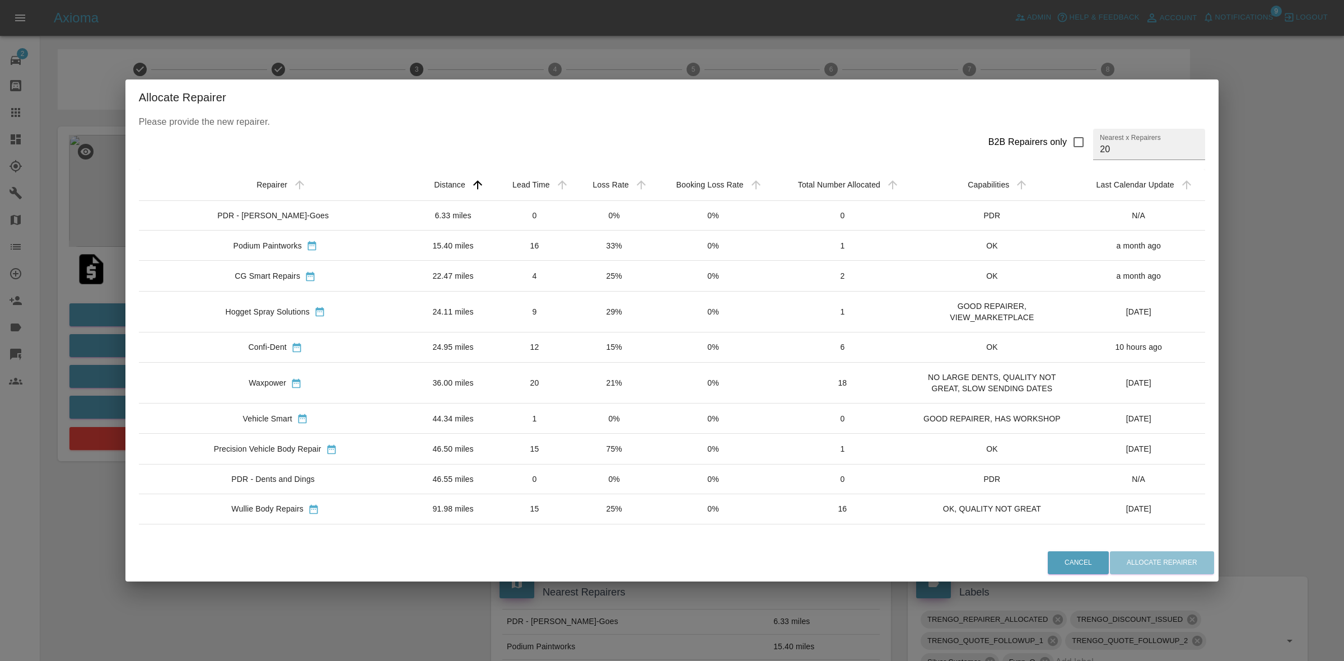
click at [575, 258] on td "33%" at bounding box center [614, 246] width 79 height 30
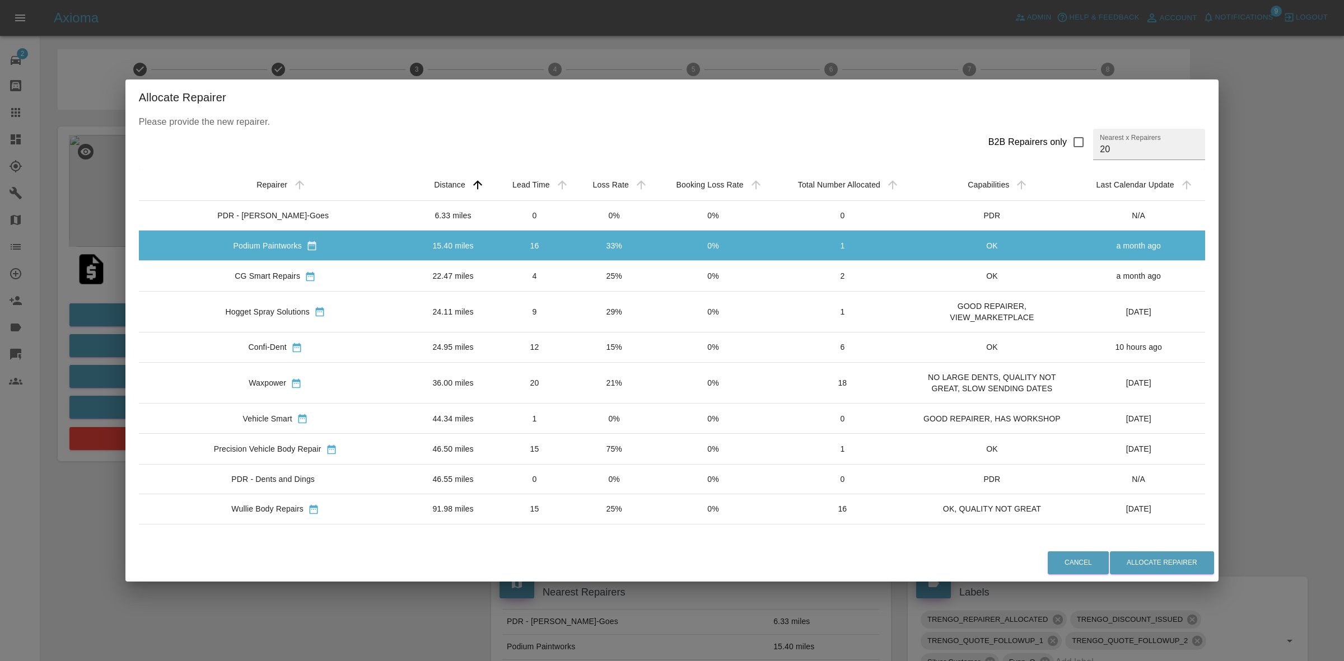
click at [575, 377] on td "21%" at bounding box center [614, 383] width 79 height 41
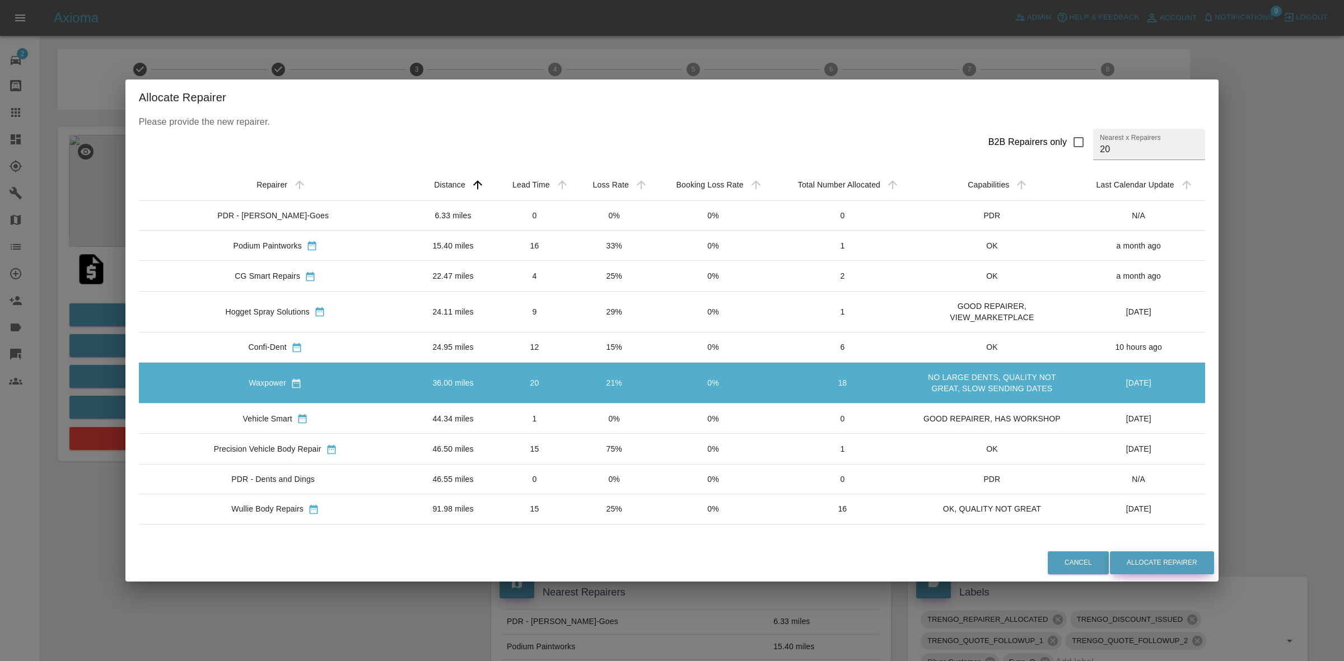
click at [1136, 555] on button "Allocate Repairer" at bounding box center [1162, 563] width 104 height 23
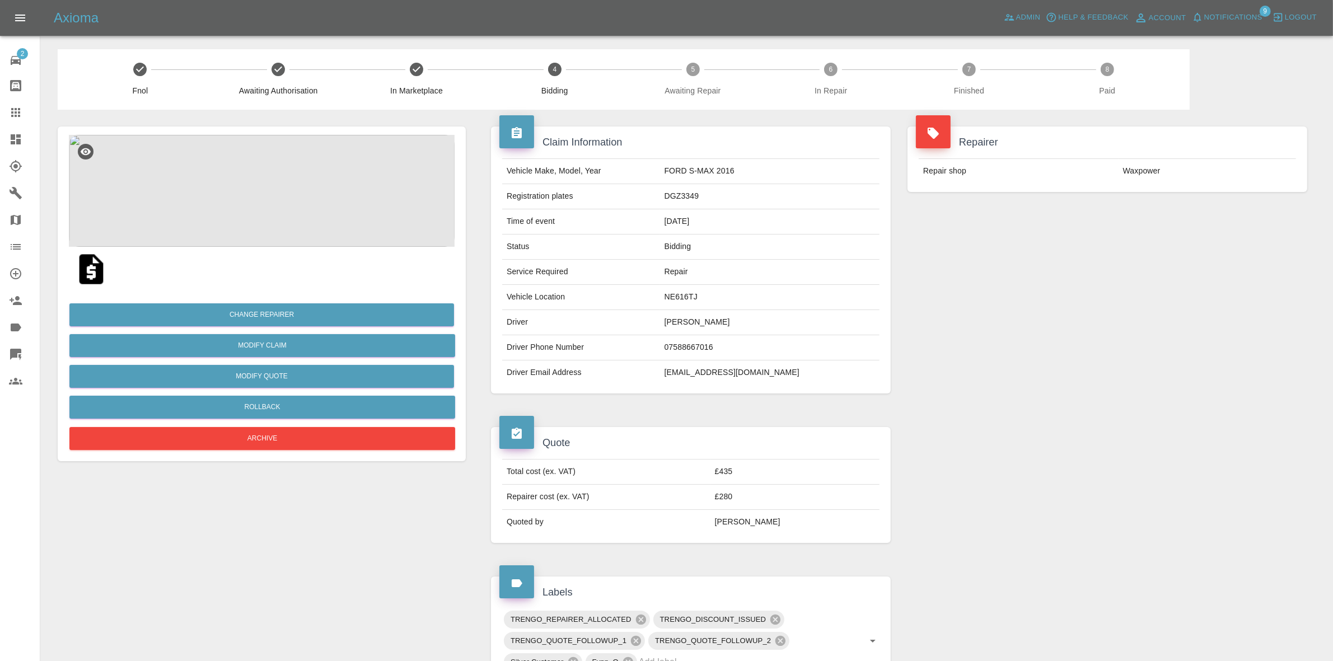
click at [1140, 237] on div "Repairer Repair shop Waxpower" at bounding box center [1107, 260] width 417 height 301
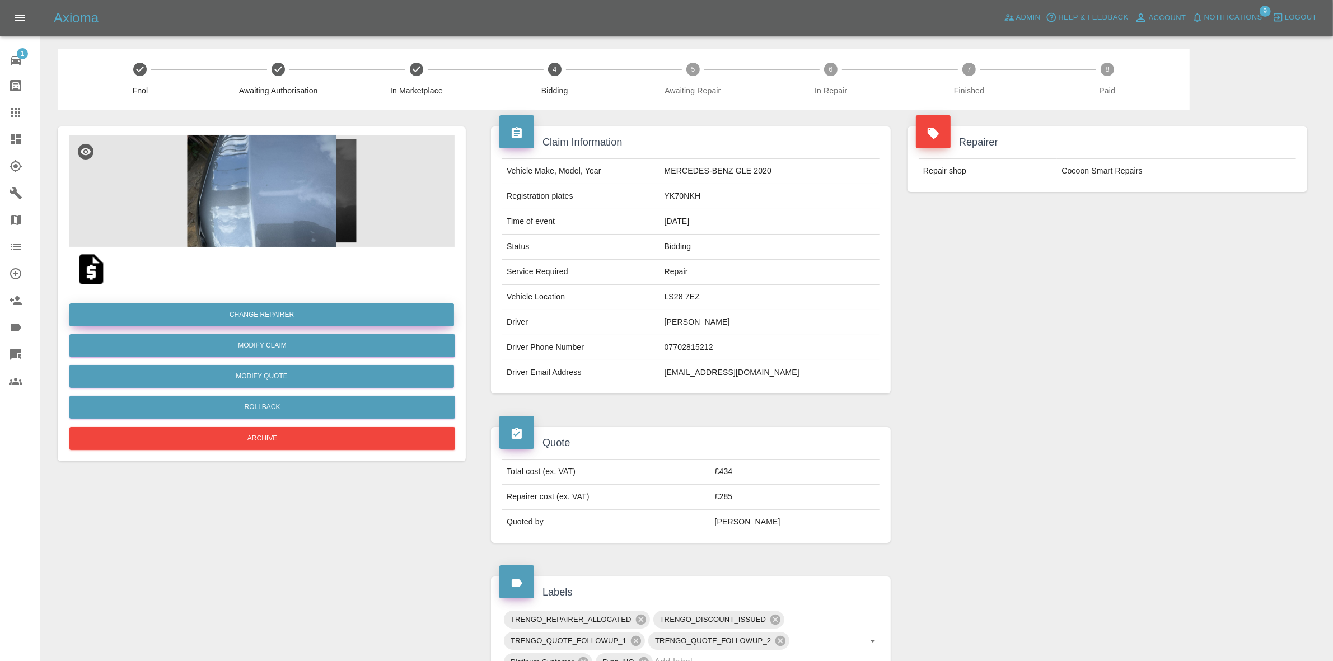
click at [245, 316] on button "Change Repairer" at bounding box center [261, 315] width 385 height 23
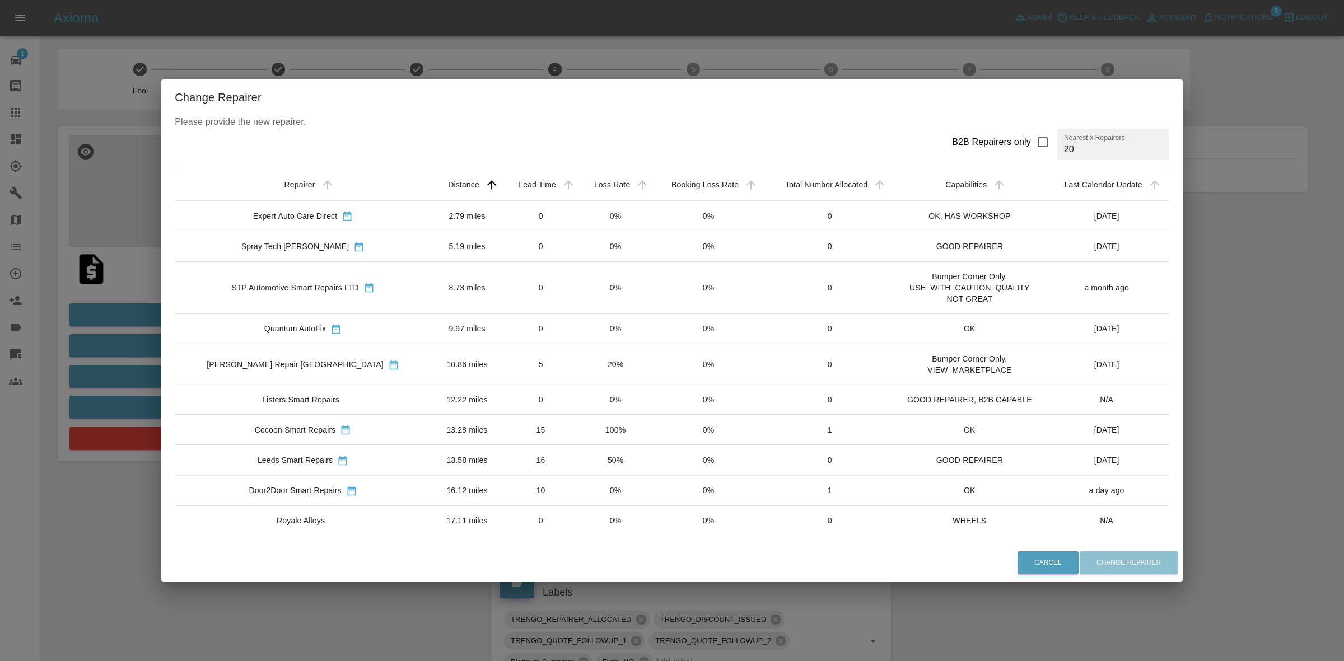
click at [113, 294] on div "Change Repairer Please provide the new repairer. B2B Repairers only Nearest x R…" at bounding box center [672, 330] width 1344 height 661
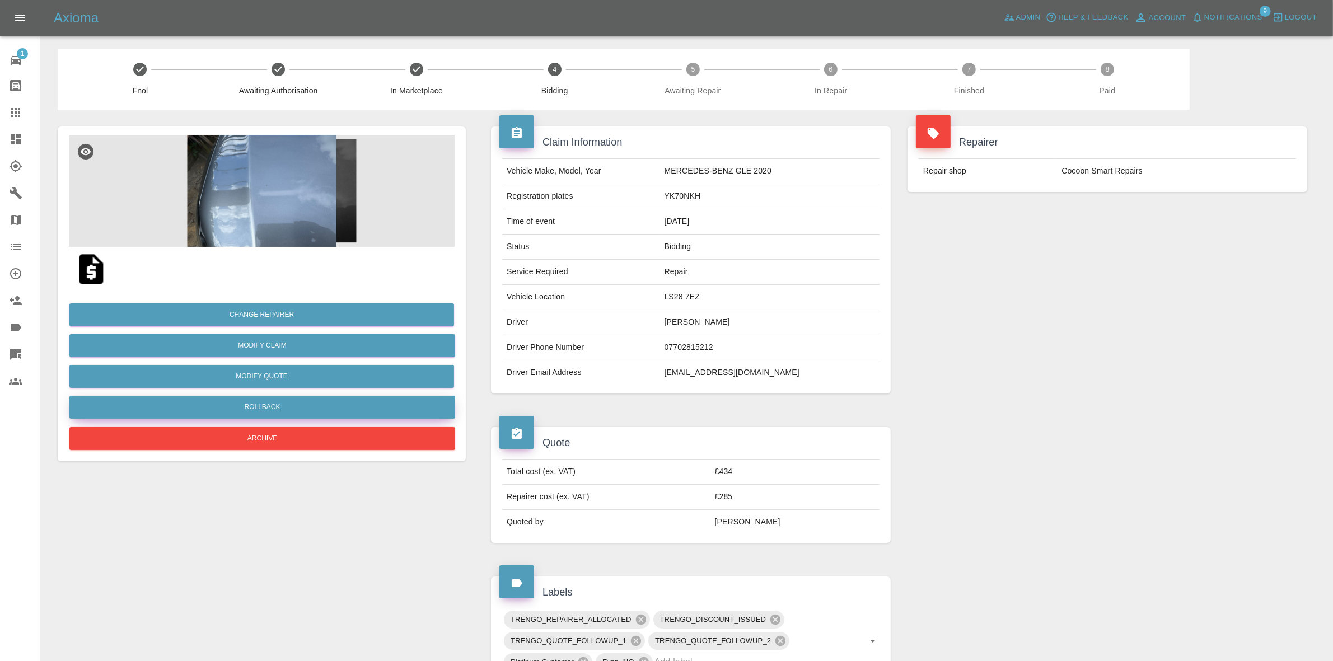
click at [251, 400] on button "Rollback" at bounding box center [262, 407] width 386 height 23
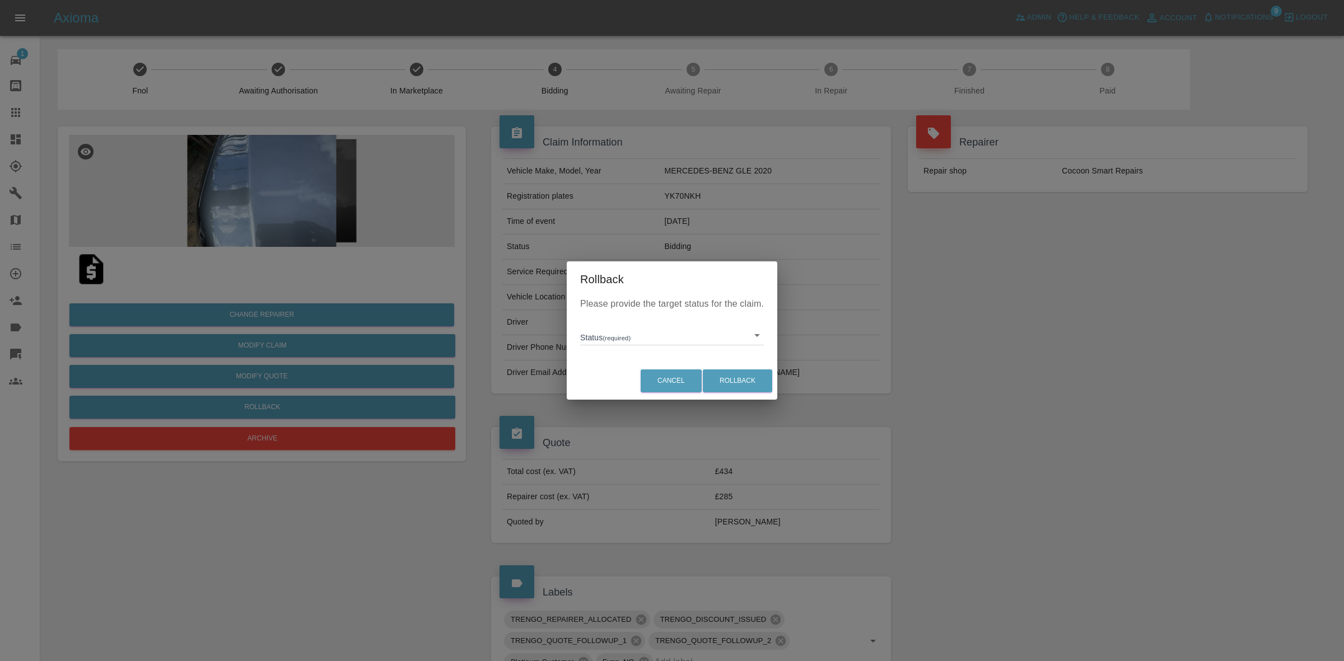
click at [617, 340] on body "Axioma Admin Help & Feedback Account Notifications 9 Logout 1 Repair home Bodys…" at bounding box center [672, 561] width 1344 height 1123
drag, startPoint x: 627, startPoint y: 384, endPoint x: 640, endPoint y: 386, distance: 13.2
click at [627, 384] on li "In Marketplace" at bounding box center [672, 387] width 178 height 26
type input "in-marketplace"
click at [735, 382] on button "Rollback" at bounding box center [737, 381] width 69 height 23
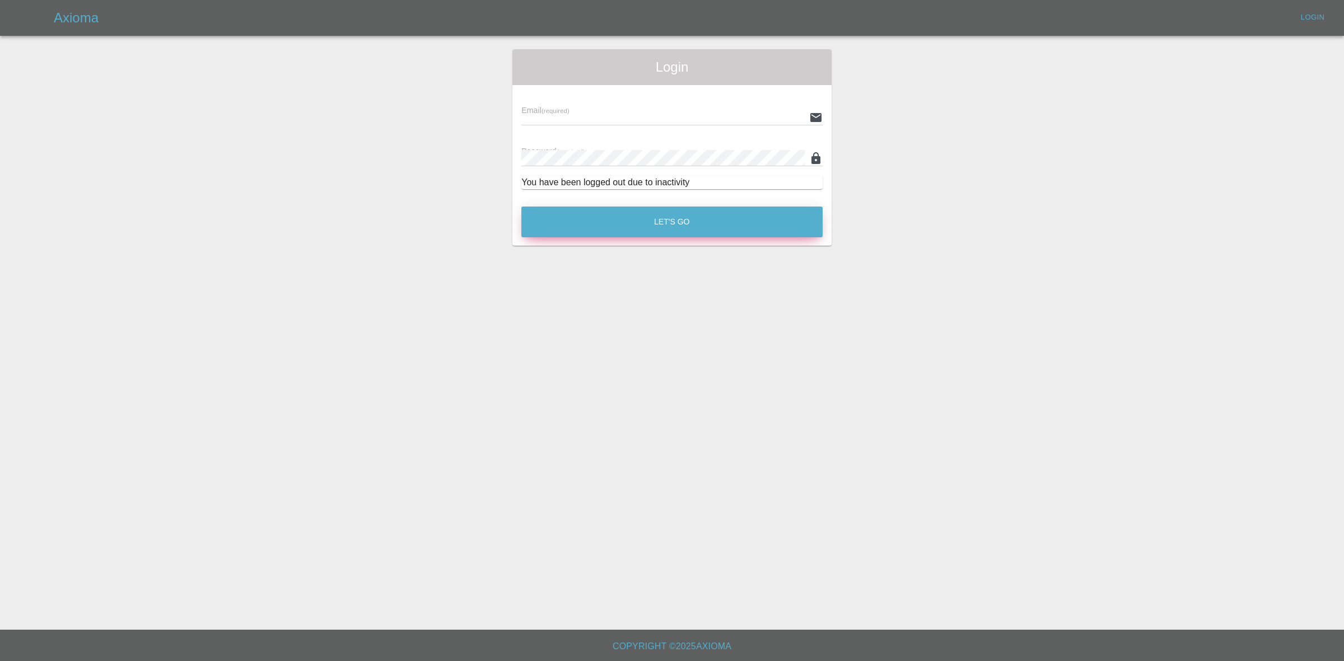
type input "georgecreedon1@icloud.com"
click at [637, 227] on button "Let's Go" at bounding box center [671, 222] width 301 height 31
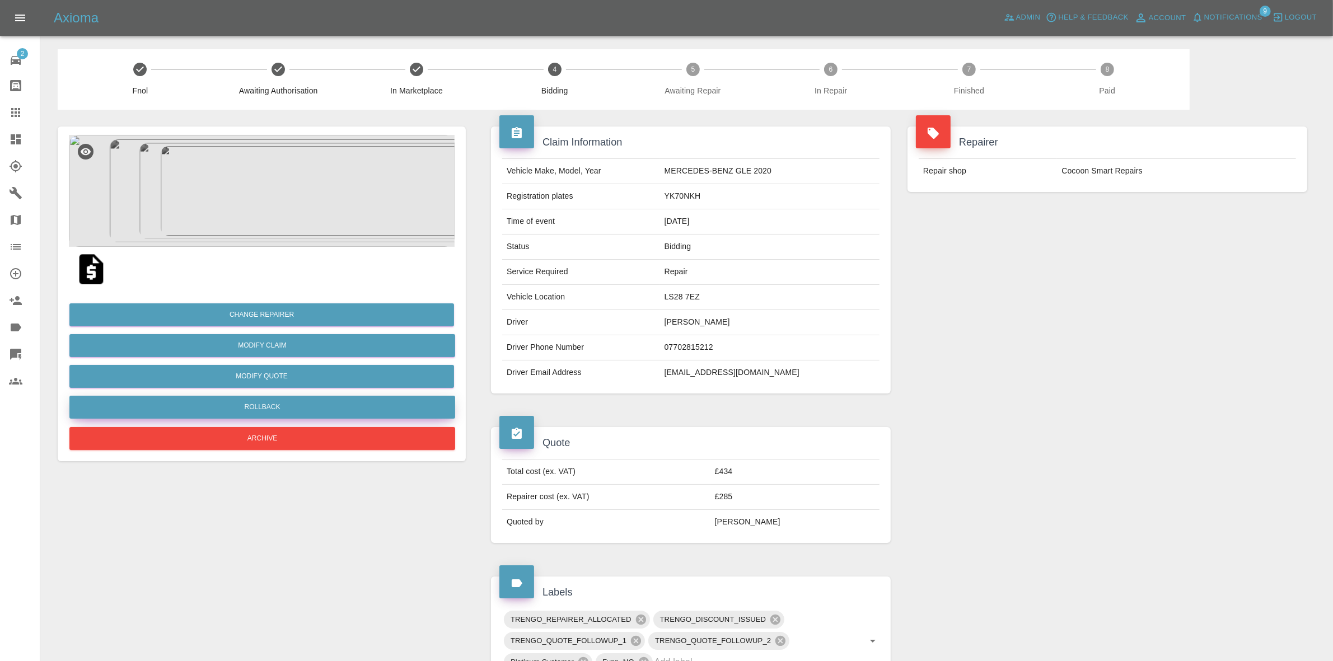
click at [245, 406] on button "Rollback" at bounding box center [262, 407] width 386 height 23
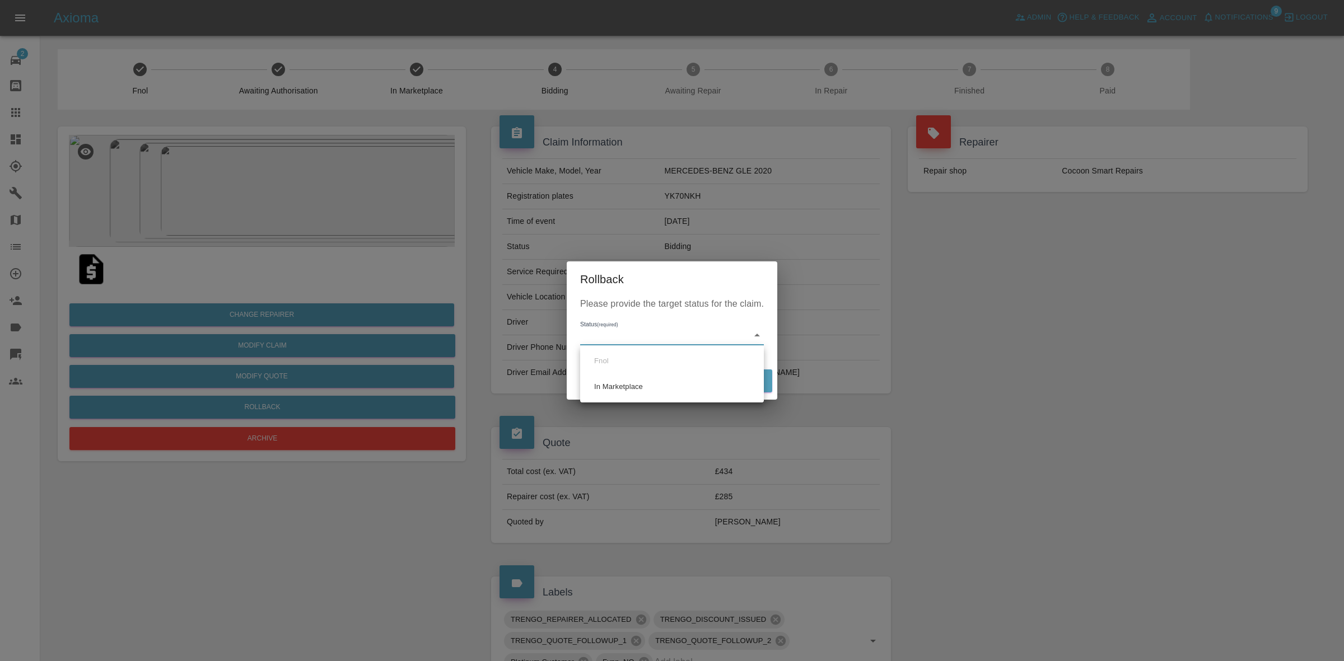
click at [621, 334] on body "Axioma Admin Help & Feedback Account Notifications 9 Logout 2 Repair home Bodys…" at bounding box center [672, 561] width 1344 height 1123
click at [632, 390] on li "In Marketplace" at bounding box center [672, 387] width 178 height 26
type input "in-marketplace"
click at [731, 376] on button "Rollback" at bounding box center [737, 381] width 69 height 23
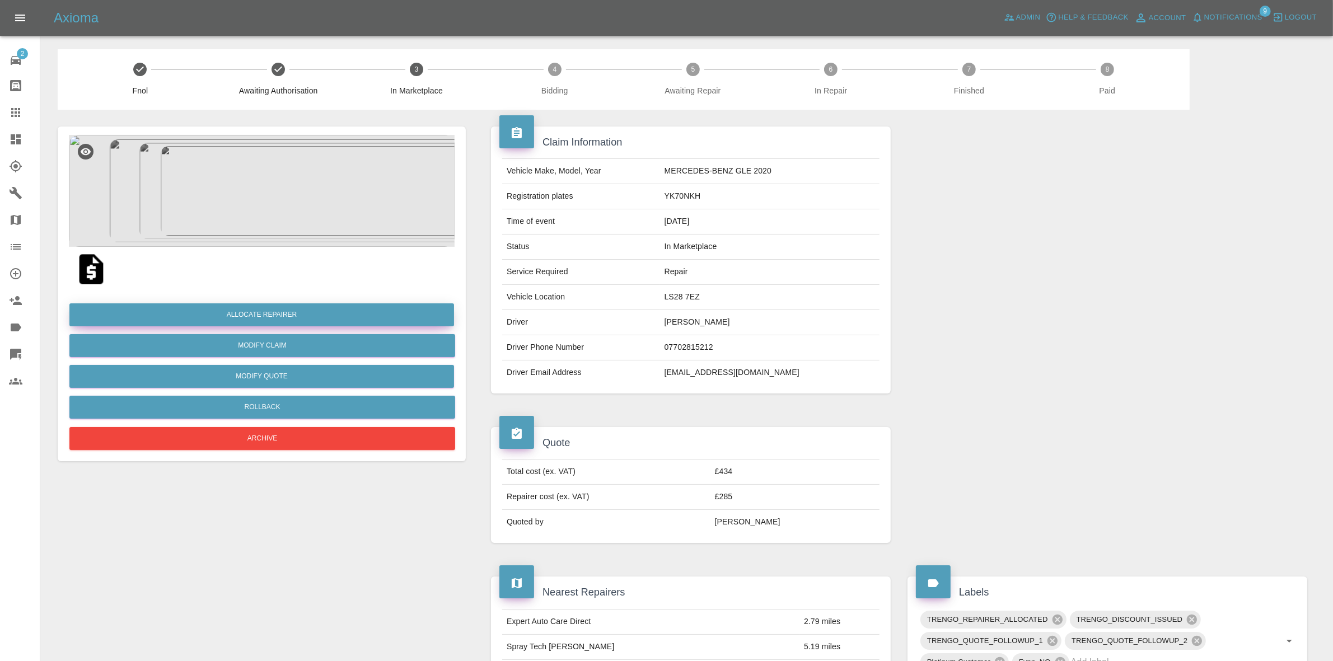
click at [244, 319] on button "Allocate Repairer" at bounding box center [261, 315] width 385 height 23
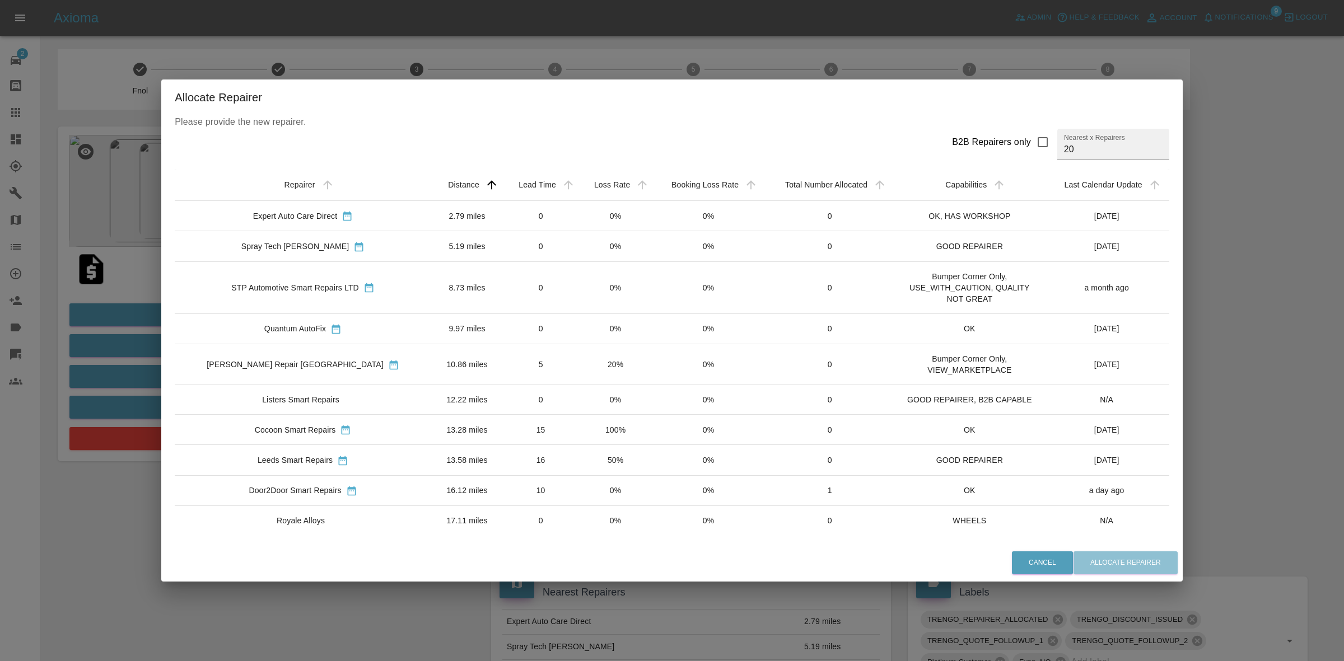
click at [169, 221] on div "Allocate Repairer Please provide the new repairer. B2B Repairers only Nearest x…" at bounding box center [672, 330] width 1344 height 661
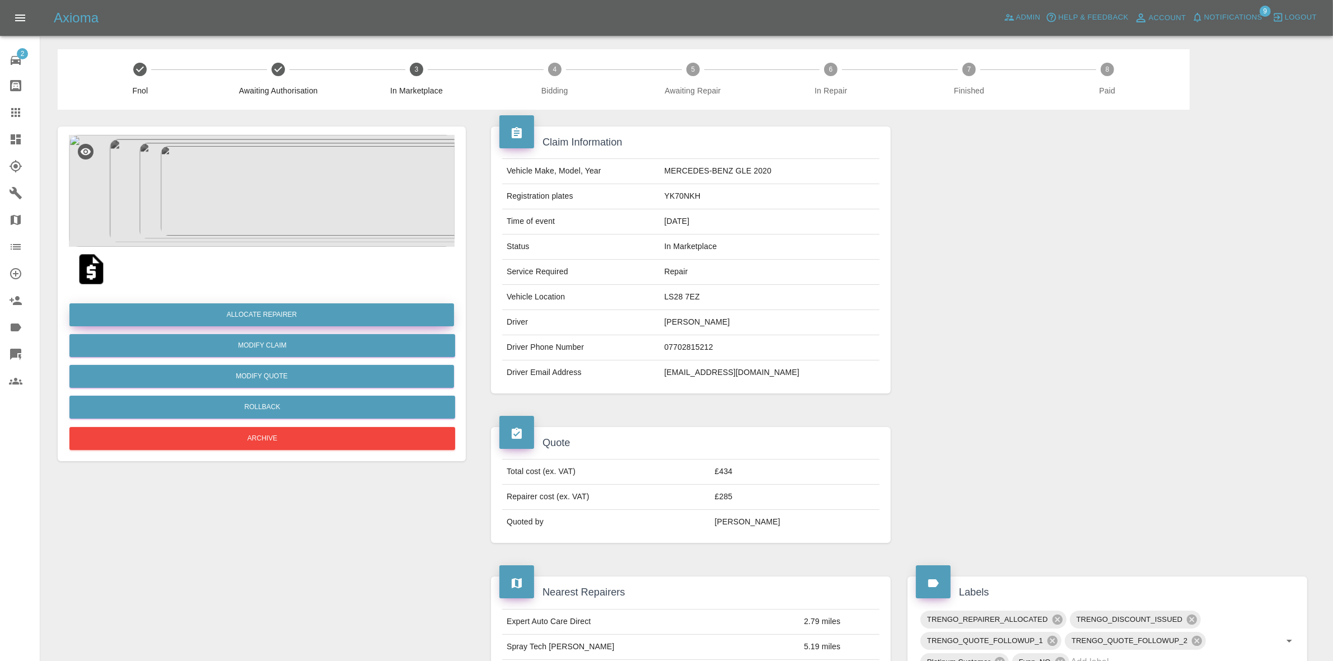
click at [270, 315] on button "Allocate Repairer" at bounding box center [261, 315] width 385 height 23
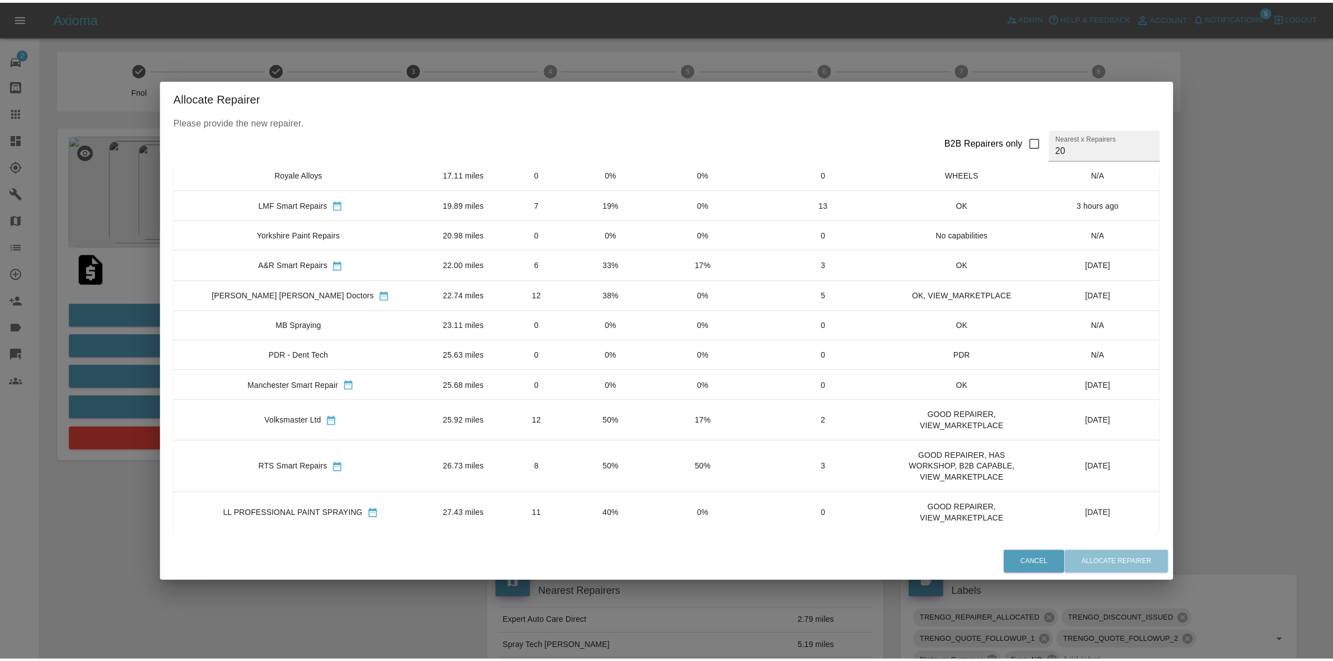
scroll to position [351, 0]
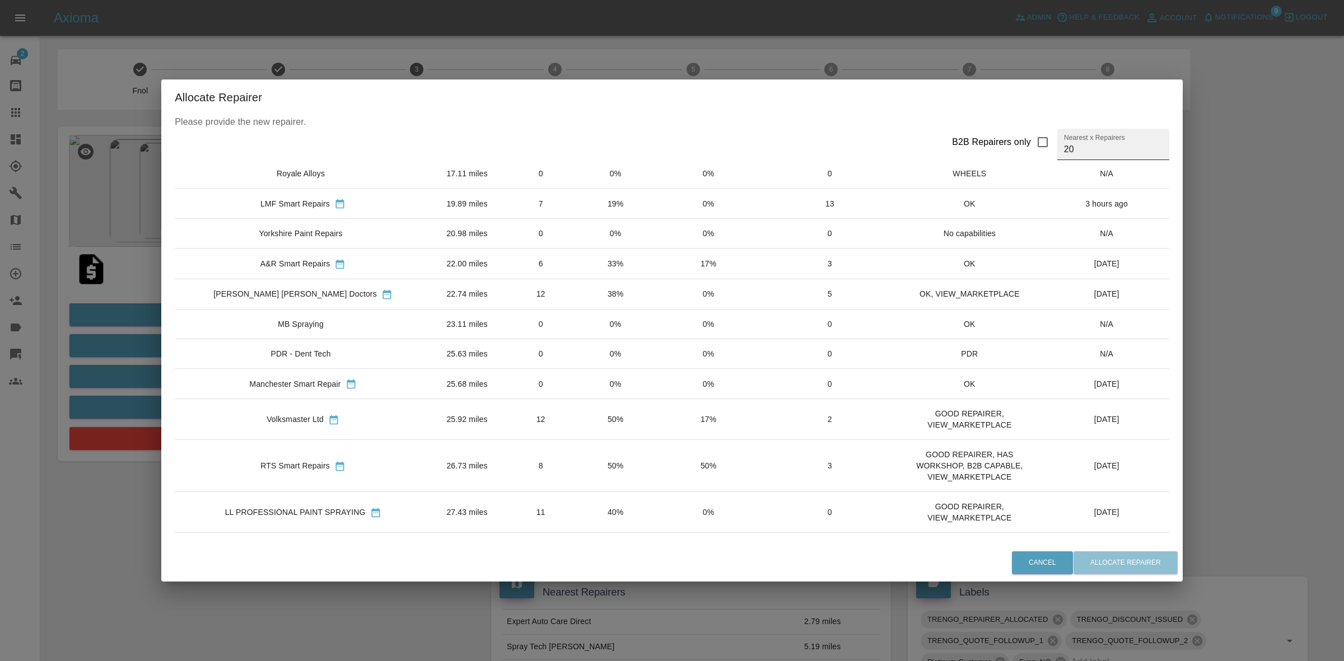
click at [1060, 151] on input "20" at bounding box center [1113, 144] width 112 height 31
click at [603, 468] on td "50%" at bounding box center [616, 466] width 74 height 52
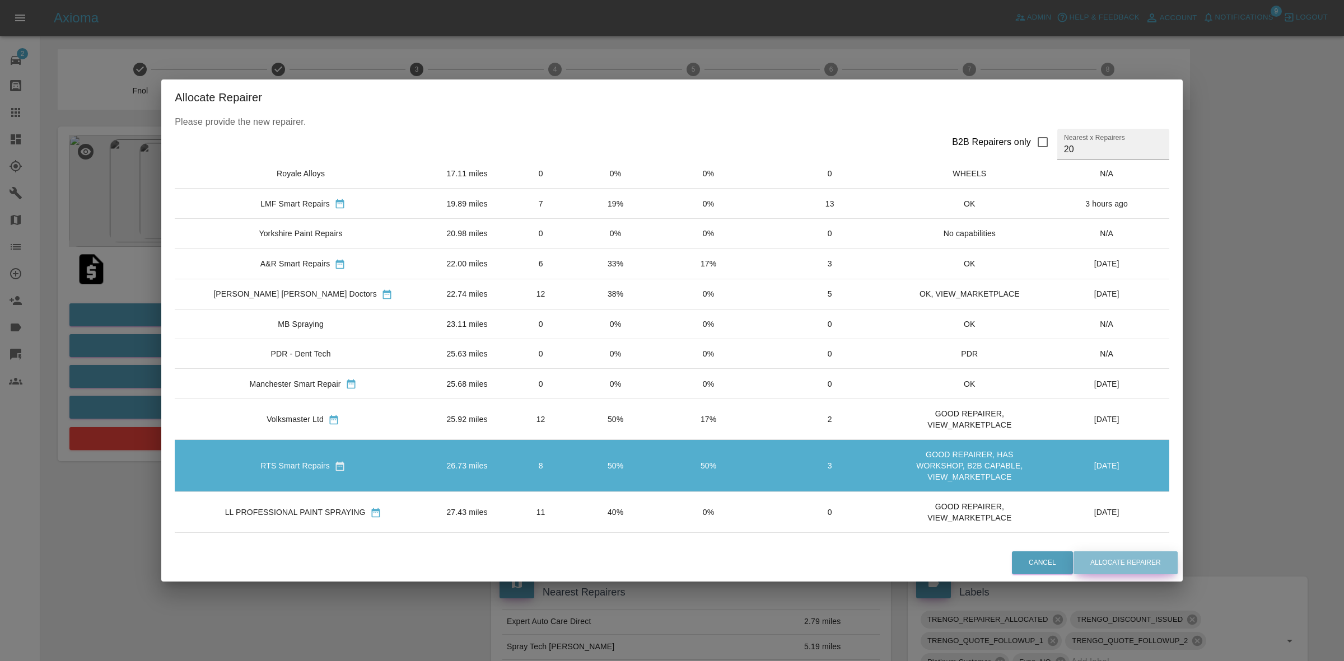
click at [1108, 566] on button "Allocate Repairer" at bounding box center [1126, 563] width 104 height 23
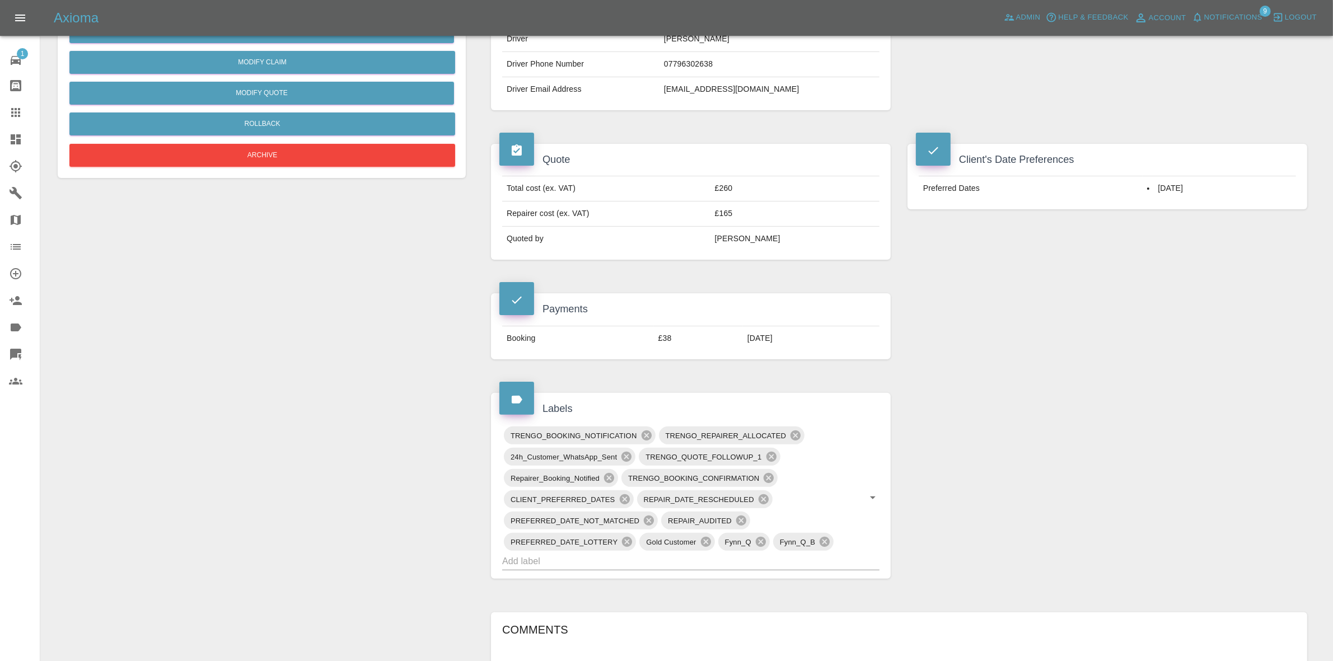
scroll to position [140, 0]
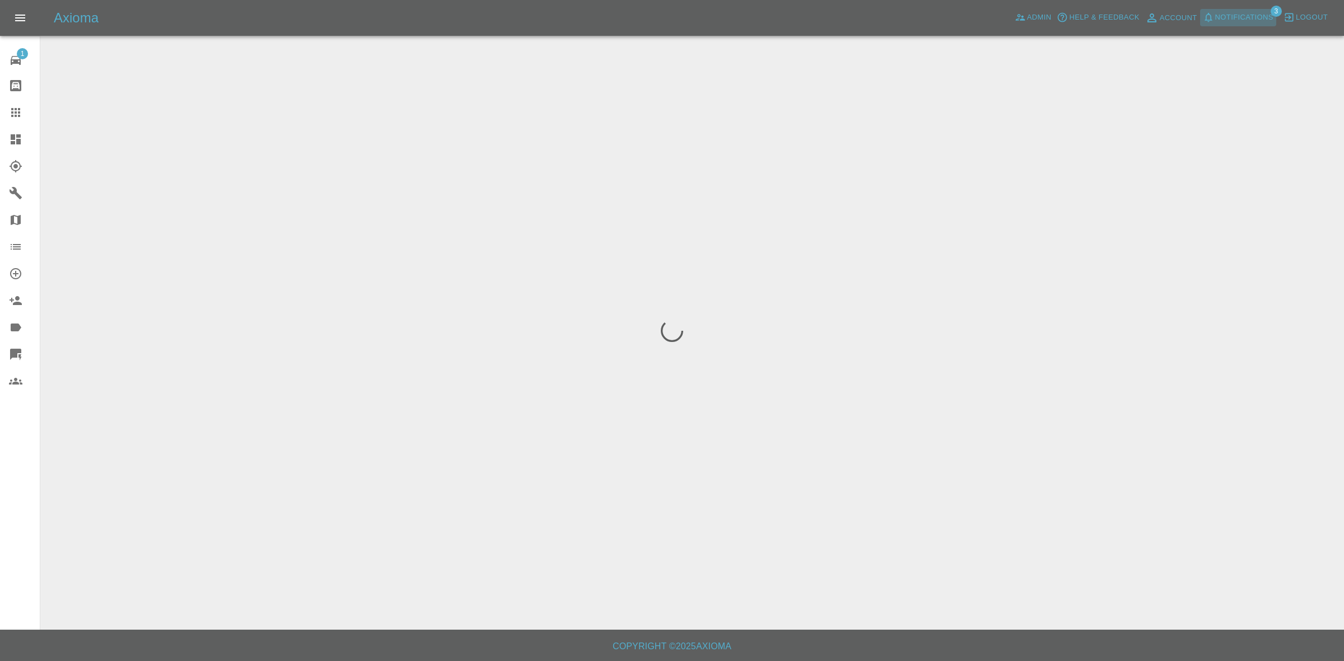
click at [1227, 15] on span "Notifications" at bounding box center [1244, 17] width 58 height 13
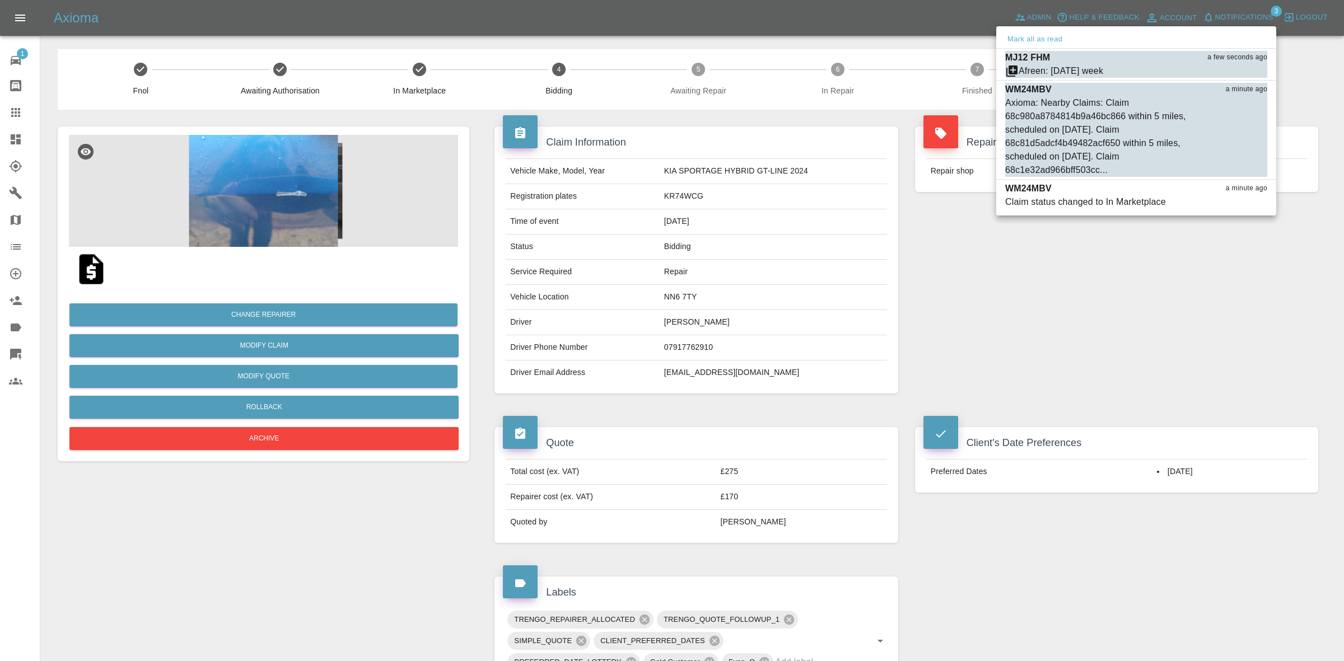
click at [836, 400] on div at bounding box center [672, 330] width 1344 height 661
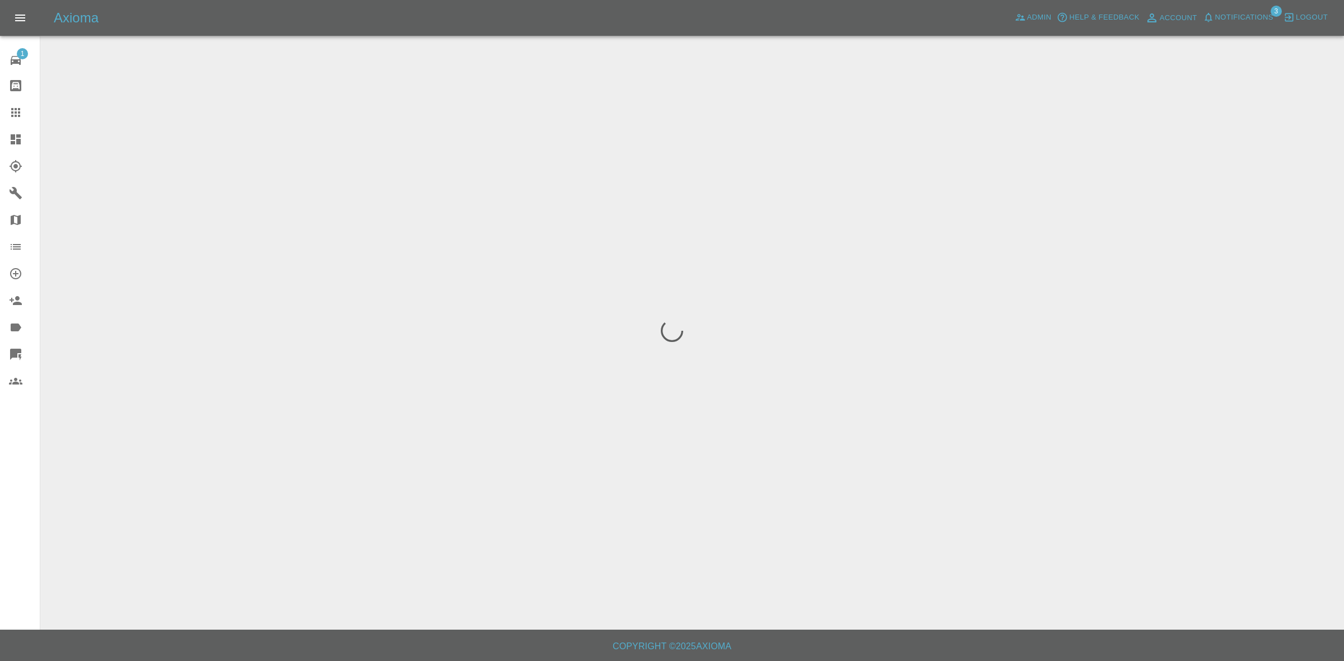
click at [1233, 13] on span "Notifications" at bounding box center [1244, 17] width 58 height 13
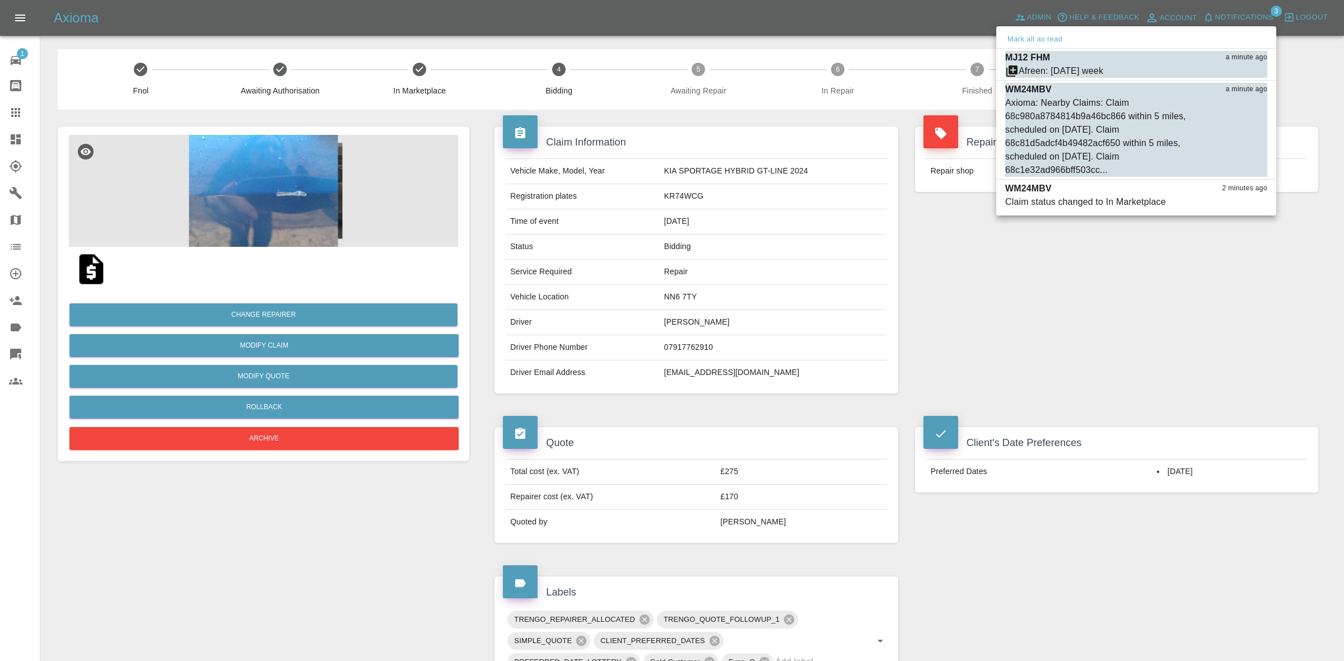
click at [625, 74] on div at bounding box center [672, 330] width 1344 height 661
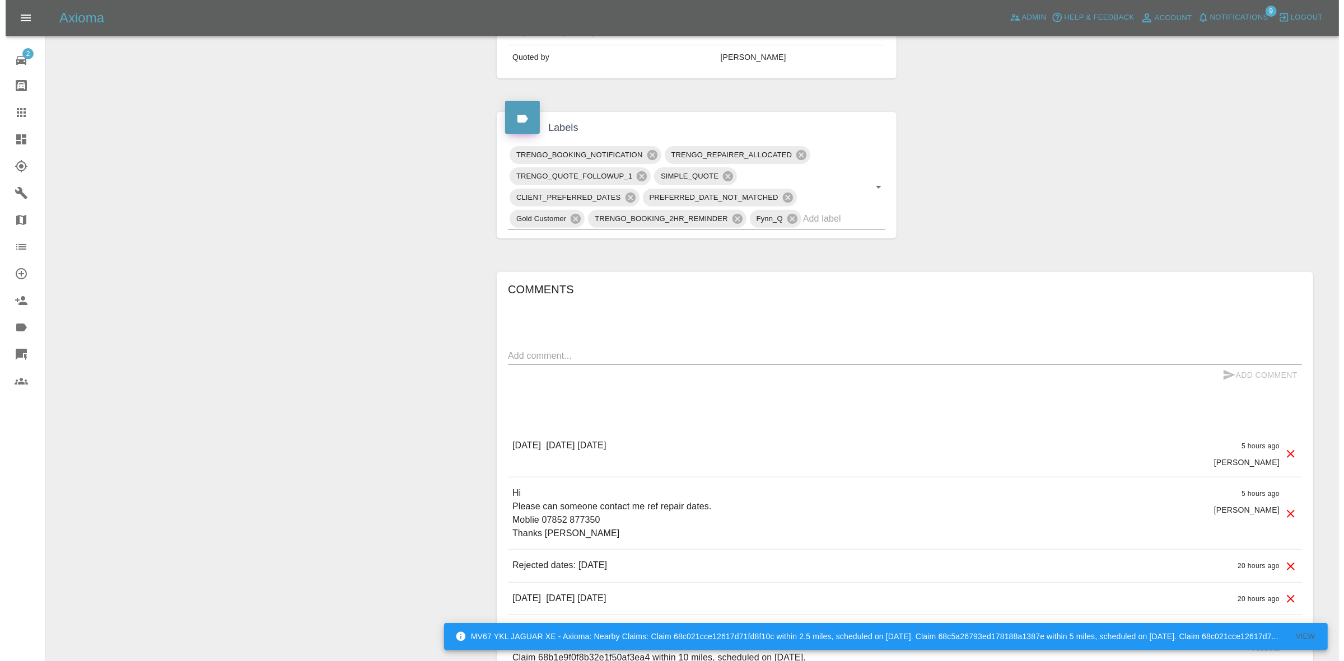
scroll to position [560, 0]
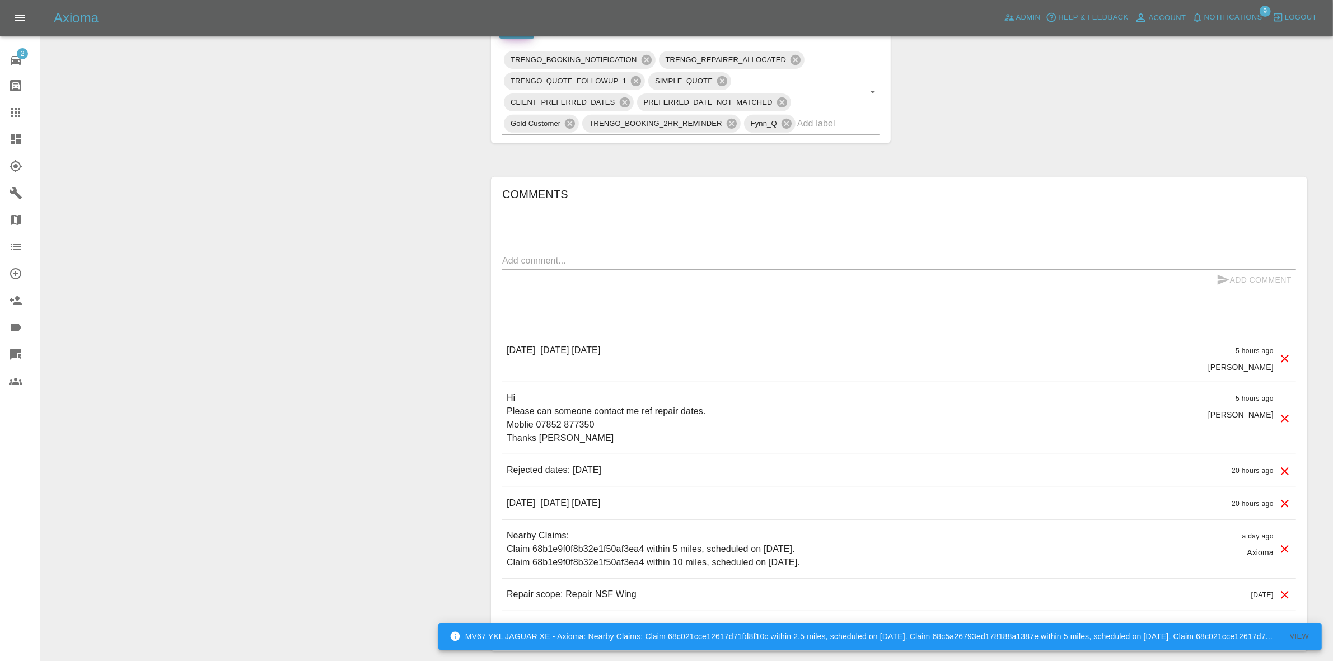
click at [1285, 469] on icon at bounding box center [1285, 471] width 13 height 13
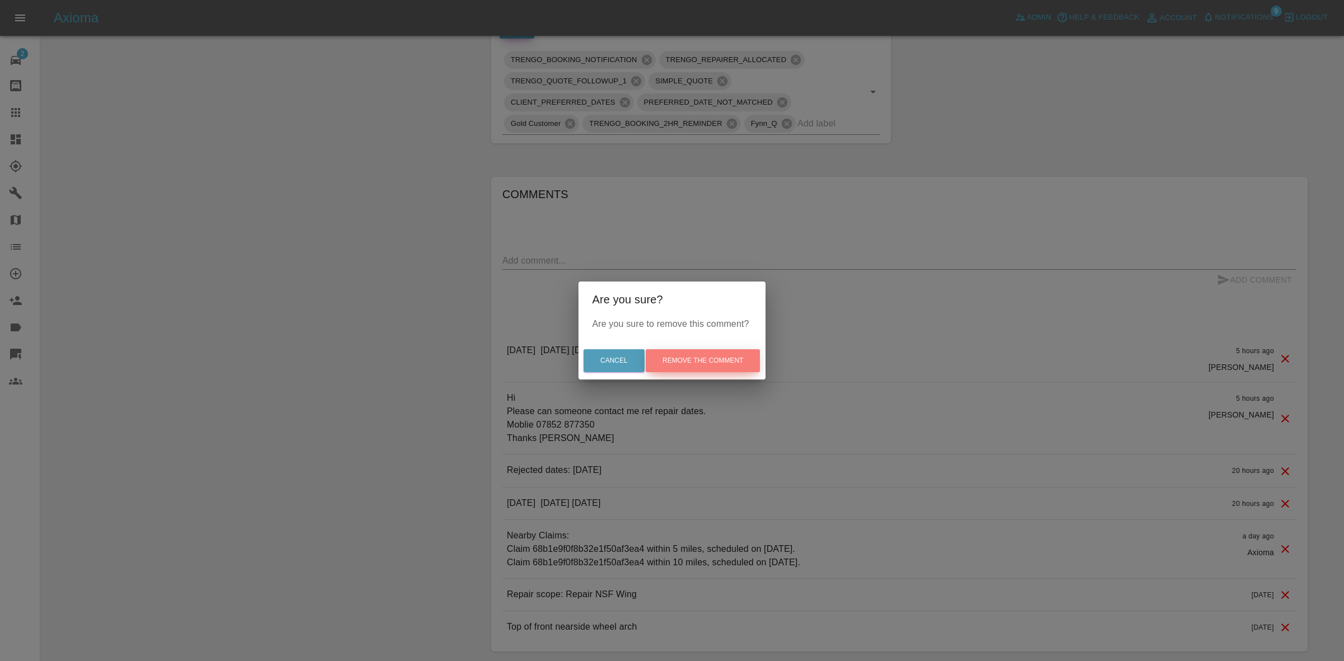
click at [732, 357] on button "Remove the comment" at bounding box center [703, 360] width 114 height 23
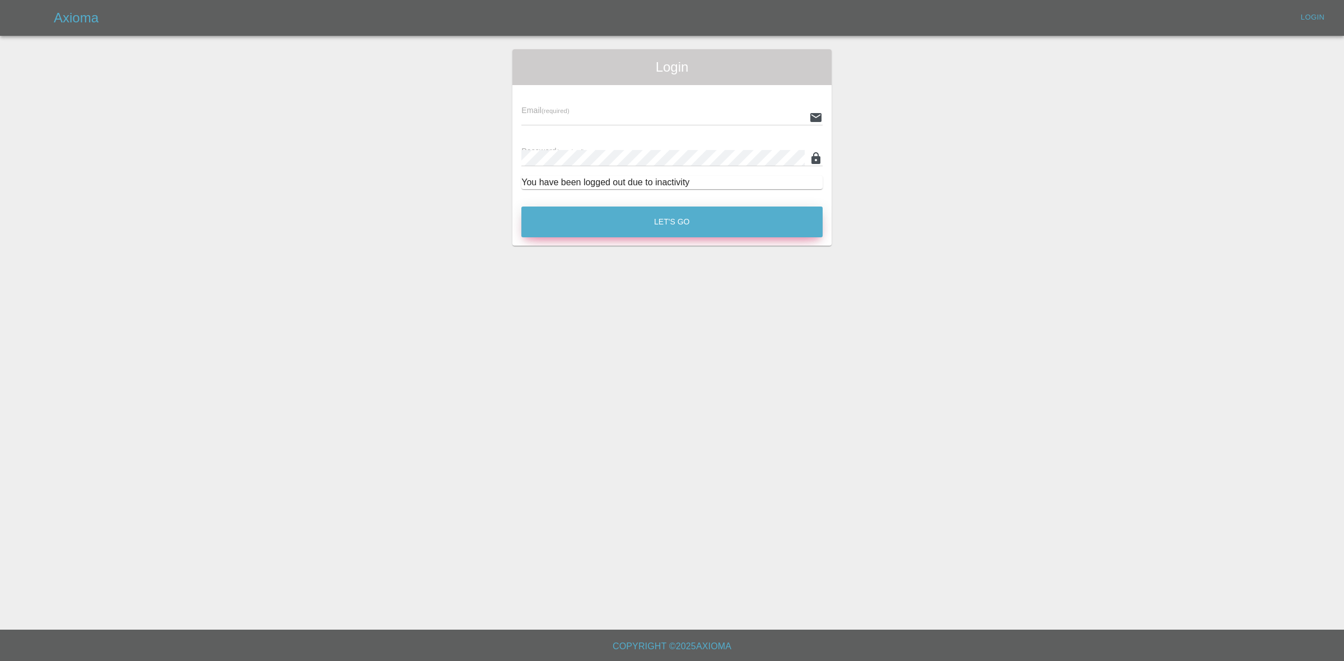
type input "[EMAIL_ADDRESS][DOMAIN_NAME]"
click at [706, 219] on button "Let's Go" at bounding box center [671, 222] width 301 height 31
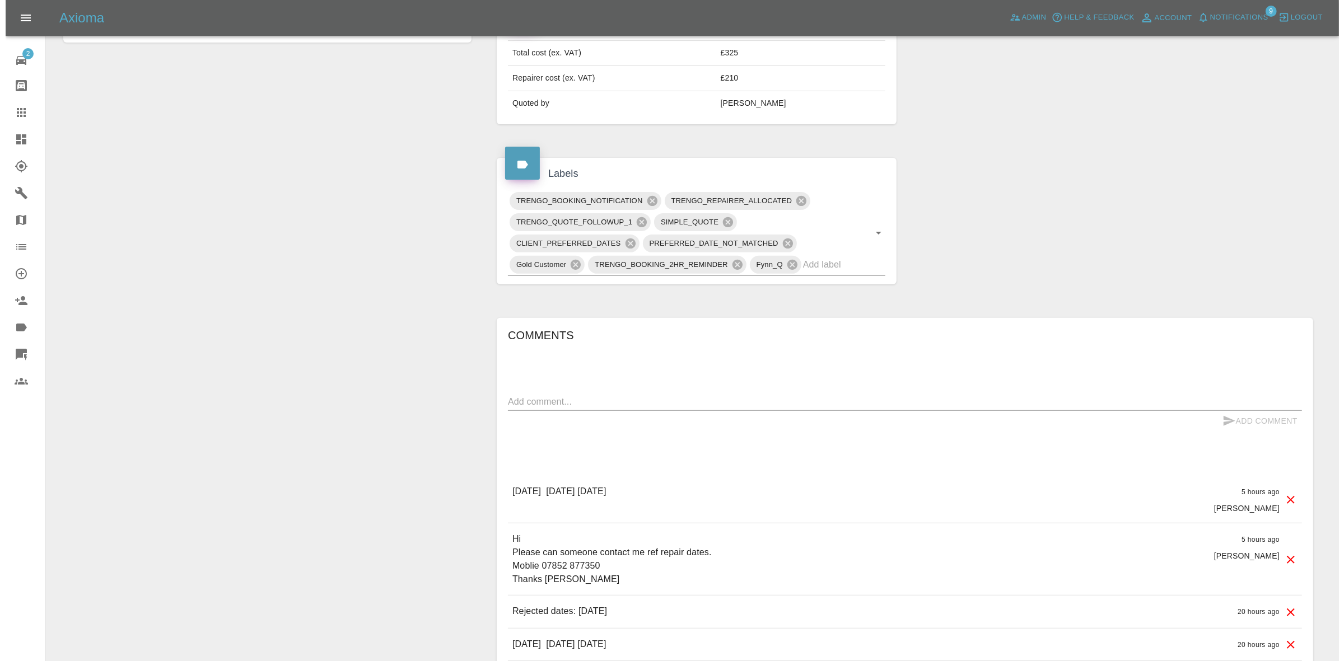
scroll to position [630, 0]
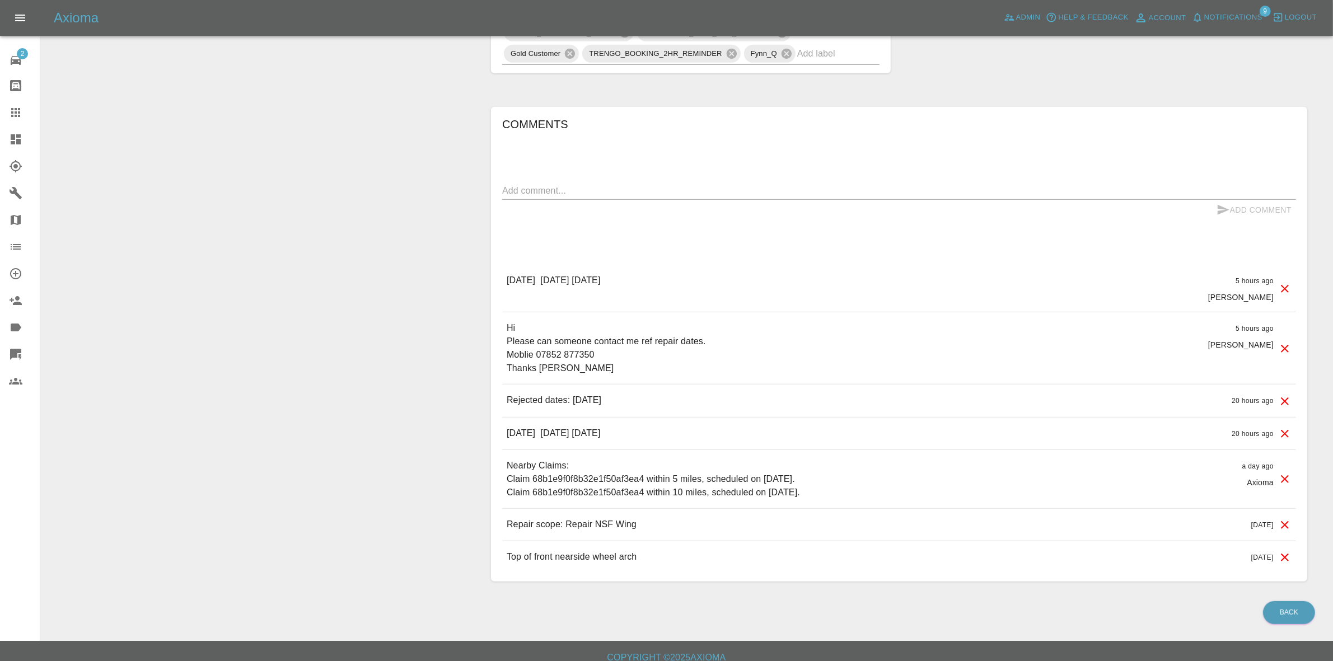
click at [1285, 401] on icon at bounding box center [1285, 401] width 13 height 13
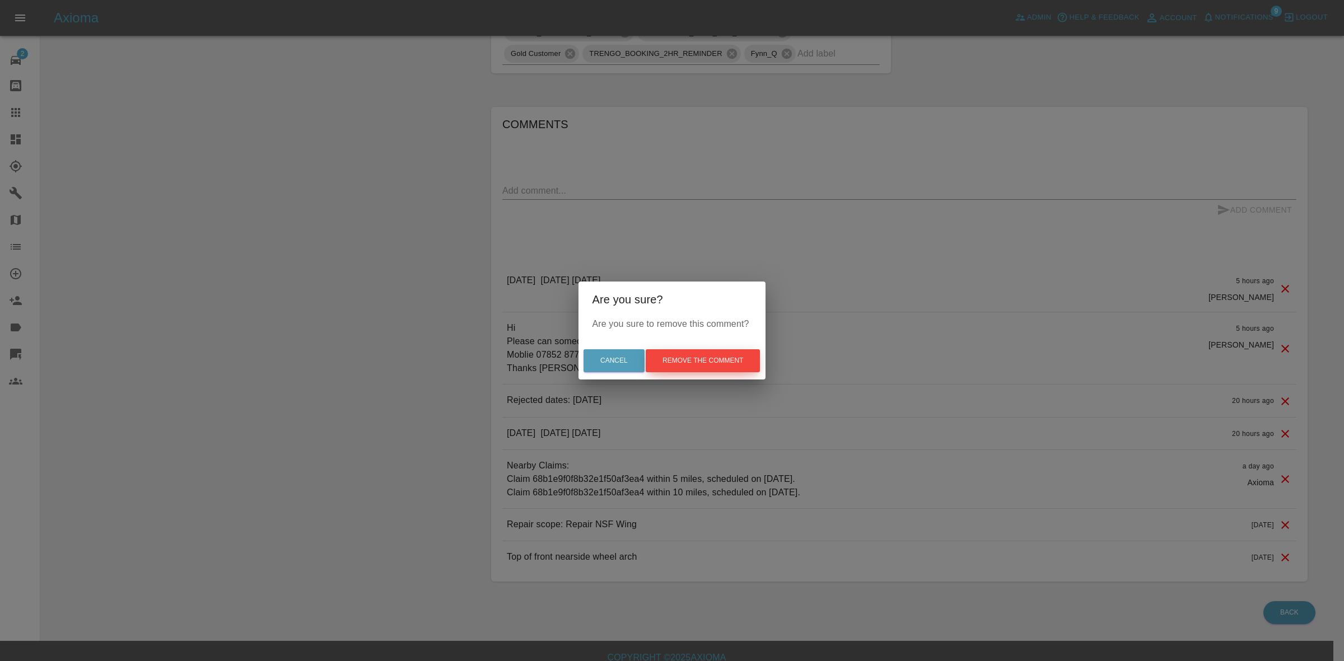
click at [740, 365] on button "Remove the comment" at bounding box center [703, 360] width 114 height 23
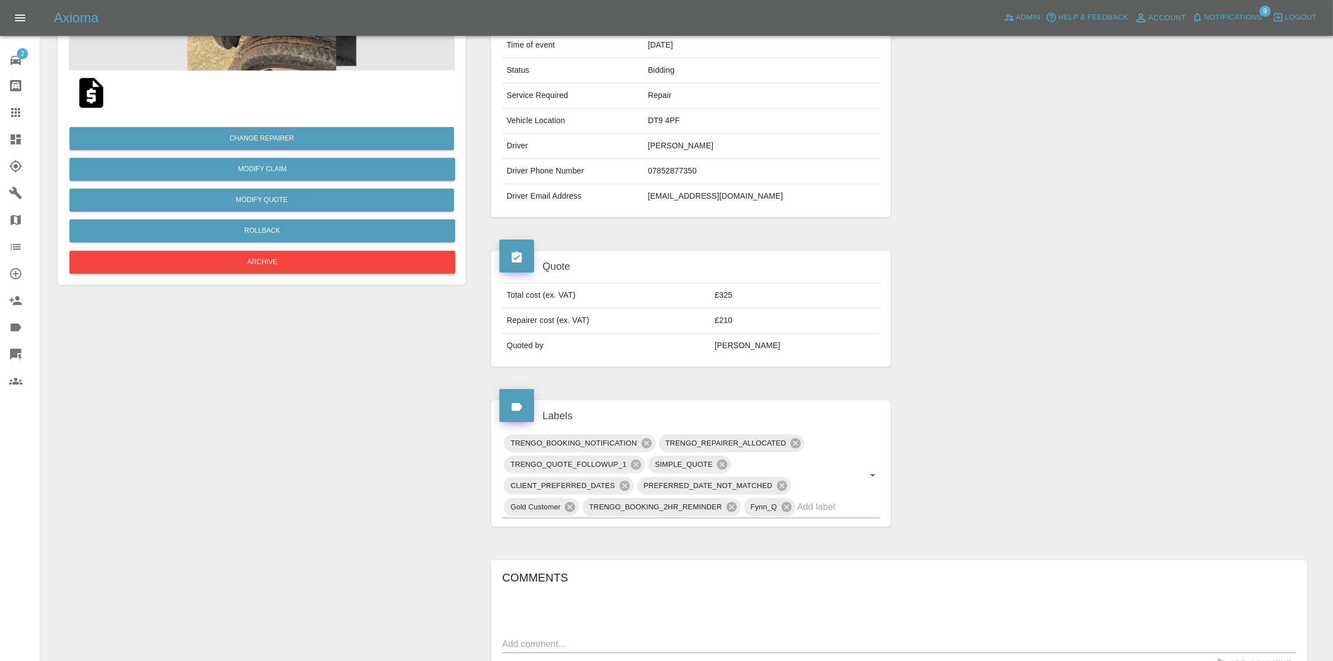
scroll to position [0, 0]
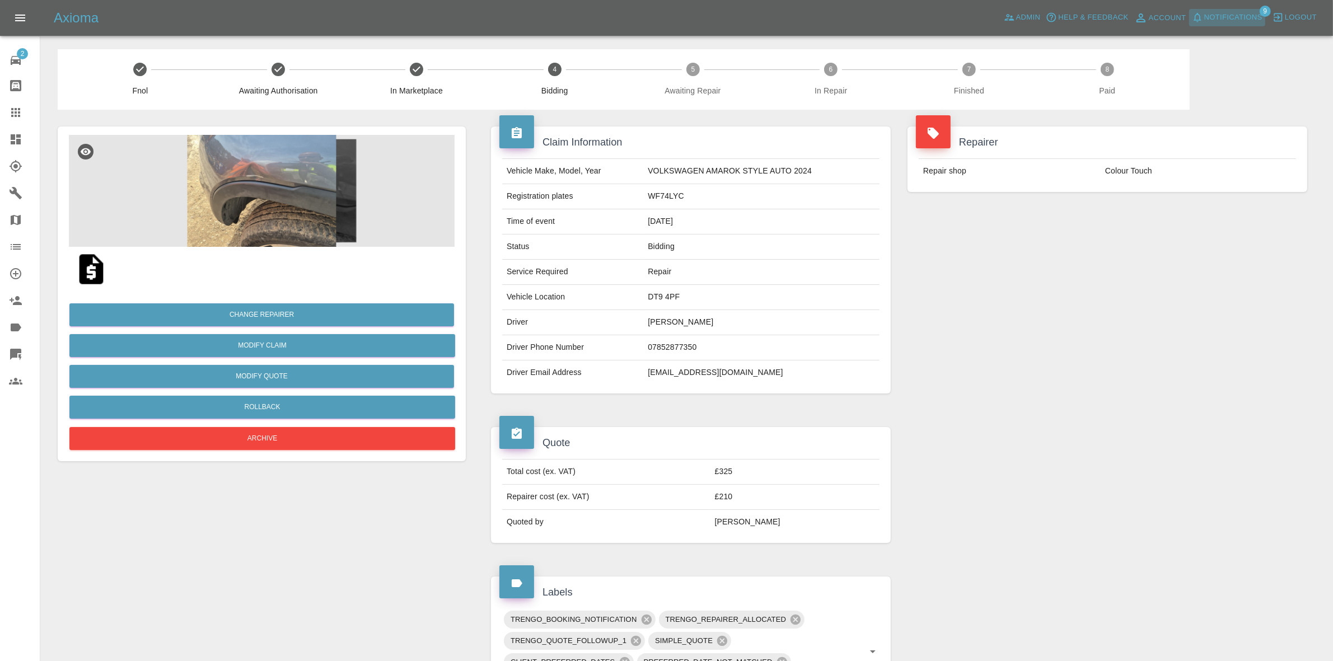
click at [1246, 15] on span "Notifications" at bounding box center [1234, 17] width 58 height 13
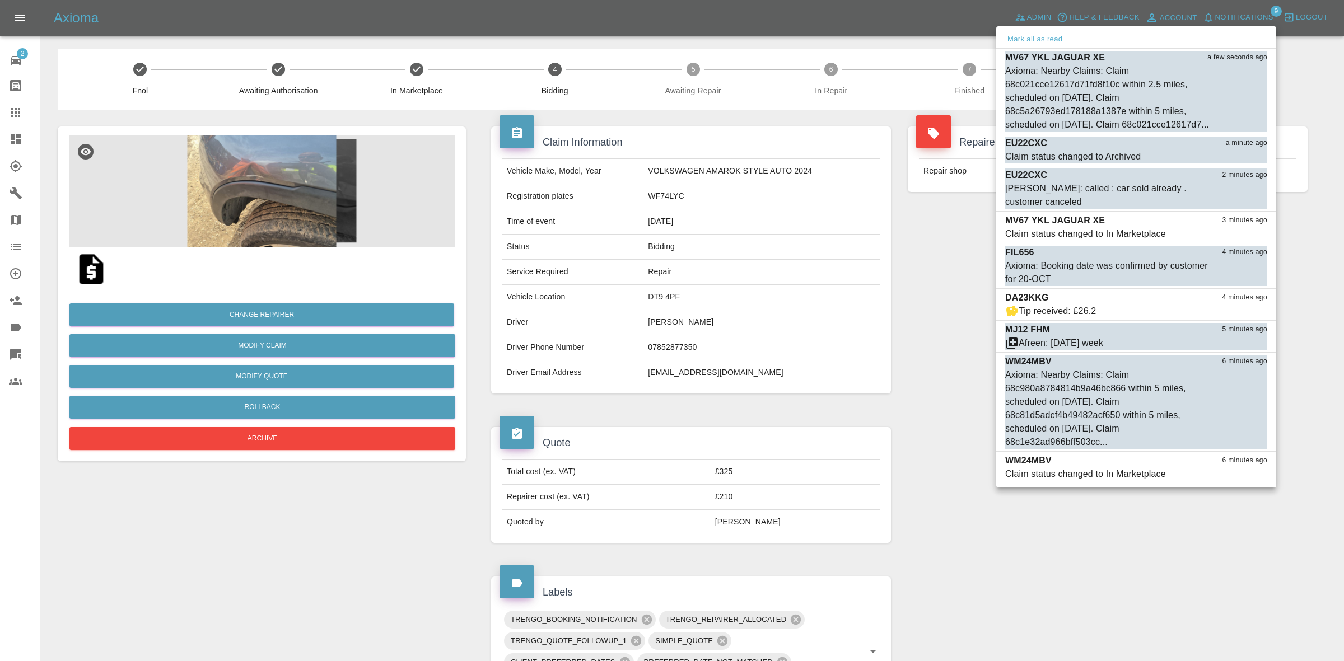
click at [838, 381] on div at bounding box center [672, 330] width 1344 height 661
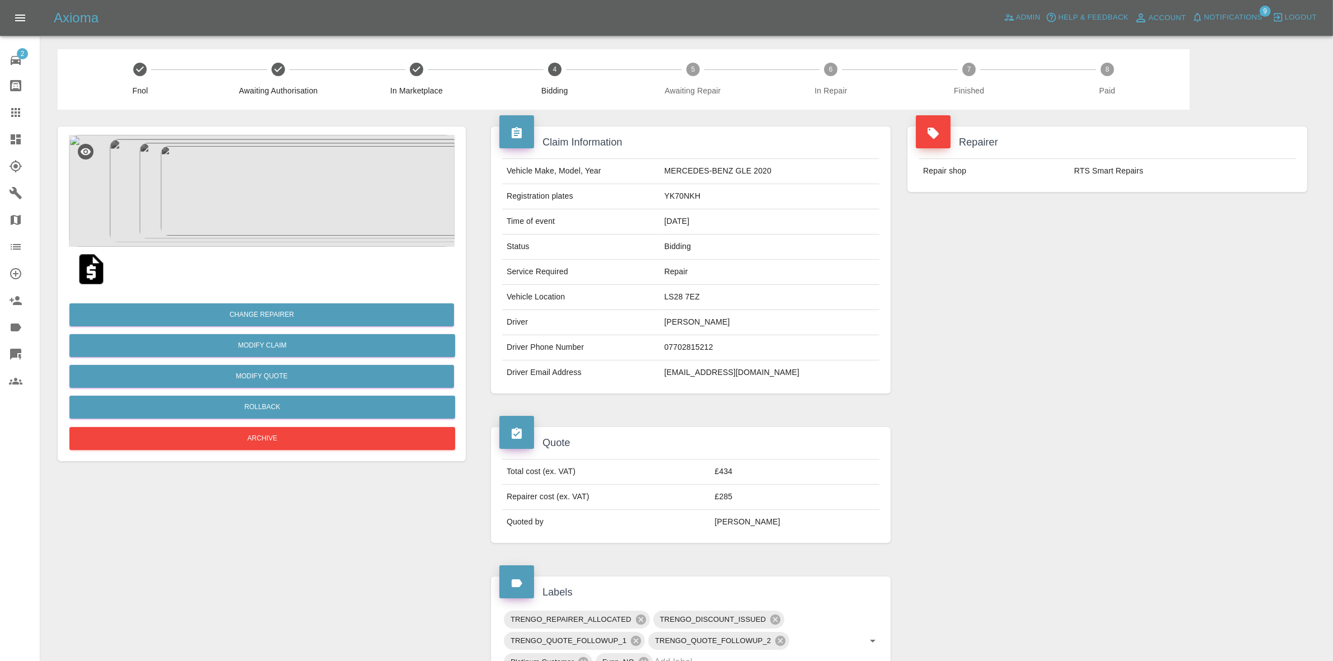
click at [1108, 160] on td "RTS Smart Repairs" at bounding box center [1183, 171] width 226 height 25
click at [1220, 13] on span "Notifications" at bounding box center [1234, 17] width 58 height 13
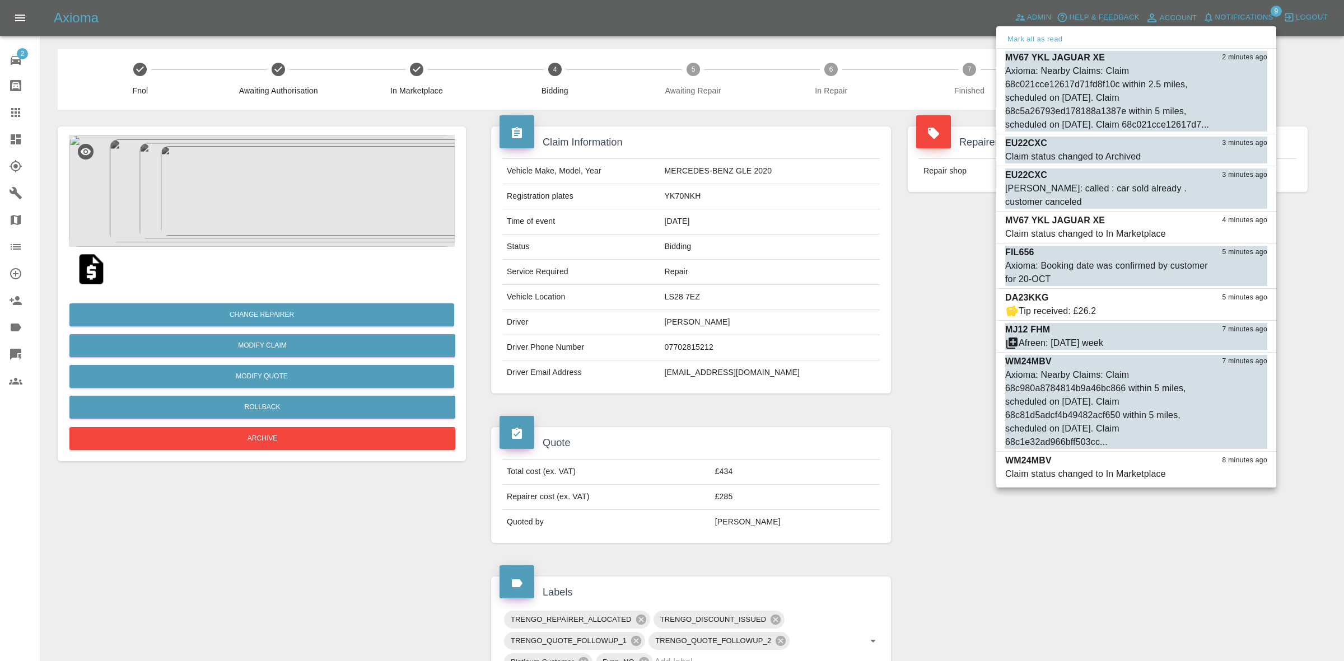
click at [921, 270] on div at bounding box center [672, 330] width 1344 height 661
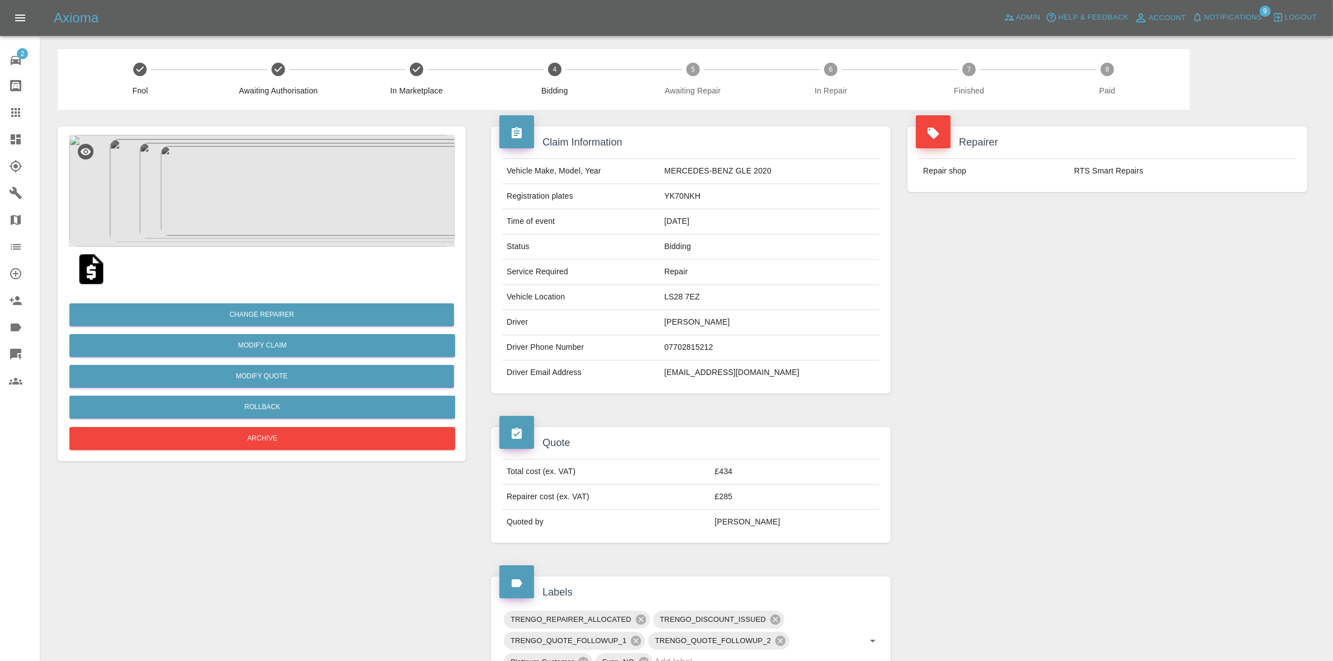
click at [1239, 18] on span "Notifications" at bounding box center [1234, 17] width 58 height 13
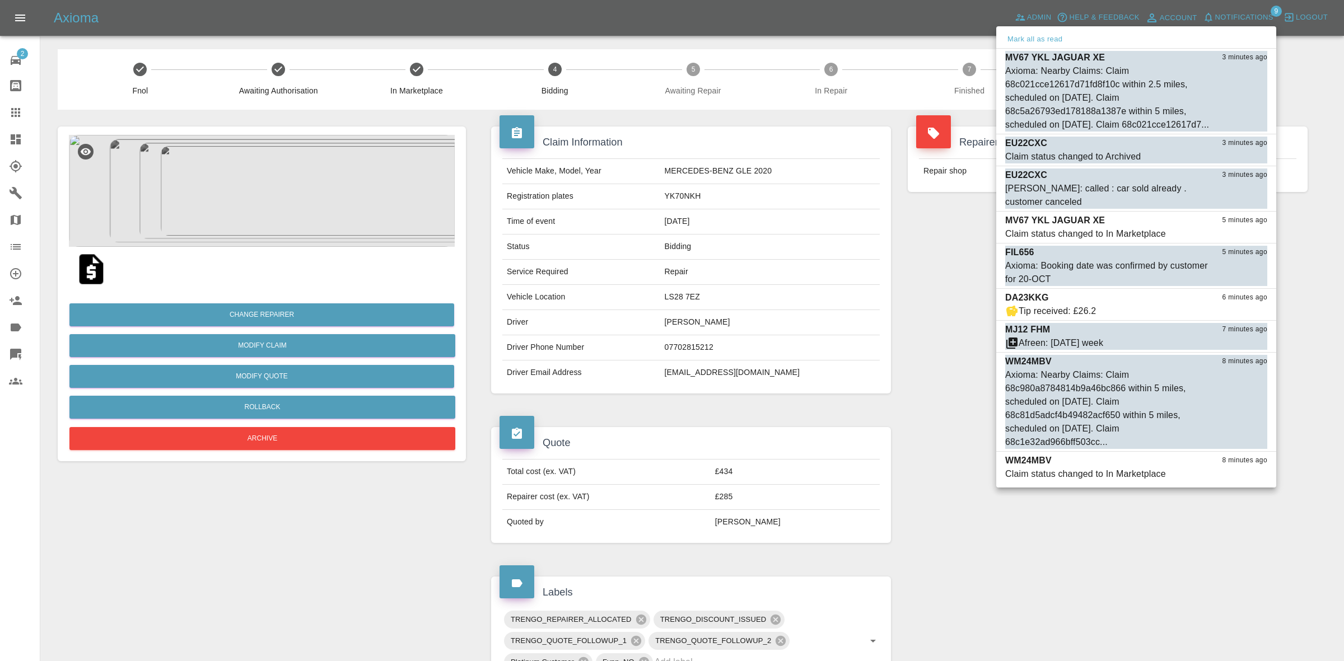
click at [871, 189] on div at bounding box center [672, 330] width 1344 height 661
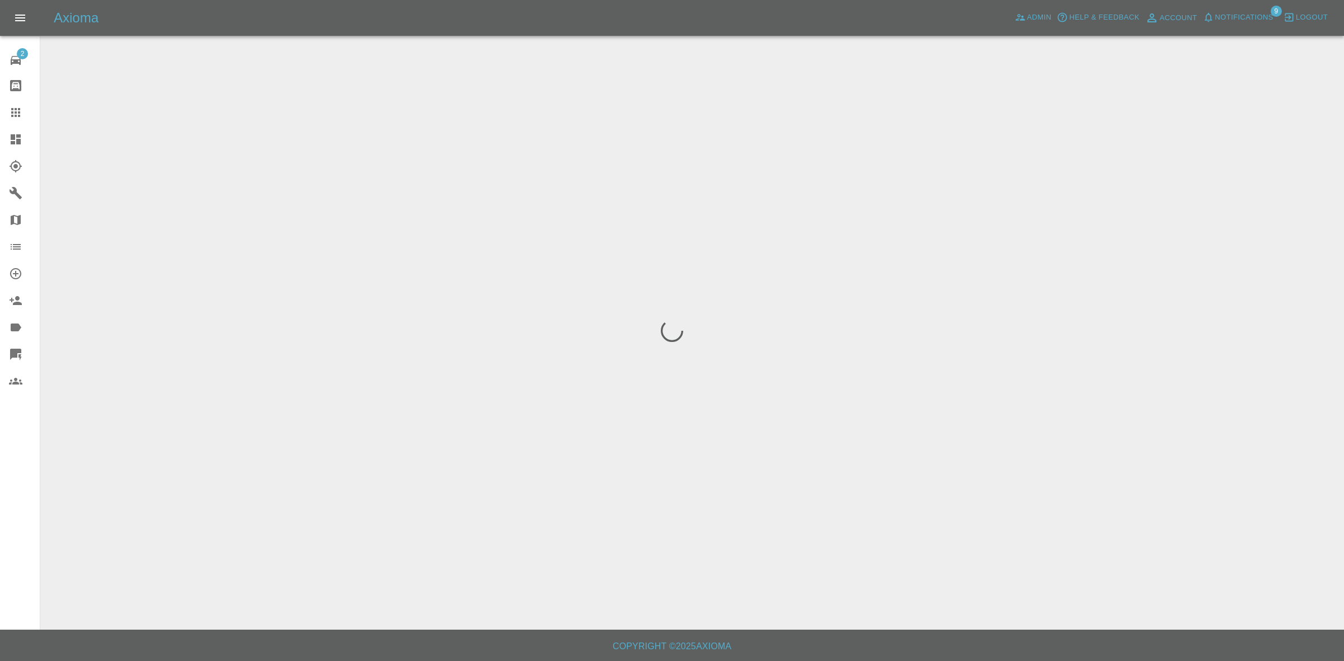
click at [1255, 14] on span "Notifications" at bounding box center [1244, 17] width 58 height 13
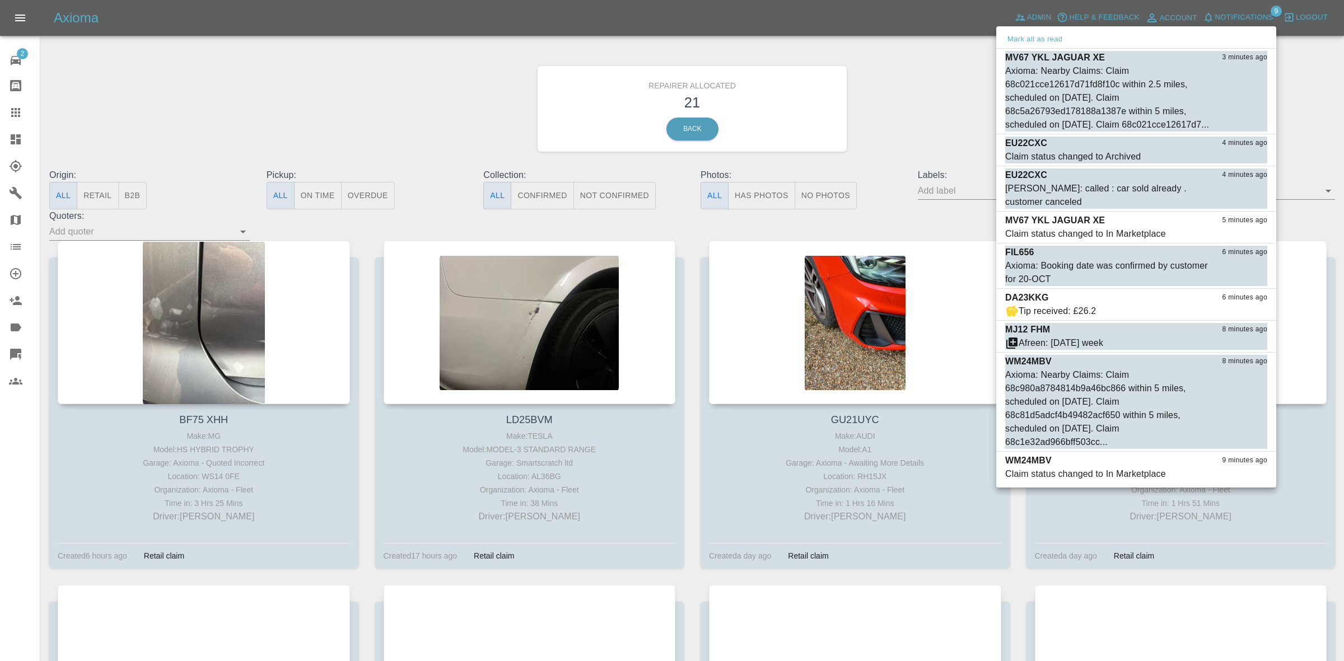
drag, startPoint x: 897, startPoint y: 124, endPoint x: 430, endPoint y: 178, distance: 470.2
click at [897, 123] on div at bounding box center [672, 330] width 1344 height 661
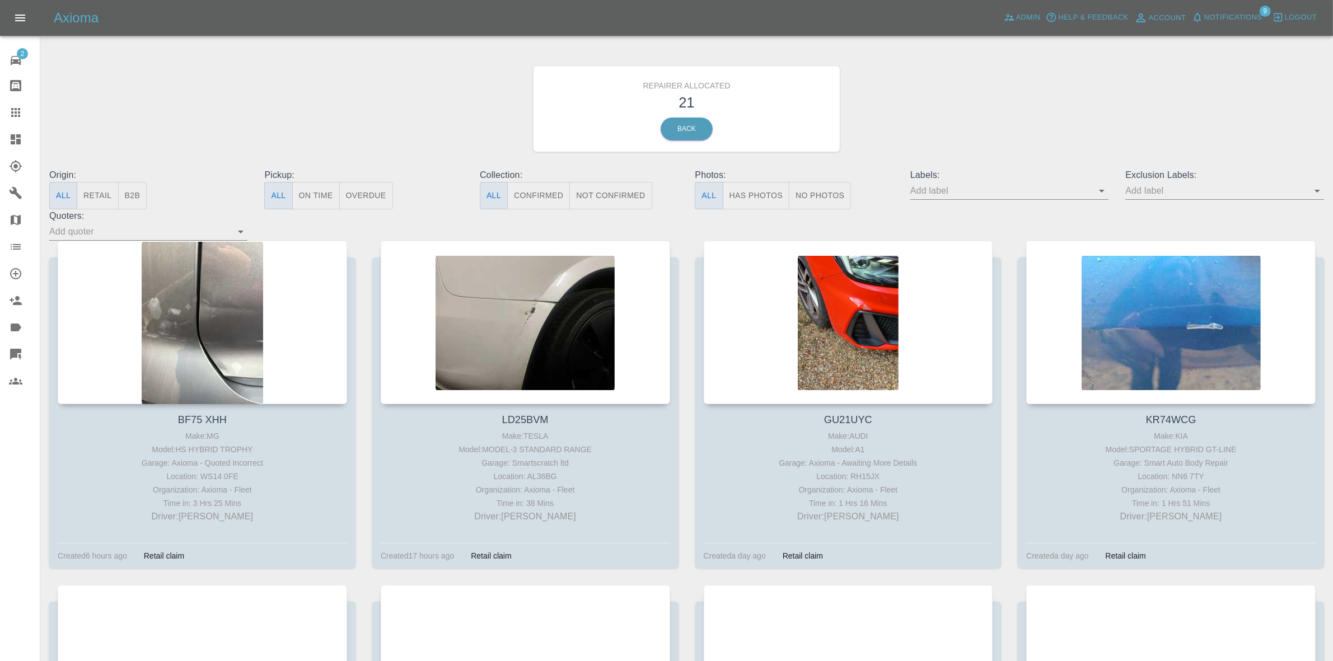
click at [101, 192] on button "Retail" at bounding box center [97, 195] width 41 height 27
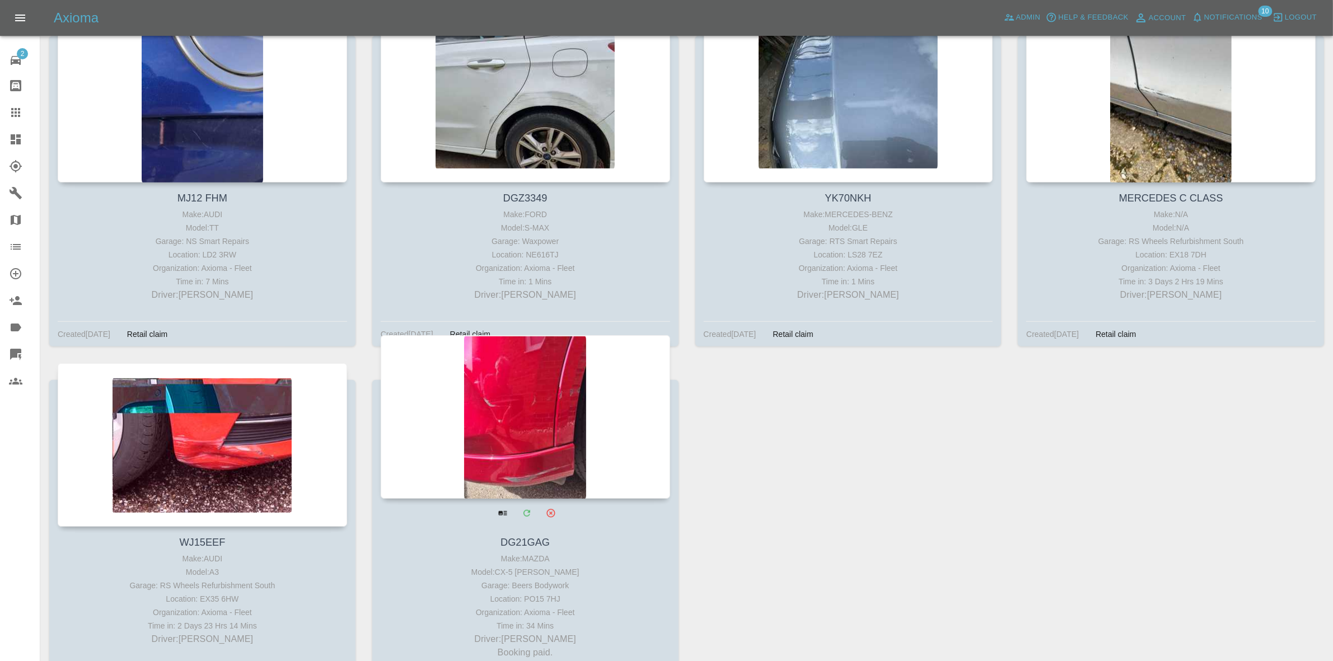
scroll to position [1029, 0]
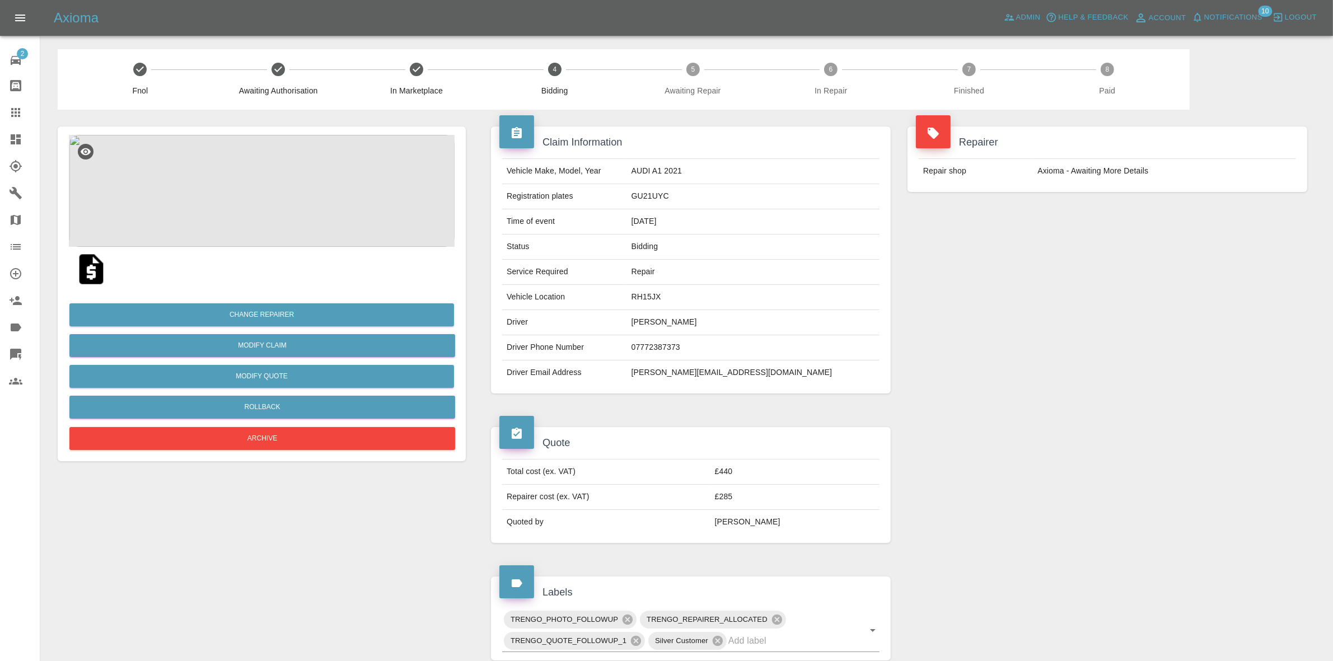
click at [717, 374] on td "[PERSON_NAME][EMAIL_ADDRESS][DOMAIN_NAME]" at bounding box center [753, 373] width 253 height 25
copy div "[PERSON_NAME][EMAIL_ADDRESS][DOMAIN_NAME]"
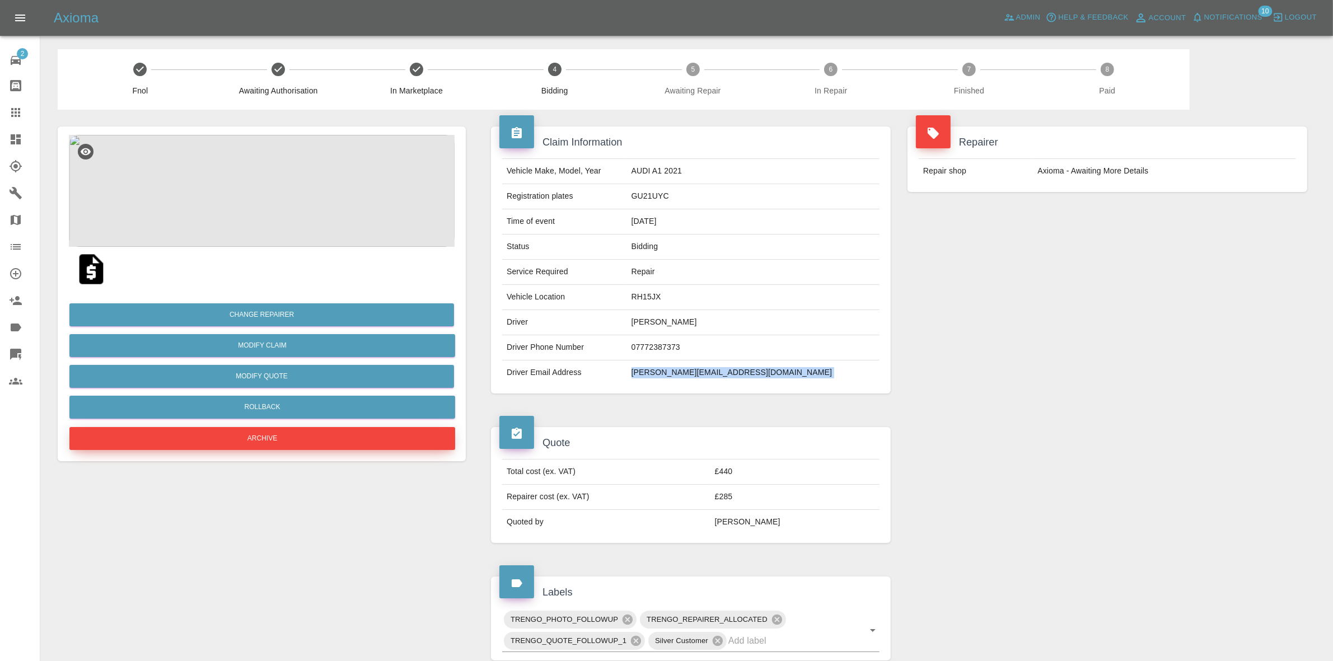
click at [254, 440] on button "Archive" at bounding box center [262, 438] width 386 height 23
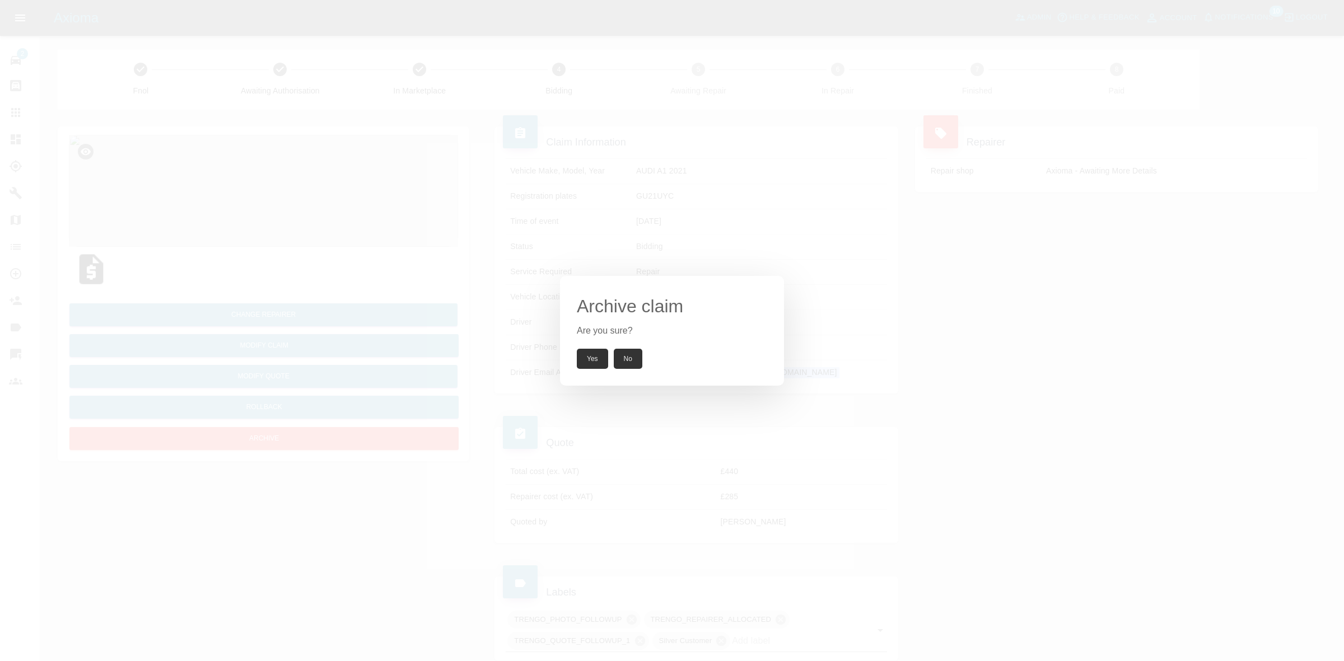
click at [584, 360] on button "Yes" at bounding box center [592, 359] width 31 height 20
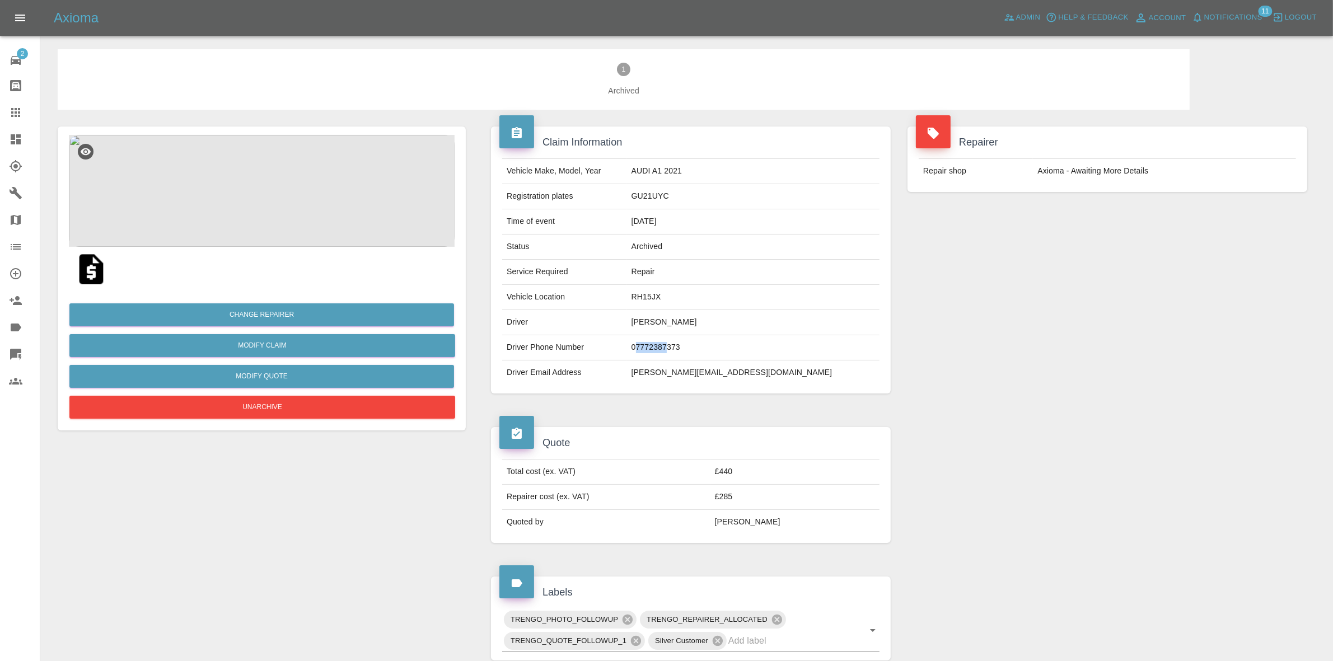
drag, startPoint x: 698, startPoint y: 356, endPoint x: 730, endPoint y: 358, distance: 31.4
click at [730, 358] on td "07772387373" at bounding box center [753, 347] width 253 height 25
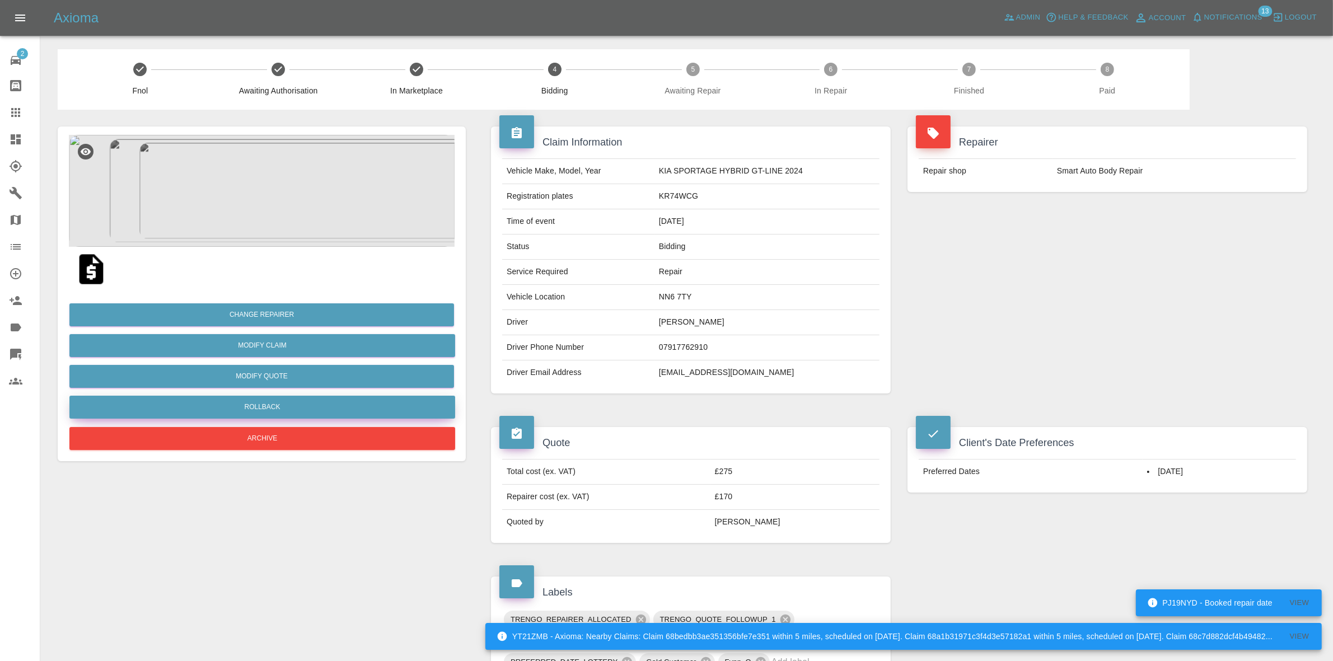
click at [264, 409] on button "Rollback" at bounding box center [262, 407] width 386 height 23
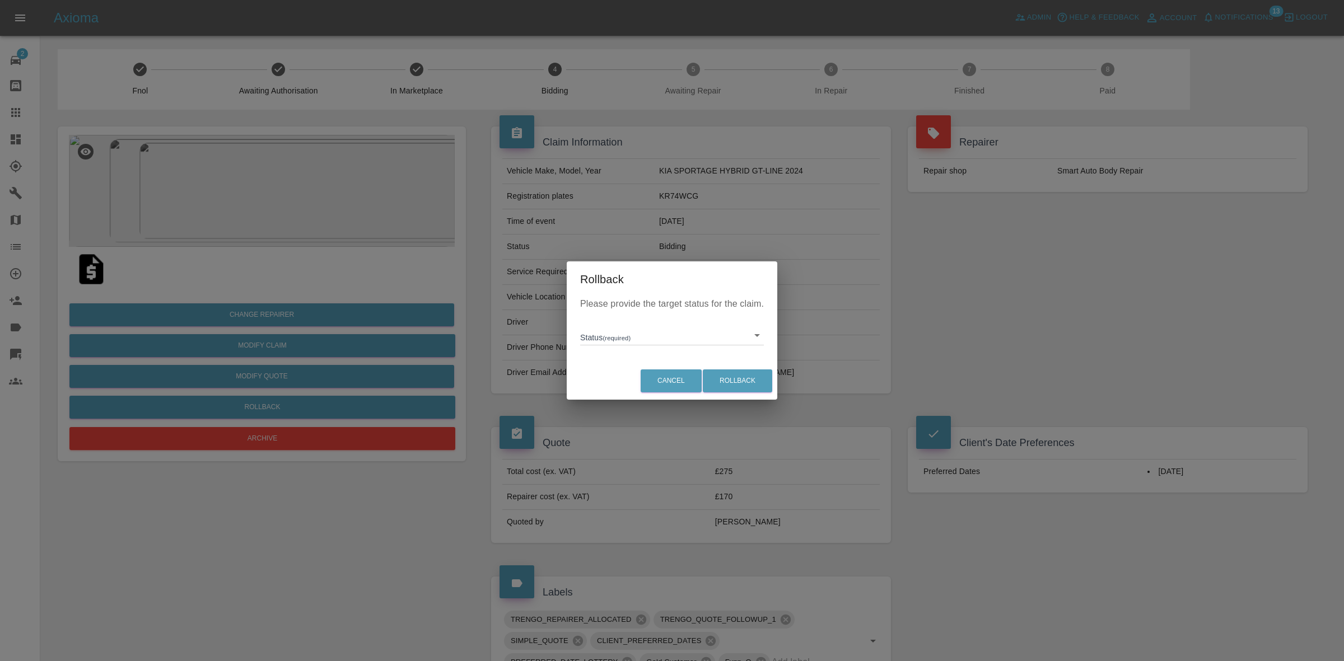
click at [623, 337] on body "YT21ZMB - Axioma: Nearby Claims: Claim 68bedbb3ae351356bfe7e351 within 5 miles,…" at bounding box center [672, 542] width 1344 height 1085
drag, startPoint x: 652, startPoint y: 395, endPoint x: 739, endPoint y: 384, distance: 87.5
click at [654, 395] on li "In Marketplace" at bounding box center [672, 387] width 178 height 26
type input "in-marketplace"
click at [745, 379] on button "Rollback" at bounding box center [737, 381] width 69 height 23
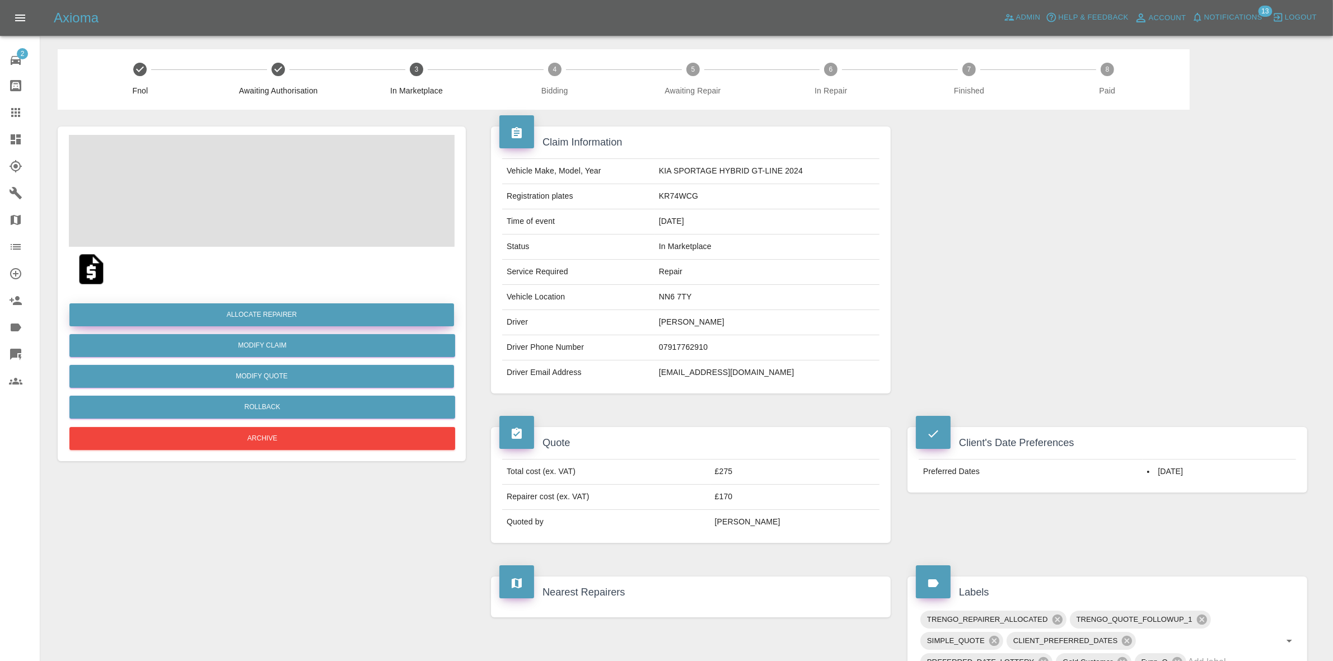
click at [255, 309] on button "Allocate Repairer" at bounding box center [261, 315] width 385 height 23
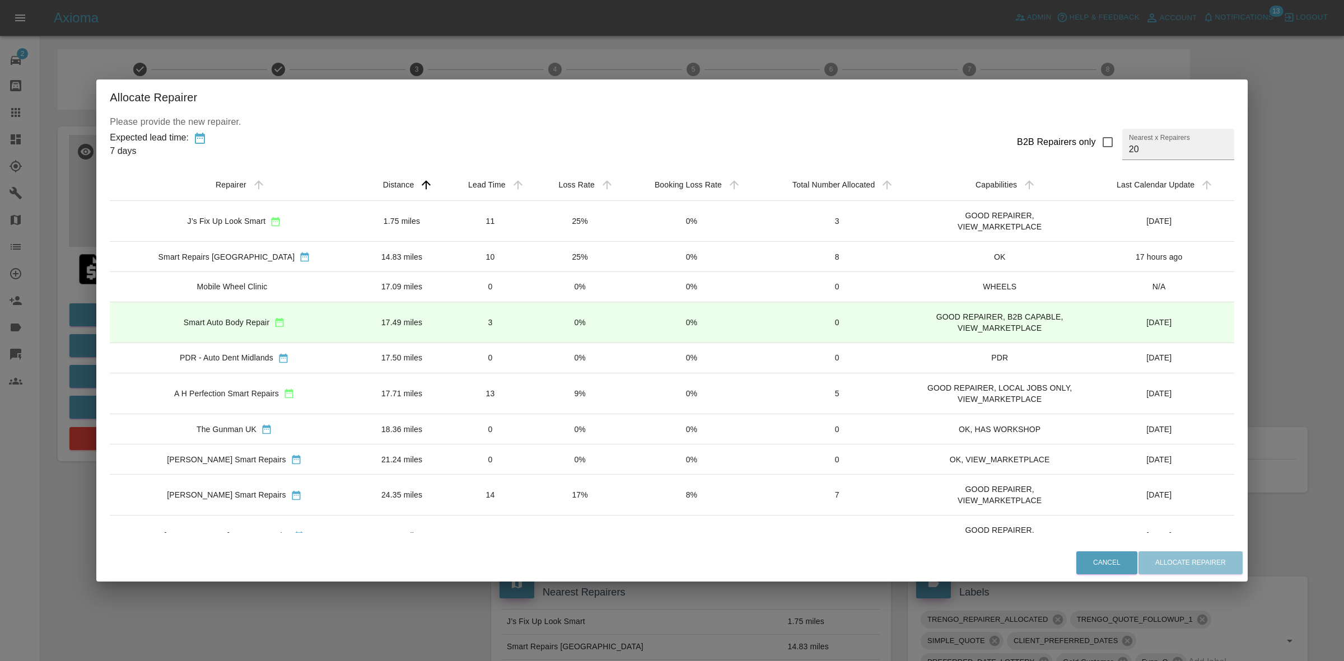
click at [558, 220] on td "25%" at bounding box center [579, 221] width 89 height 41
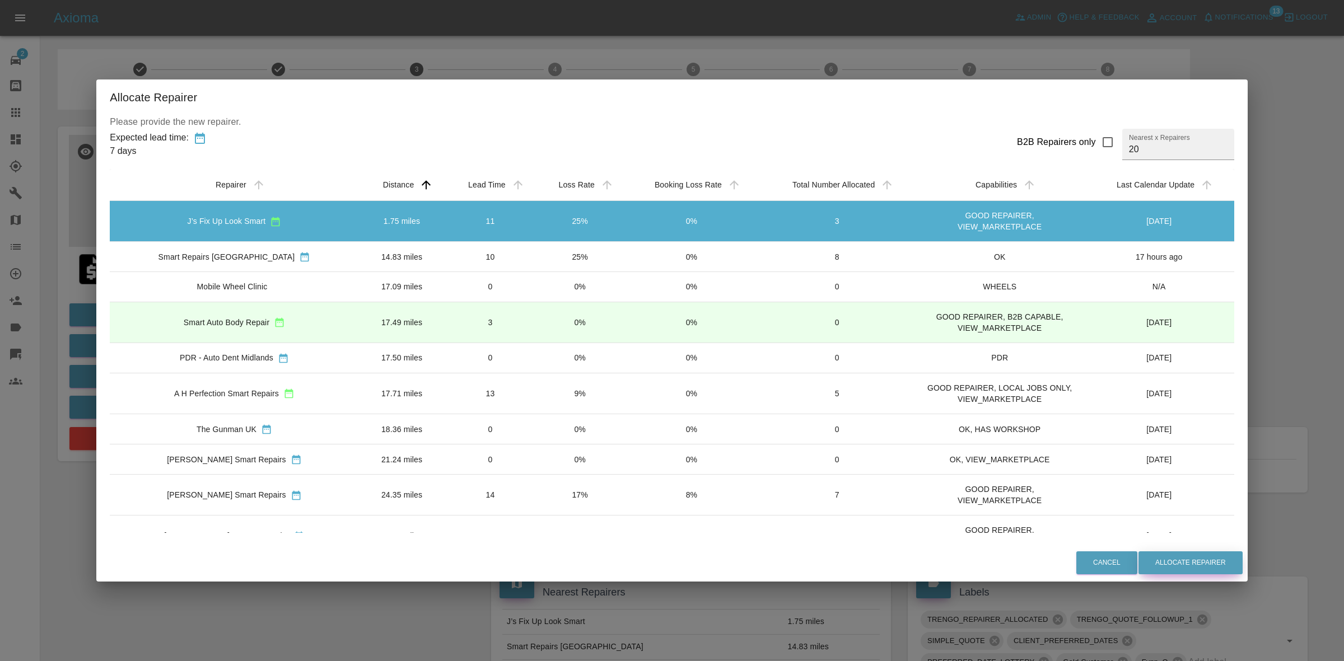
click at [1177, 554] on button "Allocate Repairer" at bounding box center [1191, 563] width 104 height 23
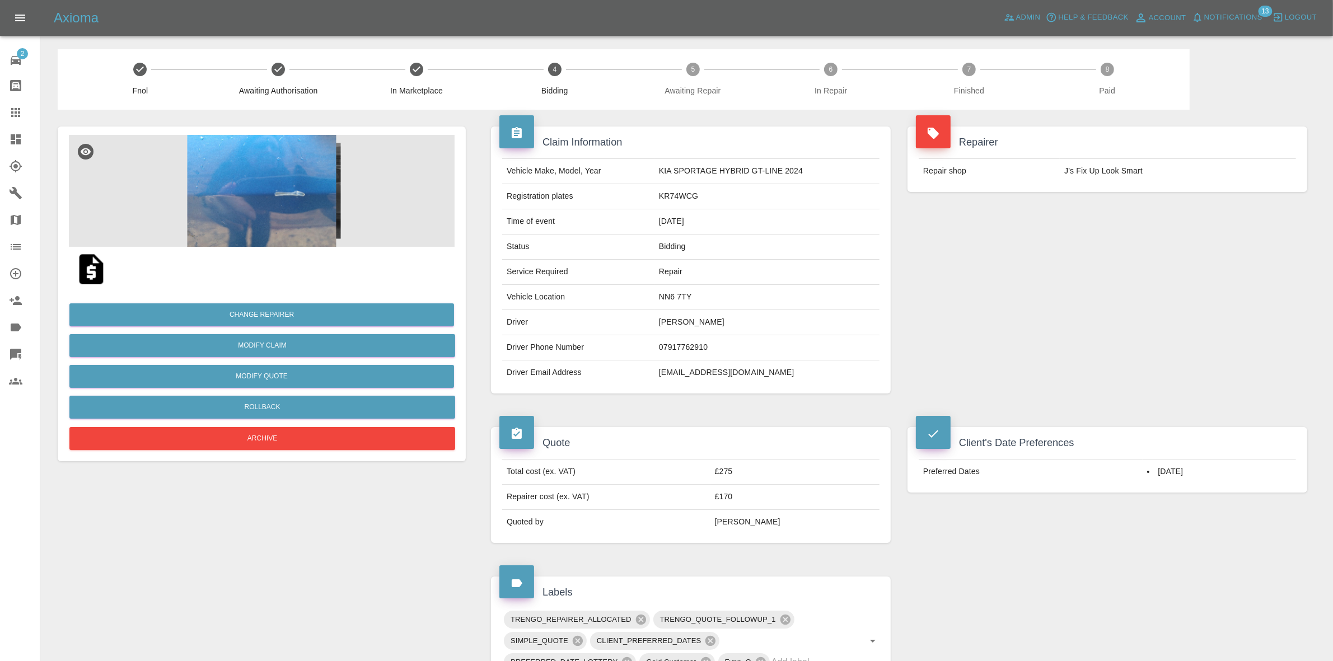
click at [1114, 232] on div "Repairer Repair shop J’s Fix Up Look Smart" at bounding box center [1107, 260] width 417 height 301
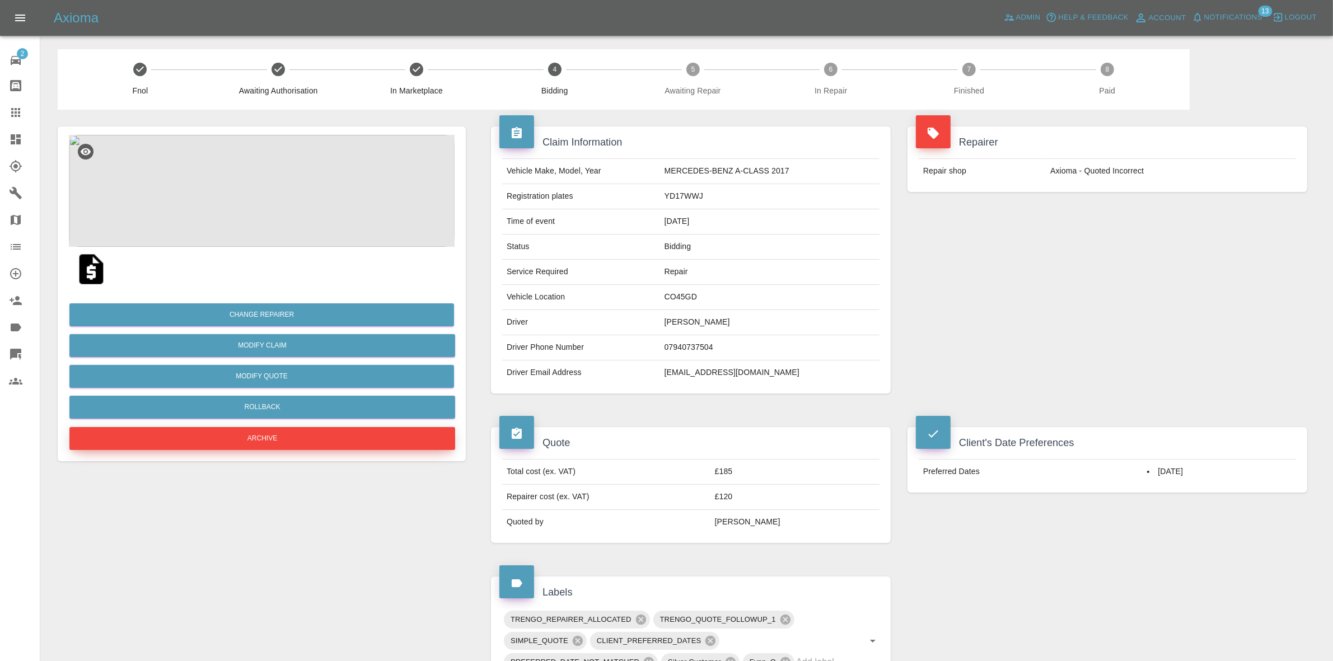
click at [259, 432] on button "Archive" at bounding box center [262, 438] width 386 height 23
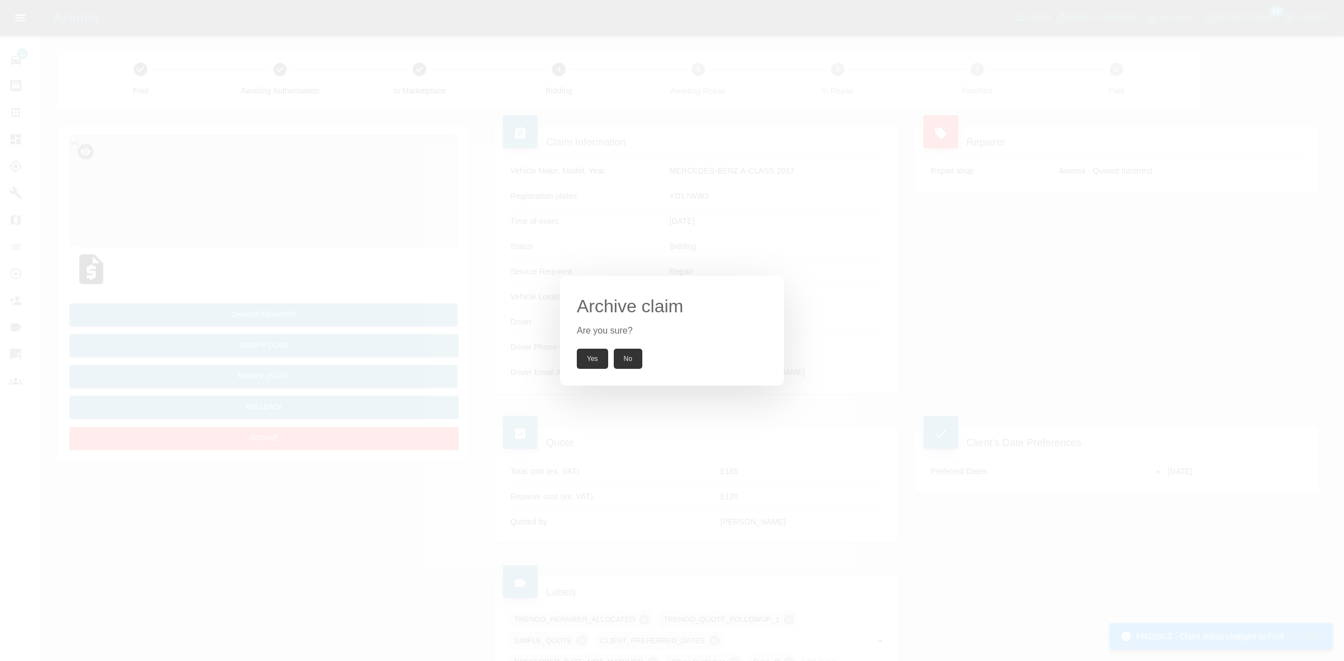
click at [591, 363] on button "Yes" at bounding box center [592, 359] width 31 height 20
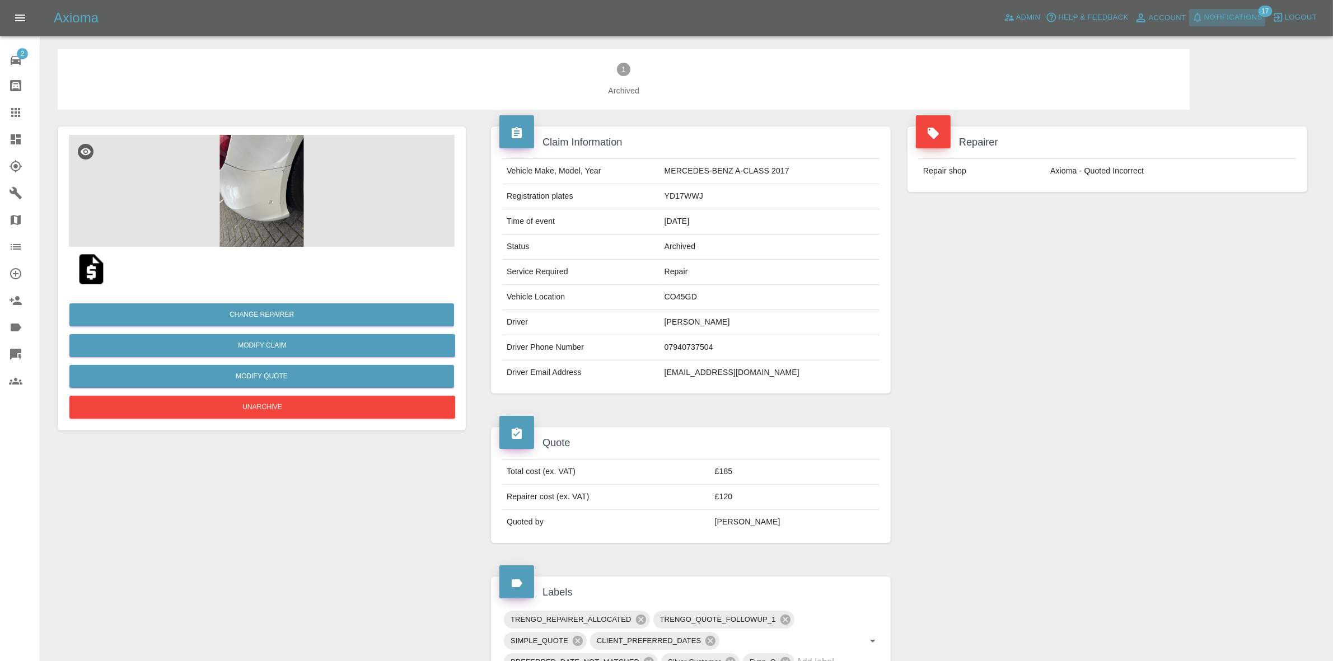
click at [1226, 12] on span "Notifications" at bounding box center [1234, 17] width 58 height 13
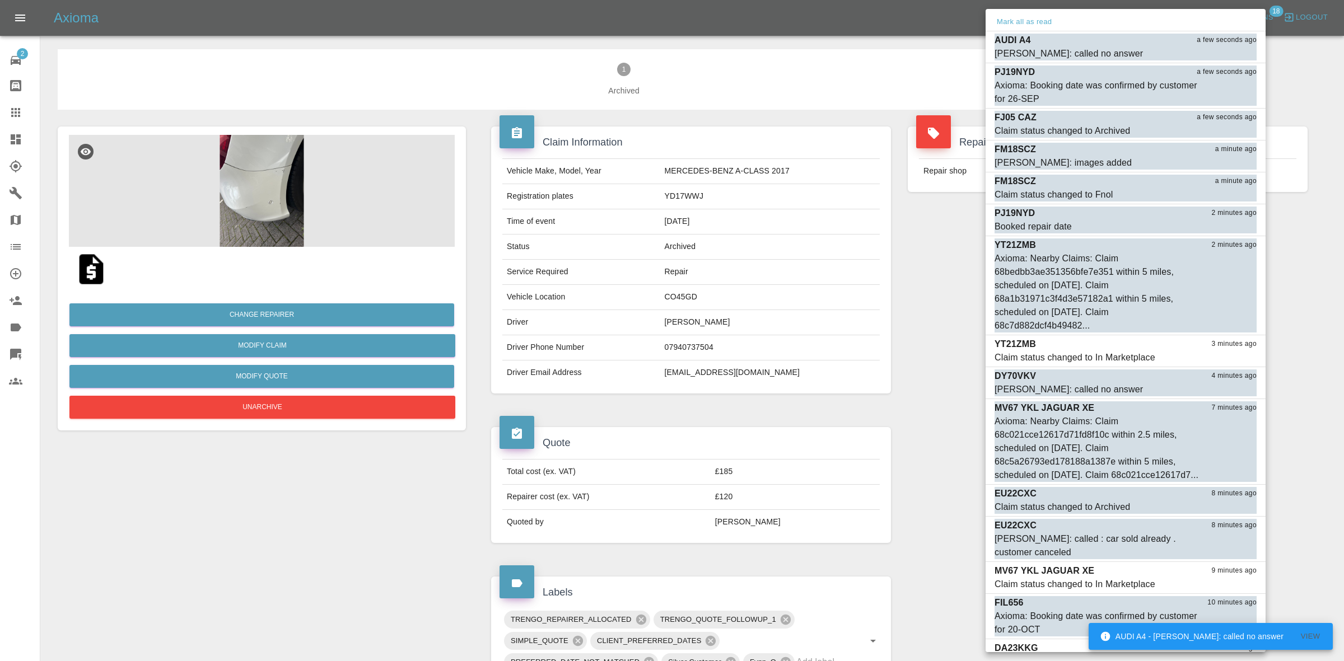
click at [841, 208] on div at bounding box center [672, 330] width 1344 height 661
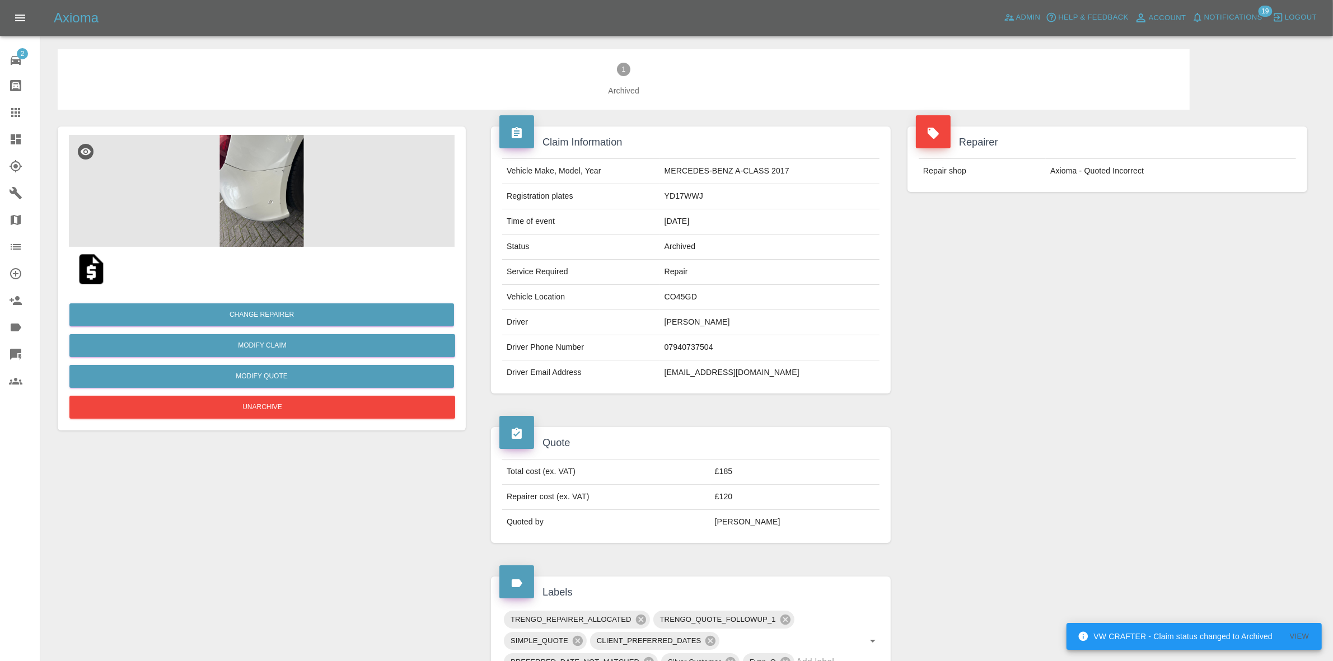
click at [1239, 28] on div "Axioma Admin Help & Feedback Account Notifications 19 Logout" at bounding box center [666, 18] width 1333 height 36
click at [1231, 22] on span "Notifications" at bounding box center [1234, 17] width 58 height 13
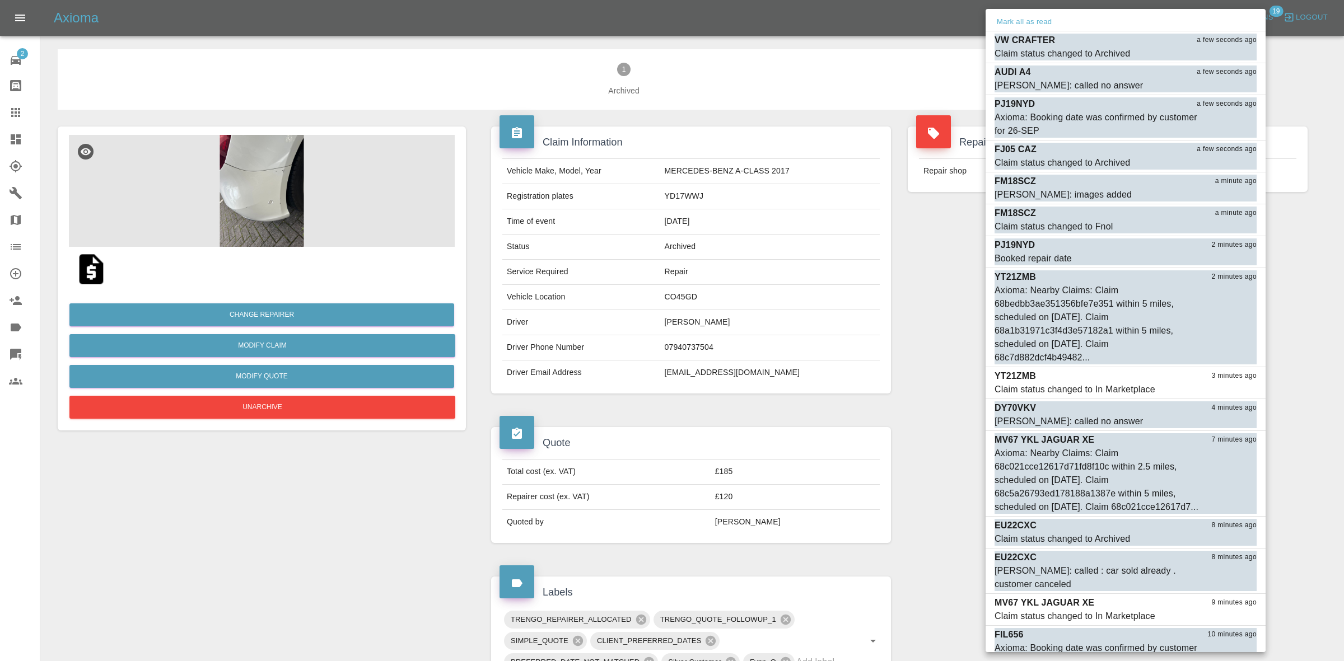
click at [902, 177] on div at bounding box center [672, 330] width 1344 height 661
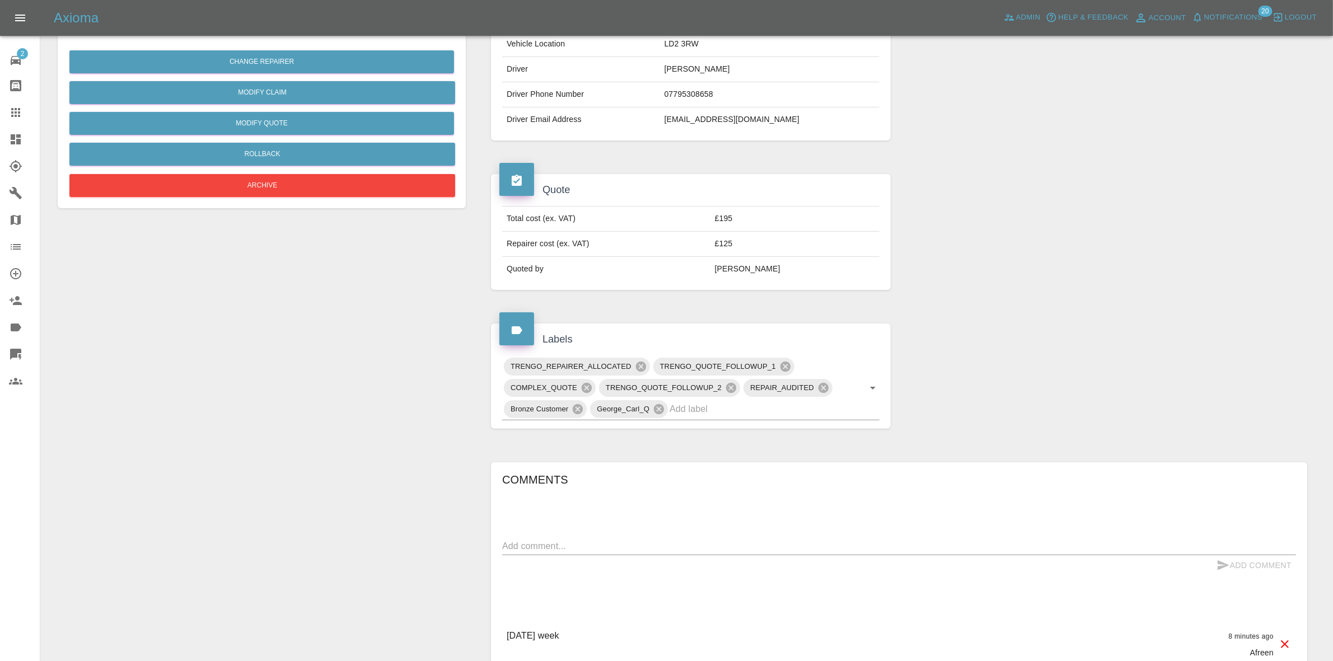
scroll to position [486, 0]
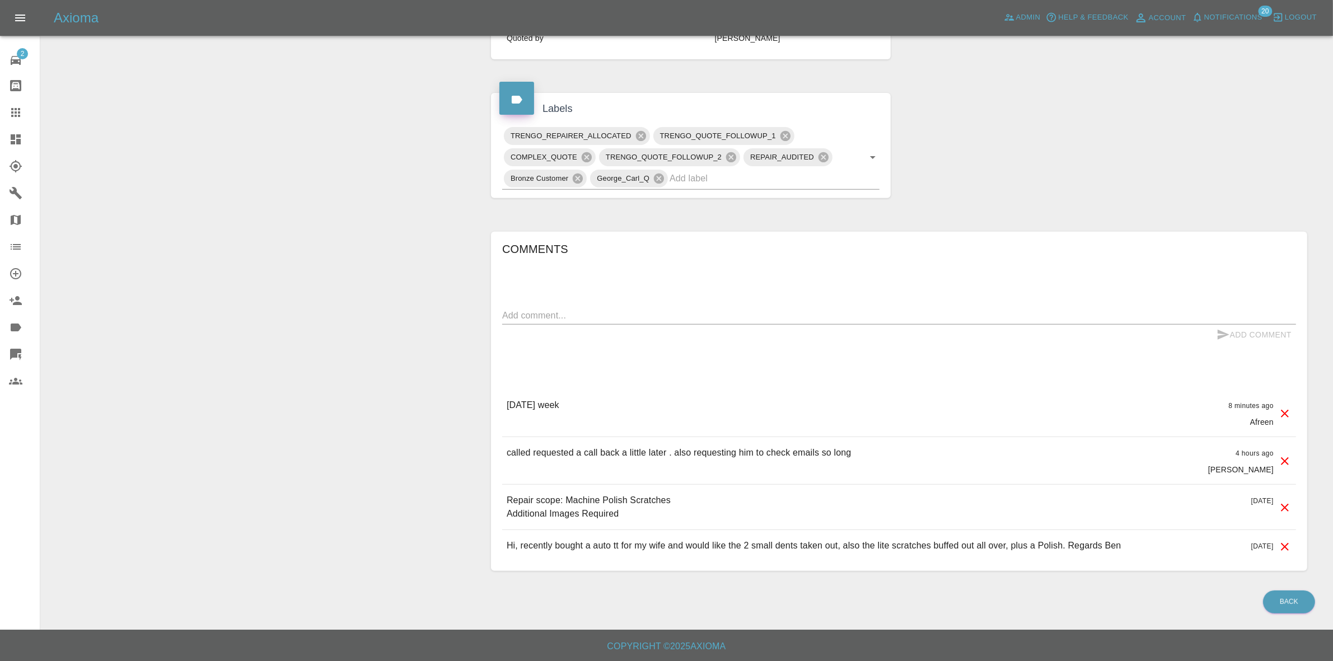
drag, startPoint x: 1093, startPoint y: 147, endPoint x: 1001, endPoint y: 130, distance: 93.5
click at [1093, 147] on div "Claim Information Vehicle Make, Model, Year AUDI TT 2012 Registration plates MJ…" at bounding box center [899, 107] width 833 height 962
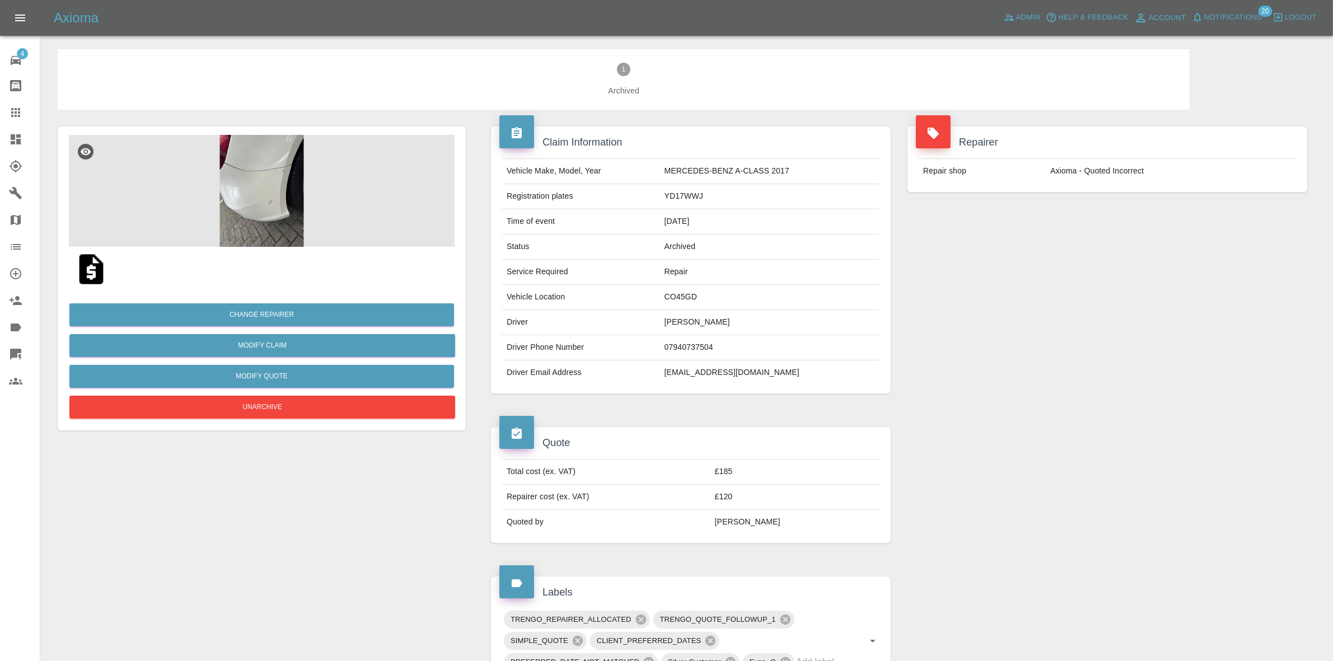
click at [1234, 18] on span "Notifications" at bounding box center [1234, 17] width 58 height 13
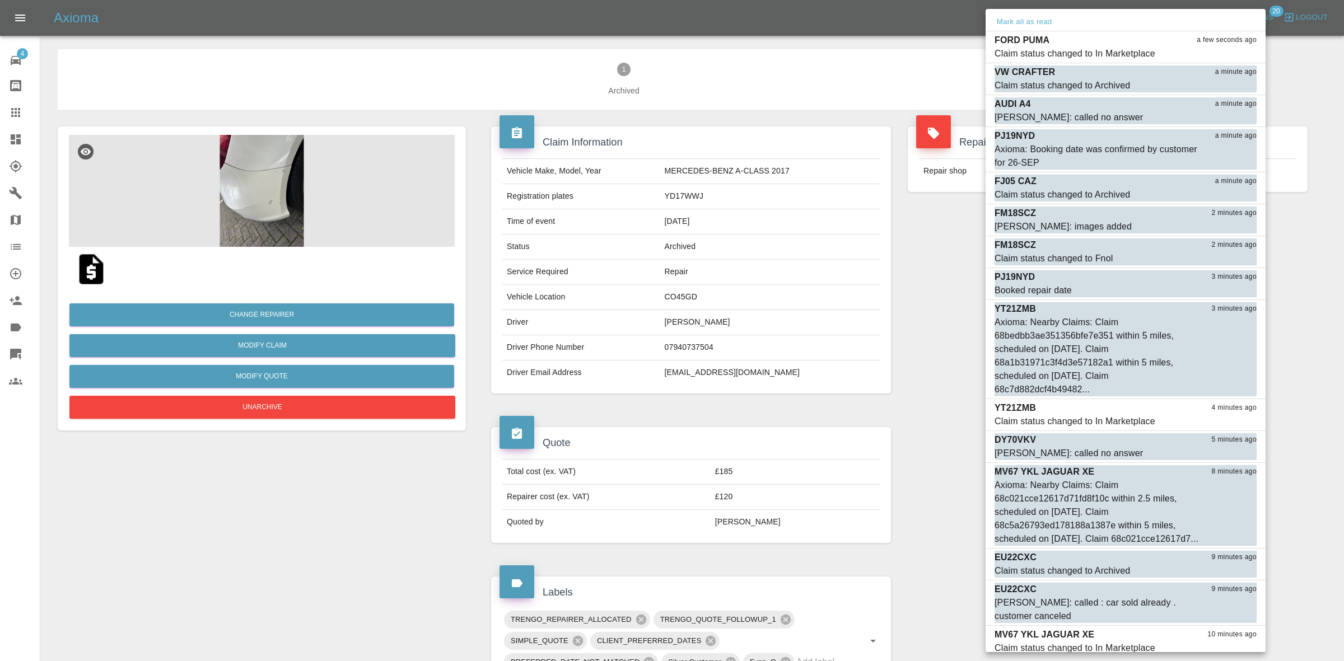
click at [790, 240] on div at bounding box center [672, 330] width 1344 height 661
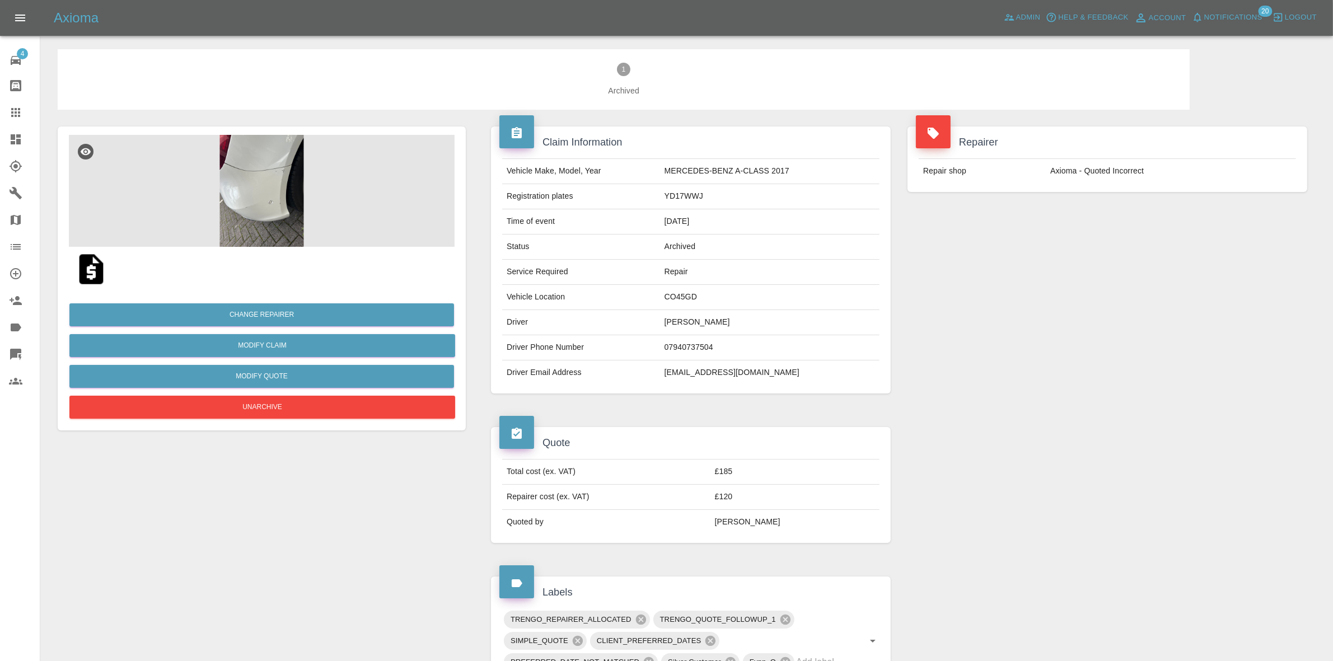
click at [1235, 17] on span "Notifications" at bounding box center [1234, 17] width 58 height 13
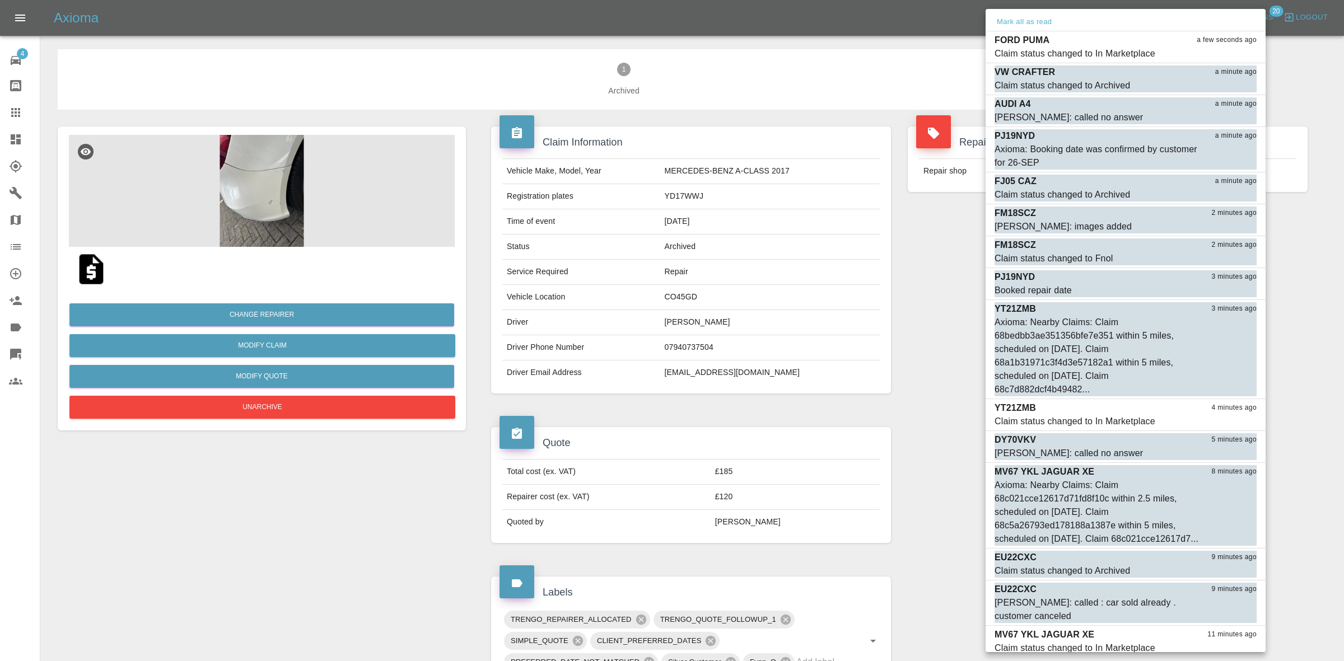
click at [919, 153] on div at bounding box center [672, 330] width 1344 height 661
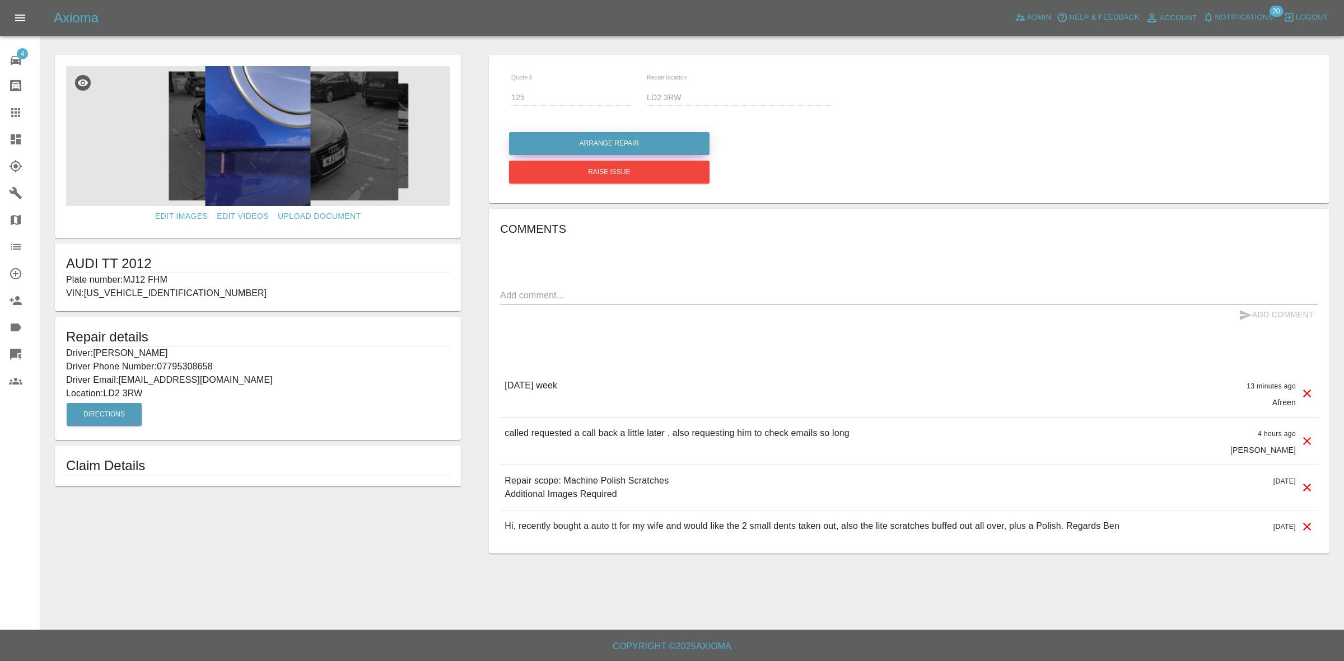
click at [591, 142] on button "Arrange Repair" at bounding box center [609, 143] width 200 height 23
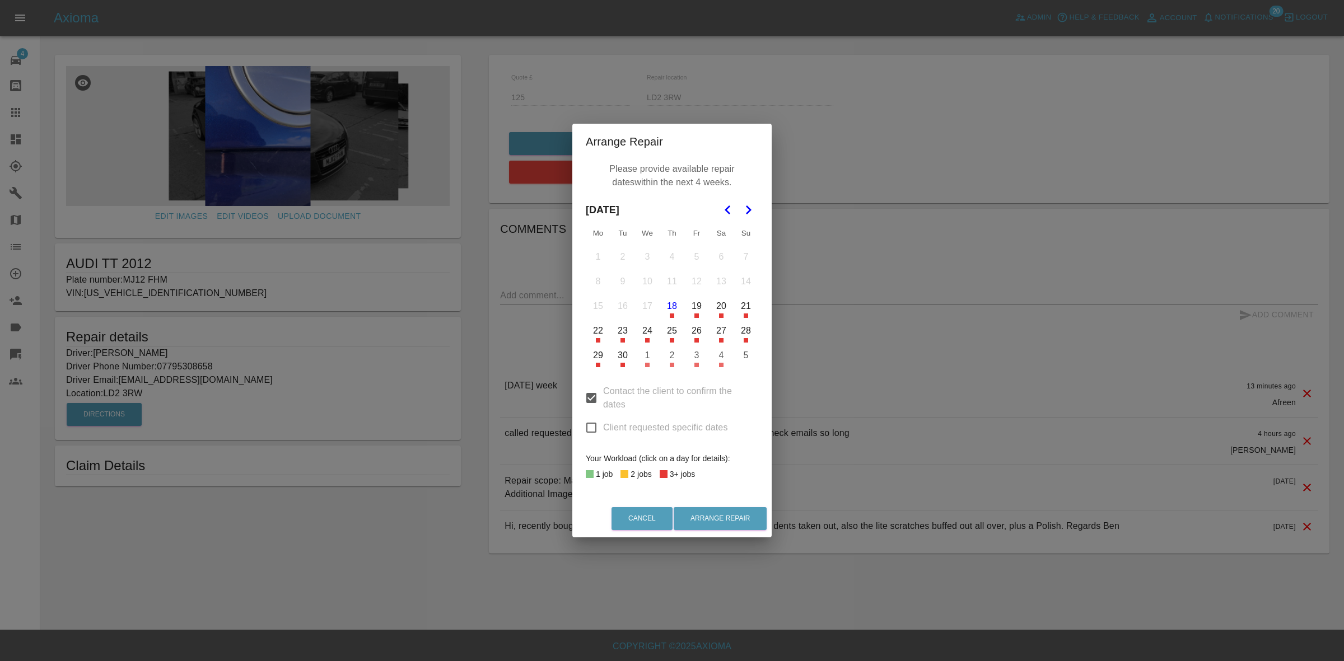
click at [590, 441] on div "Contact the client to confirm the dates Client requested specific dates" at bounding box center [672, 409] width 172 height 71
click at [591, 426] on input "Client requested specific dates" at bounding box center [592, 428] width 24 height 24
checkbox input "true"
click at [754, 211] on button "Go to the Next Month" at bounding box center [748, 210] width 20 height 20
click at [751, 211] on icon "Go to the Next Month" at bounding box center [747, 209] width 13 height 13
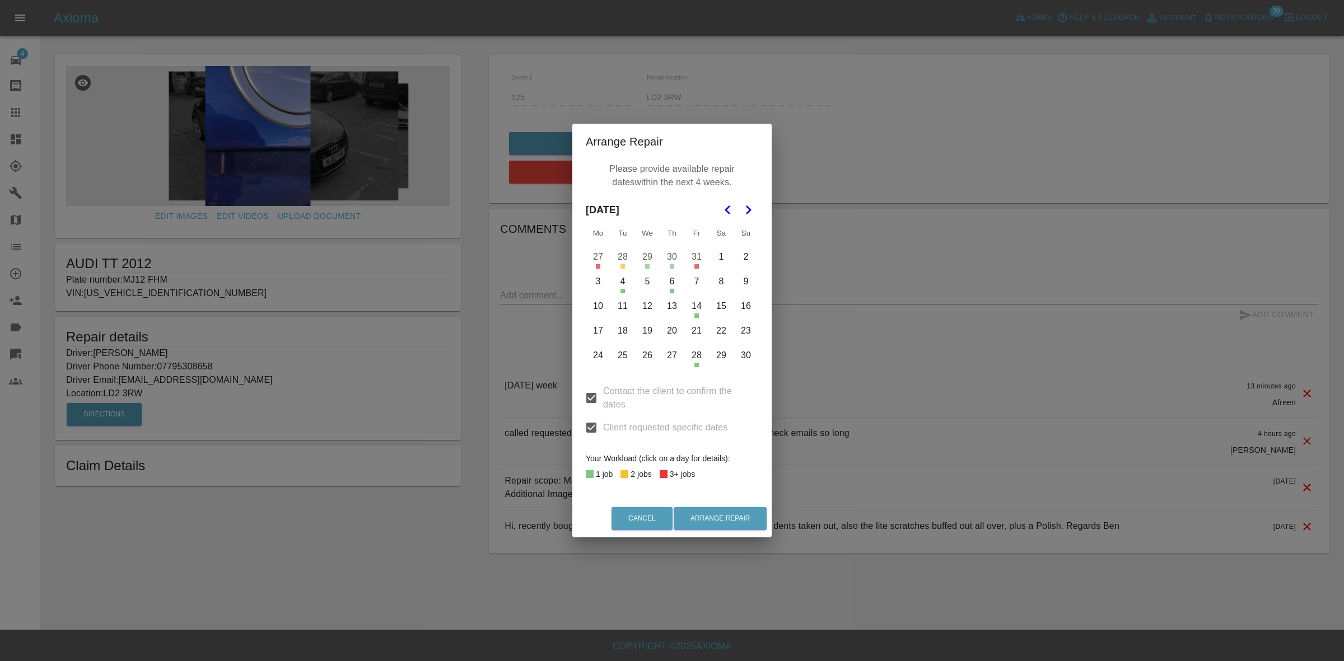
click at [751, 211] on icon "Go to the Next Month" at bounding box center [747, 209] width 13 height 13
click at [595, 256] on button "1" at bounding box center [598, 257] width 24 height 24
click at [619, 252] on button "2" at bounding box center [623, 257] width 24 height 24
click at [640, 255] on button "3" at bounding box center [648, 257] width 24 height 24
click at [673, 255] on button "4" at bounding box center [672, 257] width 24 height 24
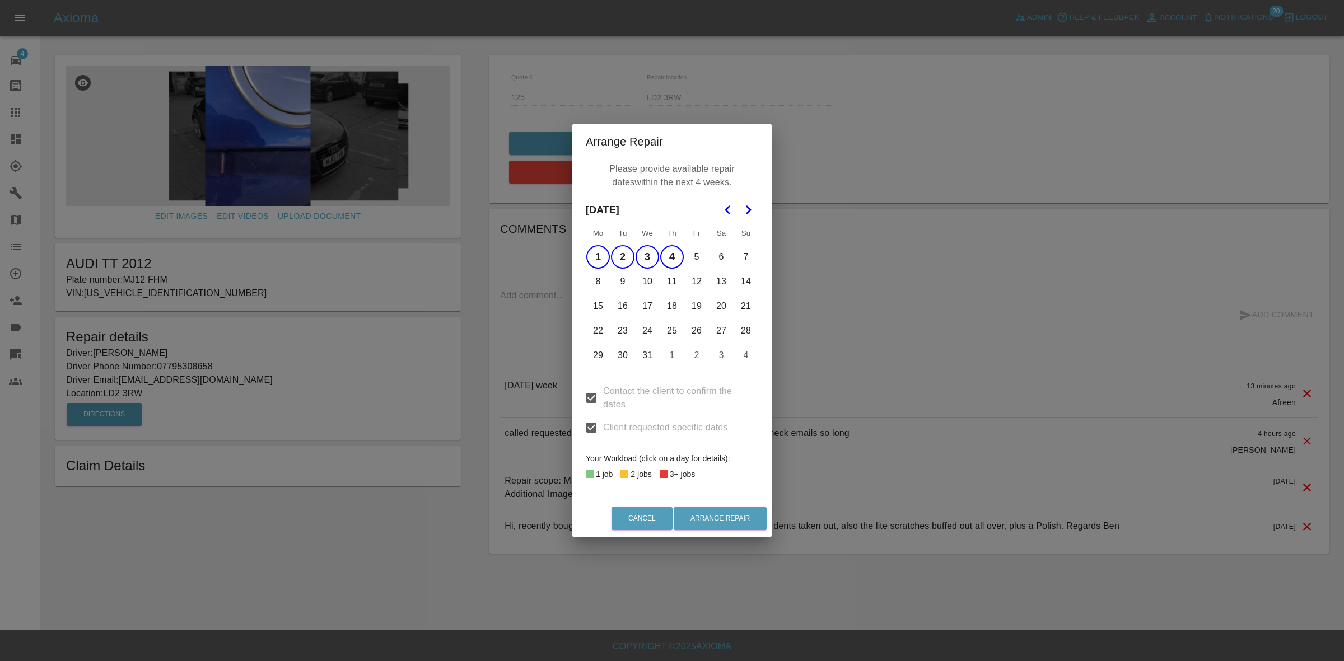
click at [699, 256] on button "5" at bounding box center [697, 257] width 24 height 24
click at [732, 516] on button "Arrange Repair" at bounding box center [720, 518] width 93 height 23
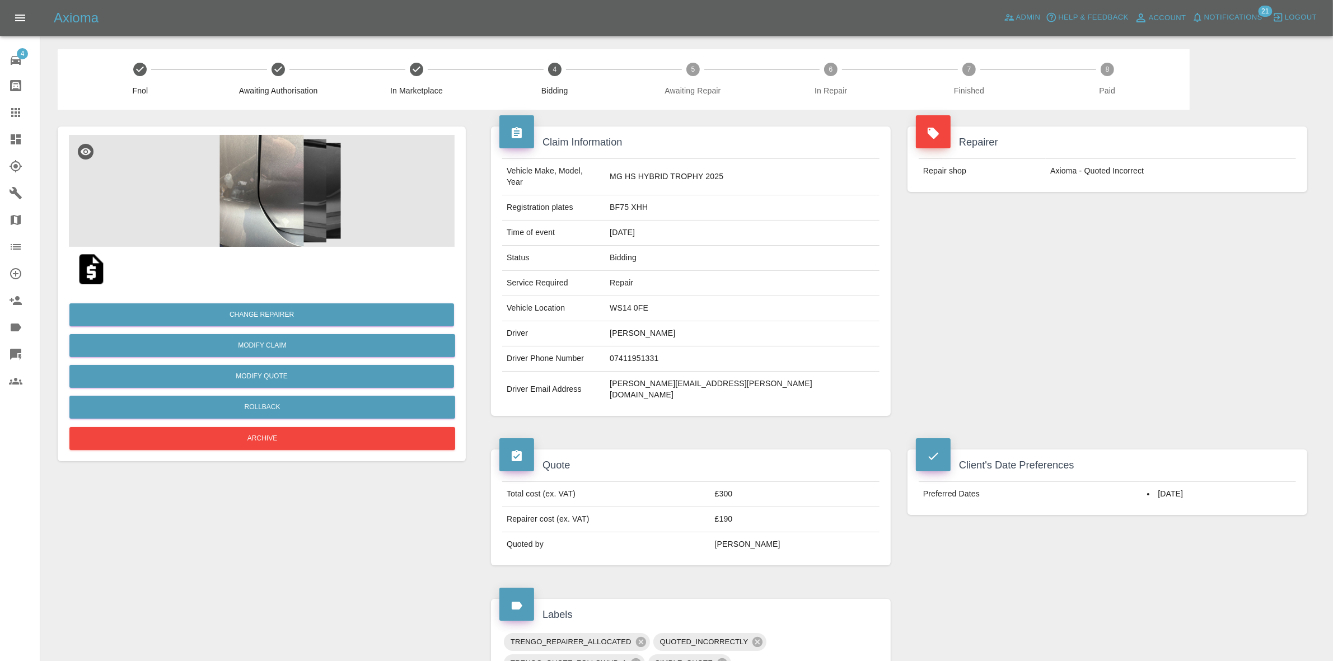
click at [1239, 12] on span "Notifications" at bounding box center [1234, 17] width 58 height 13
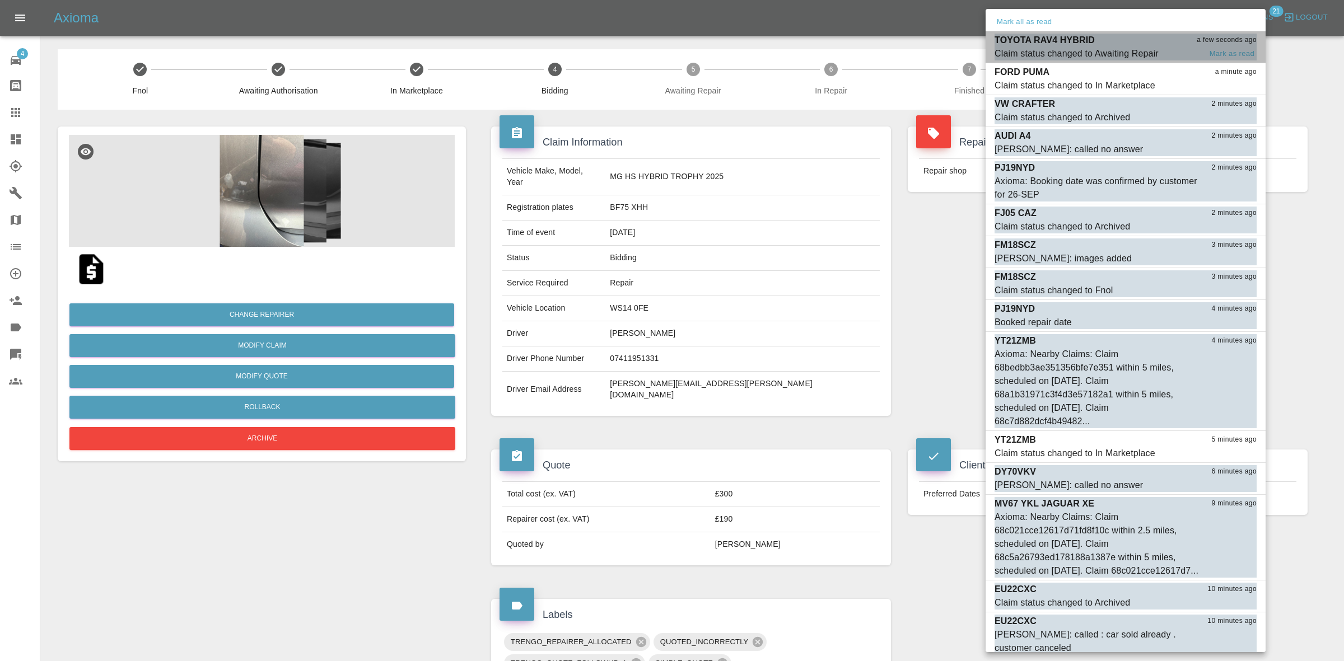
click at [1111, 43] on div "TOYOTA RAV4 HYBRID a few seconds ago" at bounding box center [1126, 40] width 262 height 13
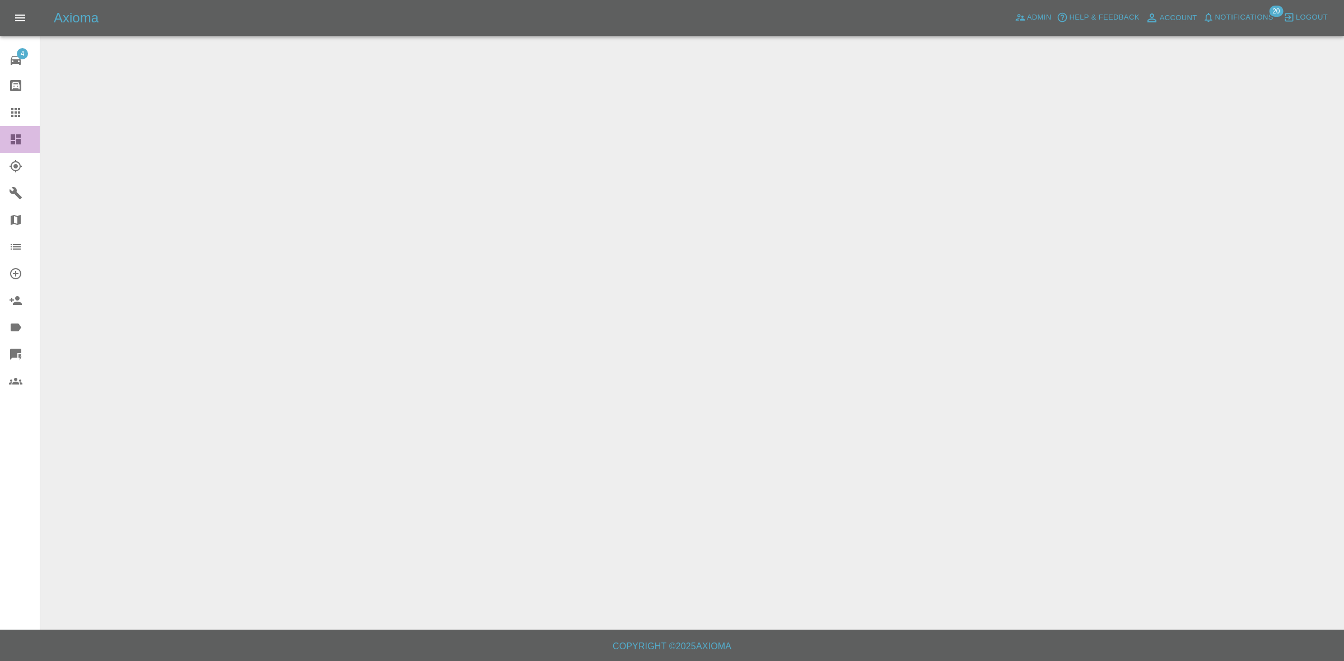
click at [7, 135] on link "Dashboard" at bounding box center [20, 139] width 40 height 27
click at [1225, 13] on span "Notifications" at bounding box center [1244, 17] width 58 height 13
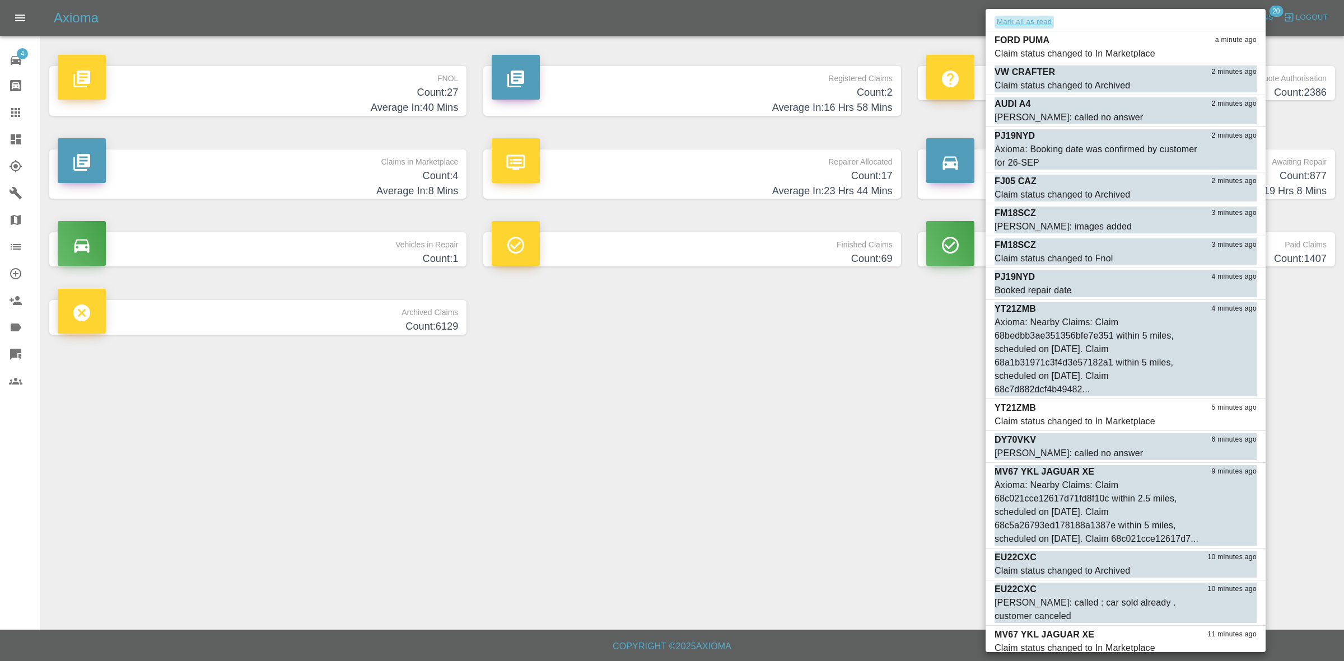
click at [1034, 23] on button "Mark all as read" at bounding box center [1024, 22] width 59 height 13
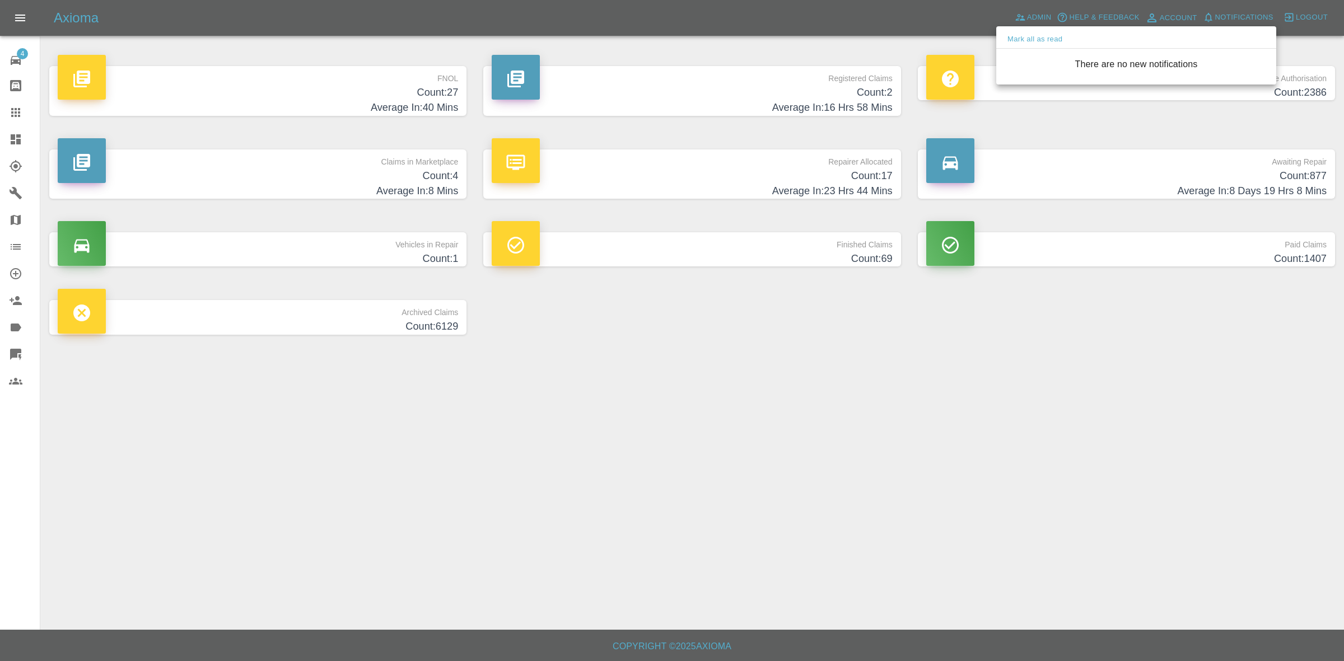
click at [947, 357] on div at bounding box center [672, 330] width 1344 height 661
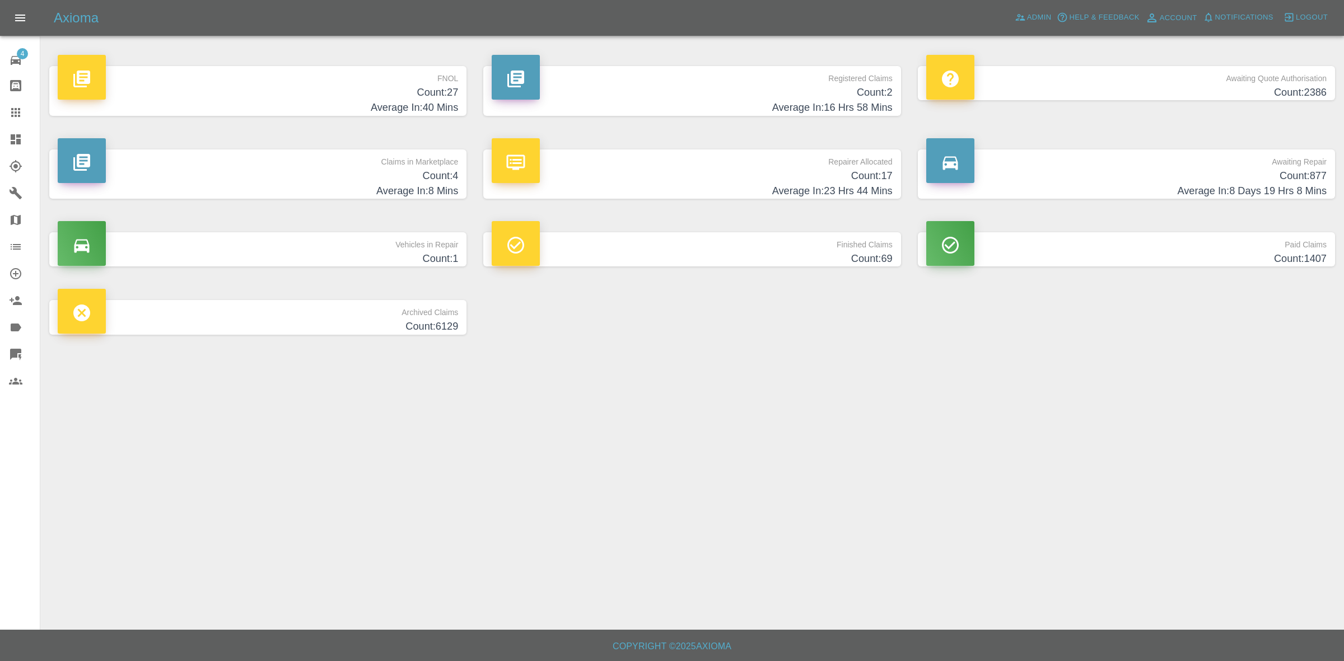
click at [426, 176] on h4 "Count: 4" at bounding box center [258, 176] width 400 height 15
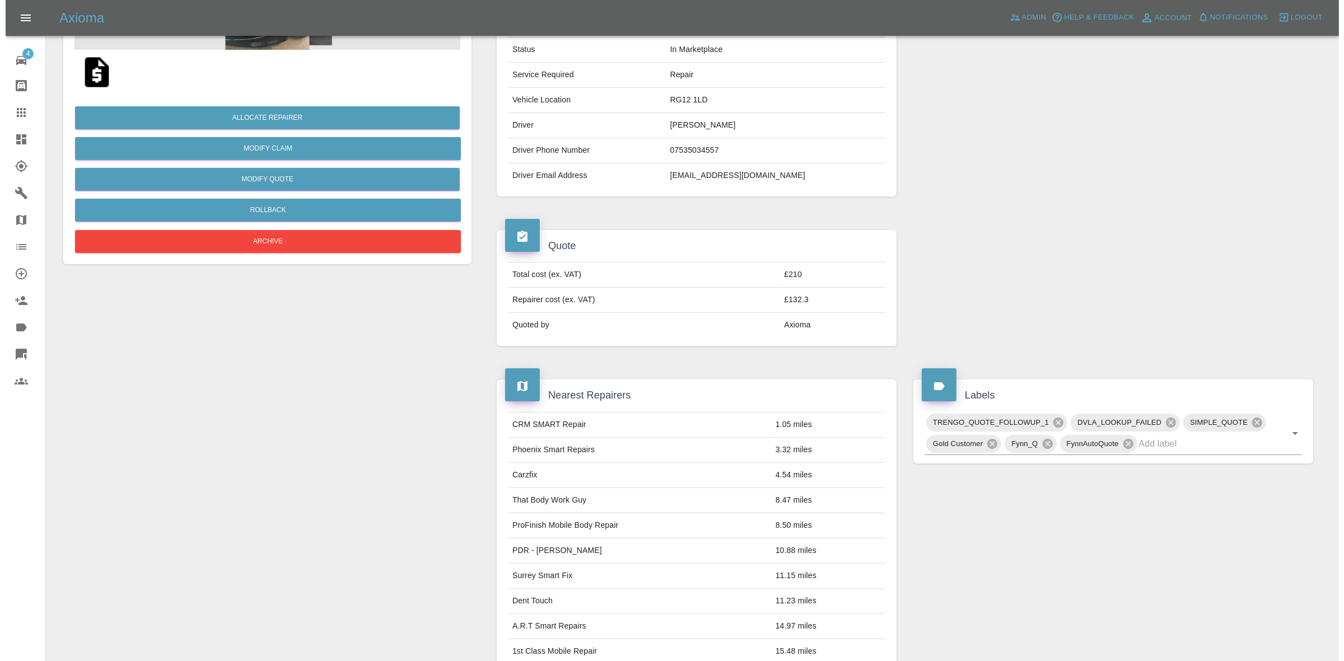
scroll to position [70, 0]
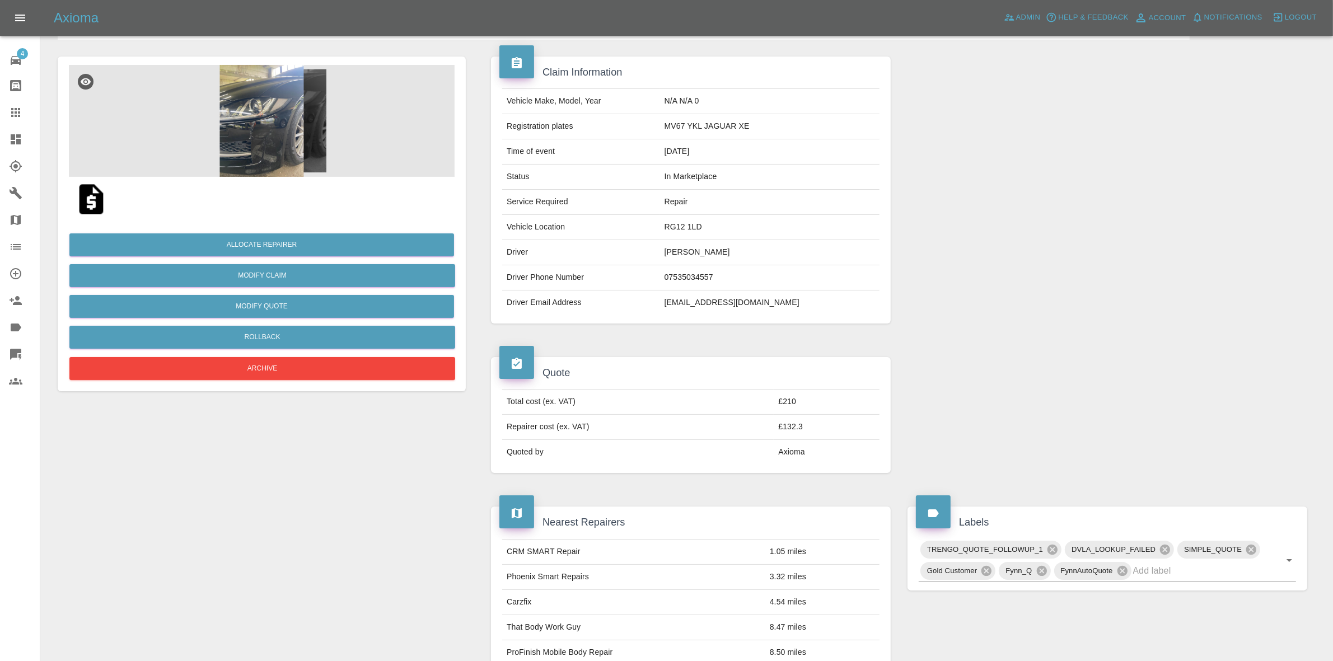
click at [249, 158] on img at bounding box center [262, 121] width 386 height 112
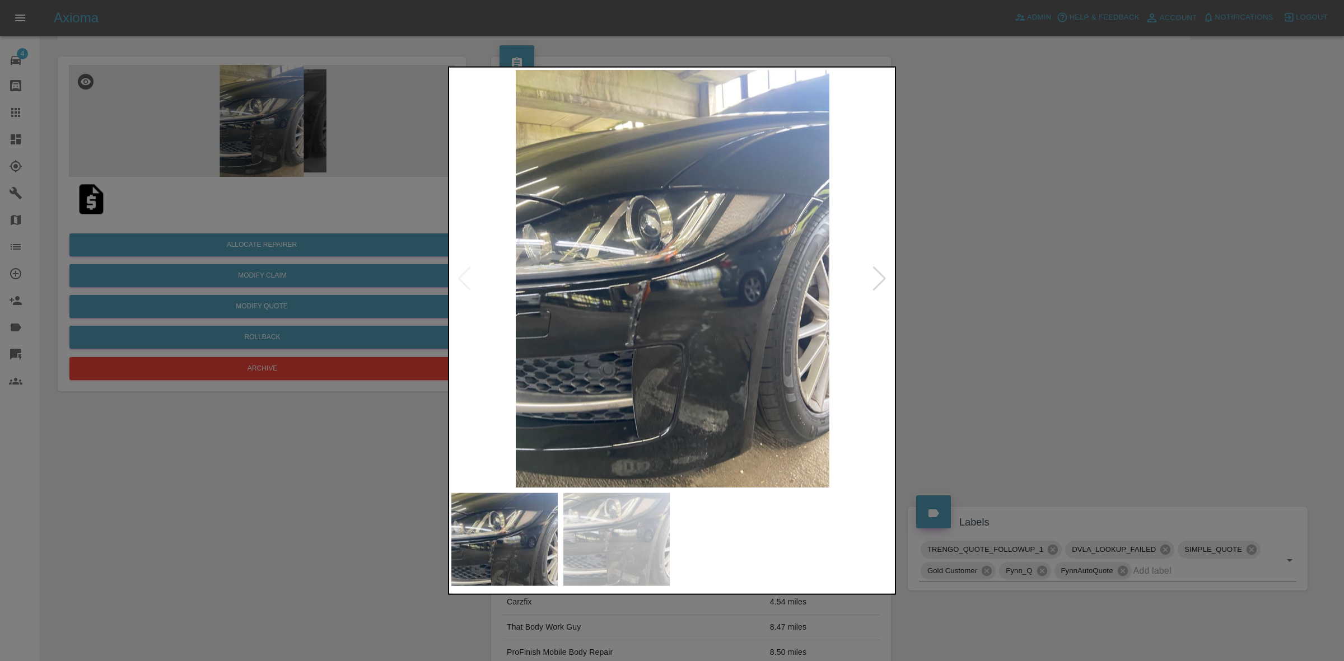
click at [879, 276] on div at bounding box center [879, 278] width 15 height 25
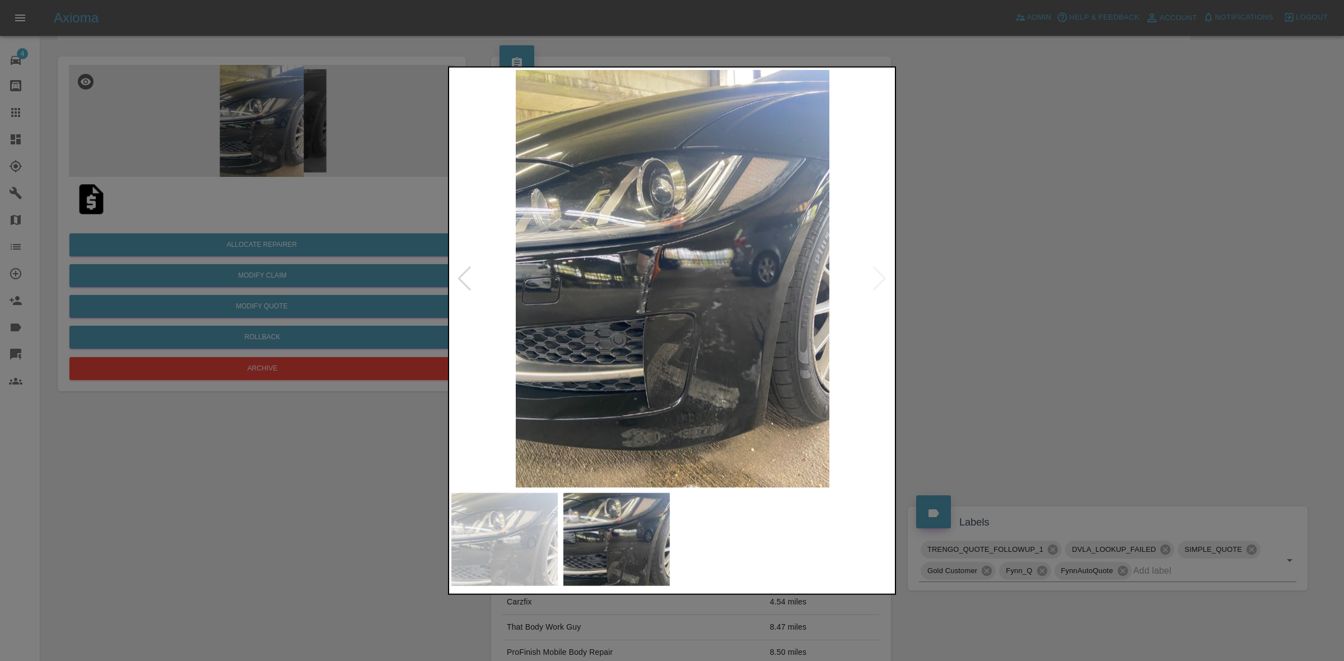
click at [879, 276] on img at bounding box center [672, 278] width 442 height 418
click at [967, 306] on div at bounding box center [672, 330] width 1344 height 661
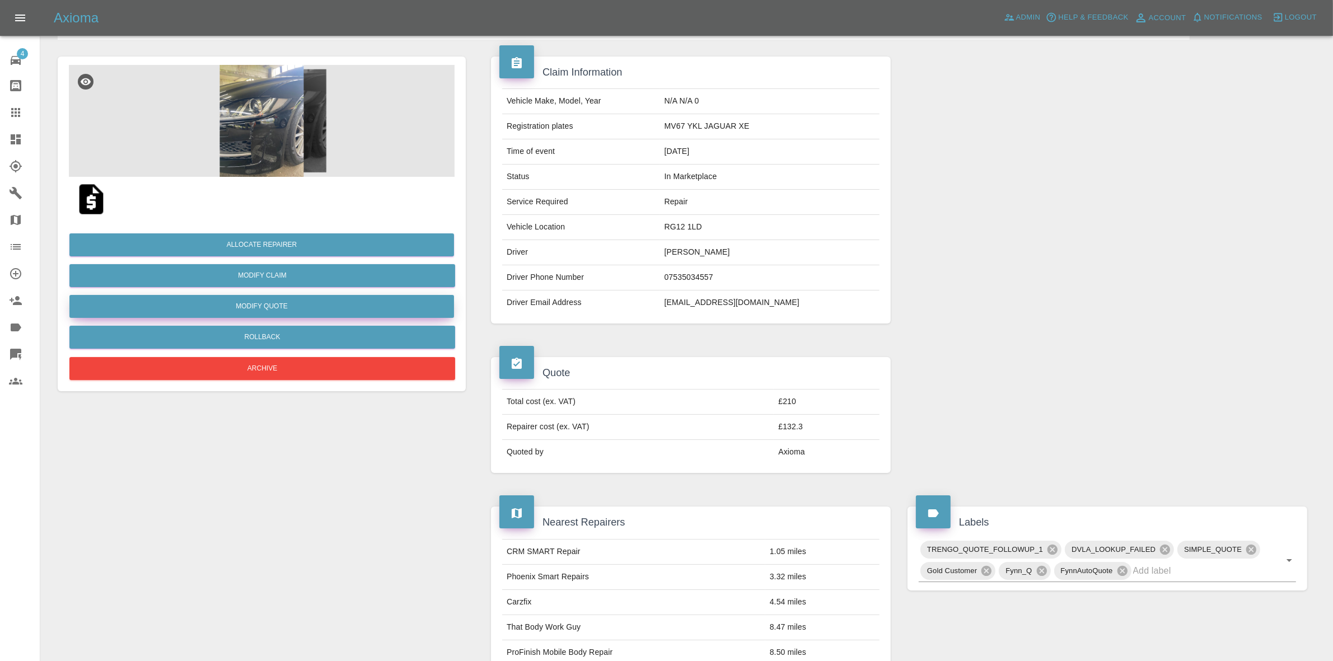
click at [277, 309] on button "Modify Quote" at bounding box center [261, 306] width 385 height 23
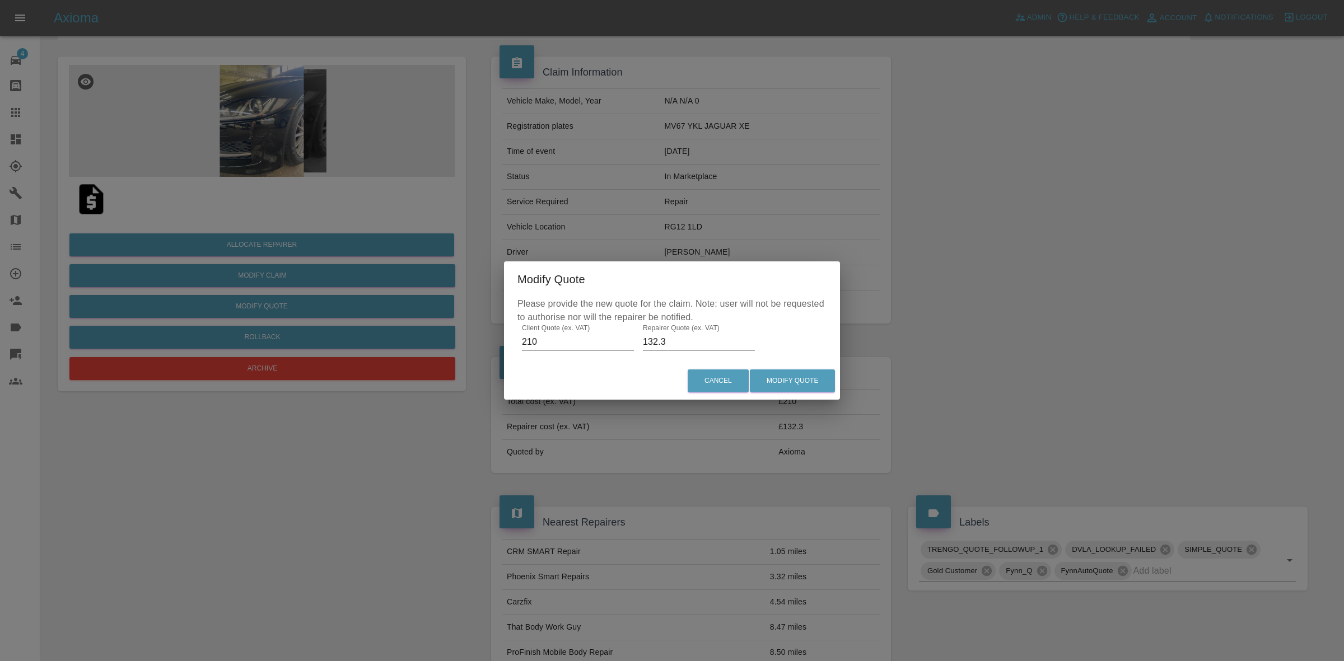
click at [665, 342] on input "132.3" at bounding box center [699, 342] width 112 height 18
type input "120"
drag, startPoint x: 793, startPoint y: 373, endPoint x: 809, endPoint y: 416, distance: 46.1
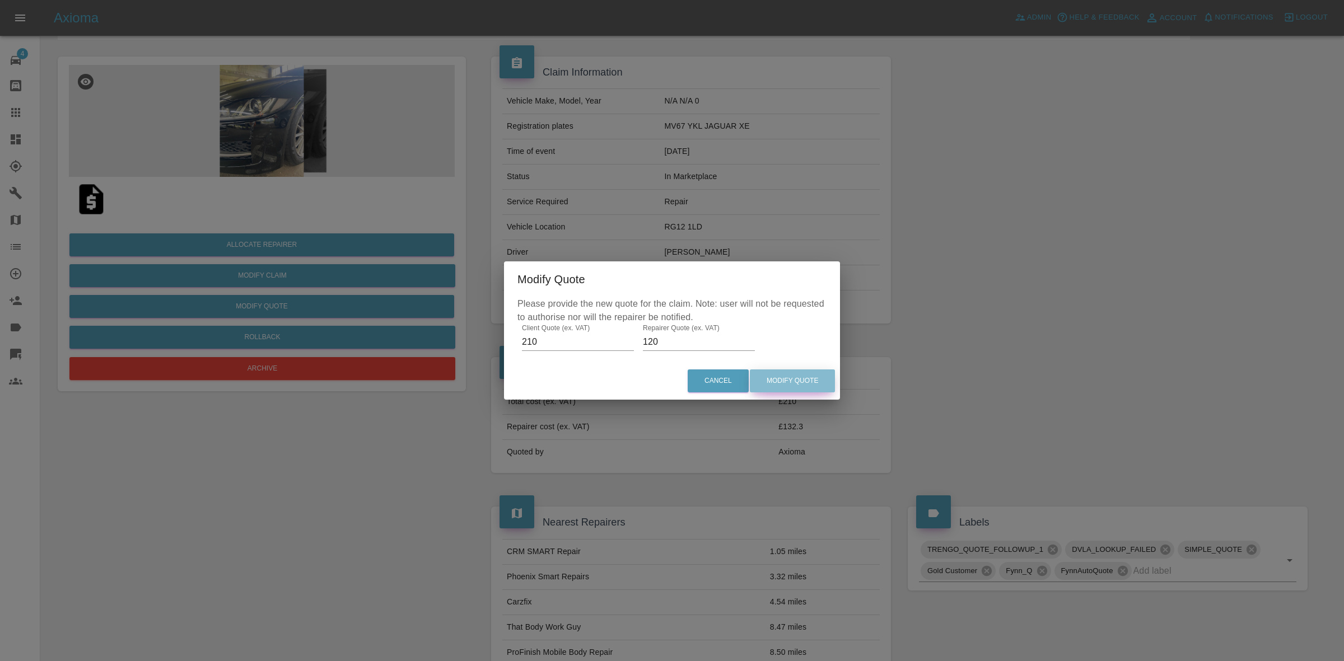
click at [795, 374] on button "Modify Quote" at bounding box center [792, 381] width 85 height 23
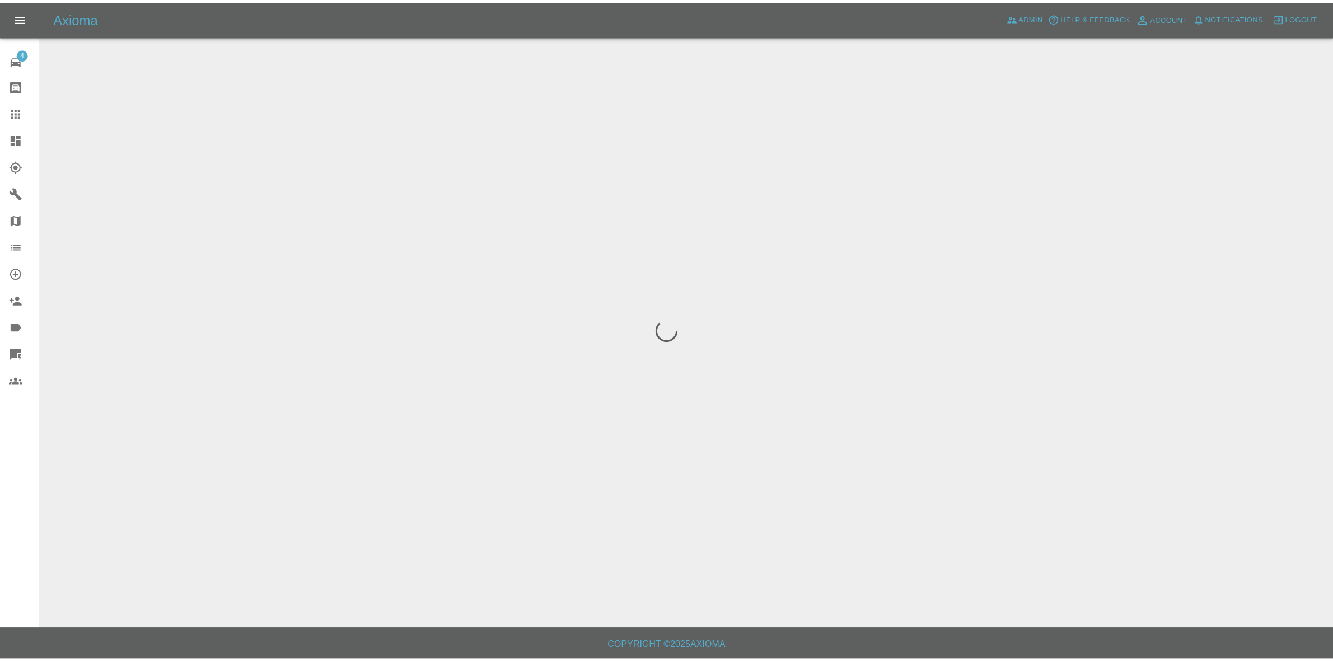
scroll to position [0, 0]
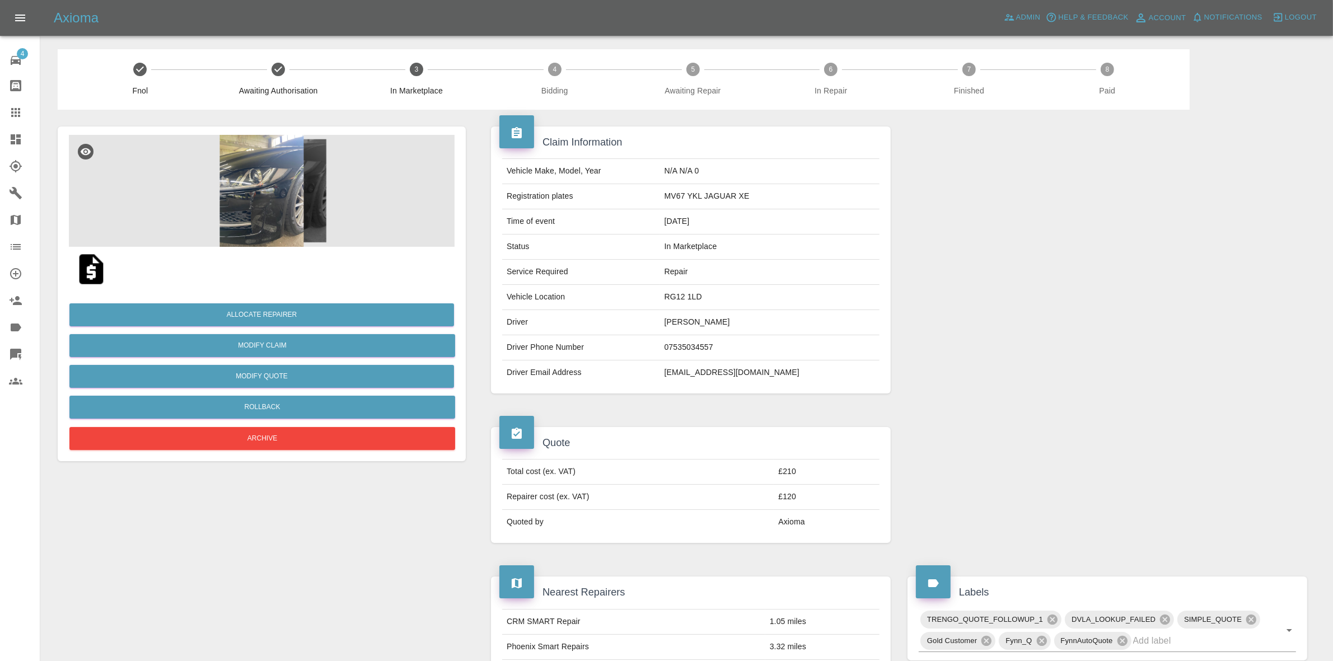
click at [705, 191] on td "MV67 YKL JAGUAR XE" at bounding box center [770, 196] width 220 height 25
copy td "MV67 YKL JAGUAR XE"
drag, startPoint x: 1080, startPoint y: 250, endPoint x: 843, endPoint y: 273, distance: 237.9
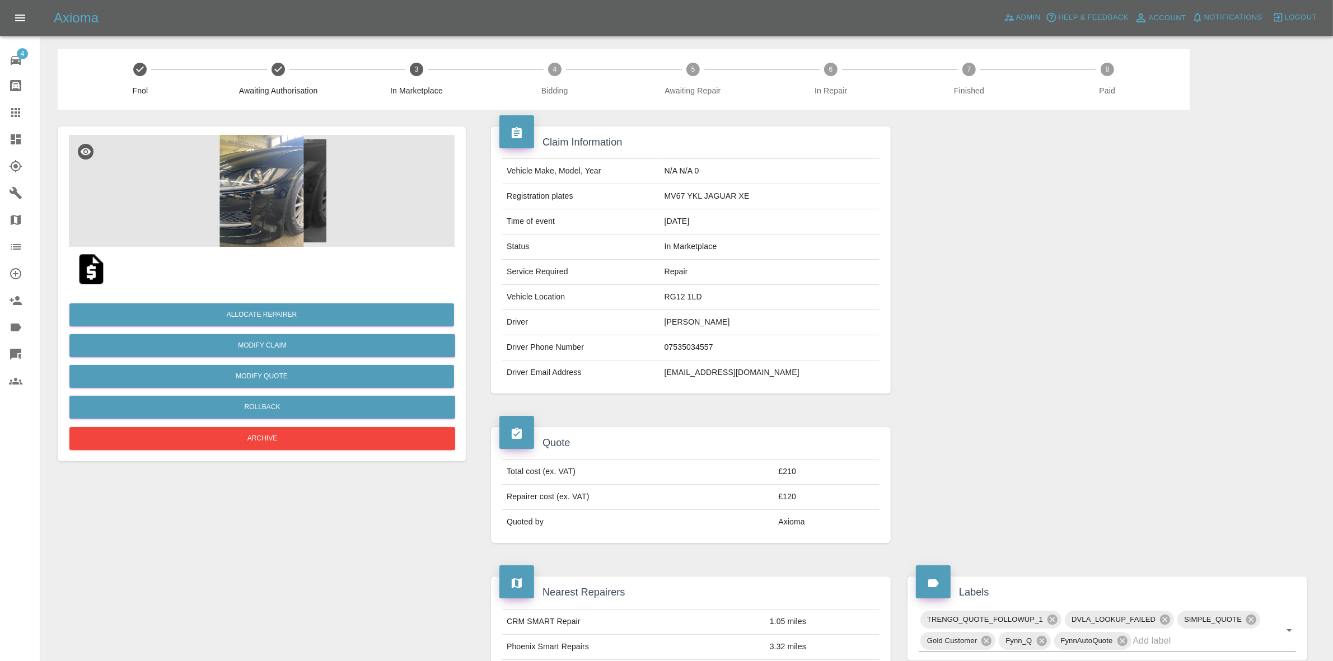
click at [1080, 250] on div at bounding box center [1107, 260] width 417 height 301
click at [261, 310] on button "Allocate Repairer" at bounding box center [261, 315] width 385 height 23
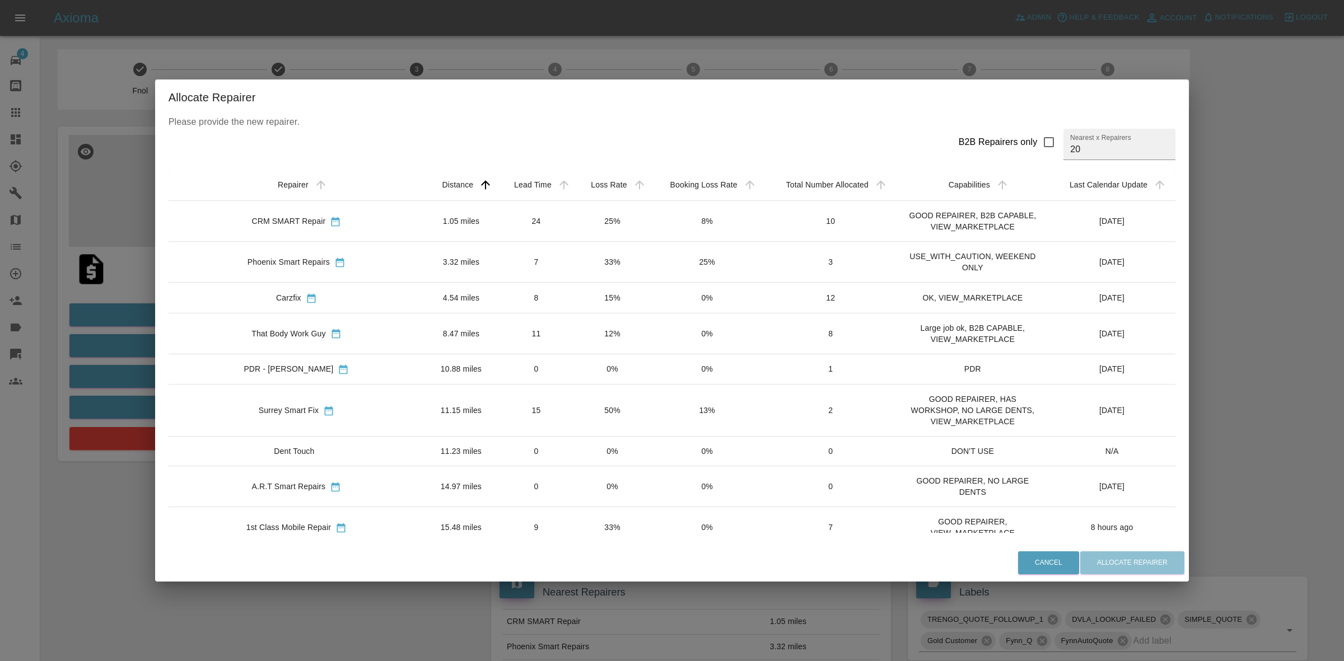
click at [575, 313] on td "15%" at bounding box center [613, 298] width 76 height 30
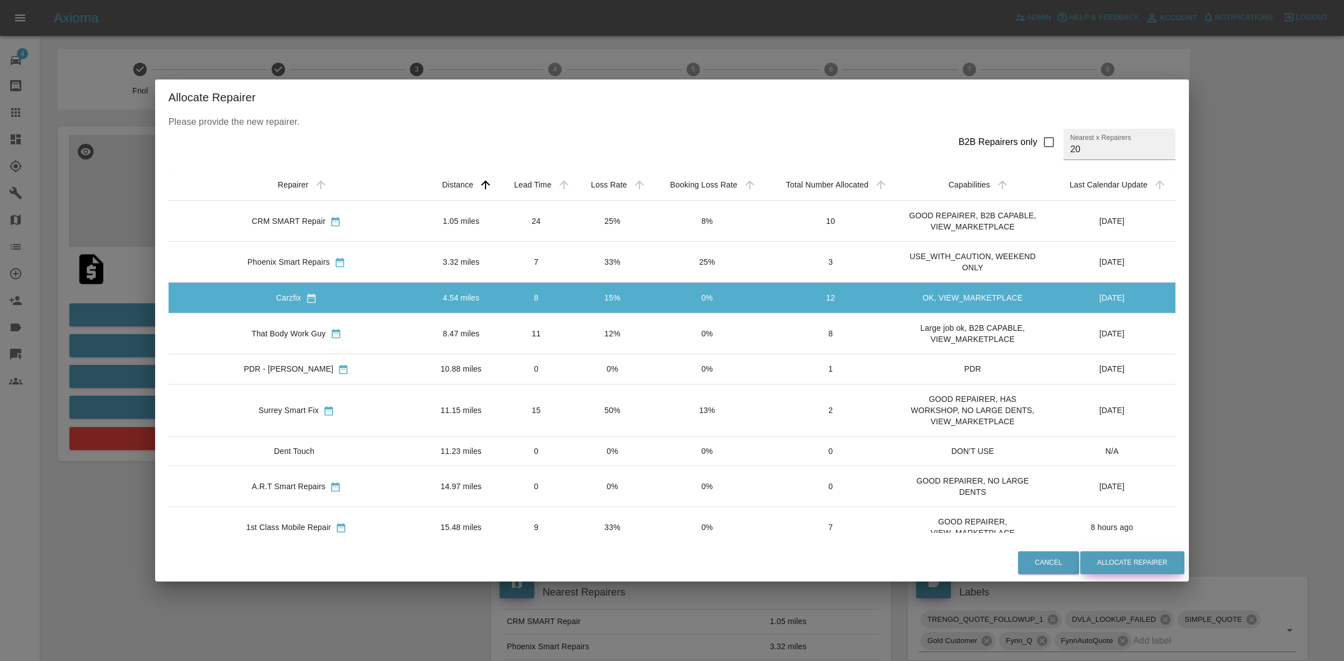
click at [1081, 558] on button "Allocate Repairer" at bounding box center [1132, 563] width 104 height 23
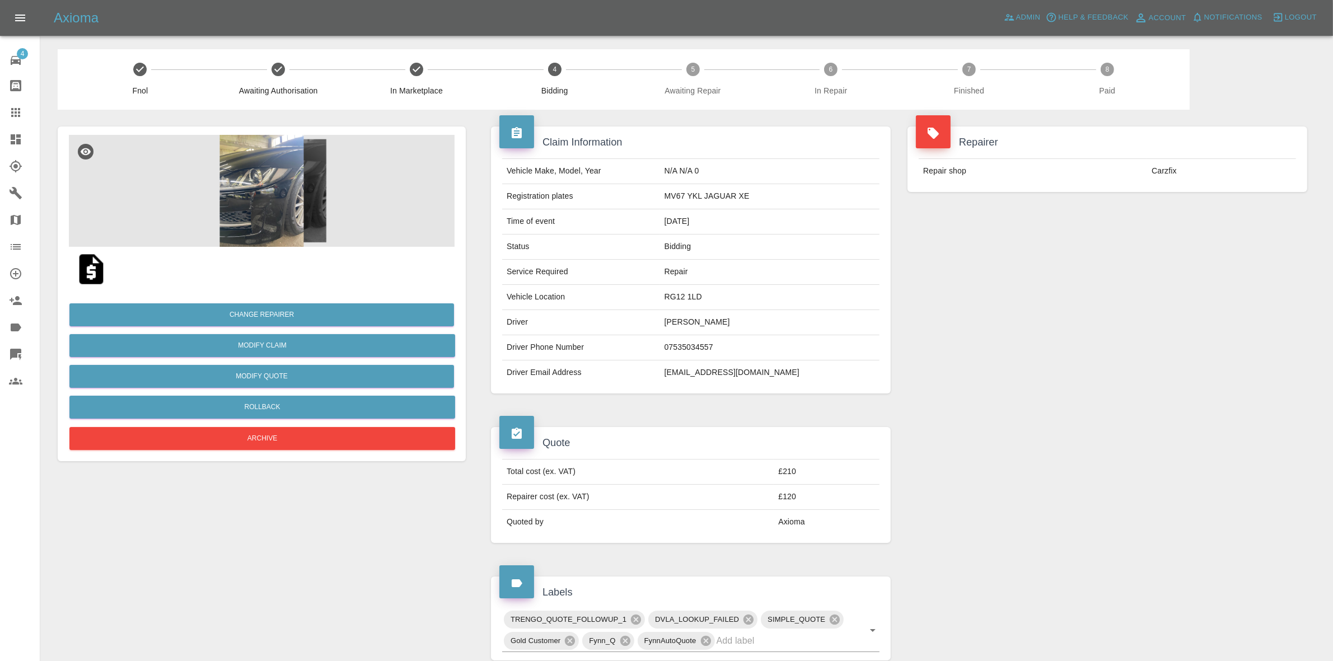
click at [1146, 240] on div "Repairer Repair shop Carzfix" at bounding box center [1107, 260] width 417 height 301
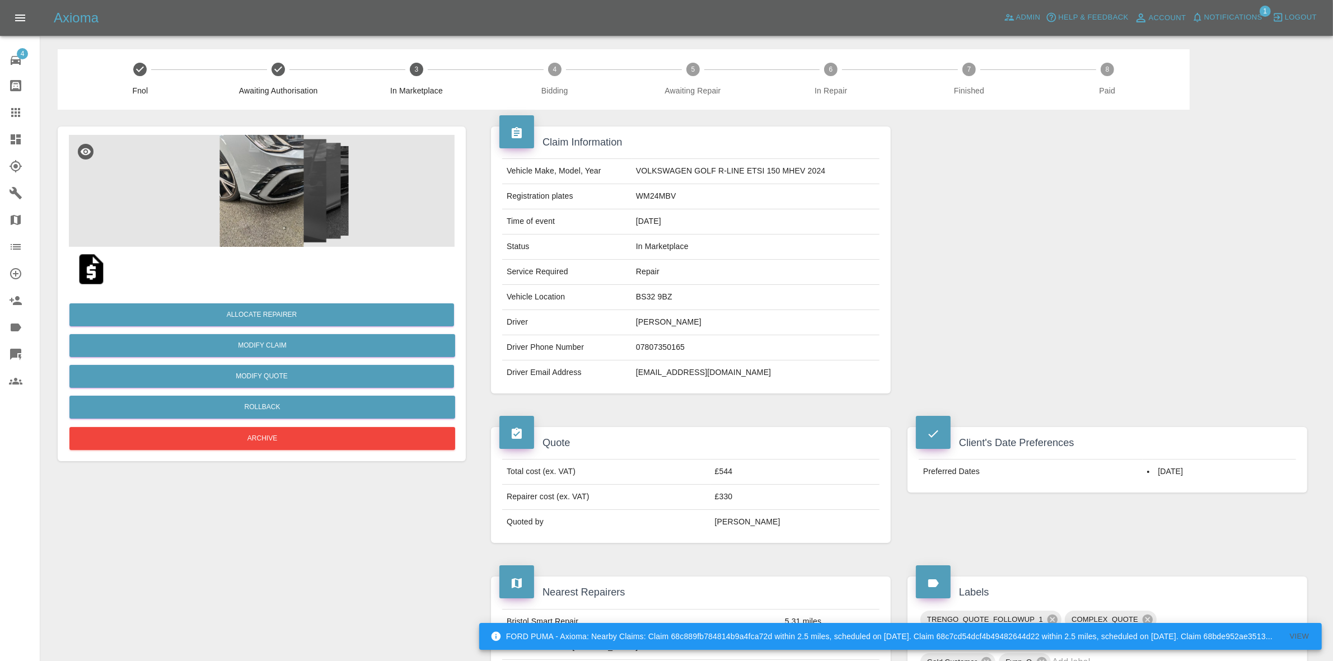
click at [220, 222] on img at bounding box center [262, 191] width 386 height 112
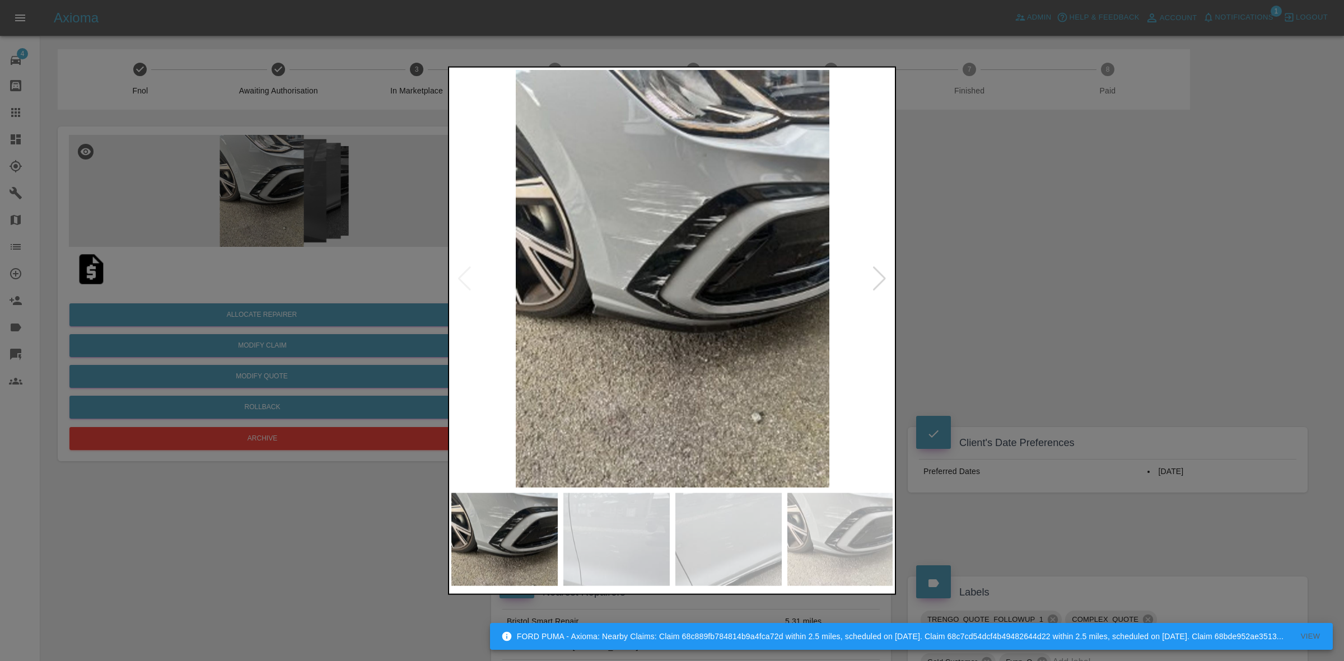
click at [967, 274] on div at bounding box center [672, 330] width 1344 height 661
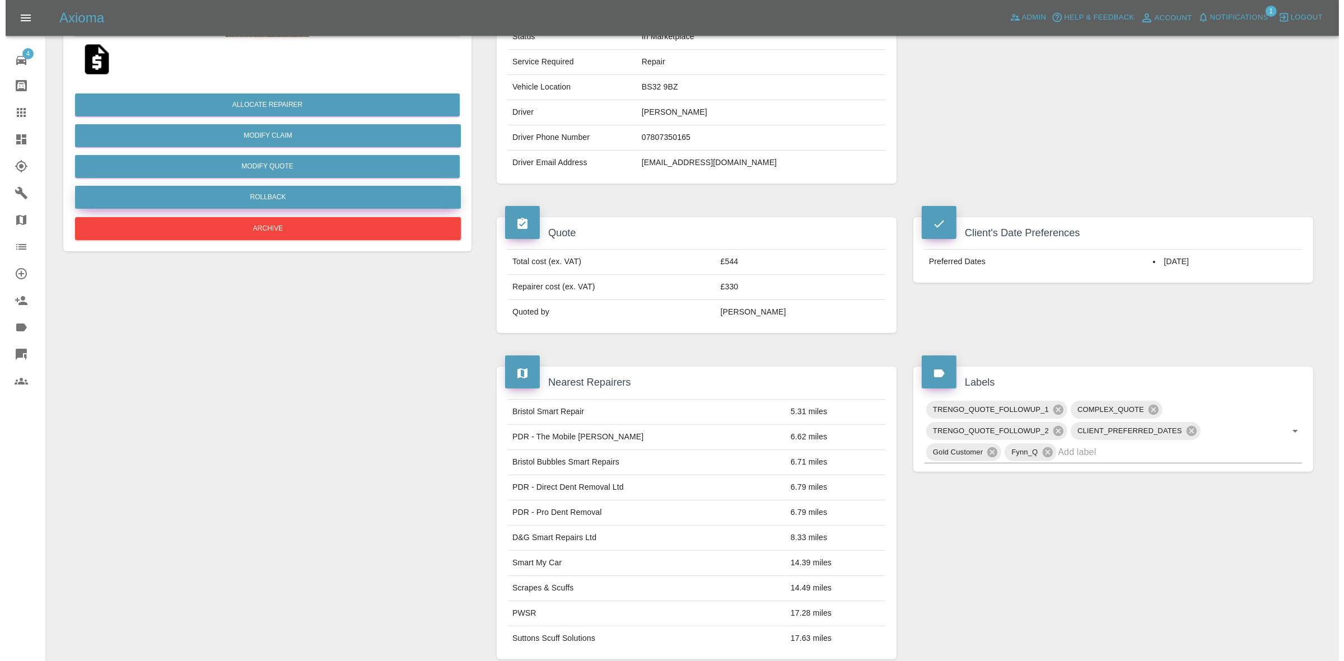
scroll to position [140, 0]
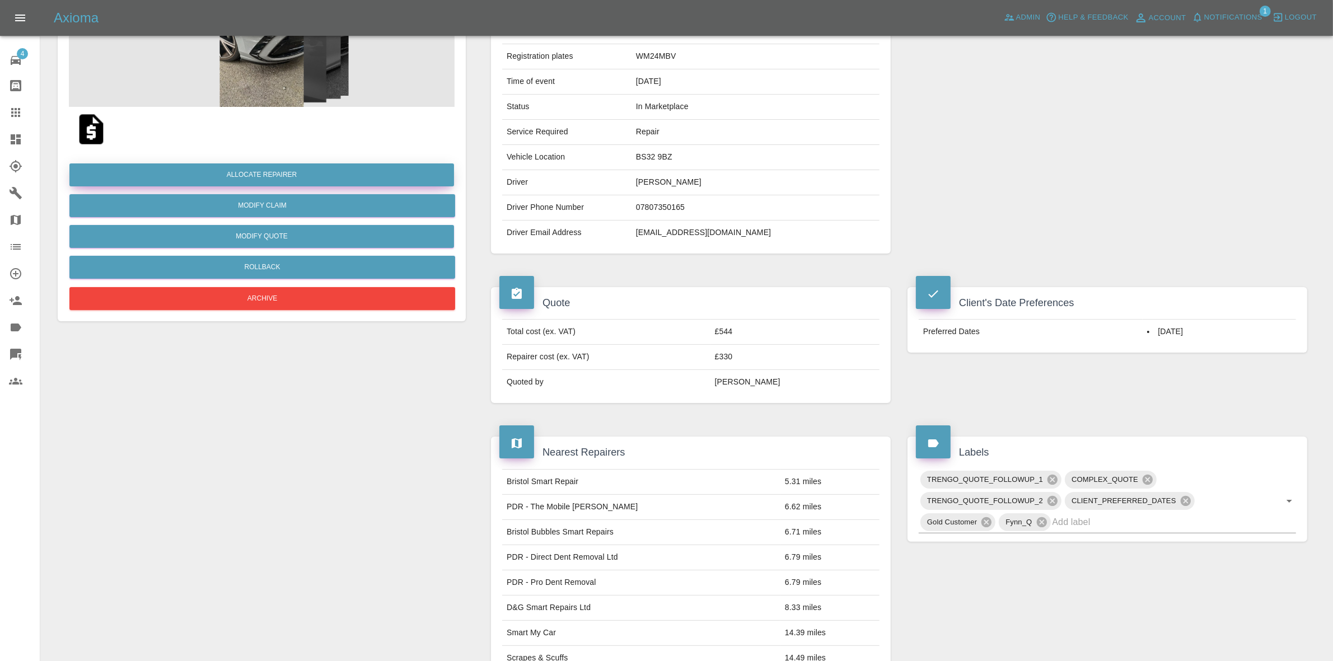
click at [260, 175] on button "Allocate Repairer" at bounding box center [261, 175] width 385 height 23
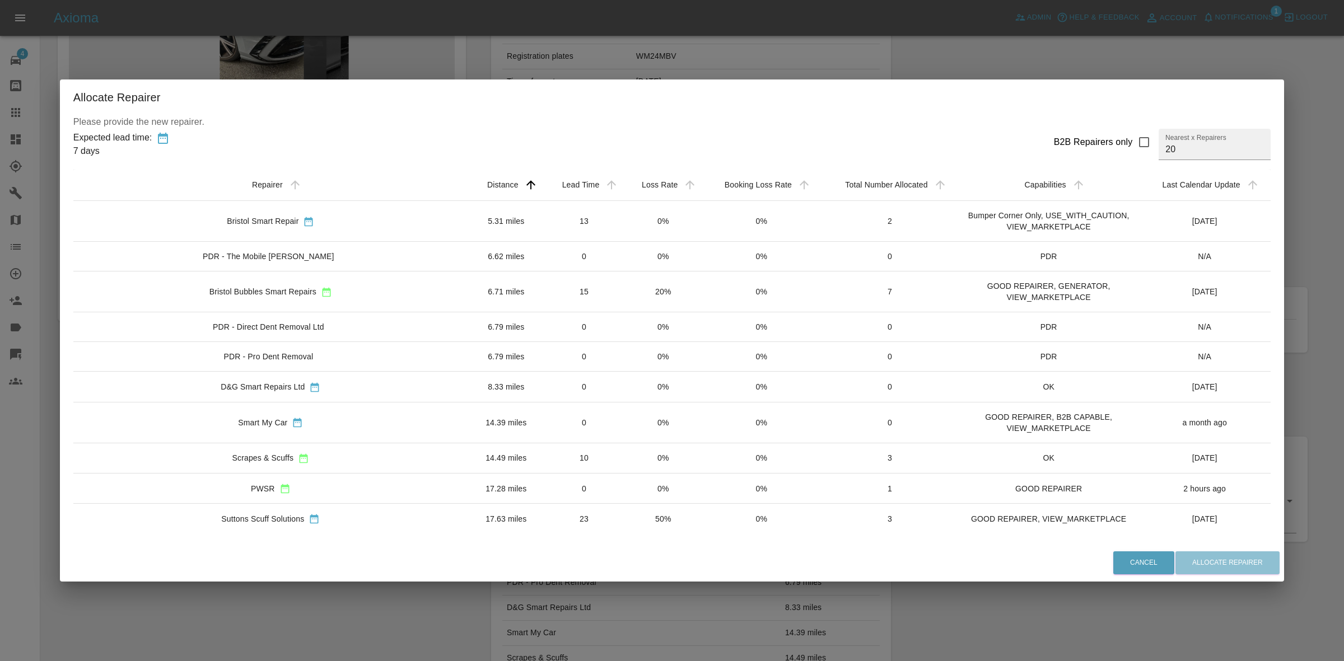
click at [643, 310] on td "20%" at bounding box center [663, 292] width 78 height 41
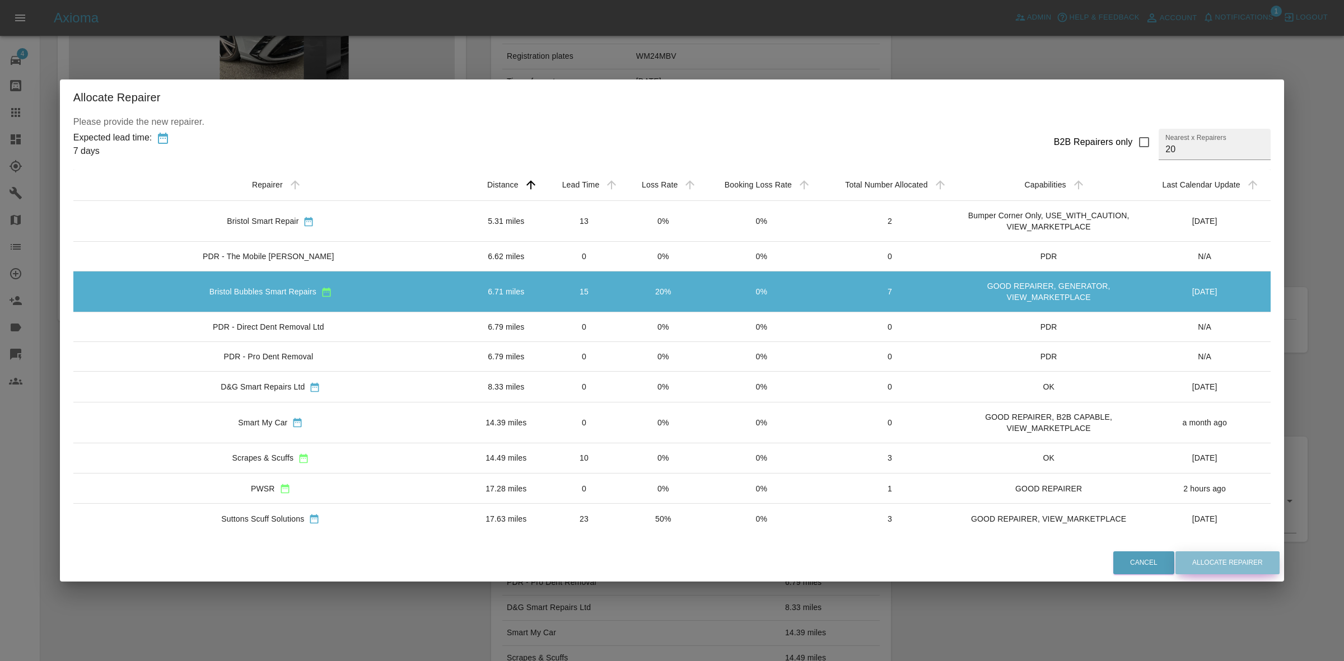
click at [1175, 557] on button "Allocate Repairer" at bounding box center [1227, 563] width 104 height 23
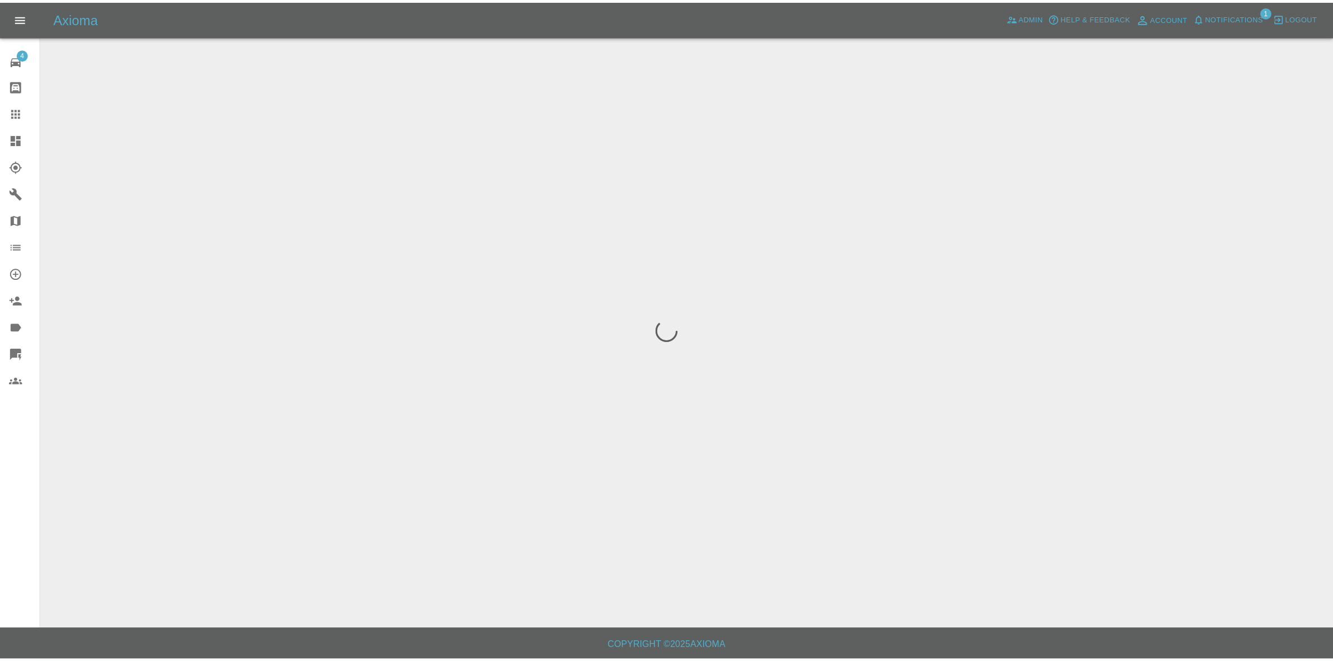
scroll to position [0, 0]
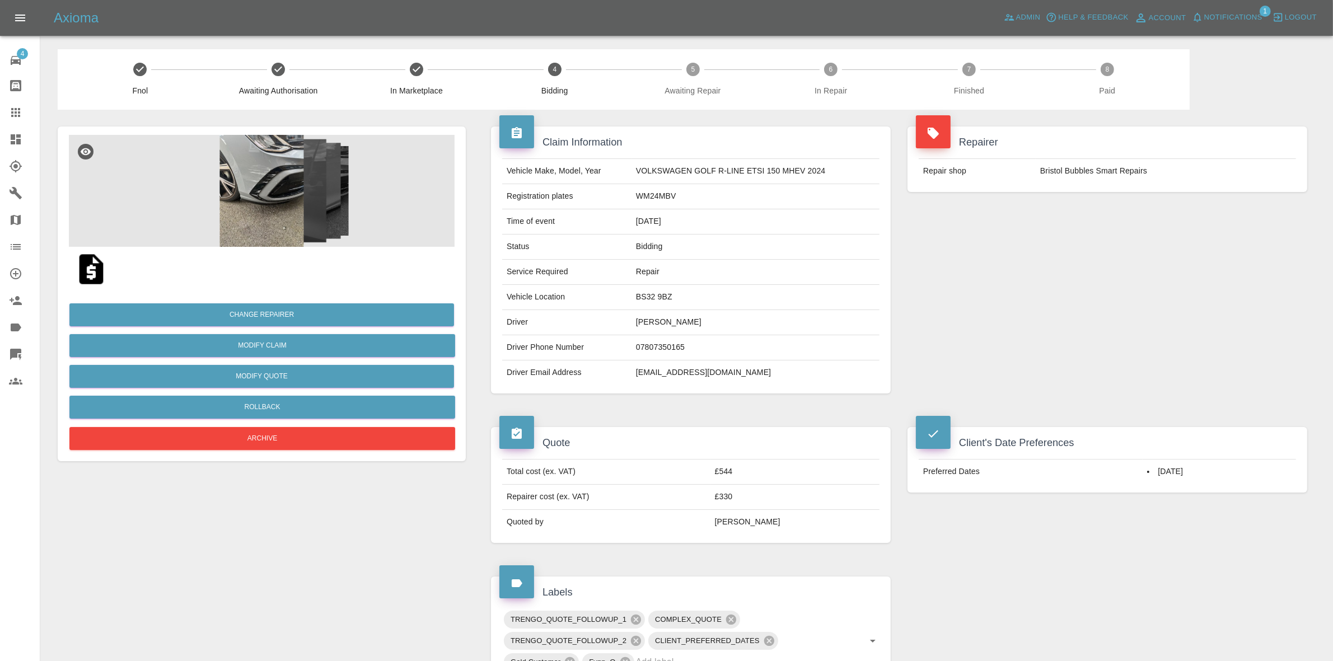
click at [275, 192] on img at bounding box center [262, 191] width 386 height 112
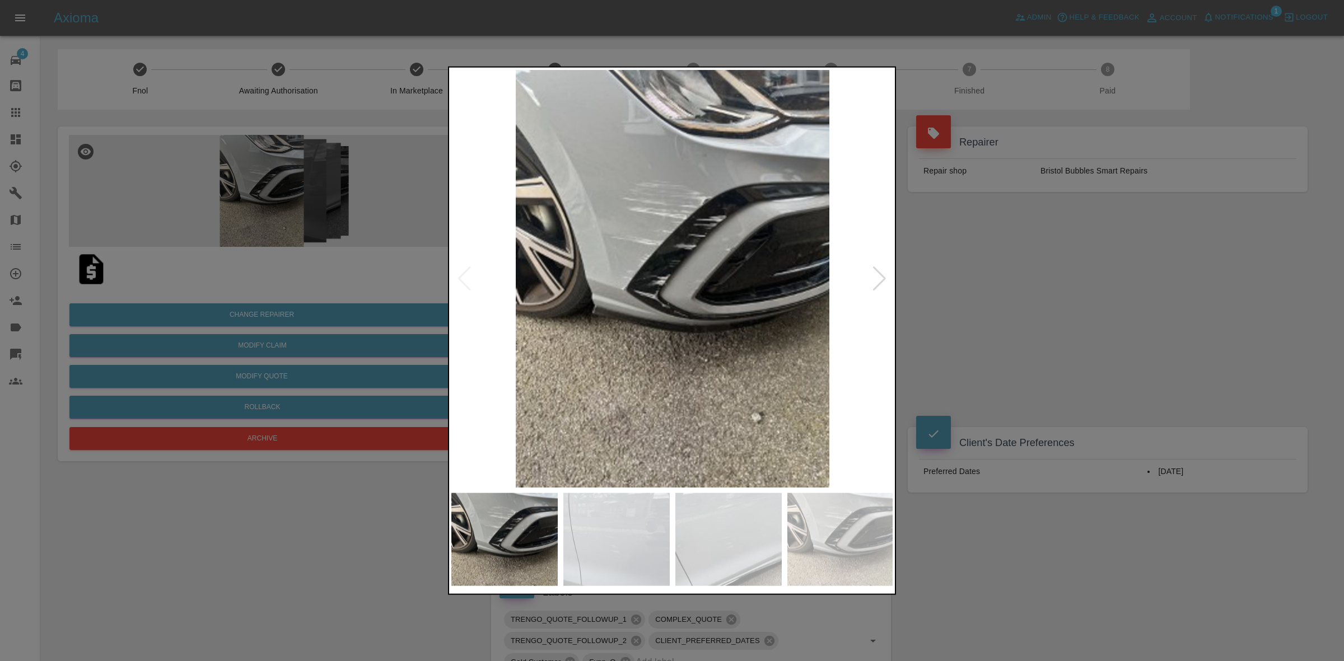
click at [880, 273] on div at bounding box center [879, 278] width 15 height 25
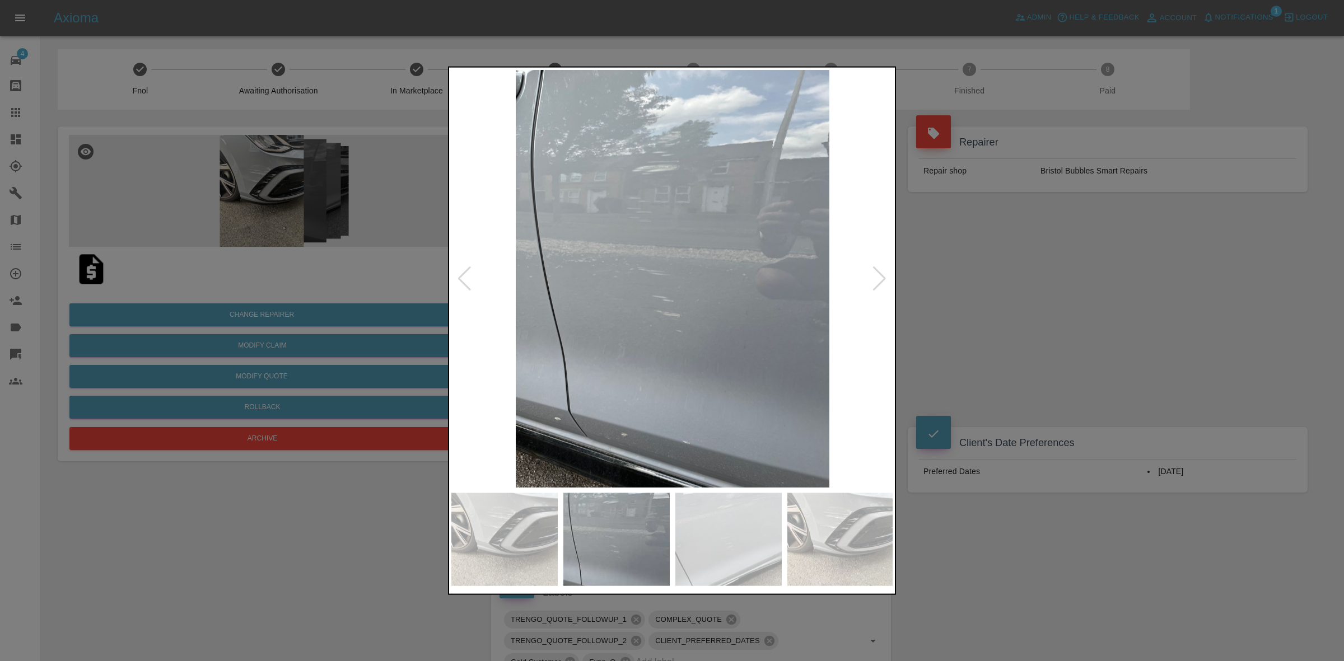
click at [879, 270] on div at bounding box center [879, 278] width 15 height 25
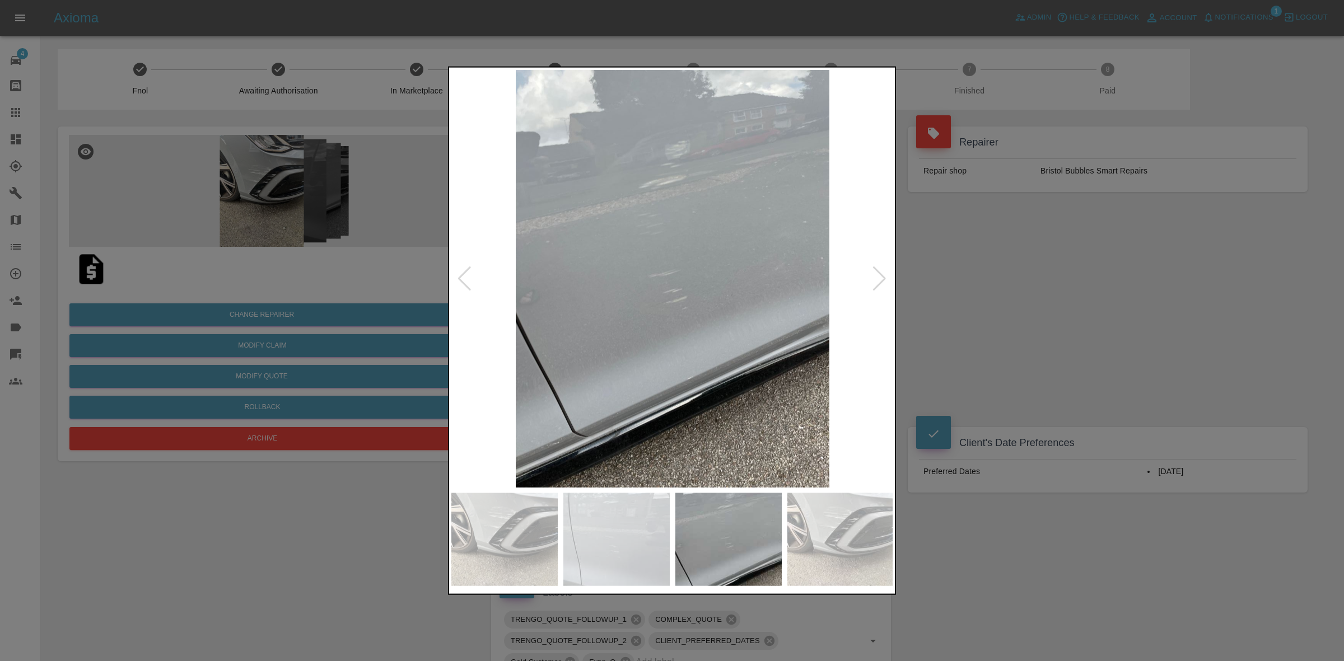
click at [879, 270] on div at bounding box center [879, 278] width 15 height 25
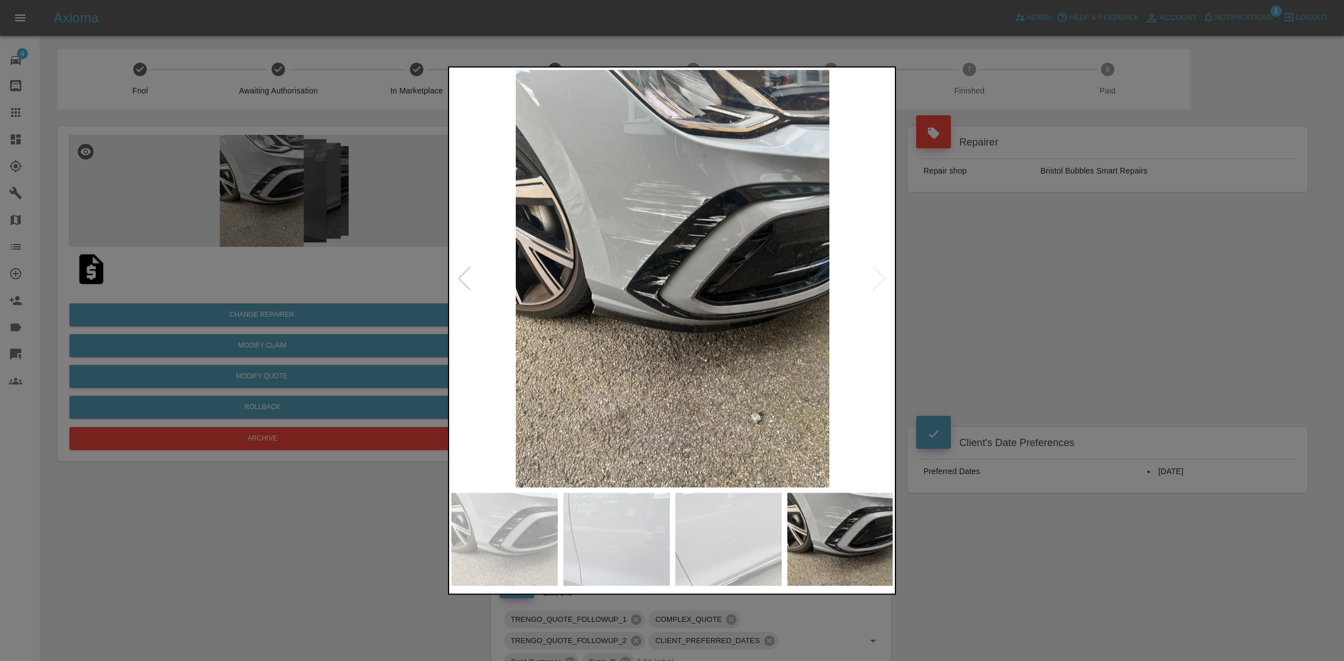
click at [879, 279] on img at bounding box center [672, 278] width 442 height 418
click at [962, 295] on div at bounding box center [672, 330] width 1344 height 661
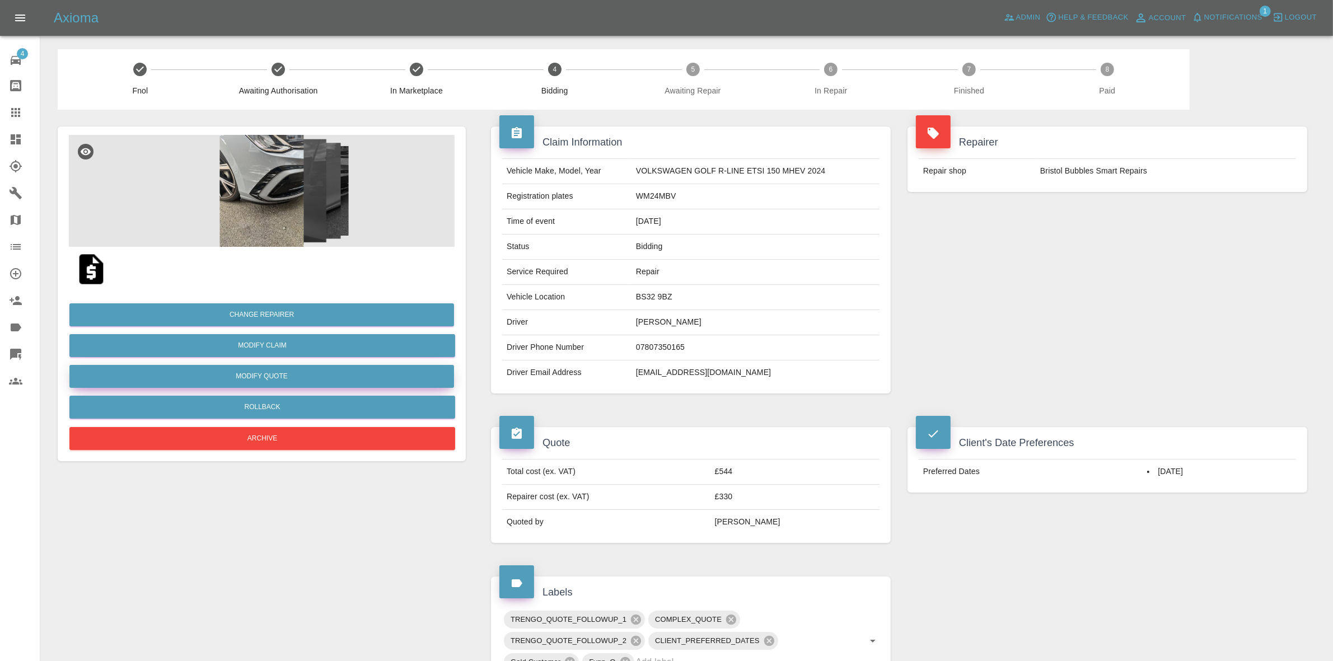
click at [234, 374] on button "Modify Quote" at bounding box center [261, 376] width 385 height 23
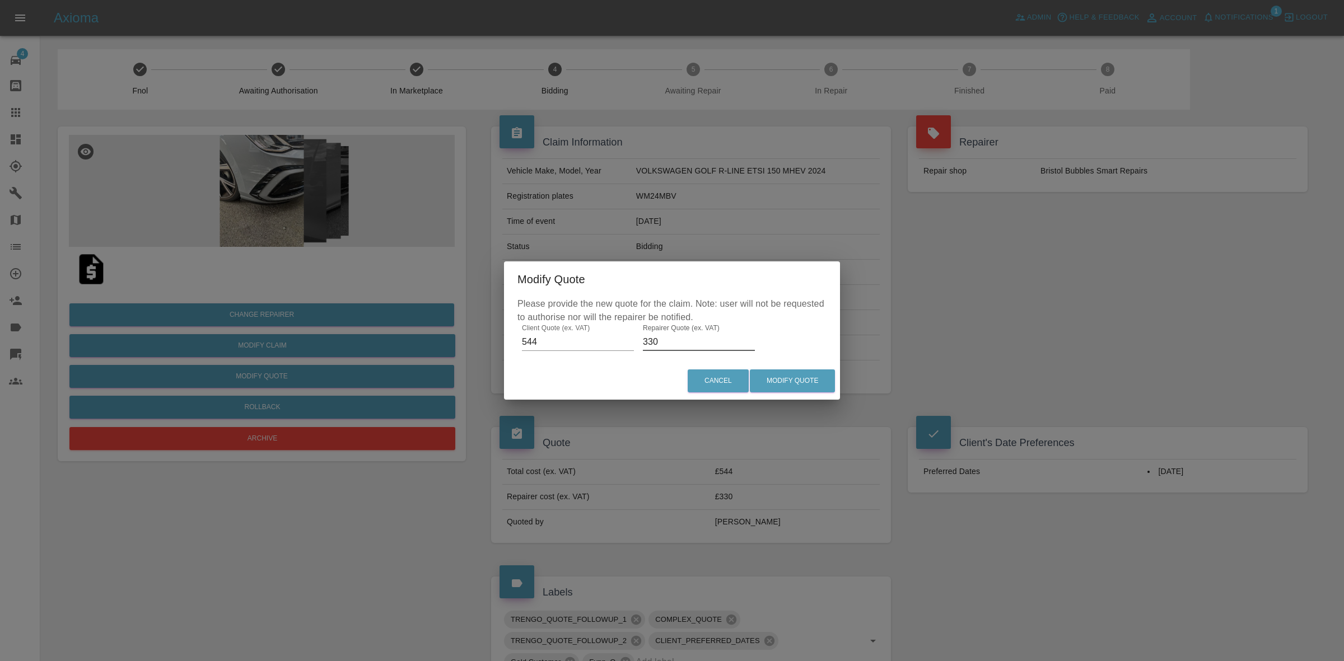
click at [687, 344] on input "330" at bounding box center [699, 342] width 112 height 18
type input "310"
click at [785, 381] on button "Modify Quote" at bounding box center [792, 381] width 85 height 23
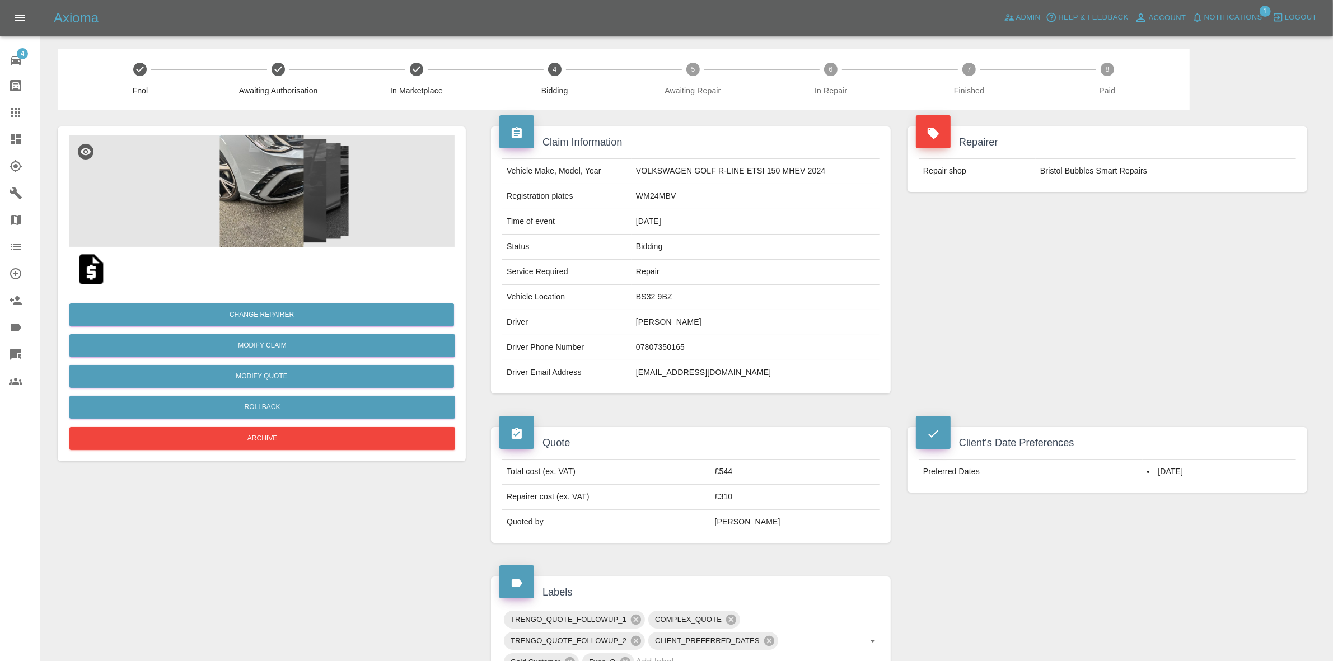
click at [656, 197] on td "WM24MBV" at bounding box center [756, 196] width 248 height 25
copy td "WM24MBV"
drag, startPoint x: 1059, startPoint y: 408, endPoint x: 1071, endPoint y: 351, distance: 58.3
click at [1071, 351] on div "Repairer Repair shop Bristol Bubbles Smart Repairs" at bounding box center [1107, 260] width 417 height 301
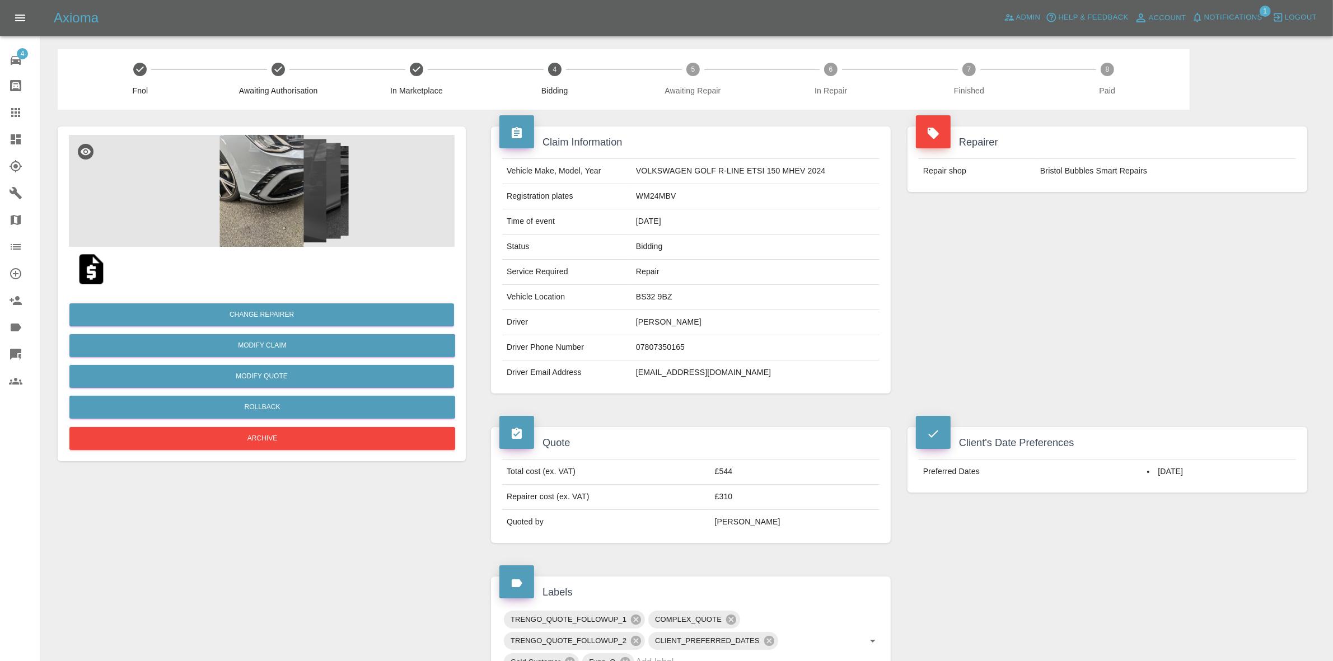
drag, startPoint x: 1009, startPoint y: 178, endPoint x: 846, endPoint y: 121, distance: 172.0
click at [1009, 178] on td "Repair shop" at bounding box center [977, 171] width 117 height 25
click at [236, 319] on button "Change Repairer" at bounding box center [261, 315] width 385 height 23
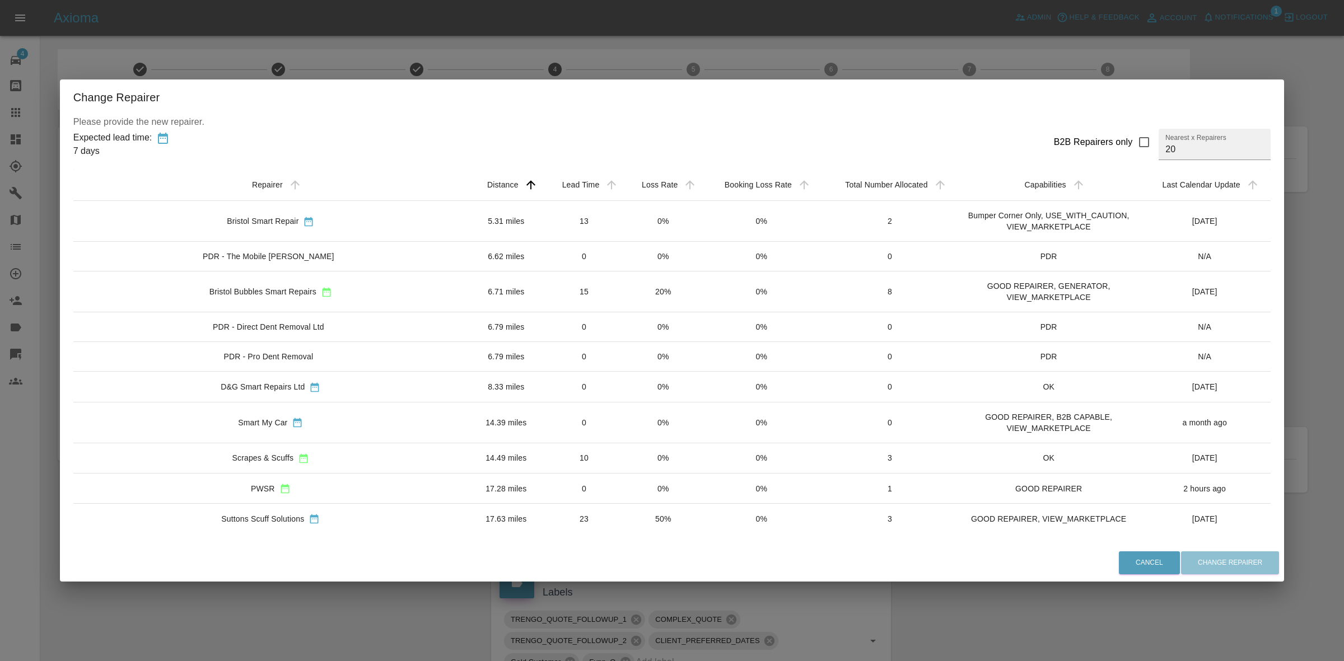
click at [547, 503] on td "0" at bounding box center [584, 488] width 80 height 30
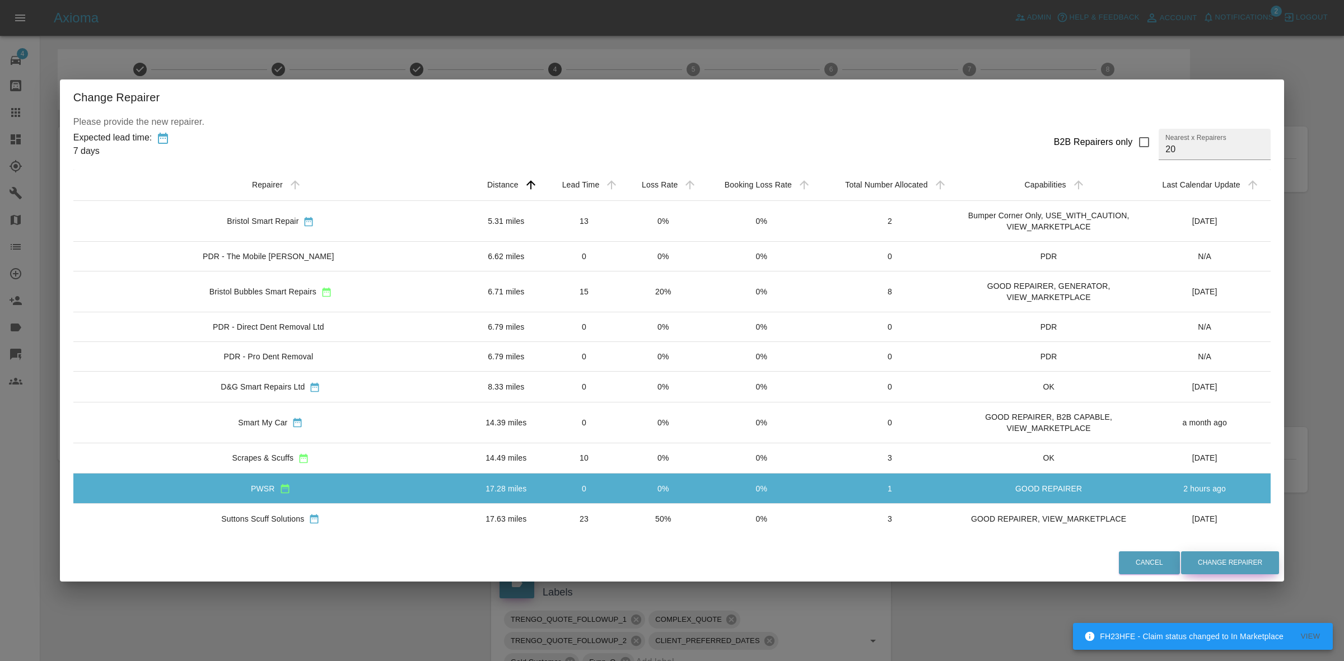
click at [1229, 561] on button "Change Repairer" at bounding box center [1230, 563] width 98 height 23
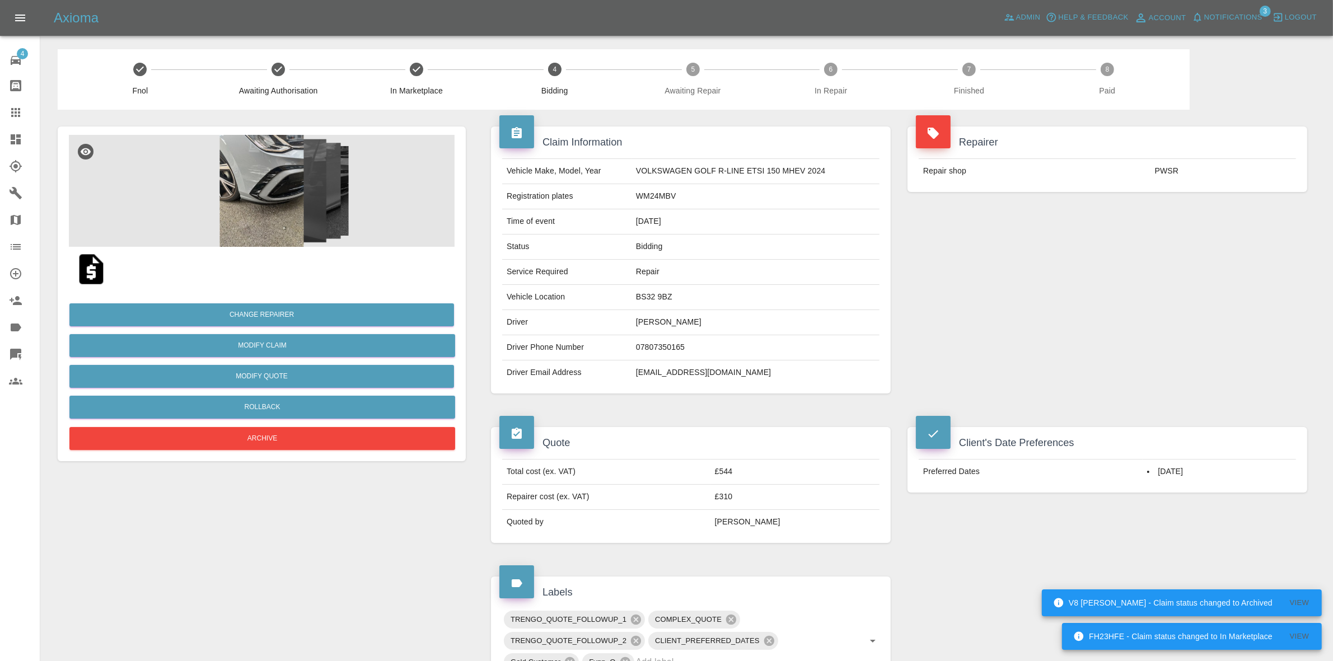
click at [1225, 278] on div "Repairer Repair shop PWSR" at bounding box center [1107, 260] width 417 height 301
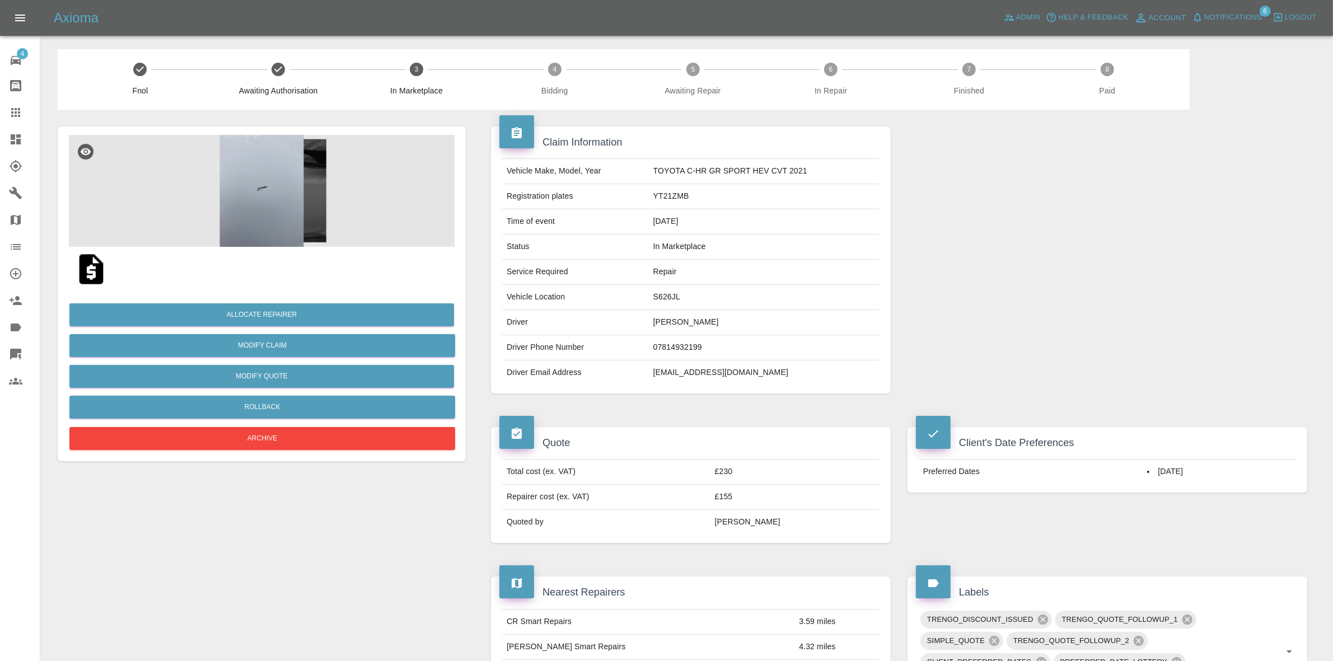
click at [293, 183] on img at bounding box center [262, 191] width 386 height 112
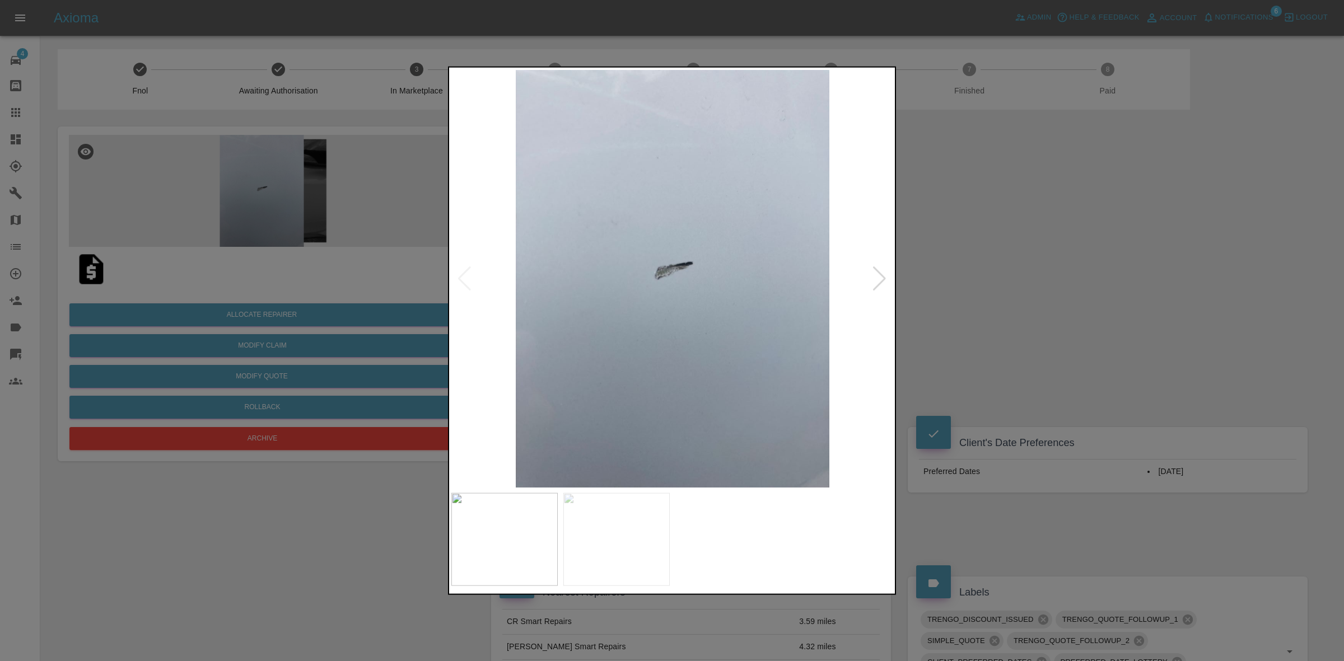
click at [882, 278] on div at bounding box center [879, 278] width 15 height 25
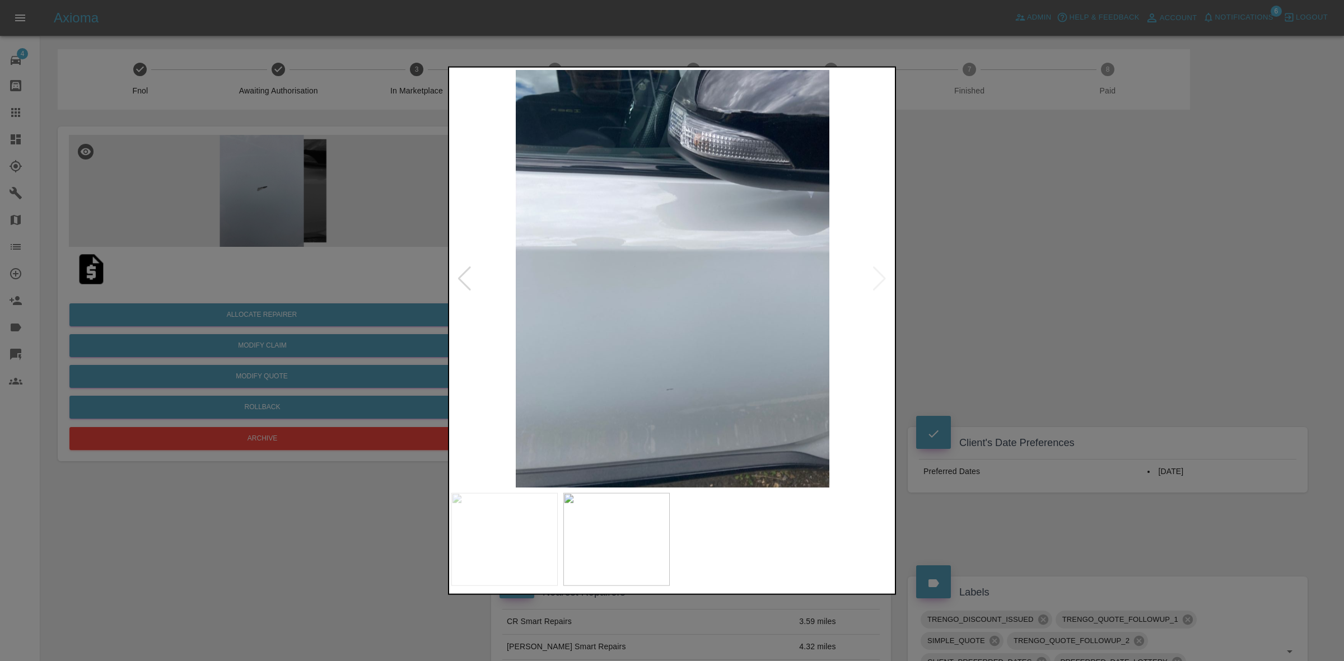
click at [922, 295] on div at bounding box center [672, 330] width 1344 height 661
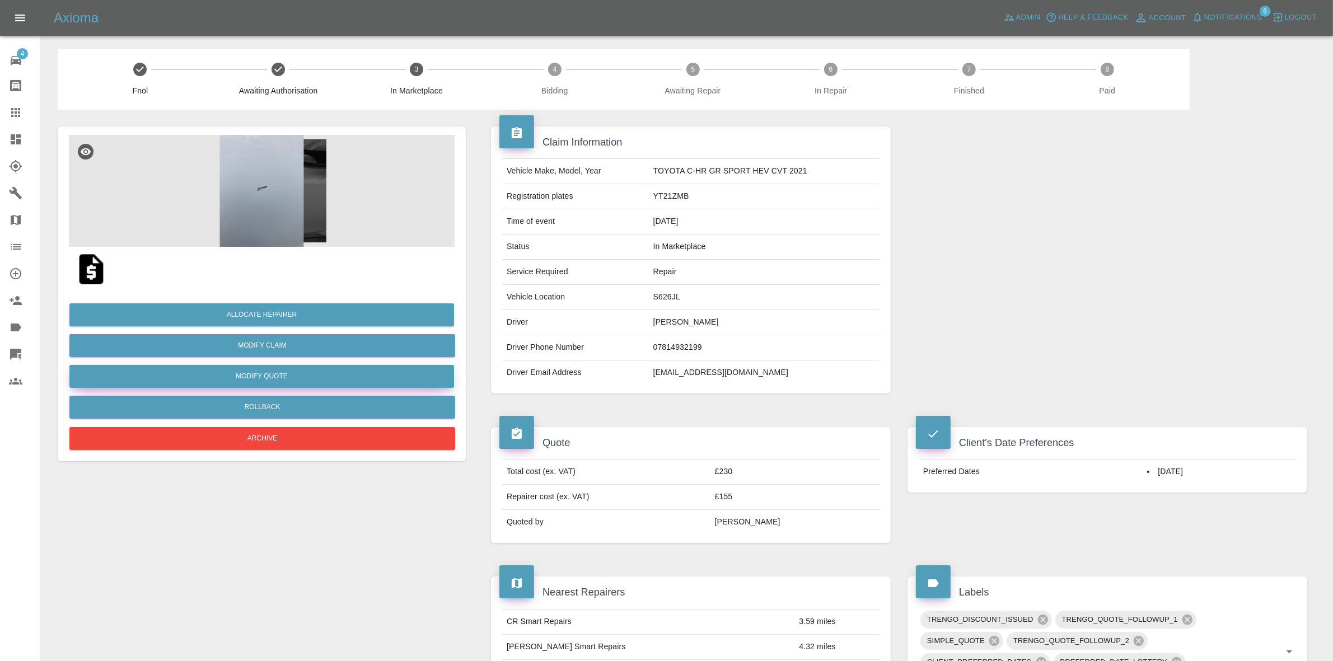
click at [269, 371] on button "Modify Quote" at bounding box center [261, 376] width 385 height 23
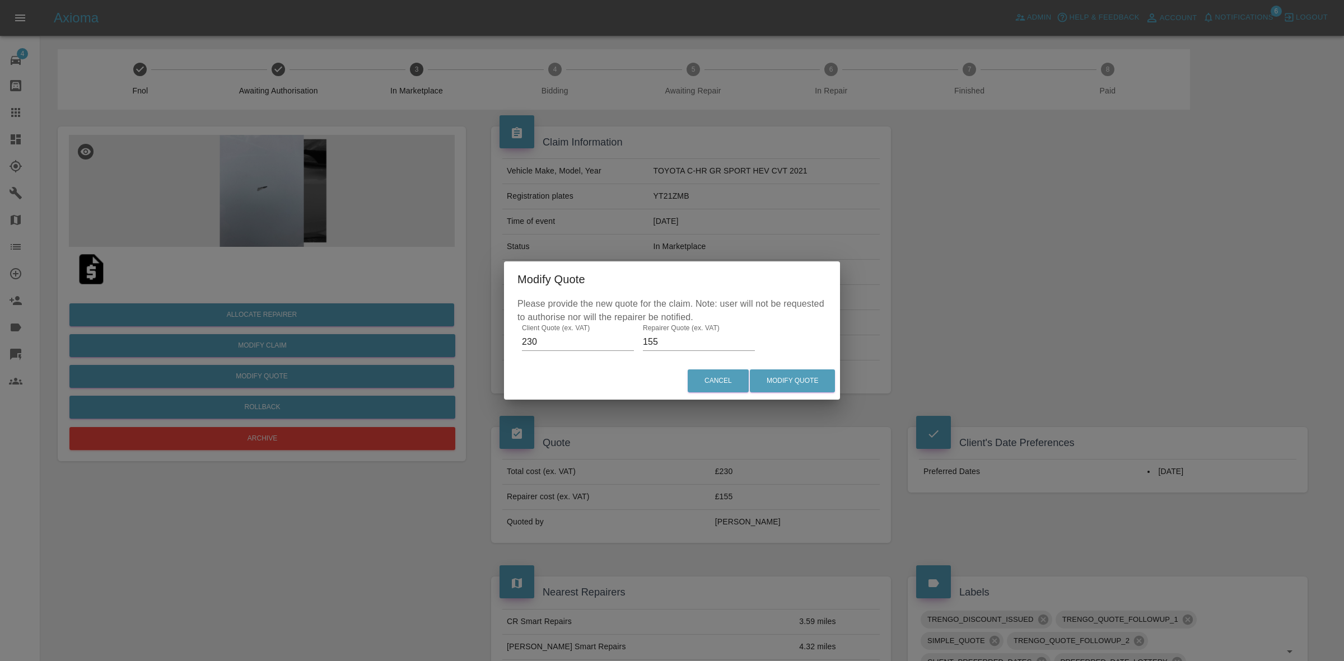
click at [667, 342] on input "155" at bounding box center [699, 342] width 112 height 18
type input "140"
click at [847, 387] on div "Modify Quote Please provide the new quote for the claim. Note: user will not be…" at bounding box center [672, 330] width 1344 height 661
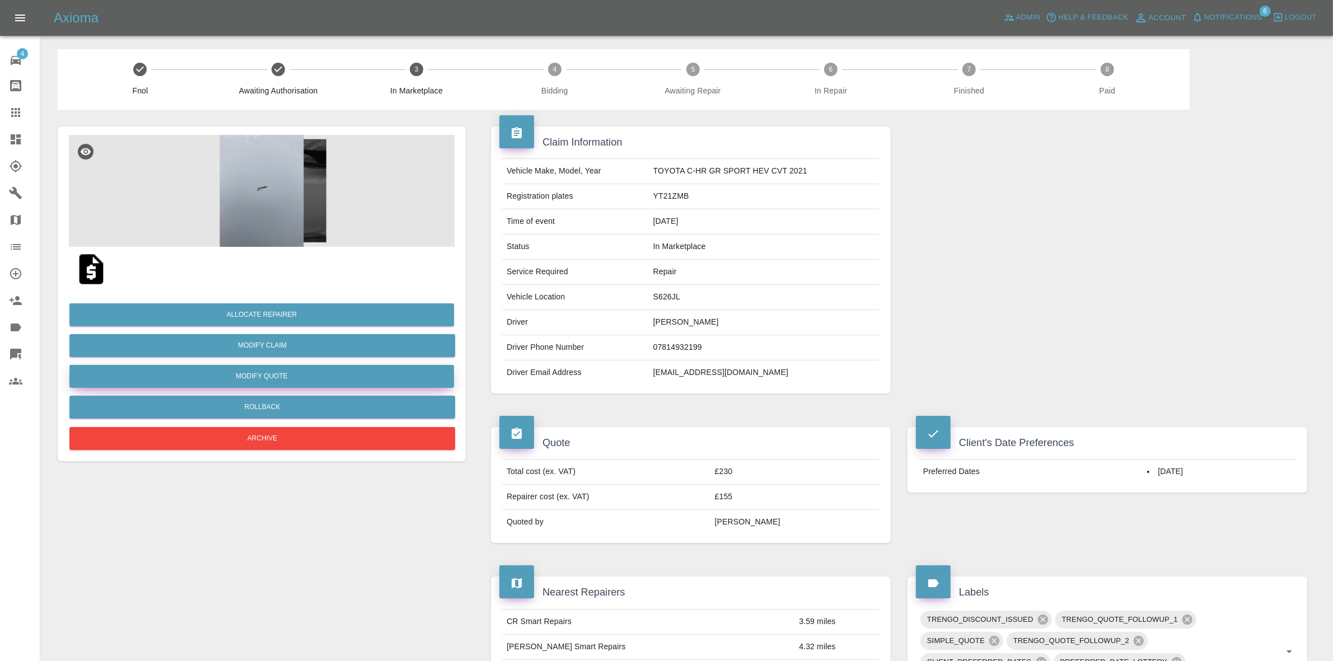
click at [267, 380] on button "Modify Quote" at bounding box center [261, 376] width 385 height 23
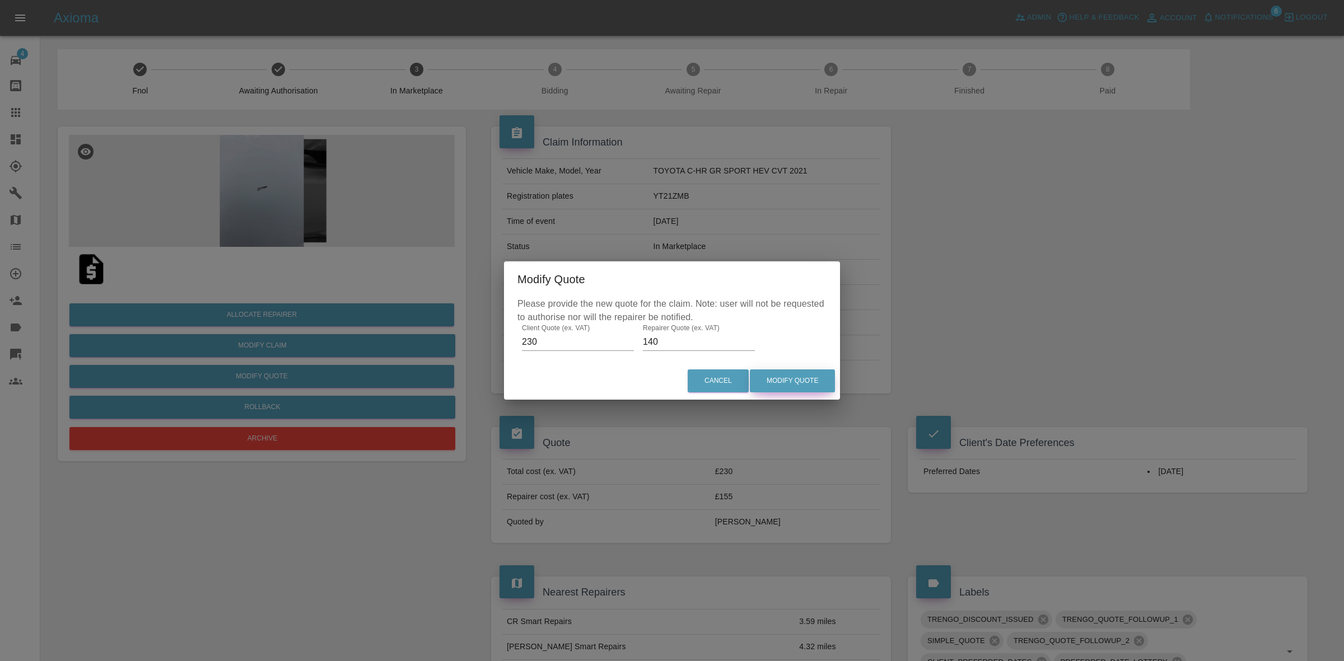
click at [816, 381] on button "Modify Quote" at bounding box center [792, 381] width 85 height 23
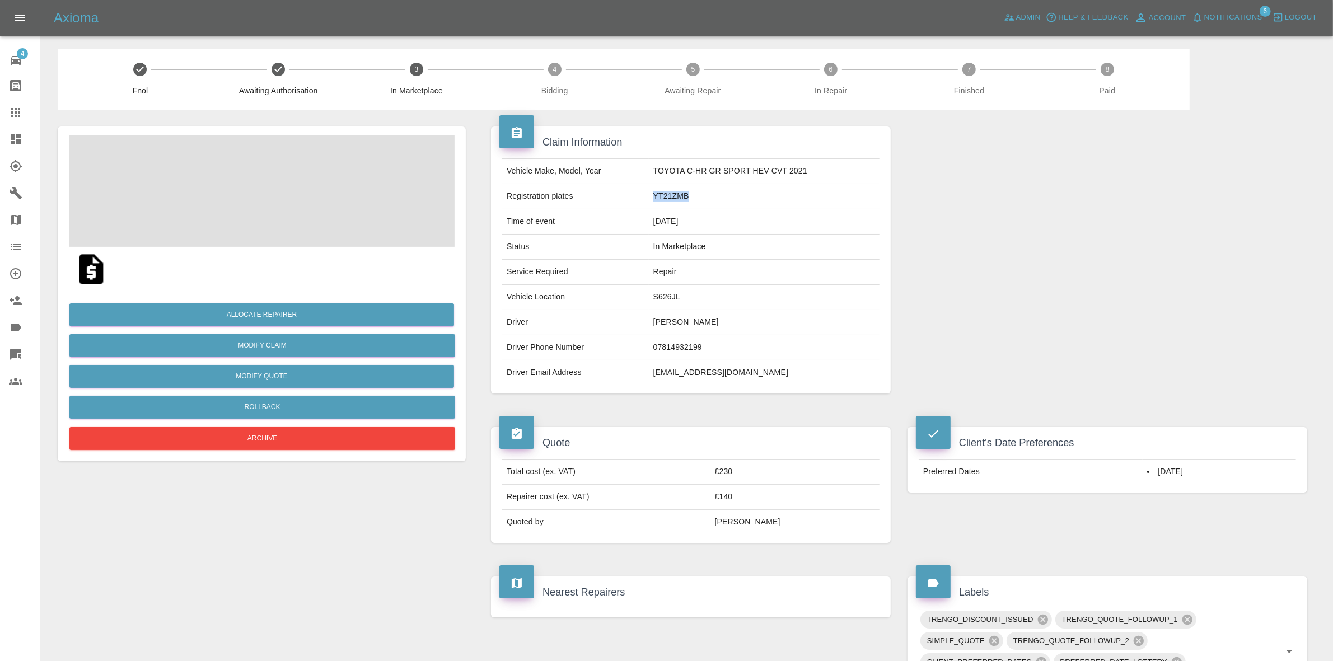
click at [663, 194] on td "YT21ZMB" at bounding box center [764, 196] width 231 height 25
click at [829, 624] on td "3.59 miles" at bounding box center [837, 621] width 85 height 25
drag, startPoint x: 1107, startPoint y: 242, endPoint x: 552, endPoint y: 265, distance: 556.0
click at [1103, 242] on div at bounding box center [1107, 260] width 417 height 301
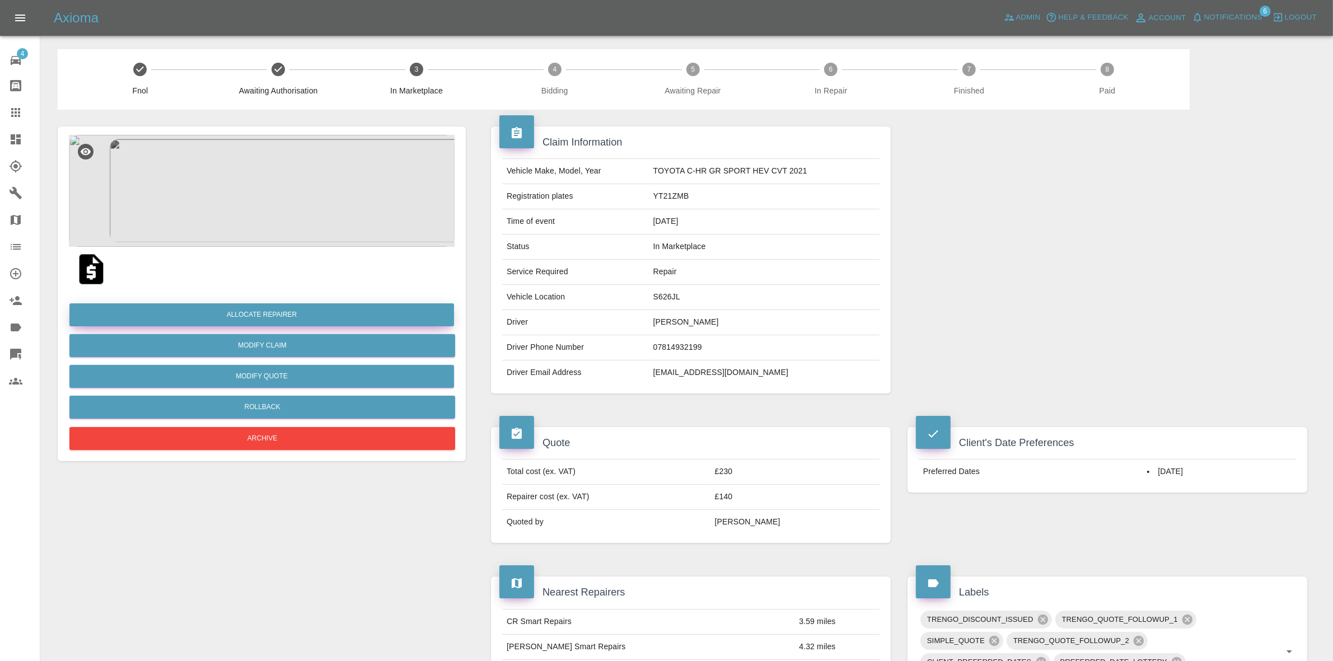
click at [269, 311] on button "Allocate Repairer" at bounding box center [261, 315] width 385 height 23
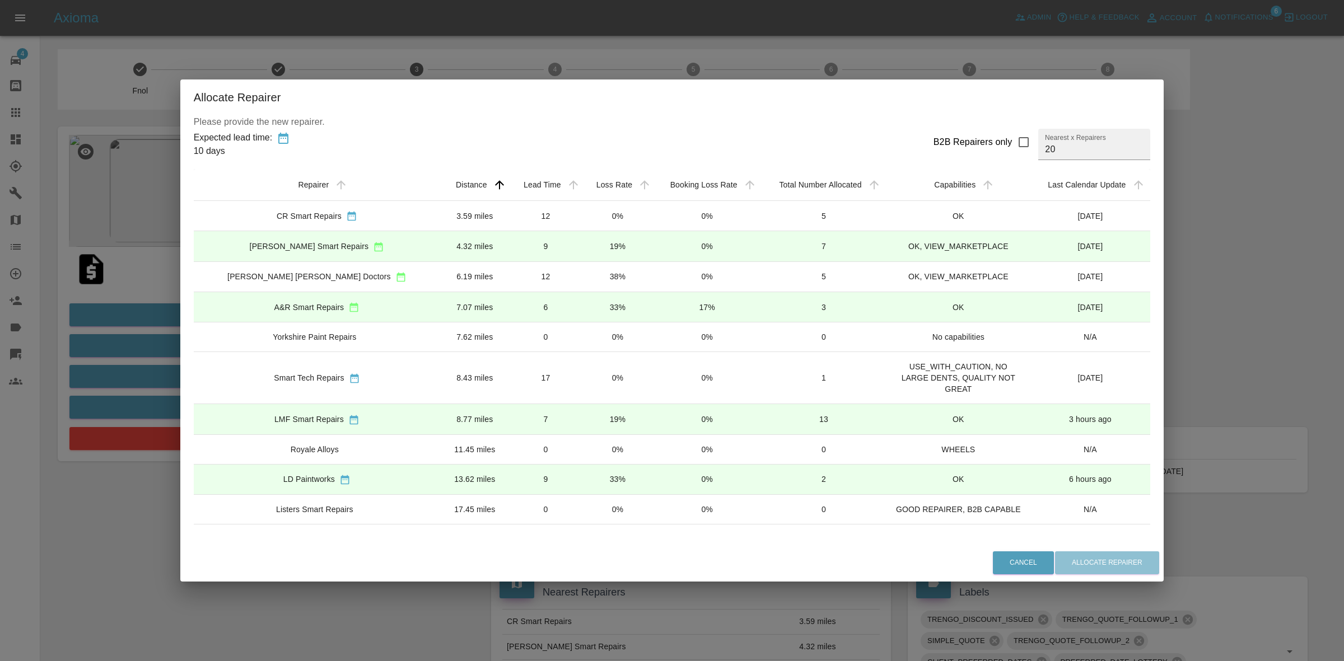
click at [599, 214] on td "0%" at bounding box center [617, 216] width 71 height 30
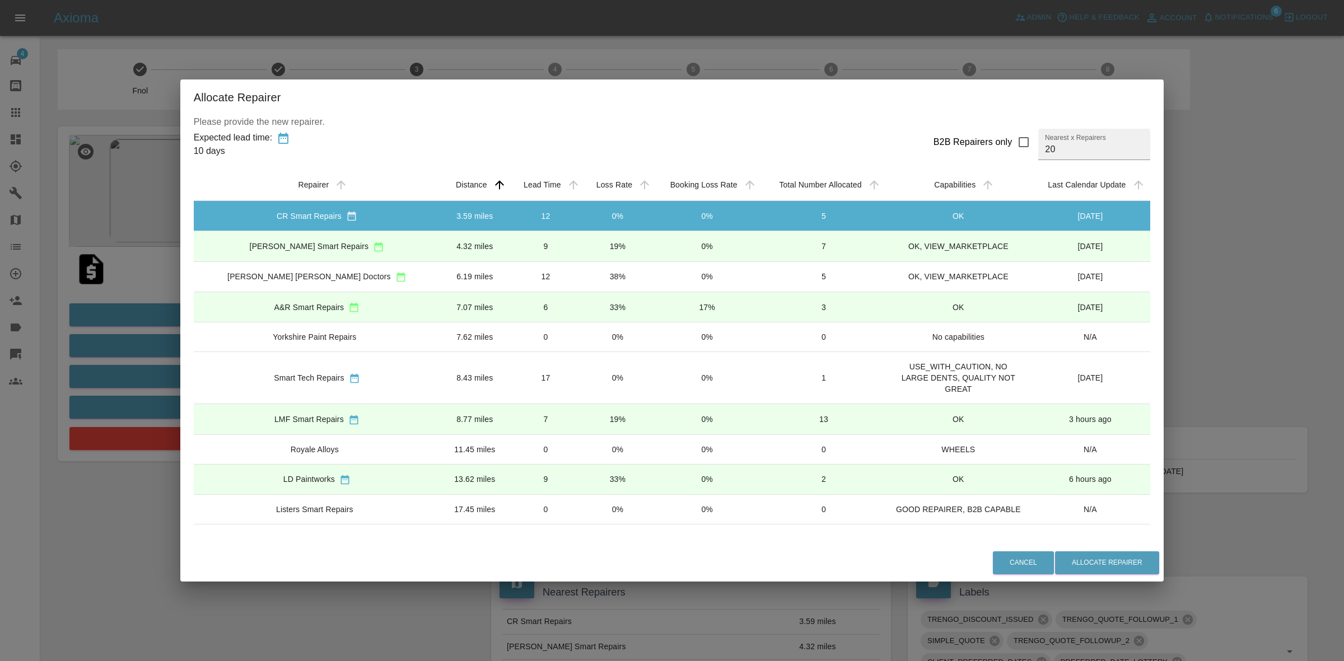
click at [583, 246] on td "19%" at bounding box center [617, 246] width 71 height 30
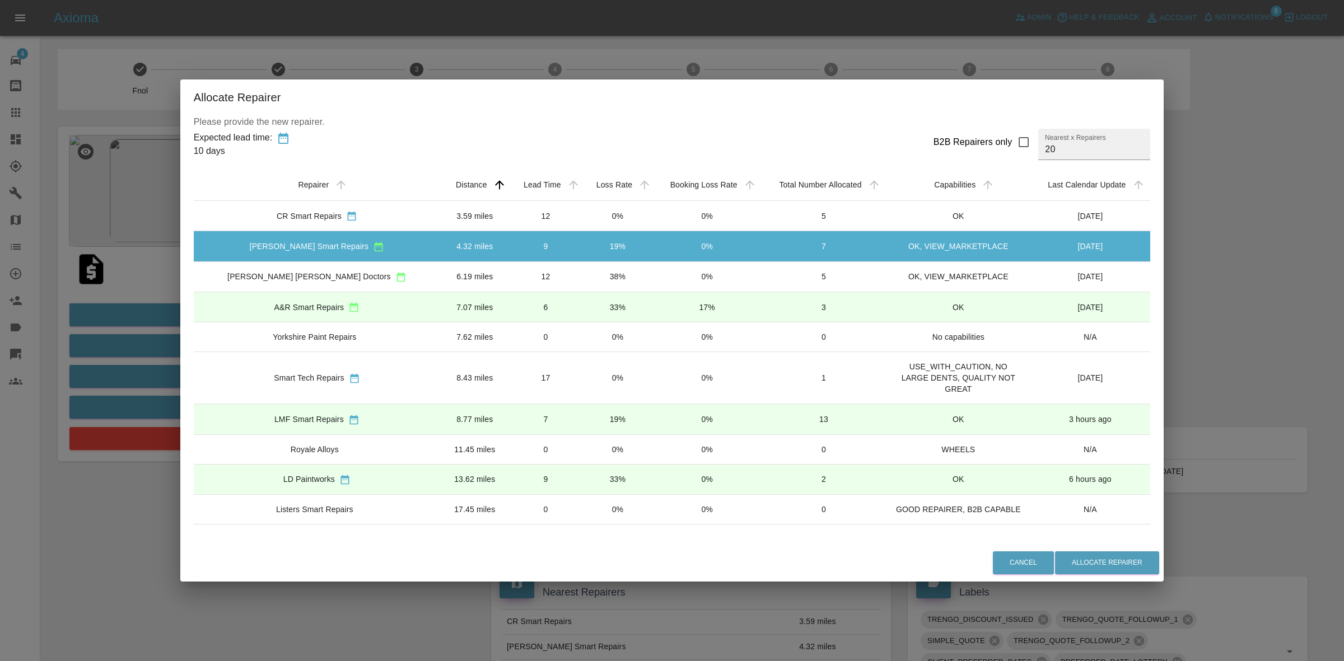
click at [582, 272] on td "38%" at bounding box center [617, 277] width 71 height 30
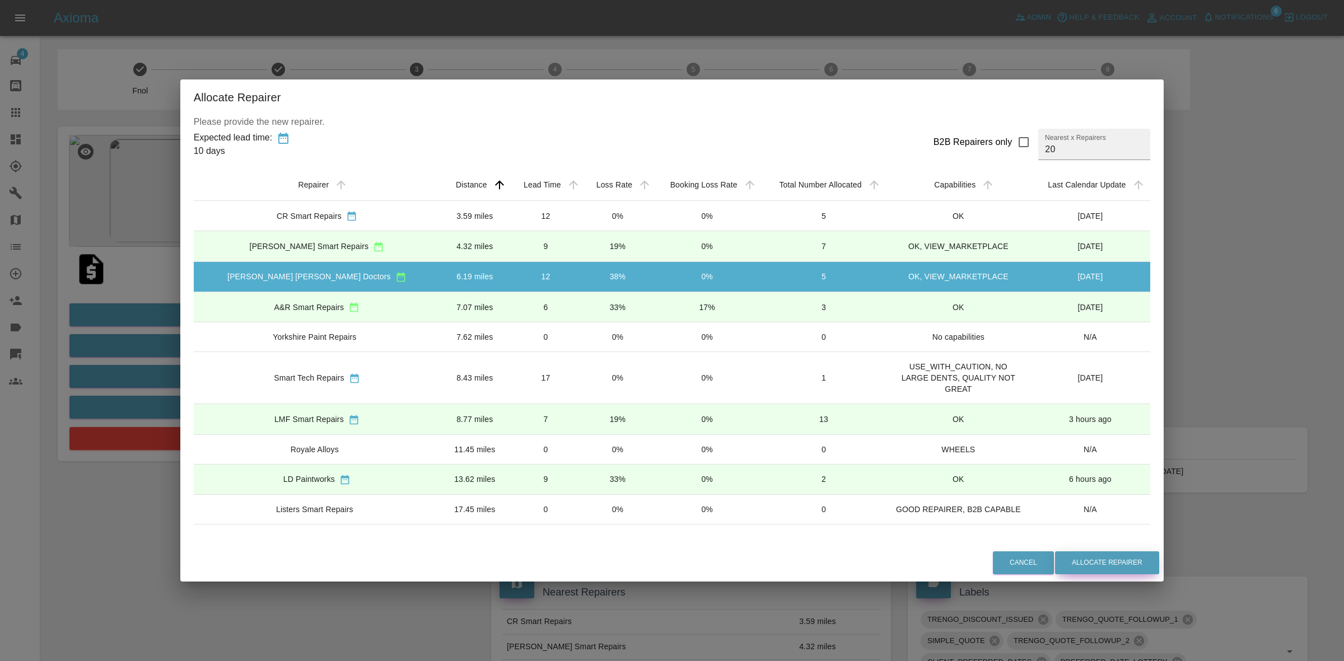
click at [1064, 558] on button "Allocate Repairer" at bounding box center [1107, 563] width 104 height 23
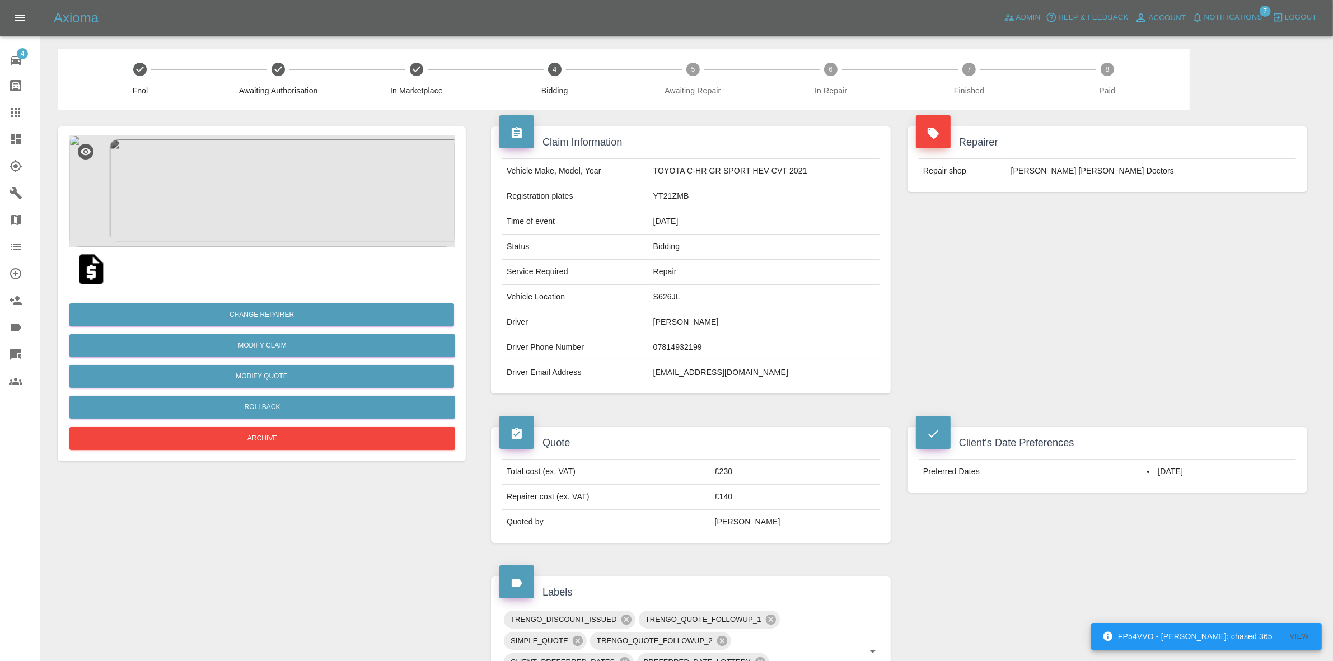
click at [1115, 172] on td "Davies Dent Doctors" at bounding box center [1152, 171] width 290 height 25
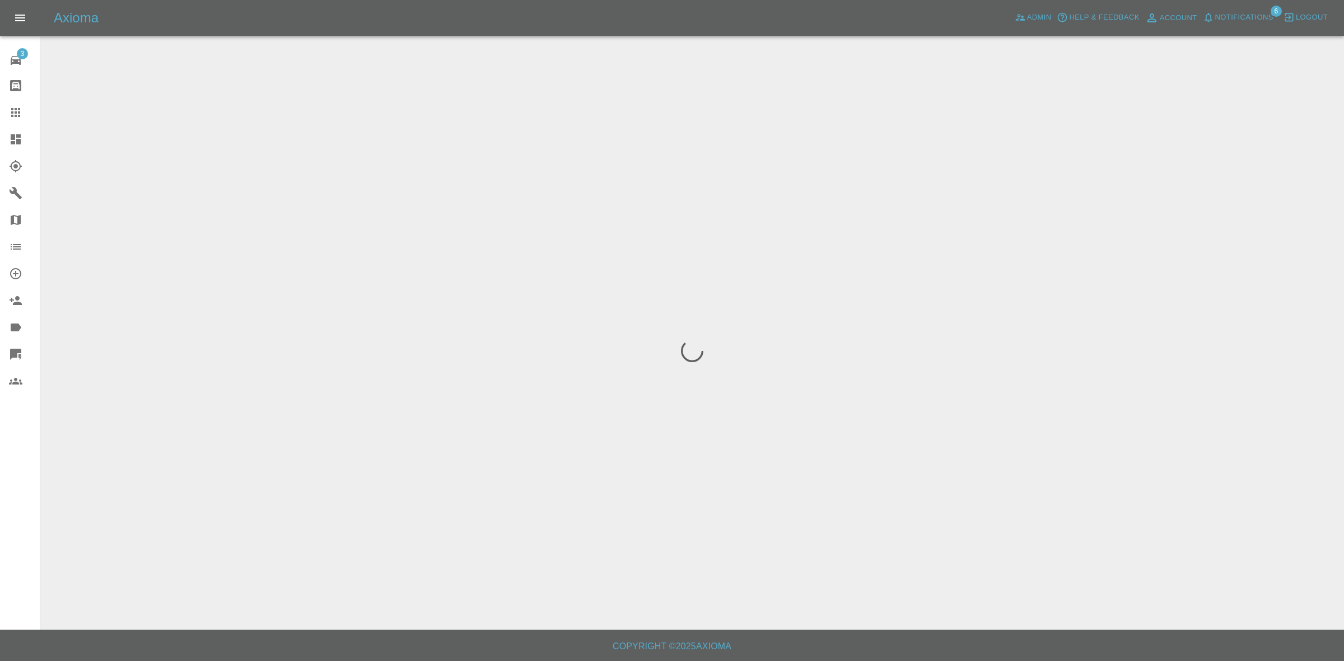
click at [1248, 20] on span "Notifications" at bounding box center [1244, 17] width 58 height 13
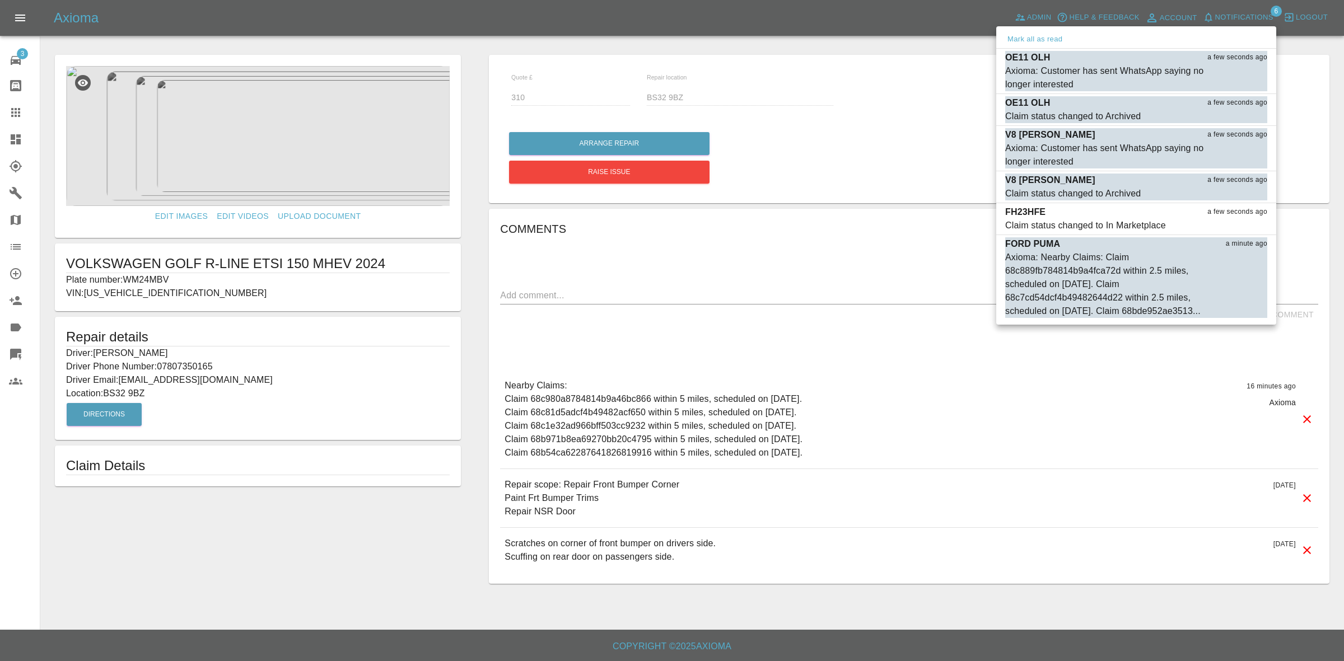
click at [923, 105] on div at bounding box center [672, 330] width 1344 height 661
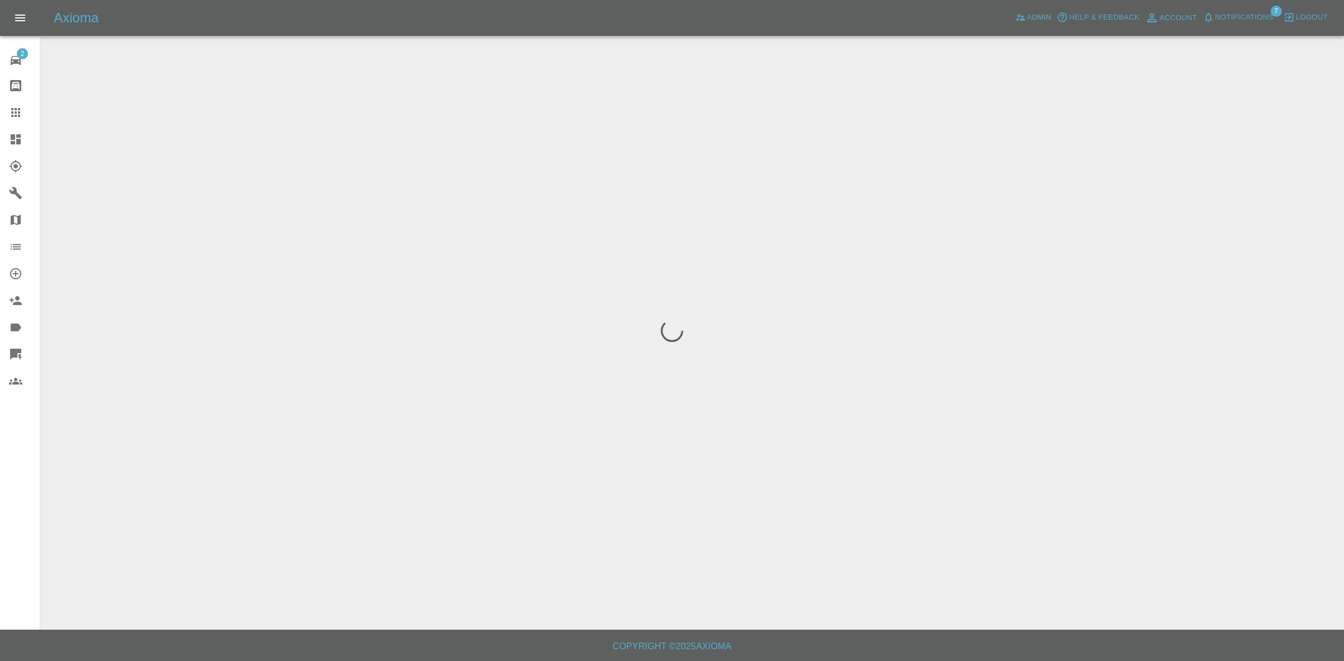
drag, startPoint x: 0, startPoint y: 0, endPoint x: 1244, endPoint y: 15, distance: 1244.5
click at [1244, 15] on span "Notifications" at bounding box center [1244, 17] width 58 height 13
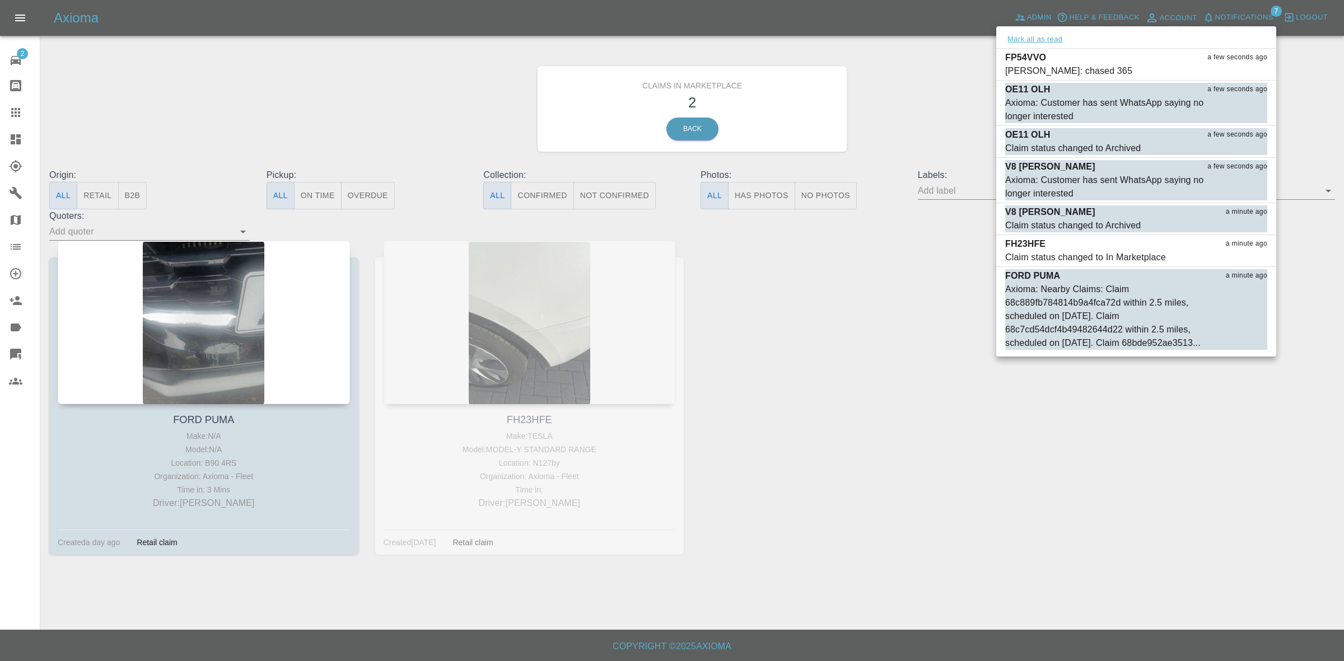
click at [1022, 38] on button "Mark all as read" at bounding box center [1034, 39] width 59 height 13
click at [965, 95] on div at bounding box center [672, 330] width 1344 height 661
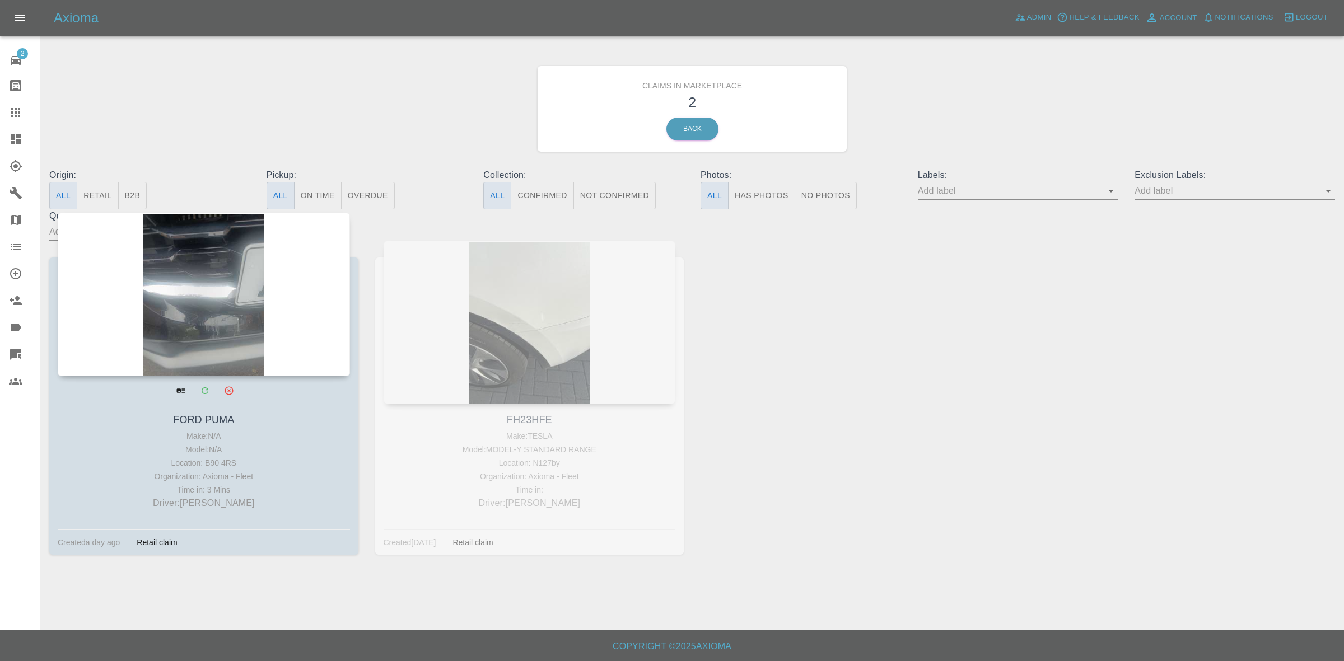
click at [287, 328] on div at bounding box center [204, 295] width 292 height 164
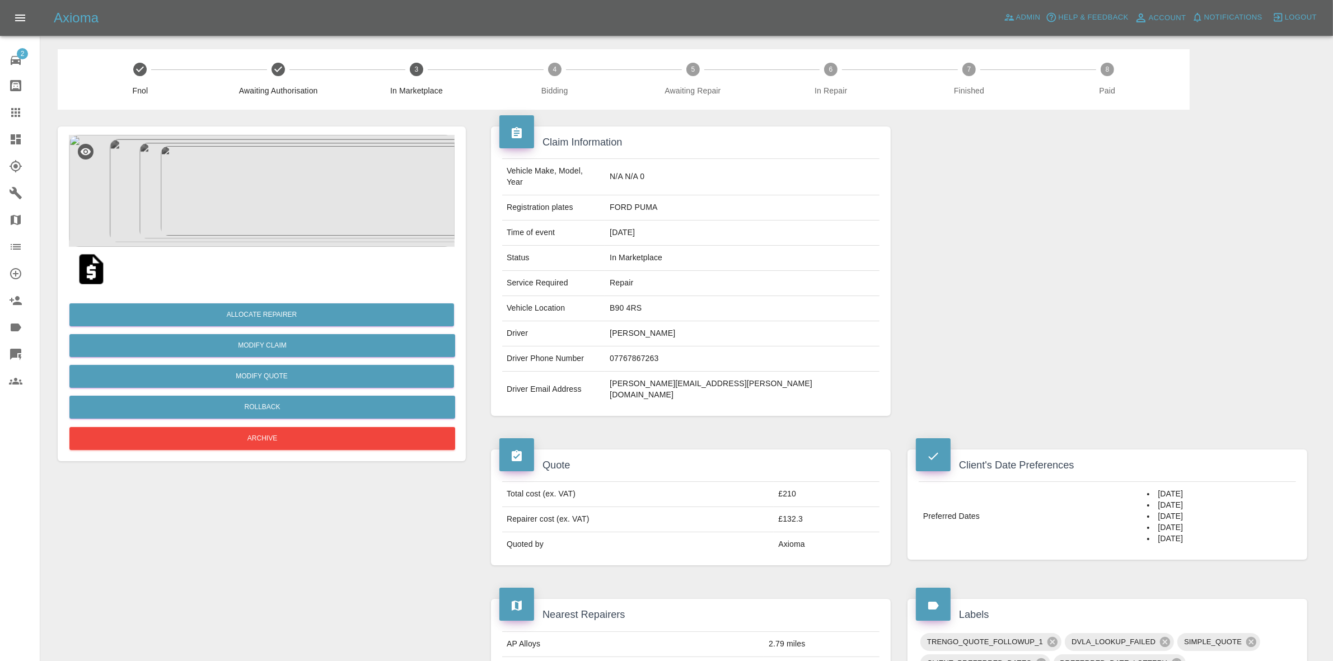
click at [0, 134] on link "Dashboard" at bounding box center [20, 139] width 40 height 27
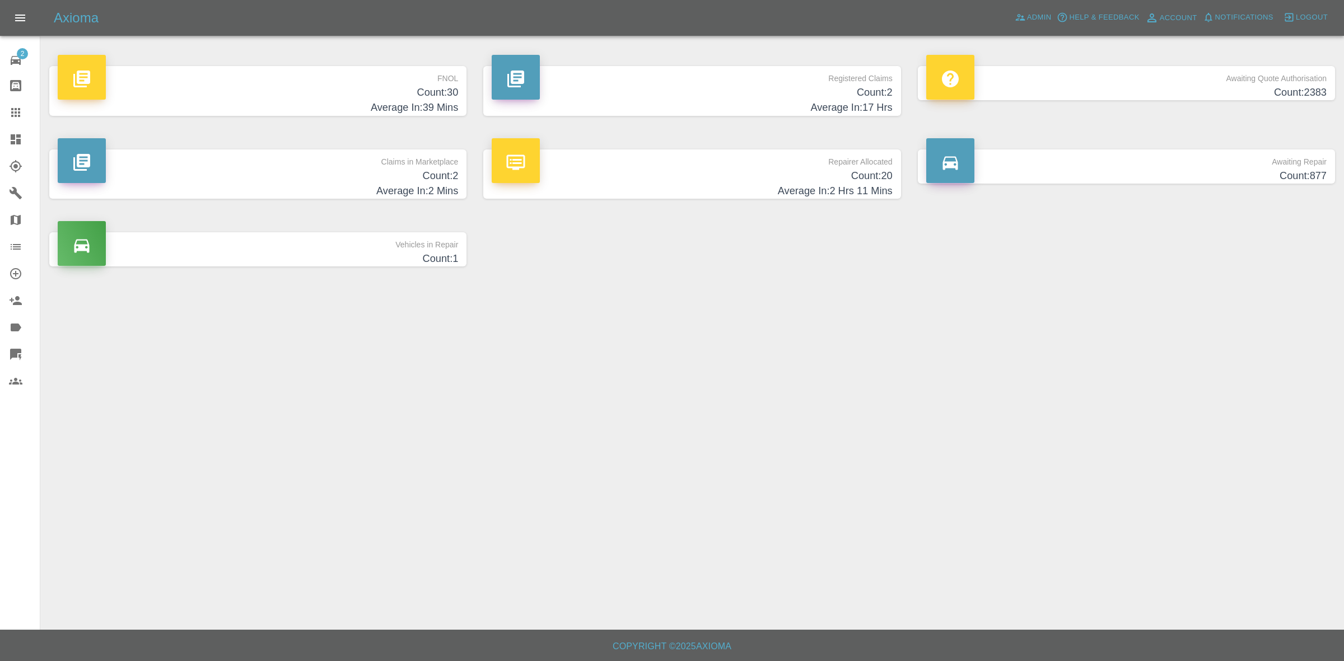
click at [380, 167] on p "Claims in Marketplace" at bounding box center [258, 159] width 400 height 19
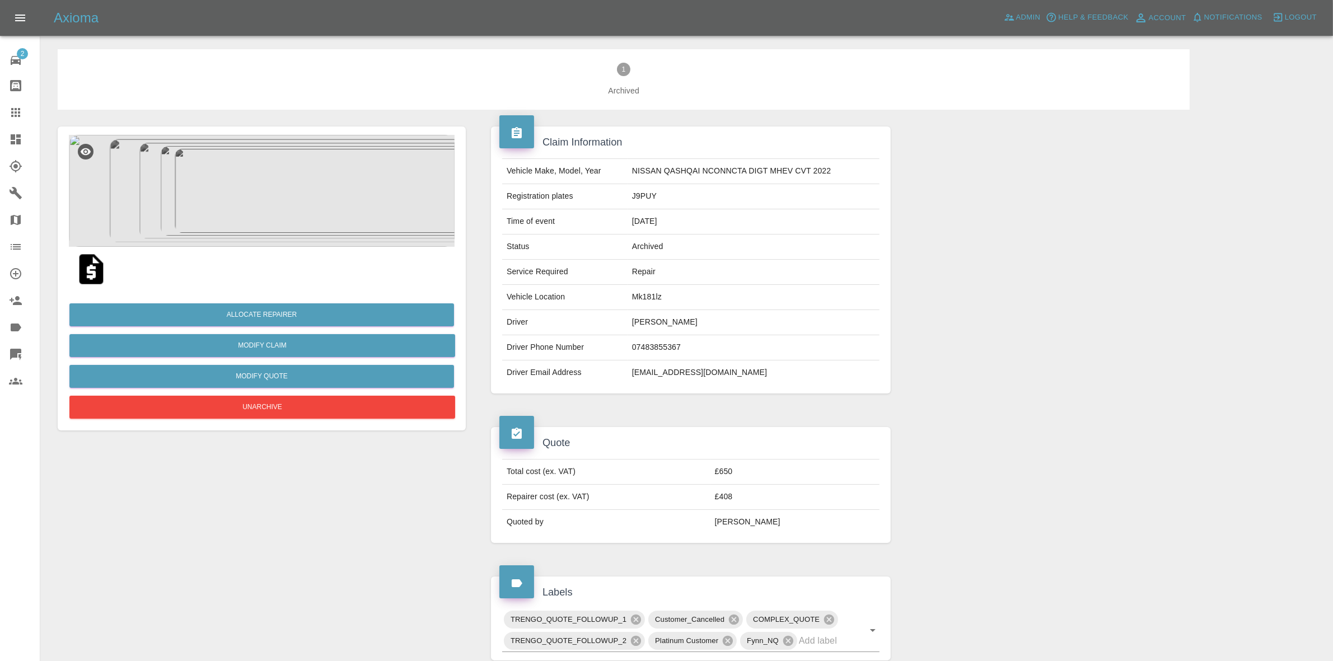
click at [270, 203] on img at bounding box center [262, 191] width 386 height 112
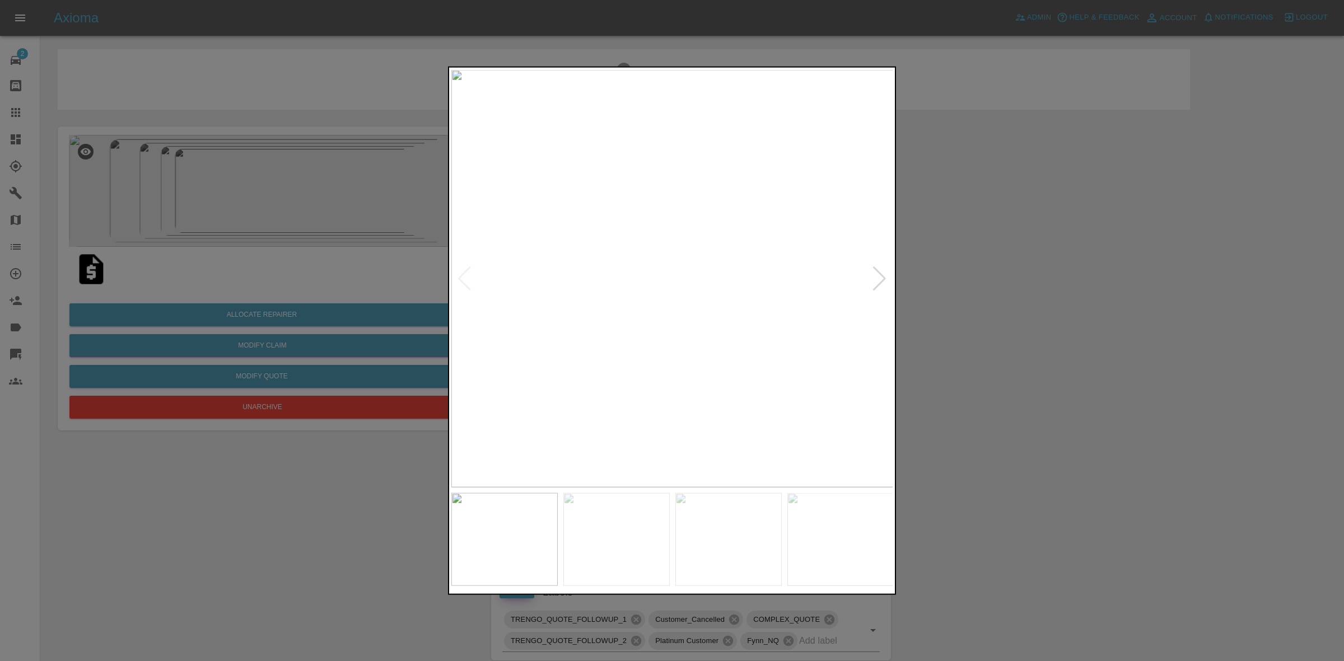
click at [942, 264] on div at bounding box center [672, 330] width 1344 height 661
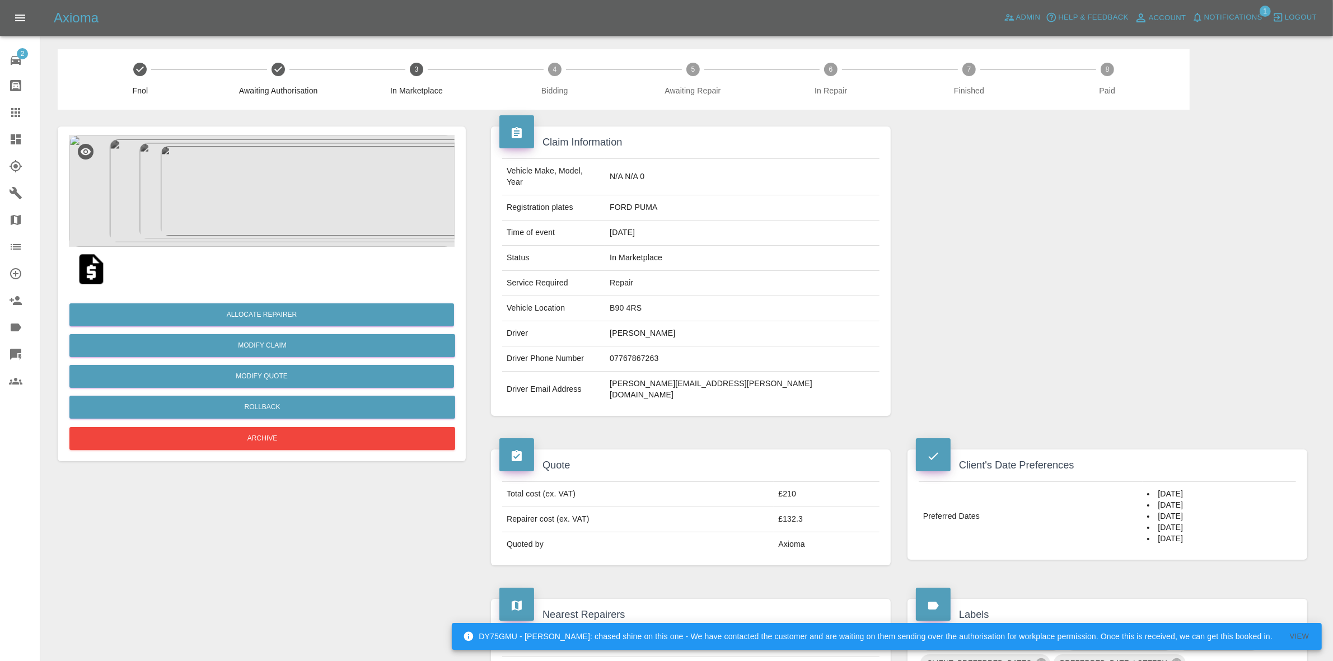
click at [308, 228] on img at bounding box center [262, 191] width 386 height 112
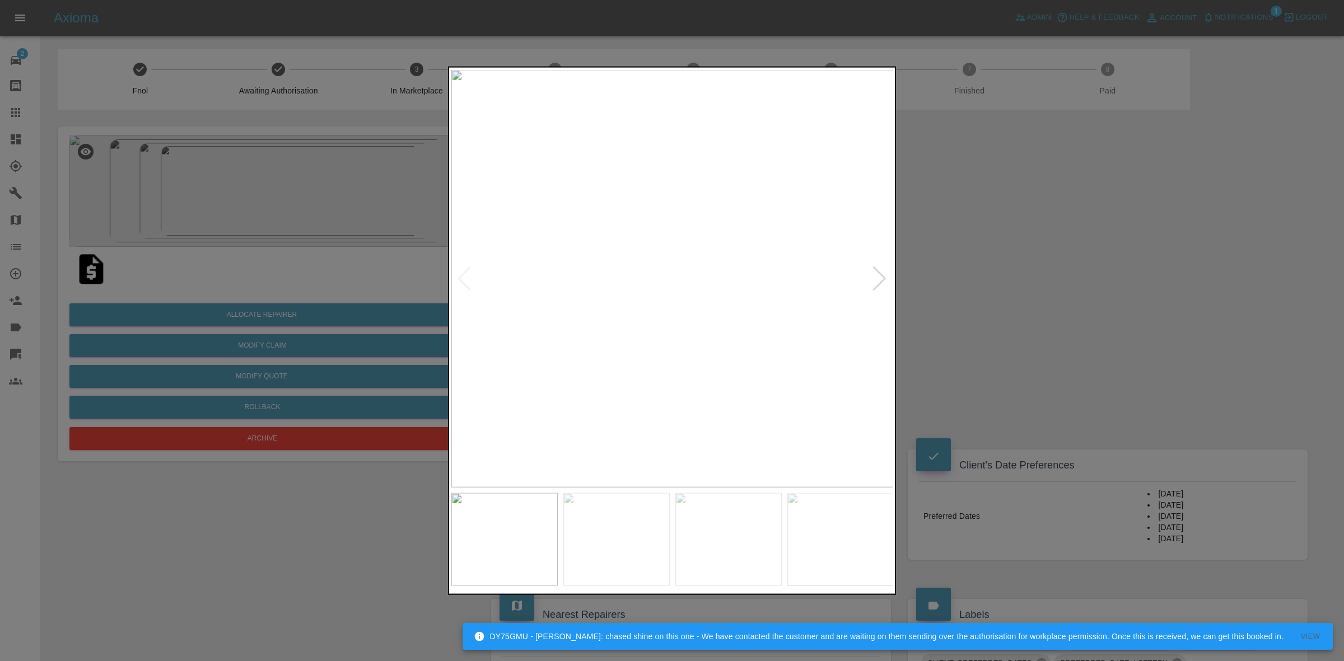
click at [885, 266] on div at bounding box center [879, 278] width 15 height 25
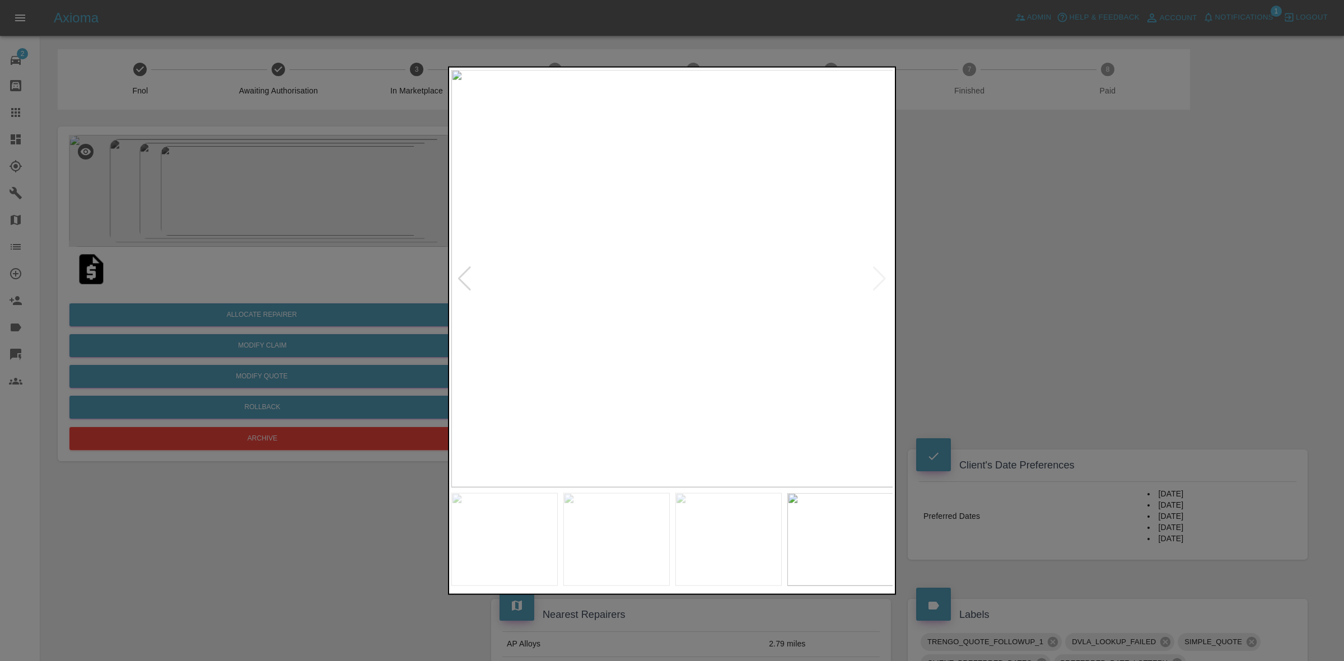
click at [885, 266] on img at bounding box center [672, 278] width 442 height 418
click at [1027, 293] on div at bounding box center [672, 330] width 1344 height 661
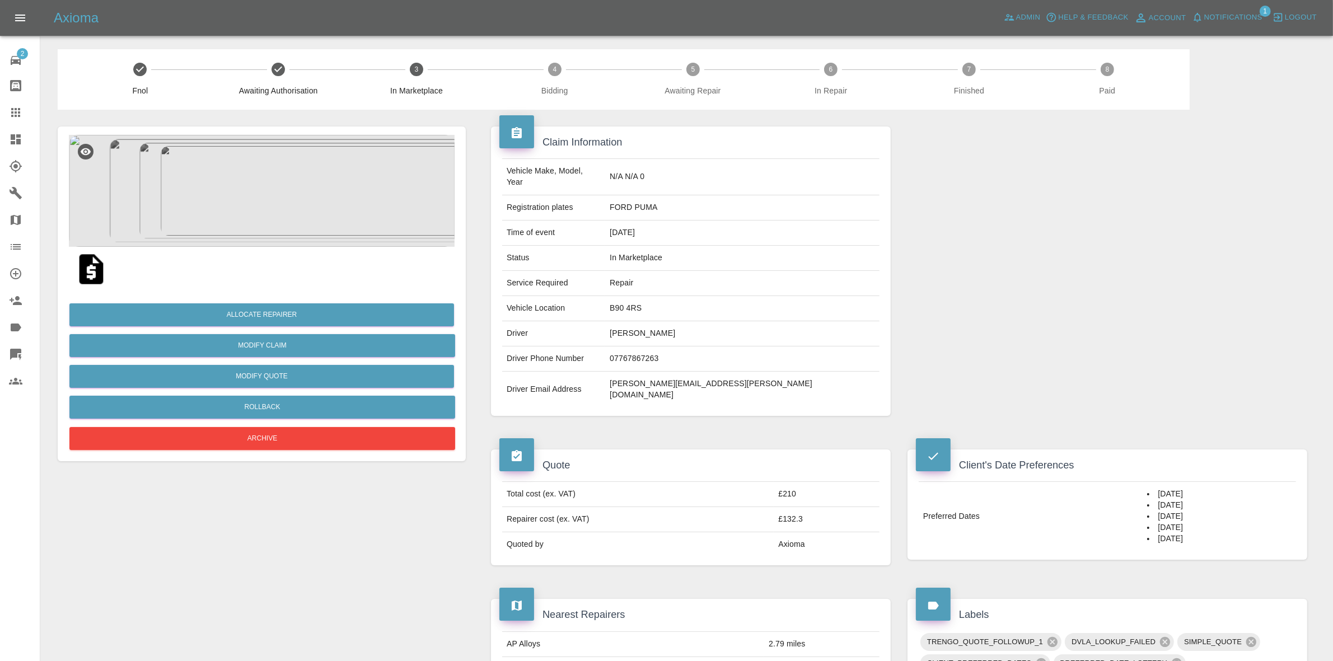
click at [1151, 191] on div at bounding box center [1107, 271] width 417 height 323
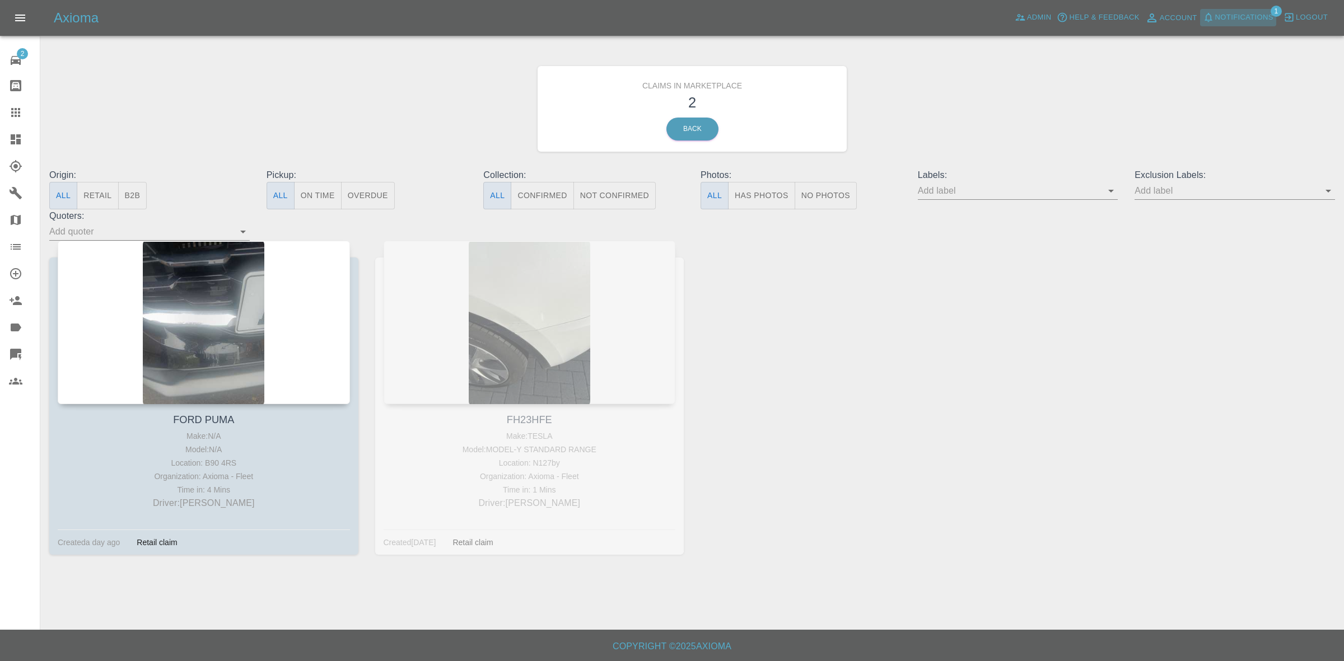
click at [1228, 18] on span "Notifications" at bounding box center [1244, 17] width 58 height 13
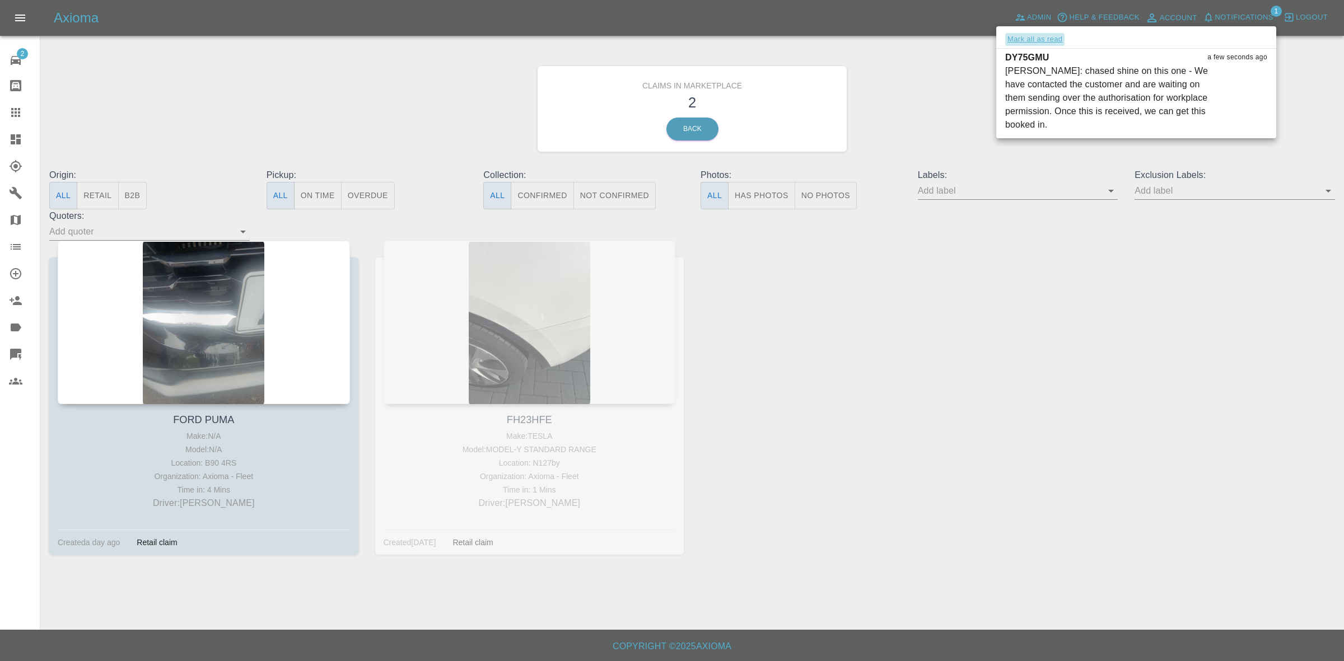
click at [1043, 41] on button "Mark all as read" at bounding box center [1034, 39] width 59 height 13
click at [964, 105] on div at bounding box center [672, 330] width 1344 height 661
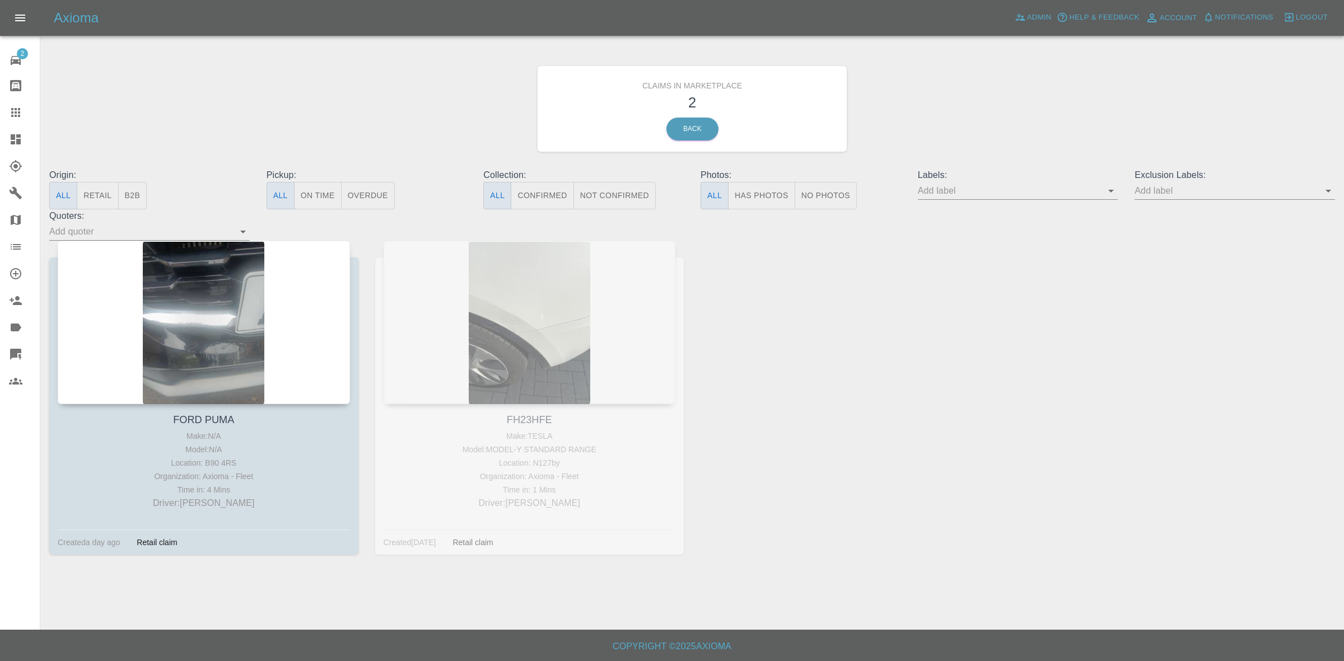
click at [0, 140] on link "Dashboard" at bounding box center [20, 139] width 40 height 27
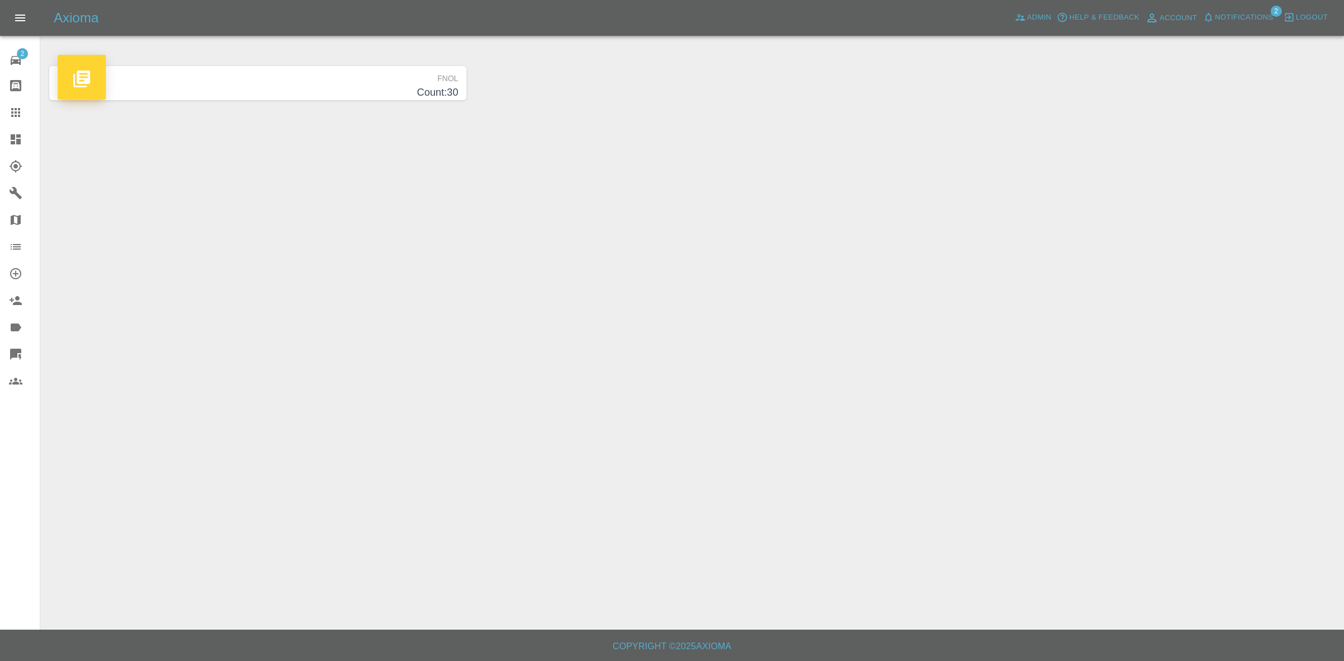
click at [1258, 12] on span "Notifications" at bounding box center [1244, 17] width 58 height 13
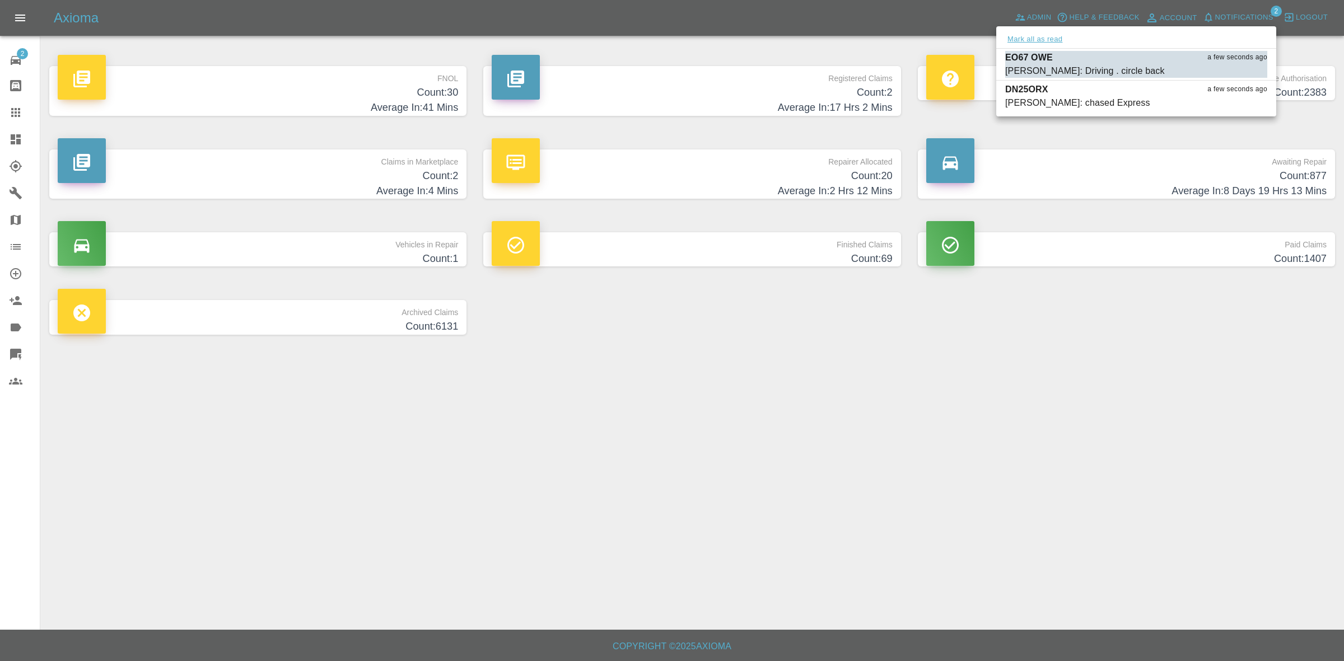
click at [1029, 42] on button "Mark all as read" at bounding box center [1034, 39] width 59 height 13
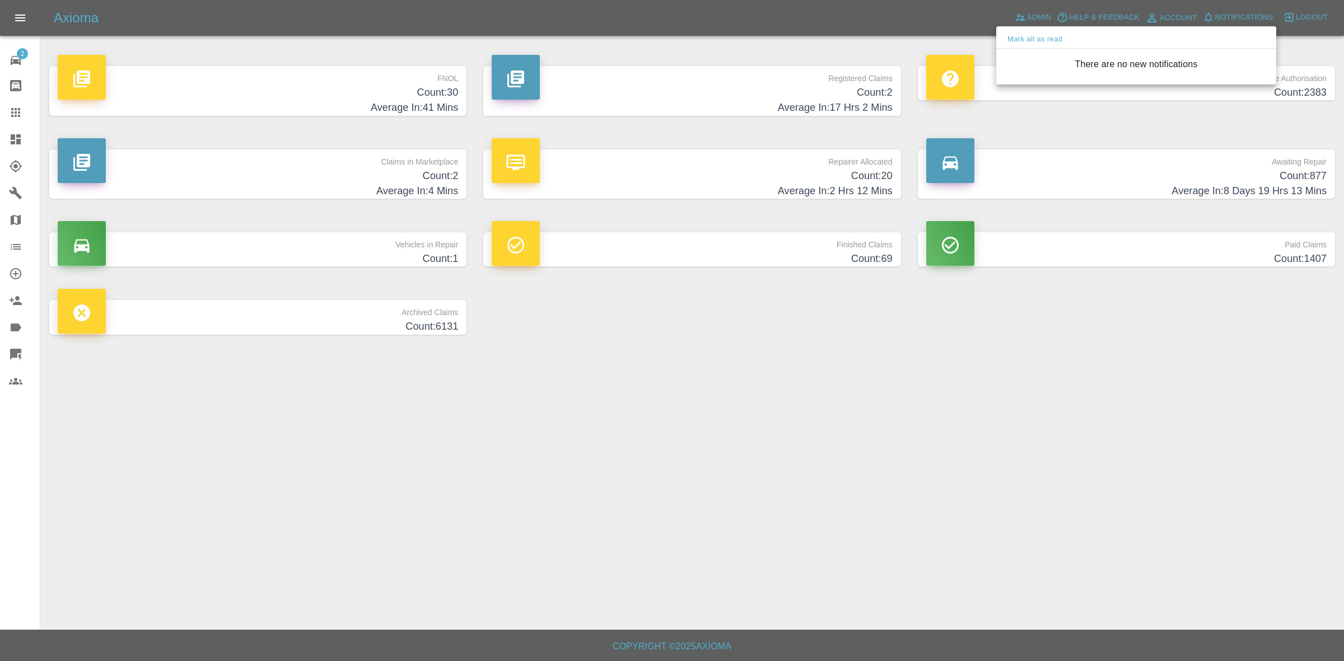
click at [1057, 381] on div at bounding box center [672, 330] width 1344 height 661
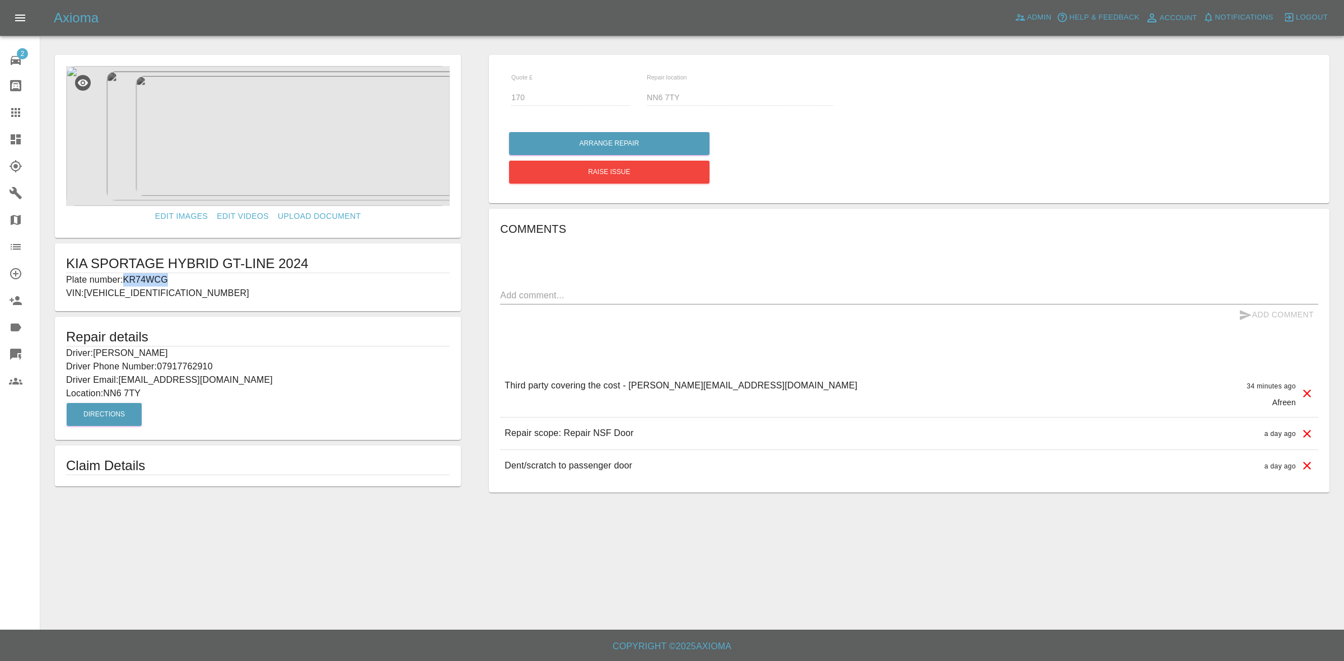
drag, startPoint x: 128, startPoint y: 279, endPoint x: 181, endPoint y: 278, distance: 53.2
click at [181, 278] on p "Plate number: KR74WCG" at bounding box center [258, 279] width 384 height 13
copy p "KR74WCG"
click at [0, 114] on link "Claims" at bounding box center [20, 112] width 40 height 27
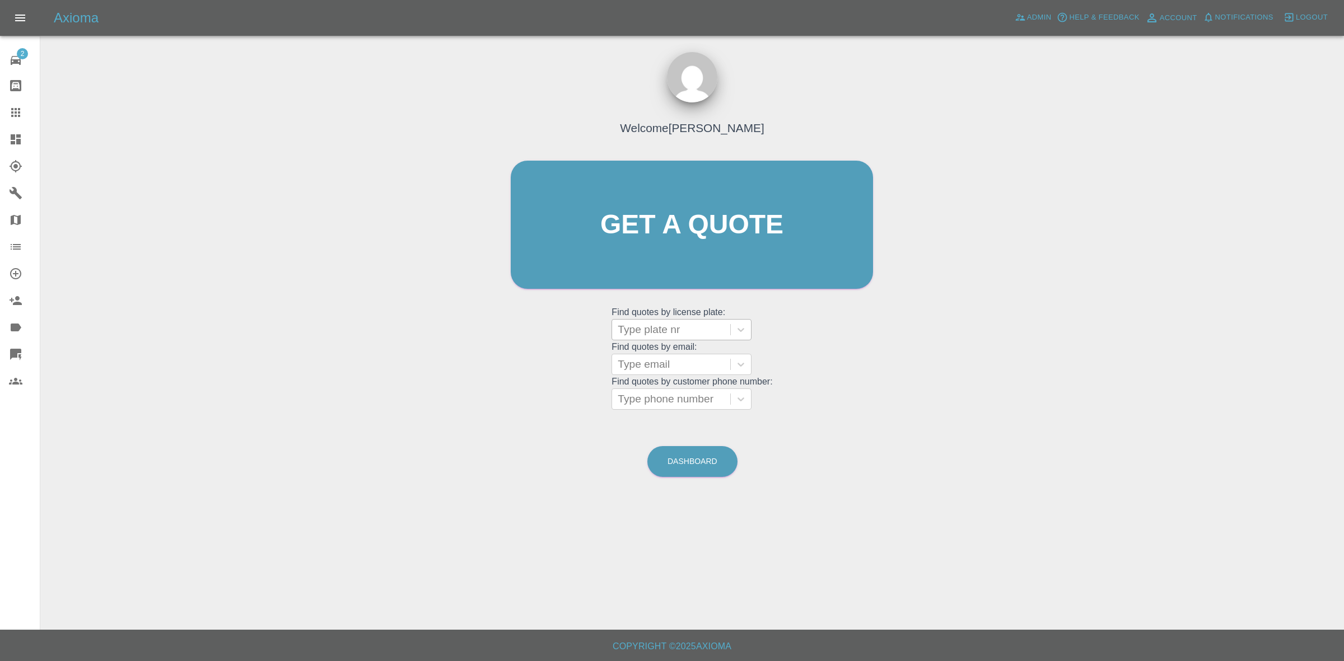
click at [653, 328] on div at bounding box center [671, 330] width 107 height 16
paste input "KR74WCG"
type input "KR74WCG"
click at [668, 373] on div "Type email" at bounding box center [671, 364] width 118 height 20
click at [662, 332] on div at bounding box center [671, 330] width 107 height 16
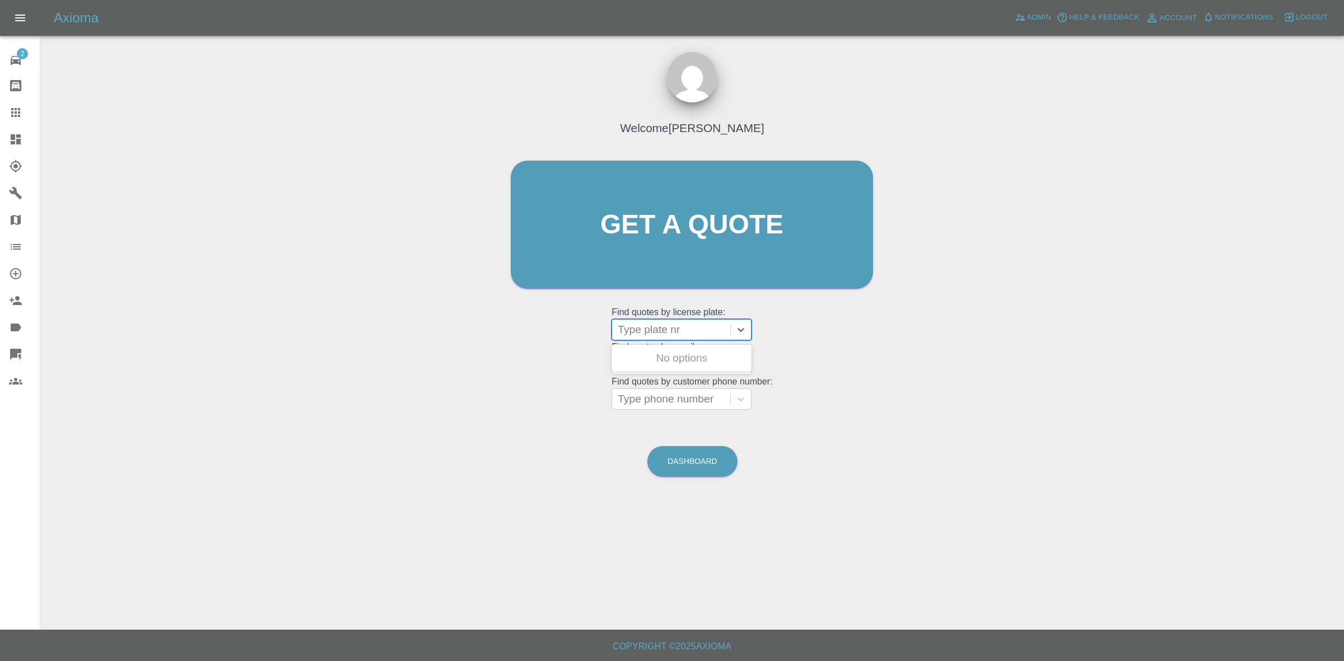
paste input "KR74WCG"
type input "KR74WCG"
click at [664, 353] on div "KR74WCG, Bidding" at bounding box center [682, 358] width 140 height 22
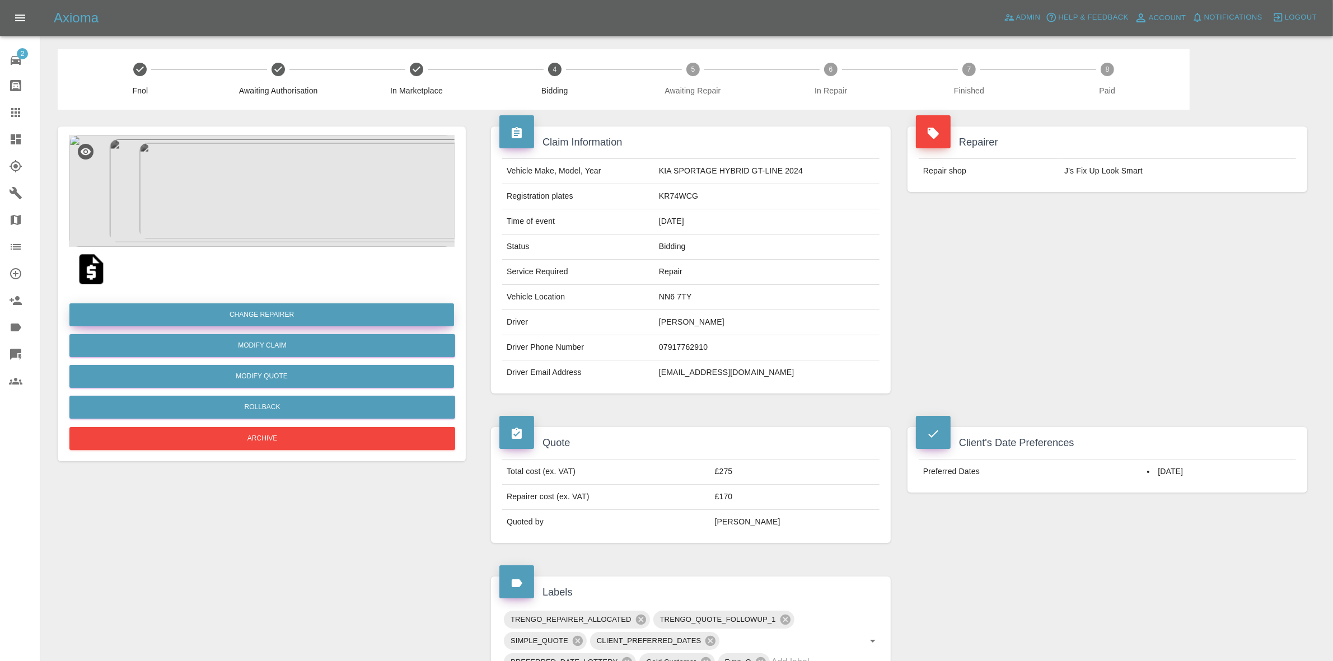
drag, startPoint x: 216, startPoint y: 316, endPoint x: 227, endPoint y: 314, distance: 11.5
click at [227, 314] on button "Change Repairer" at bounding box center [261, 315] width 385 height 23
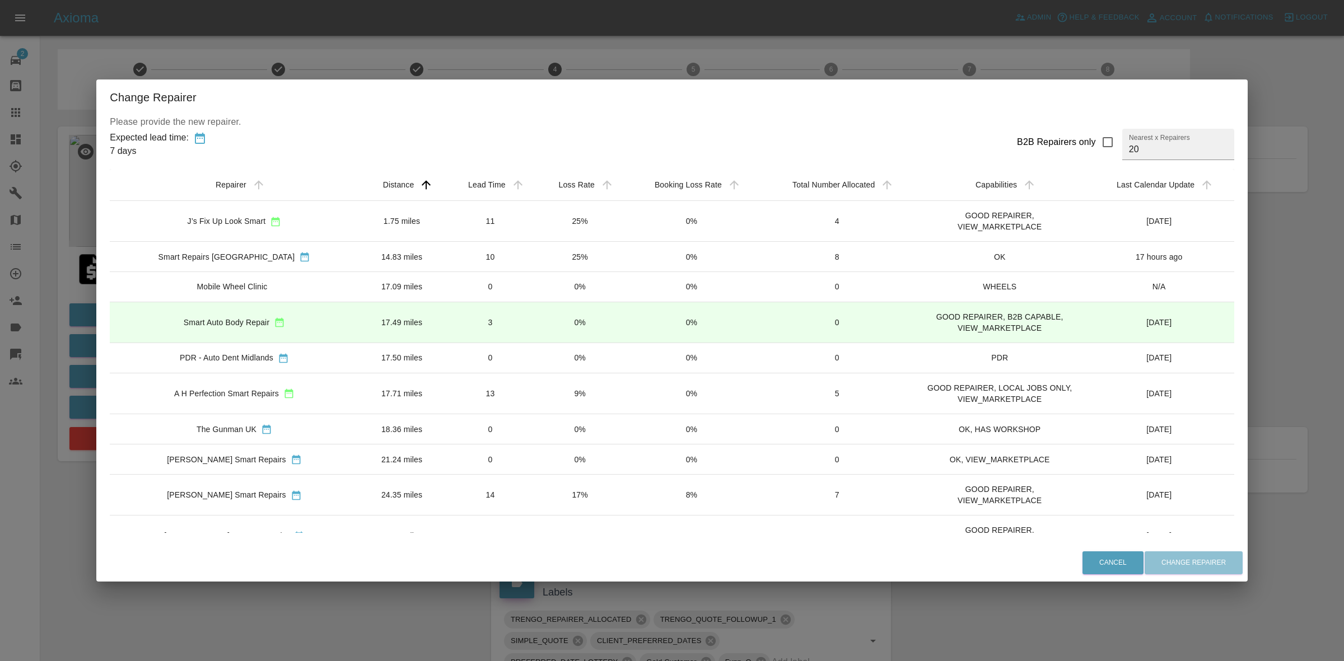
click at [539, 328] on td "0%" at bounding box center [579, 322] width 89 height 41
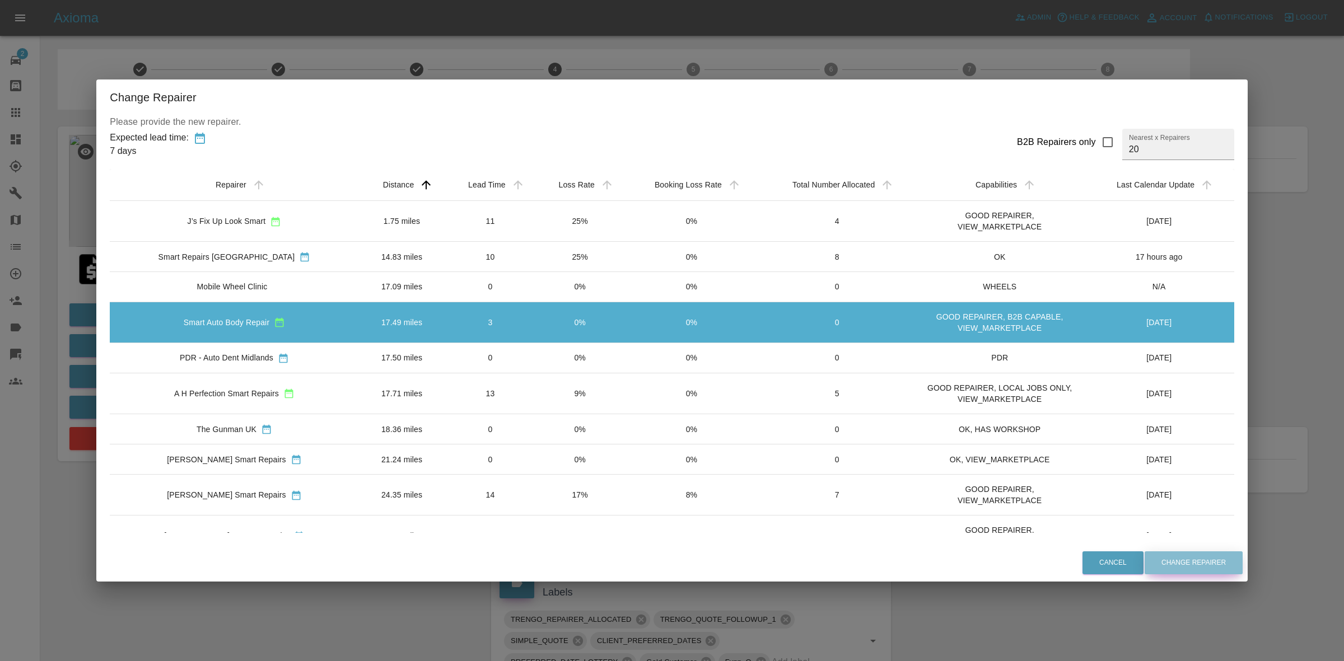
click at [1169, 553] on button "Change Repairer" at bounding box center [1194, 563] width 98 height 23
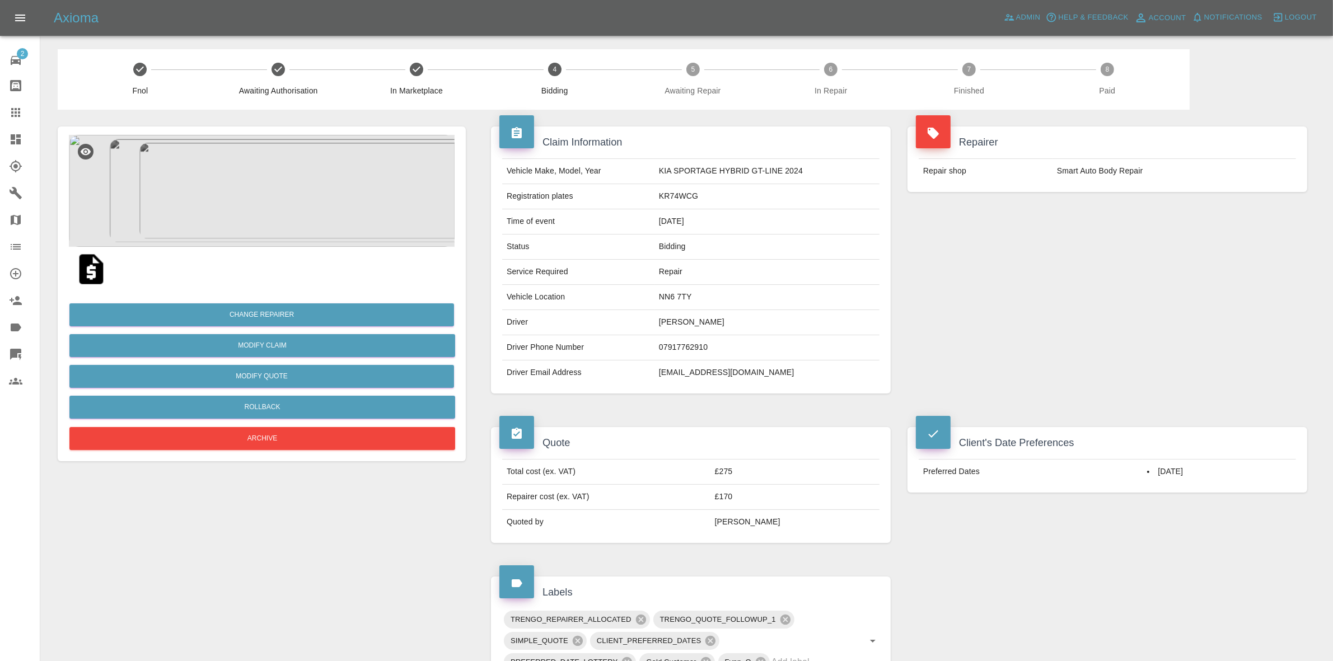
drag, startPoint x: 1154, startPoint y: 248, endPoint x: 880, endPoint y: 178, distance: 282.5
click at [1135, 239] on div "Repairer Repair shop Smart Auto Body Repair" at bounding box center [1107, 260] width 417 height 301
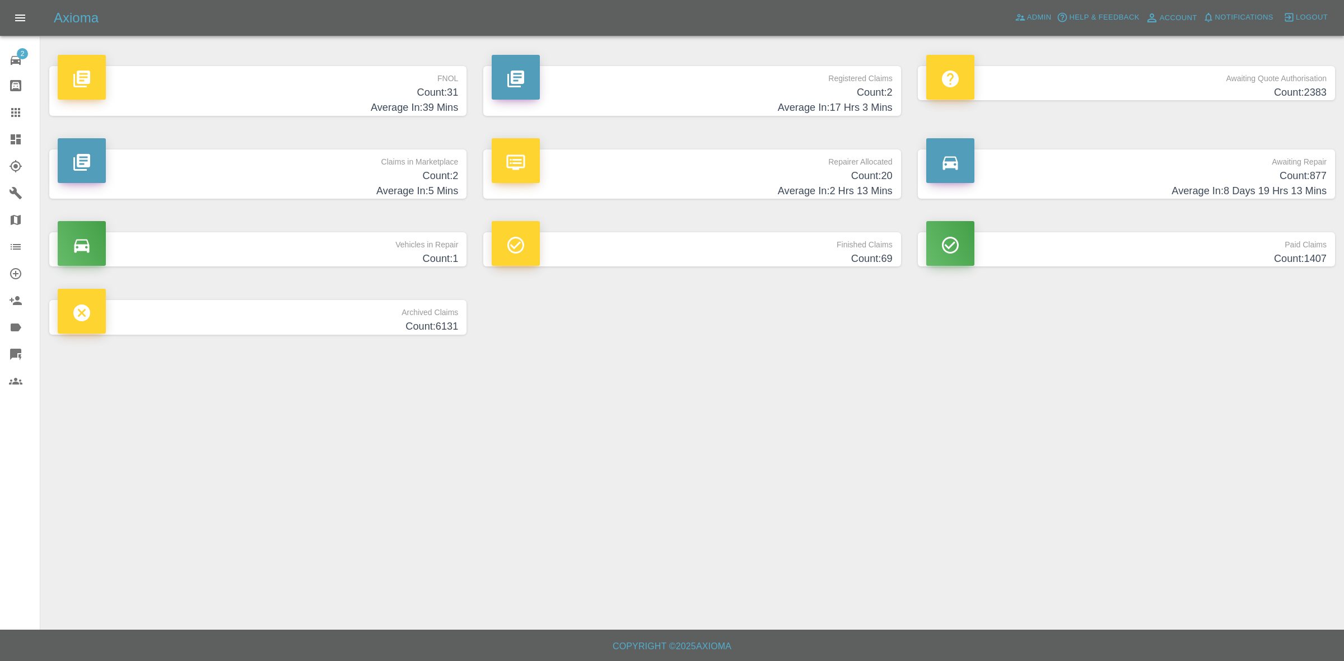
drag, startPoint x: 360, startPoint y: 171, endPoint x: 368, endPoint y: 171, distance: 7.8
click at [362, 171] on h4 "Count: 2" at bounding box center [258, 176] width 400 height 15
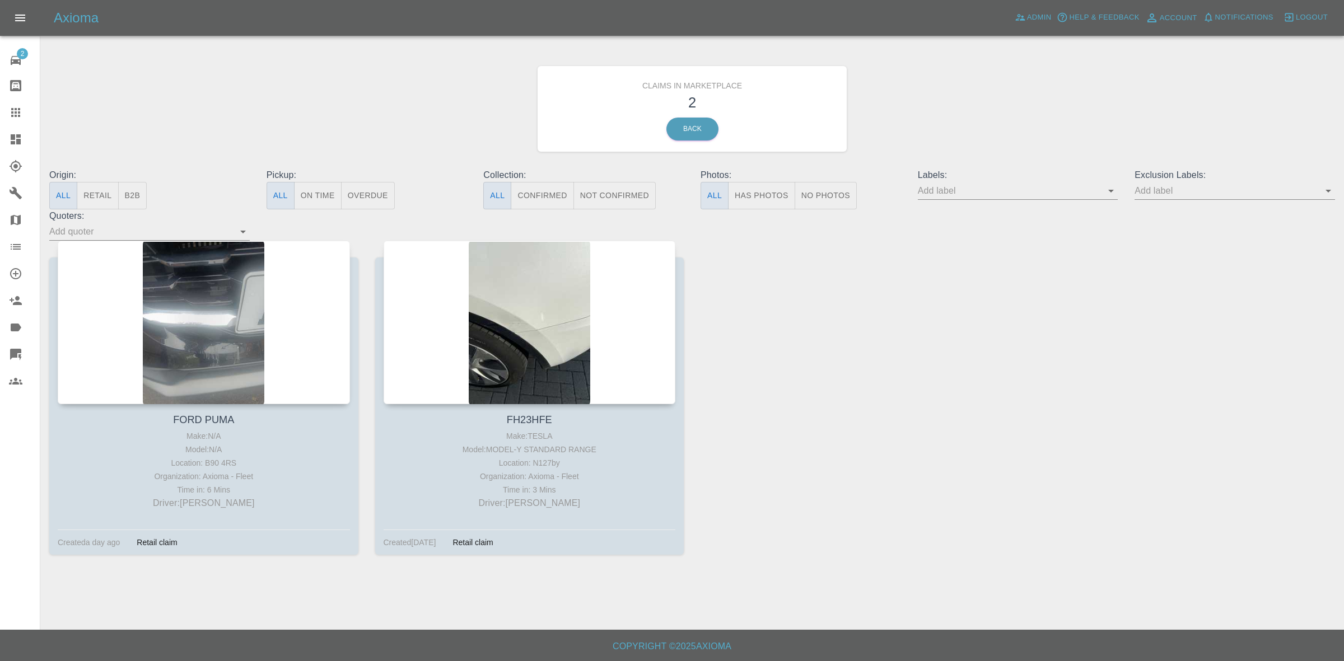
drag, startPoint x: 0, startPoint y: 129, endPoint x: 30, endPoint y: 22, distance: 110.5
click at [0, 129] on link "Dashboard" at bounding box center [20, 139] width 40 height 27
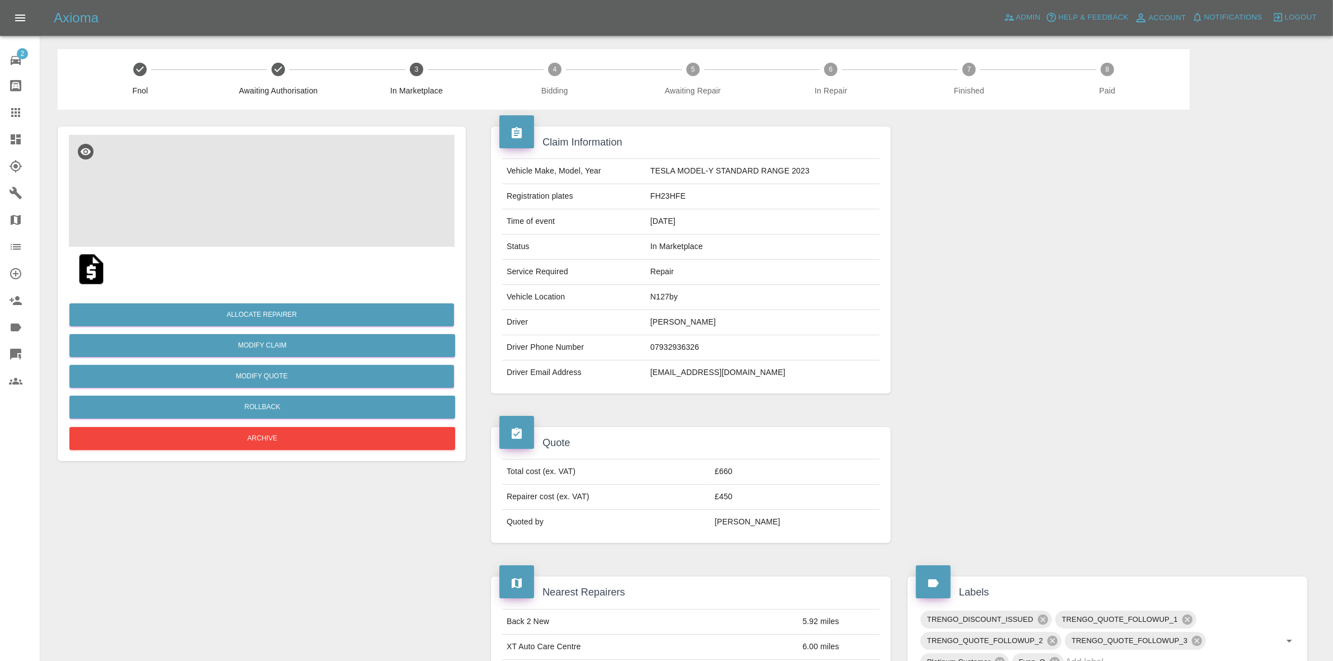
click at [343, 185] on img at bounding box center [262, 191] width 386 height 112
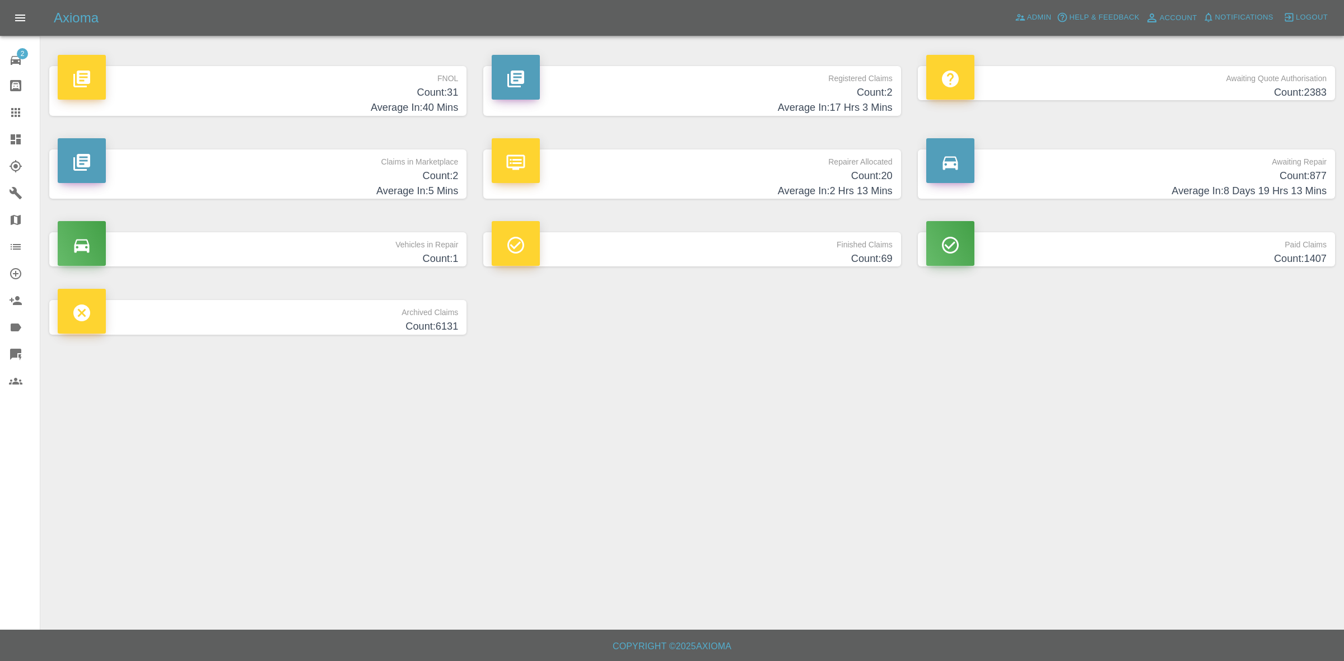
drag, startPoint x: 353, startPoint y: 180, endPoint x: 354, endPoint y: 186, distance: 6.3
click at [353, 180] on h4 "Count: 2" at bounding box center [258, 176] width 400 height 15
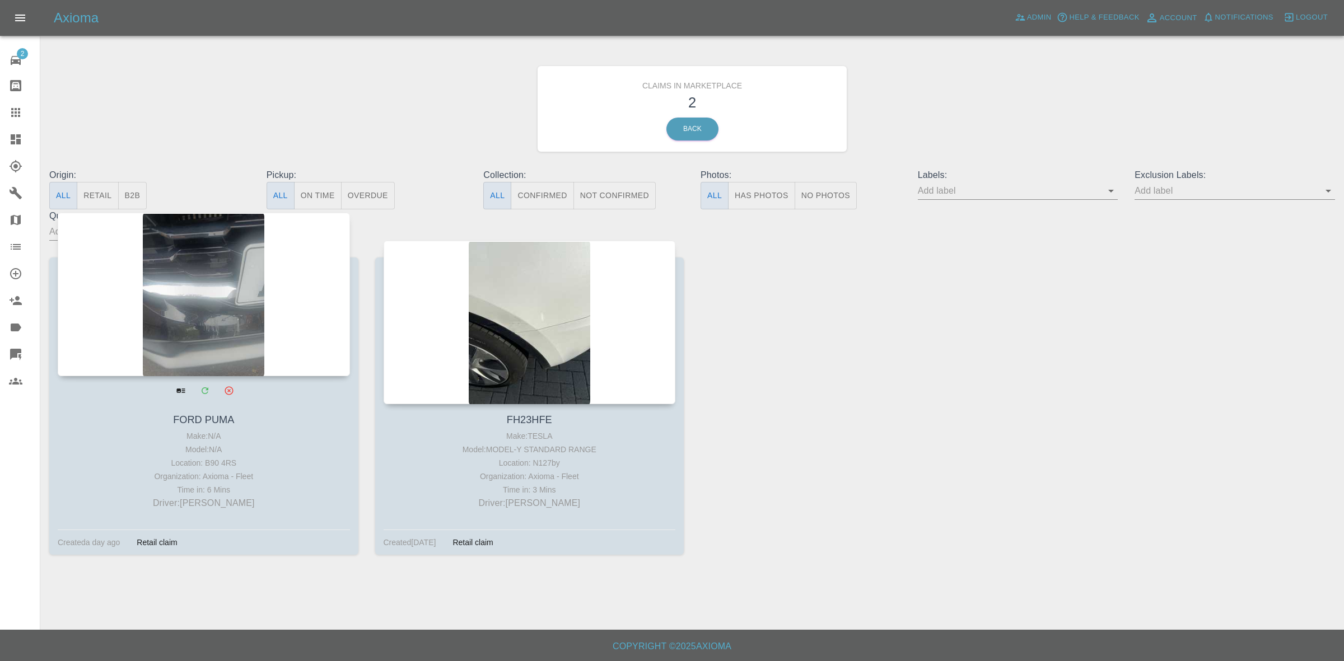
click at [195, 314] on div at bounding box center [204, 295] width 292 height 164
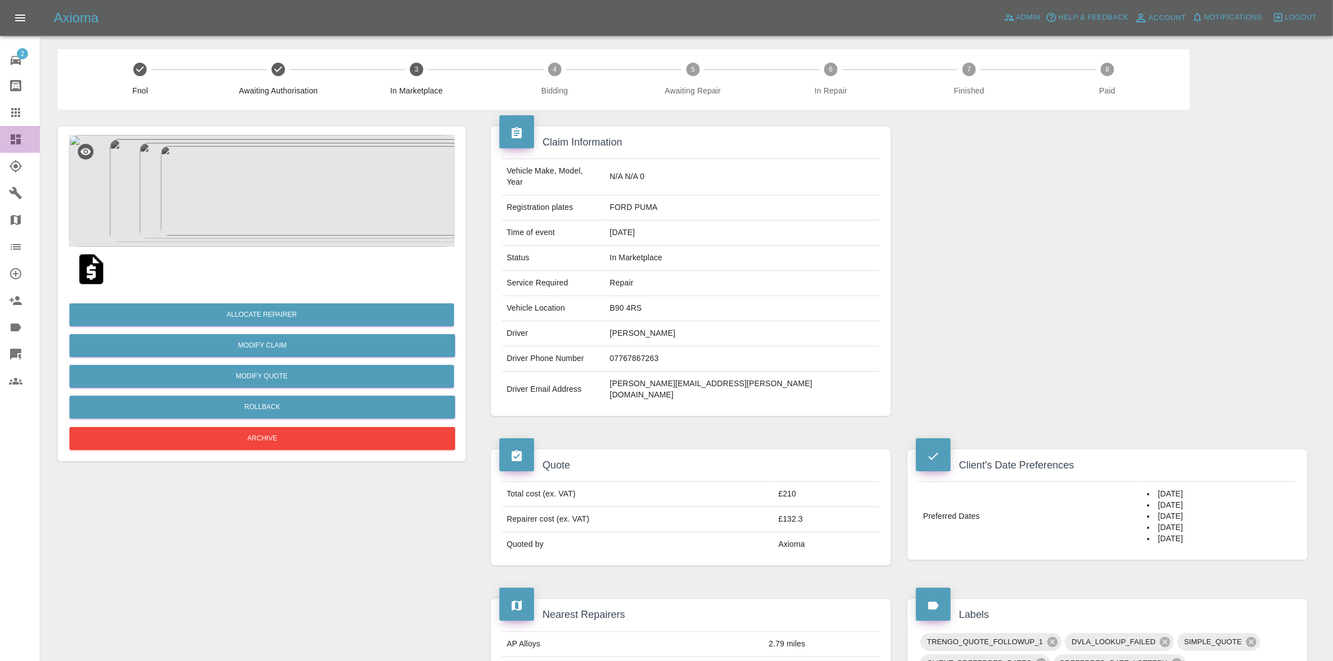
click at [0, 136] on link "Dashboard" at bounding box center [20, 139] width 40 height 27
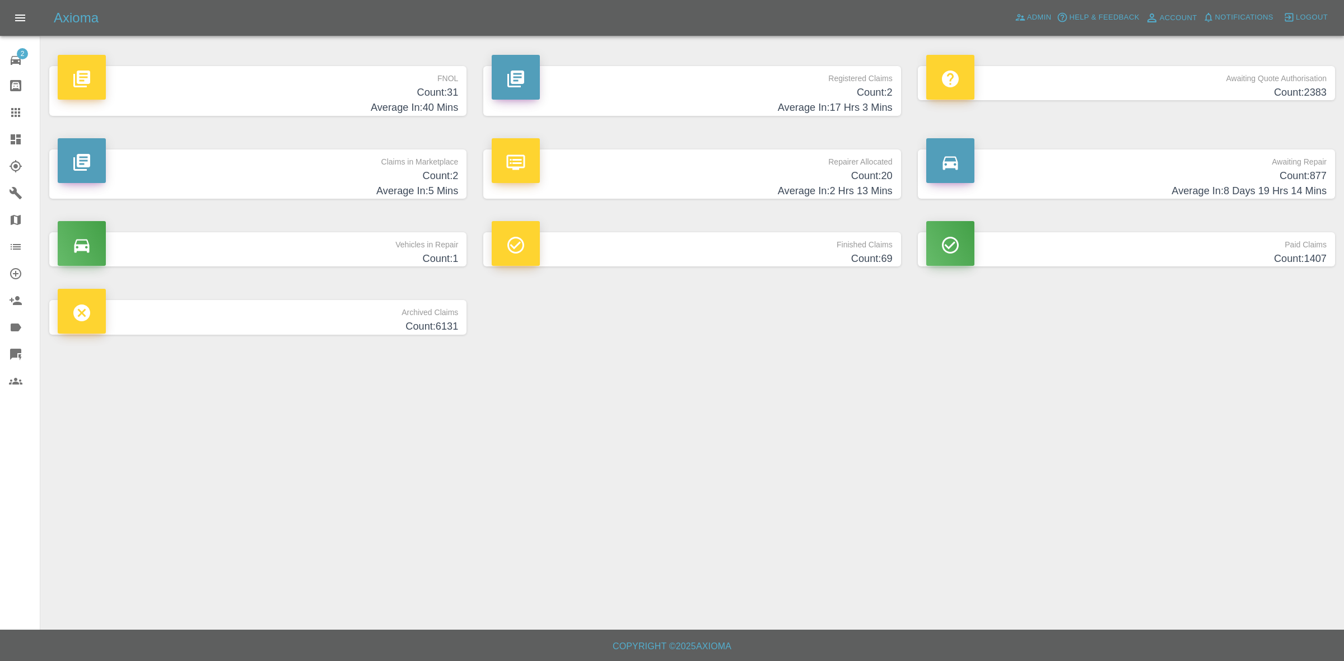
drag, startPoint x: 1109, startPoint y: 337, endPoint x: 1099, endPoint y: 333, distance: 10.6
click at [1110, 337] on div "FNOL Count: 31 Average In: 40 Mins Registered Claims Count: 2 Average In: 17 Hr…" at bounding box center [692, 200] width 1303 height 302
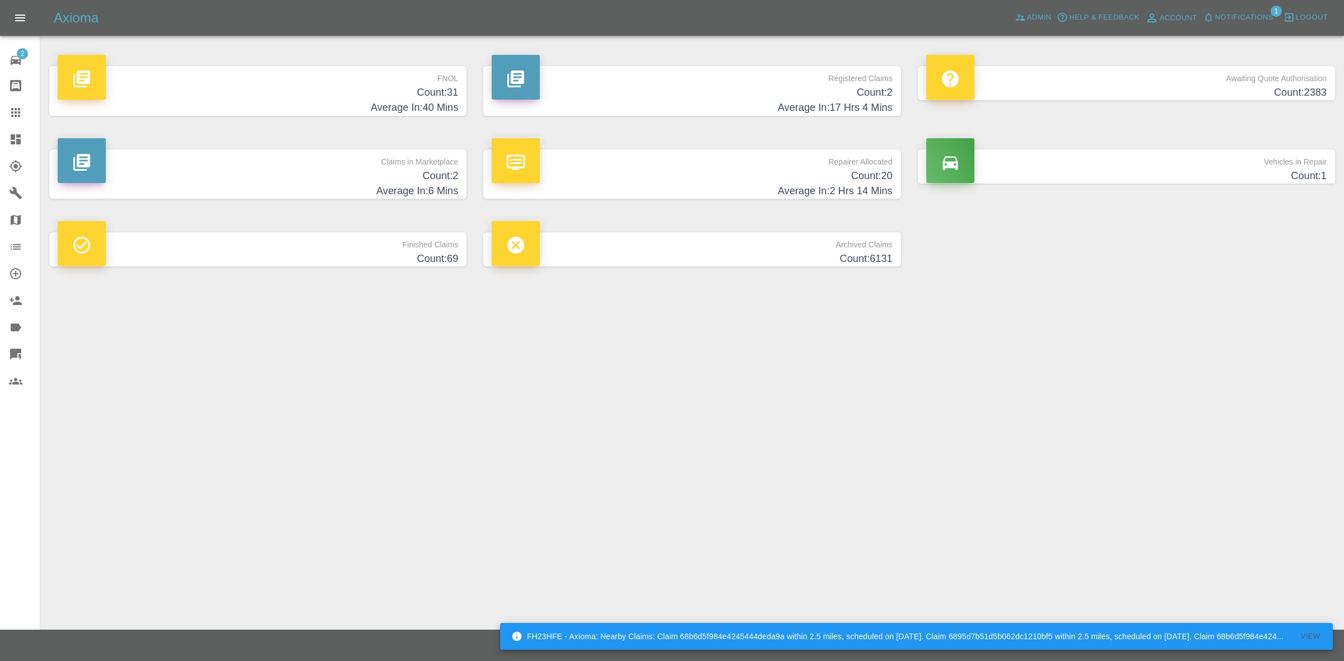
drag, startPoint x: 738, startPoint y: 619, endPoint x: 749, endPoint y: 627, distance: 14.0
click at [739, 619] on div "FH23HFE - Axioma: Nearby Claims: Claim 68b6d5f984e4245444deda9a within 2.5 mile…" at bounding box center [672, 330] width 1344 height 661
